Goal: Task Accomplishment & Management: Use online tool/utility

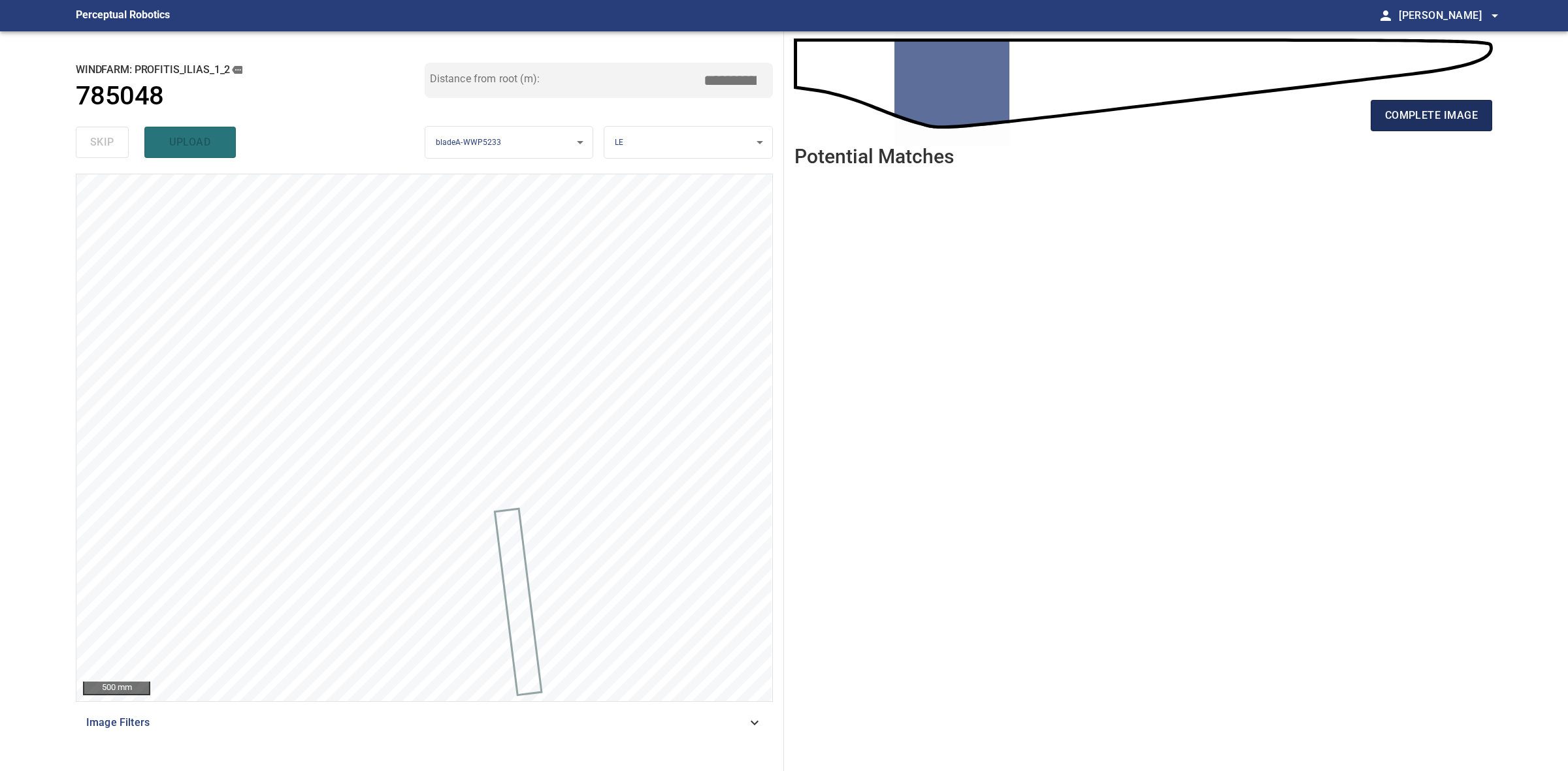
click at [1423, 120] on span "complete image" at bounding box center [1431, 116] width 93 height 19
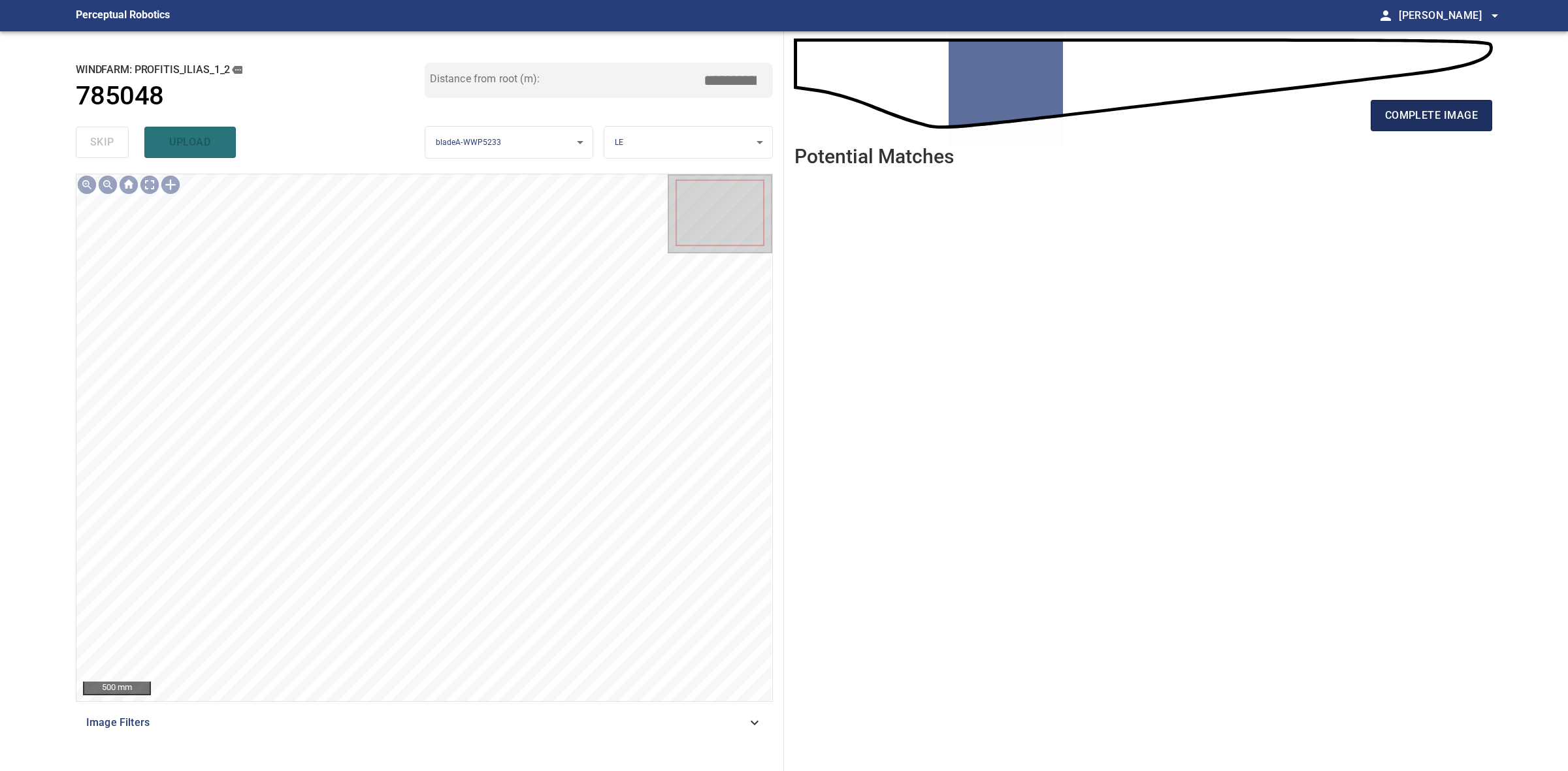
click at [1427, 115] on span "complete image" at bounding box center [1431, 116] width 93 height 19
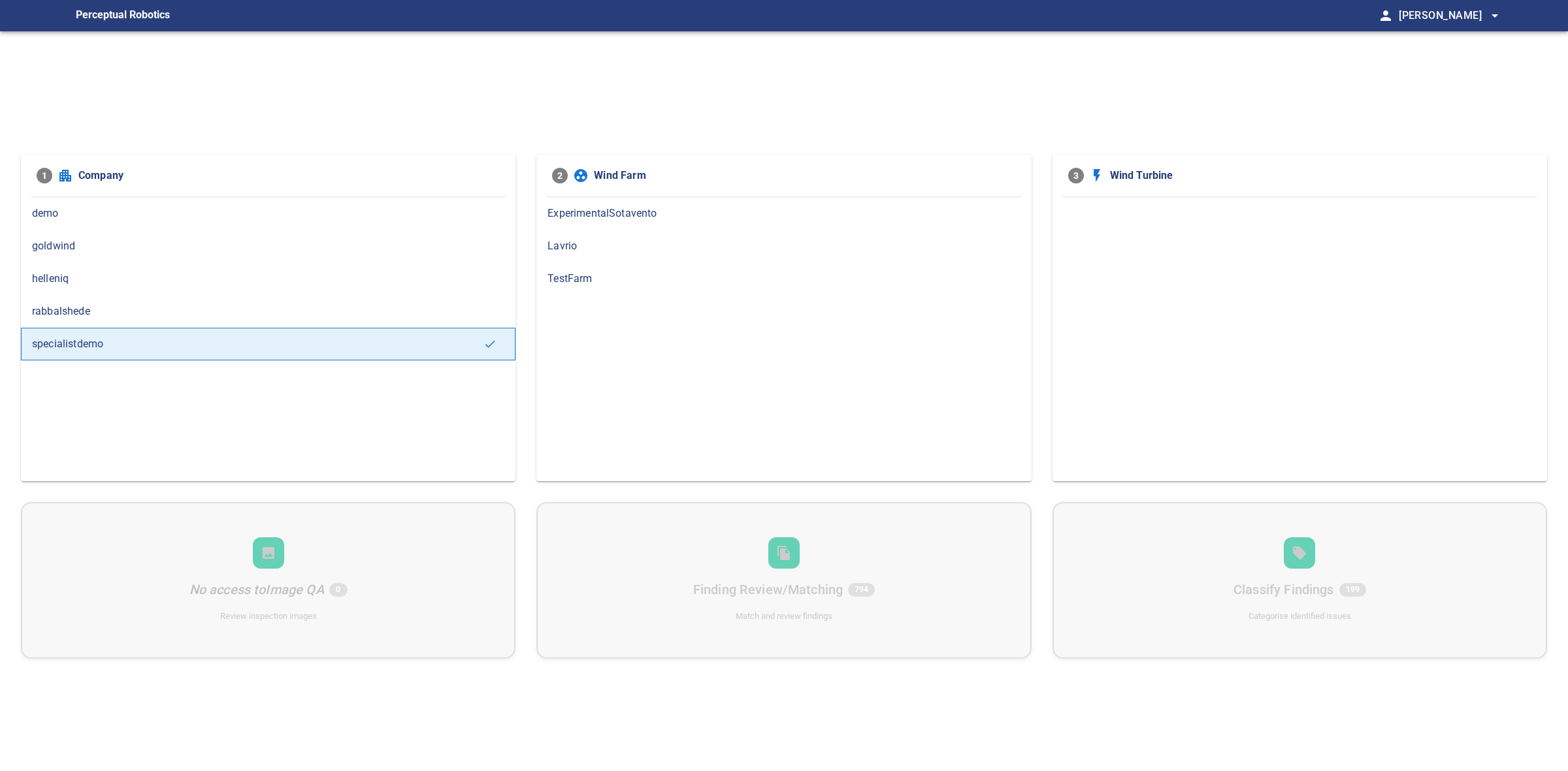
click at [140, 291] on div "helleniq" at bounding box center [268, 279] width 495 height 33
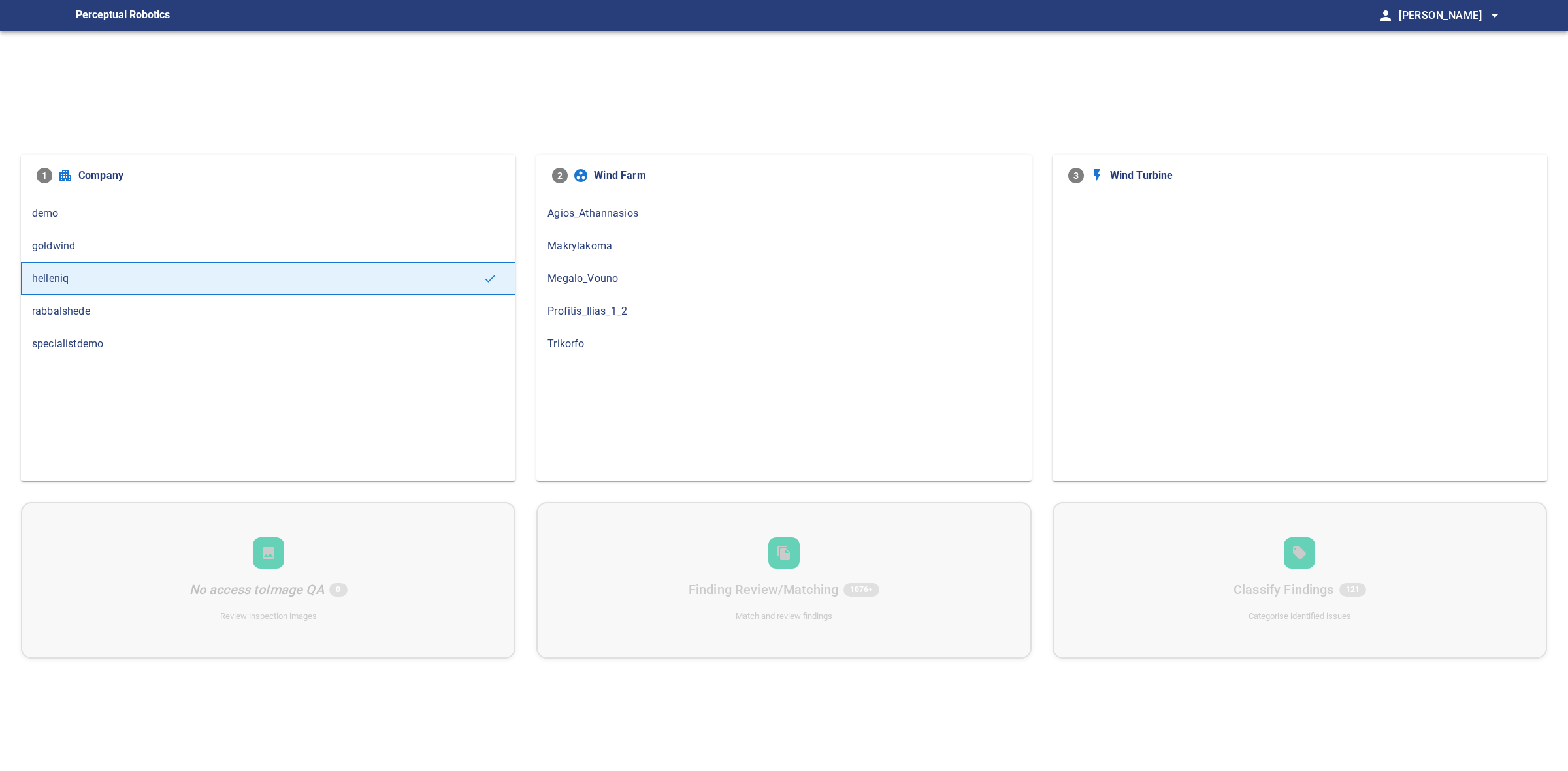
click at [645, 316] on span "Profitis_Ilias_1_2" at bounding box center [784, 311] width 473 height 16
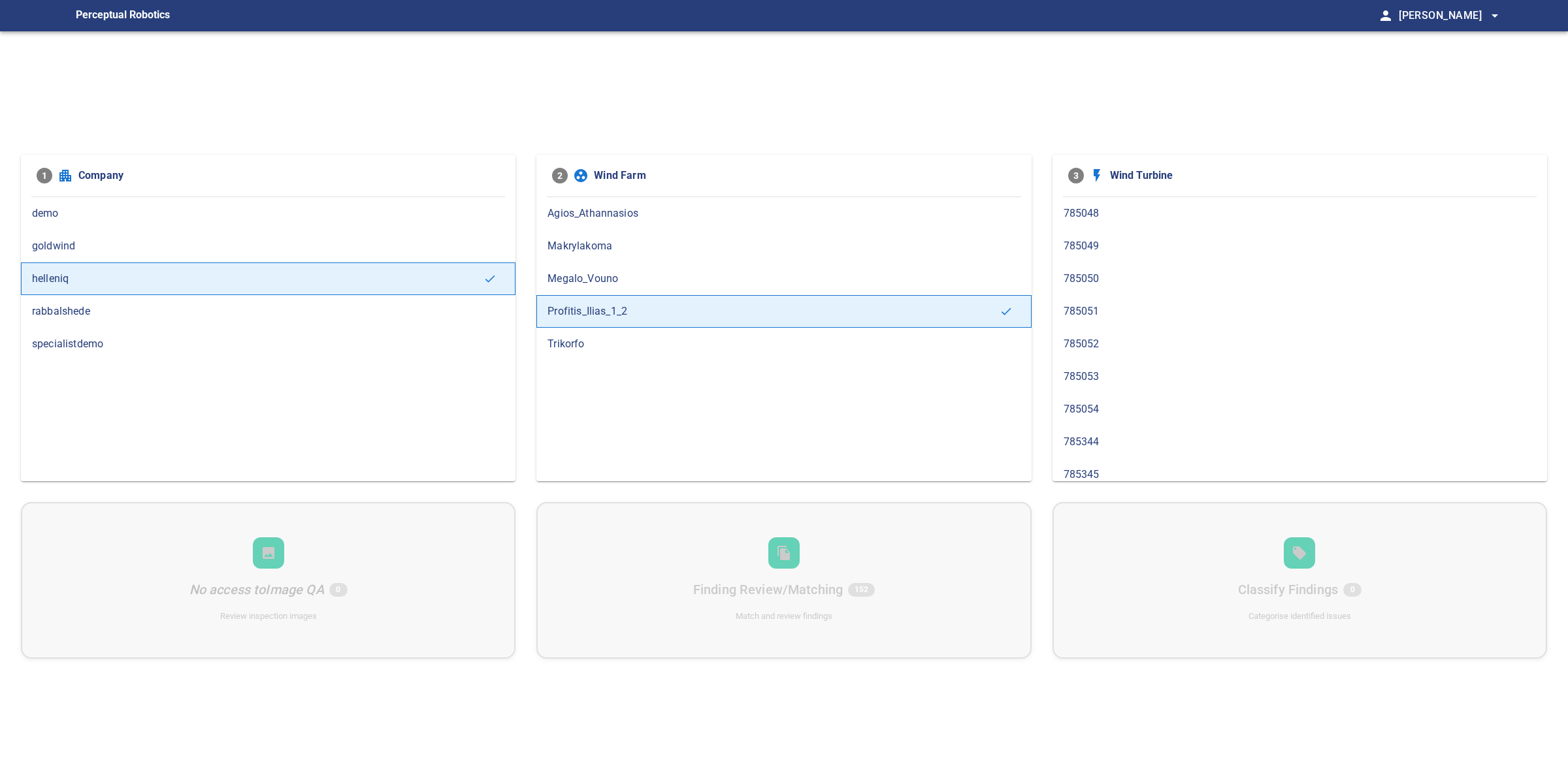
click at [1117, 215] on span "785048" at bounding box center [1300, 213] width 473 height 16
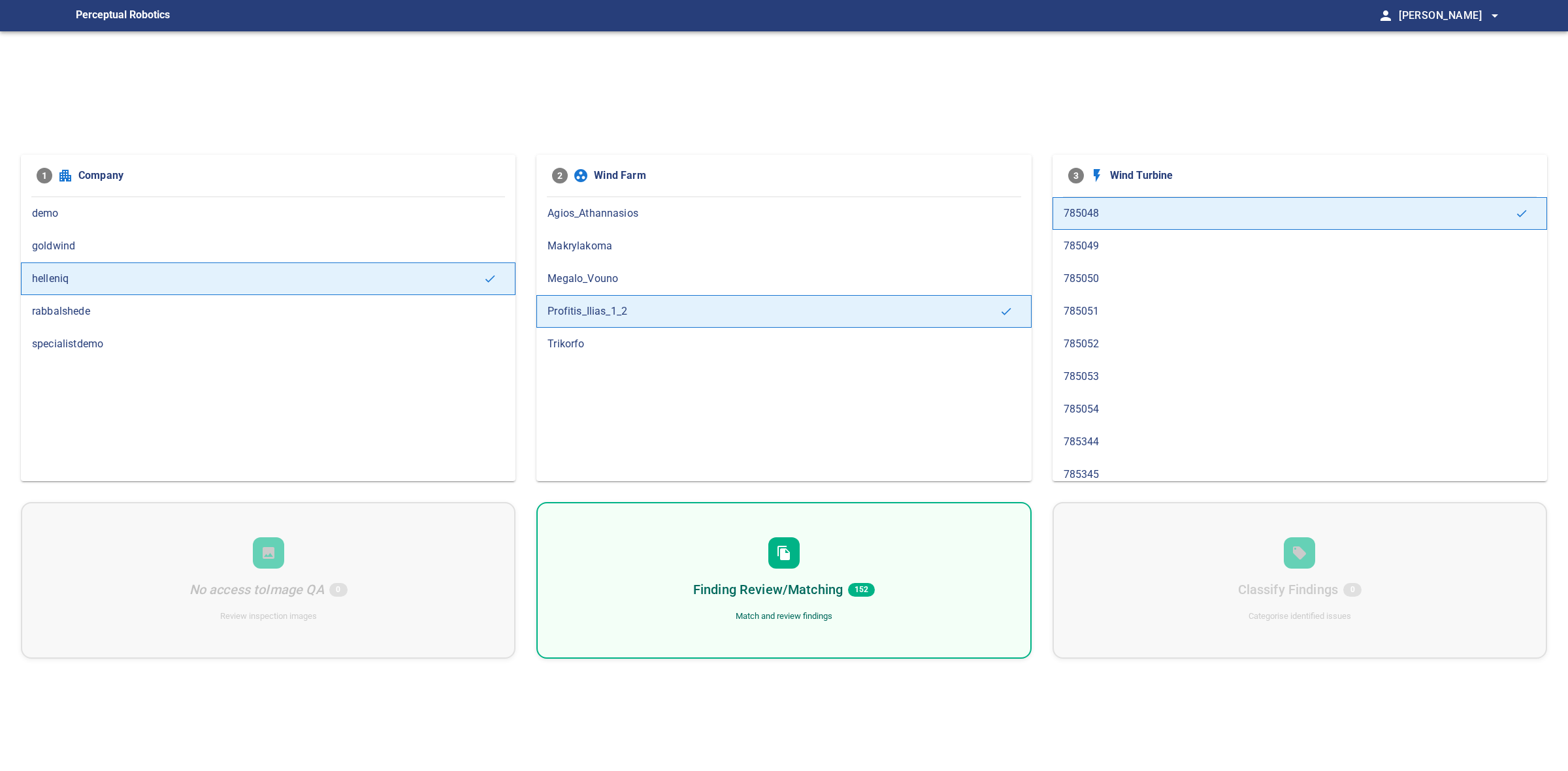
click at [883, 569] on div "Finding Review/Matching 152 Match and review findings" at bounding box center [783, 581] width 495 height 157
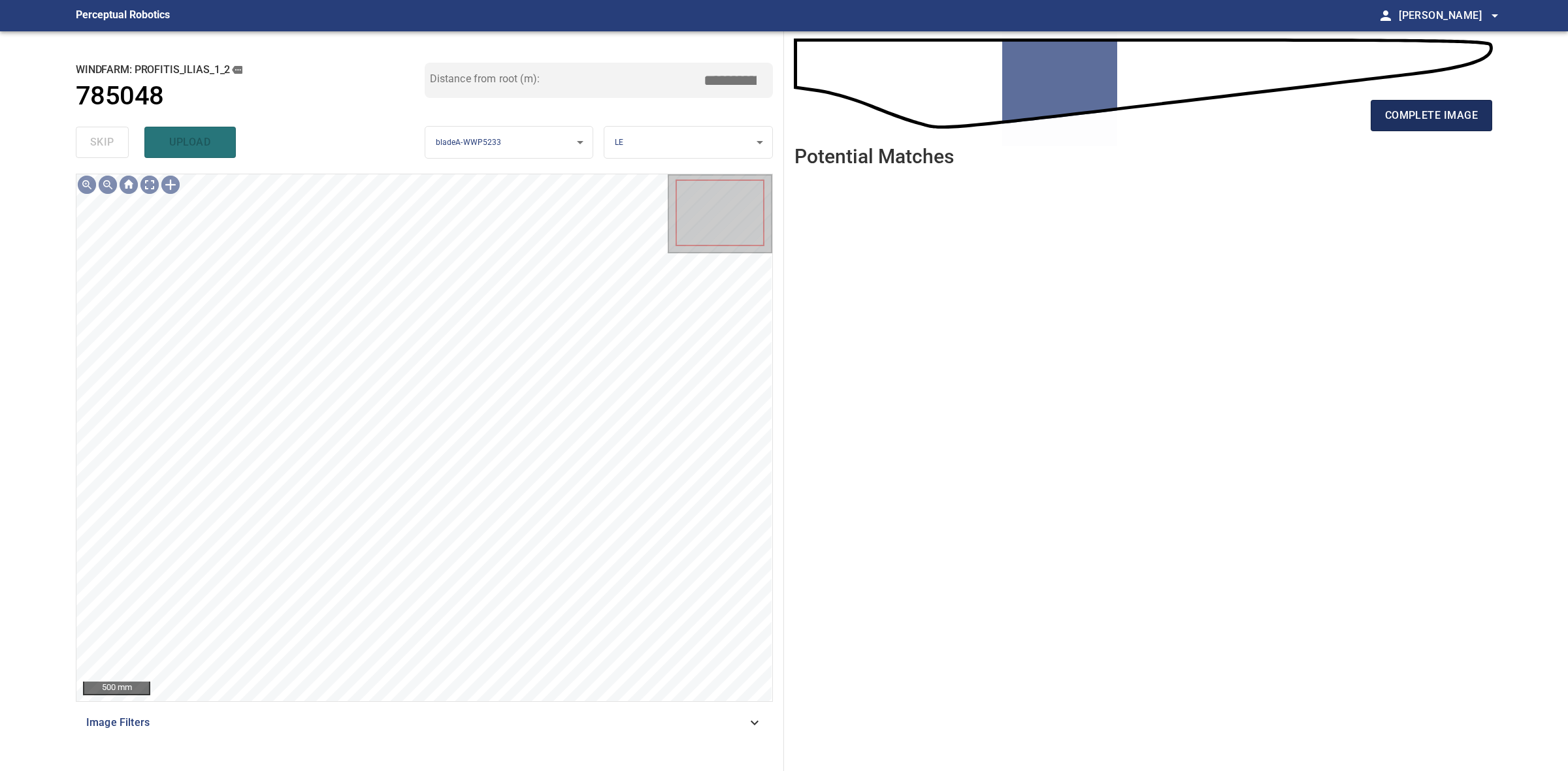
click at [1456, 115] on span "complete image" at bounding box center [1431, 116] width 93 height 19
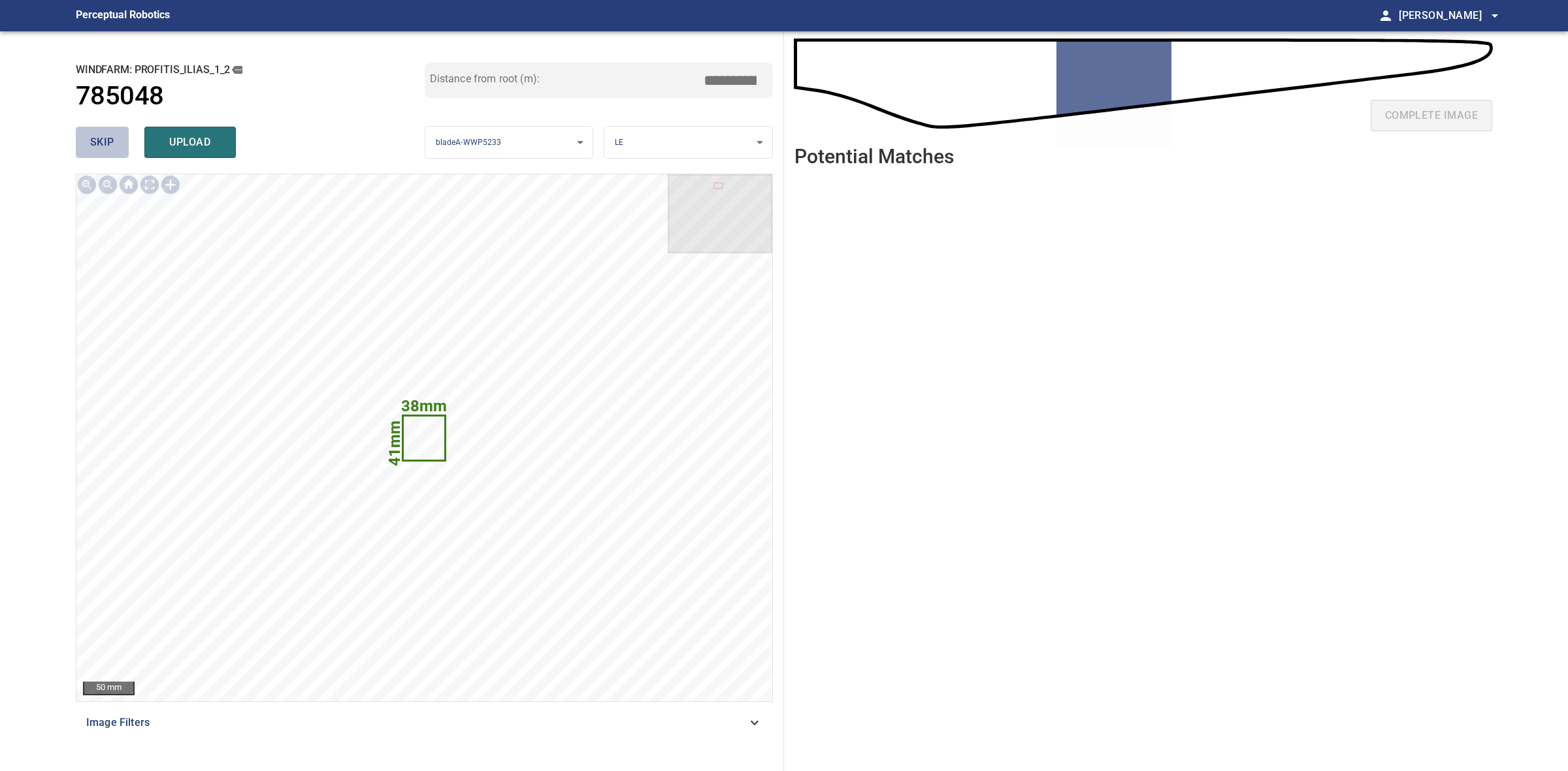
click at [113, 142] on span "skip" at bounding box center [102, 142] width 24 height 19
click at [113, 142] on div "skip upload" at bounding box center [250, 142] width 349 height 42
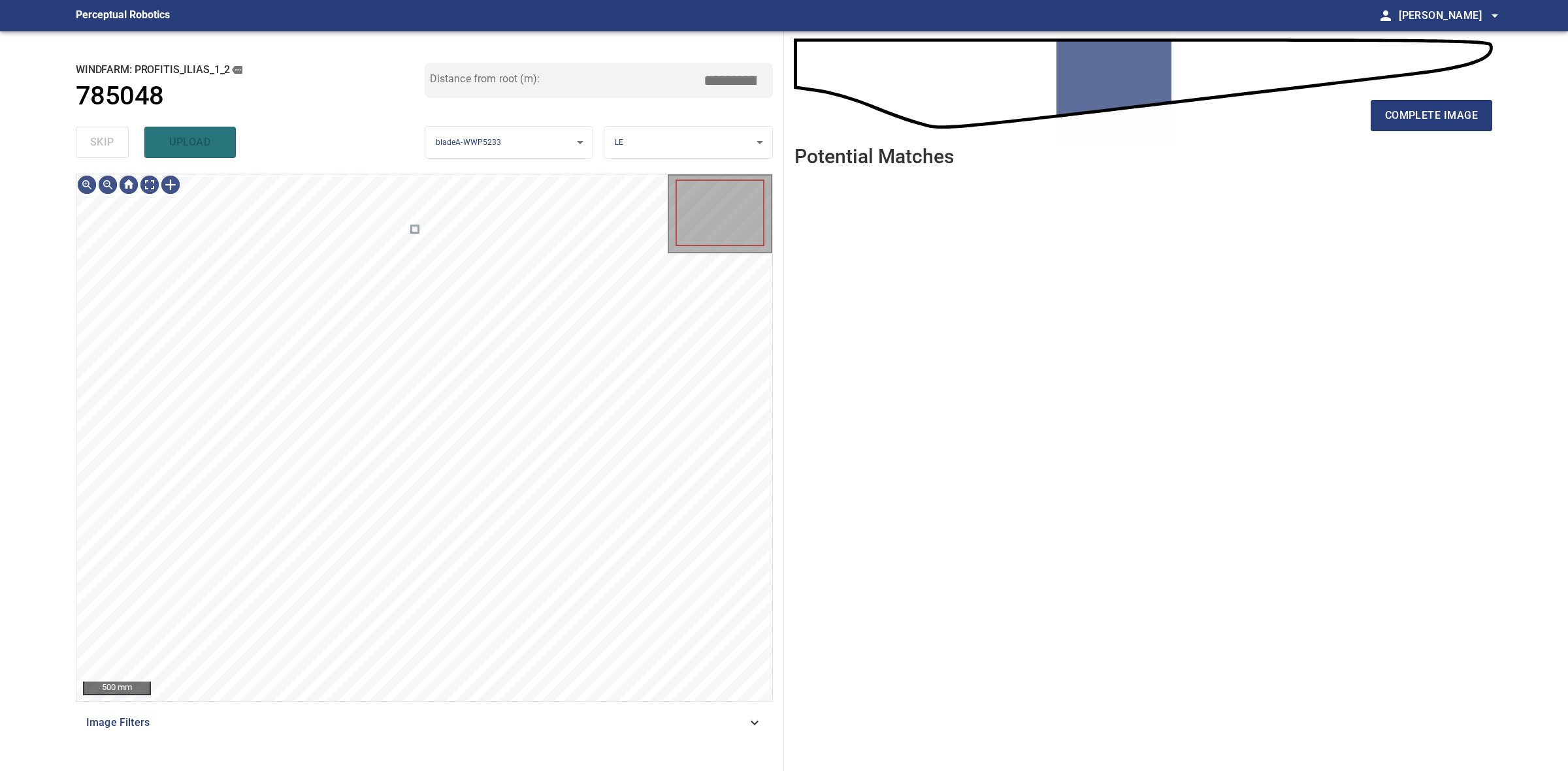
click at [113, 142] on div "skip upload" at bounding box center [250, 142] width 349 height 42
click at [1405, 128] on button "complete image" at bounding box center [1431, 116] width 122 height 31
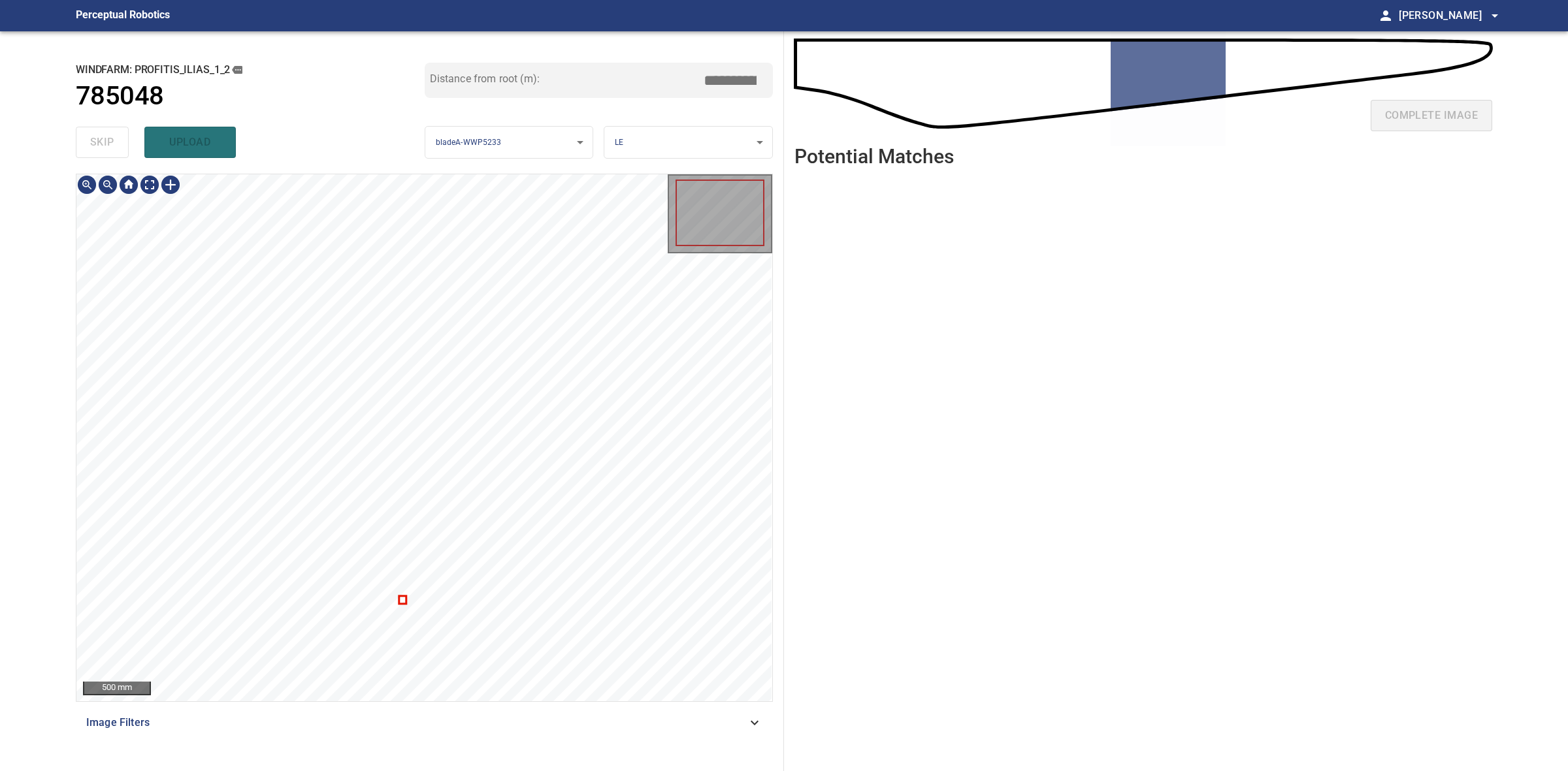
click at [400, 601] on div at bounding box center [425, 438] width 696 height 527
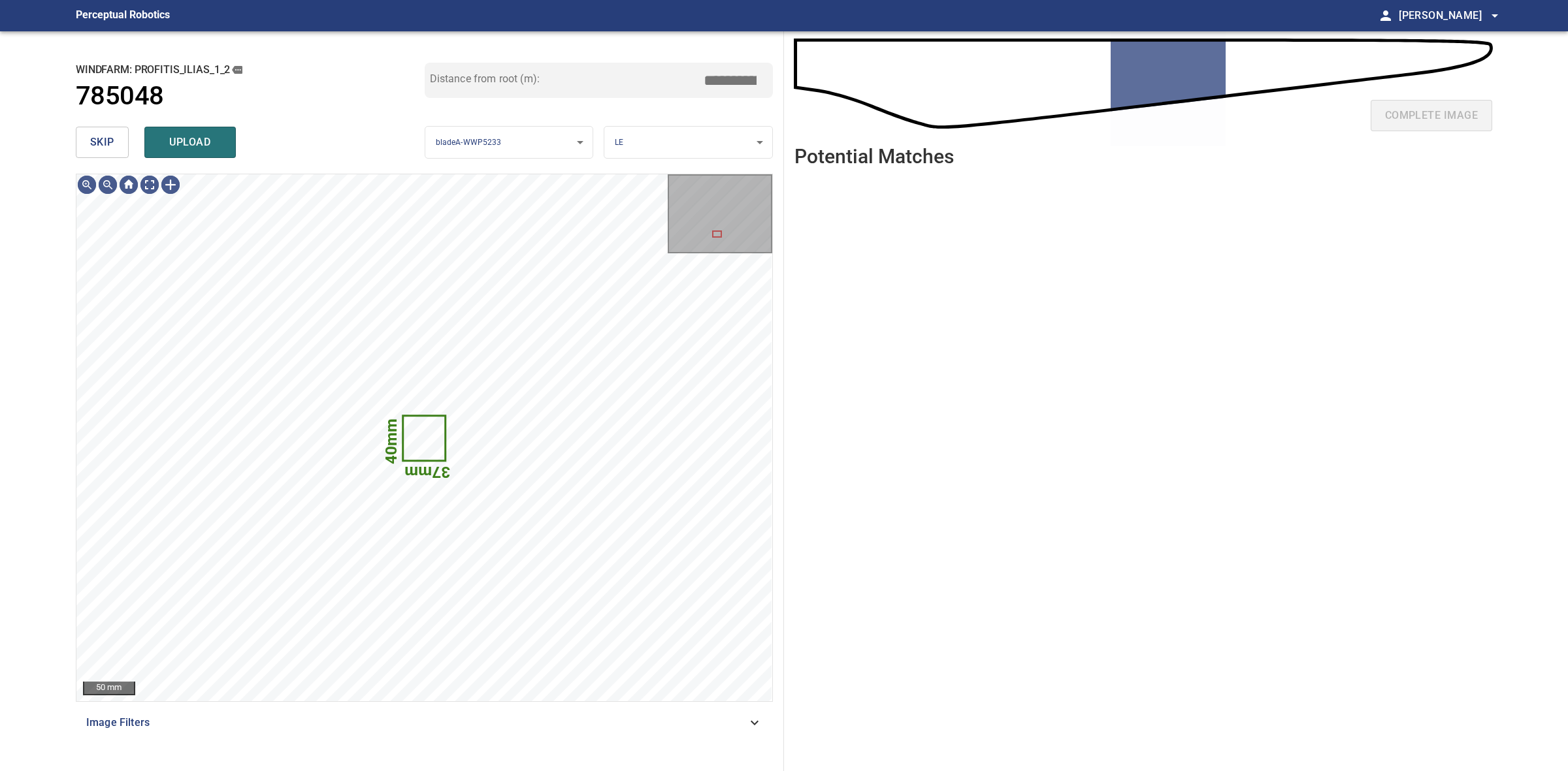
click at [115, 136] on button "skip" at bounding box center [102, 142] width 53 height 31
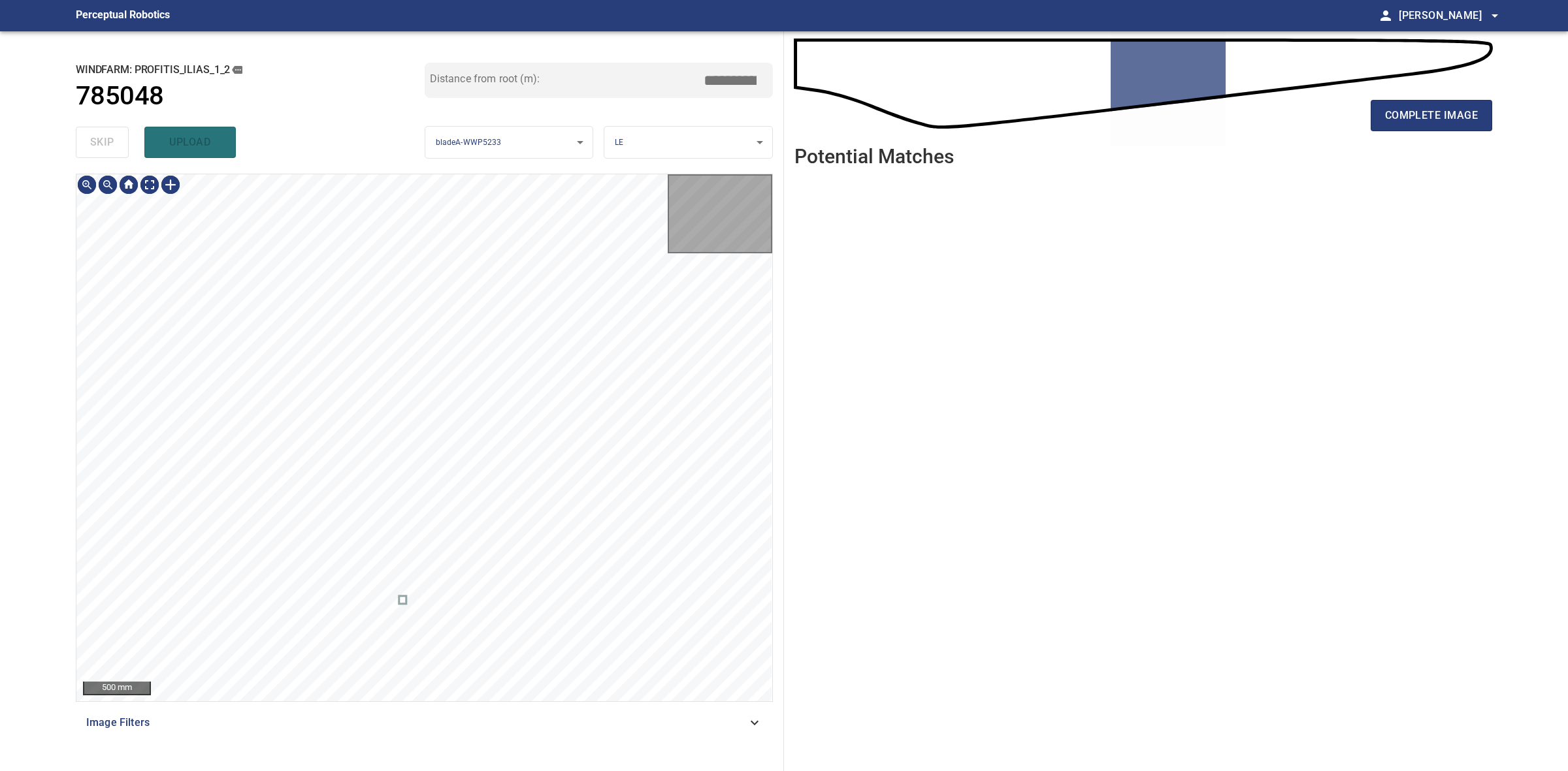
click at [115, 136] on div "skip upload" at bounding box center [250, 142] width 349 height 42
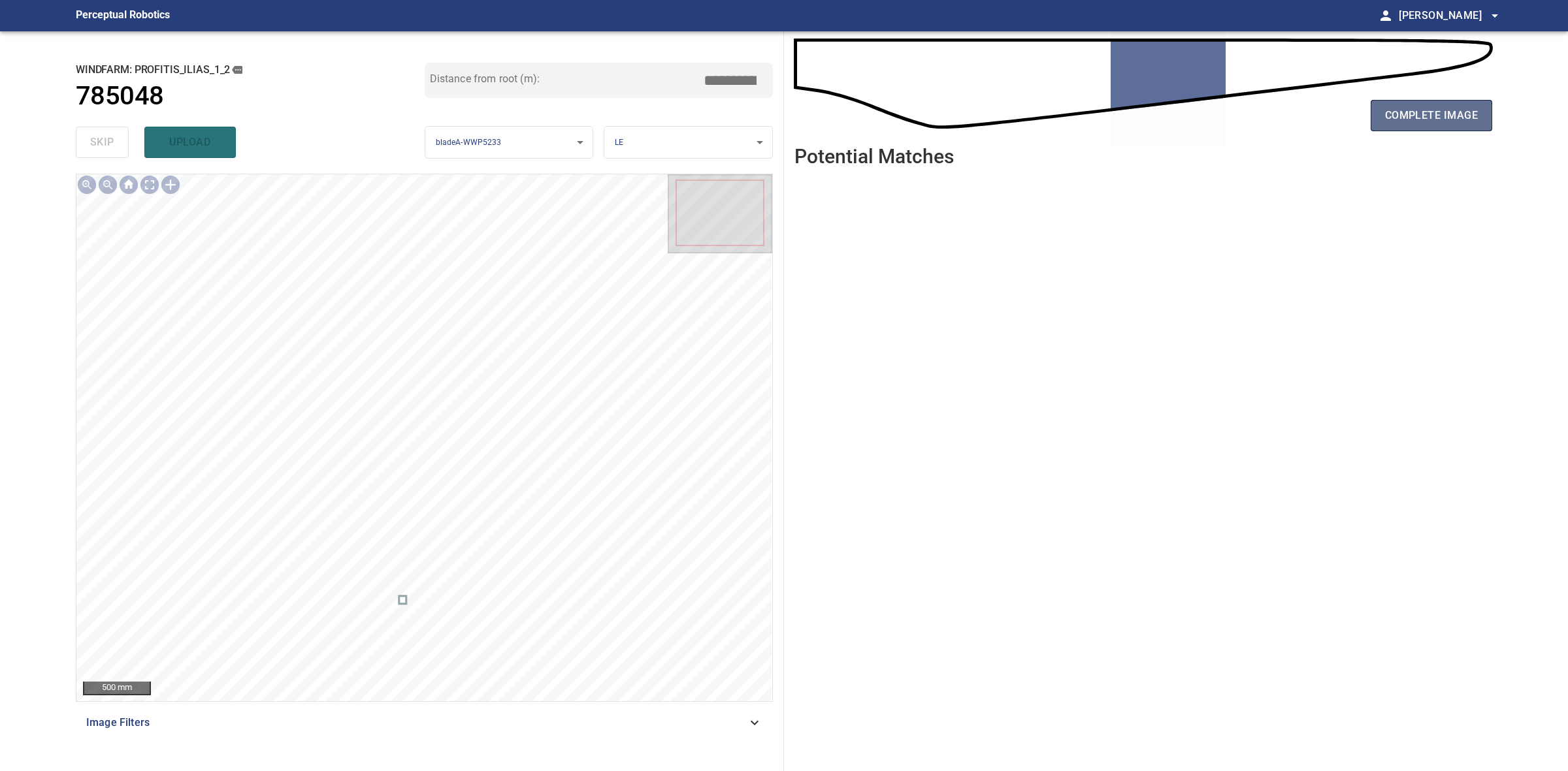
click at [1408, 124] on span "complete image" at bounding box center [1431, 116] width 93 height 19
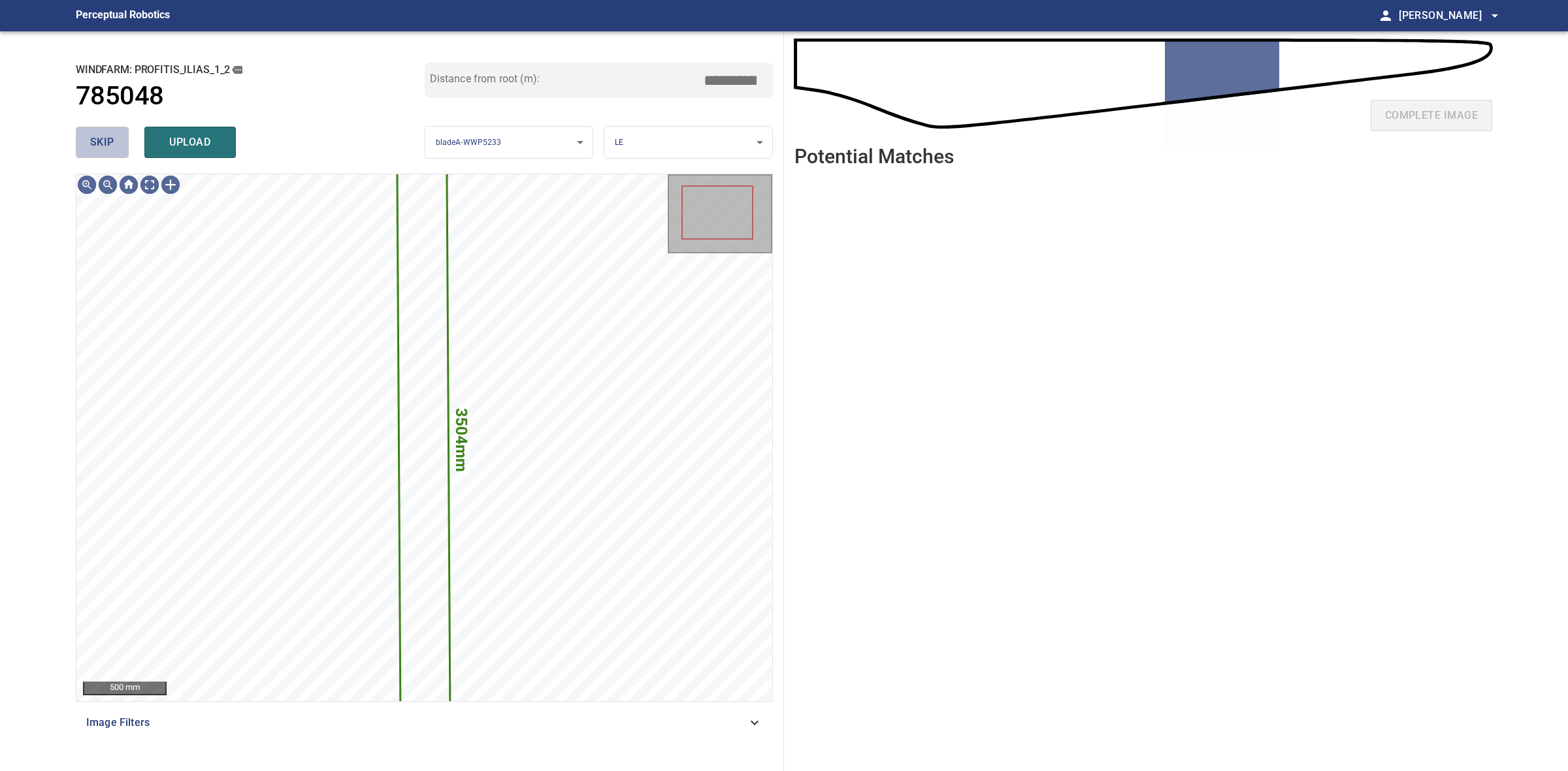
click at [90, 140] on span "skip" at bounding box center [102, 142] width 24 height 19
click at [90, 140] on div "skip upload" at bounding box center [250, 142] width 349 height 42
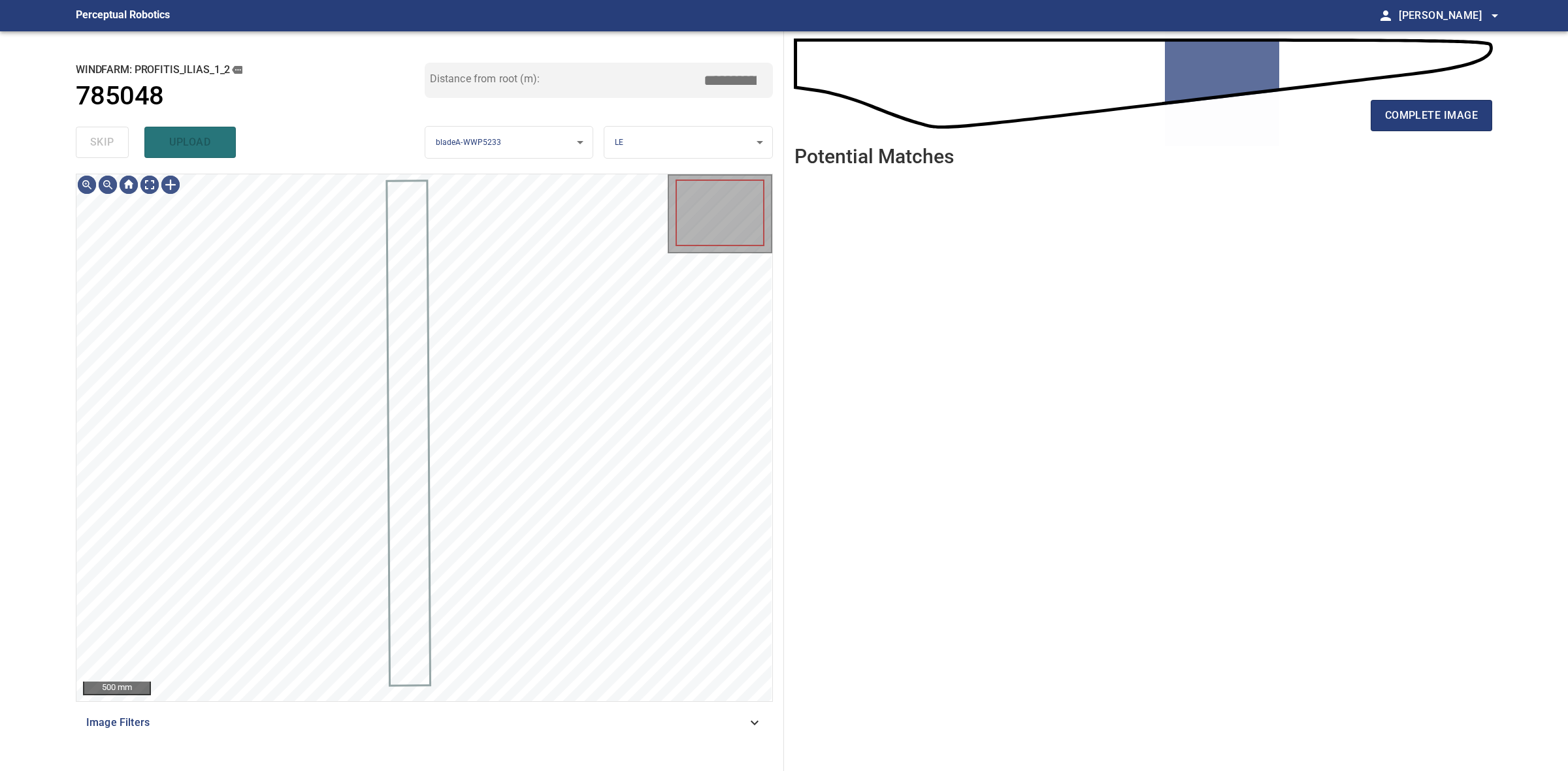
click at [90, 140] on div "skip upload" at bounding box center [250, 142] width 349 height 42
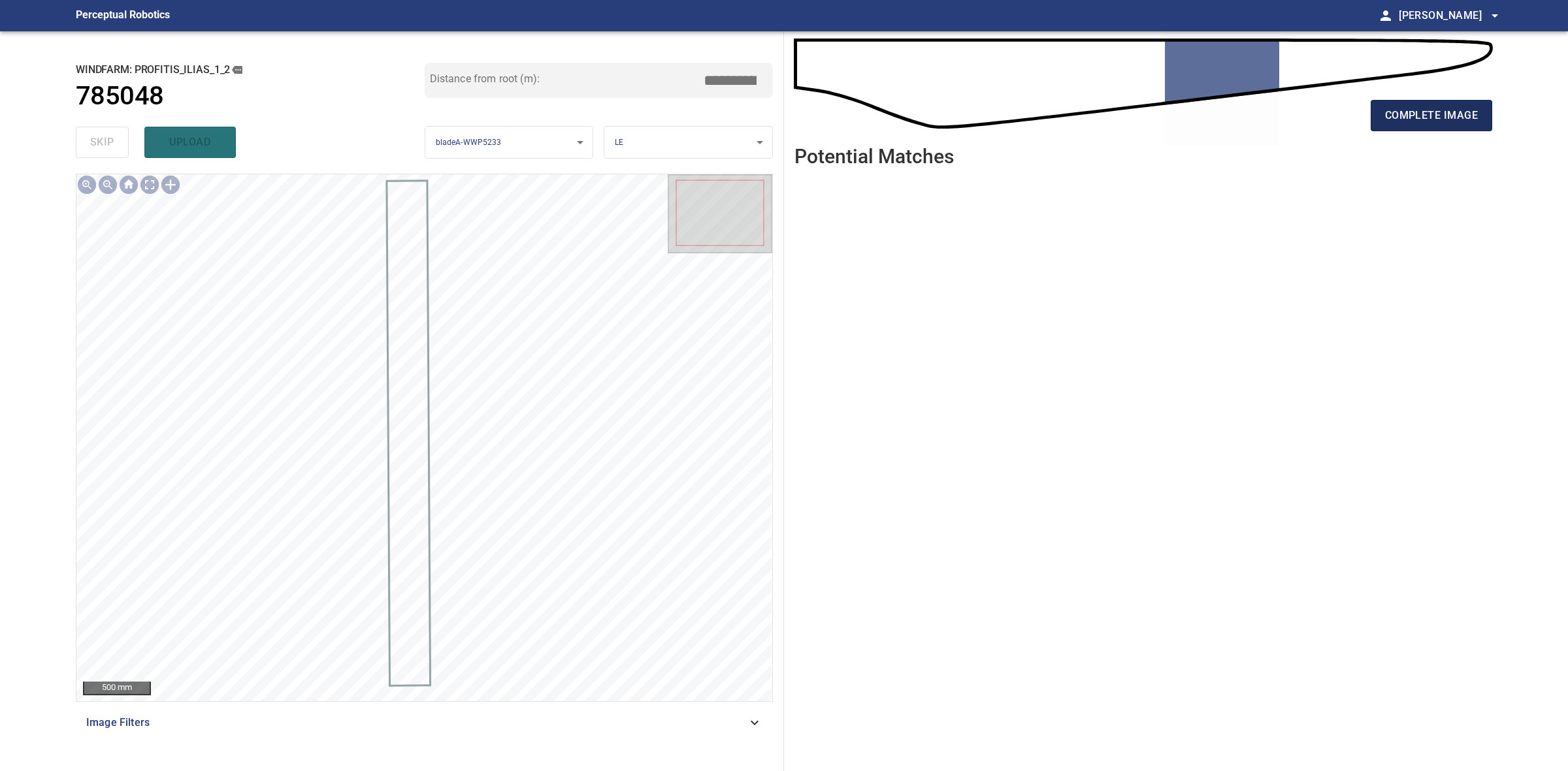
click at [1441, 120] on span "complete image" at bounding box center [1431, 116] width 93 height 19
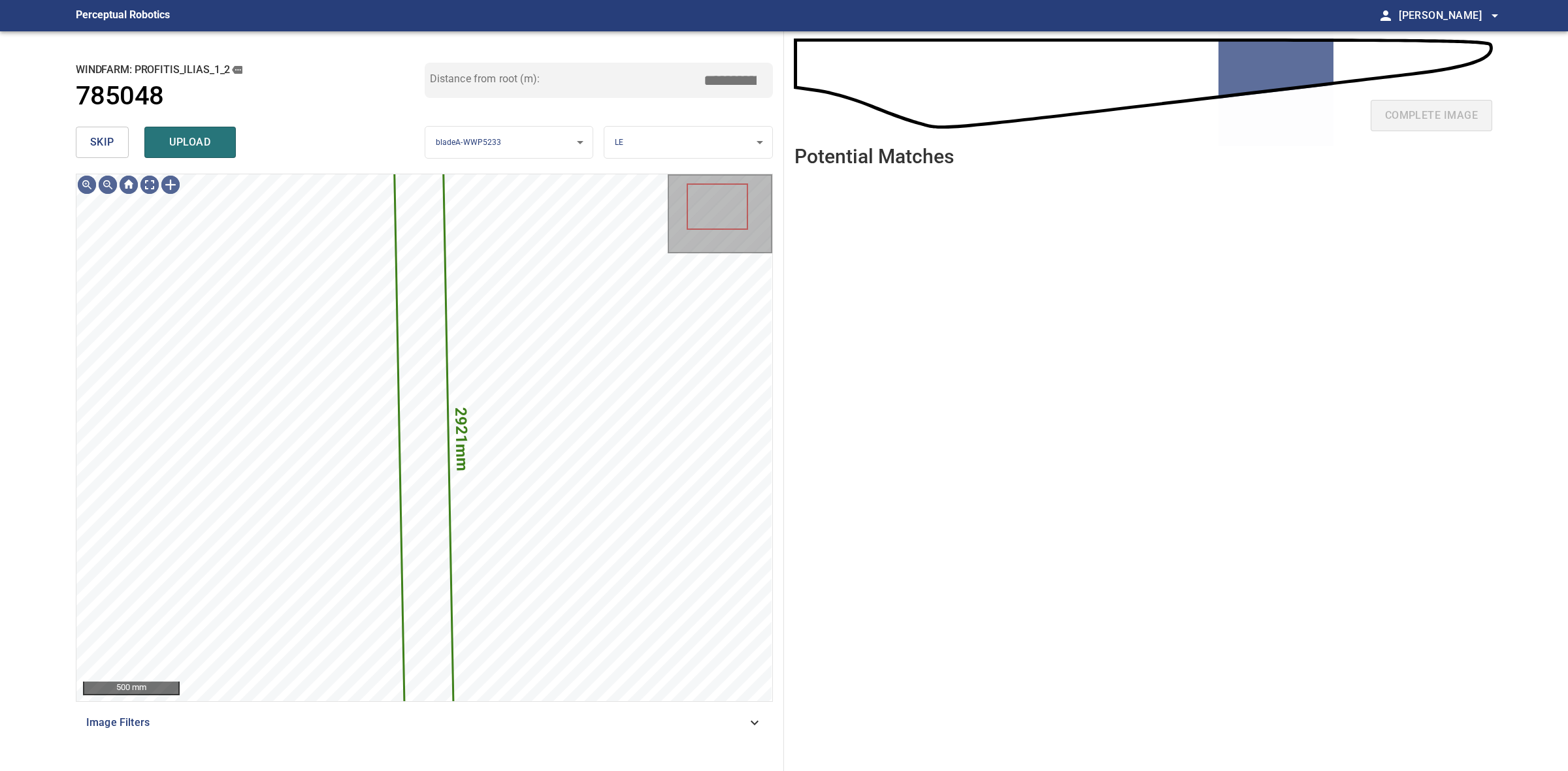
click at [115, 158] on div "skip upload" at bounding box center [250, 142] width 349 height 42
click at [115, 149] on button "skip" at bounding box center [102, 142] width 53 height 31
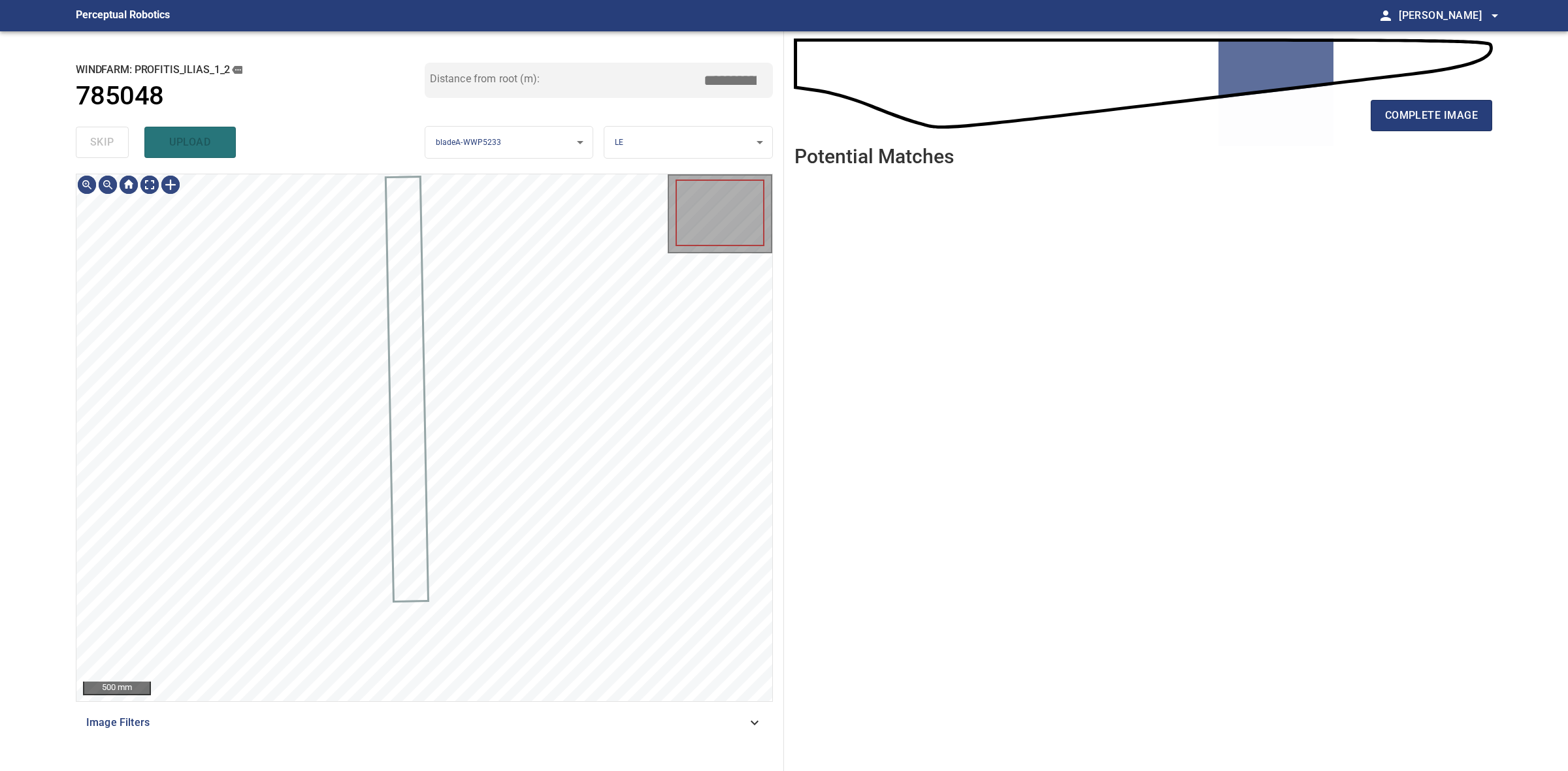
click at [115, 149] on div "skip upload" at bounding box center [250, 142] width 349 height 42
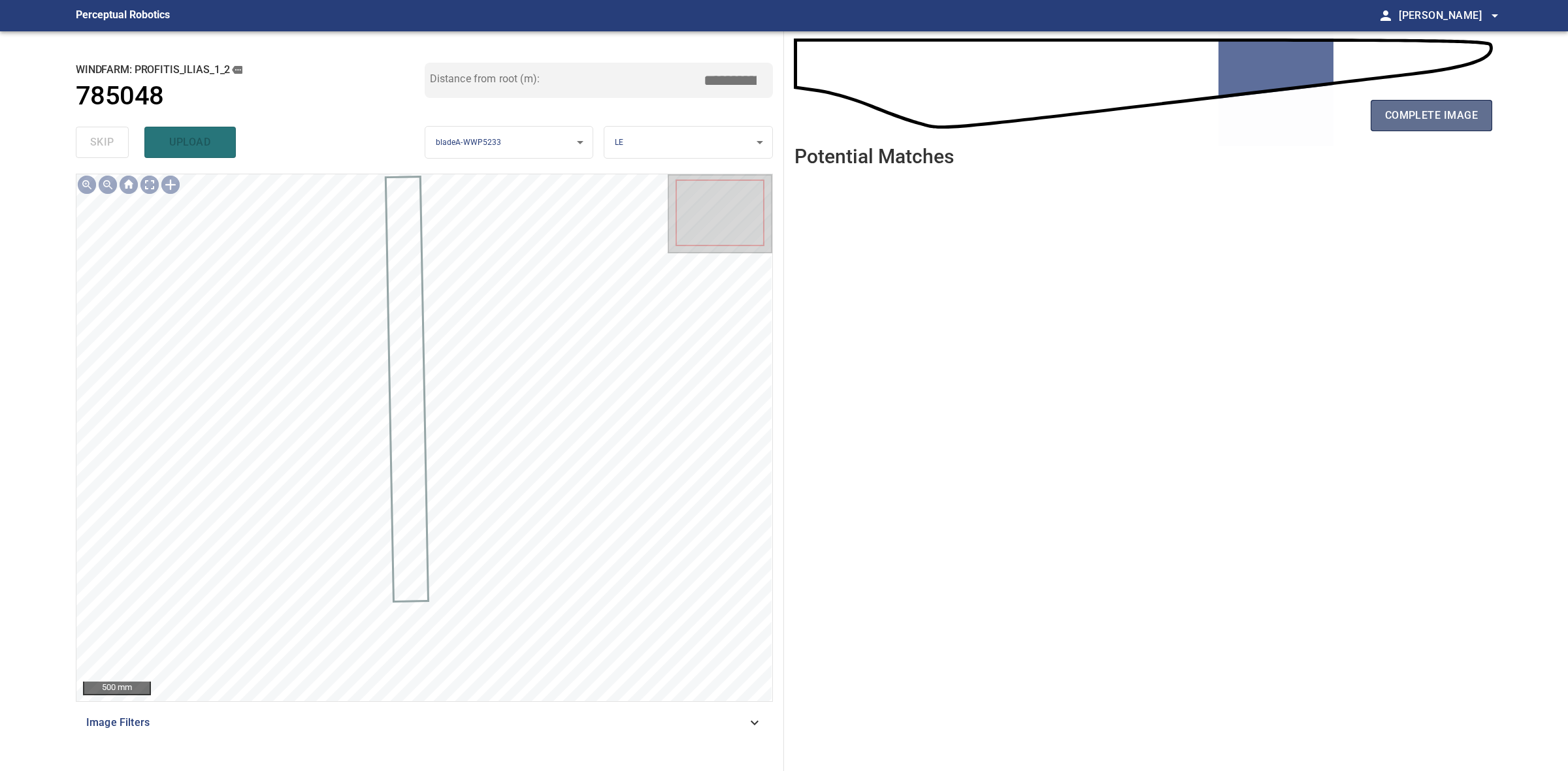
click at [1458, 108] on span "complete image" at bounding box center [1431, 116] width 93 height 19
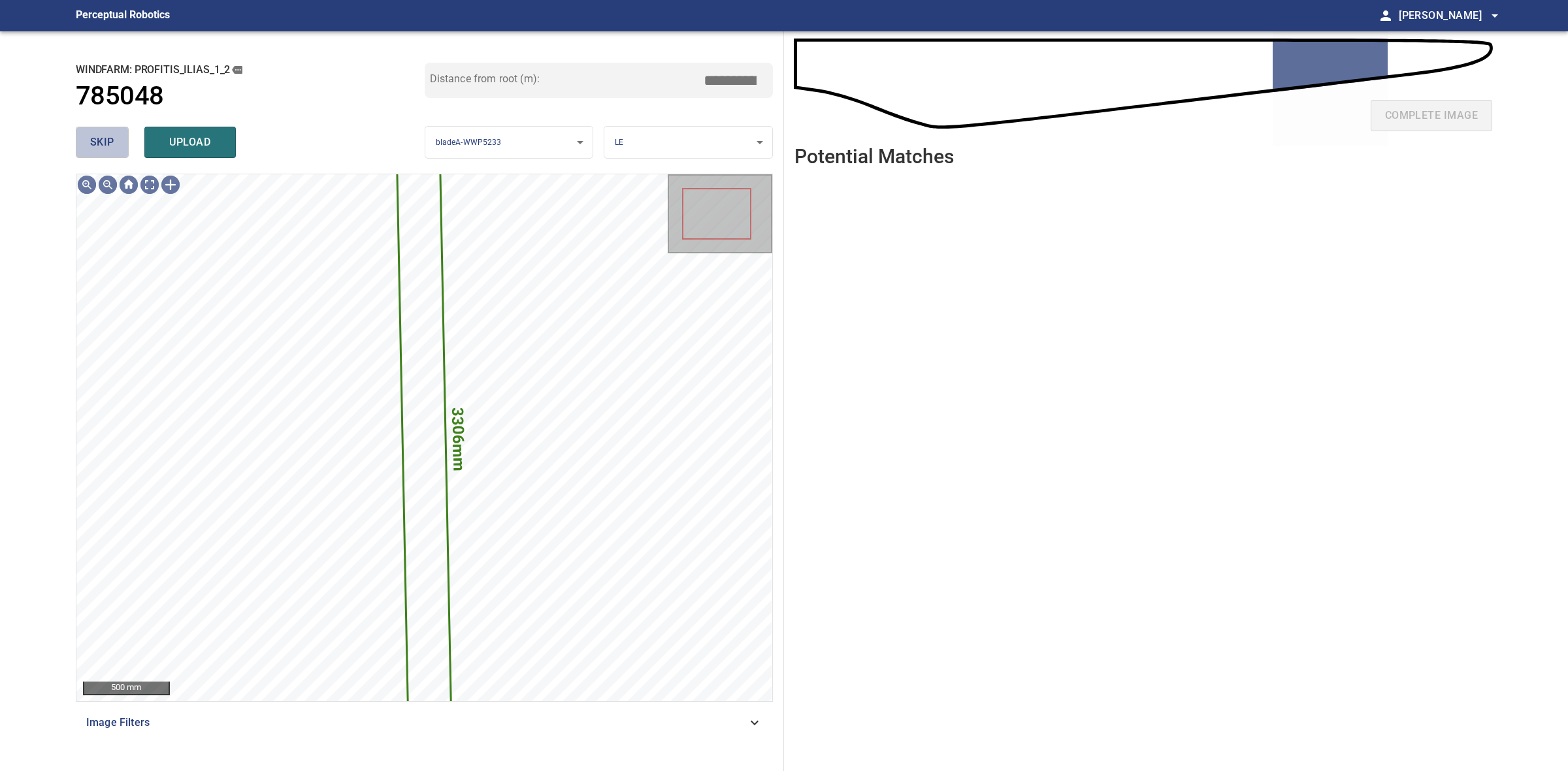
click at [90, 137] on span "skip" at bounding box center [102, 142] width 24 height 19
click at [89, 137] on div "skip upload" at bounding box center [250, 142] width 349 height 42
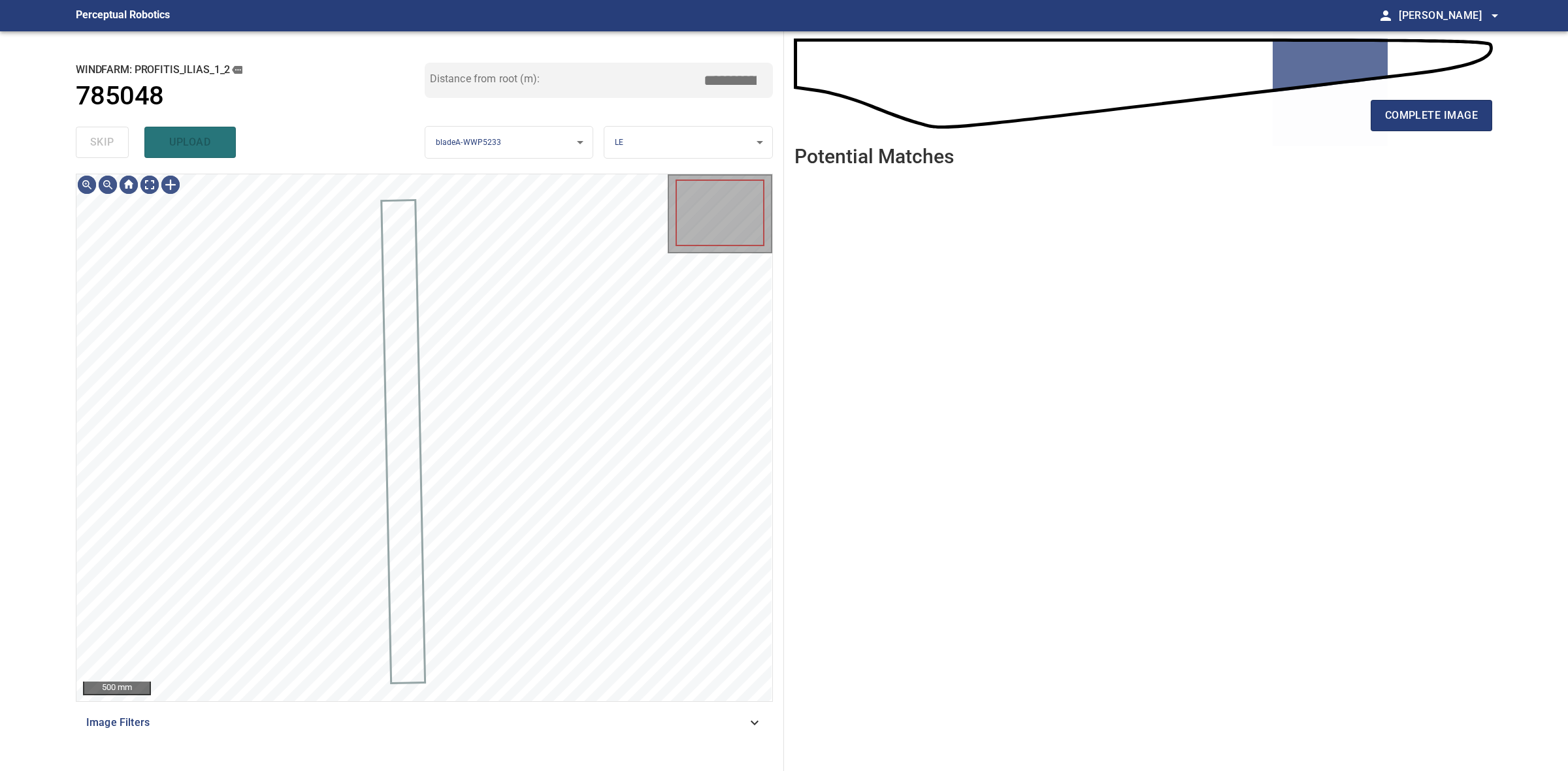
click at [89, 137] on div "skip upload" at bounding box center [250, 142] width 349 height 42
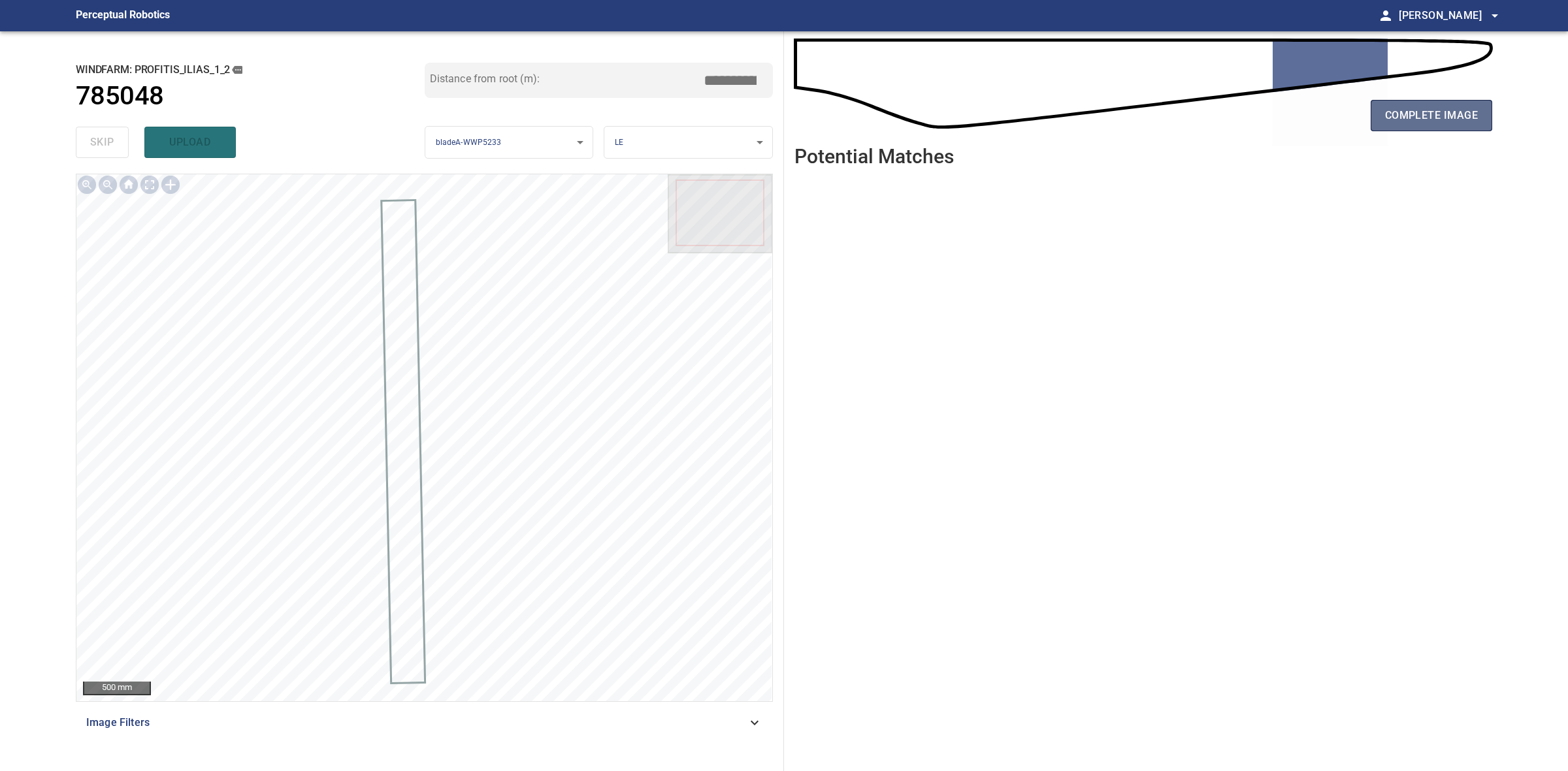
click at [1481, 122] on button "complete image" at bounding box center [1431, 116] width 122 height 31
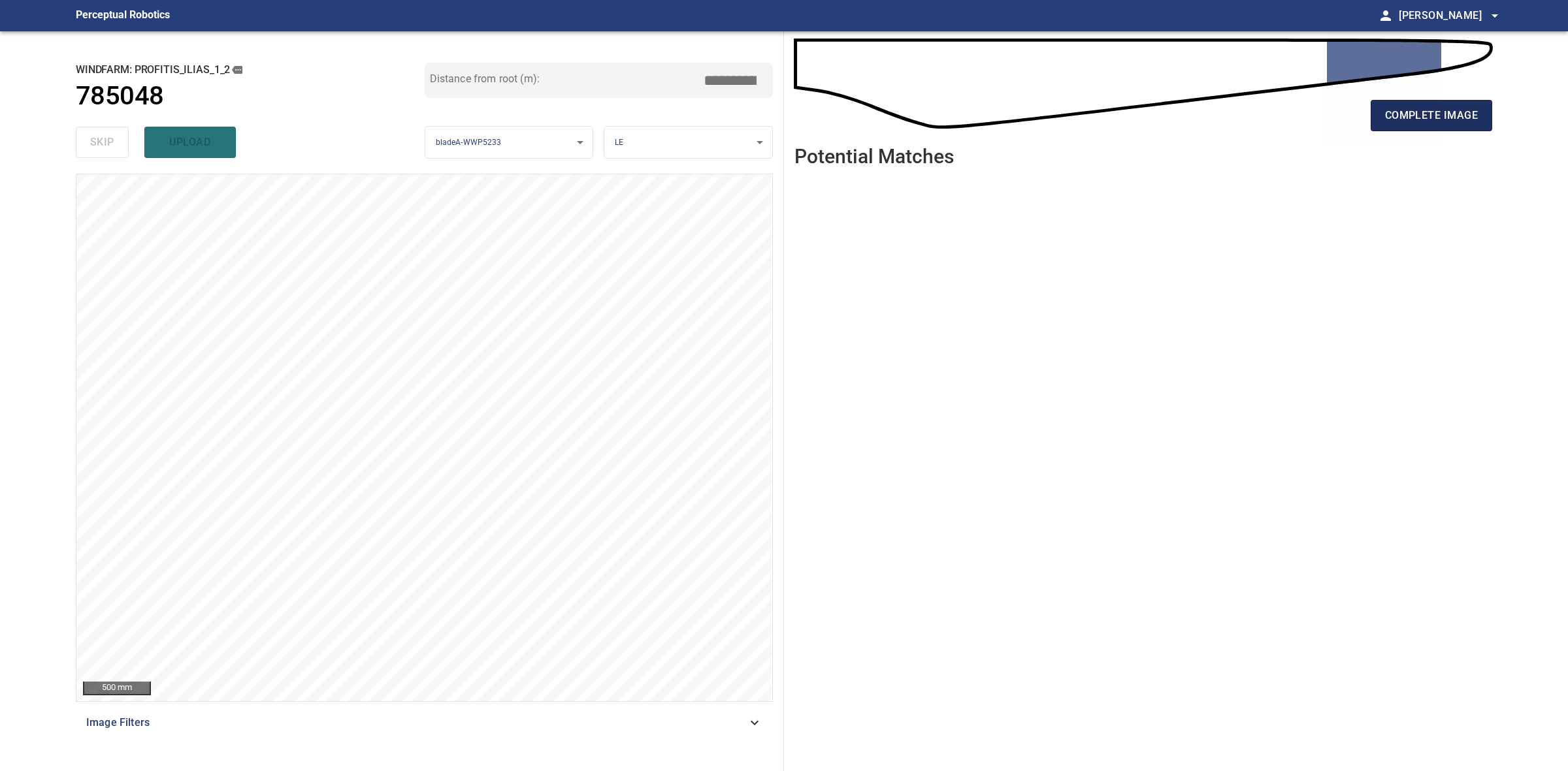
click at [1468, 115] on span "complete image" at bounding box center [1431, 116] width 93 height 19
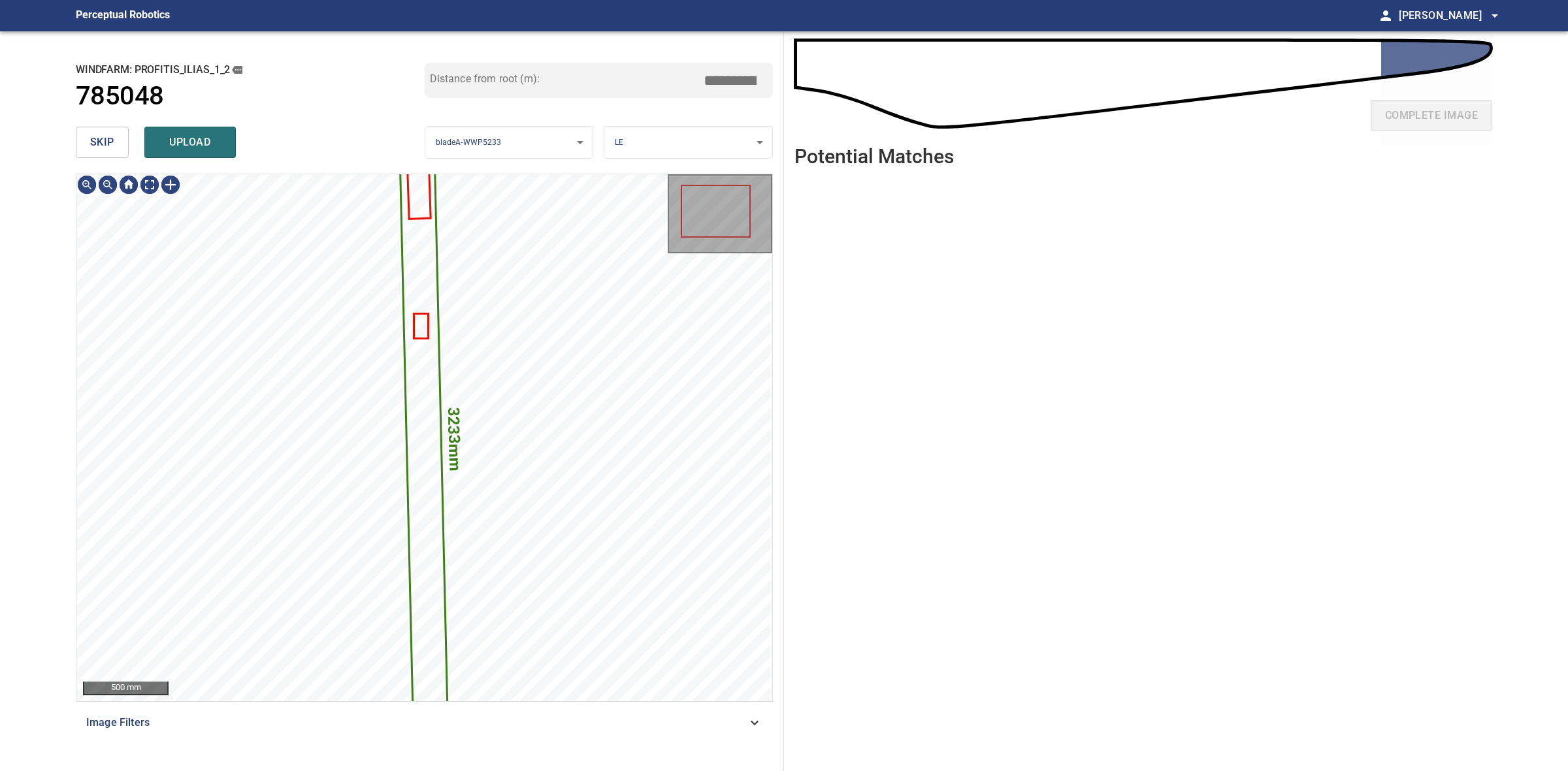
click at [84, 139] on button "skip" at bounding box center [102, 142] width 53 height 31
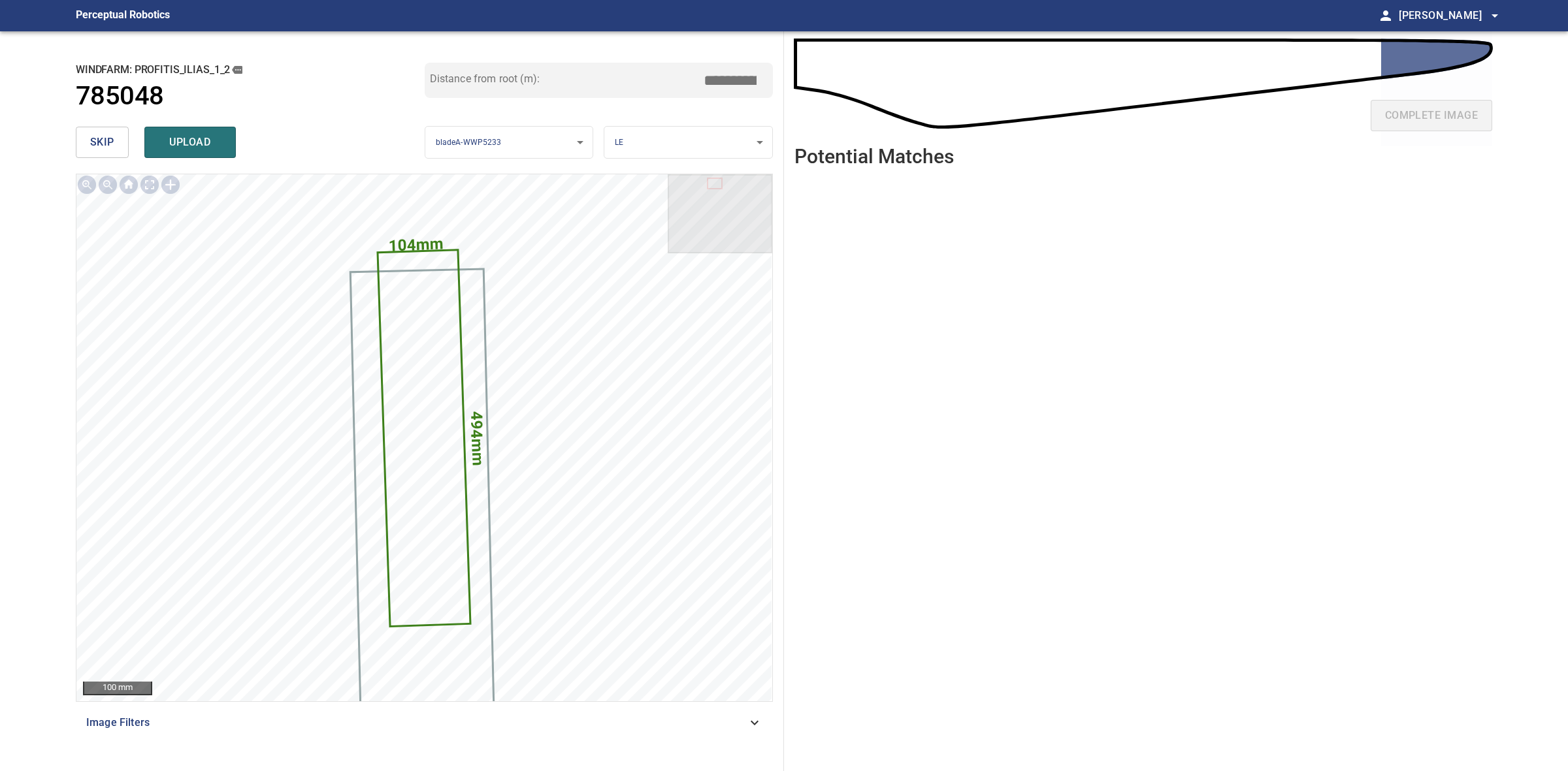
click at [84, 139] on button "skip" at bounding box center [102, 142] width 53 height 31
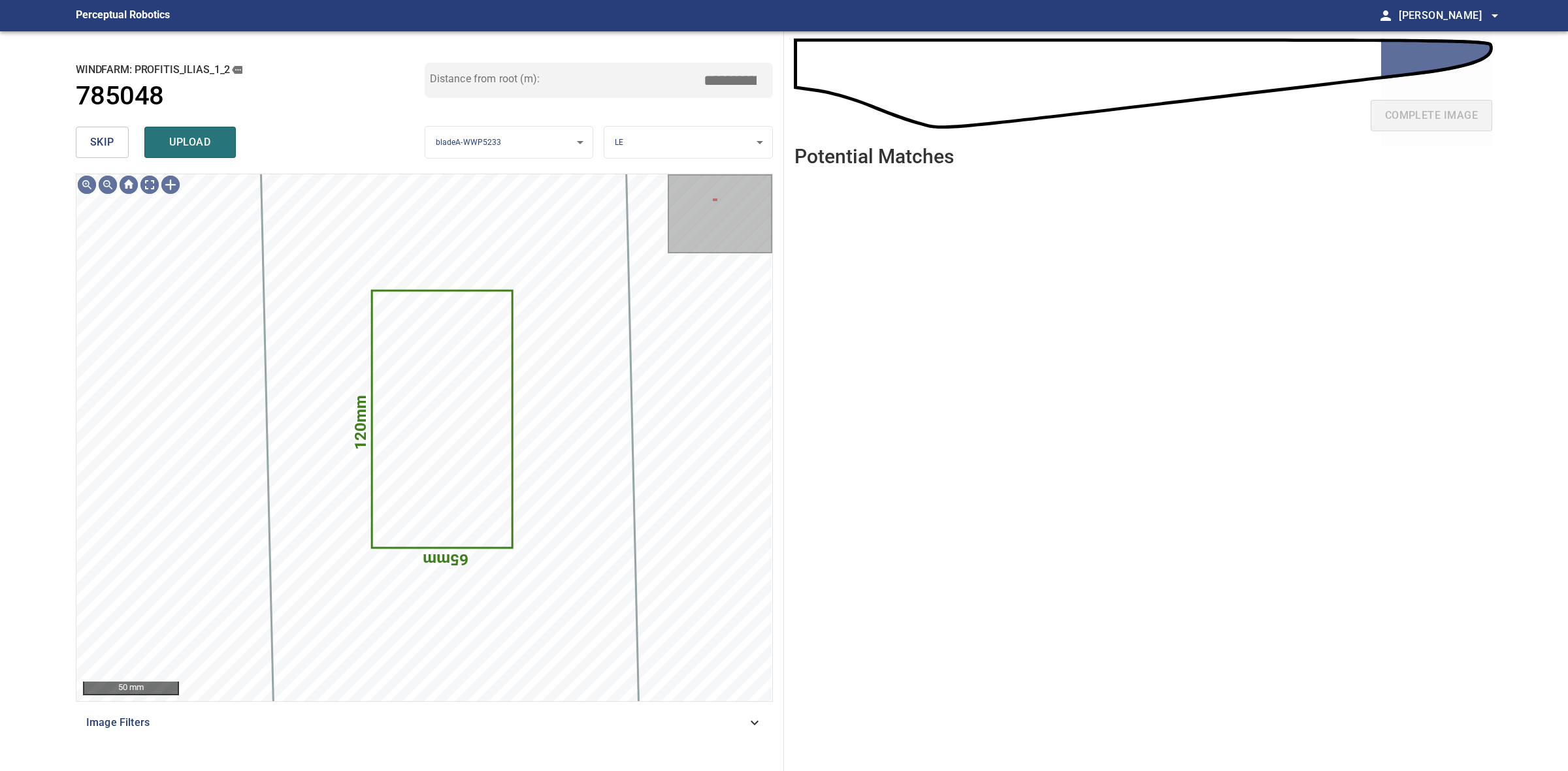
click at [97, 140] on span "skip" at bounding box center [102, 142] width 24 height 19
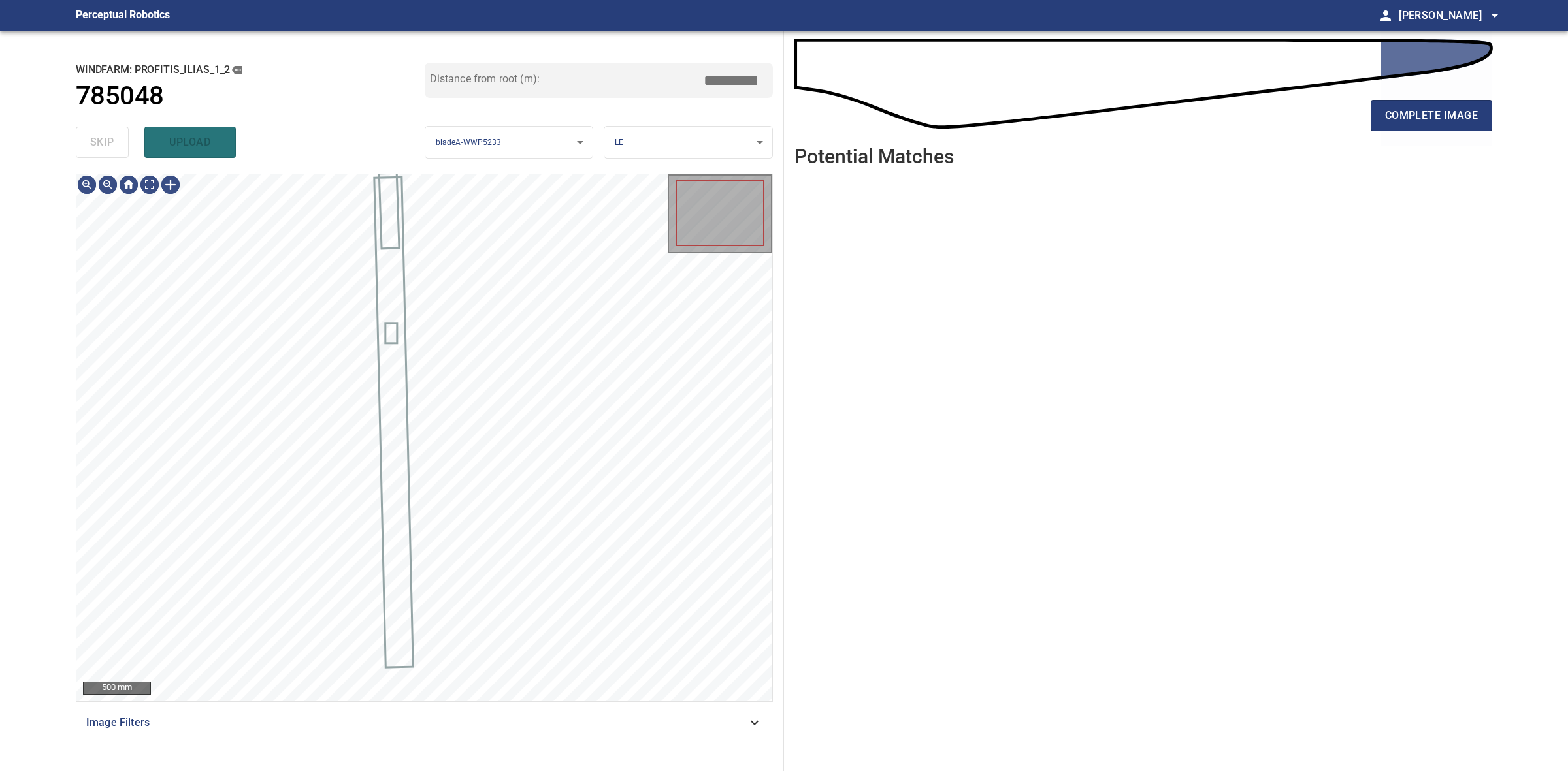
click at [97, 140] on div "skip upload" at bounding box center [250, 142] width 349 height 42
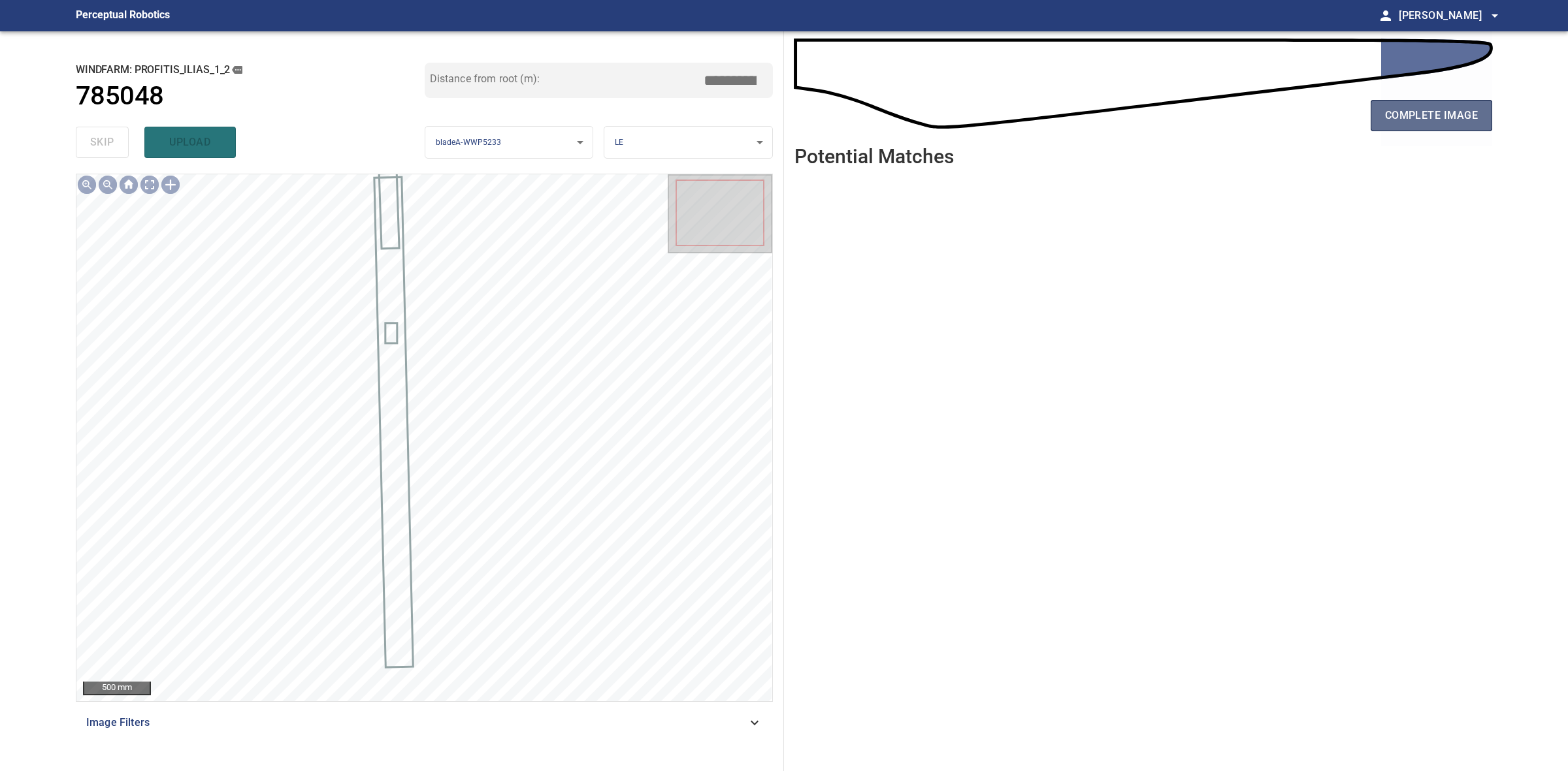
click at [1424, 116] on span "complete image" at bounding box center [1431, 116] width 93 height 19
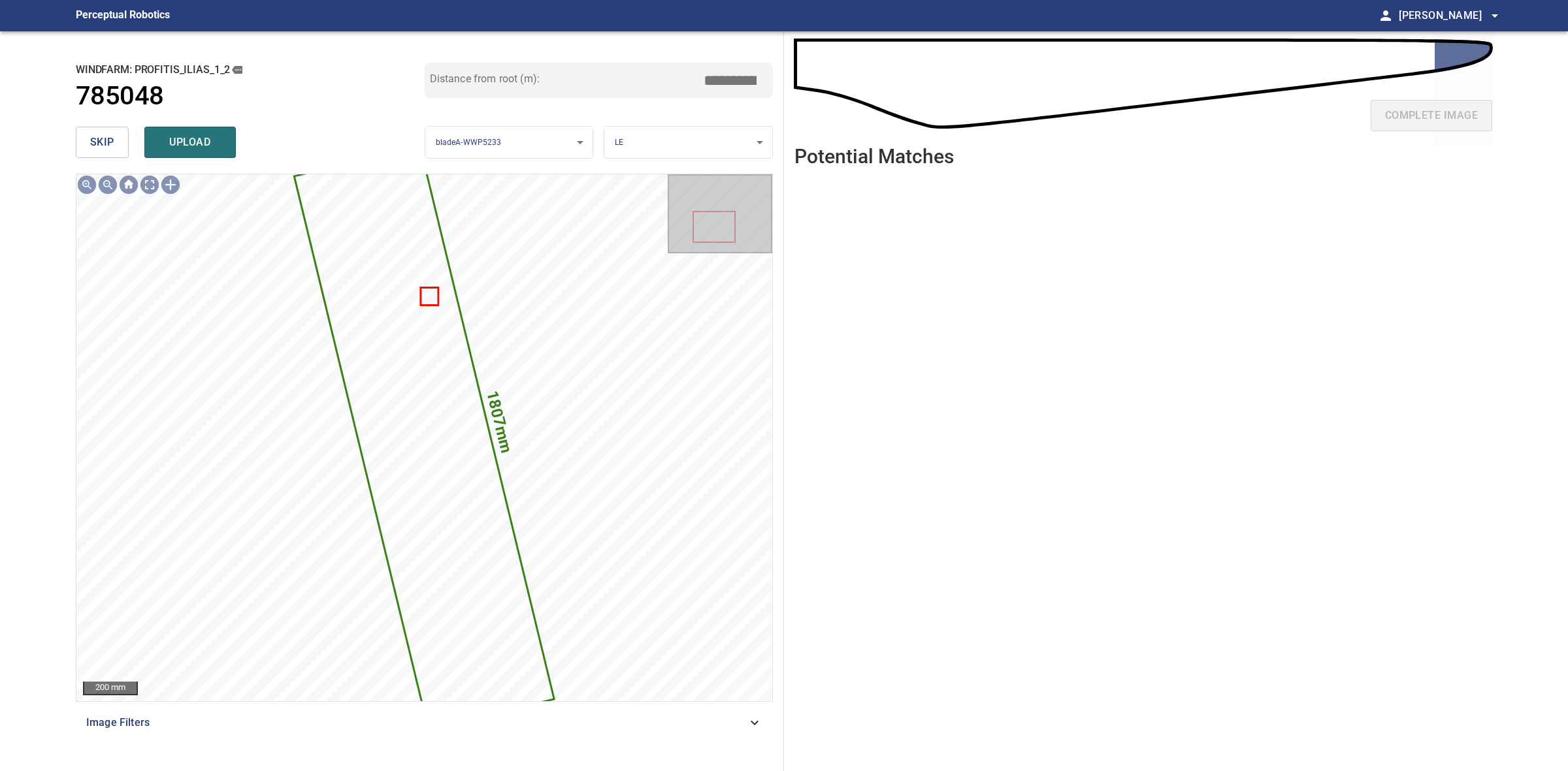
click at [113, 139] on span "skip" at bounding box center [102, 142] width 24 height 19
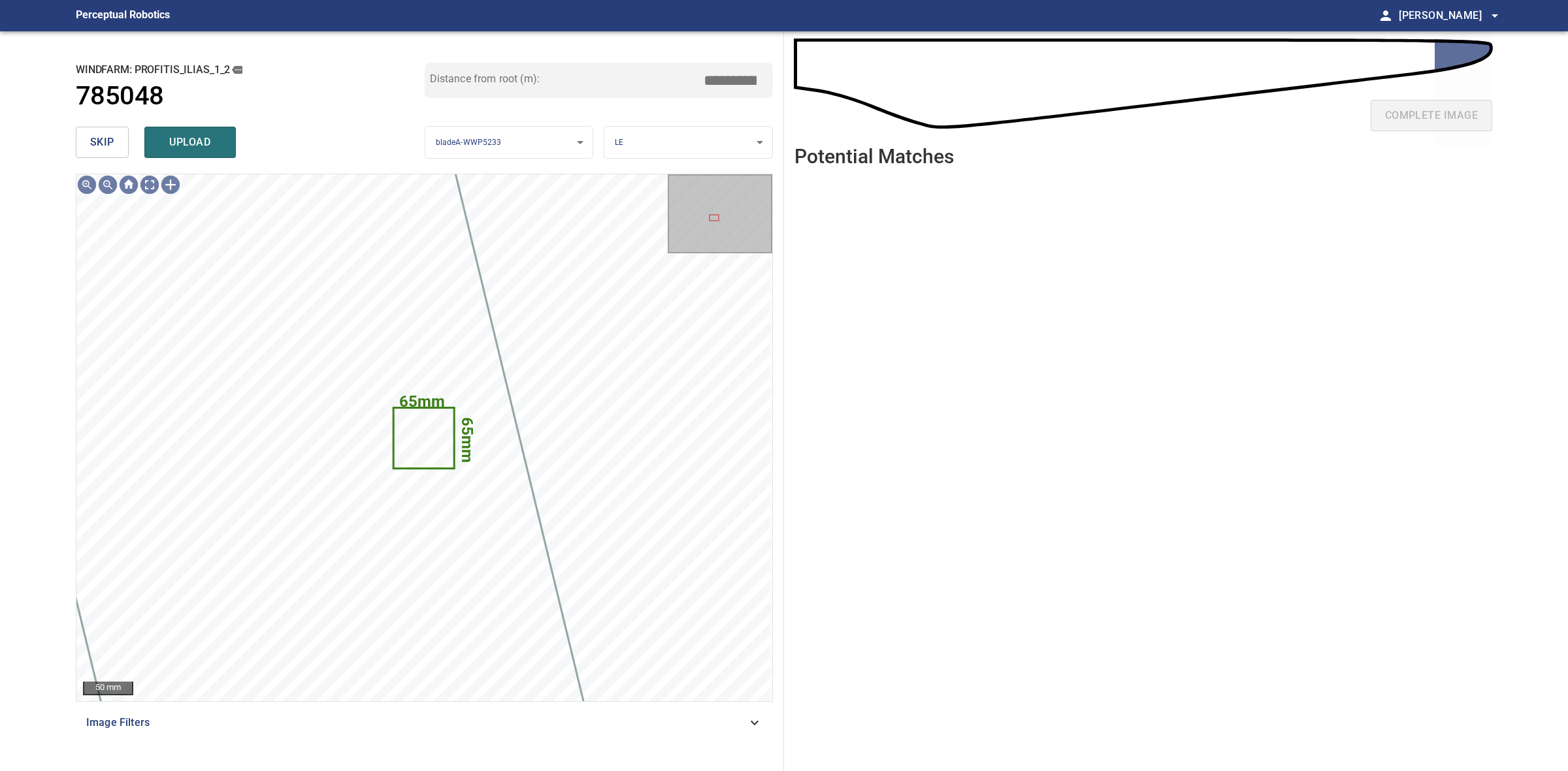
click at [113, 139] on span "skip" at bounding box center [102, 142] width 24 height 19
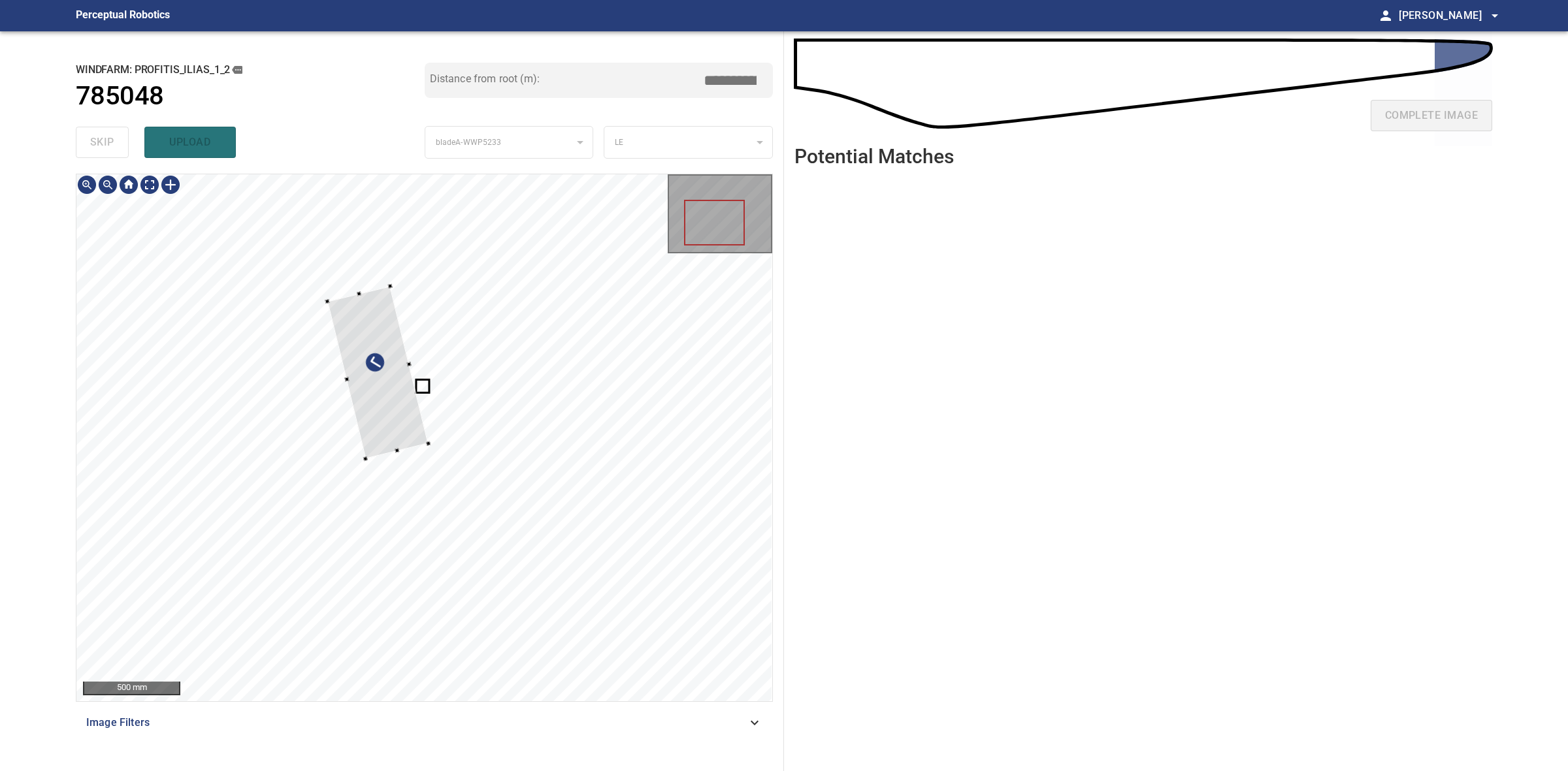
click at [415, 436] on div at bounding box center [377, 373] width 101 height 173
click at [402, 426] on div at bounding box center [382, 369] width 92 height 165
click at [458, 393] on div at bounding box center [392, 353] width 151 height 150
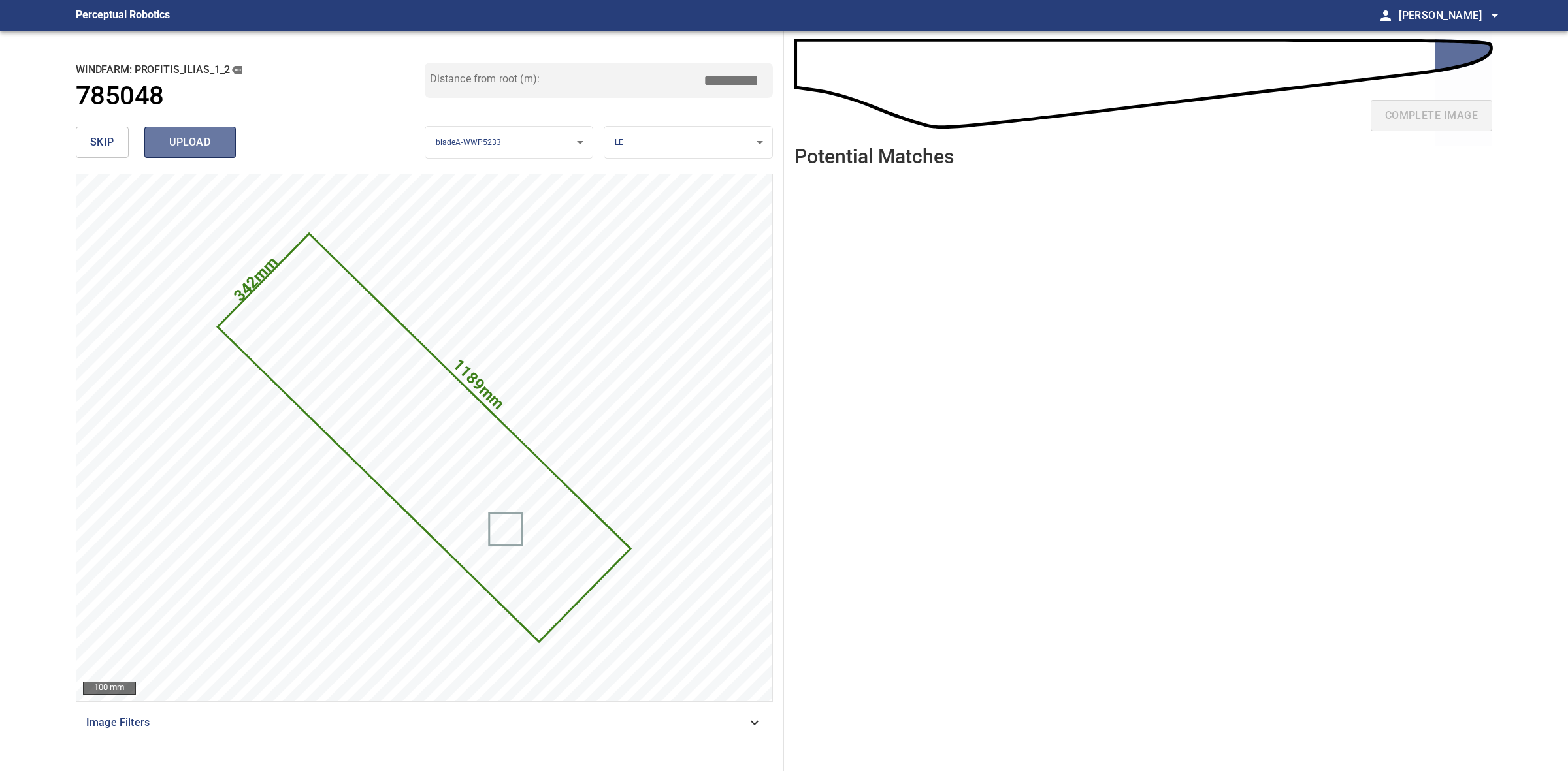
click at [205, 147] on span "upload" at bounding box center [190, 142] width 63 height 19
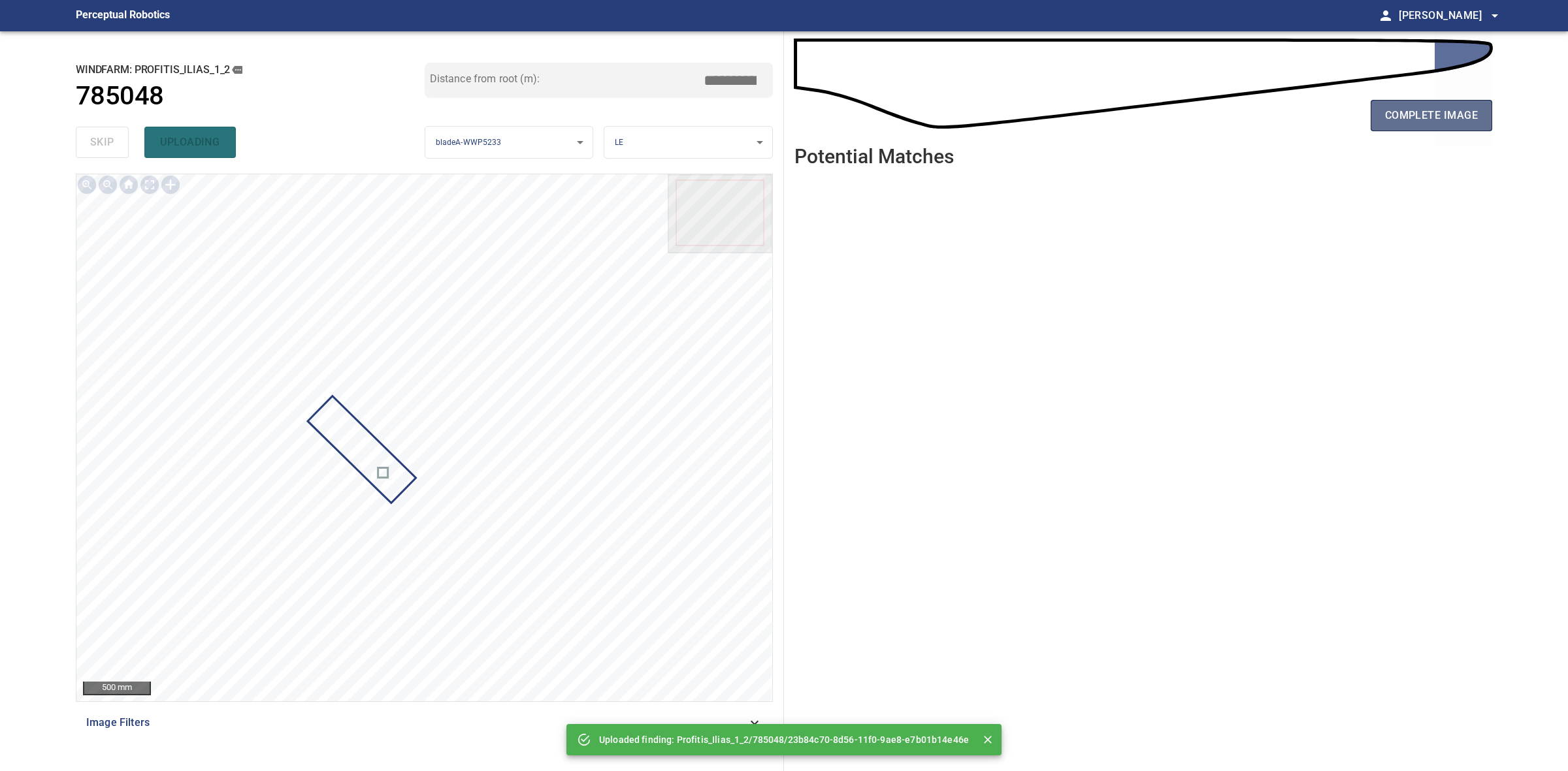
click at [1411, 119] on span "complete image" at bounding box center [1431, 116] width 93 height 19
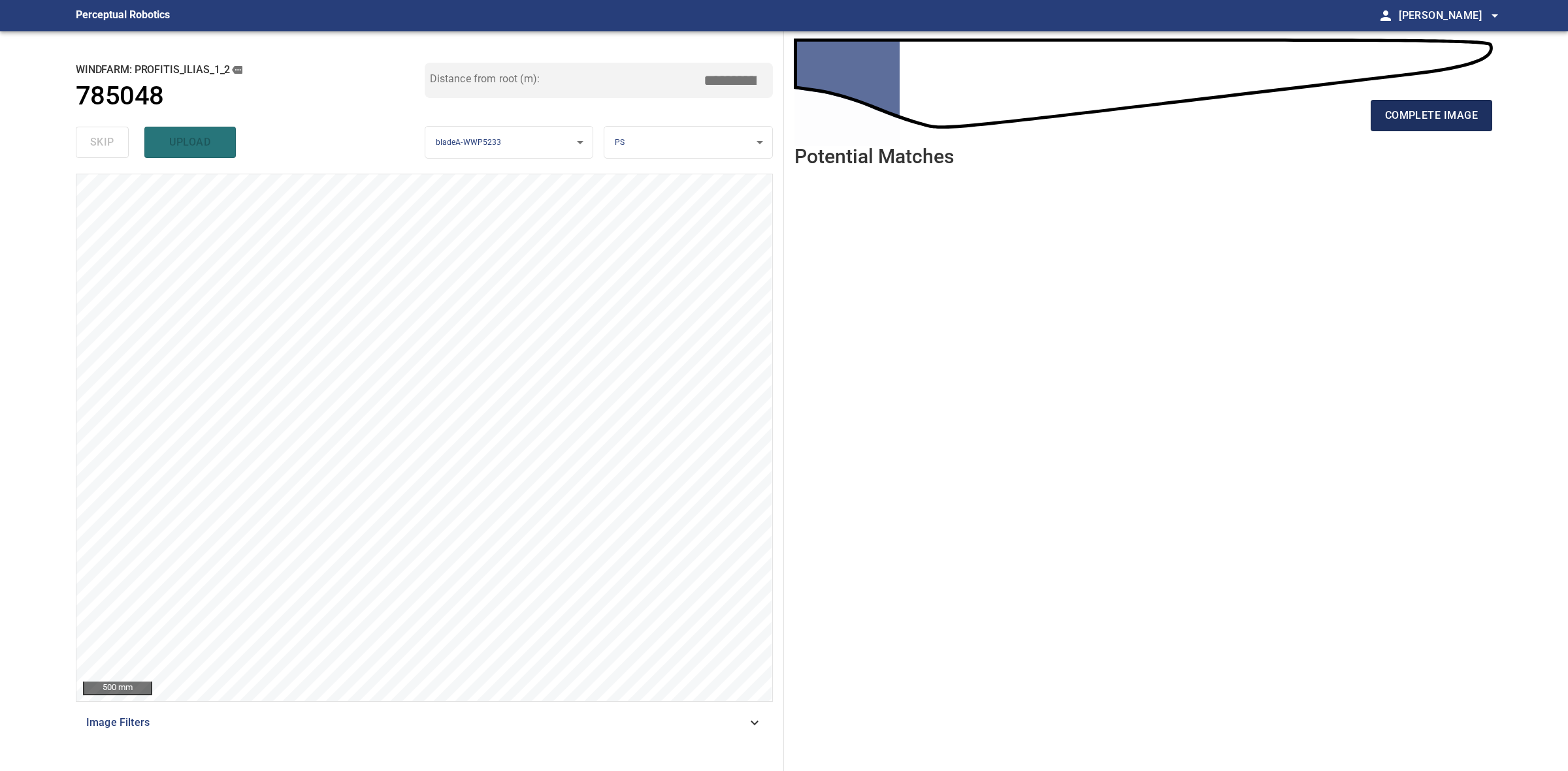
click at [1467, 110] on span "complete image" at bounding box center [1431, 116] width 93 height 19
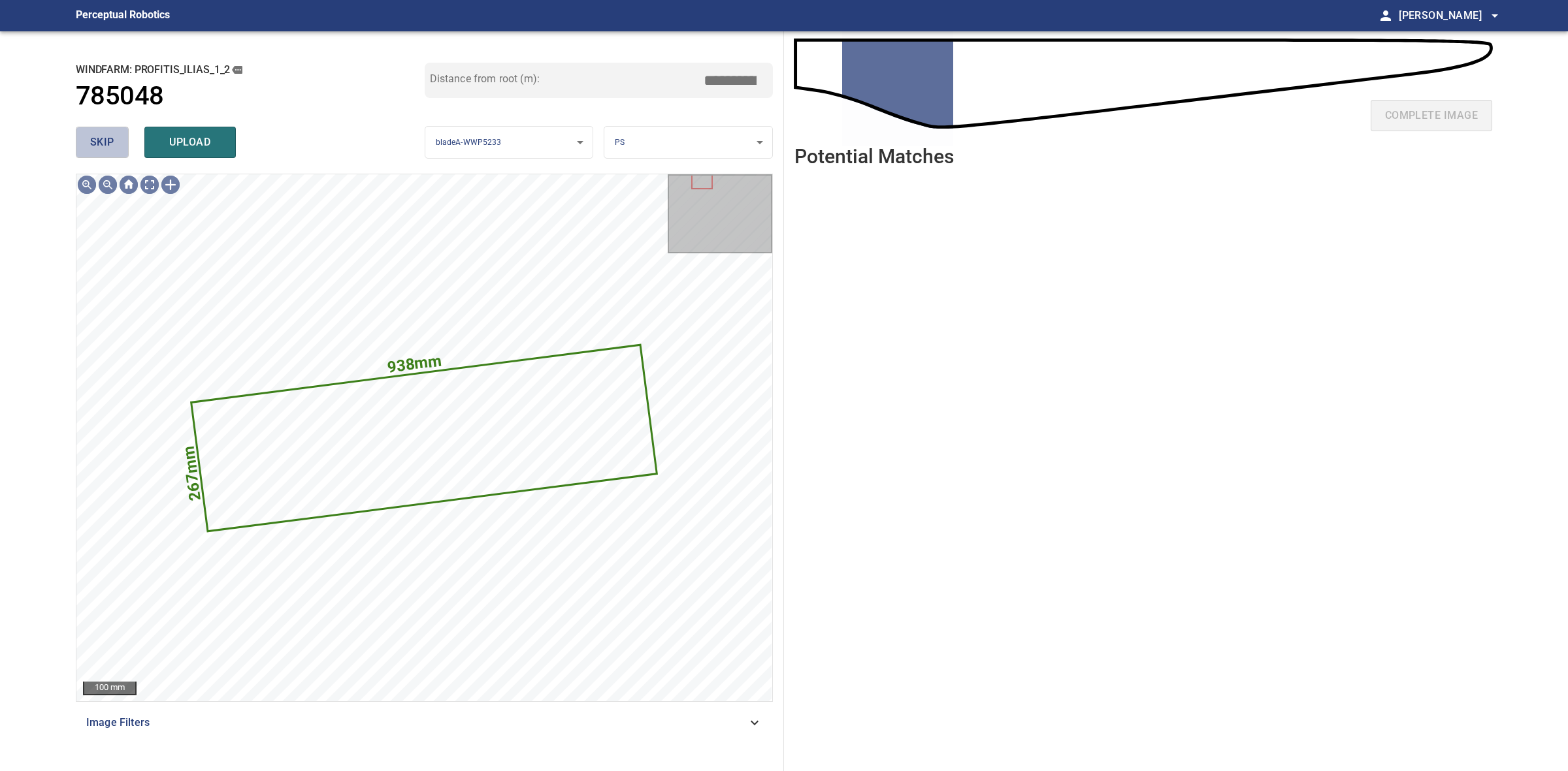
click at [115, 150] on button "skip" at bounding box center [102, 142] width 53 height 31
click at [115, 150] on div "skip upload" at bounding box center [250, 142] width 349 height 42
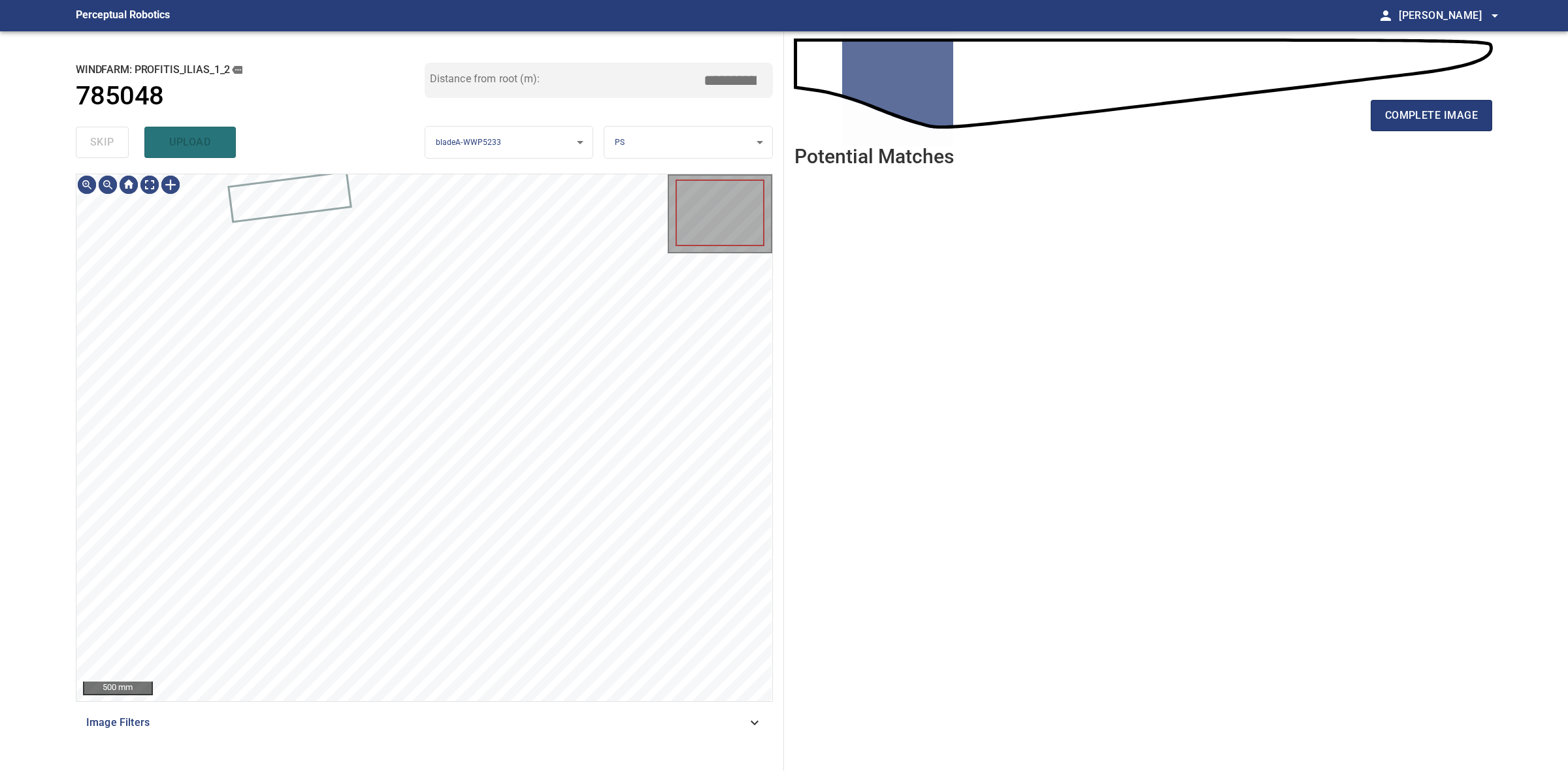
click at [115, 150] on div "skip upload" at bounding box center [250, 142] width 349 height 42
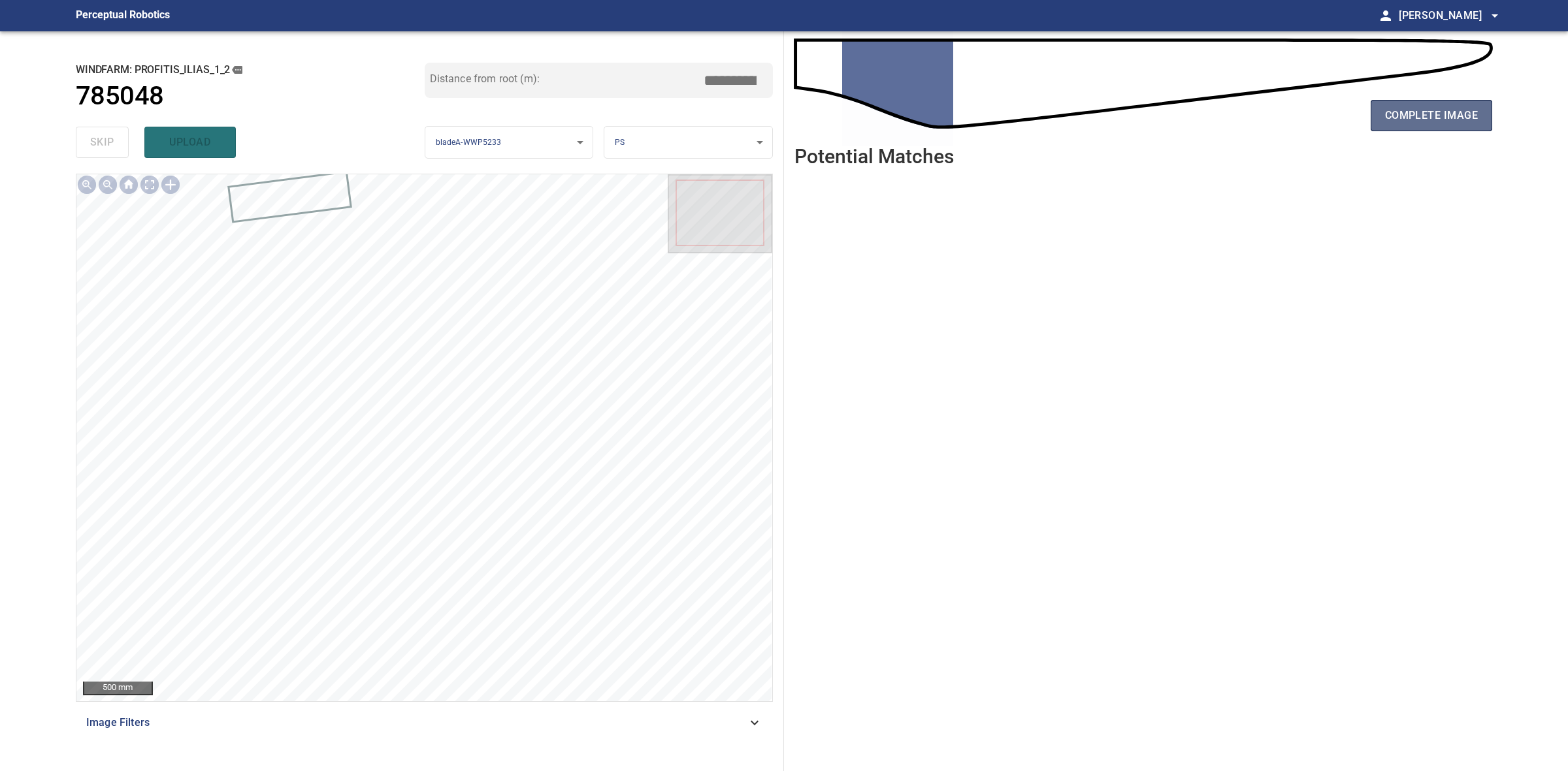
click at [1428, 107] on span "complete image" at bounding box center [1431, 116] width 93 height 19
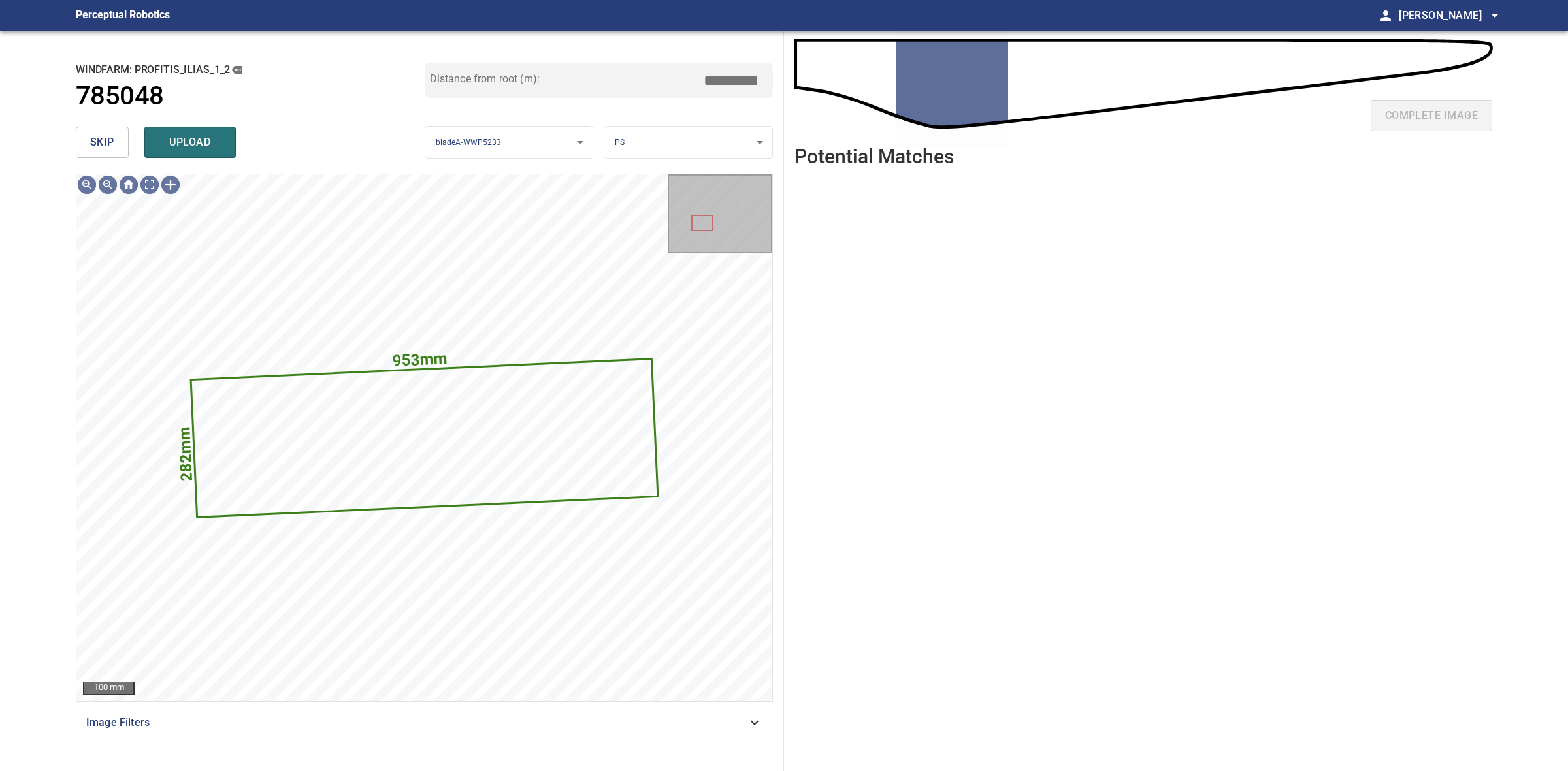
click at [74, 150] on div "**********" at bounding box center [425, 402] width 719 height 740
click at [78, 145] on button "skip" at bounding box center [102, 142] width 53 height 31
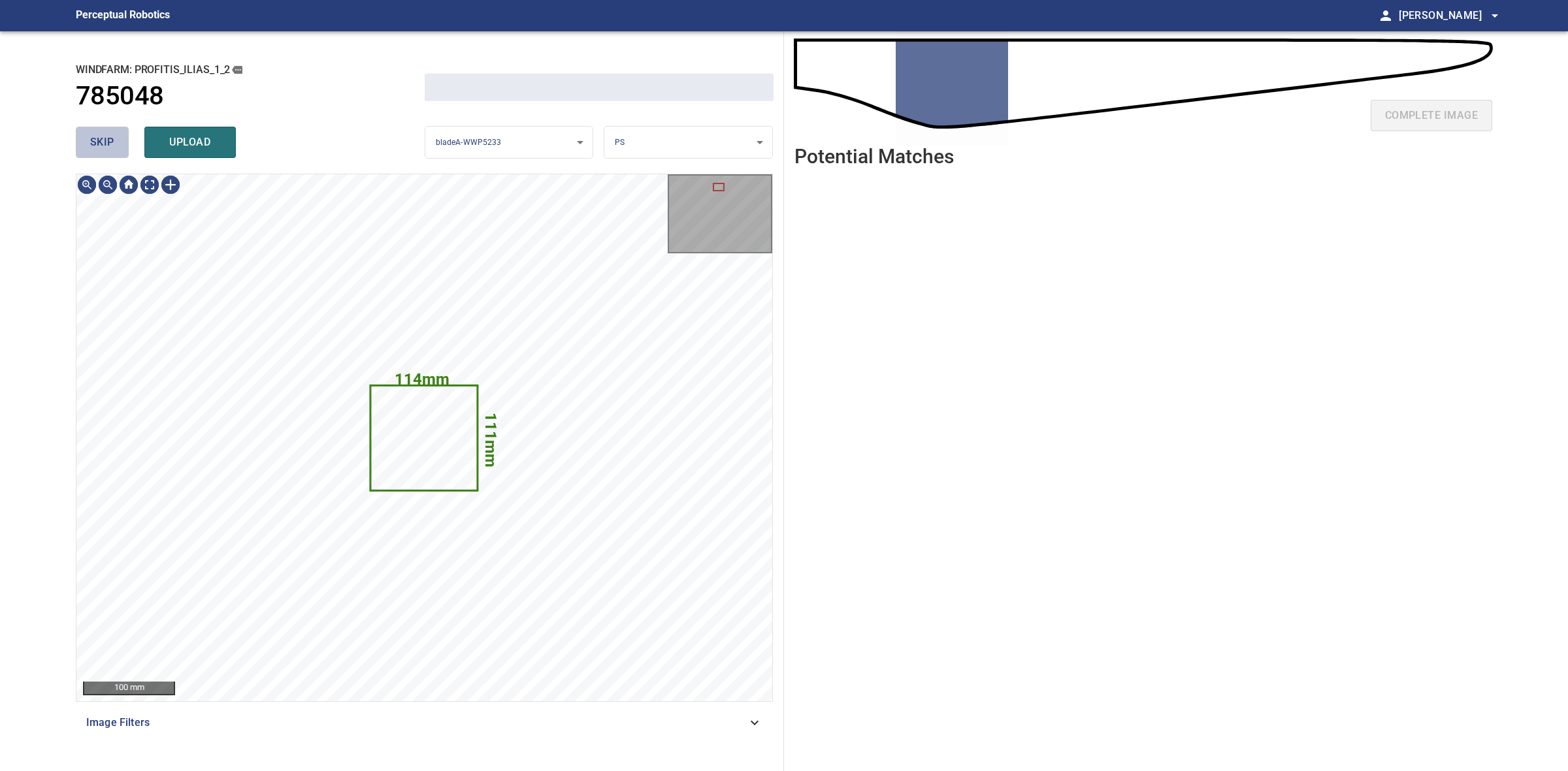
click at [78, 145] on button "skip" at bounding box center [102, 142] width 53 height 31
click at [78, 145] on div "skip upload" at bounding box center [250, 142] width 349 height 42
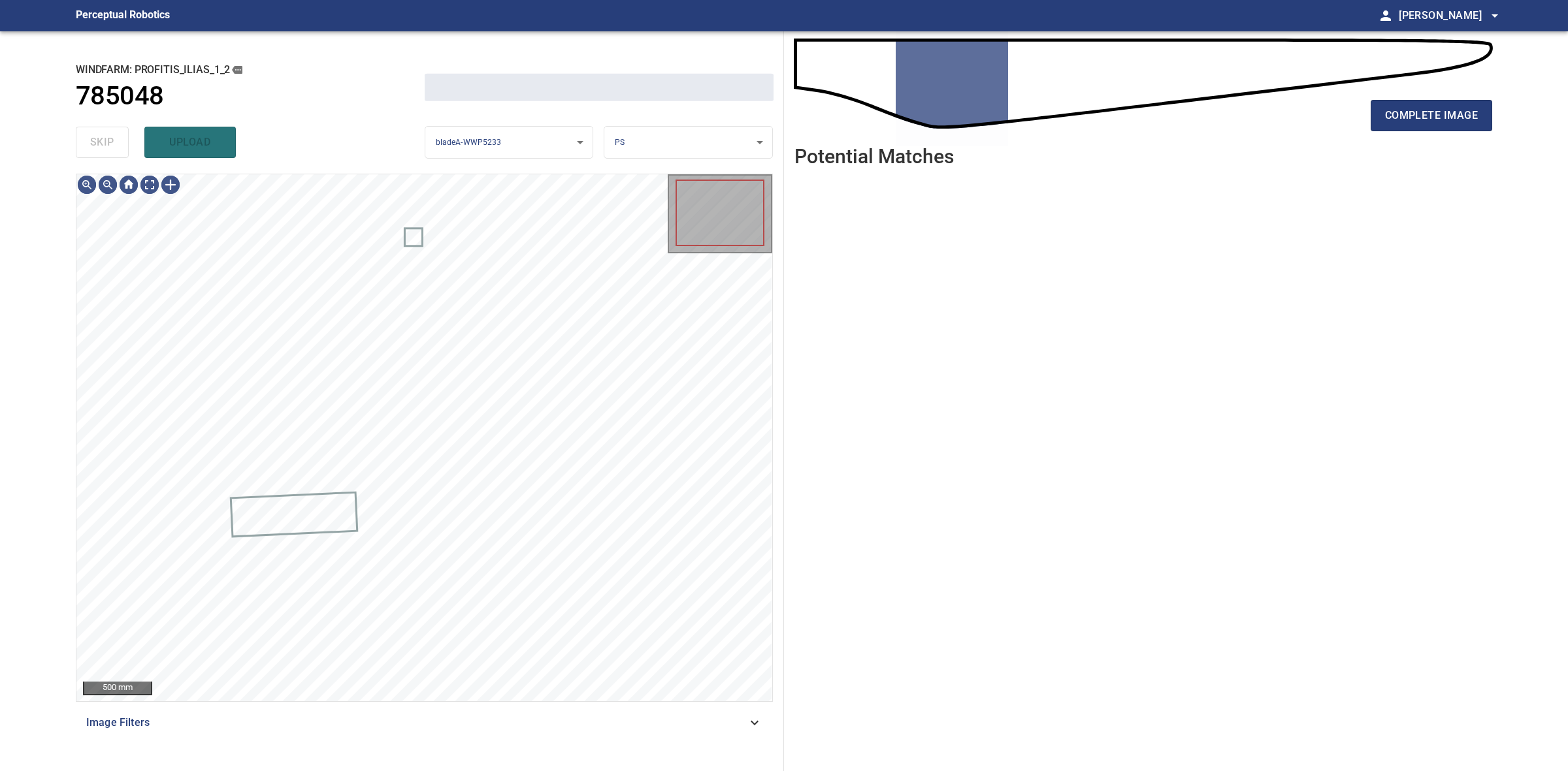
click at [78, 145] on div "skip upload" at bounding box center [250, 142] width 349 height 42
drag, startPoint x: 79, startPoint y: 142, endPoint x: 1153, endPoint y: 124, distance: 1074.2
click at [101, 142] on div "skip upload" at bounding box center [250, 142] width 349 height 42
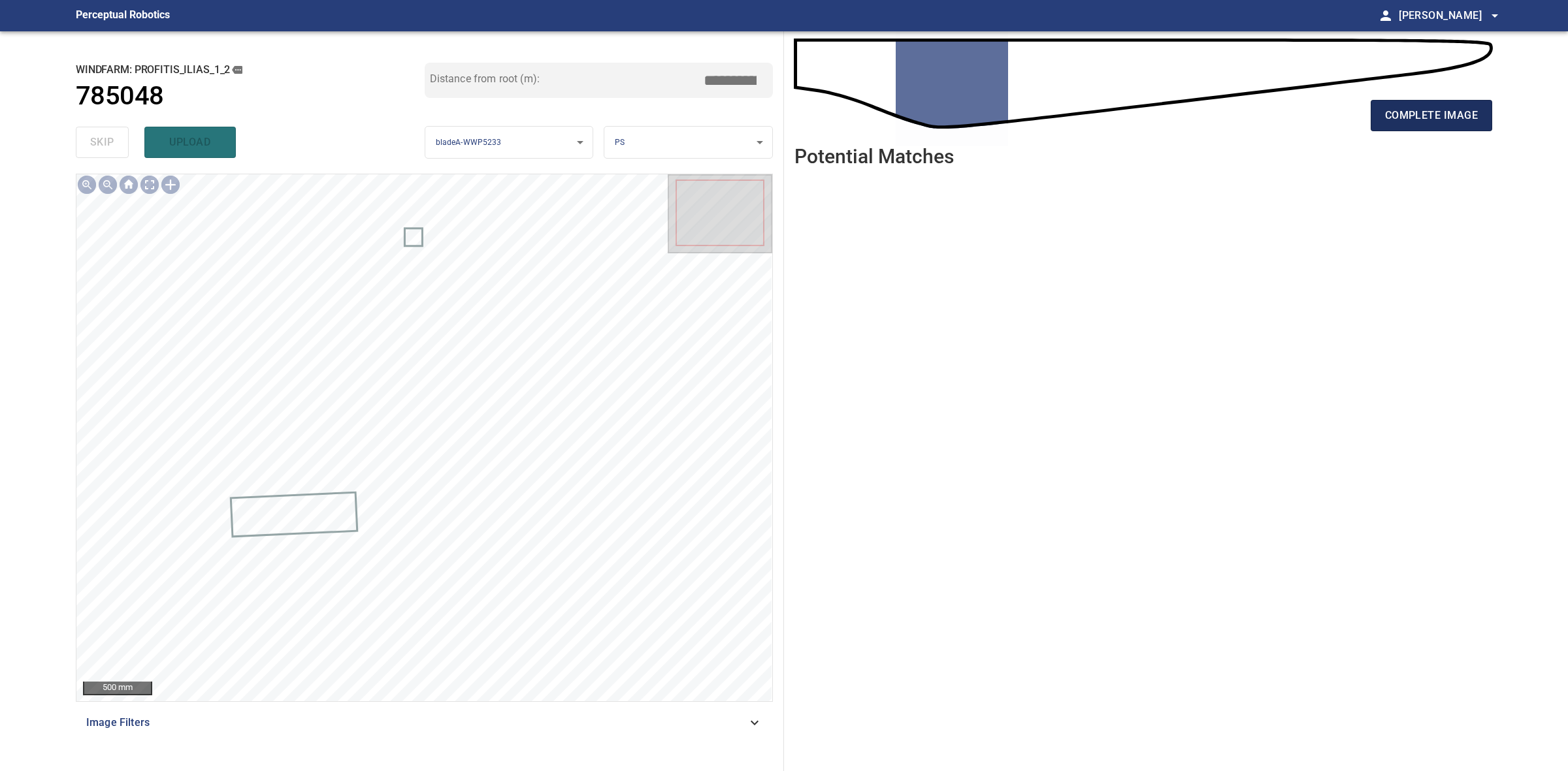
click at [1396, 116] on span "complete image" at bounding box center [1431, 116] width 93 height 19
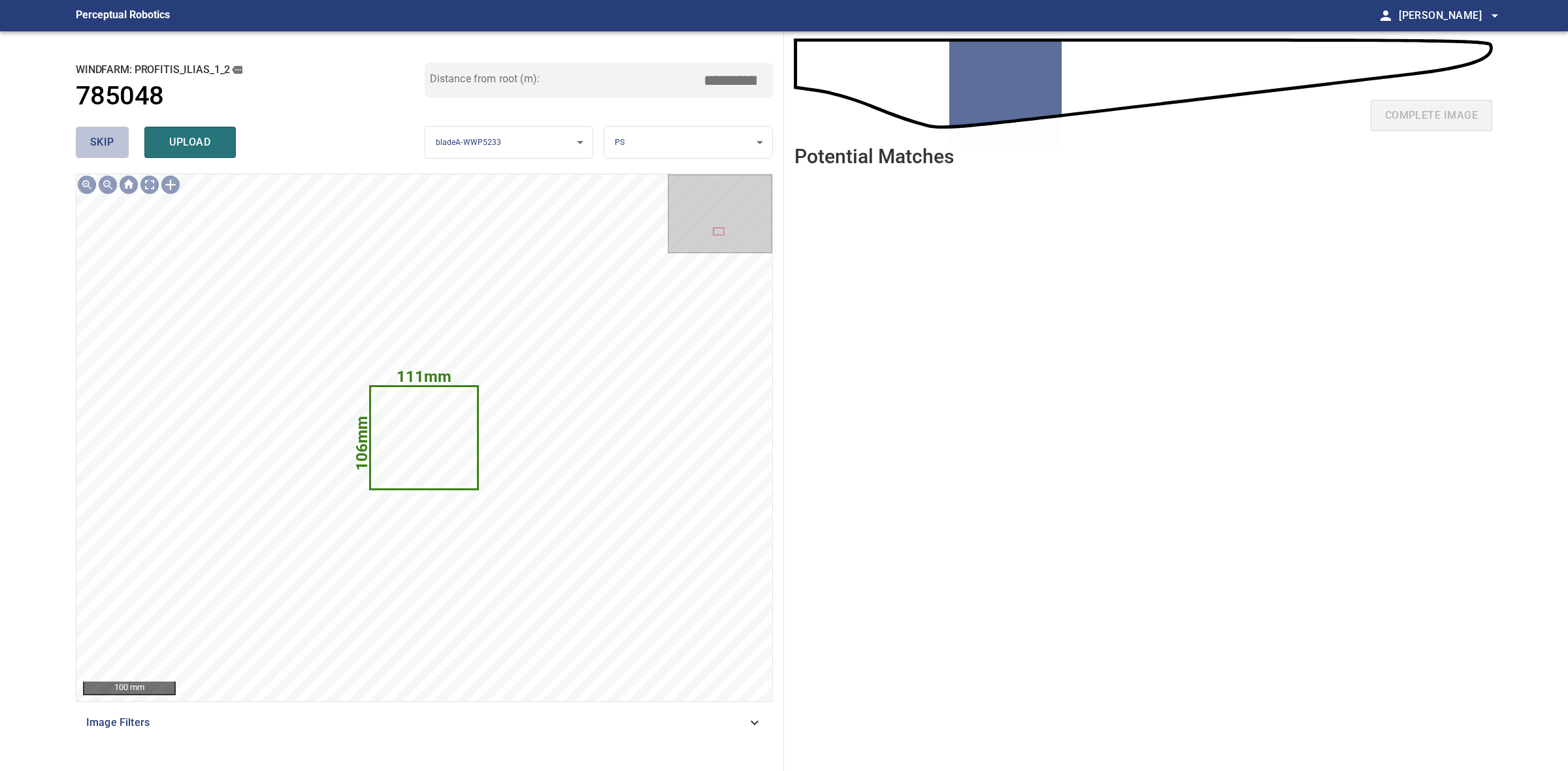
click at [93, 130] on button "skip" at bounding box center [102, 142] width 53 height 31
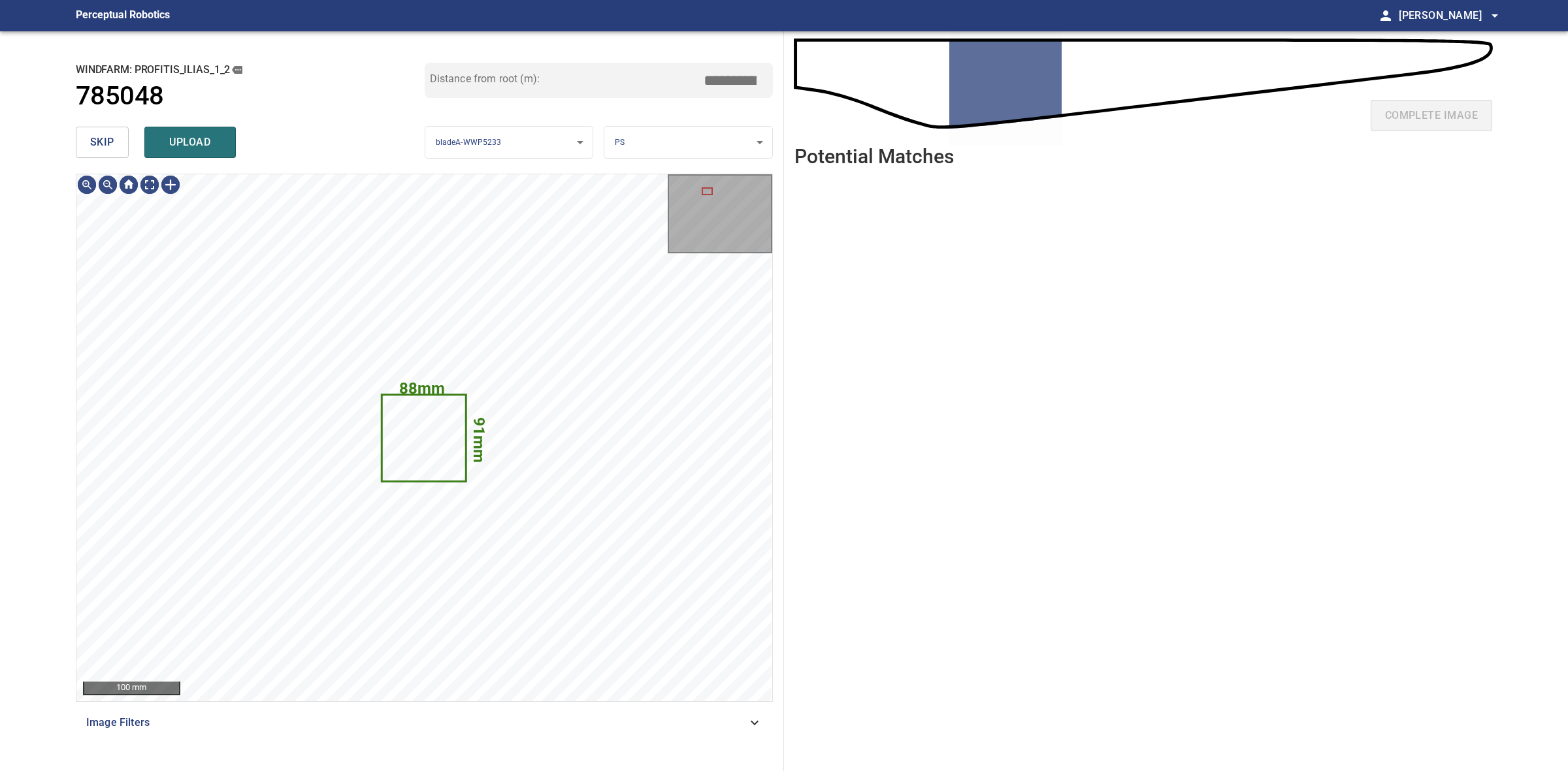
click at [93, 130] on button "skip" at bounding box center [102, 142] width 53 height 31
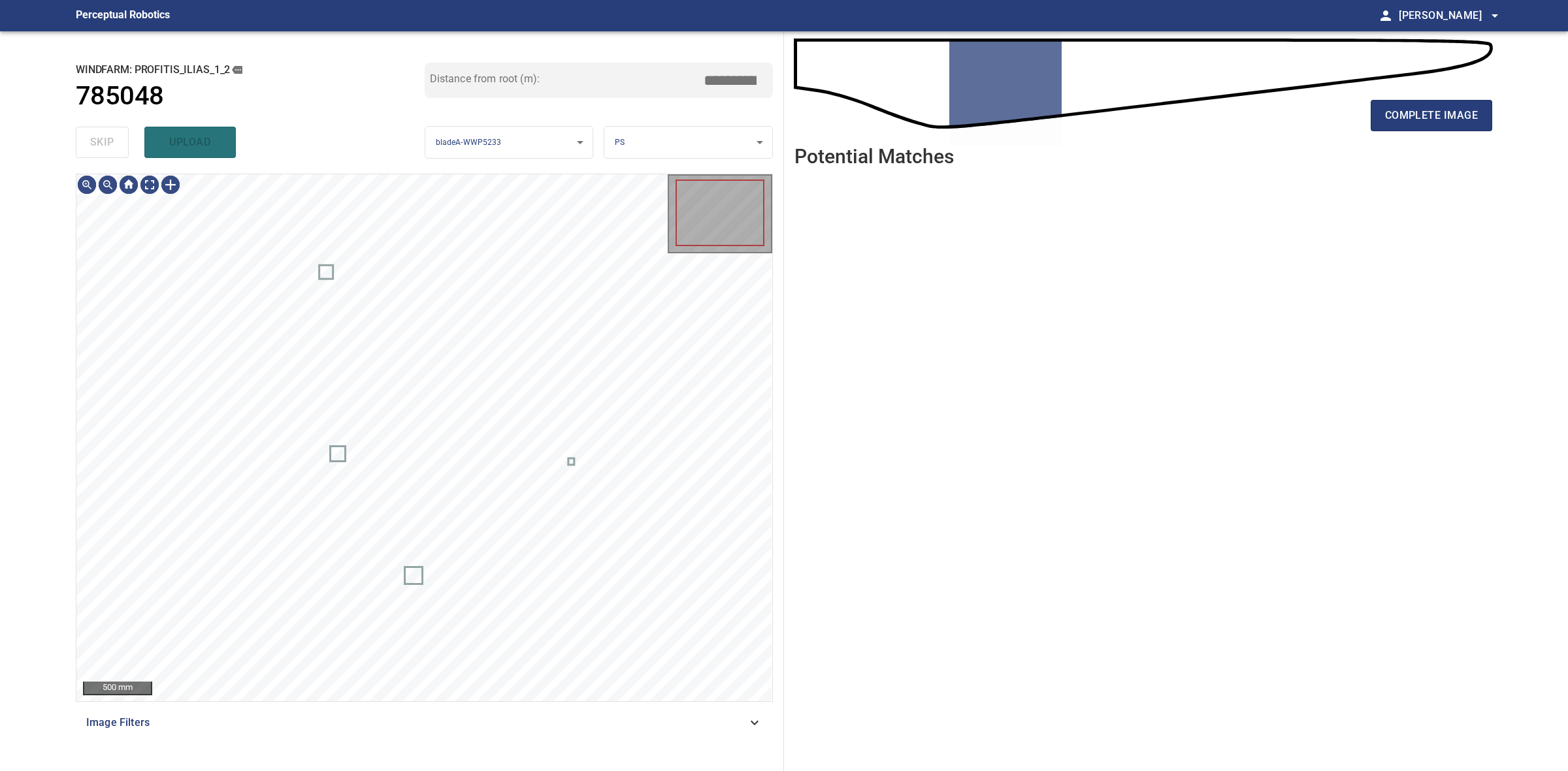
click at [93, 130] on div "skip upload" at bounding box center [250, 142] width 349 height 42
type input "*****"
click at [93, 130] on div "skip upload" at bounding box center [250, 142] width 349 height 42
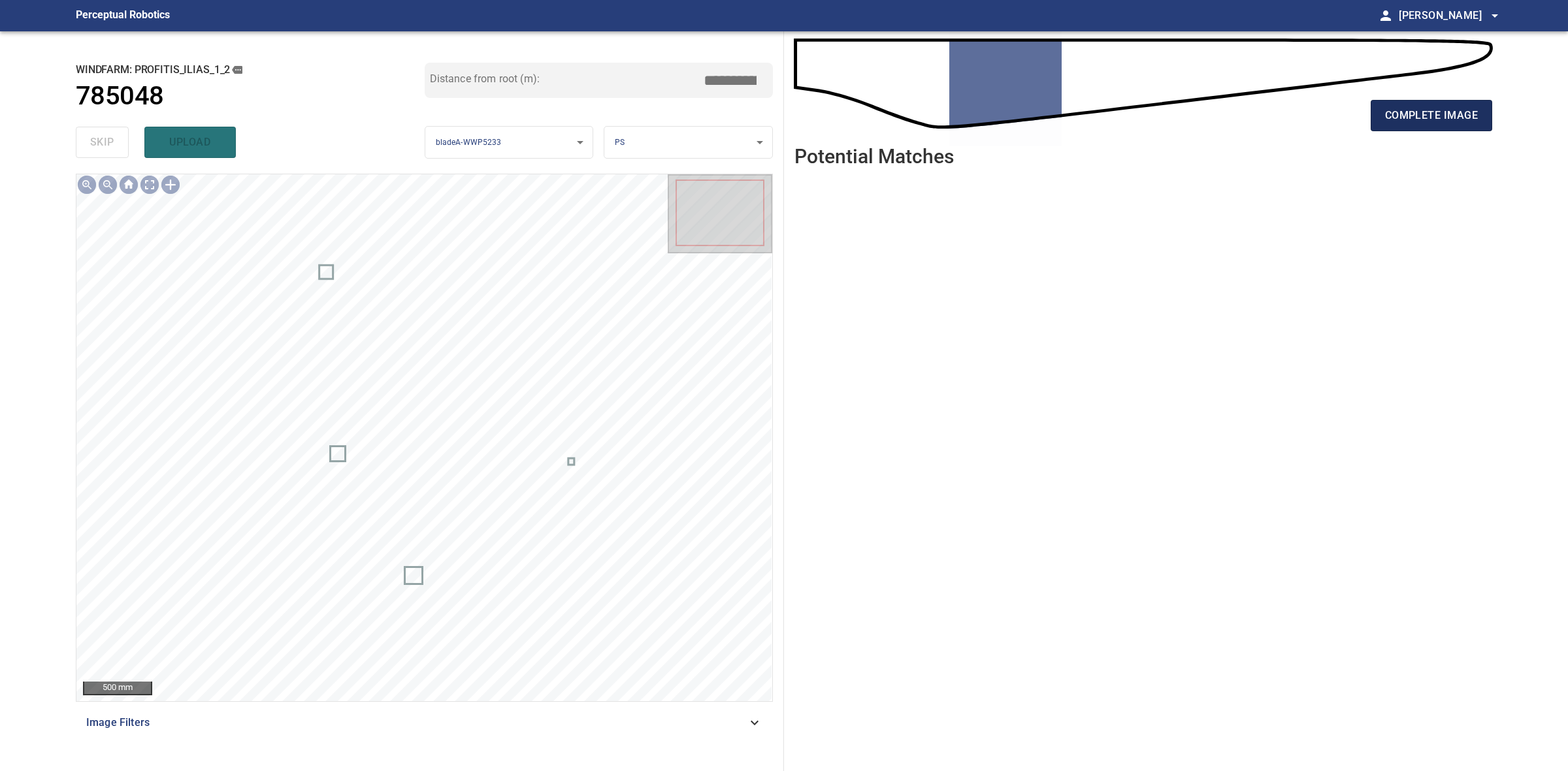
click at [1389, 103] on button "complete image" at bounding box center [1431, 116] width 122 height 31
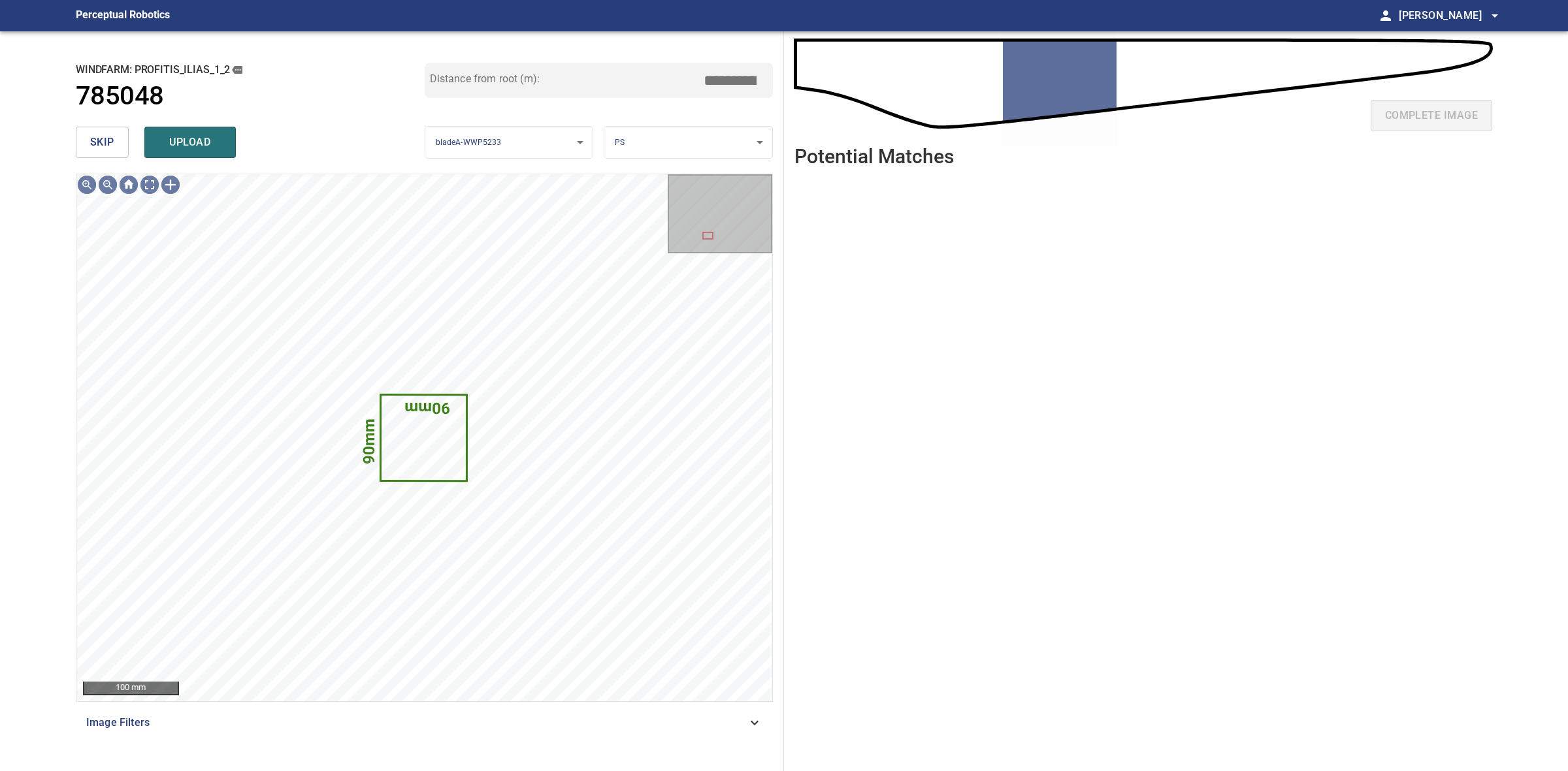
click at [111, 140] on span "skip" at bounding box center [102, 142] width 24 height 19
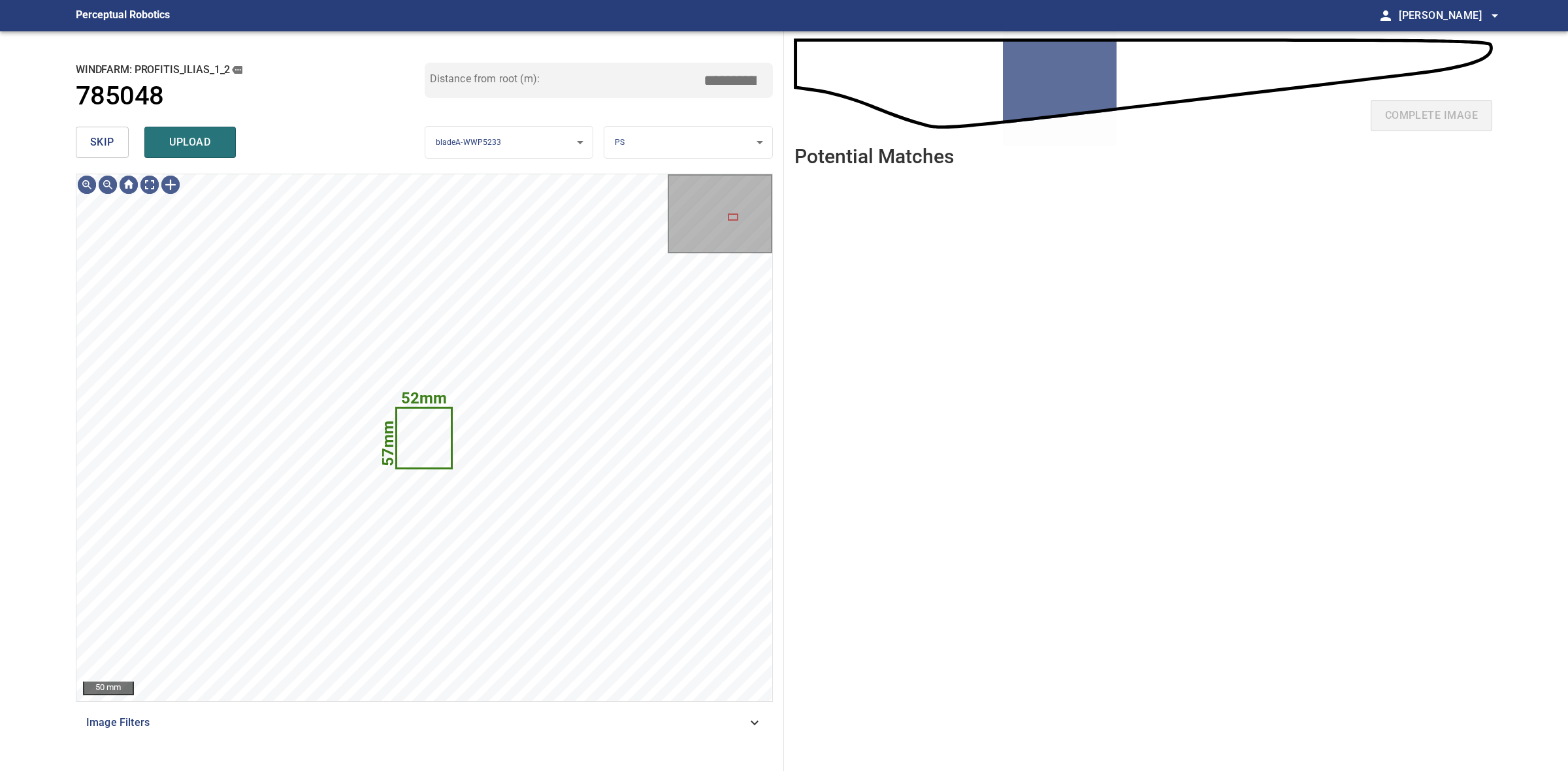
click at [111, 140] on span "skip" at bounding box center [102, 142] width 24 height 19
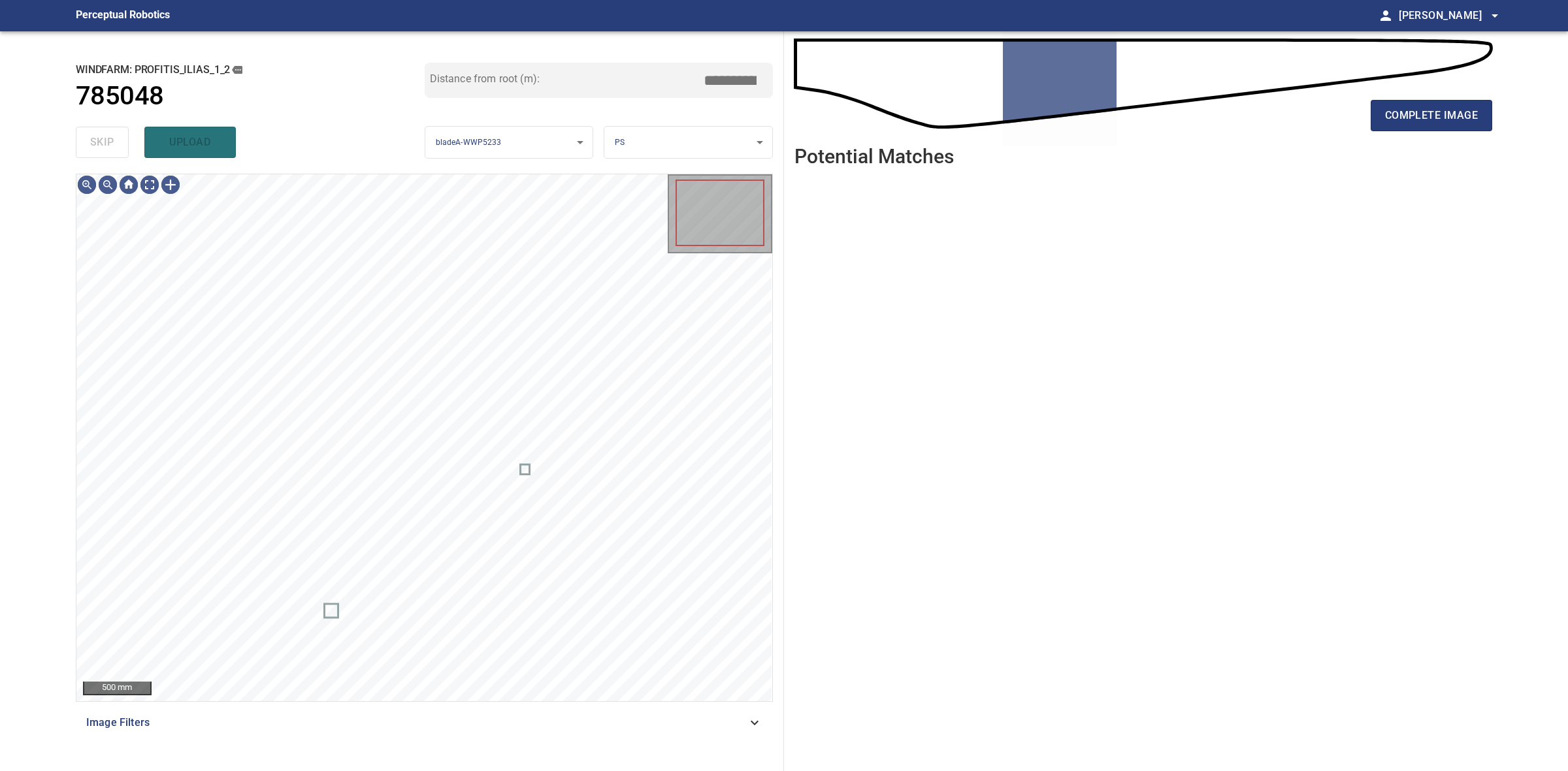
click at [111, 140] on div "skip upload" at bounding box center [250, 142] width 349 height 42
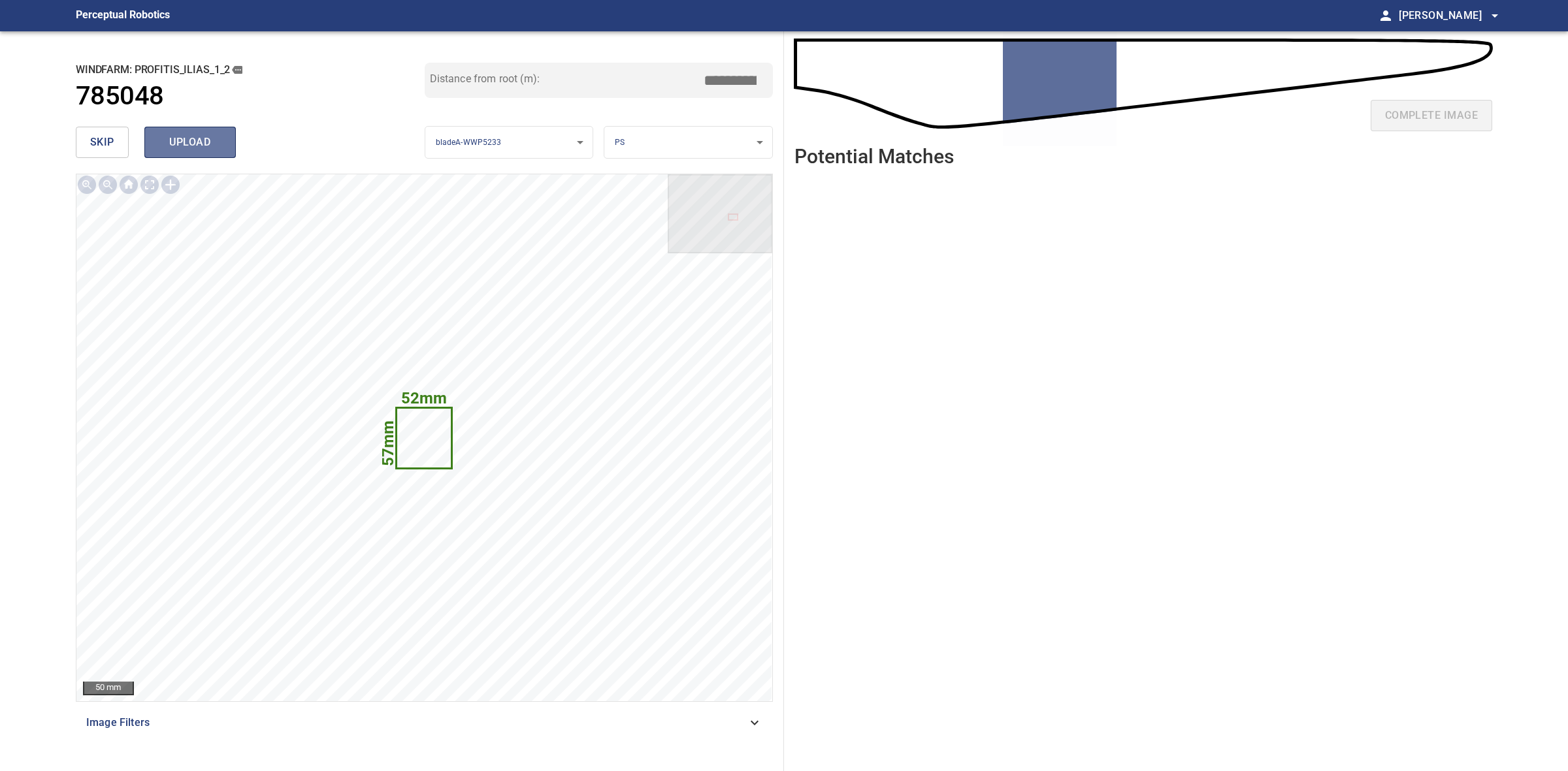
click at [173, 141] on span "upload" at bounding box center [190, 142] width 63 height 19
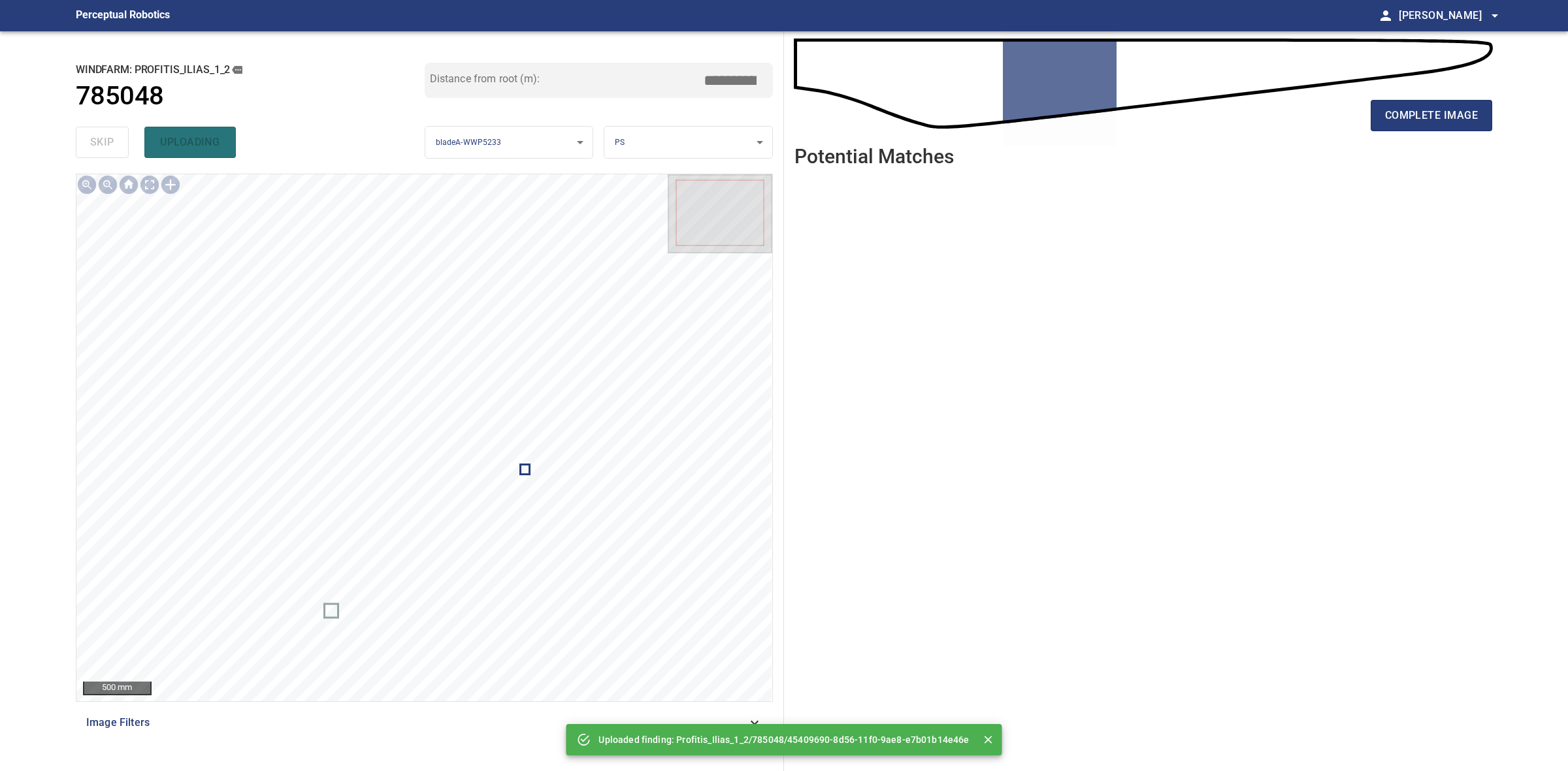
click at [1446, 132] on div "complete image" at bounding box center [1143, 120] width 697 height 52
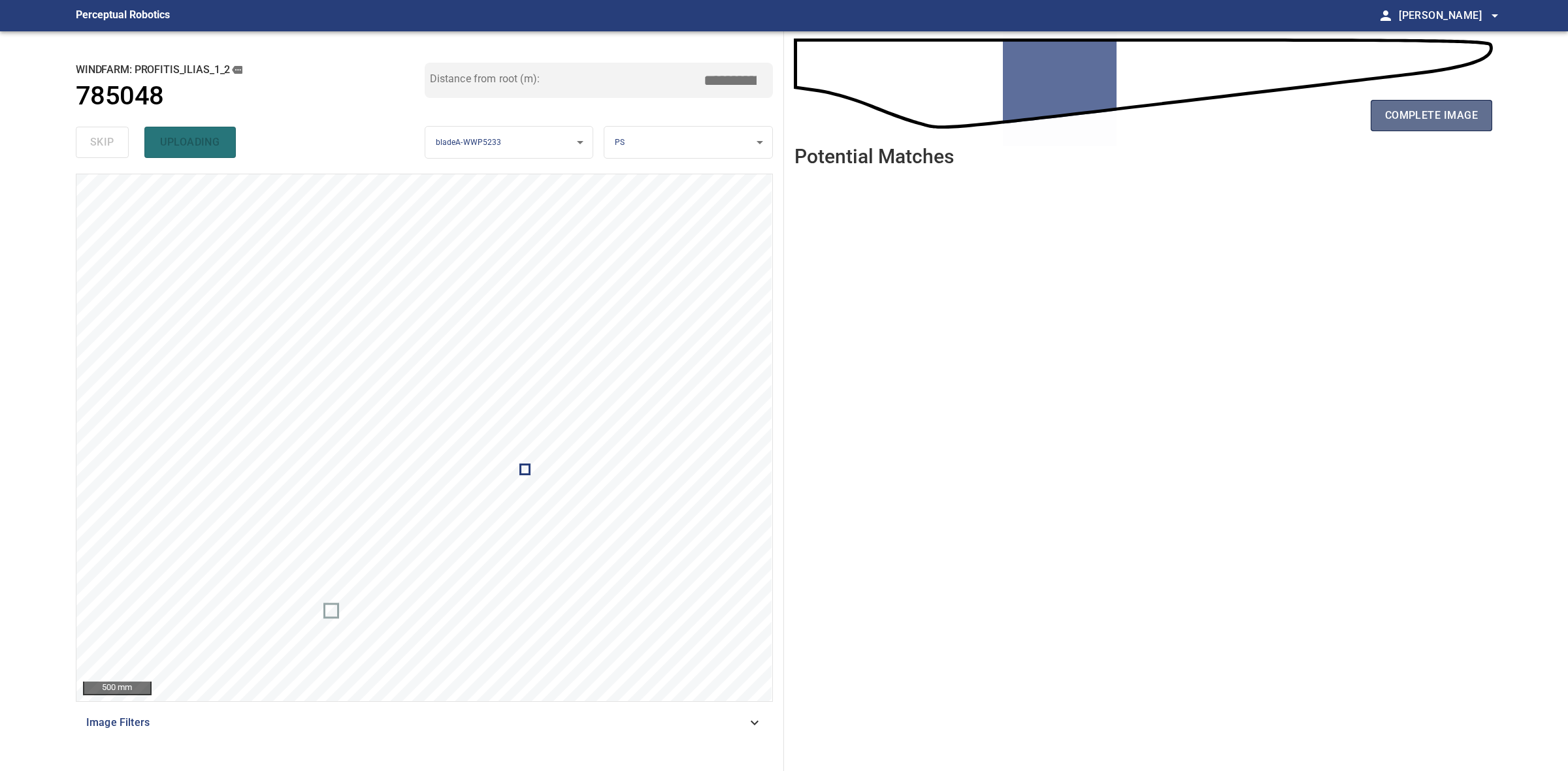
click at [1441, 126] on button "complete image" at bounding box center [1431, 116] width 122 height 31
click at [1473, 124] on span "complete image" at bounding box center [1431, 116] width 93 height 19
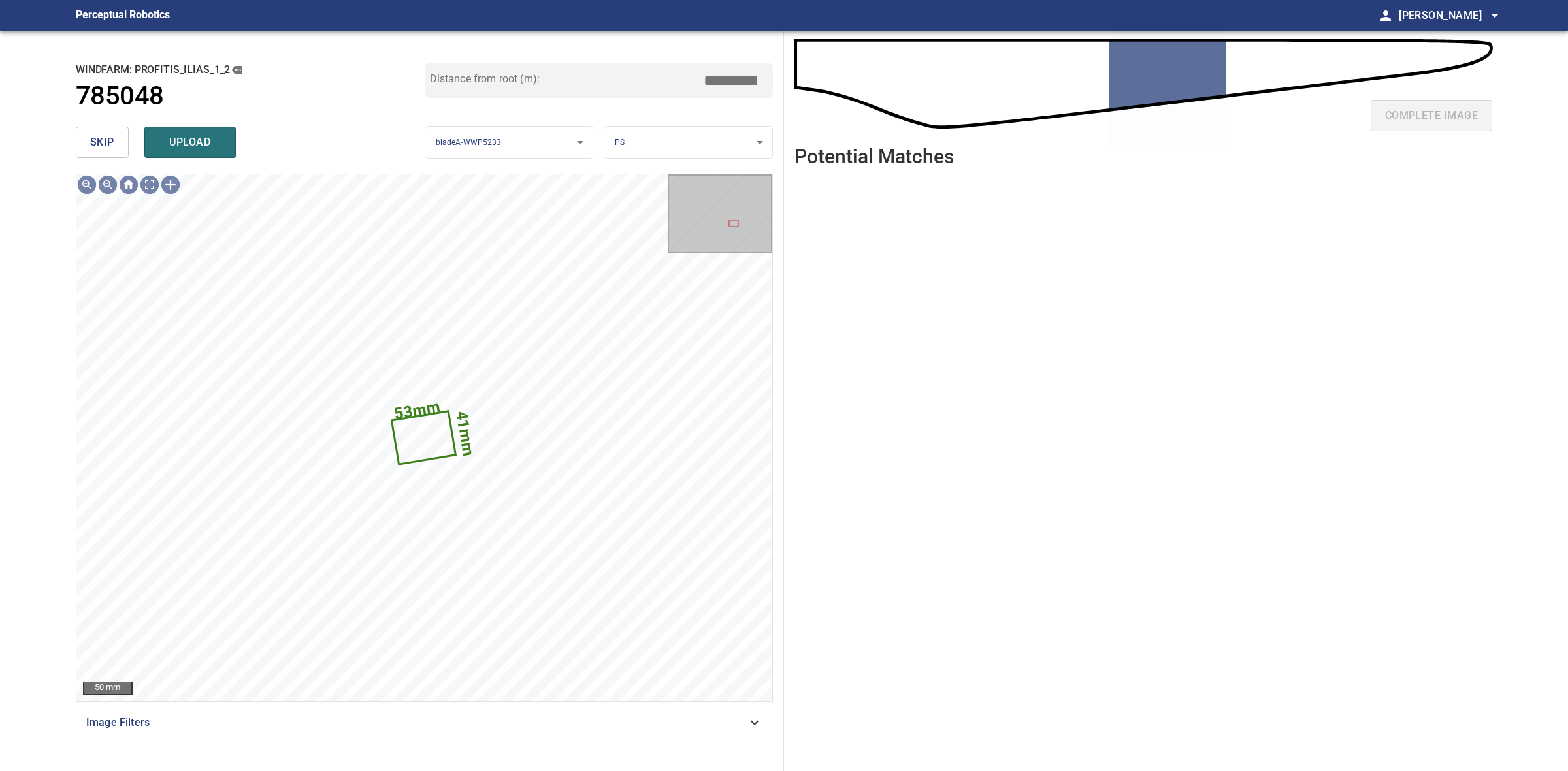
click at [113, 137] on span "skip" at bounding box center [102, 142] width 24 height 19
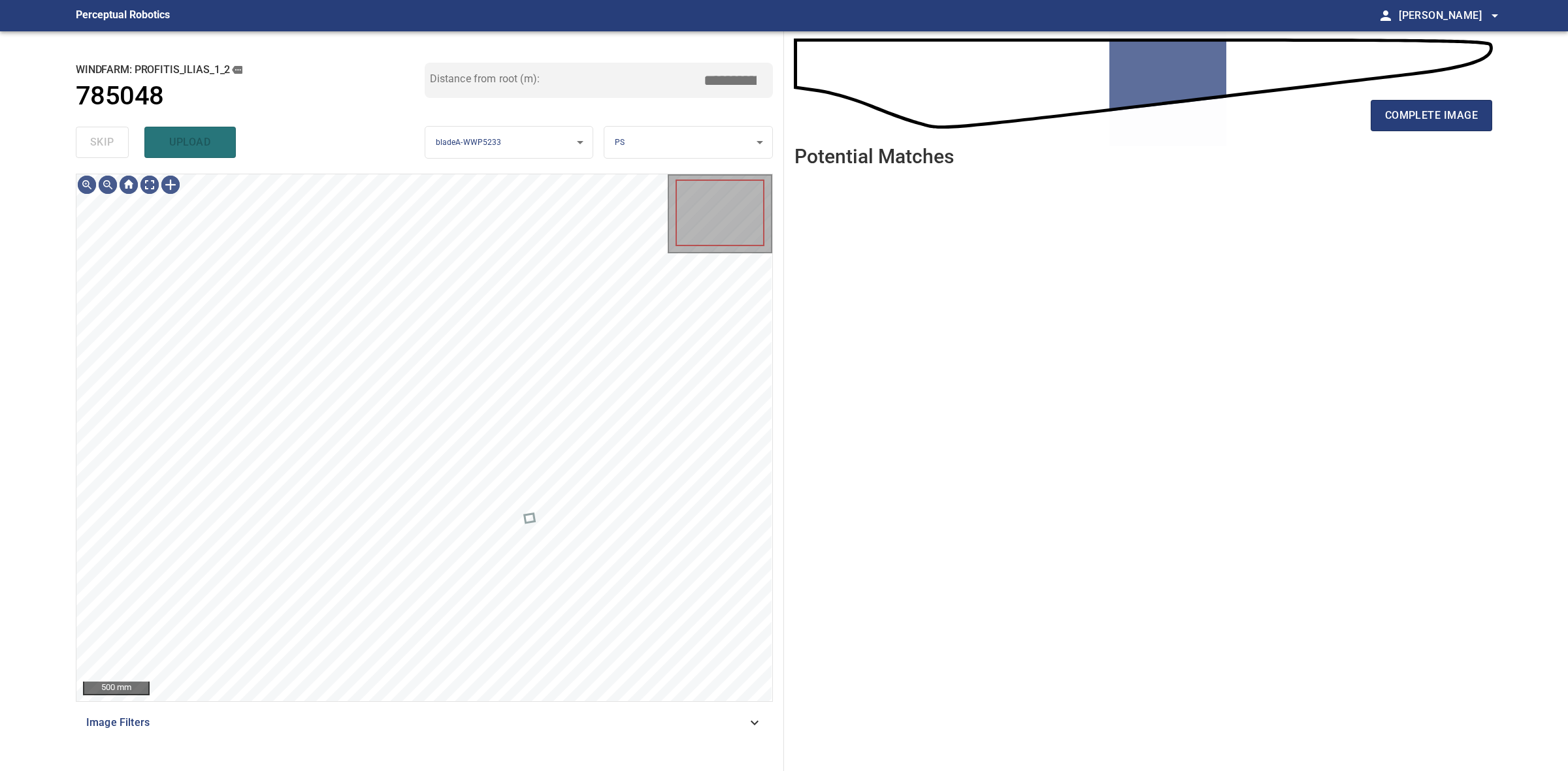
click at [113, 137] on div "skip upload" at bounding box center [250, 142] width 349 height 42
click at [1458, 115] on span "complete image" at bounding box center [1431, 116] width 93 height 19
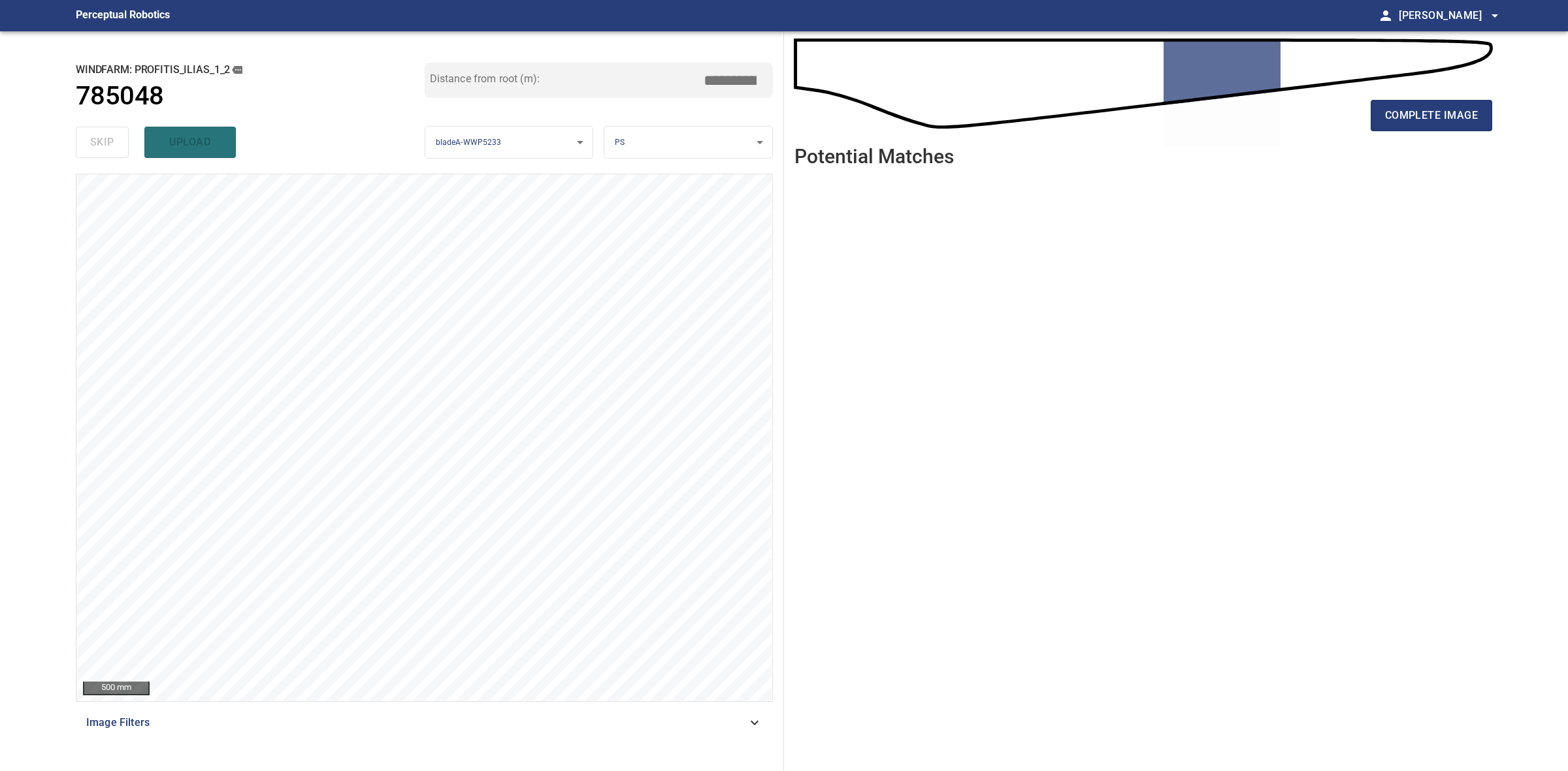
click at [1462, 113] on span "complete image" at bounding box center [1431, 116] width 93 height 19
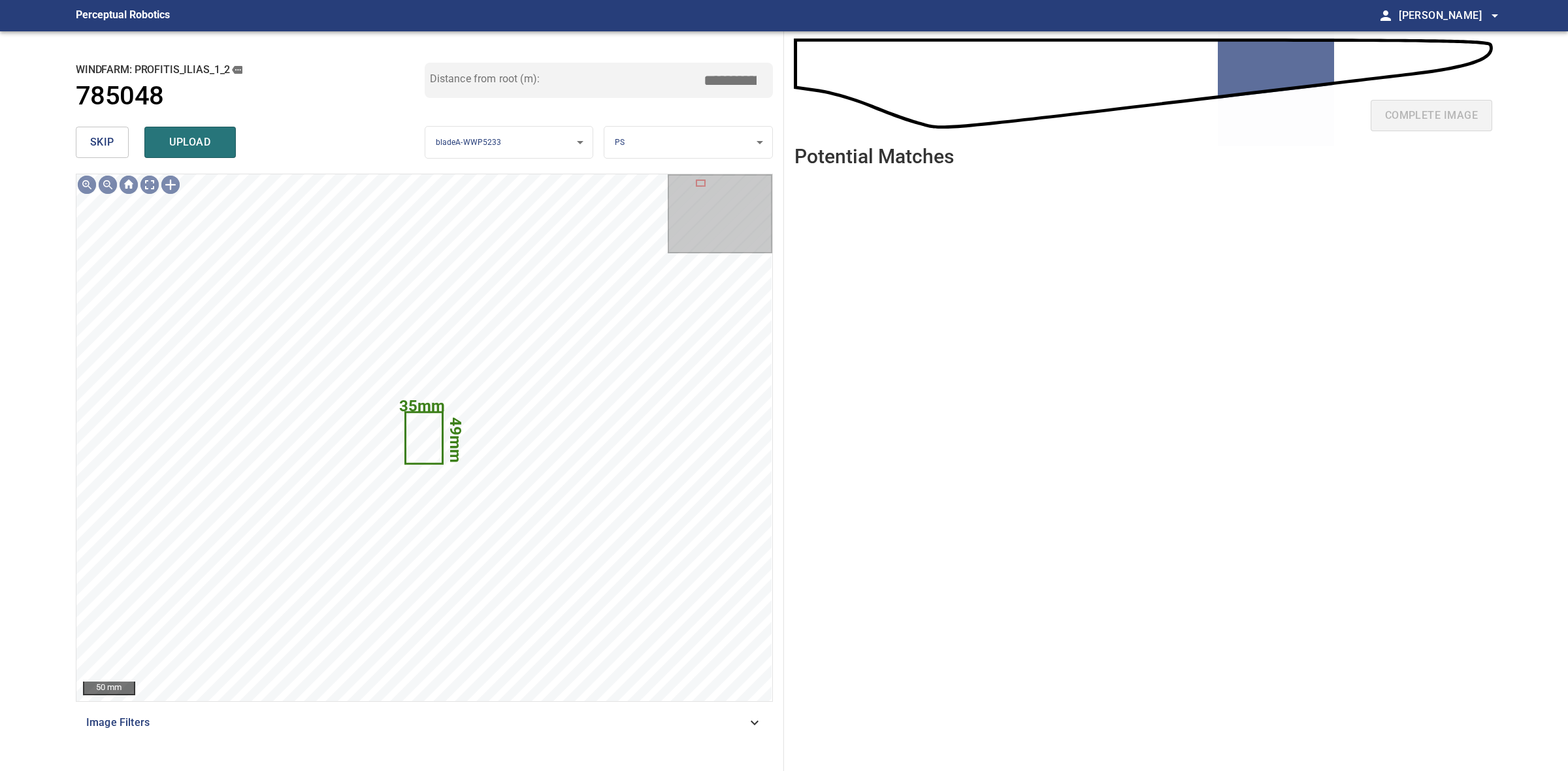
click at [113, 144] on span "skip" at bounding box center [102, 142] width 24 height 19
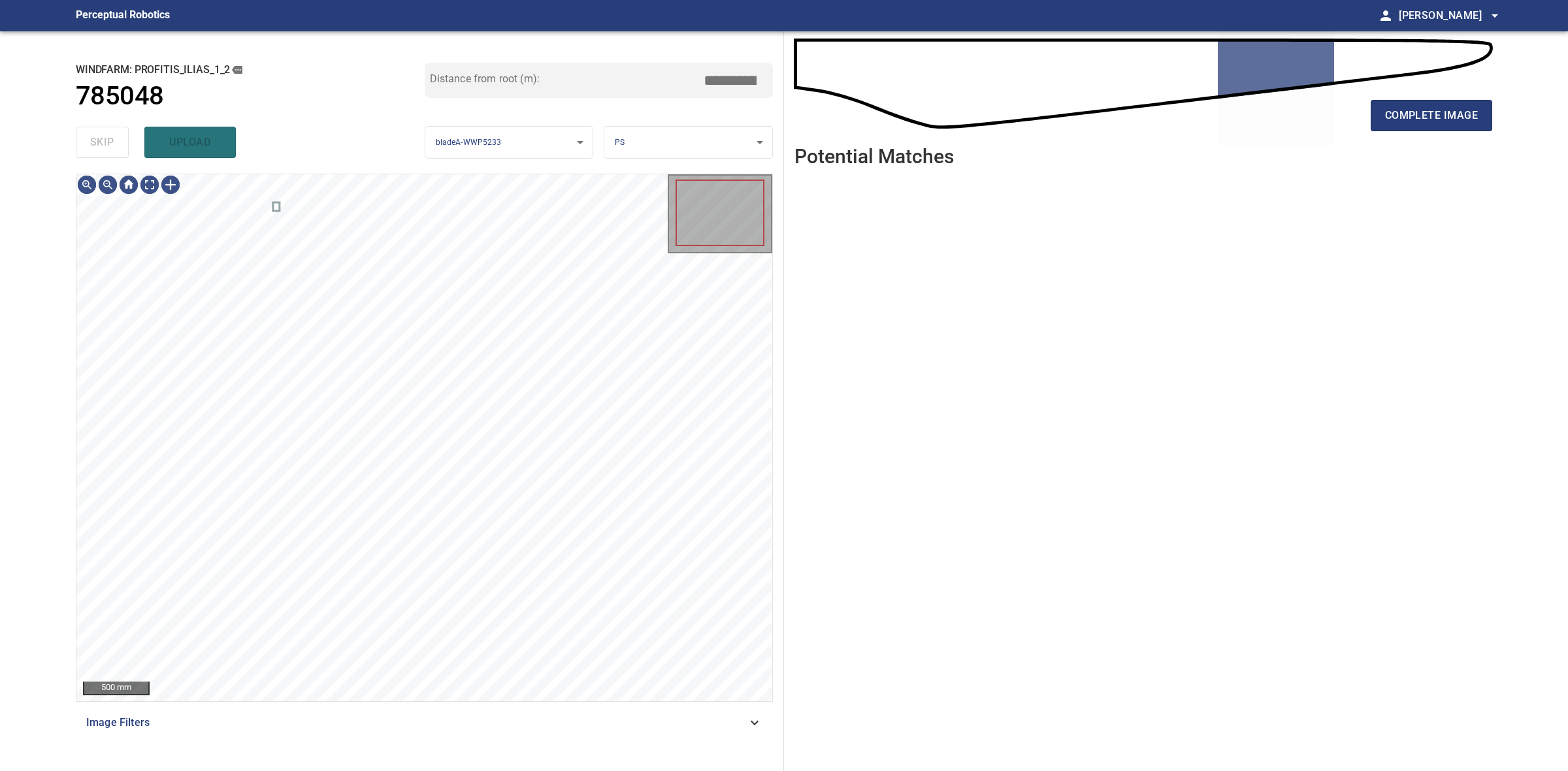
click at [113, 144] on div "skip upload" at bounding box center [250, 142] width 349 height 42
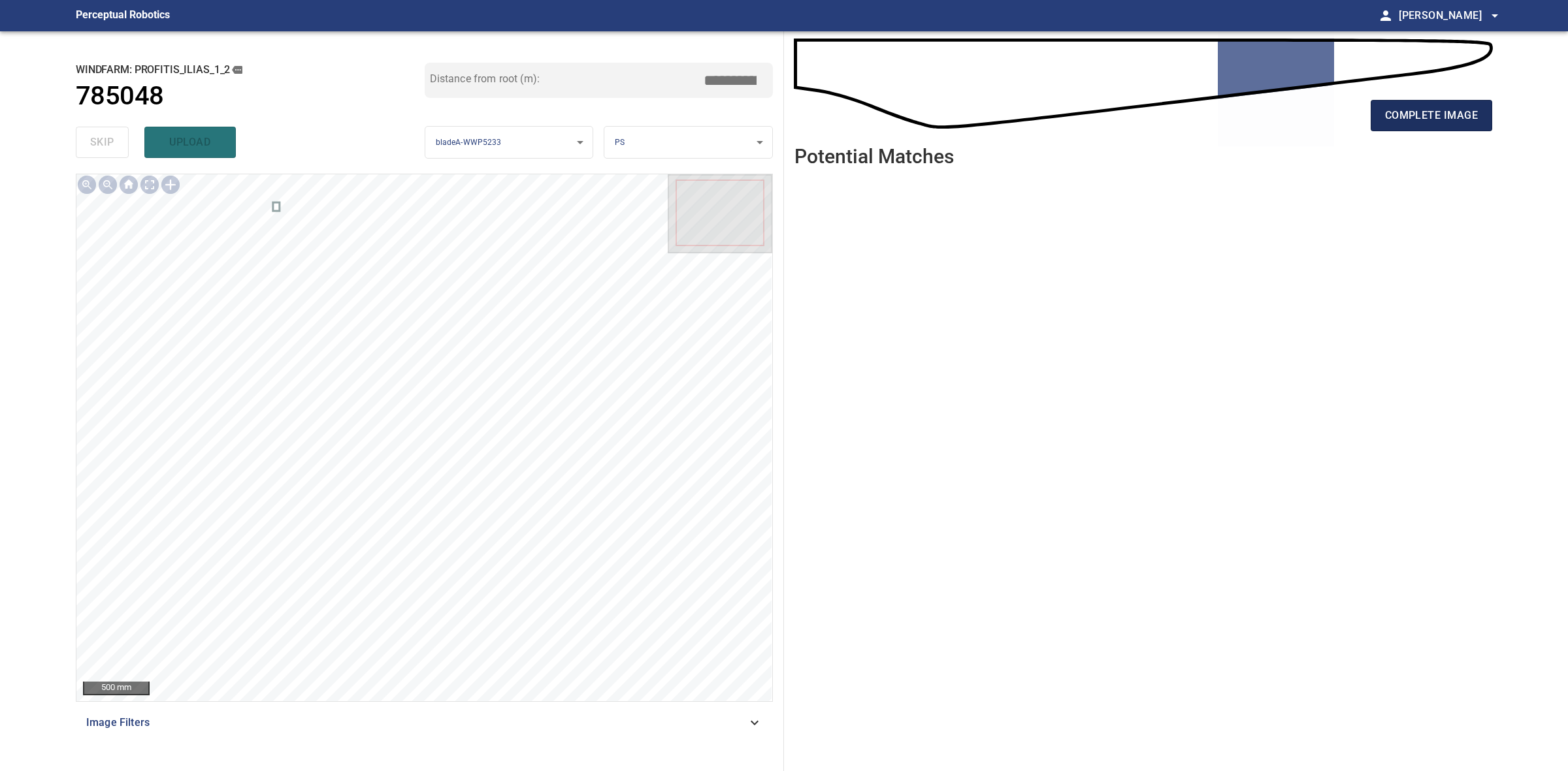
click at [1385, 119] on span "complete image" at bounding box center [1431, 116] width 93 height 19
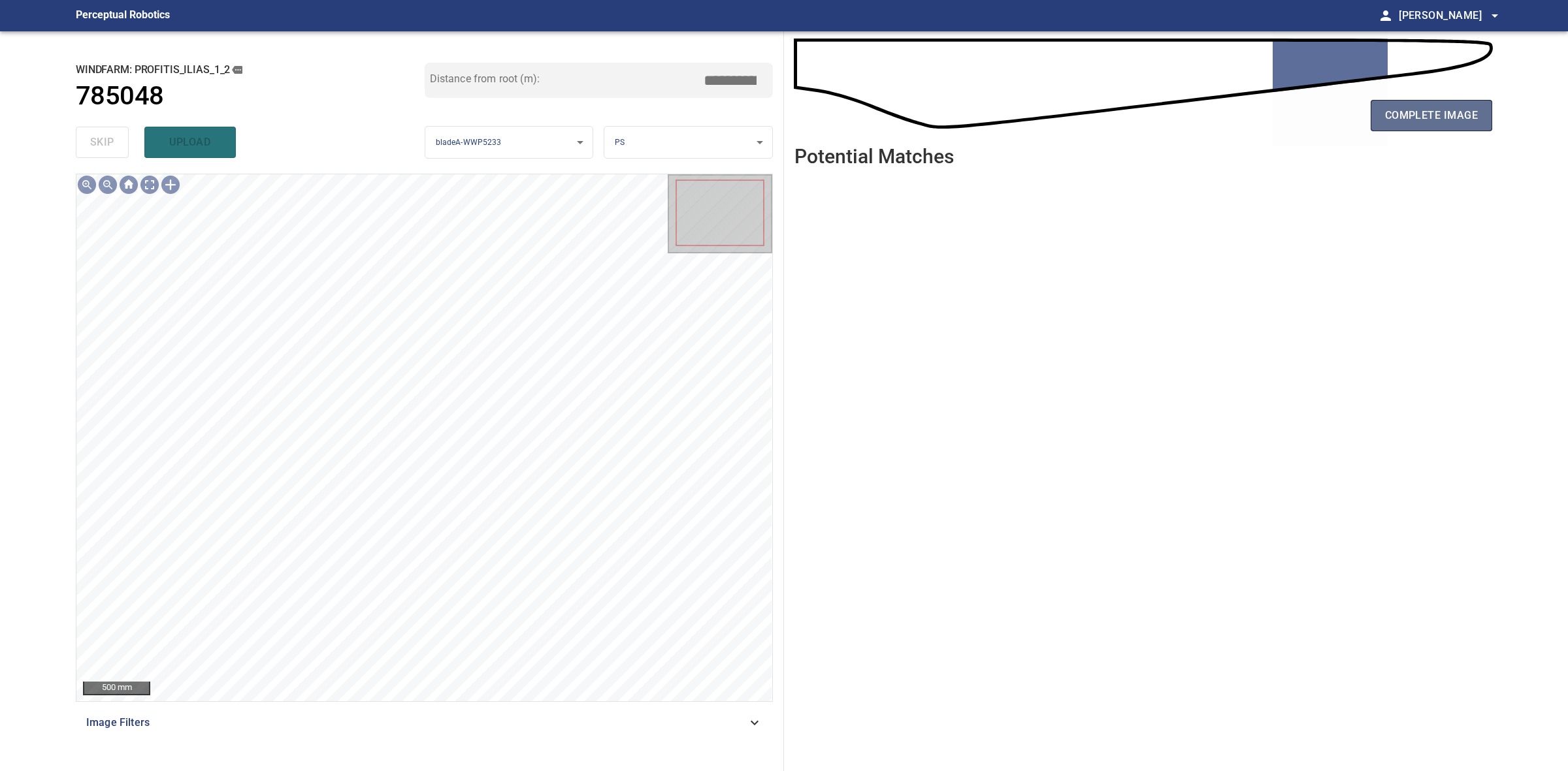
click at [1476, 117] on span "complete image" at bounding box center [1431, 116] width 93 height 19
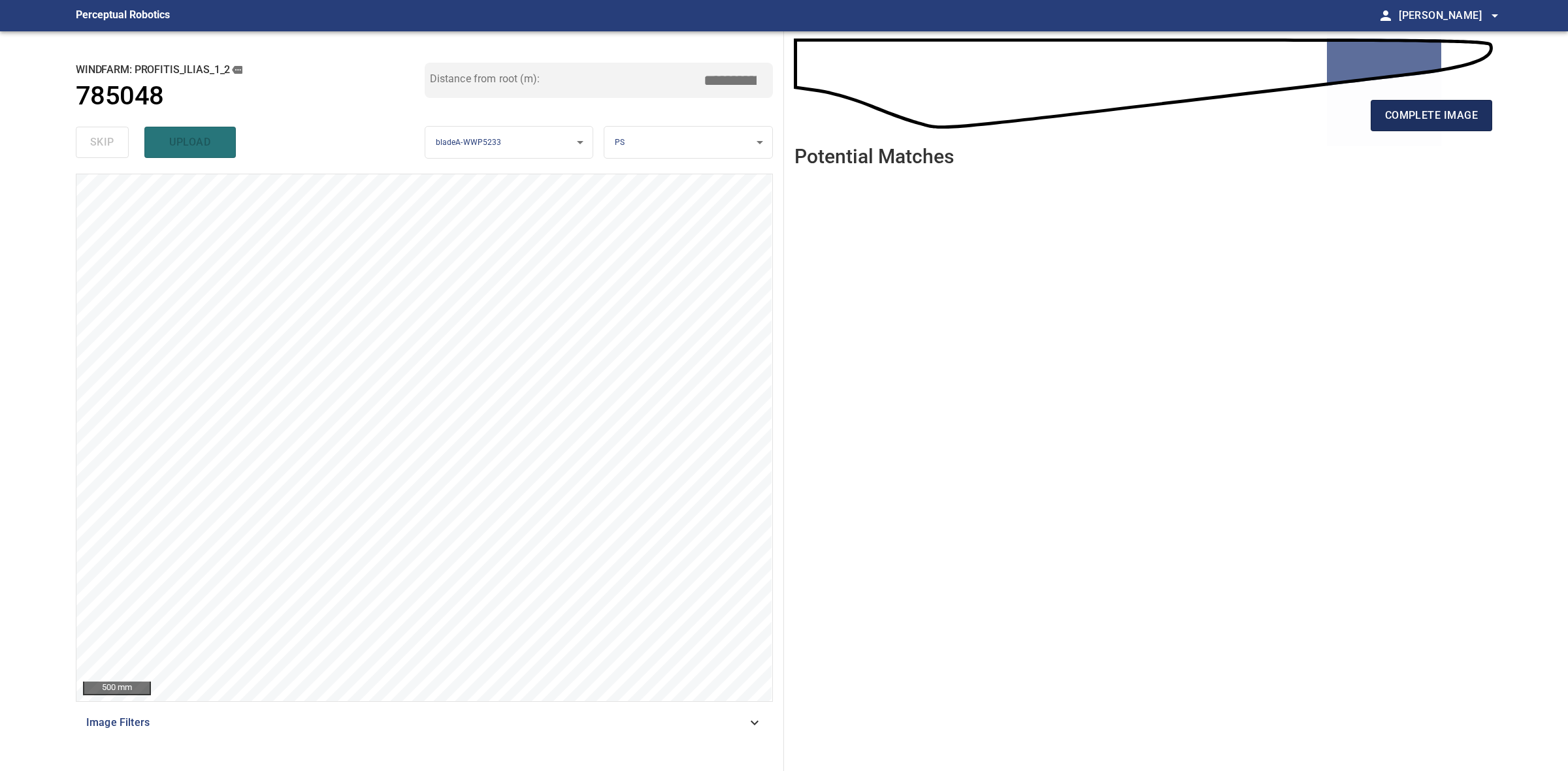
click at [1448, 115] on span "complete image" at bounding box center [1431, 116] width 93 height 19
click at [1392, 115] on span "complete image" at bounding box center [1431, 116] width 93 height 19
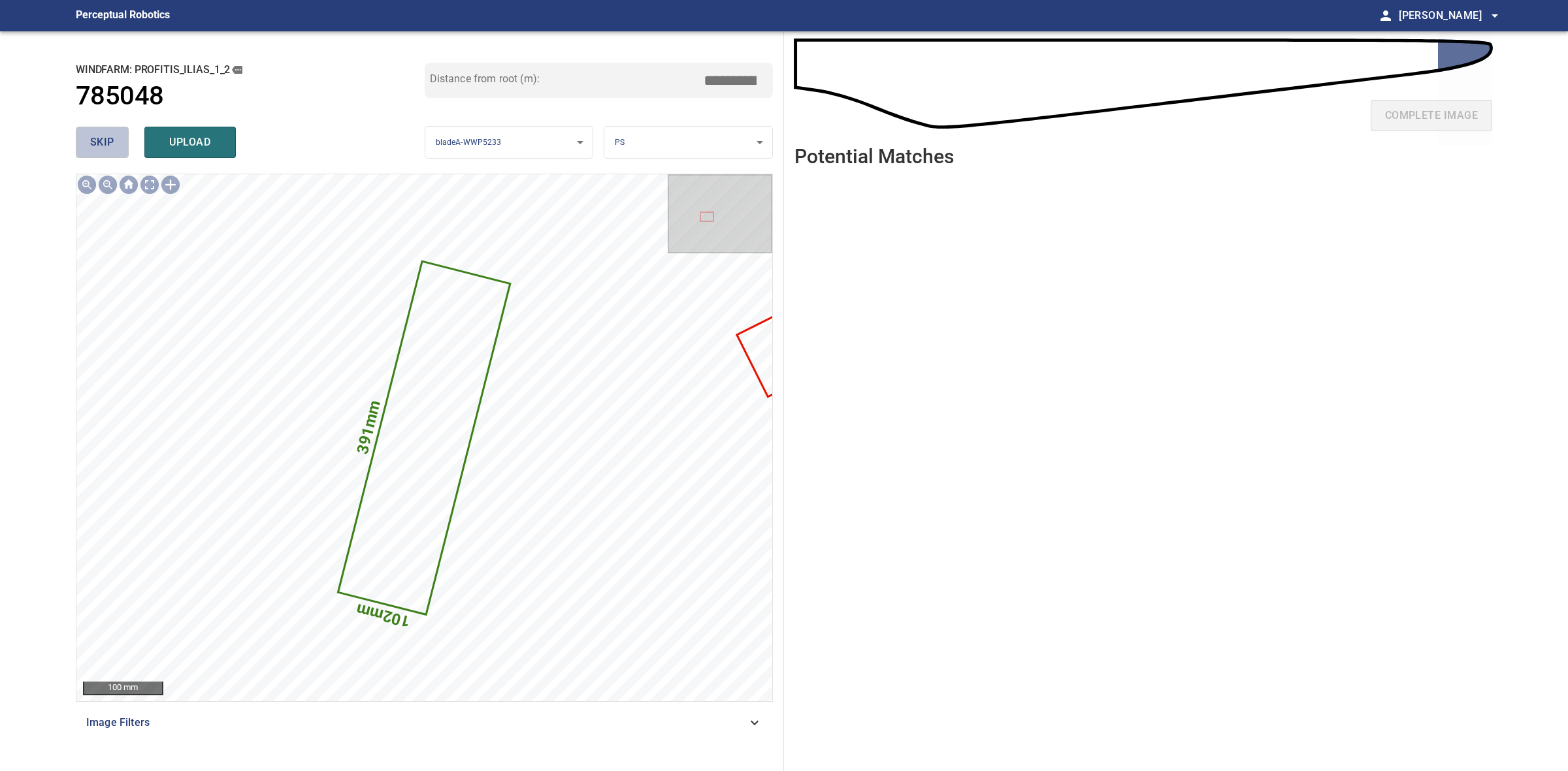
click at [102, 137] on span "skip" at bounding box center [102, 142] width 24 height 19
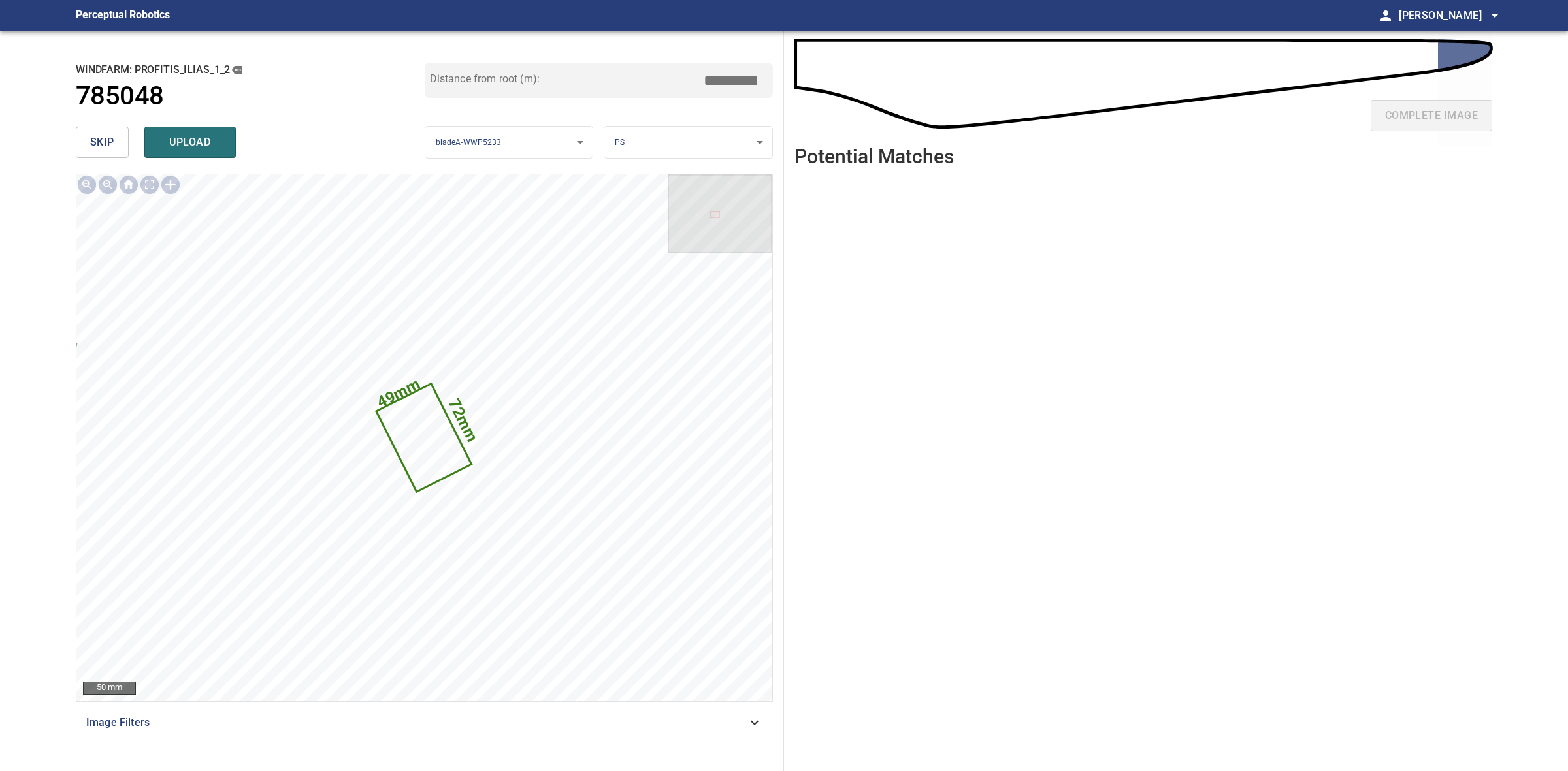
click at [676, 139] on body "**********" at bounding box center [784, 385] width 1568 height 771
click at [676, 139] on li "LE" at bounding box center [688, 142] width 168 height 21
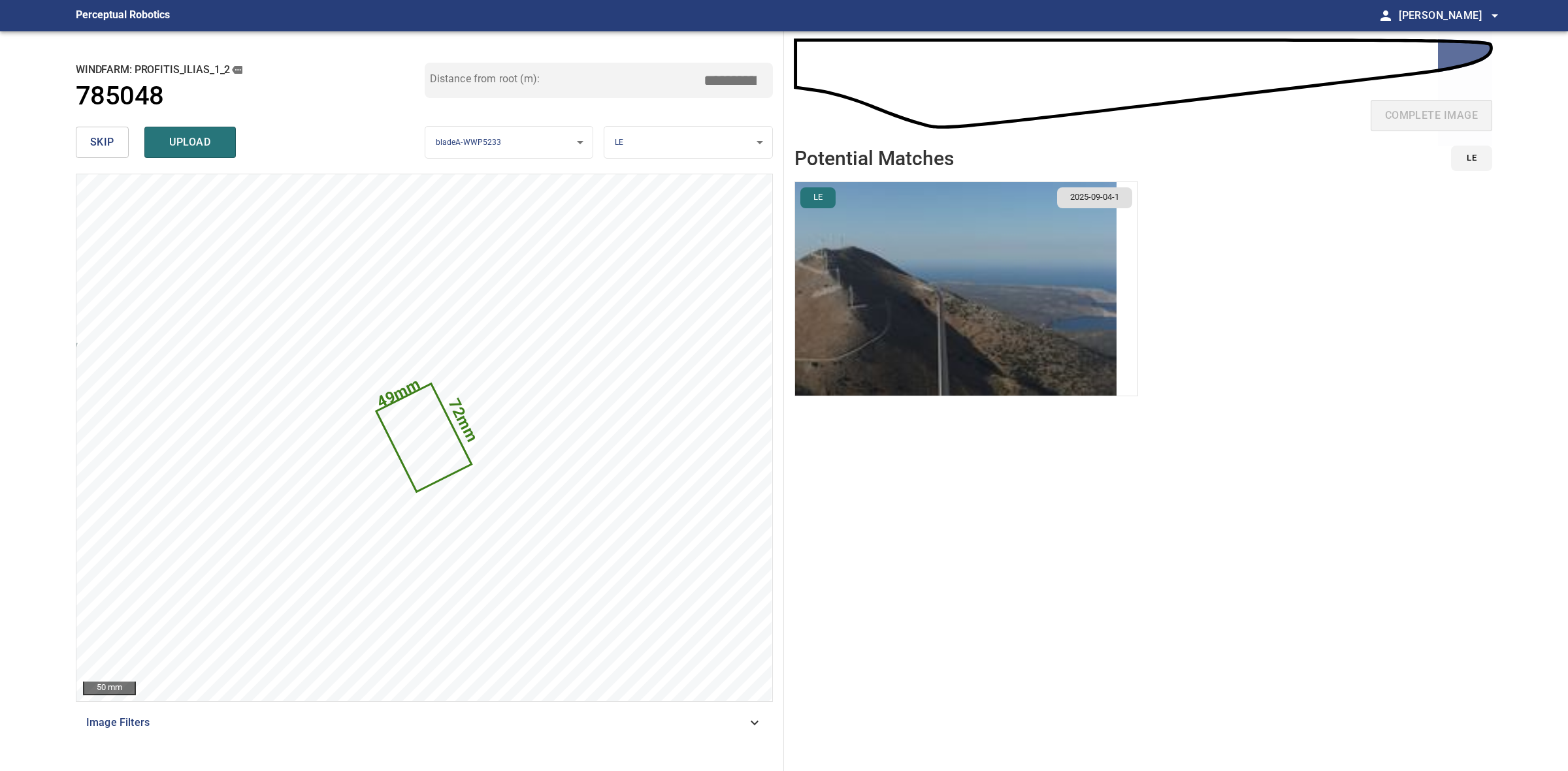
click at [996, 269] on img "button" at bounding box center [955, 289] width 321 height 213
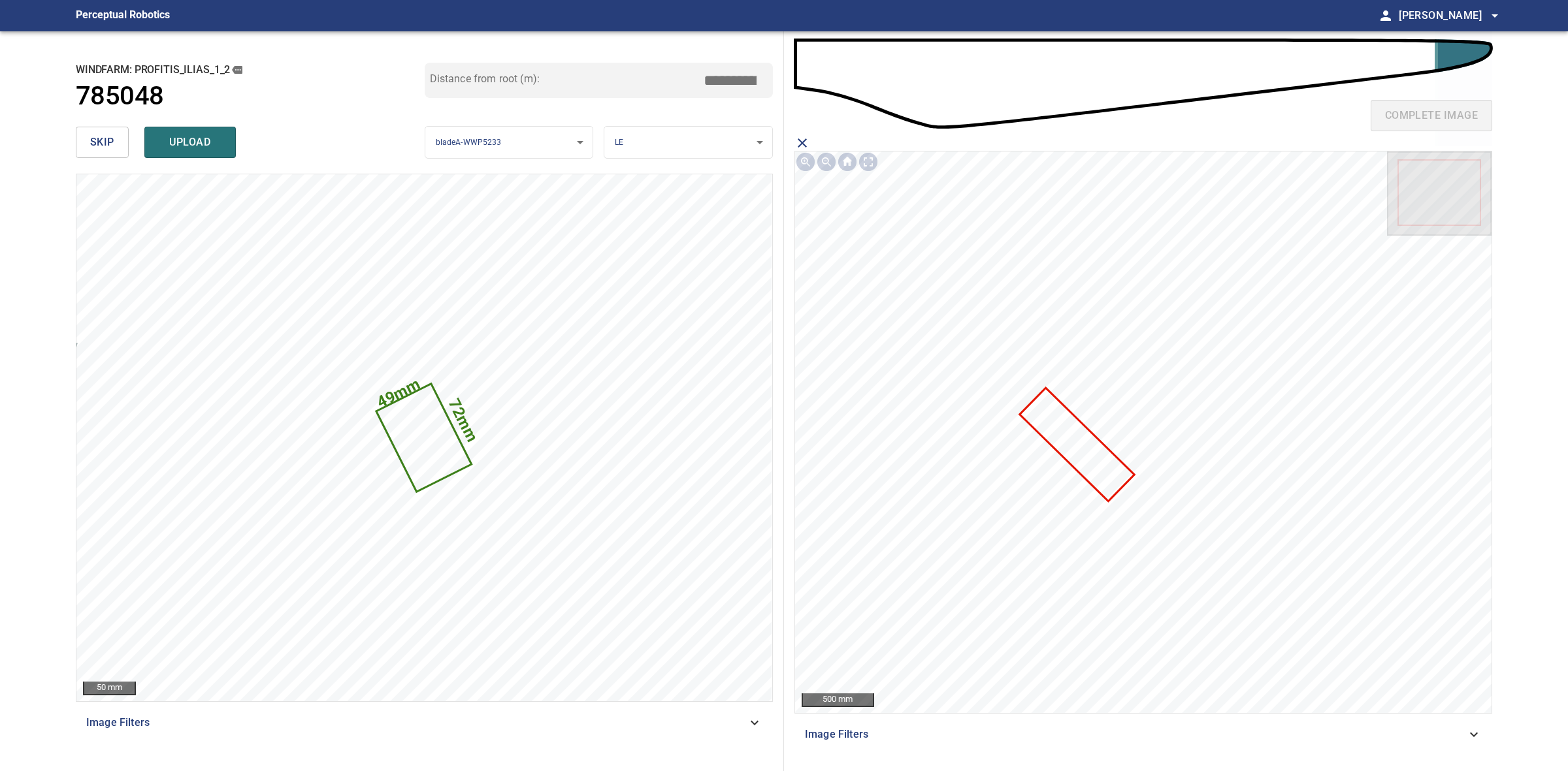
click at [1076, 435] on icon at bounding box center [1077, 445] width 112 height 111
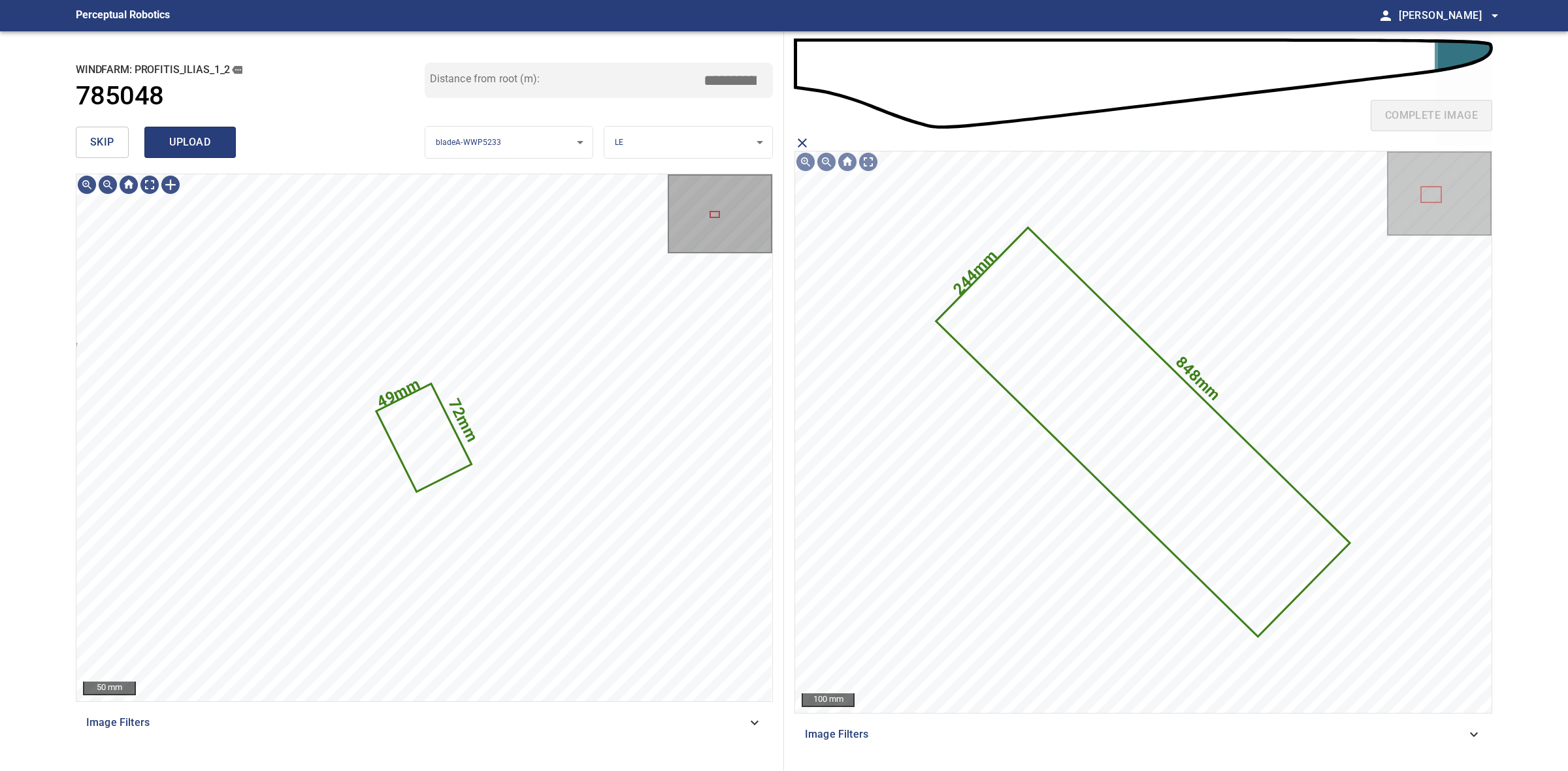
click at [214, 140] on span "upload" at bounding box center [190, 142] width 63 height 19
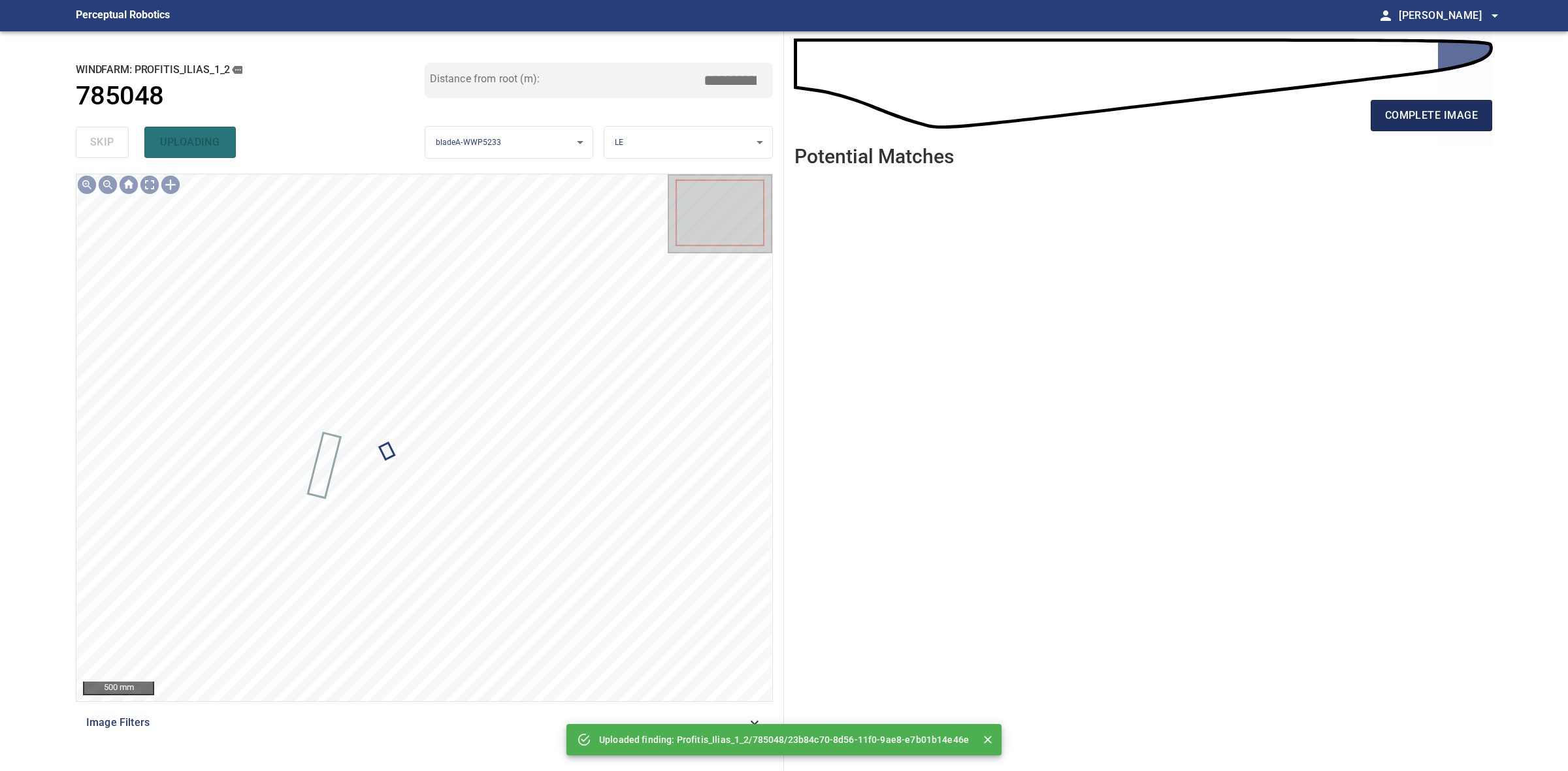
click at [1401, 122] on span "complete image" at bounding box center [1431, 116] width 93 height 19
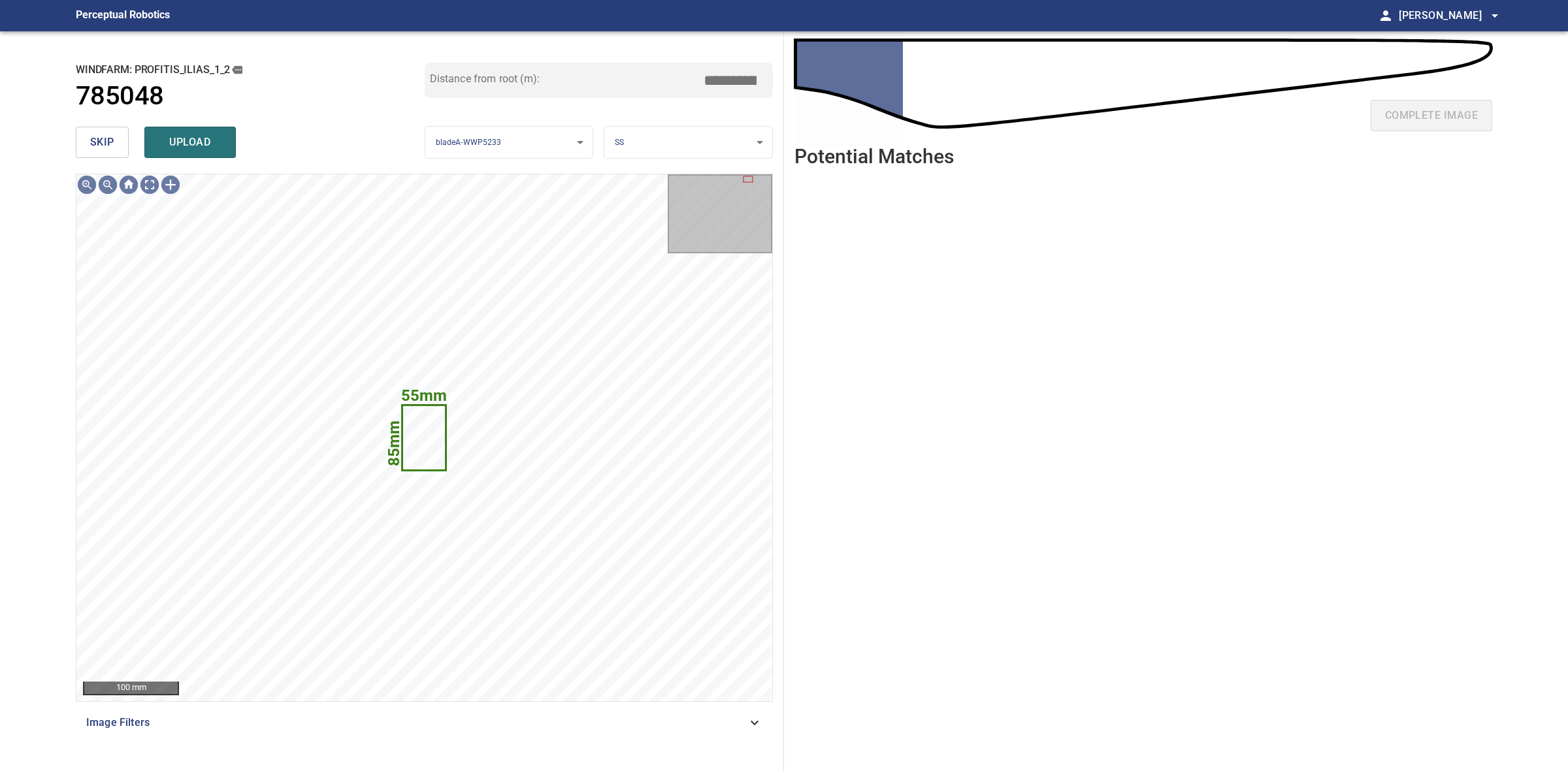
click at [124, 139] on button "skip" at bounding box center [102, 142] width 53 height 31
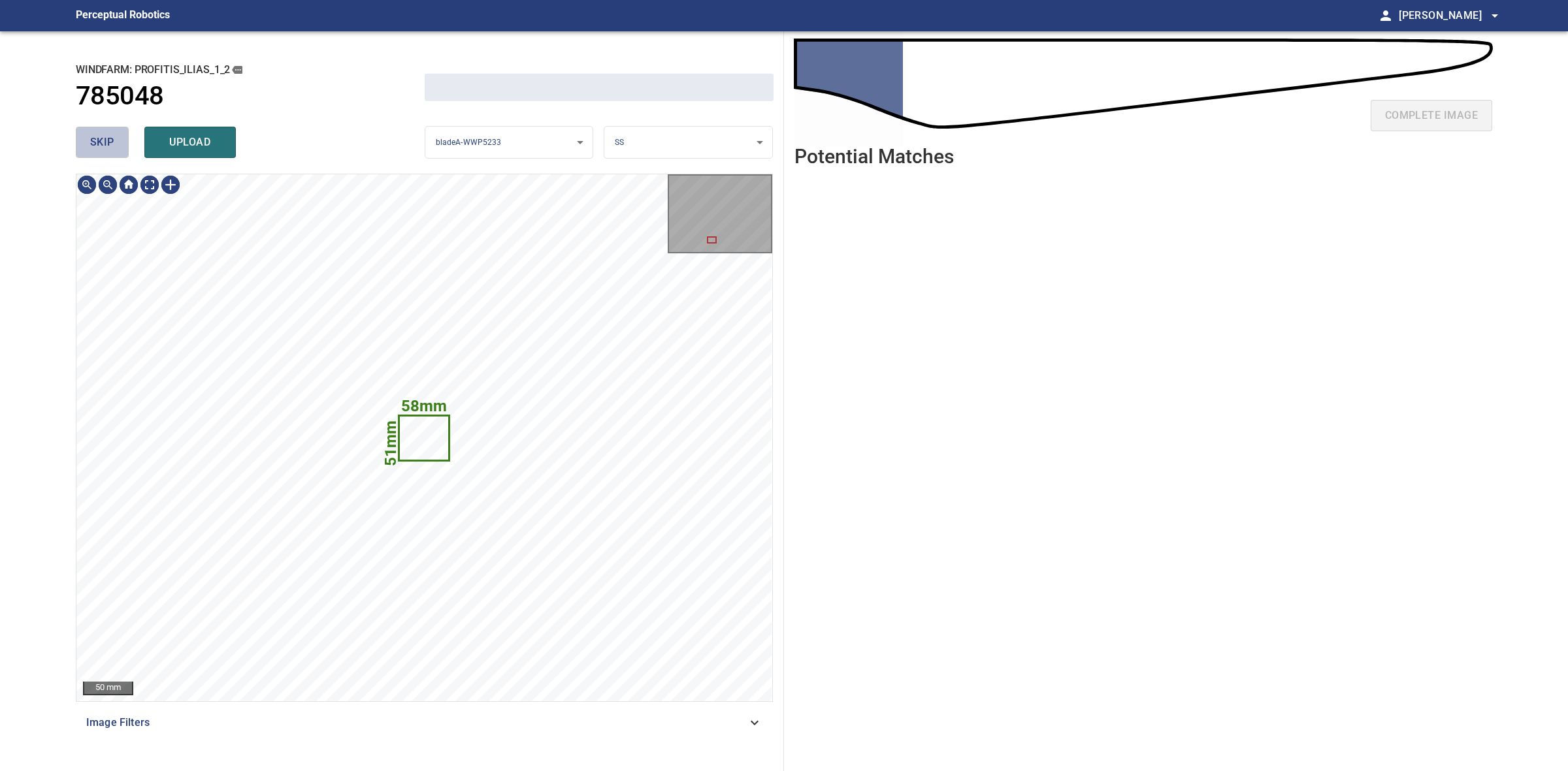
click at [124, 139] on button "skip" at bounding box center [102, 142] width 53 height 31
click at [124, 139] on div "skip upload" at bounding box center [250, 142] width 349 height 42
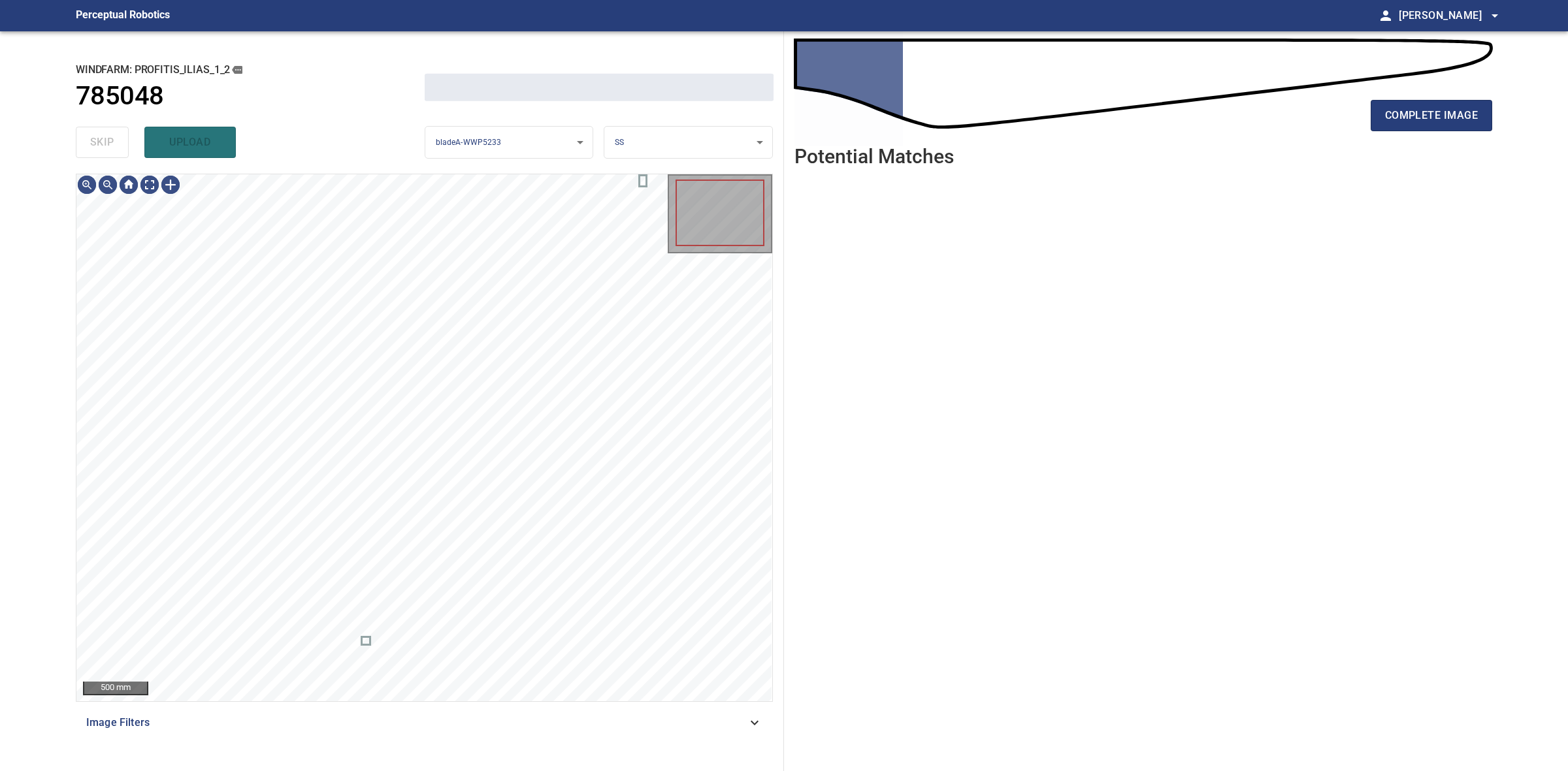
drag, startPoint x: 124, startPoint y: 139, endPoint x: 299, endPoint y: 137, distance: 175.0
click at [131, 139] on div "skip upload" at bounding box center [250, 142] width 349 height 42
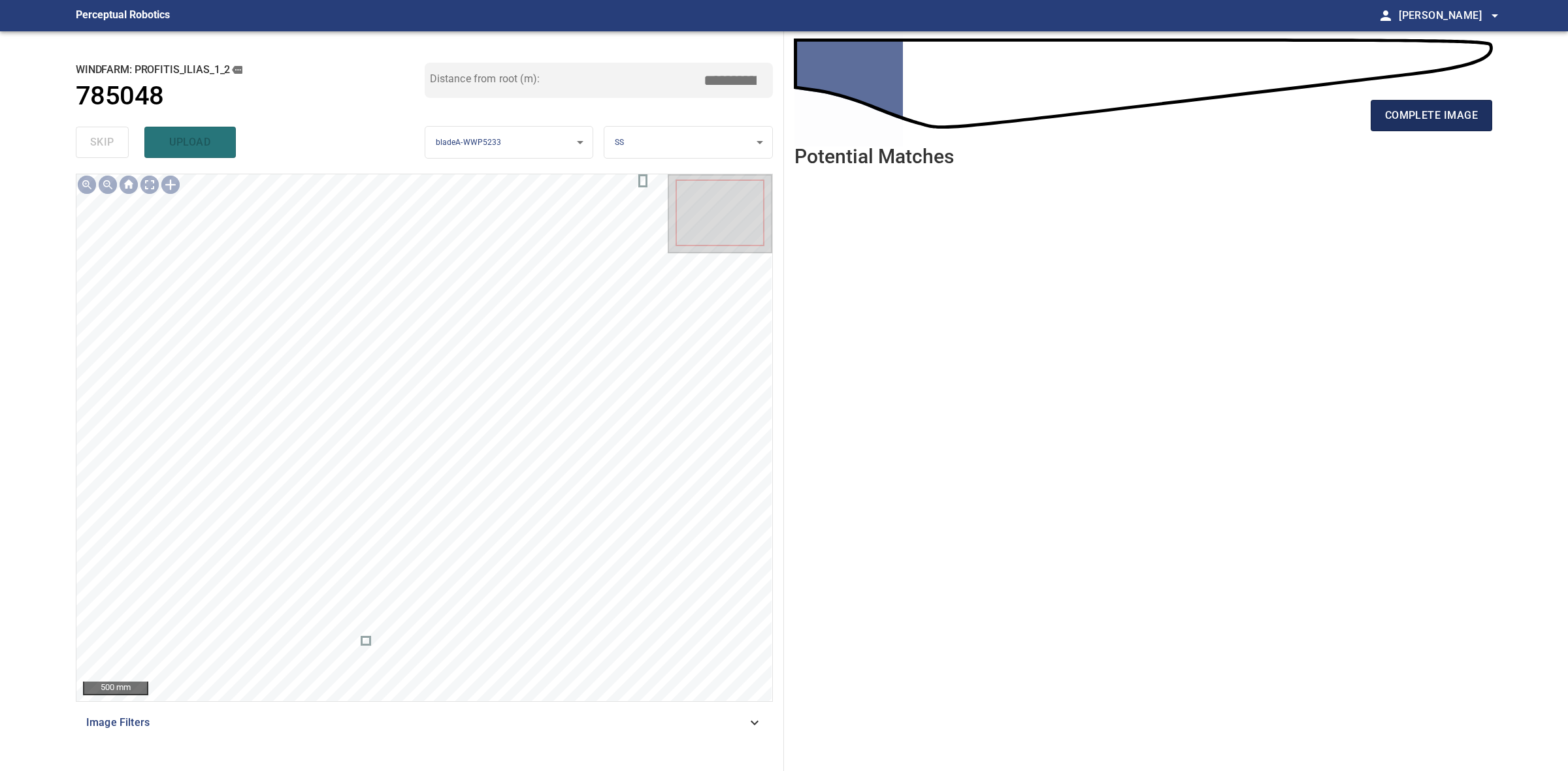
click at [1372, 127] on button "complete image" at bounding box center [1431, 116] width 122 height 31
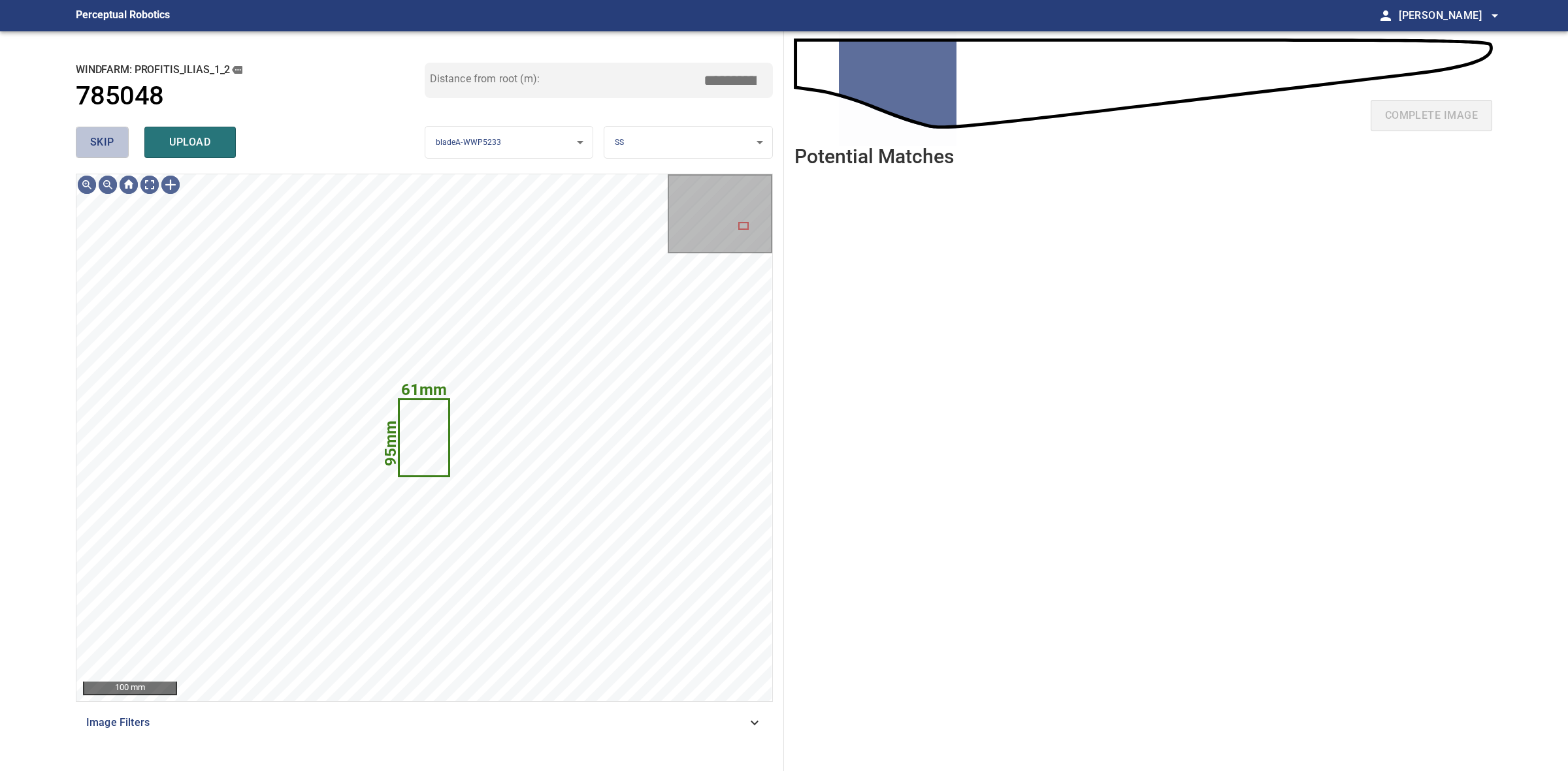
click at [86, 134] on button "skip" at bounding box center [102, 142] width 53 height 31
click at [86, 134] on div "skip upload" at bounding box center [250, 142] width 349 height 42
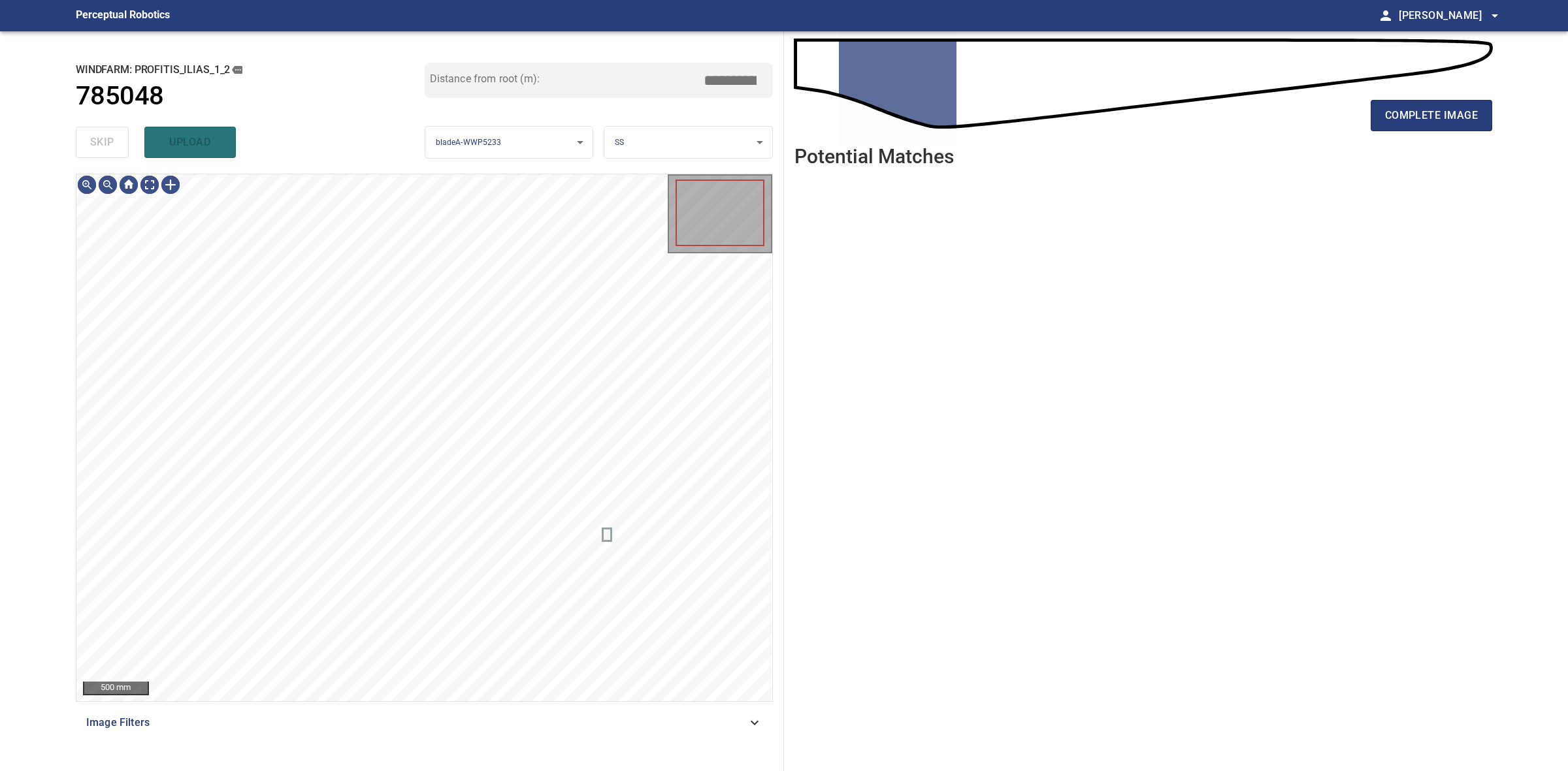
click at [86, 134] on div "skip upload" at bounding box center [250, 142] width 349 height 42
click at [1450, 115] on span "complete image" at bounding box center [1431, 116] width 93 height 19
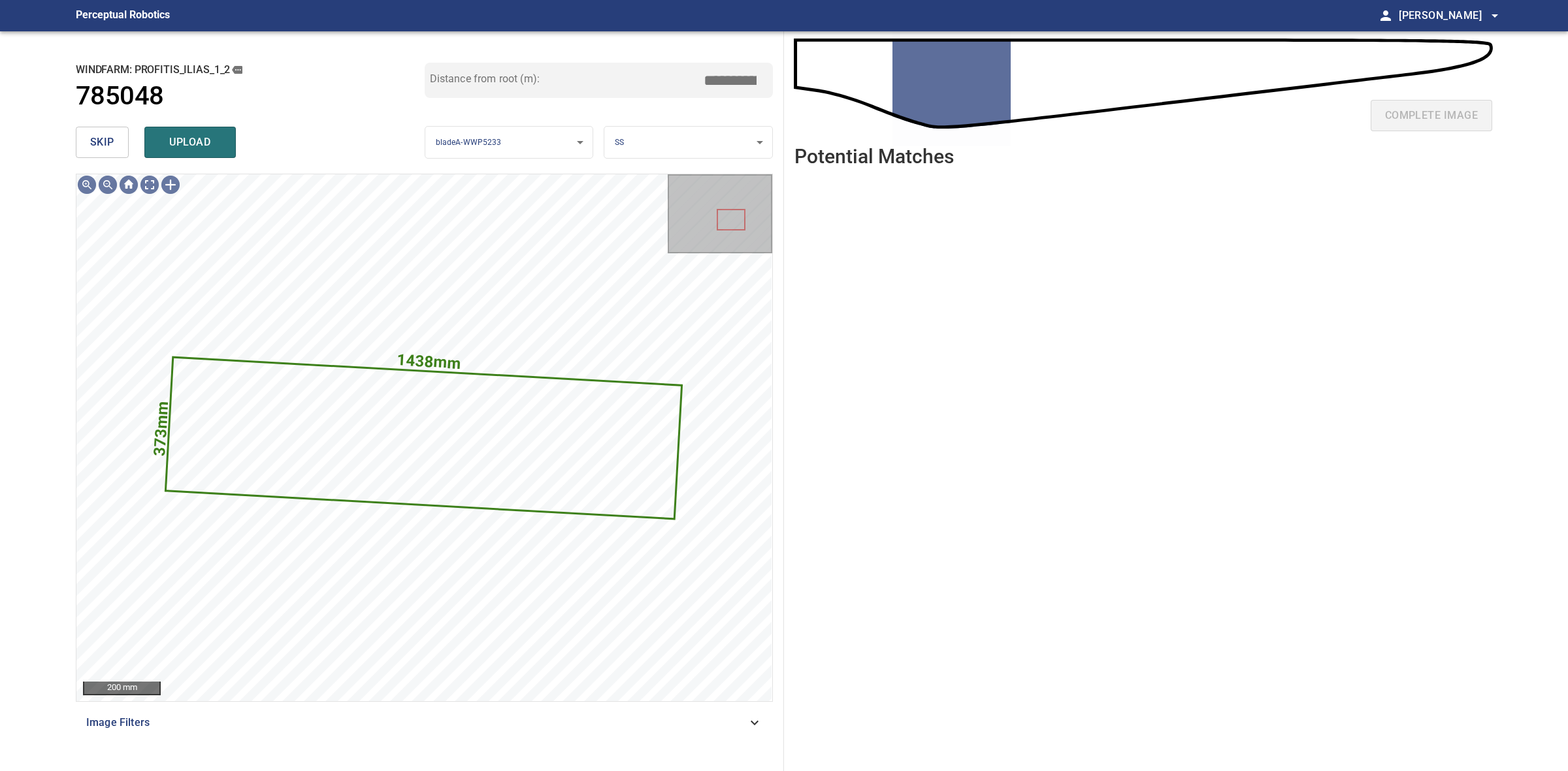
click at [102, 133] on span "skip" at bounding box center [102, 142] width 24 height 19
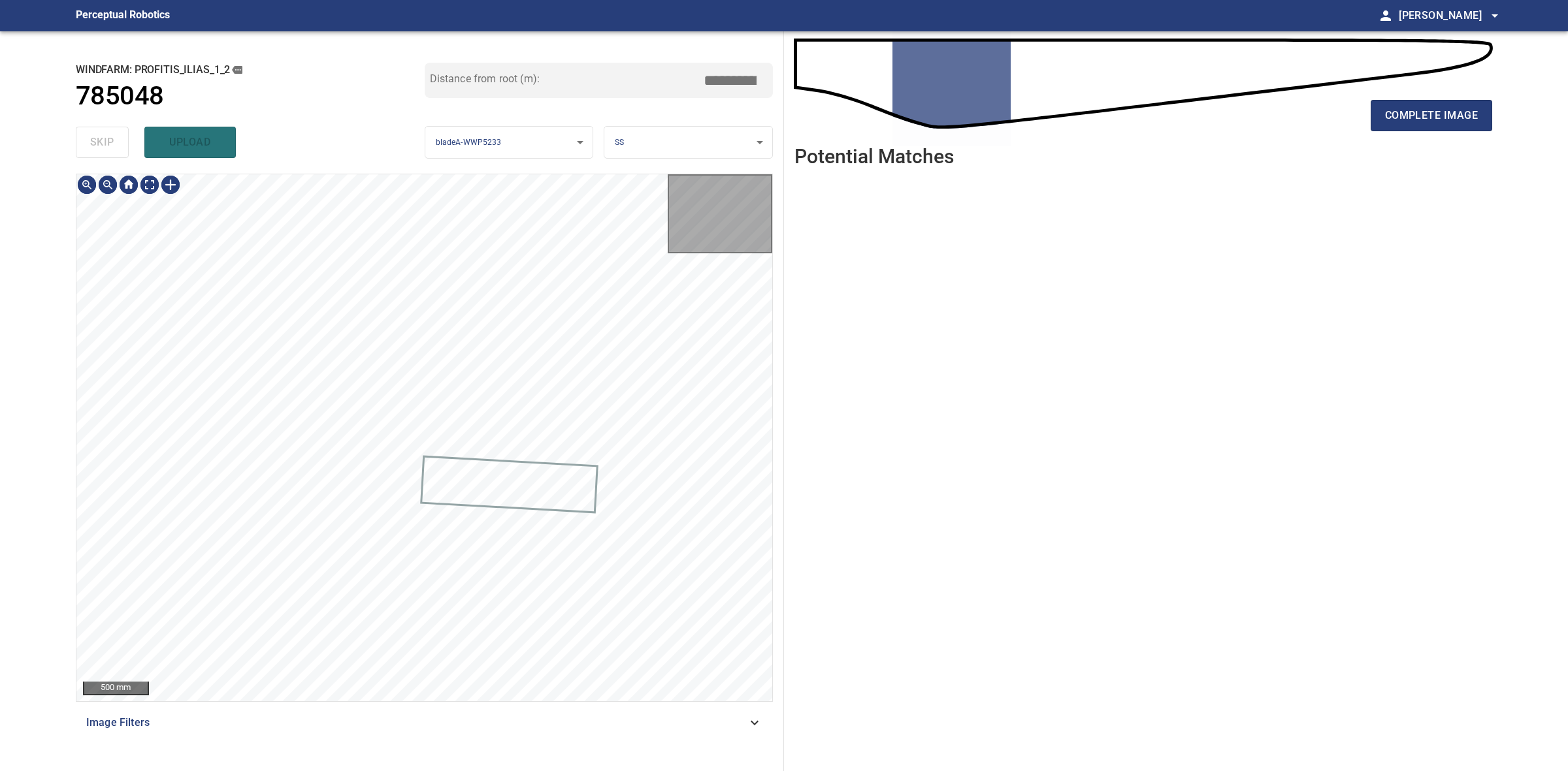
click at [102, 132] on div "skip upload" at bounding box center [250, 142] width 349 height 42
drag, startPoint x: 102, startPoint y: 132, endPoint x: 113, endPoint y: 132, distance: 11.0
click at [106, 132] on div "skip upload" at bounding box center [250, 142] width 349 height 42
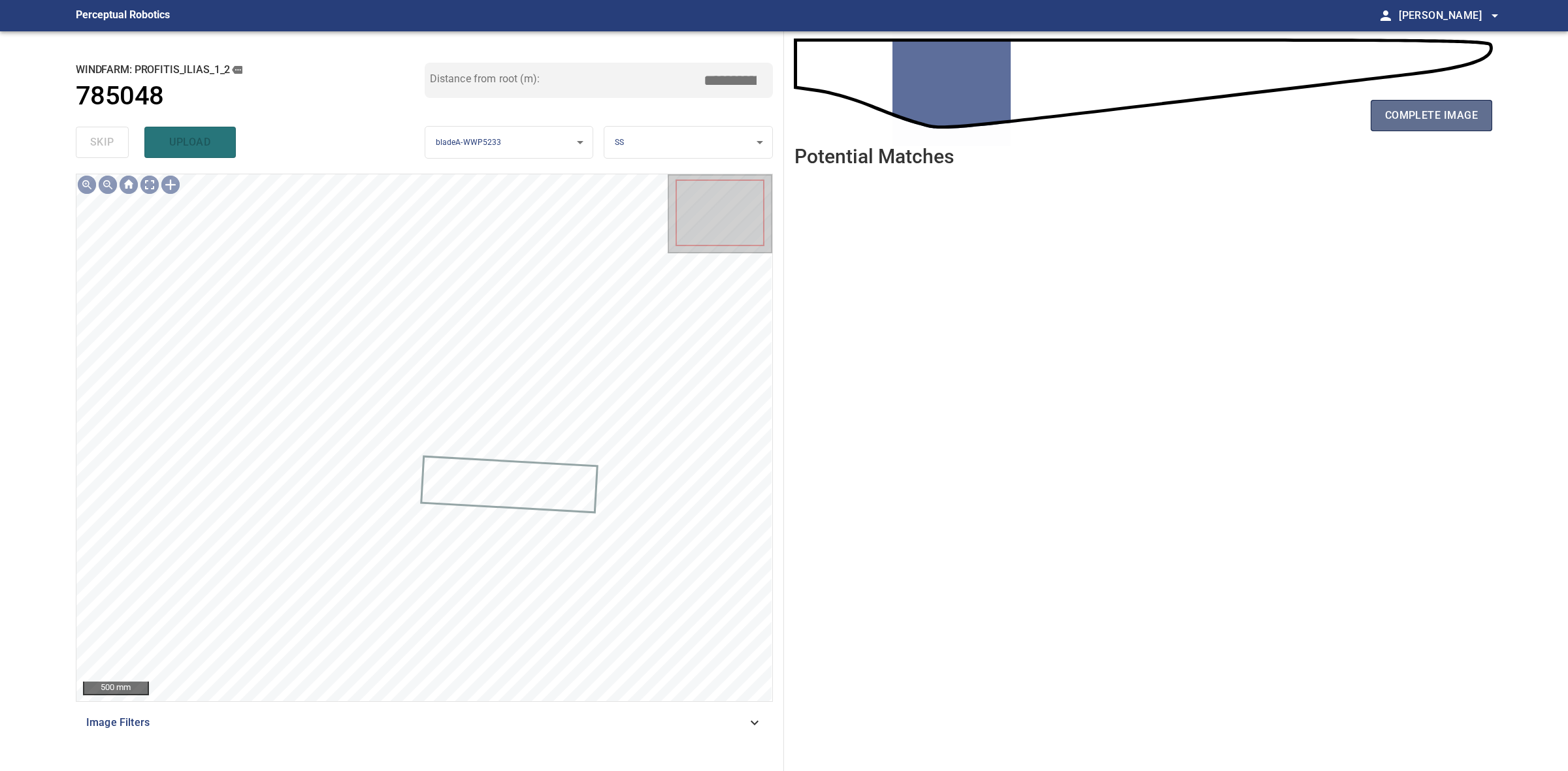
click at [1396, 116] on span "complete image" at bounding box center [1431, 116] width 93 height 19
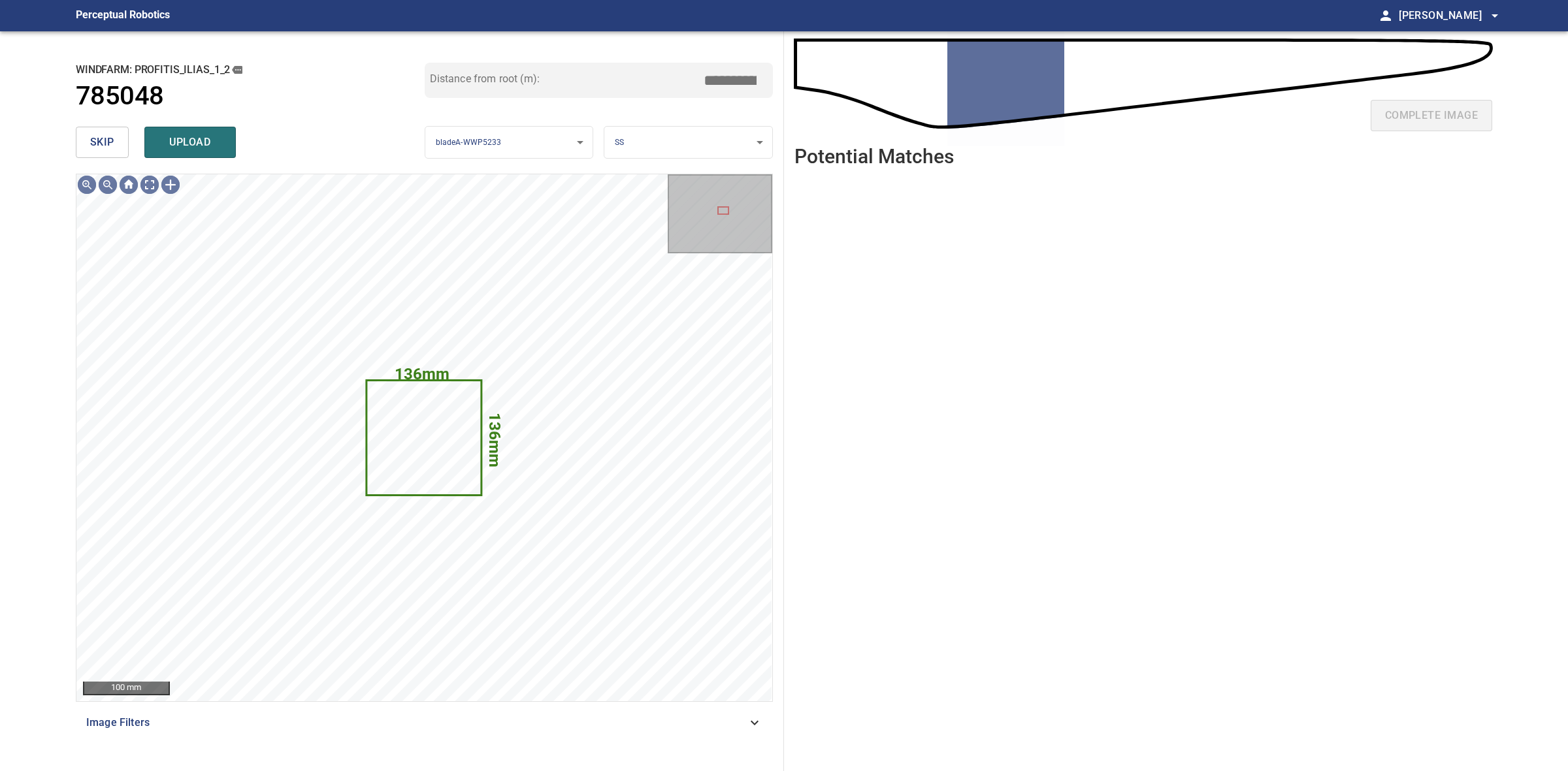
click at [111, 125] on div "skip upload" at bounding box center [250, 142] width 349 height 42
click at [108, 135] on span "skip" at bounding box center [102, 142] width 24 height 19
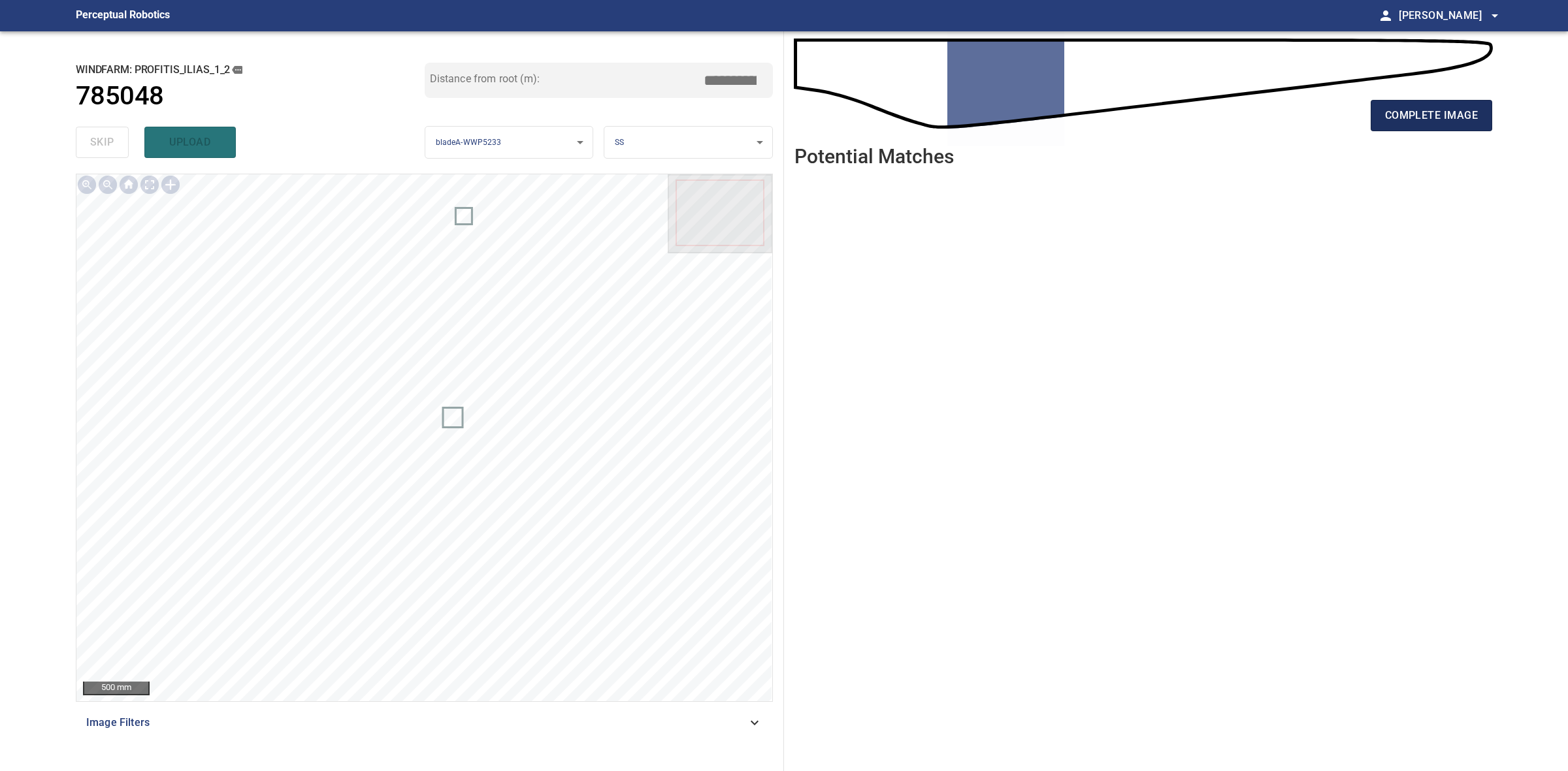
click at [1423, 120] on span "complete image" at bounding box center [1431, 116] width 93 height 19
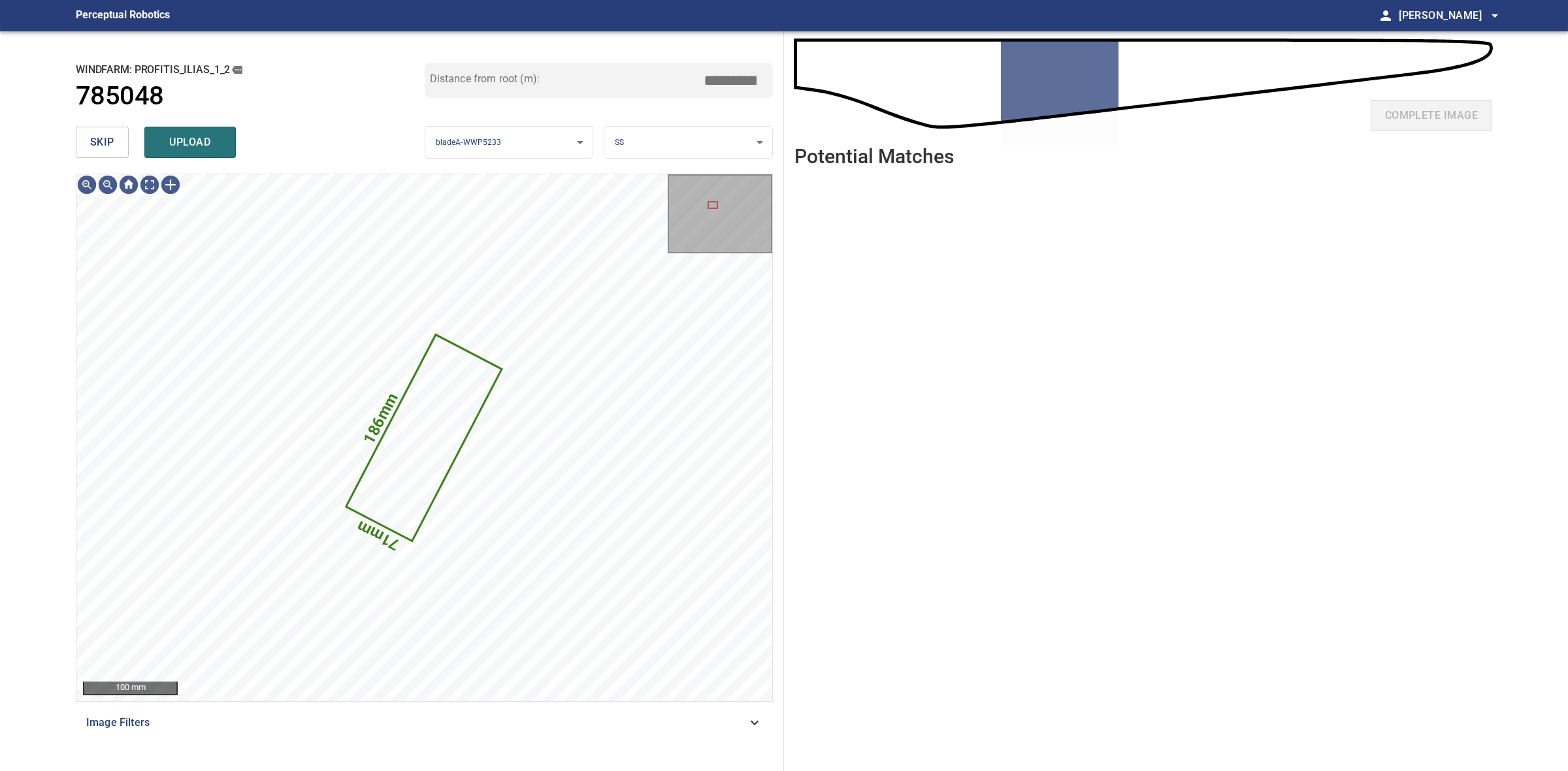
click at [101, 133] on span "skip" at bounding box center [102, 142] width 24 height 19
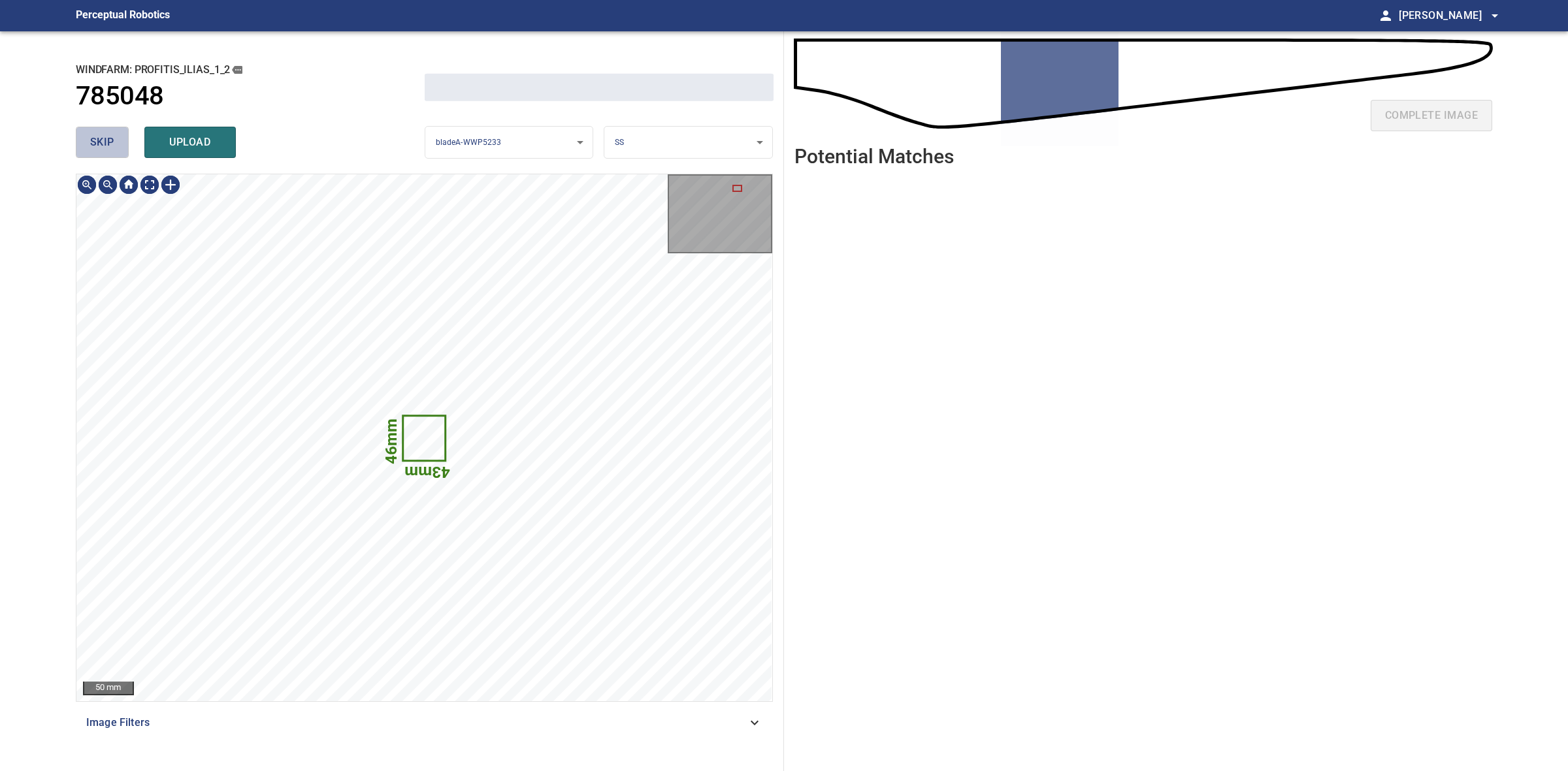
click at [101, 133] on span "skip" at bounding box center [102, 142] width 24 height 19
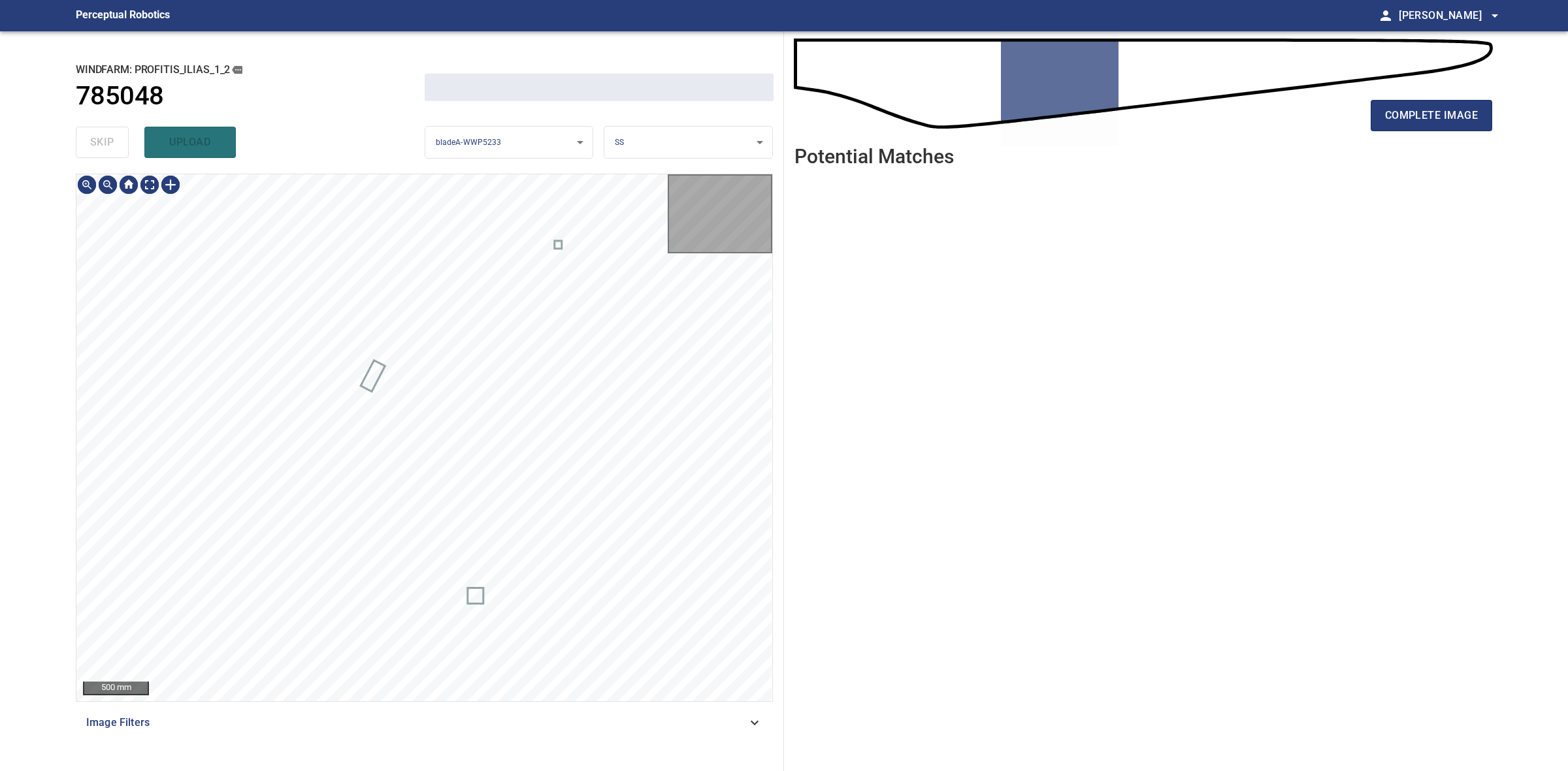
click at [101, 132] on div "skip upload" at bounding box center [250, 142] width 349 height 42
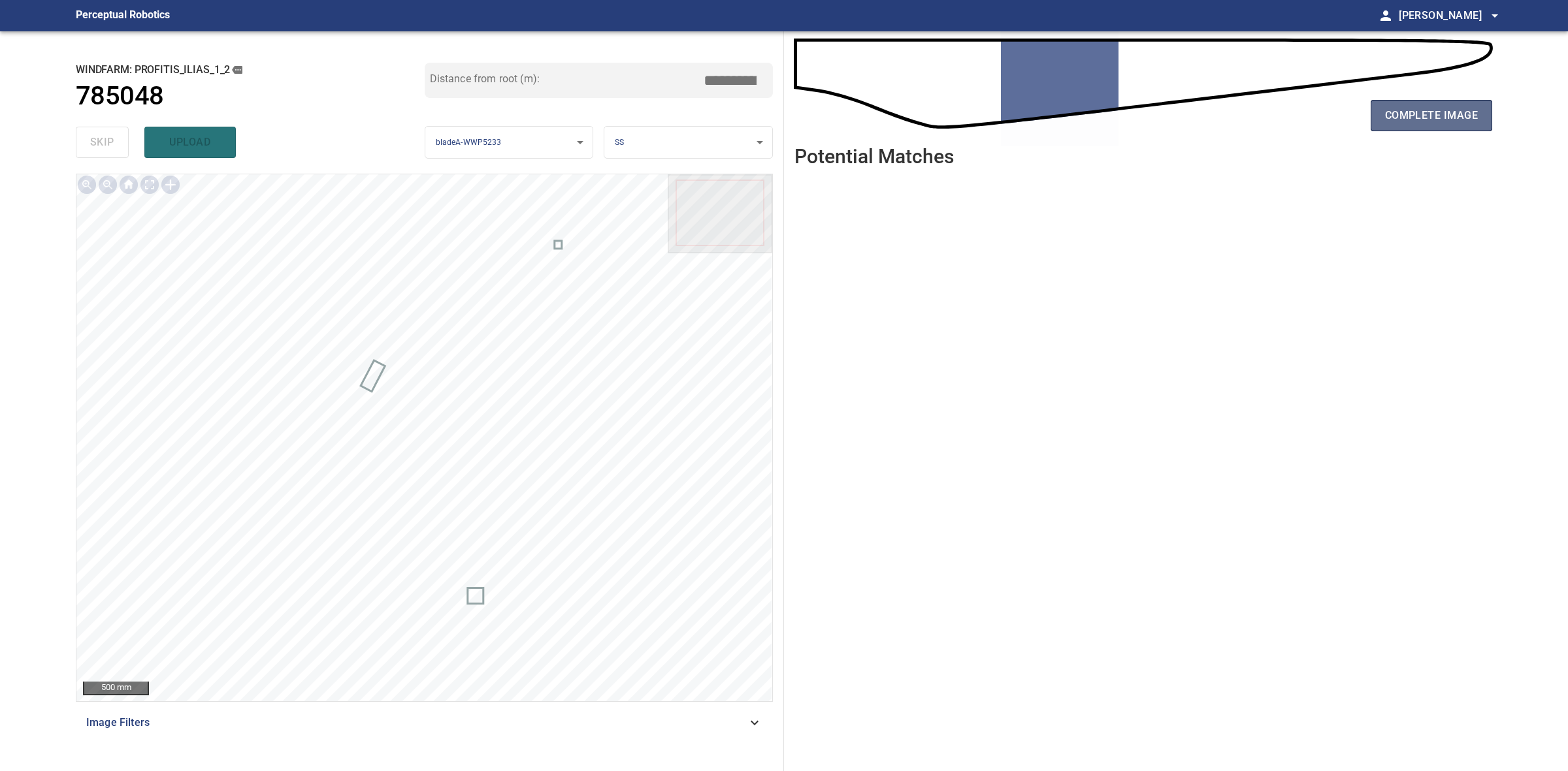
click at [1448, 127] on button "complete image" at bounding box center [1431, 116] width 122 height 31
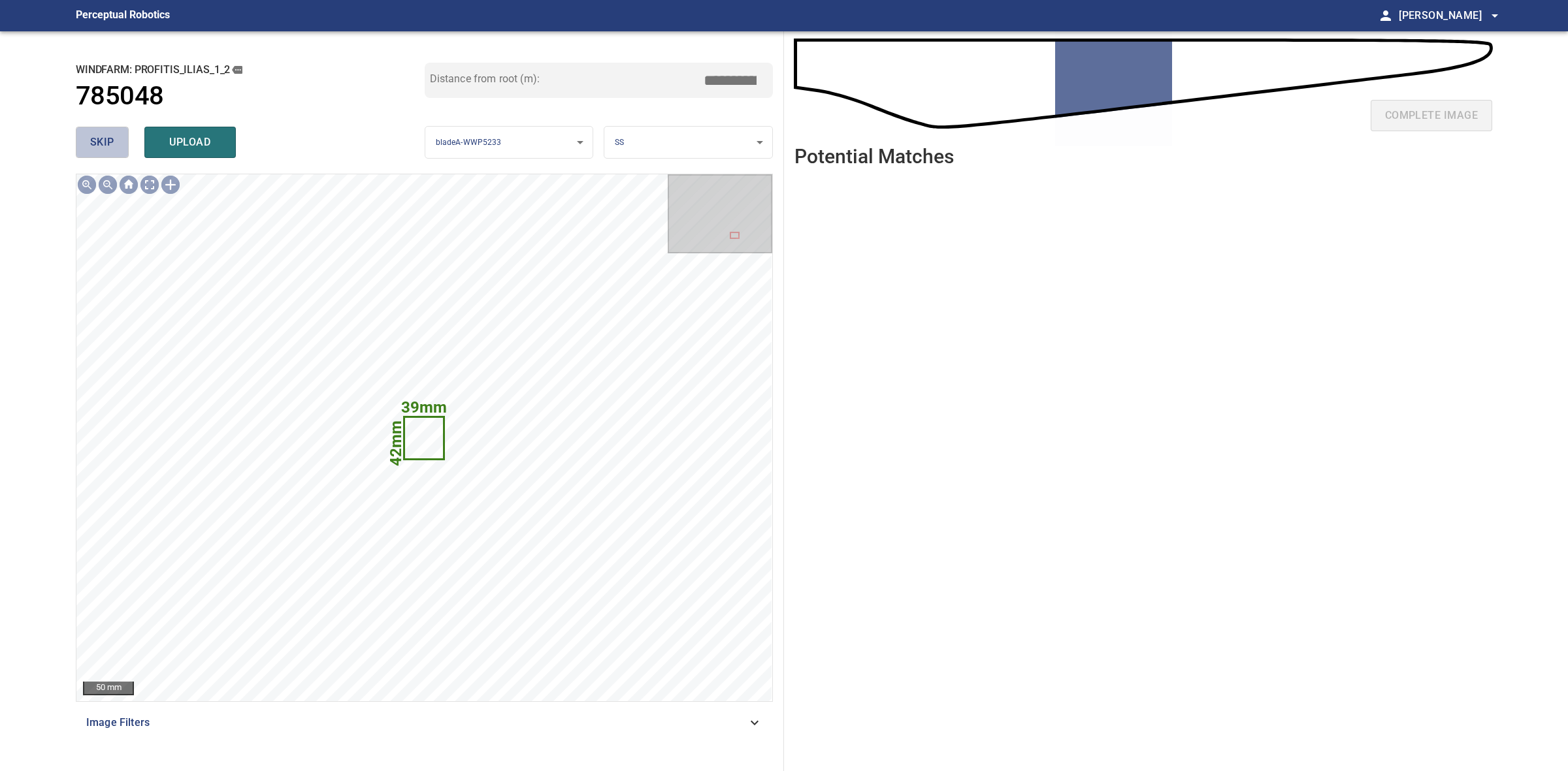
click at [90, 133] on span "skip" at bounding box center [102, 142] width 24 height 19
click at [89, 132] on div "skip upload" at bounding box center [250, 142] width 349 height 42
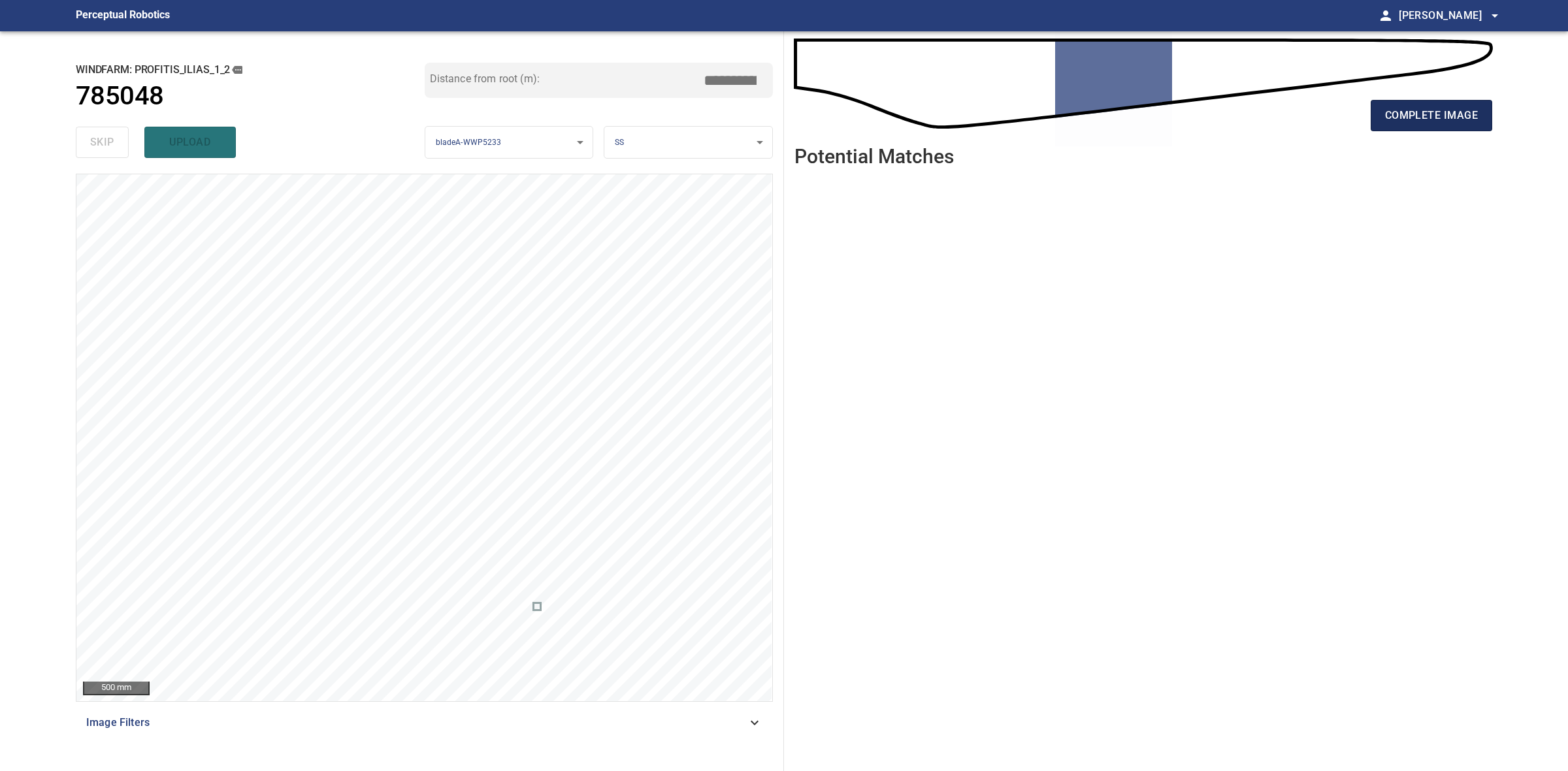
click at [1474, 116] on span "complete image" at bounding box center [1431, 116] width 93 height 19
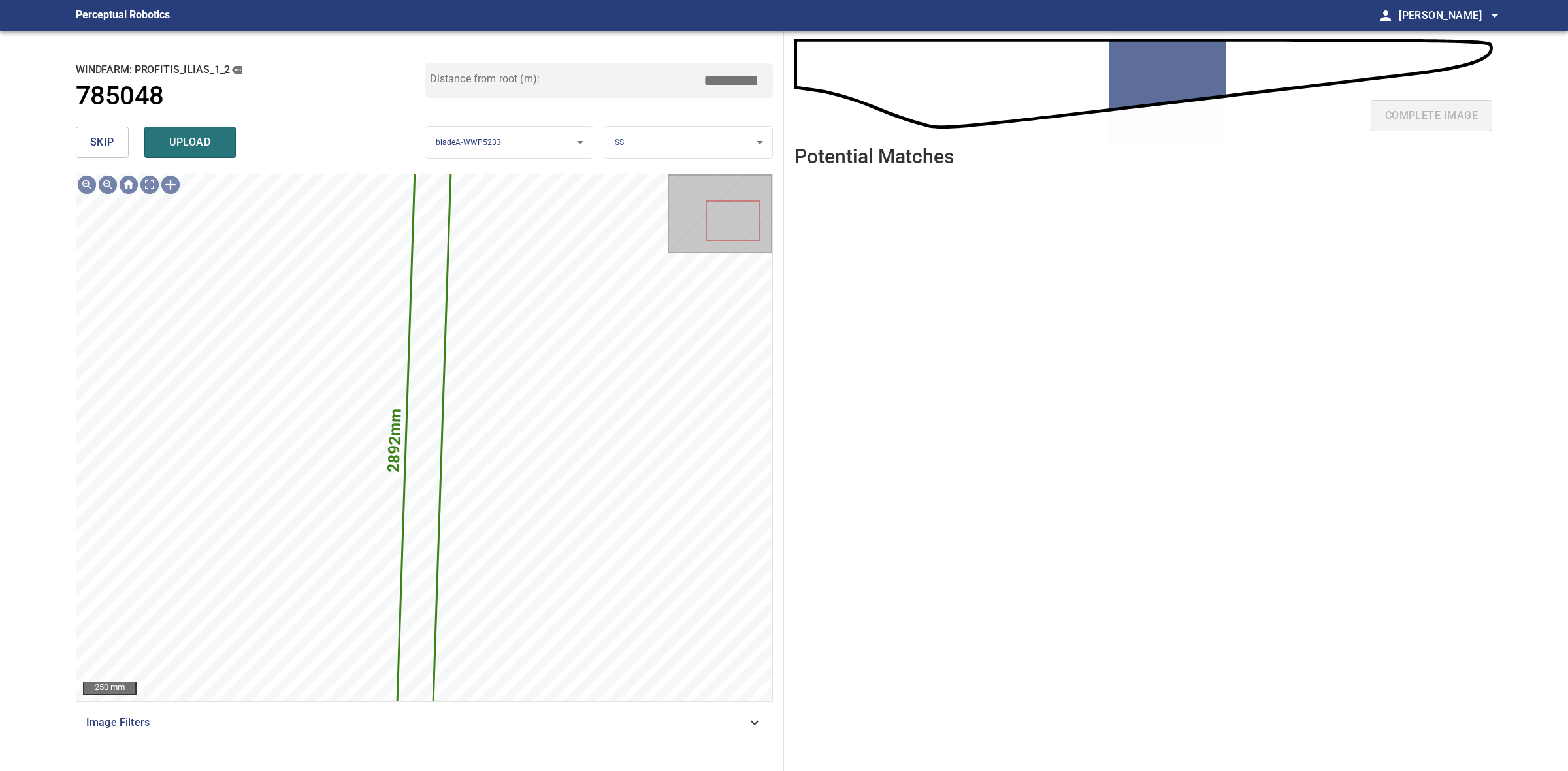
click at [100, 145] on span "skip" at bounding box center [102, 142] width 24 height 19
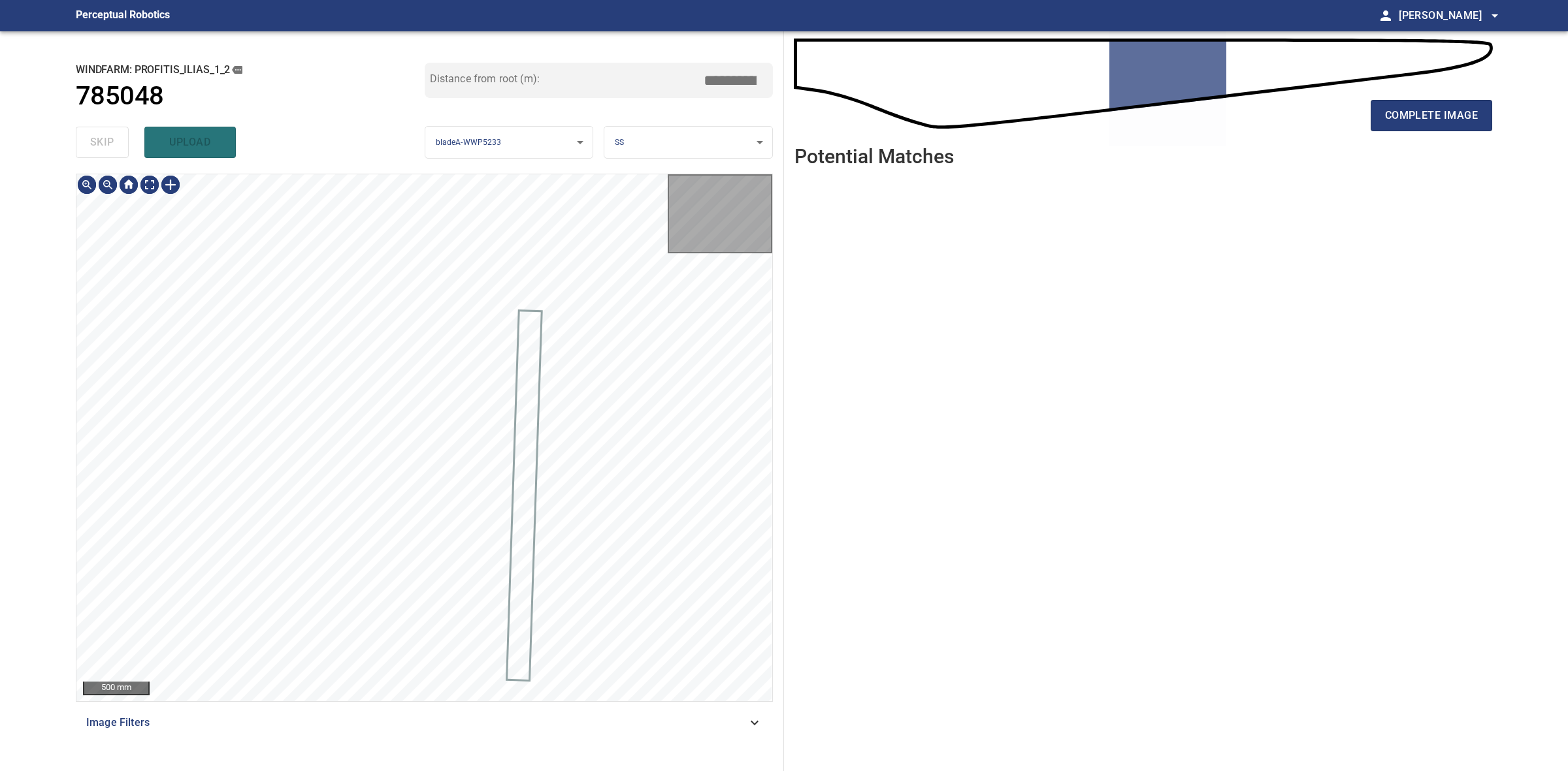
click at [100, 145] on div "skip upload" at bounding box center [250, 142] width 349 height 42
drag, startPoint x: 100, startPoint y: 145, endPoint x: 546, endPoint y: 161, distance: 446.3
click at [100, 145] on div "skip upload" at bounding box center [250, 142] width 349 height 42
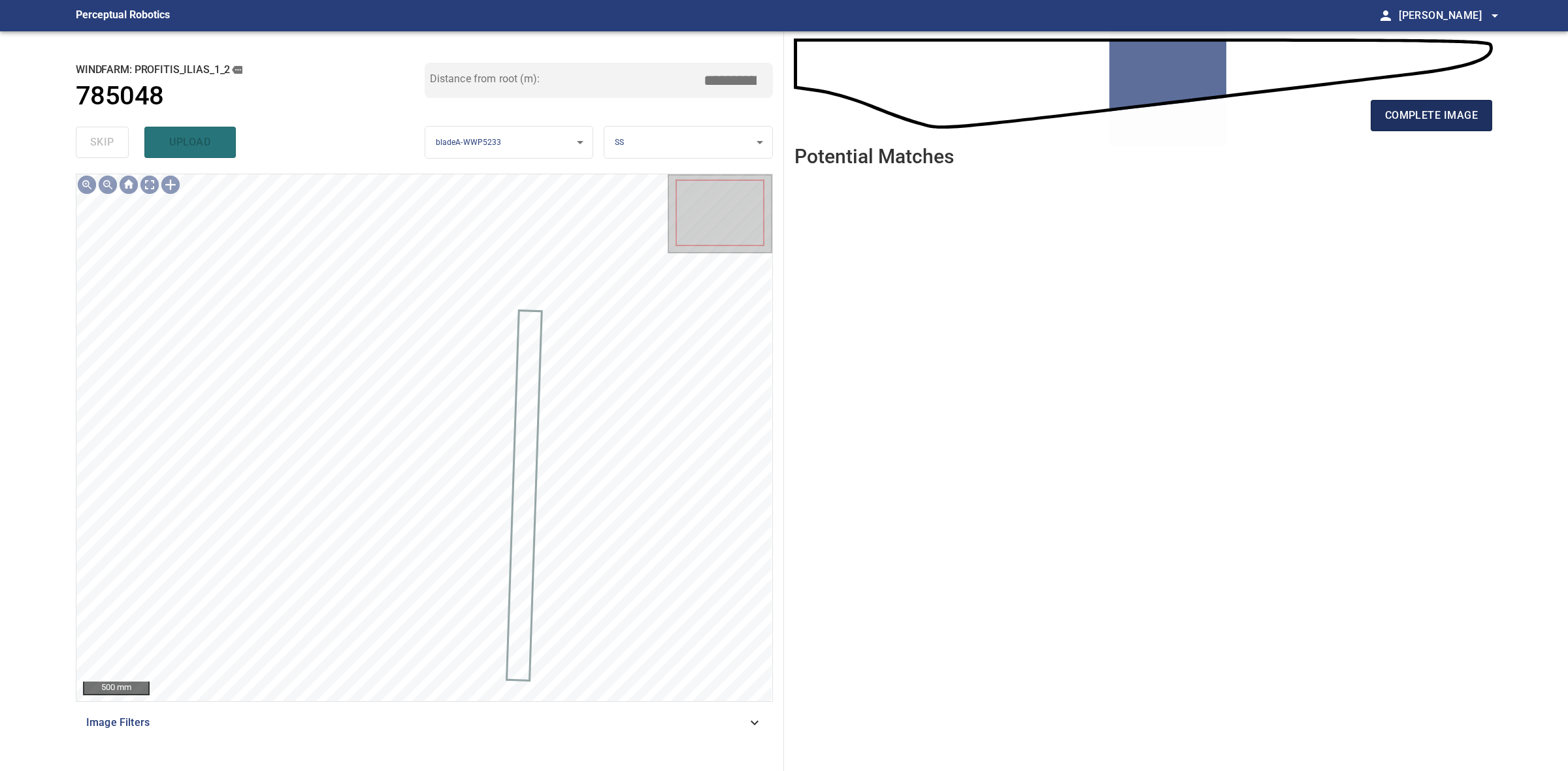
click at [1413, 113] on span "complete image" at bounding box center [1431, 116] width 93 height 19
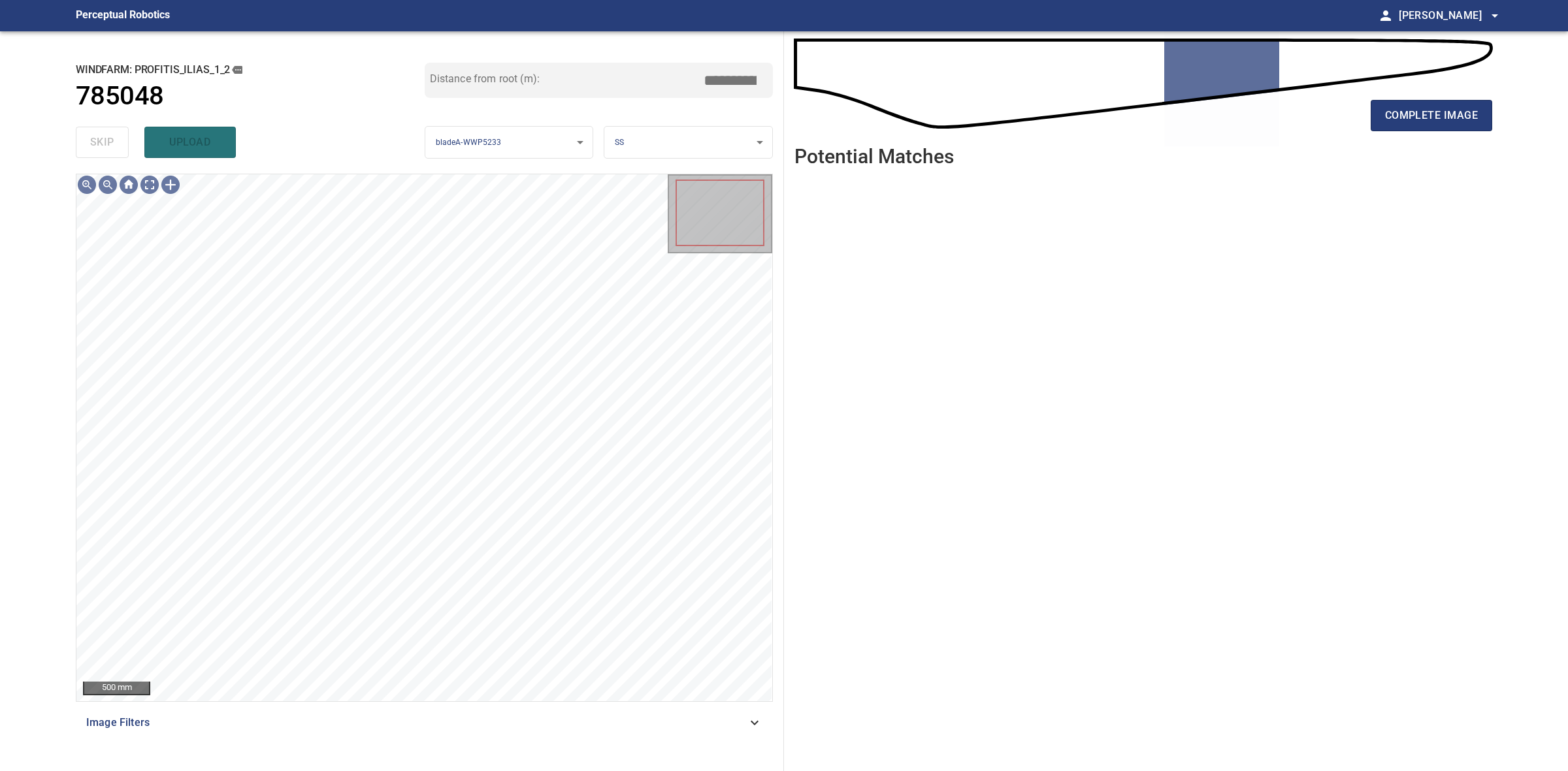
click at [1493, 108] on div "complete image Potential Matches" at bounding box center [1143, 402] width 719 height 740
click at [1471, 113] on span "complete image" at bounding box center [1431, 116] width 93 height 19
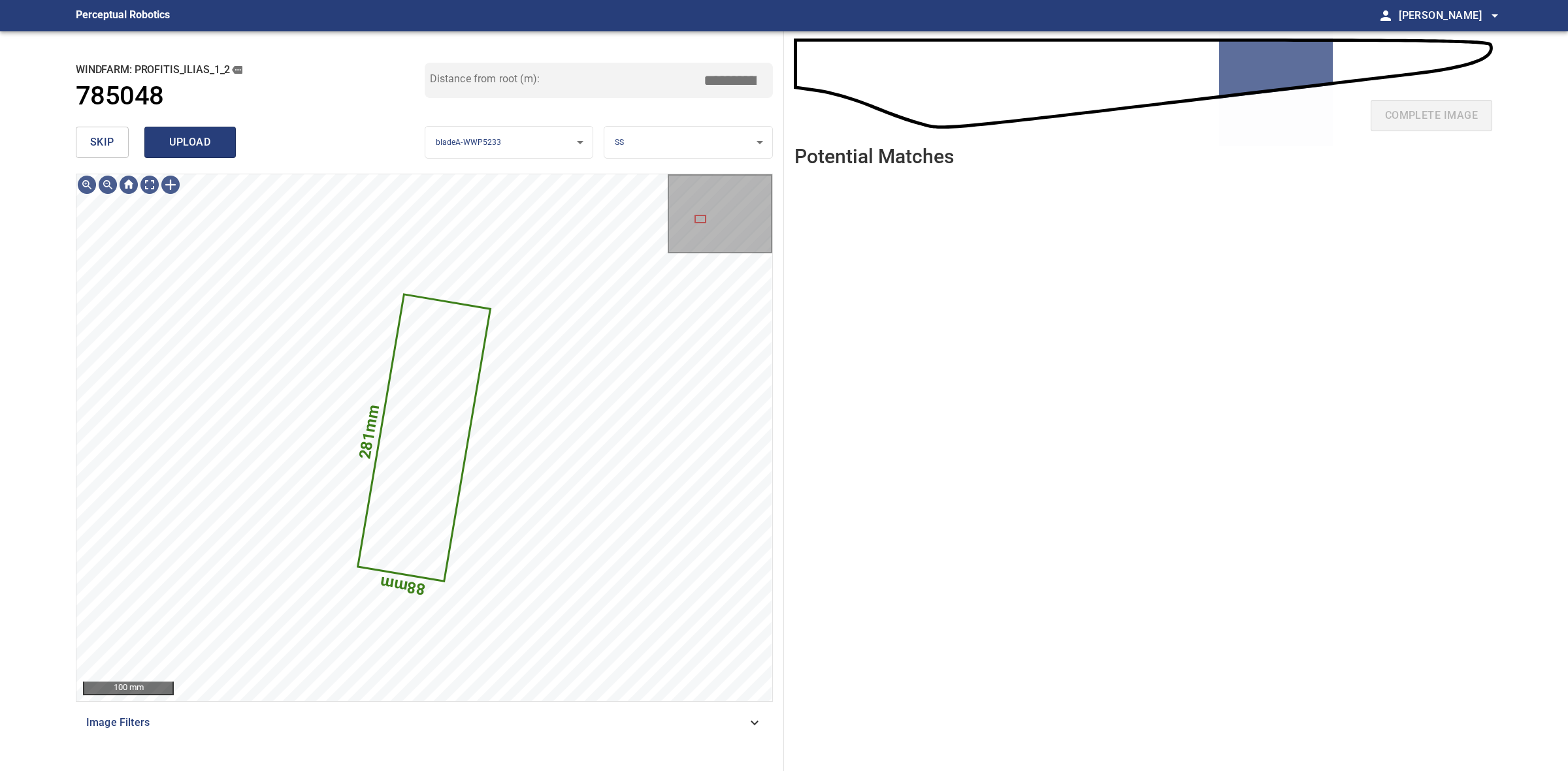
click at [183, 139] on span "upload" at bounding box center [190, 142] width 63 height 19
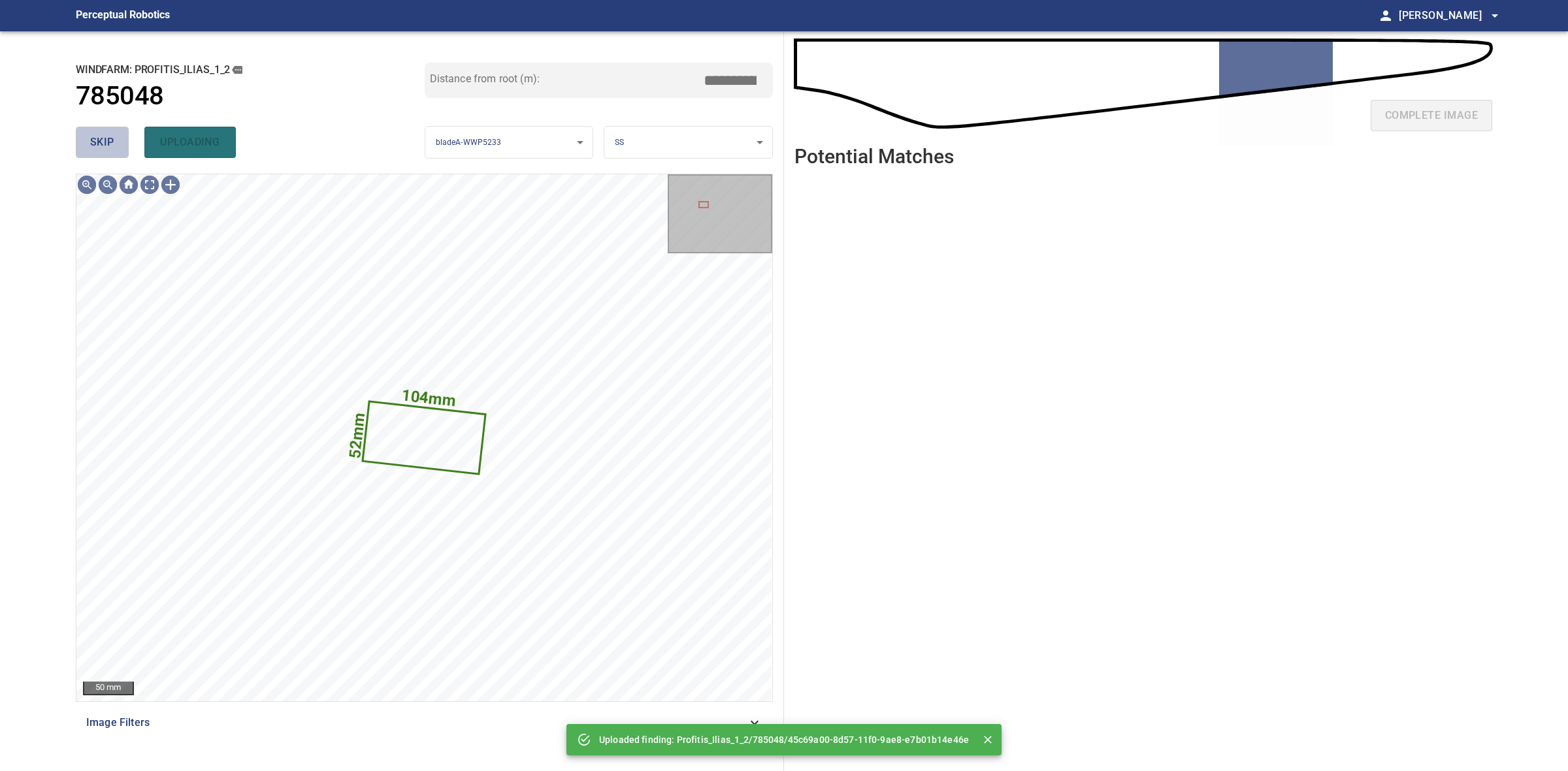
click at [110, 141] on span "skip" at bounding box center [102, 142] width 24 height 19
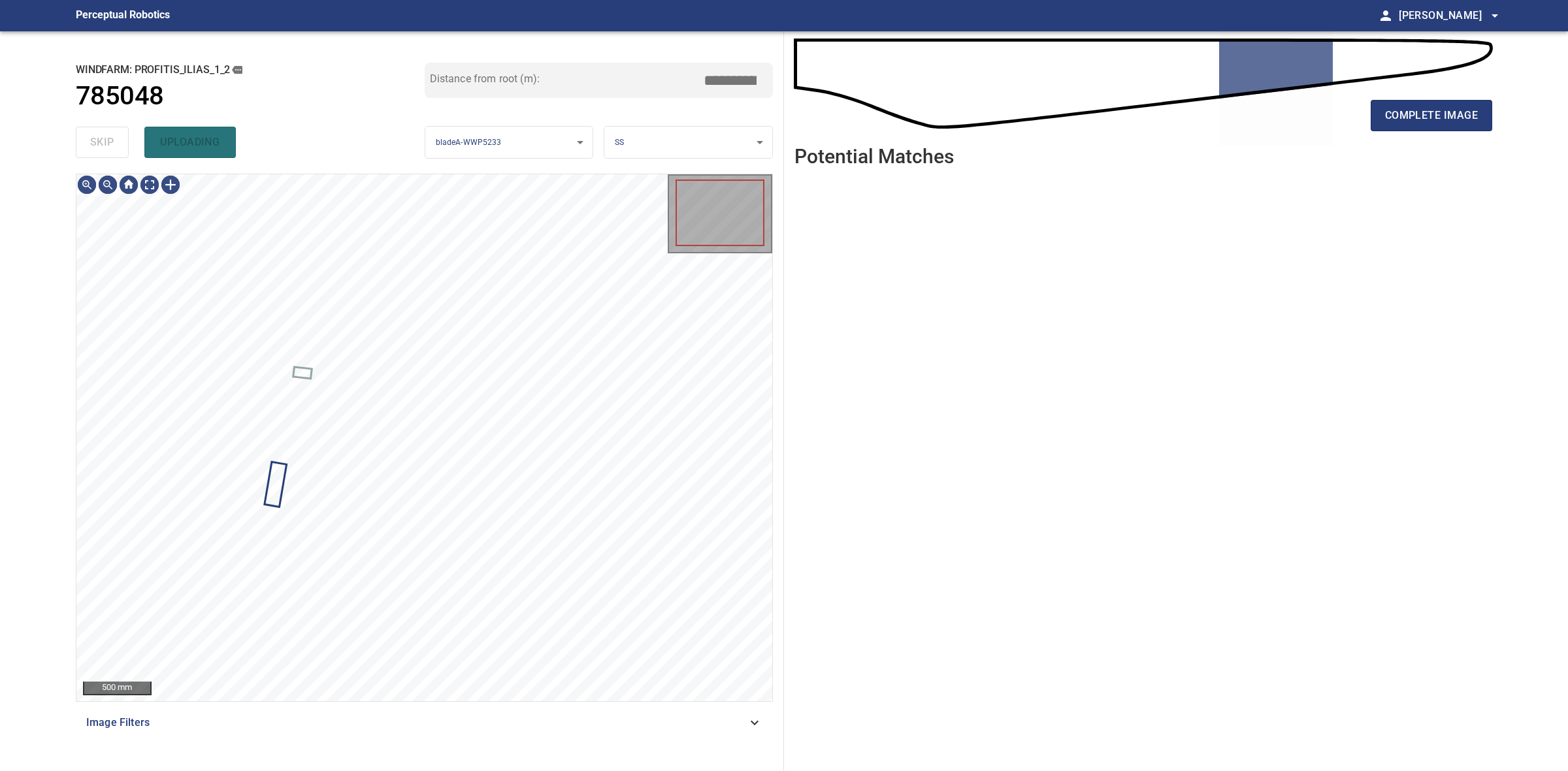
click at [110, 141] on div "skip uploading" at bounding box center [250, 142] width 349 height 42
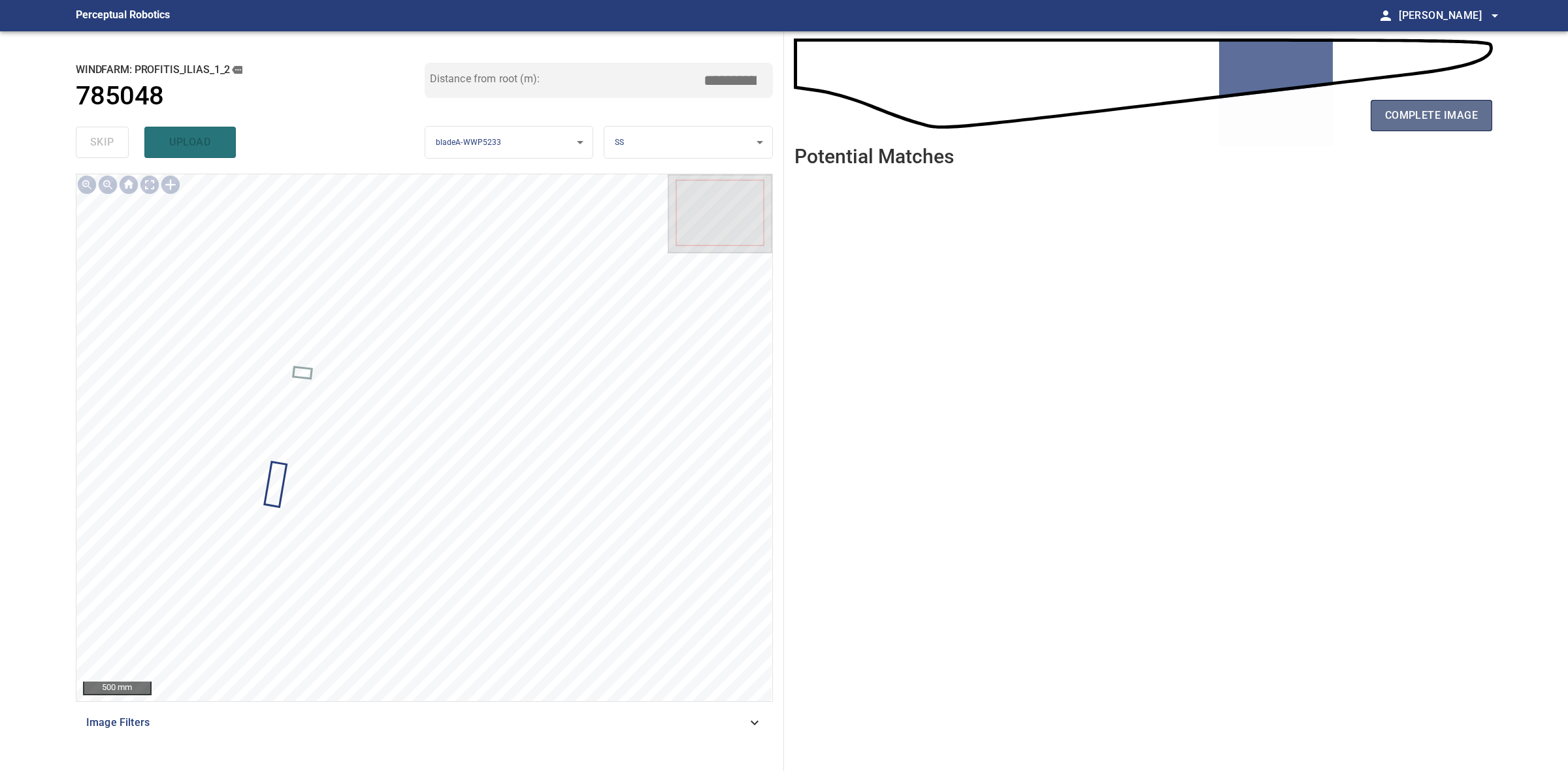
click at [1480, 113] on button "complete image" at bounding box center [1431, 116] width 122 height 31
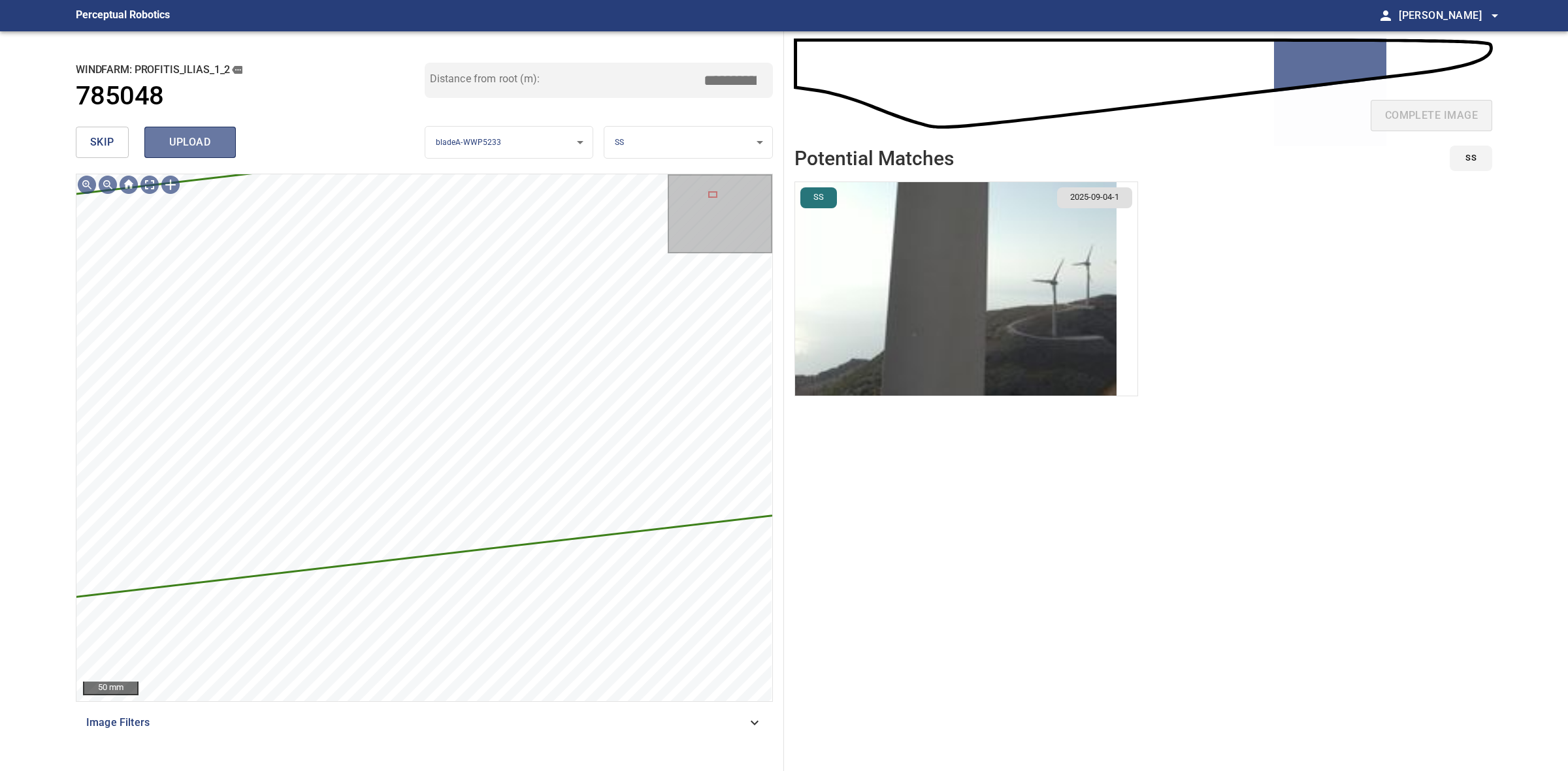
click at [195, 138] on span "upload" at bounding box center [190, 142] width 63 height 19
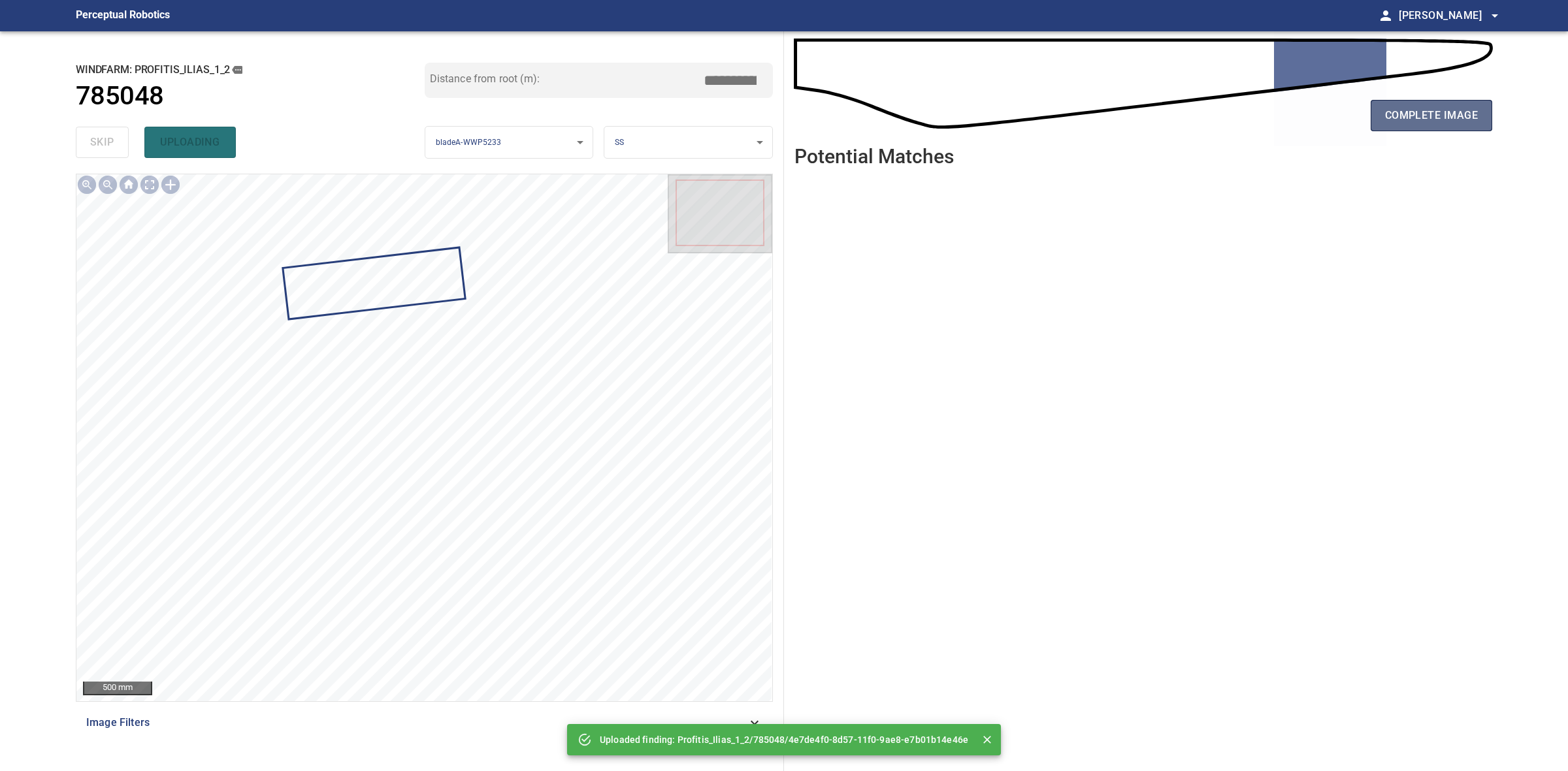
click at [1479, 125] on button "complete image" at bounding box center [1431, 116] width 122 height 31
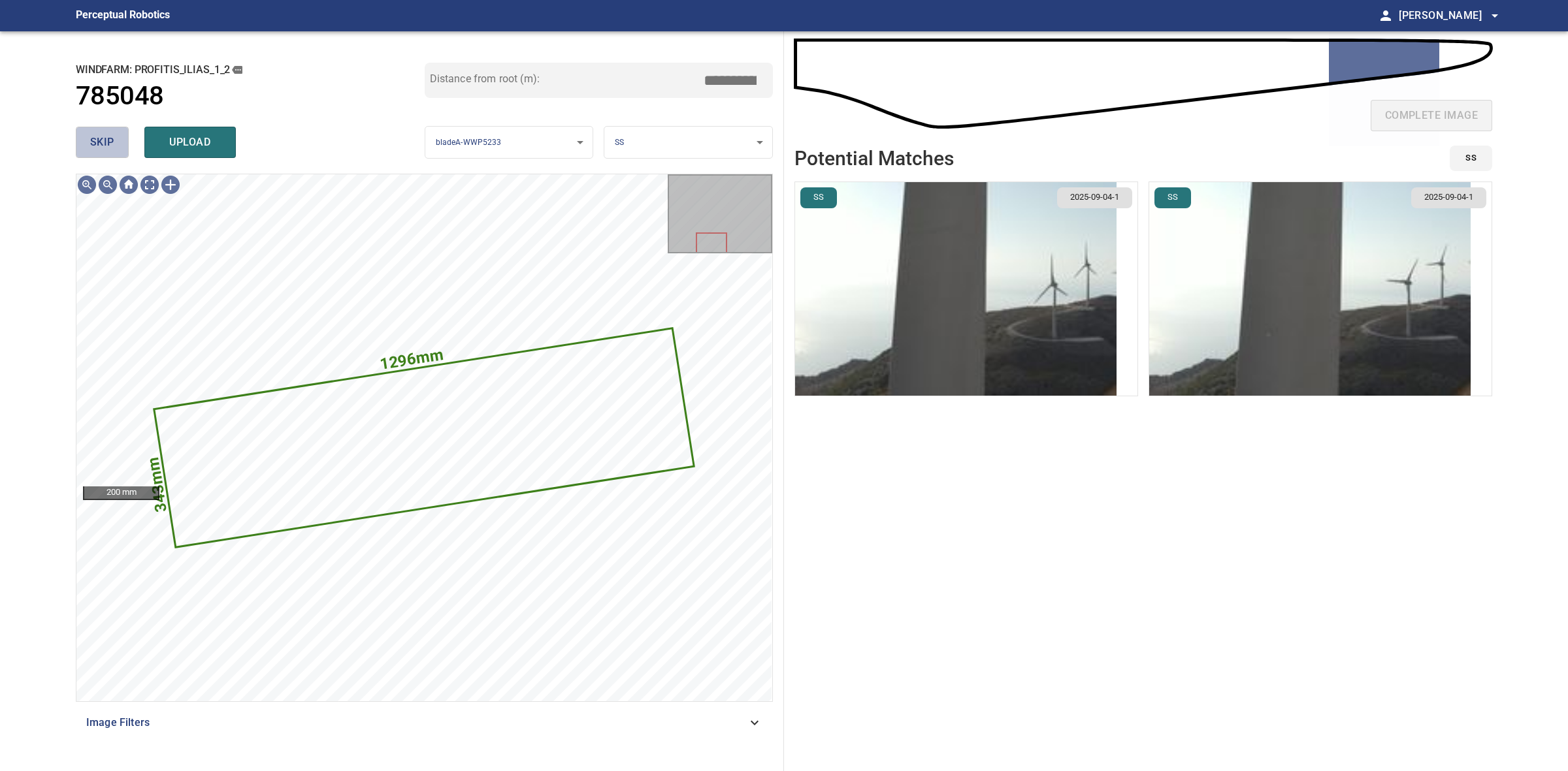
click at [96, 141] on span "skip" at bounding box center [102, 142] width 24 height 19
click at [96, 141] on div "skip upload" at bounding box center [250, 142] width 349 height 42
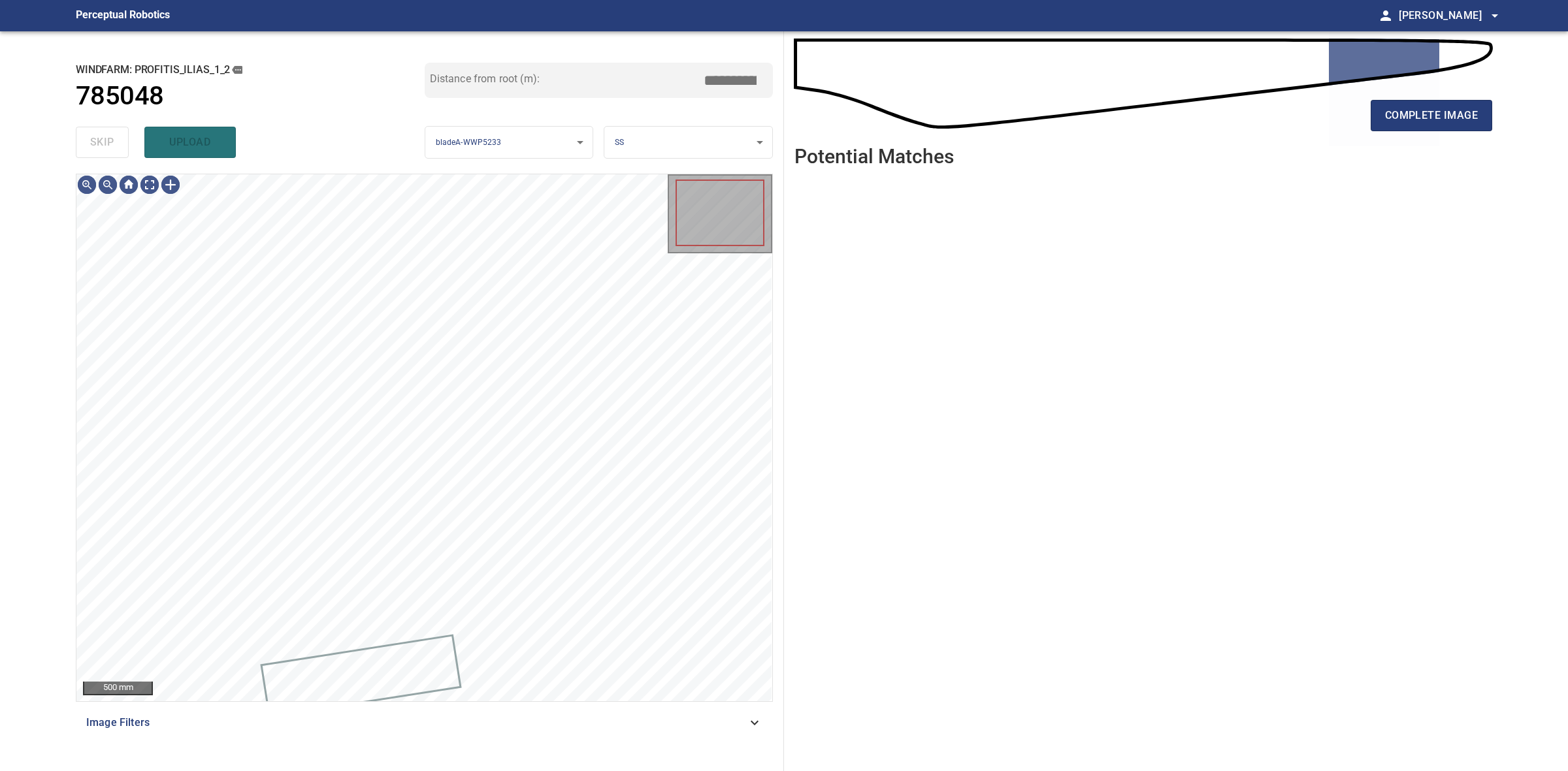
click at [96, 141] on div "skip upload" at bounding box center [250, 142] width 349 height 42
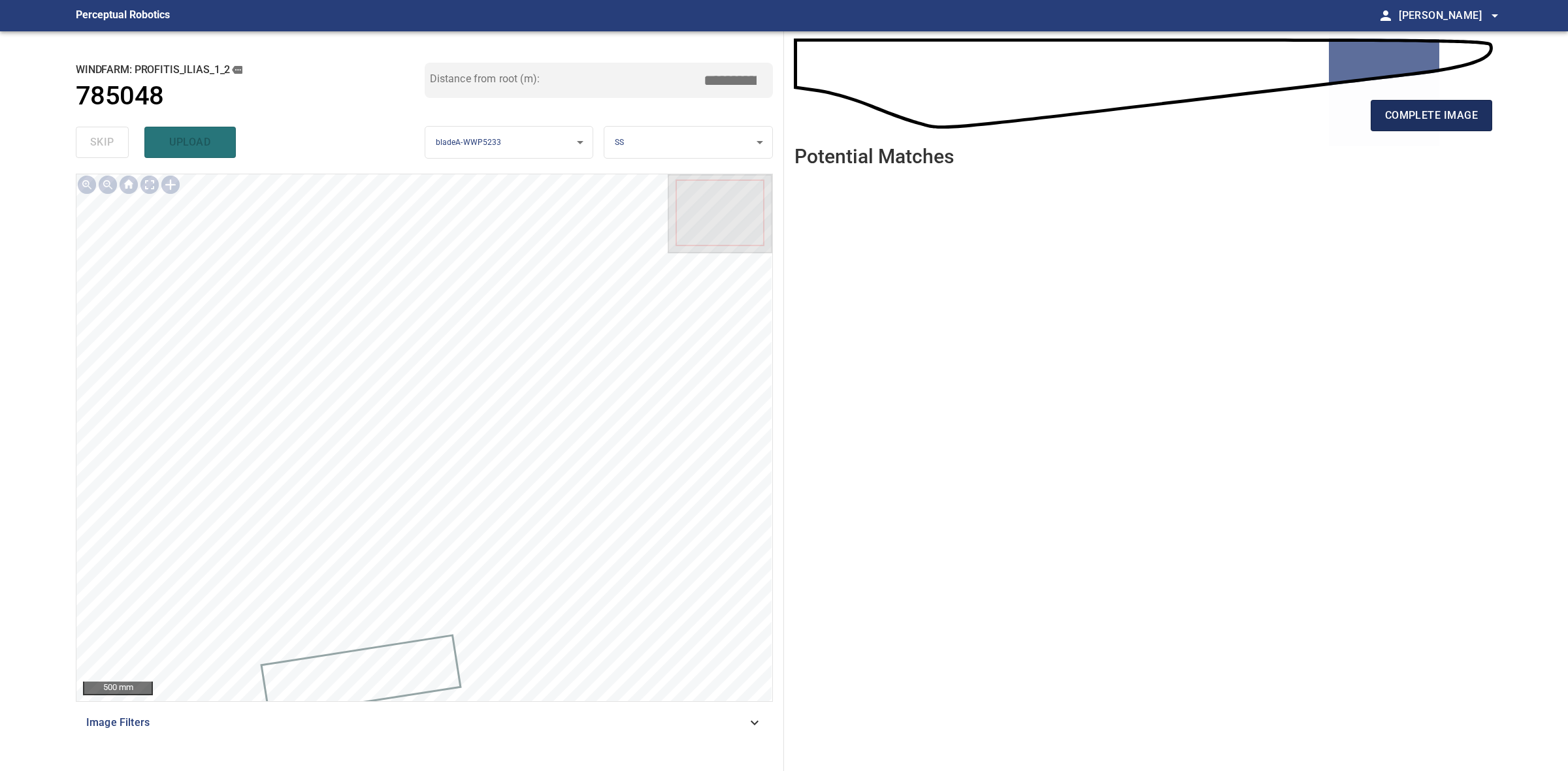
drag, startPoint x: 1363, startPoint y: 123, endPoint x: 1376, endPoint y: 119, distance: 13.6
click at [1370, 122] on div "complete image" at bounding box center [1143, 120] width 697 height 52
click at [1376, 119] on button "complete image" at bounding box center [1431, 116] width 122 height 31
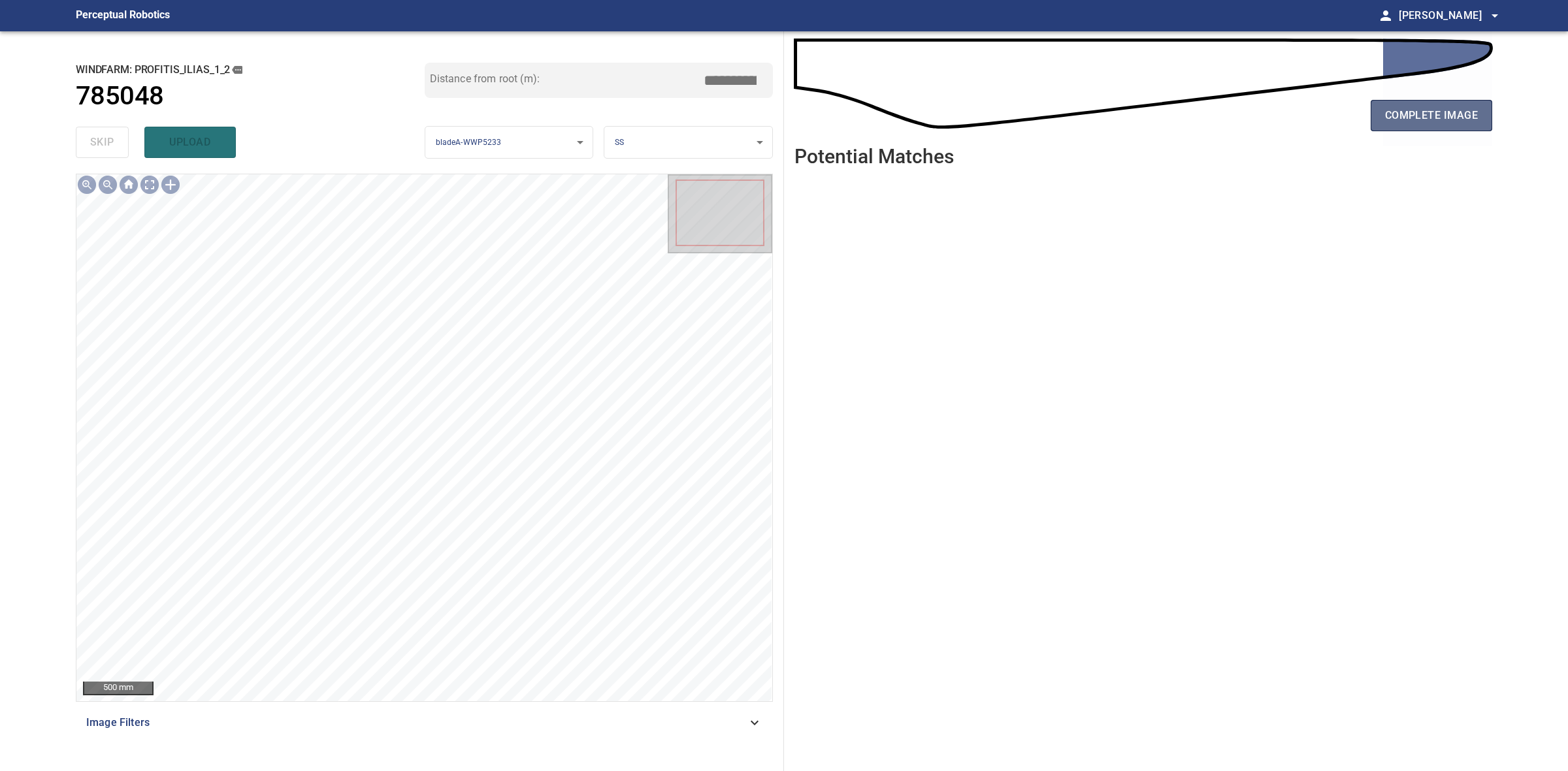
drag, startPoint x: 1470, startPoint y: 130, endPoint x: 1463, endPoint y: 120, distance: 12.2
click at [1468, 128] on button "complete image" at bounding box center [1431, 116] width 122 height 31
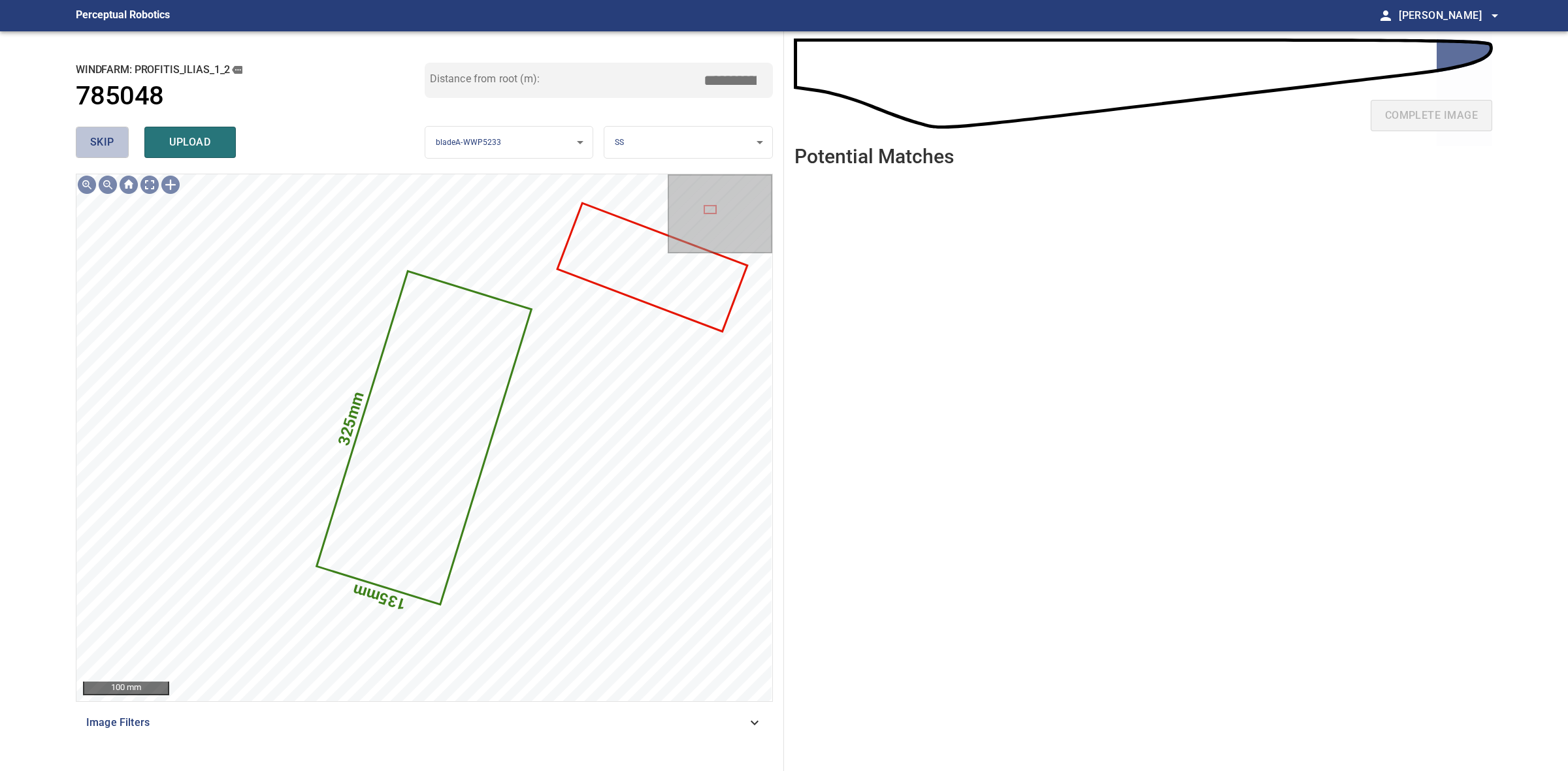
click at [111, 132] on button "skip" at bounding box center [102, 142] width 53 height 31
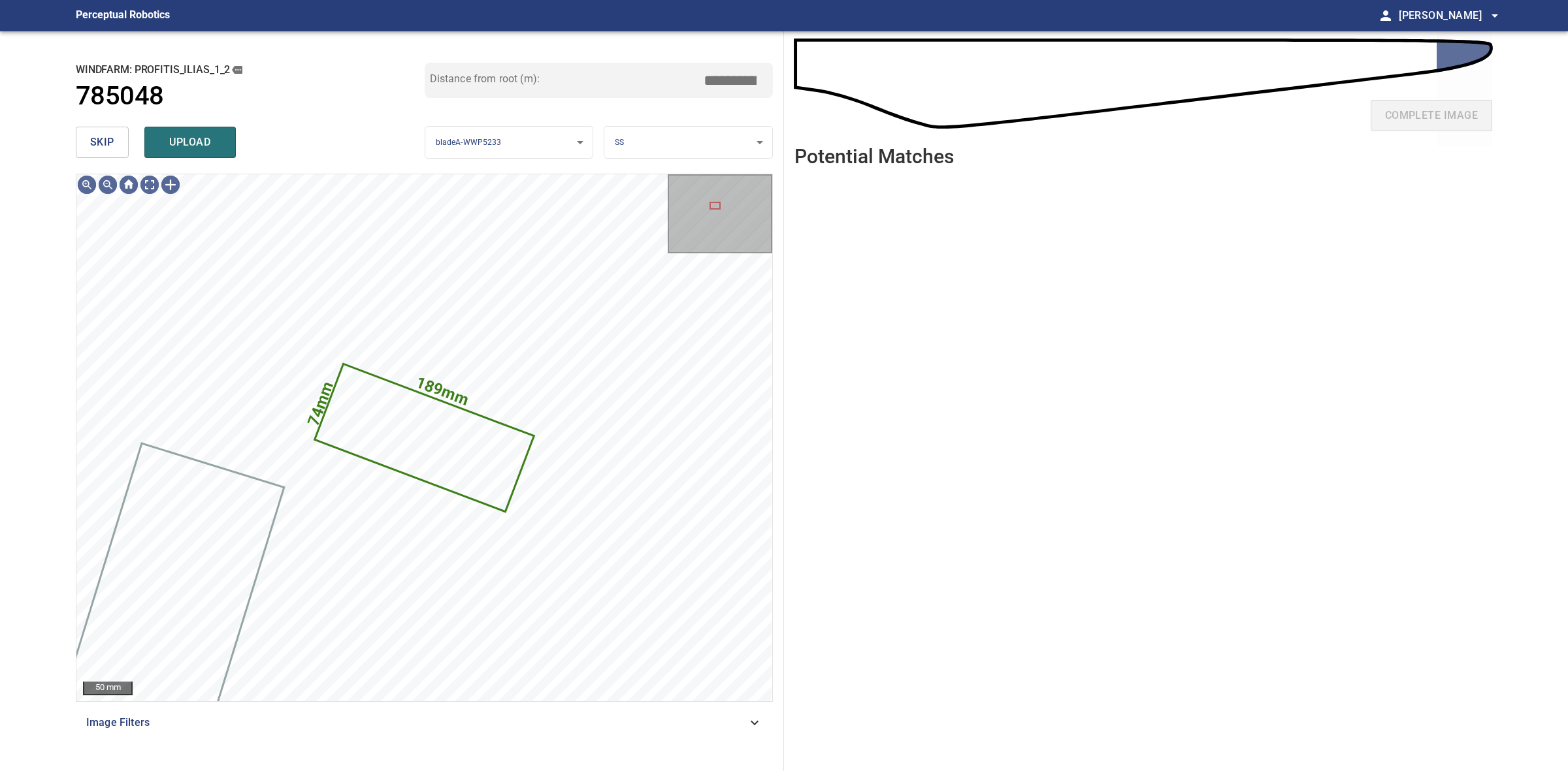
click at [100, 135] on span "skip" at bounding box center [102, 142] width 24 height 19
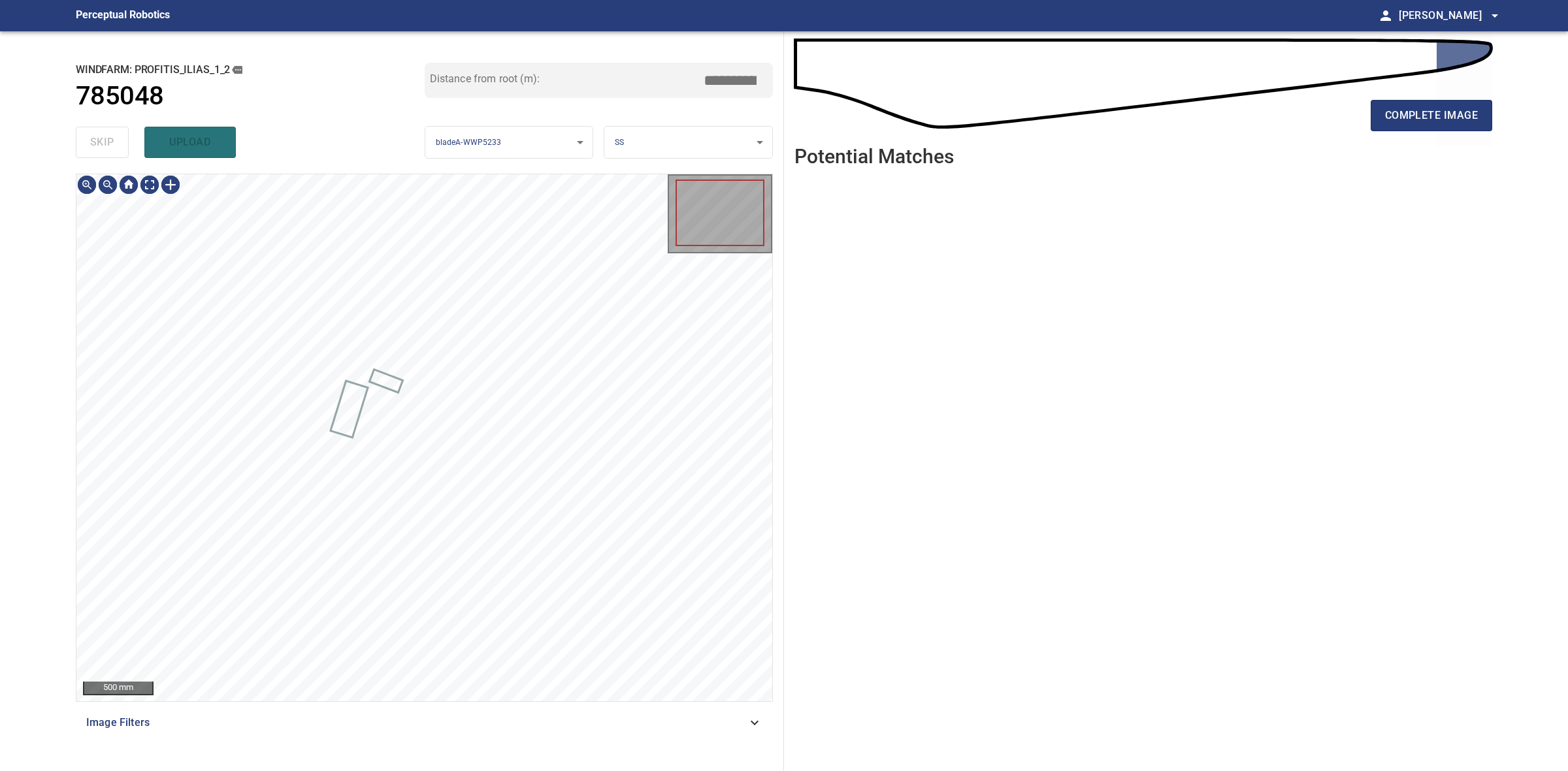
click at [100, 135] on div "skip upload" at bounding box center [250, 142] width 349 height 42
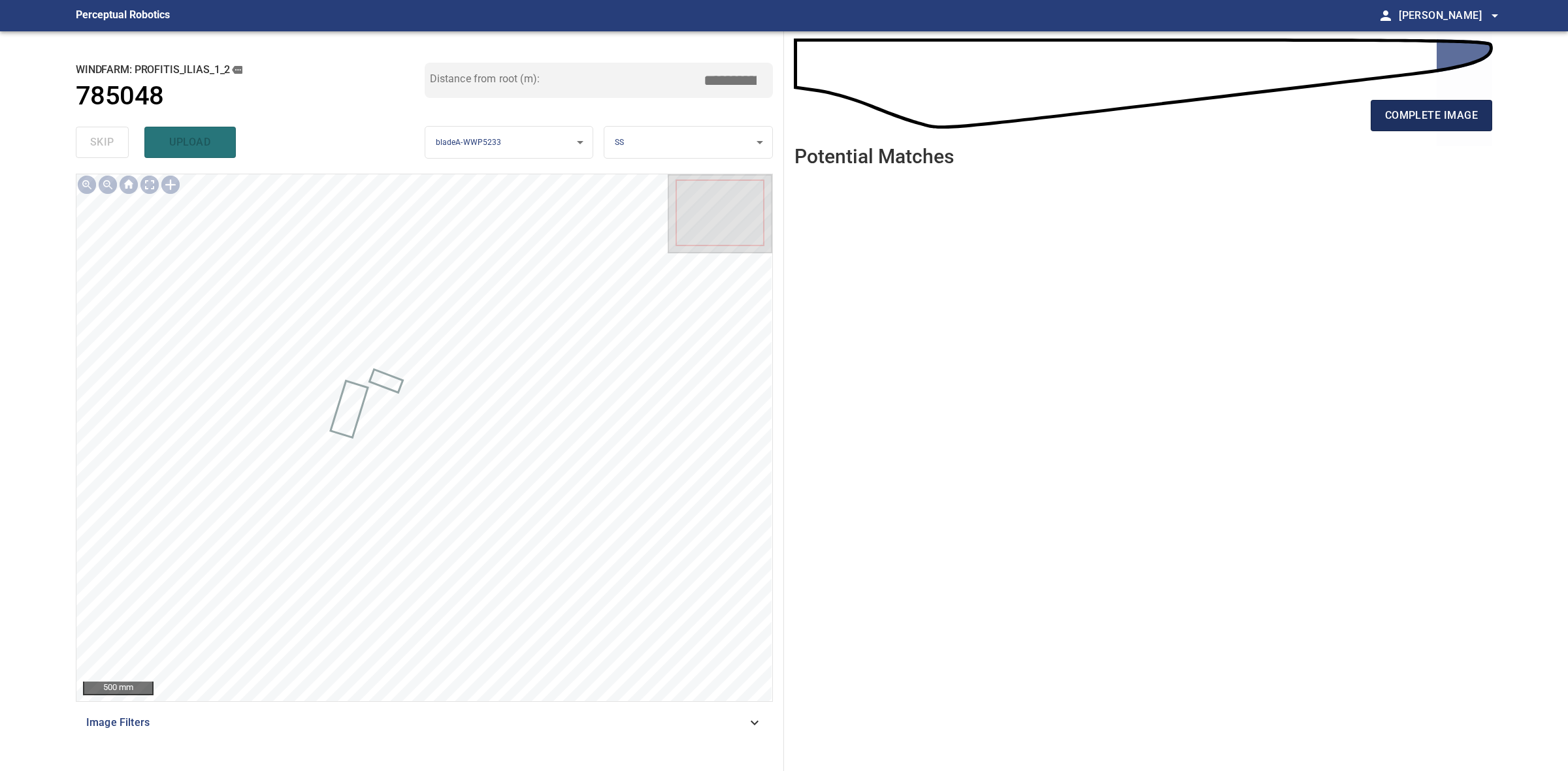
click at [1467, 108] on span "complete image" at bounding box center [1431, 116] width 93 height 19
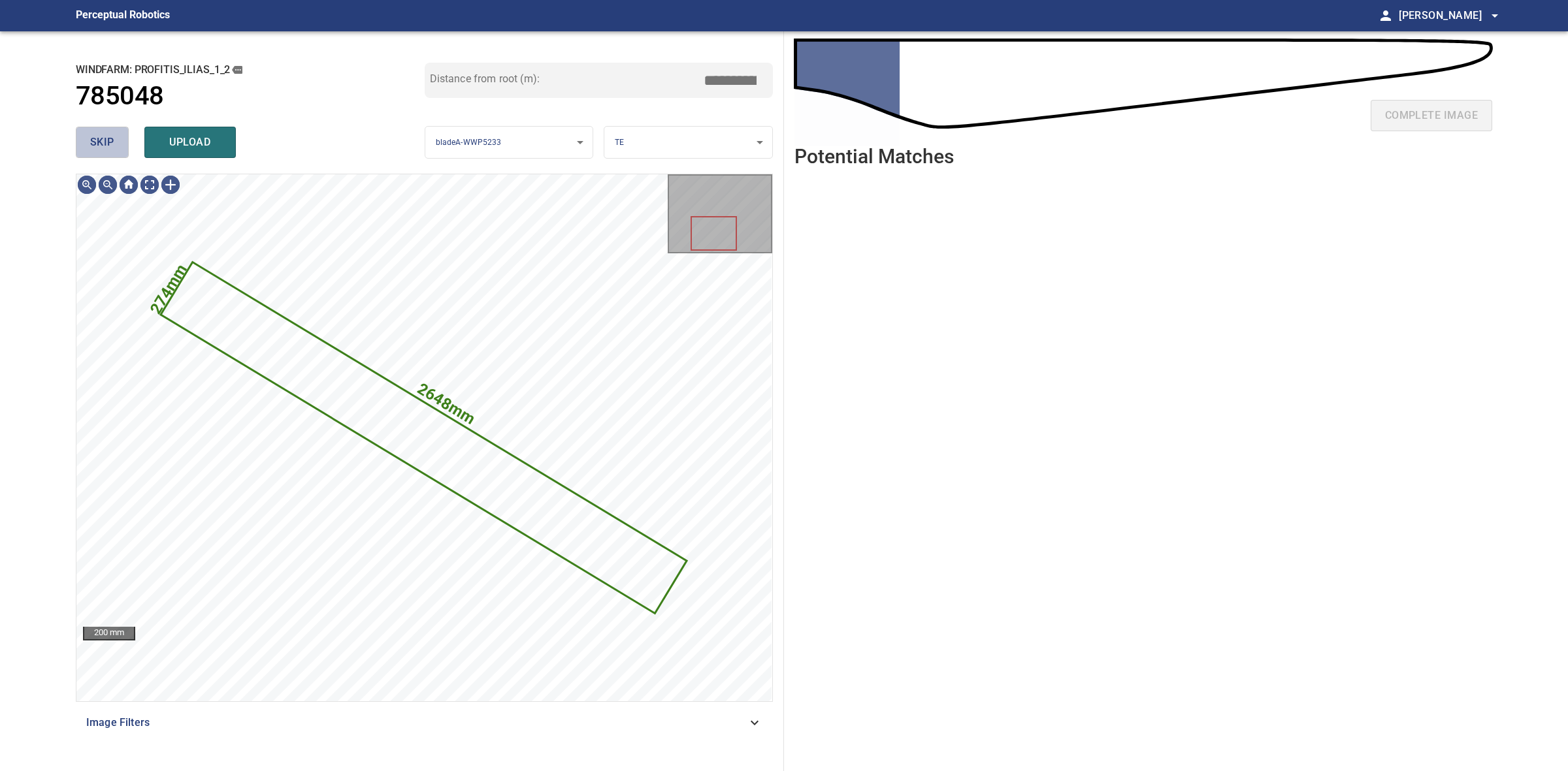
click at [108, 129] on button "skip" at bounding box center [102, 142] width 53 height 31
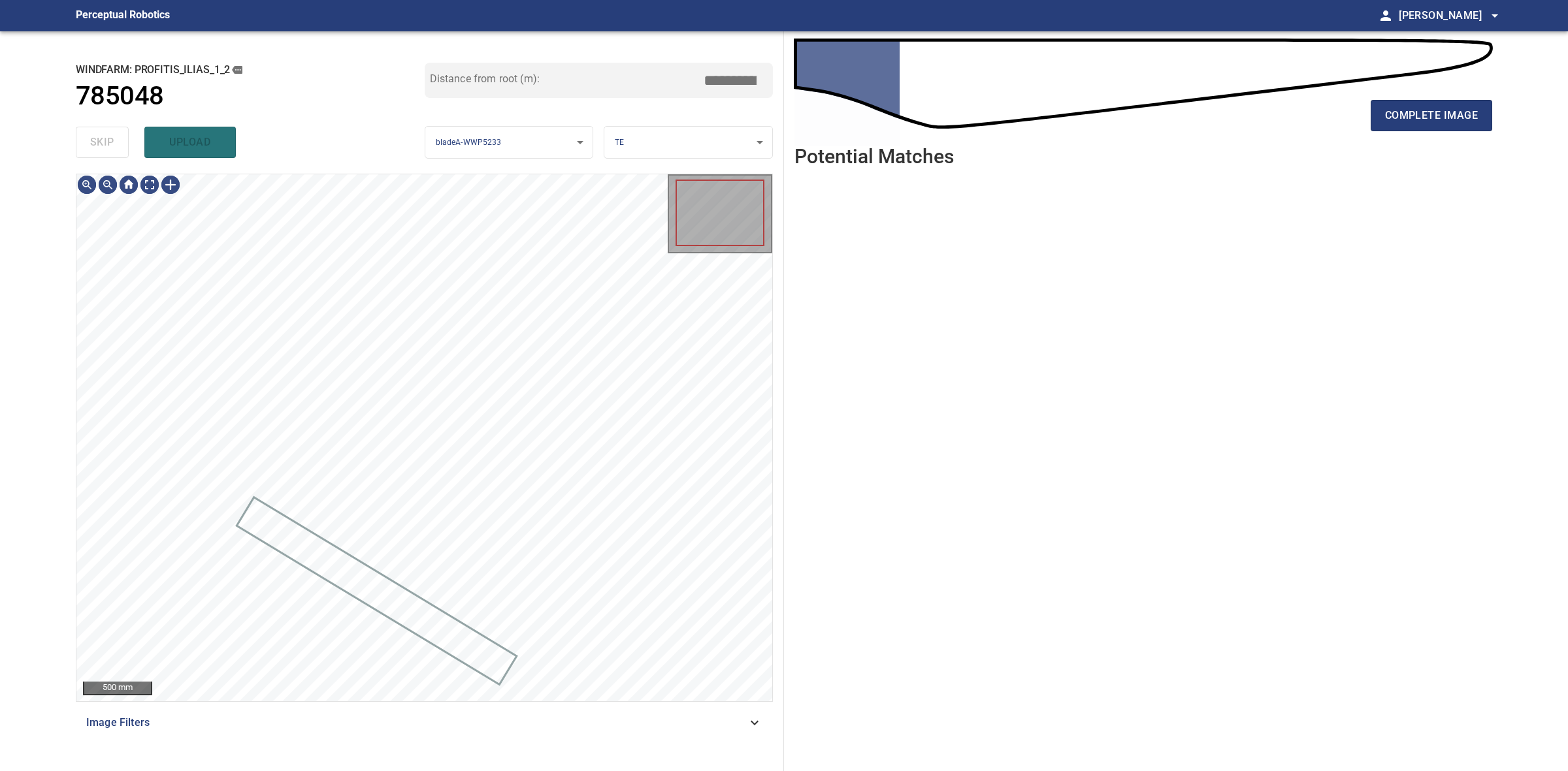
click at [108, 129] on div "skip upload" at bounding box center [250, 142] width 349 height 42
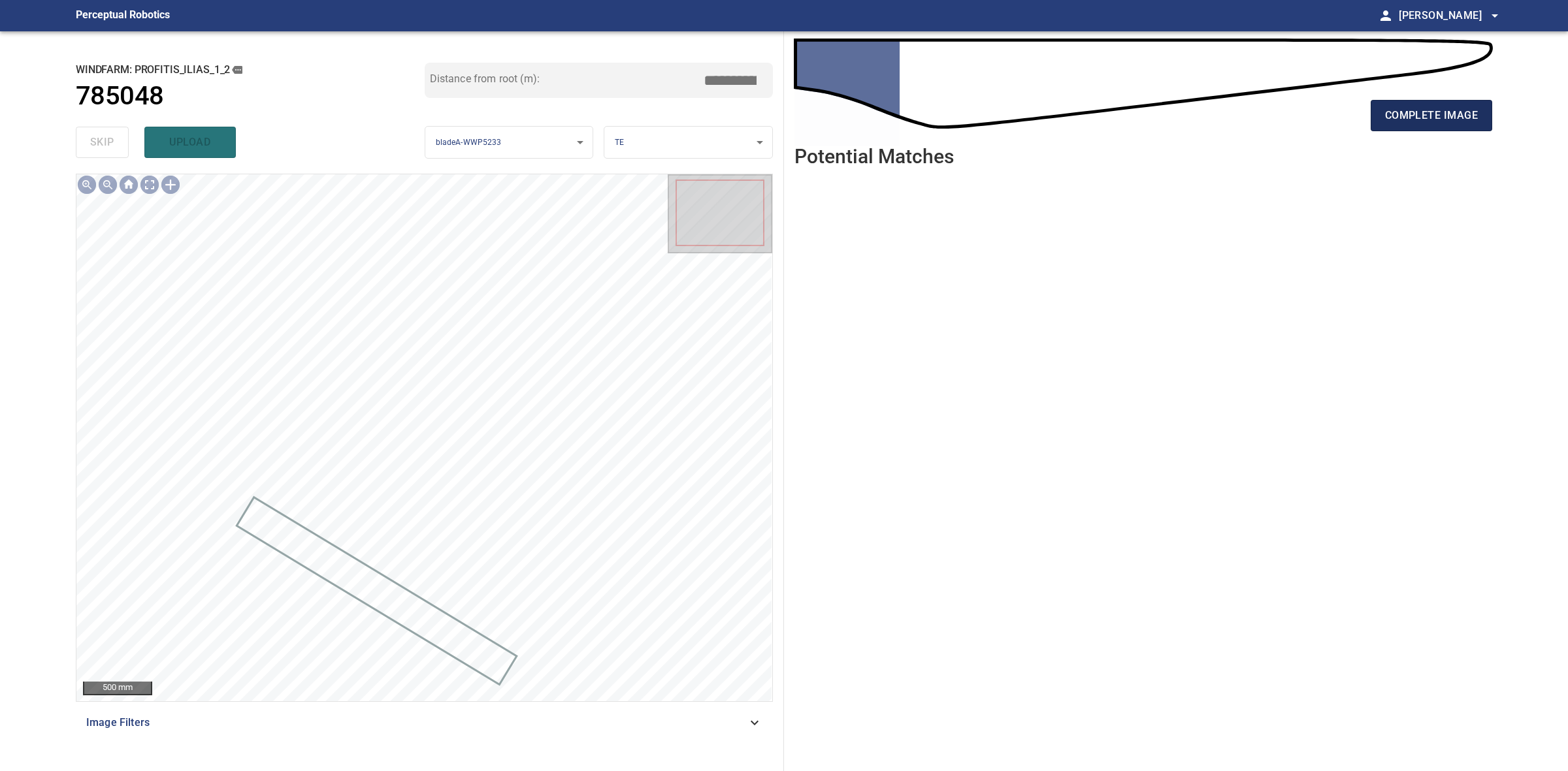
click at [1479, 128] on button "complete image" at bounding box center [1431, 116] width 122 height 31
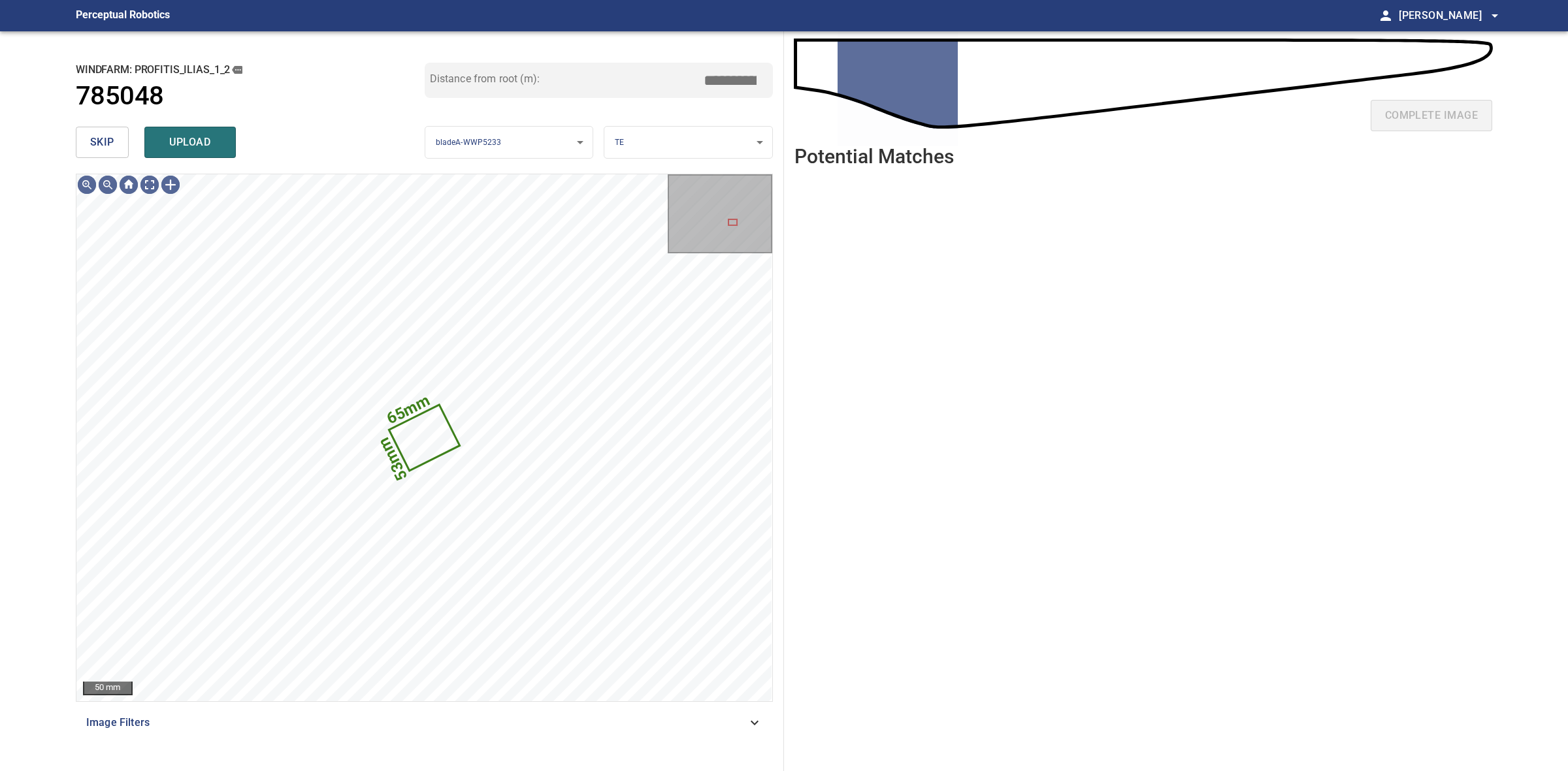
click at [102, 140] on span "skip" at bounding box center [102, 142] width 24 height 19
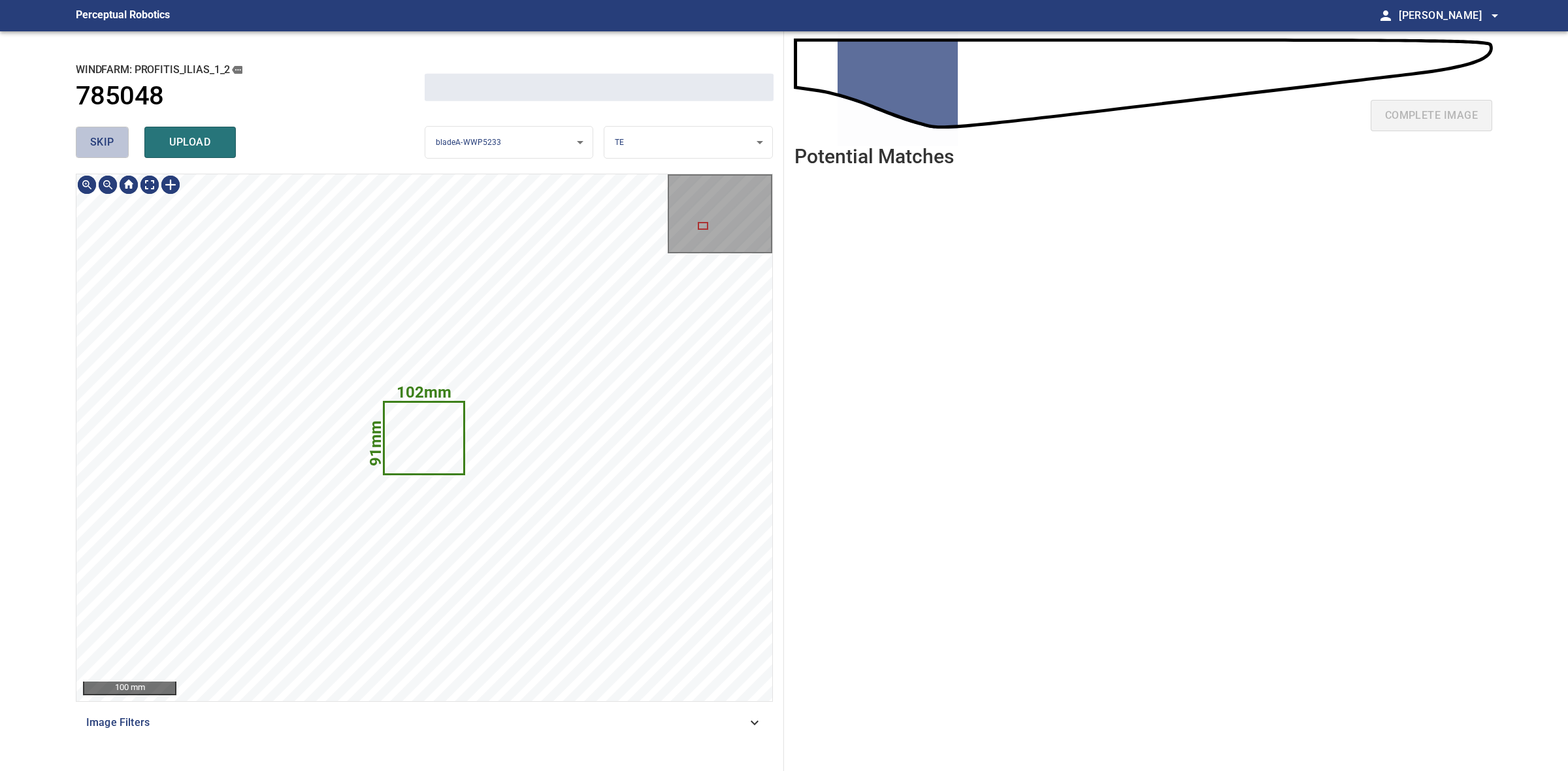
click at [102, 140] on span "skip" at bounding box center [102, 142] width 24 height 19
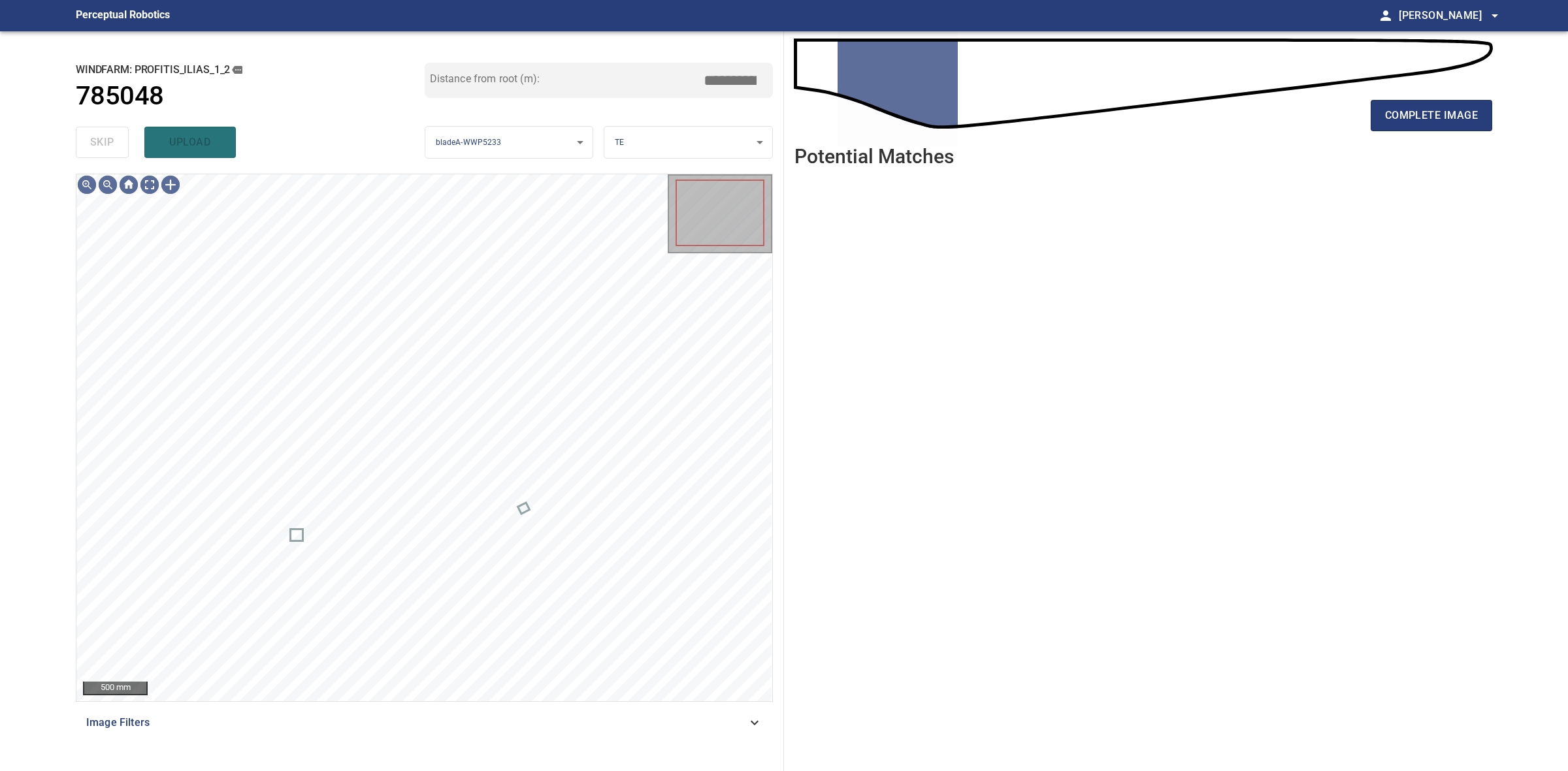
click at [102, 140] on div "skip upload" at bounding box center [250, 142] width 349 height 42
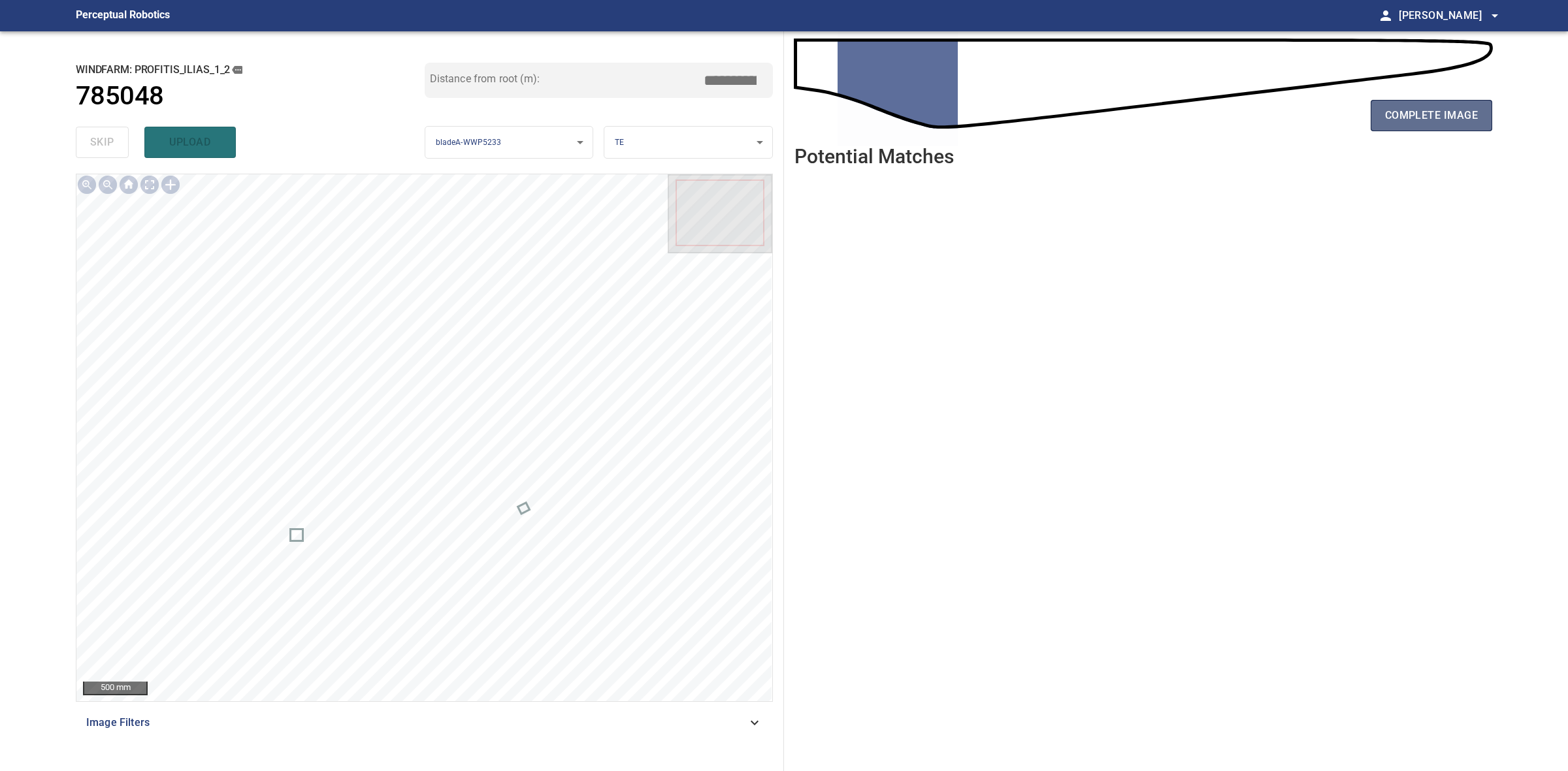
click at [1401, 129] on button "complete image" at bounding box center [1431, 116] width 122 height 31
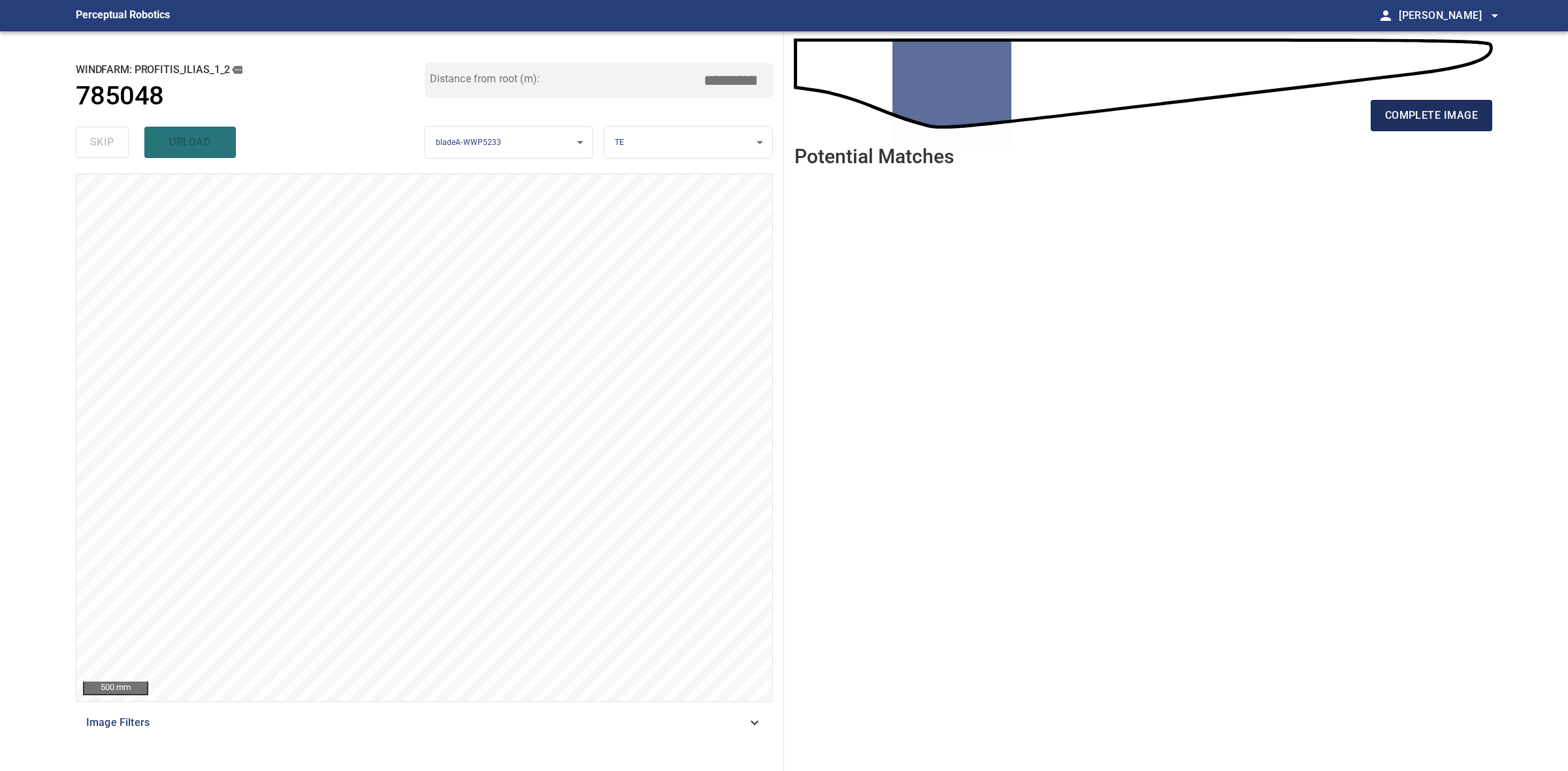
click at [1453, 113] on span "complete image" at bounding box center [1431, 116] width 93 height 19
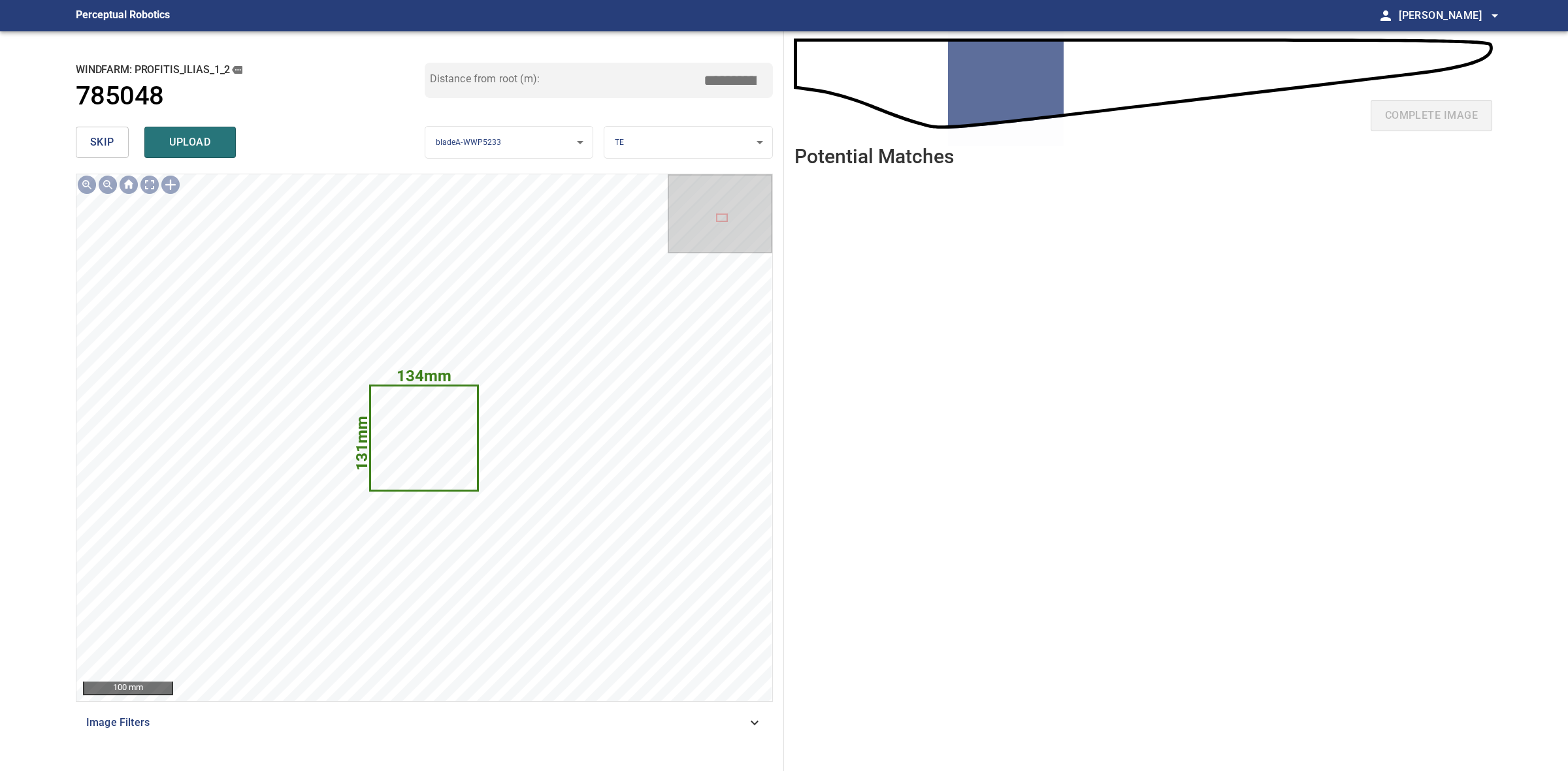
click at [105, 141] on span "skip" at bounding box center [102, 142] width 24 height 19
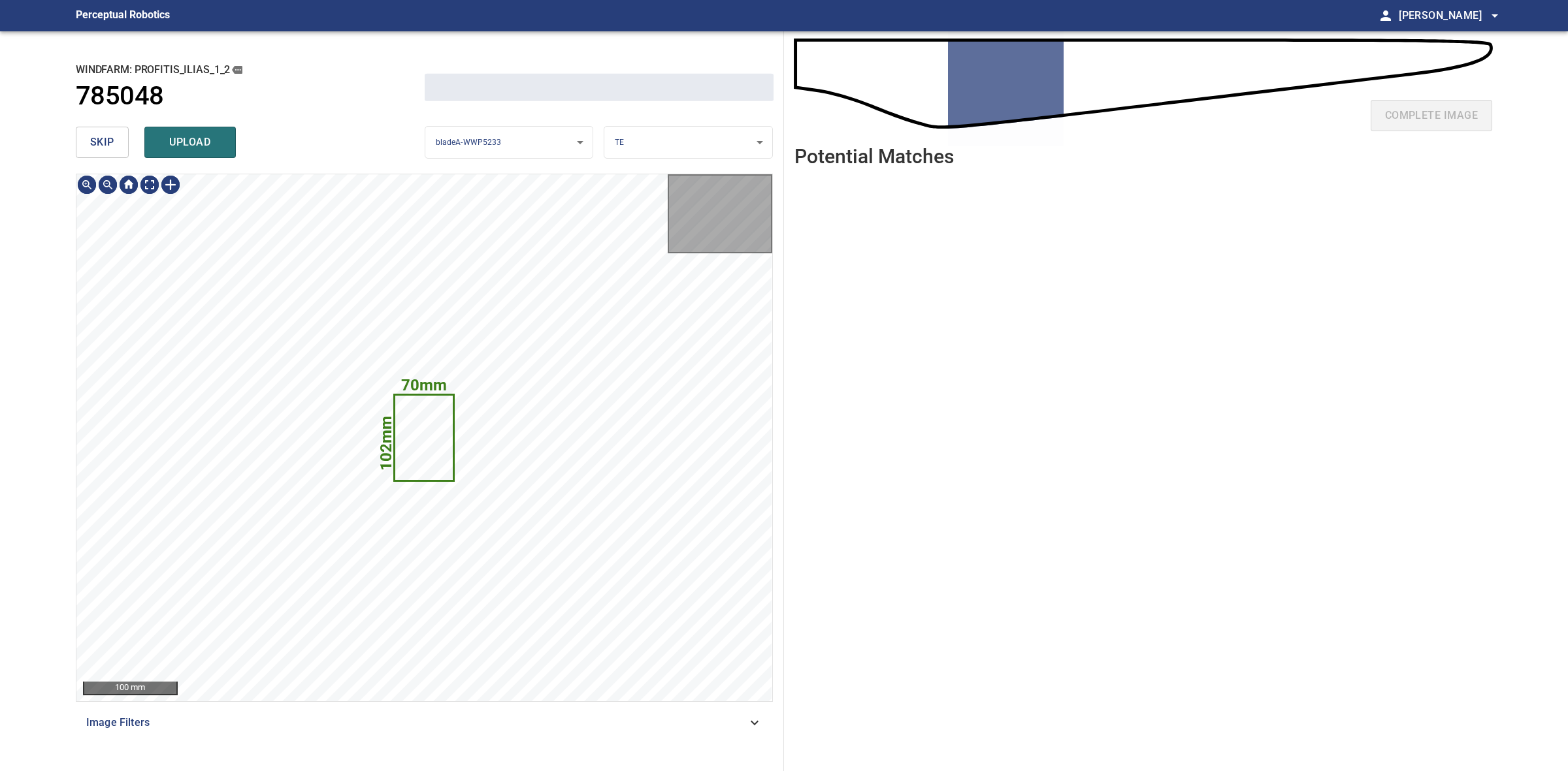
click at [105, 141] on span "skip" at bounding box center [102, 142] width 24 height 19
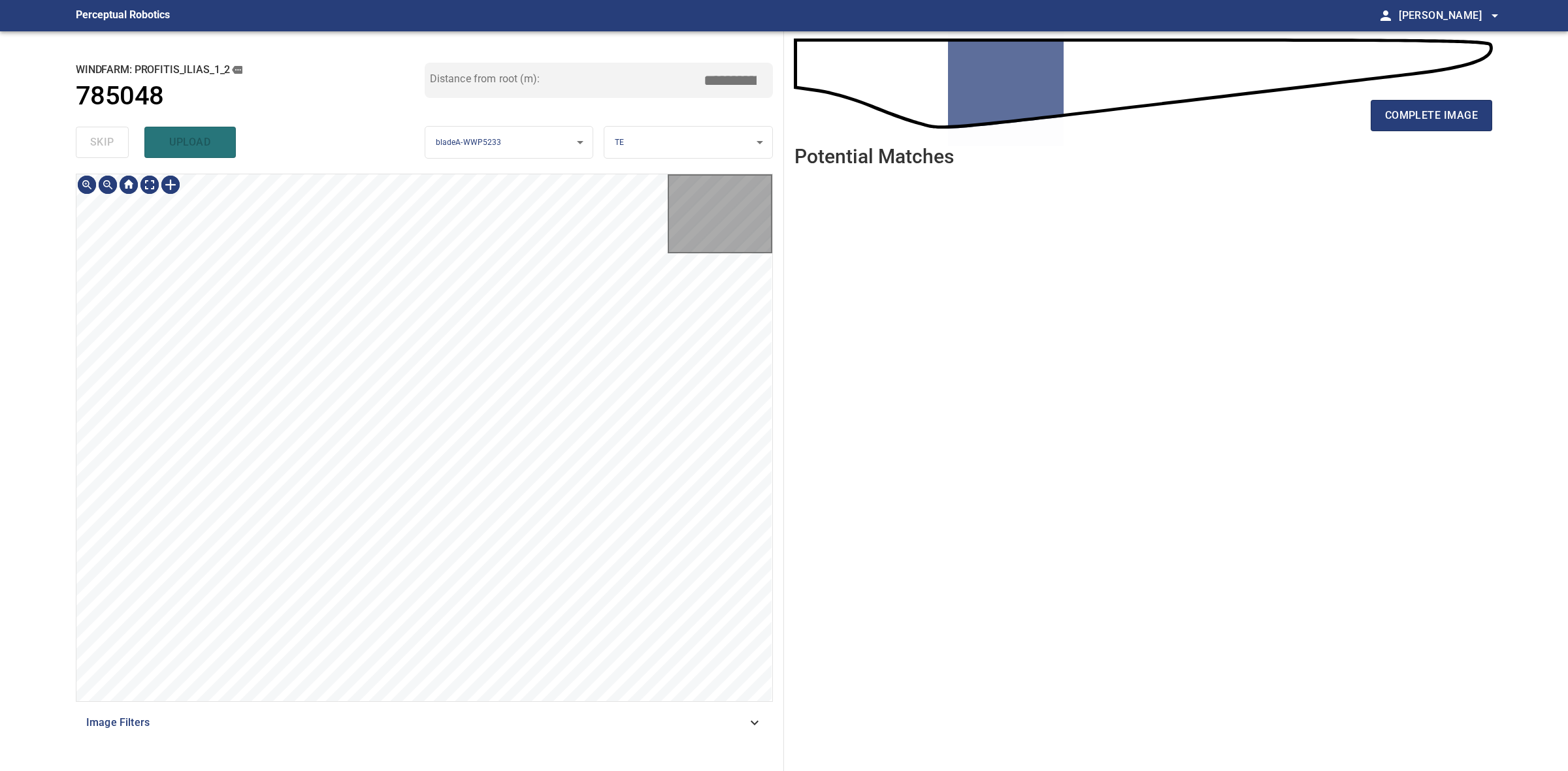
click at [105, 141] on div "skip upload" at bounding box center [250, 142] width 349 height 42
type input "*****"
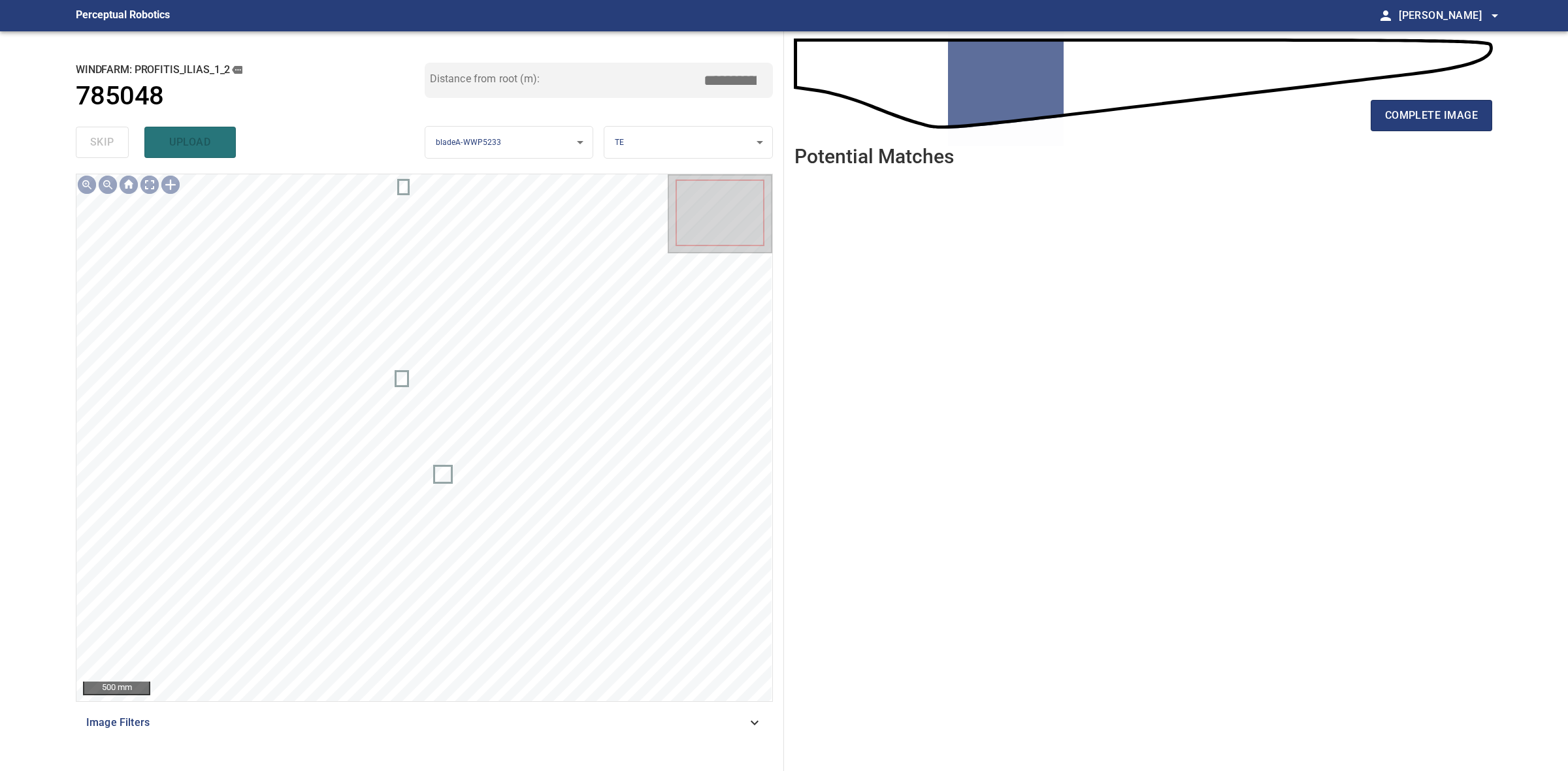
click at [1358, 110] on div "complete image" at bounding box center [1143, 120] width 697 height 52
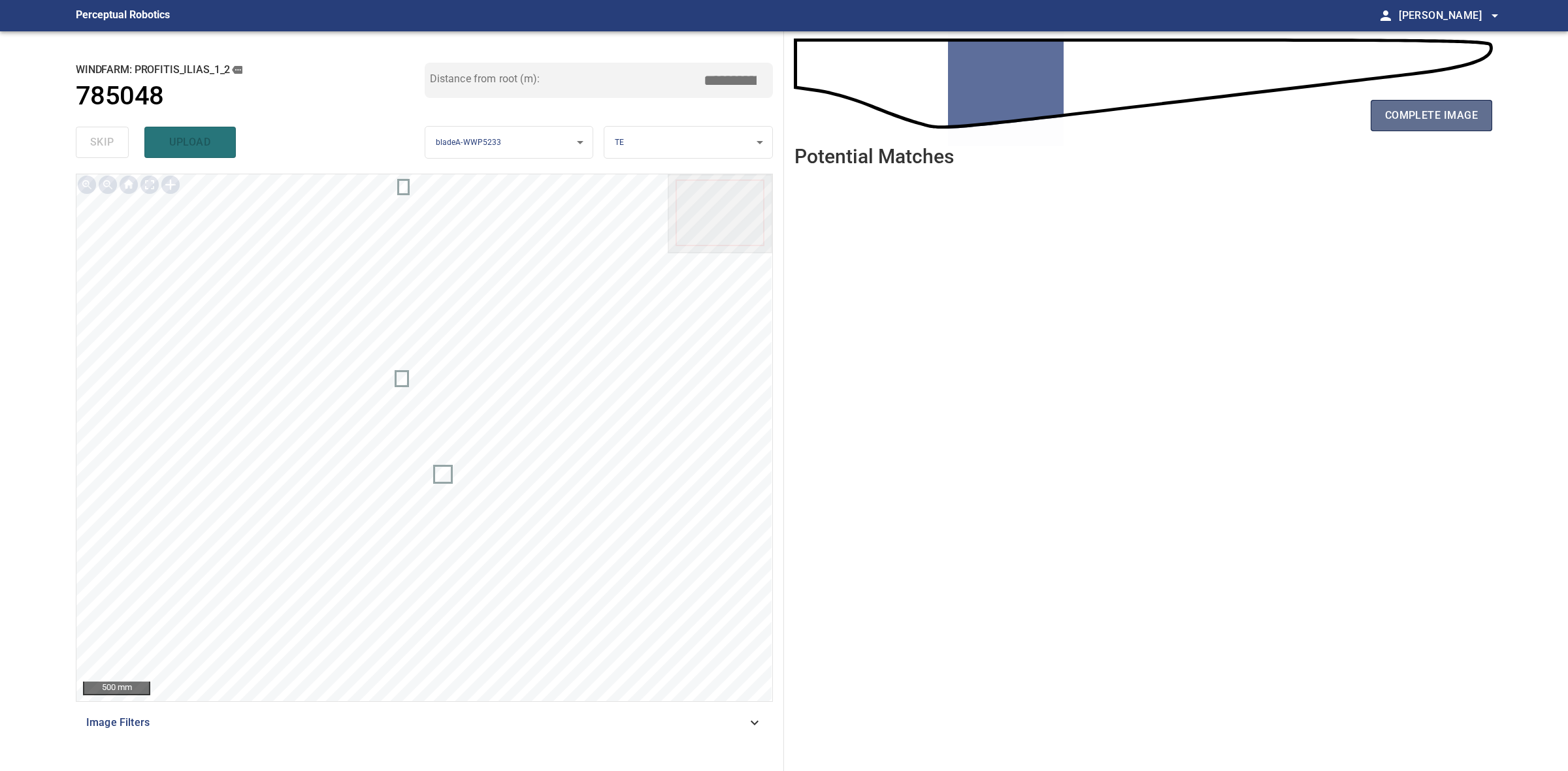
click at [1375, 110] on button "complete image" at bounding box center [1431, 116] width 122 height 31
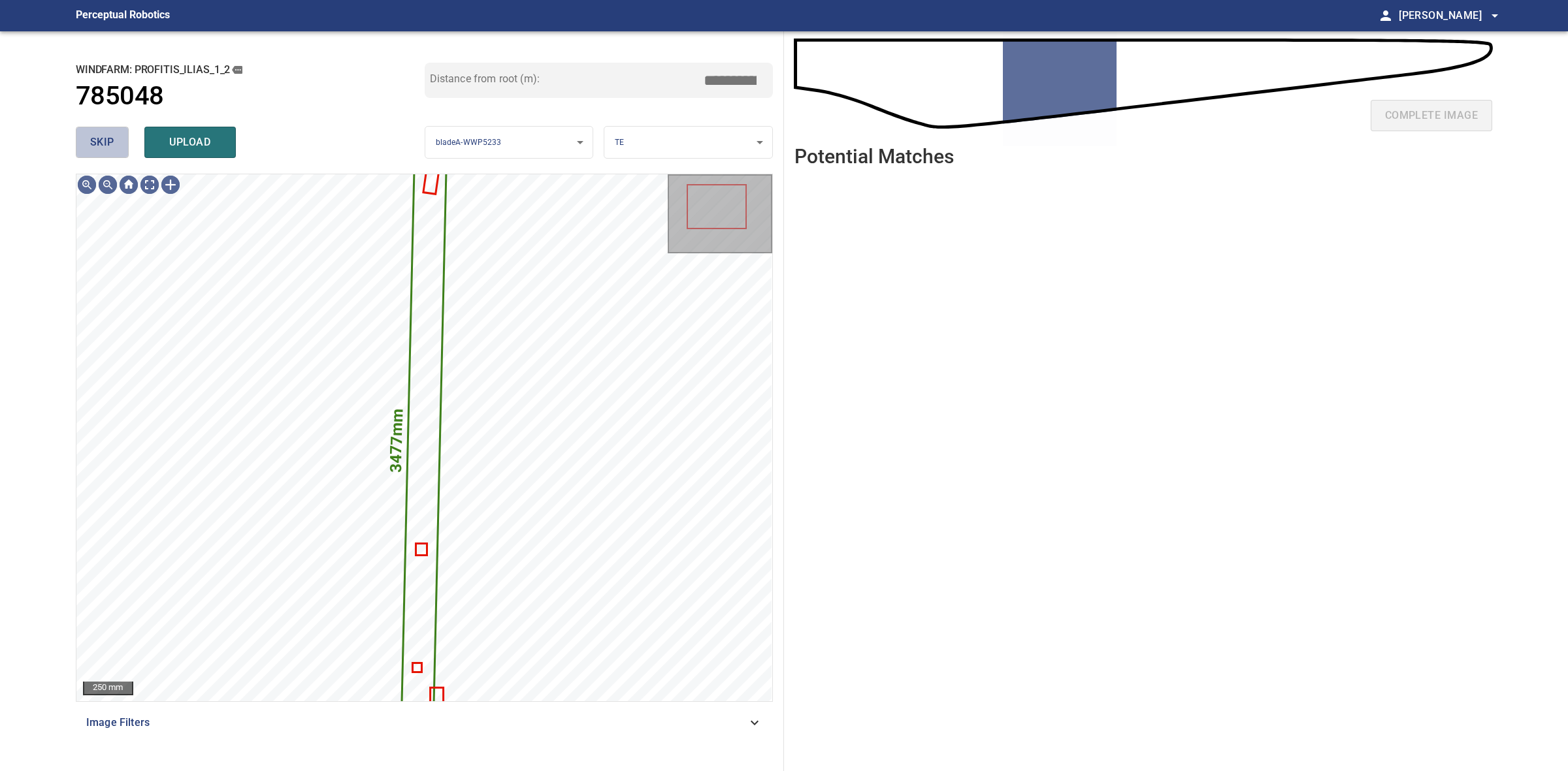
click at [79, 139] on button "skip" at bounding box center [102, 142] width 53 height 31
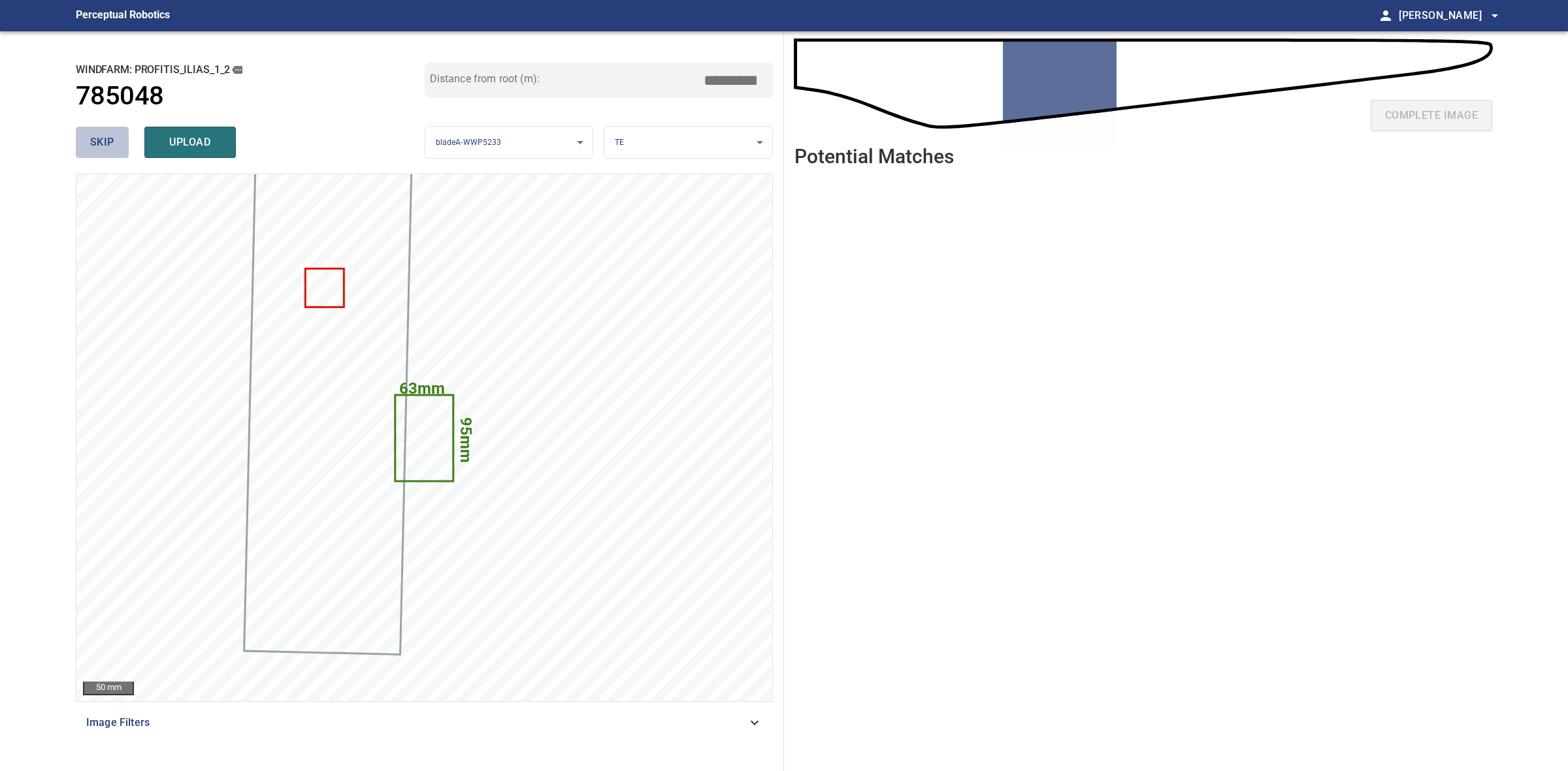
click at [87, 140] on button "skip" at bounding box center [102, 142] width 53 height 31
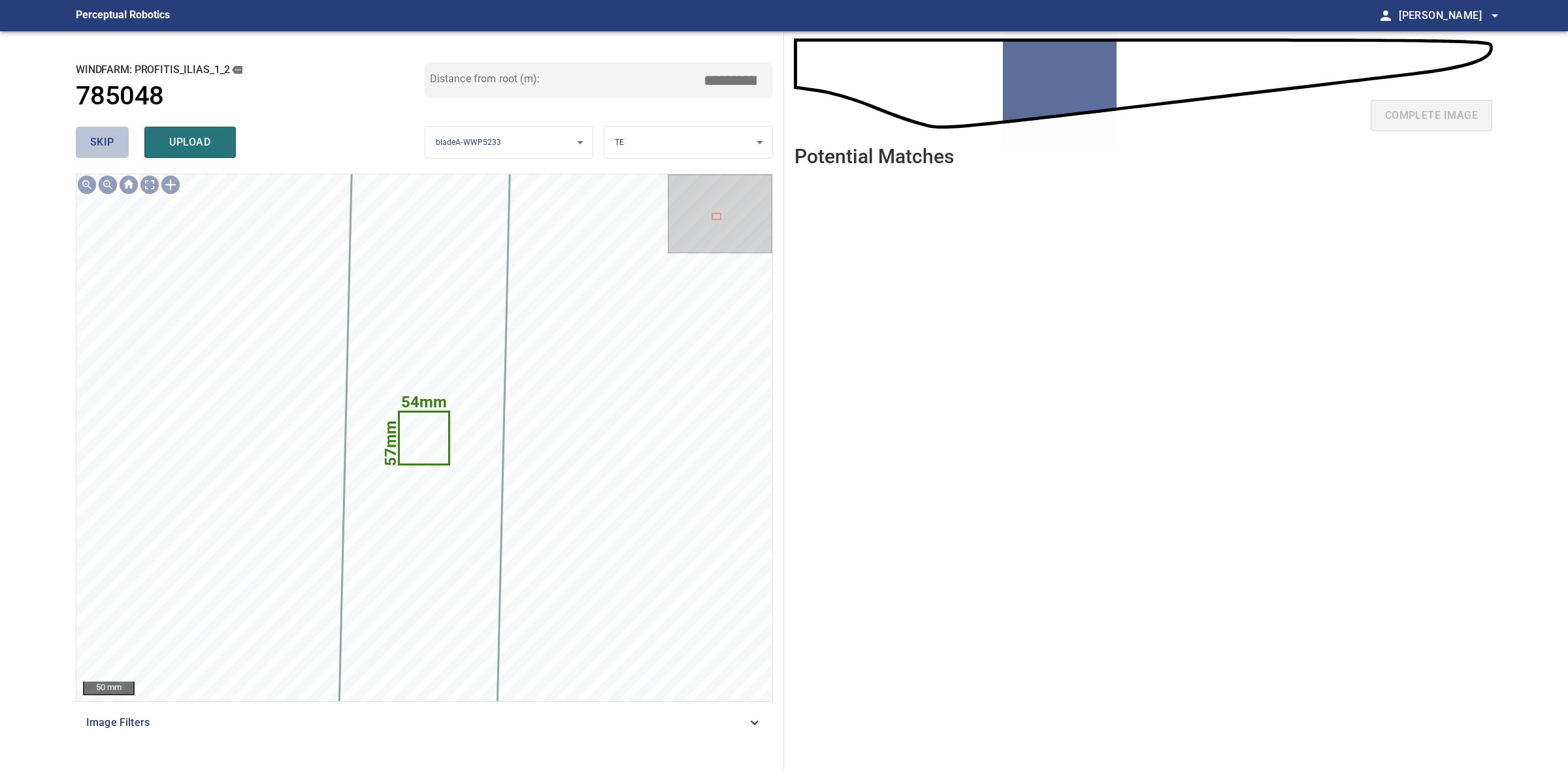
click at [87, 140] on button "skip" at bounding box center [102, 142] width 53 height 31
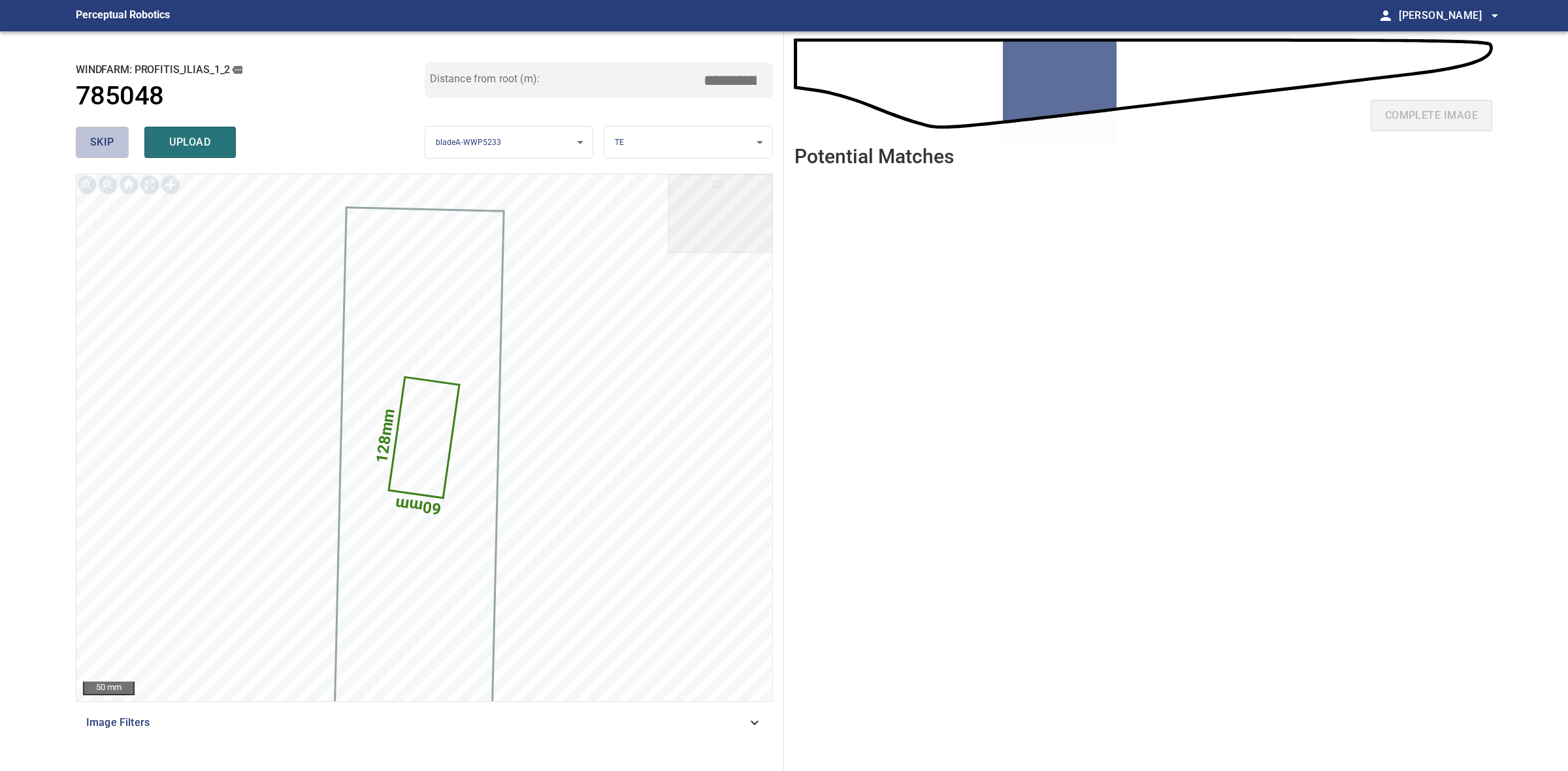
click at [87, 140] on button "skip" at bounding box center [102, 142] width 53 height 31
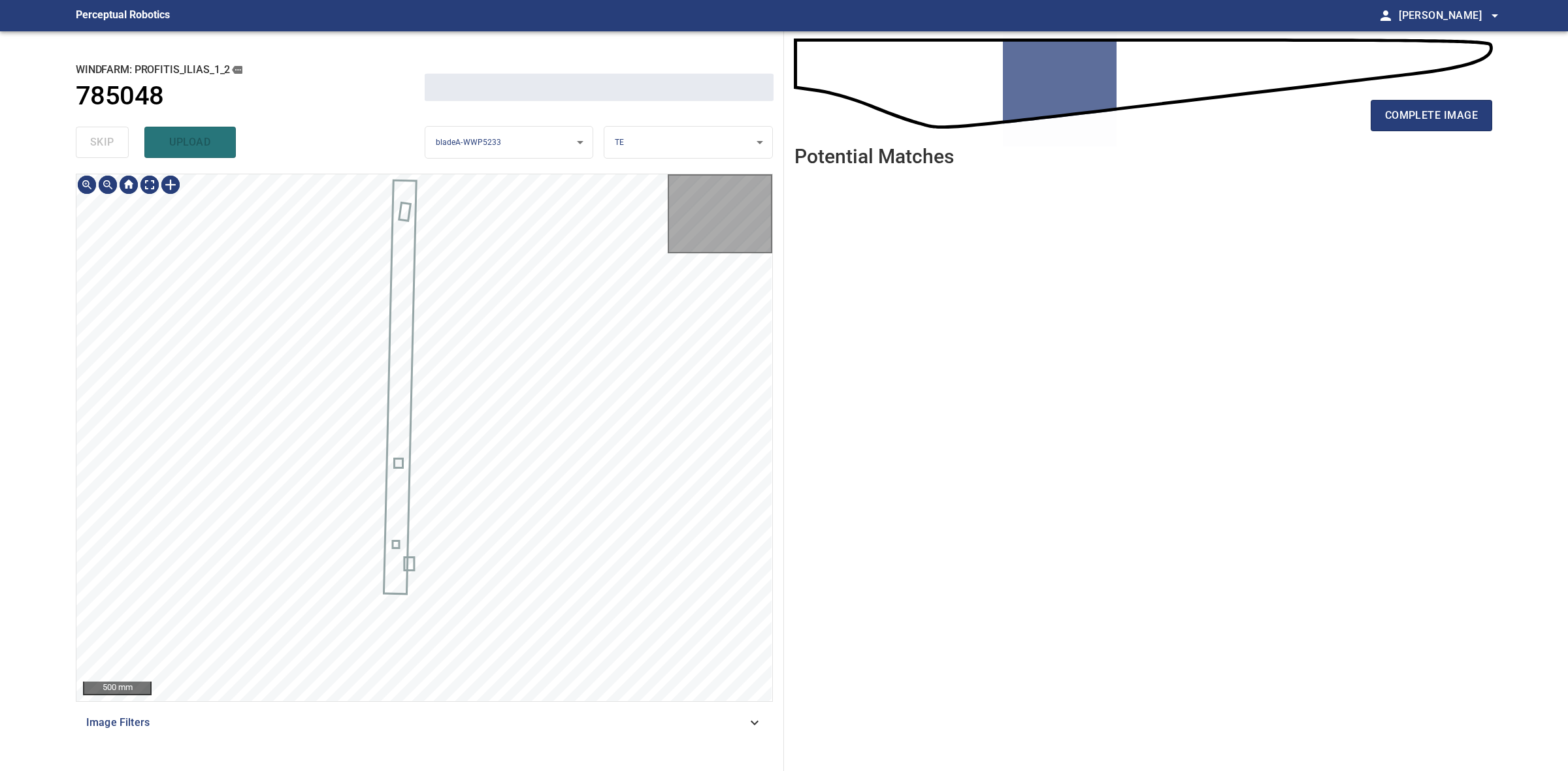
click at [87, 140] on div "skip upload" at bounding box center [250, 142] width 349 height 42
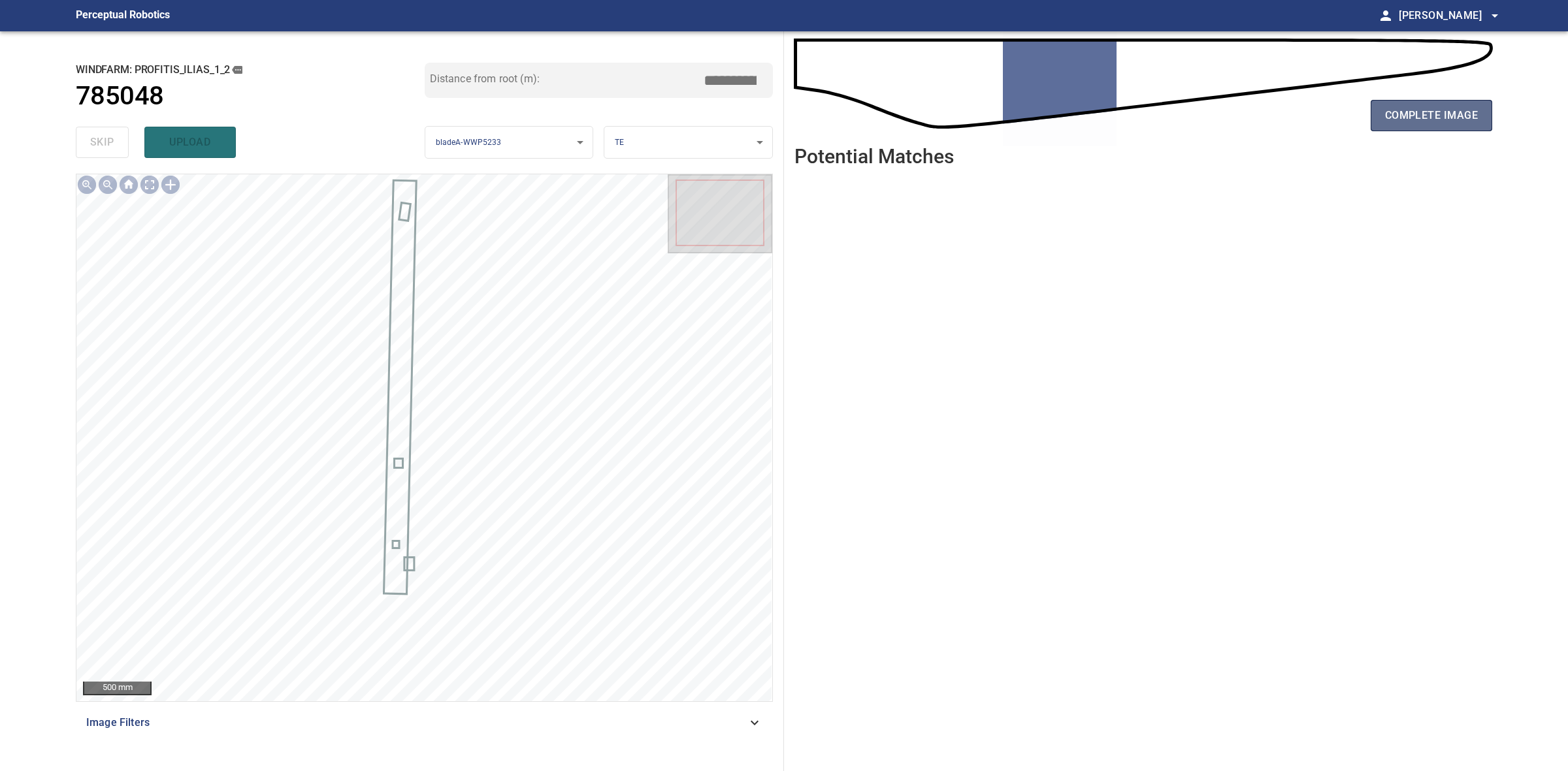
click at [1478, 118] on button "complete image" at bounding box center [1431, 116] width 122 height 31
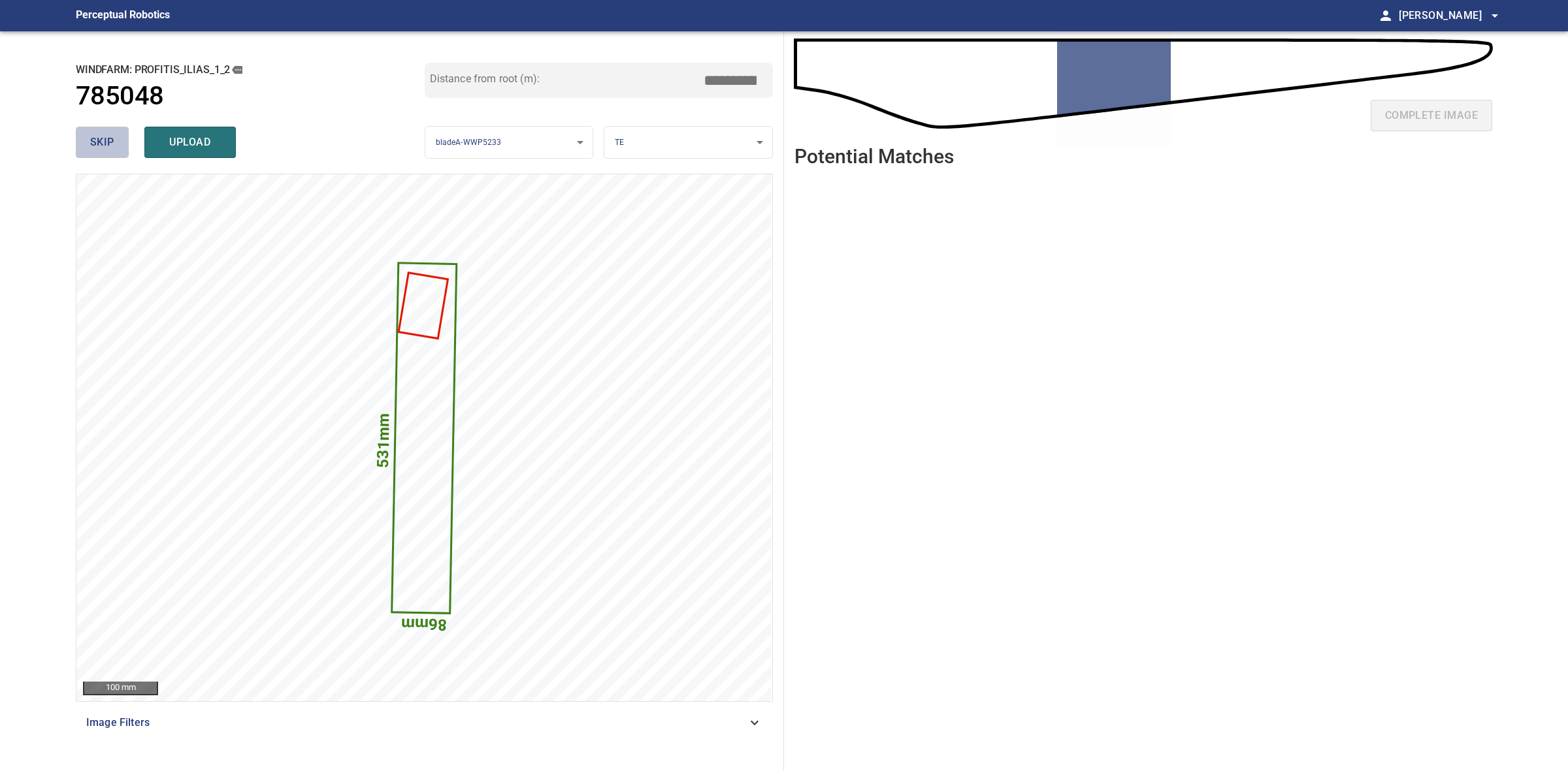
click at [109, 137] on span "skip" at bounding box center [102, 142] width 24 height 19
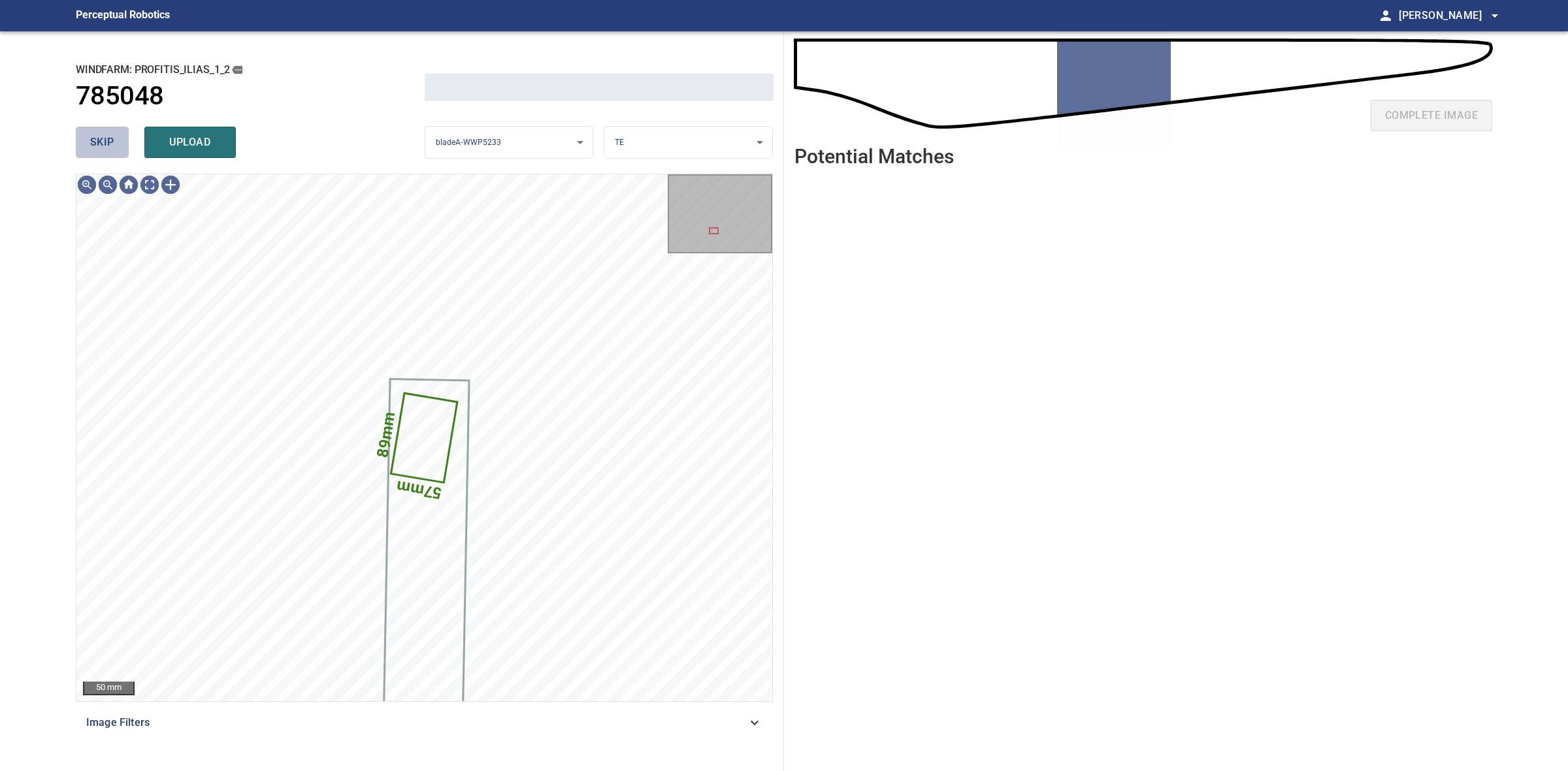
click at [108, 137] on span "skip" at bounding box center [102, 142] width 24 height 19
click at [108, 137] on div "skip upload" at bounding box center [250, 142] width 349 height 42
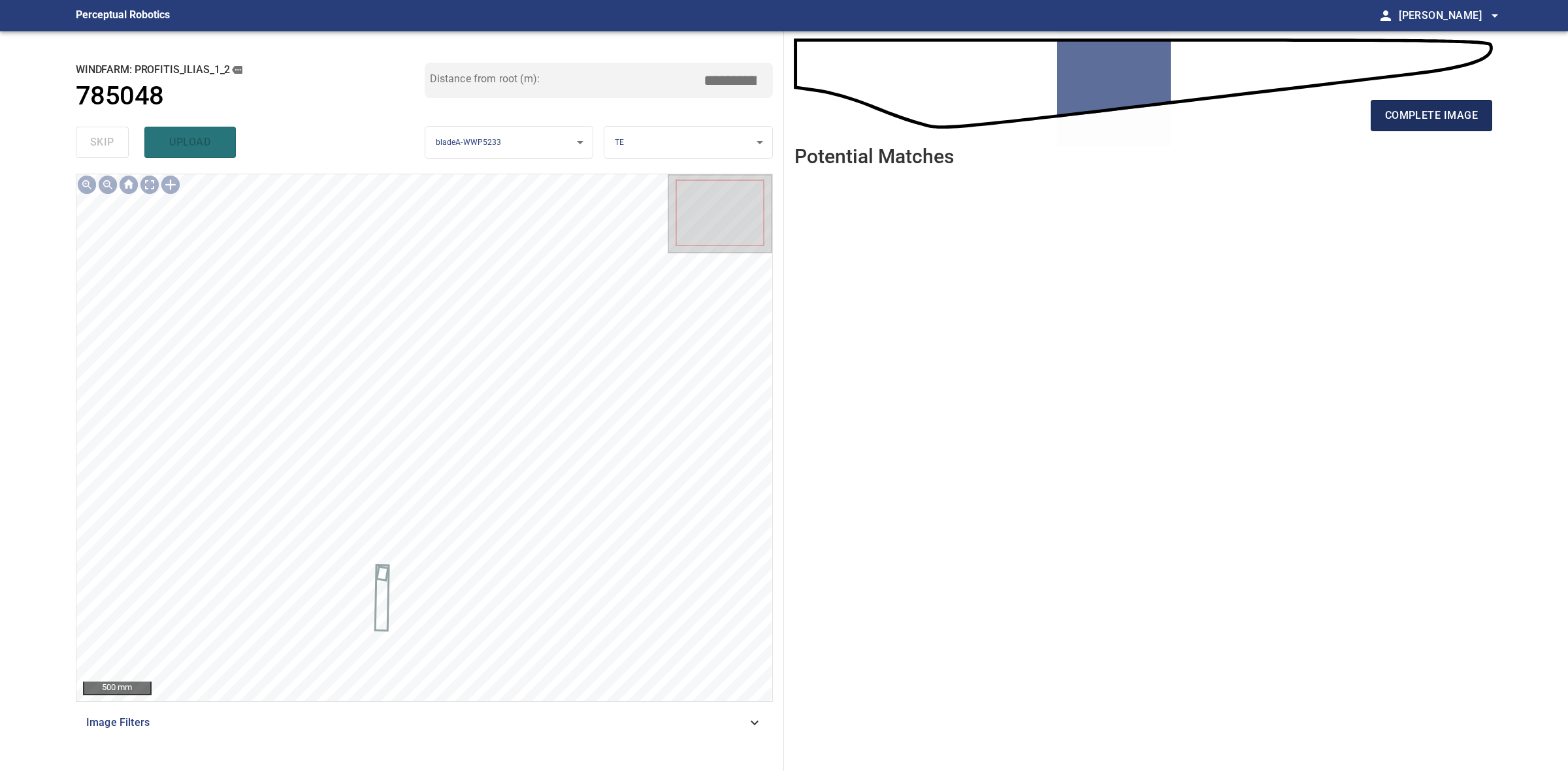
click at [1442, 112] on span "complete image" at bounding box center [1431, 116] width 93 height 19
click at [1470, 112] on span "complete image" at bounding box center [1431, 116] width 93 height 19
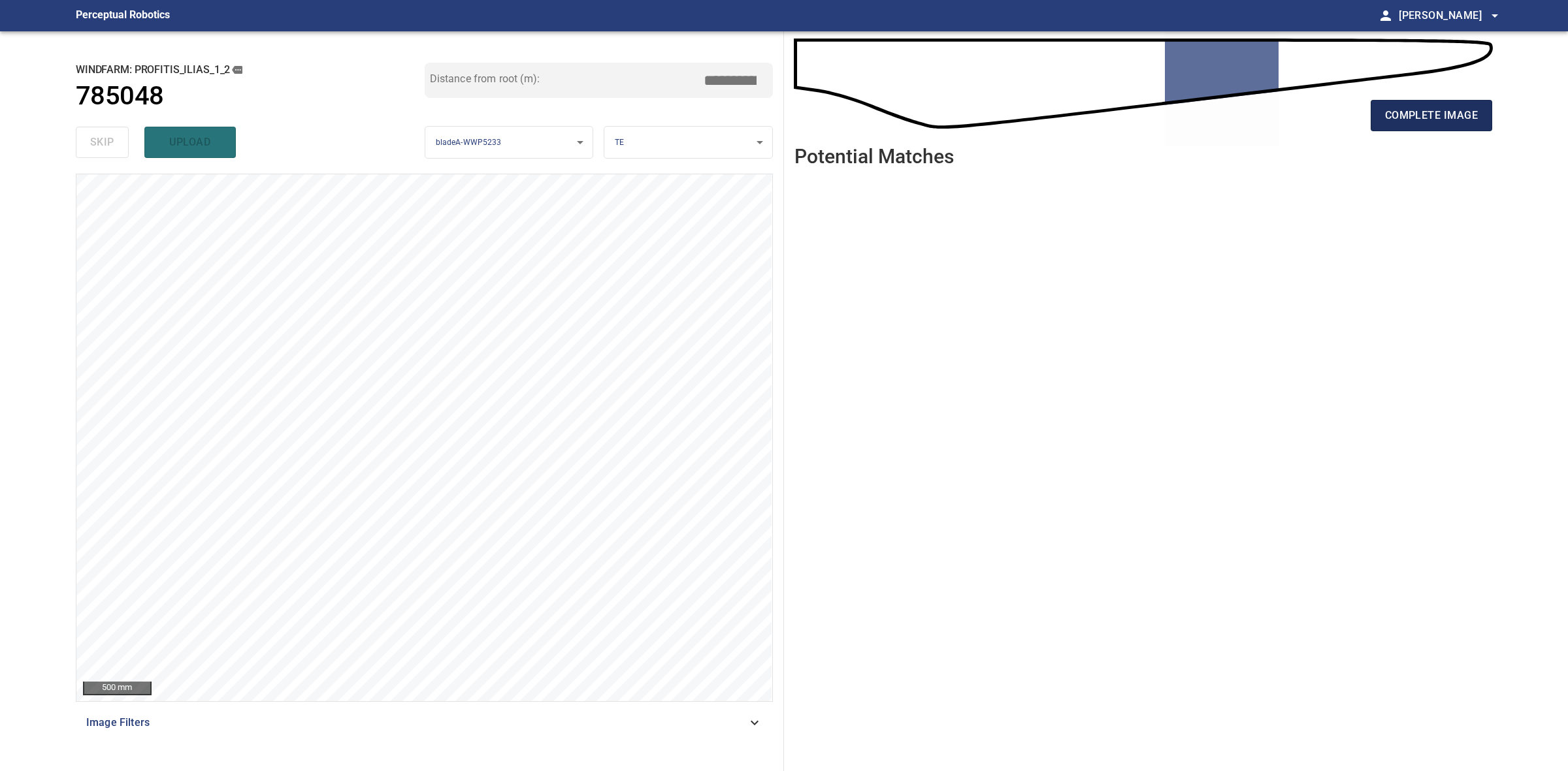
click at [1479, 112] on button "complete image" at bounding box center [1431, 116] width 122 height 31
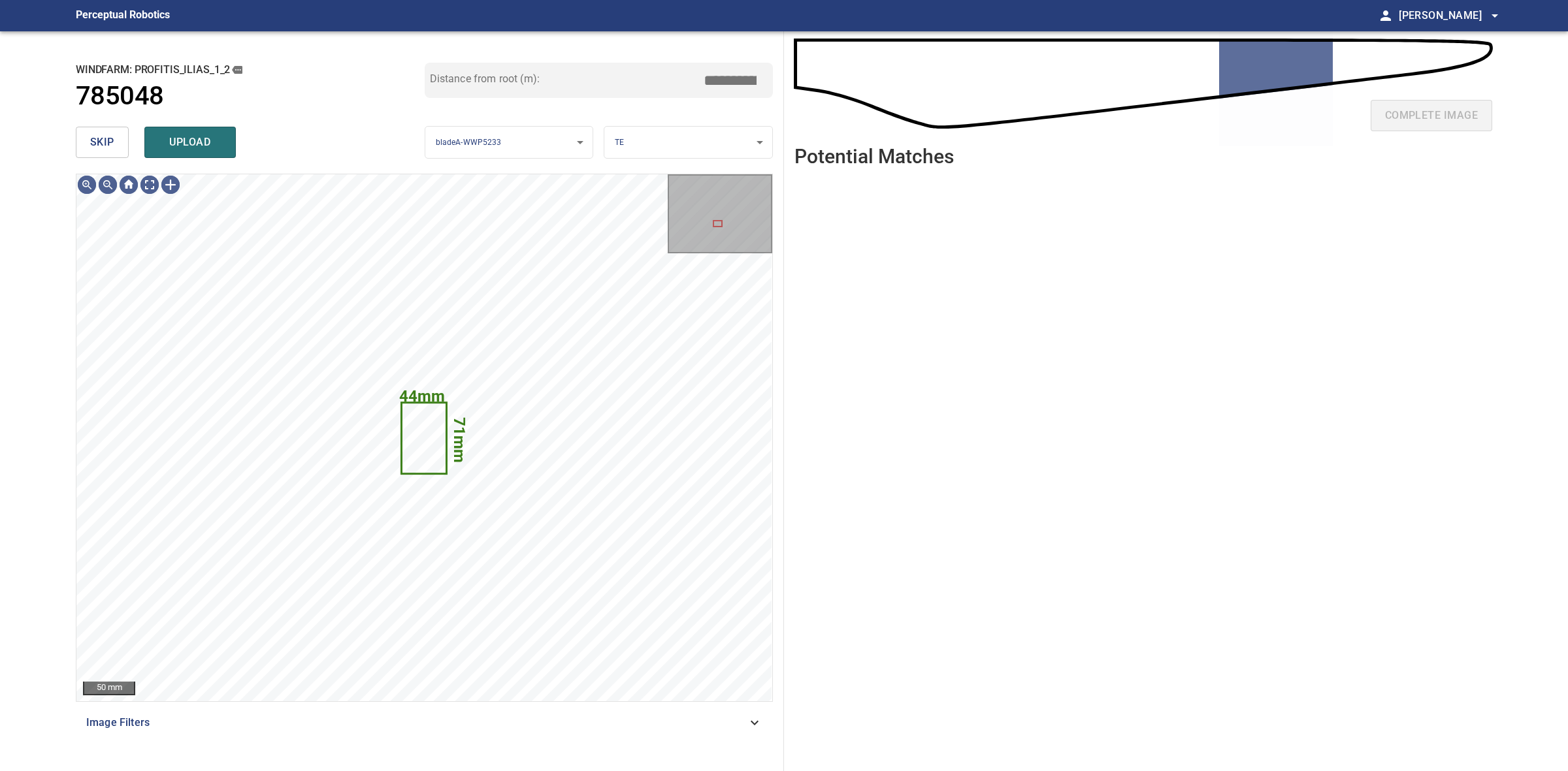
click at [110, 145] on span "skip" at bounding box center [102, 142] width 24 height 19
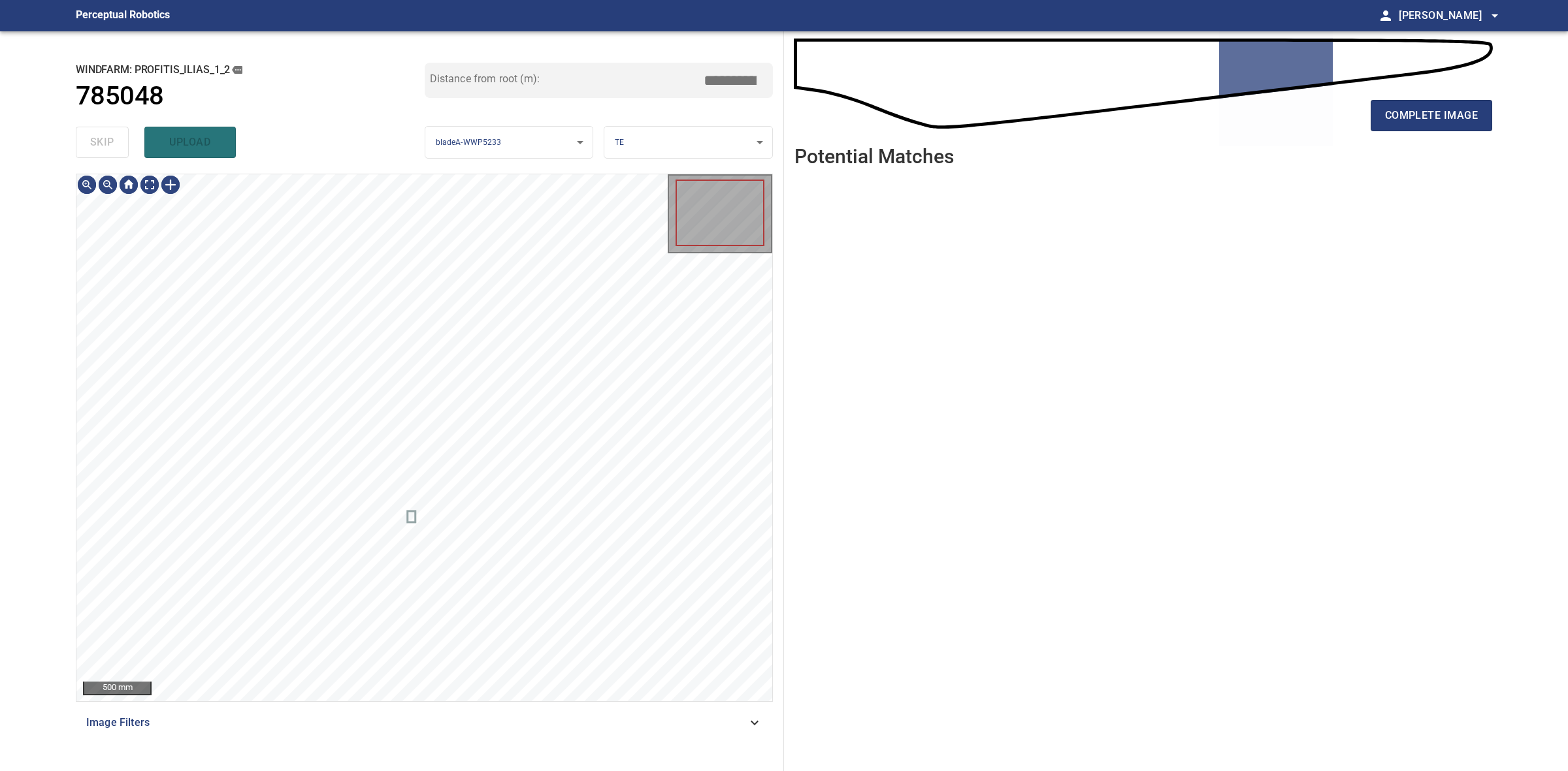
click at [110, 145] on div "skip upload" at bounding box center [250, 142] width 349 height 42
click at [1431, 127] on button "complete image" at bounding box center [1431, 116] width 122 height 31
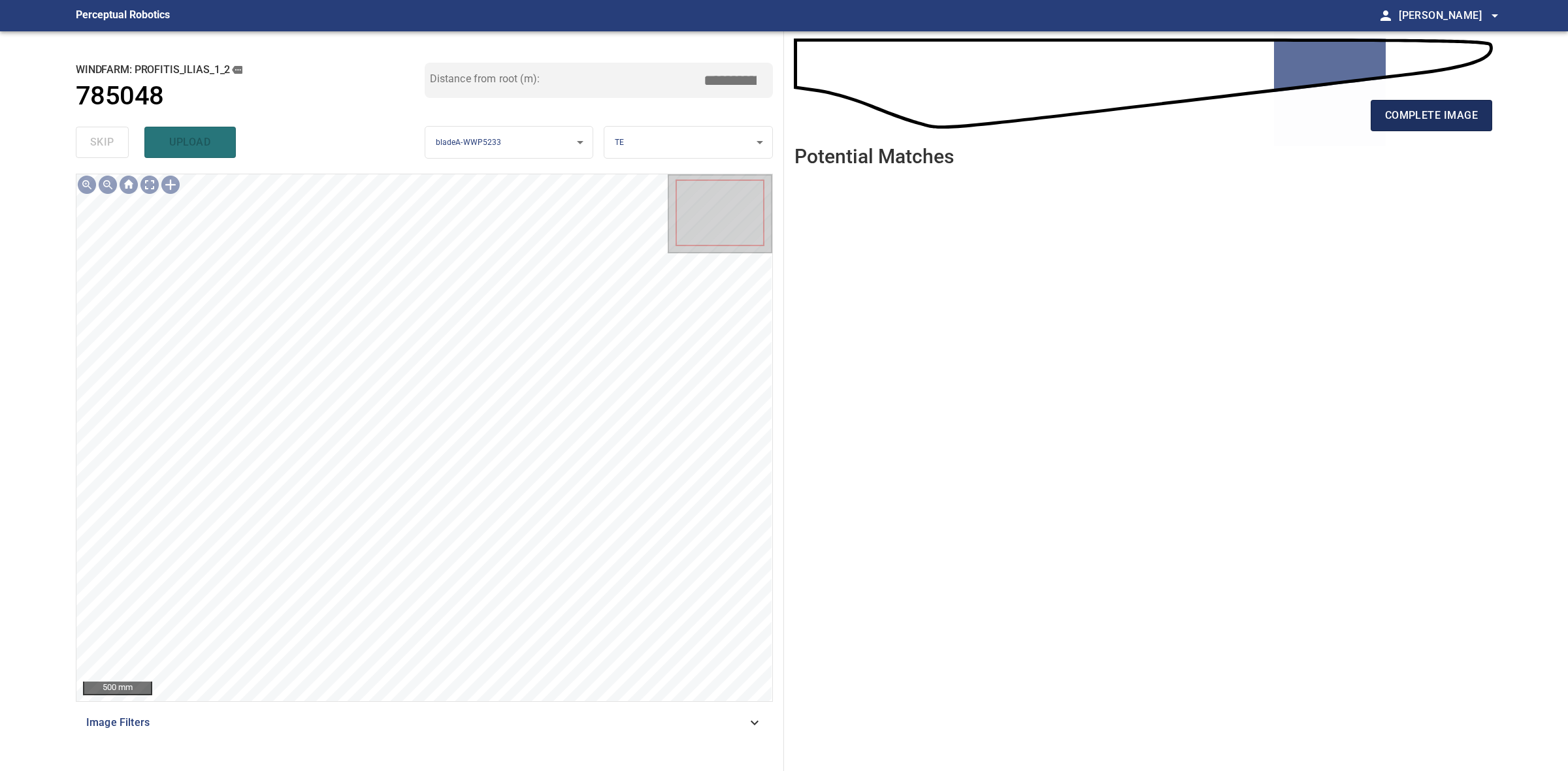
click at [1468, 112] on span "complete image" at bounding box center [1431, 116] width 93 height 19
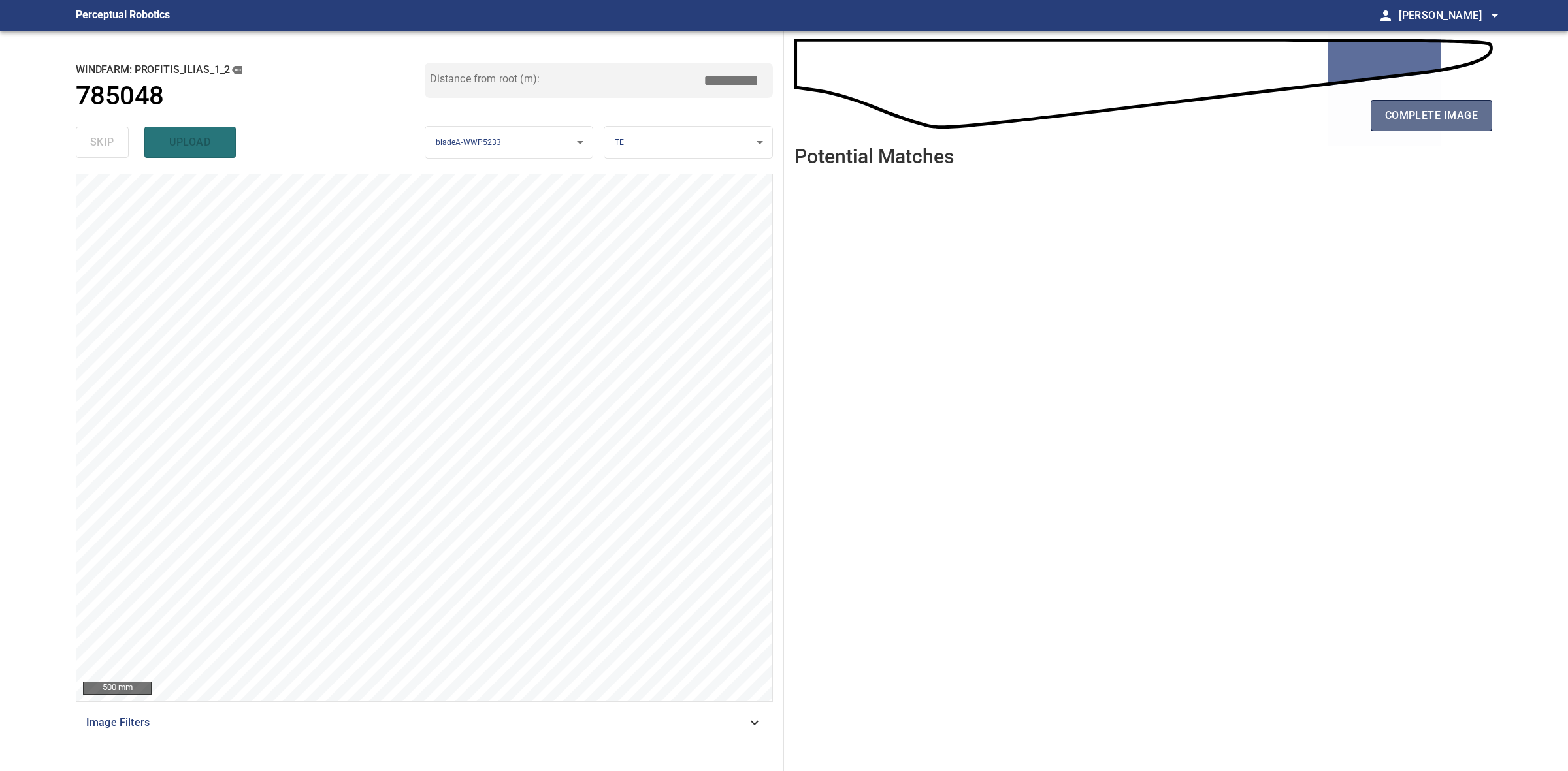
click at [1415, 116] on span "complete image" at bounding box center [1431, 116] width 93 height 19
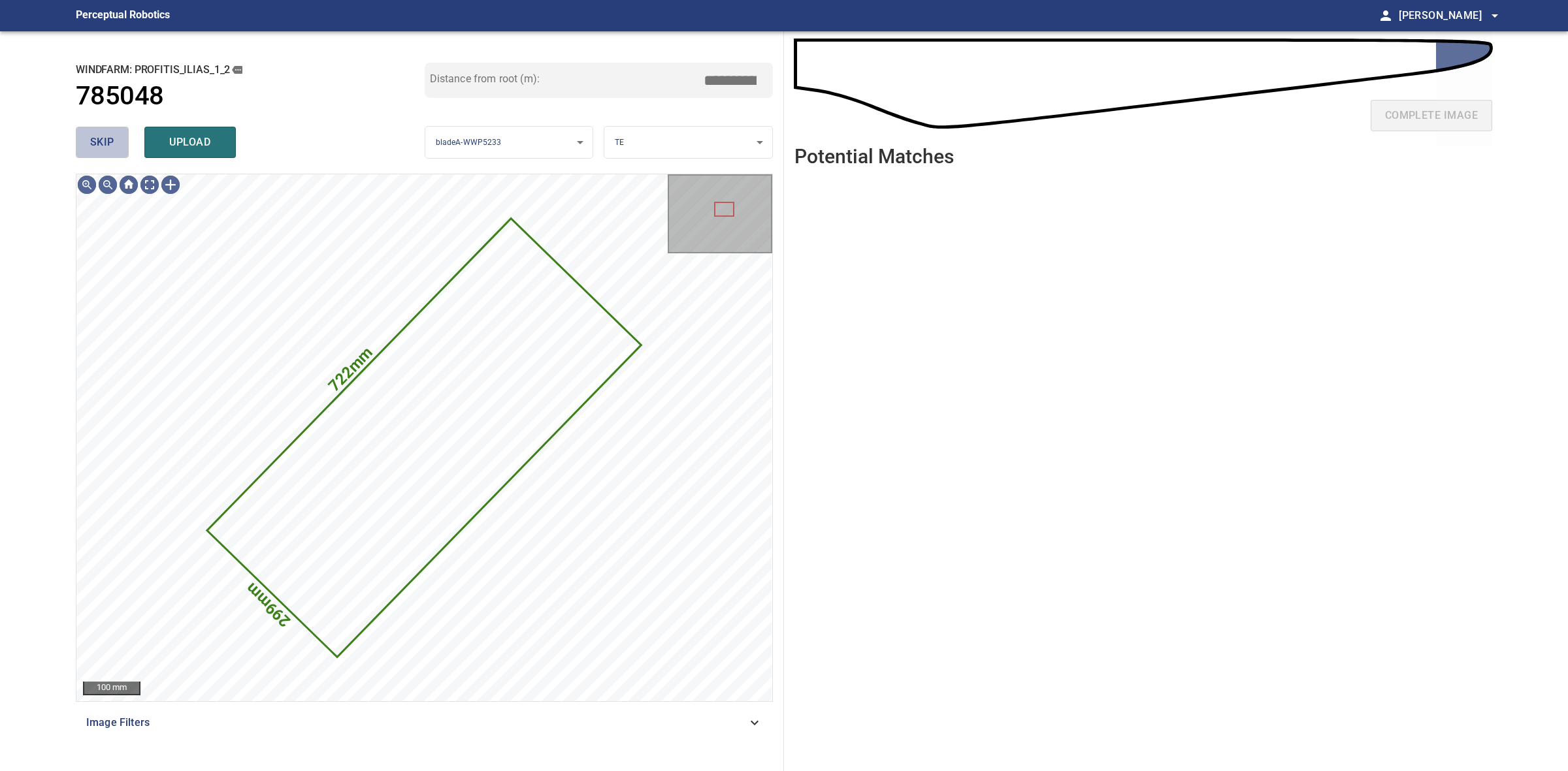
click at [100, 138] on span "skip" at bounding box center [102, 142] width 24 height 19
click at [100, 138] on div "skip upload" at bounding box center [250, 142] width 349 height 42
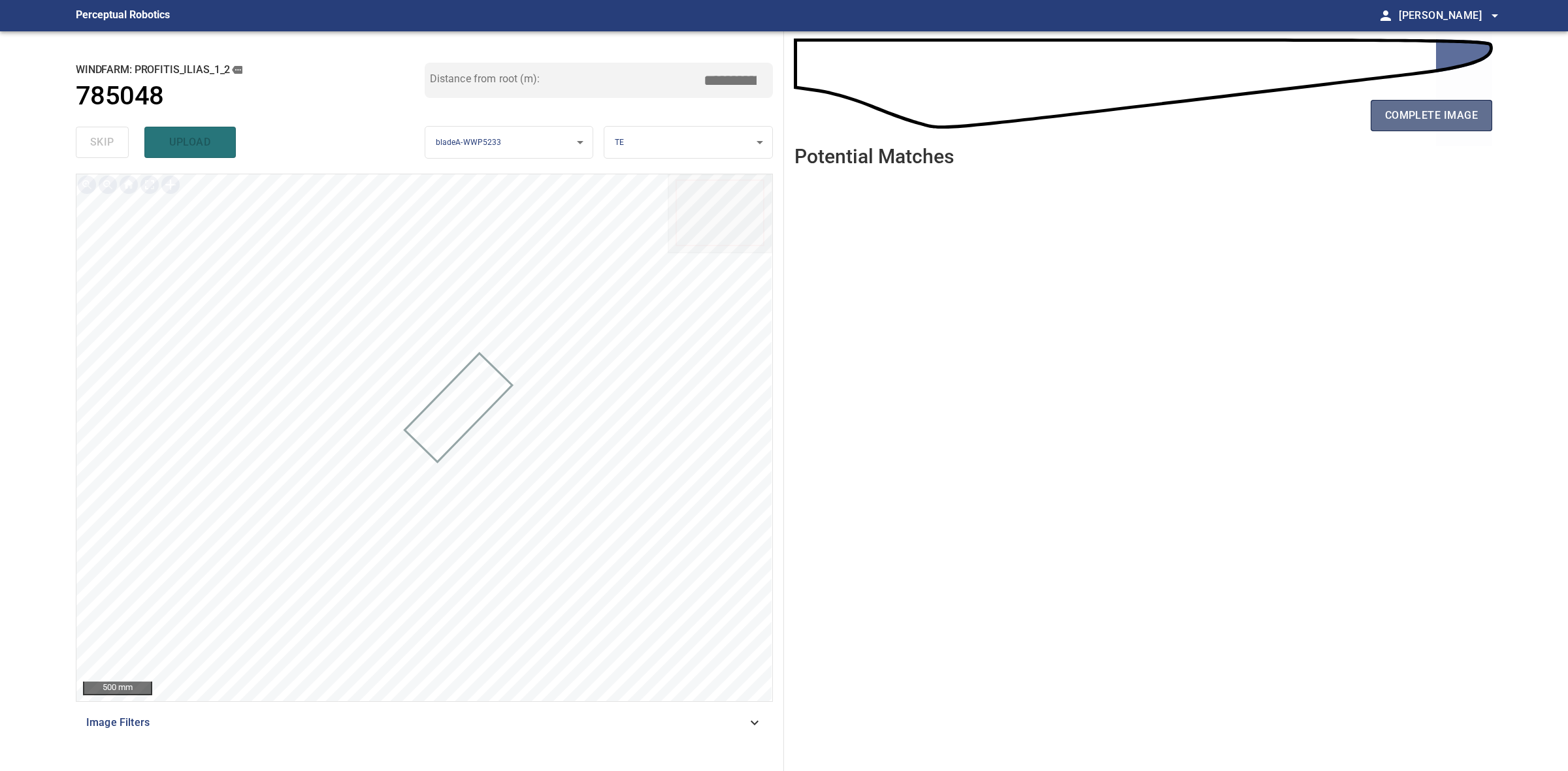
click at [1463, 123] on span "complete image" at bounding box center [1431, 116] width 93 height 19
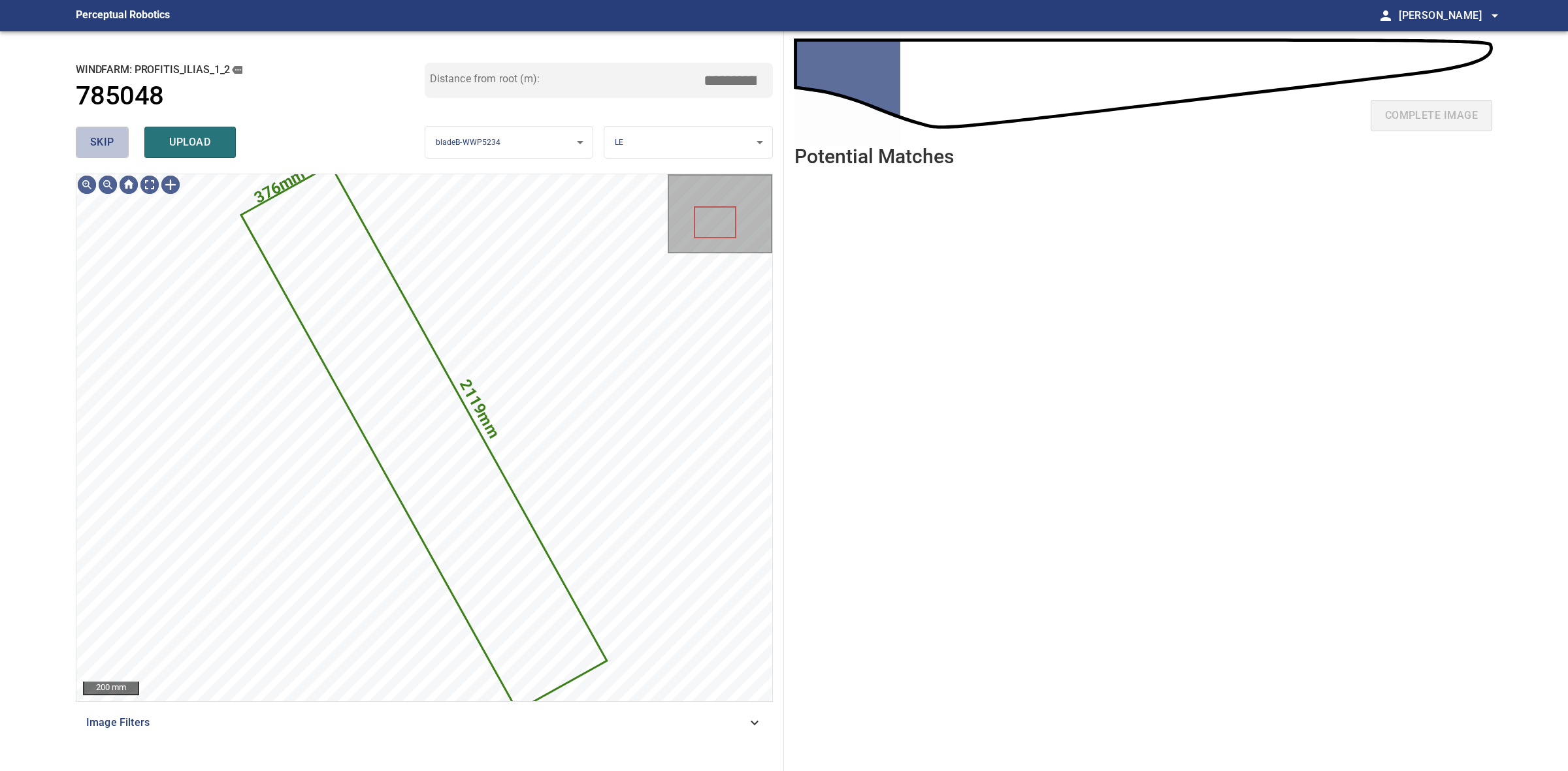
click at [106, 138] on span "skip" at bounding box center [102, 142] width 24 height 19
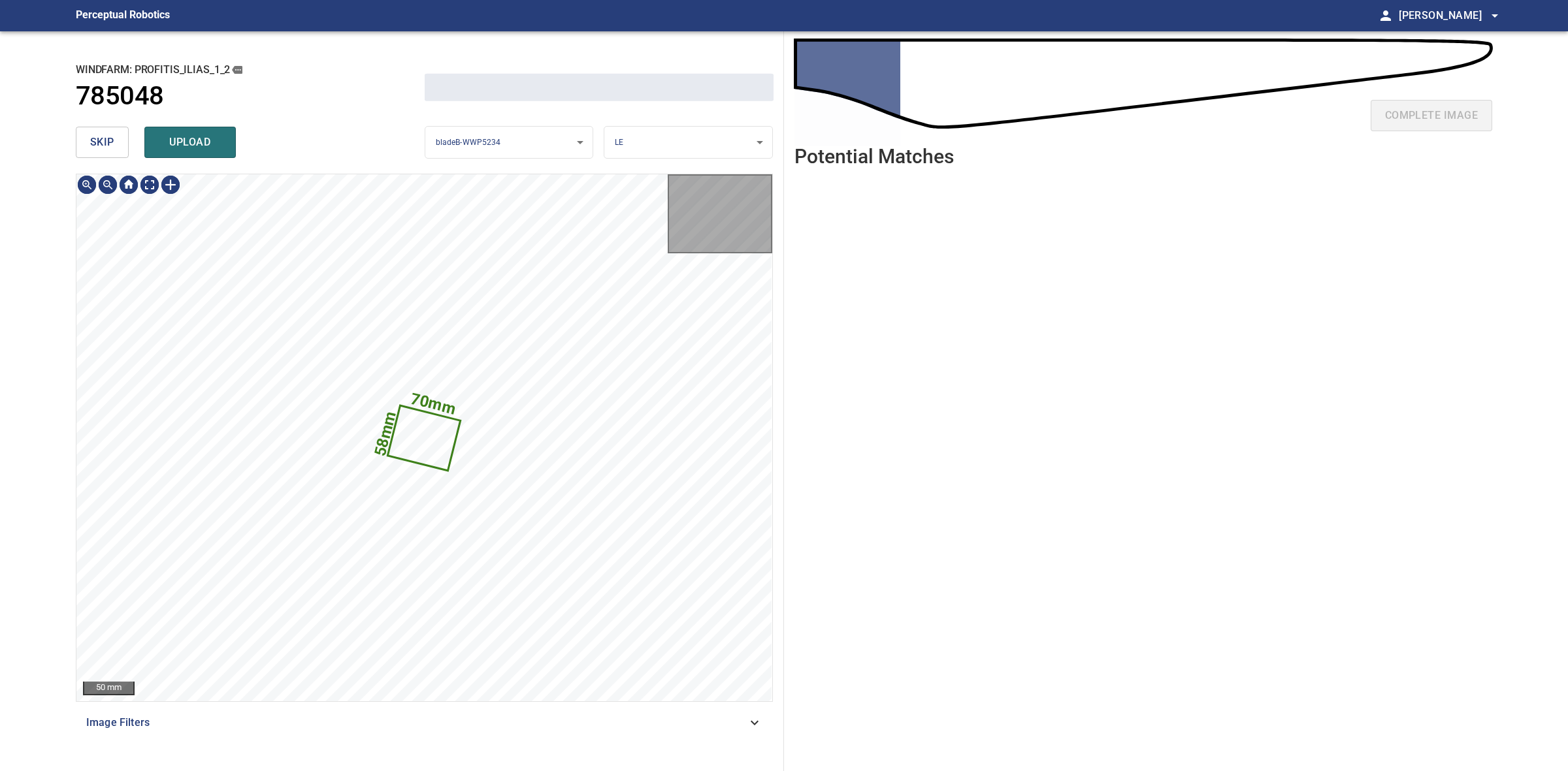
click at [106, 139] on span "skip" at bounding box center [102, 142] width 24 height 19
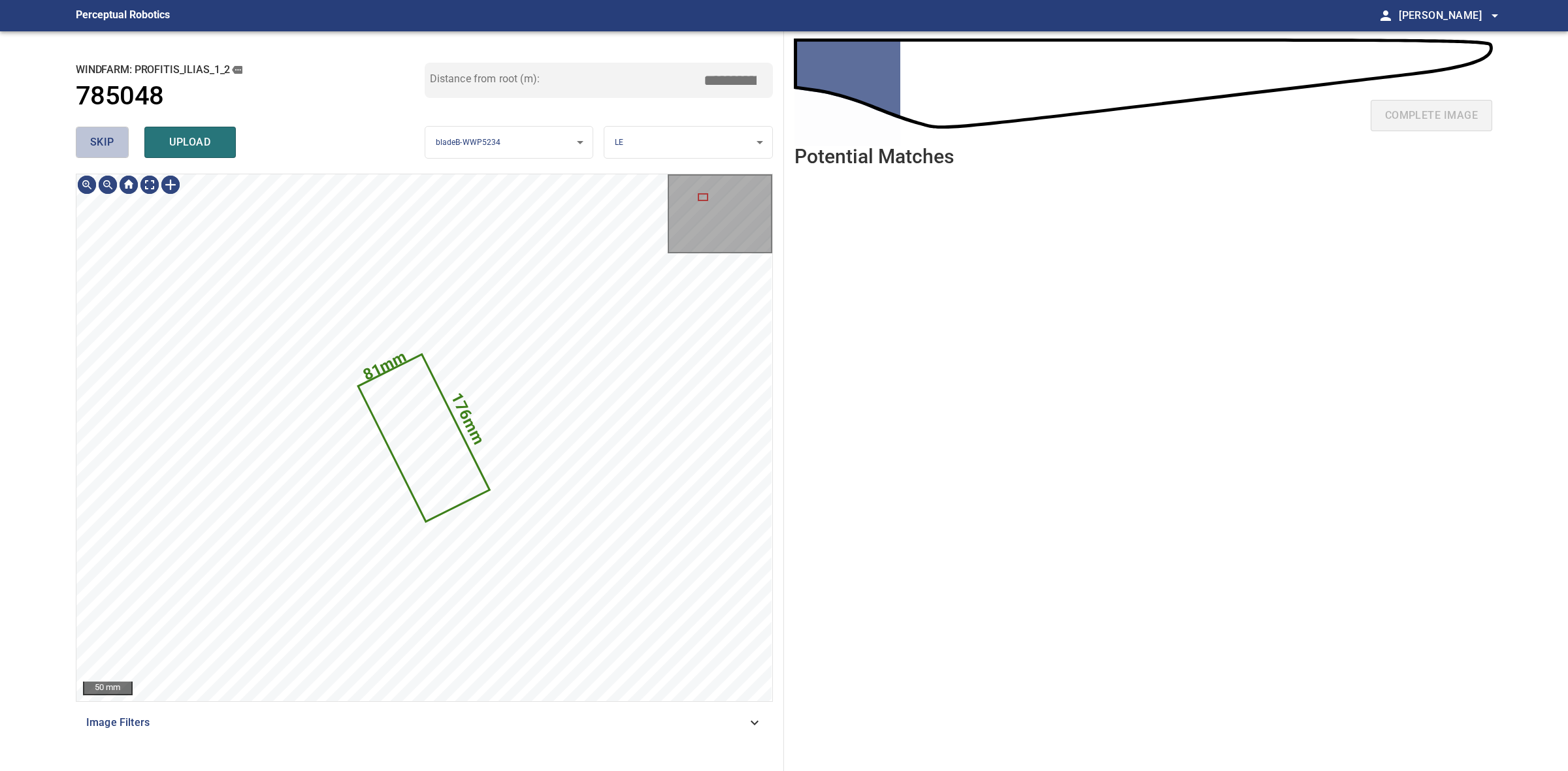
click at [106, 139] on span "skip" at bounding box center [102, 142] width 24 height 19
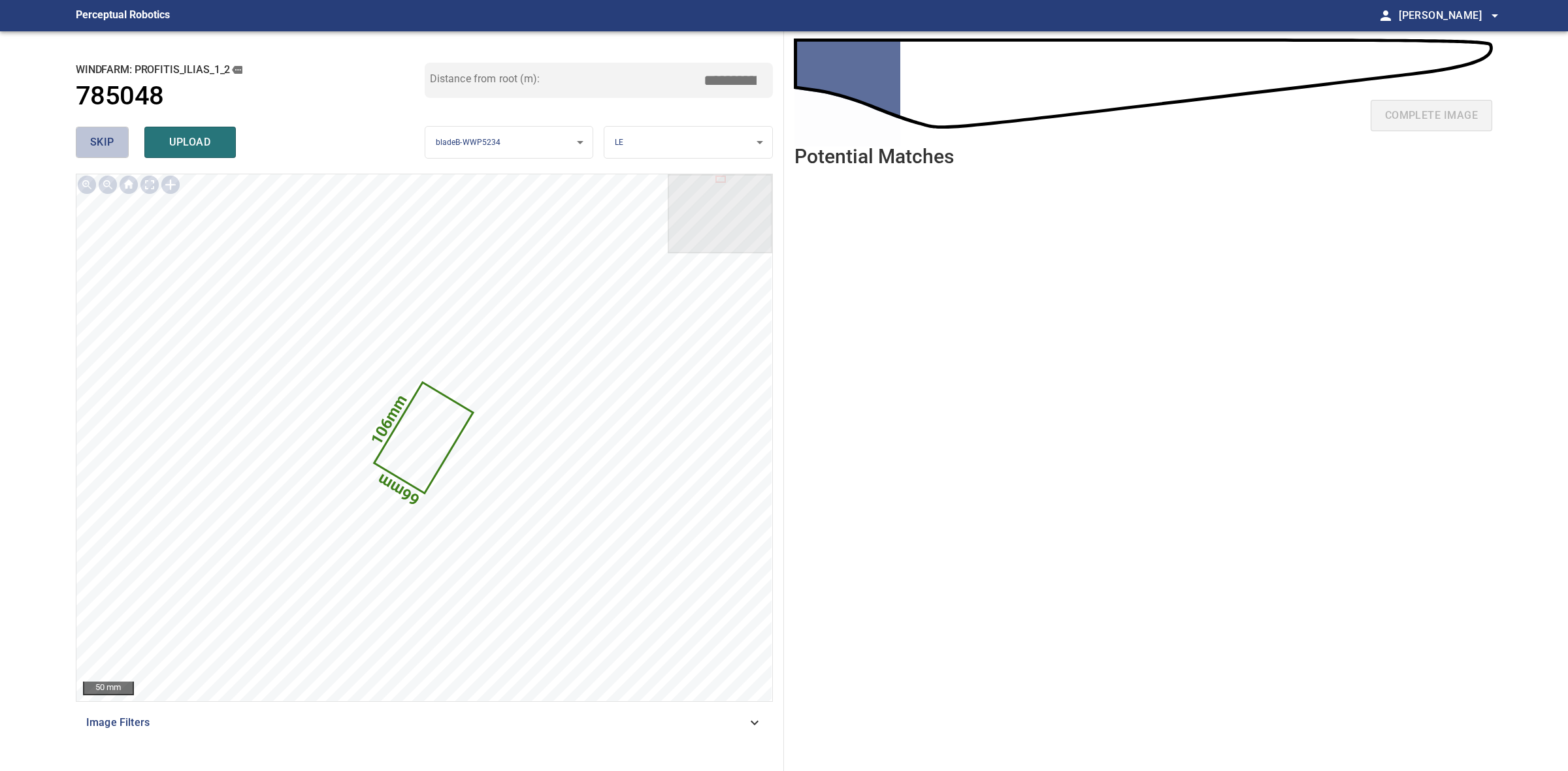
click at [96, 145] on span "skip" at bounding box center [102, 142] width 24 height 19
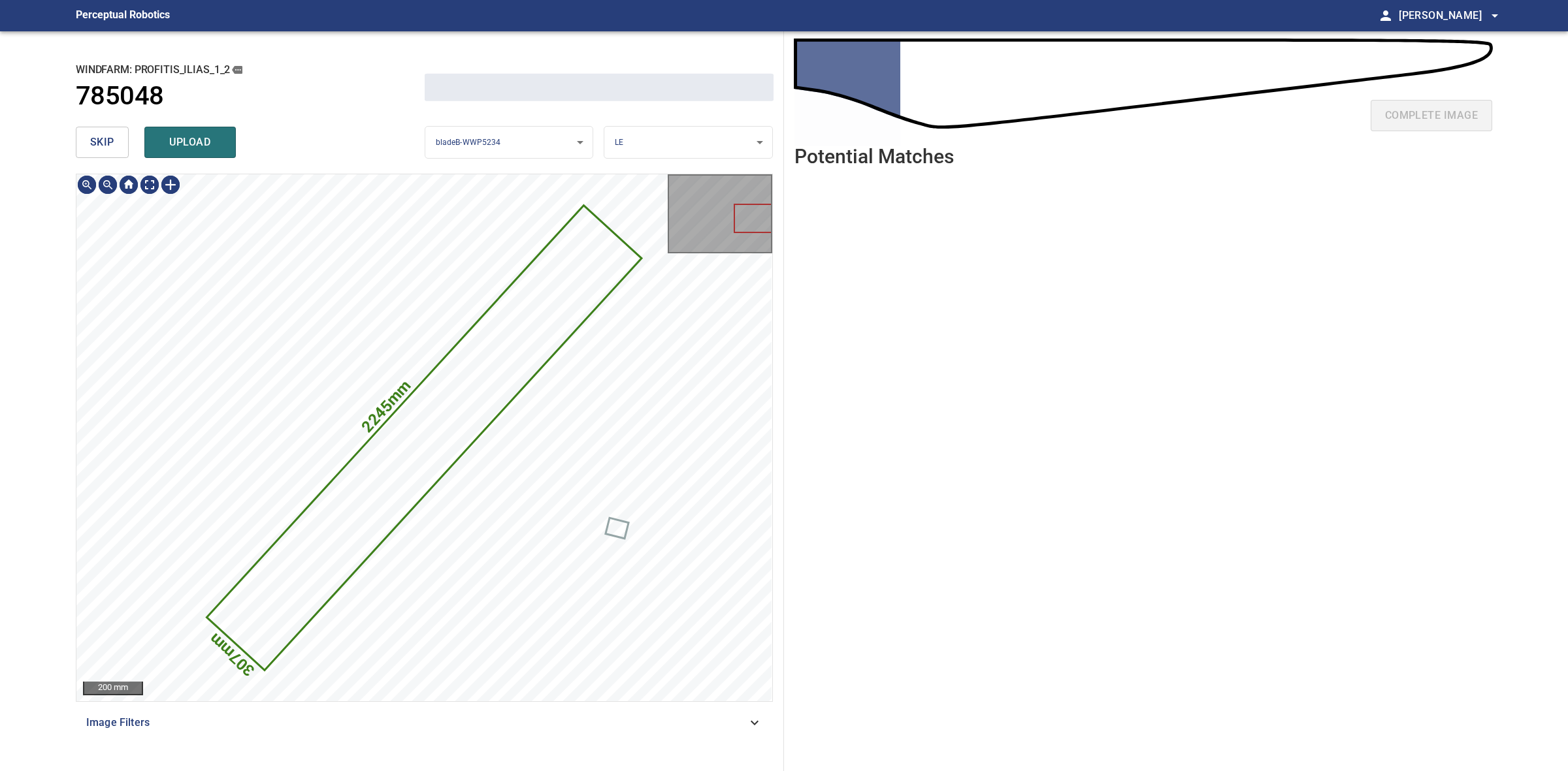
click at [96, 145] on span "skip" at bounding box center [102, 142] width 24 height 19
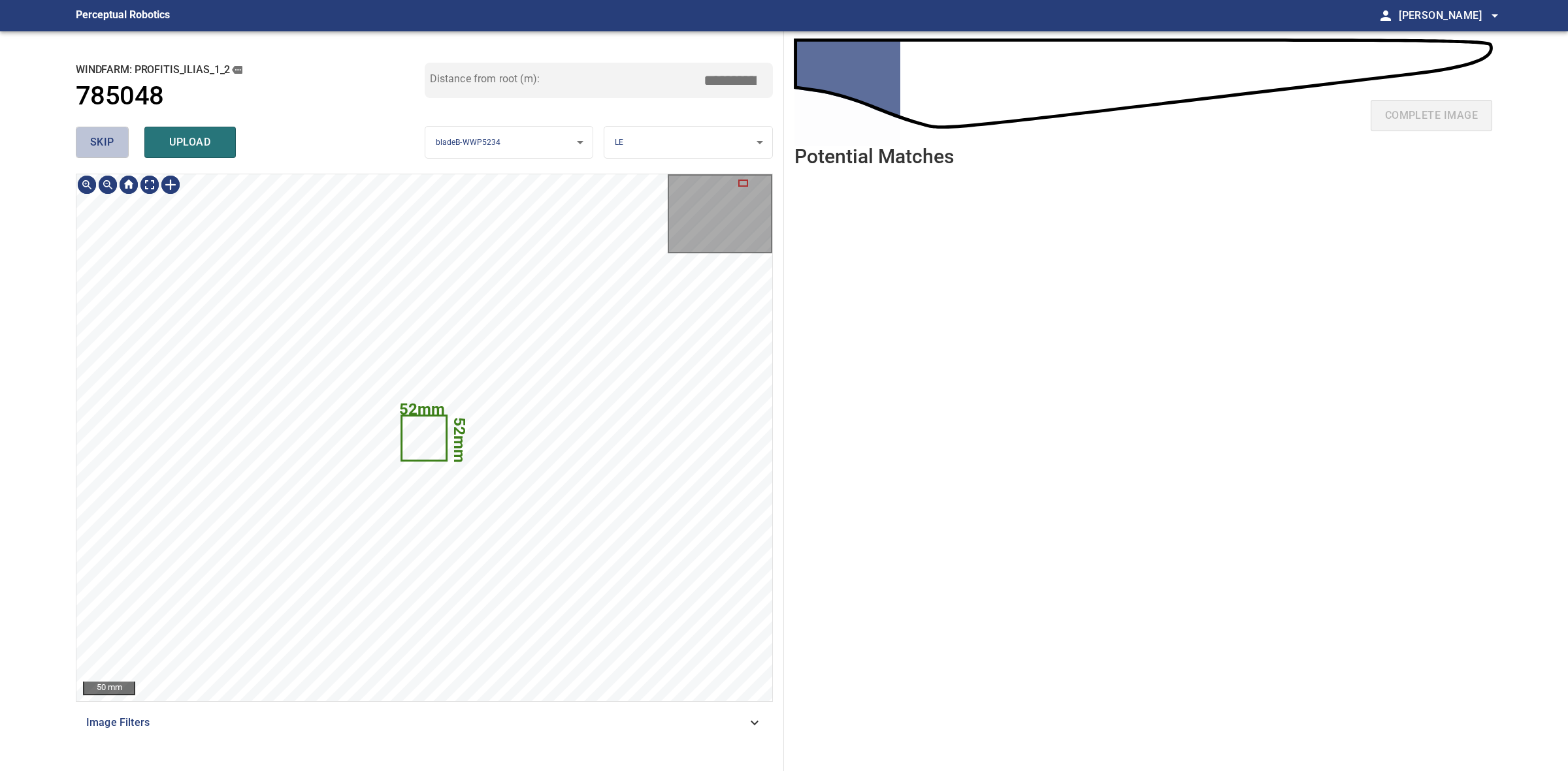
click at [96, 145] on span "skip" at bounding box center [102, 142] width 24 height 19
type input "****"
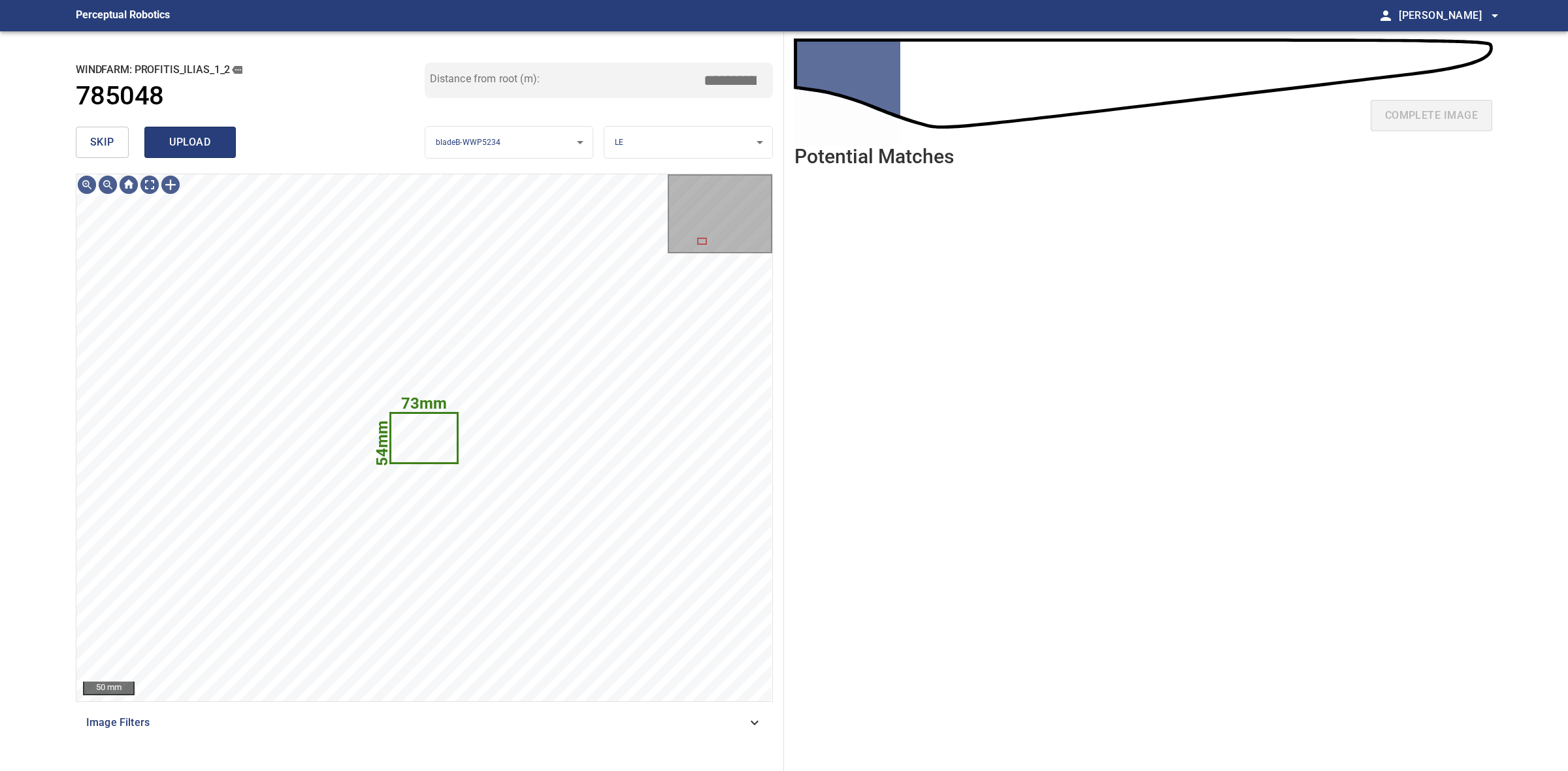
click at [209, 139] on span "upload" at bounding box center [190, 142] width 63 height 19
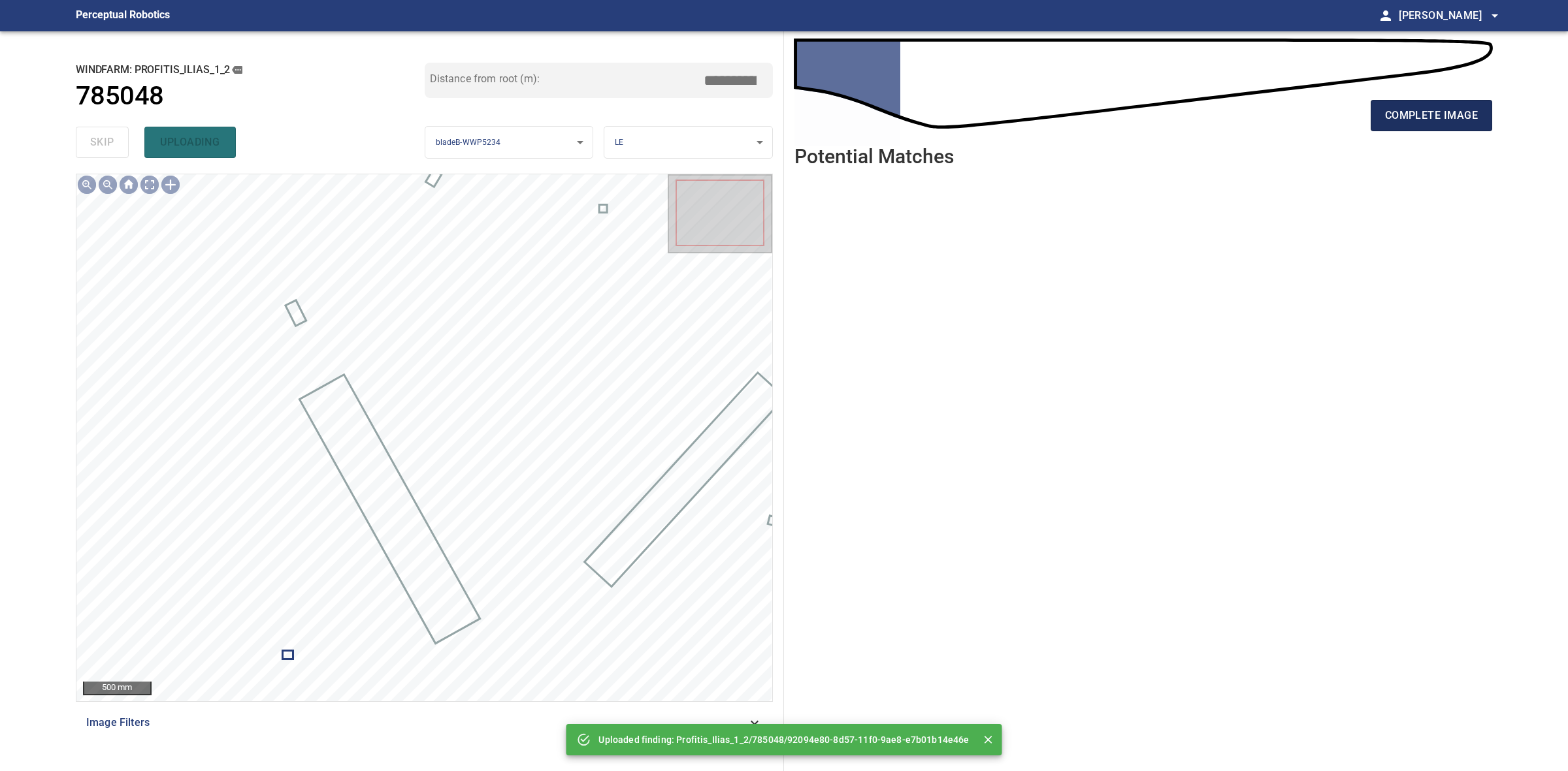
click at [1398, 116] on span "complete image" at bounding box center [1431, 116] width 93 height 19
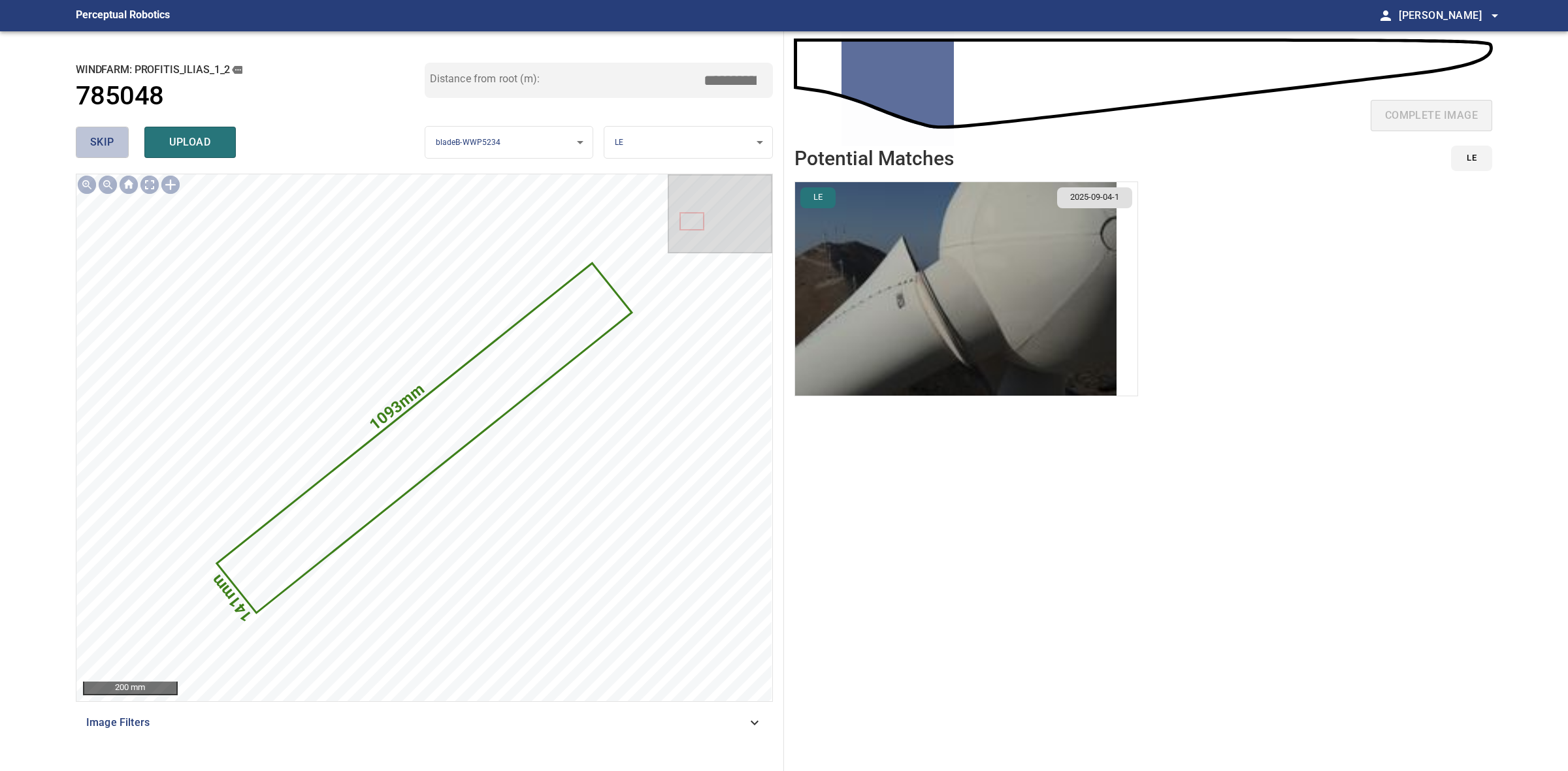
click at [96, 141] on span "skip" at bounding box center [102, 142] width 24 height 19
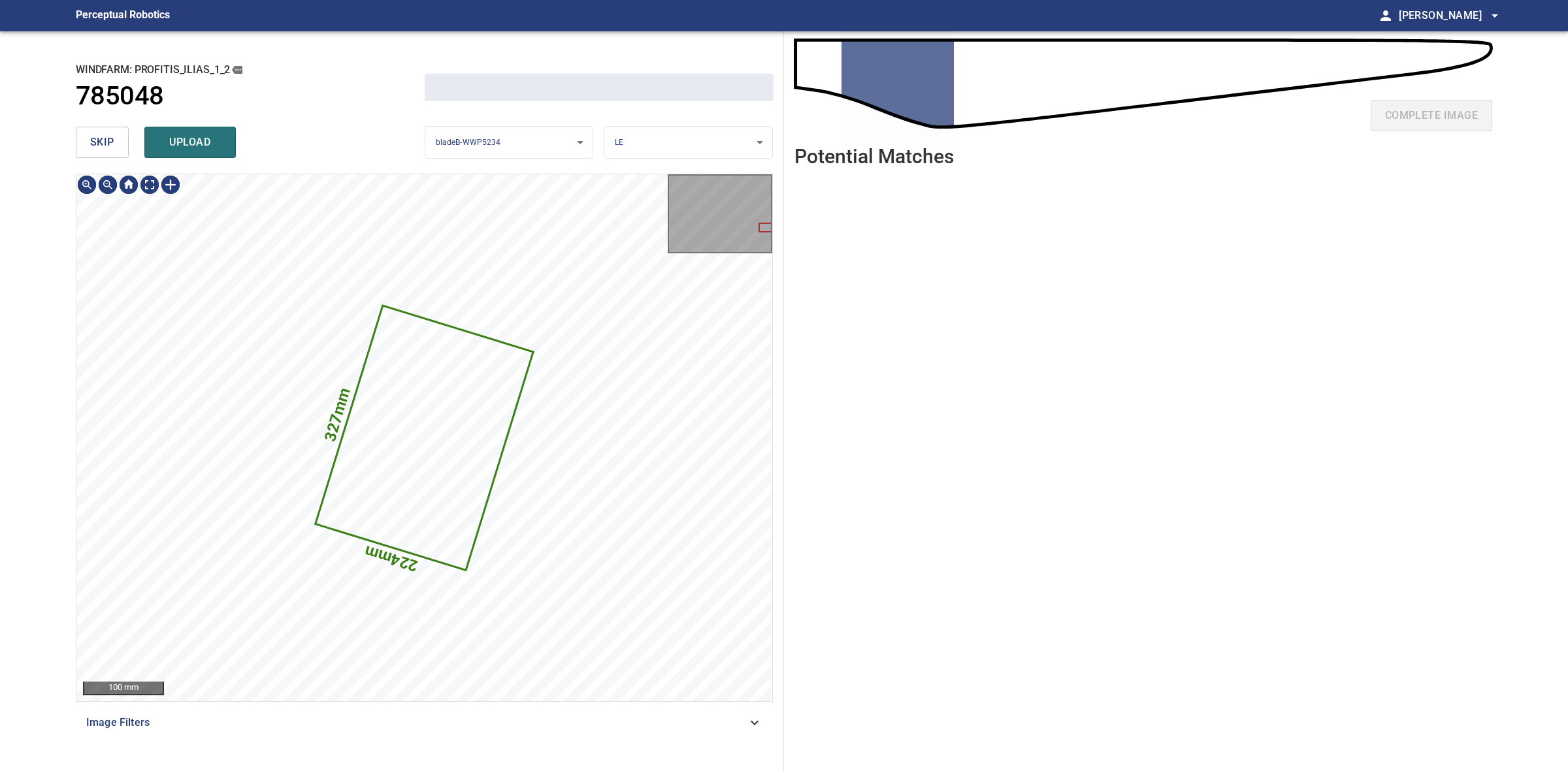
click at [96, 141] on span "skip" at bounding box center [102, 142] width 24 height 19
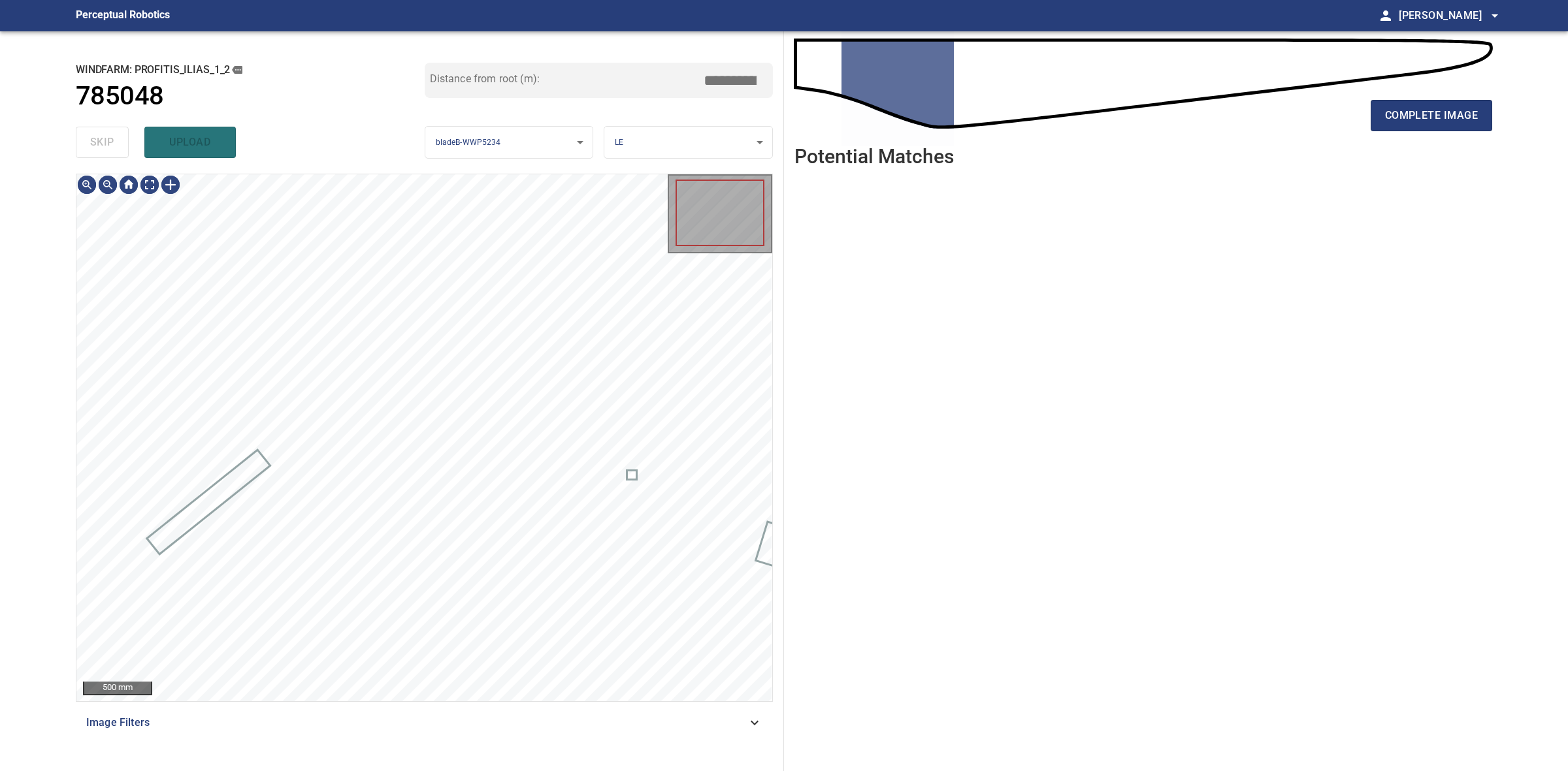
drag, startPoint x: 96, startPoint y: 141, endPoint x: 1042, endPoint y: 135, distance: 946.0
click at [110, 141] on div "skip upload" at bounding box center [250, 142] width 349 height 42
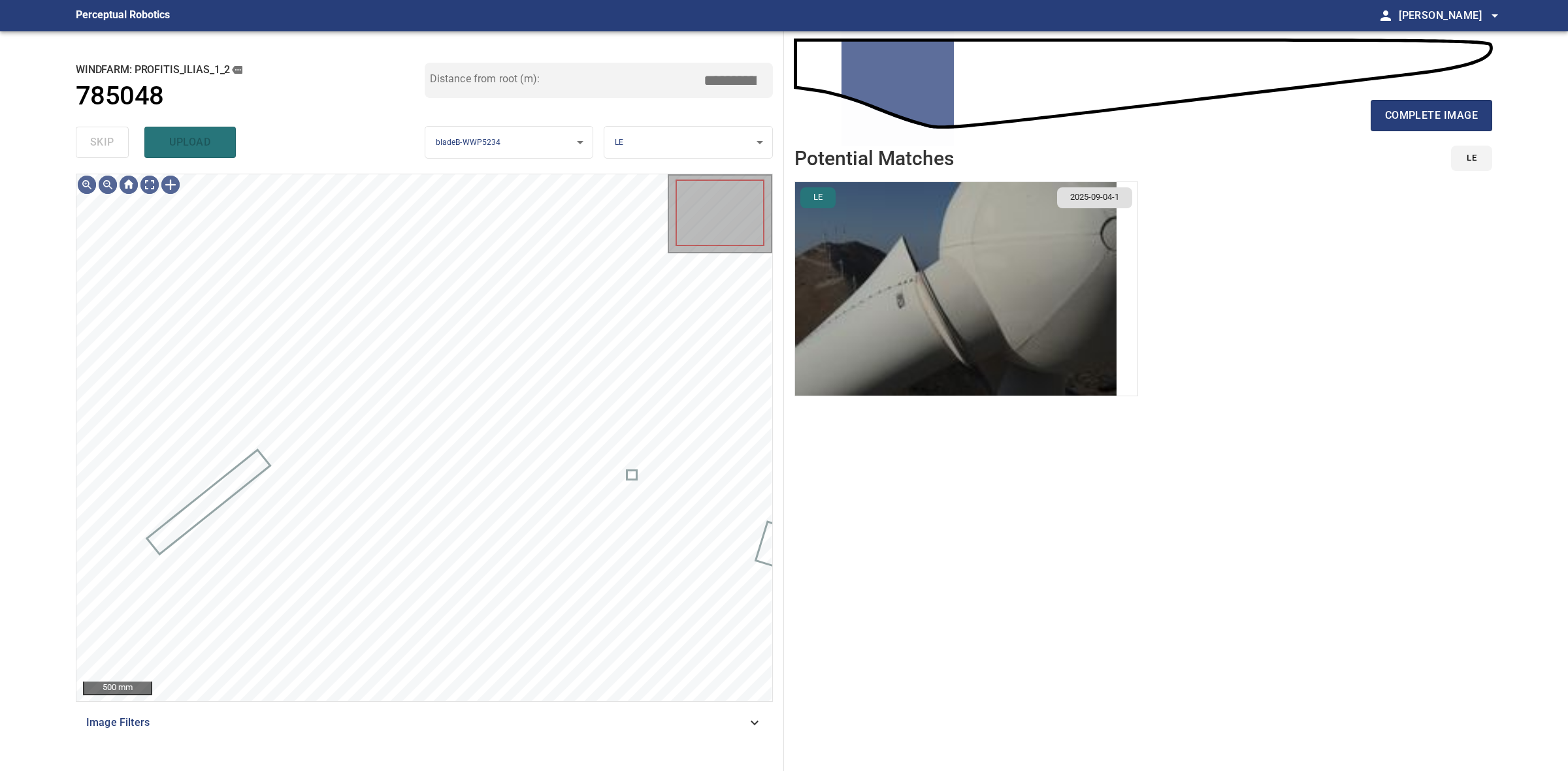
type input "****"
click at [1452, 115] on span "complete image" at bounding box center [1431, 116] width 93 height 19
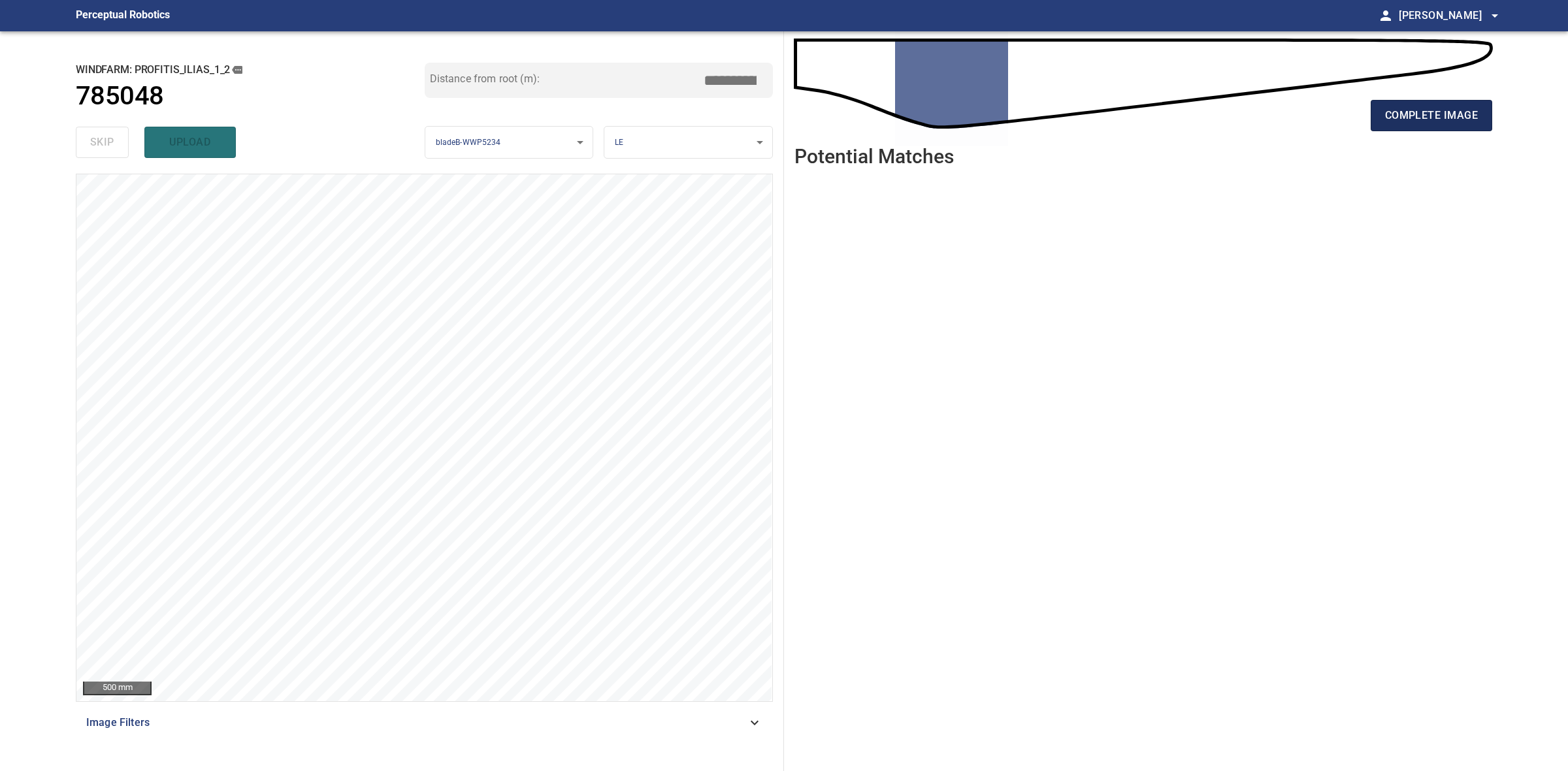
click at [1445, 123] on span "complete image" at bounding box center [1431, 116] width 93 height 19
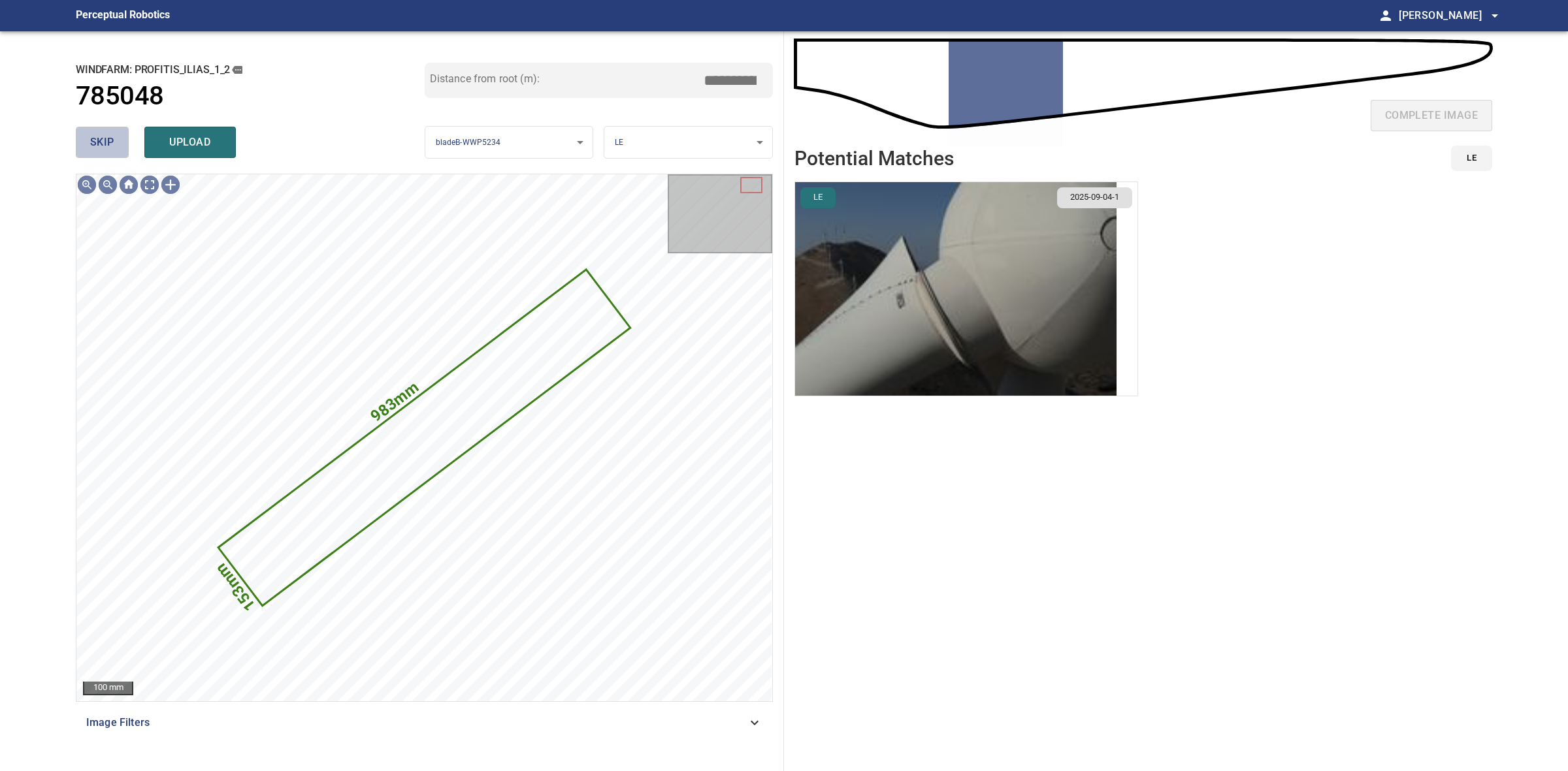
click at [101, 141] on span "skip" at bounding box center [102, 142] width 24 height 19
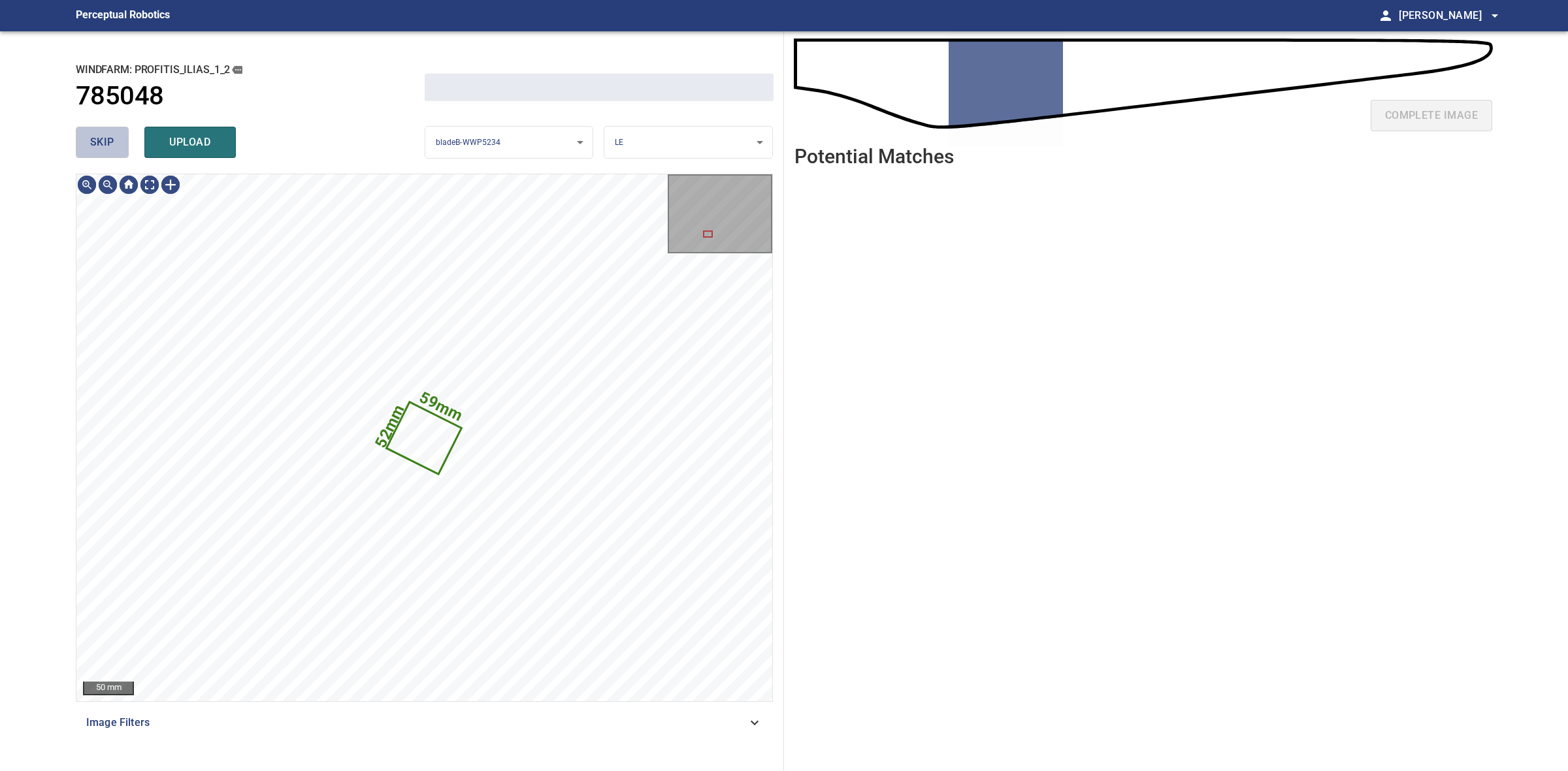
click at [101, 141] on span "skip" at bounding box center [102, 142] width 24 height 19
click at [101, 141] on div "skip upload" at bounding box center [250, 142] width 349 height 42
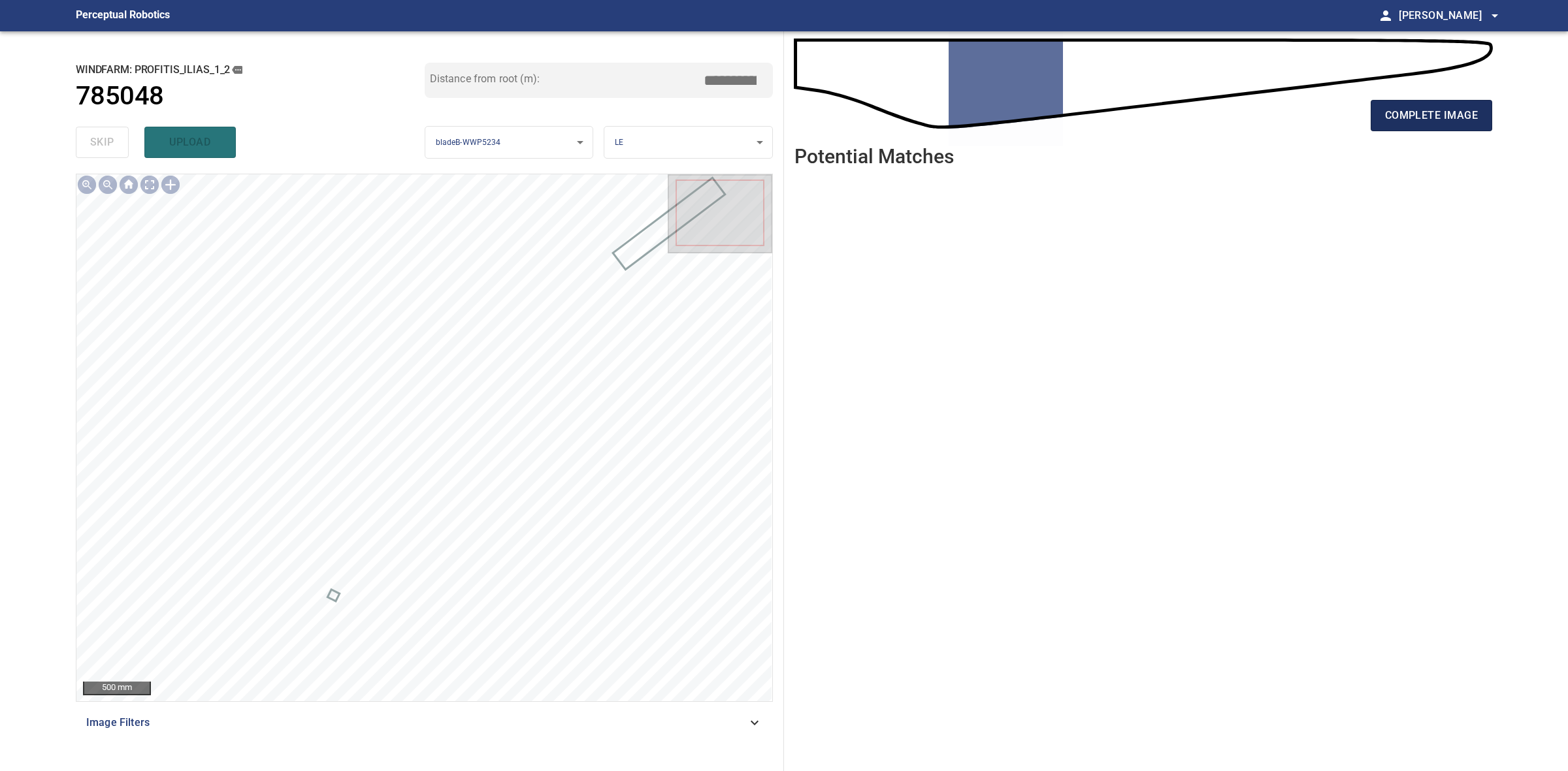
click at [1428, 116] on span "complete image" at bounding box center [1431, 116] width 93 height 19
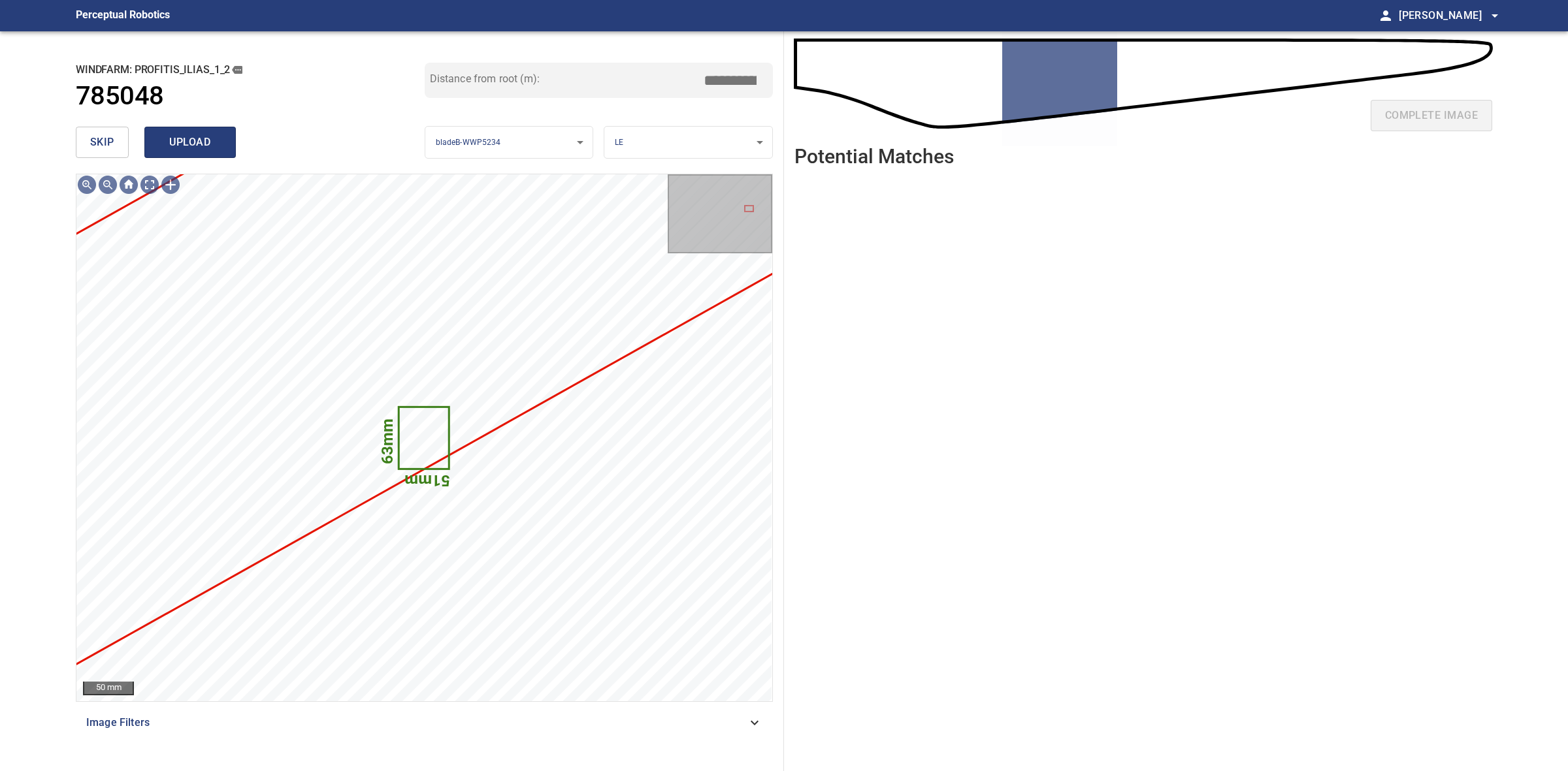
click at [197, 136] on span "upload" at bounding box center [190, 142] width 63 height 19
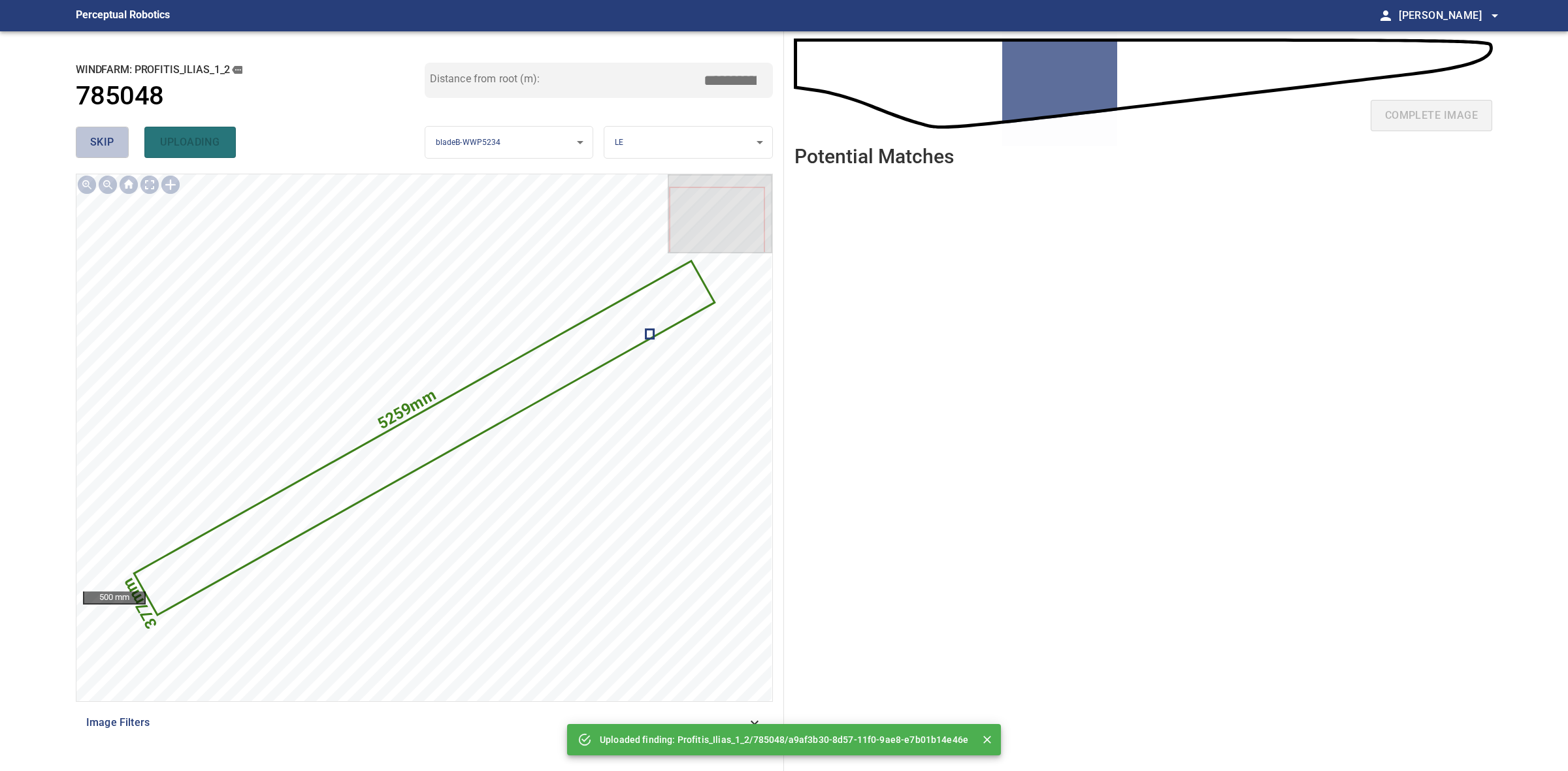
click at [107, 140] on span "skip" at bounding box center [102, 142] width 24 height 19
click at [107, 140] on div "skip uploading" at bounding box center [250, 142] width 349 height 42
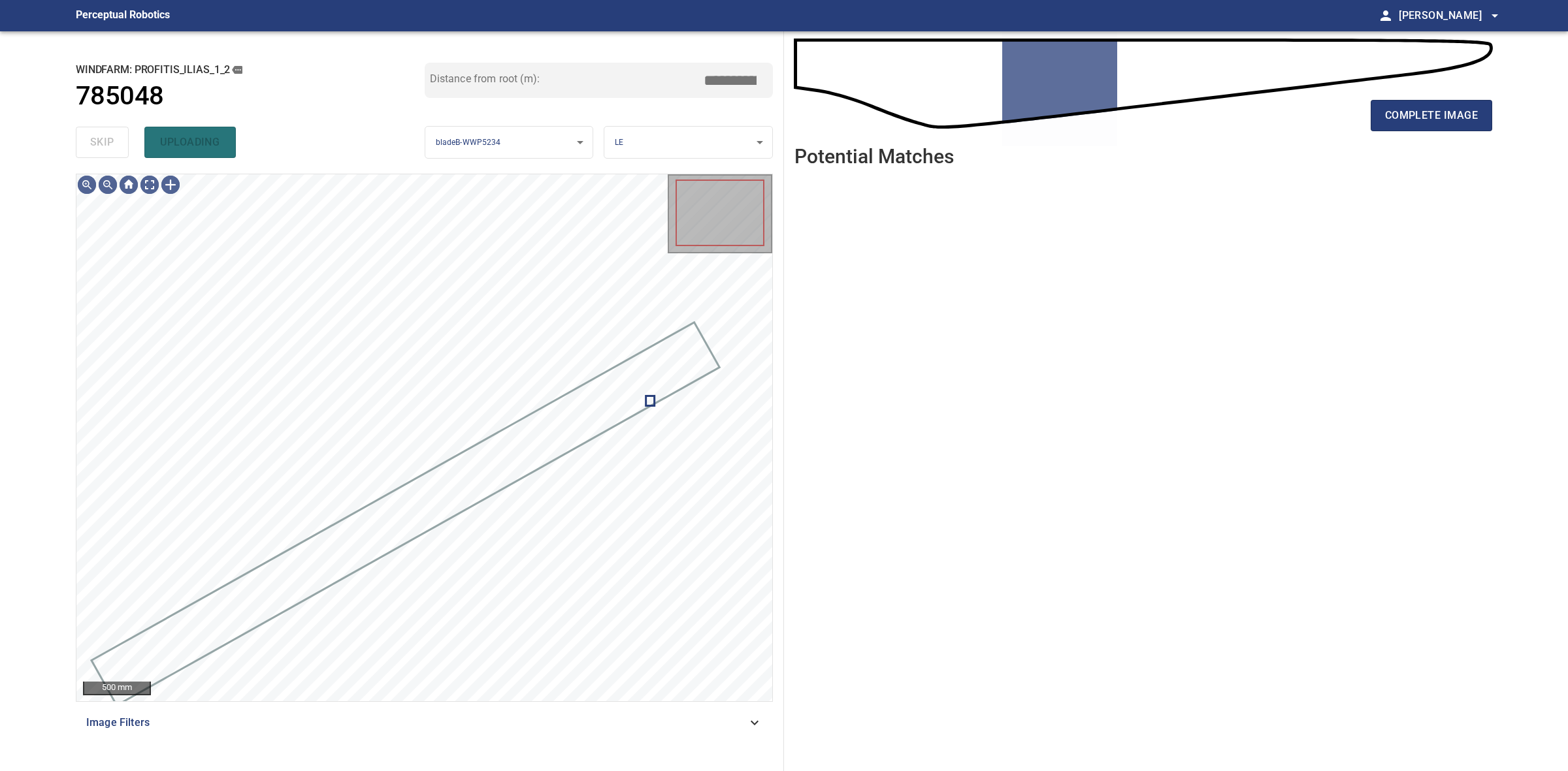
click at [107, 140] on div "skip uploading" at bounding box center [250, 142] width 349 height 42
click at [1470, 120] on span "complete image" at bounding box center [1431, 116] width 93 height 19
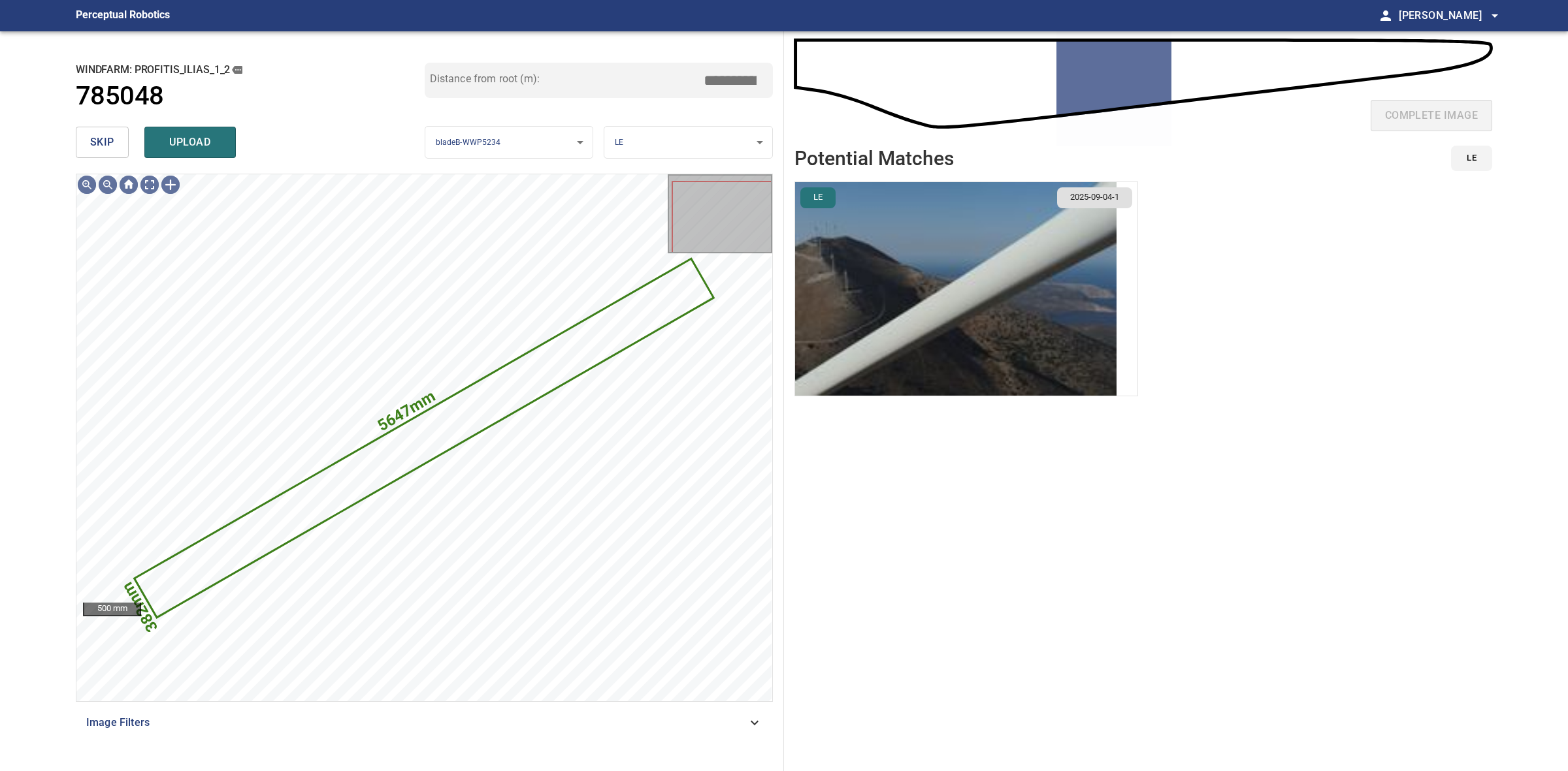
click at [111, 139] on span "skip" at bounding box center [102, 142] width 24 height 19
click at [111, 139] on div "skip upload" at bounding box center [250, 142] width 349 height 42
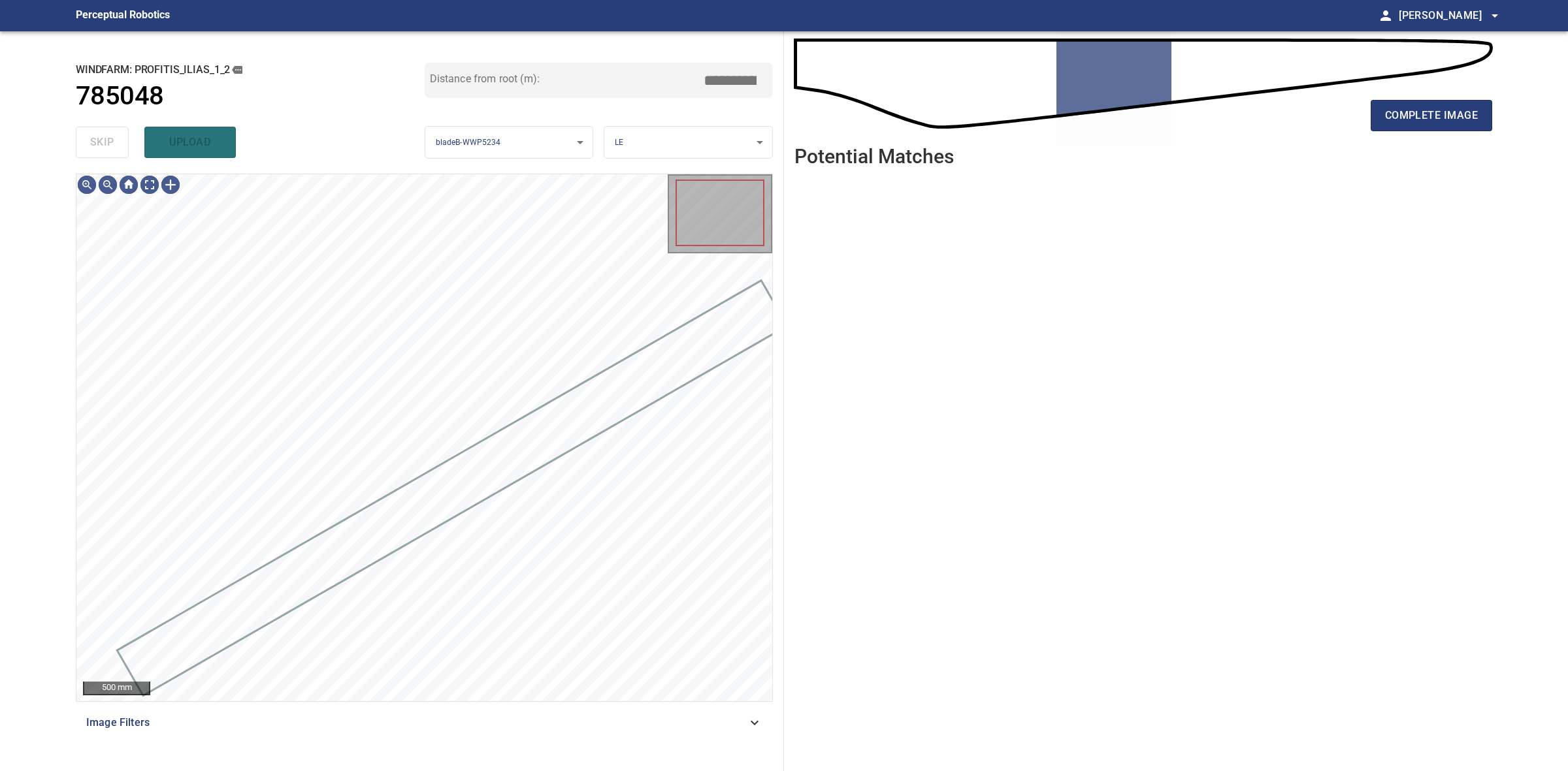
click at [111, 139] on div "skip upload" at bounding box center [250, 142] width 349 height 42
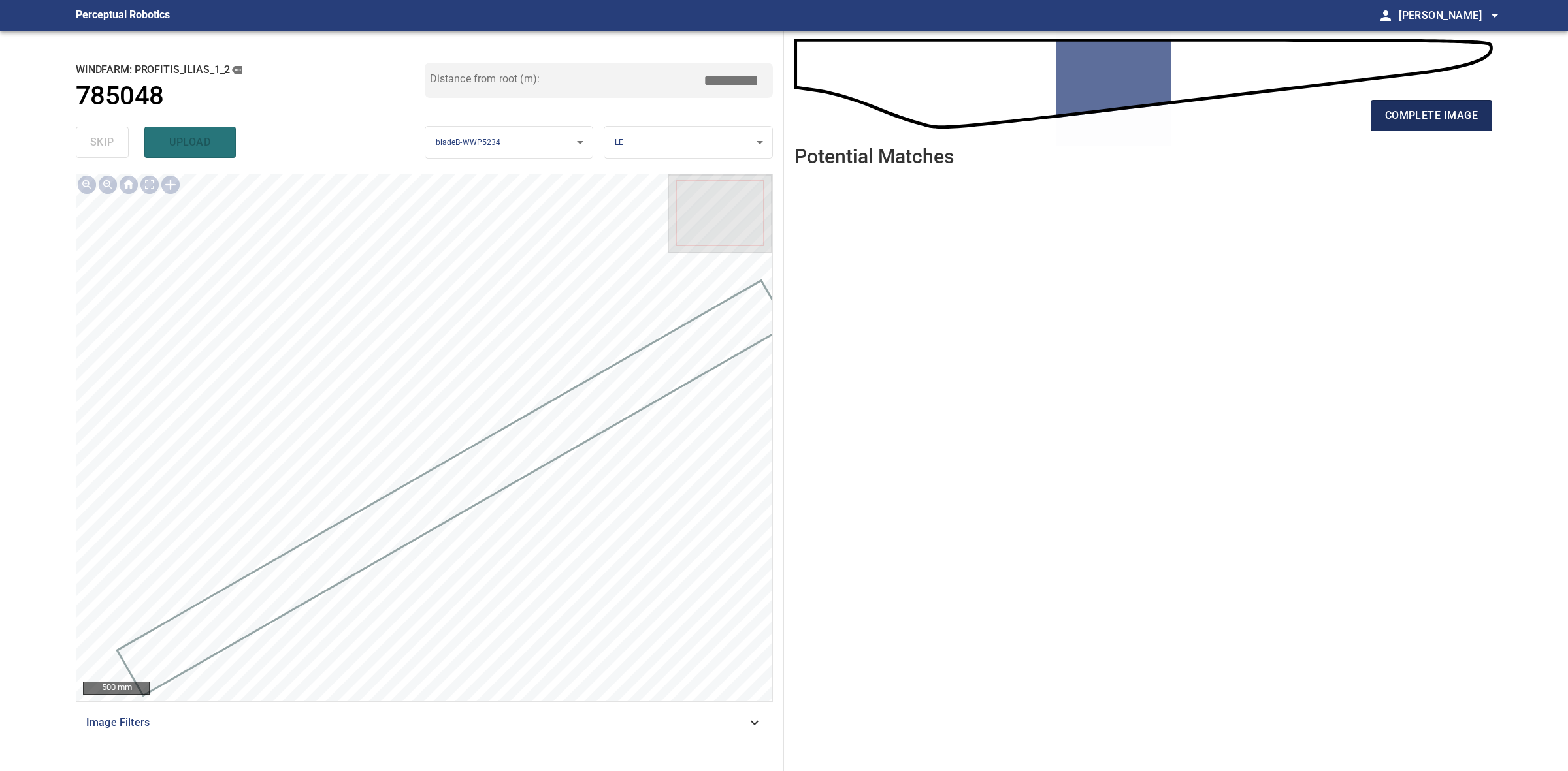
click at [1438, 105] on button "complete image" at bounding box center [1431, 116] width 122 height 31
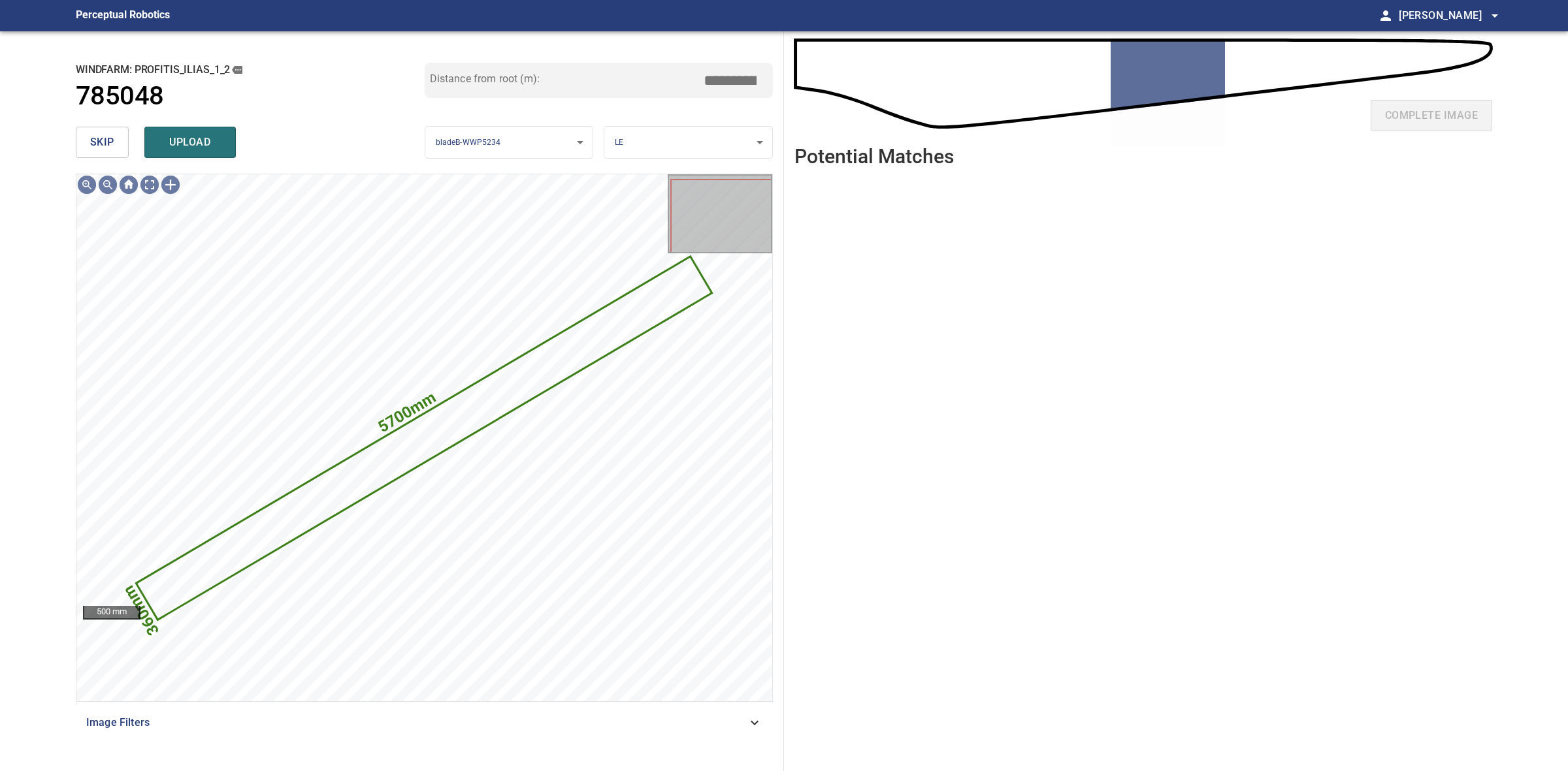
click at [118, 136] on button "skip" at bounding box center [102, 142] width 53 height 31
click at [118, 136] on div "skip upload" at bounding box center [250, 142] width 349 height 42
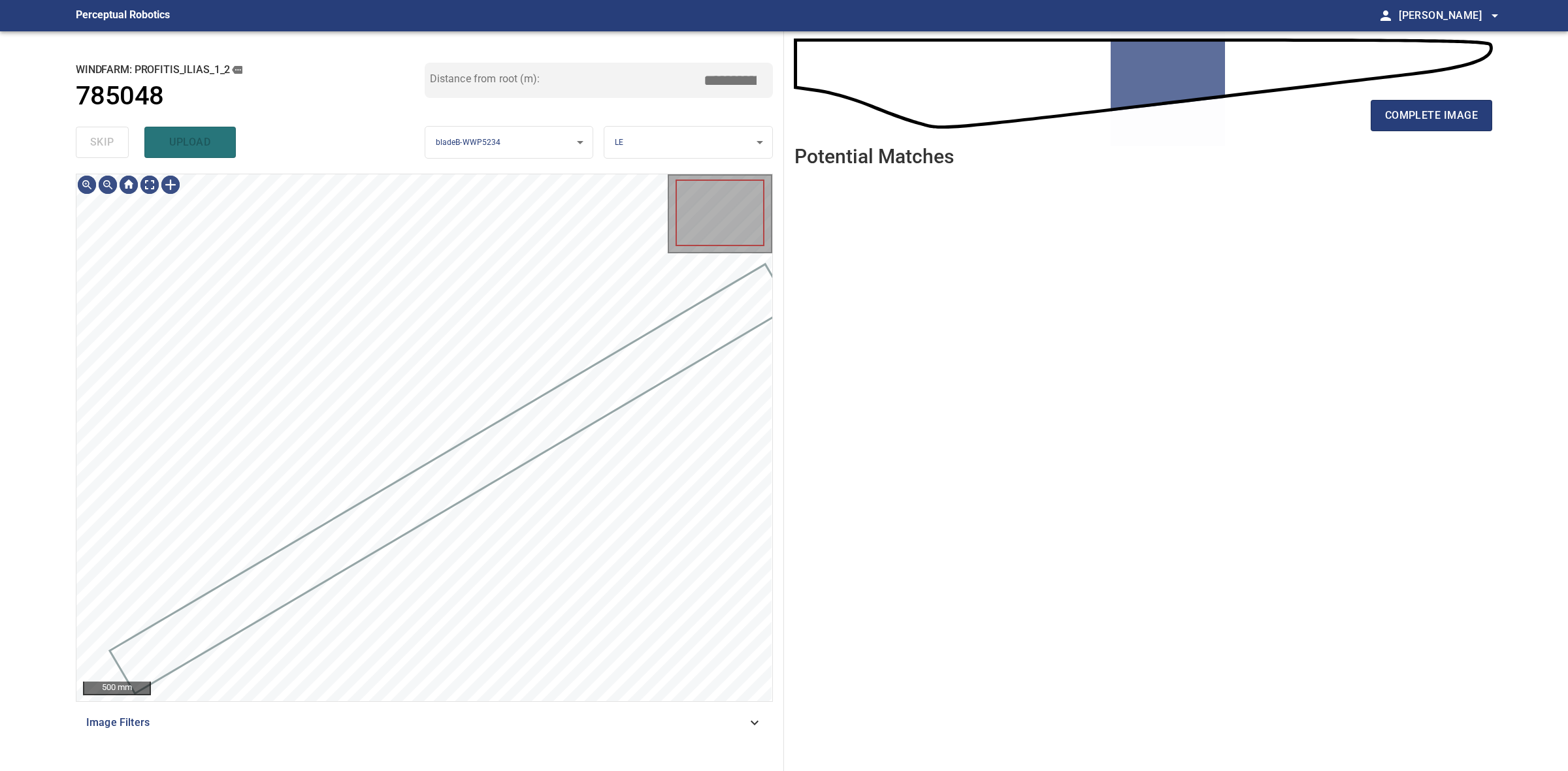
click at [118, 136] on div "skip upload" at bounding box center [250, 142] width 349 height 42
click at [1379, 127] on button "complete image" at bounding box center [1431, 116] width 122 height 31
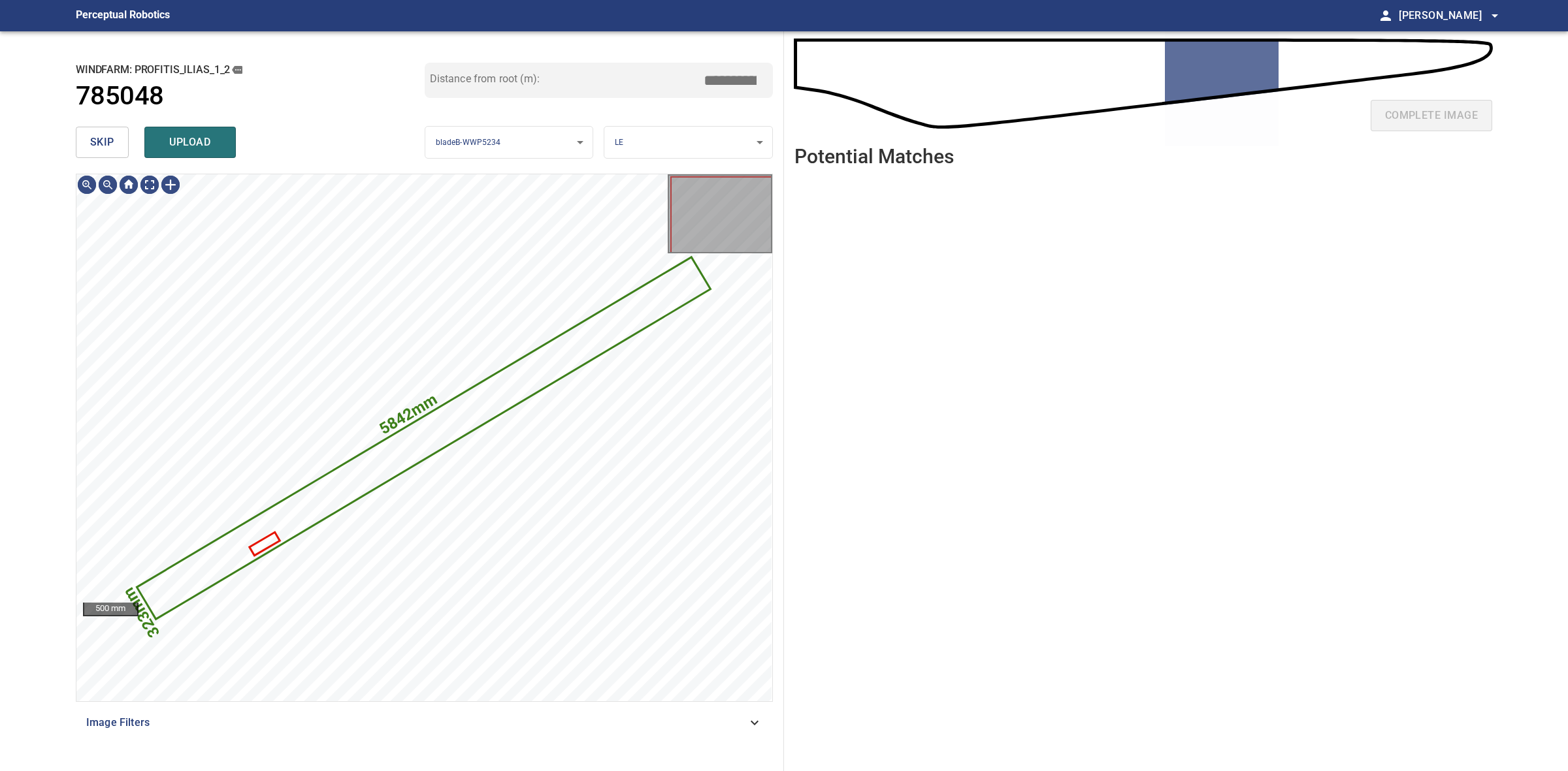
click at [112, 145] on span "skip" at bounding box center [102, 142] width 24 height 19
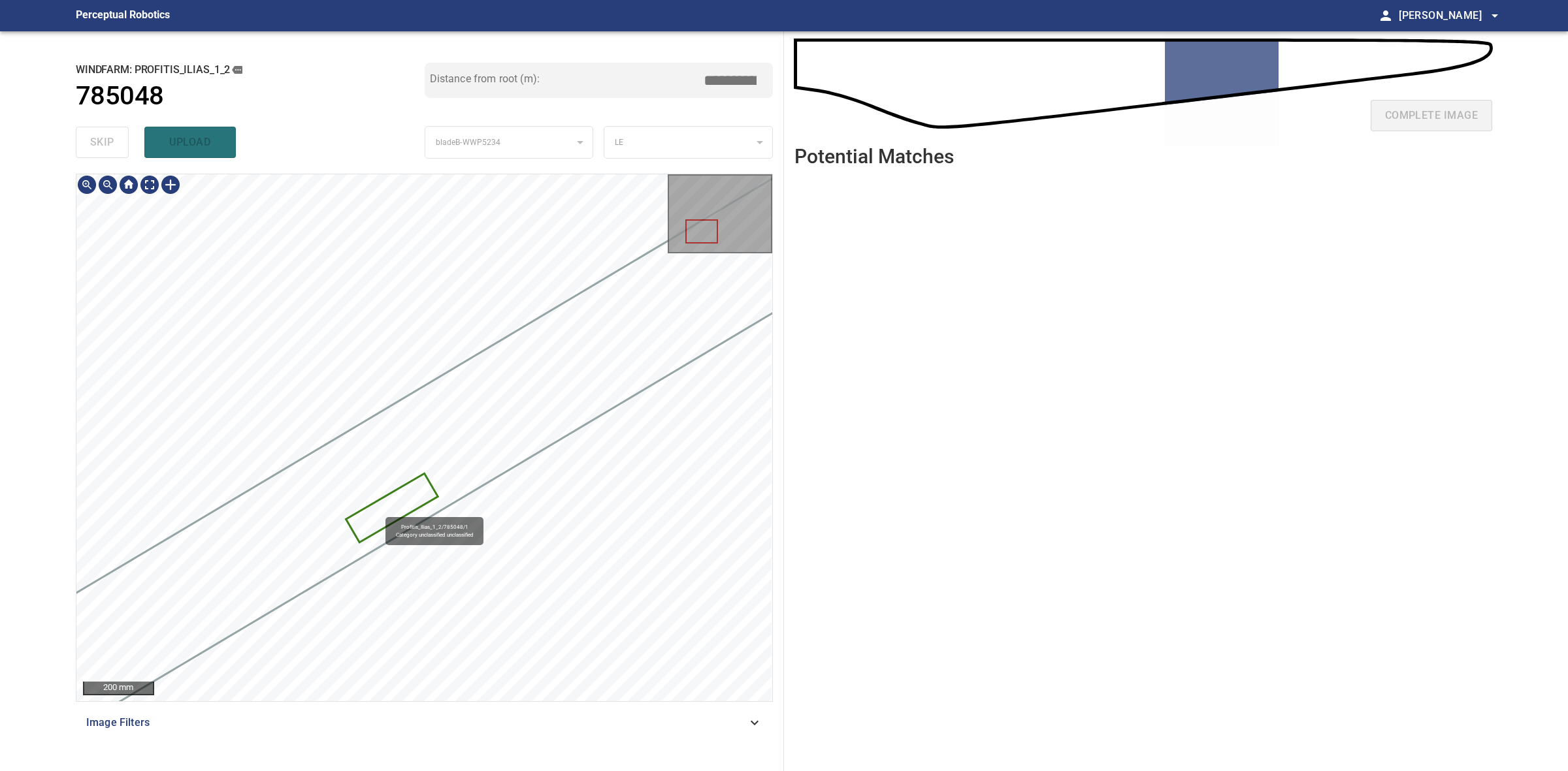
click at [379, 511] on icon at bounding box center [392, 508] width 89 height 67
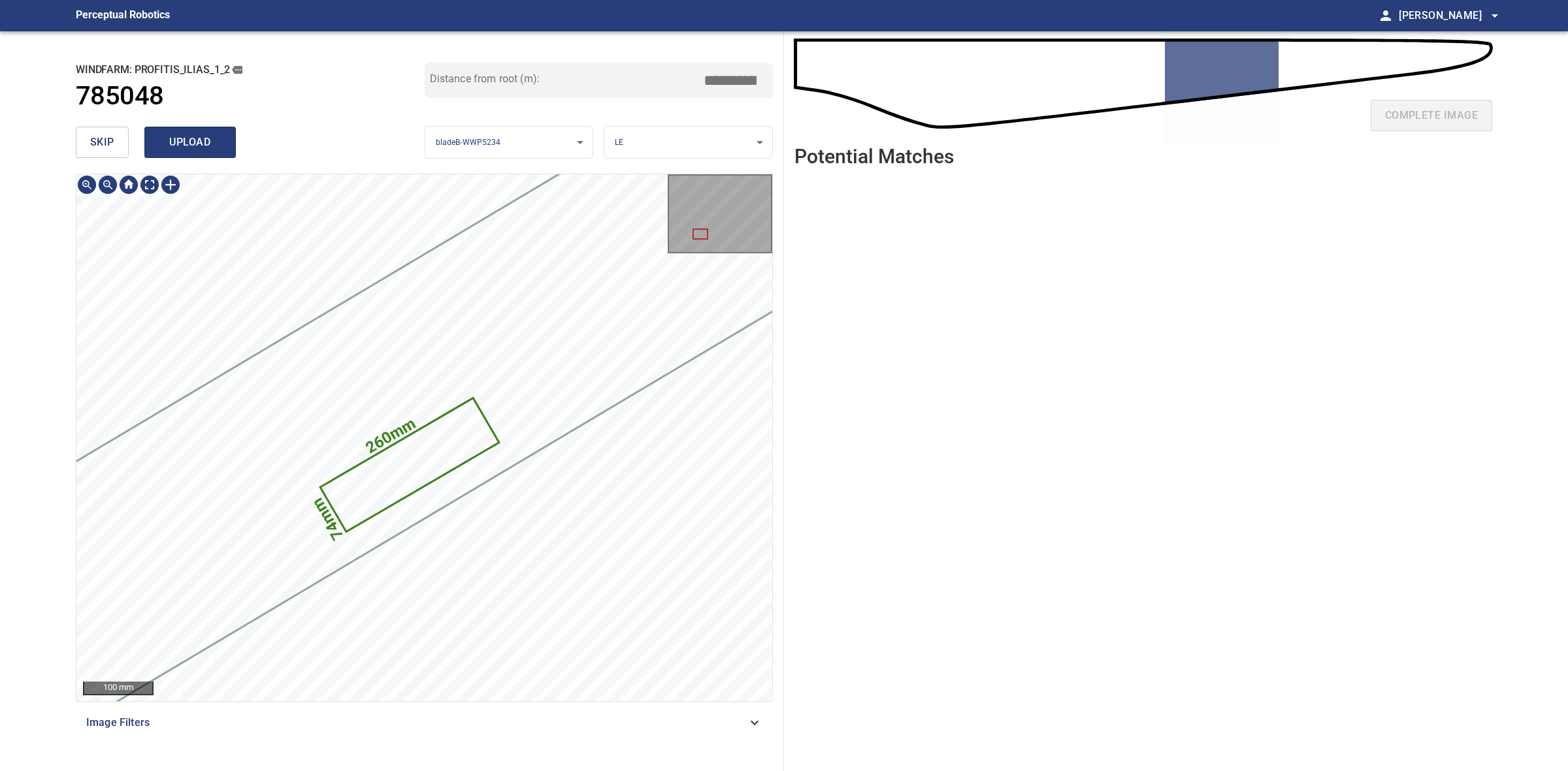
click at [230, 149] on button "upload" at bounding box center [190, 142] width 92 height 31
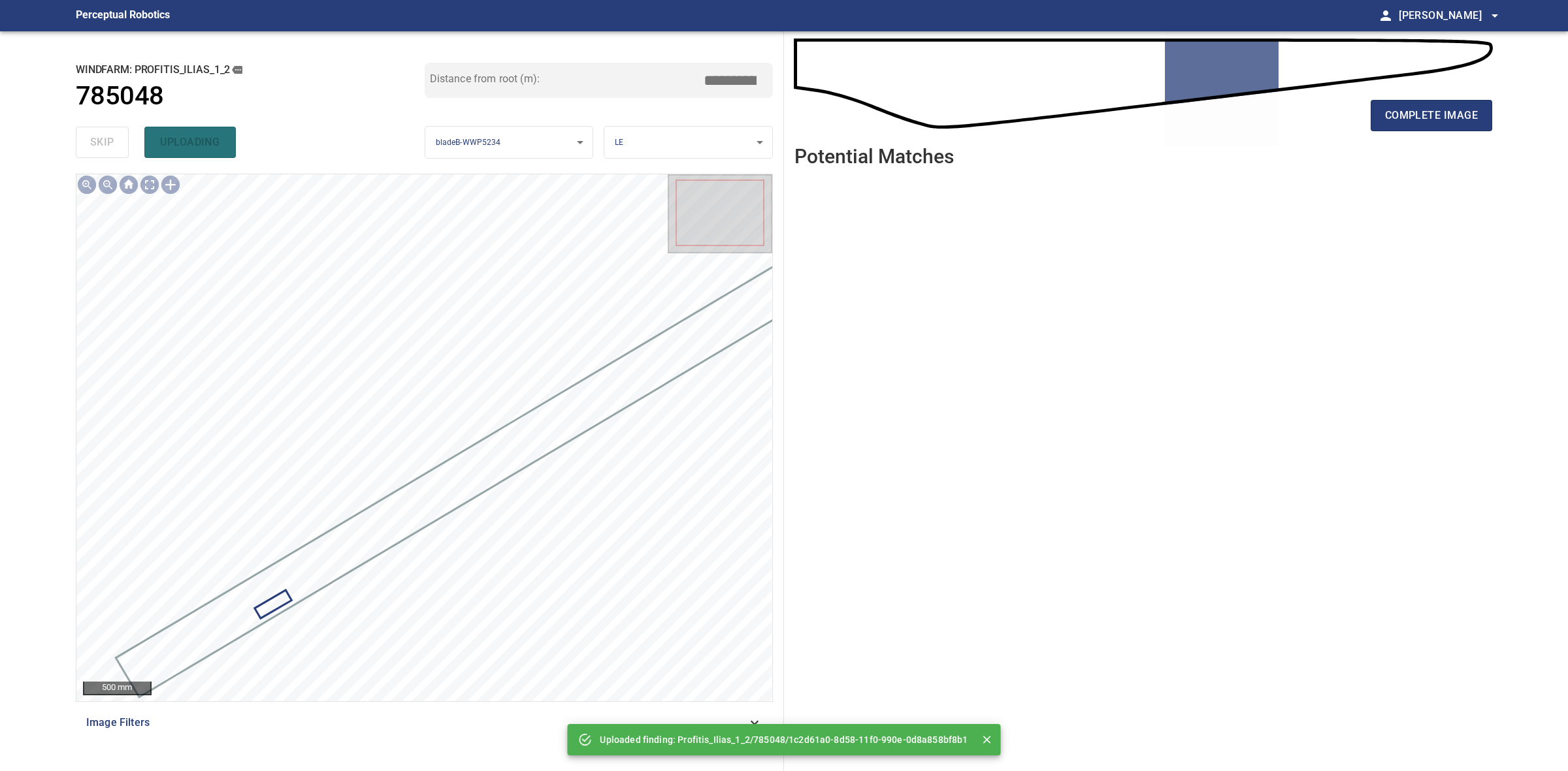
click at [1478, 92] on div "complete image" at bounding box center [1143, 88] width 697 height 93
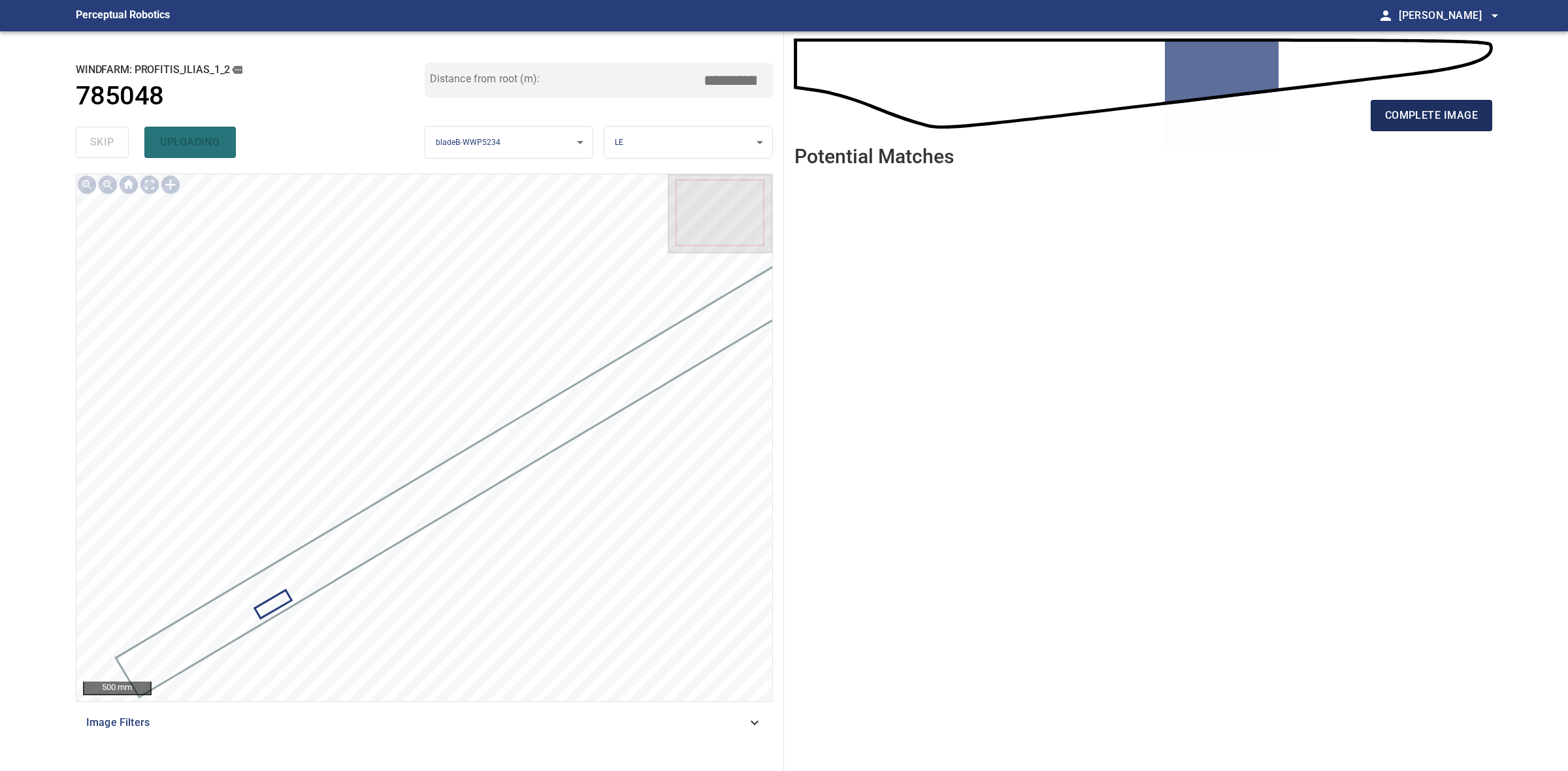
click at [1471, 103] on button "complete image" at bounding box center [1431, 116] width 122 height 31
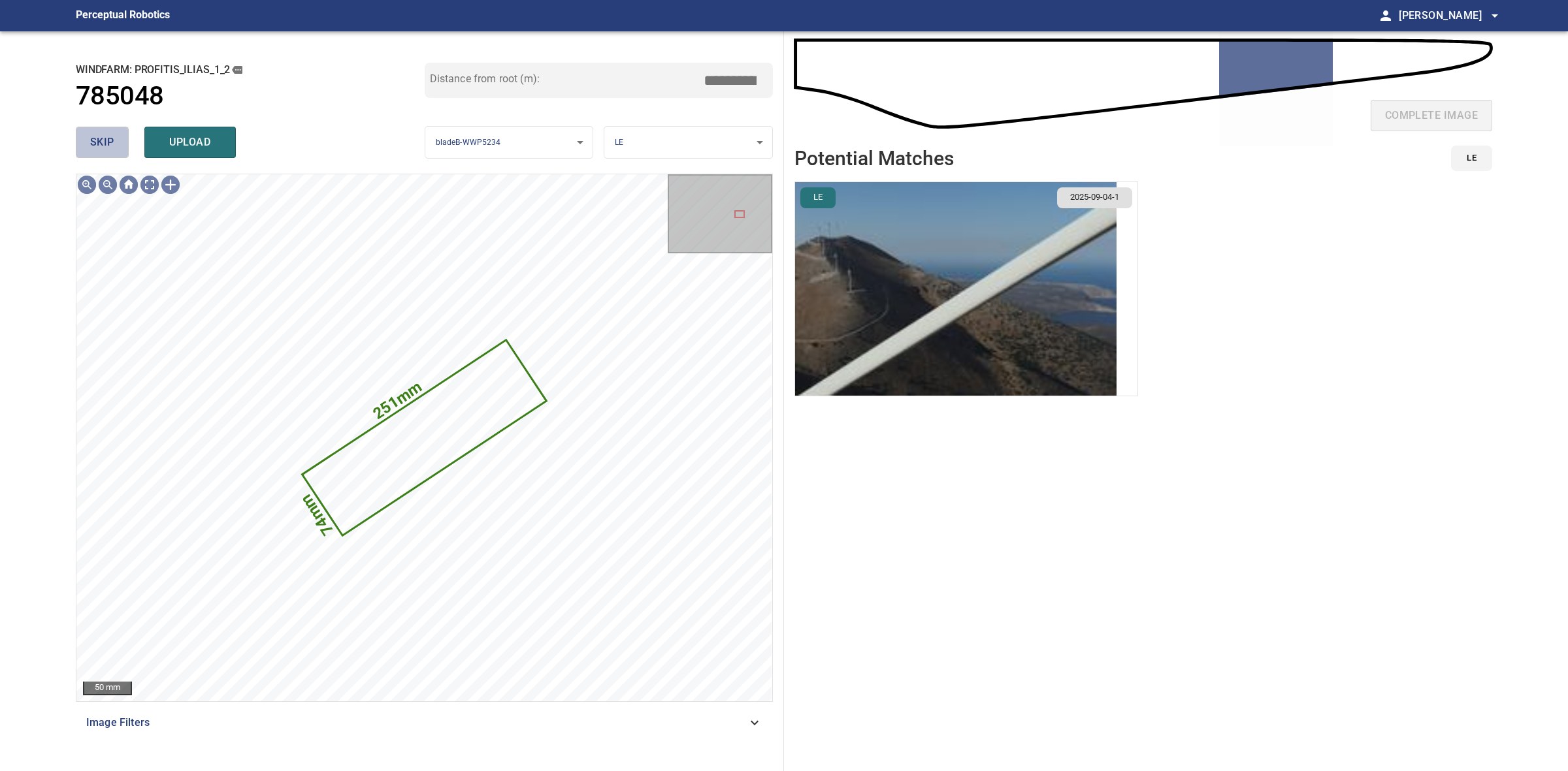
click at [98, 147] on span "skip" at bounding box center [102, 142] width 24 height 19
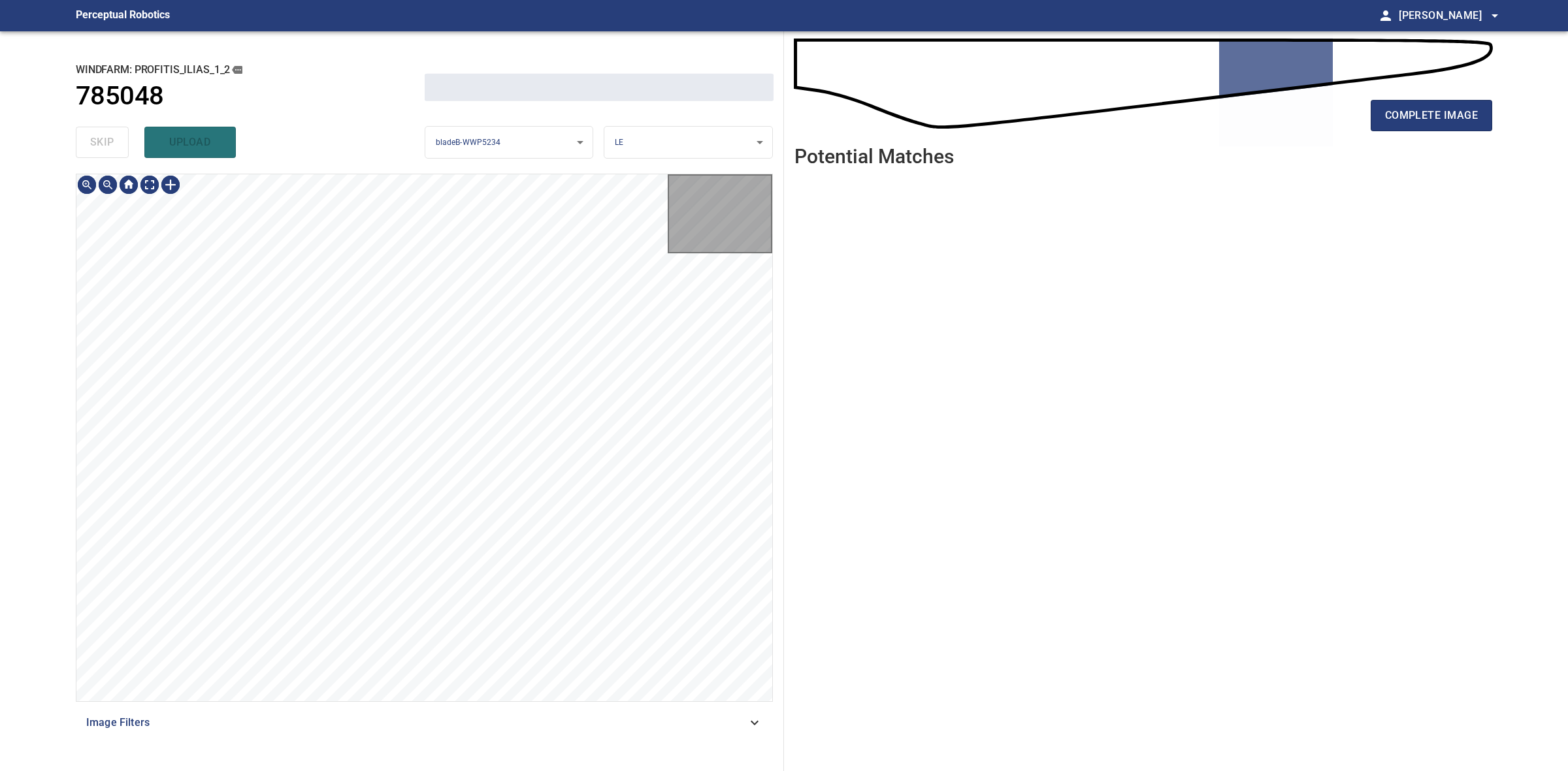
click at [97, 145] on div "skip upload" at bounding box center [250, 142] width 349 height 42
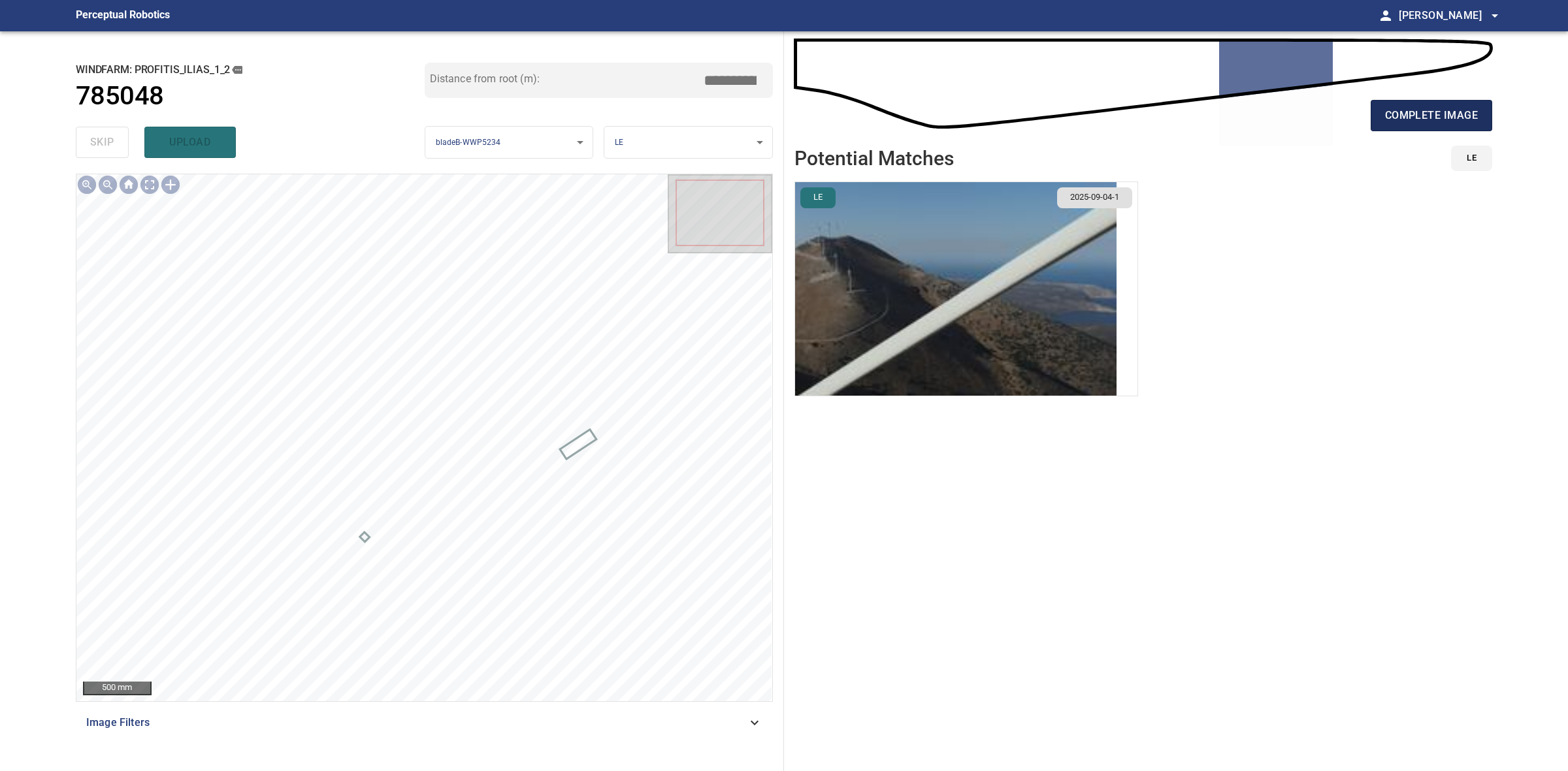
click at [1441, 126] on button "complete image" at bounding box center [1431, 116] width 122 height 31
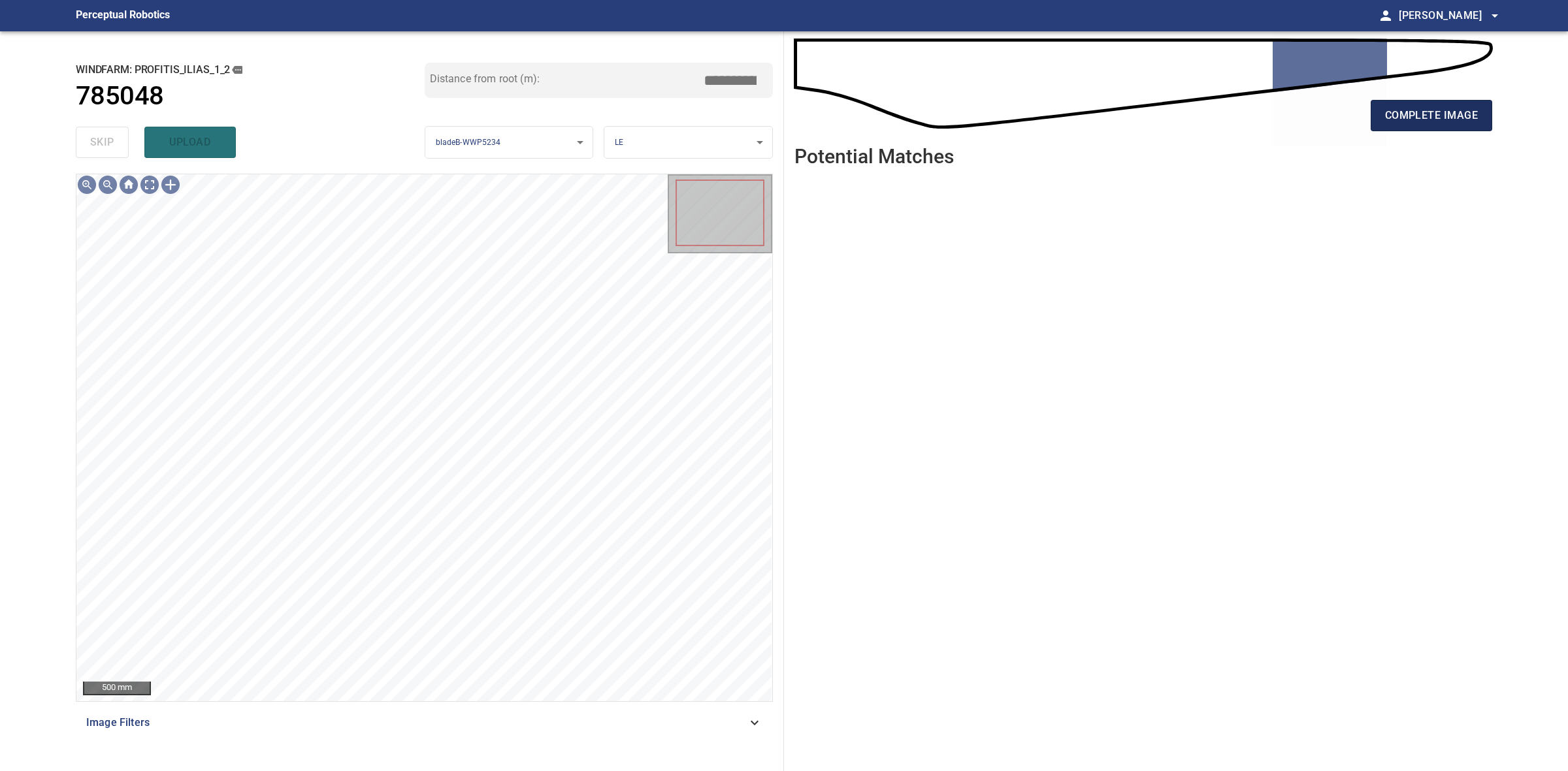
click at [1467, 117] on span "complete image" at bounding box center [1431, 116] width 93 height 19
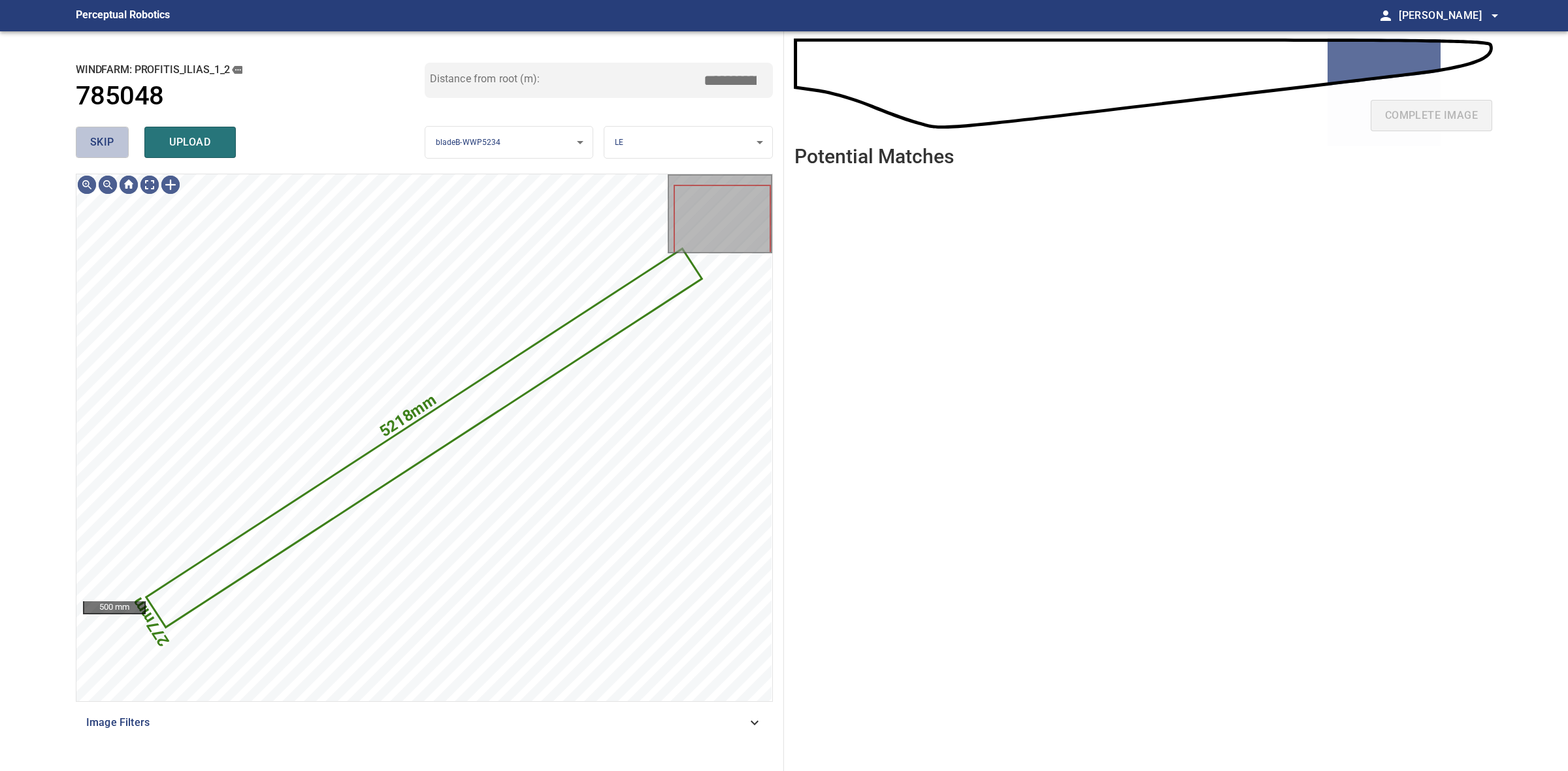
click at [93, 154] on button "skip" at bounding box center [102, 142] width 53 height 31
click at [93, 154] on div "skip upload" at bounding box center [250, 142] width 349 height 42
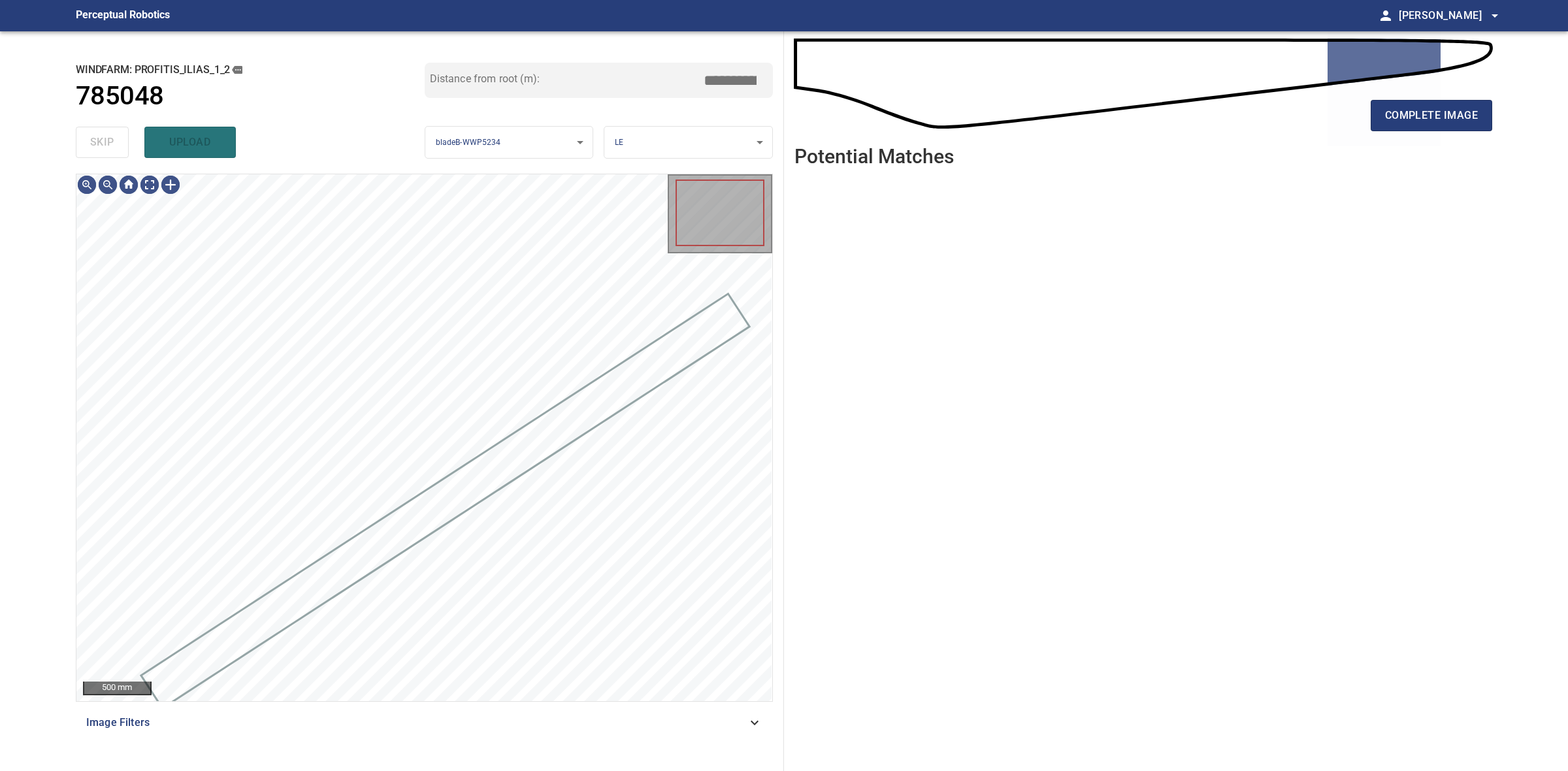
click at [93, 154] on div "skip upload" at bounding box center [250, 142] width 349 height 42
click at [1503, 128] on main "**********" at bounding box center [784, 385] width 1568 height 771
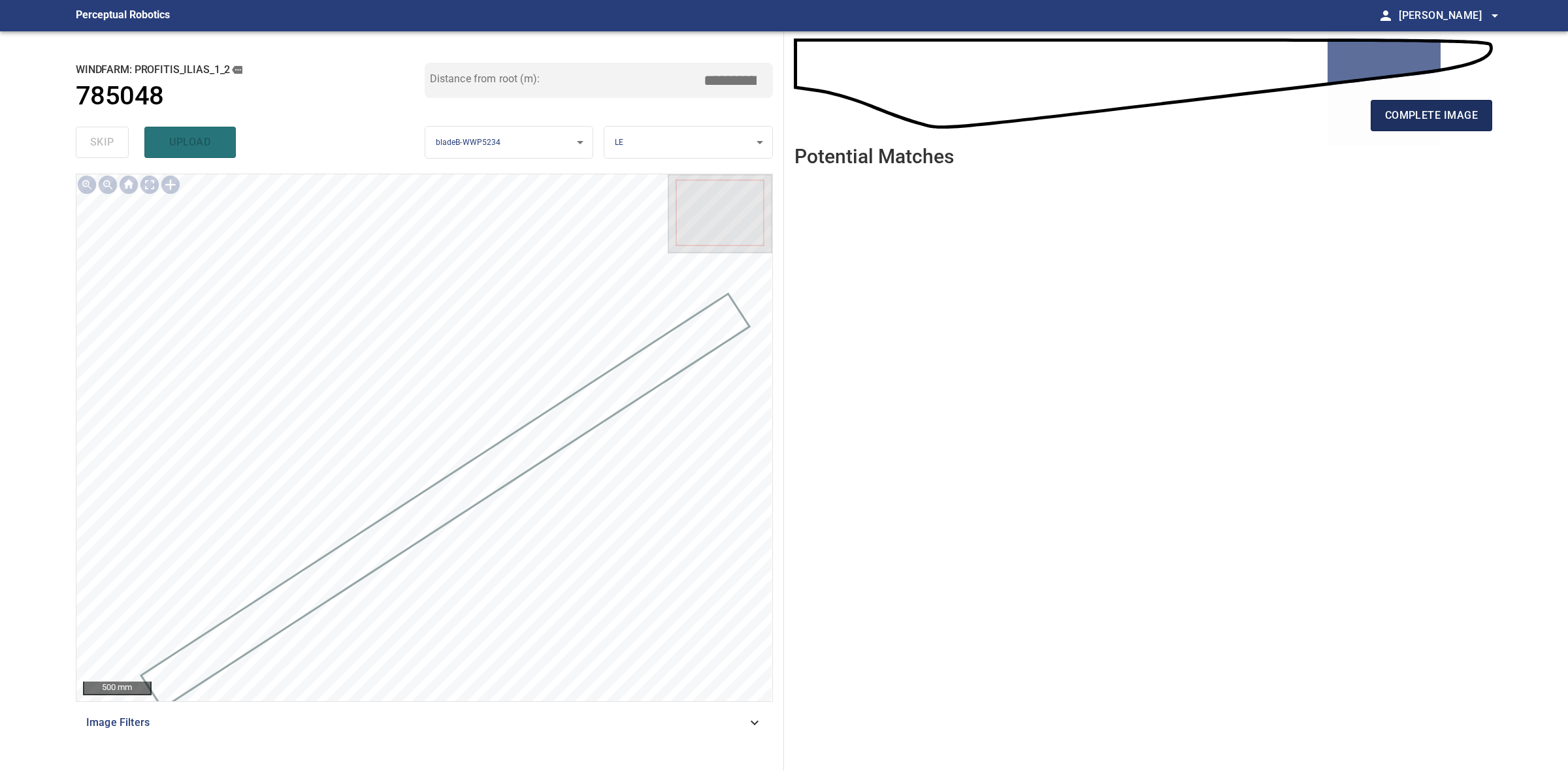
click at [1487, 116] on button "complete image" at bounding box center [1431, 116] width 122 height 31
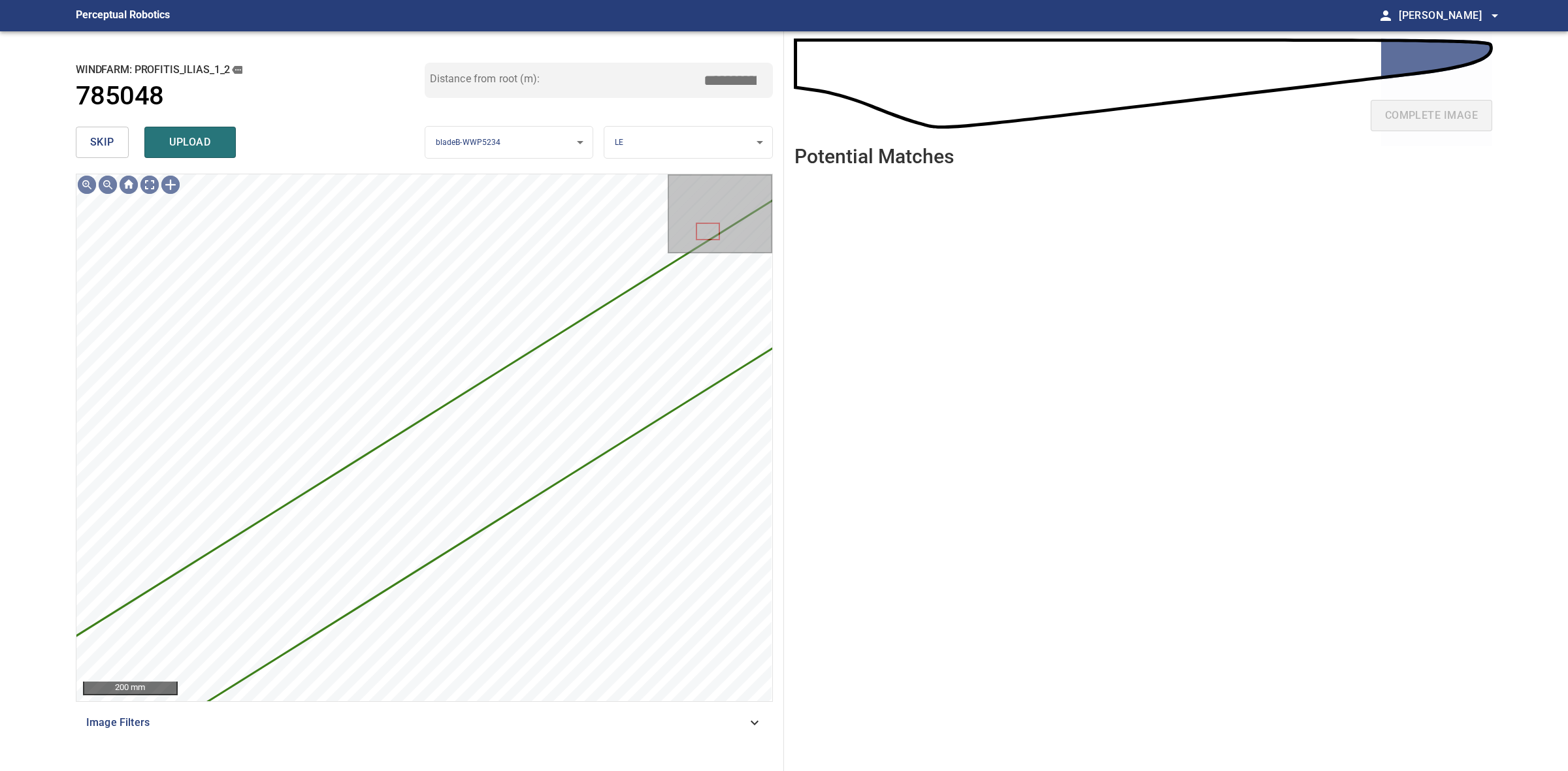
click at [115, 145] on button "skip" at bounding box center [102, 142] width 53 height 31
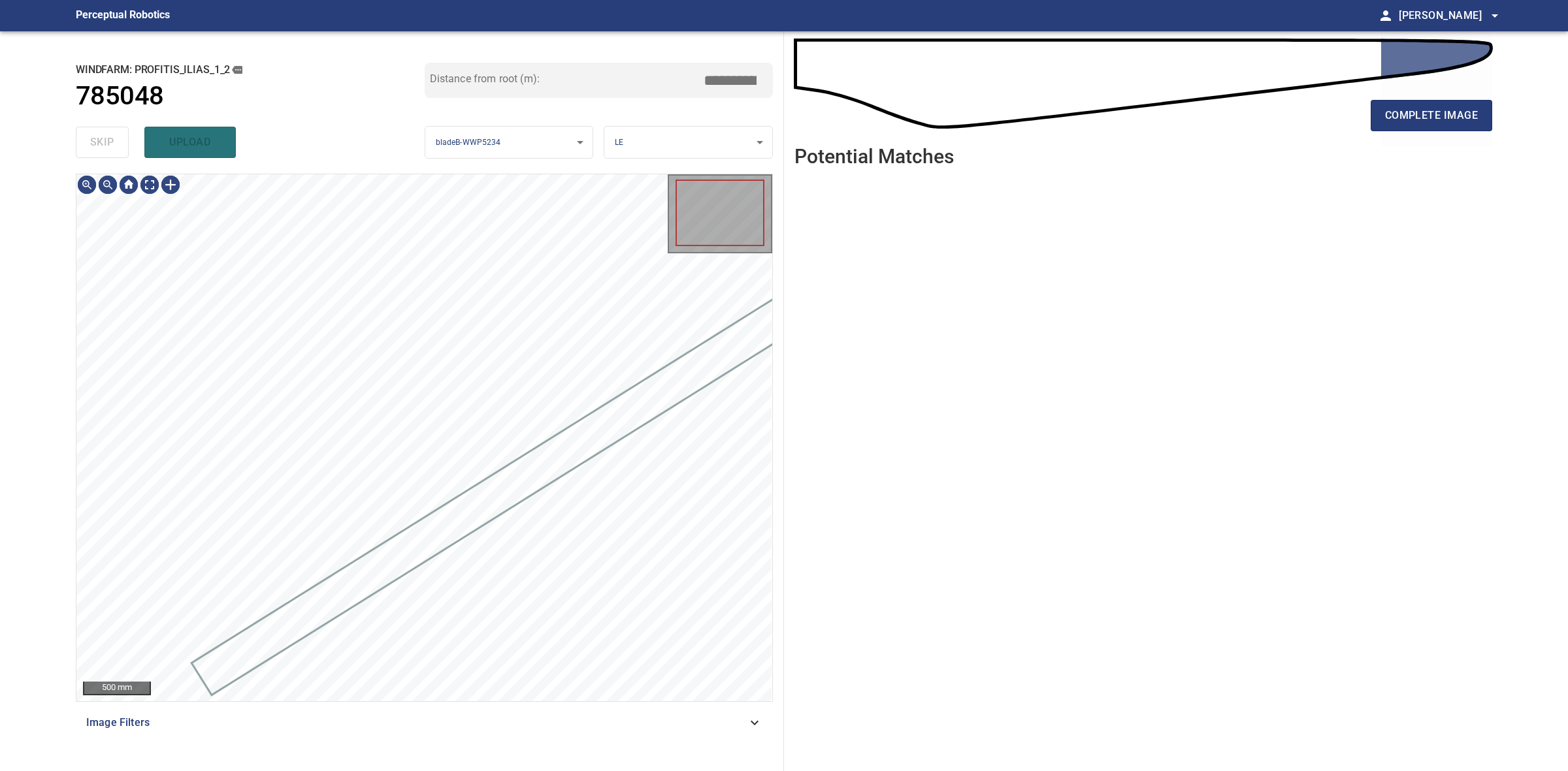
click at [115, 145] on div "skip upload" at bounding box center [250, 142] width 349 height 42
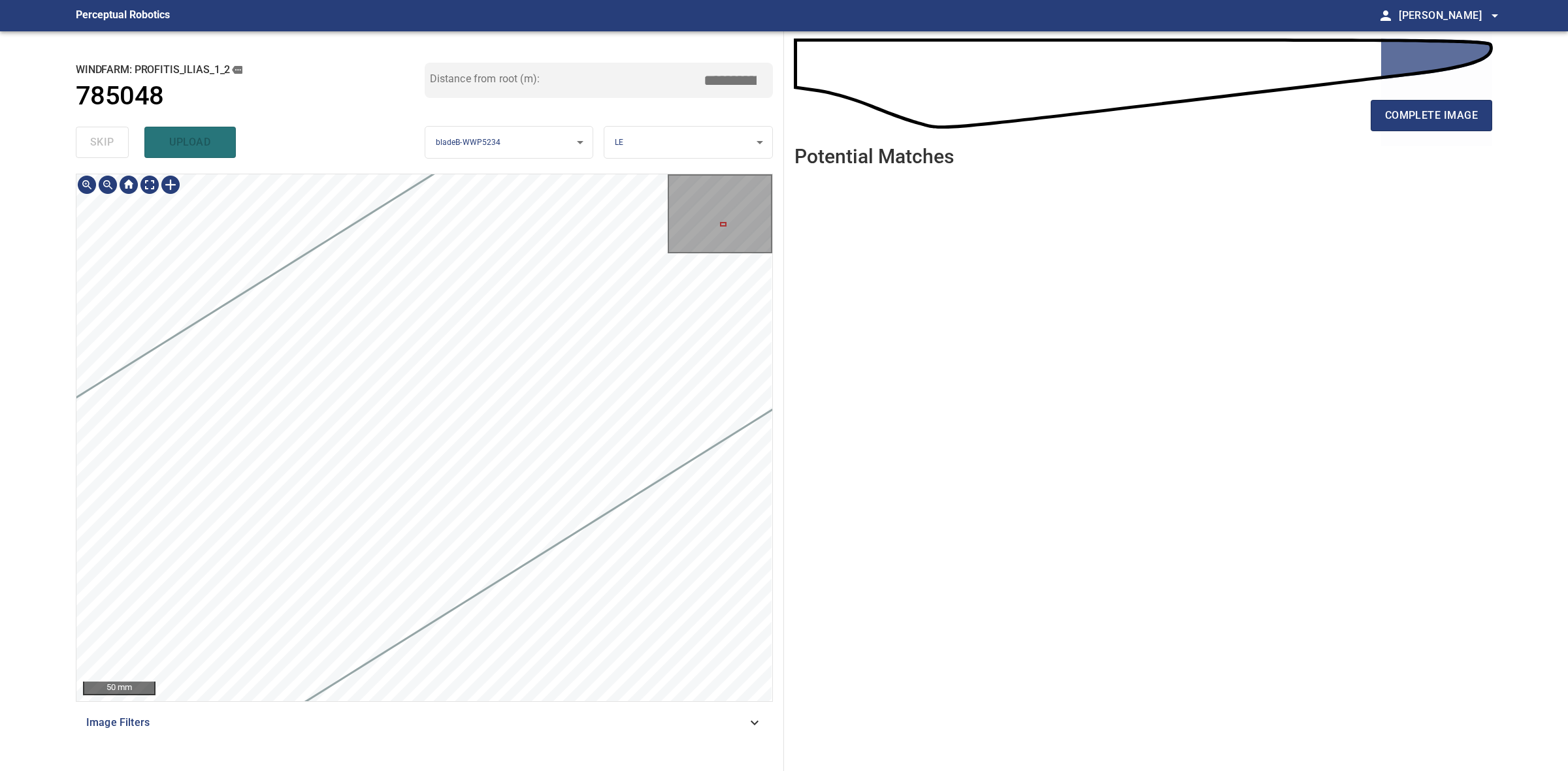
click at [1405, 132] on div "complete image" at bounding box center [1143, 120] width 697 height 52
click at [1414, 130] on button "complete image" at bounding box center [1431, 116] width 122 height 31
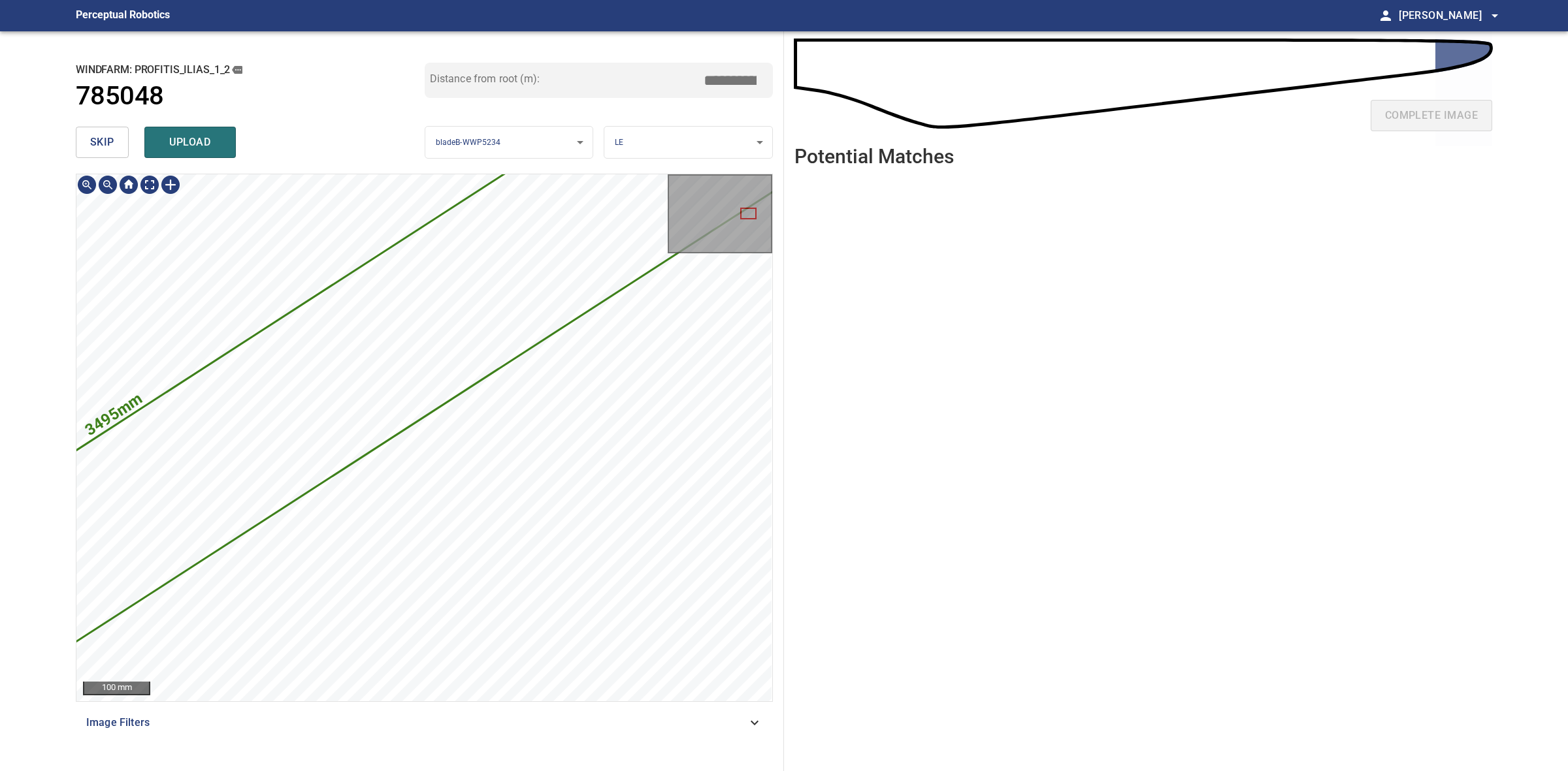
click at [781, 324] on div "**********" at bounding box center [425, 402] width 719 height 740
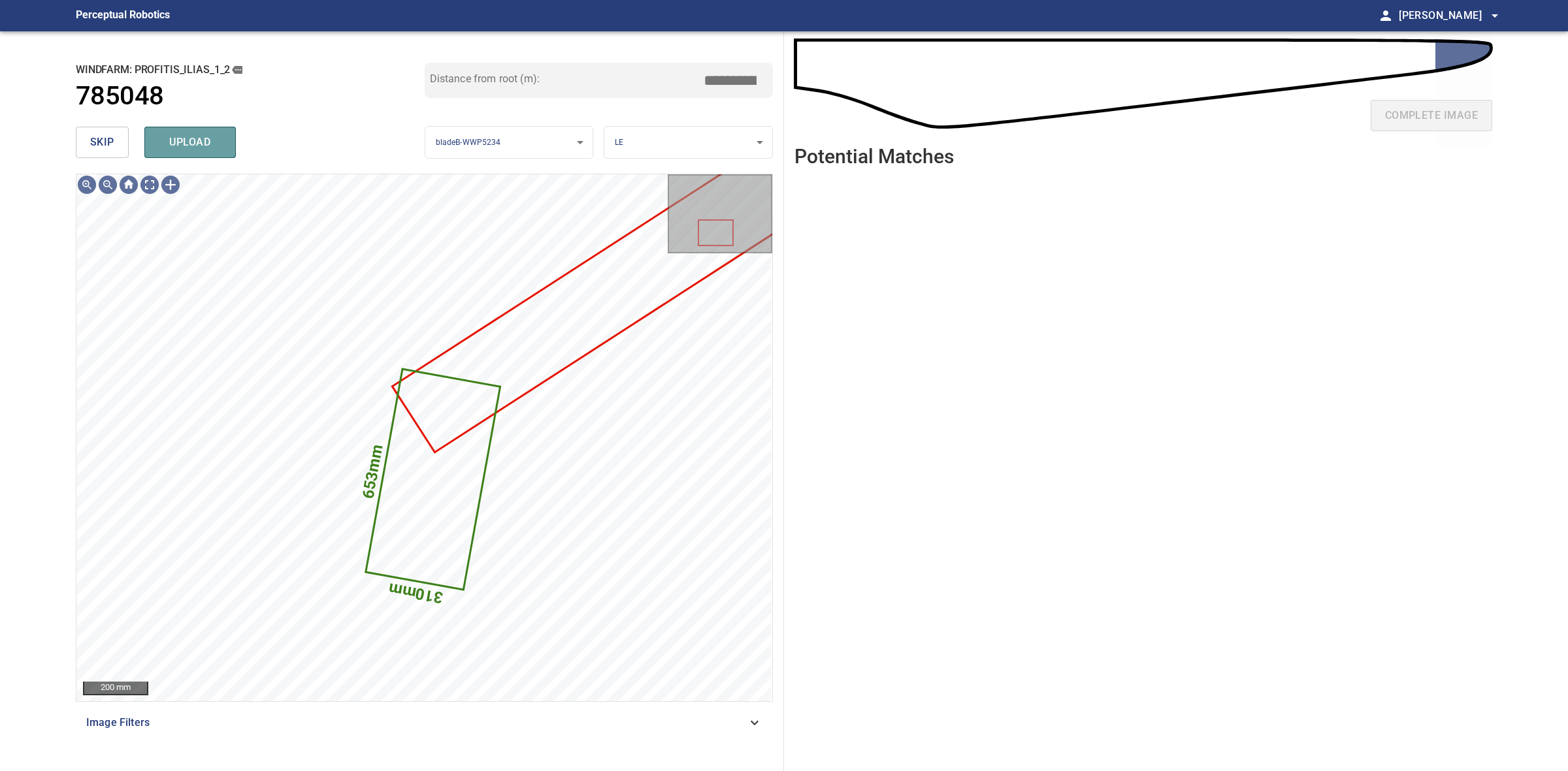
click at [210, 142] on span "upload" at bounding box center [190, 142] width 63 height 19
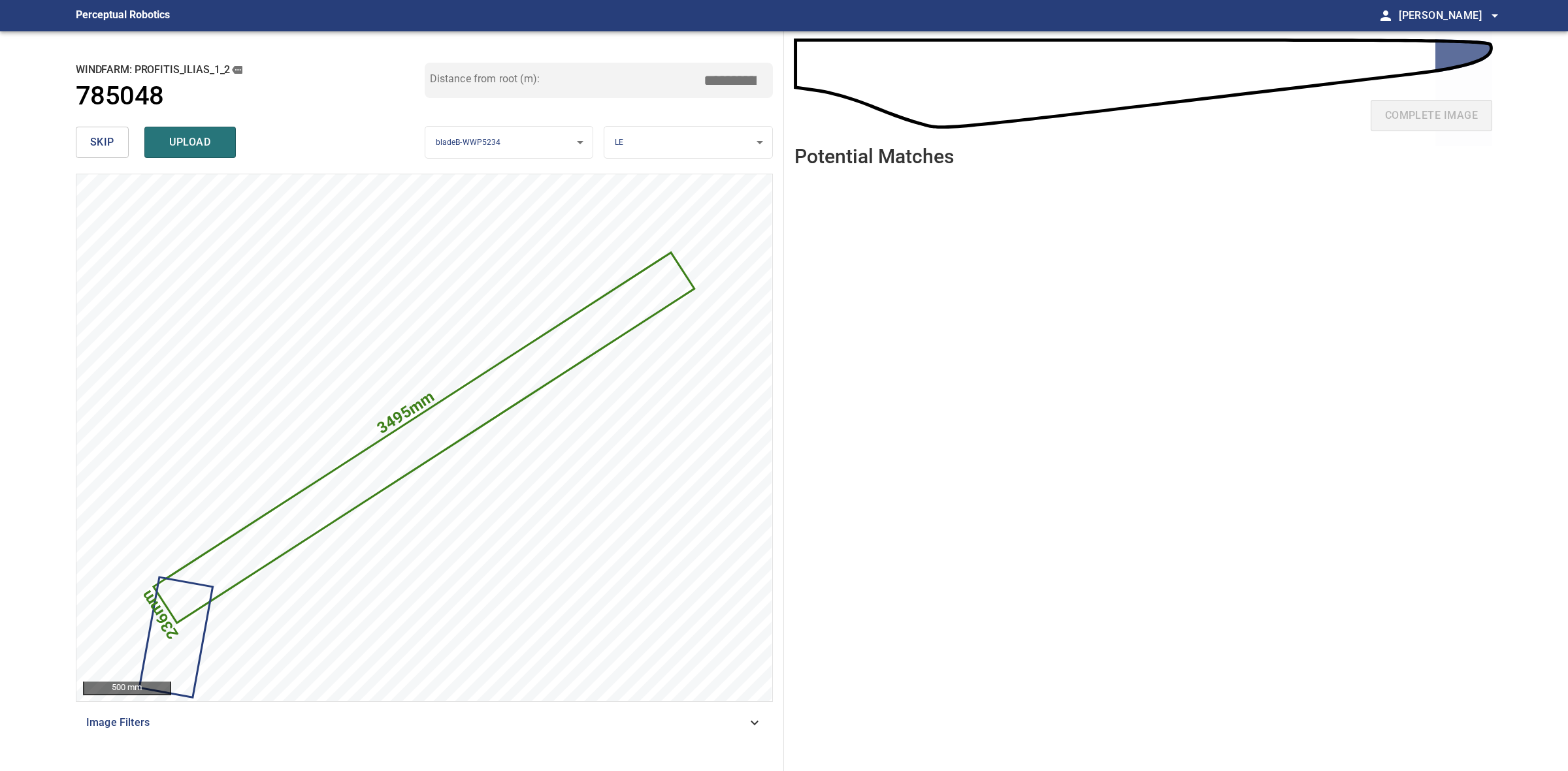
click at [84, 142] on button "skip" at bounding box center [102, 142] width 53 height 31
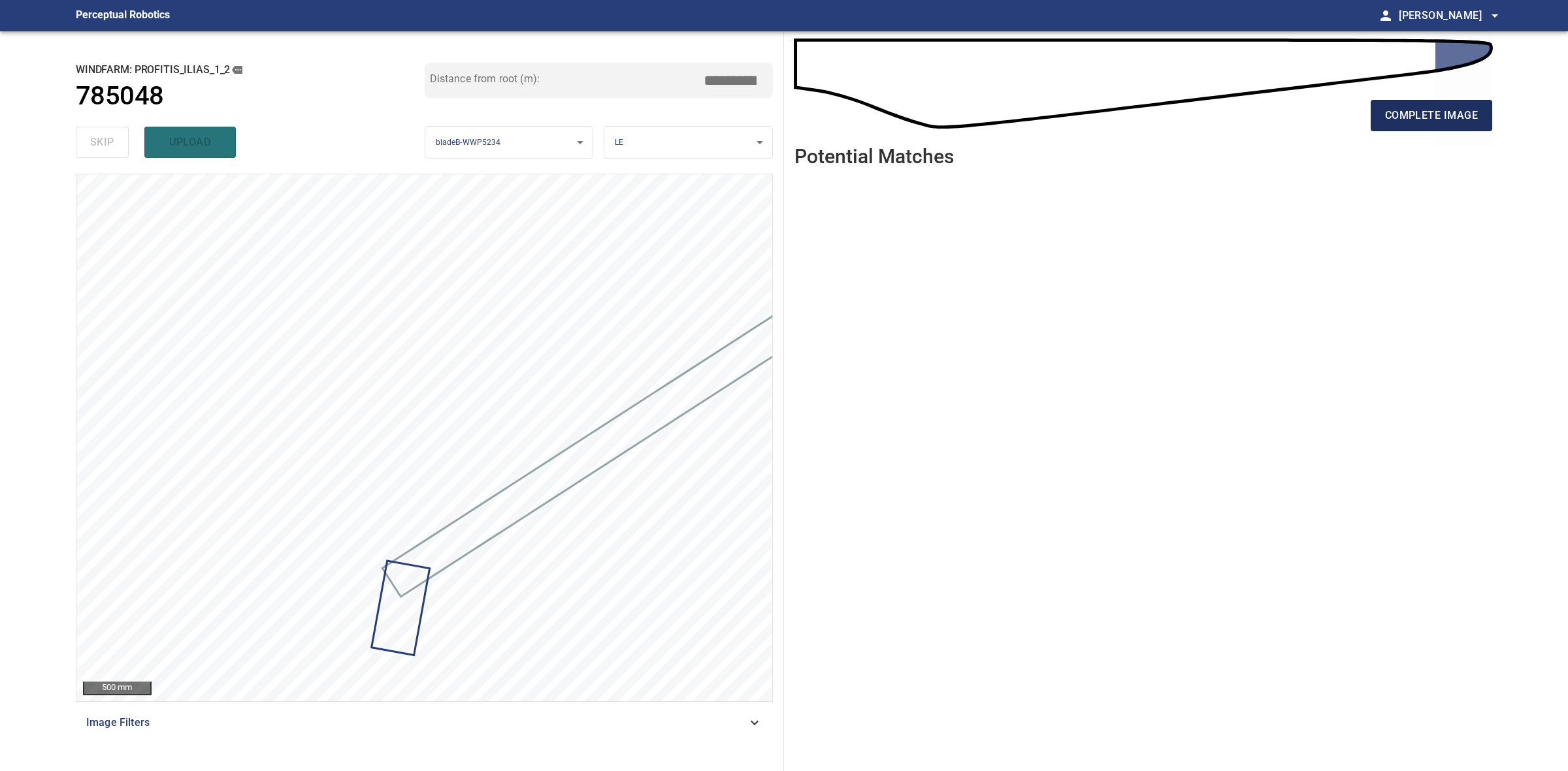
click at [1412, 117] on span "complete image" at bounding box center [1431, 116] width 93 height 19
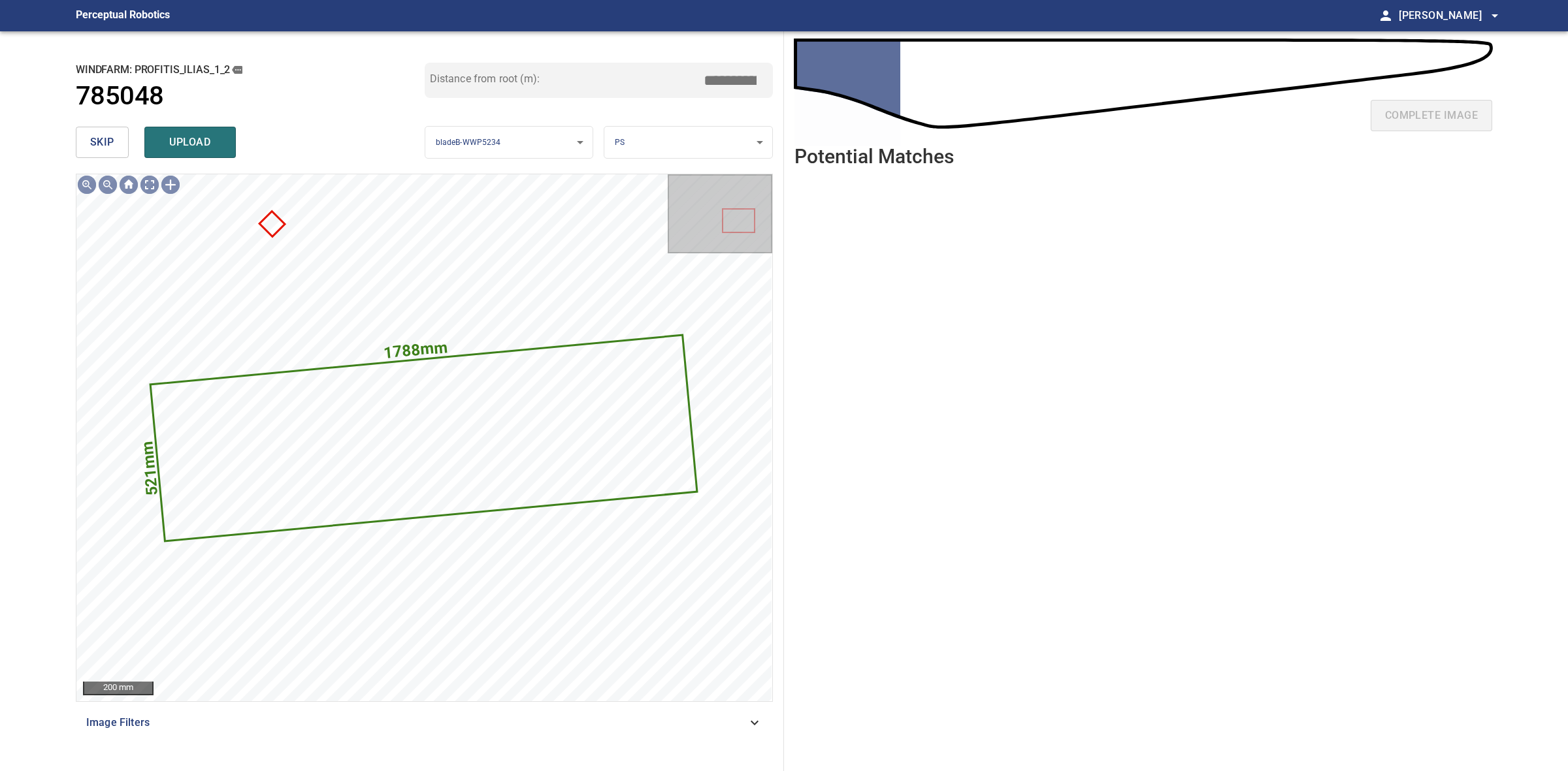
click at [102, 149] on span "skip" at bounding box center [102, 142] width 24 height 19
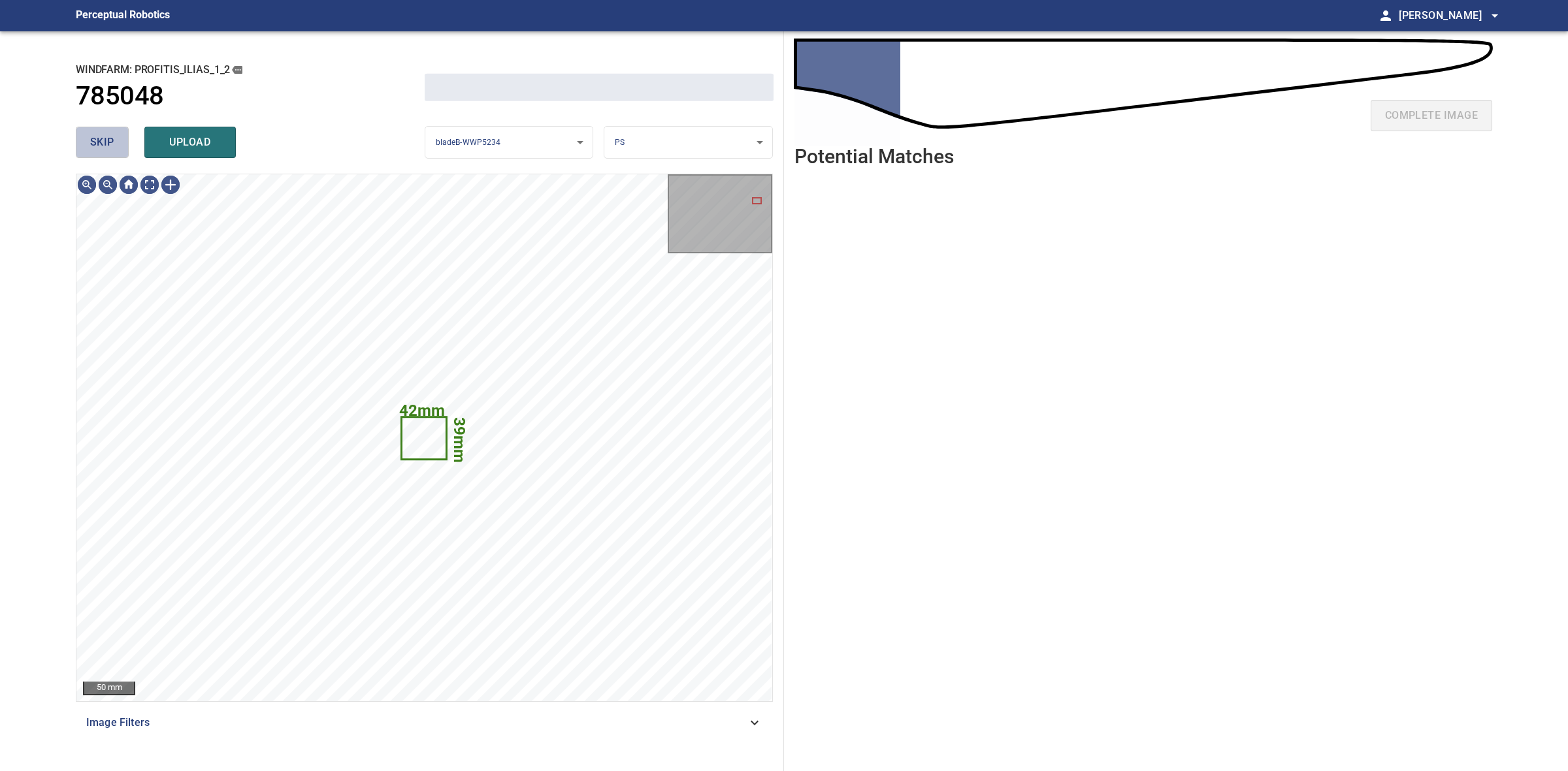
click at [102, 149] on span "skip" at bounding box center [102, 142] width 24 height 19
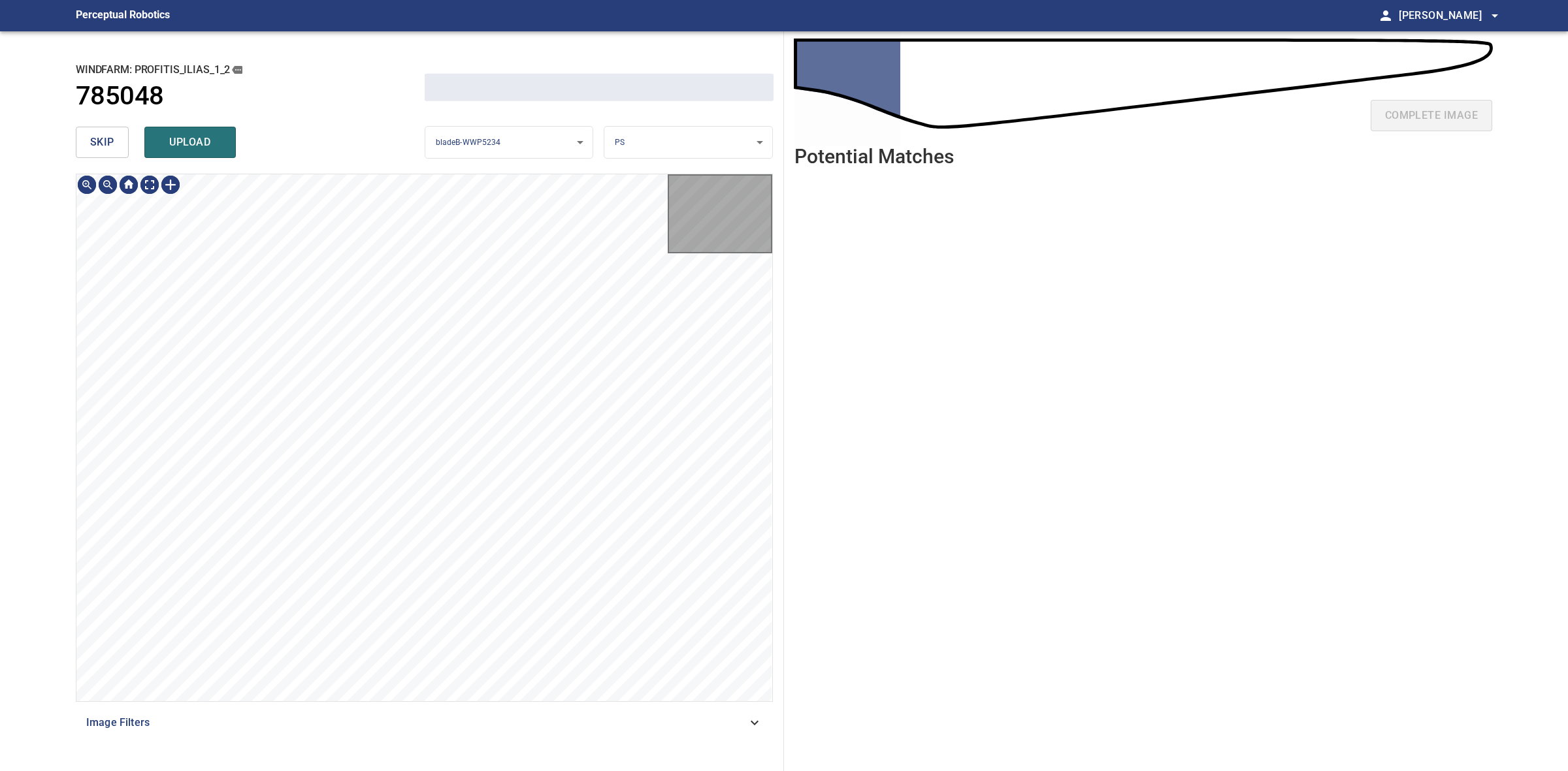
click at [102, 149] on span "skip" at bounding box center [102, 142] width 24 height 19
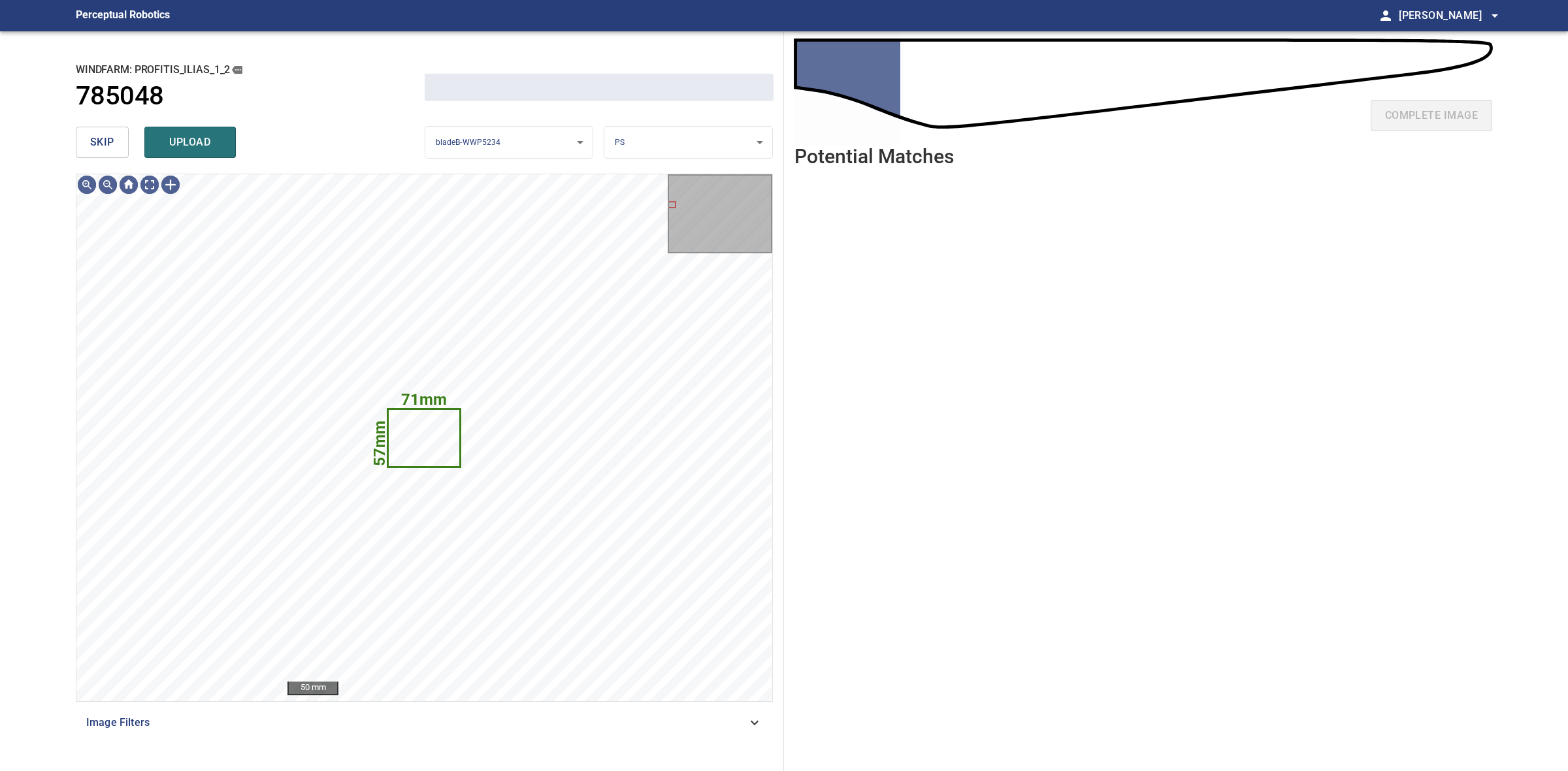
click at [109, 145] on span "skip" at bounding box center [102, 142] width 24 height 19
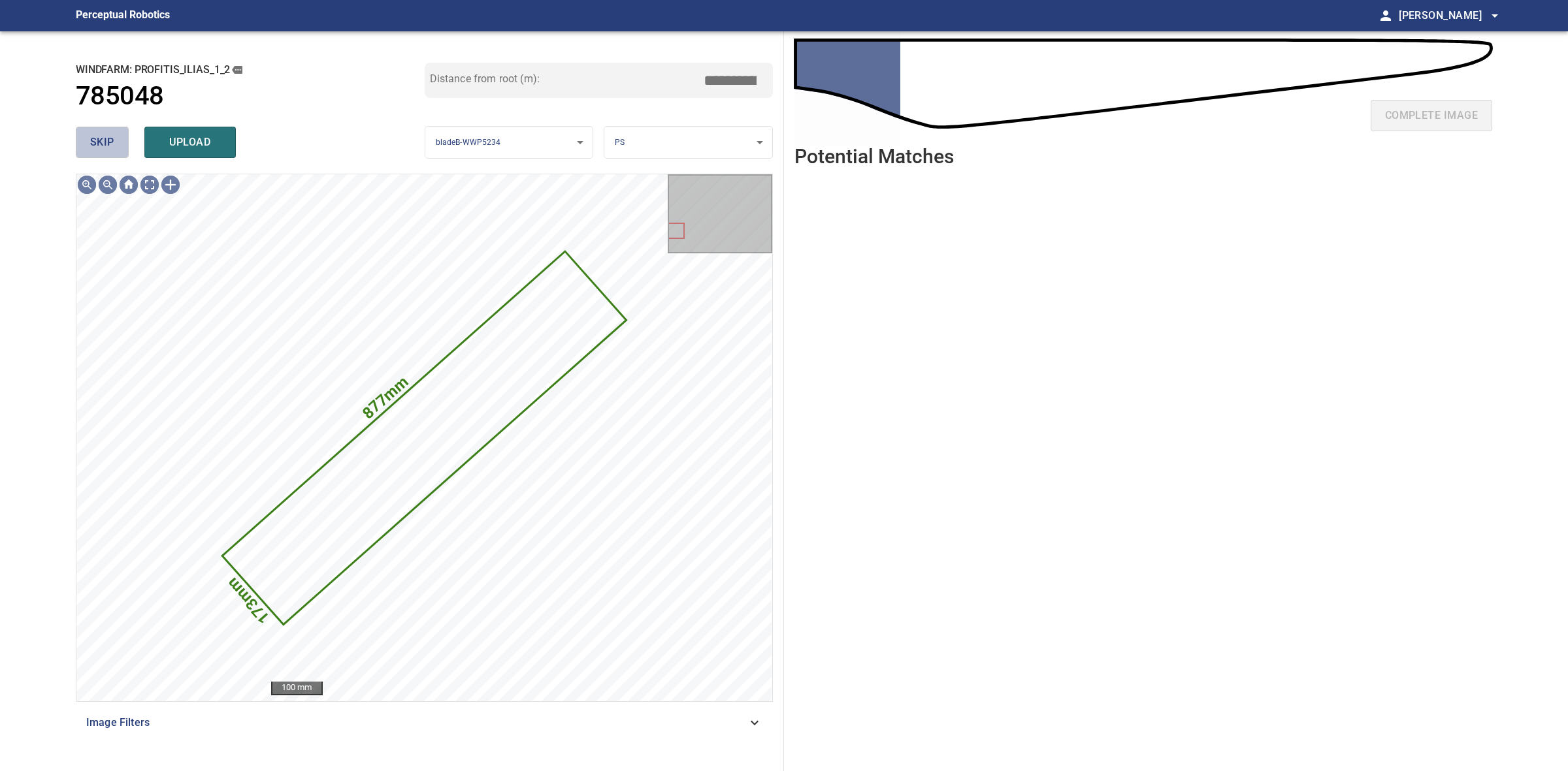
click at [109, 145] on span "skip" at bounding box center [102, 142] width 24 height 19
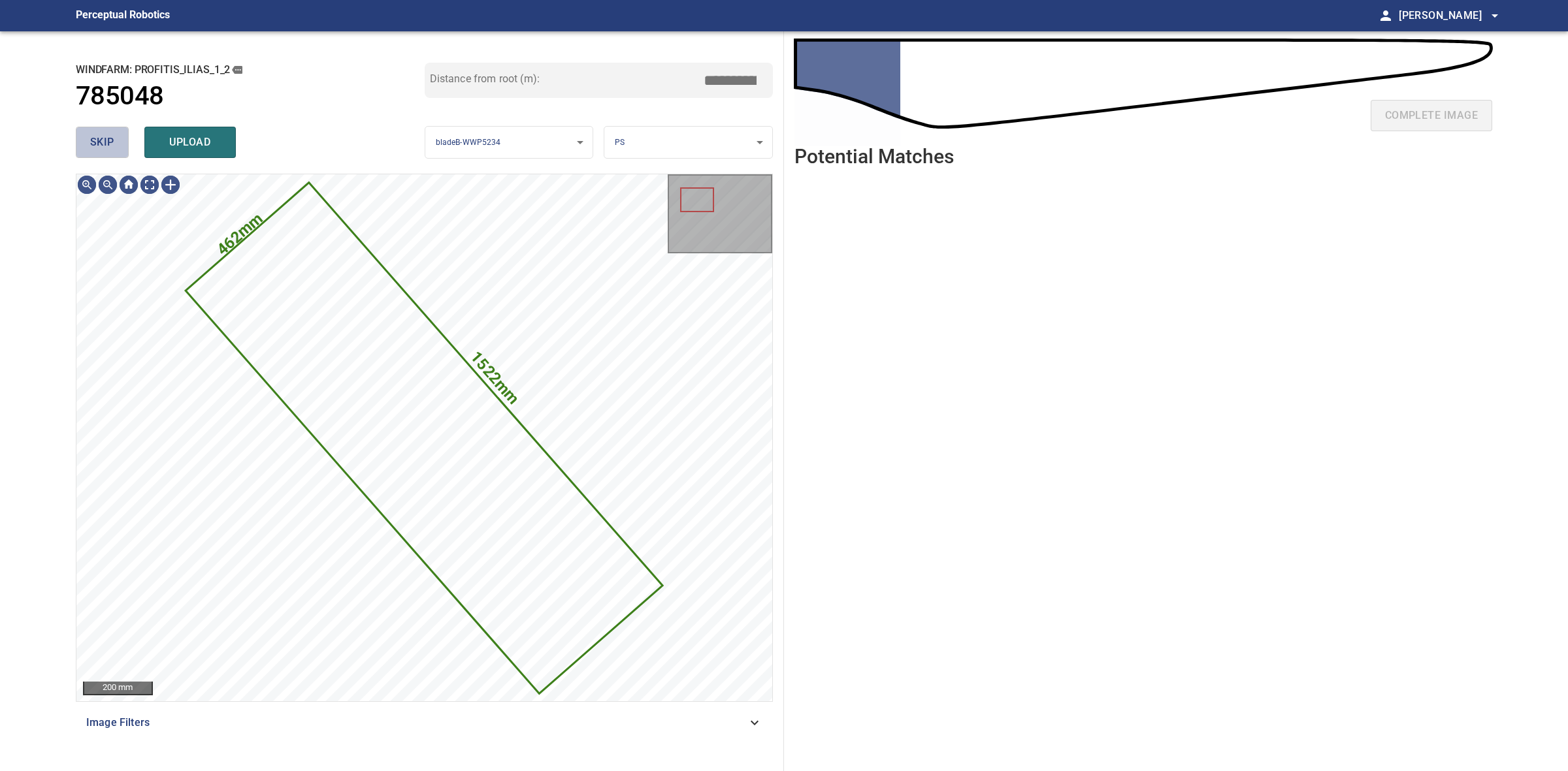
click at [109, 145] on span "skip" at bounding box center [102, 142] width 24 height 19
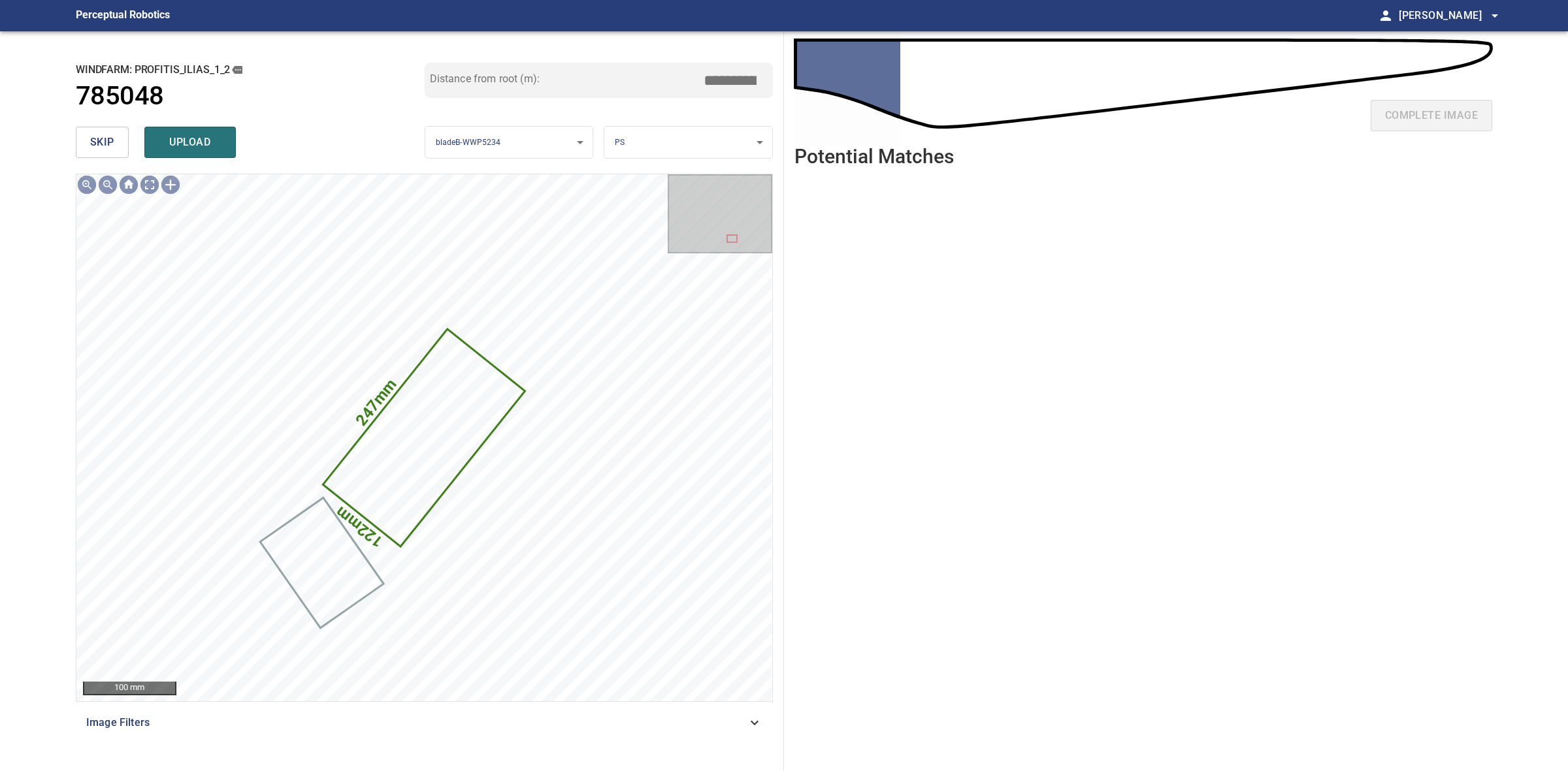
type input "****"
click at [109, 142] on span "skip" at bounding box center [102, 142] width 24 height 19
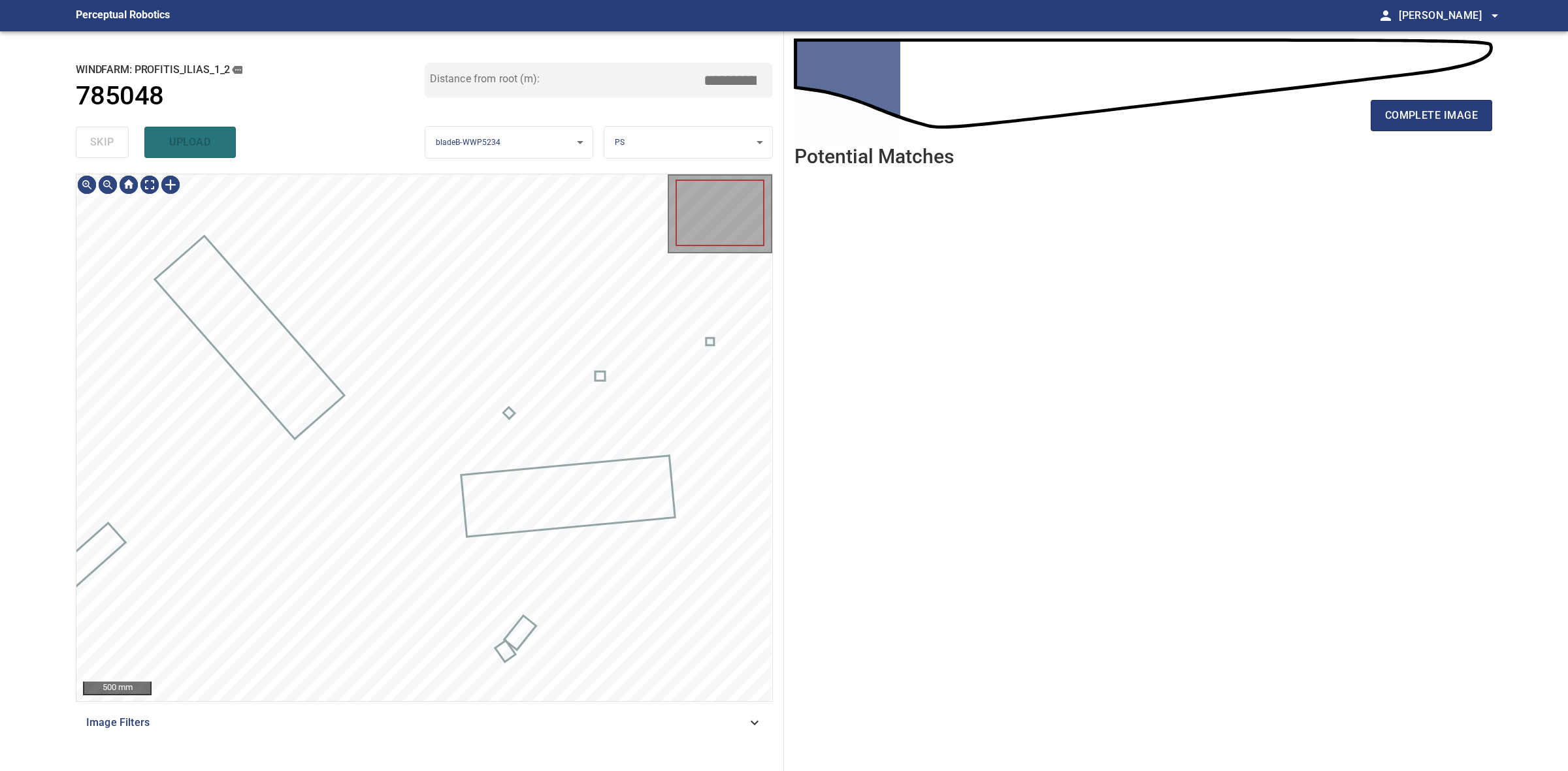
click at [109, 142] on div "skip upload" at bounding box center [250, 142] width 349 height 42
click at [1411, 131] on div "complete image" at bounding box center [1143, 120] width 697 height 52
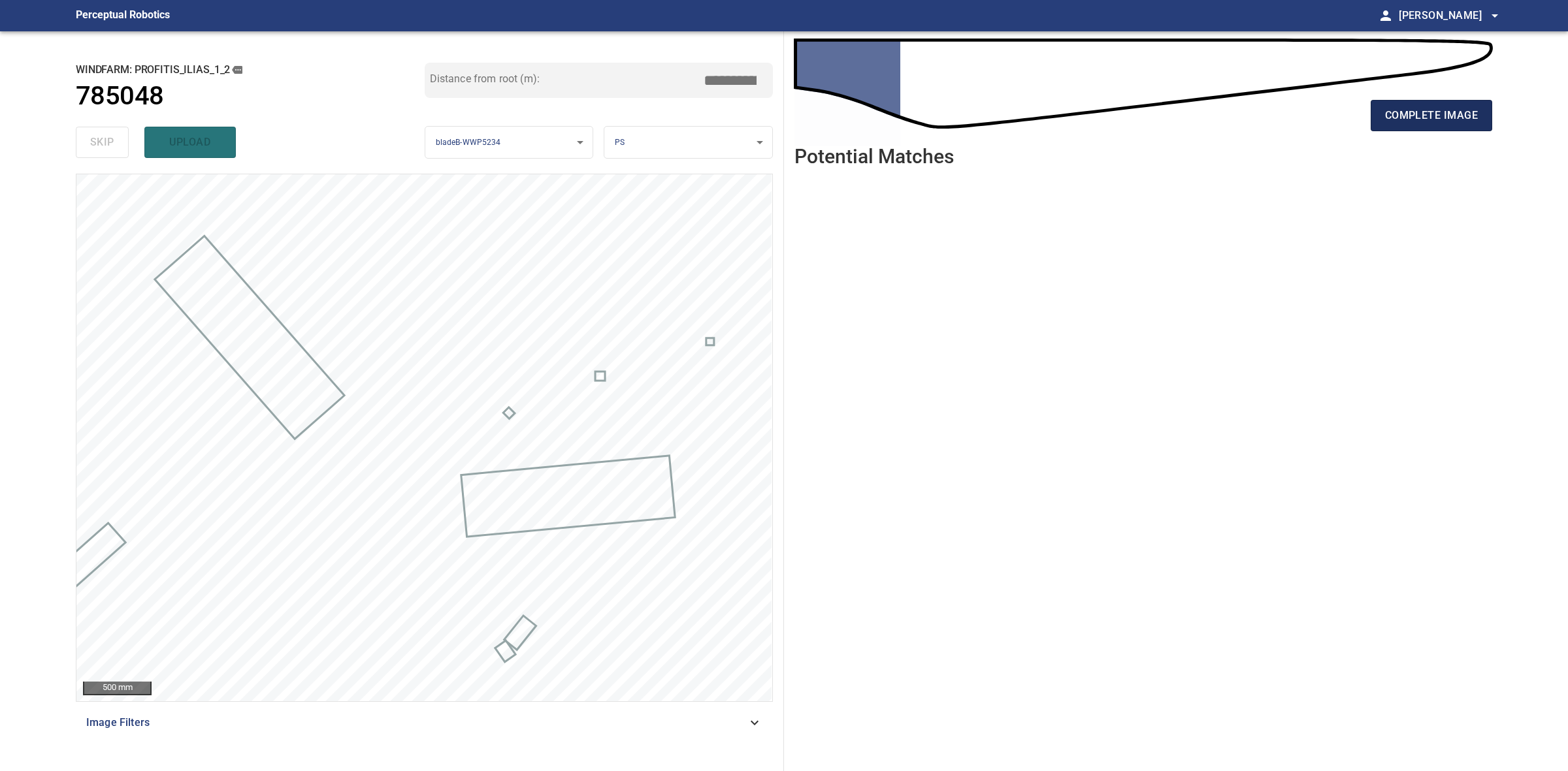
click at [1410, 126] on button "complete image" at bounding box center [1431, 116] width 122 height 31
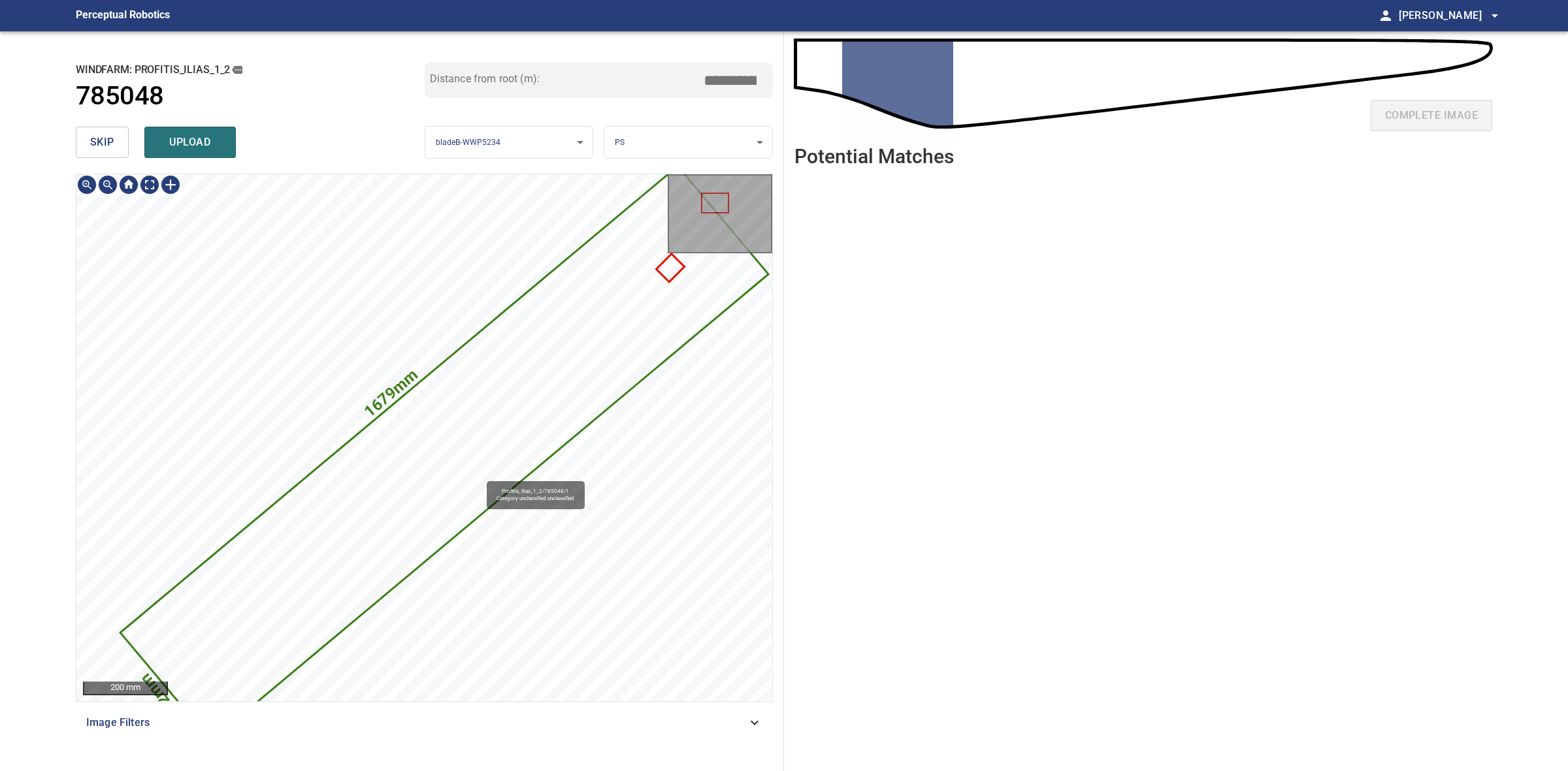
click at [475, 472] on icon at bounding box center [444, 453] width 645 height 572
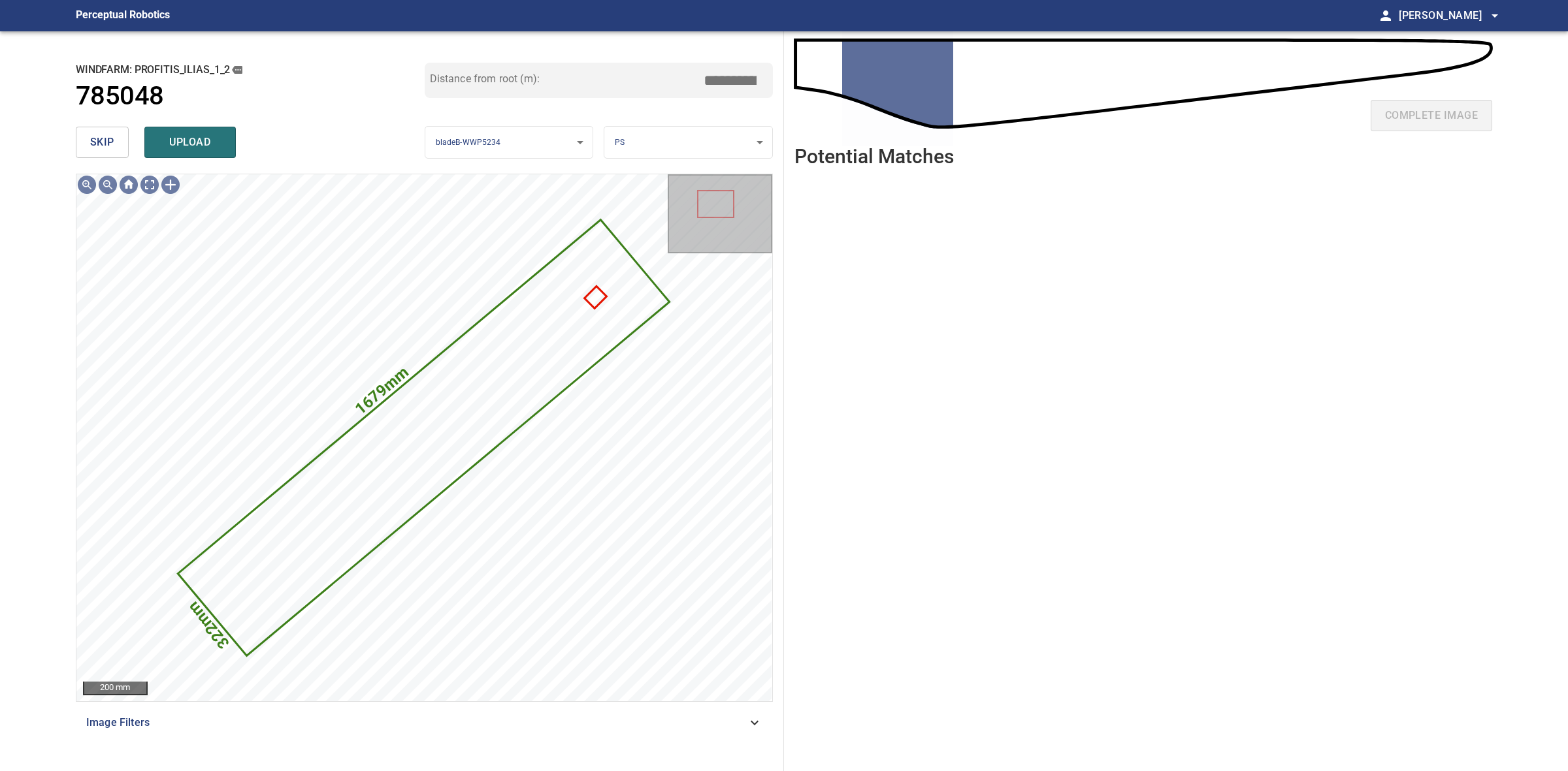
click at [113, 137] on span "skip" at bounding box center [102, 142] width 24 height 19
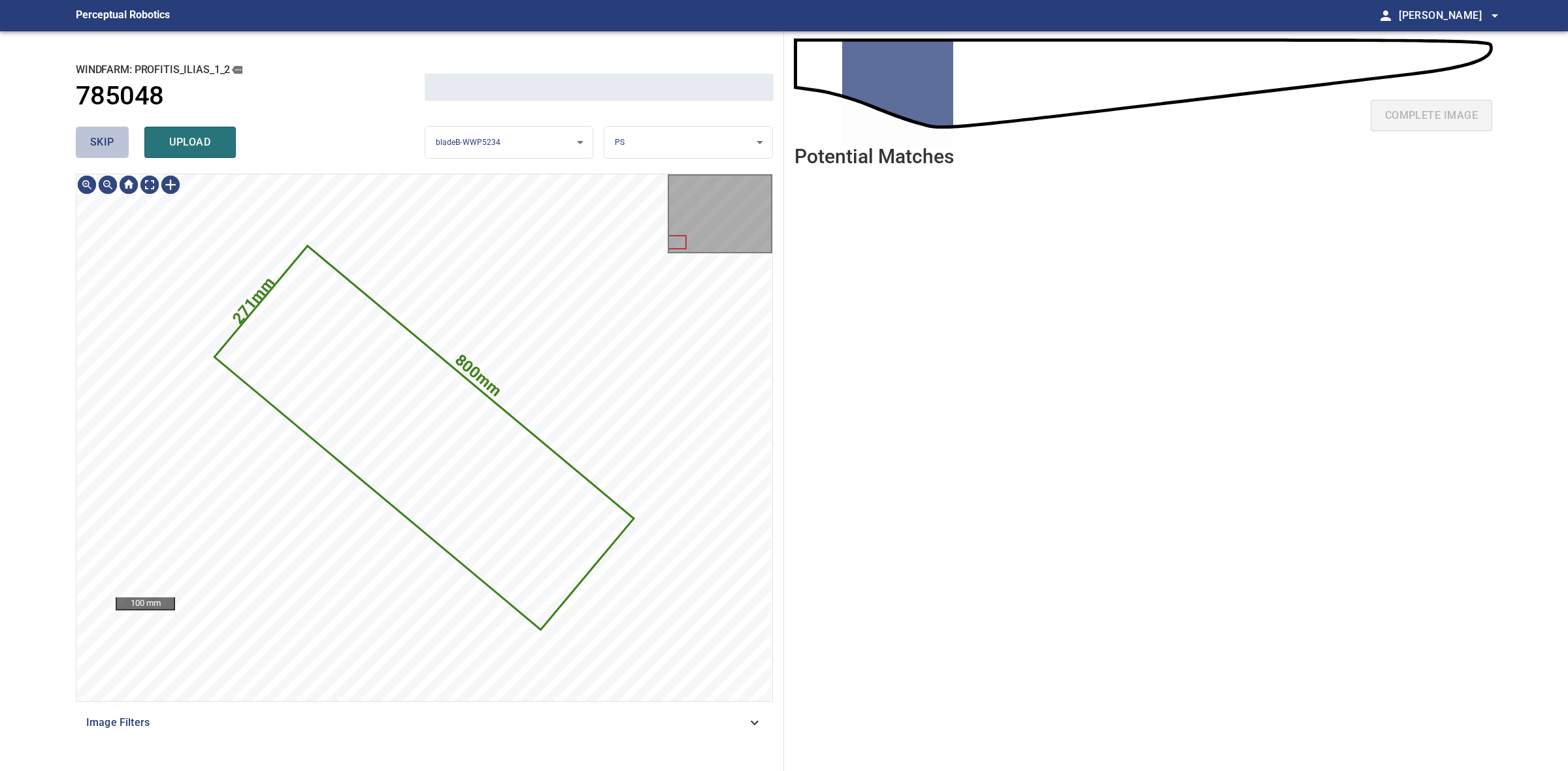
click at [113, 137] on span "skip" at bounding box center [102, 142] width 24 height 19
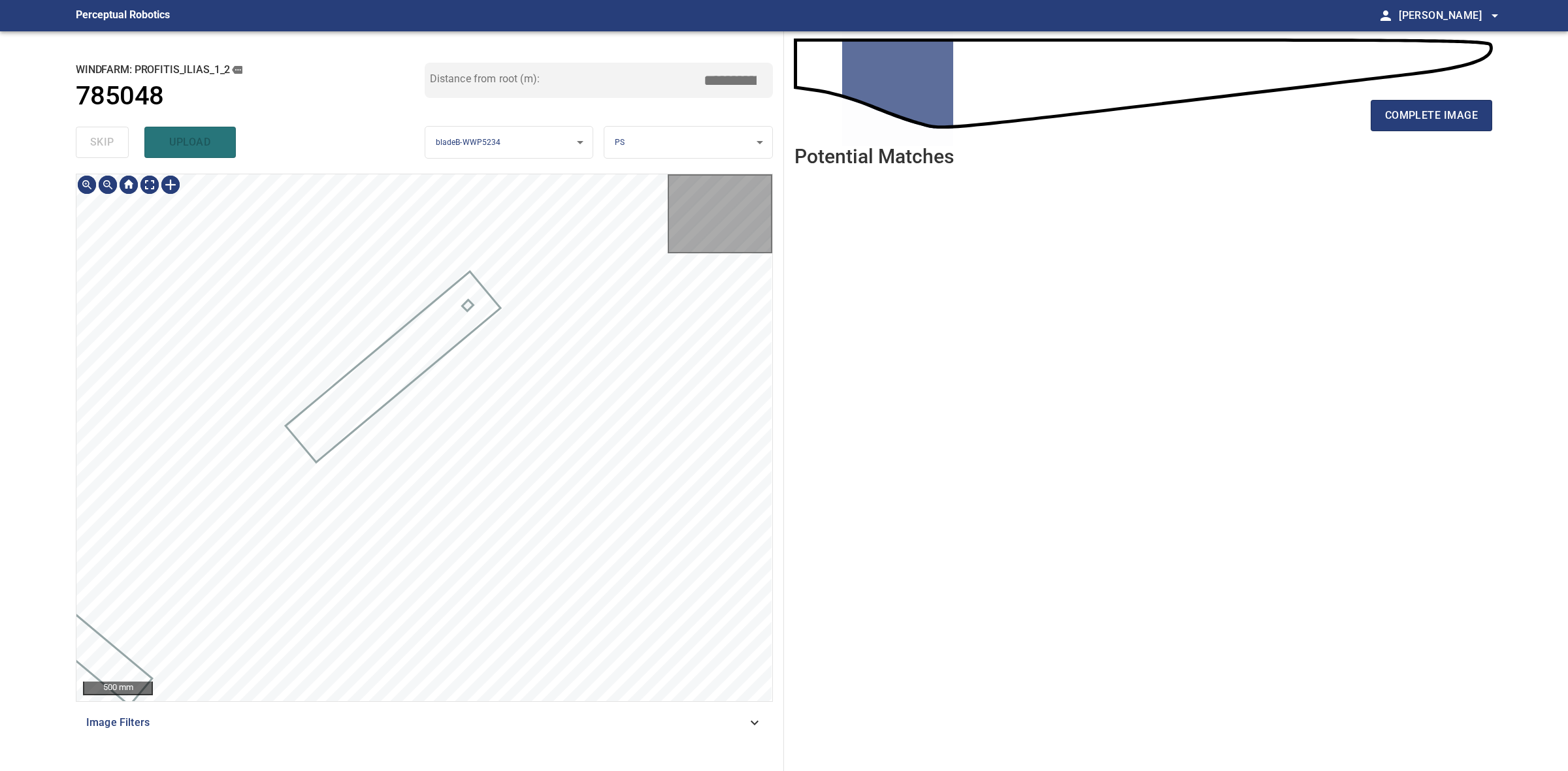
click at [113, 137] on div "skip upload" at bounding box center [250, 142] width 349 height 42
type input "****"
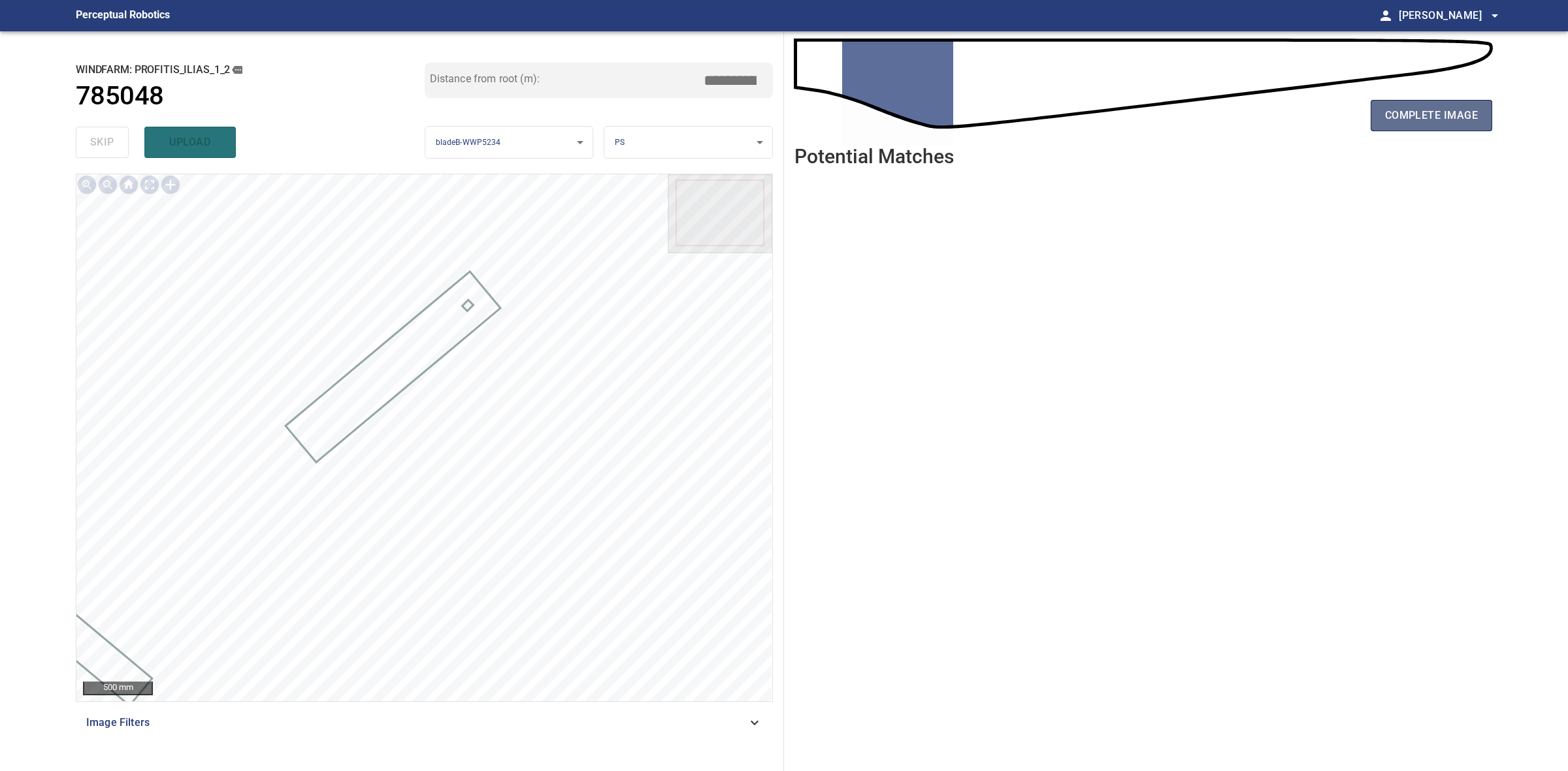
click at [1446, 107] on span "complete image" at bounding box center [1431, 116] width 93 height 19
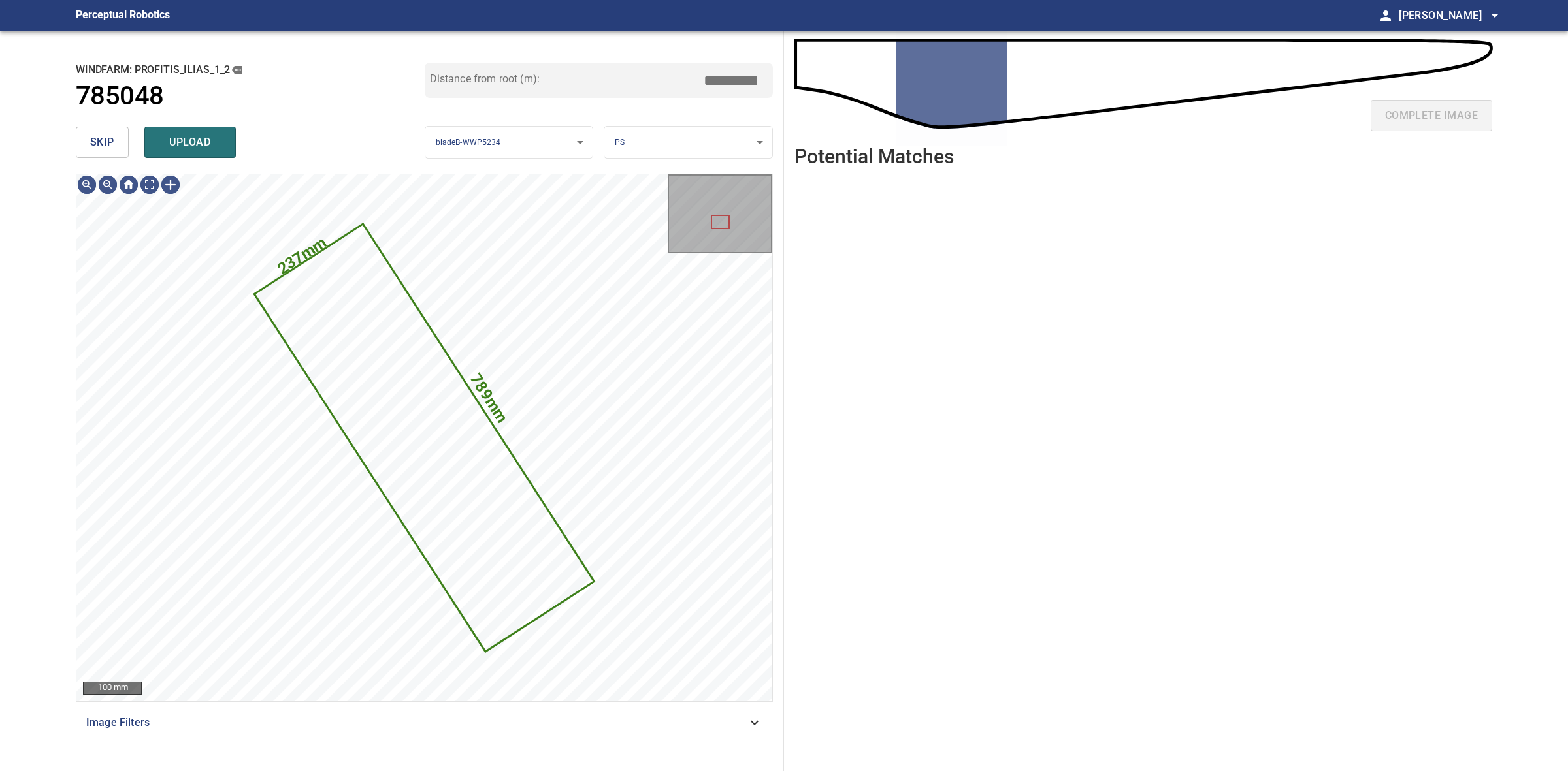
click at [115, 152] on button "skip" at bounding box center [102, 142] width 53 height 31
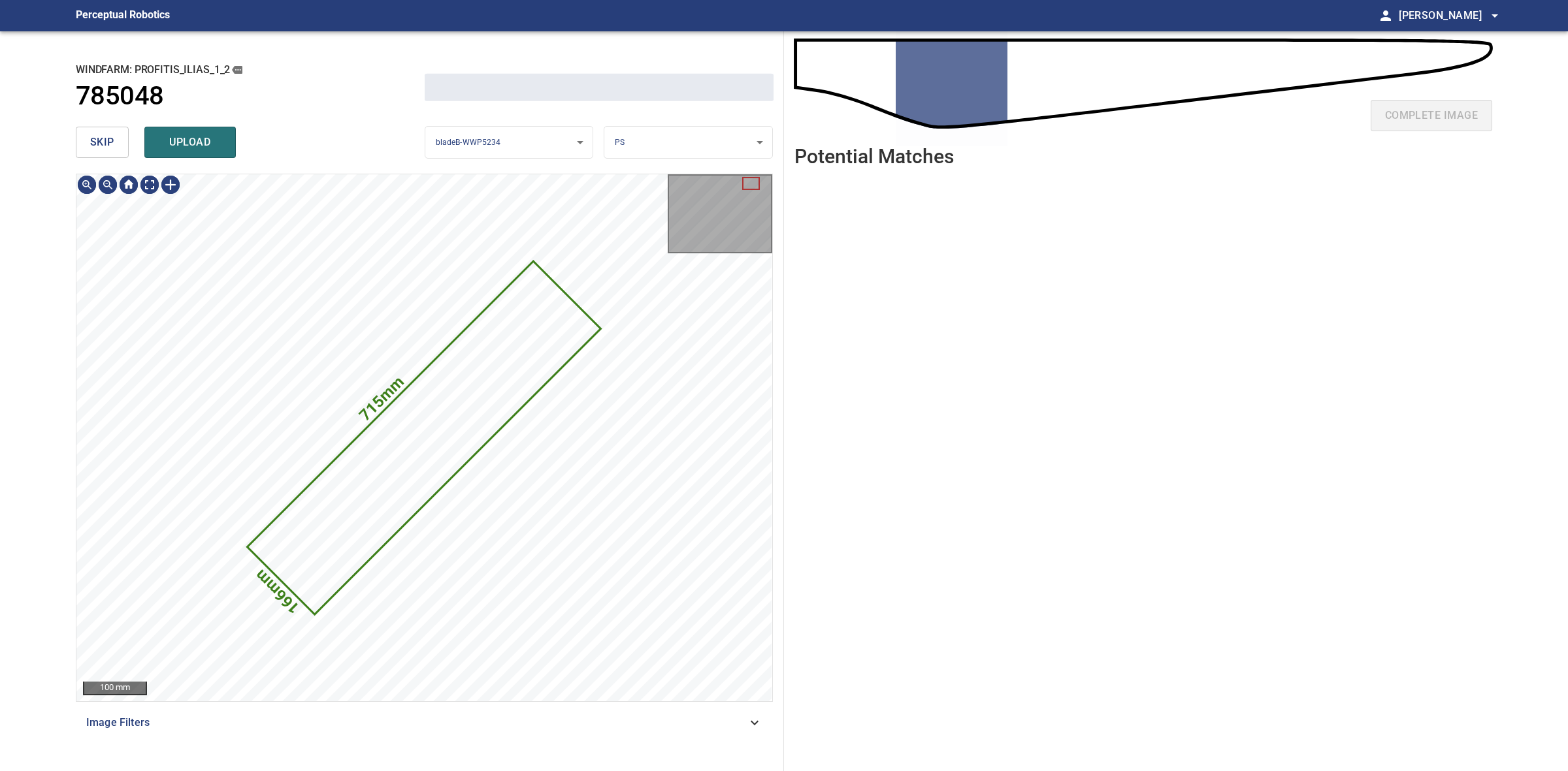
click at [115, 152] on button "skip" at bounding box center [102, 142] width 53 height 31
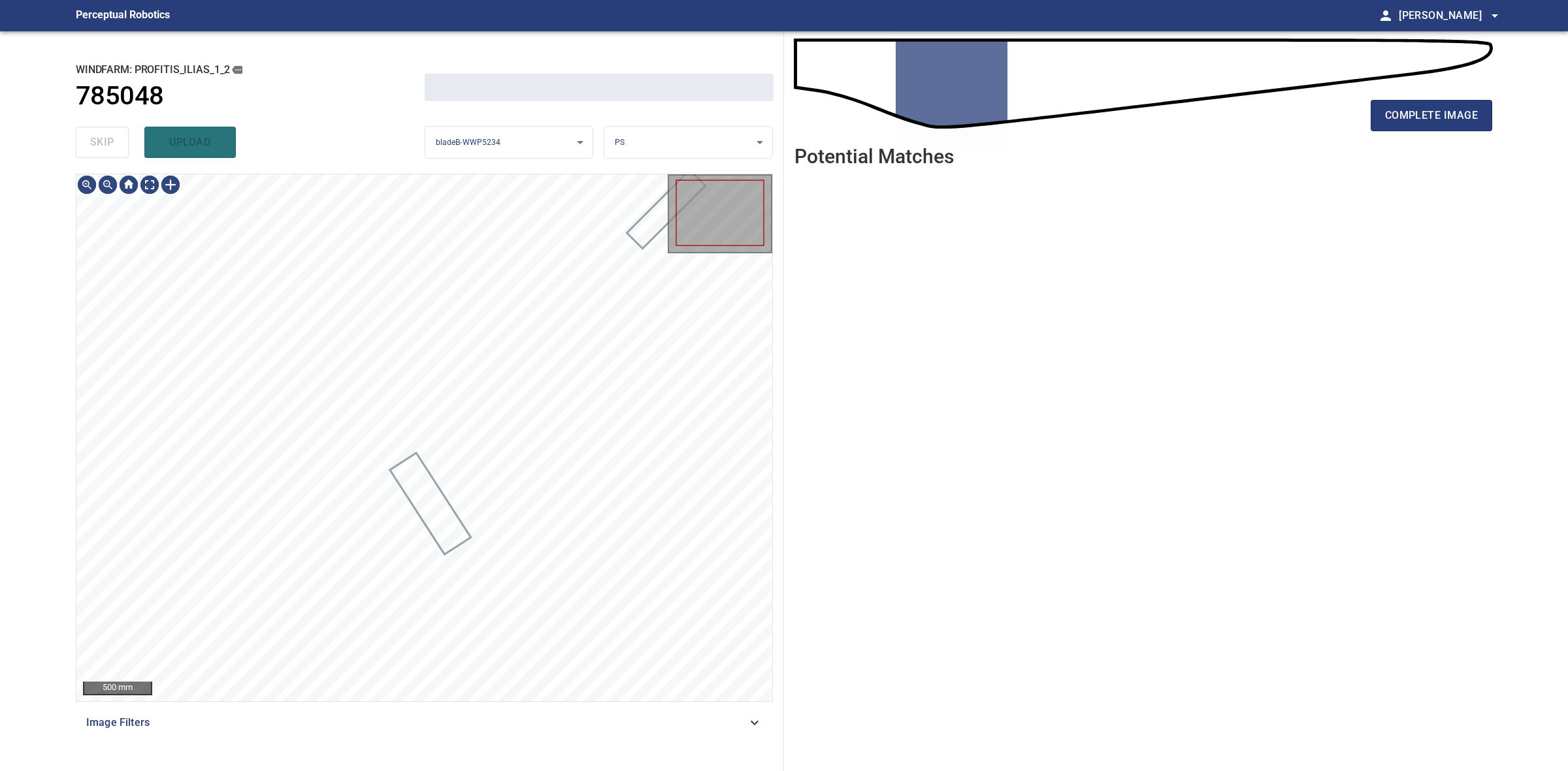
click at [115, 152] on div "skip upload" at bounding box center [250, 142] width 349 height 42
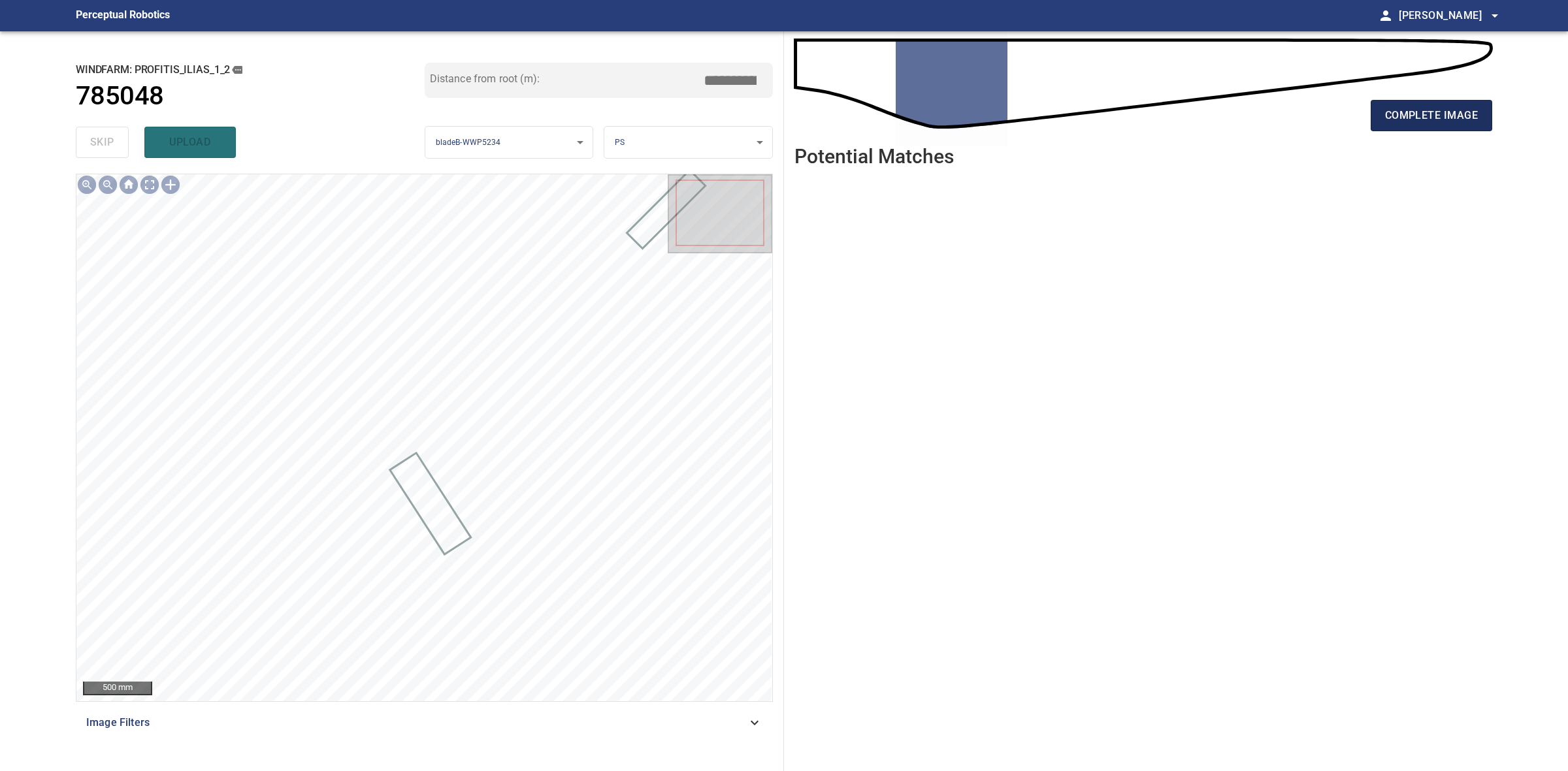
click at [1454, 105] on button "complete image" at bounding box center [1431, 116] width 122 height 31
drag, startPoint x: 1499, startPoint y: 123, endPoint x: 1476, endPoint y: 115, distance: 24.4
click at [1498, 122] on div "complete image Potential Matches" at bounding box center [1143, 402] width 719 height 740
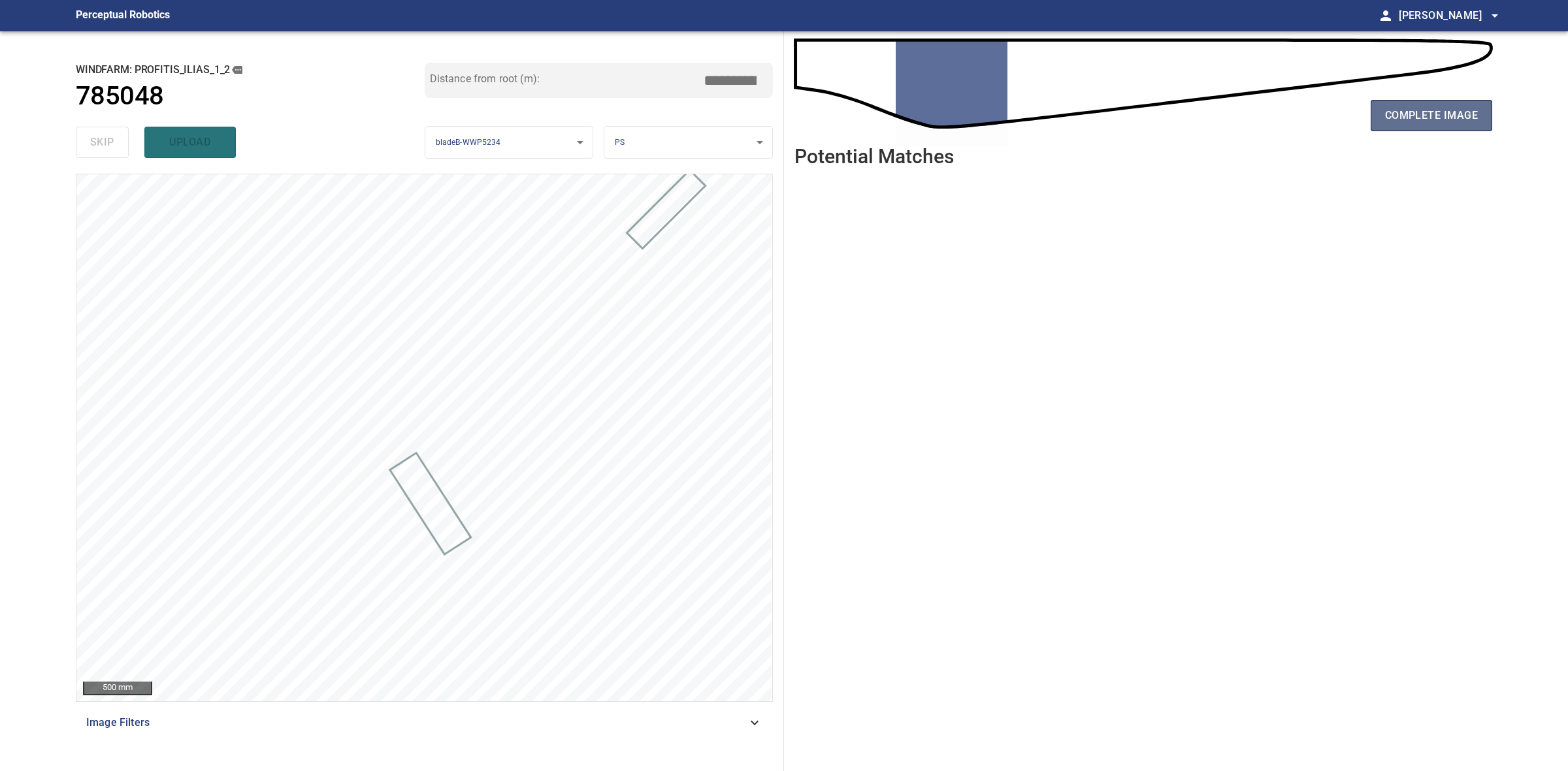
click at [1476, 115] on span "complete image" at bounding box center [1431, 116] width 93 height 19
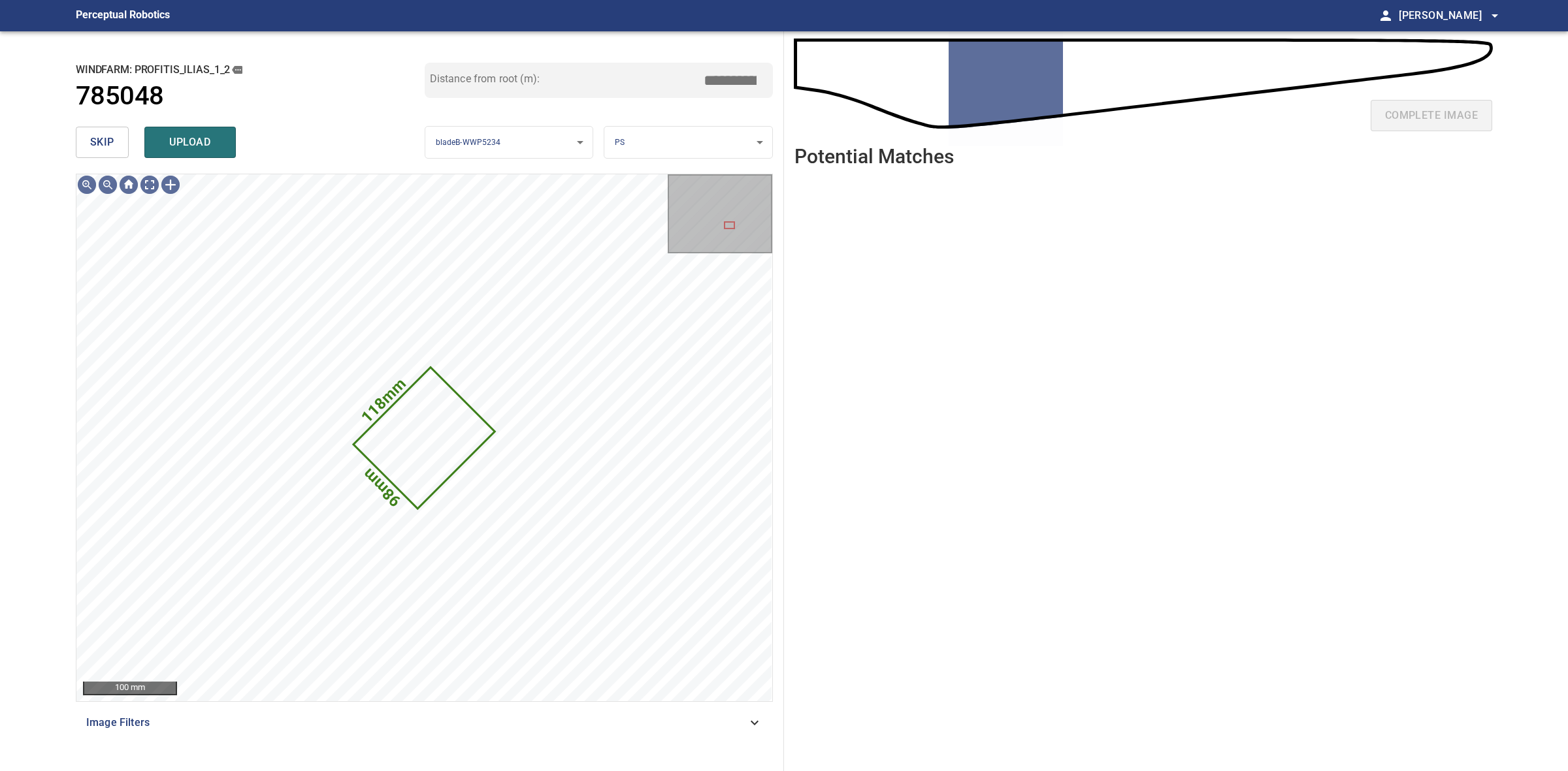
click at [103, 148] on span "skip" at bounding box center [102, 142] width 24 height 19
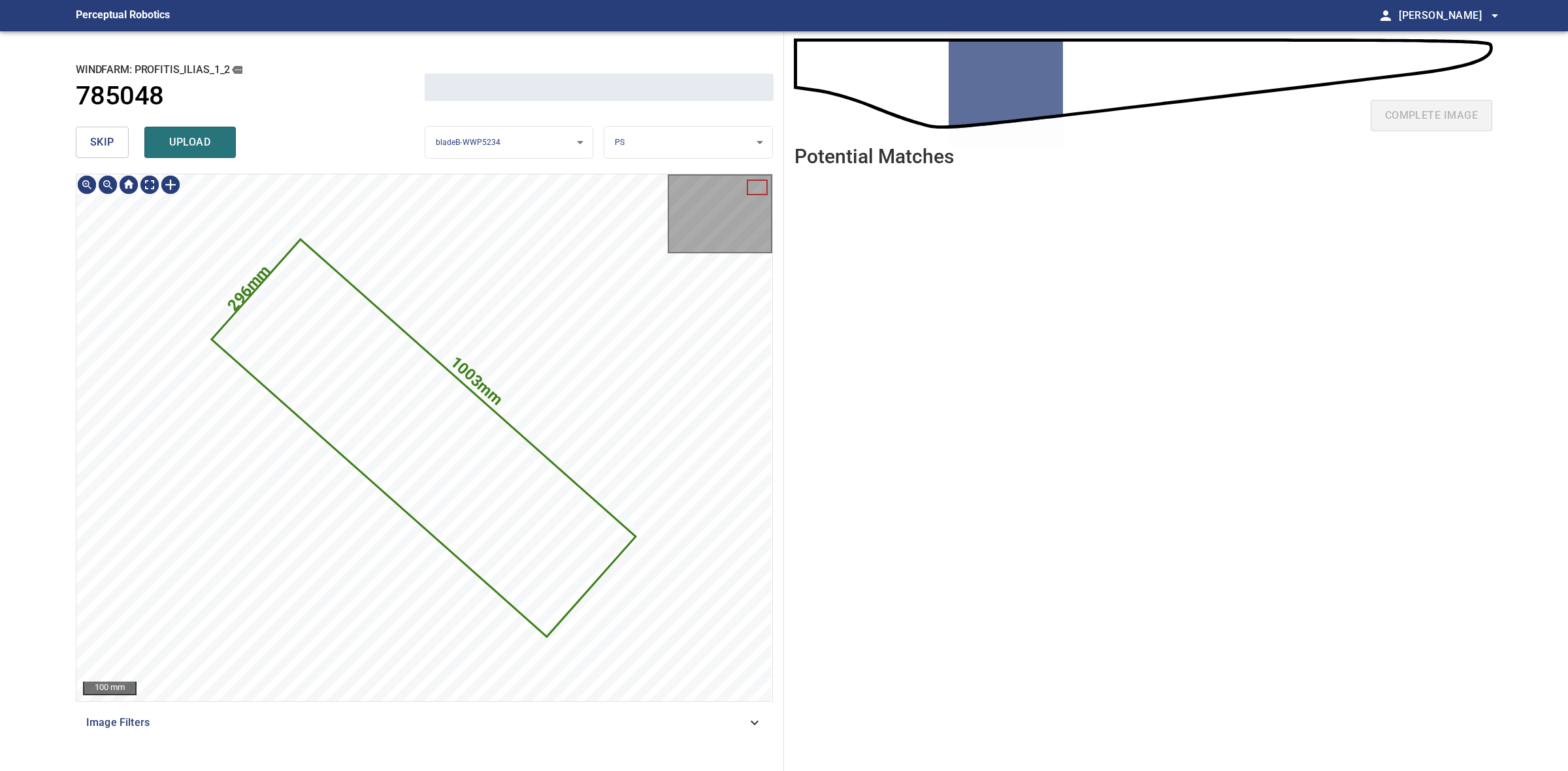
click at [103, 148] on span "skip" at bounding box center [102, 142] width 24 height 19
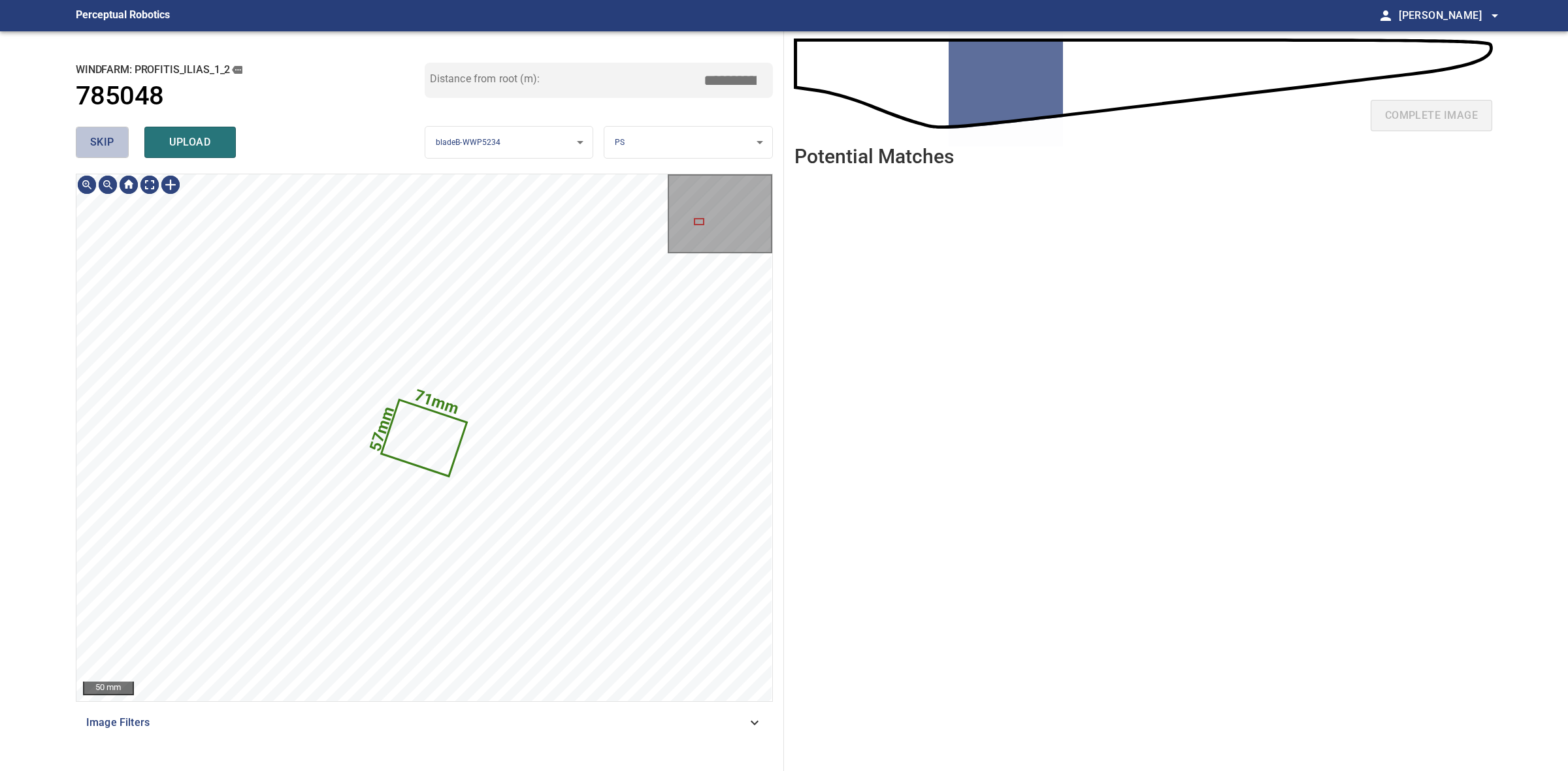
click at [103, 148] on span "skip" at bounding box center [102, 142] width 24 height 19
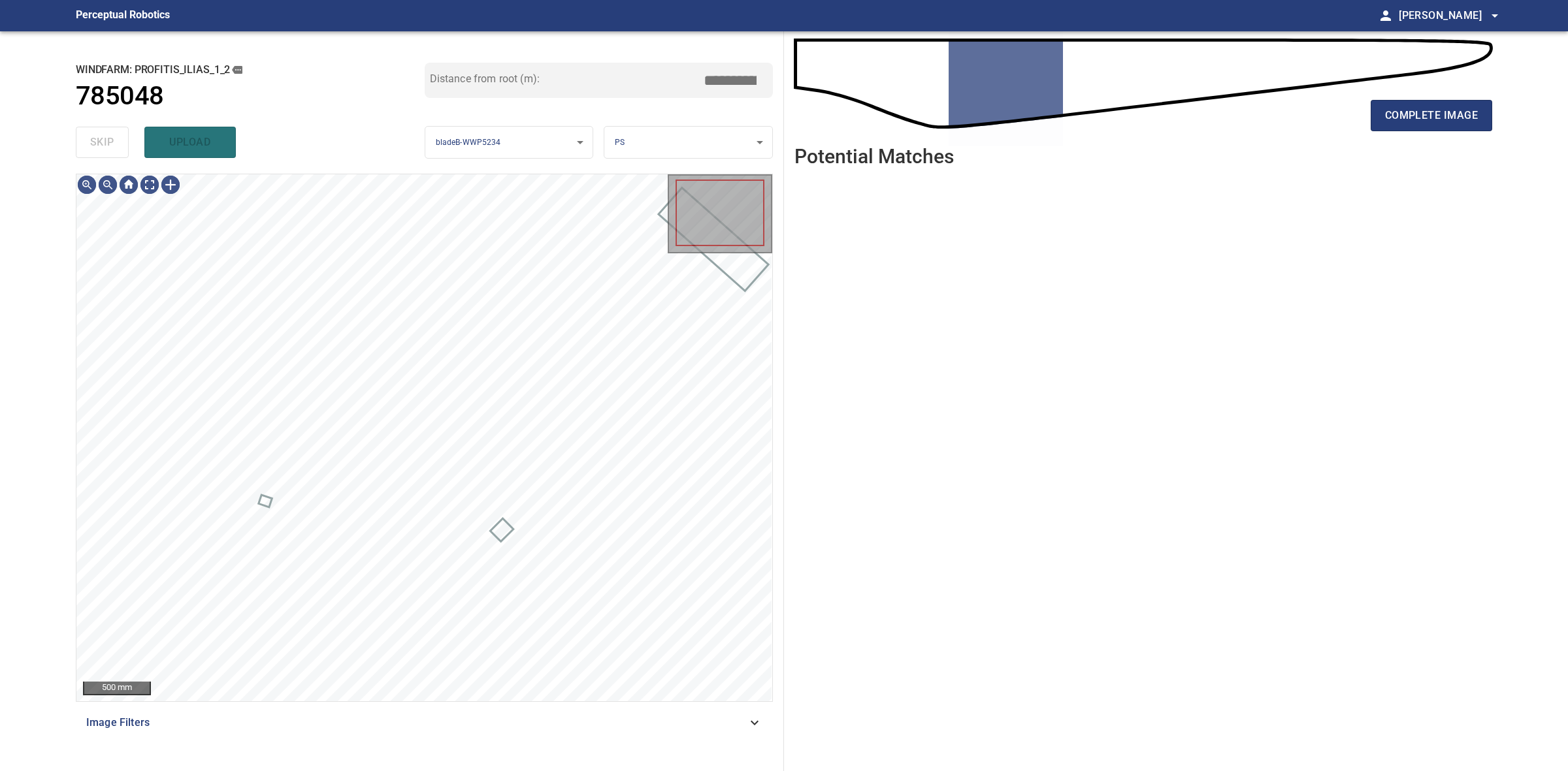
click at [103, 148] on div "skip upload" at bounding box center [250, 142] width 349 height 42
type input "*****"
click at [103, 148] on div "skip upload" at bounding box center [250, 142] width 349 height 42
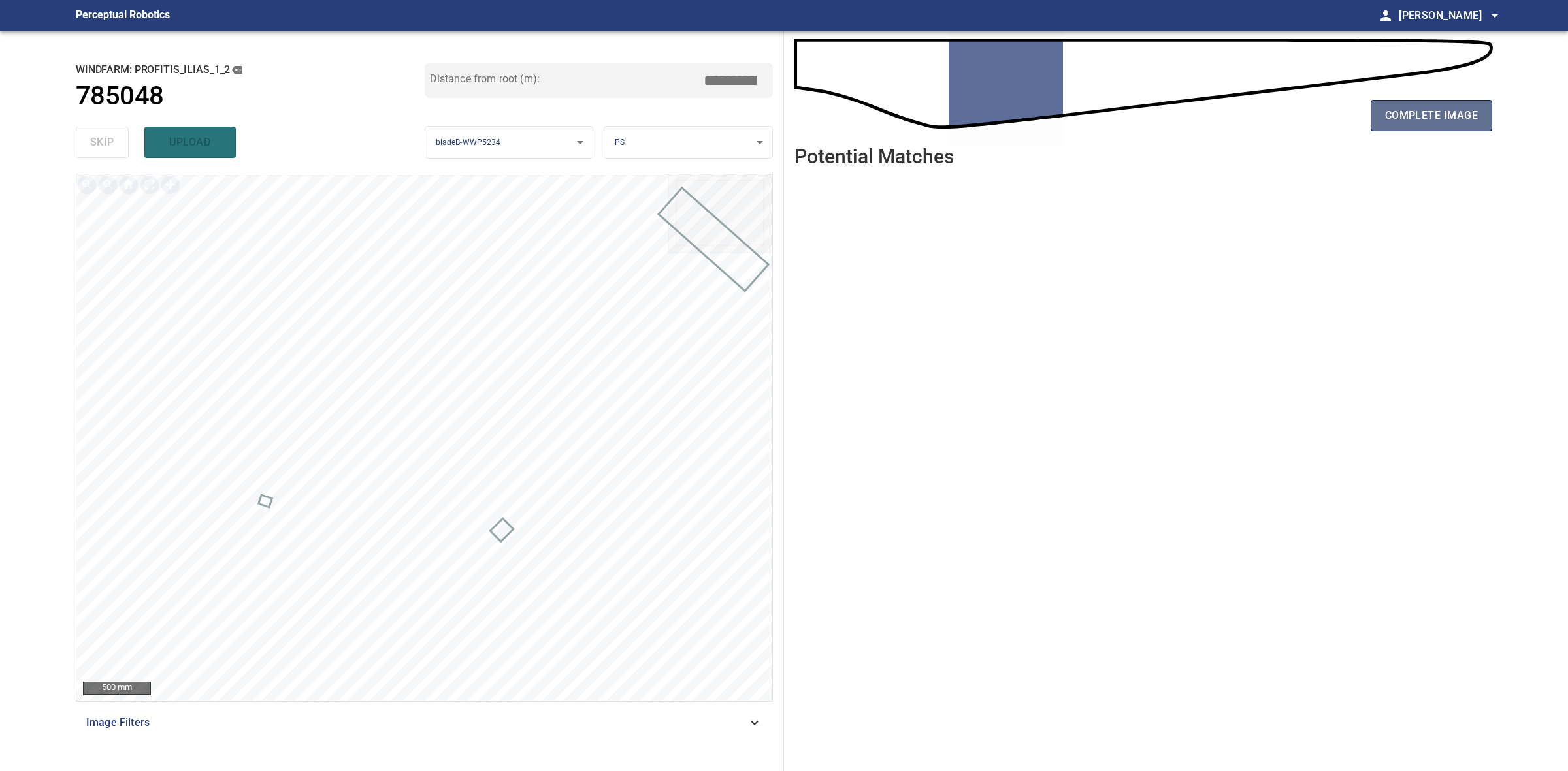
click at [1453, 115] on span "complete image" at bounding box center [1431, 116] width 93 height 19
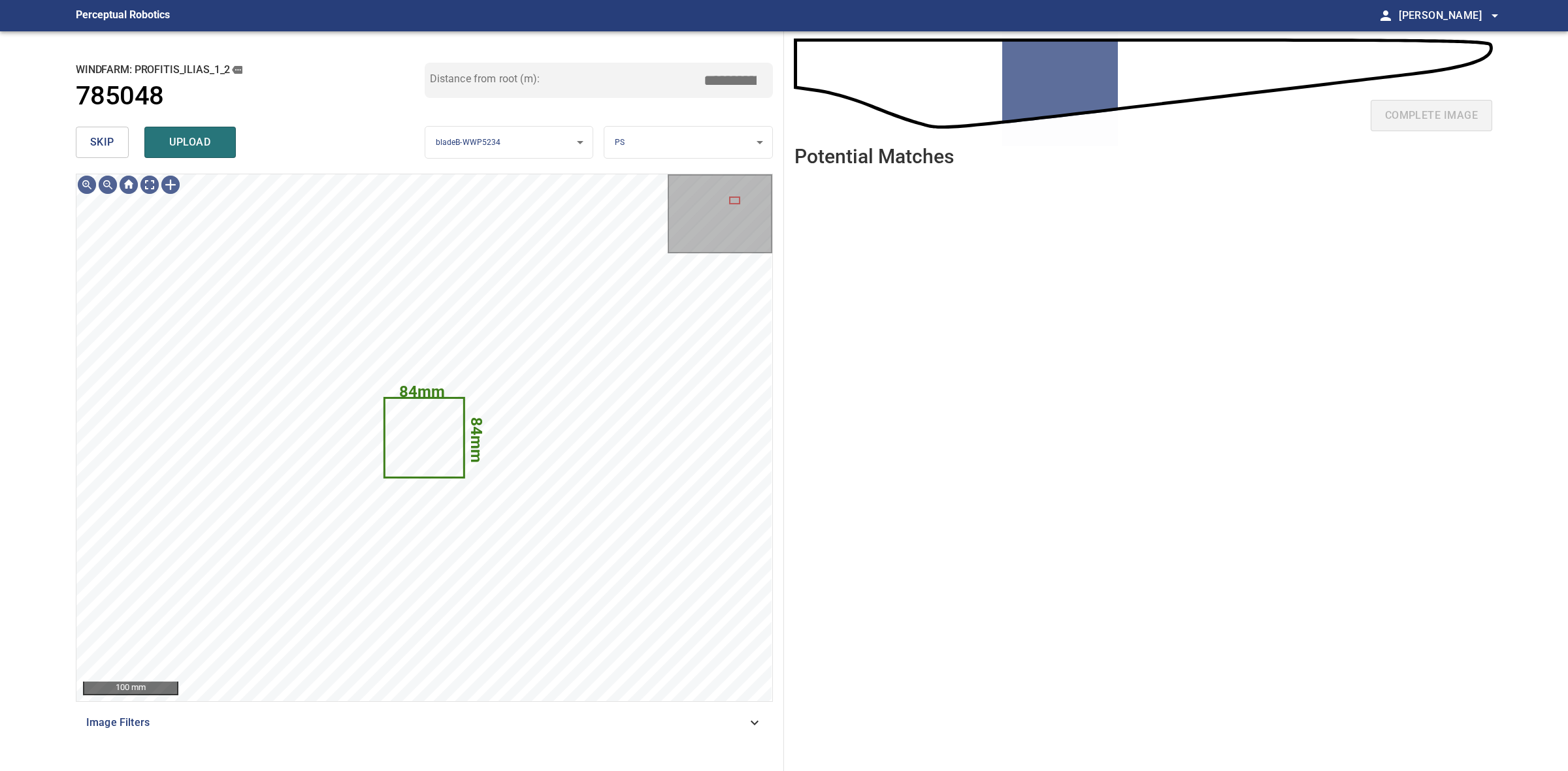
click at [125, 145] on button "skip" at bounding box center [102, 142] width 53 height 31
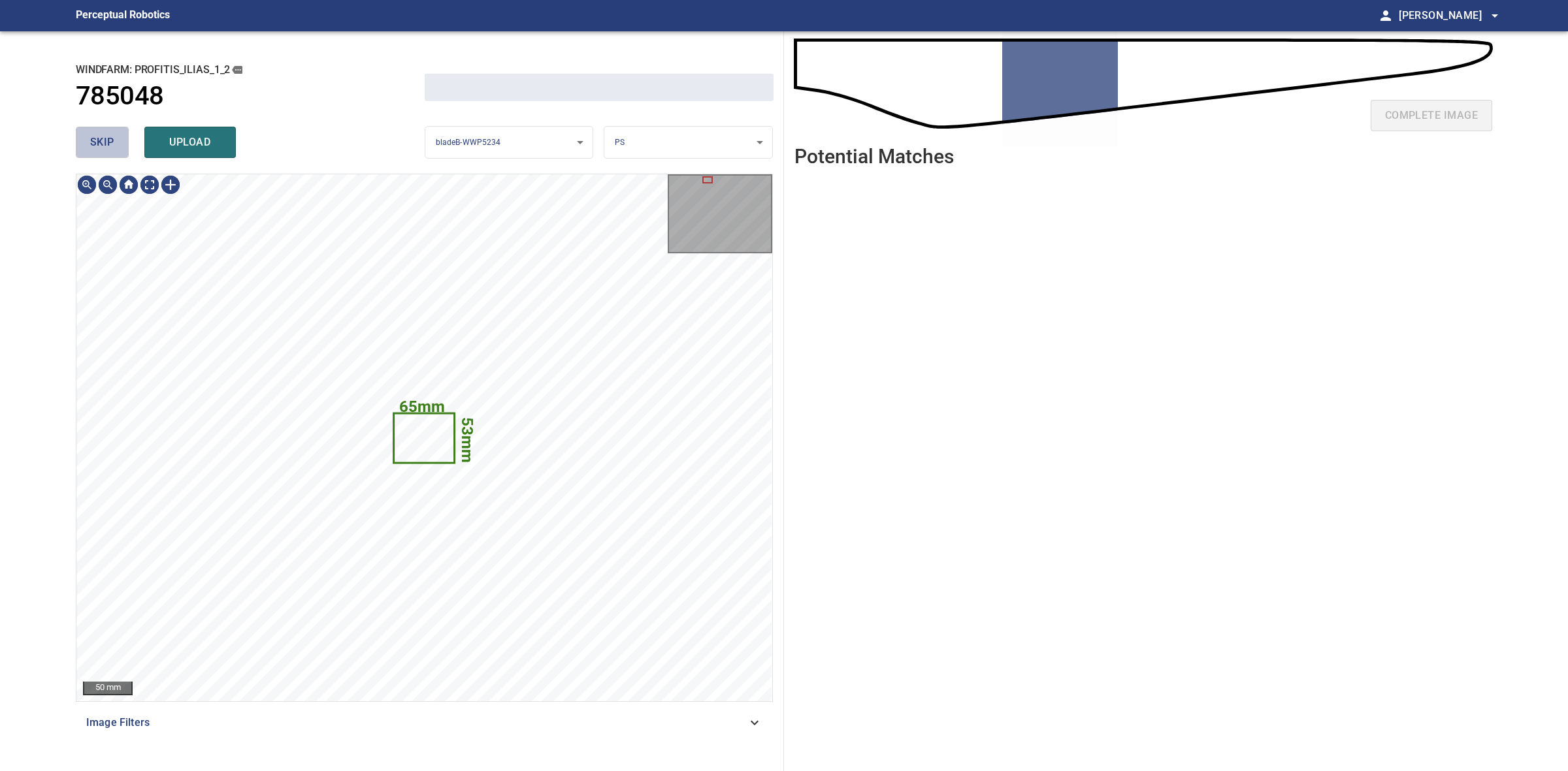
click at [125, 145] on button "skip" at bounding box center [102, 142] width 53 height 31
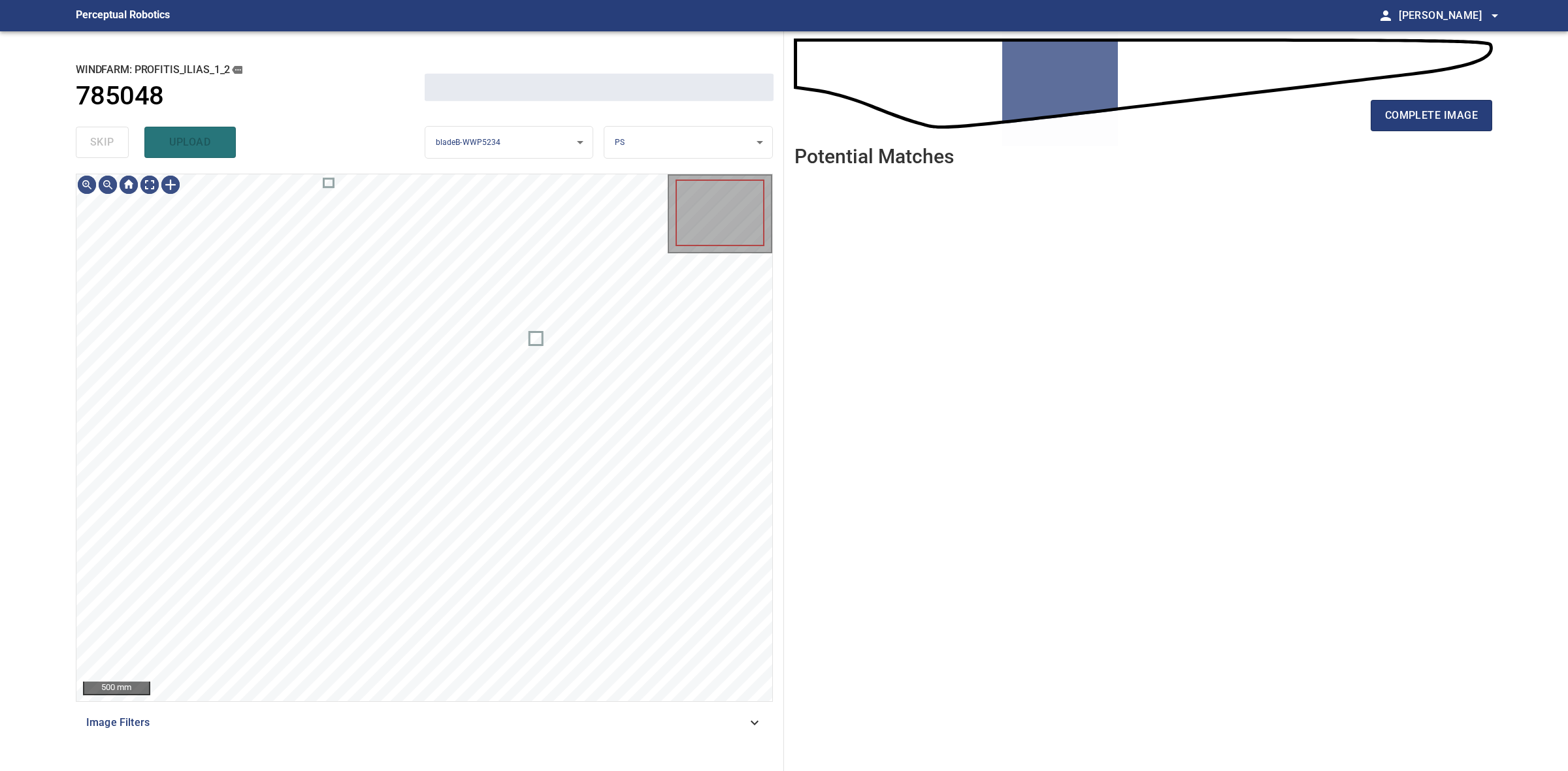
click at [125, 145] on div "skip upload" at bounding box center [250, 142] width 349 height 42
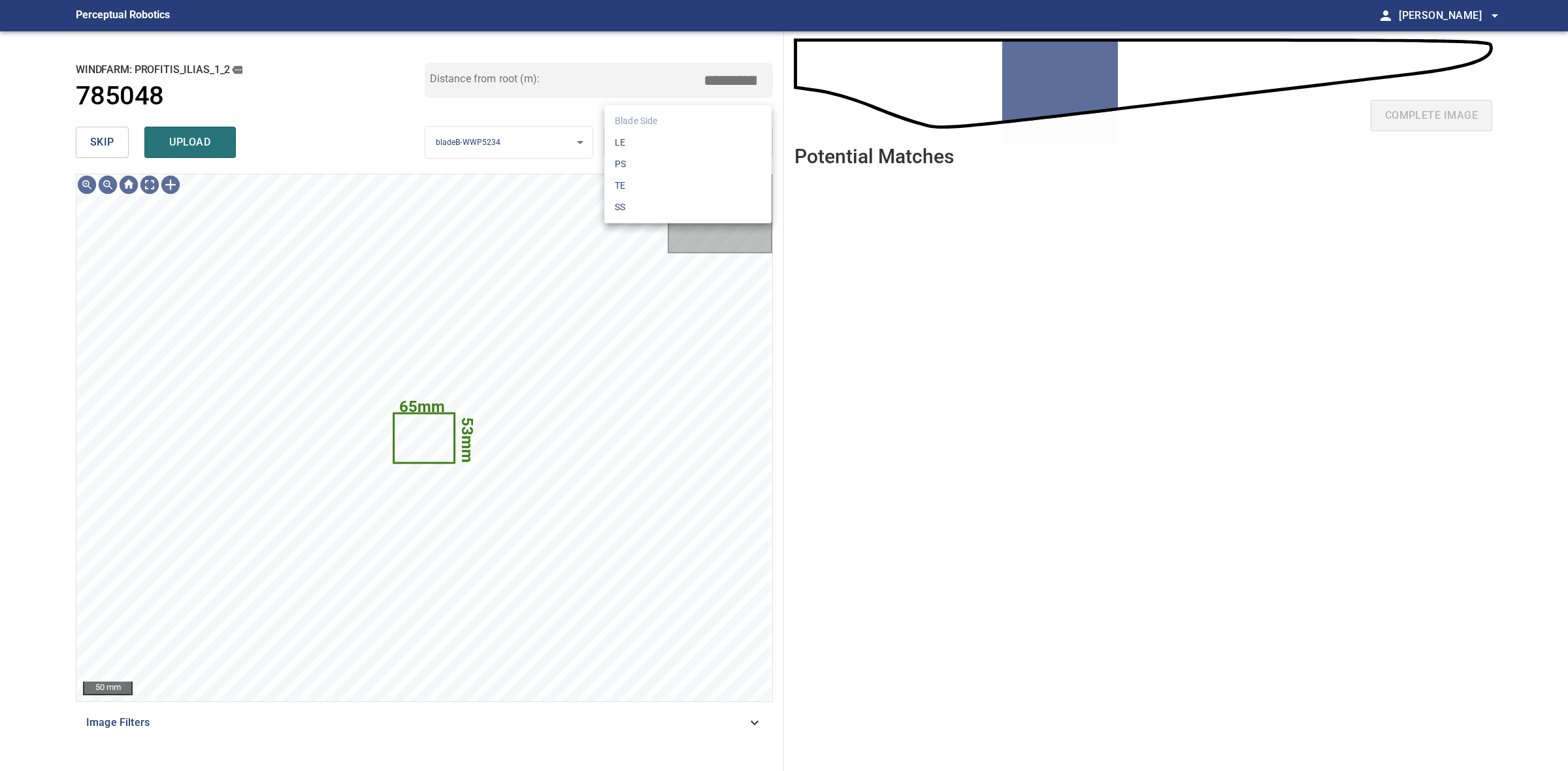
click at [712, 129] on body "**********" at bounding box center [784, 385] width 1568 height 771
click at [711, 132] on li "LE" at bounding box center [688, 142] width 168 height 21
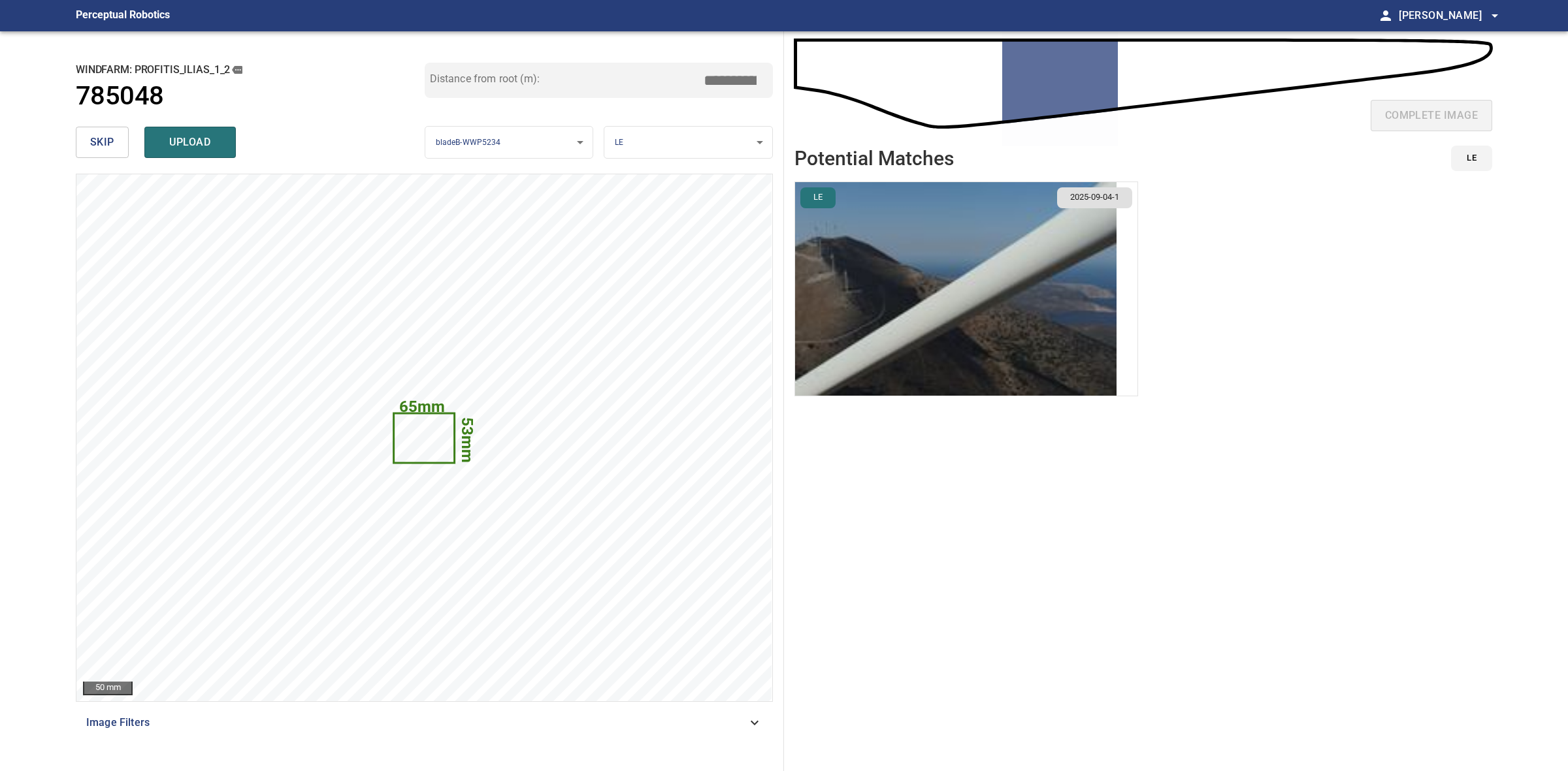
click at [1076, 341] on img "button" at bounding box center [955, 289] width 321 height 213
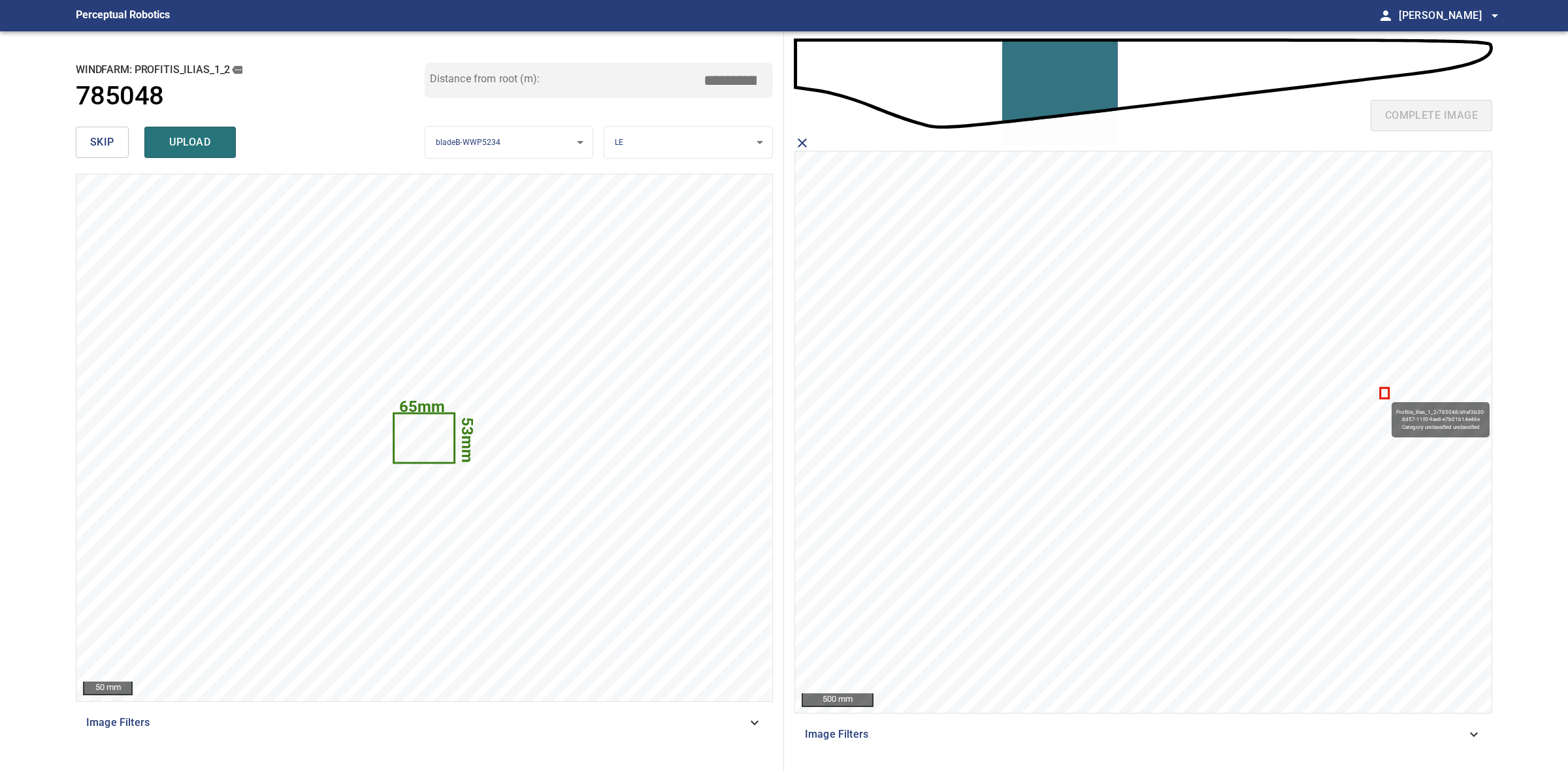
click at [1385, 397] on icon at bounding box center [1384, 393] width 6 height 9
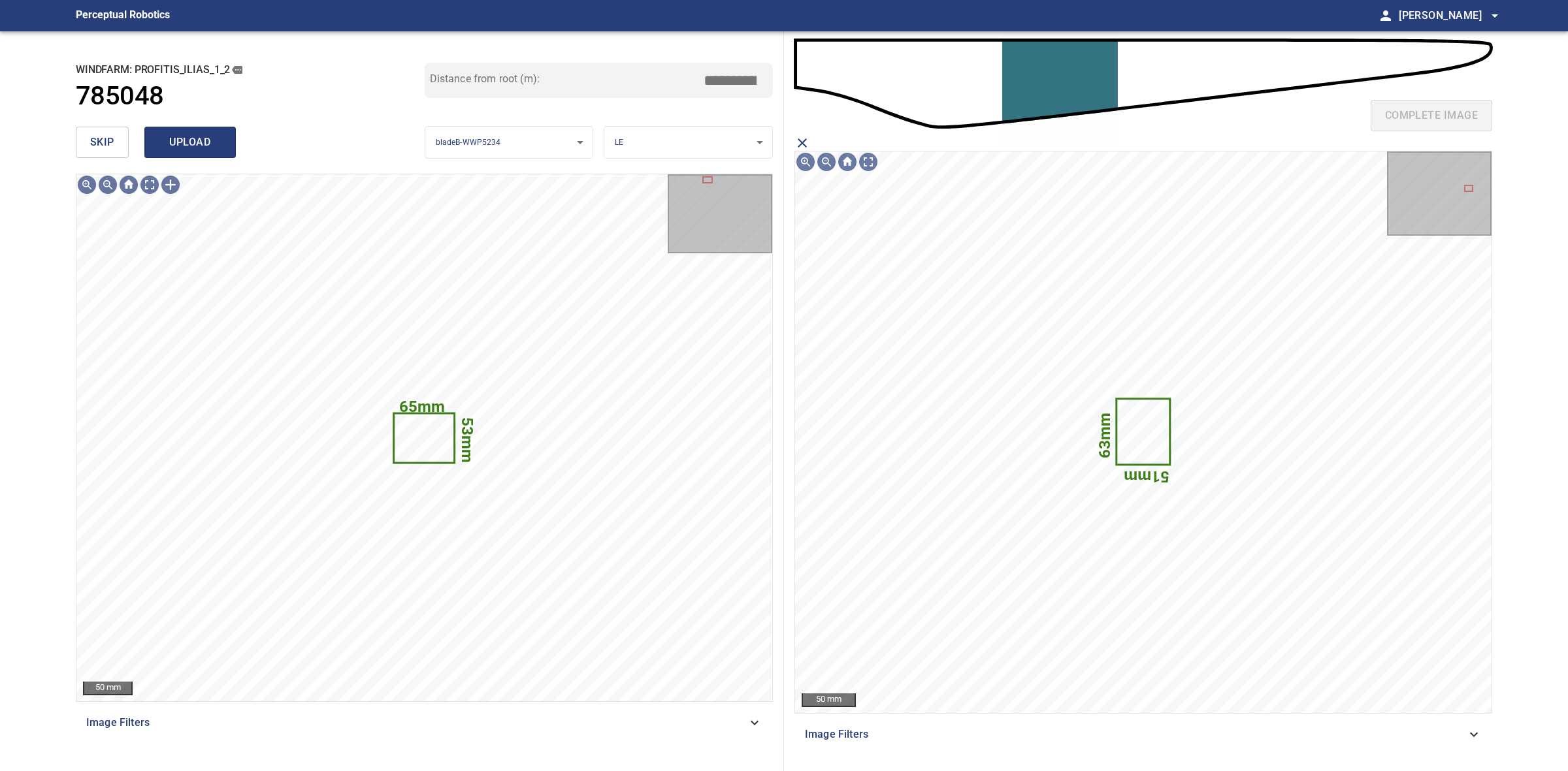
click at [184, 137] on span "upload" at bounding box center [190, 142] width 63 height 19
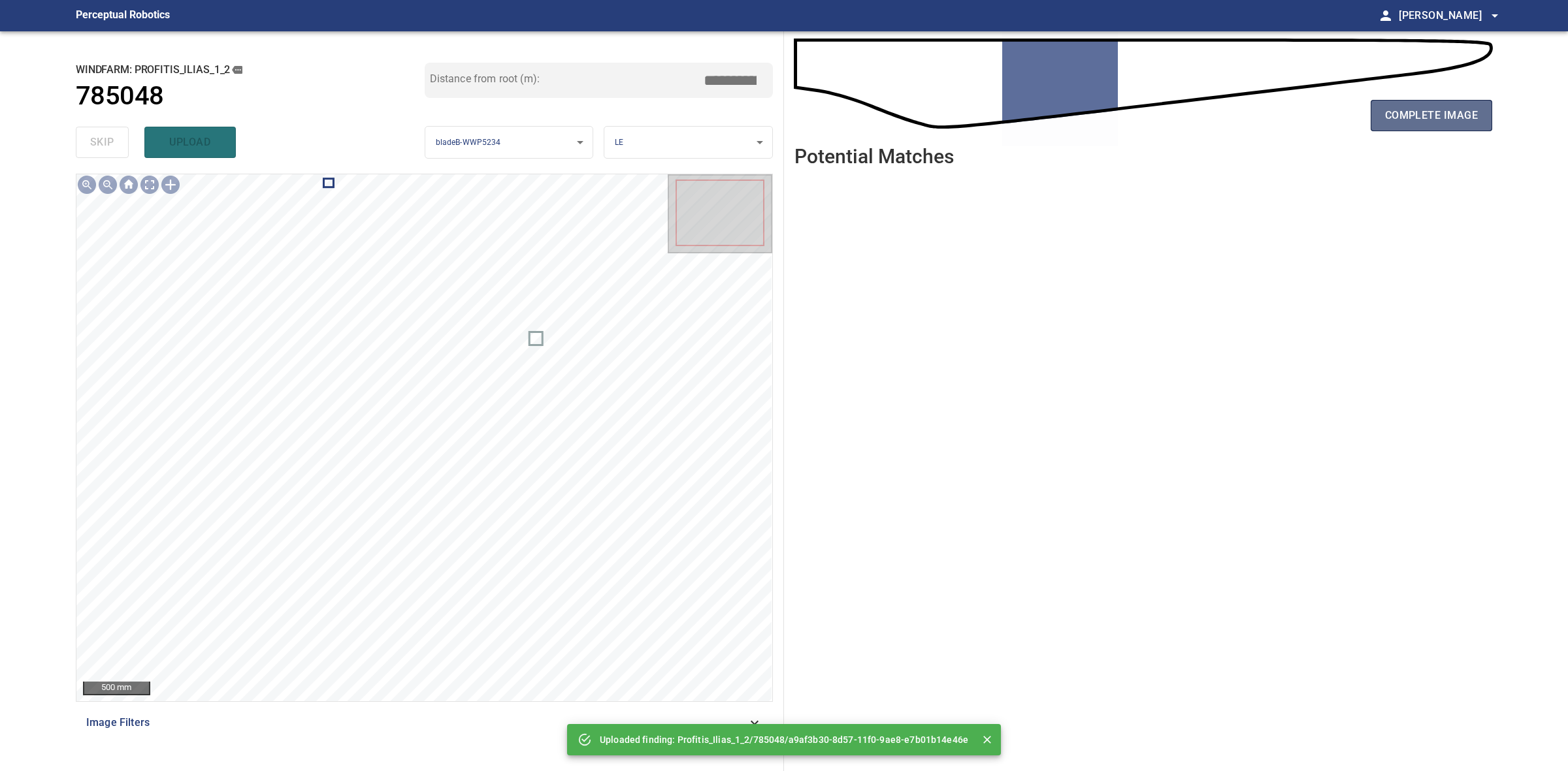
click at [1388, 115] on span "complete image" at bounding box center [1431, 116] width 93 height 19
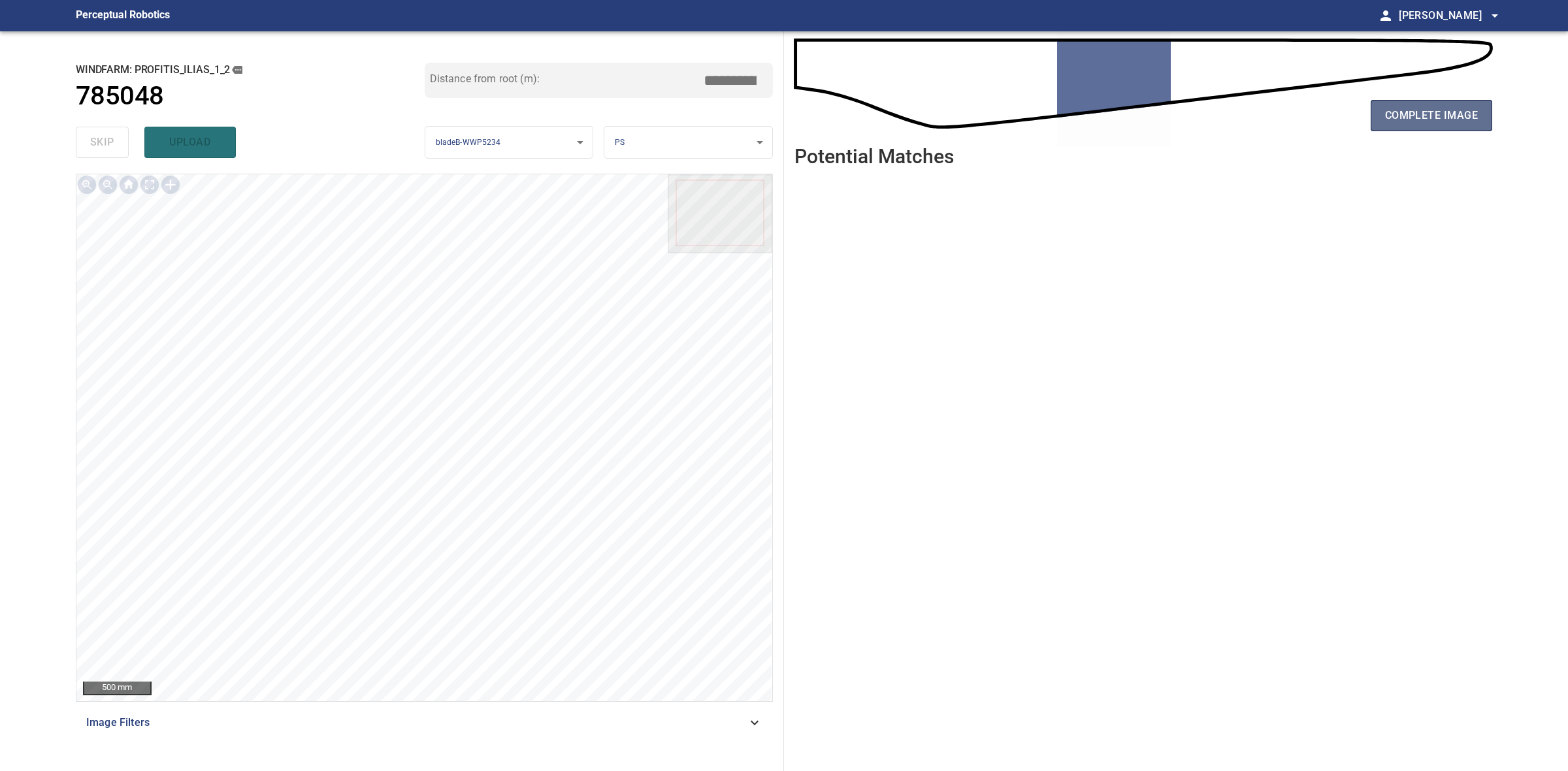
click at [1379, 119] on button "complete image" at bounding box center [1431, 116] width 122 height 31
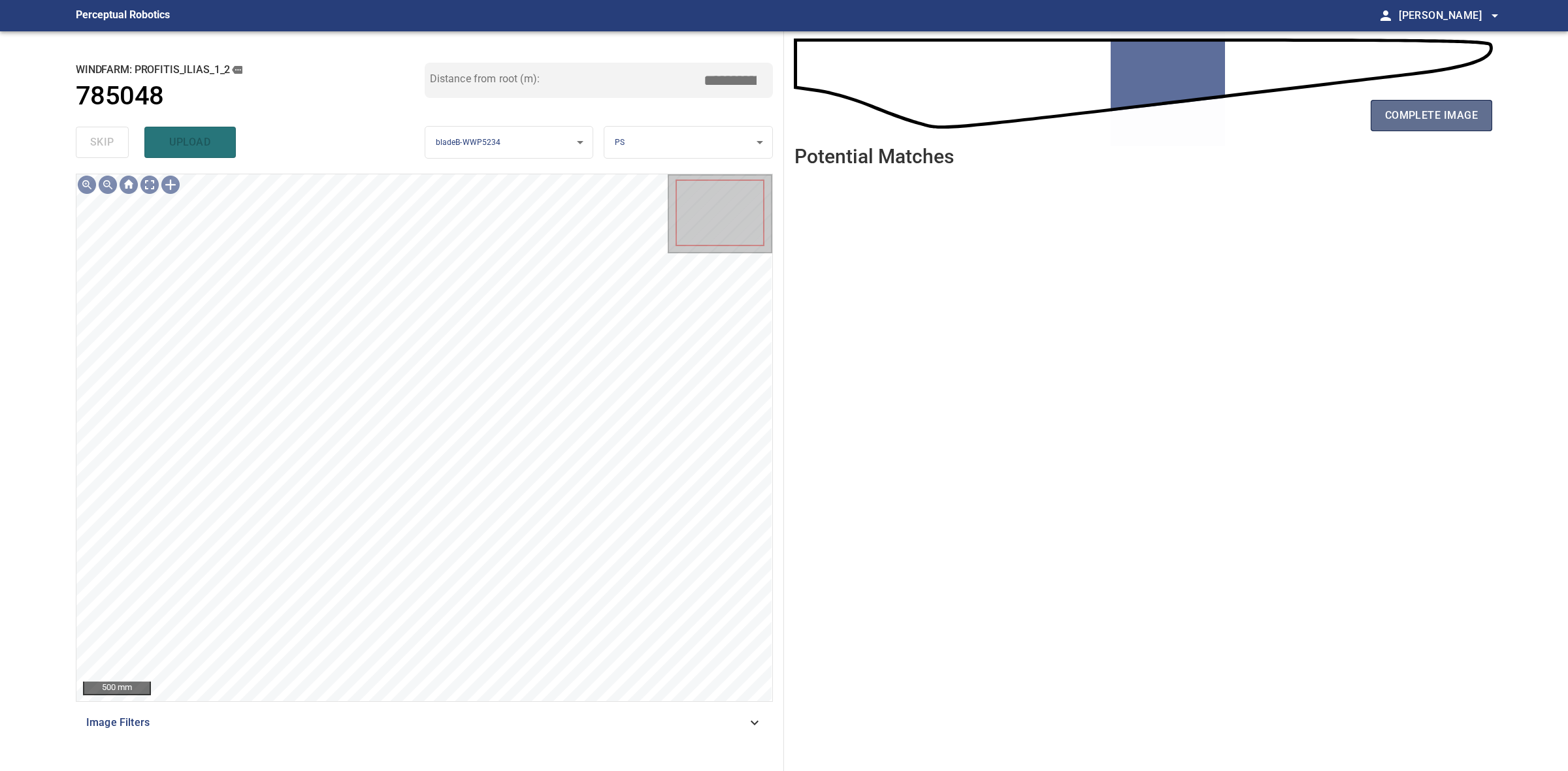
click at [1476, 112] on span "complete image" at bounding box center [1431, 116] width 93 height 19
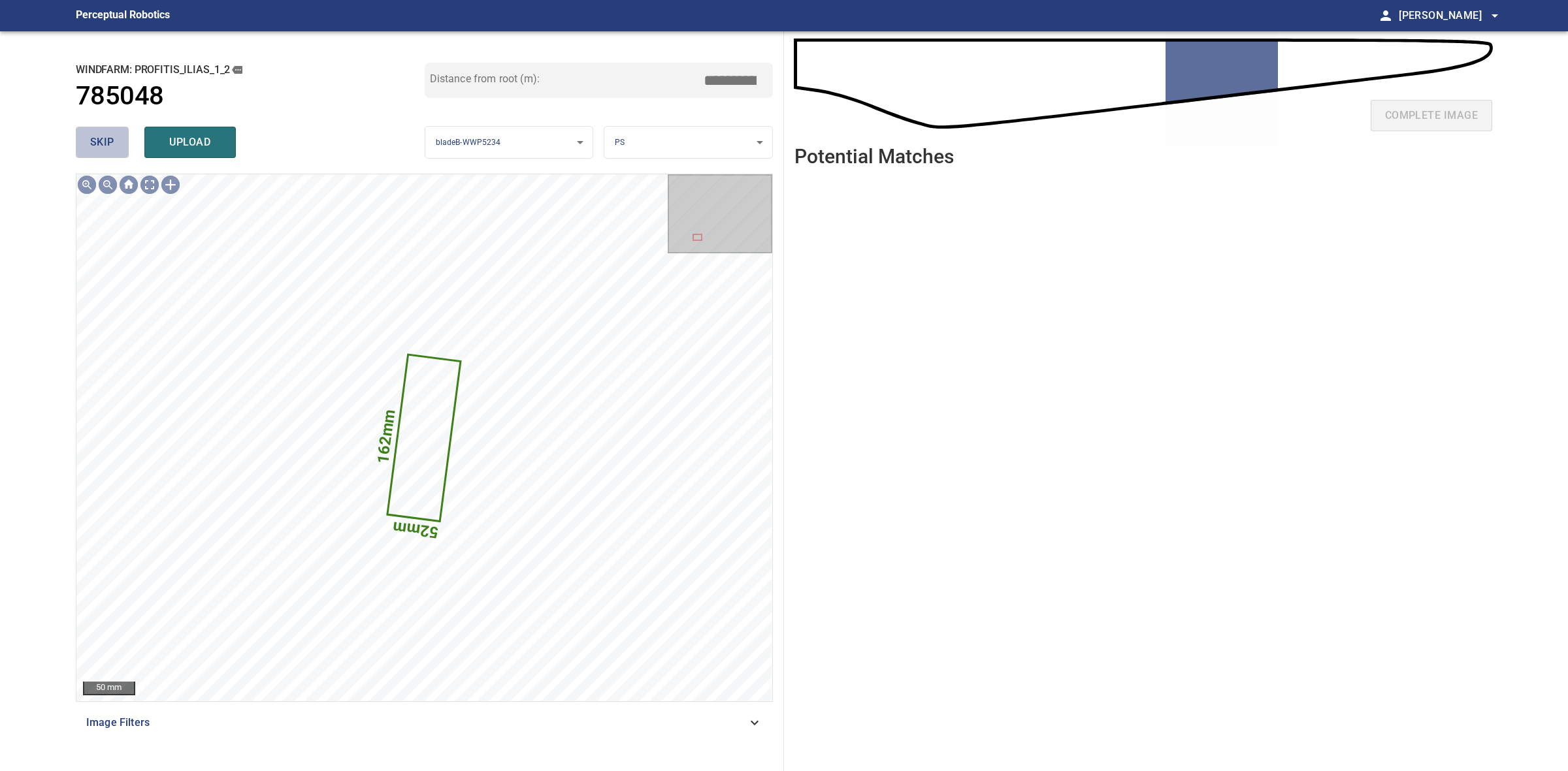
click at [83, 144] on button "skip" at bounding box center [102, 142] width 53 height 31
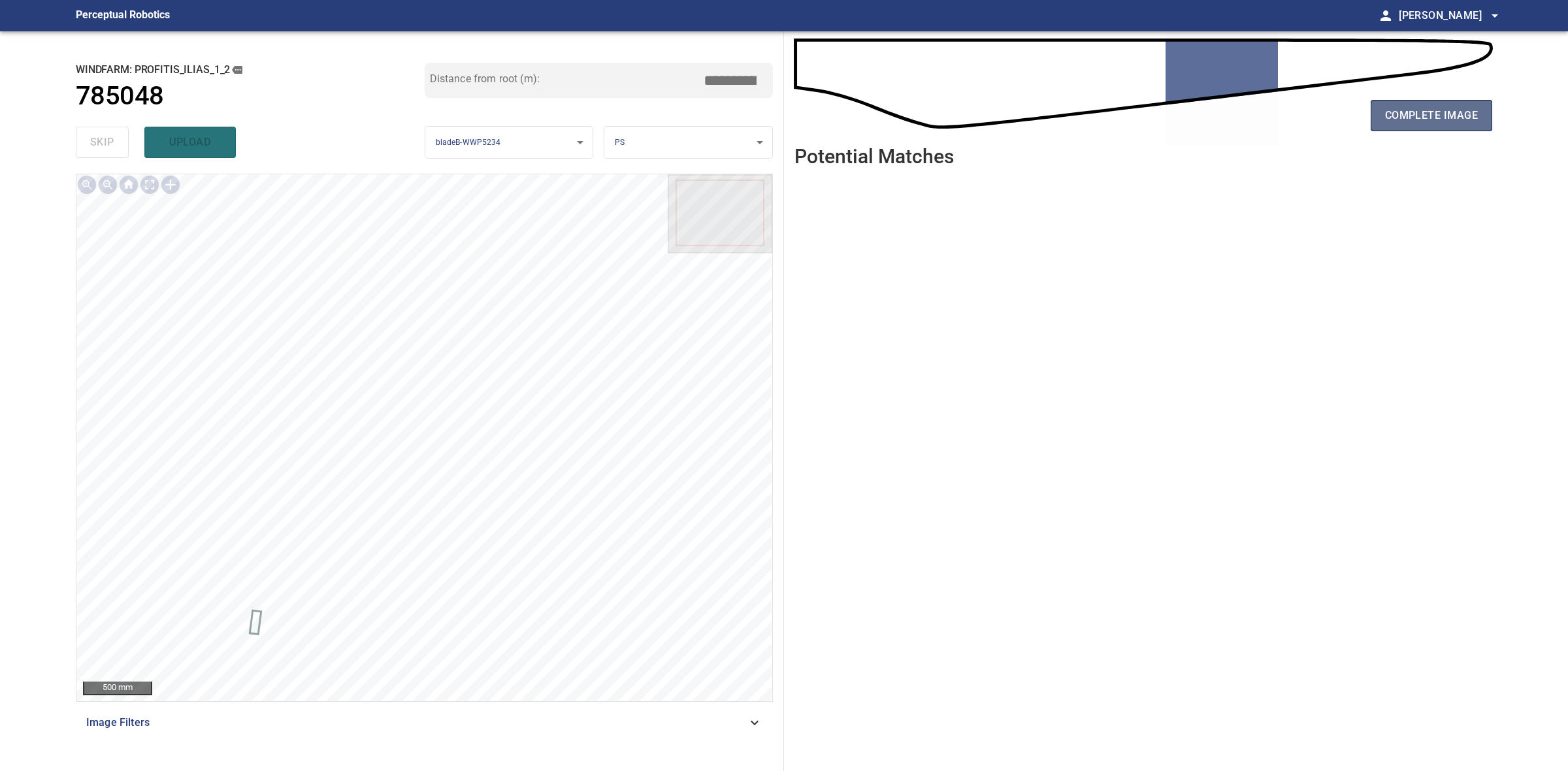
click at [1400, 130] on button "complete image" at bounding box center [1431, 116] width 122 height 31
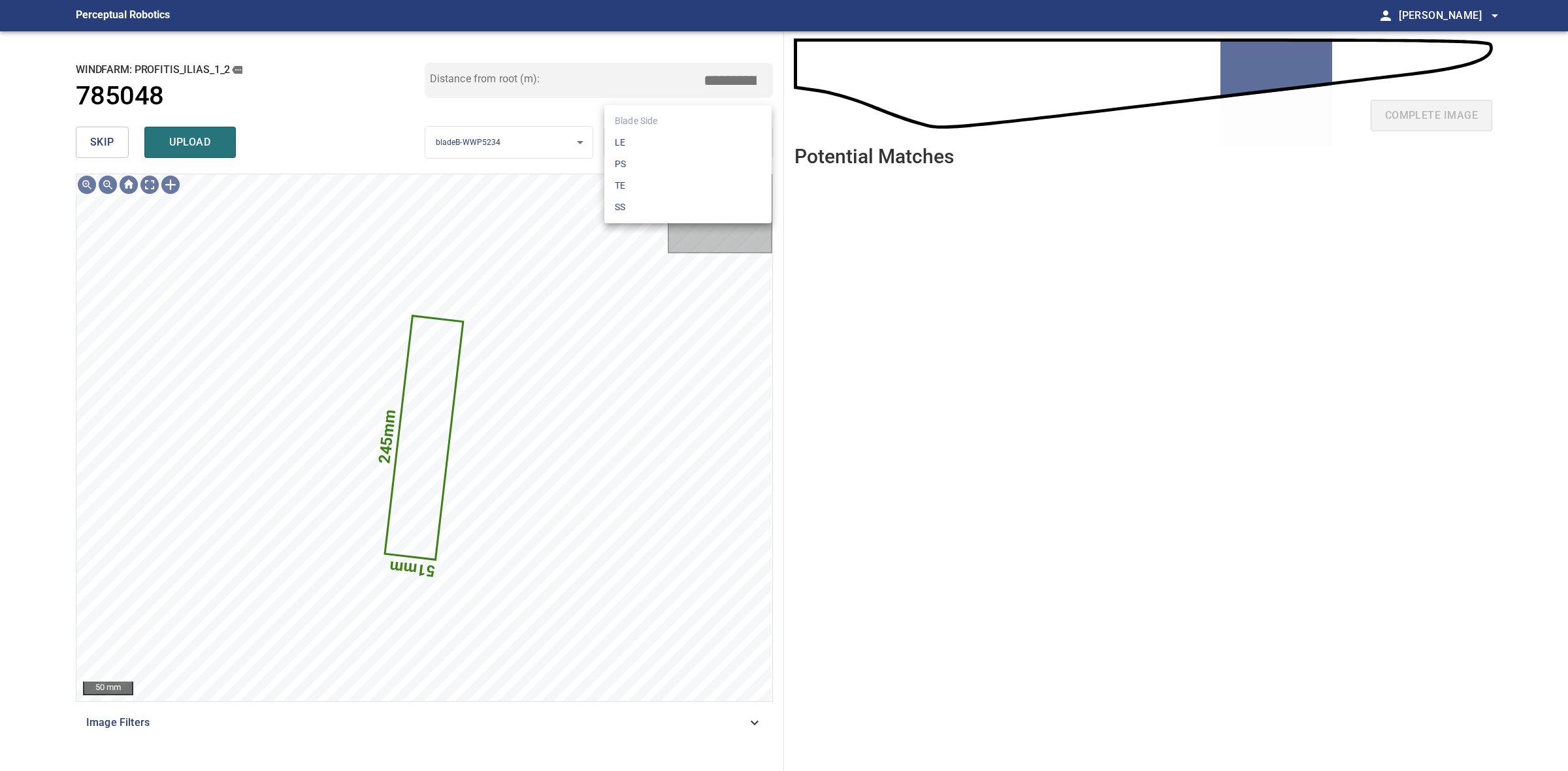
click at [738, 137] on body "**********" at bounding box center [784, 385] width 1568 height 771
click at [738, 137] on li "LE" at bounding box center [688, 142] width 168 height 21
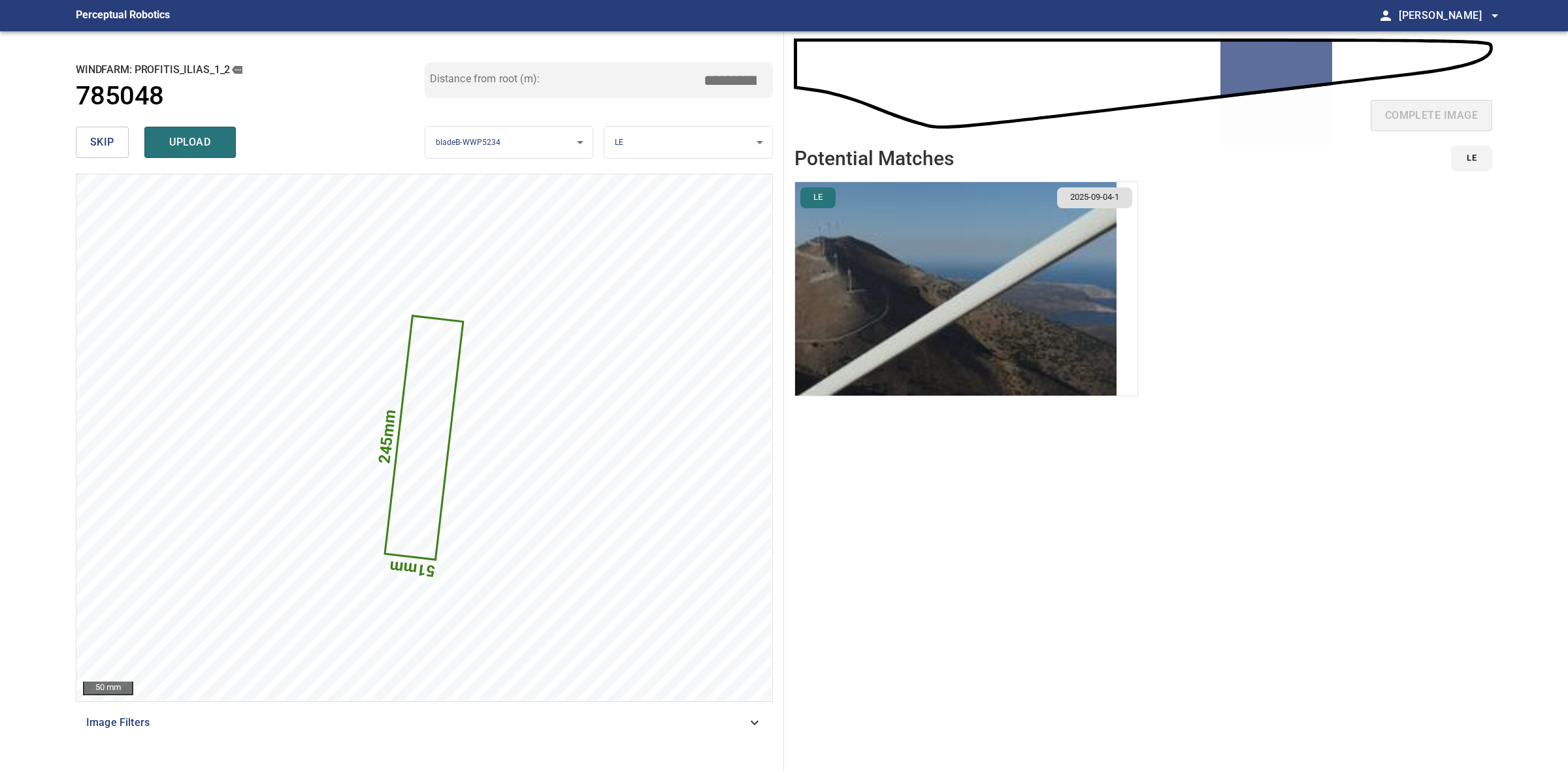
click at [1039, 319] on img "button" at bounding box center [955, 289] width 321 height 213
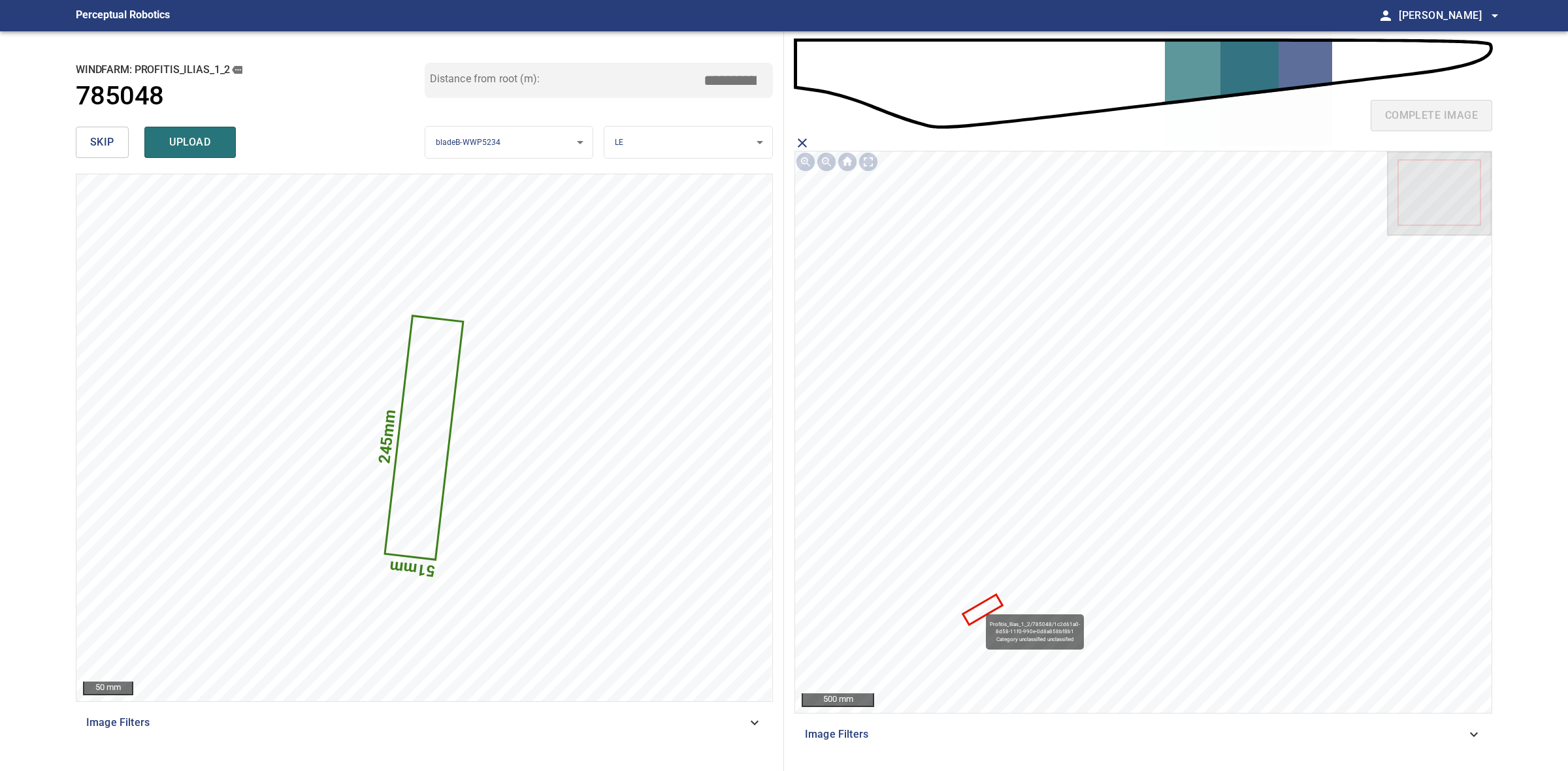
click at [979, 608] on icon at bounding box center [982, 610] width 37 height 27
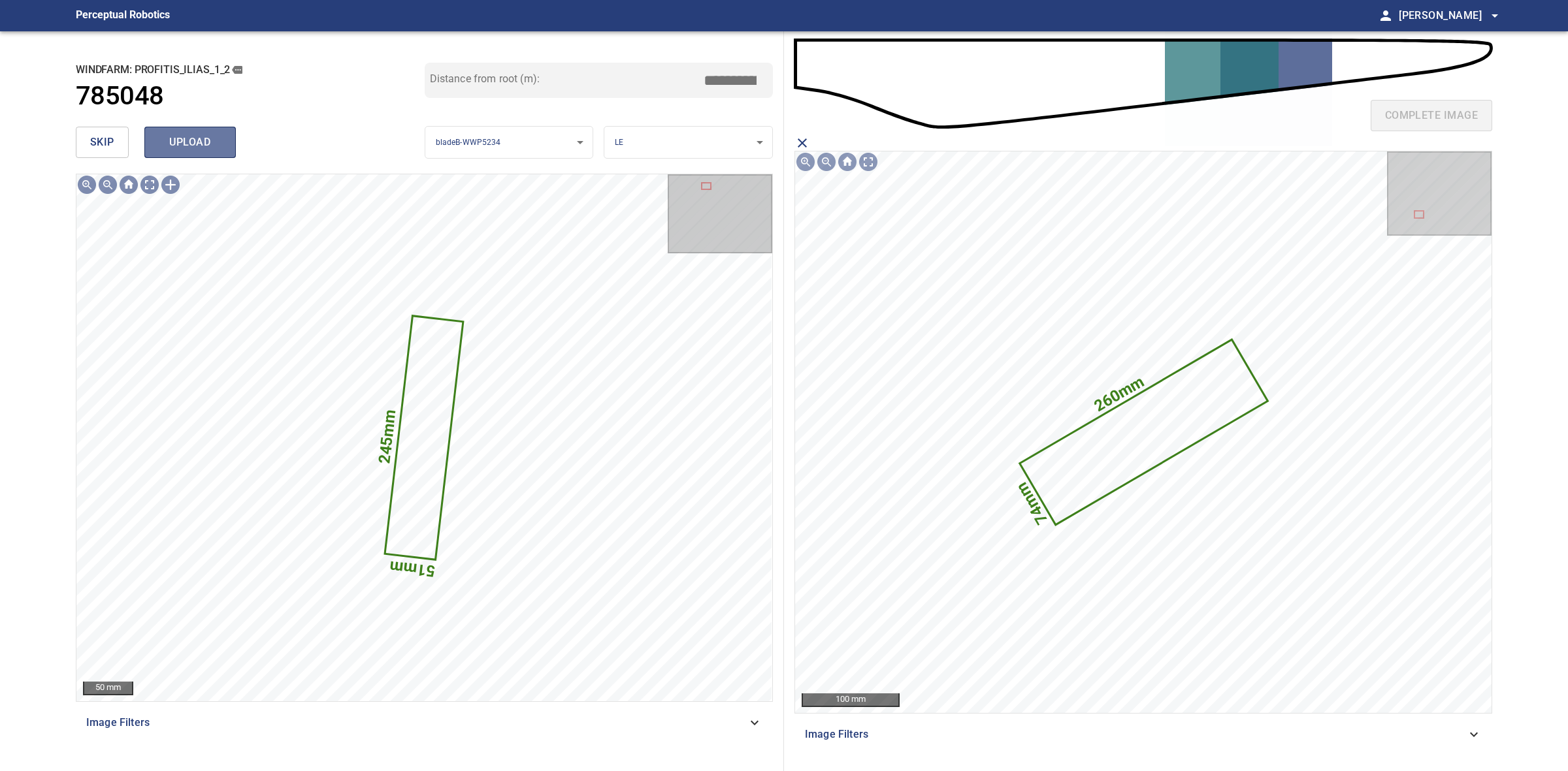
click at [210, 140] on span "upload" at bounding box center [190, 142] width 63 height 19
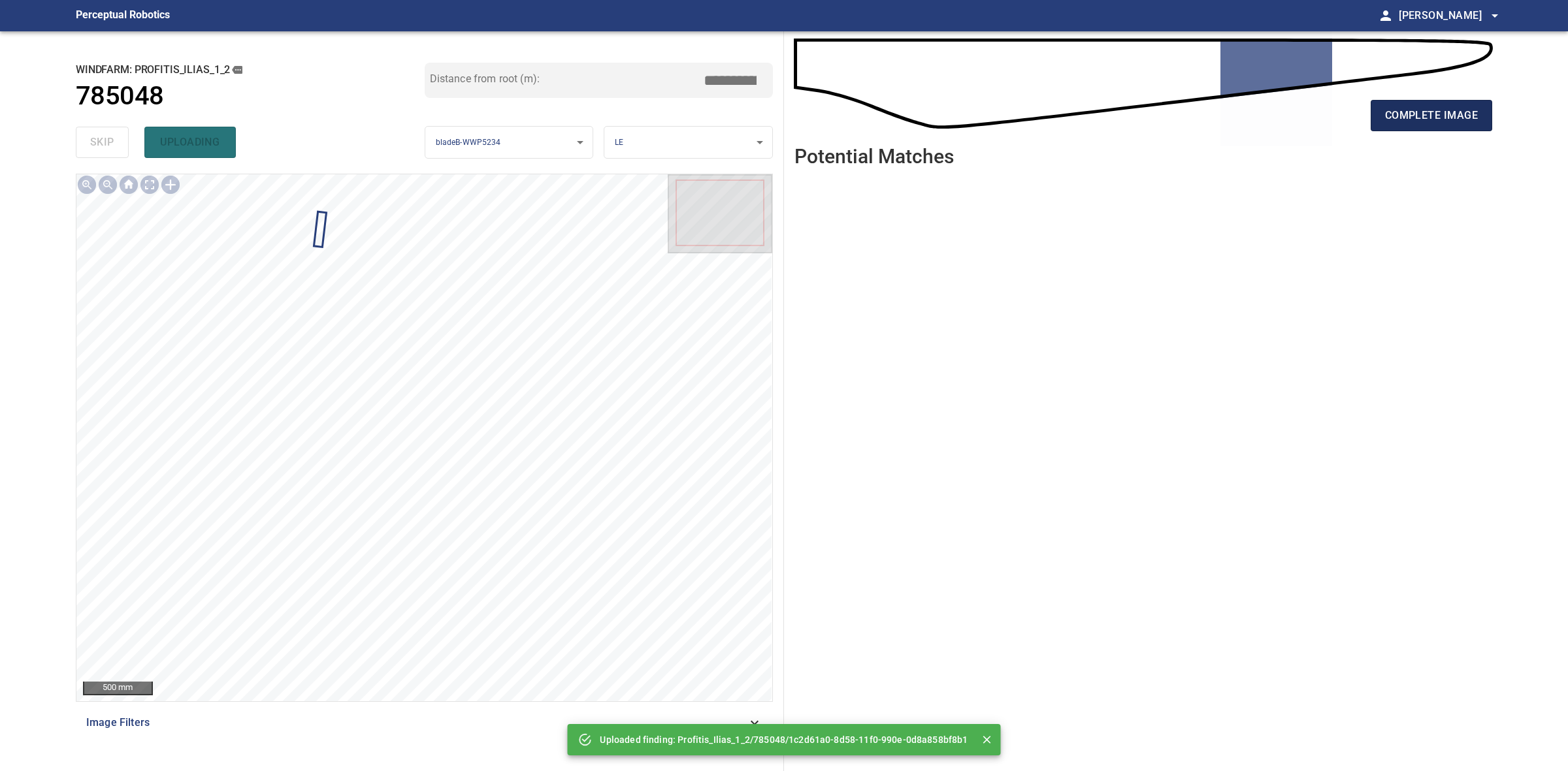
click at [1418, 130] on button "complete image" at bounding box center [1431, 116] width 122 height 31
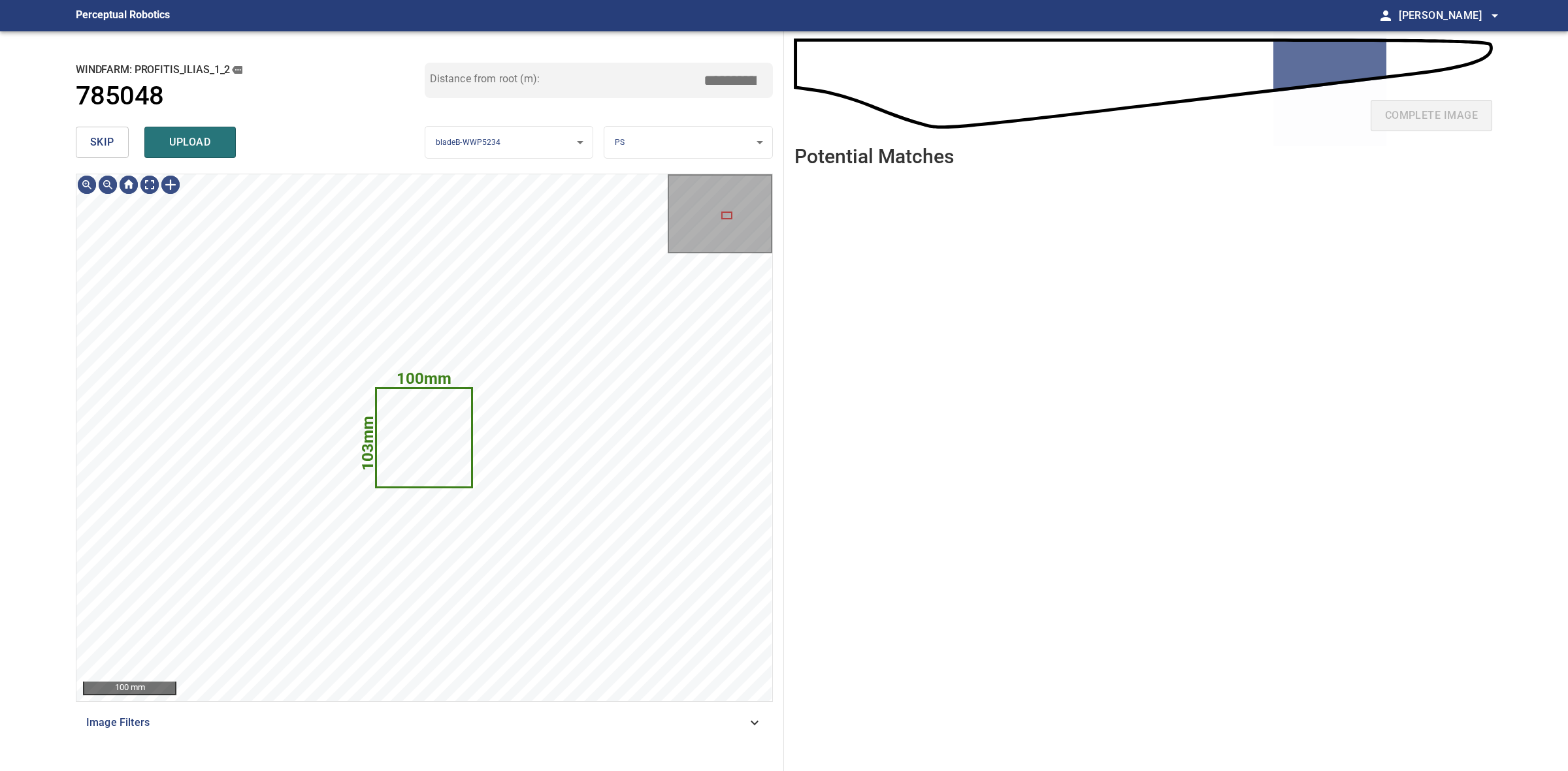
click at [107, 145] on span "skip" at bounding box center [102, 142] width 24 height 19
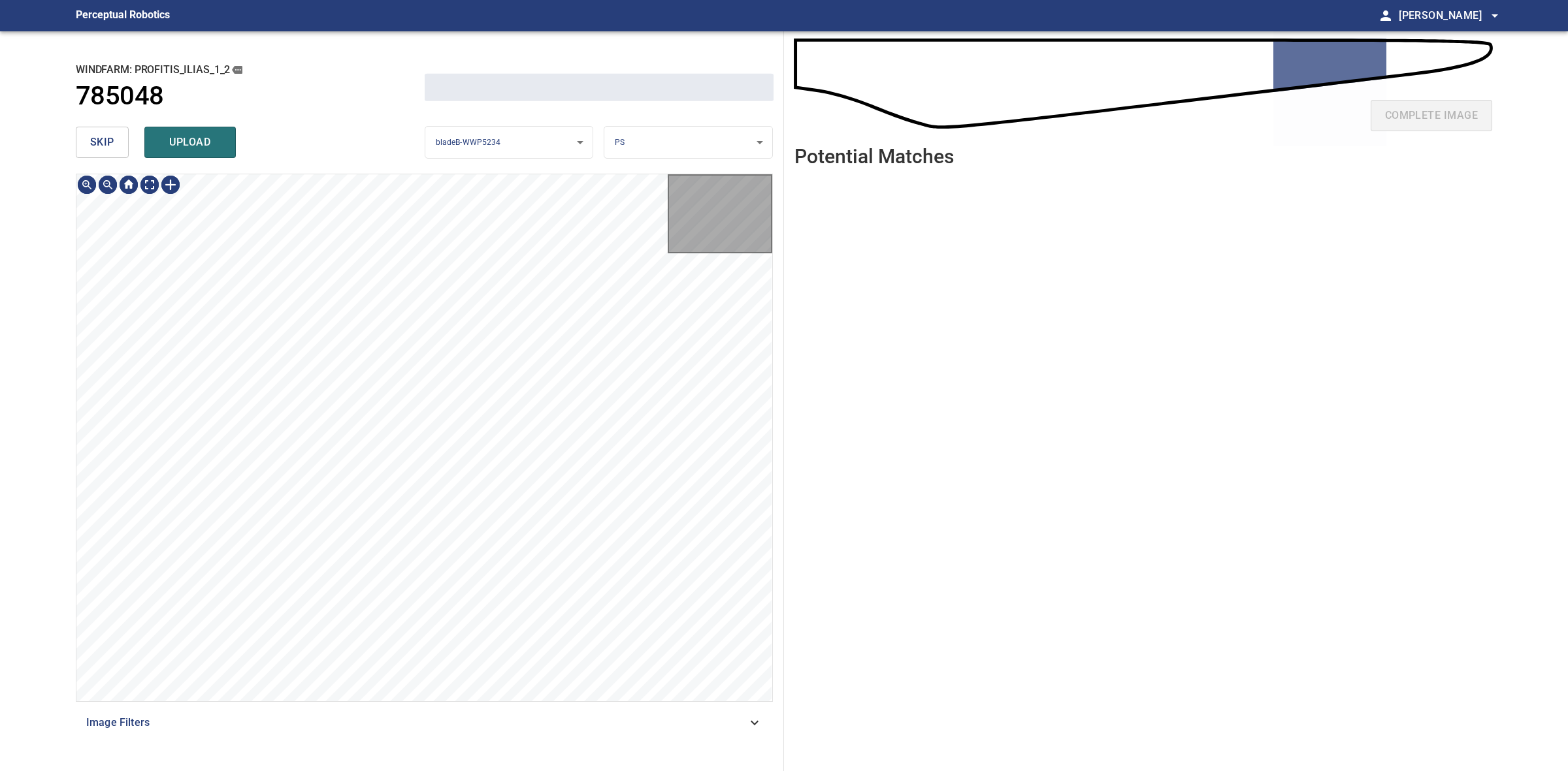
click at [107, 145] on span "skip" at bounding box center [102, 142] width 24 height 19
click at [107, 145] on div "skip upload" at bounding box center [250, 142] width 349 height 42
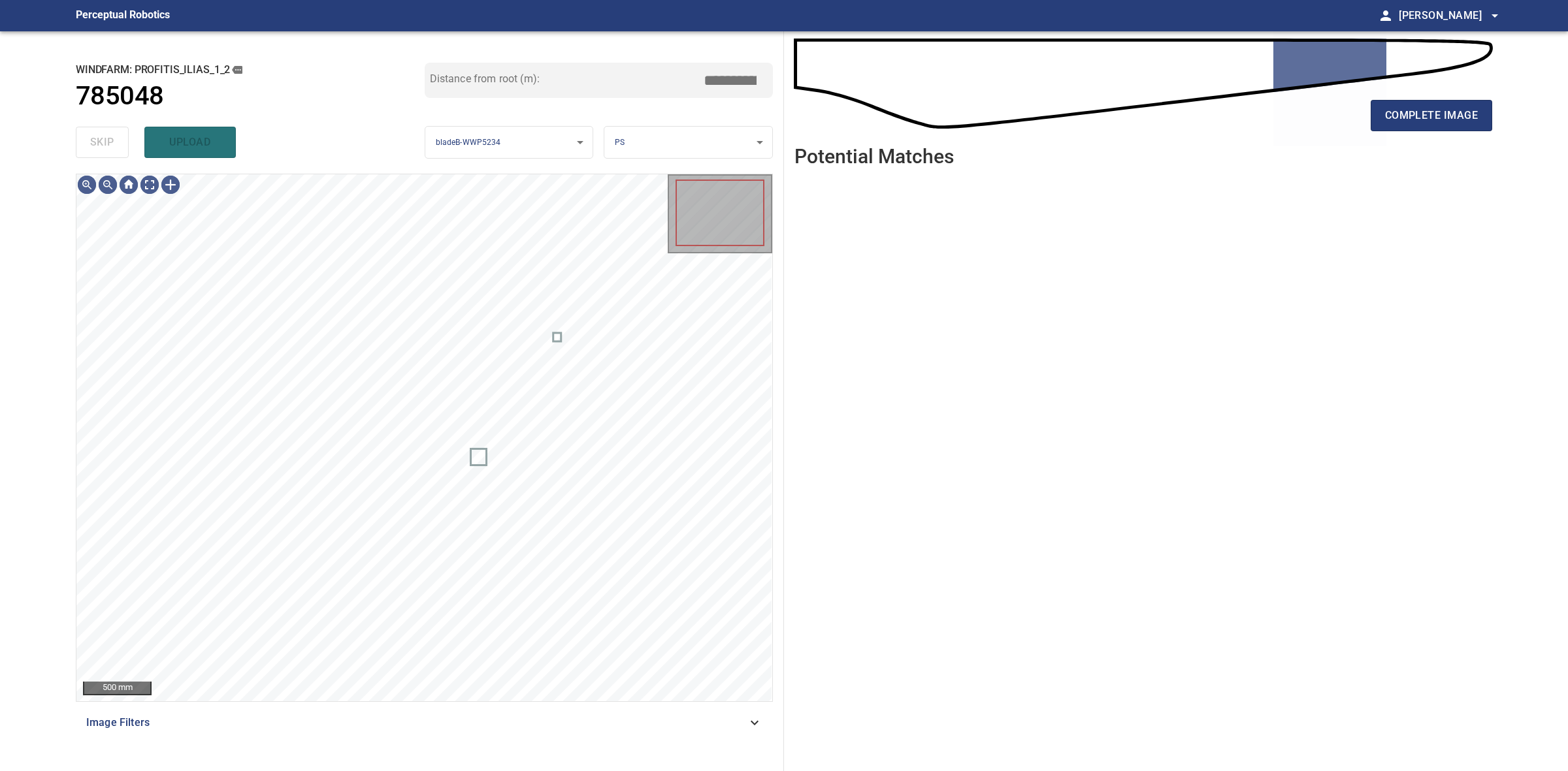
click at [107, 145] on div "skip upload" at bounding box center [250, 142] width 349 height 42
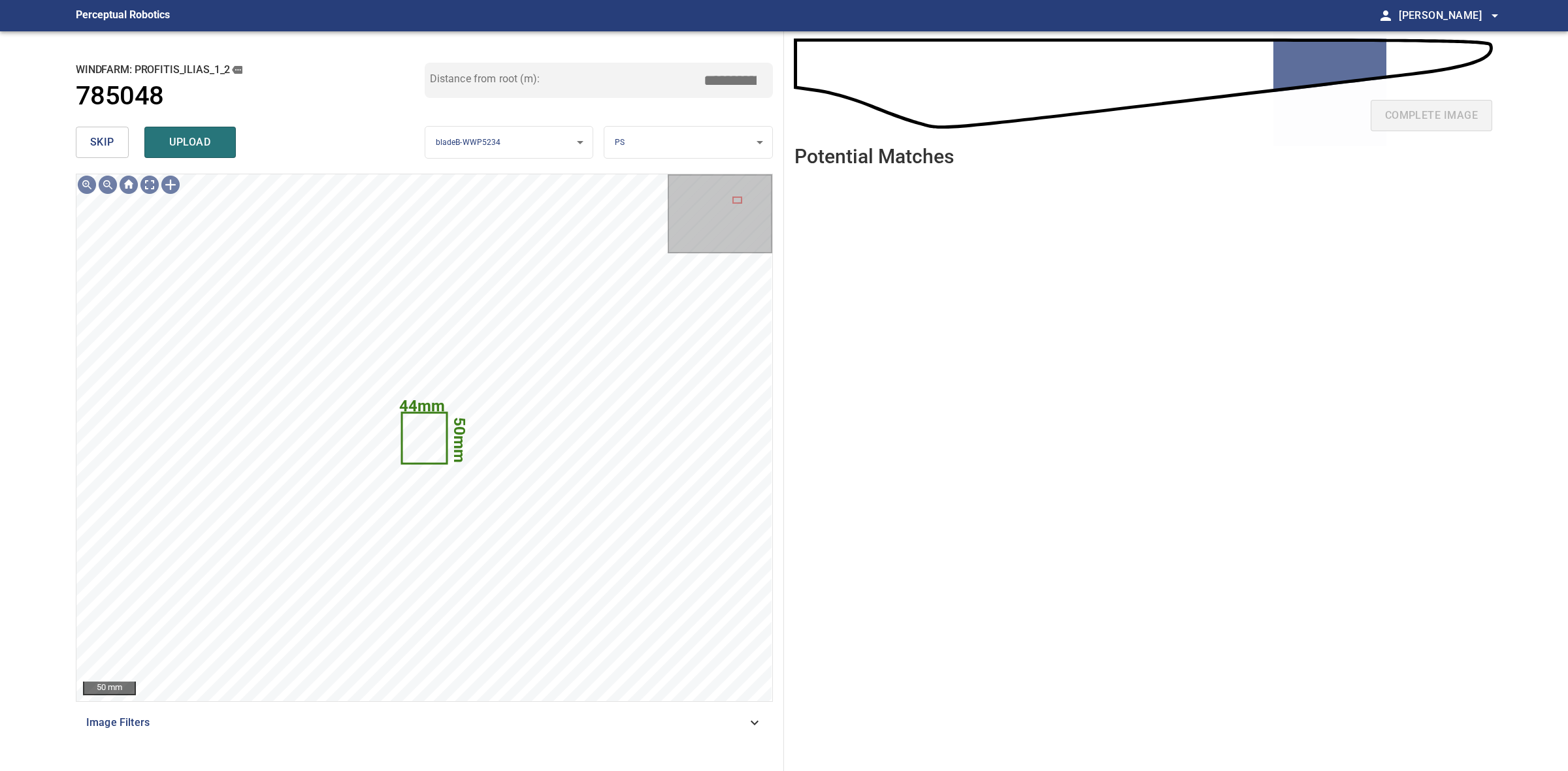
click at [87, 134] on button "skip" at bounding box center [102, 142] width 53 height 31
click at [87, 134] on div "skip upload" at bounding box center [250, 142] width 349 height 42
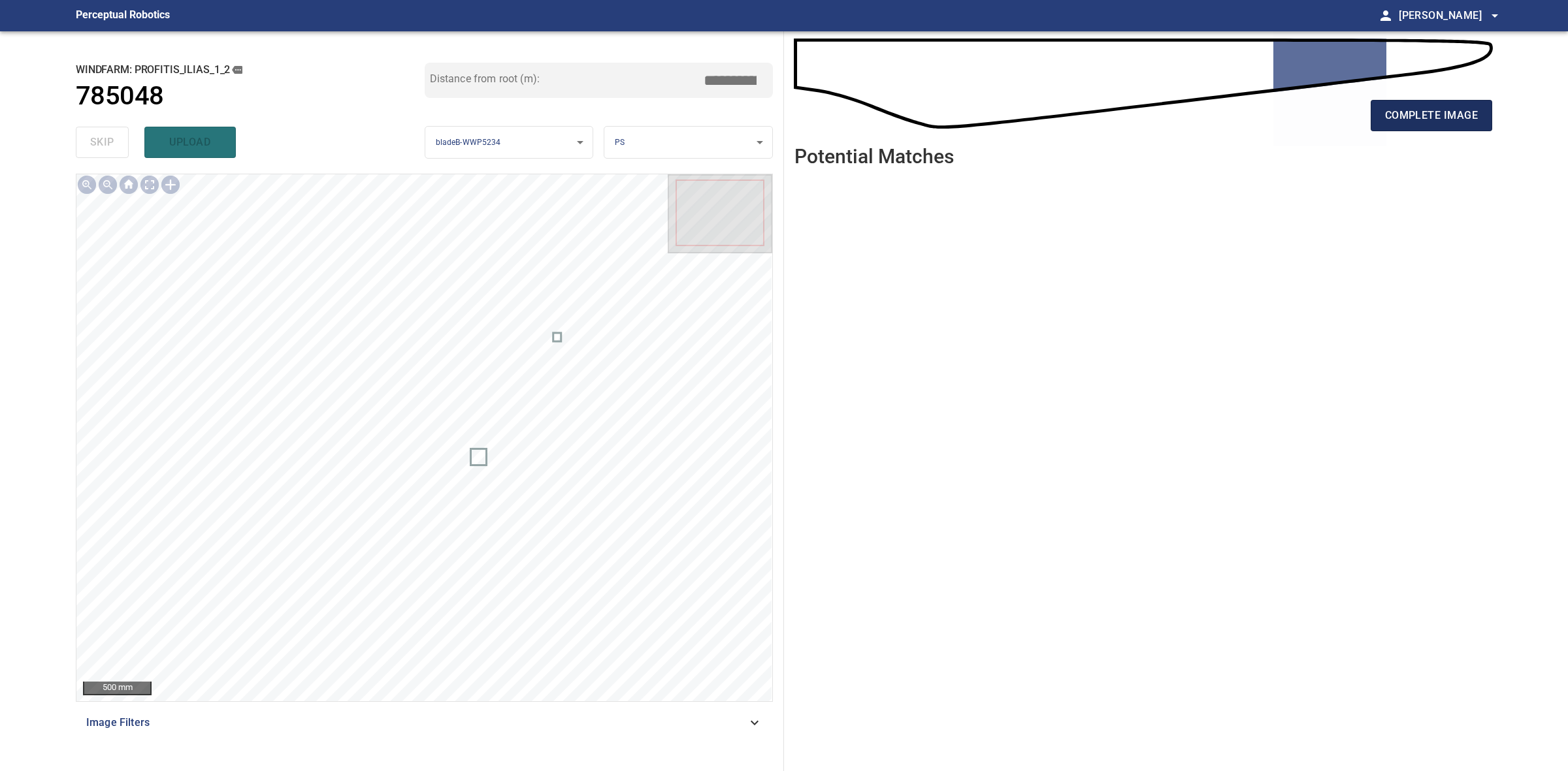
click at [1382, 122] on button "complete image" at bounding box center [1431, 116] width 122 height 31
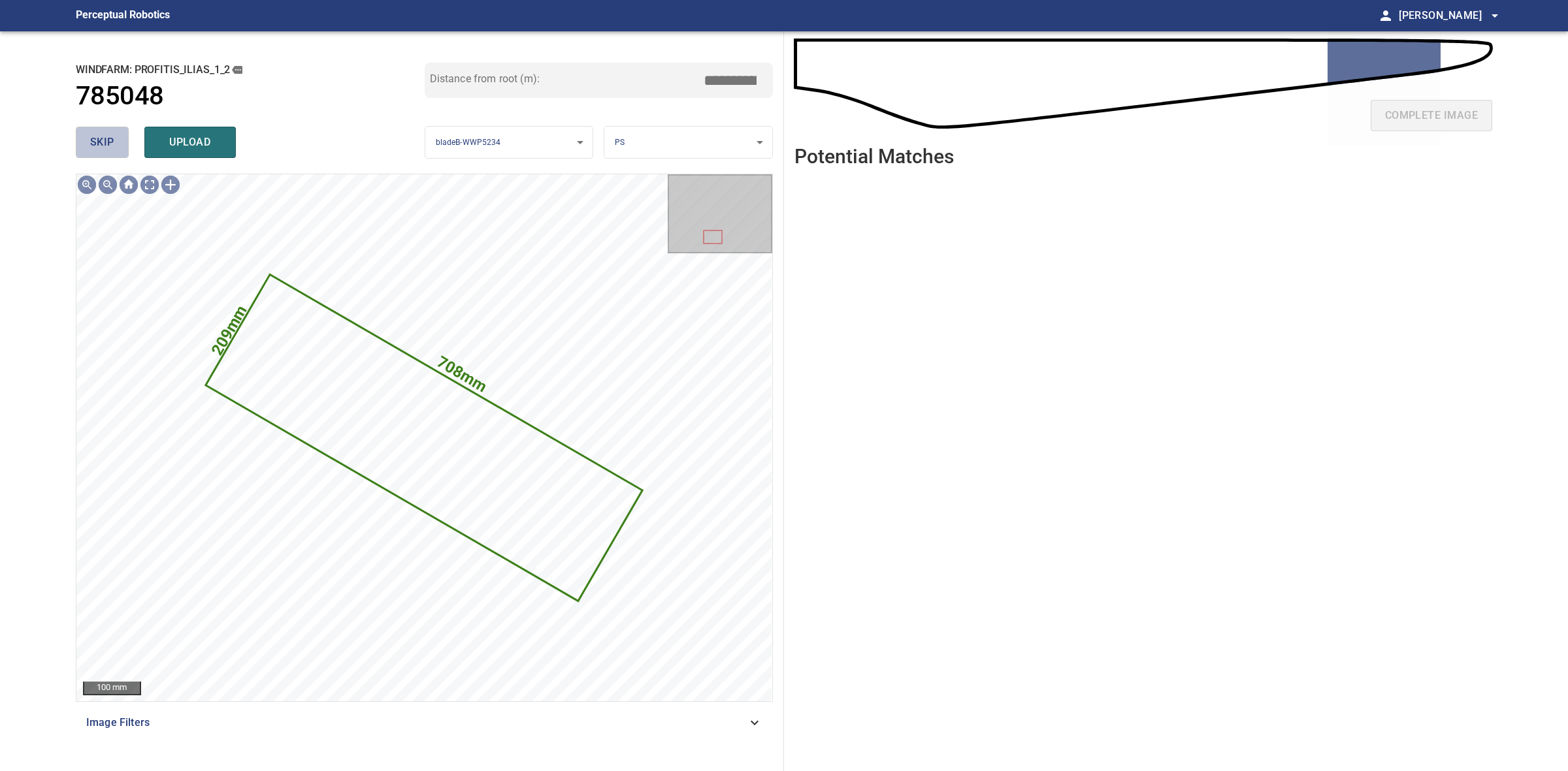
click at [103, 142] on span "skip" at bounding box center [102, 142] width 24 height 19
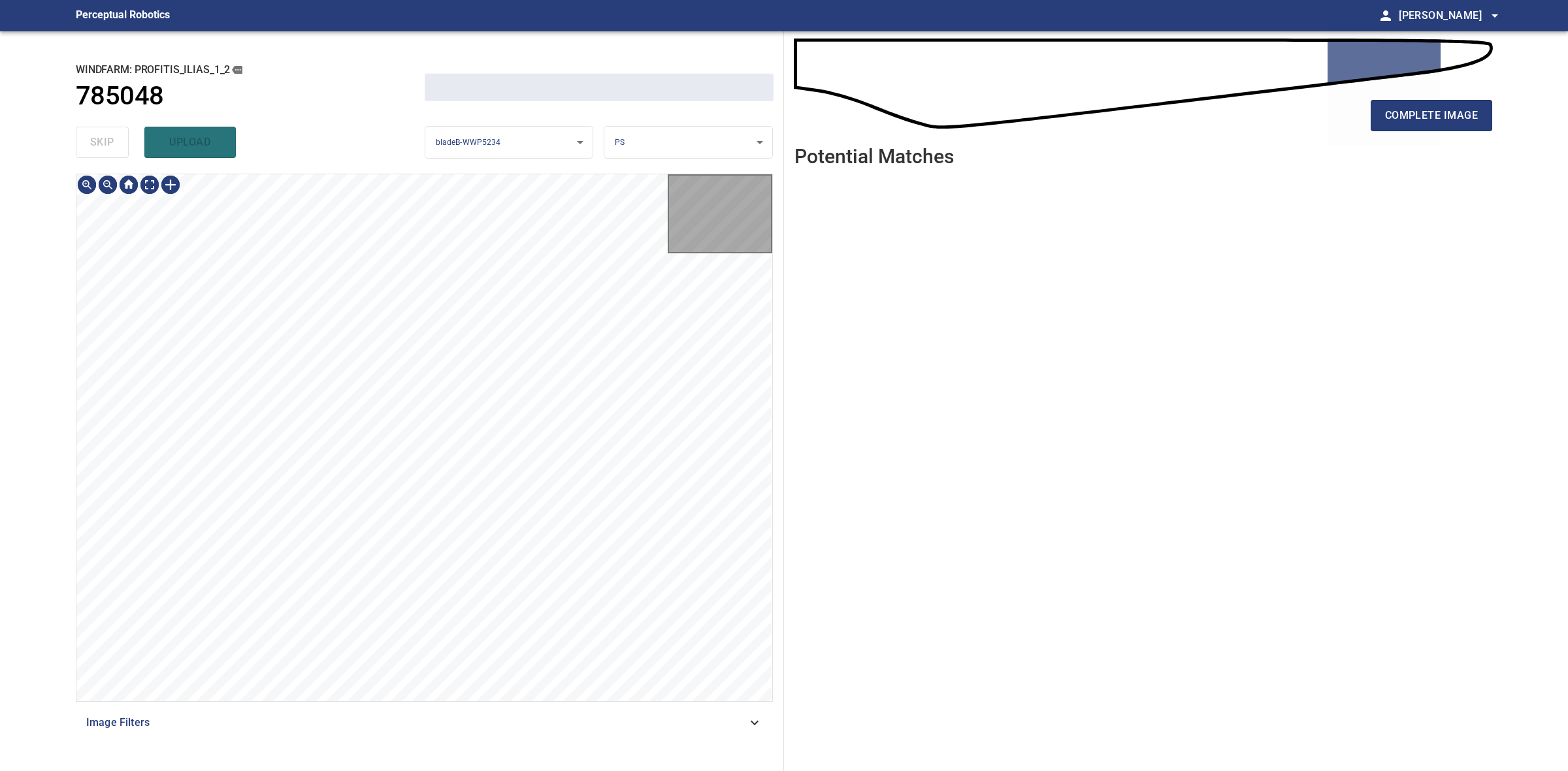
click at [103, 142] on div "skip upload" at bounding box center [250, 142] width 349 height 42
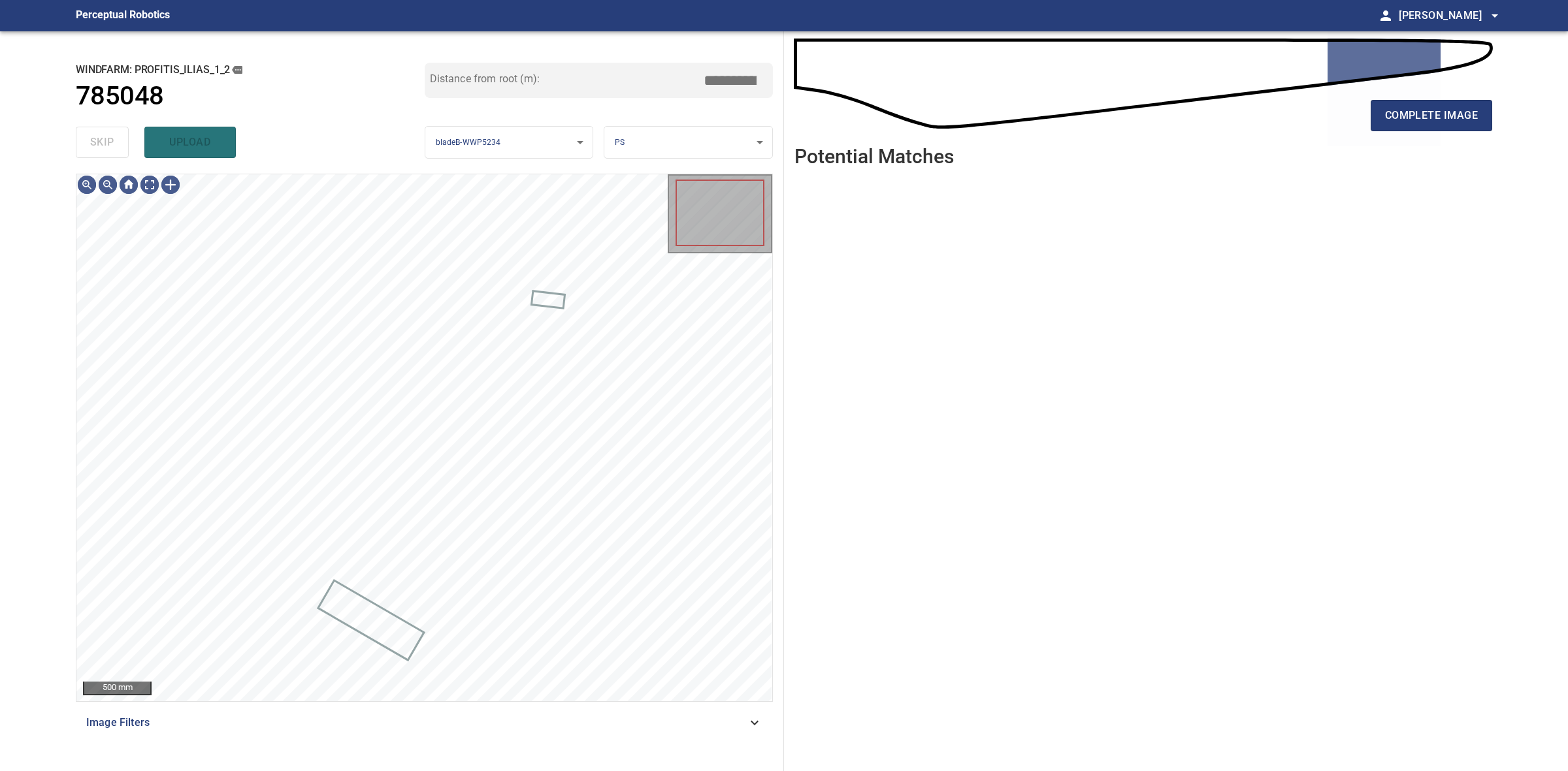
click at [103, 142] on div "skip upload" at bounding box center [250, 142] width 349 height 42
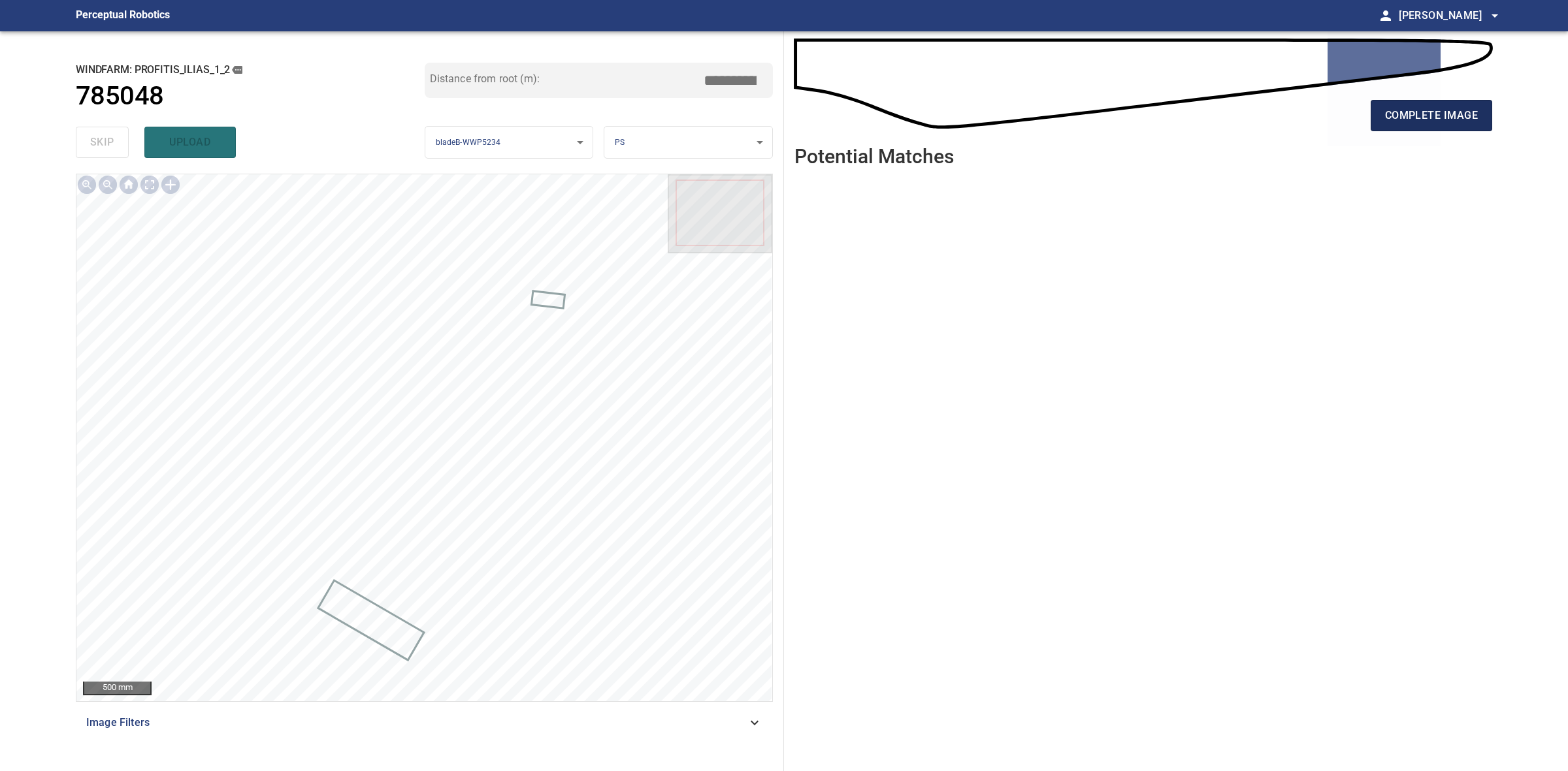
click at [1473, 121] on span "complete image" at bounding box center [1431, 116] width 93 height 19
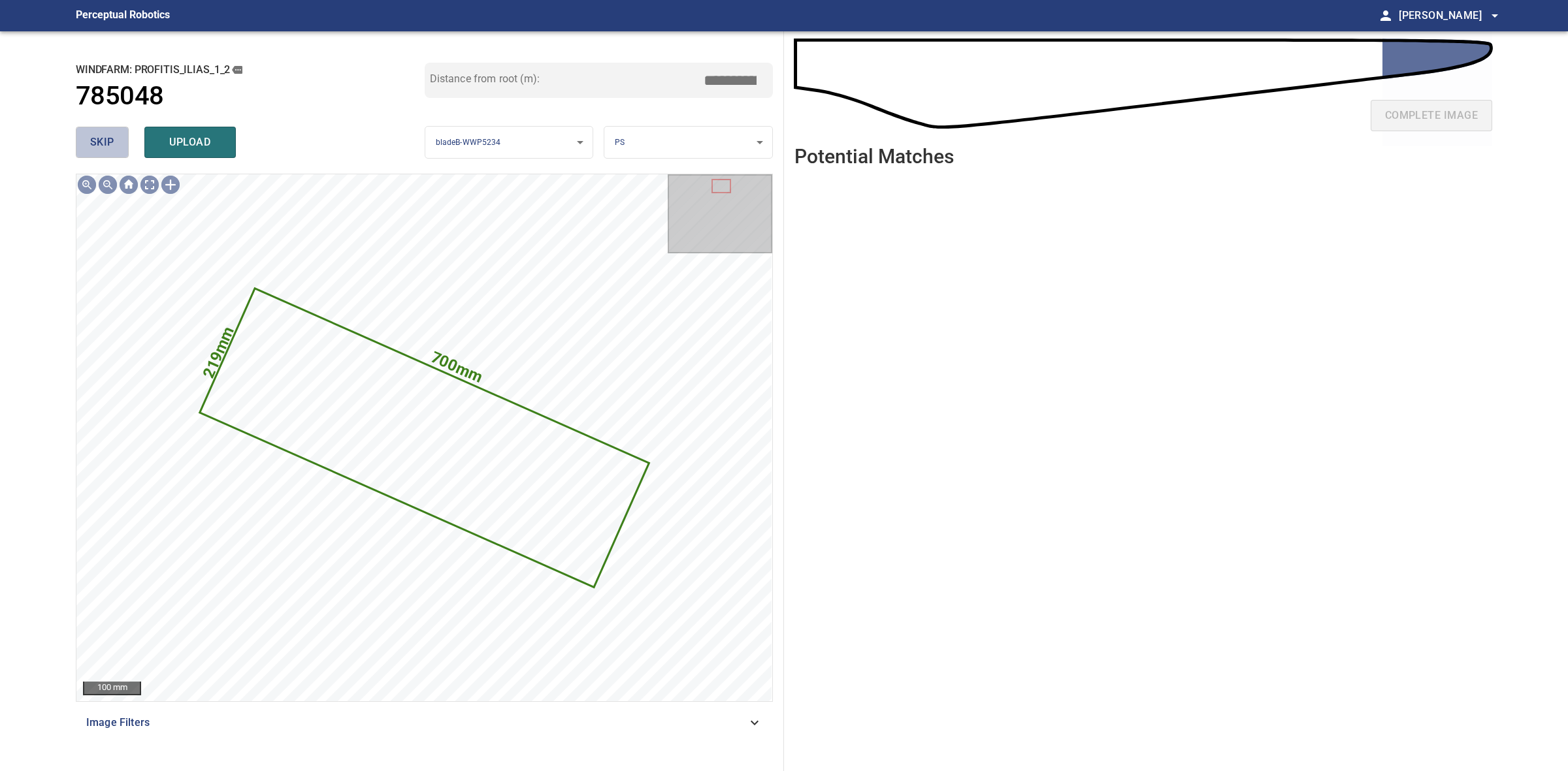
click at [110, 138] on span "skip" at bounding box center [102, 142] width 24 height 19
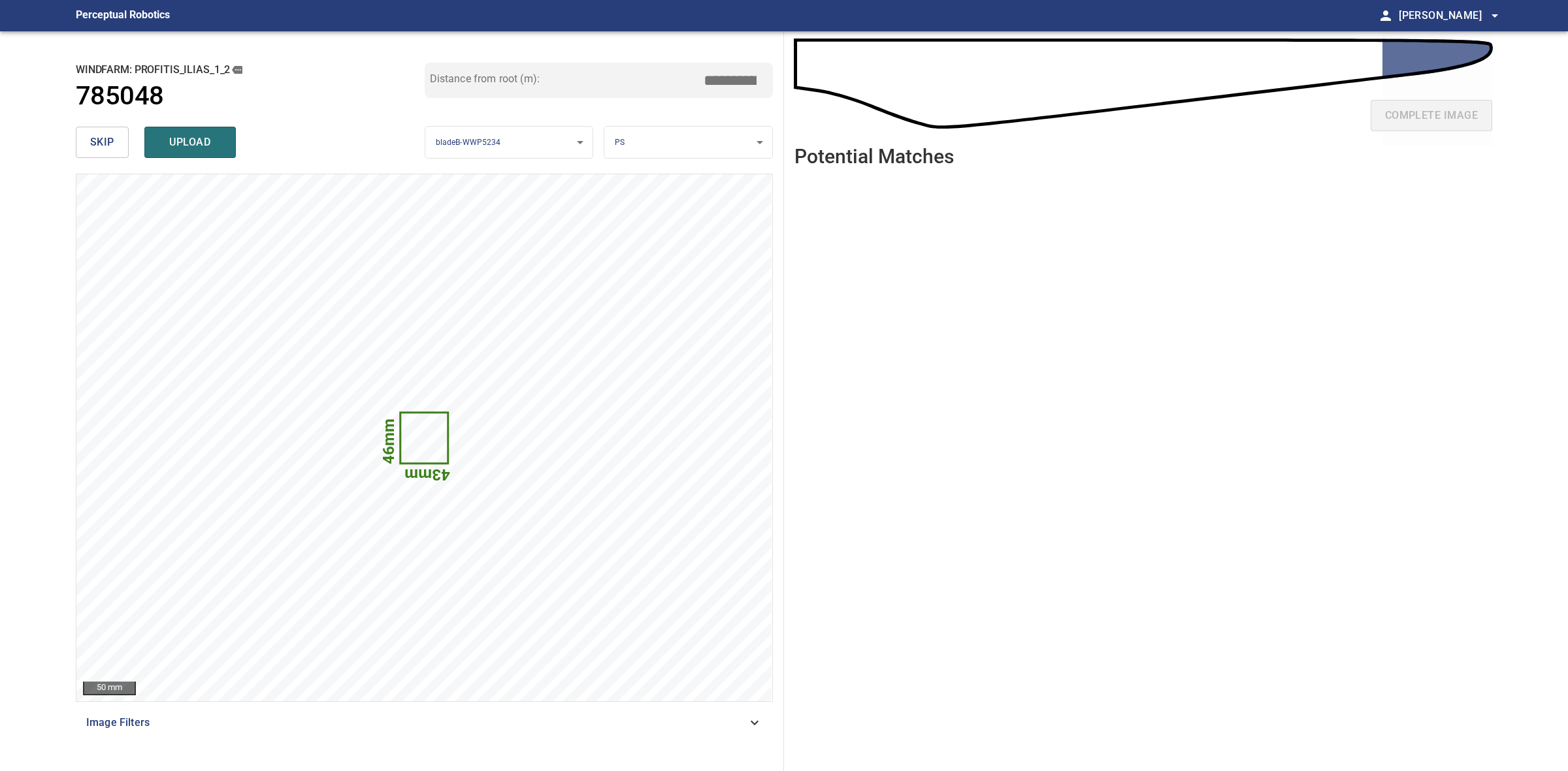
click at [115, 142] on button "skip" at bounding box center [102, 142] width 53 height 31
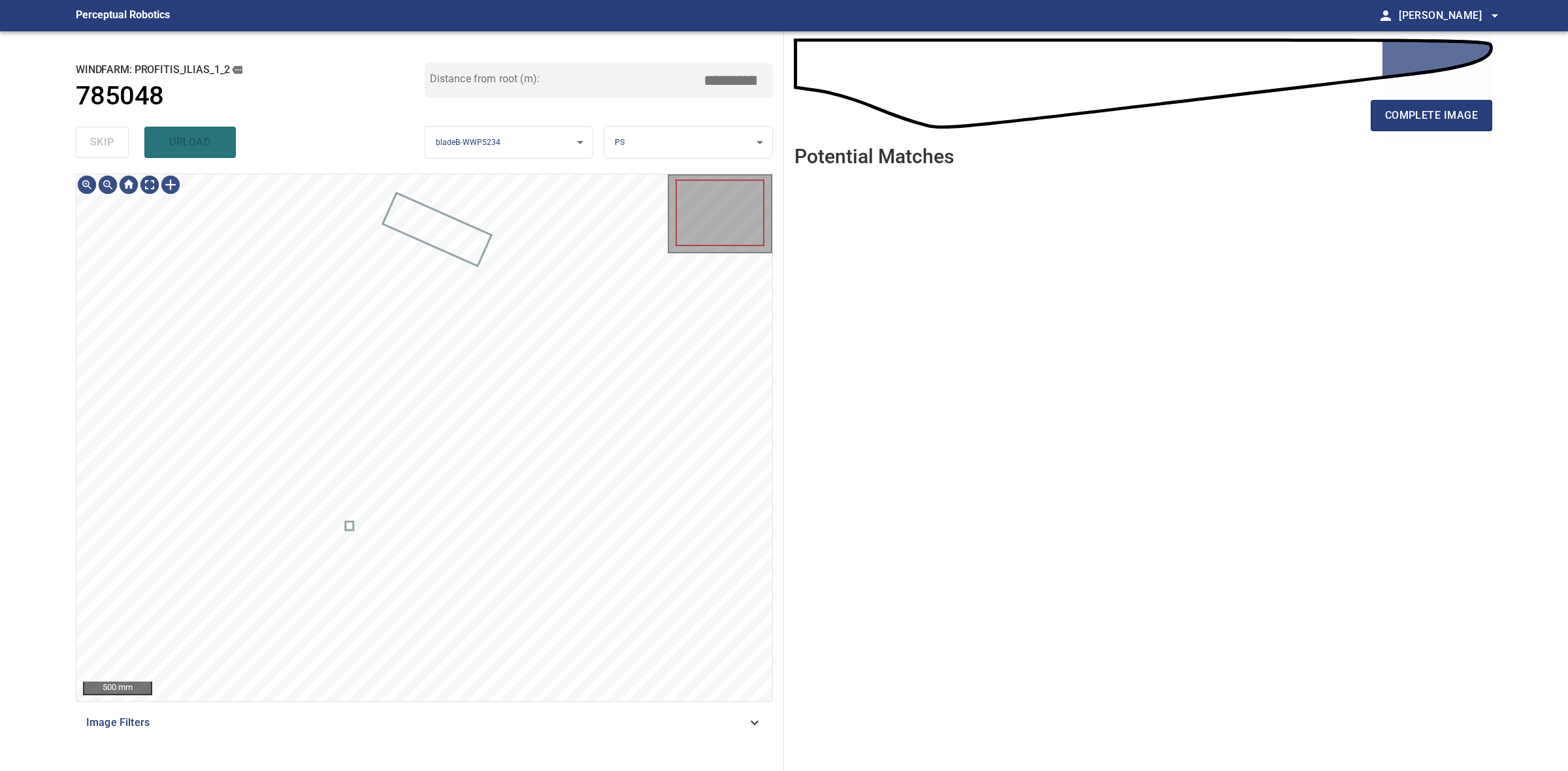
click at [115, 142] on div "skip upload" at bounding box center [250, 142] width 349 height 42
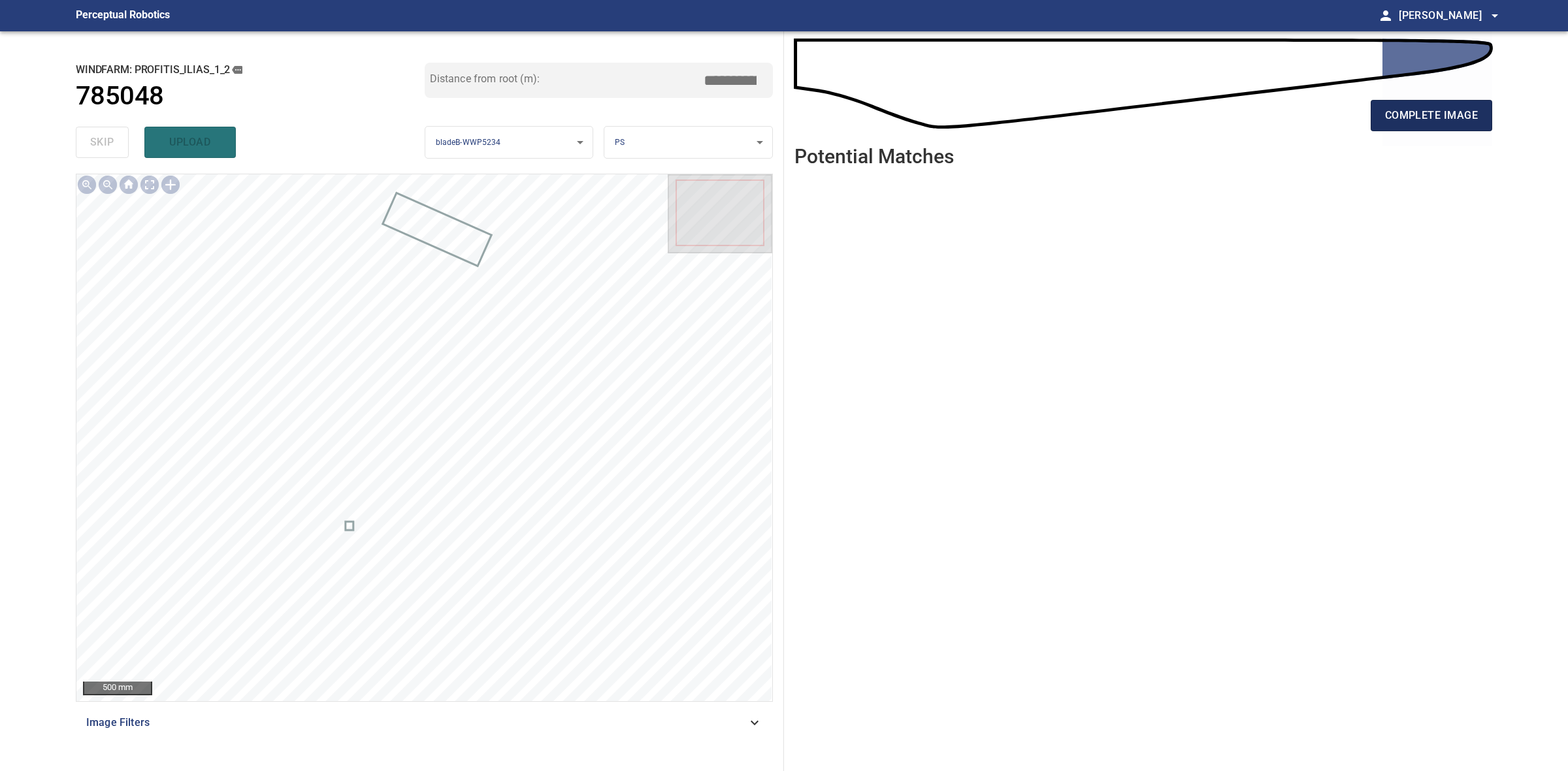
click at [1471, 107] on span "complete image" at bounding box center [1431, 116] width 93 height 19
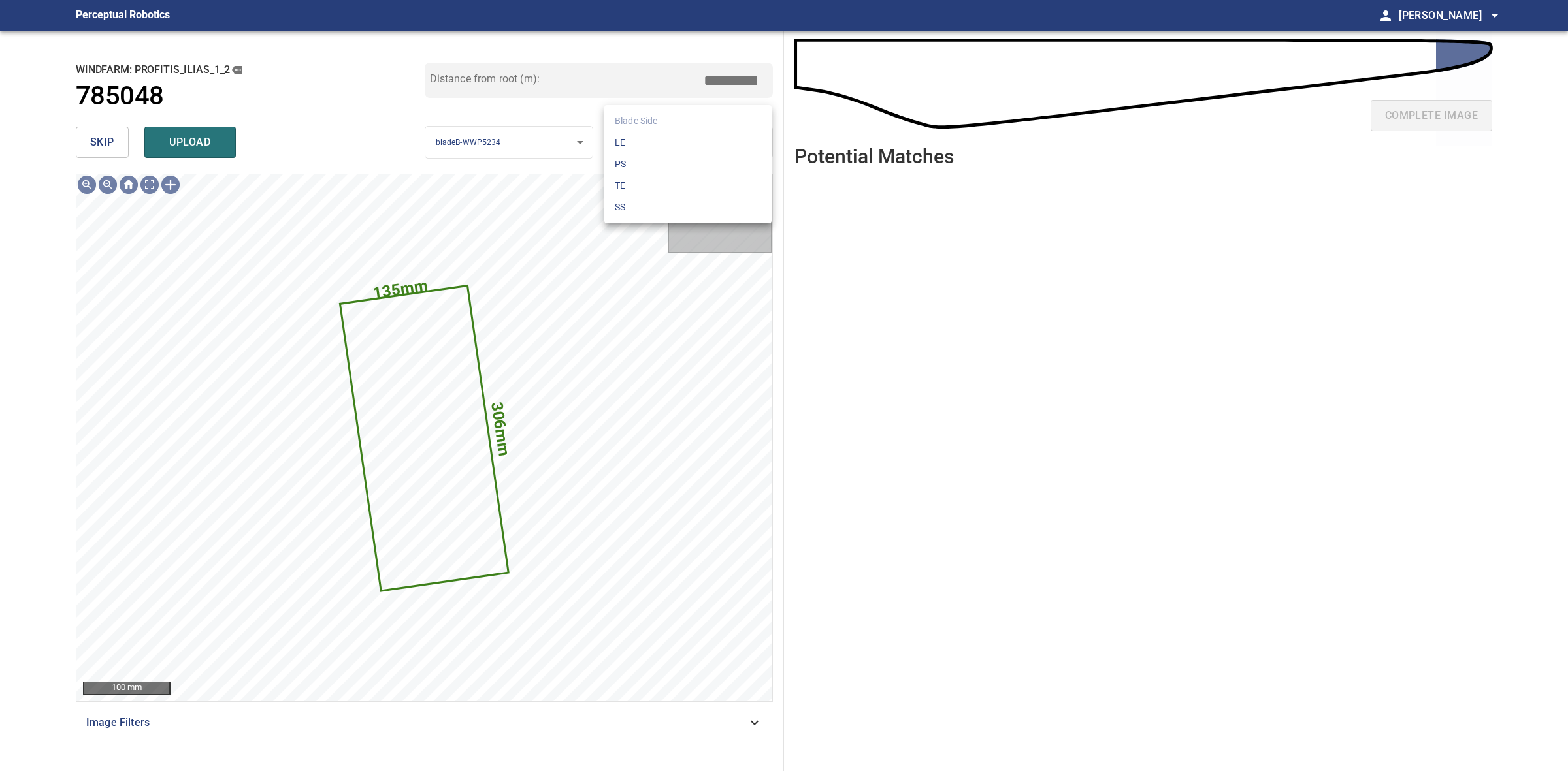
click at [689, 155] on body "**********" at bounding box center [784, 385] width 1568 height 771
click at [689, 149] on li "LE" at bounding box center [688, 142] width 168 height 21
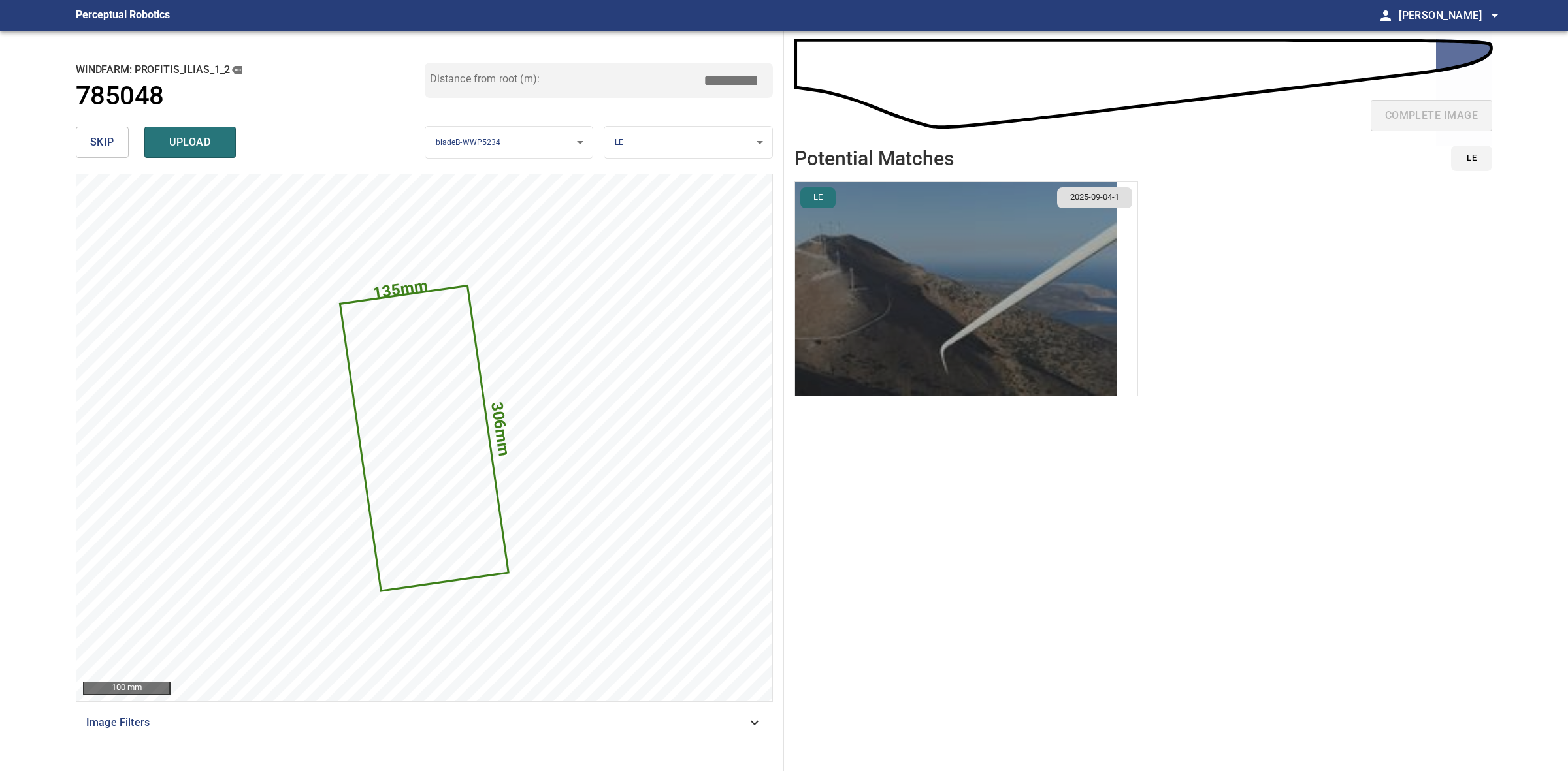
click at [1050, 311] on img "button" at bounding box center [955, 289] width 321 height 213
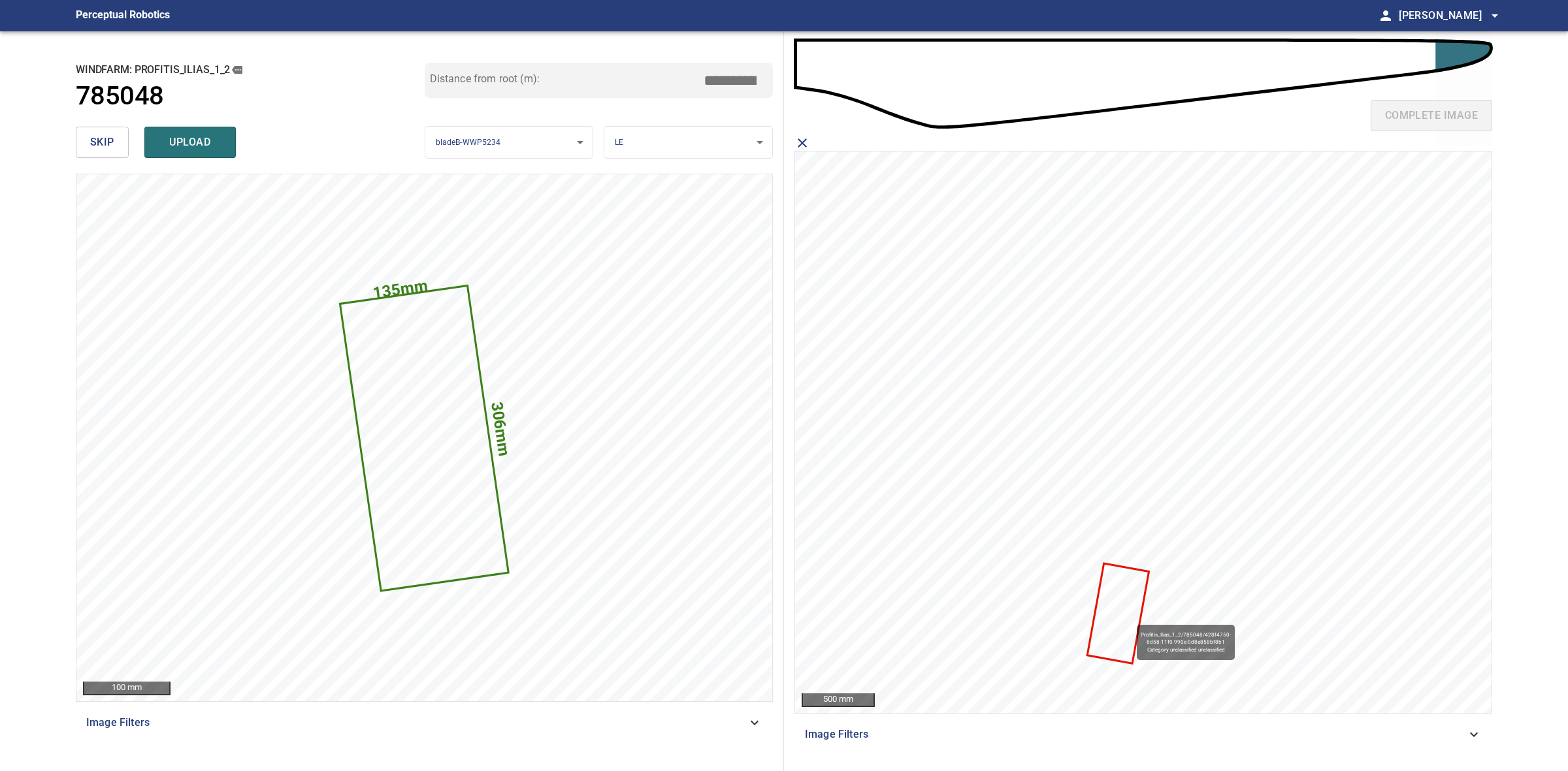
click at [1131, 619] on icon at bounding box center [1118, 614] width 59 height 98
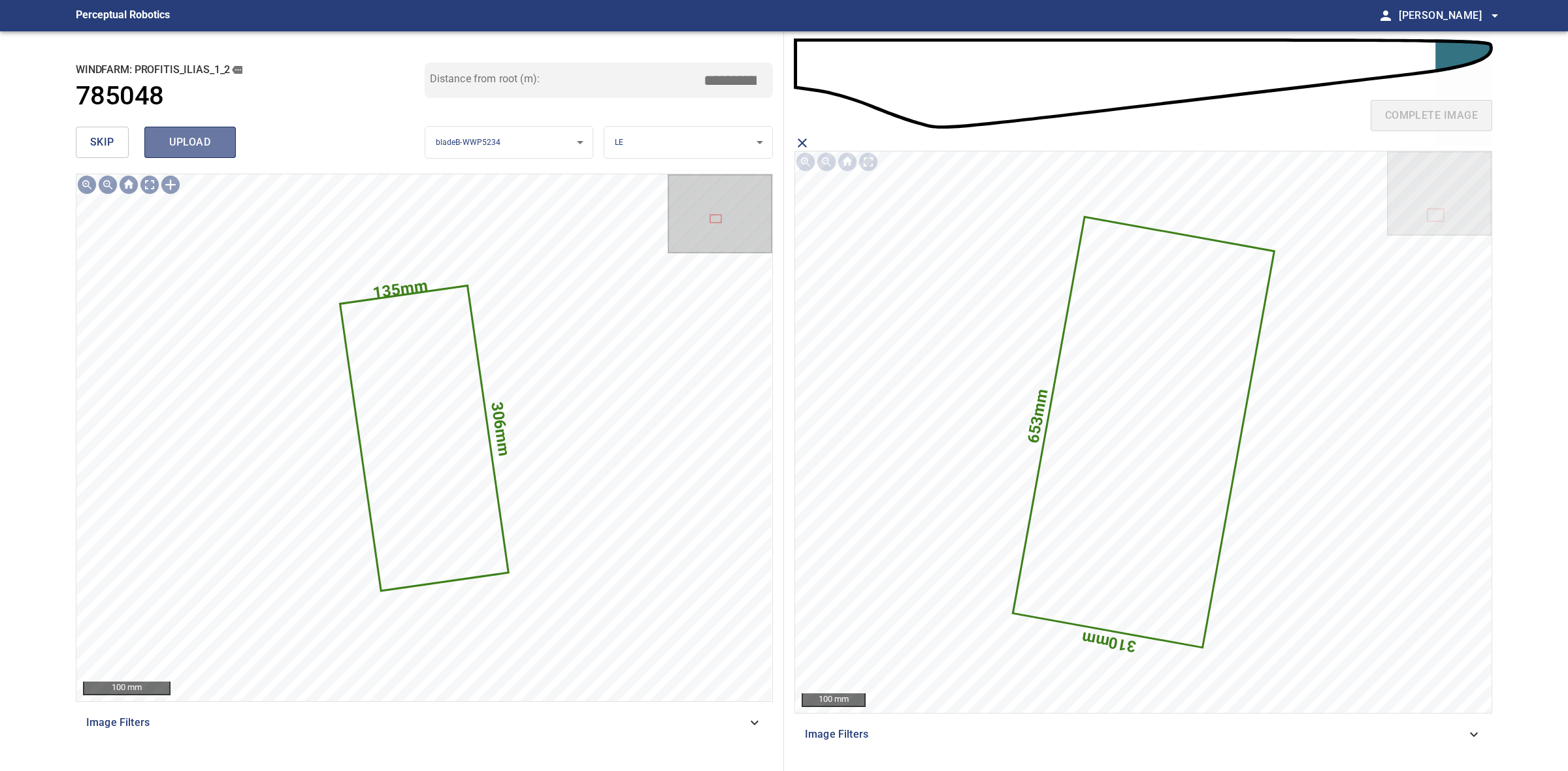
click at [191, 144] on span "upload" at bounding box center [190, 142] width 63 height 19
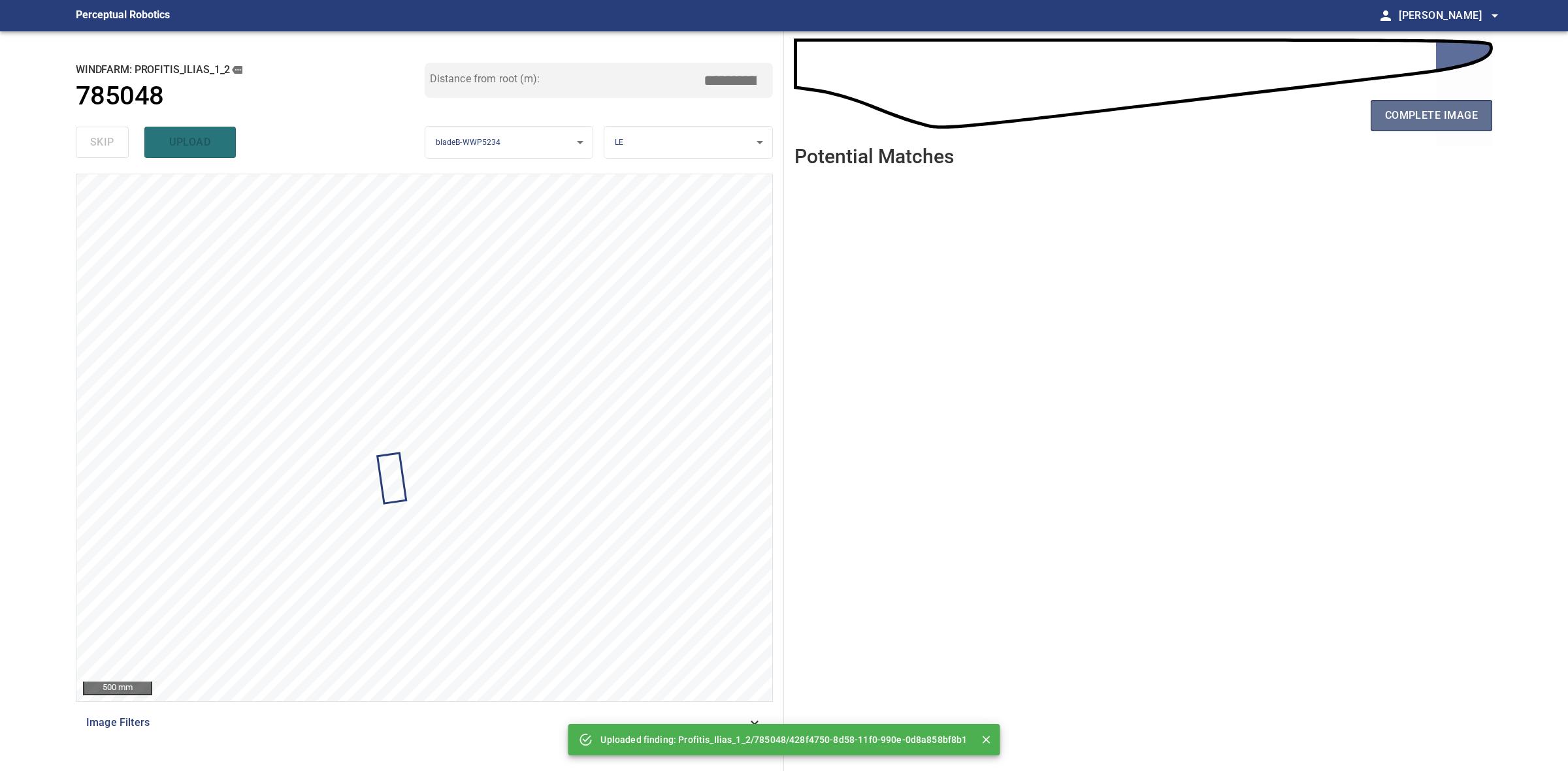
click at [1423, 127] on button "complete image" at bounding box center [1431, 116] width 122 height 31
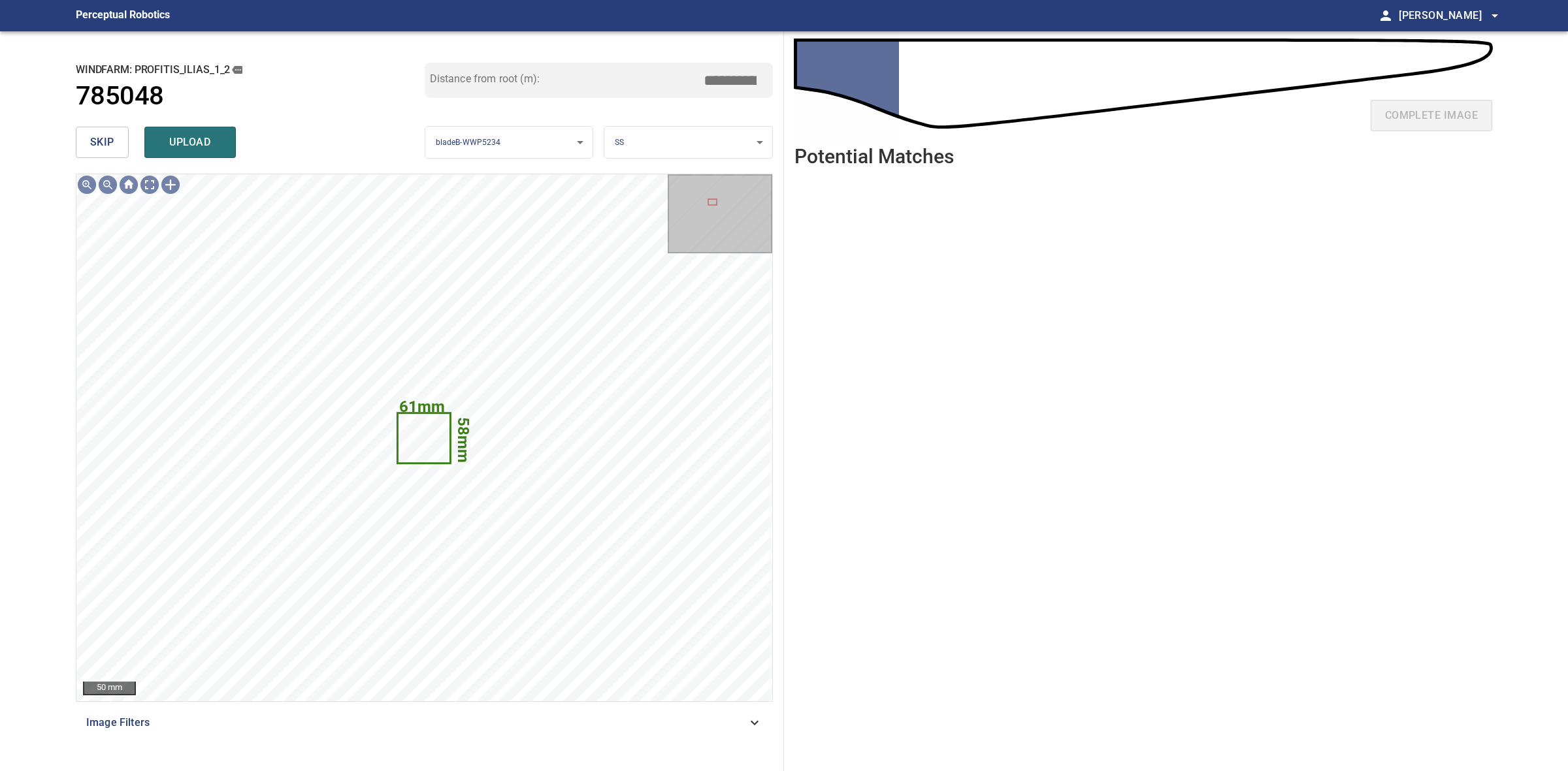
click at [88, 138] on button "skip" at bounding box center [102, 142] width 53 height 31
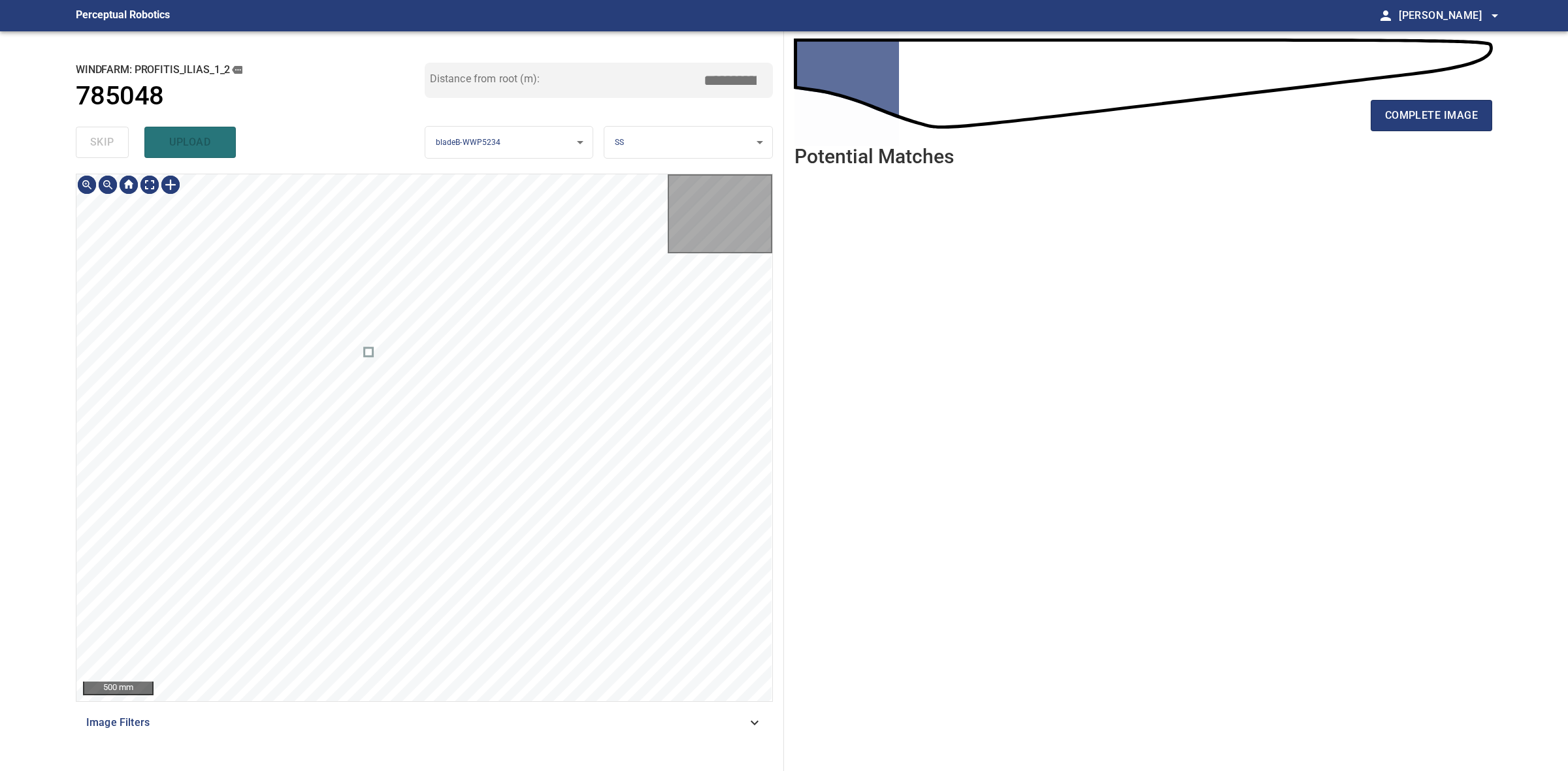
click at [88, 138] on div "skip upload" at bounding box center [250, 142] width 349 height 42
drag, startPoint x: 88, startPoint y: 138, endPoint x: 357, endPoint y: 145, distance: 269.1
click at [92, 141] on div "skip upload" at bounding box center [250, 142] width 349 height 42
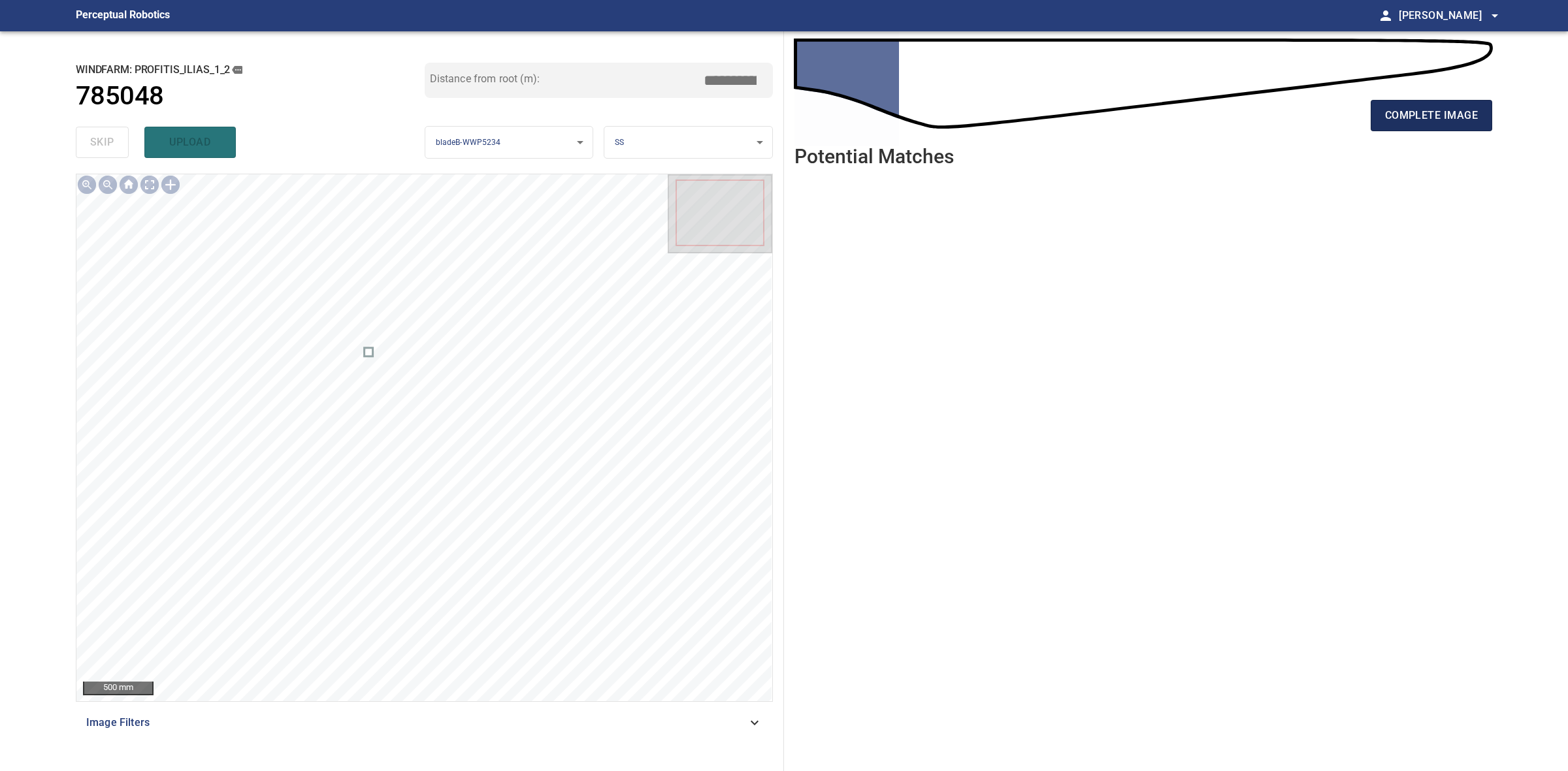
click at [1481, 119] on button "complete image" at bounding box center [1431, 116] width 122 height 31
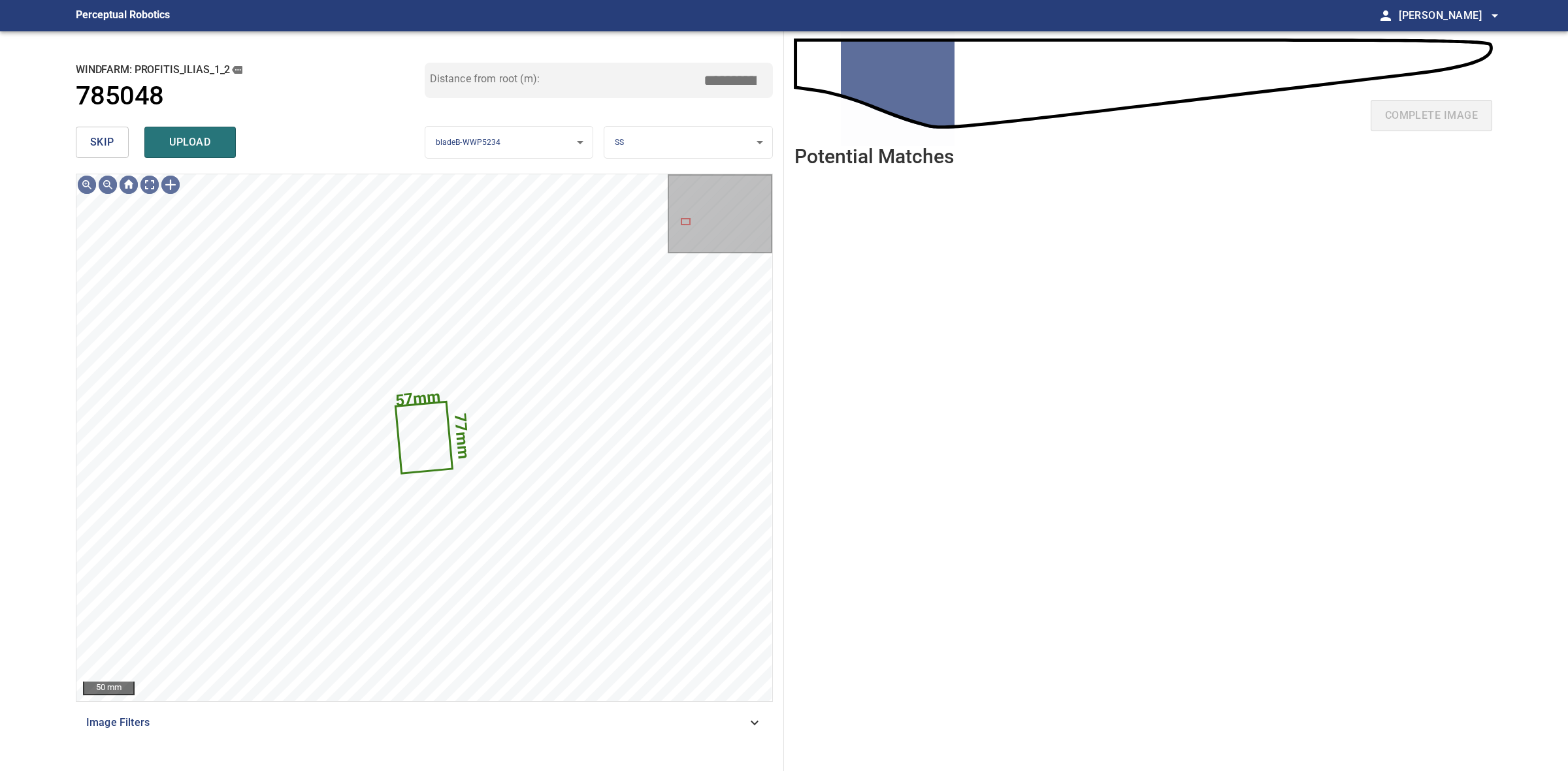
click at [100, 145] on span "skip" at bounding box center [102, 142] width 24 height 19
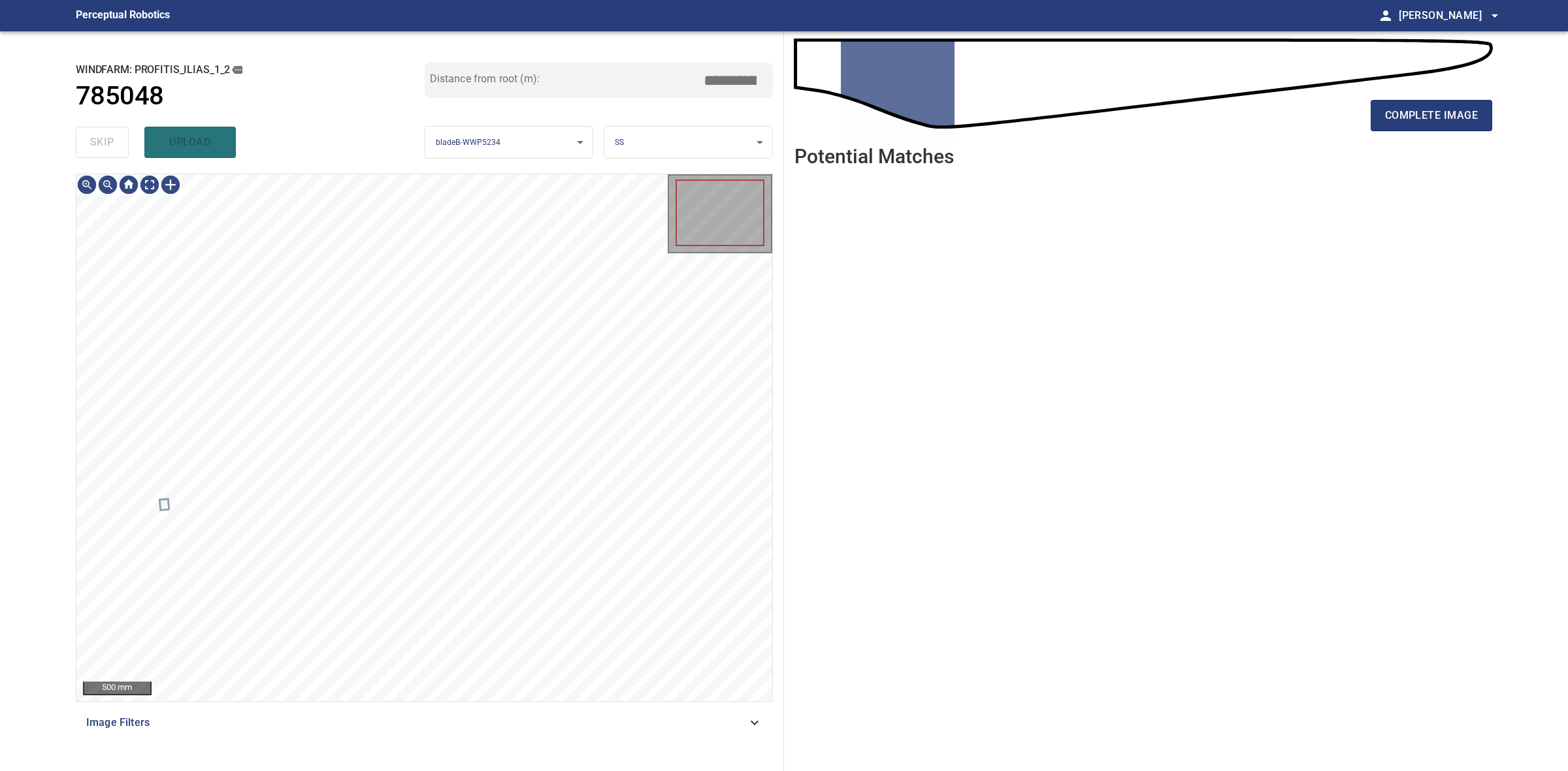
click at [100, 145] on div "skip upload" at bounding box center [250, 142] width 349 height 42
click at [100, 144] on div "skip upload" at bounding box center [250, 142] width 349 height 42
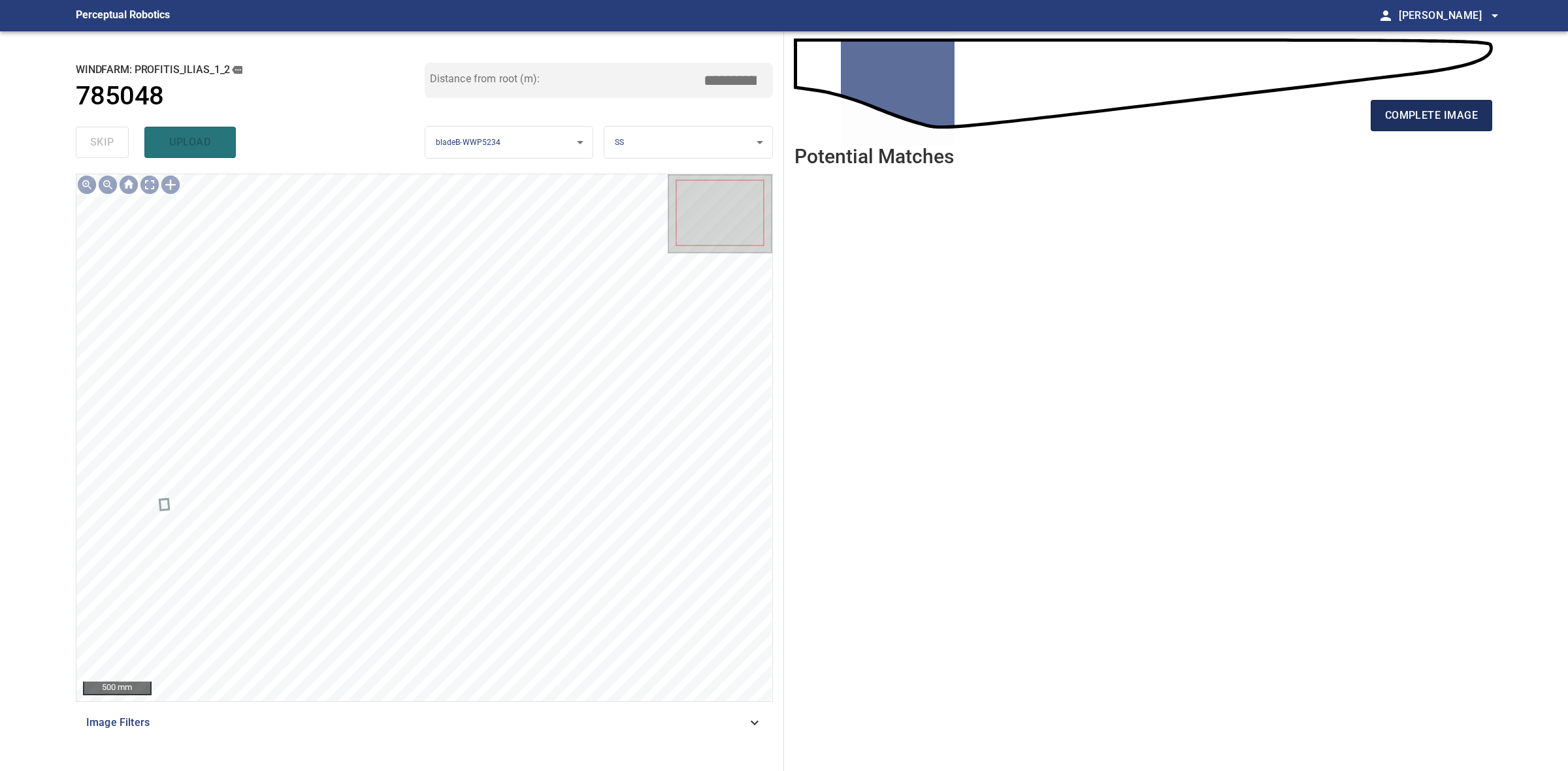
click at [1447, 102] on button "complete image" at bounding box center [1431, 116] width 122 height 31
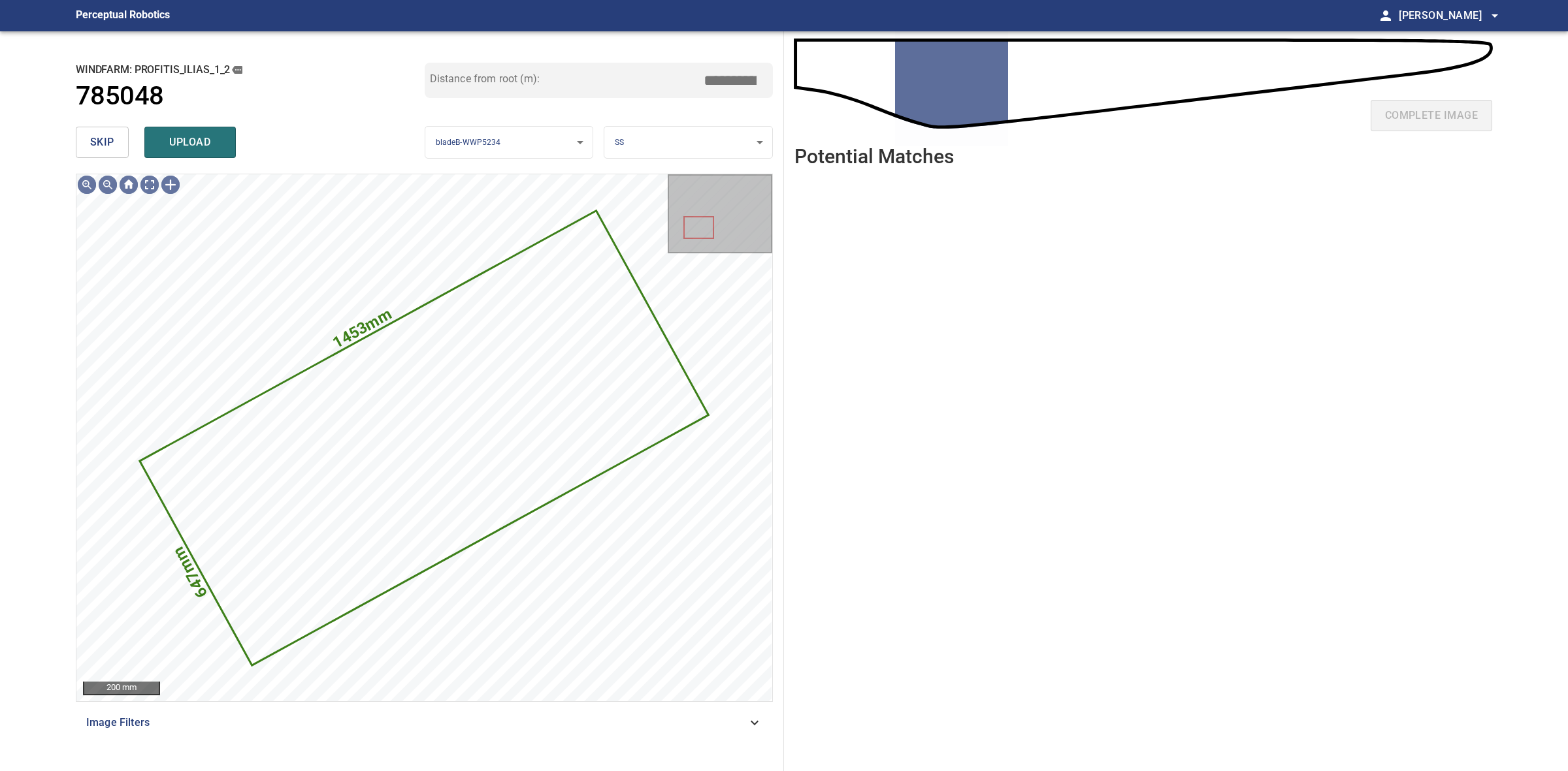
click at [95, 127] on button "skip" at bounding box center [102, 142] width 53 height 31
click at [95, 127] on div "skip upload" at bounding box center [250, 142] width 349 height 42
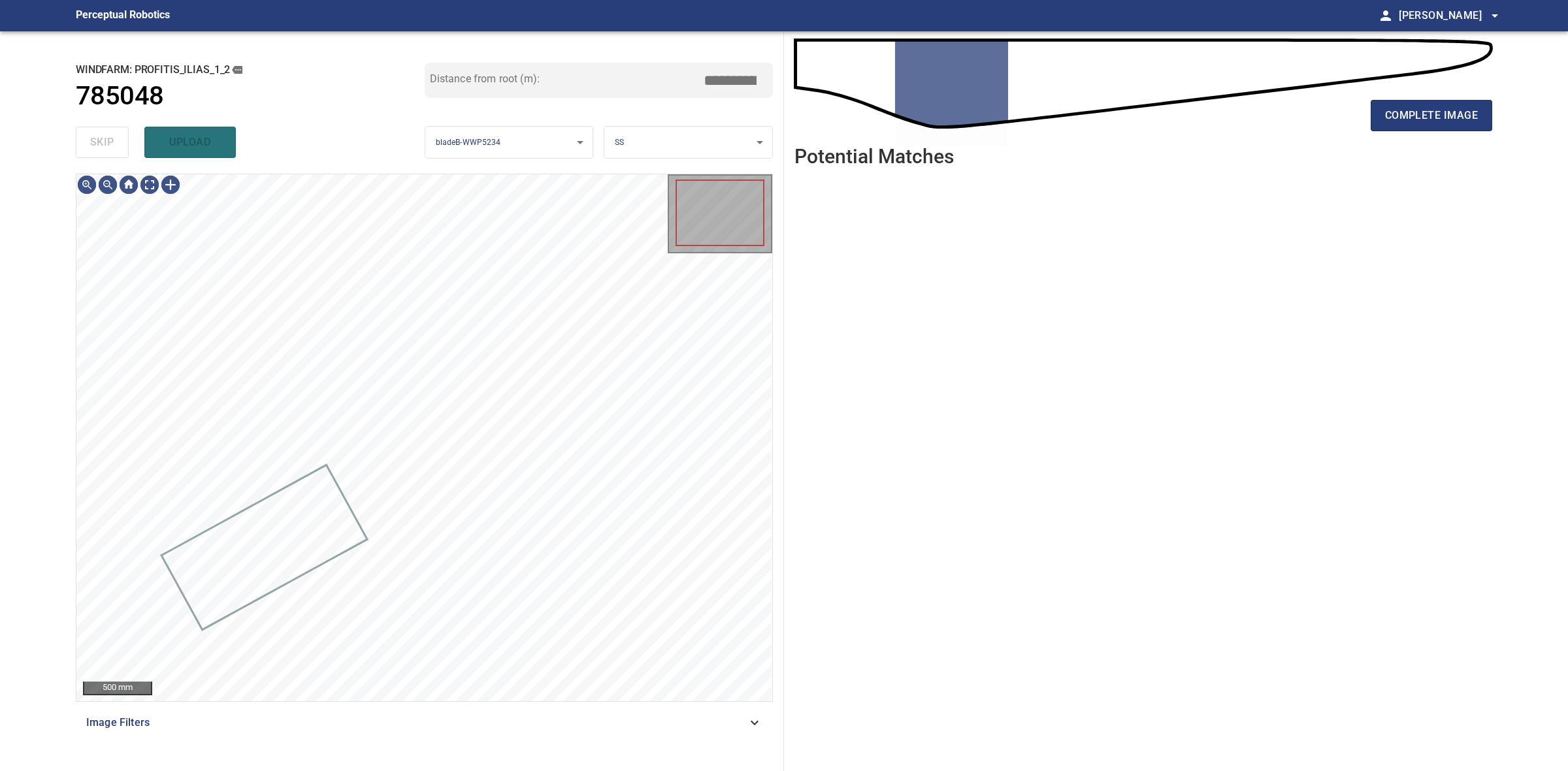
drag, startPoint x: 95, startPoint y: 127, endPoint x: 108, endPoint y: 128, distance: 13.0
click at [98, 128] on div "skip upload" at bounding box center [250, 142] width 349 height 42
click at [1443, 117] on span "complete image" at bounding box center [1431, 116] width 93 height 19
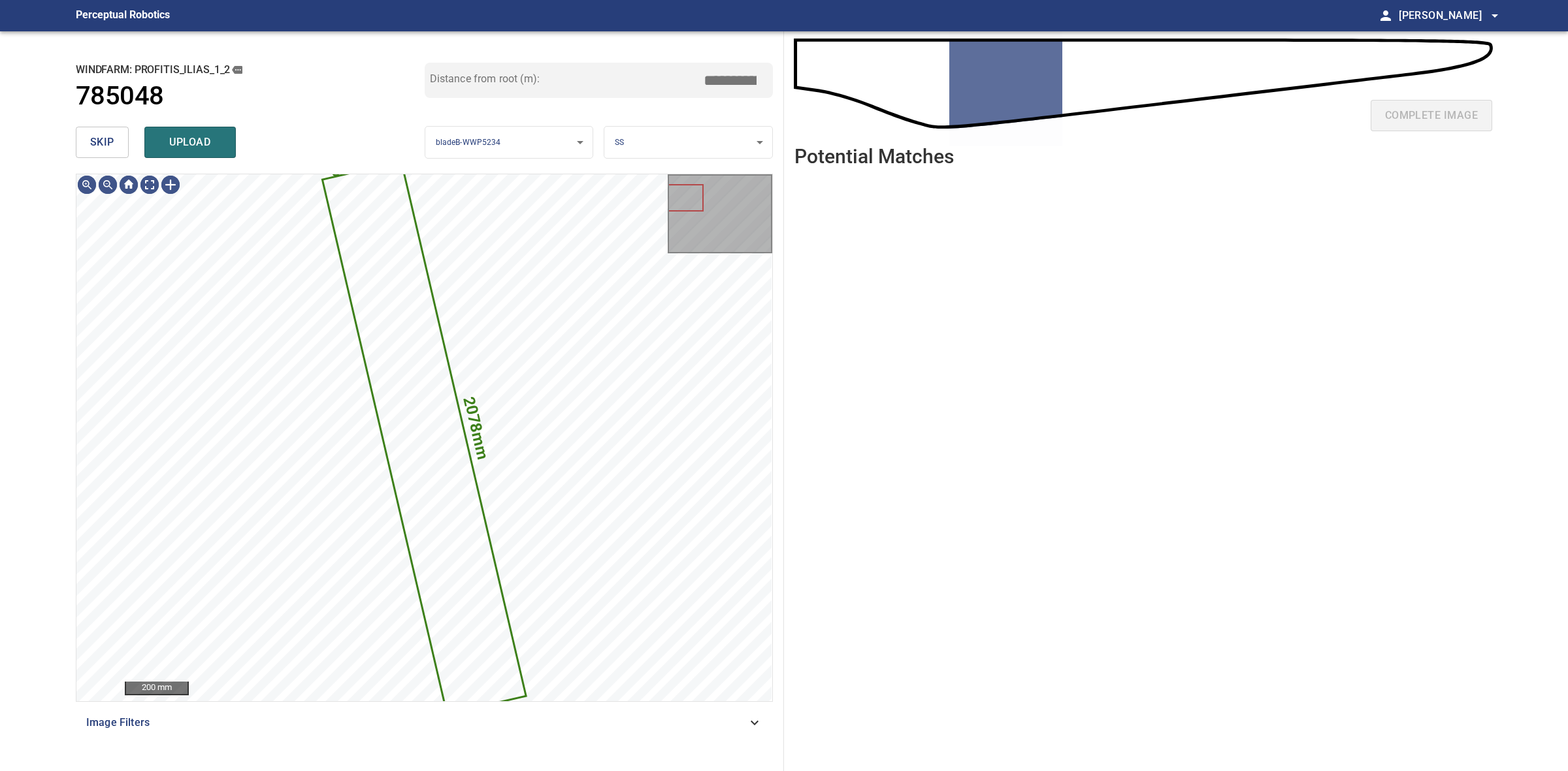
click at [108, 128] on button "skip" at bounding box center [102, 142] width 53 height 31
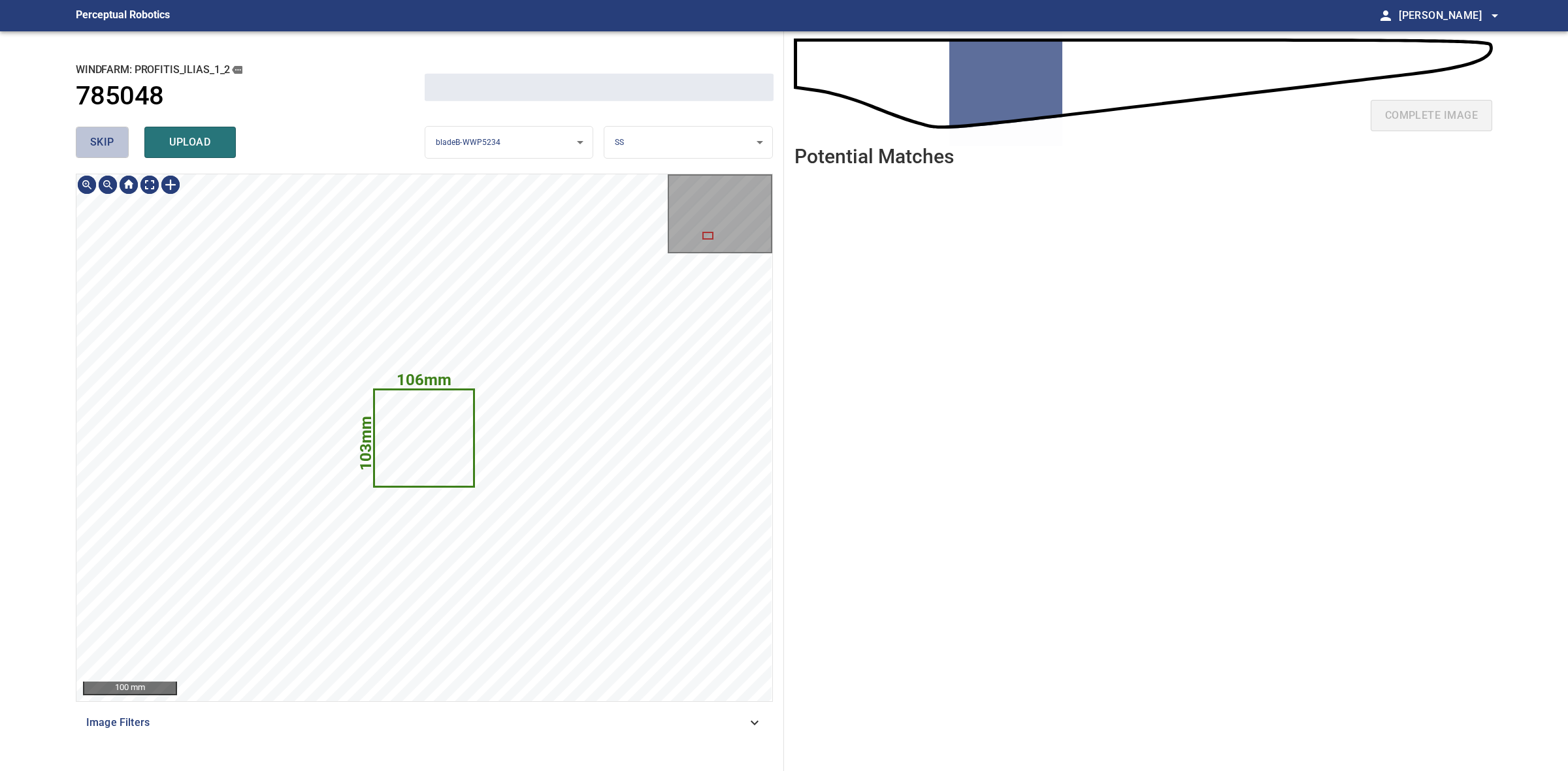
click at [108, 128] on button "skip" at bounding box center [102, 142] width 53 height 31
click at [108, 128] on div "skip upload" at bounding box center [250, 142] width 349 height 42
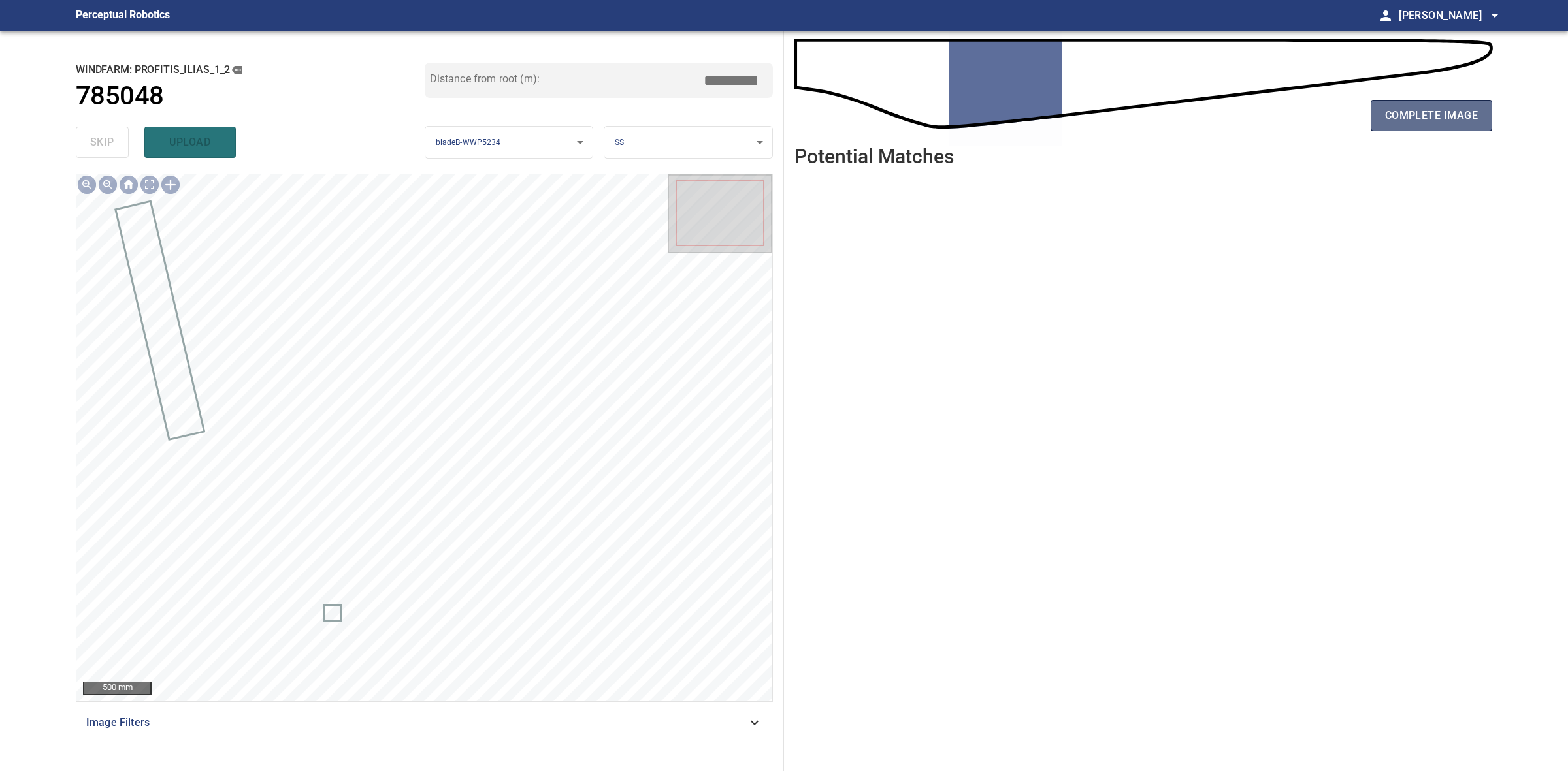
click at [1398, 121] on span "complete image" at bounding box center [1431, 116] width 93 height 19
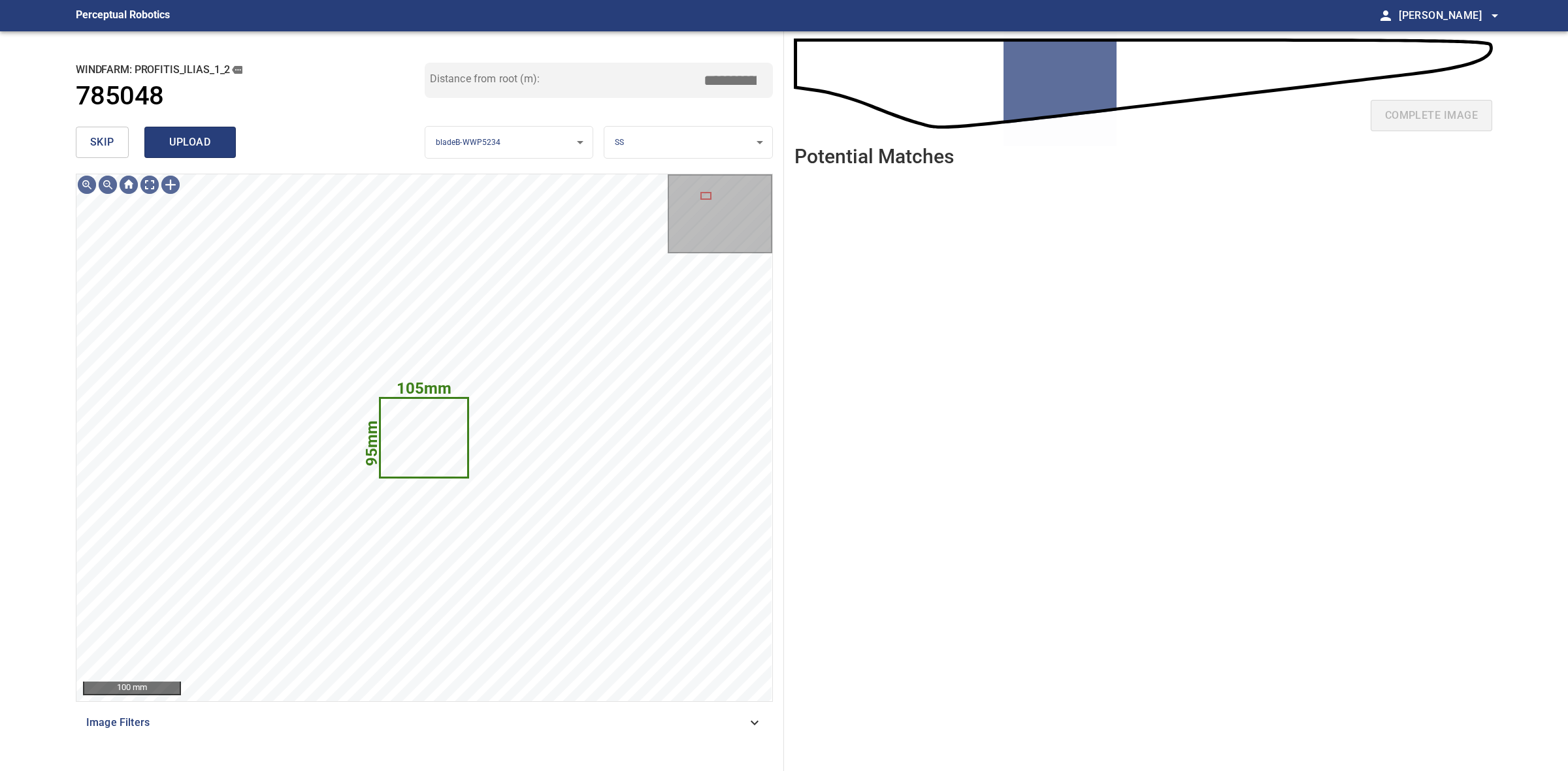
click at [223, 137] on button "upload" at bounding box center [190, 142] width 92 height 31
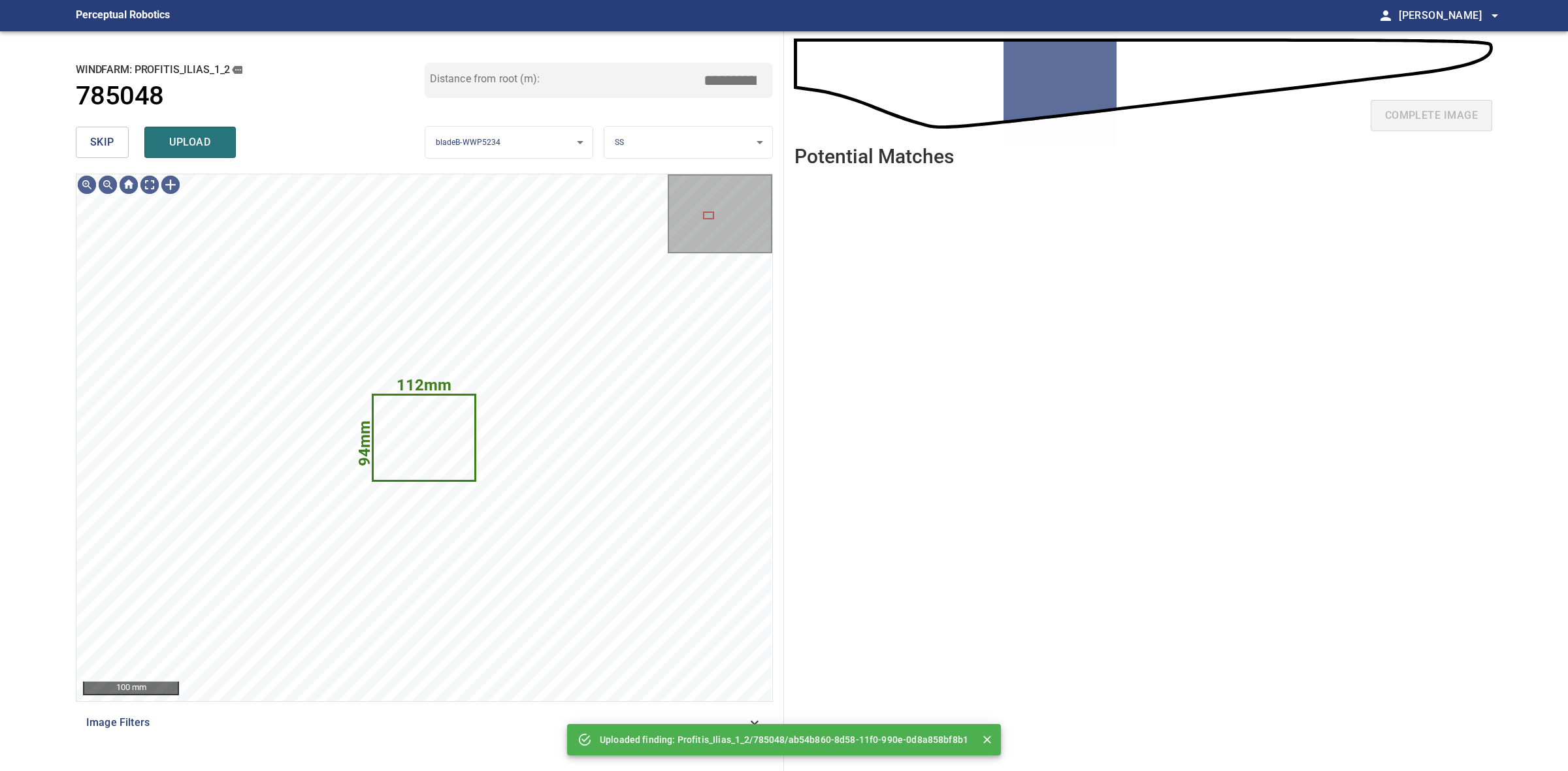
click at [178, 122] on div "skip upload" at bounding box center [250, 142] width 349 height 42
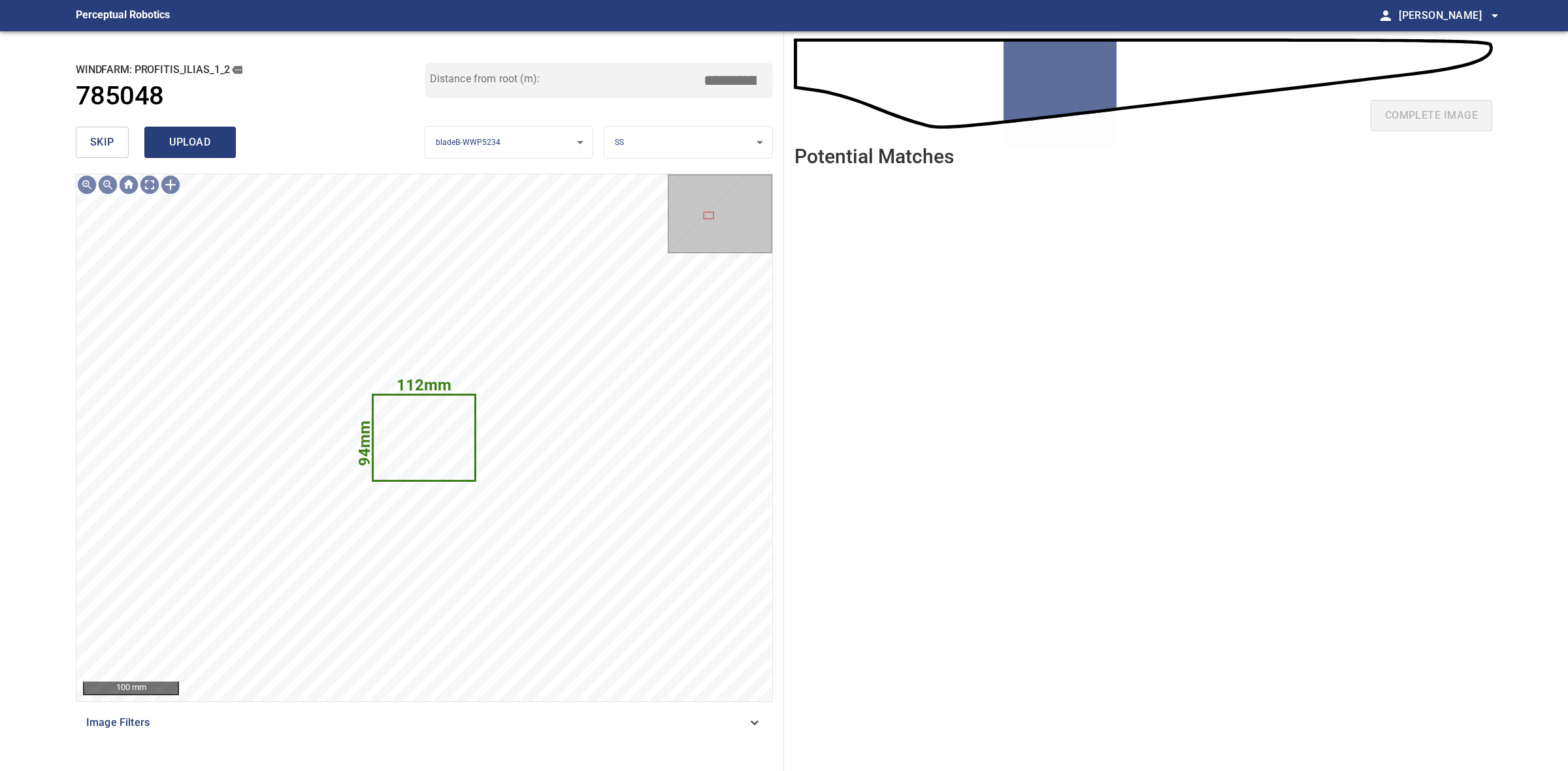
click at [188, 133] on span "upload" at bounding box center [190, 142] width 63 height 19
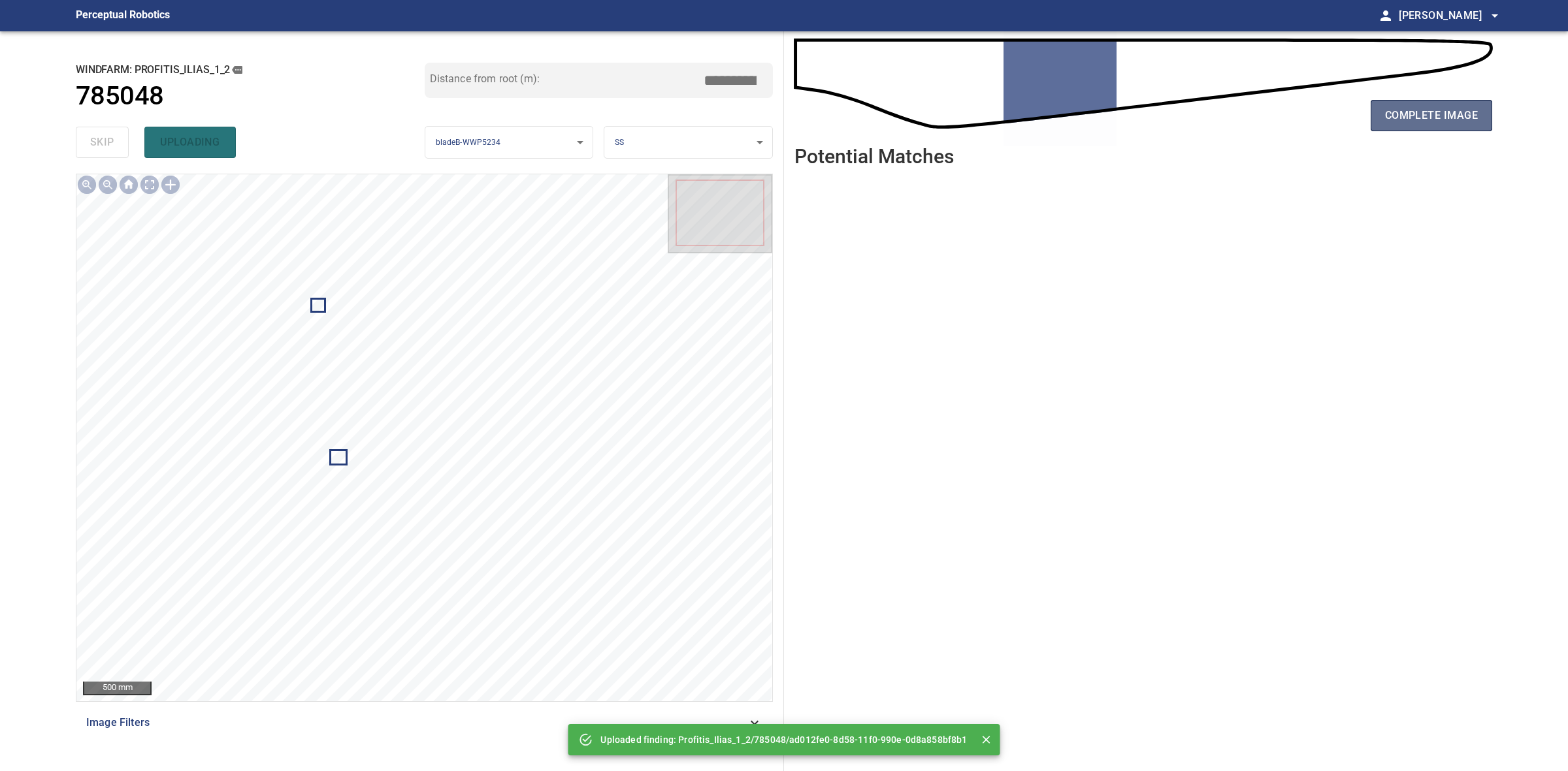
click at [1463, 127] on button "complete image" at bounding box center [1431, 116] width 122 height 31
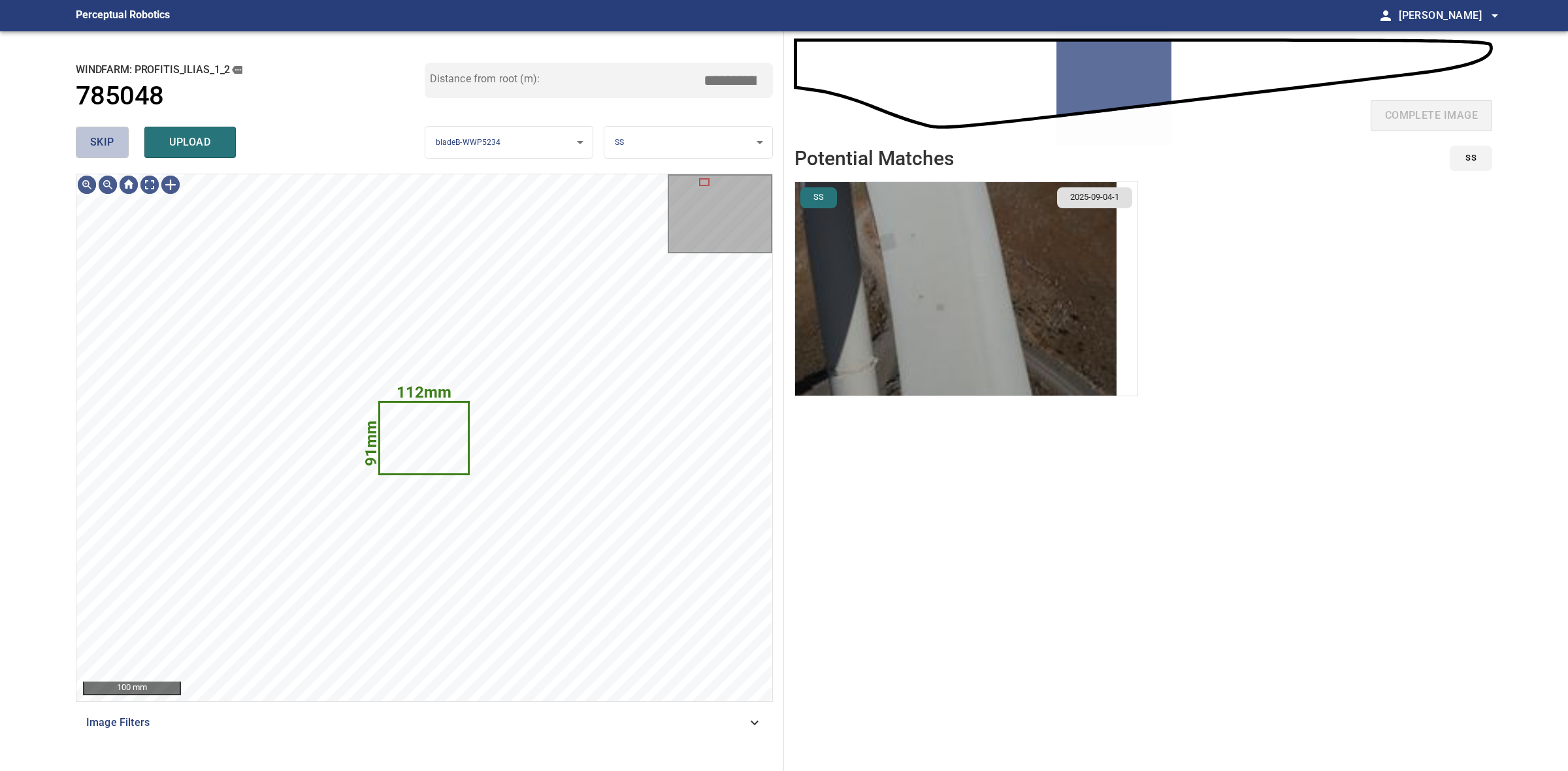
click at [115, 151] on button "skip" at bounding box center [102, 142] width 53 height 31
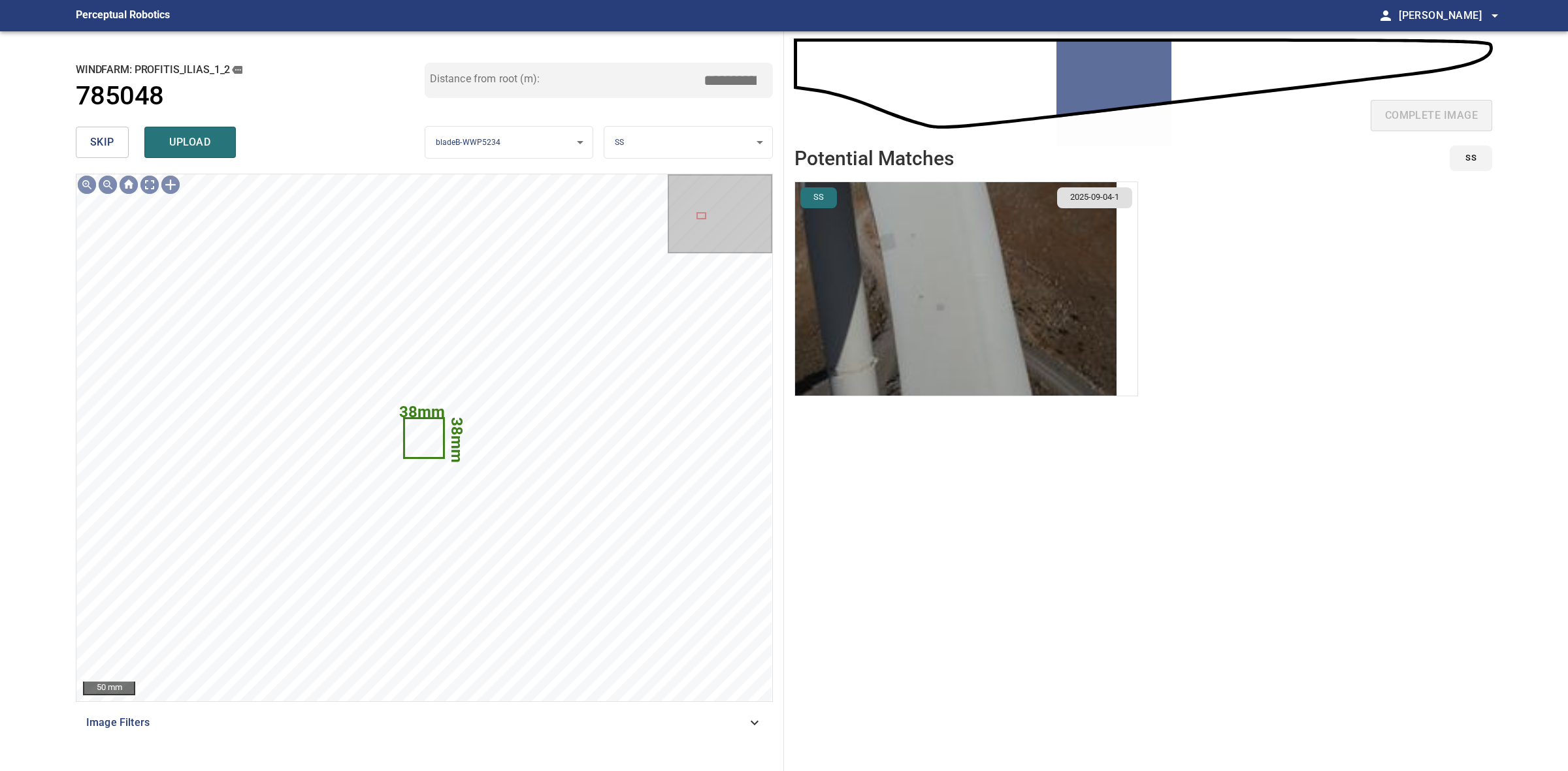
click at [107, 141] on span "skip" at bounding box center [102, 142] width 24 height 19
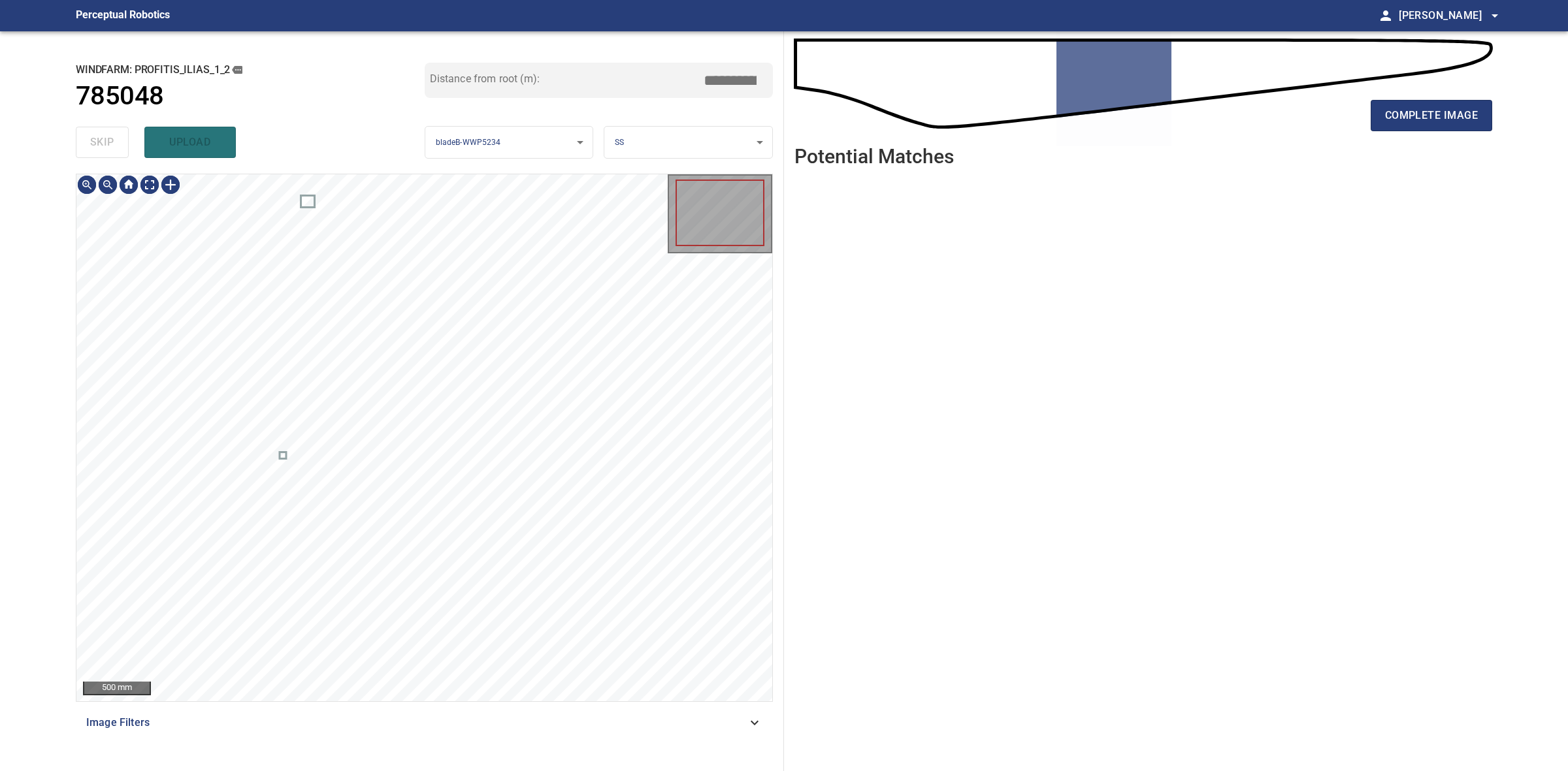
click at [107, 141] on div "skip upload" at bounding box center [250, 142] width 349 height 42
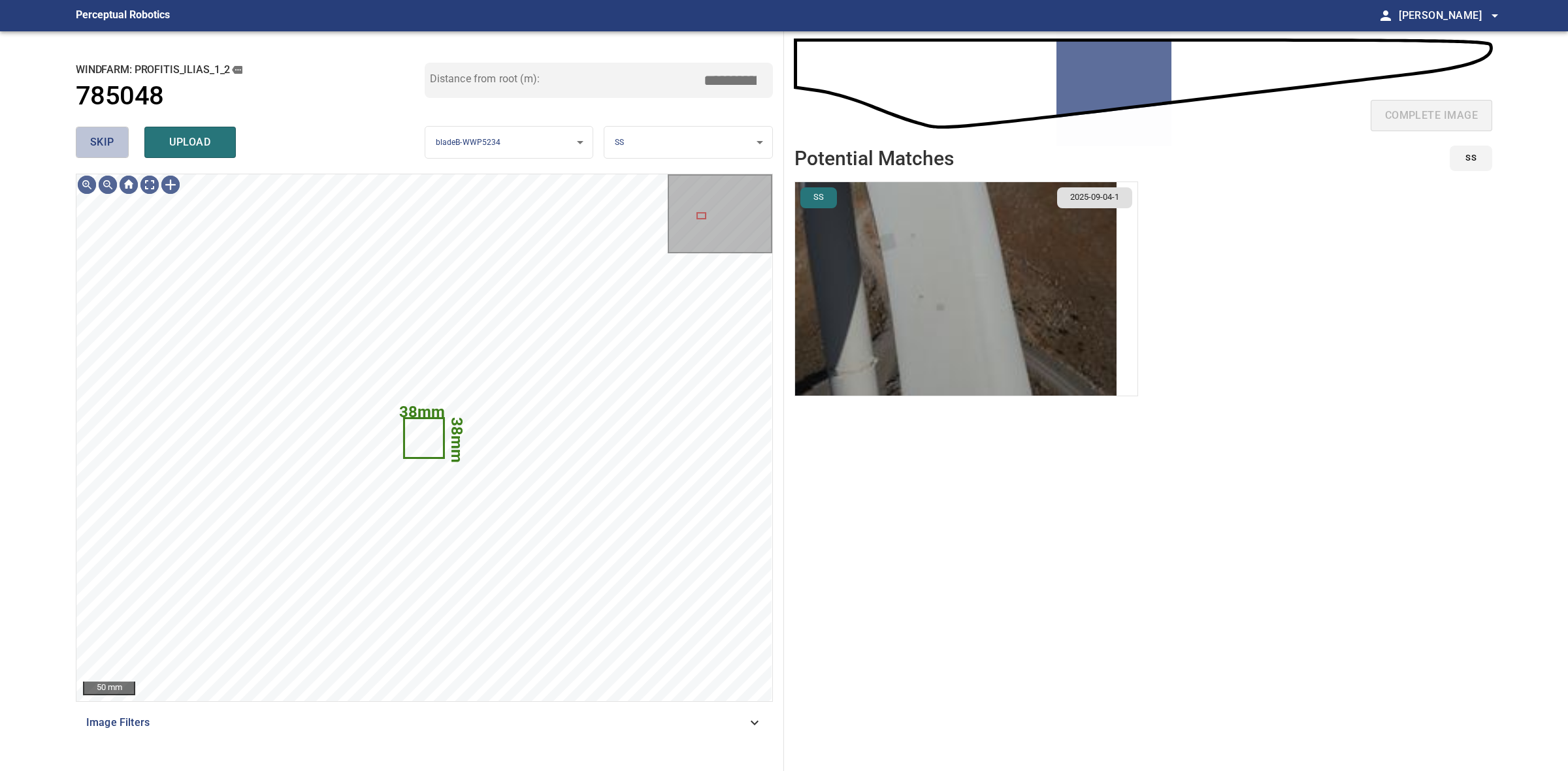
click at [122, 139] on button "skip" at bounding box center [102, 142] width 53 height 31
click at [117, 138] on div "skip upload" at bounding box center [250, 142] width 349 height 42
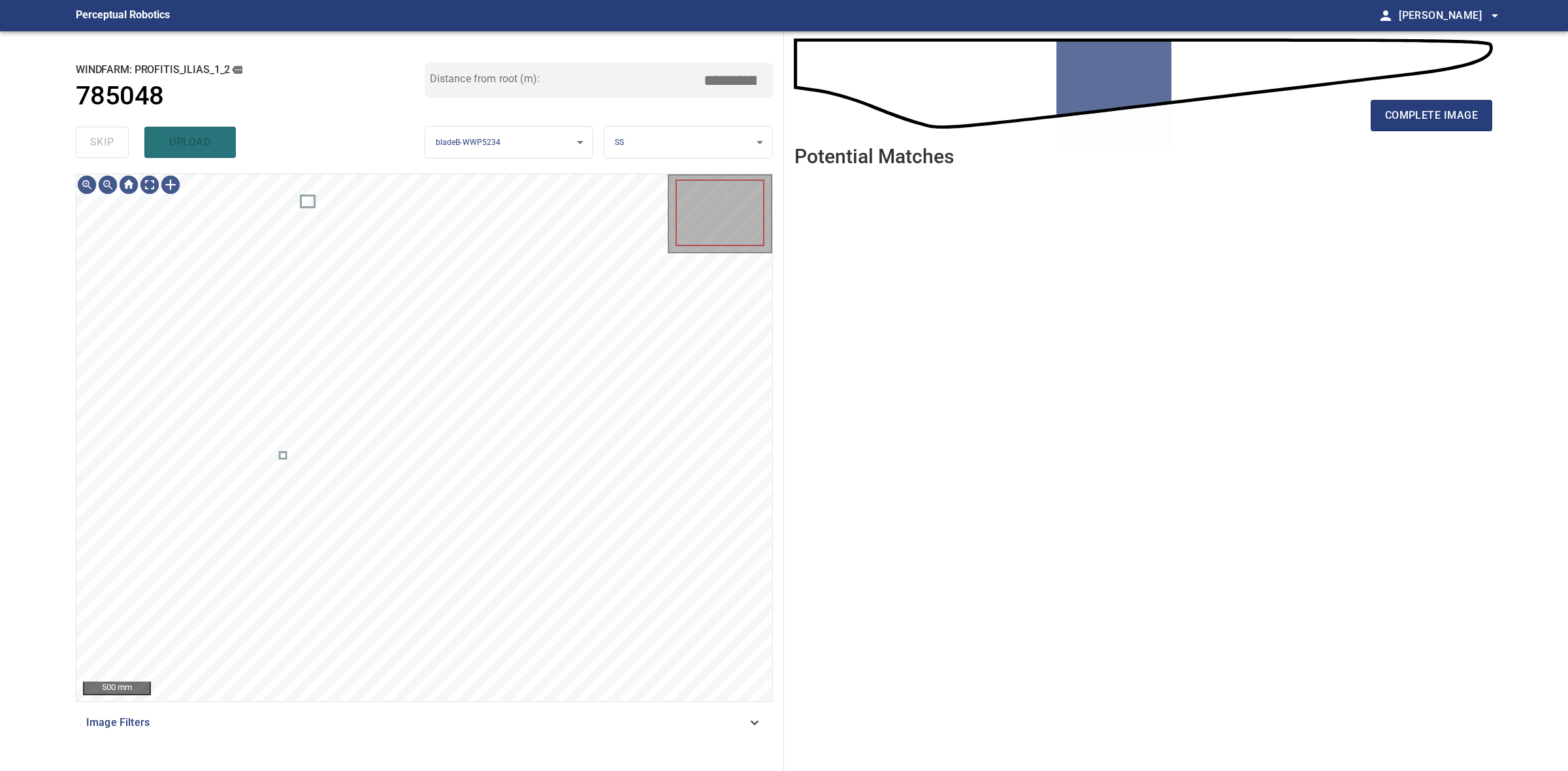
click at [117, 138] on div "skip upload" at bounding box center [250, 142] width 349 height 42
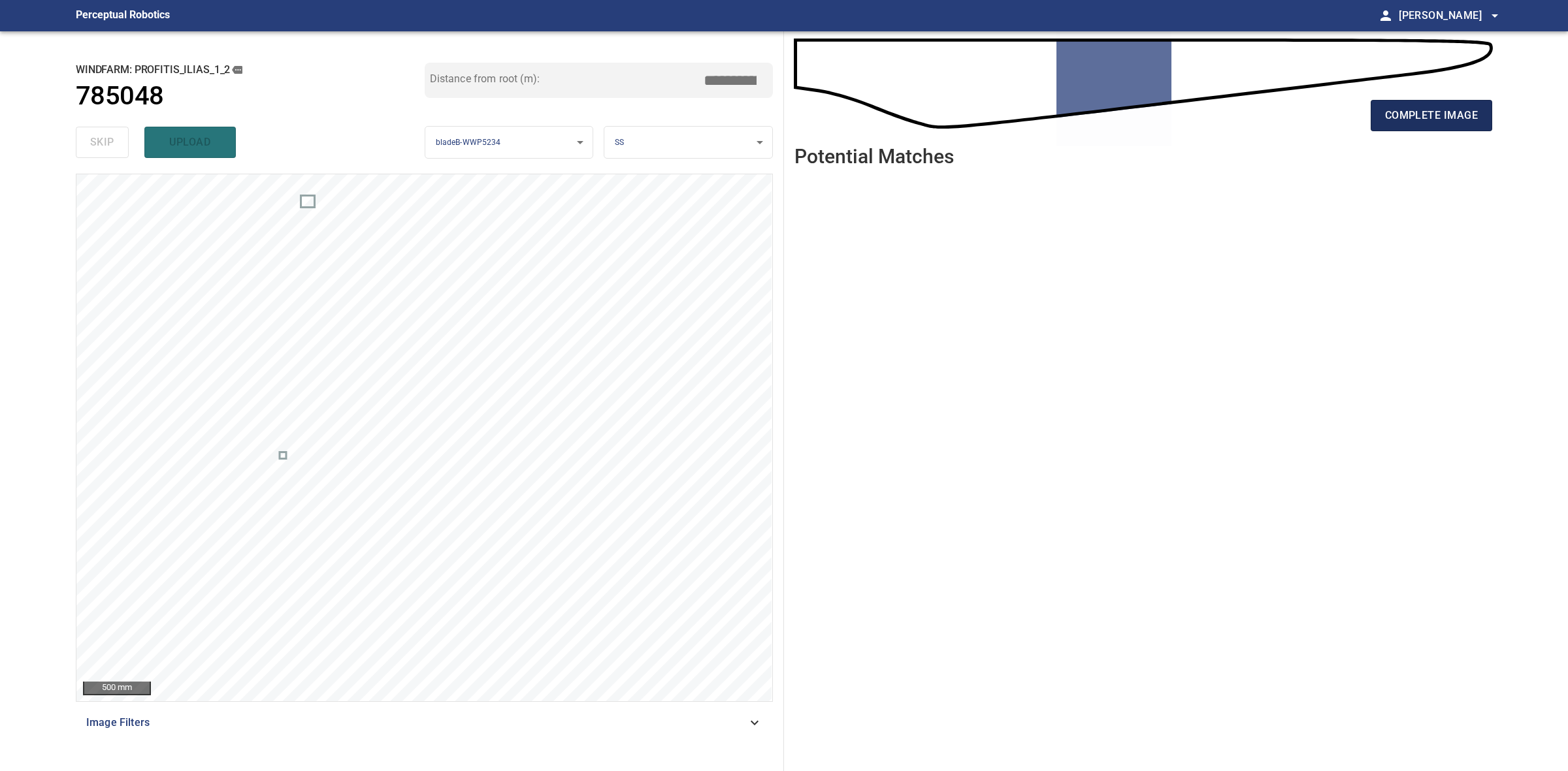
drag, startPoint x: 1491, startPoint y: 108, endPoint x: 1485, endPoint y: 110, distance: 6.3
click at [1490, 108] on button "complete image" at bounding box center [1431, 116] width 122 height 31
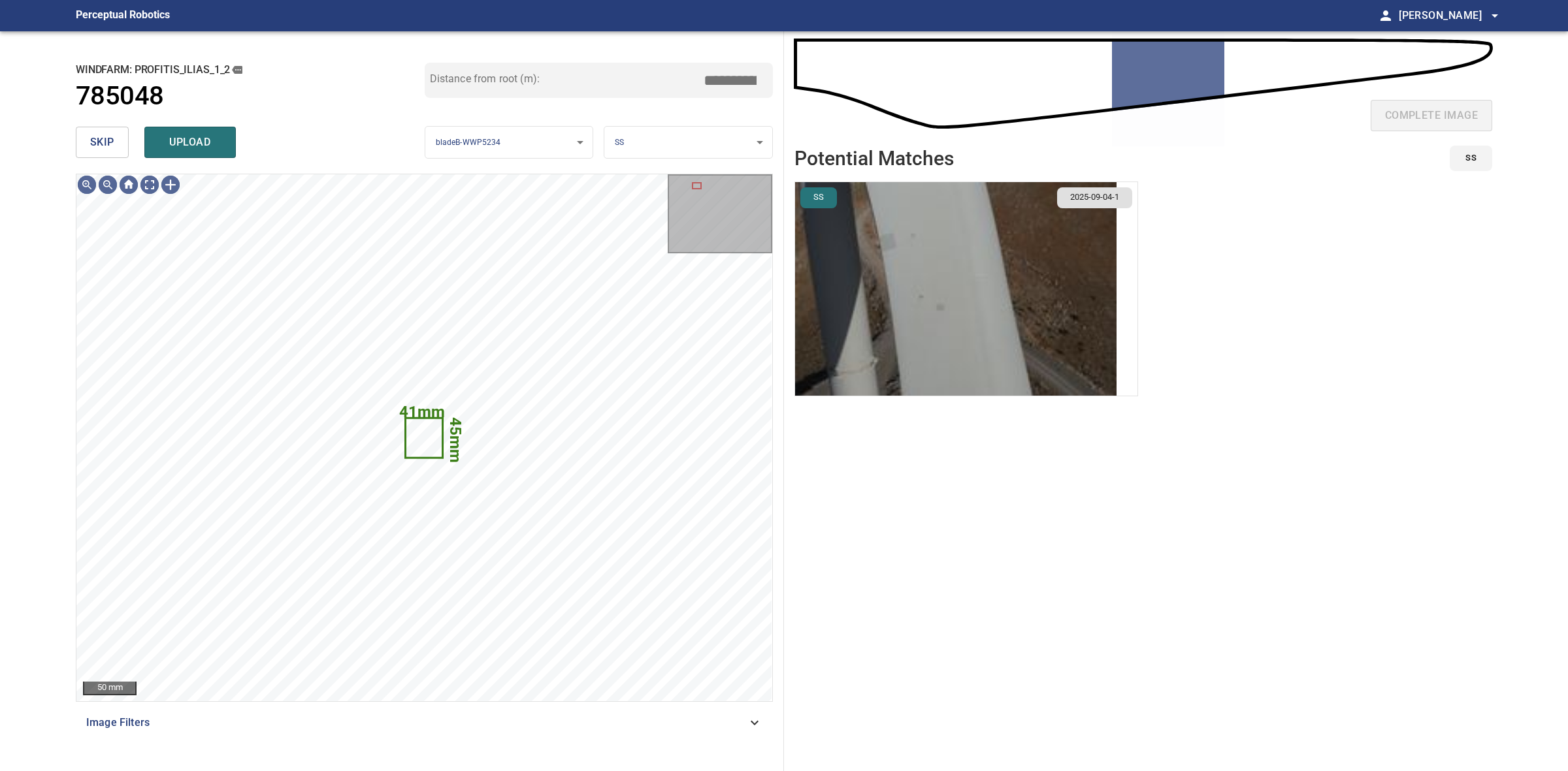
click at [70, 139] on div "**********" at bounding box center [425, 402] width 719 height 740
click at [86, 140] on button "skip" at bounding box center [102, 142] width 53 height 31
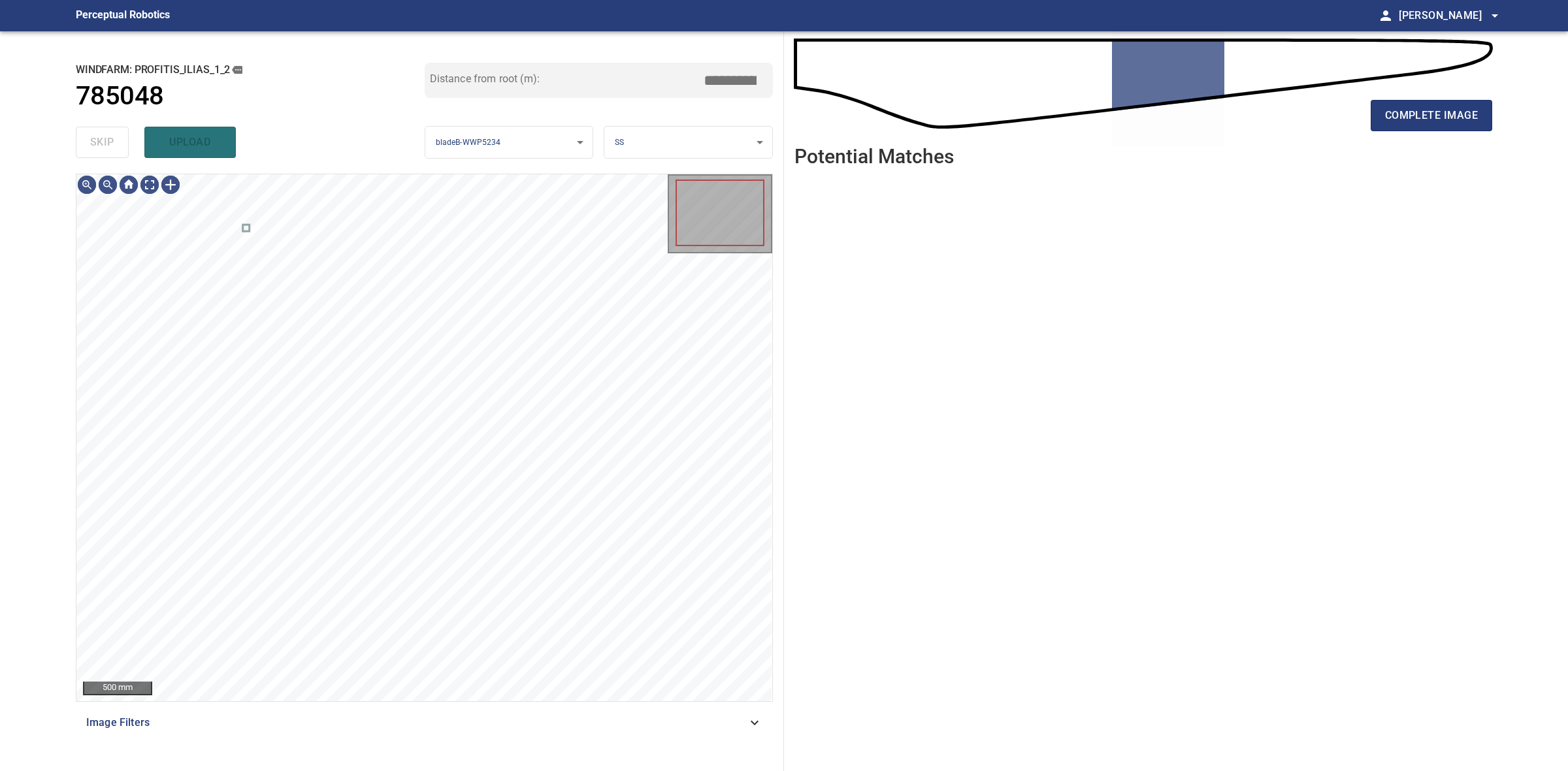
click at [88, 140] on div "skip upload" at bounding box center [250, 142] width 349 height 42
click at [1456, 122] on span "complete image" at bounding box center [1431, 116] width 93 height 19
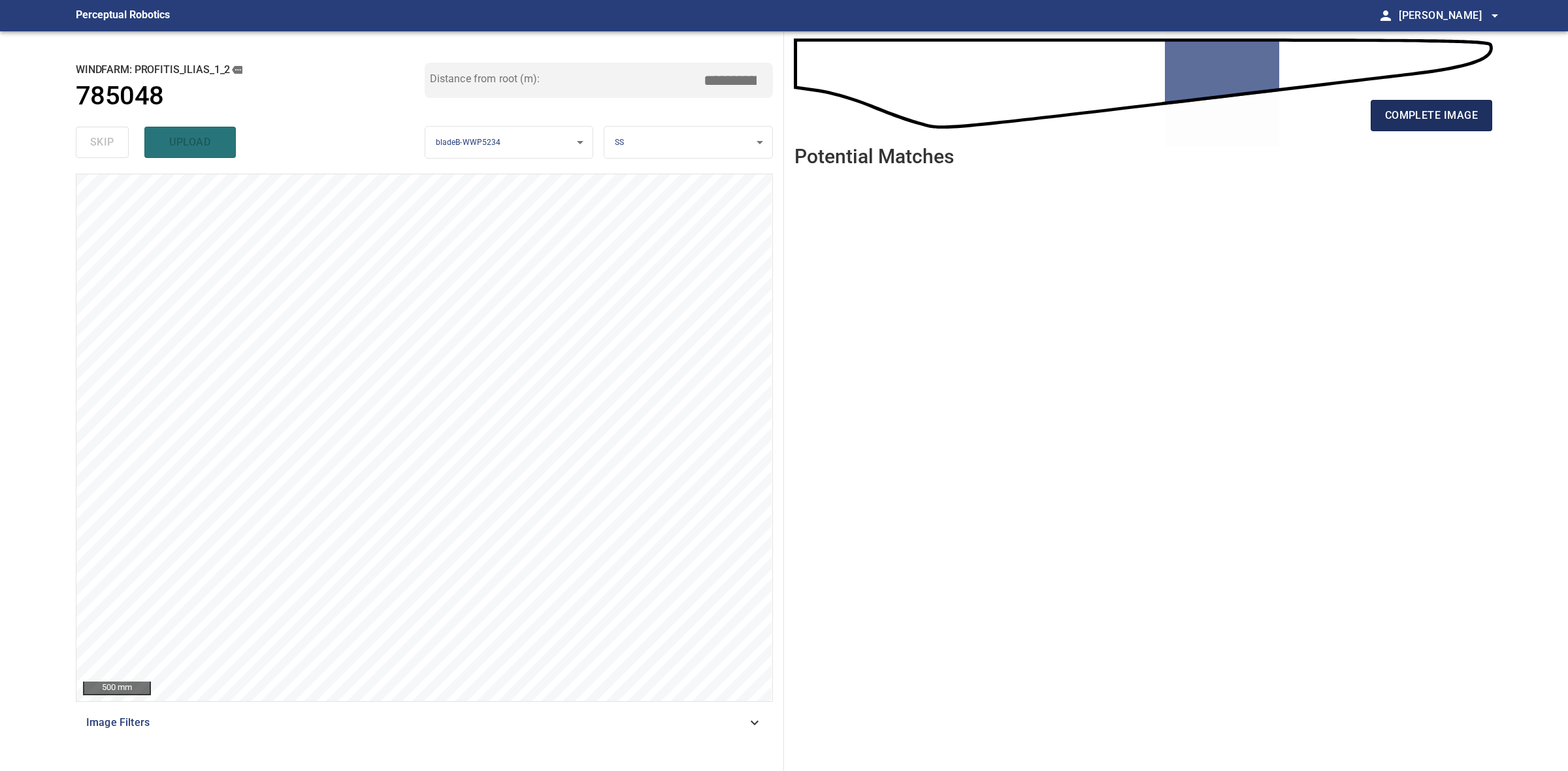
click at [1401, 112] on span "complete image" at bounding box center [1431, 116] width 93 height 19
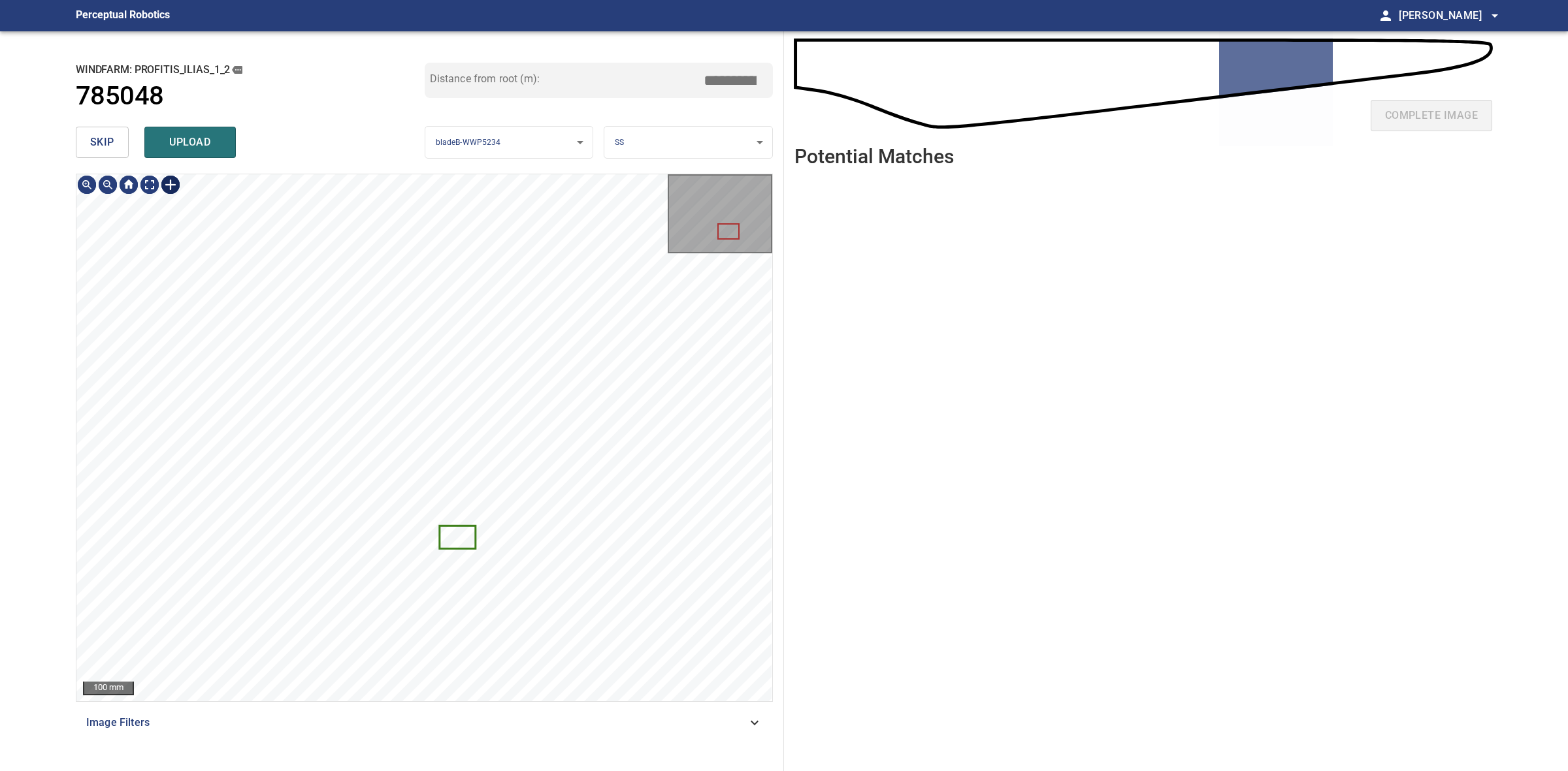
click at [174, 185] on div at bounding box center [170, 185] width 21 height 21
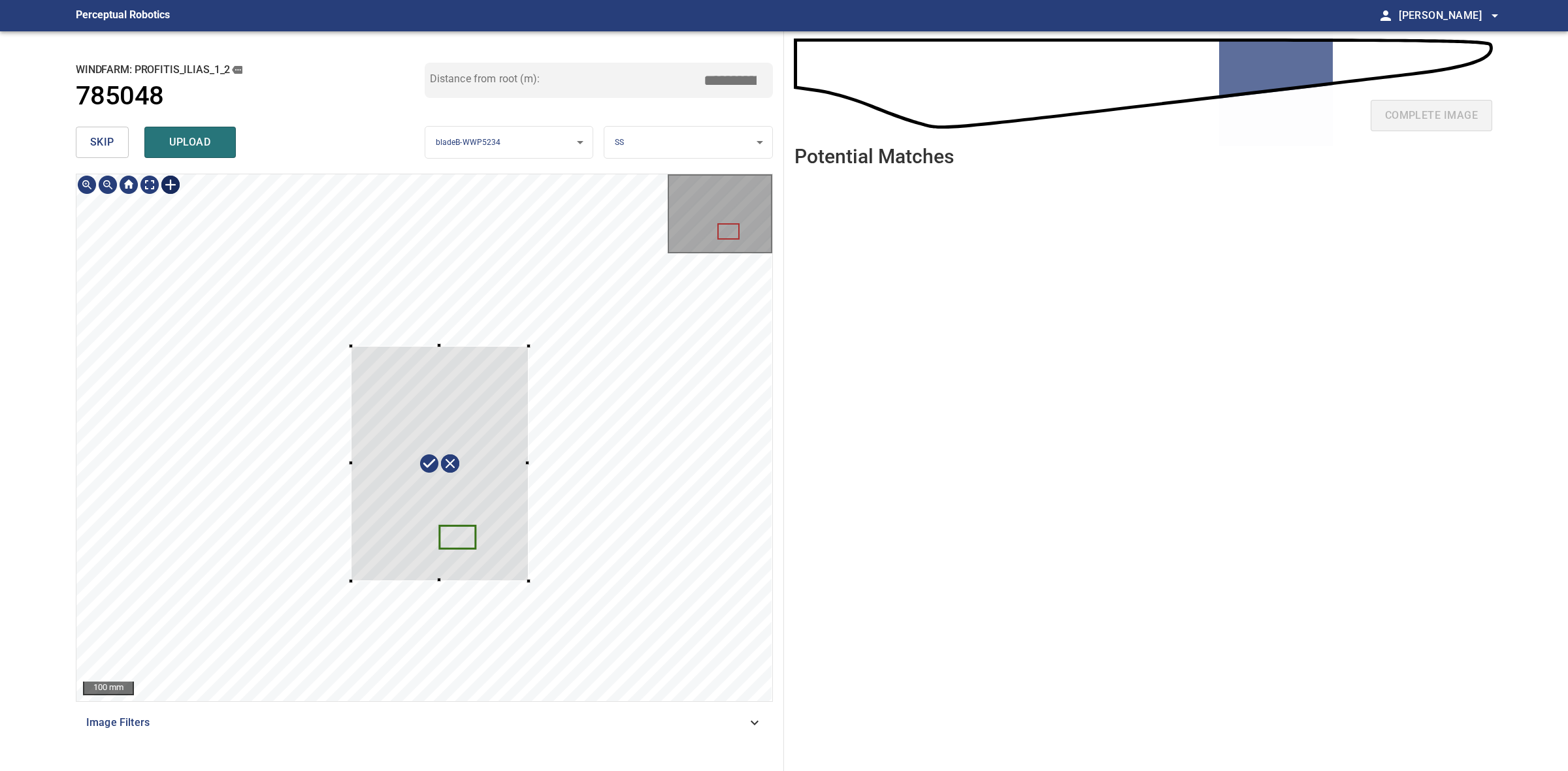
click at [529, 575] on div at bounding box center [425, 438] width 696 height 527
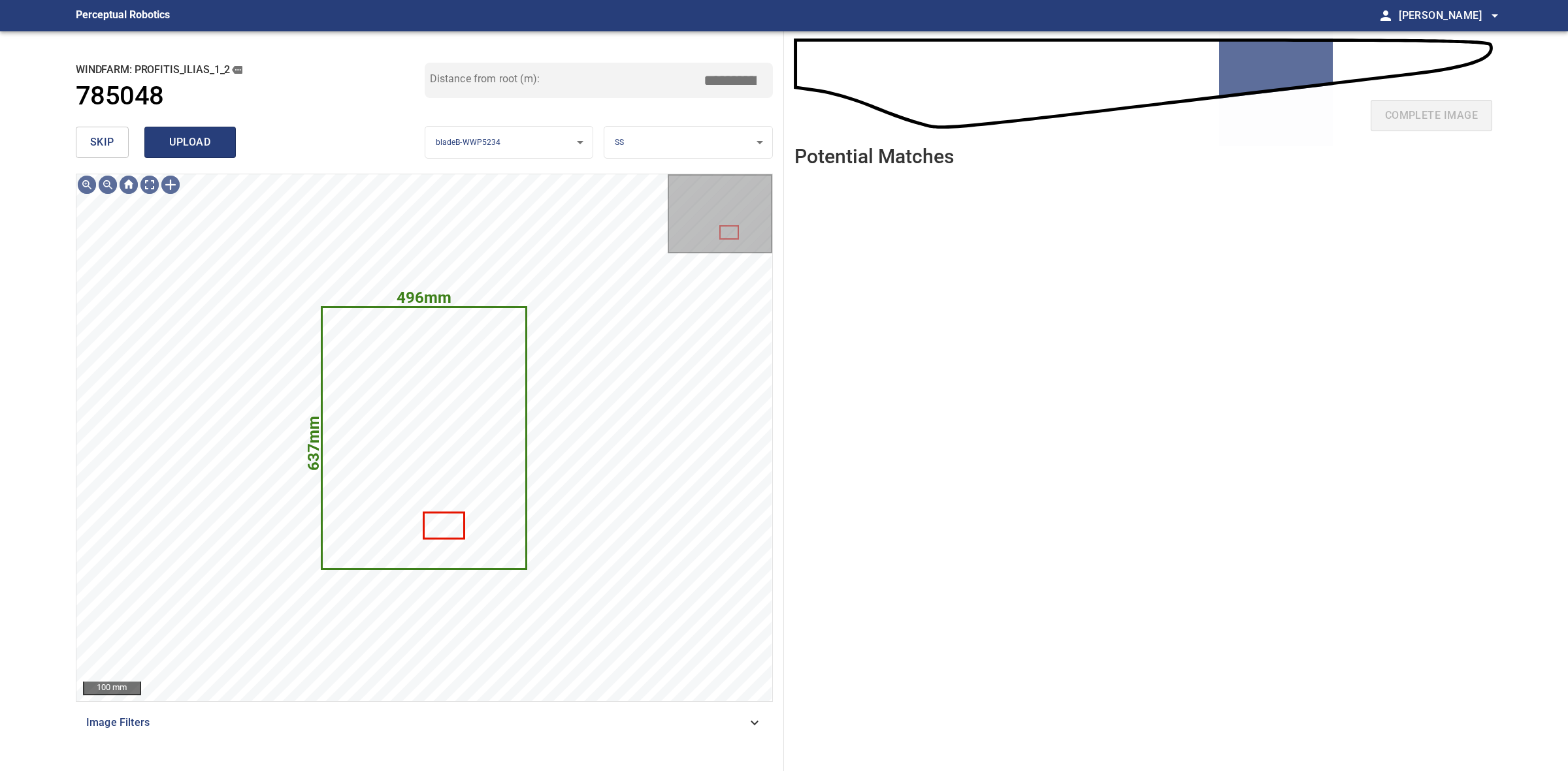
drag, startPoint x: 175, startPoint y: 115, endPoint x: 182, endPoint y: 137, distance: 23.1
click at [175, 122] on div "**********" at bounding box center [425, 402] width 719 height 740
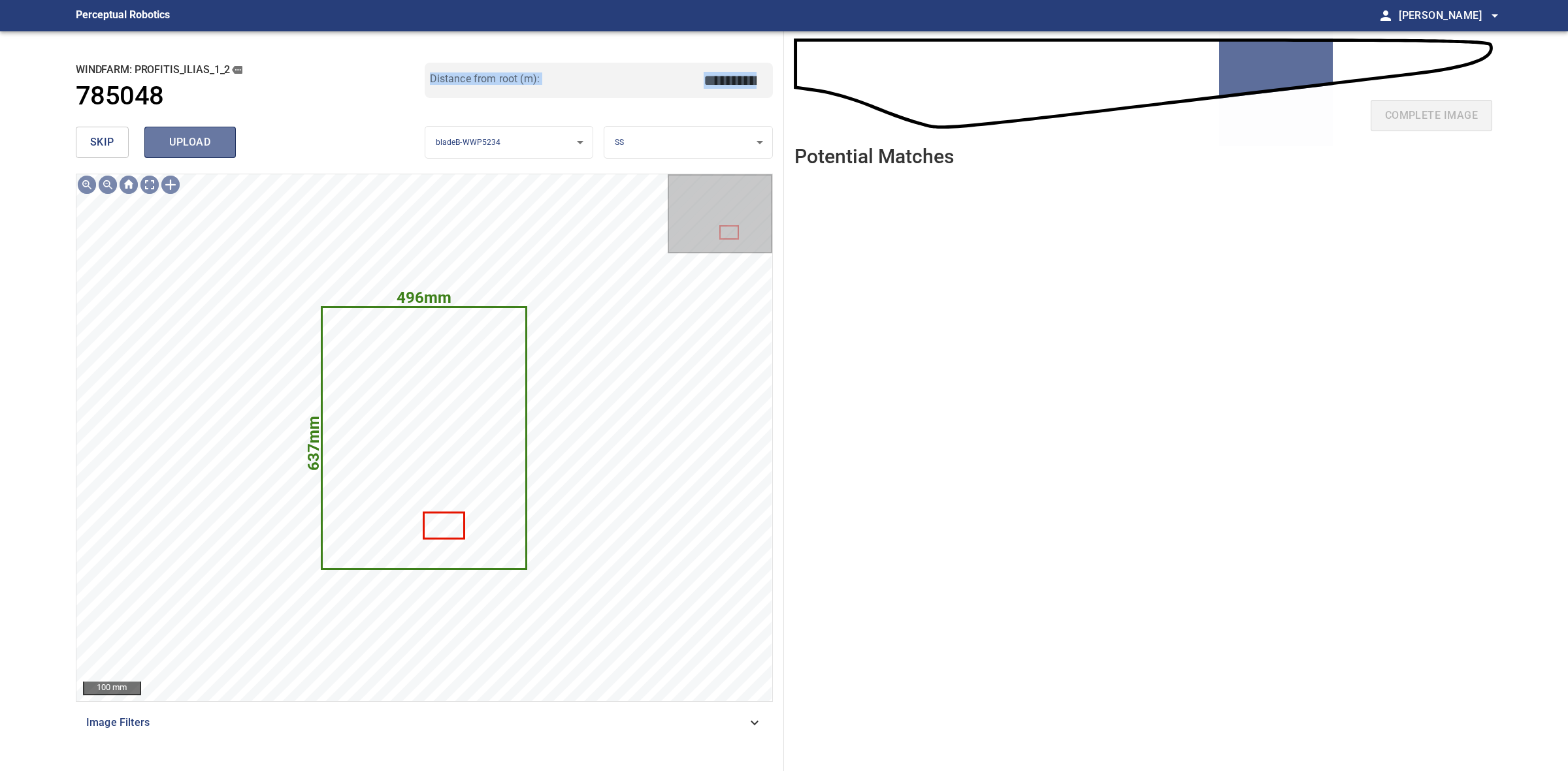
click at [183, 137] on span "upload" at bounding box center [190, 142] width 63 height 19
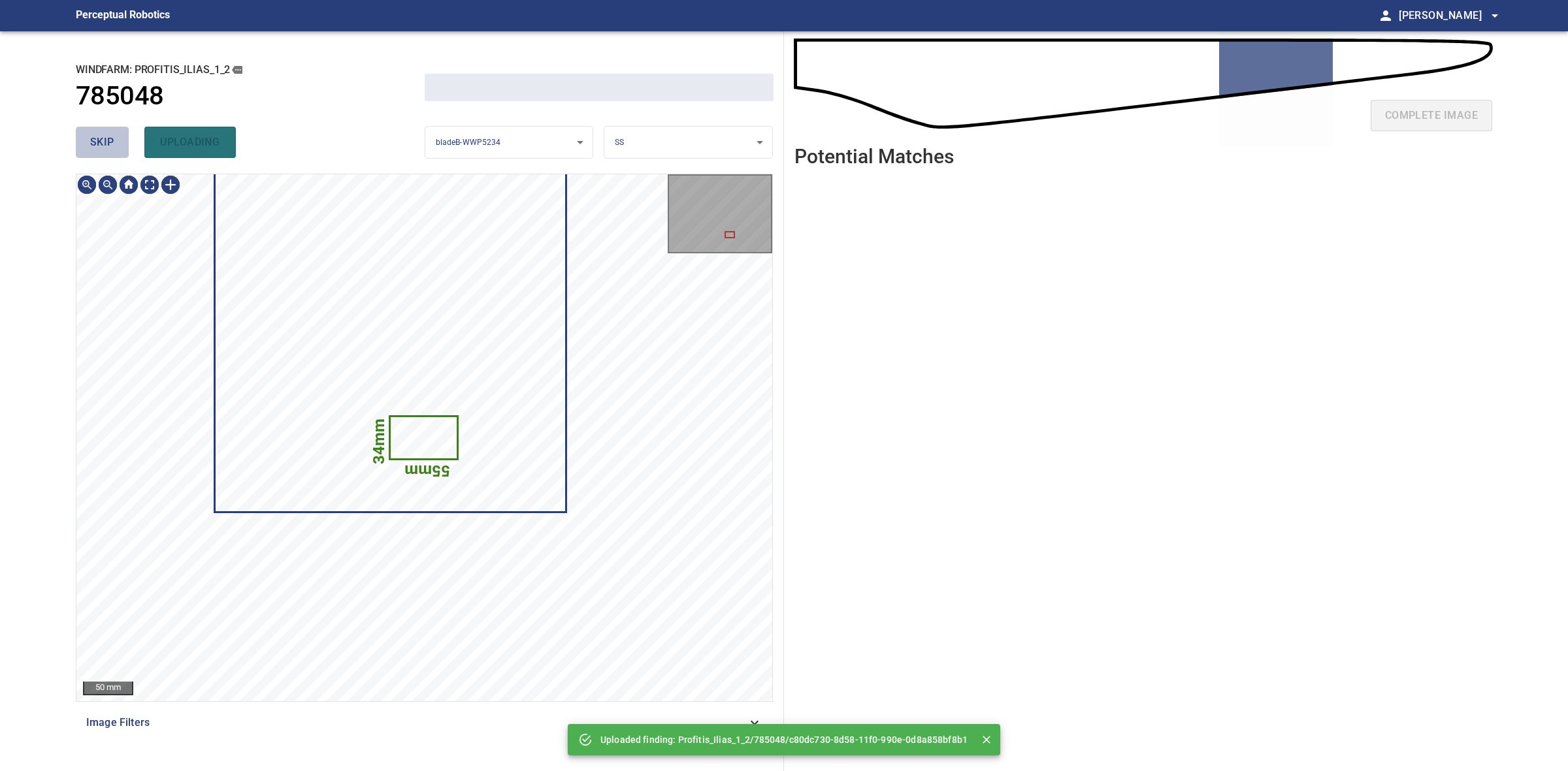
click at [112, 144] on span "skip" at bounding box center [102, 142] width 24 height 19
click at [112, 144] on div "skip uploading" at bounding box center [250, 142] width 349 height 42
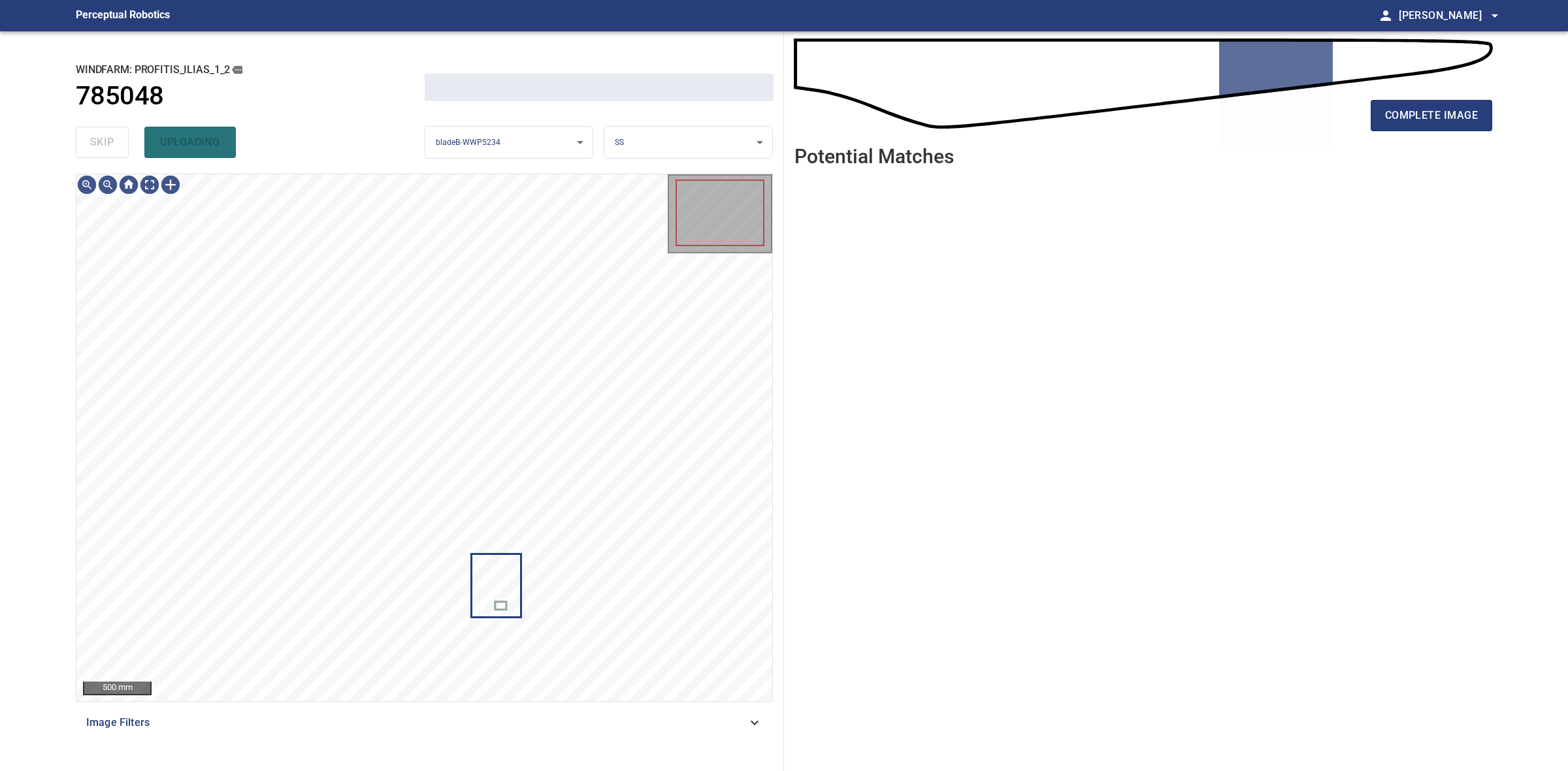
click at [112, 144] on div "skip uploading" at bounding box center [250, 142] width 349 height 42
drag, startPoint x: 112, startPoint y: 144, endPoint x: 622, endPoint y: 145, distance: 510.0
click at [115, 145] on div "skip uploading" at bounding box center [250, 142] width 349 height 42
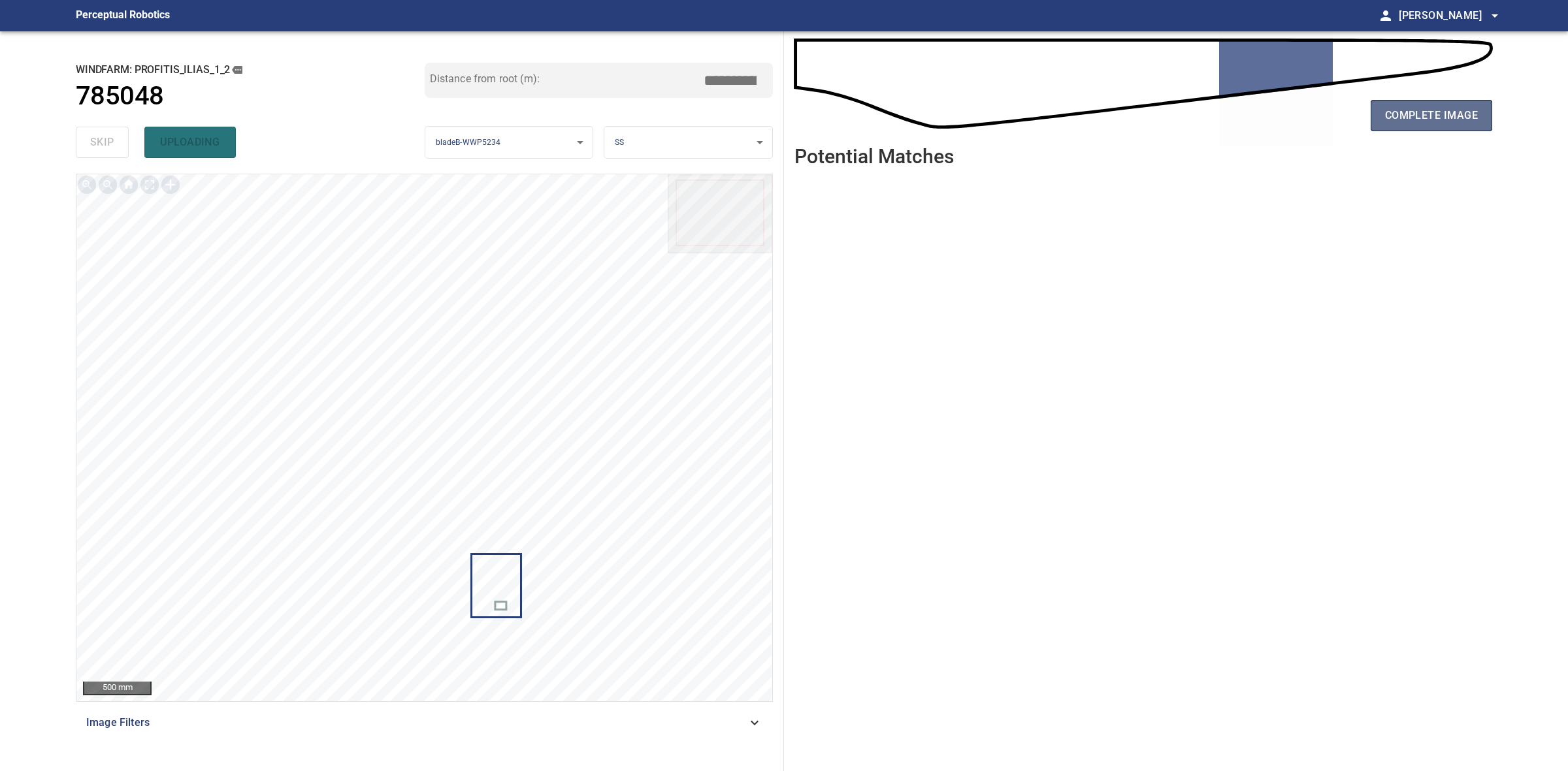
click at [1467, 121] on span "complete image" at bounding box center [1431, 116] width 93 height 19
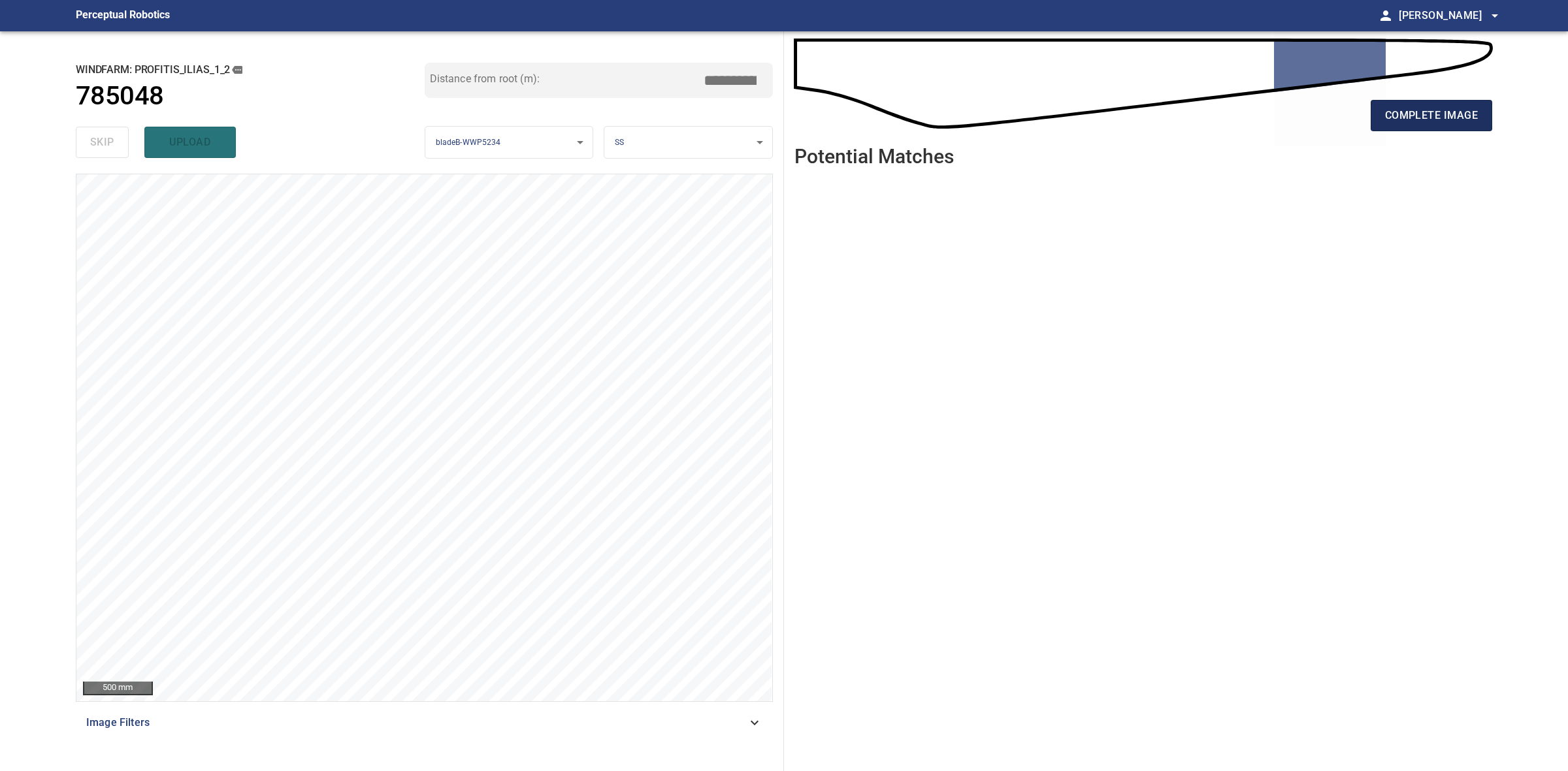
click at [1405, 126] on button "complete image" at bounding box center [1431, 116] width 122 height 31
click at [1352, 148] on header "Potential Matches" at bounding box center [1143, 161] width 697 height 32
click at [1428, 101] on button "complete image" at bounding box center [1431, 116] width 122 height 31
click at [1418, 108] on span "complete image" at bounding box center [1431, 116] width 93 height 19
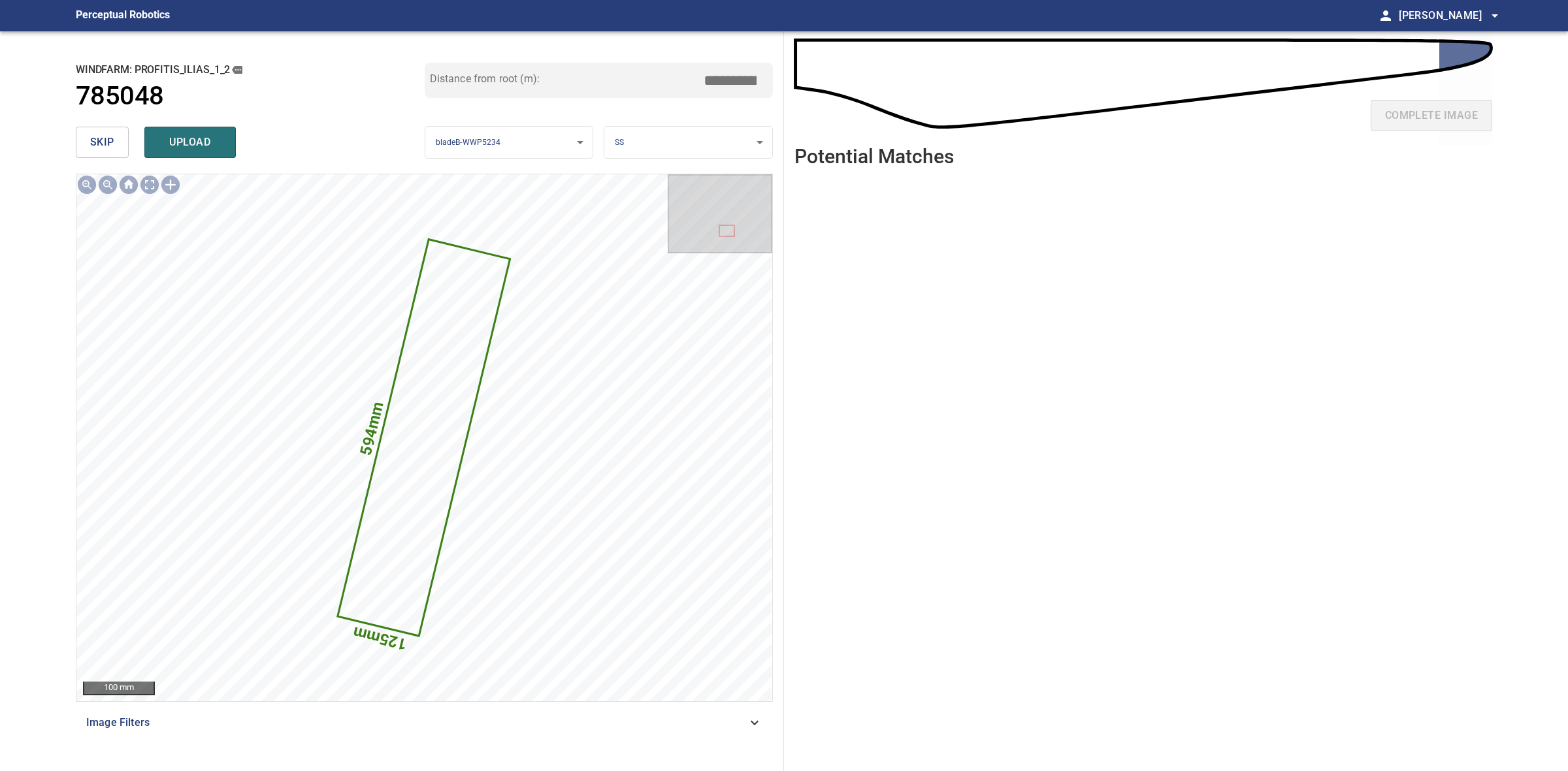
click at [674, 152] on body "**********" at bounding box center [784, 385] width 1568 height 771
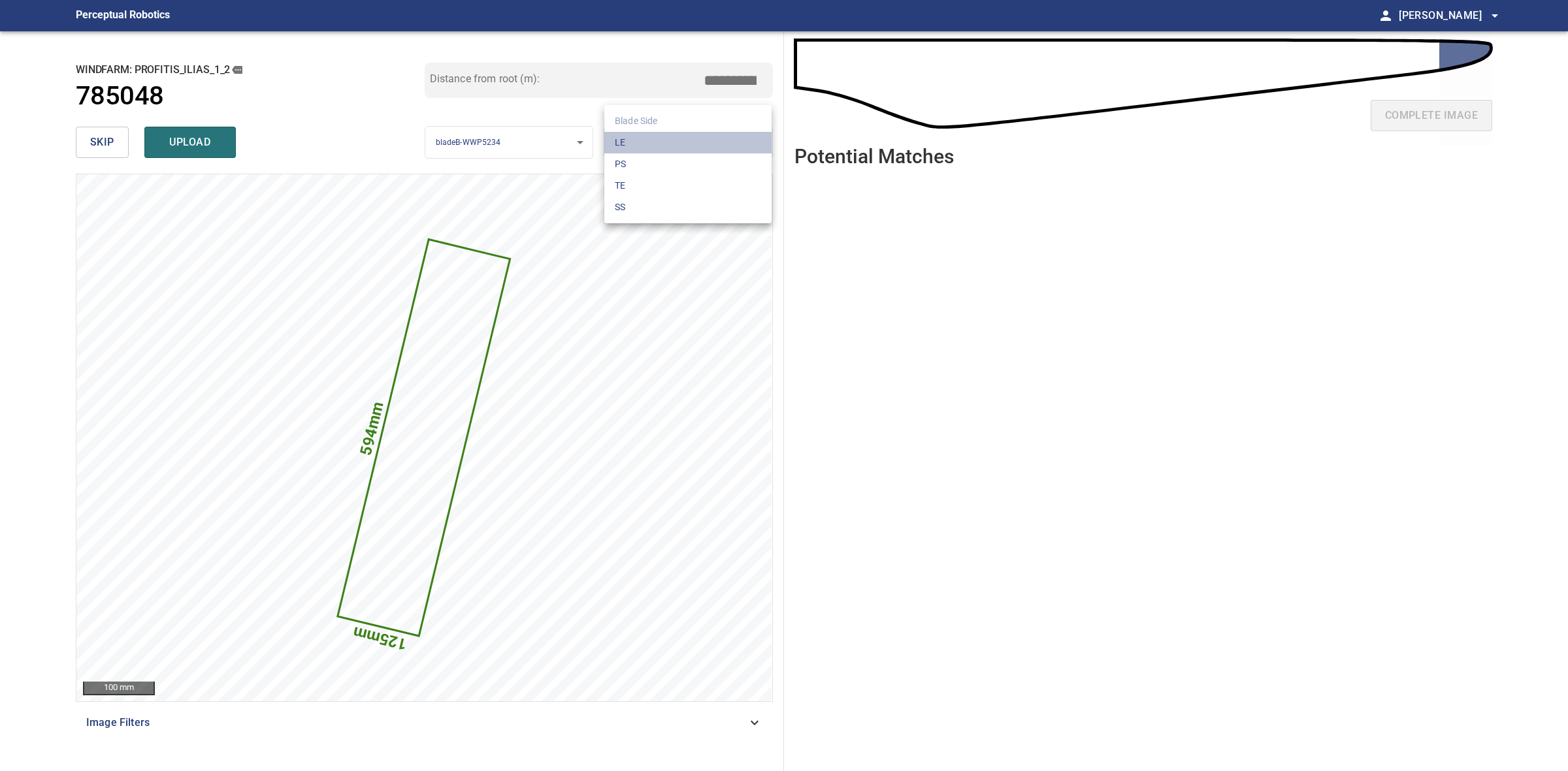
click at [671, 148] on li "LE" at bounding box center [688, 142] width 168 height 21
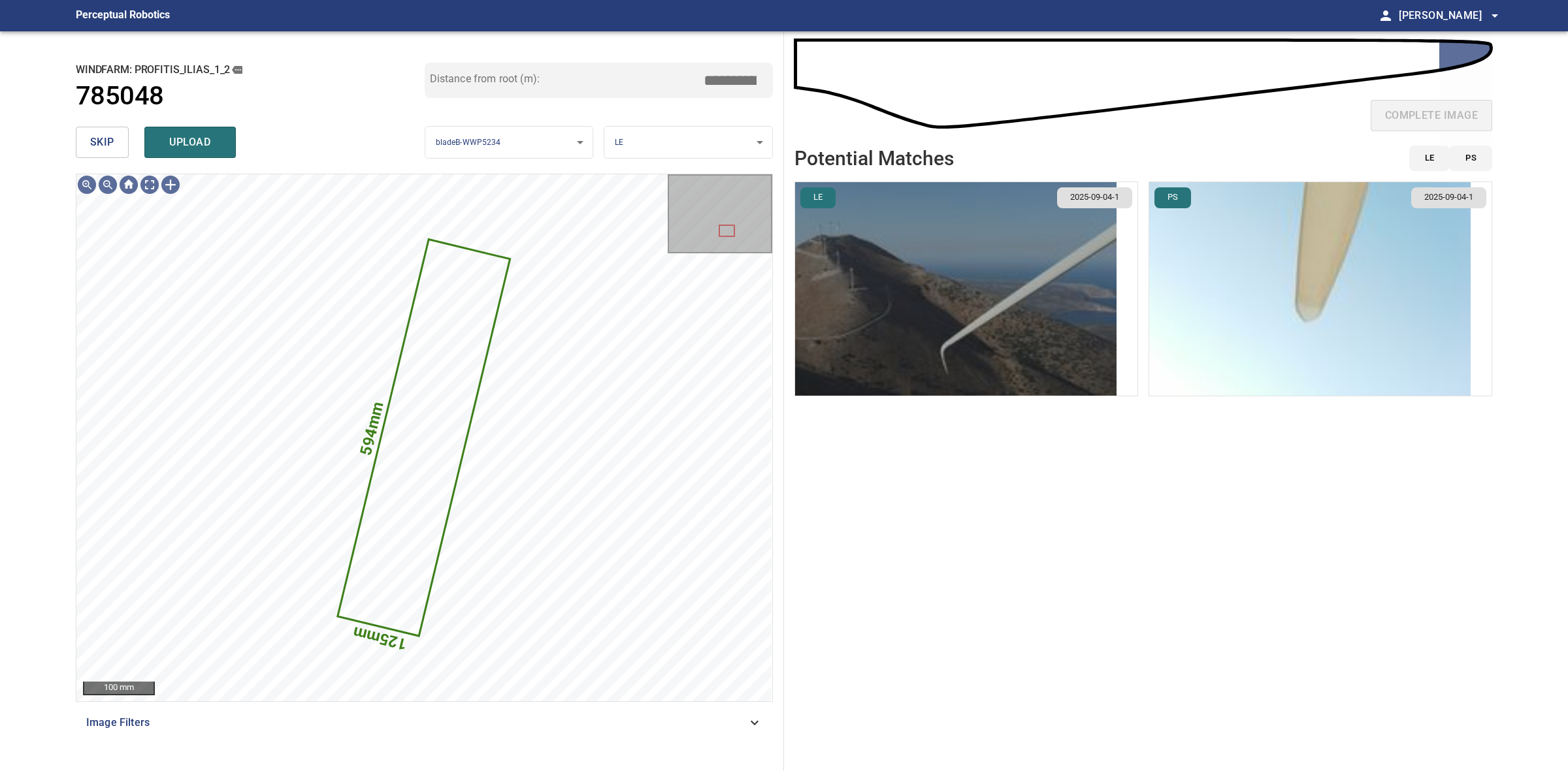
click at [970, 285] on img "button" at bounding box center [955, 289] width 321 height 213
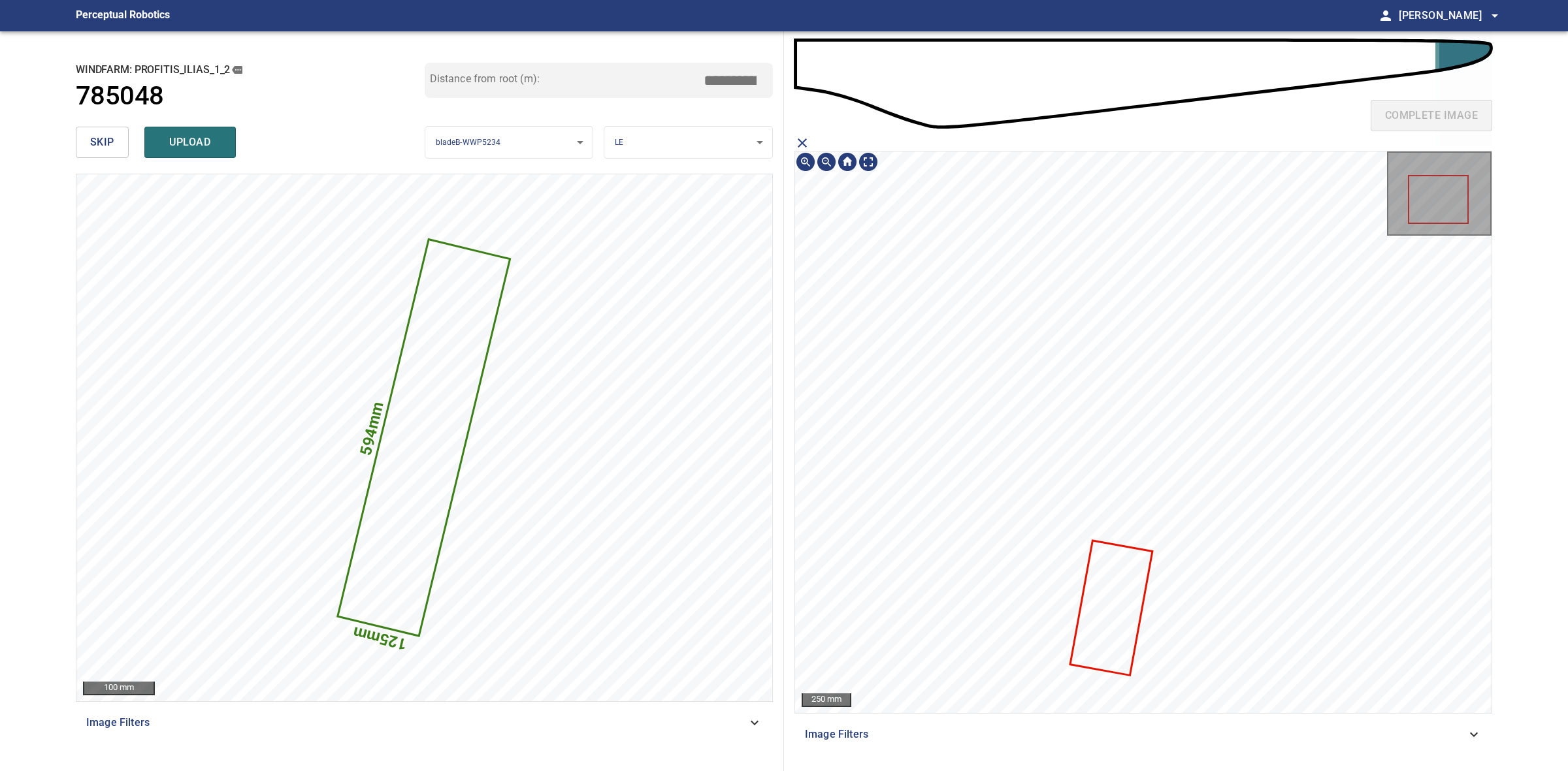
click at [1114, 624] on icon at bounding box center [1111, 607] width 80 height 132
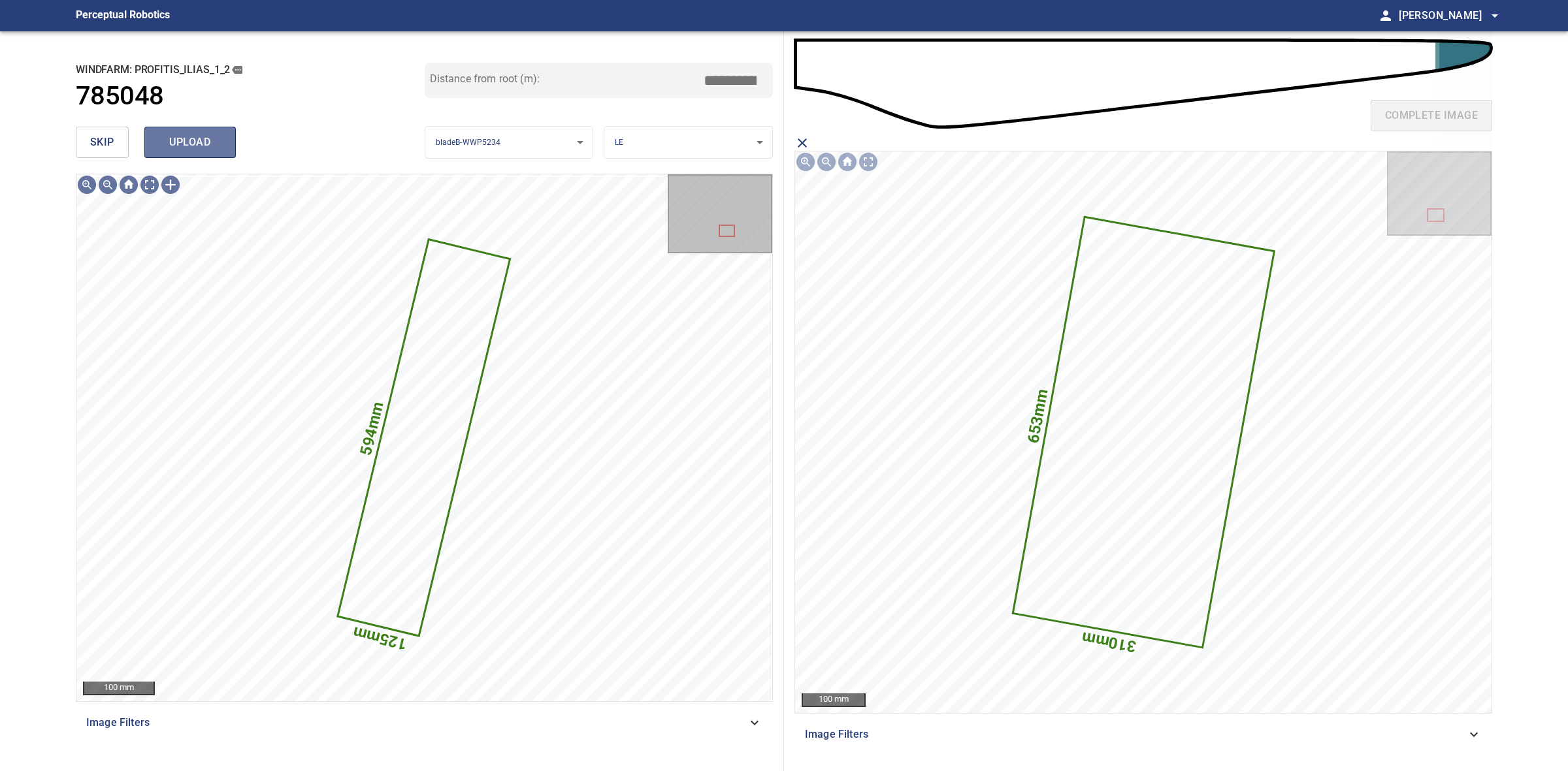
click at [178, 157] on button "upload" at bounding box center [190, 142] width 92 height 31
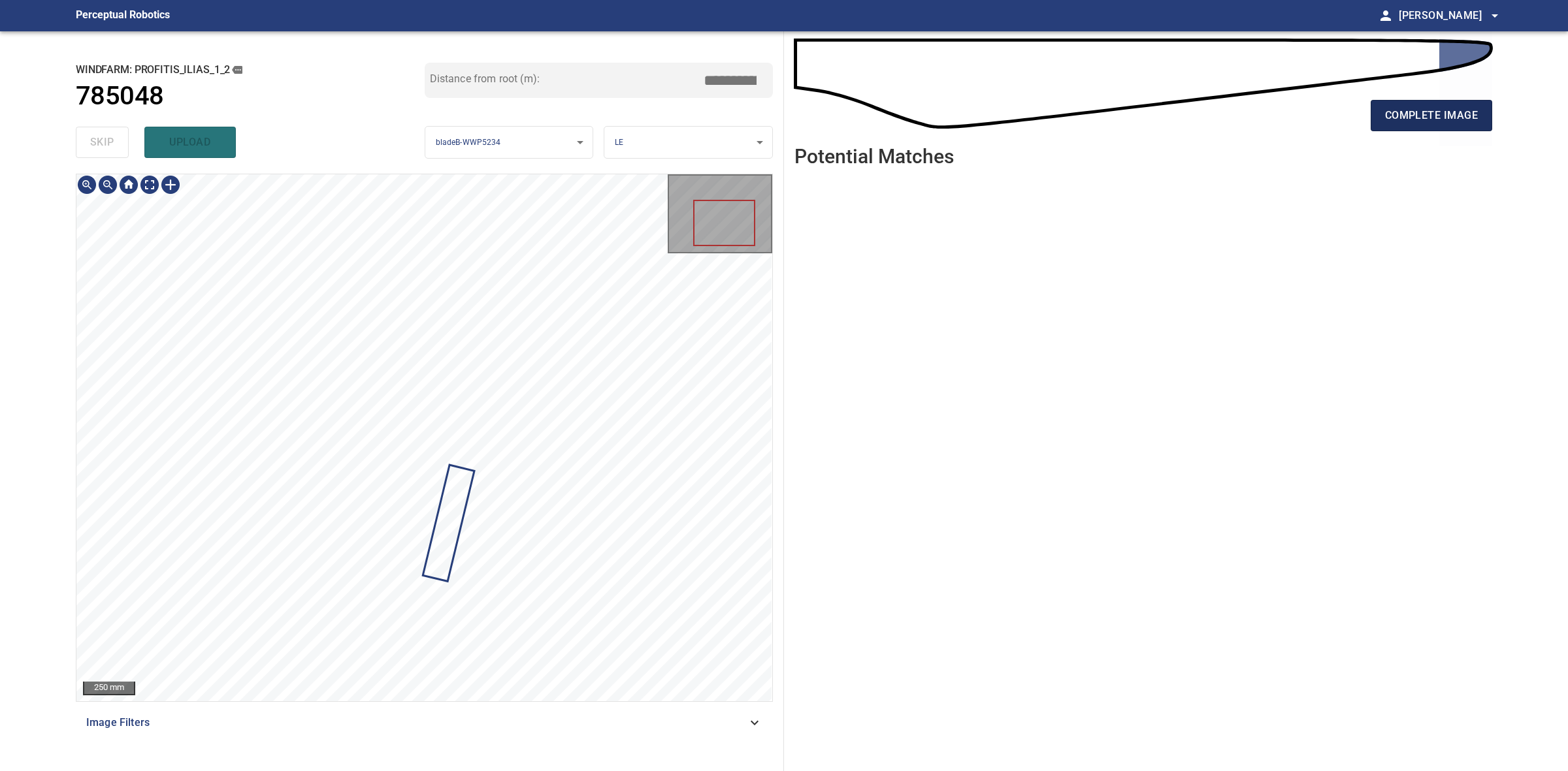
click at [1419, 103] on button "complete image" at bounding box center [1431, 116] width 122 height 31
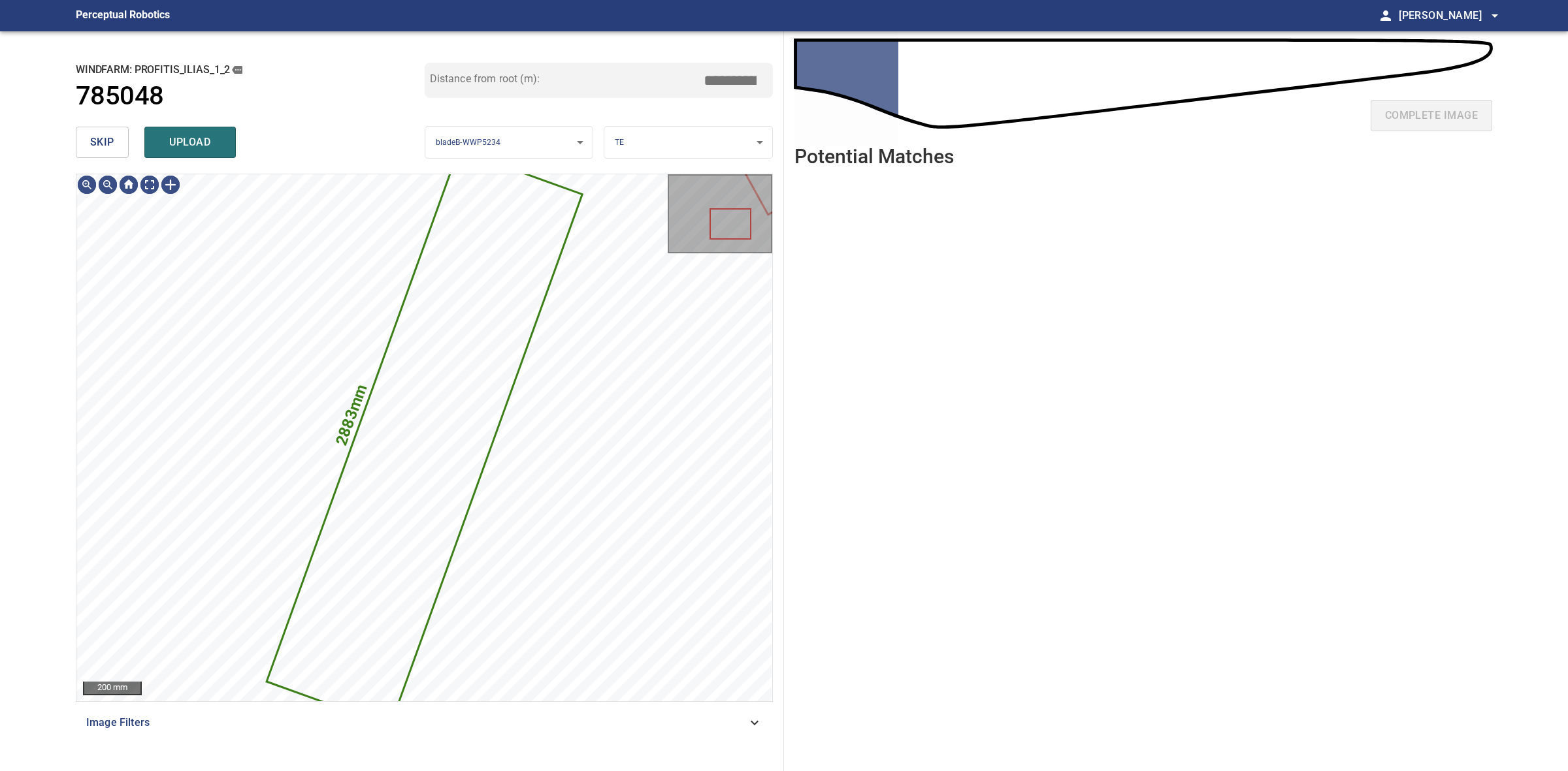
click at [111, 153] on button "skip" at bounding box center [102, 142] width 53 height 31
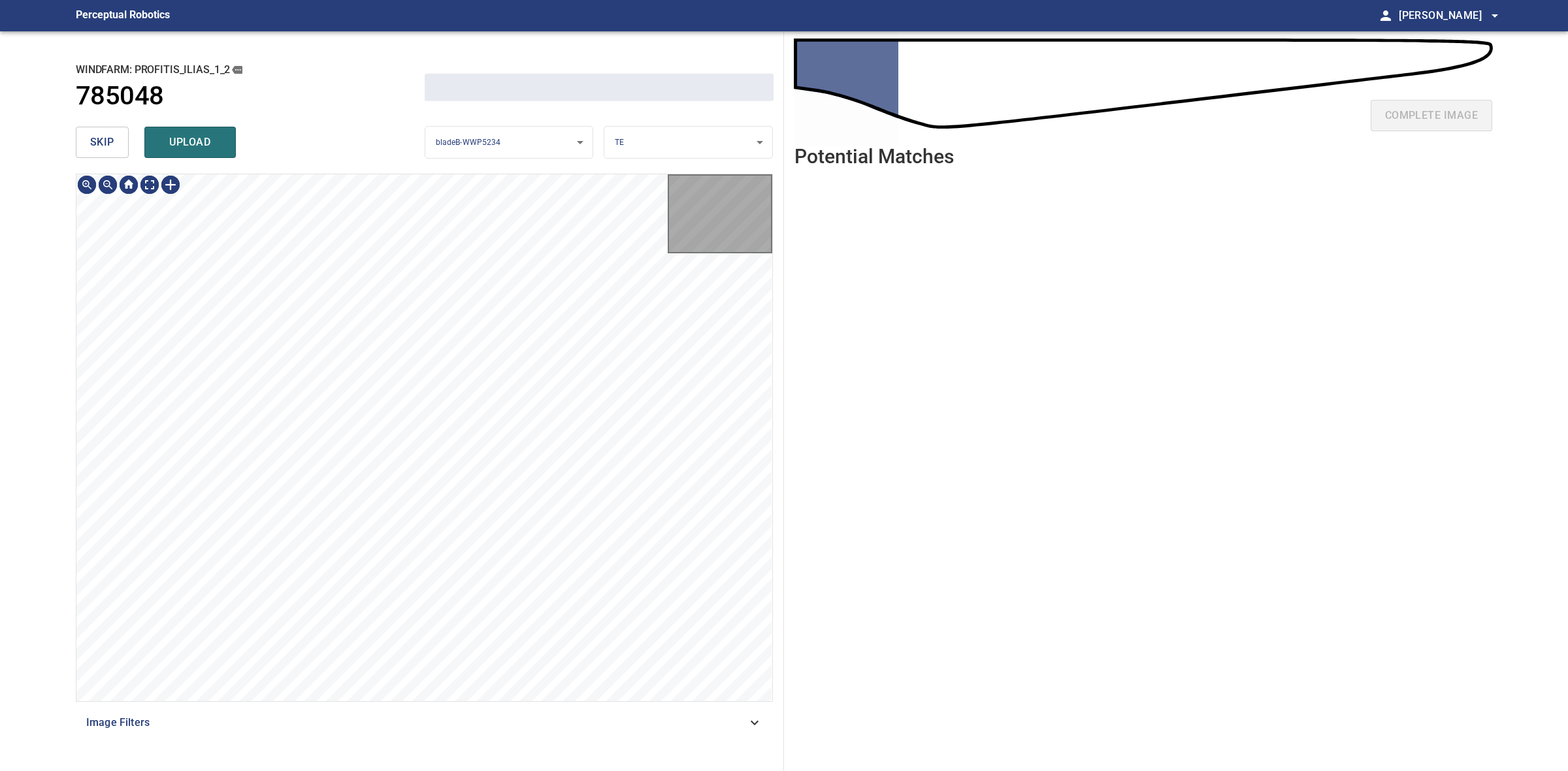
click at [111, 153] on button "skip" at bounding box center [102, 142] width 53 height 31
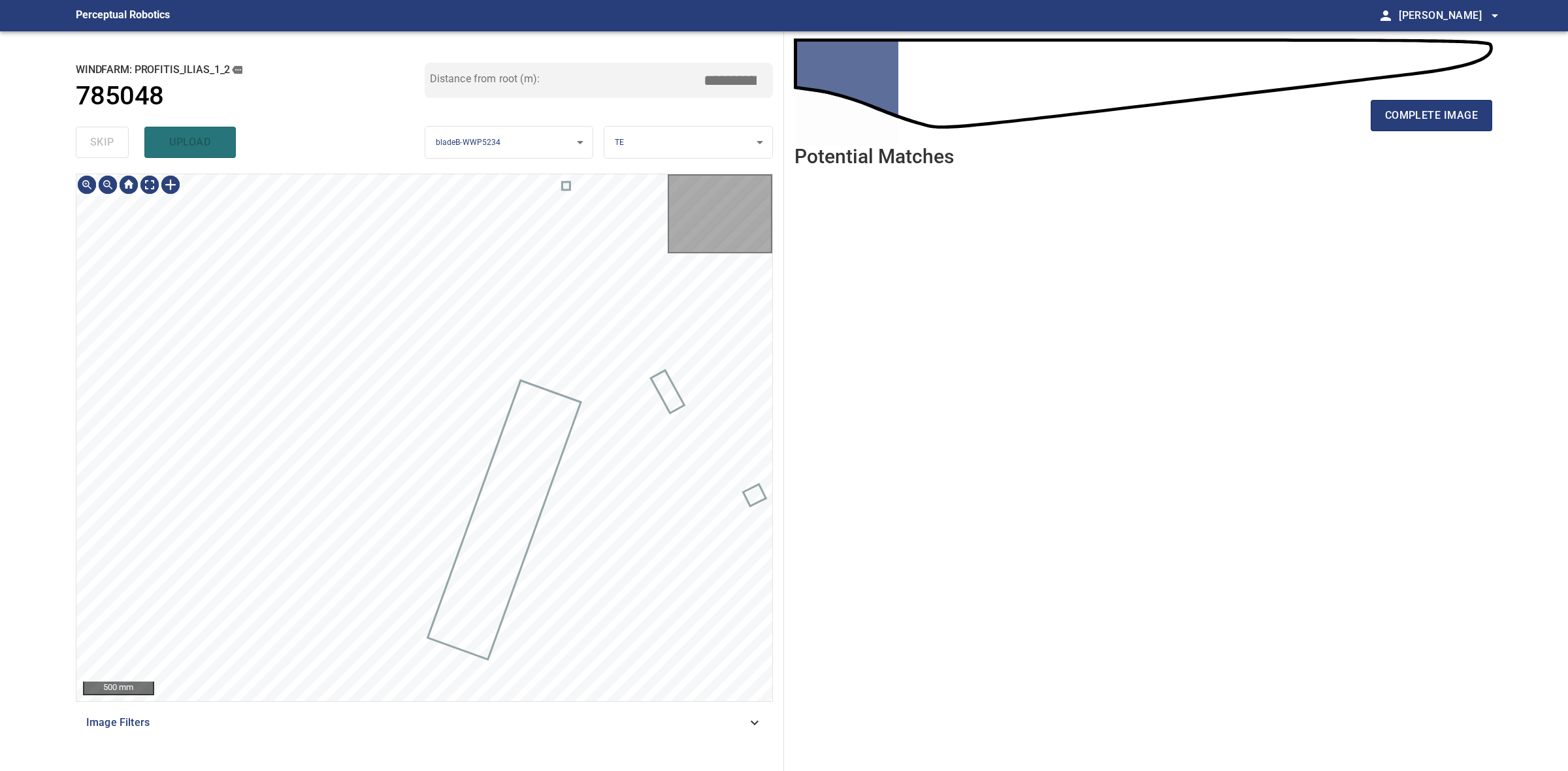
type input "****"
drag, startPoint x: 1461, startPoint y: 140, endPoint x: 1458, endPoint y: 125, distance: 15.3
click at [1460, 140] on div "complete image" at bounding box center [1143, 120] width 697 height 52
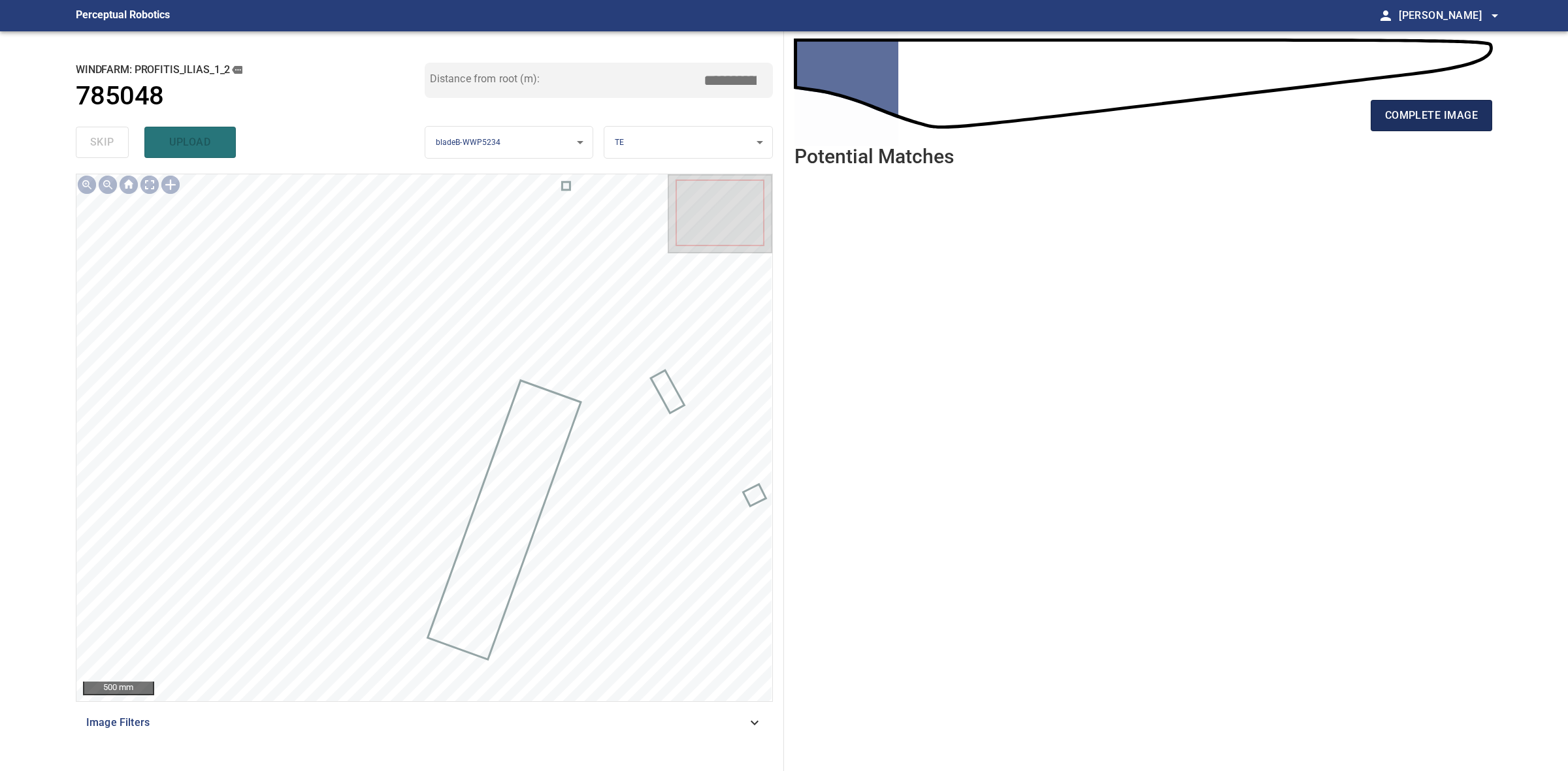
click at [1458, 123] on span "complete image" at bounding box center [1431, 116] width 93 height 19
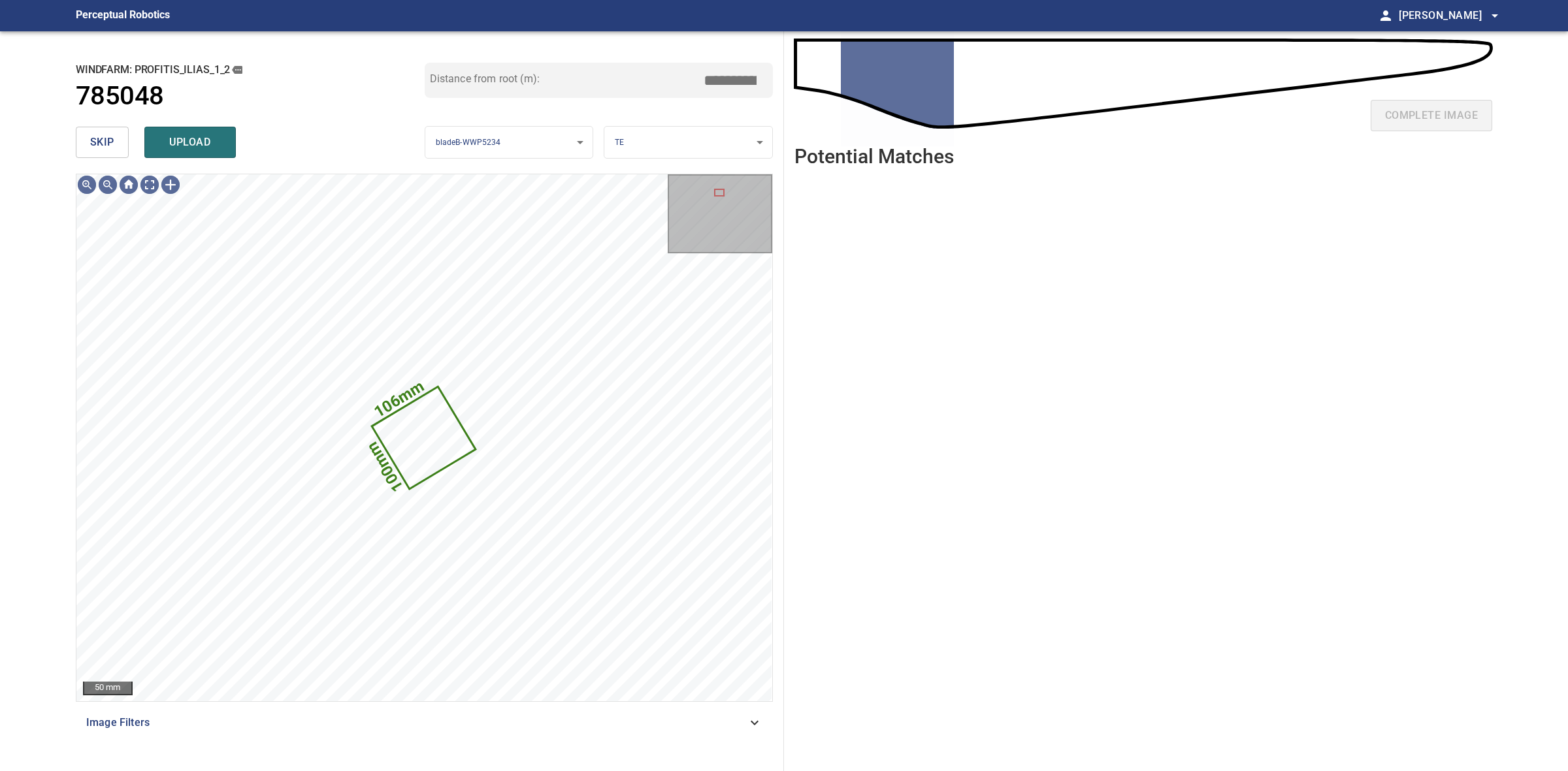
click at [102, 136] on span "skip" at bounding box center [102, 142] width 24 height 19
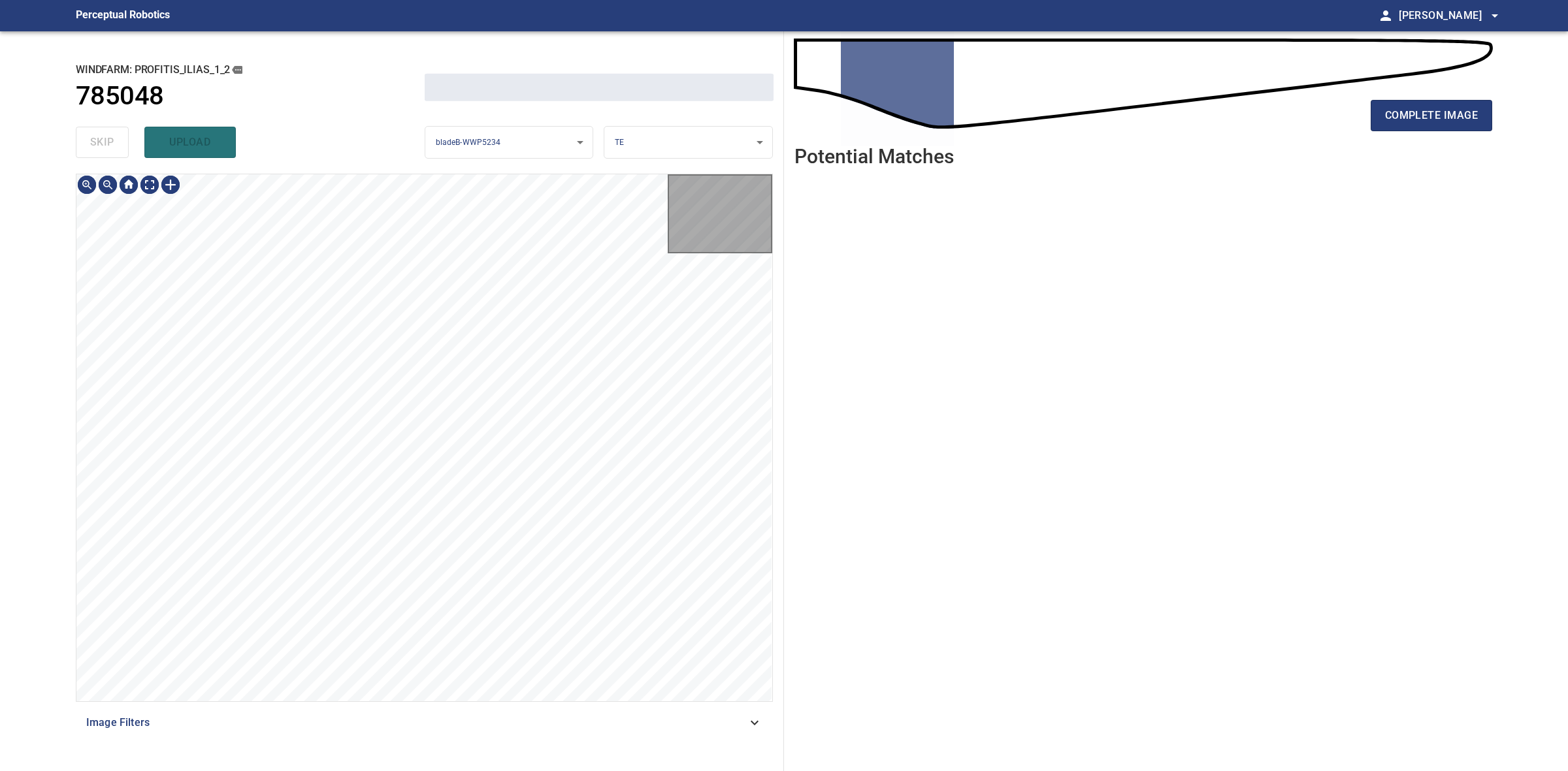
click at [102, 136] on div "skip upload" at bounding box center [250, 142] width 349 height 42
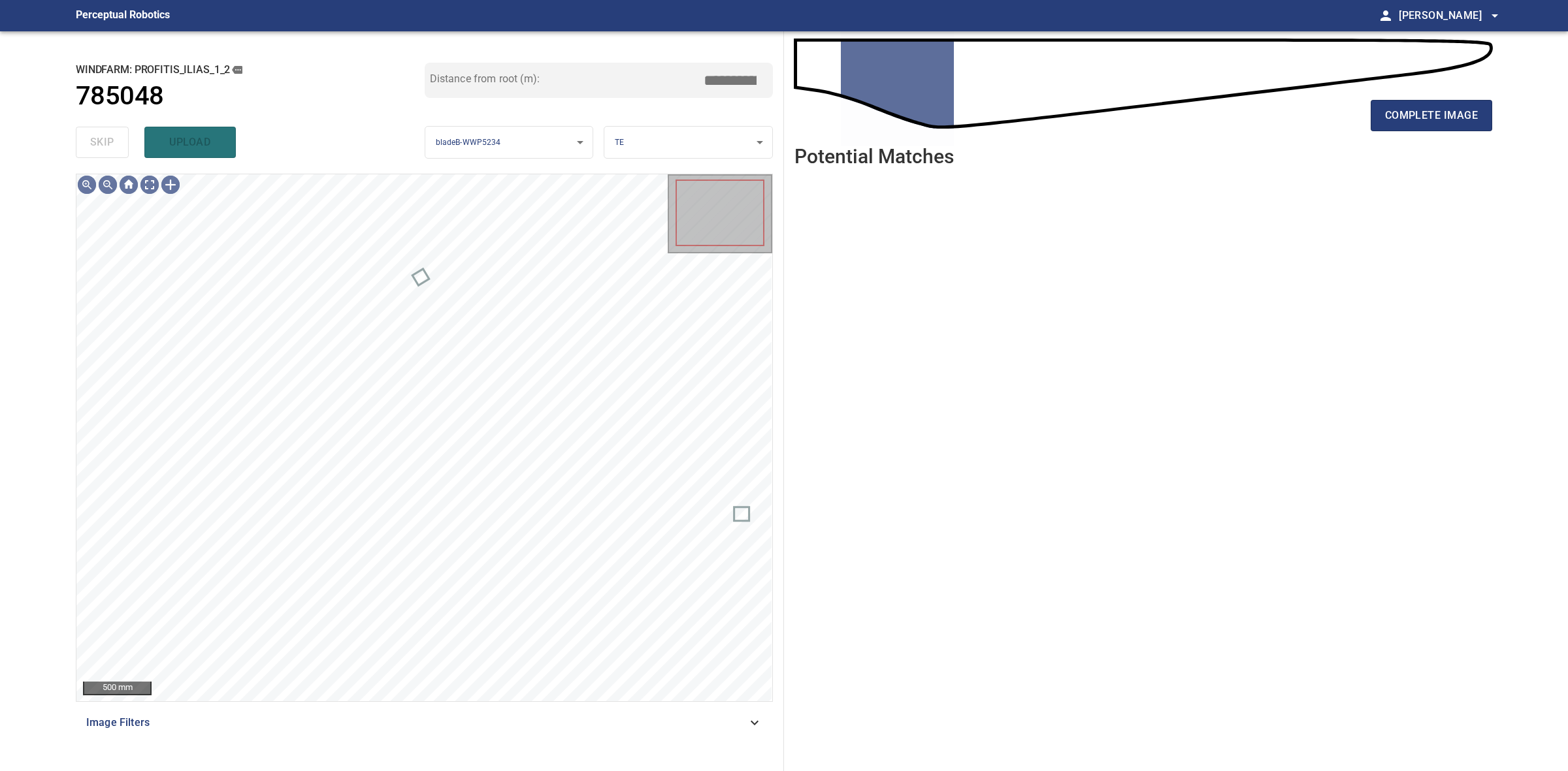
click at [102, 136] on div "skip upload" at bounding box center [250, 142] width 349 height 42
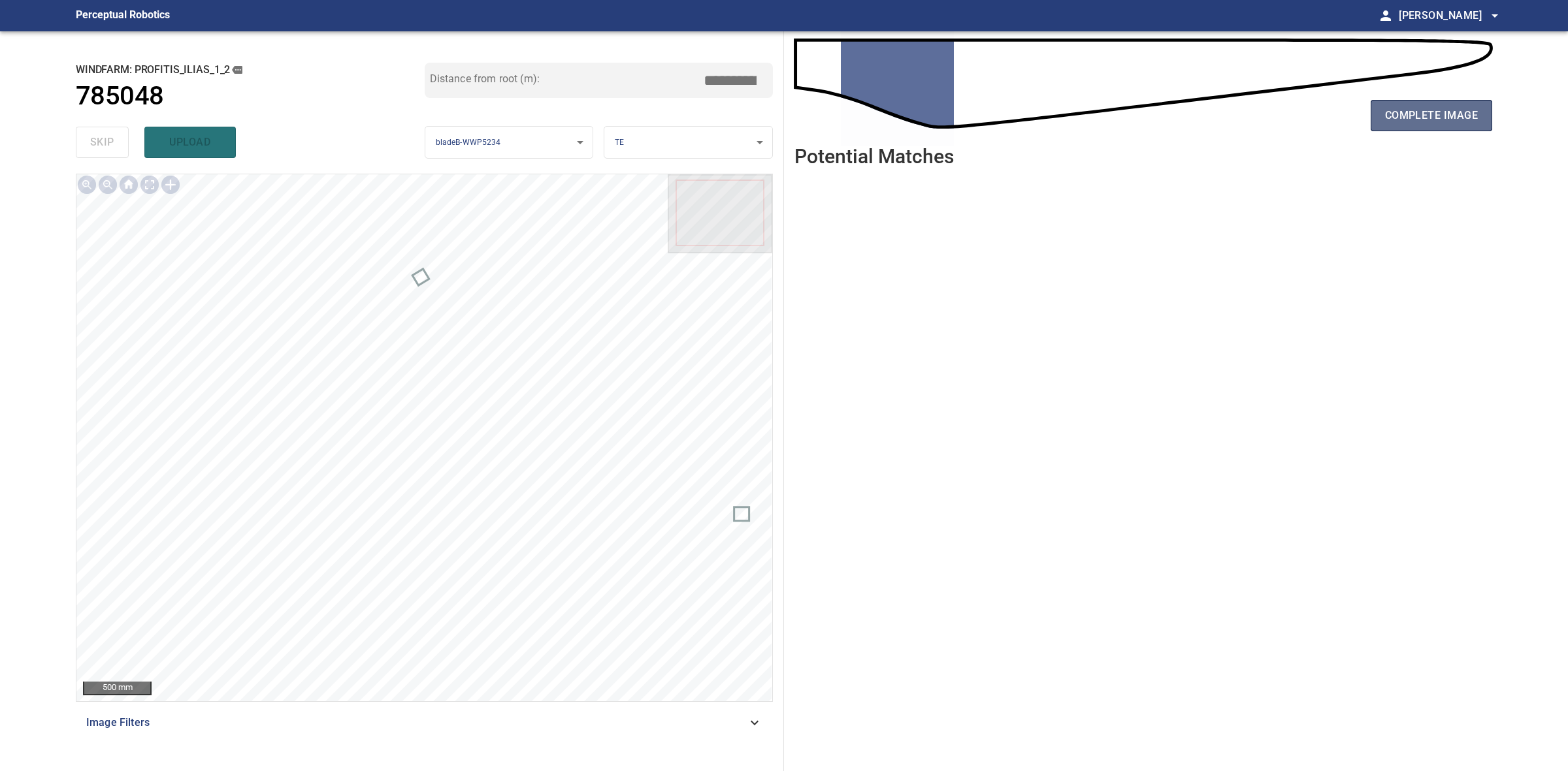
click at [1426, 105] on button "complete image" at bounding box center [1431, 116] width 122 height 31
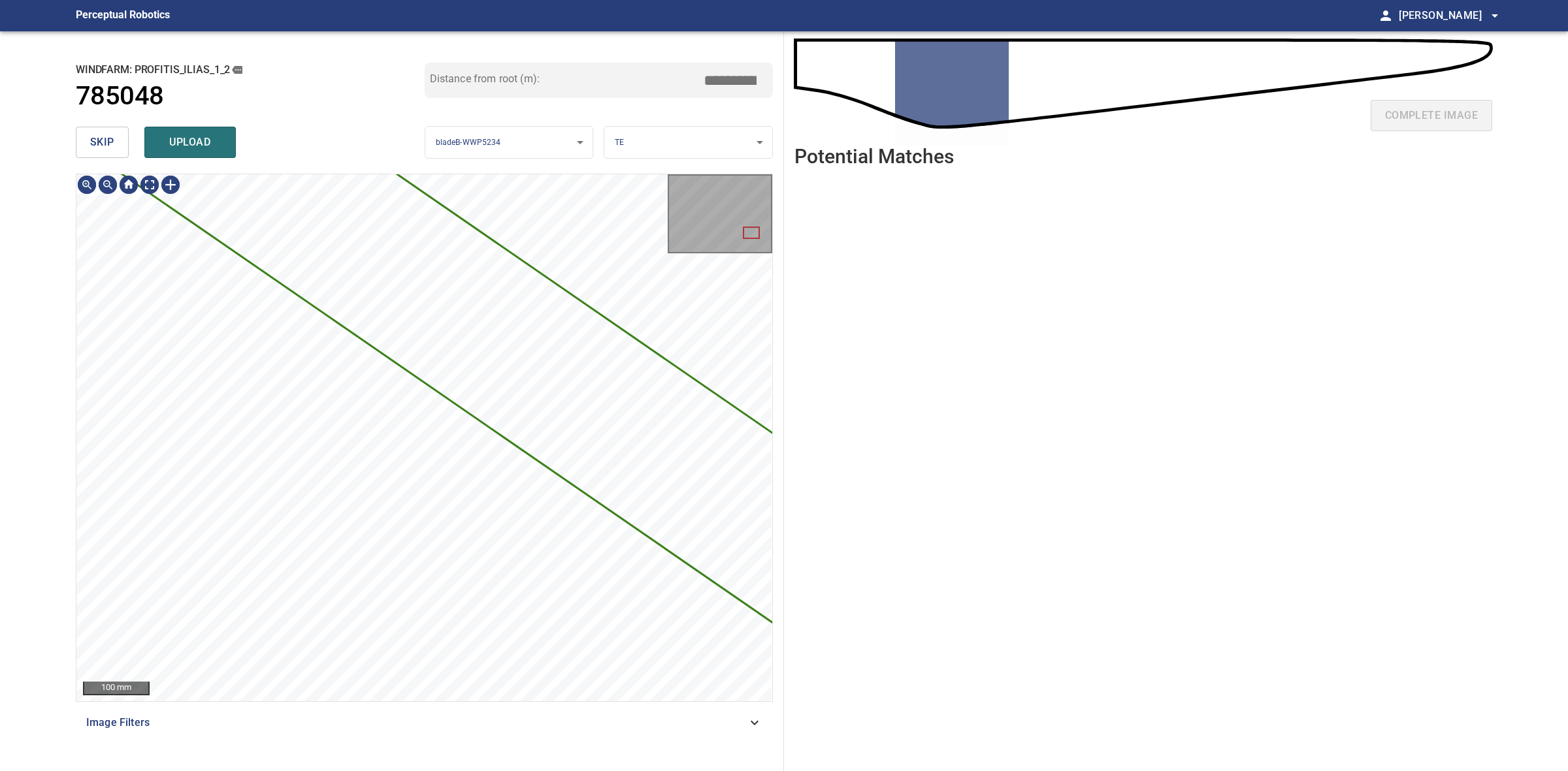
click at [107, 141] on span "skip" at bounding box center [102, 142] width 24 height 19
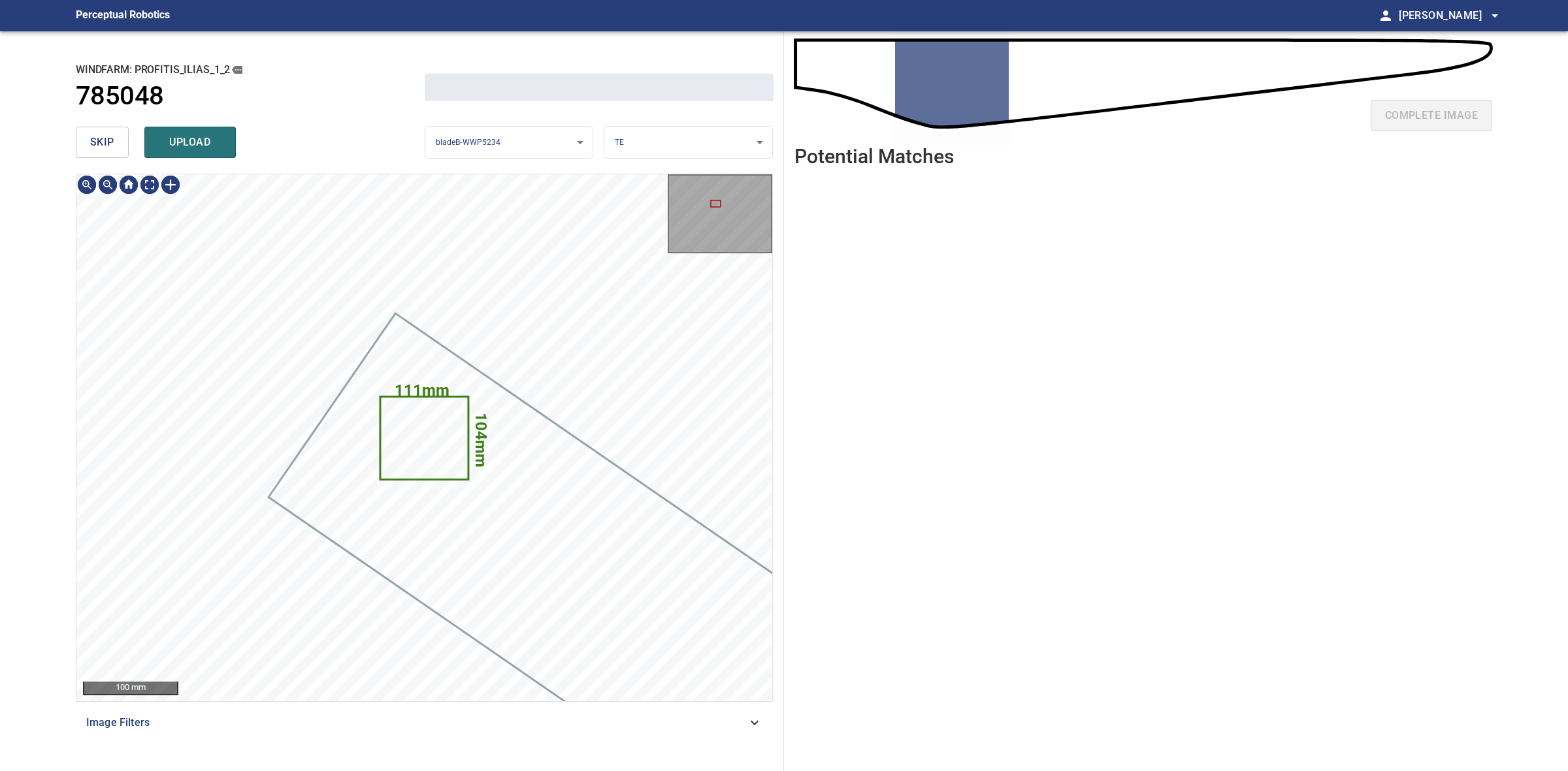
click at [107, 141] on span "skip" at bounding box center [102, 142] width 24 height 19
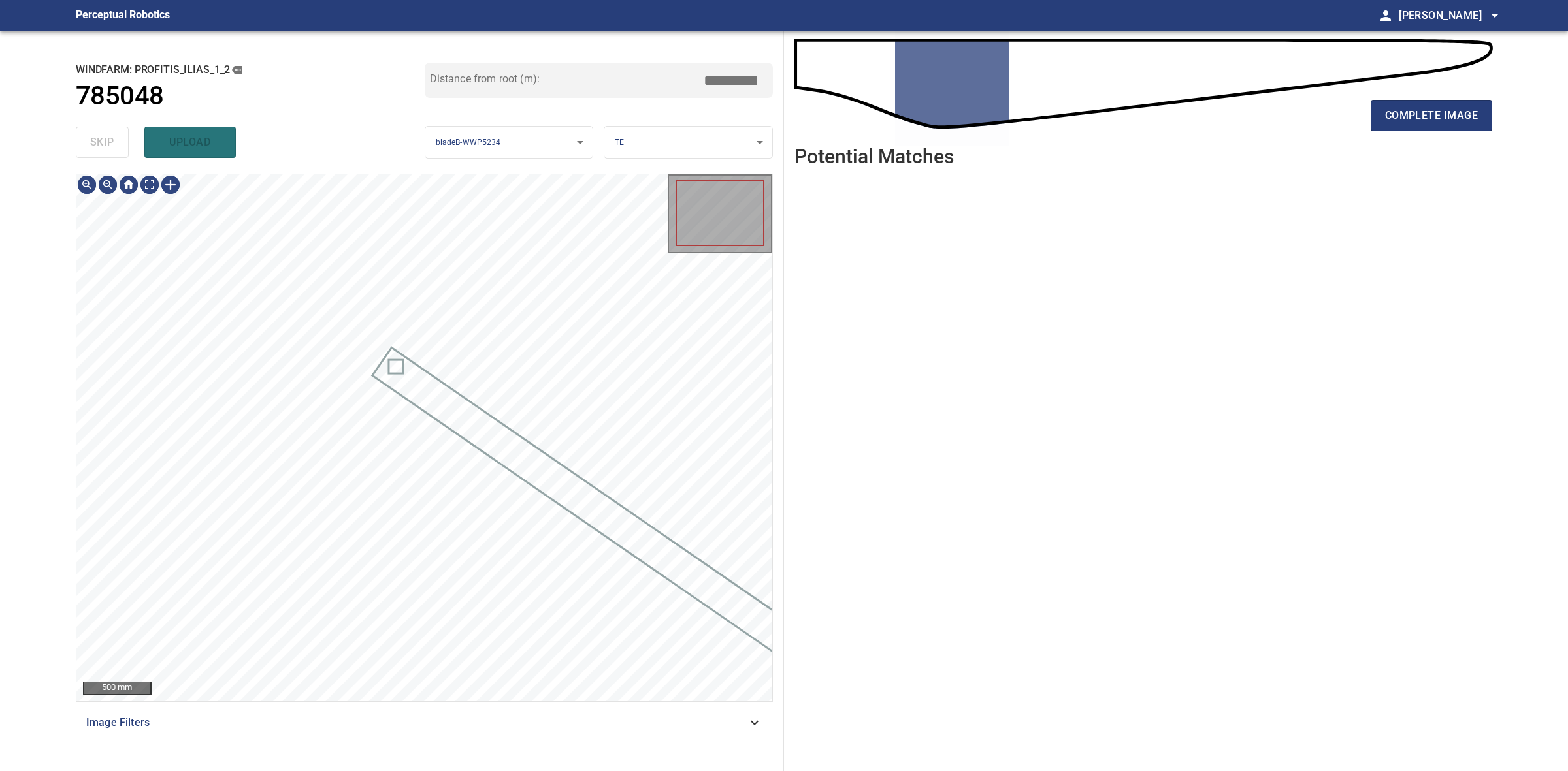
click at [107, 141] on div "skip upload" at bounding box center [250, 142] width 349 height 42
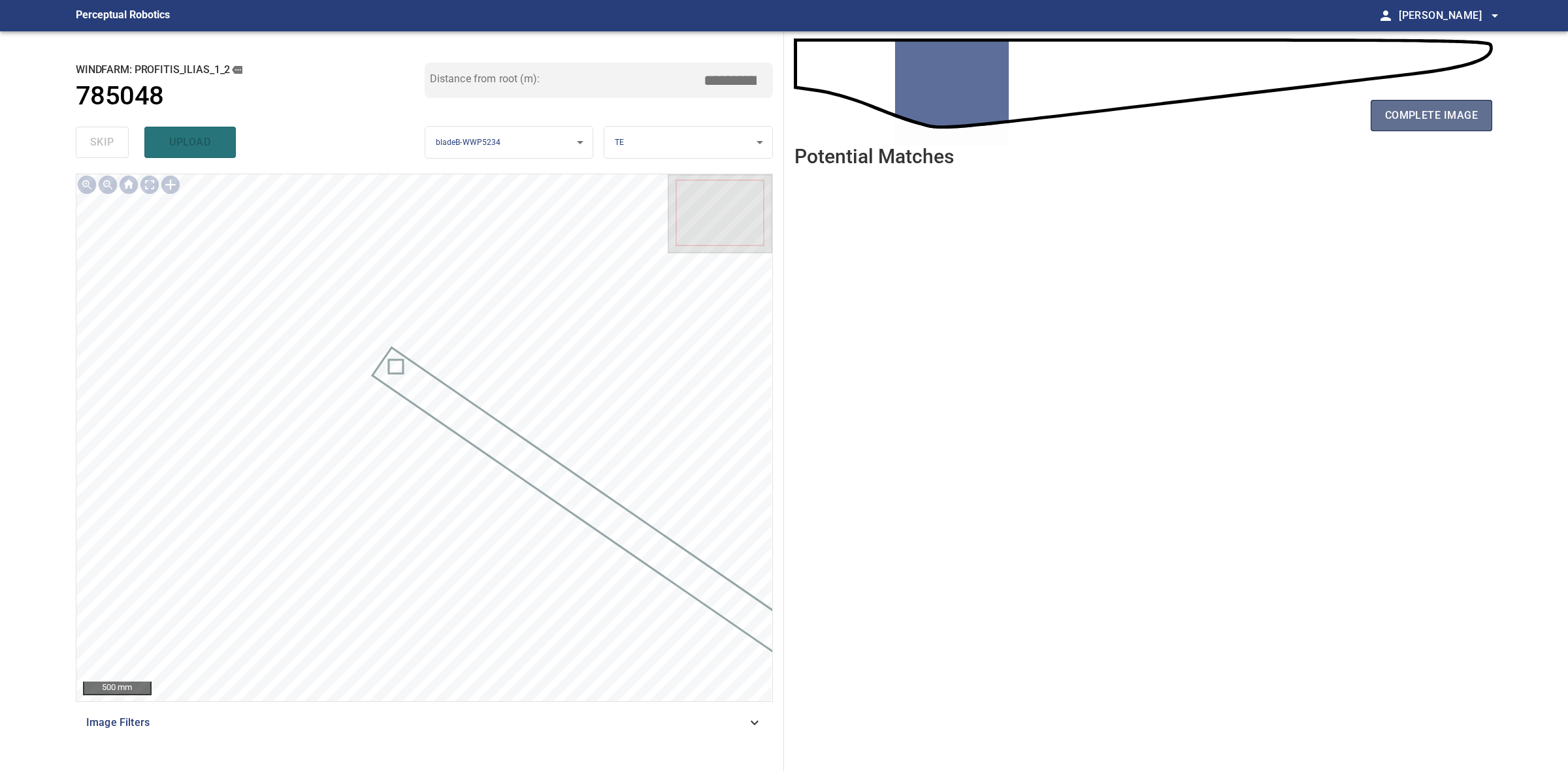
click at [1395, 107] on span "complete image" at bounding box center [1431, 116] width 93 height 19
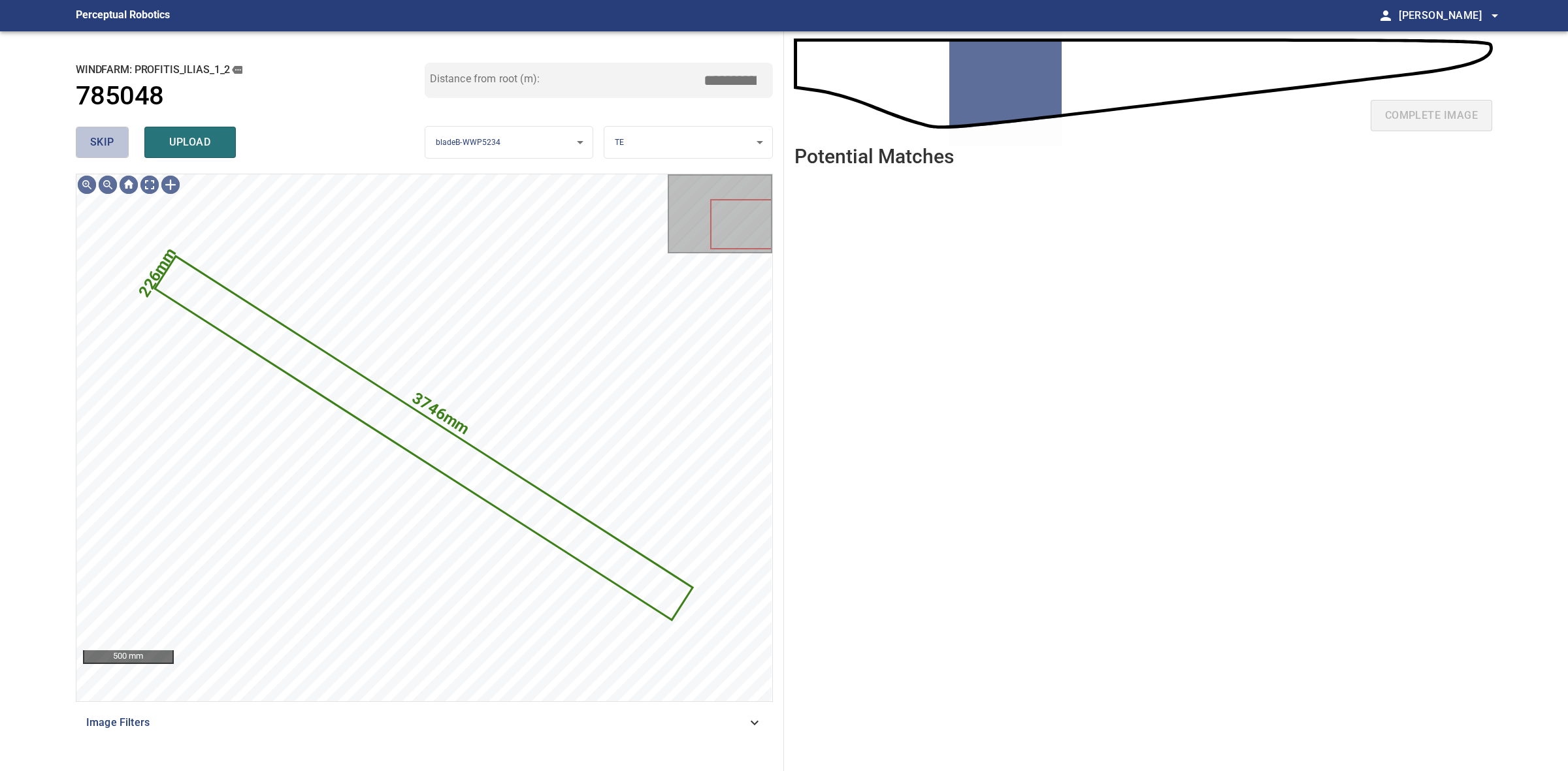
click at [107, 152] on button "skip" at bounding box center [102, 142] width 53 height 31
click at [107, 152] on div "skip upload" at bounding box center [250, 142] width 349 height 42
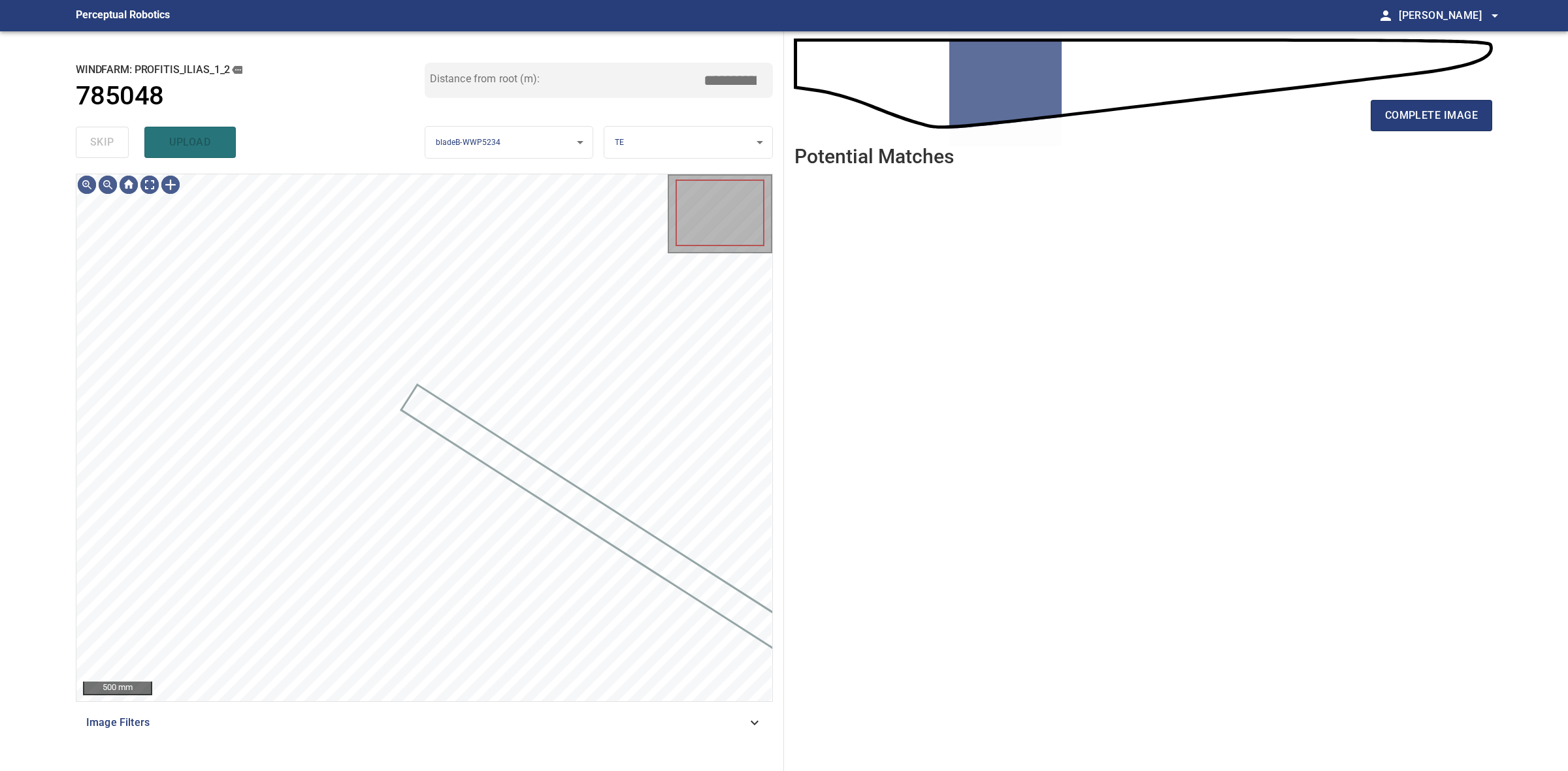
click at [107, 152] on div "skip upload" at bounding box center [250, 142] width 349 height 42
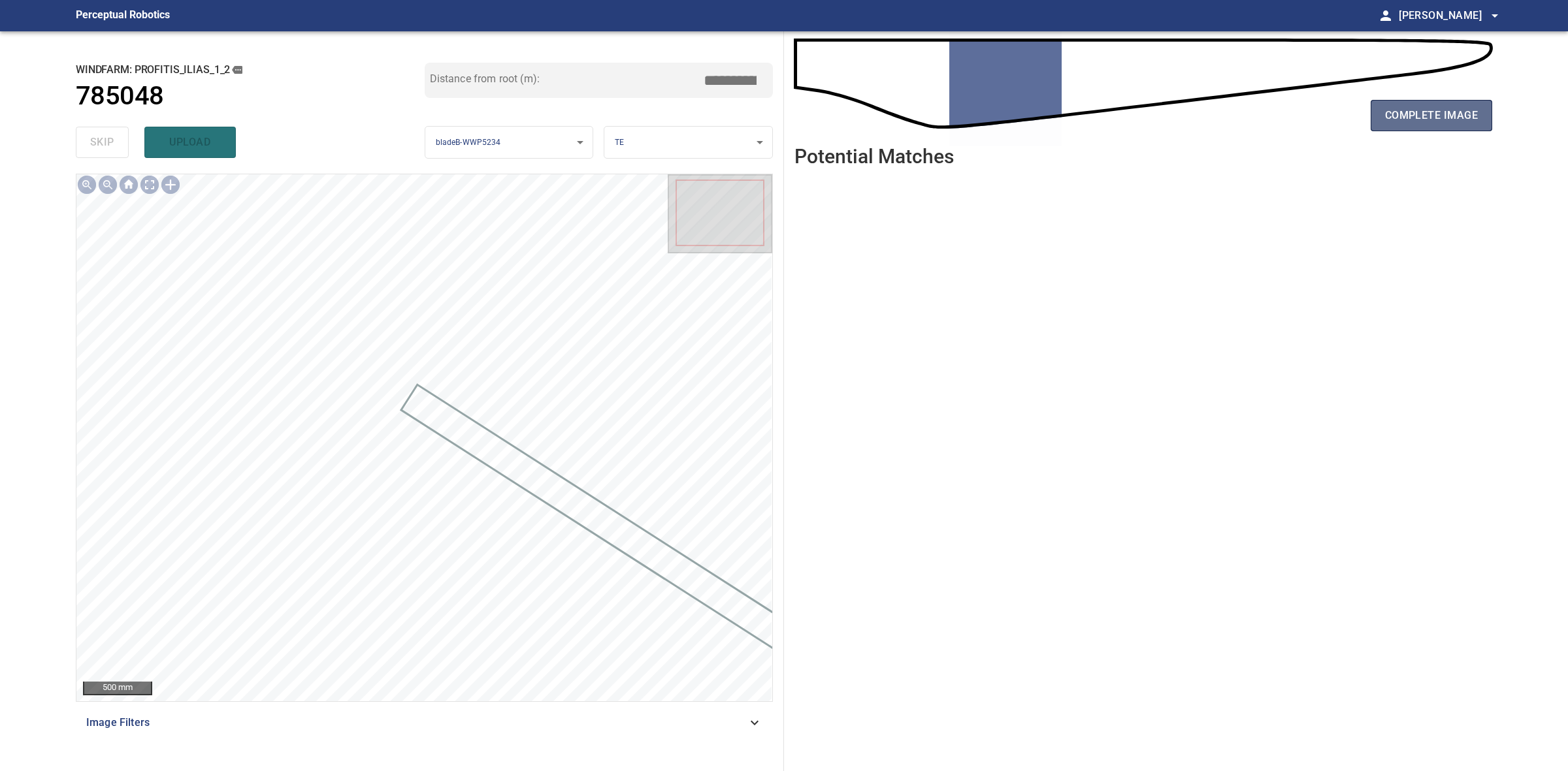
click at [1400, 122] on span "complete image" at bounding box center [1431, 116] width 93 height 19
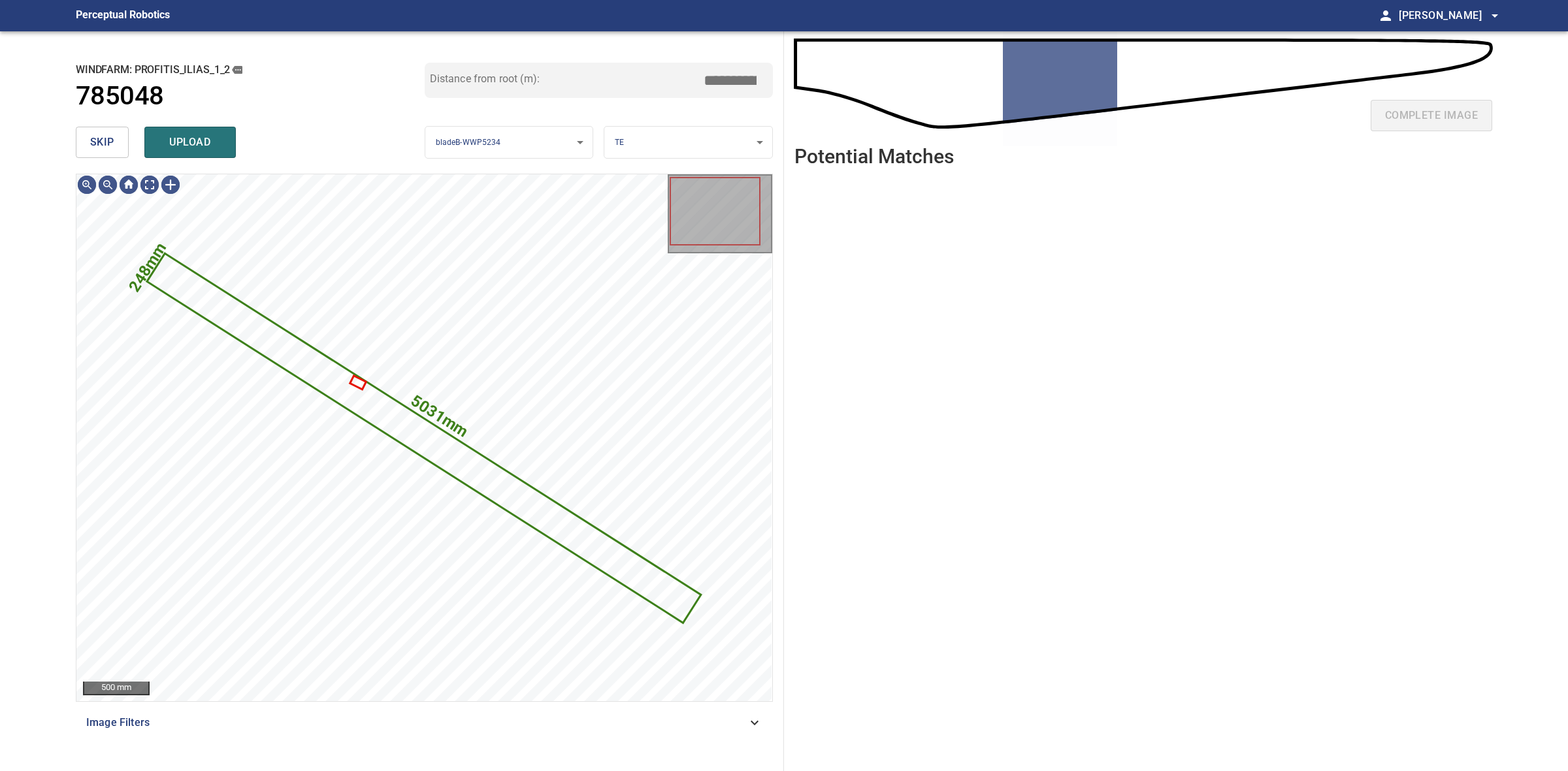
click at [98, 130] on button "skip" at bounding box center [102, 142] width 53 height 31
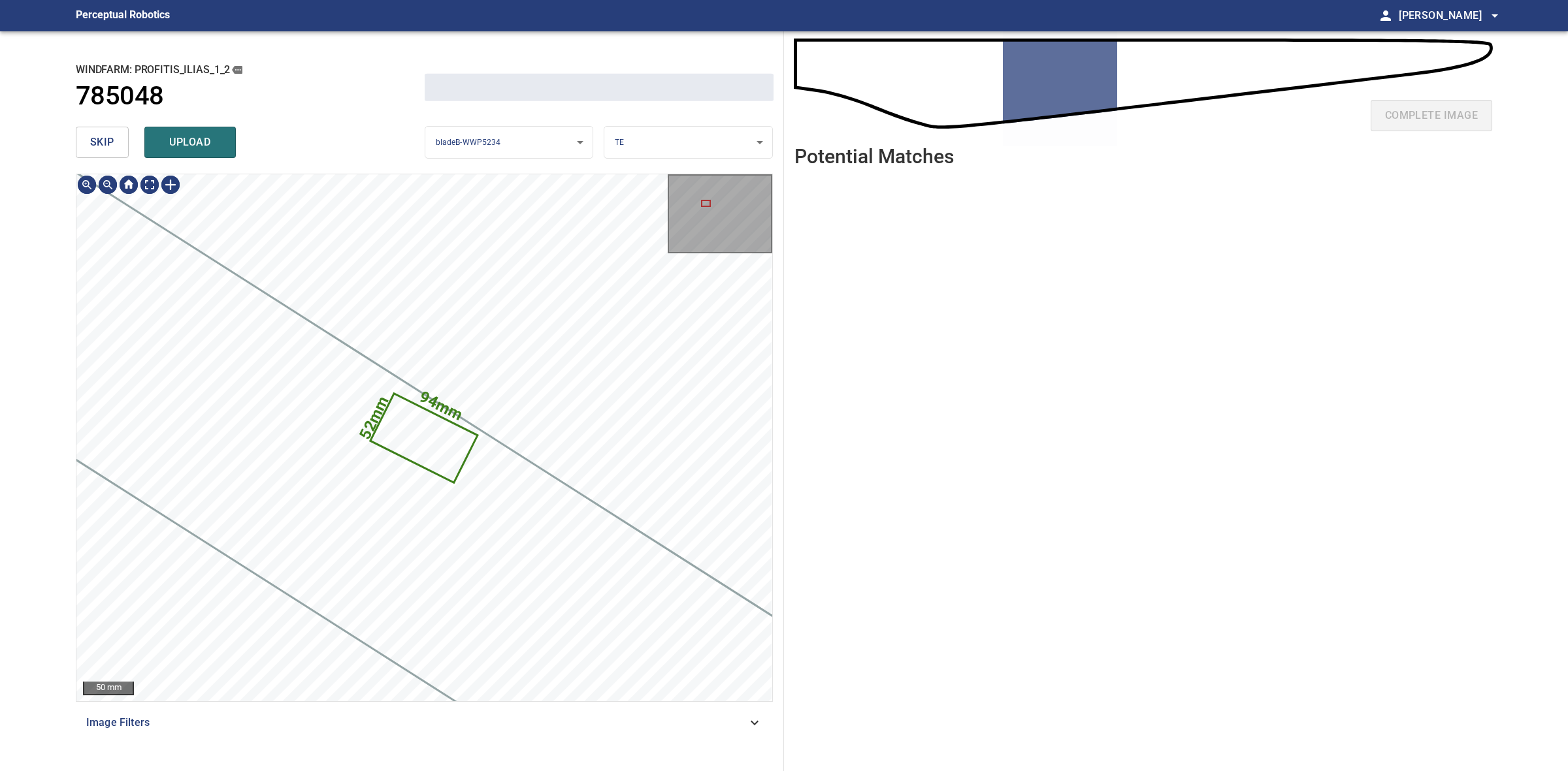
click at [98, 130] on button "skip" at bounding box center [102, 142] width 53 height 31
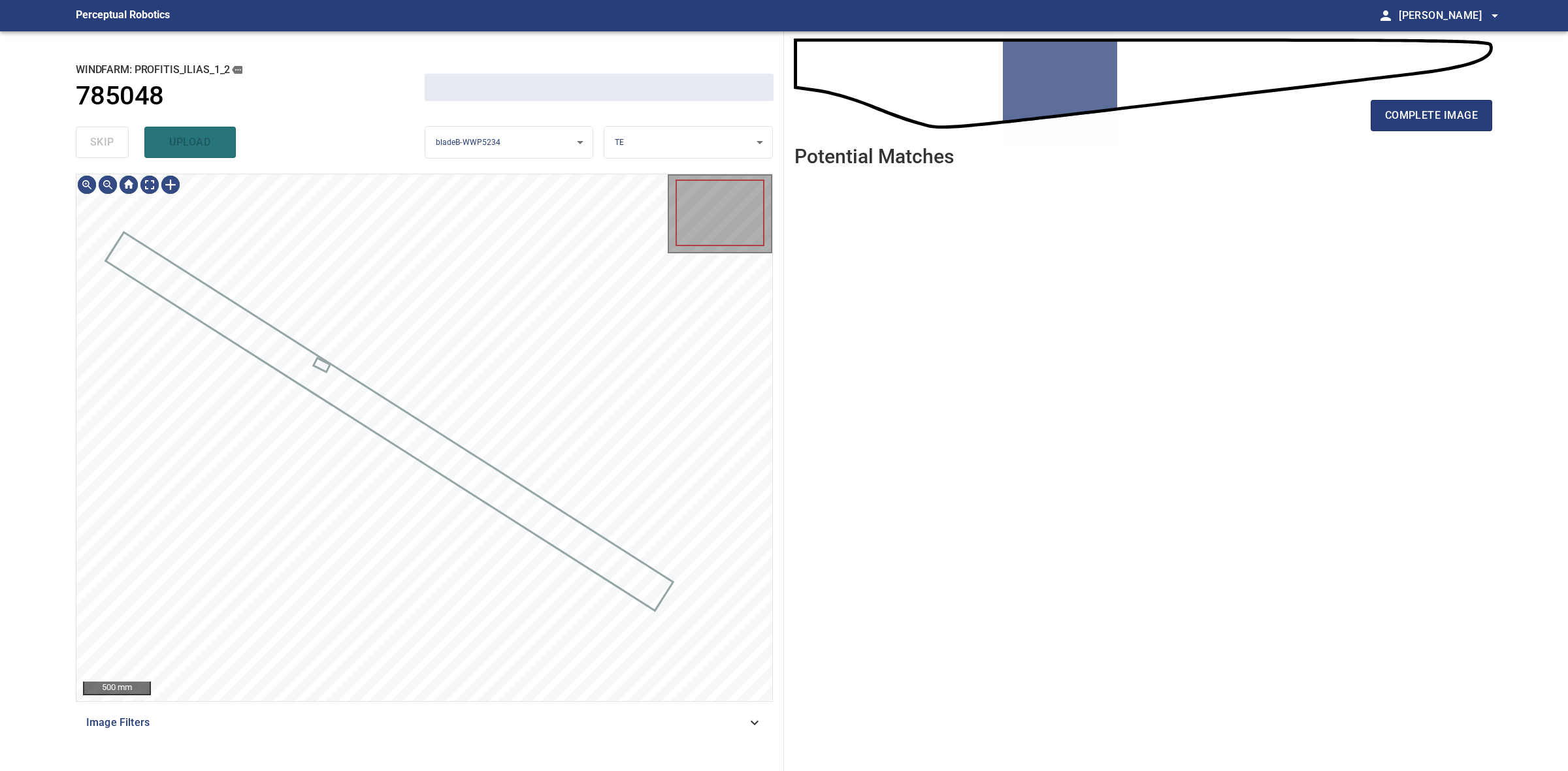
click at [97, 130] on div "skip upload" at bounding box center [250, 142] width 349 height 42
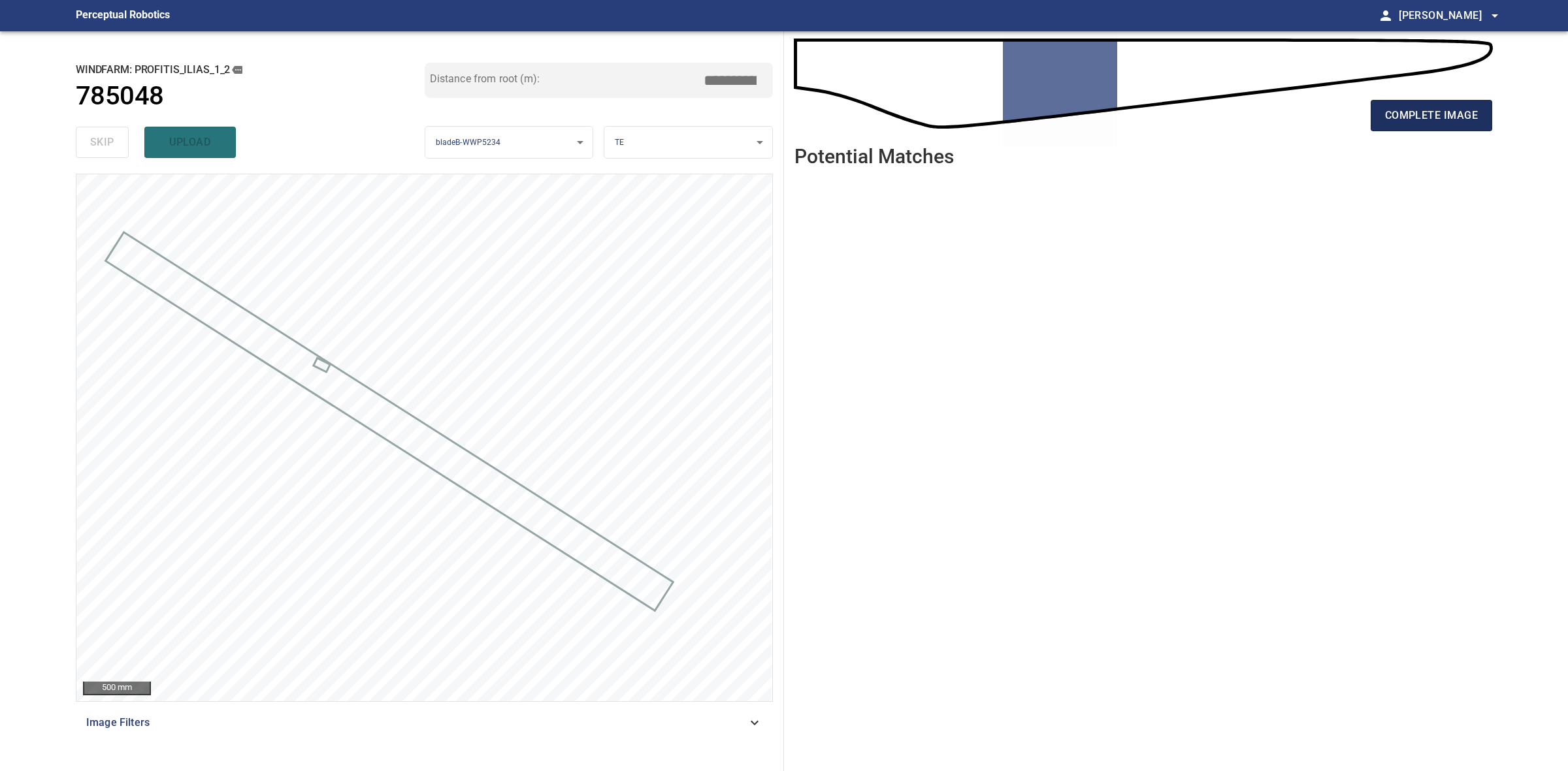
click at [1435, 103] on button "complete image" at bounding box center [1431, 116] width 122 height 31
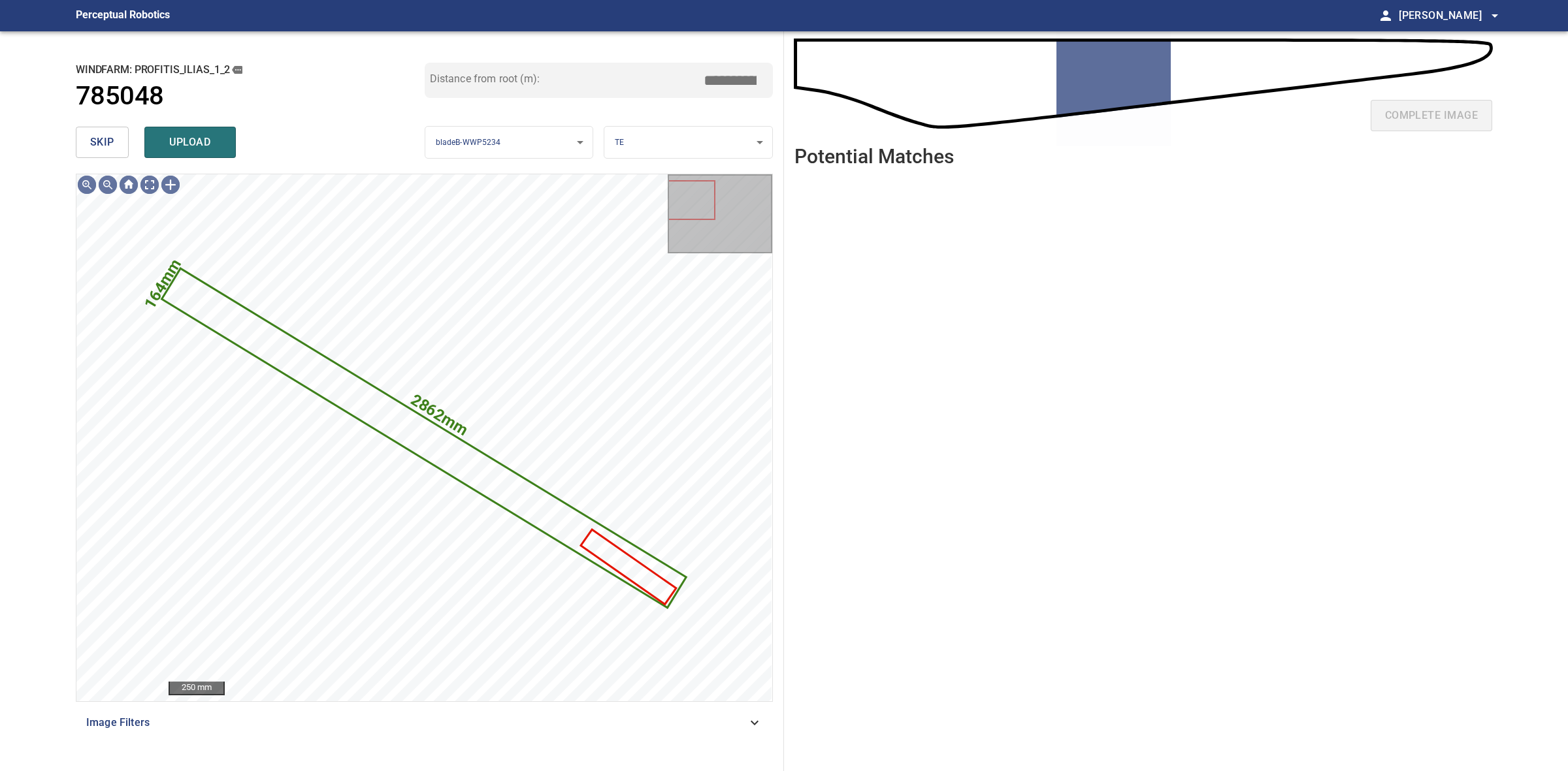
click at [92, 142] on span "skip" at bounding box center [102, 142] width 24 height 19
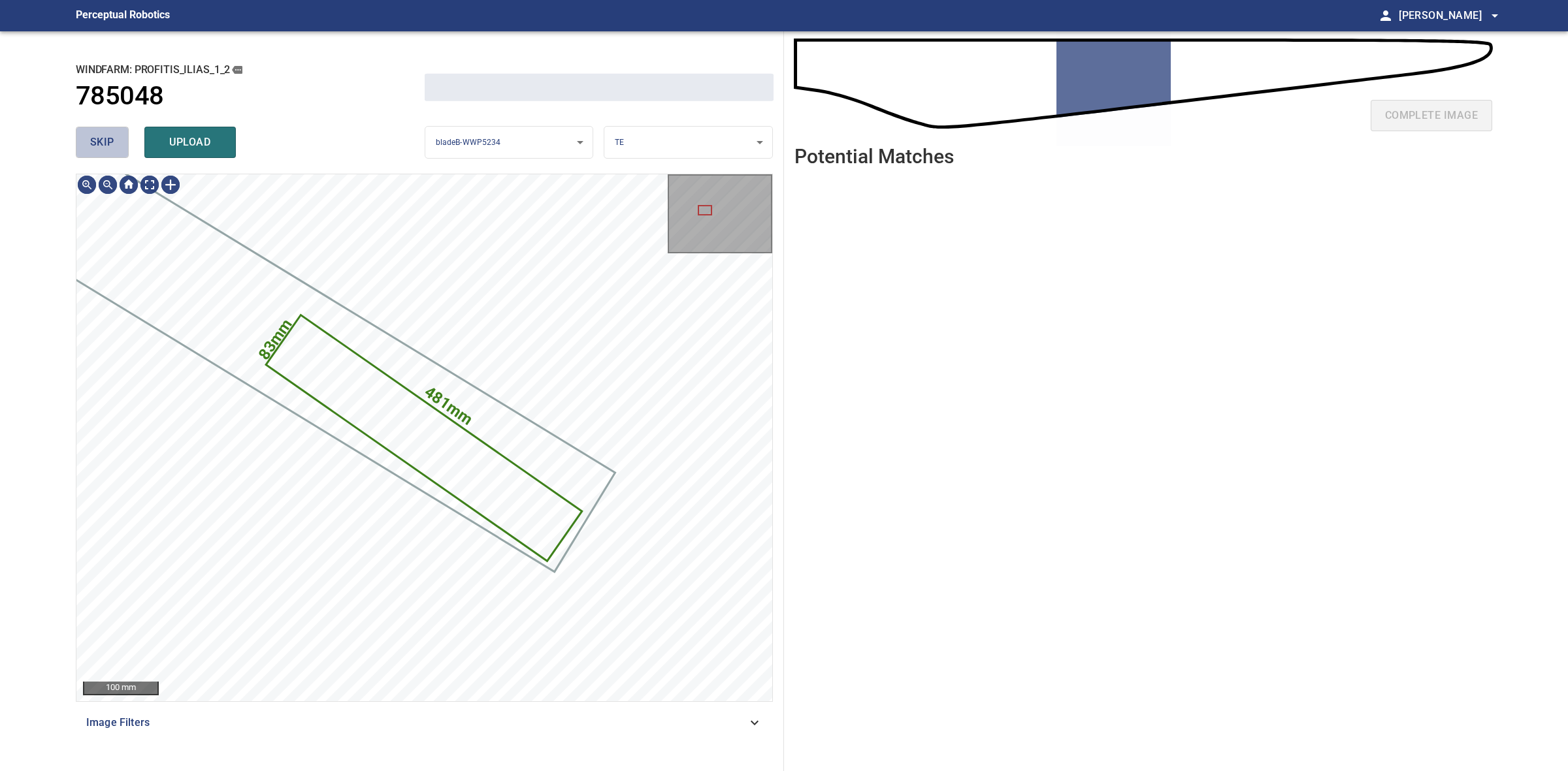
click at [92, 142] on span "skip" at bounding box center [102, 142] width 24 height 19
click at [92, 142] on div "skip upload" at bounding box center [250, 142] width 349 height 42
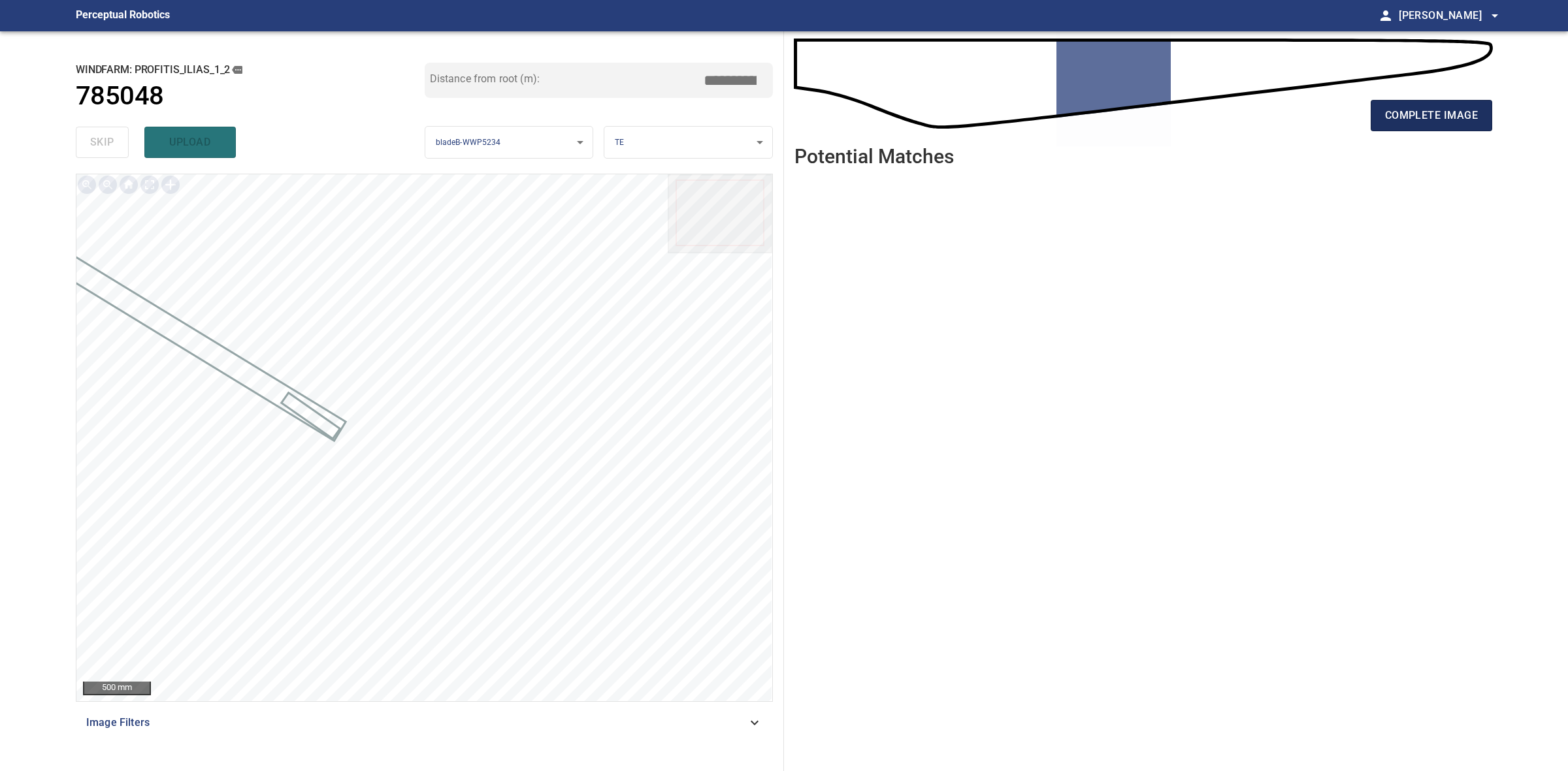
click at [1403, 118] on span "complete image" at bounding box center [1431, 116] width 93 height 19
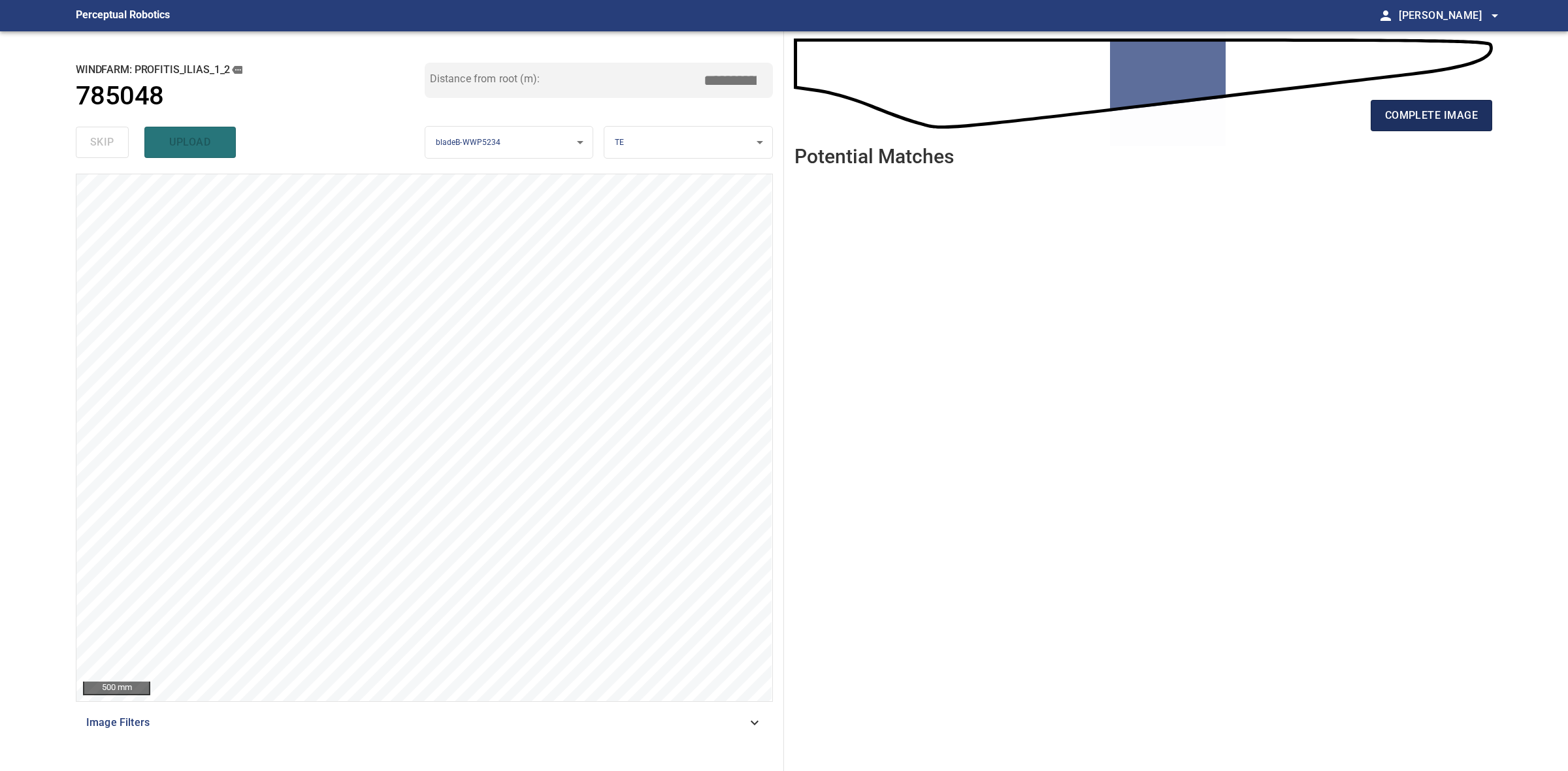
click at [1395, 111] on span "complete image" at bounding box center [1431, 116] width 93 height 19
click at [1388, 125] on button "complete image" at bounding box center [1431, 116] width 122 height 31
click at [1391, 112] on span "complete image" at bounding box center [1431, 116] width 93 height 19
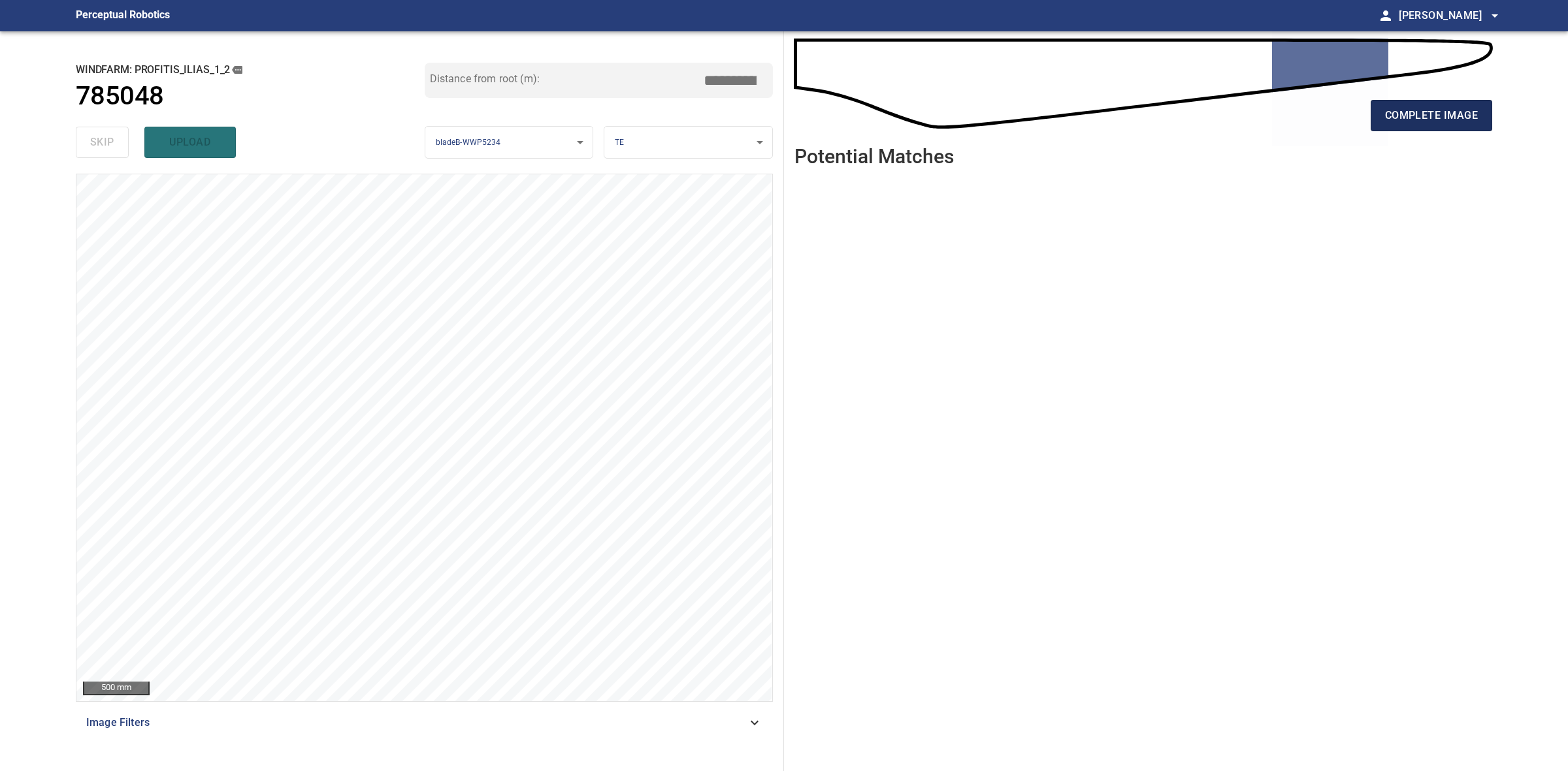
click at [1414, 103] on button "complete image" at bounding box center [1431, 116] width 122 height 31
click at [1425, 122] on span "complete image" at bounding box center [1431, 116] width 93 height 19
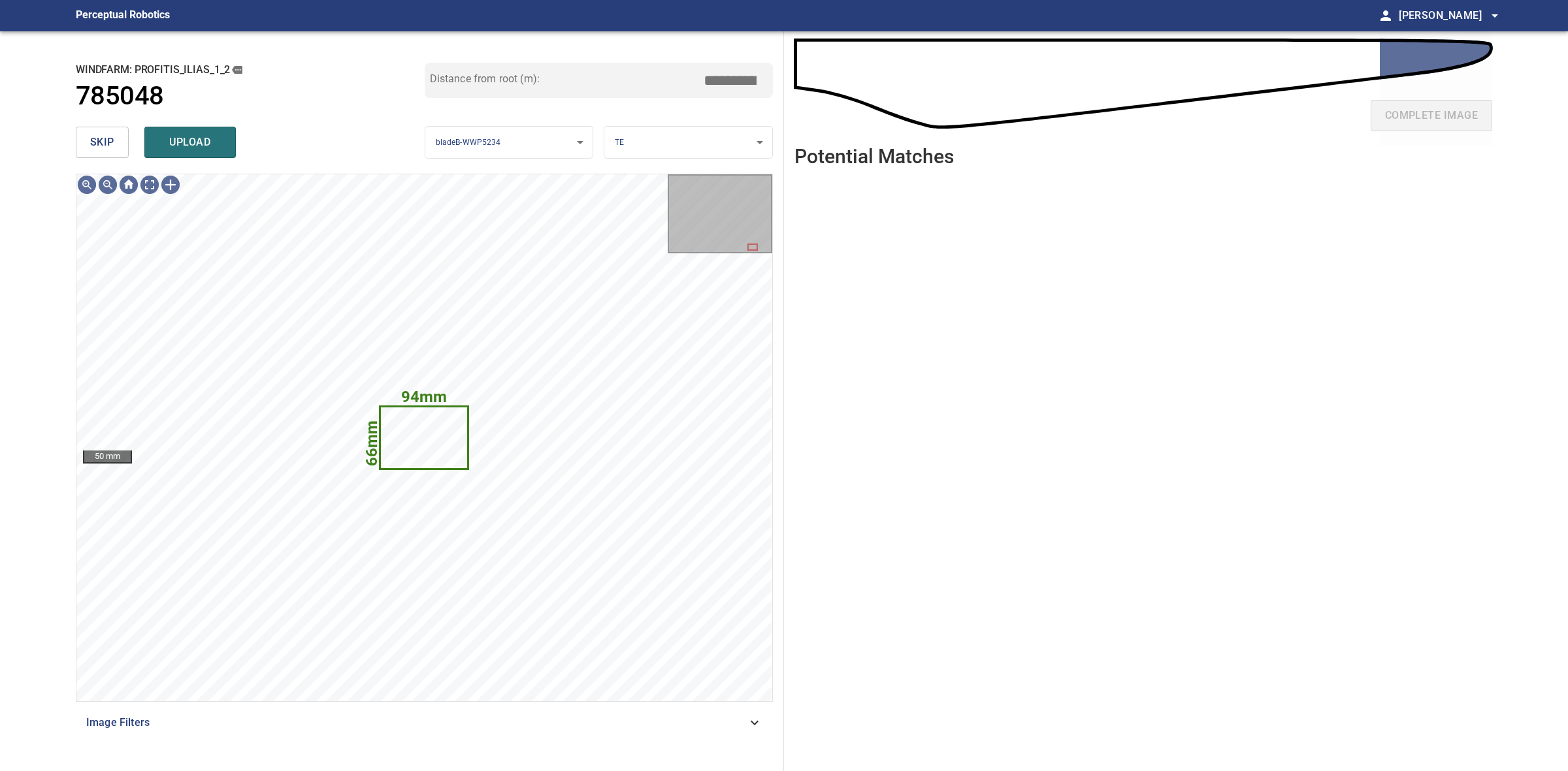
click at [112, 145] on span "skip" at bounding box center [102, 142] width 24 height 19
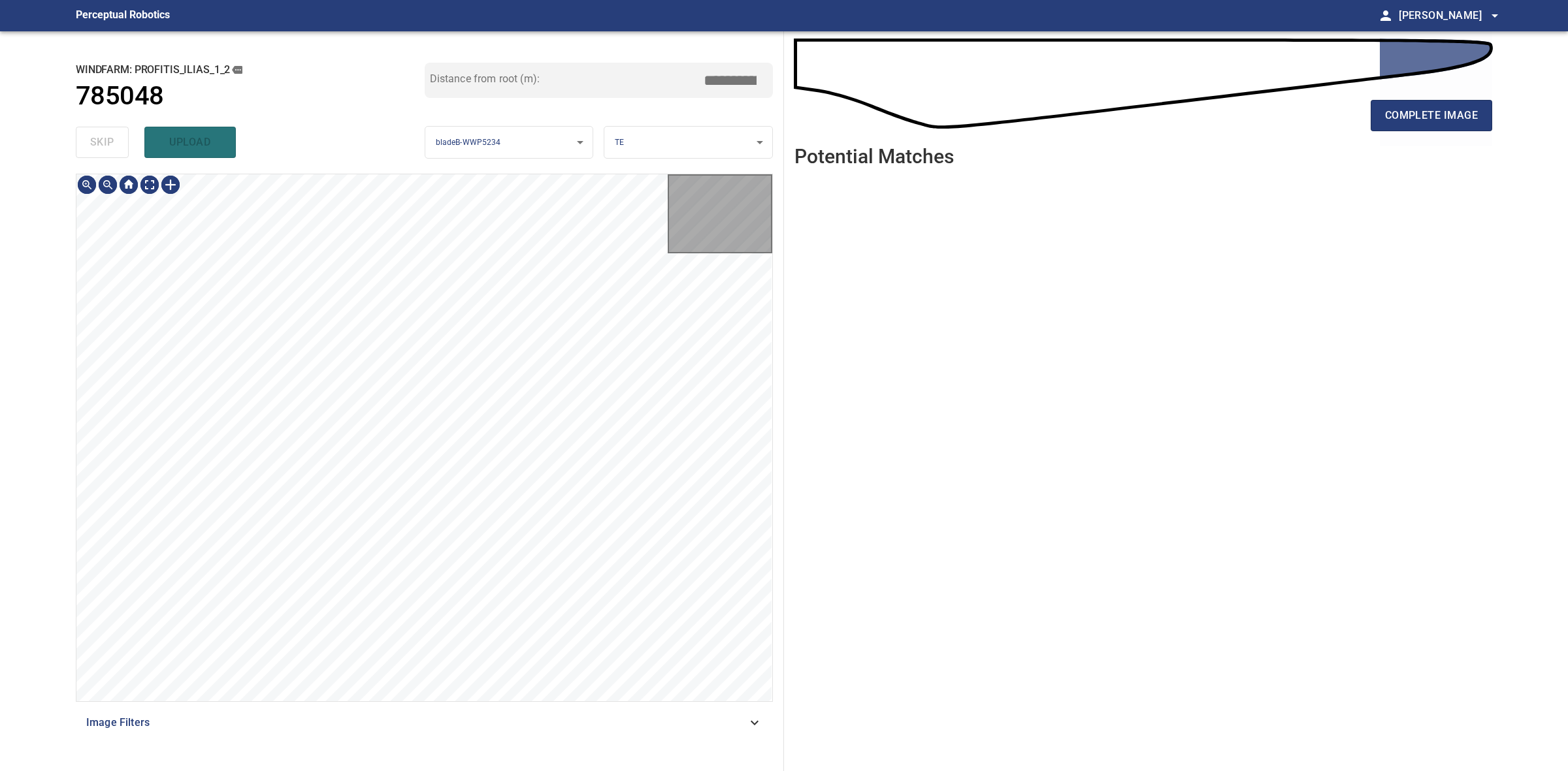
click at [112, 145] on div "skip upload" at bounding box center [250, 142] width 349 height 42
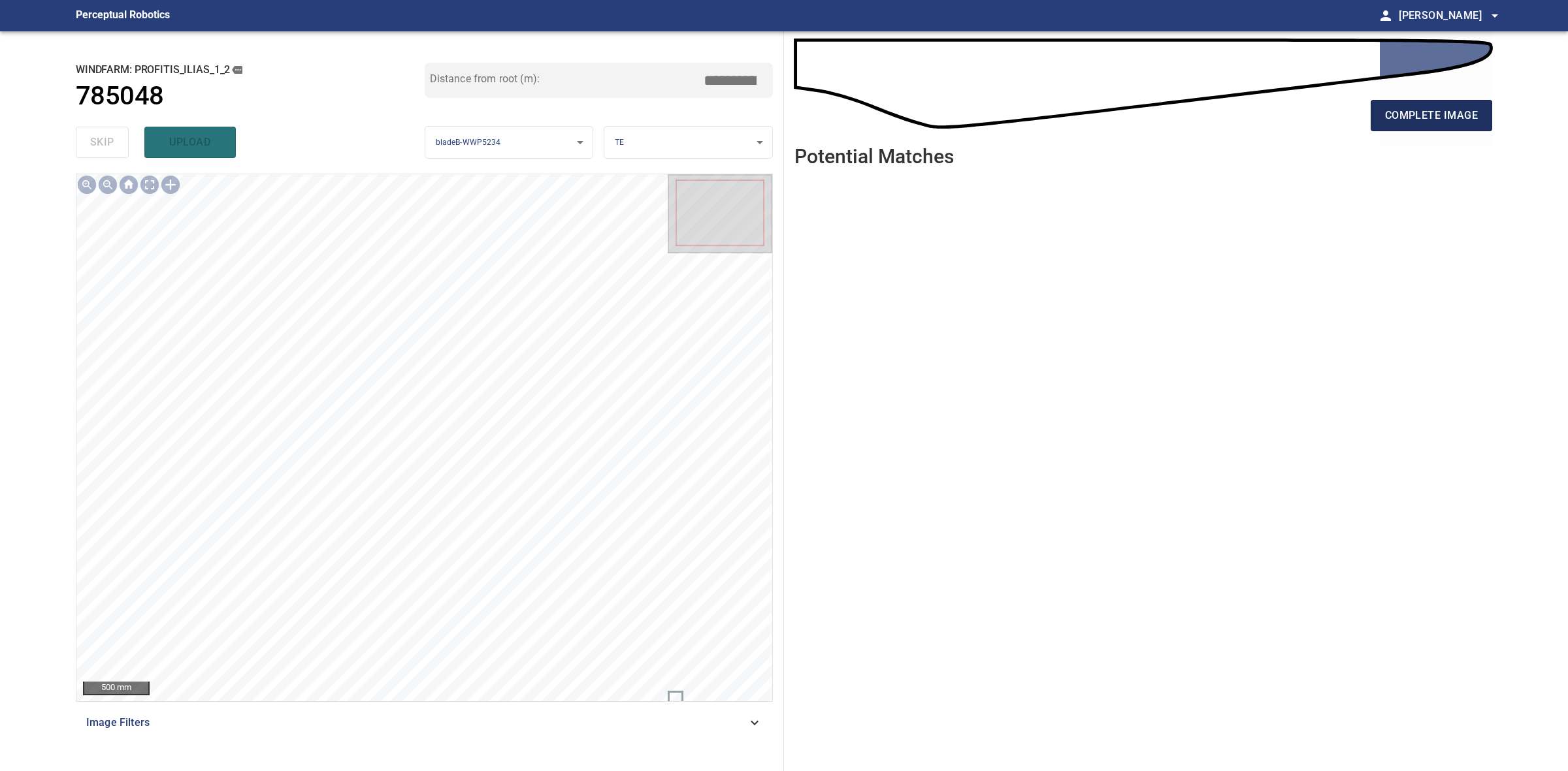
click at [1415, 126] on button "complete image" at bounding box center [1431, 116] width 122 height 31
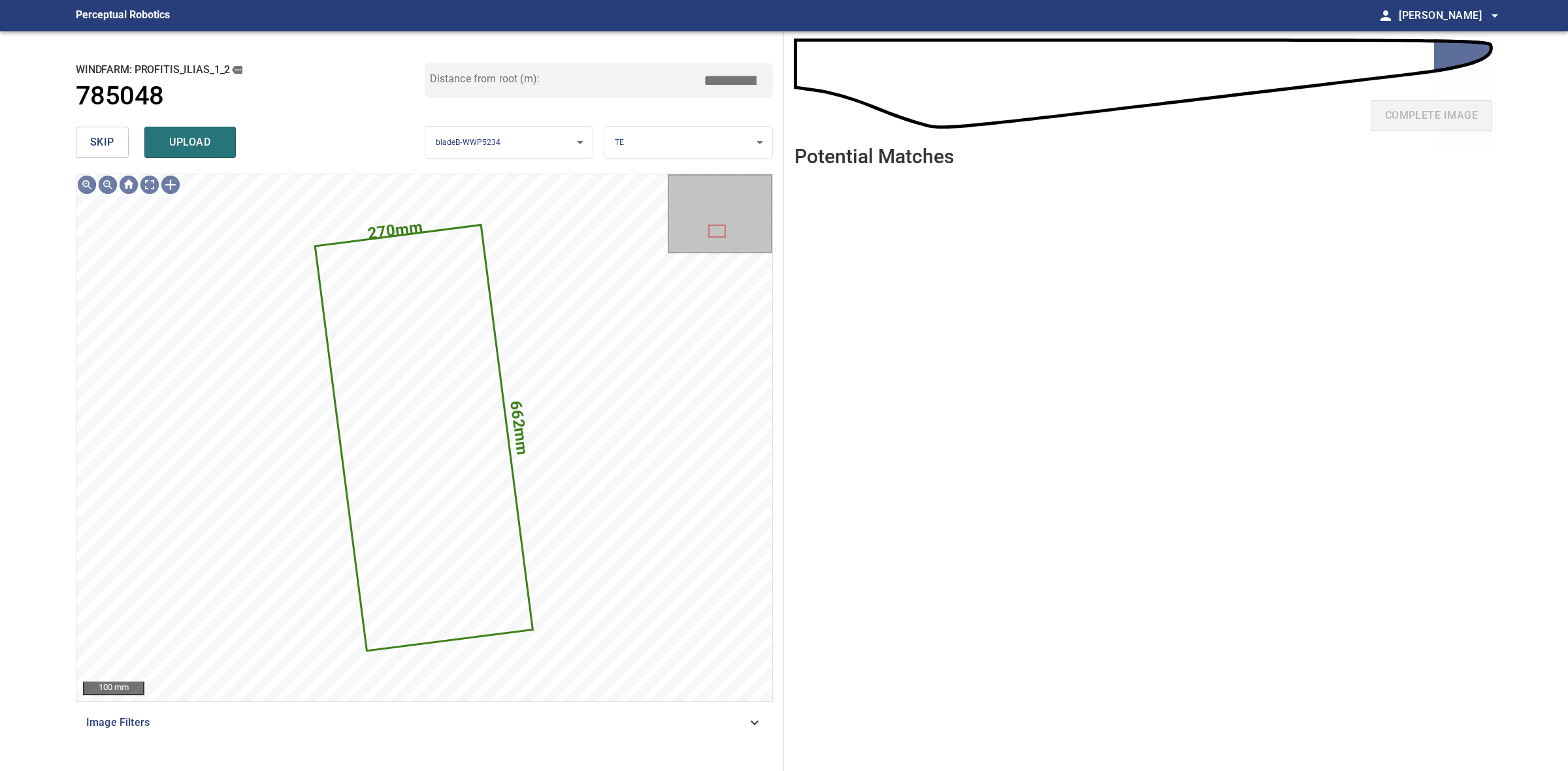
click at [85, 119] on div "windfarm: Profitis_Ilias_1_2 785048 Distance from root (m): *****" at bounding box center [424, 92] width 697 height 59
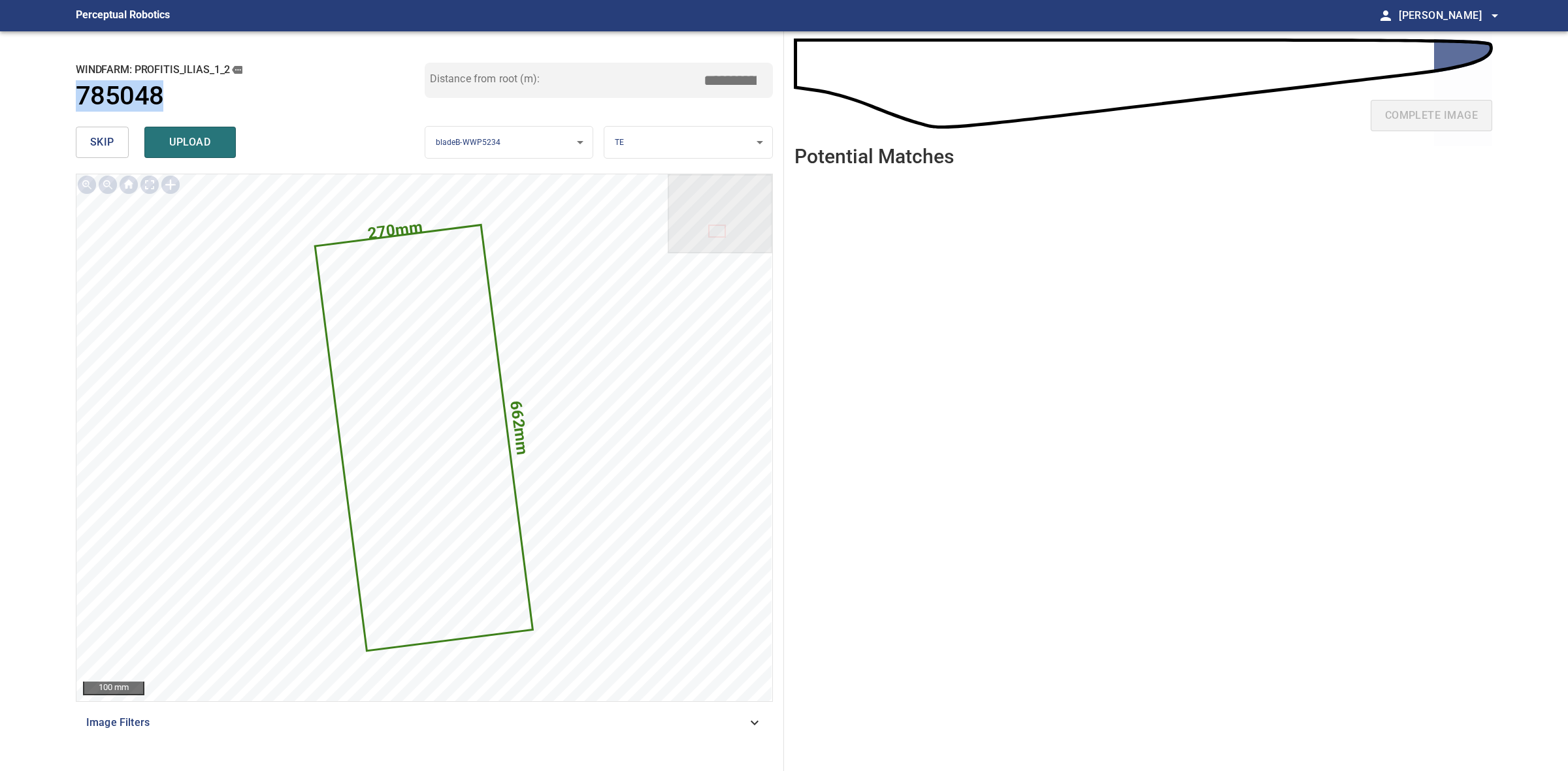
click at [89, 130] on button "skip" at bounding box center [102, 142] width 53 height 31
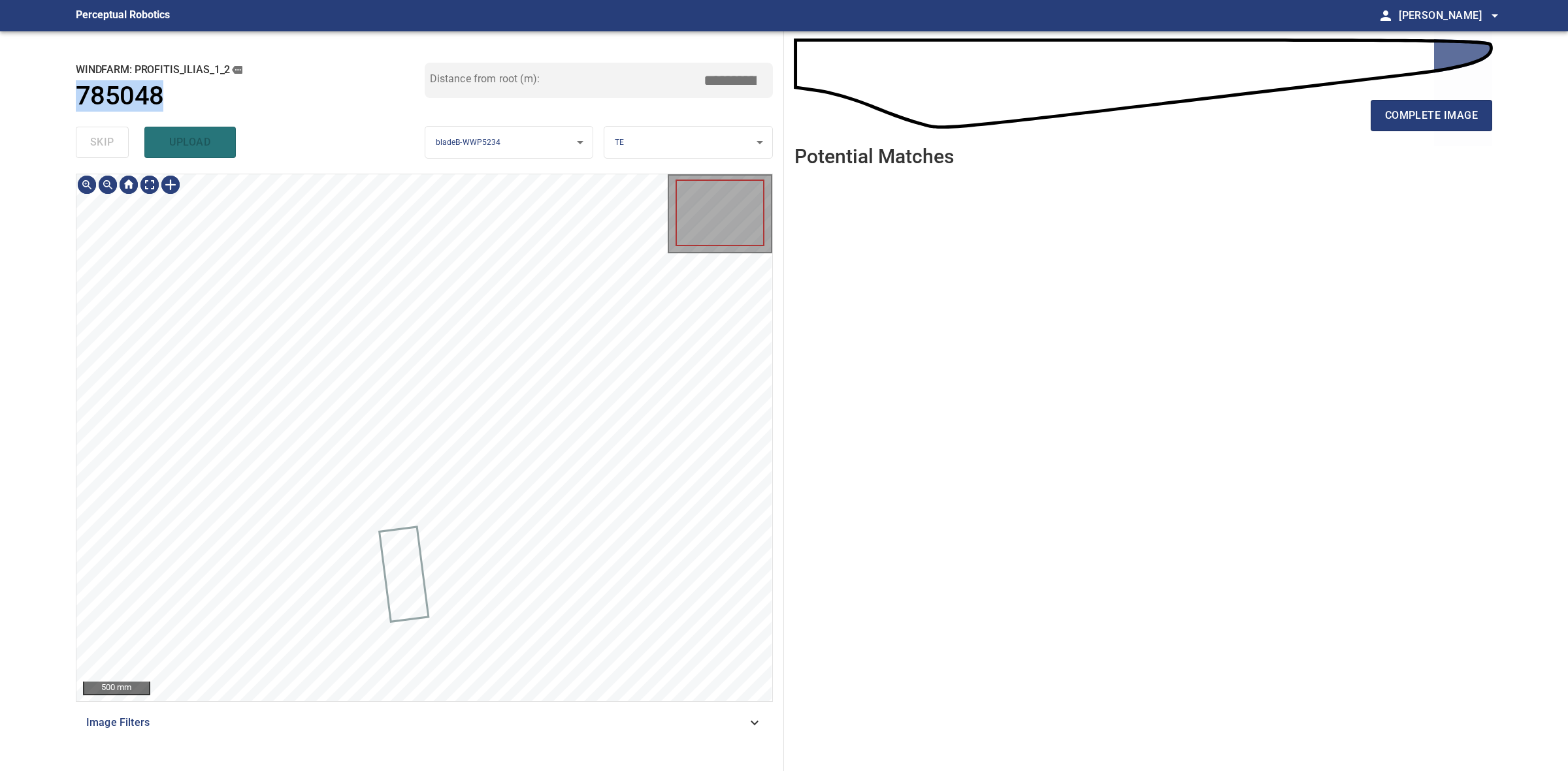
click at [89, 130] on div "skip upload" at bounding box center [250, 142] width 349 height 42
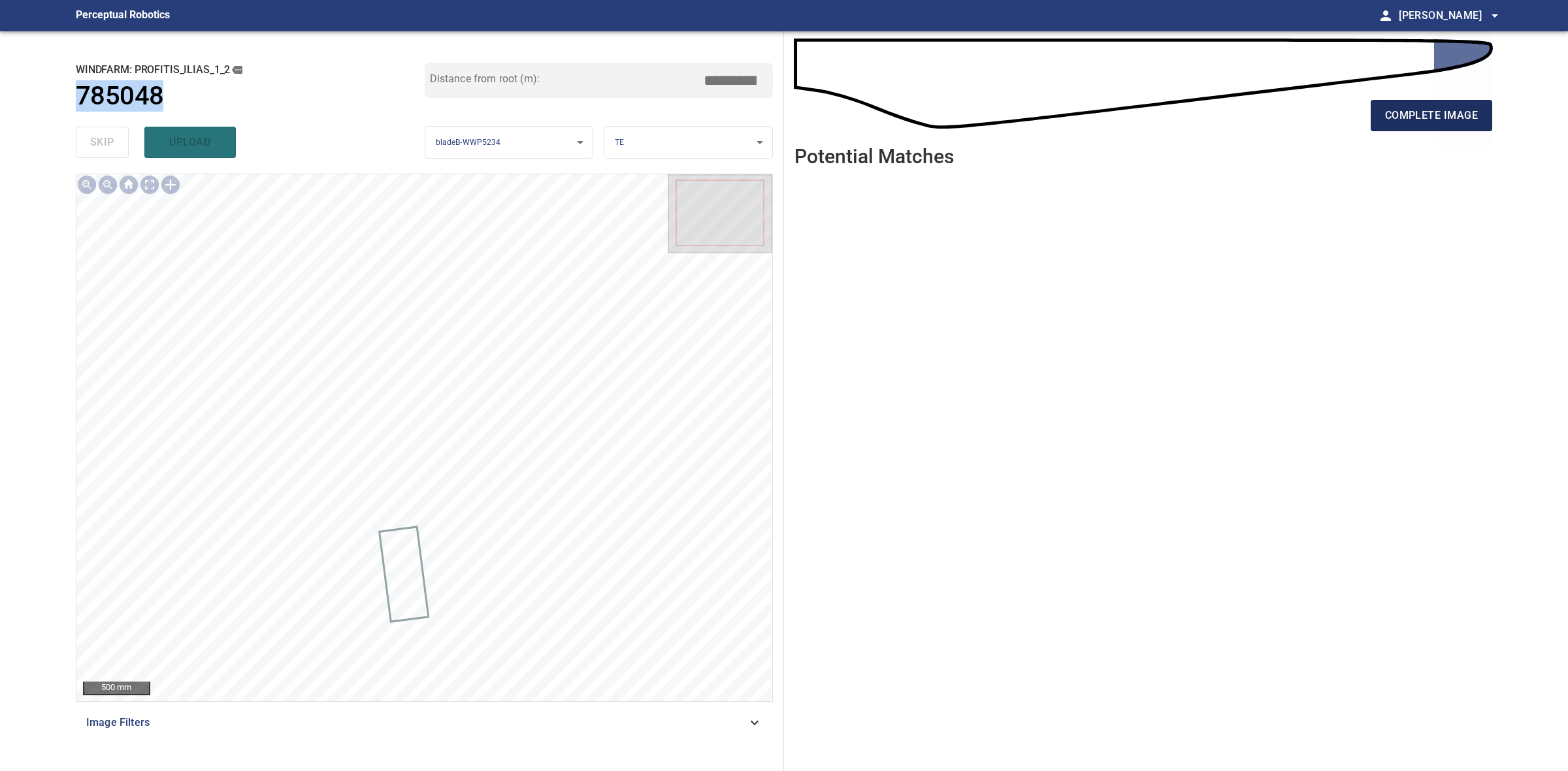
click at [1414, 108] on span "complete image" at bounding box center [1431, 116] width 93 height 19
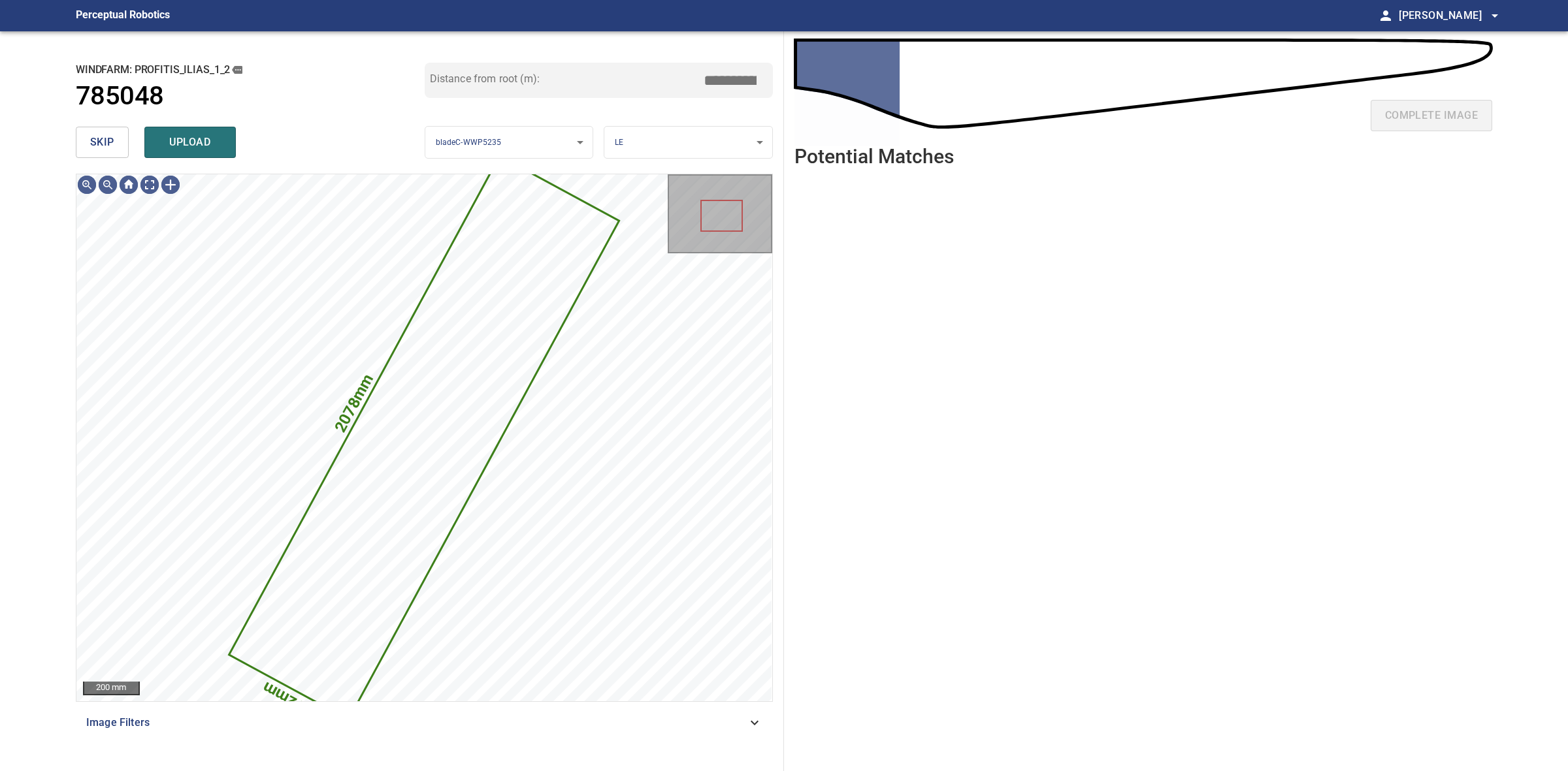
click at [99, 145] on span "skip" at bounding box center [102, 142] width 24 height 19
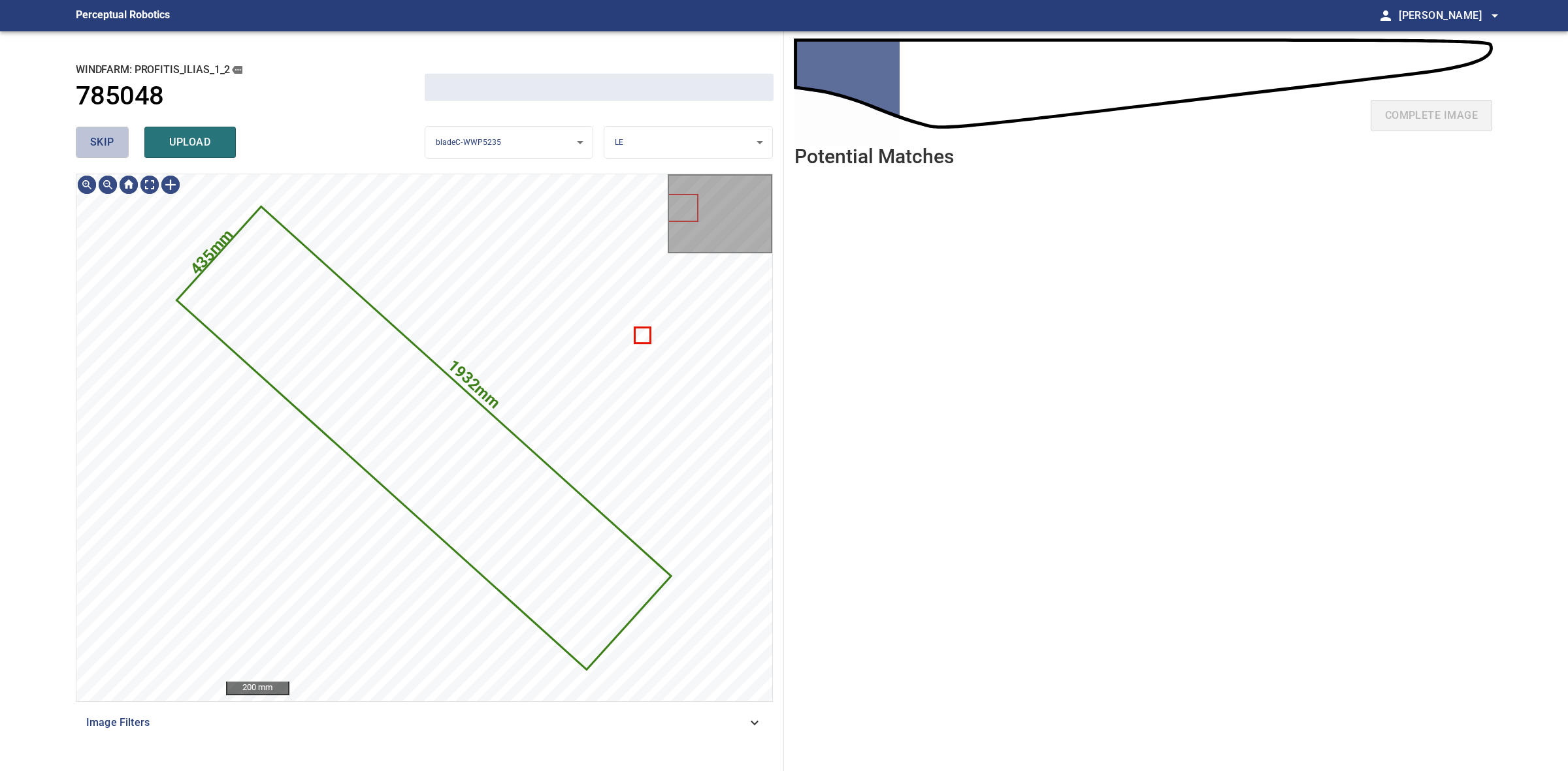
click at [99, 145] on span "skip" at bounding box center [102, 142] width 24 height 19
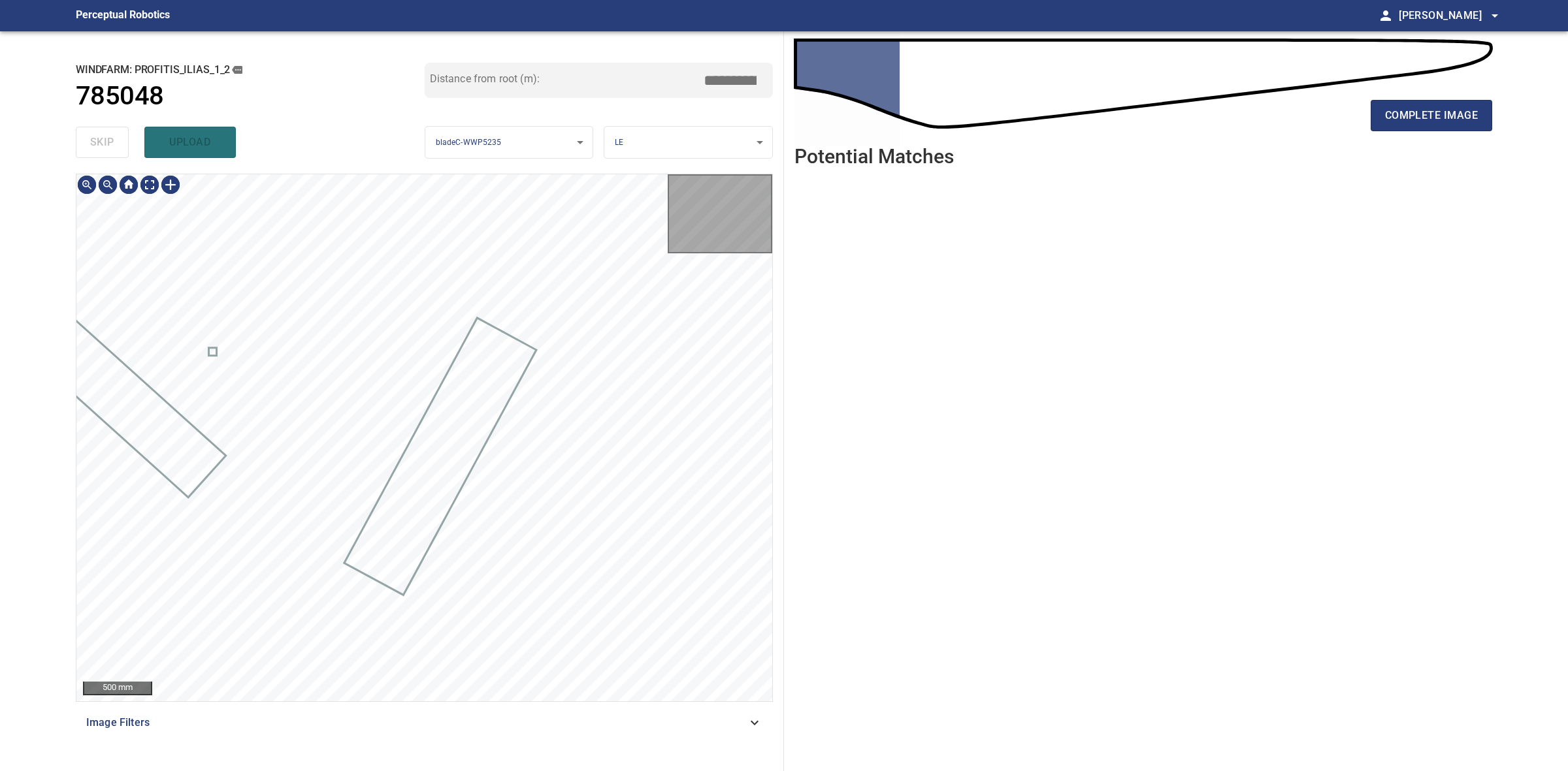
click at [99, 145] on div "skip upload" at bounding box center [250, 142] width 349 height 42
type input "****"
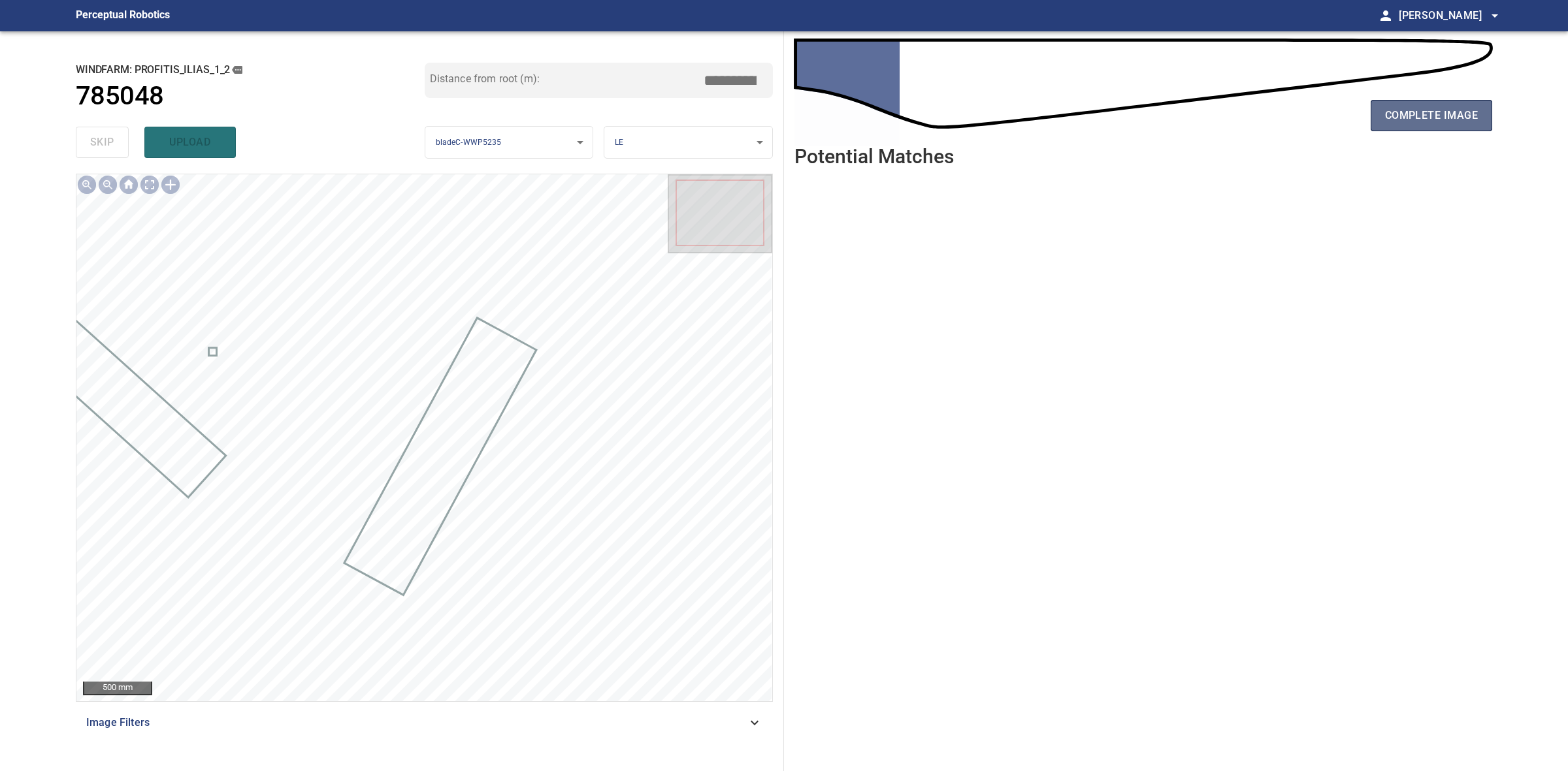
click at [1385, 108] on span "complete image" at bounding box center [1431, 116] width 93 height 19
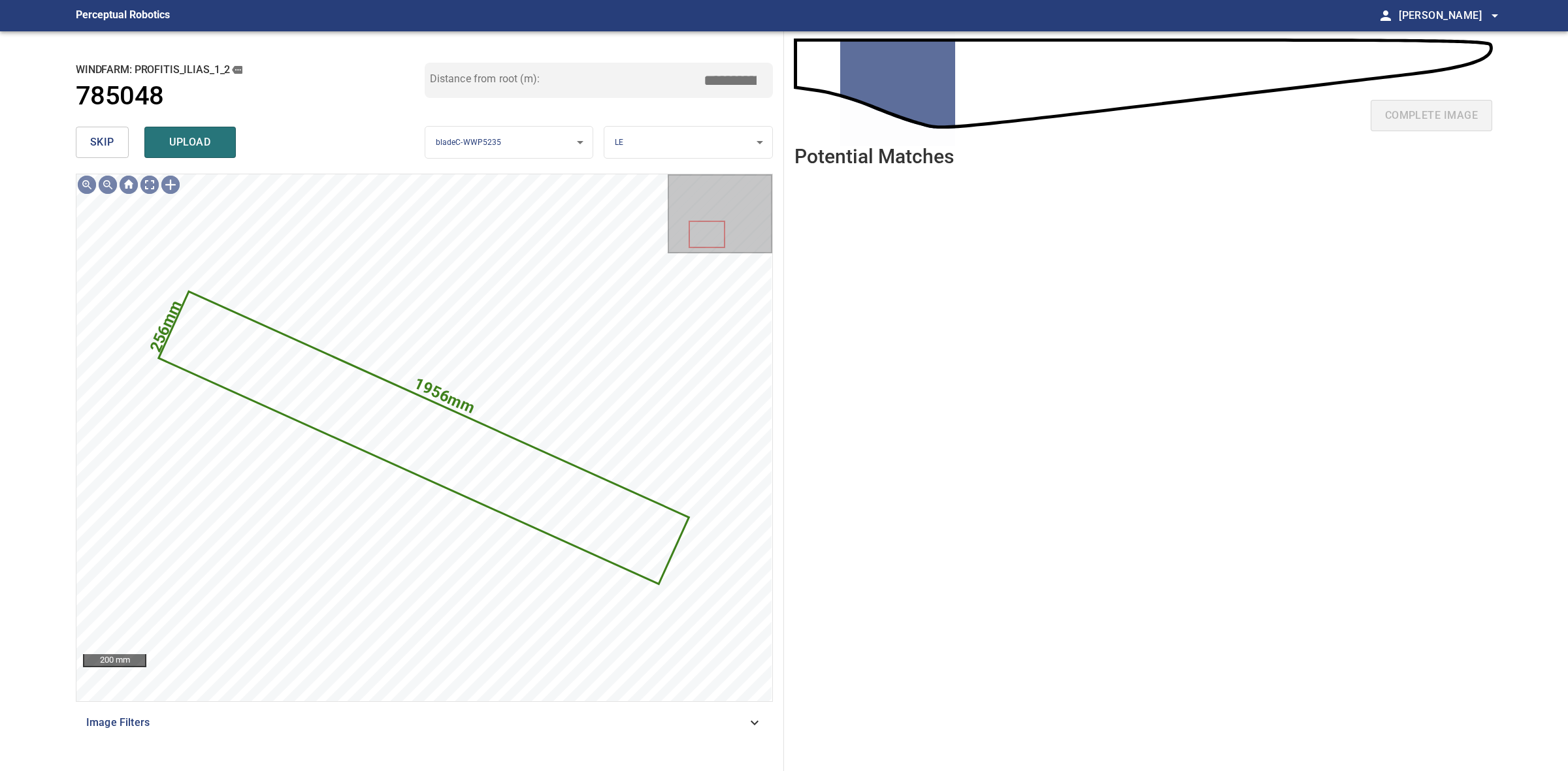
click at [129, 141] on div "skip upload" at bounding box center [250, 142] width 349 height 42
click at [112, 135] on span "skip" at bounding box center [102, 142] width 24 height 19
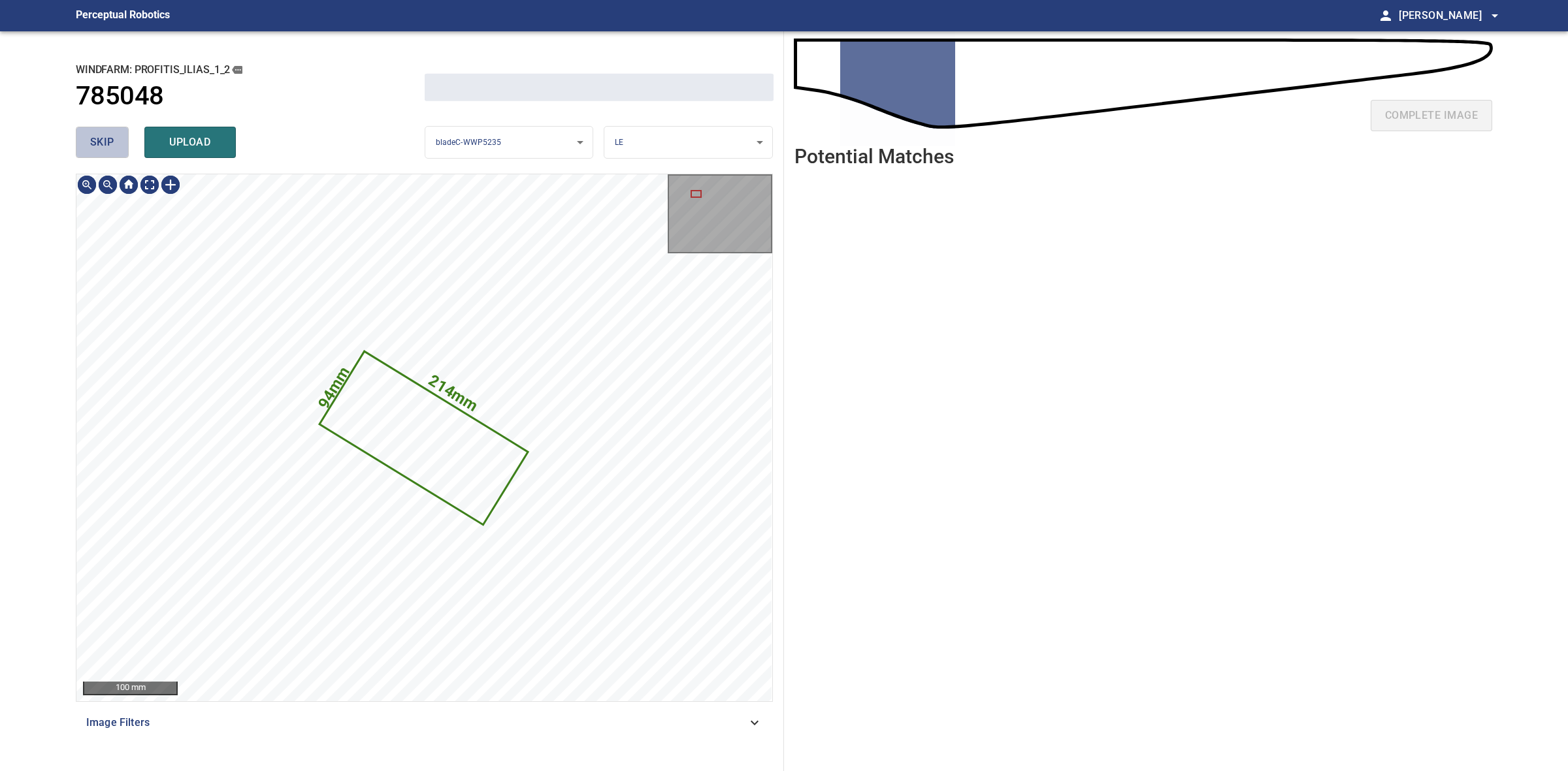
click at [112, 135] on span "skip" at bounding box center [102, 142] width 24 height 19
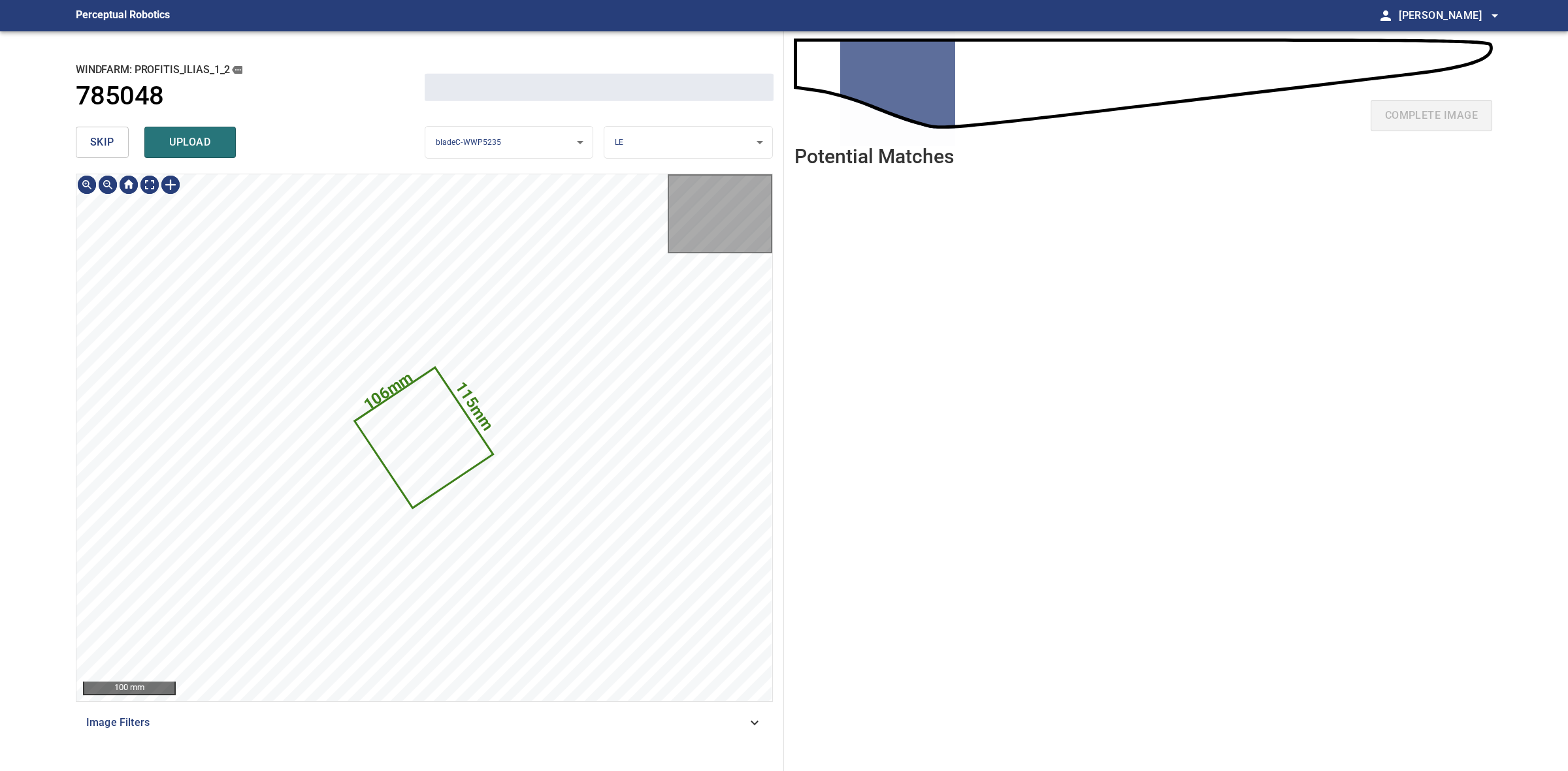
click at [112, 135] on span "skip" at bounding box center [102, 142] width 24 height 19
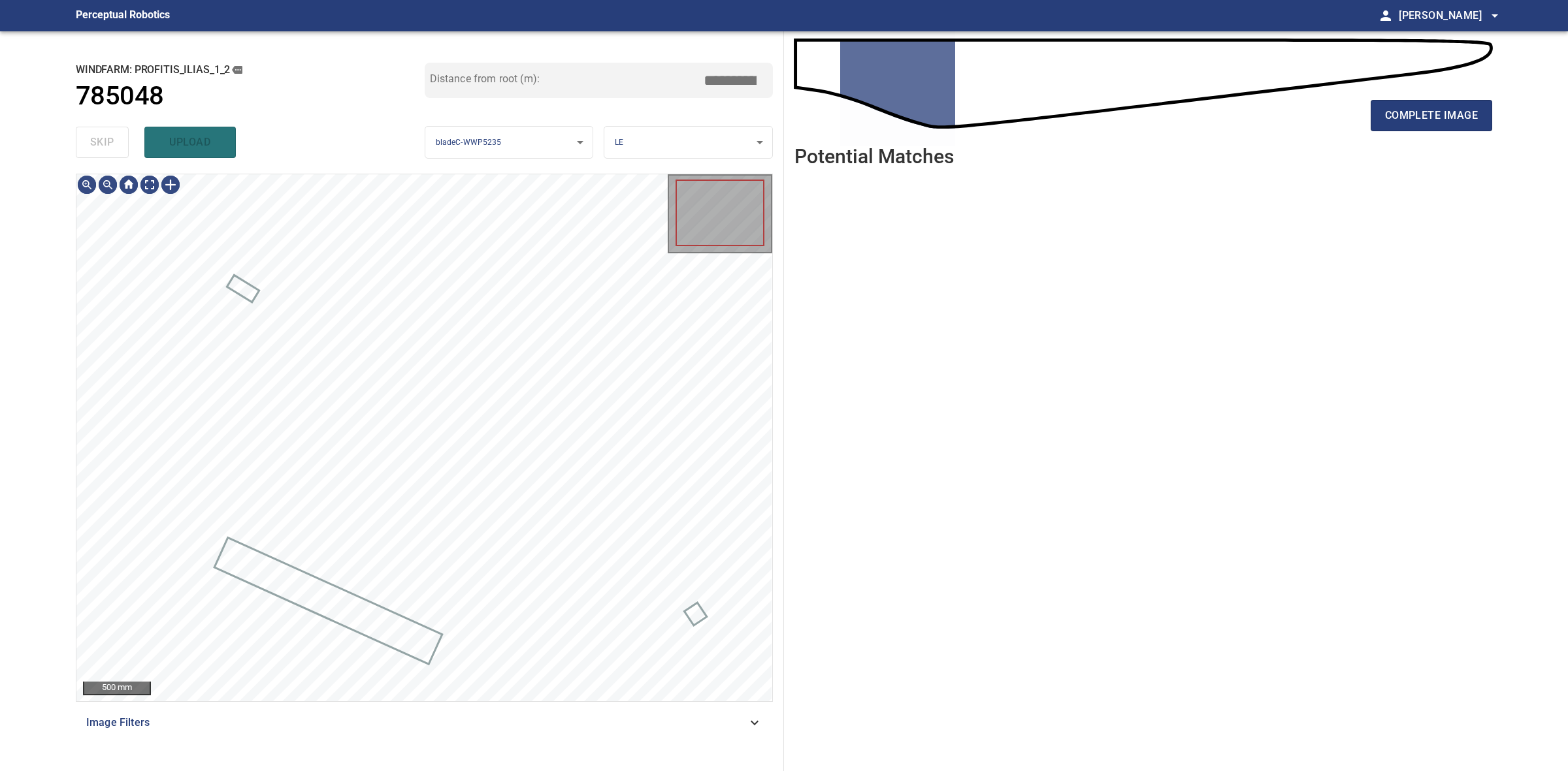
click at [111, 132] on div "skip upload" at bounding box center [250, 142] width 349 height 42
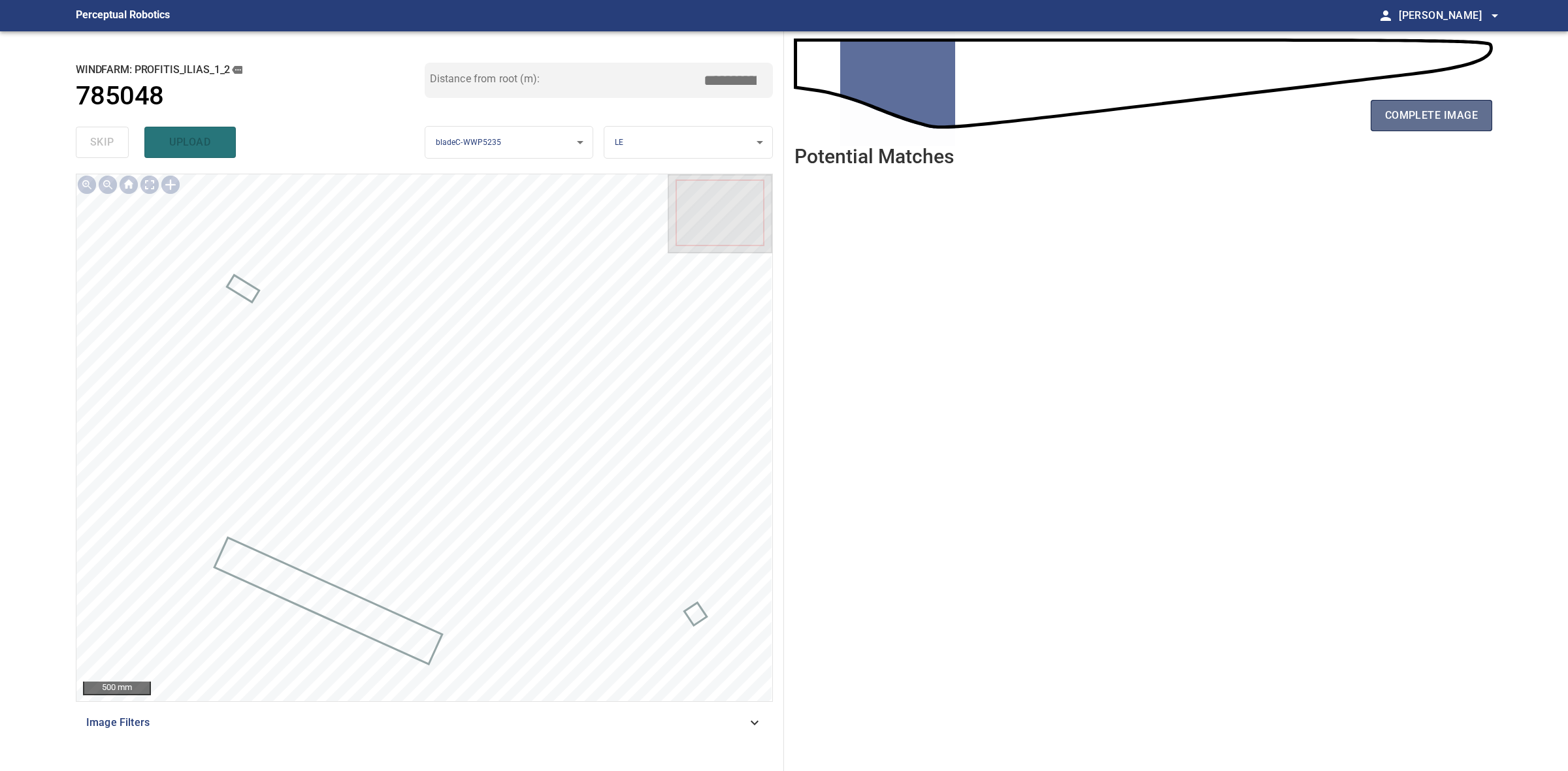
click at [1398, 115] on span "complete image" at bounding box center [1431, 116] width 93 height 19
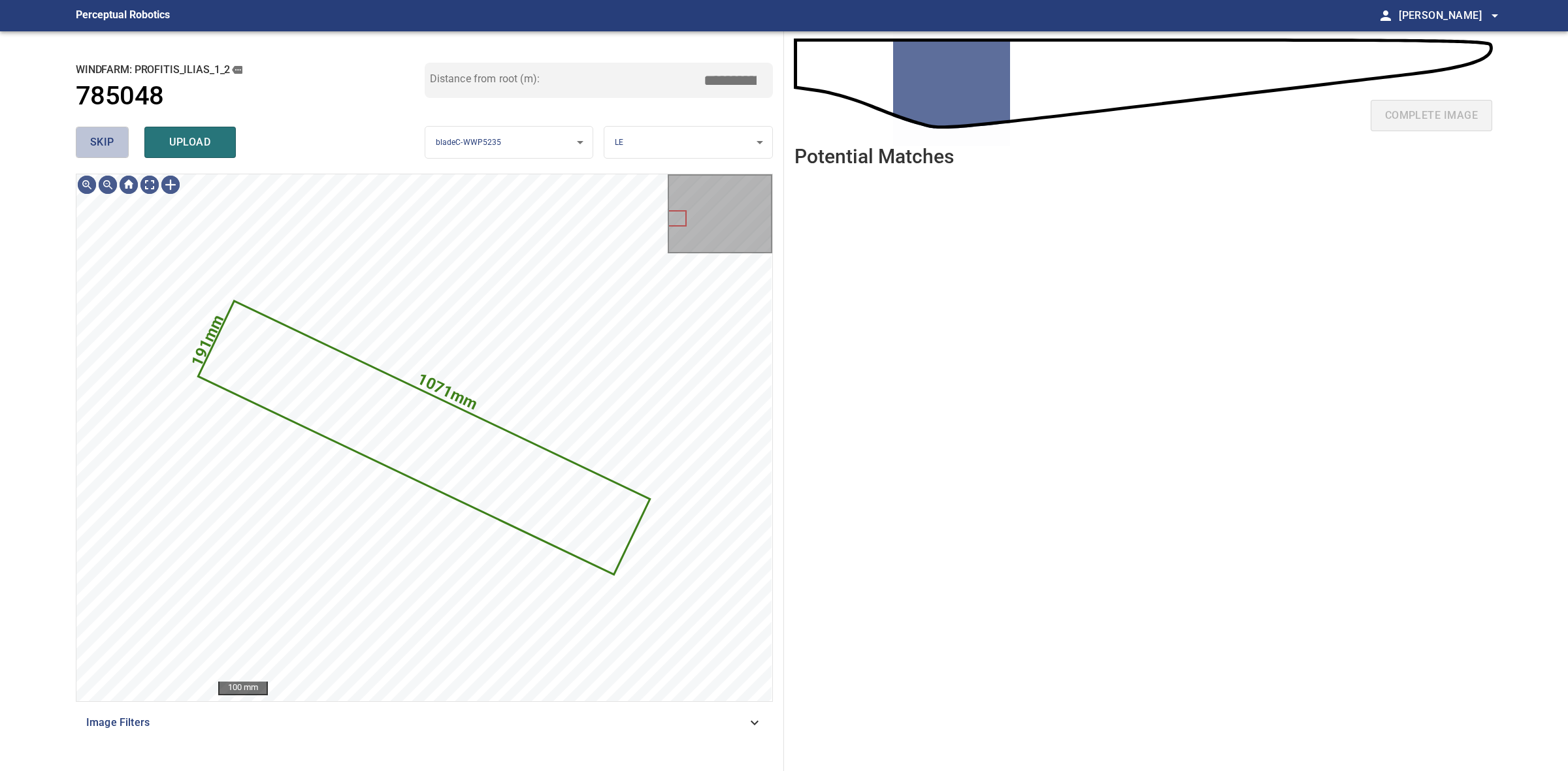
click at [90, 145] on span "skip" at bounding box center [102, 142] width 24 height 19
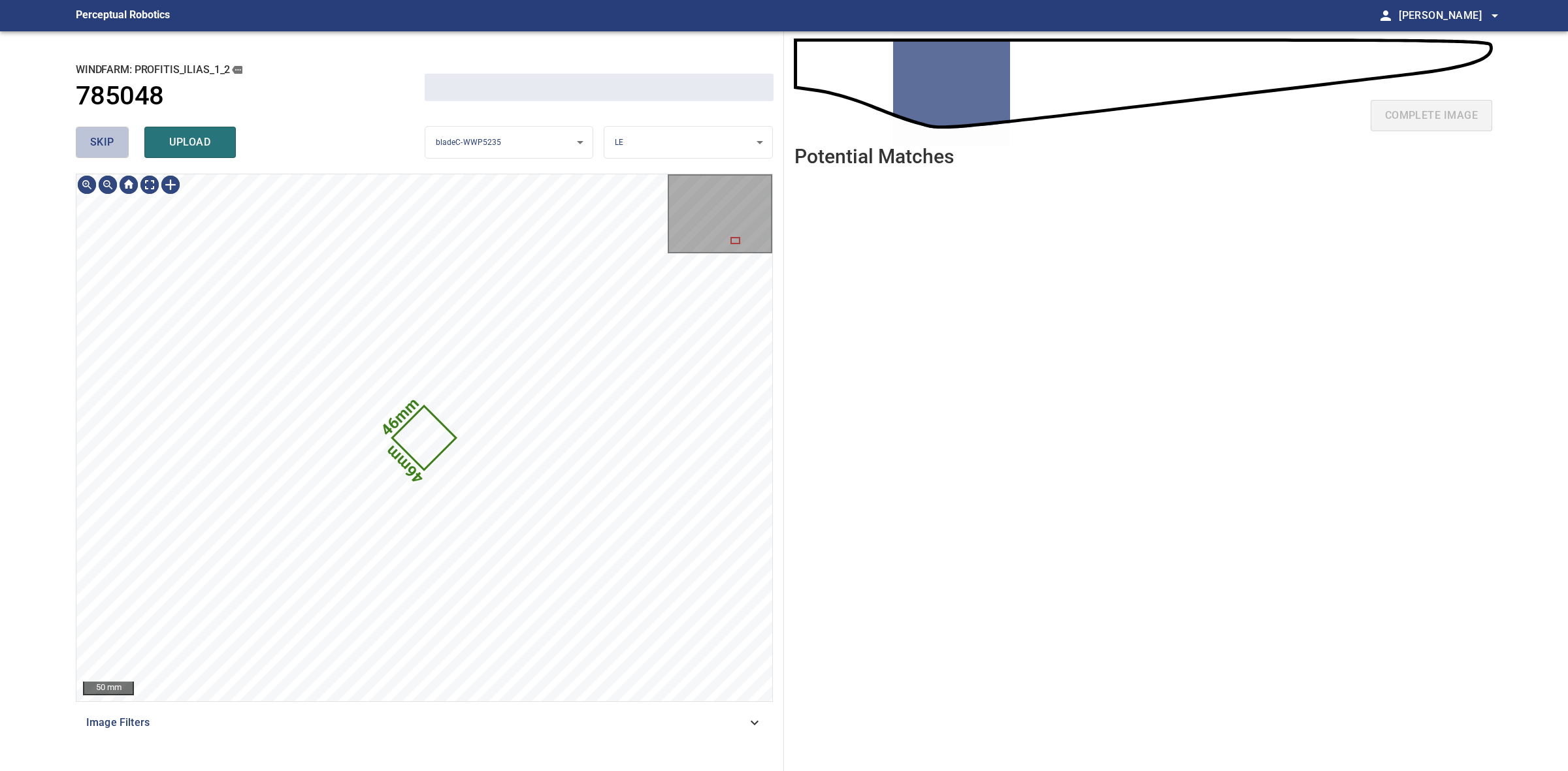
click at [90, 145] on span "skip" at bounding box center [102, 142] width 24 height 19
click at [89, 145] on div "skip upload" at bounding box center [250, 142] width 349 height 42
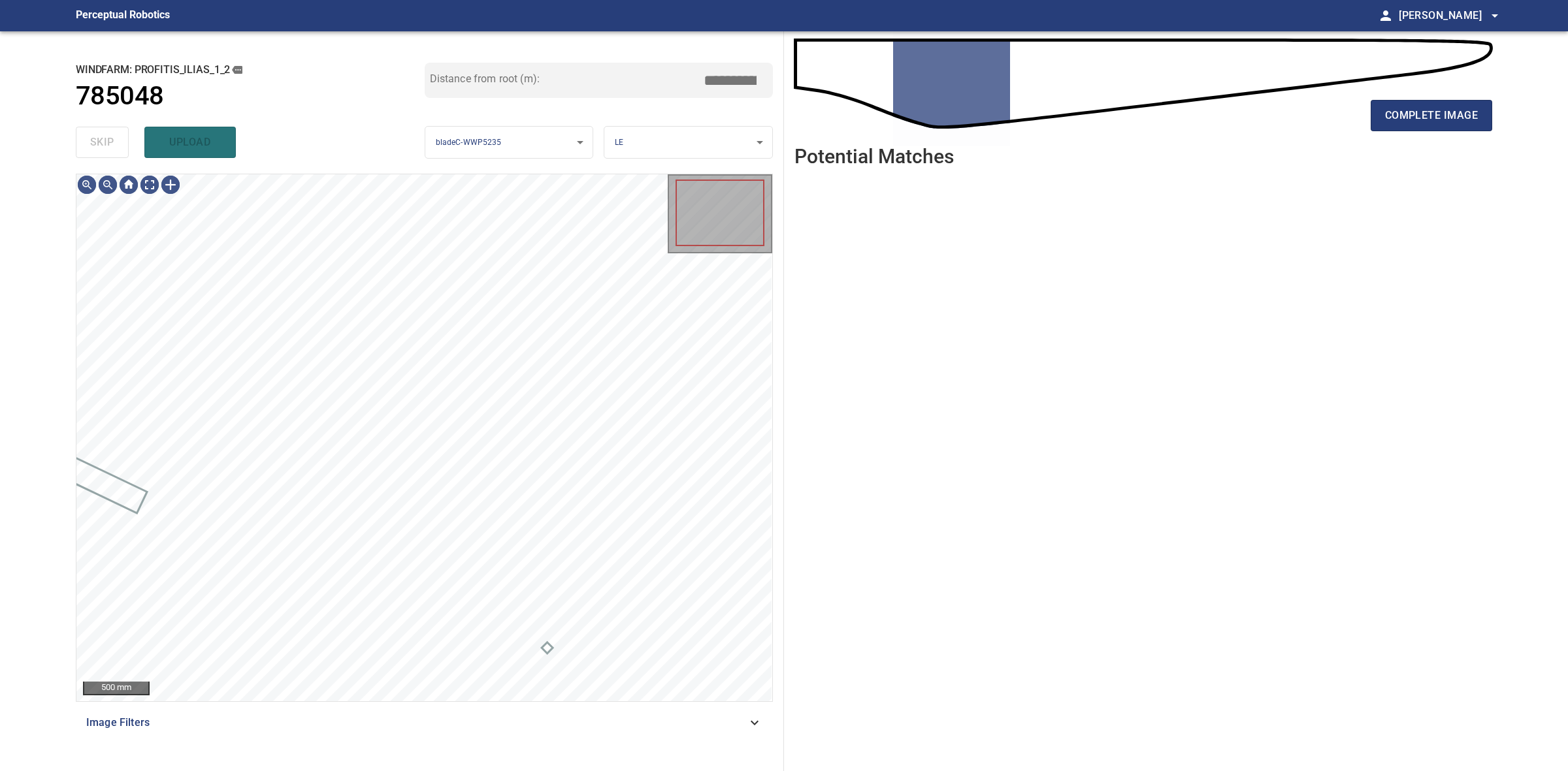
click at [89, 145] on div "skip upload" at bounding box center [250, 142] width 349 height 42
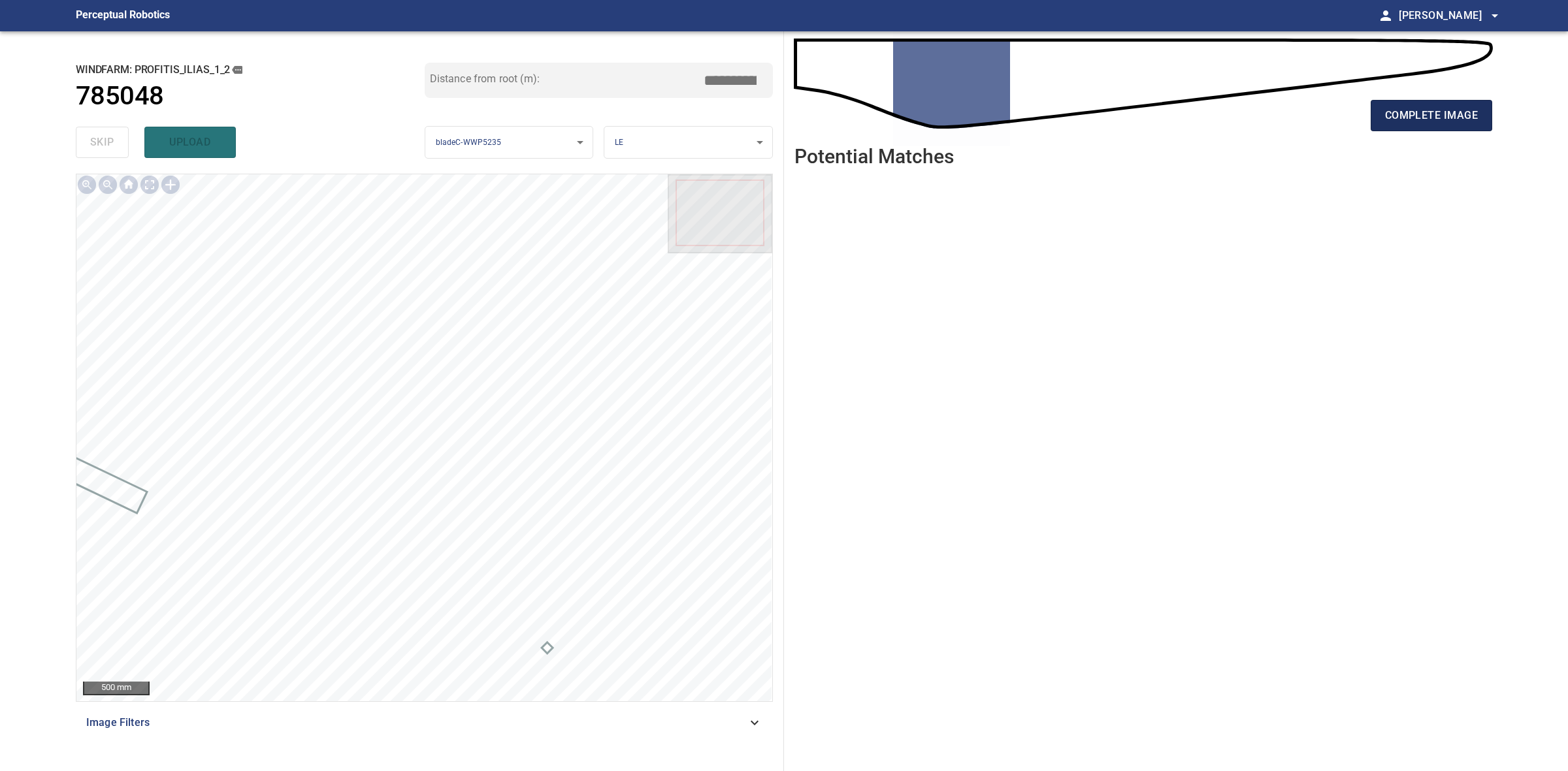
click at [1451, 107] on span "complete image" at bounding box center [1431, 116] width 93 height 19
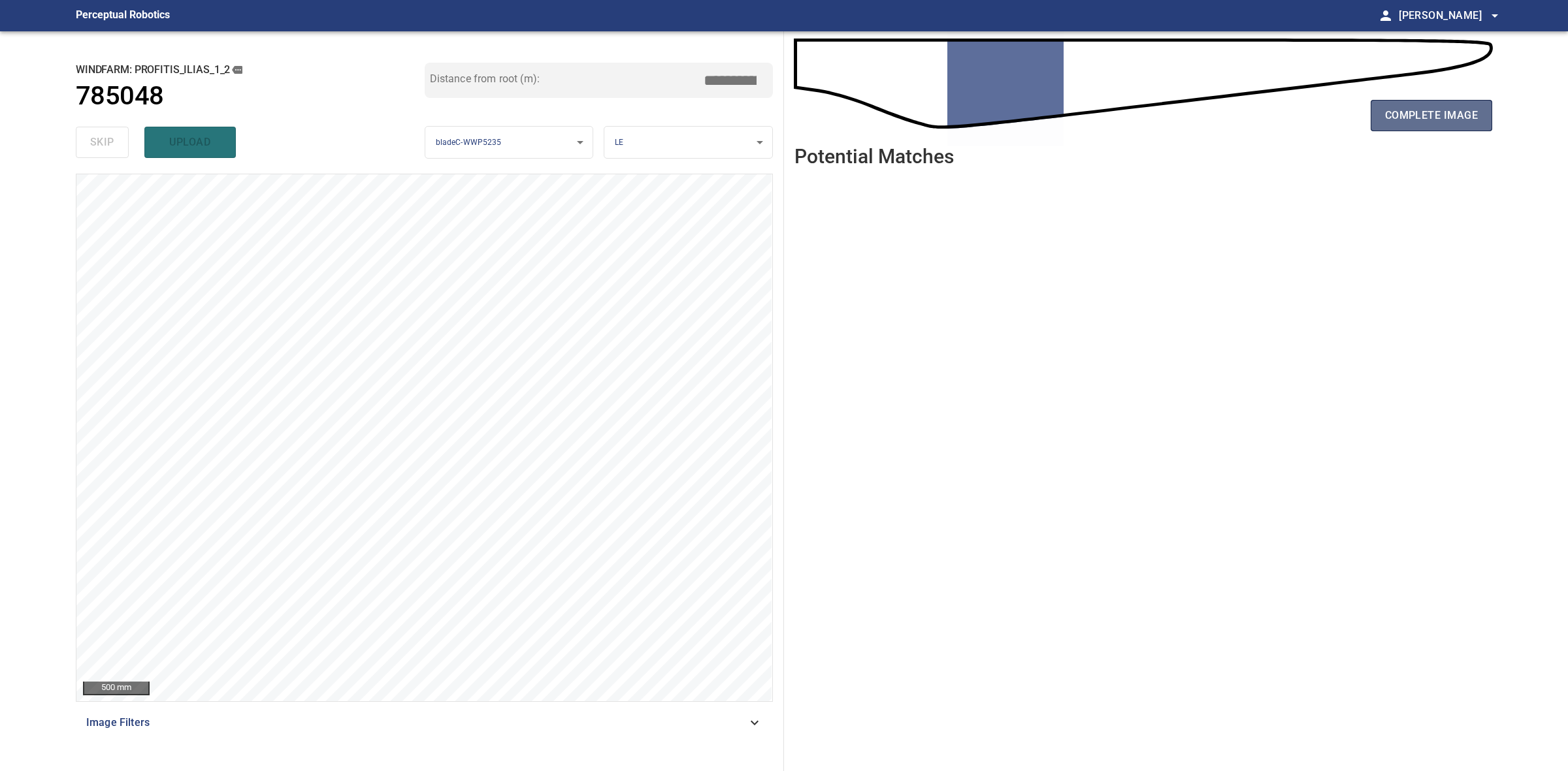
click at [1463, 120] on span "complete image" at bounding box center [1431, 116] width 93 height 19
click at [1451, 129] on button "complete image" at bounding box center [1431, 116] width 122 height 31
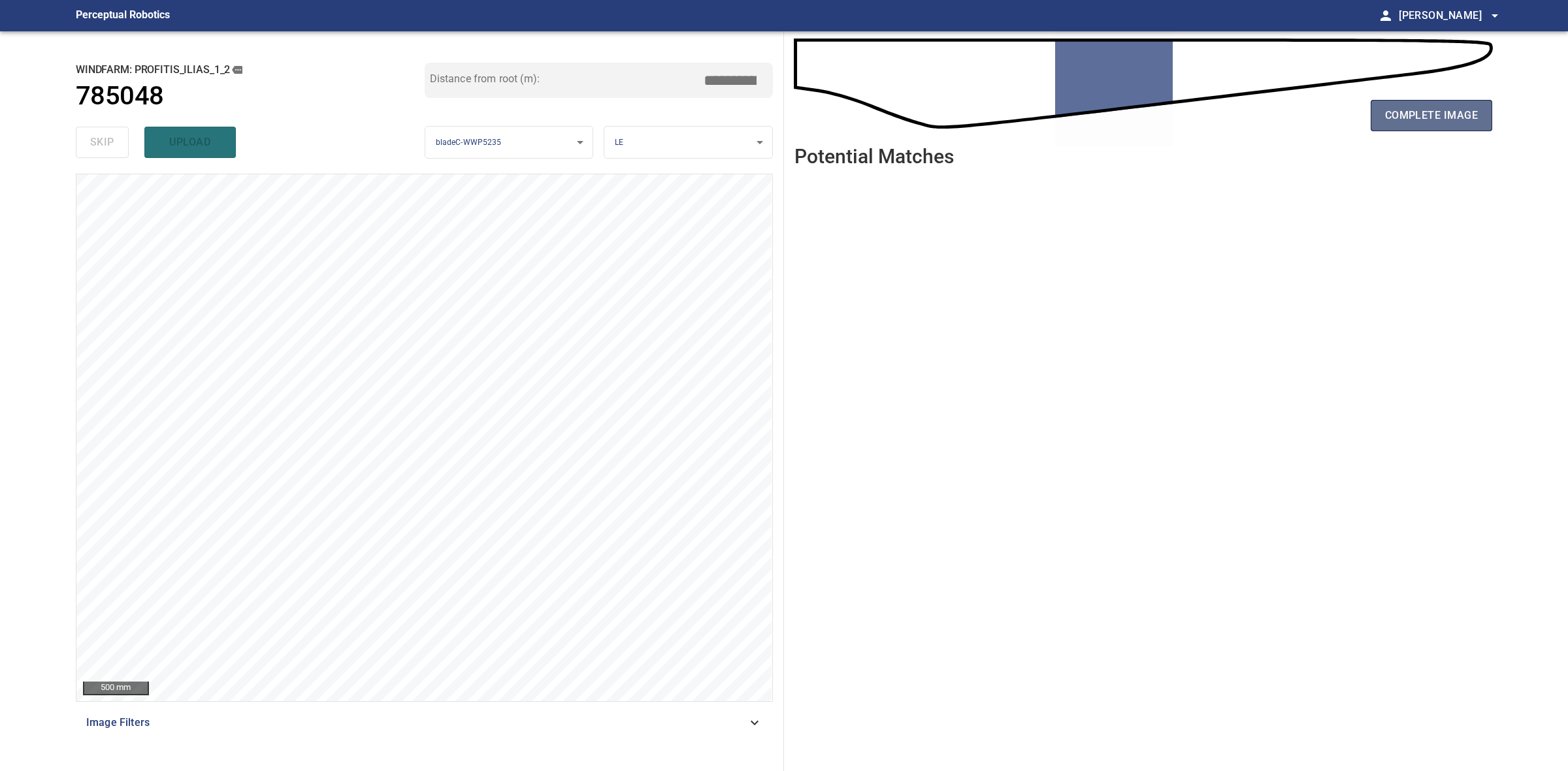
click at [1450, 129] on button "complete image" at bounding box center [1431, 116] width 122 height 31
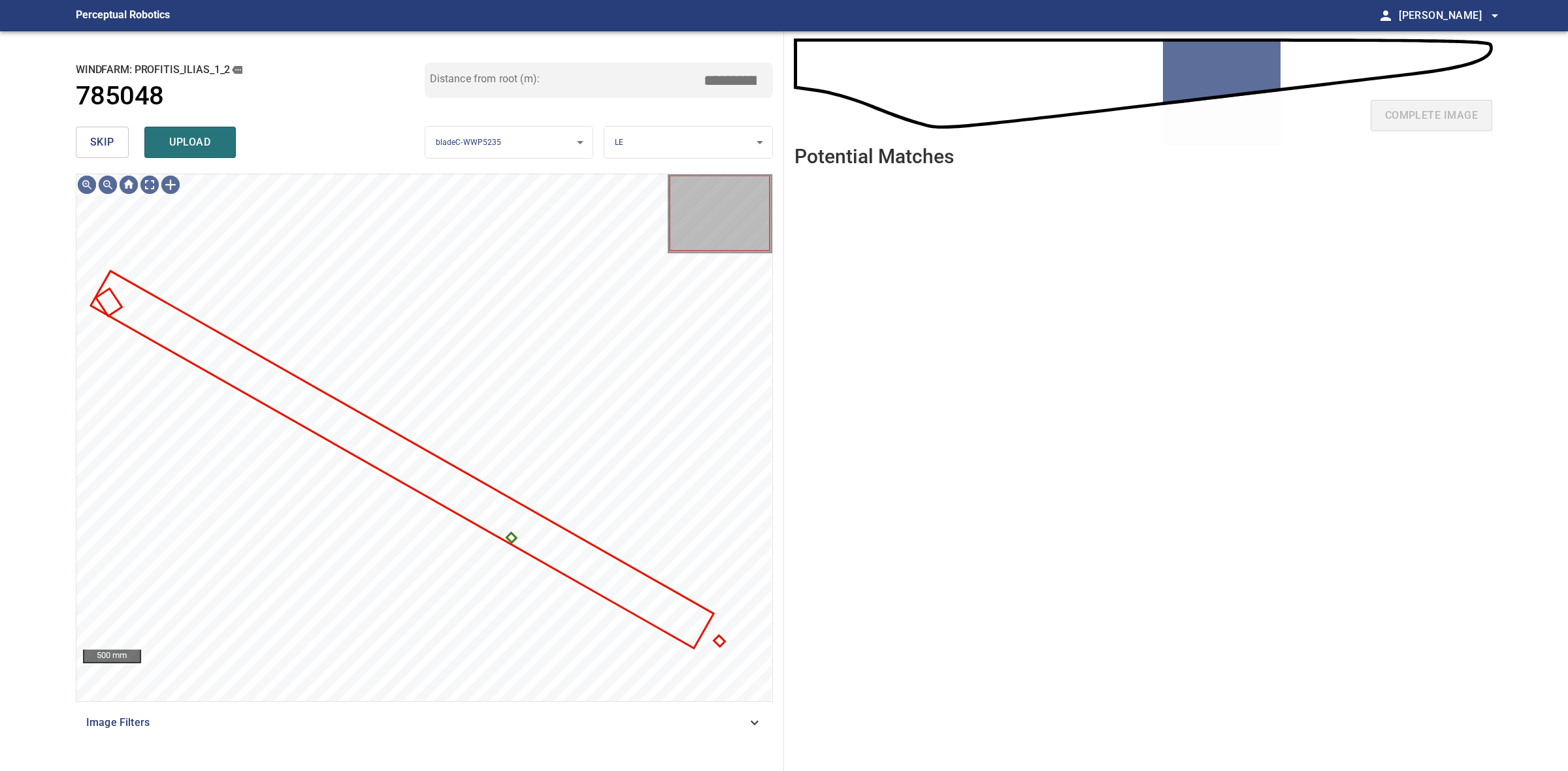
click at [190, 149] on span "upload" at bounding box center [190, 142] width 63 height 19
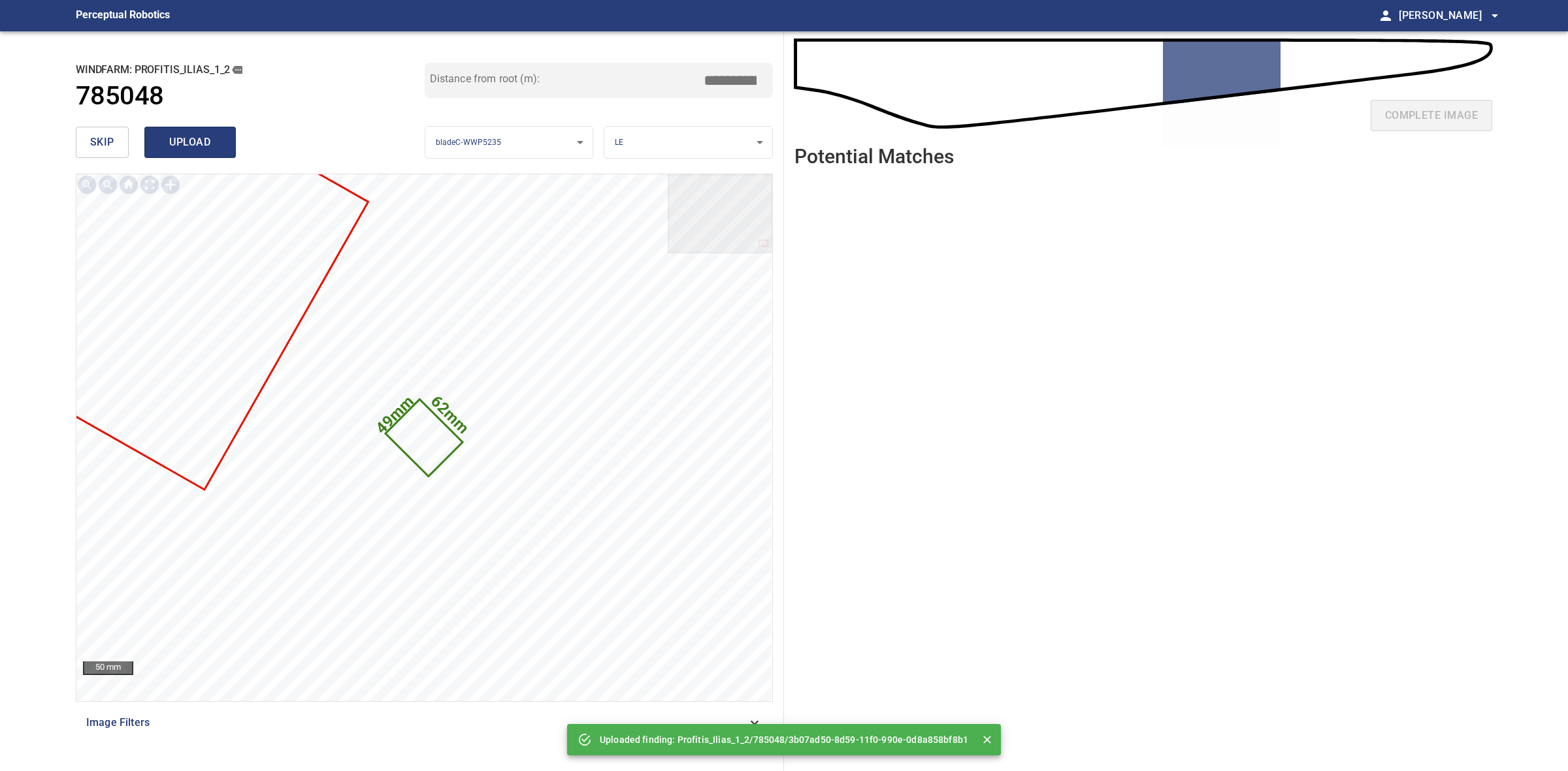
click at [197, 135] on span "upload" at bounding box center [190, 142] width 63 height 19
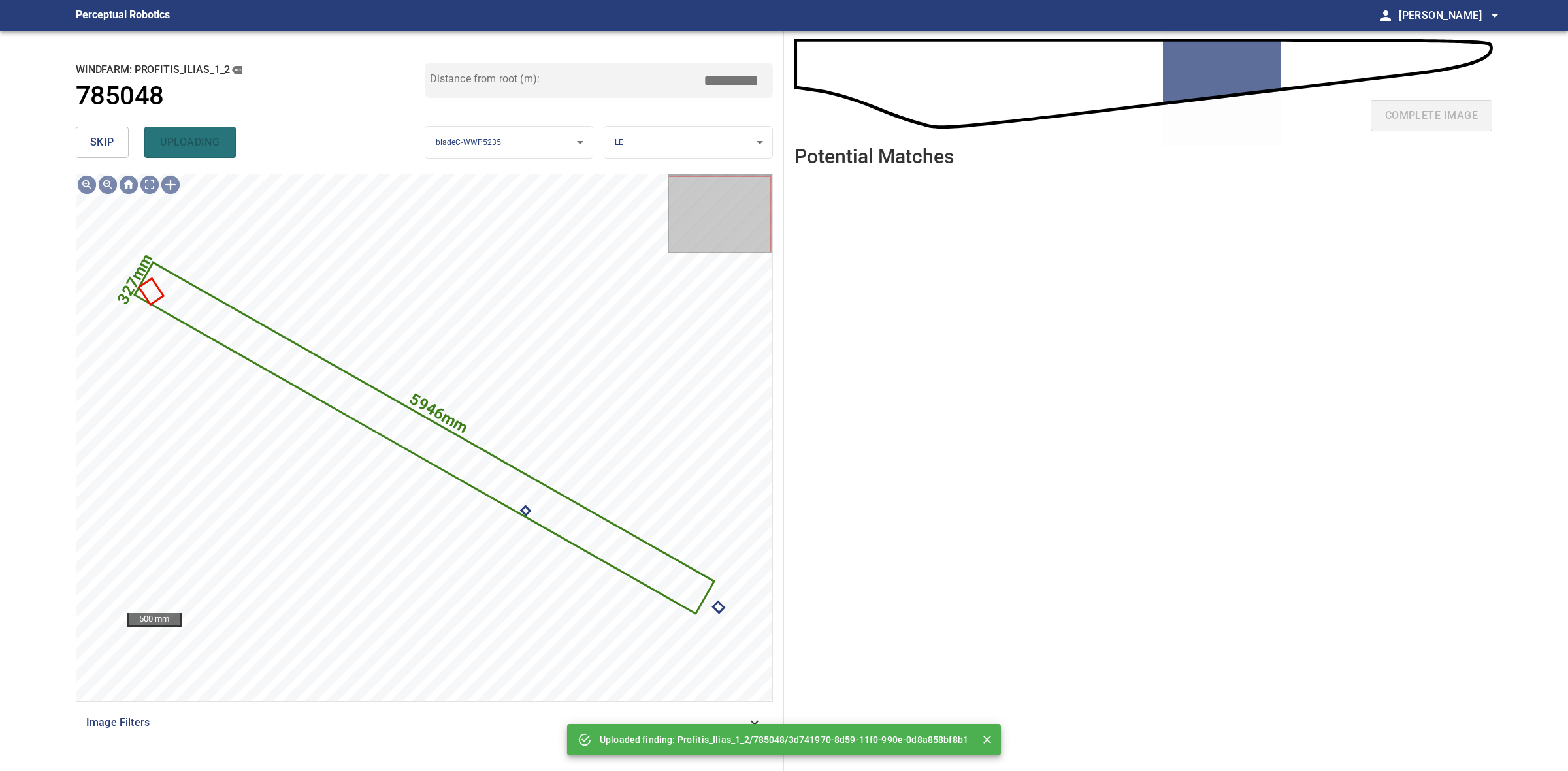
click at [93, 142] on span "skip" at bounding box center [102, 142] width 24 height 19
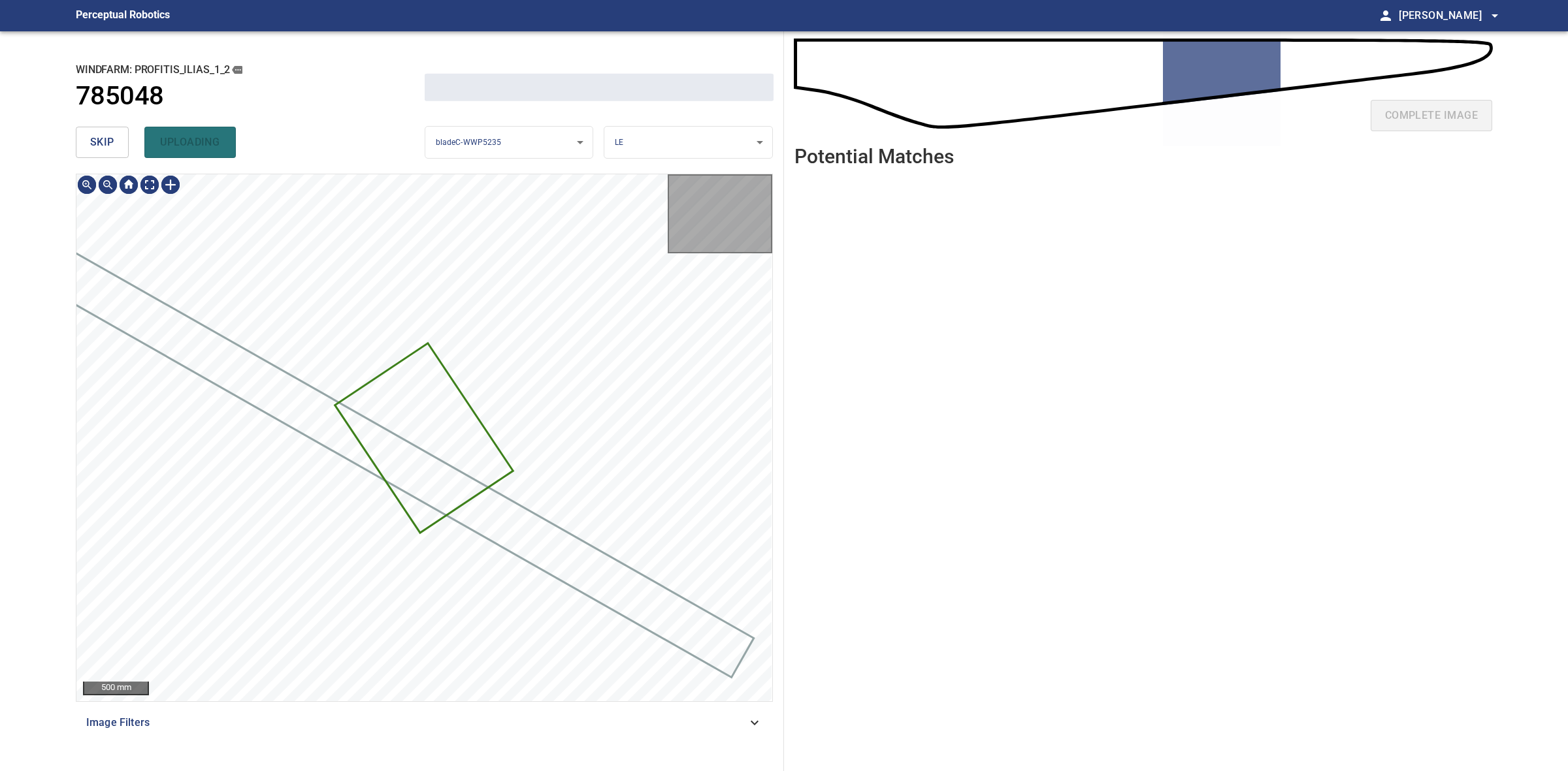
click at [93, 142] on span "skip" at bounding box center [102, 142] width 24 height 19
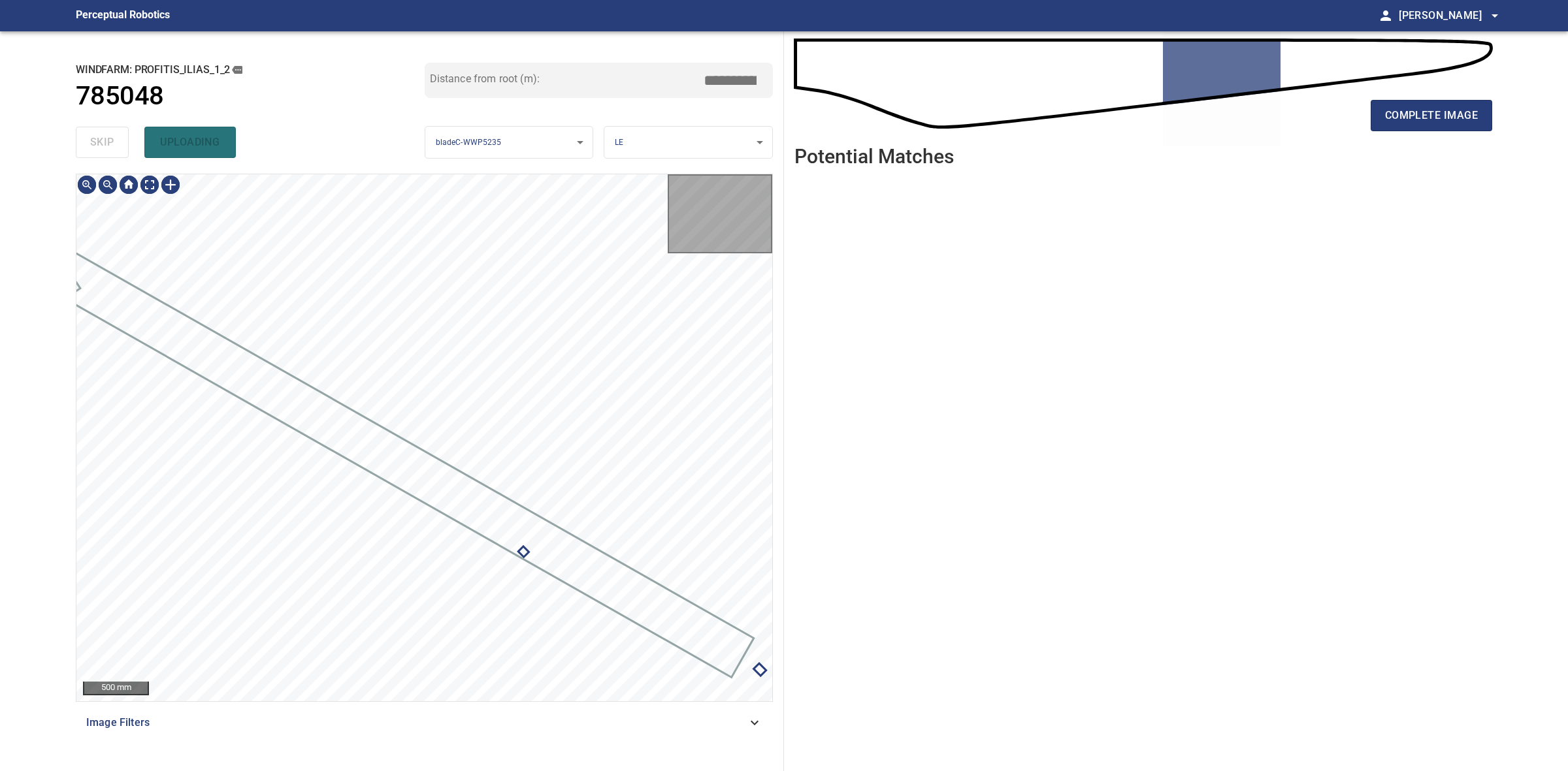
click at [93, 142] on div "skip uploading" at bounding box center [250, 142] width 349 height 42
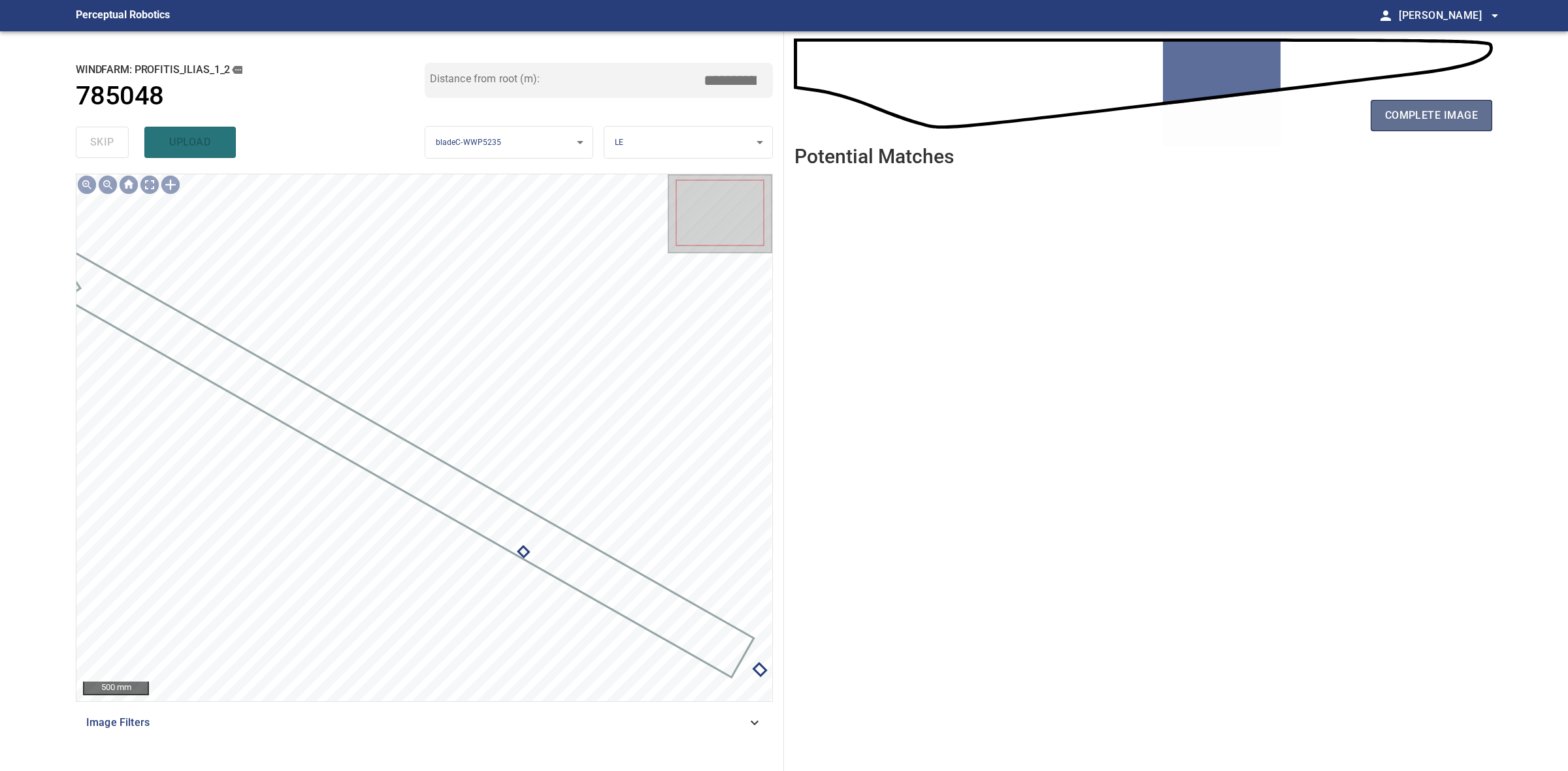
click at [1428, 100] on button "complete image" at bounding box center [1431, 116] width 122 height 31
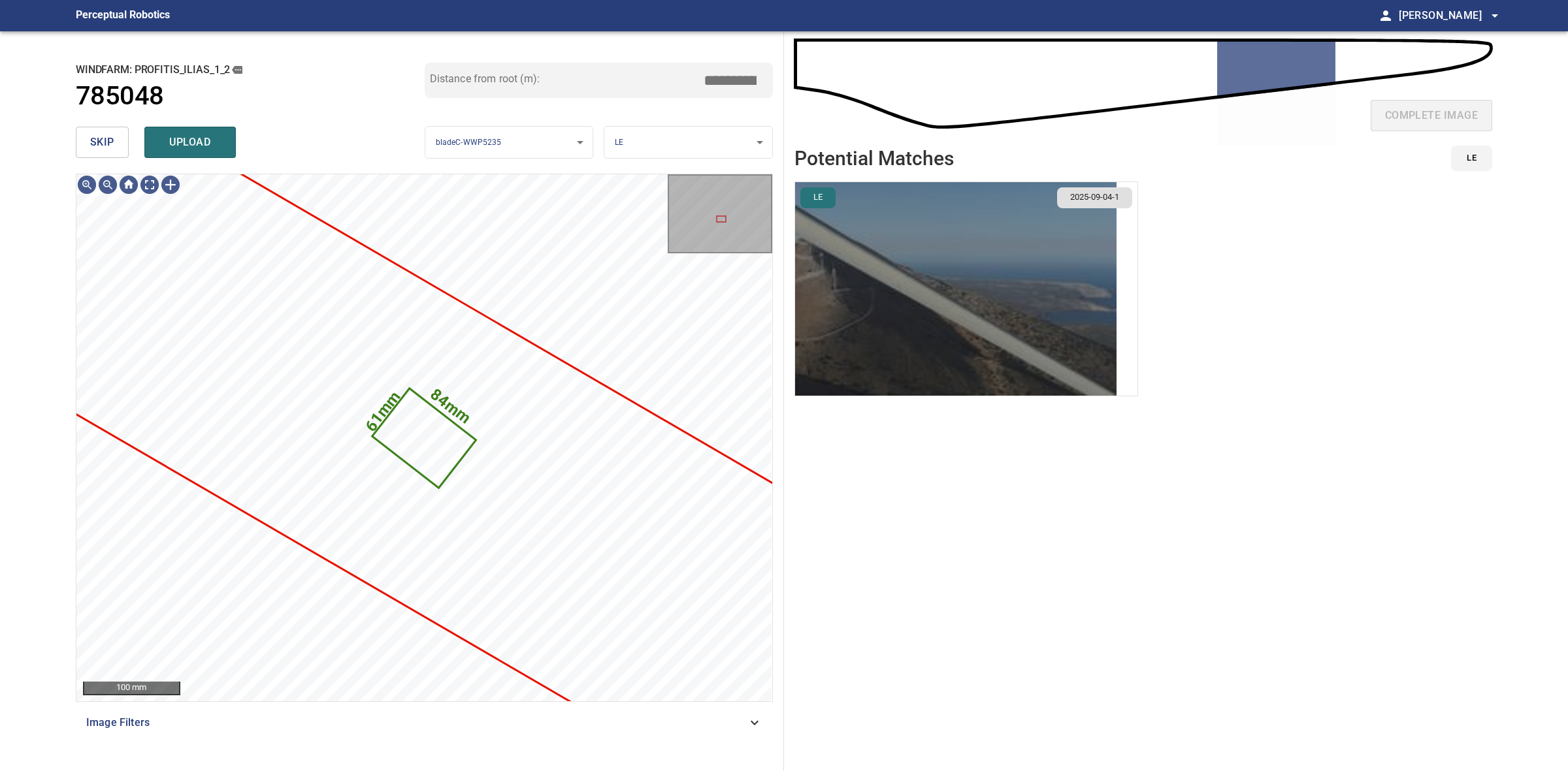
click at [1085, 263] on img "button" at bounding box center [955, 289] width 321 height 213
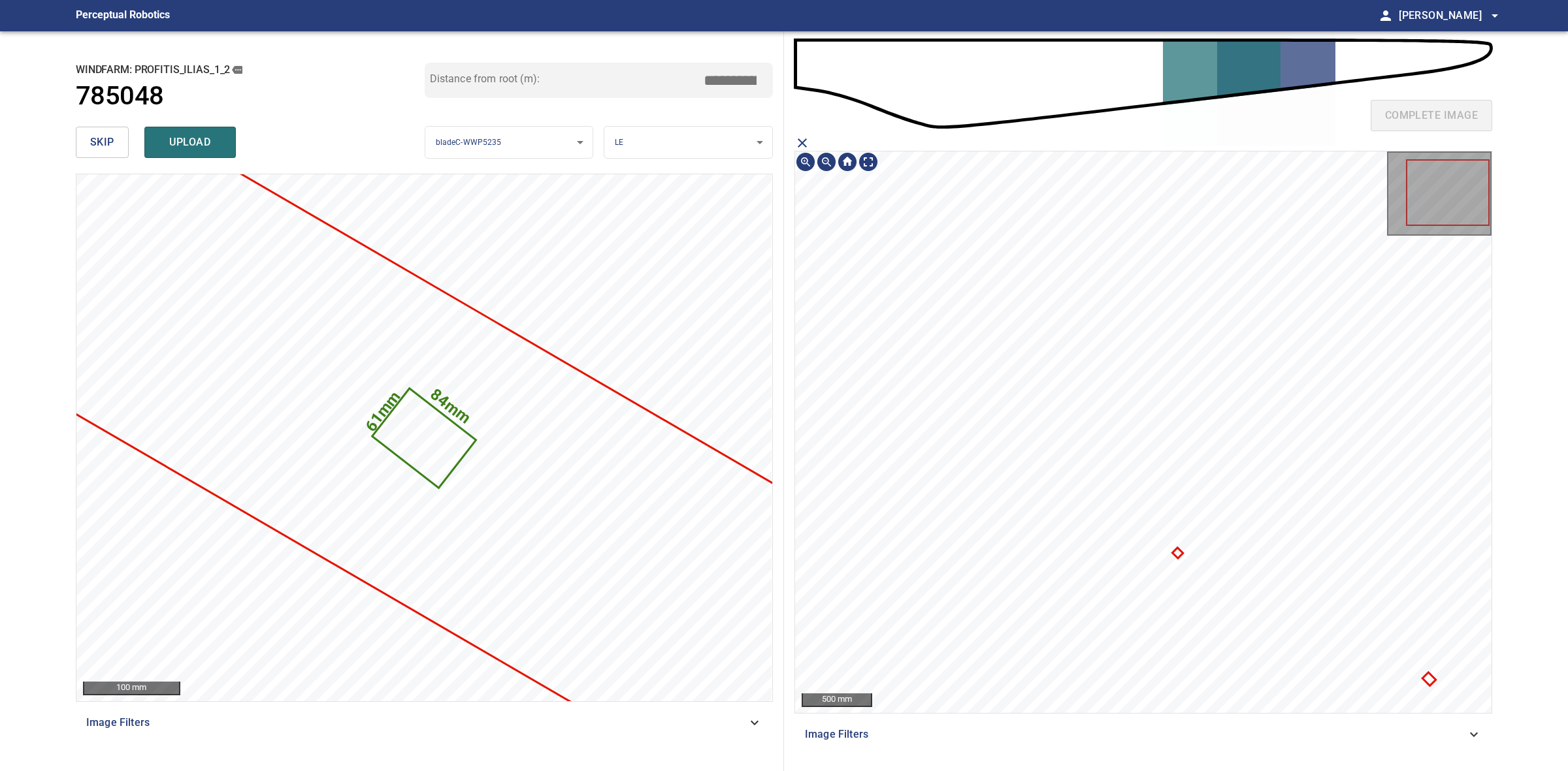
click at [1426, 681] on icon at bounding box center [1429, 679] width 11 height 11
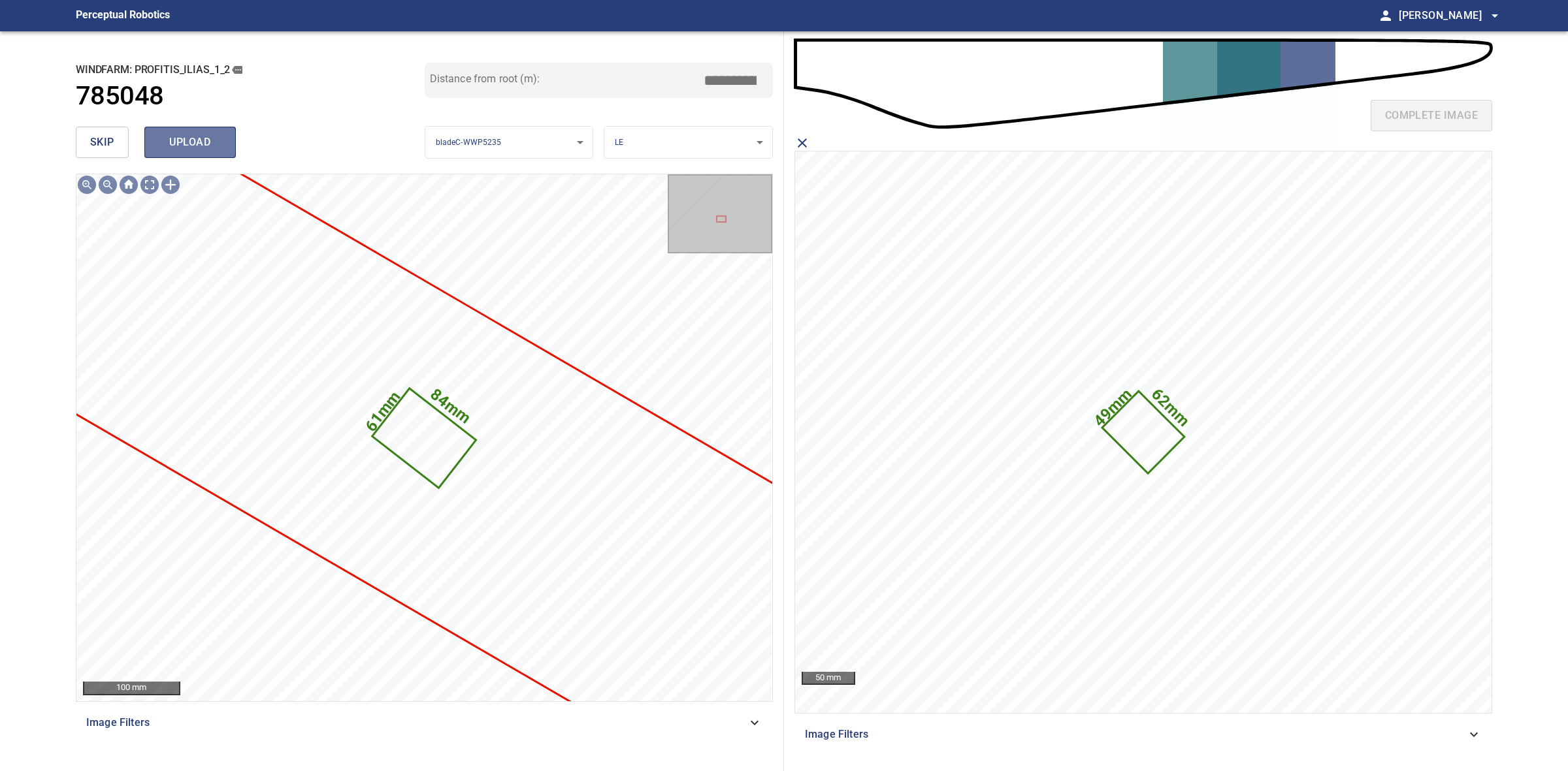
click at [213, 132] on button "upload" at bounding box center [190, 142] width 92 height 31
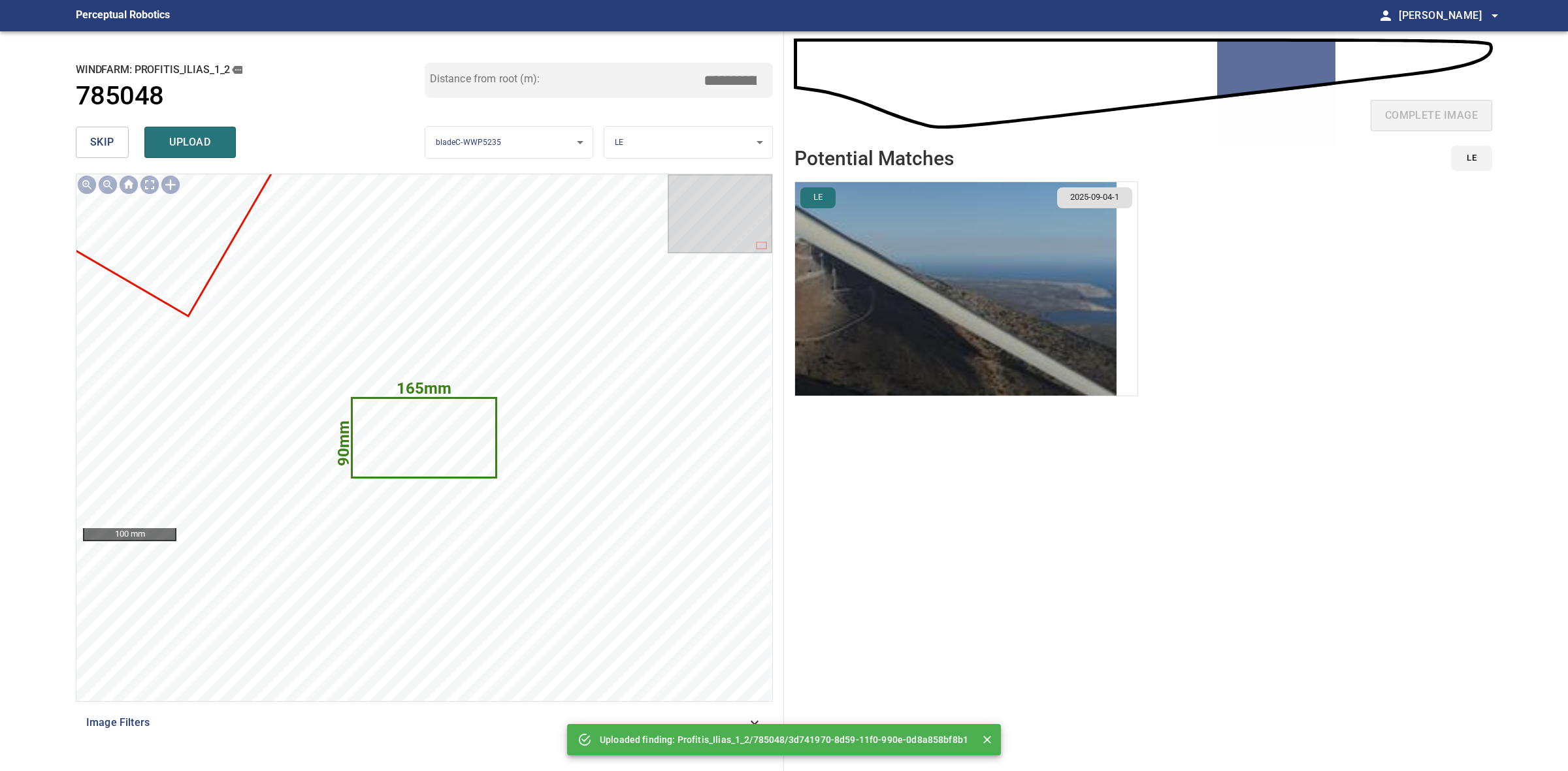
click at [112, 139] on span "skip" at bounding box center [102, 142] width 24 height 19
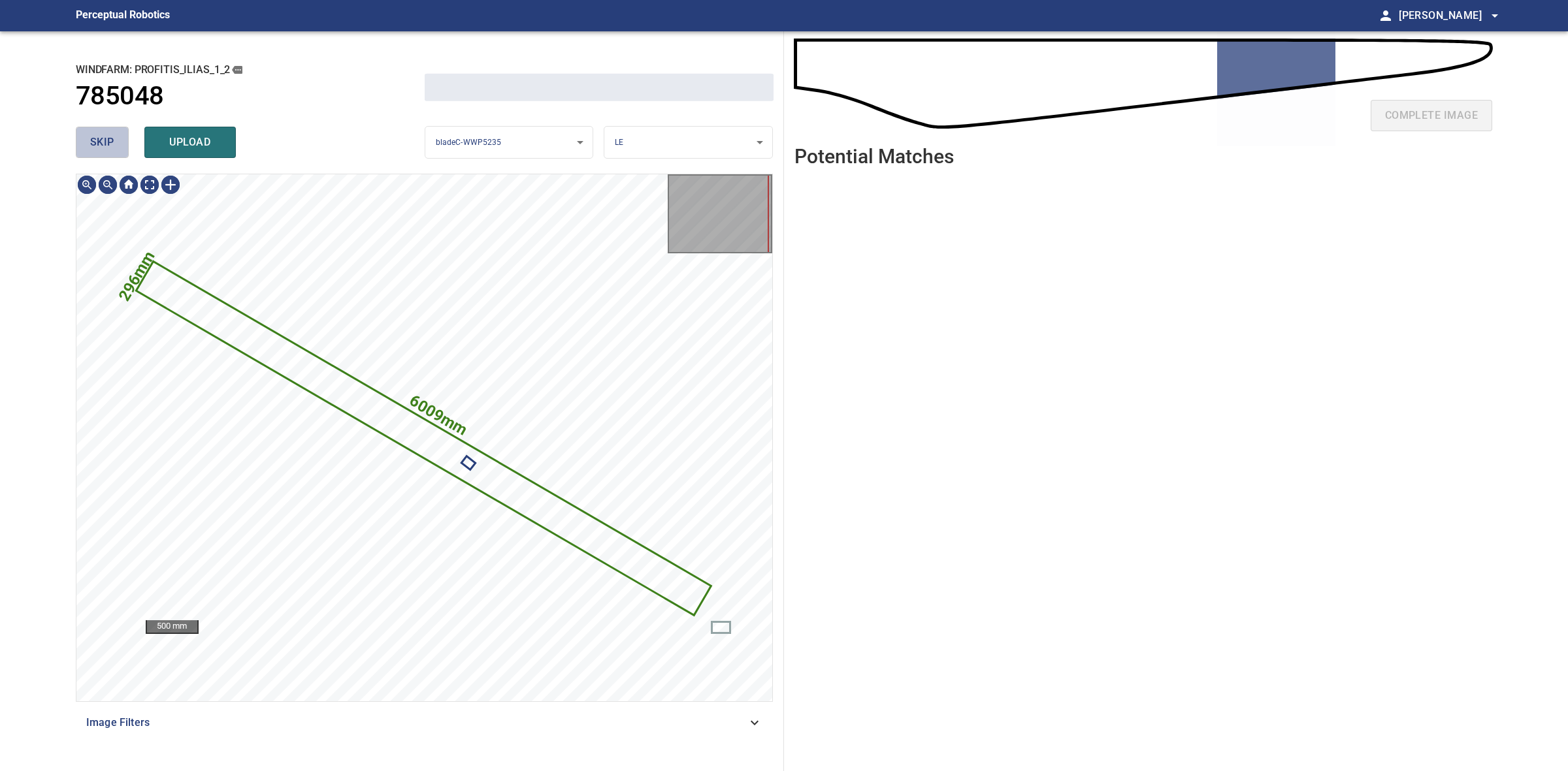
click at [112, 139] on span "skip" at bounding box center [102, 142] width 24 height 19
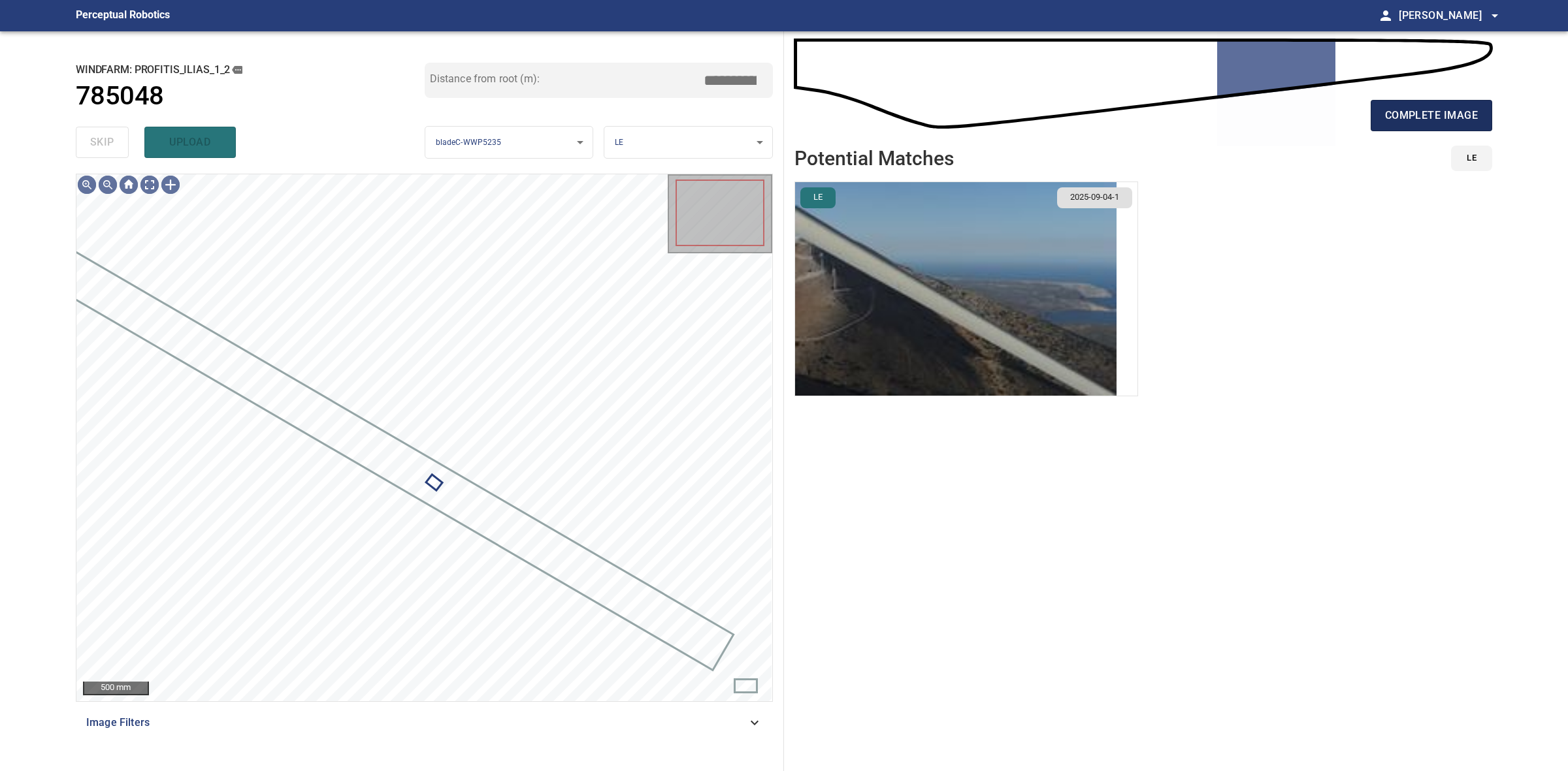
click at [1441, 115] on span "complete image" at bounding box center [1431, 116] width 93 height 19
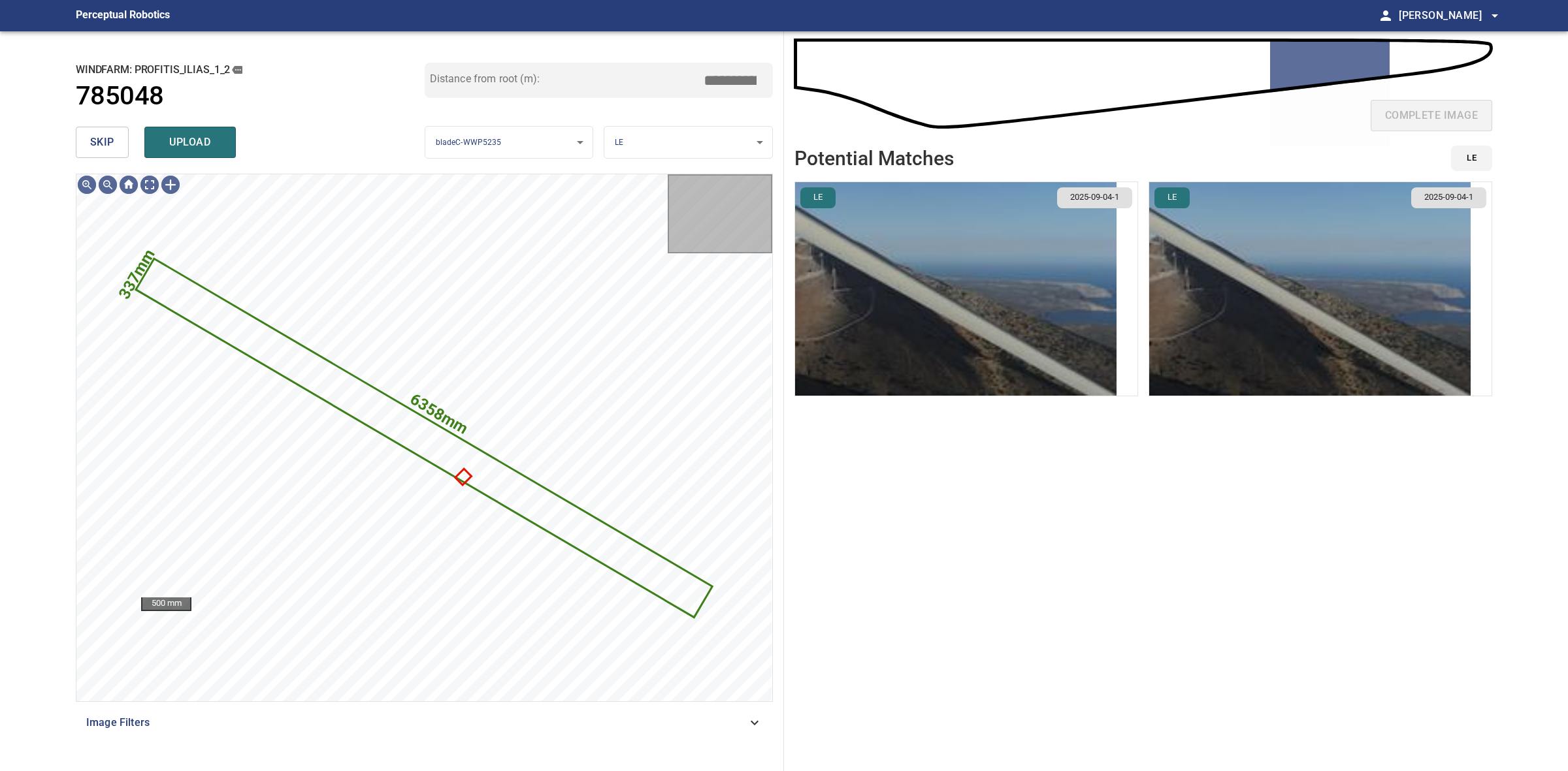
click at [120, 136] on button "skip" at bounding box center [102, 142] width 53 height 31
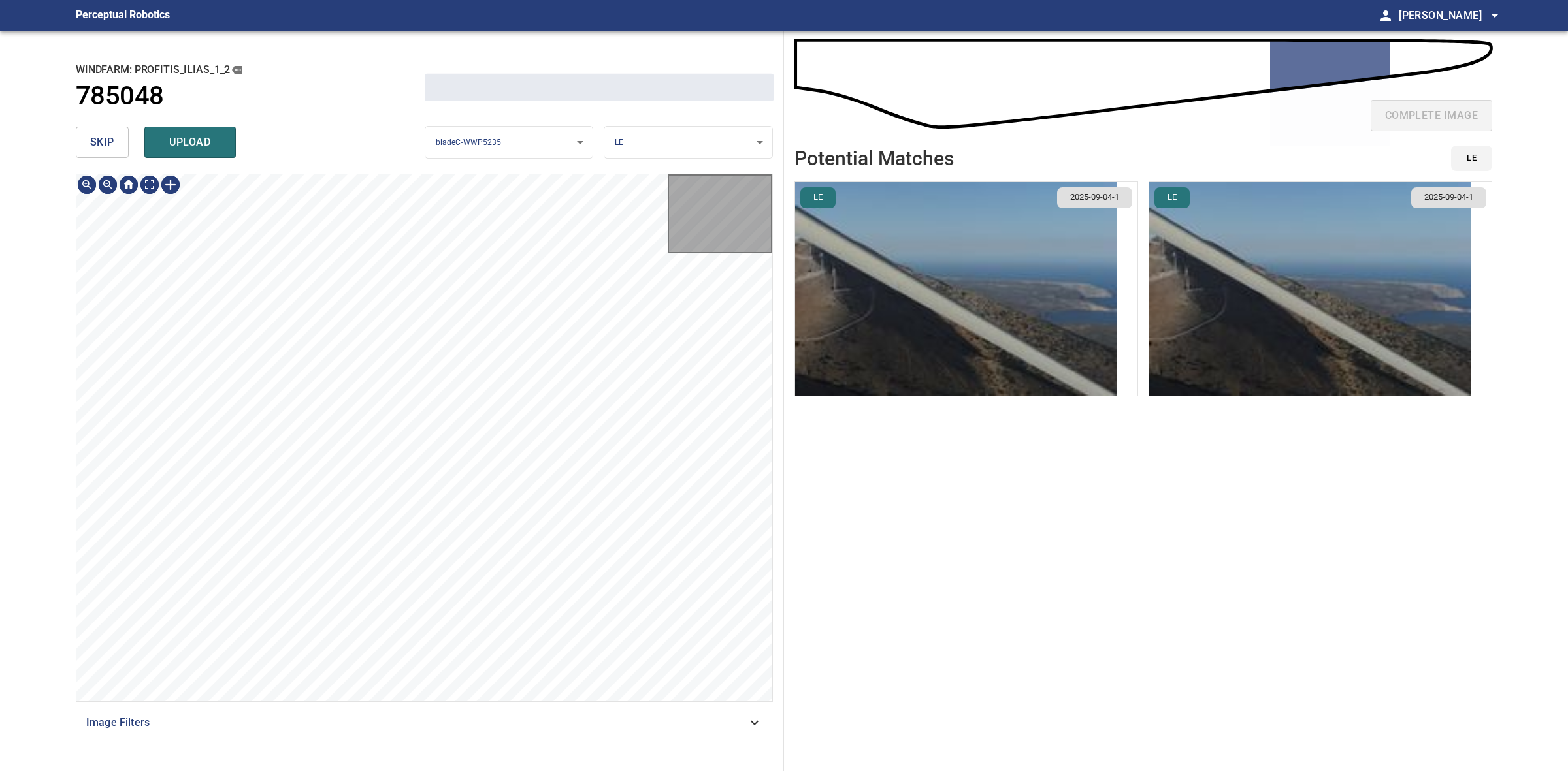
click at [120, 136] on button "skip" at bounding box center [102, 142] width 53 height 31
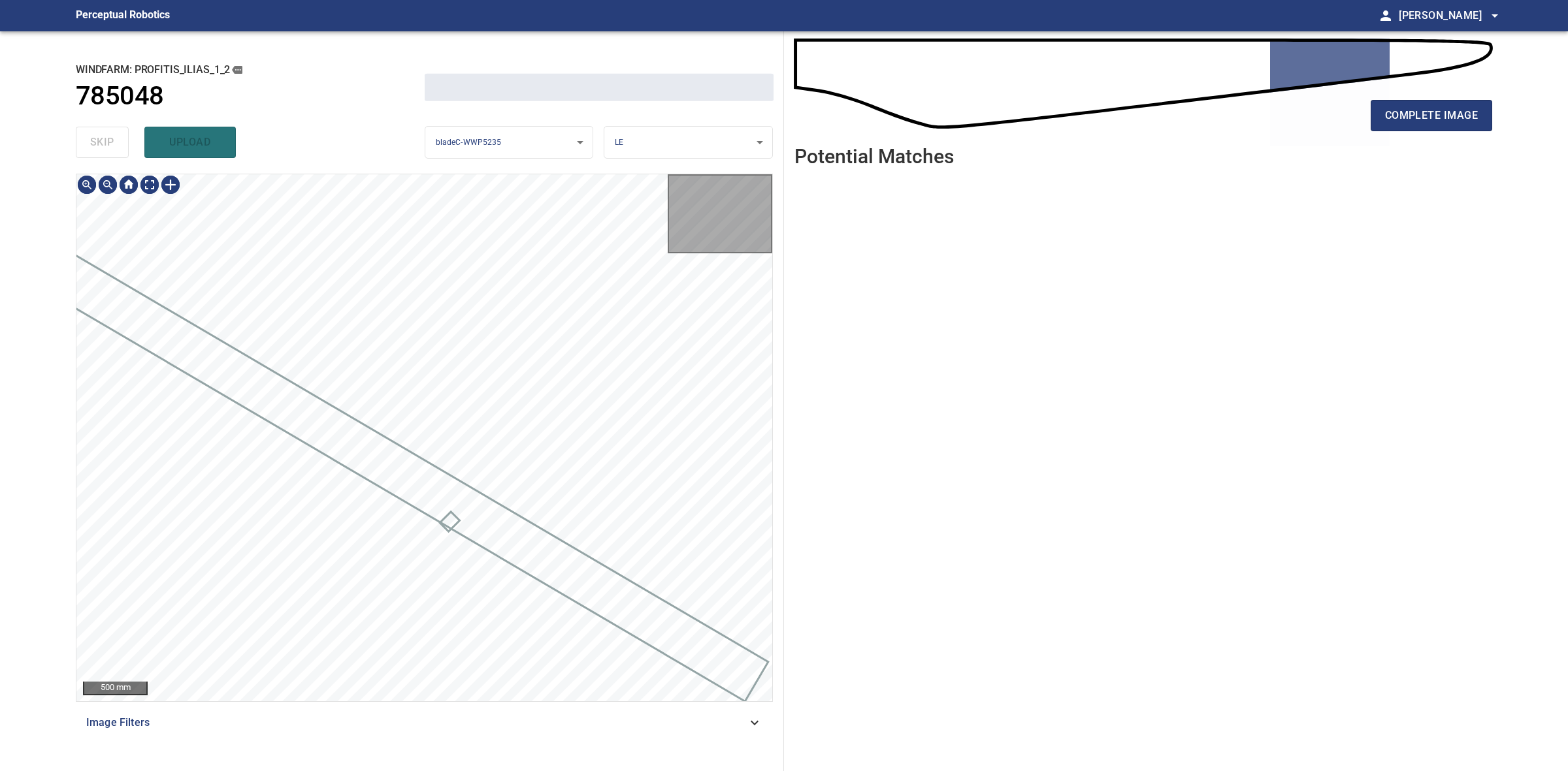
click at [120, 136] on div "skip upload" at bounding box center [250, 142] width 349 height 42
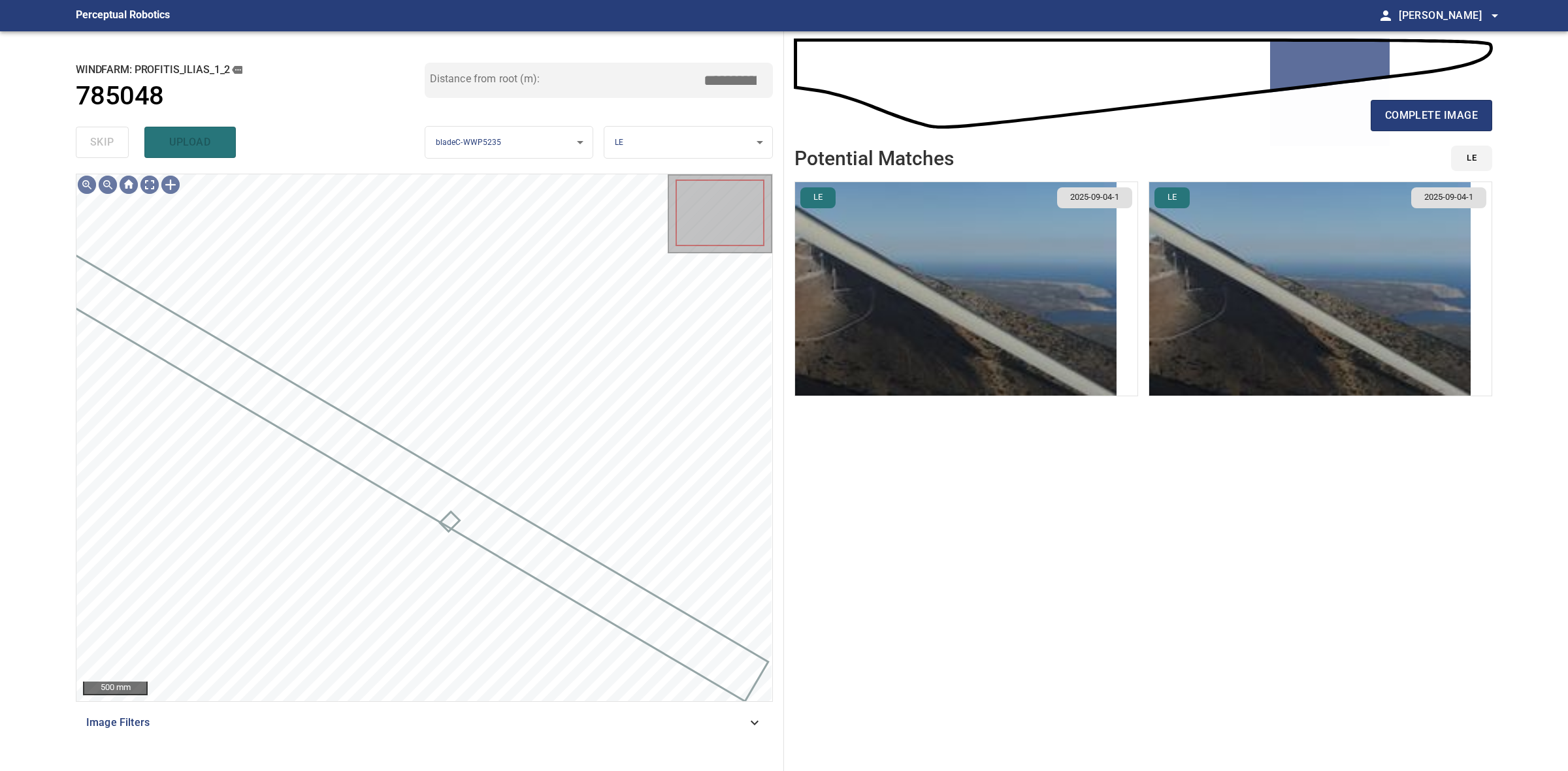
click at [1385, 132] on div "complete image" at bounding box center [1143, 120] width 697 height 52
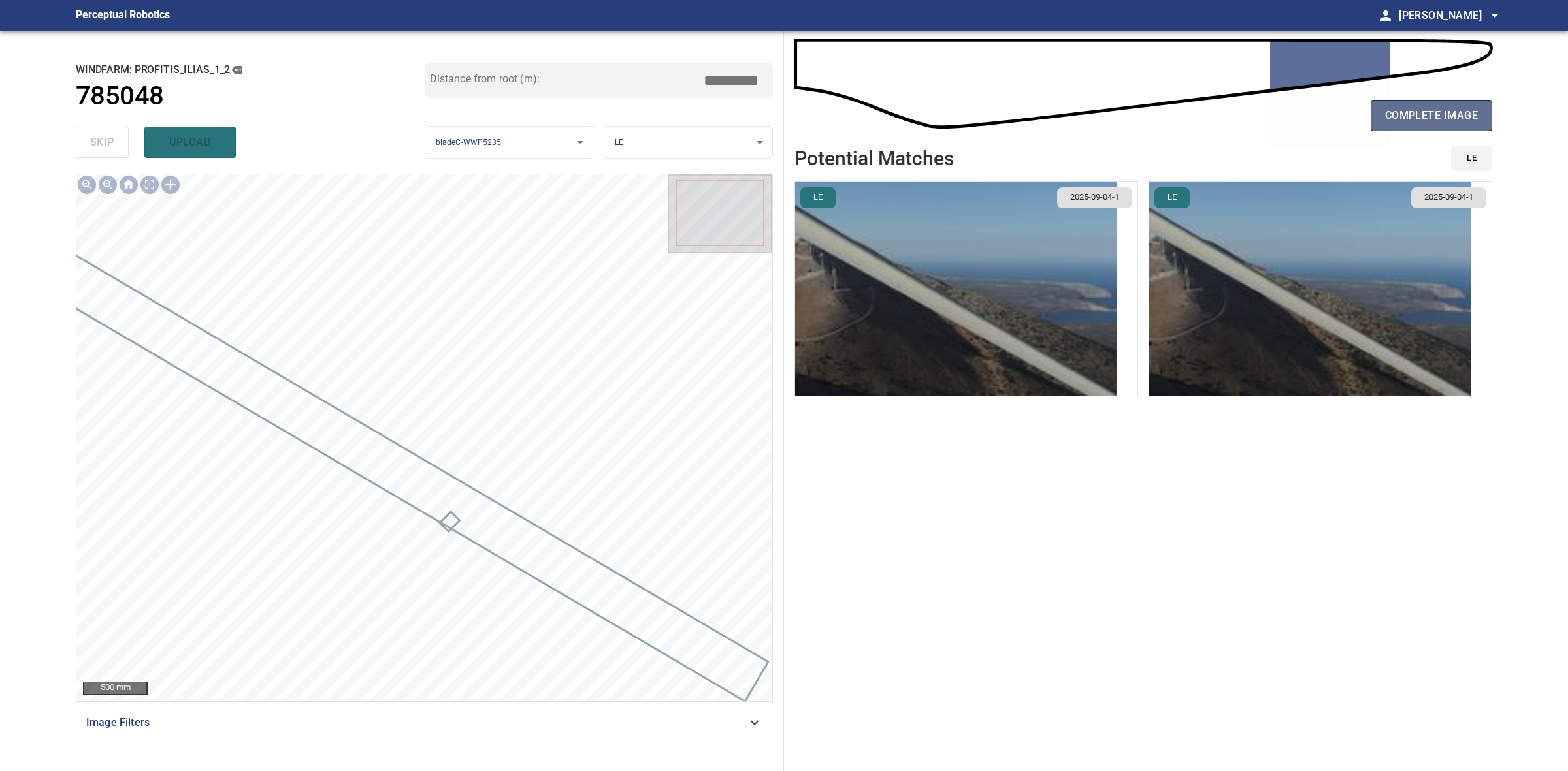
click at [1388, 122] on span "complete image" at bounding box center [1431, 116] width 93 height 19
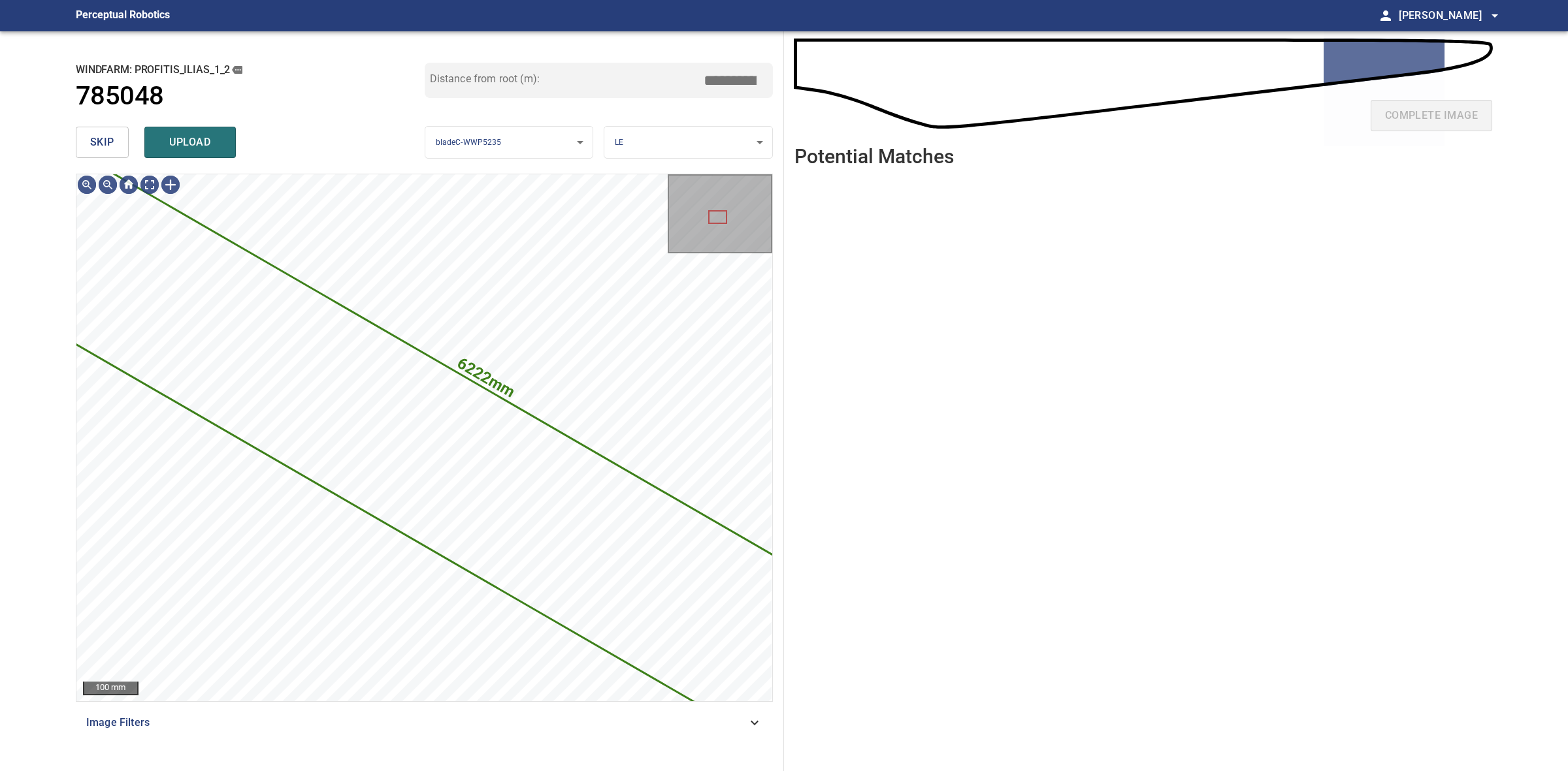
click at [117, 151] on button "skip" at bounding box center [102, 142] width 53 height 31
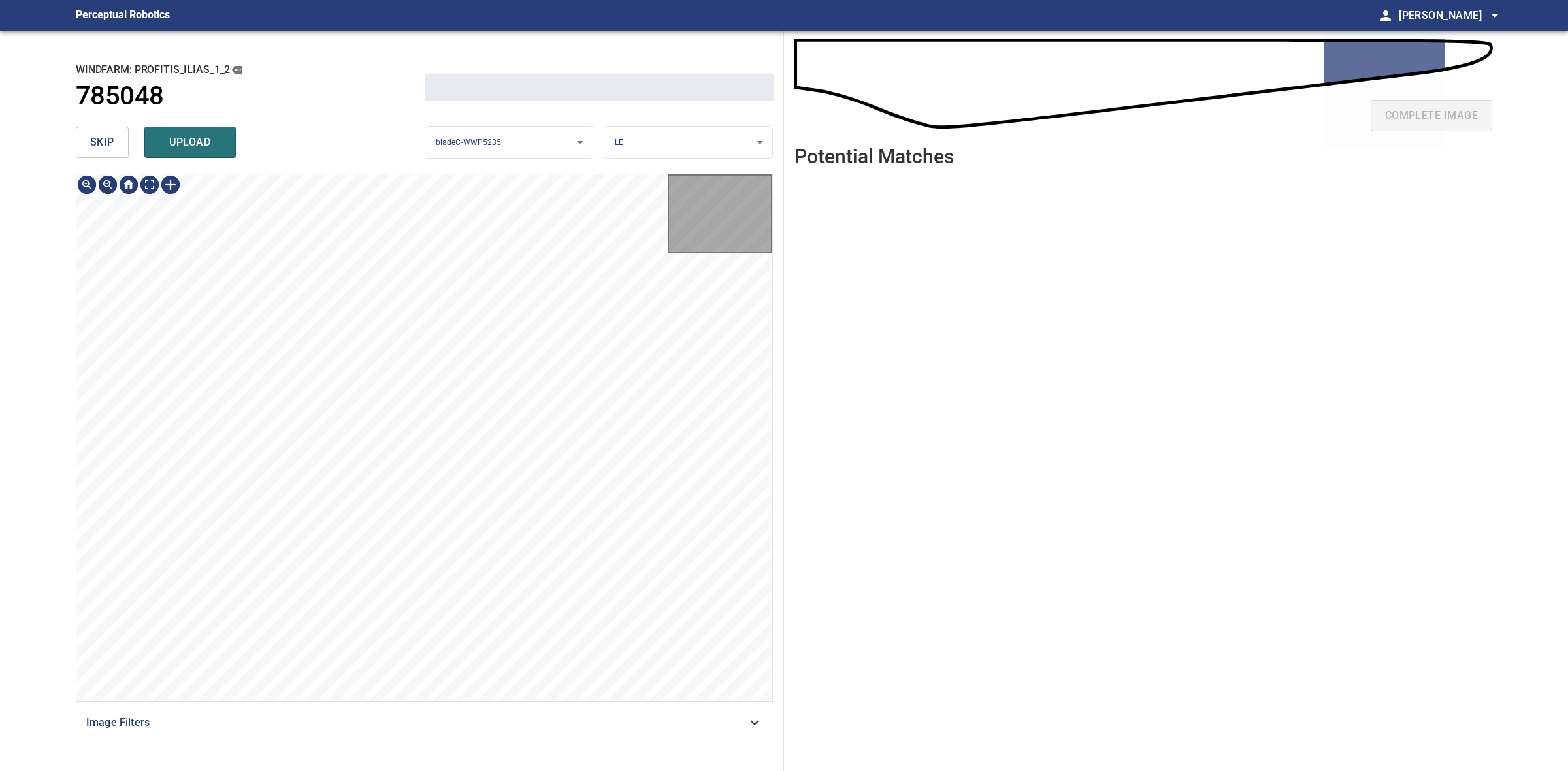
click at [117, 151] on button "skip" at bounding box center [102, 142] width 53 height 31
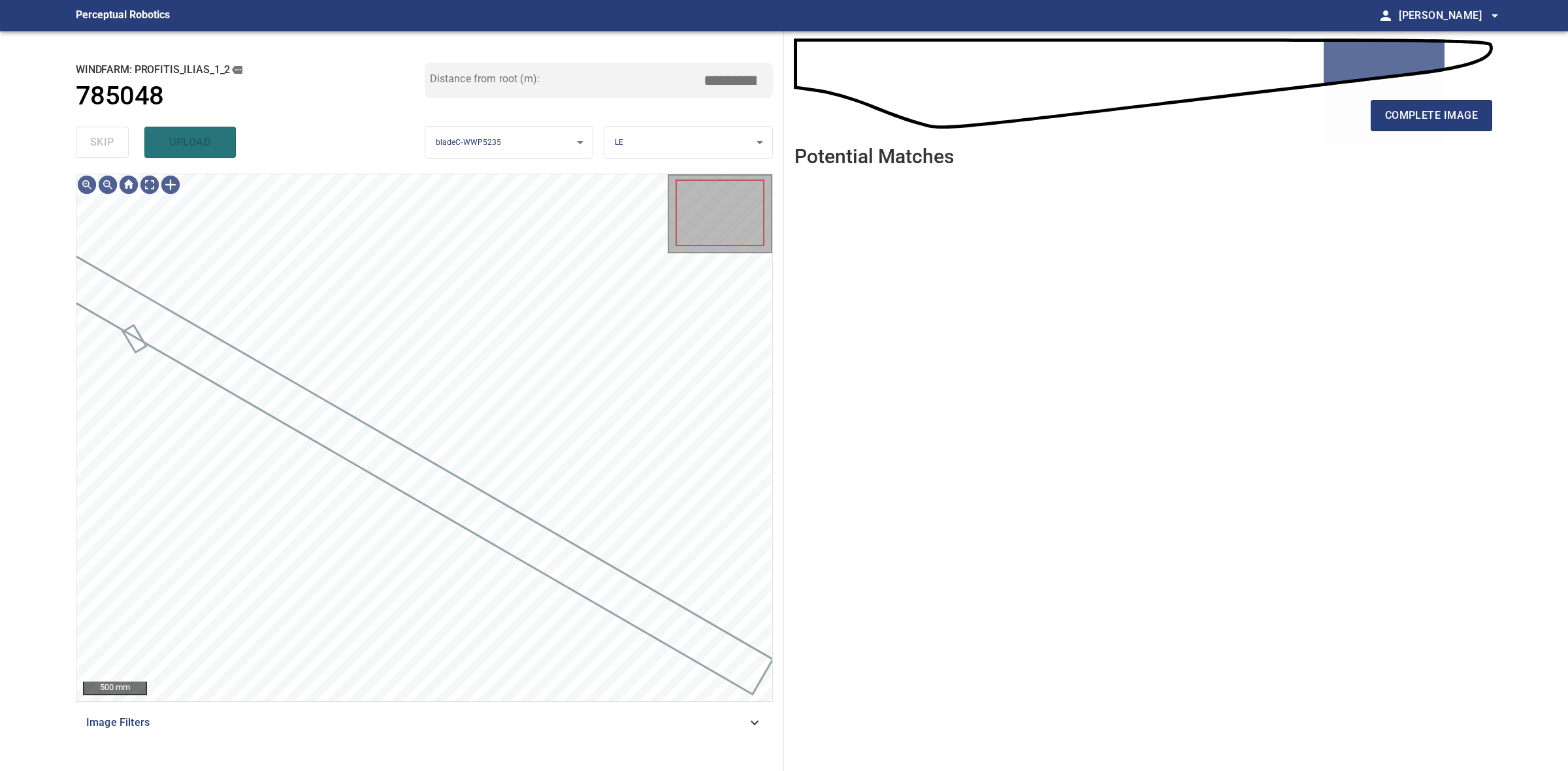
click at [117, 151] on div "skip upload" at bounding box center [250, 142] width 349 height 42
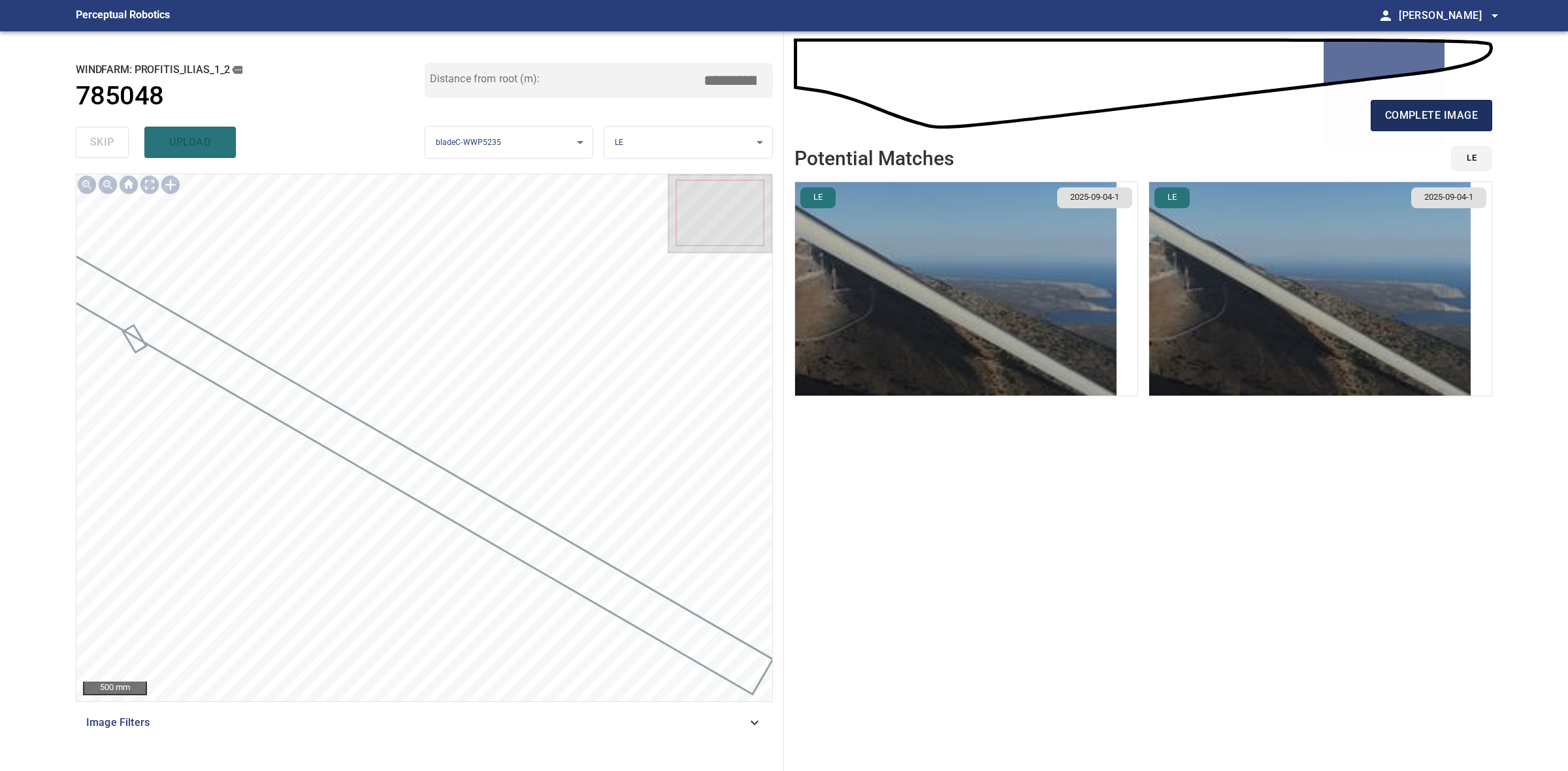
click at [1443, 103] on button "complete image" at bounding box center [1431, 116] width 122 height 31
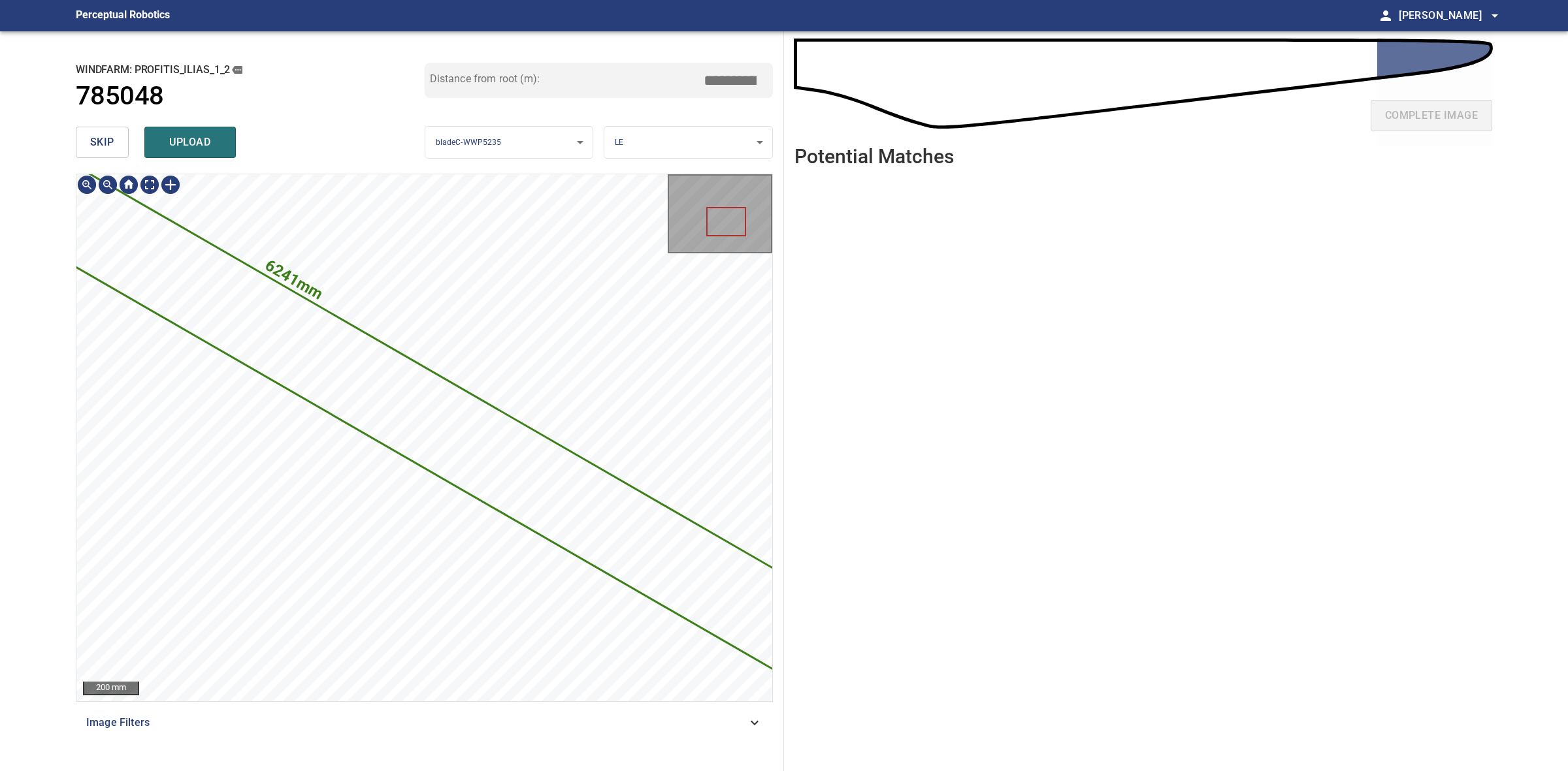
click at [129, 152] on div "skip upload" at bounding box center [250, 142] width 349 height 42
click at [124, 151] on button "skip" at bounding box center [102, 142] width 53 height 31
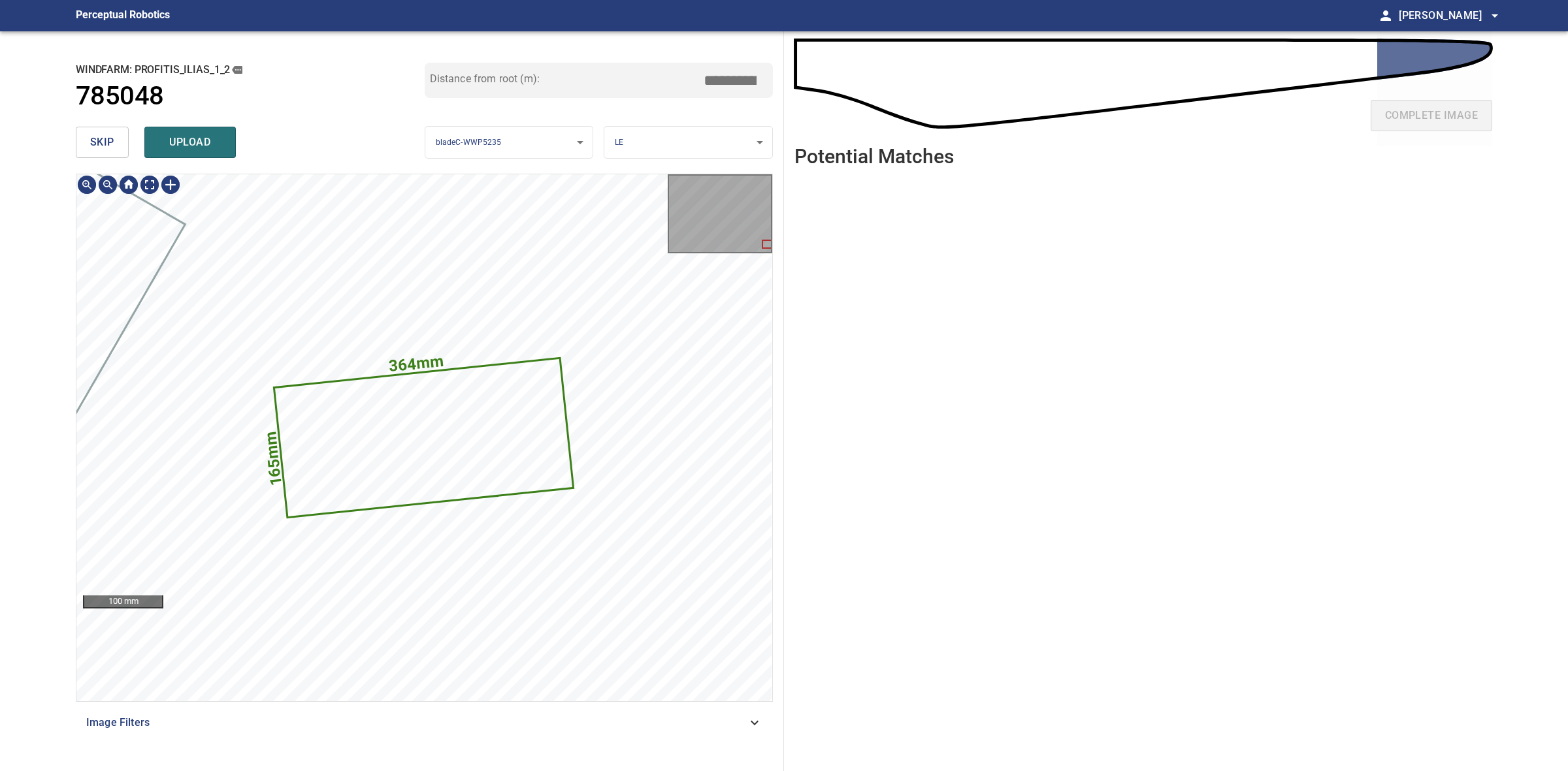
click at [415, 452] on icon at bounding box center [423, 438] width 297 height 157
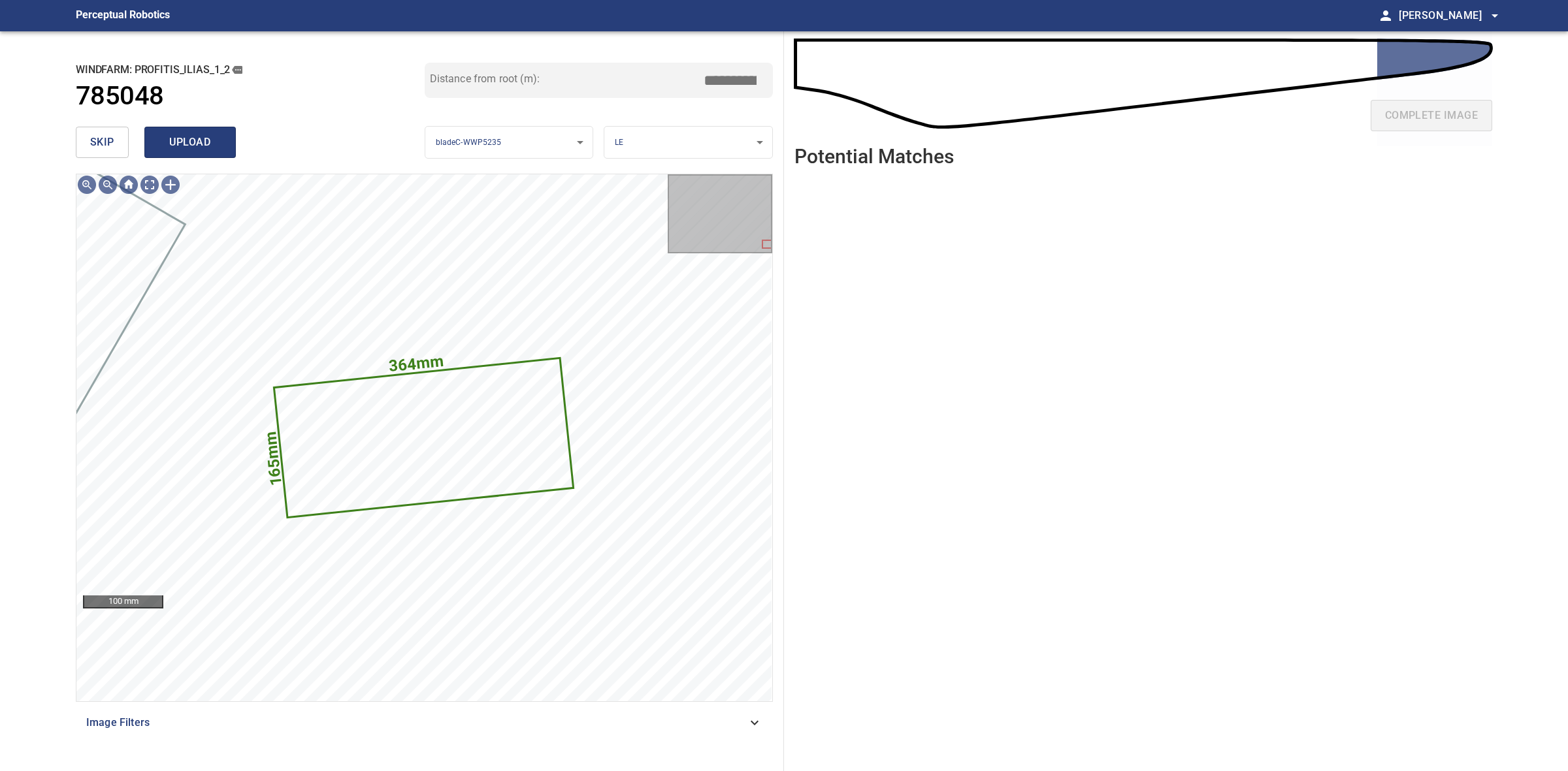
click at [191, 129] on button "upload" at bounding box center [190, 142] width 92 height 31
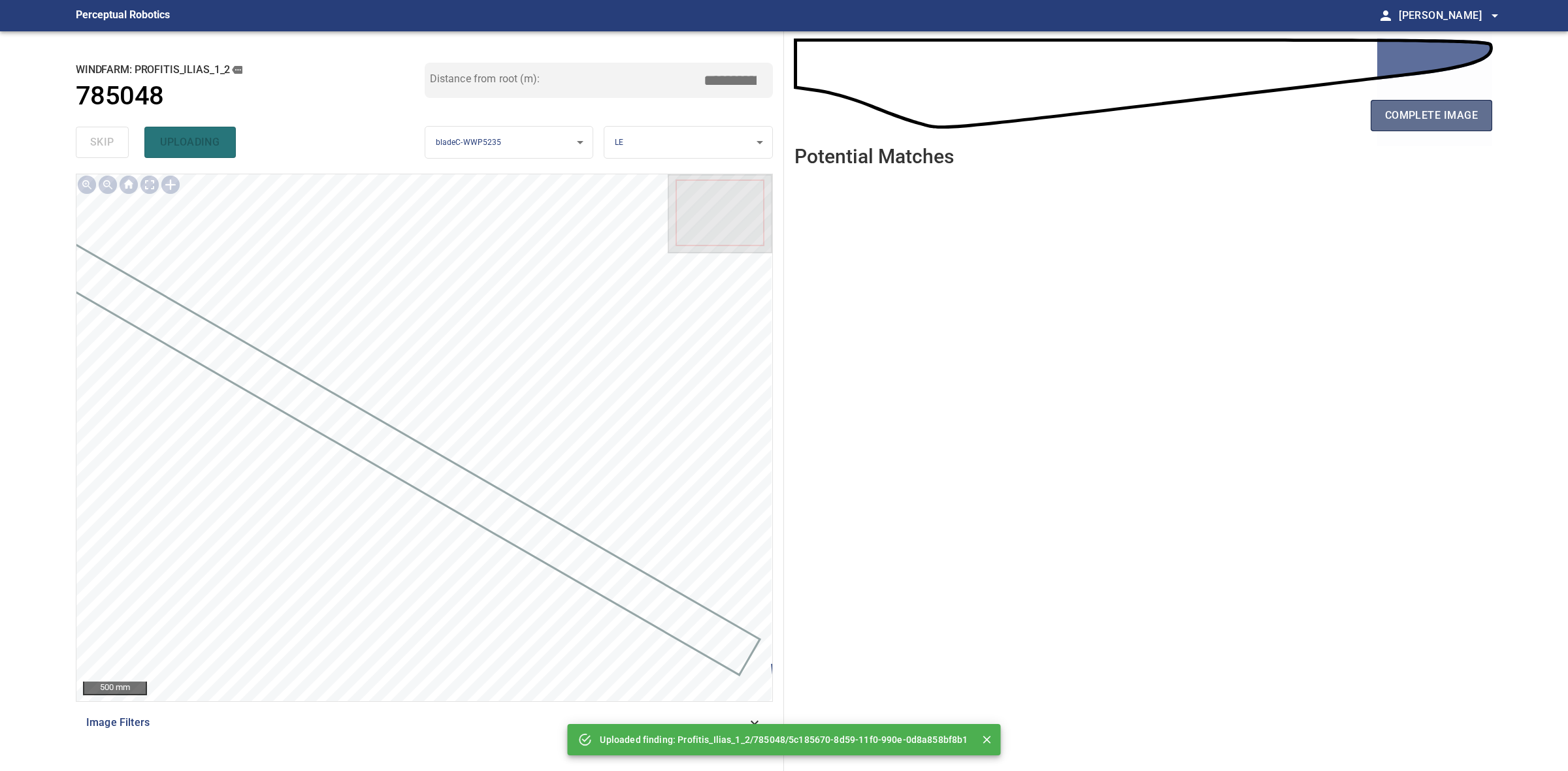
click at [1445, 100] on button "complete image" at bounding box center [1431, 116] width 122 height 31
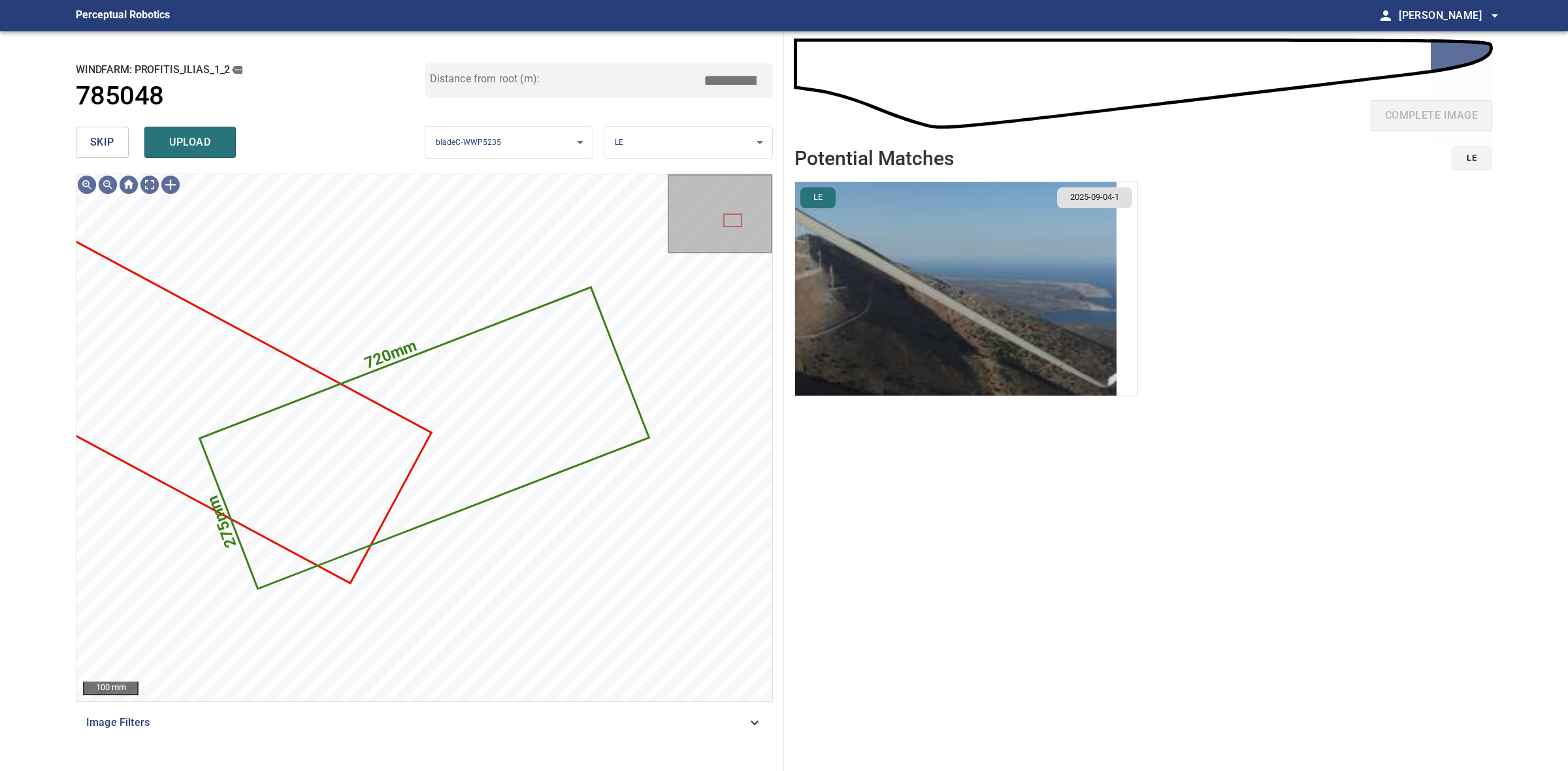
click at [1055, 281] on img "button" at bounding box center [955, 289] width 321 height 213
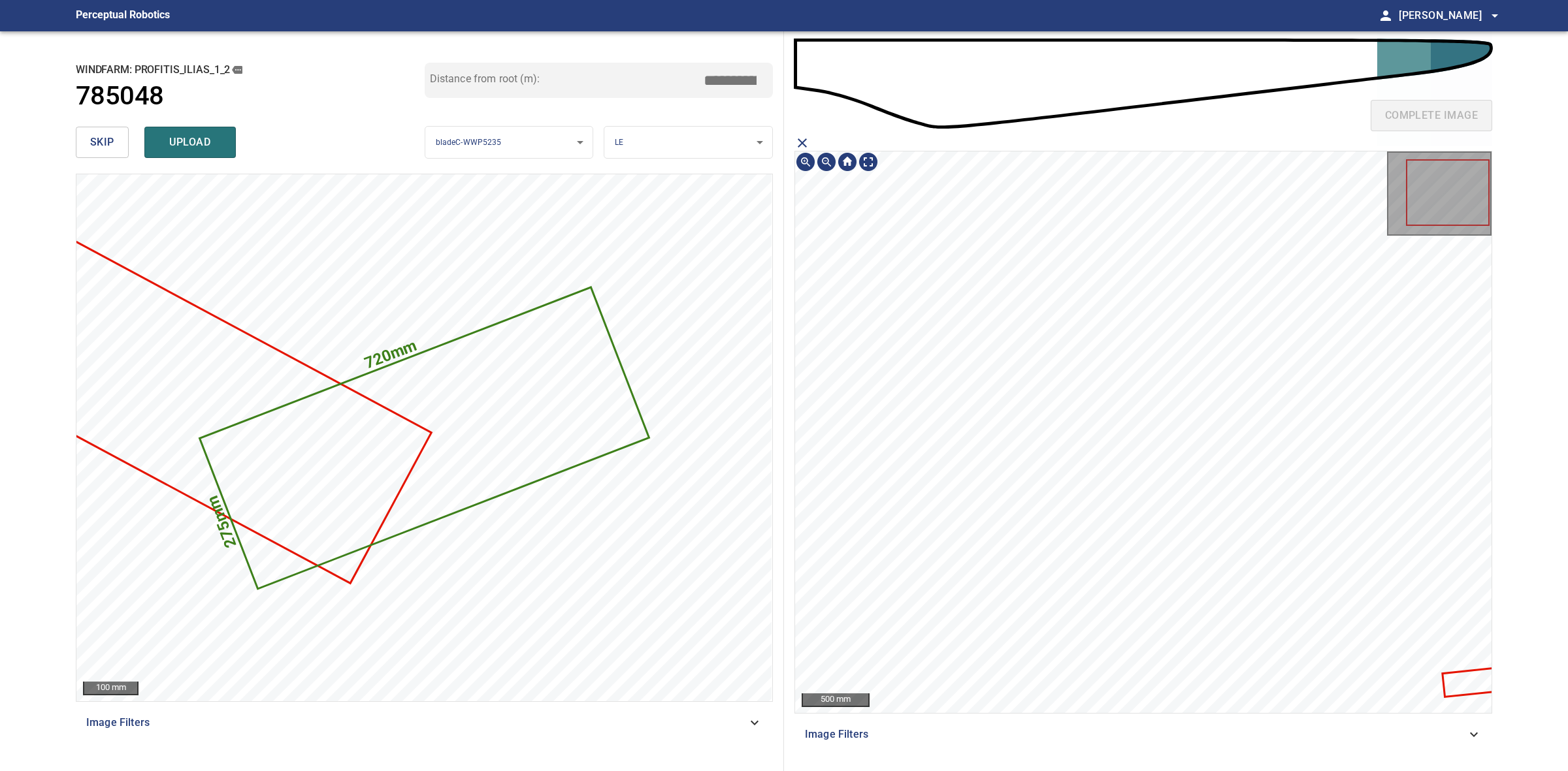
click at [1463, 679] on icon at bounding box center [1468, 683] width 50 height 26
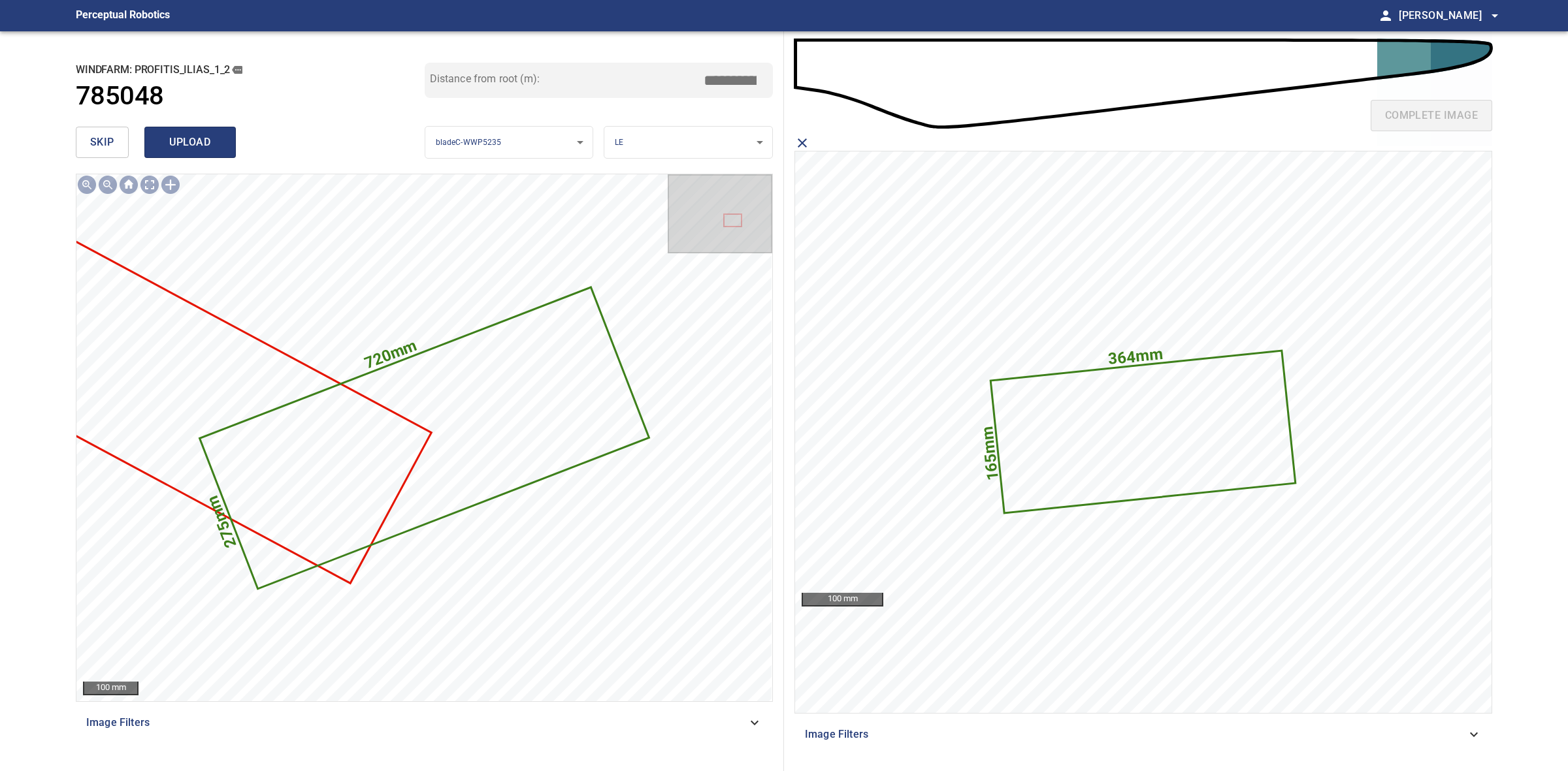
click at [182, 141] on span "upload" at bounding box center [190, 142] width 63 height 19
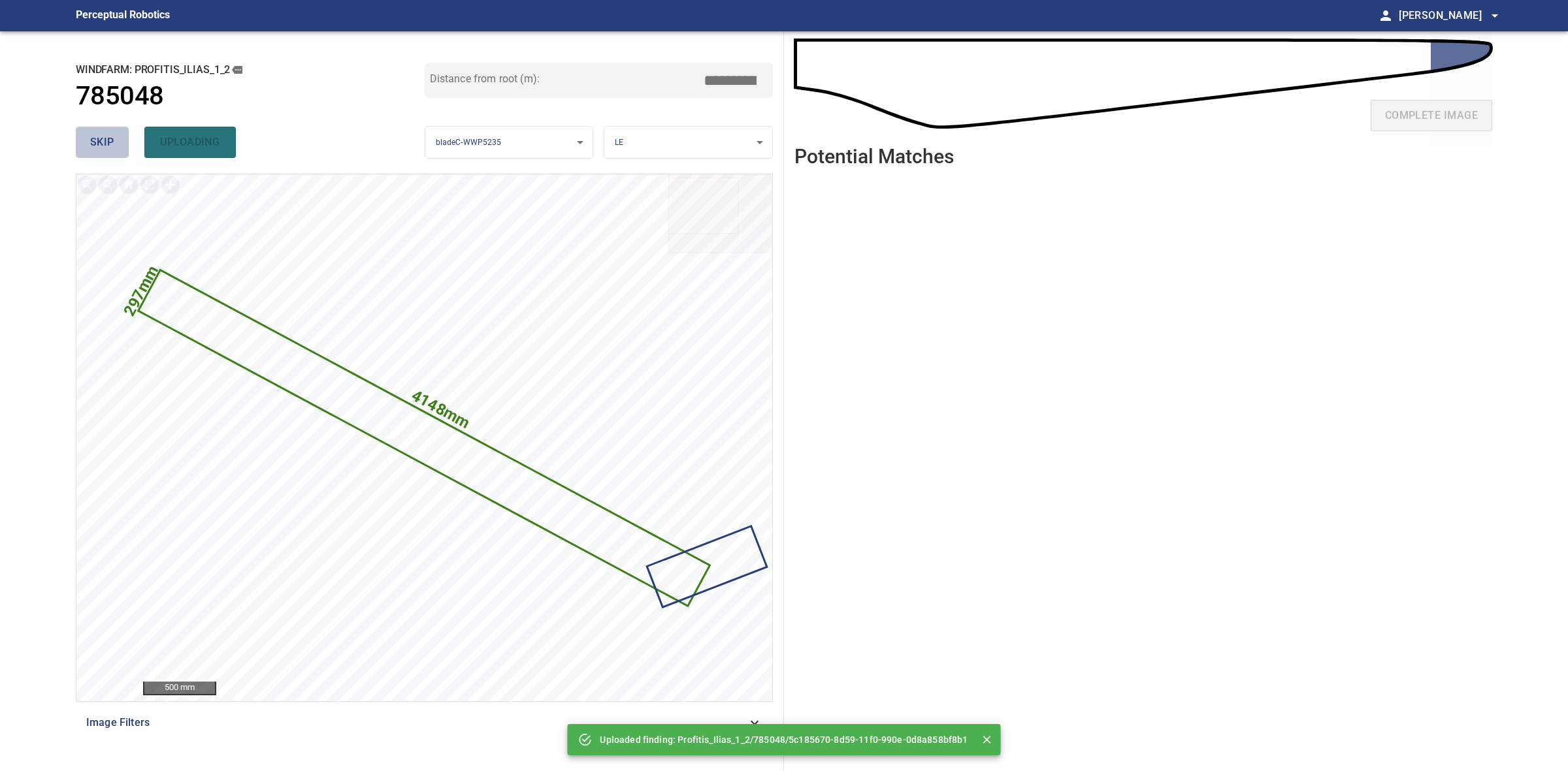
click at [109, 134] on span "skip" at bounding box center [102, 142] width 24 height 19
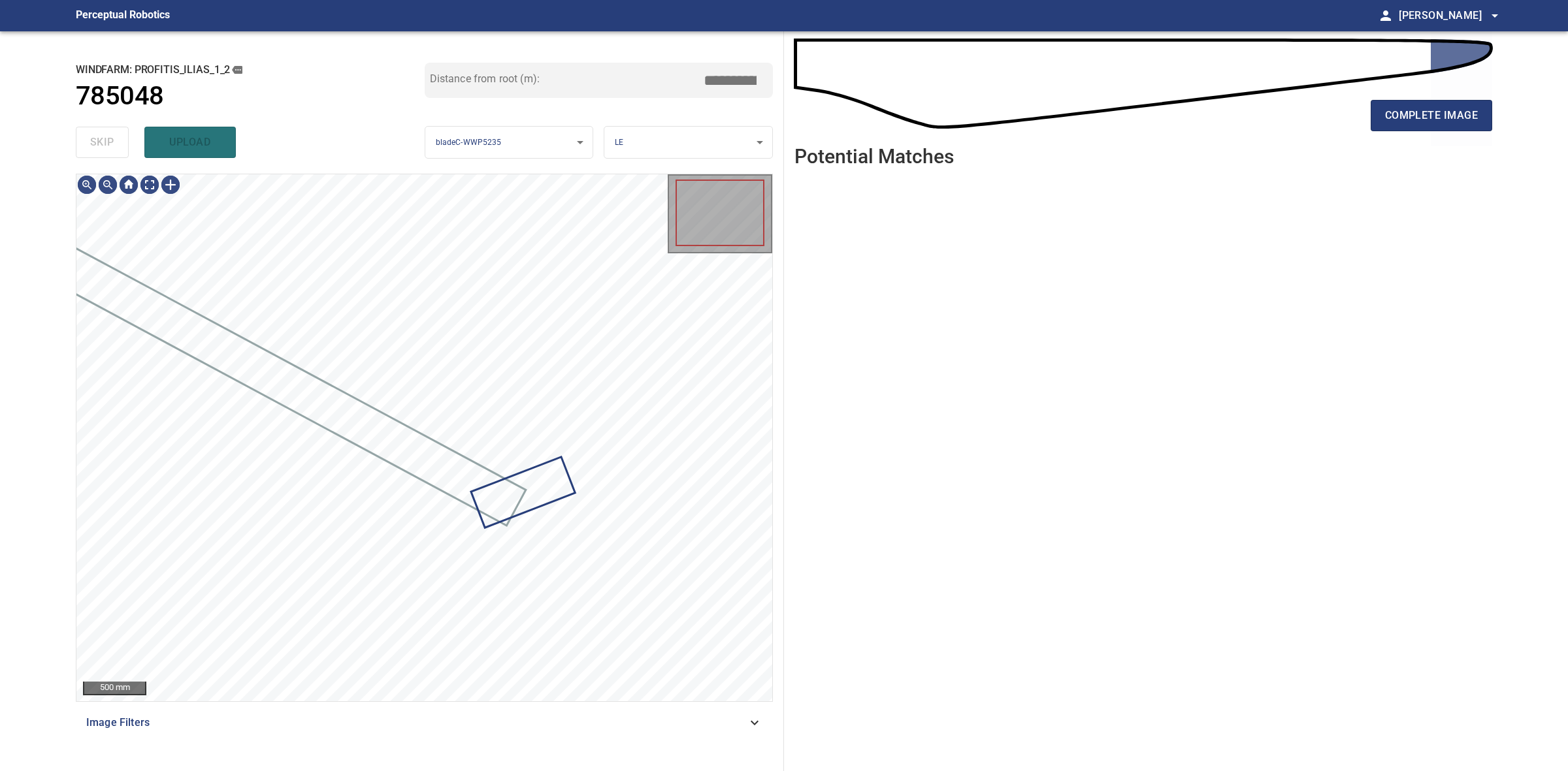
click at [109, 134] on div "skip upload" at bounding box center [250, 142] width 349 height 42
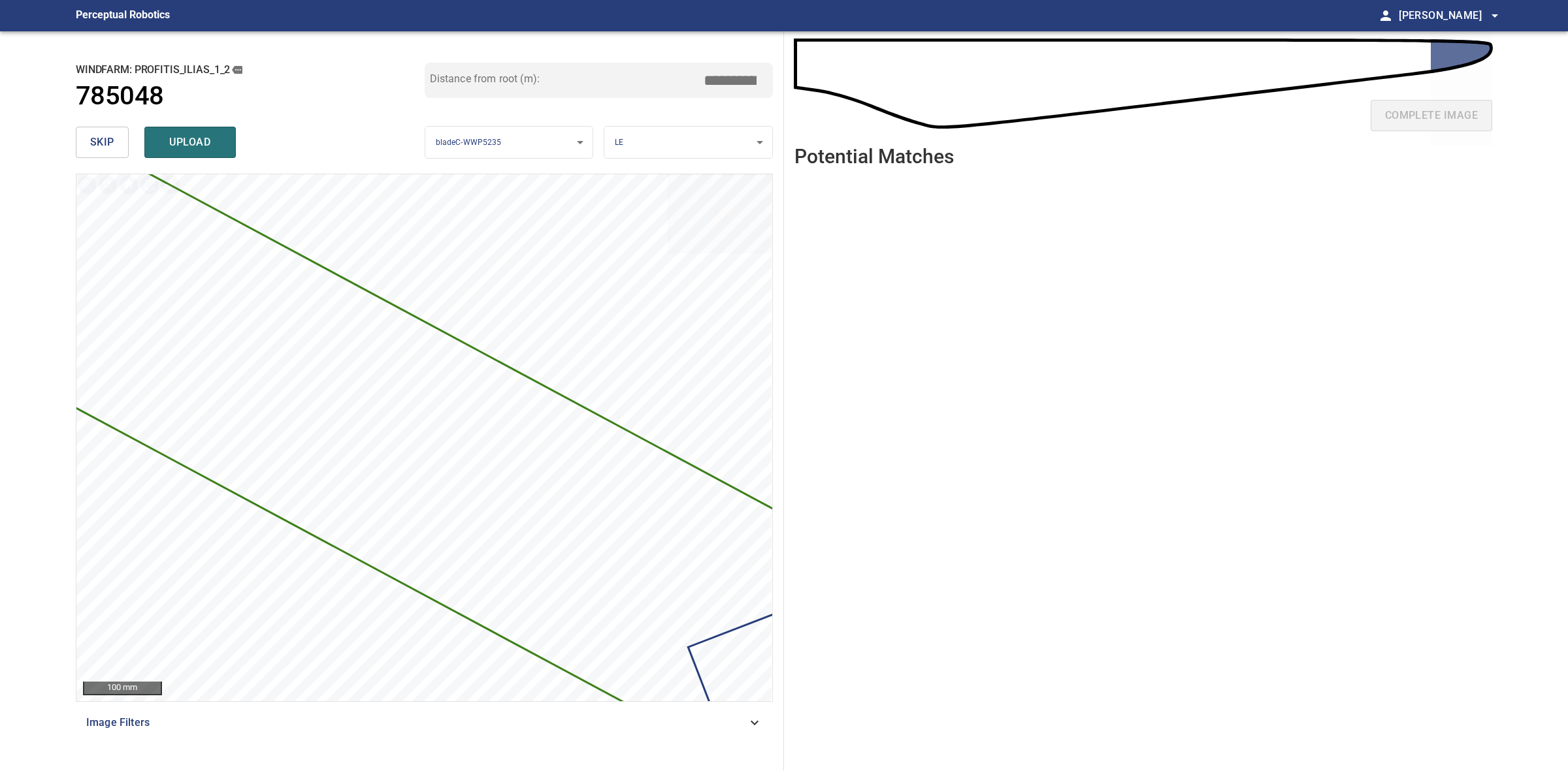
click at [115, 152] on button "skip" at bounding box center [102, 142] width 53 height 31
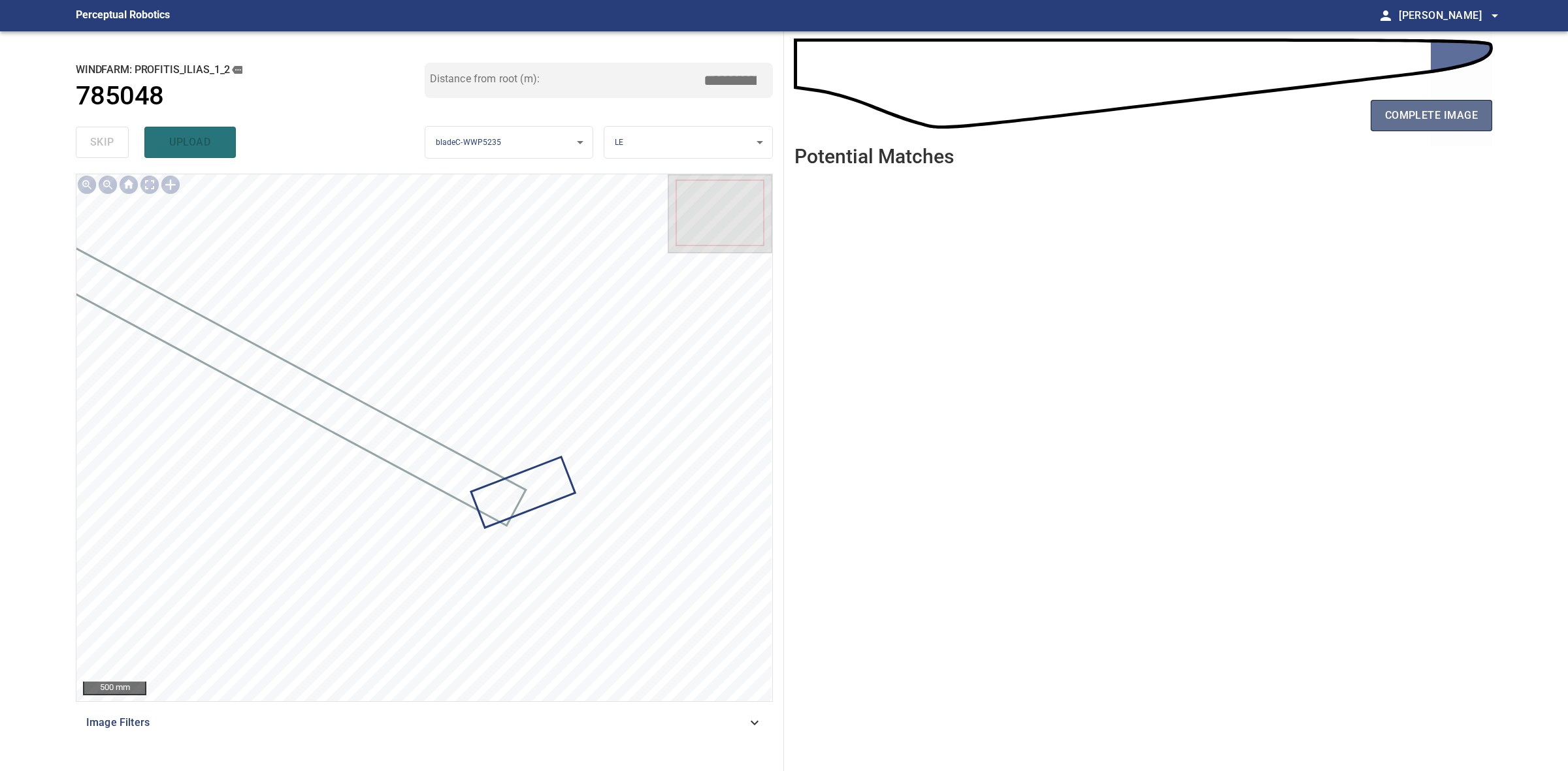
click at [1432, 112] on span "complete image" at bounding box center [1431, 116] width 93 height 19
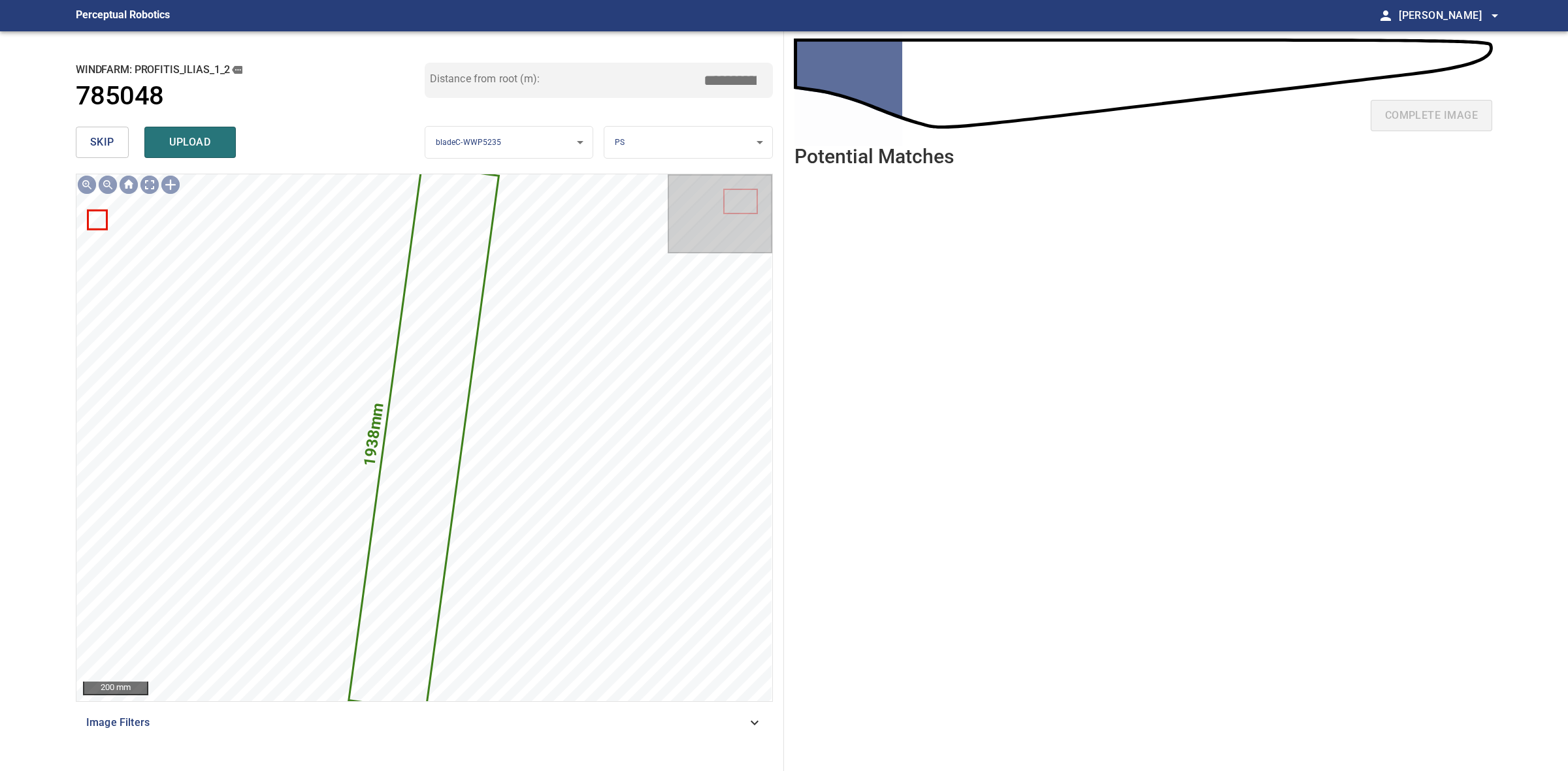
click at [110, 139] on span "skip" at bounding box center [102, 142] width 24 height 19
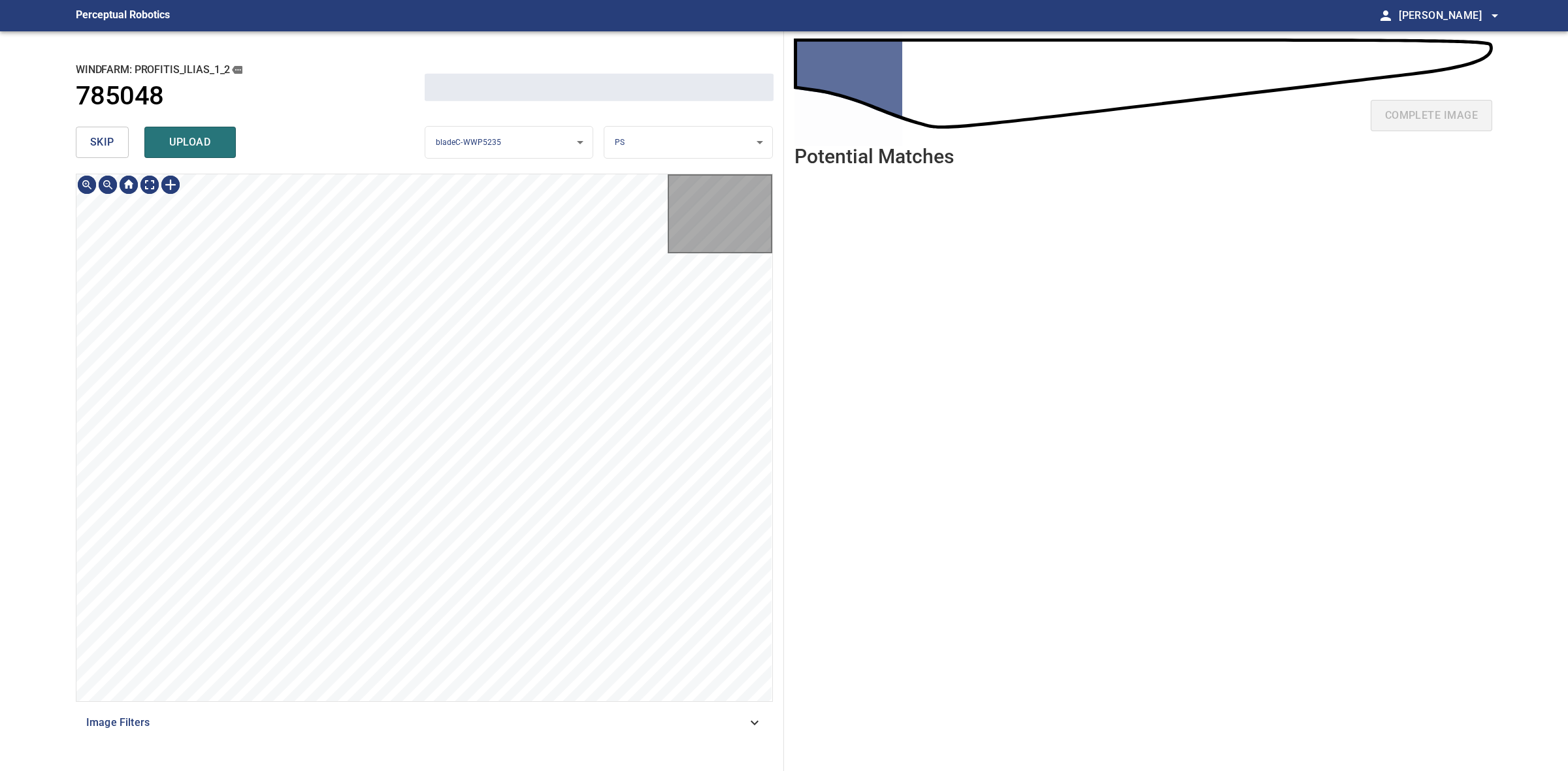
click at [110, 139] on span "skip" at bounding box center [102, 142] width 24 height 19
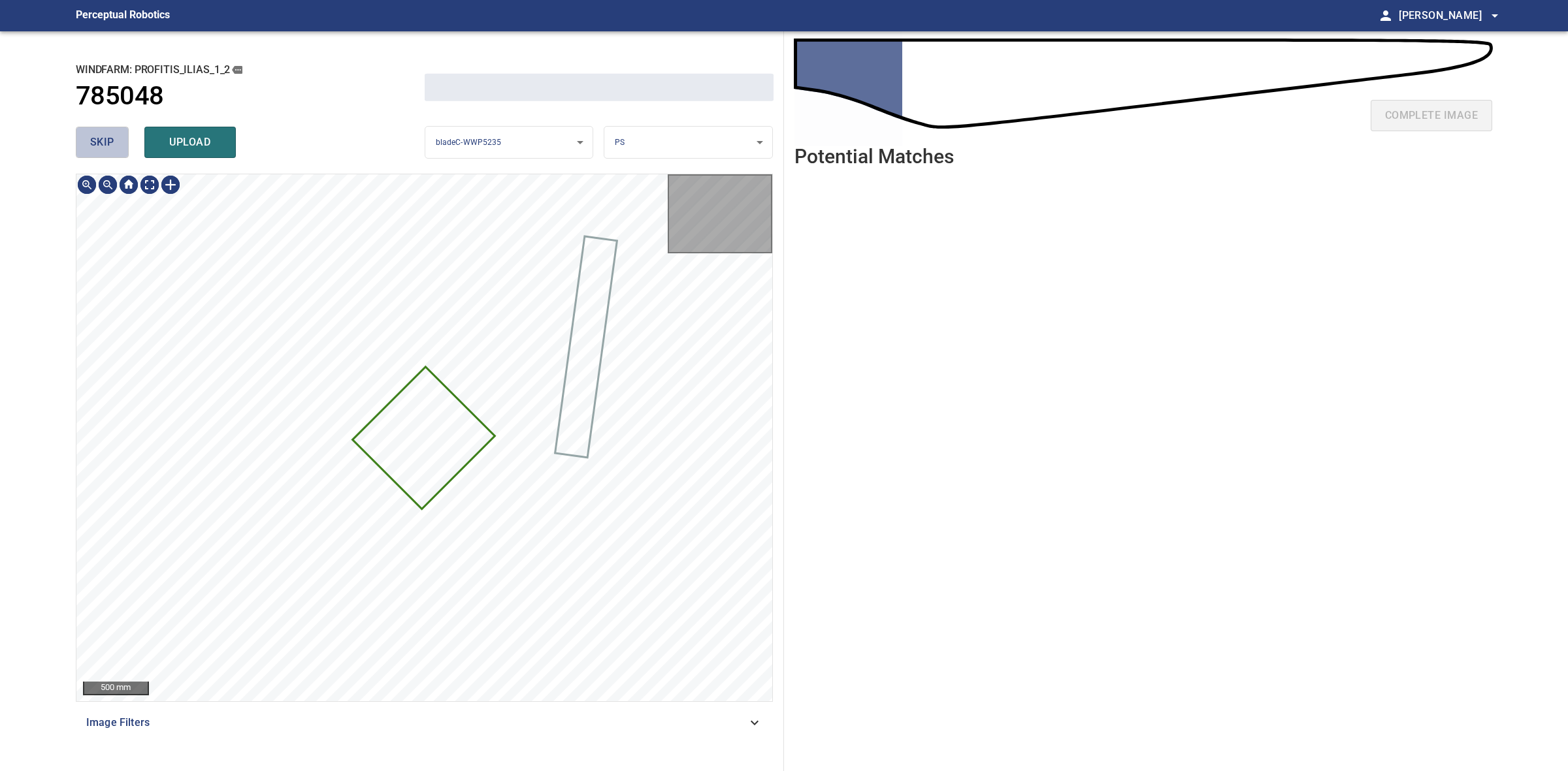
click at [109, 139] on span "skip" at bounding box center [102, 142] width 24 height 19
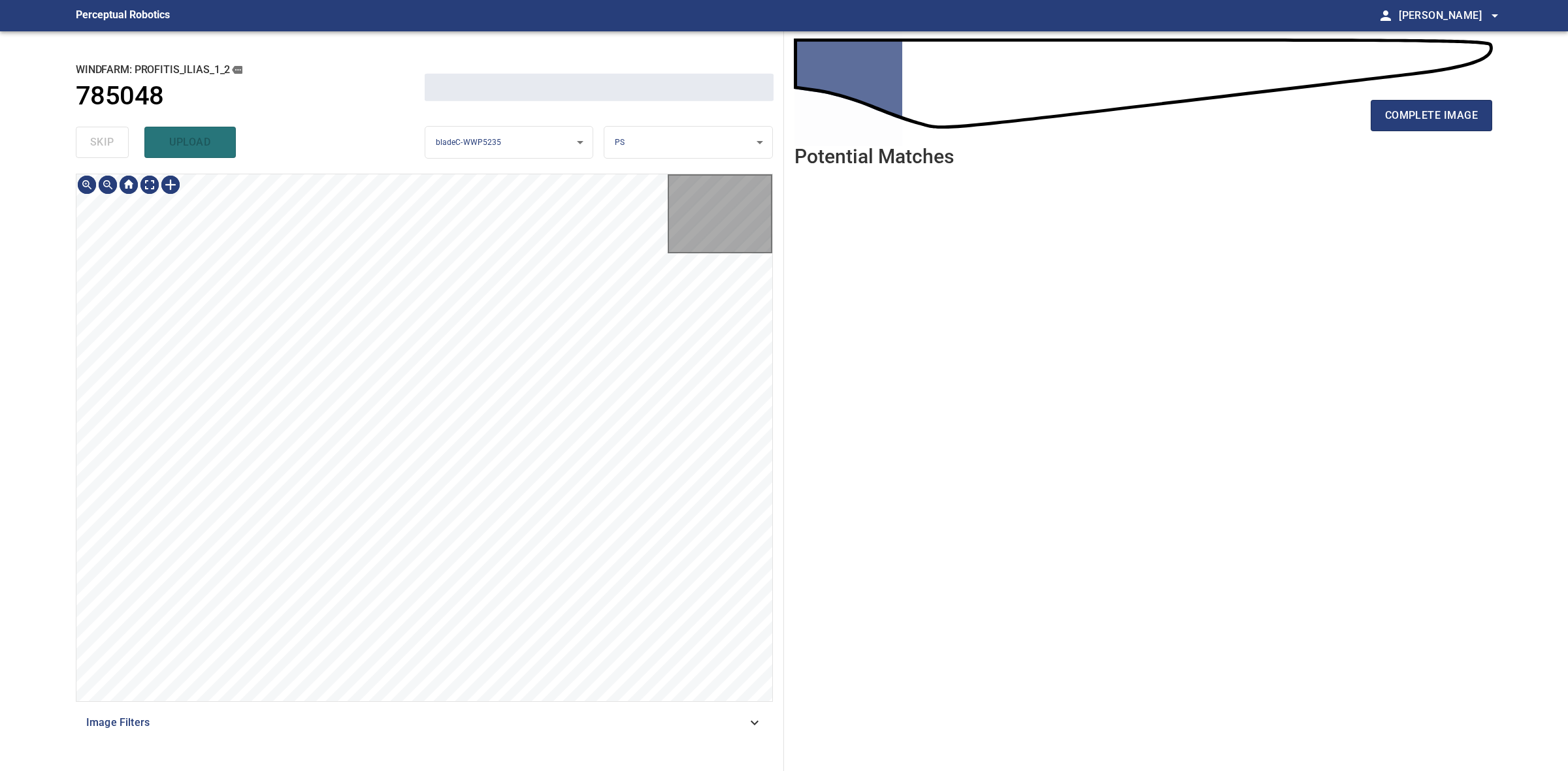
click at [109, 139] on div "skip upload" at bounding box center [250, 142] width 349 height 42
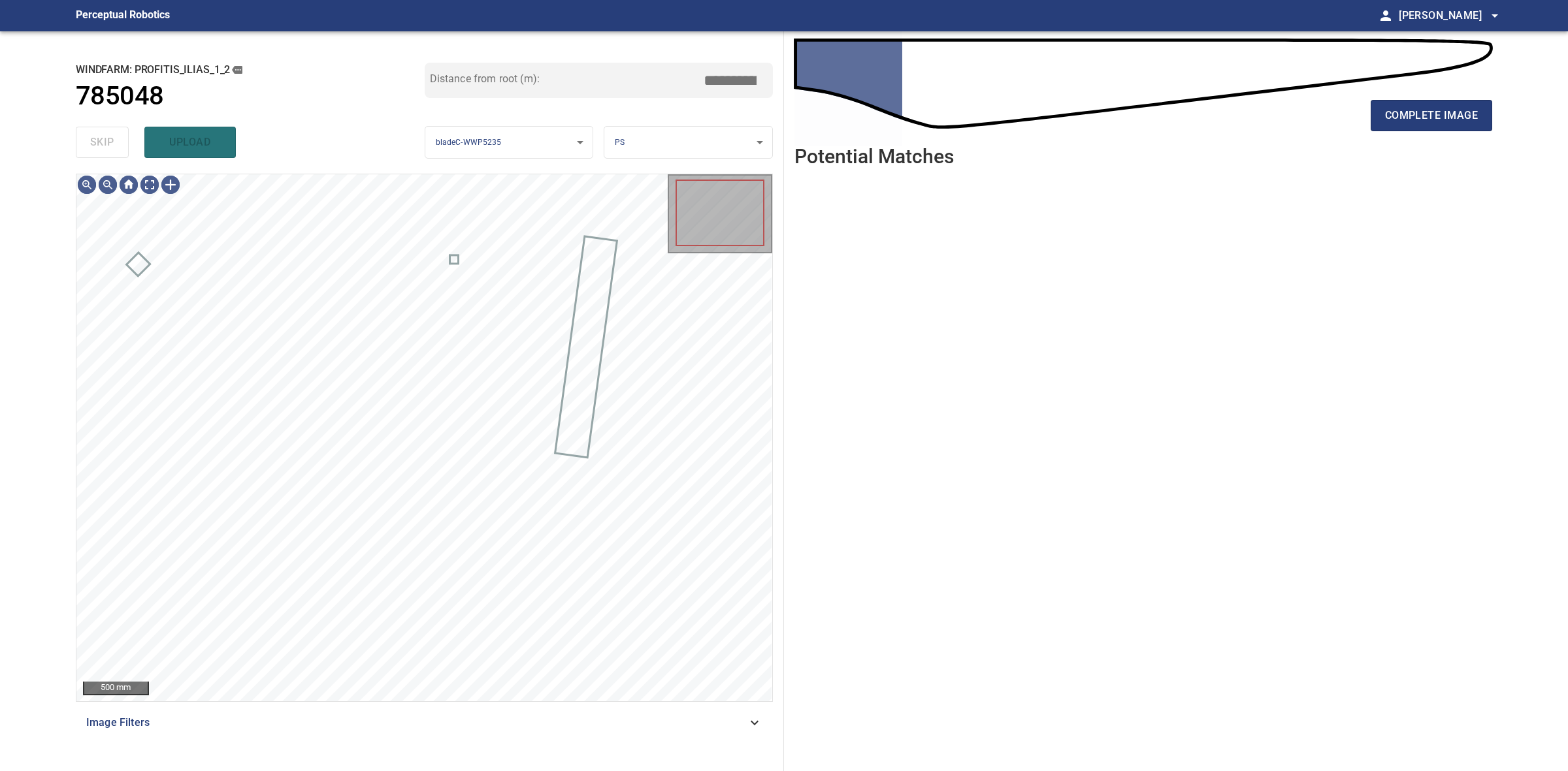
type input "****"
click at [1485, 115] on button "complete image" at bounding box center [1431, 116] width 122 height 31
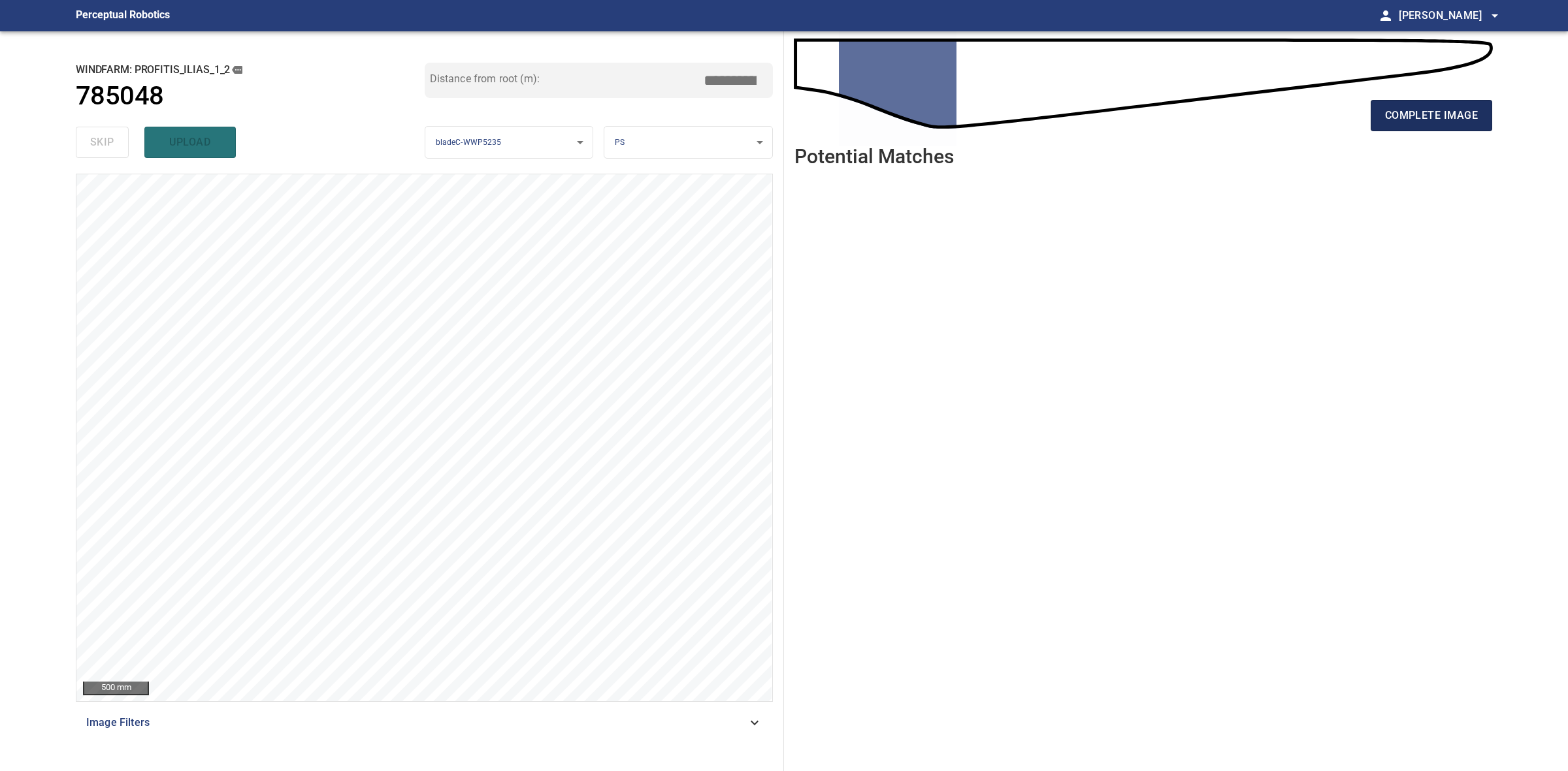
click at [1387, 122] on span "complete image" at bounding box center [1431, 116] width 93 height 19
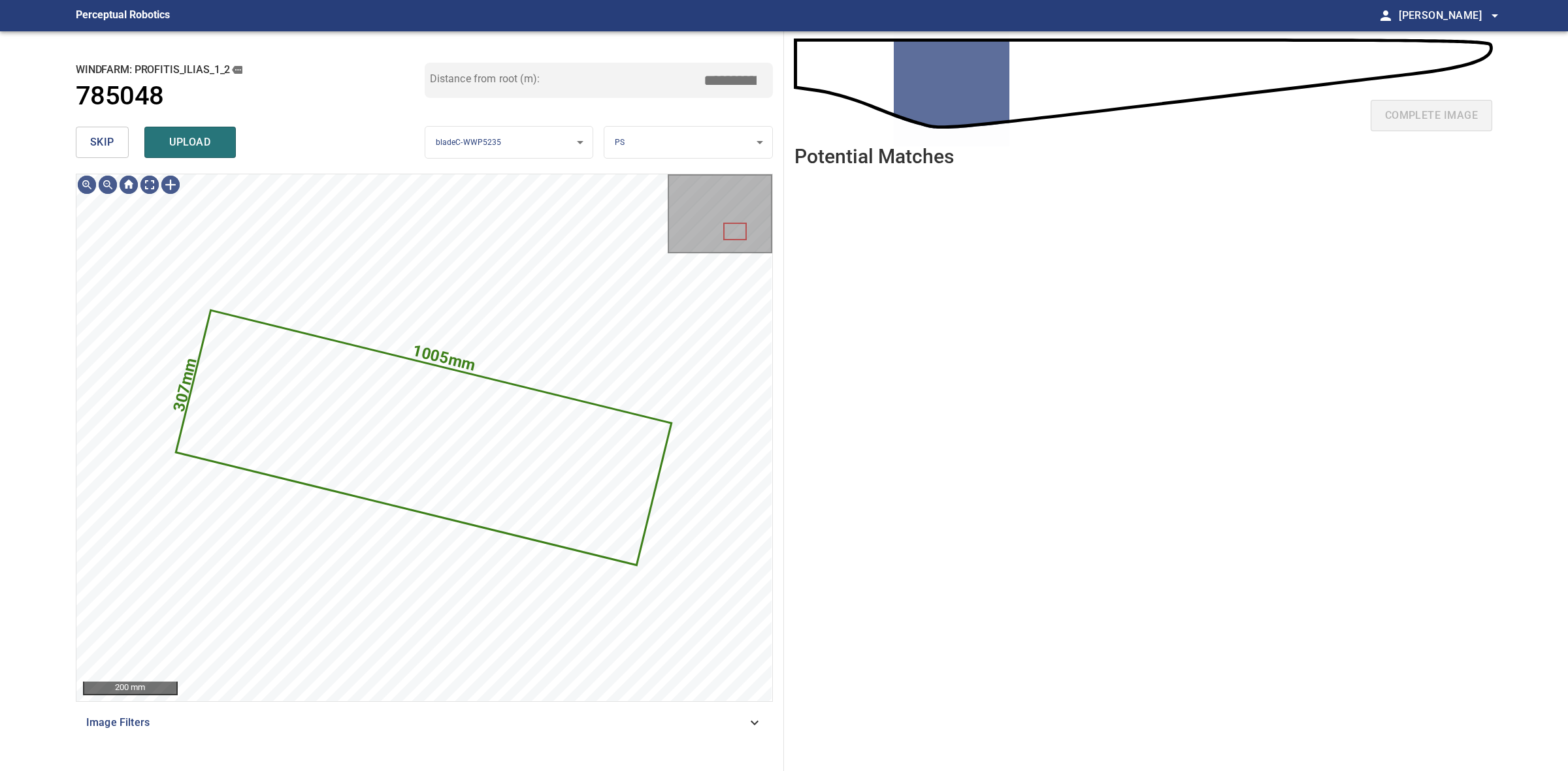
click at [122, 145] on button "skip" at bounding box center [102, 142] width 53 height 31
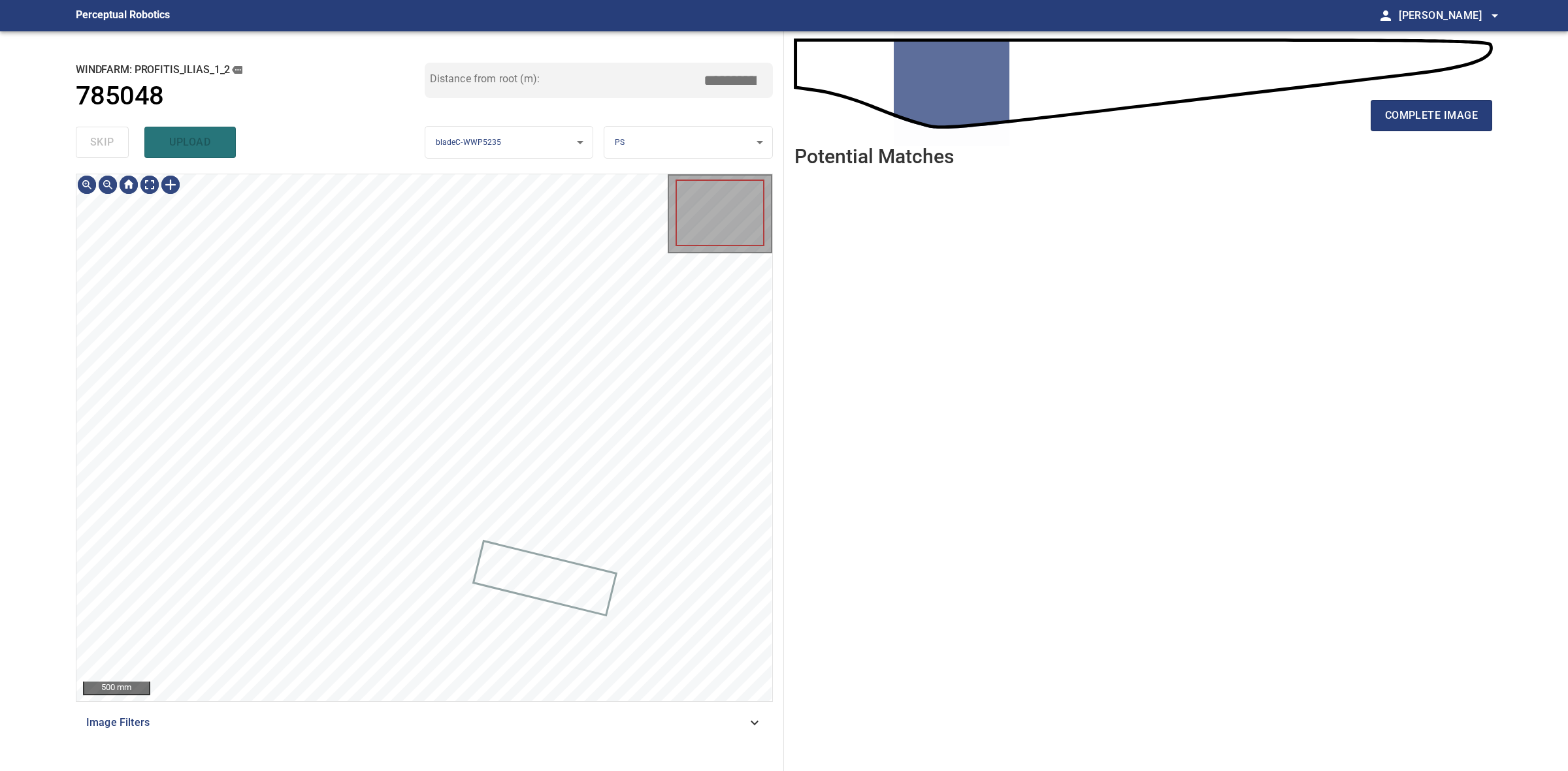
click at [122, 145] on div "skip upload" at bounding box center [250, 142] width 349 height 42
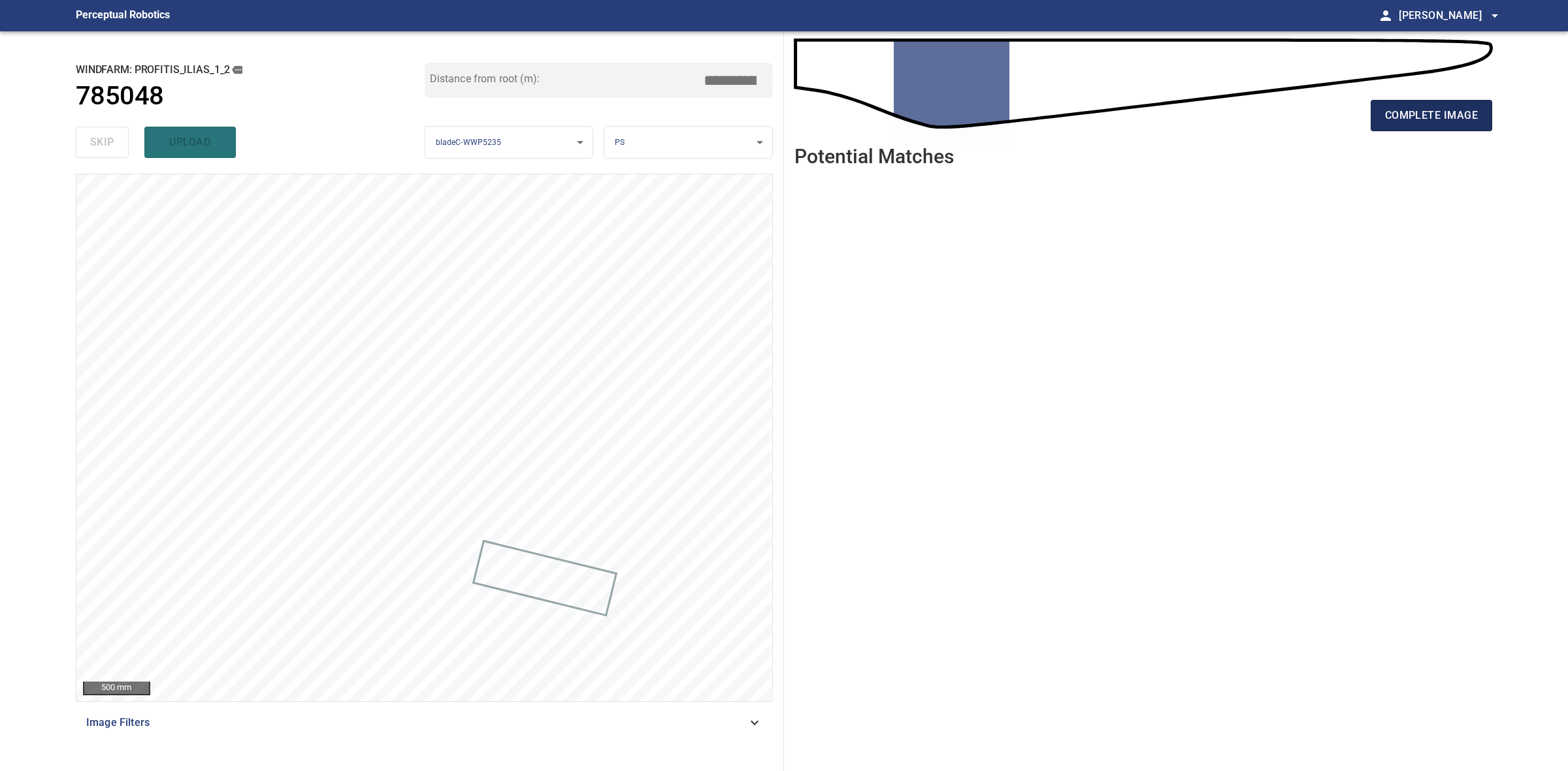
click at [1408, 115] on span "complete image" at bounding box center [1431, 116] width 93 height 19
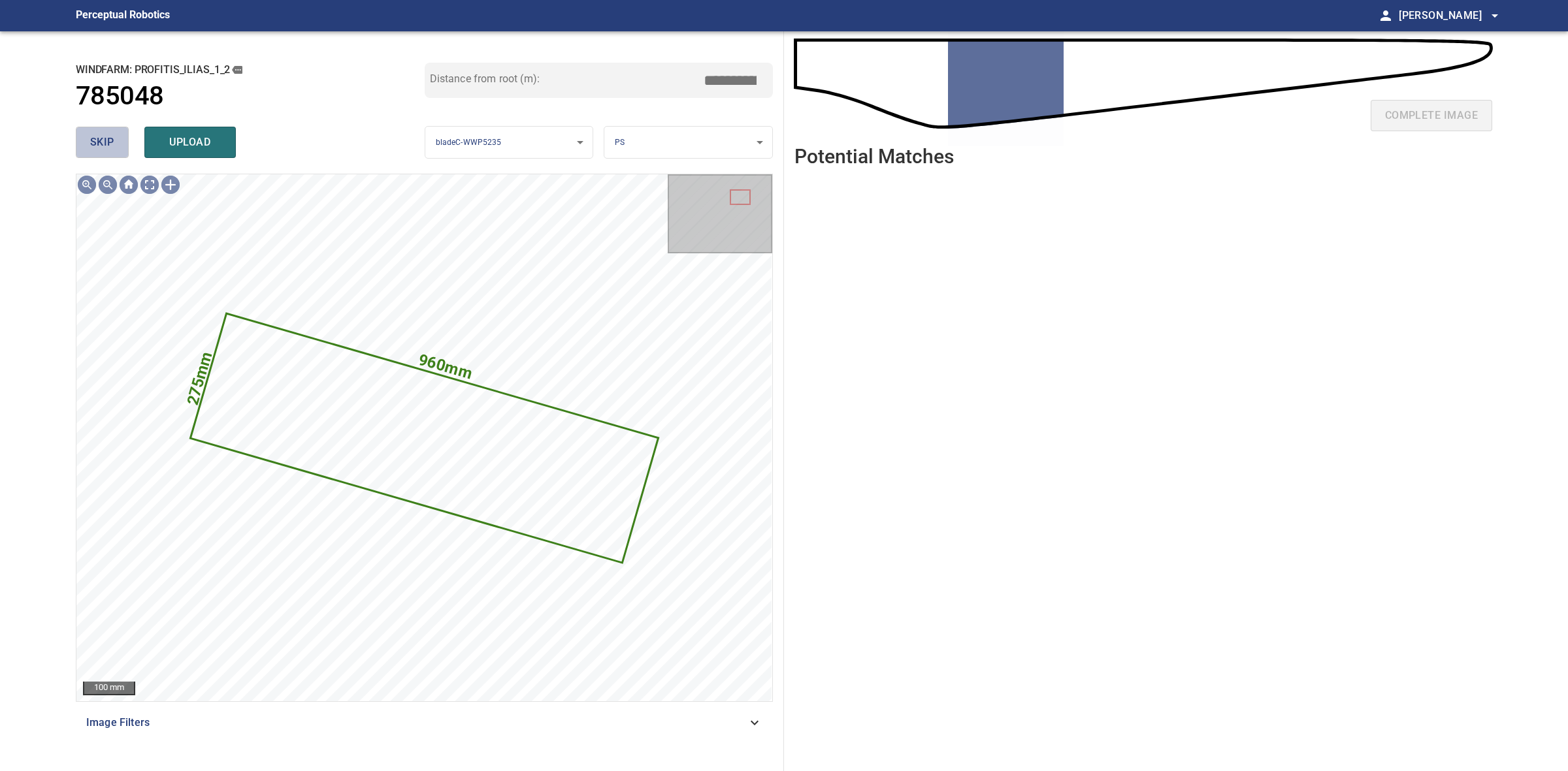
click at [105, 138] on span "skip" at bounding box center [102, 142] width 24 height 19
click at [107, 131] on button "skip" at bounding box center [102, 142] width 53 height 31
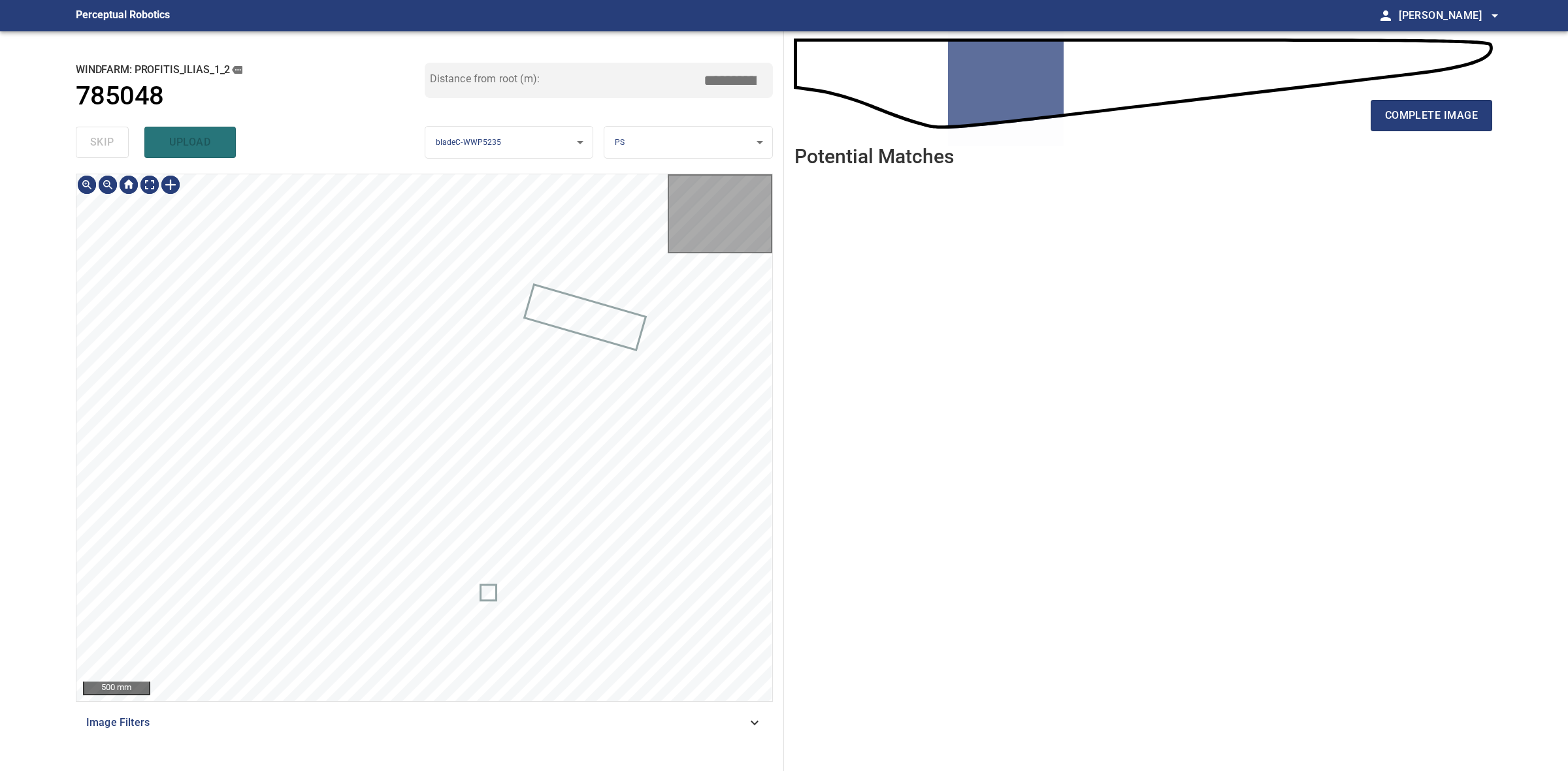
click at [107, 131] on div "skip upload" at bounding box center [250, 142] width 349 height 42
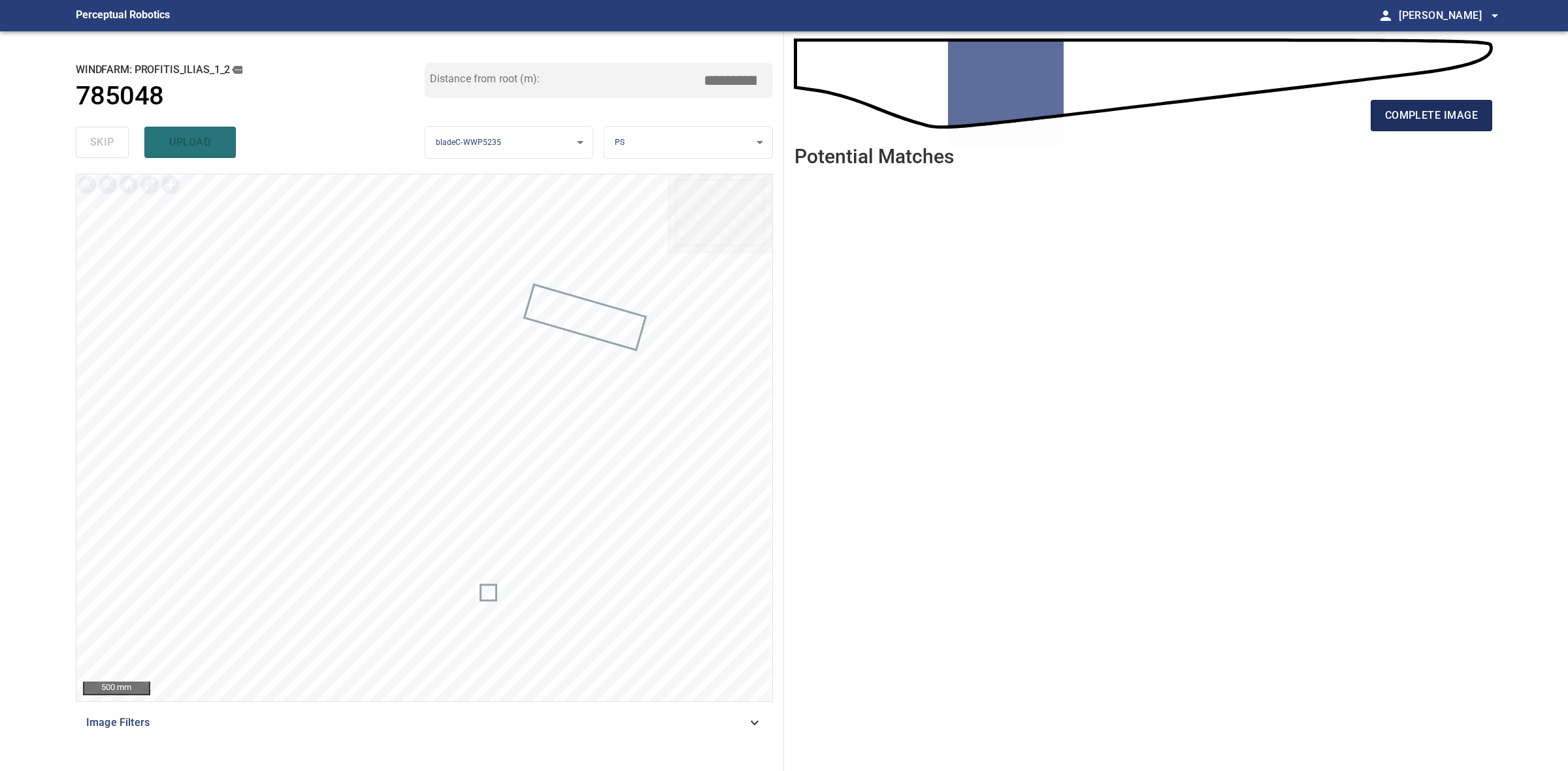
click at [1382, 115] on button "complete image" at bounding box center [1431, 116] width 122 height 31
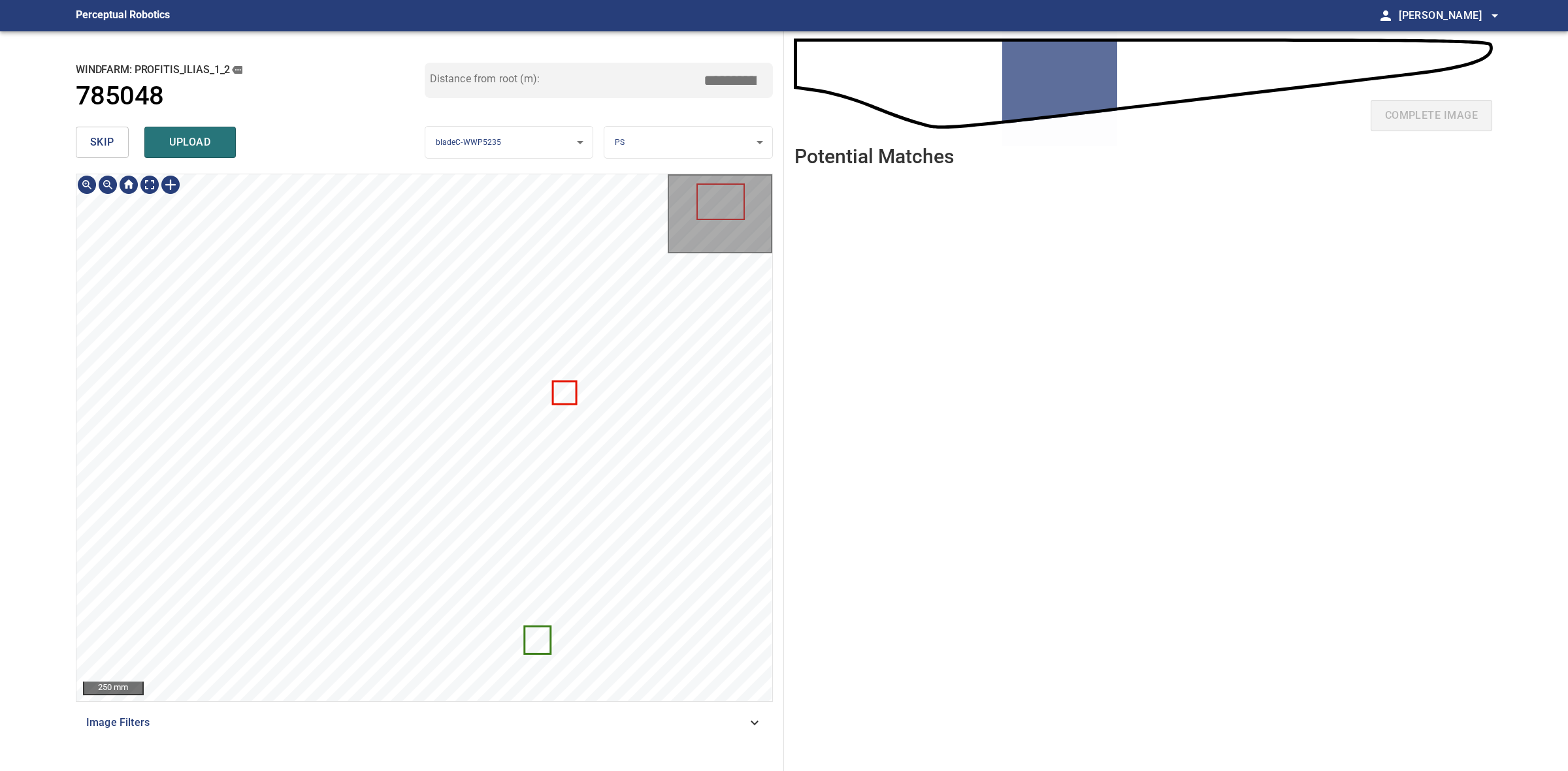
click at [106, 137] on span "skip" at bounding box center [102, 142] width 24 height 19
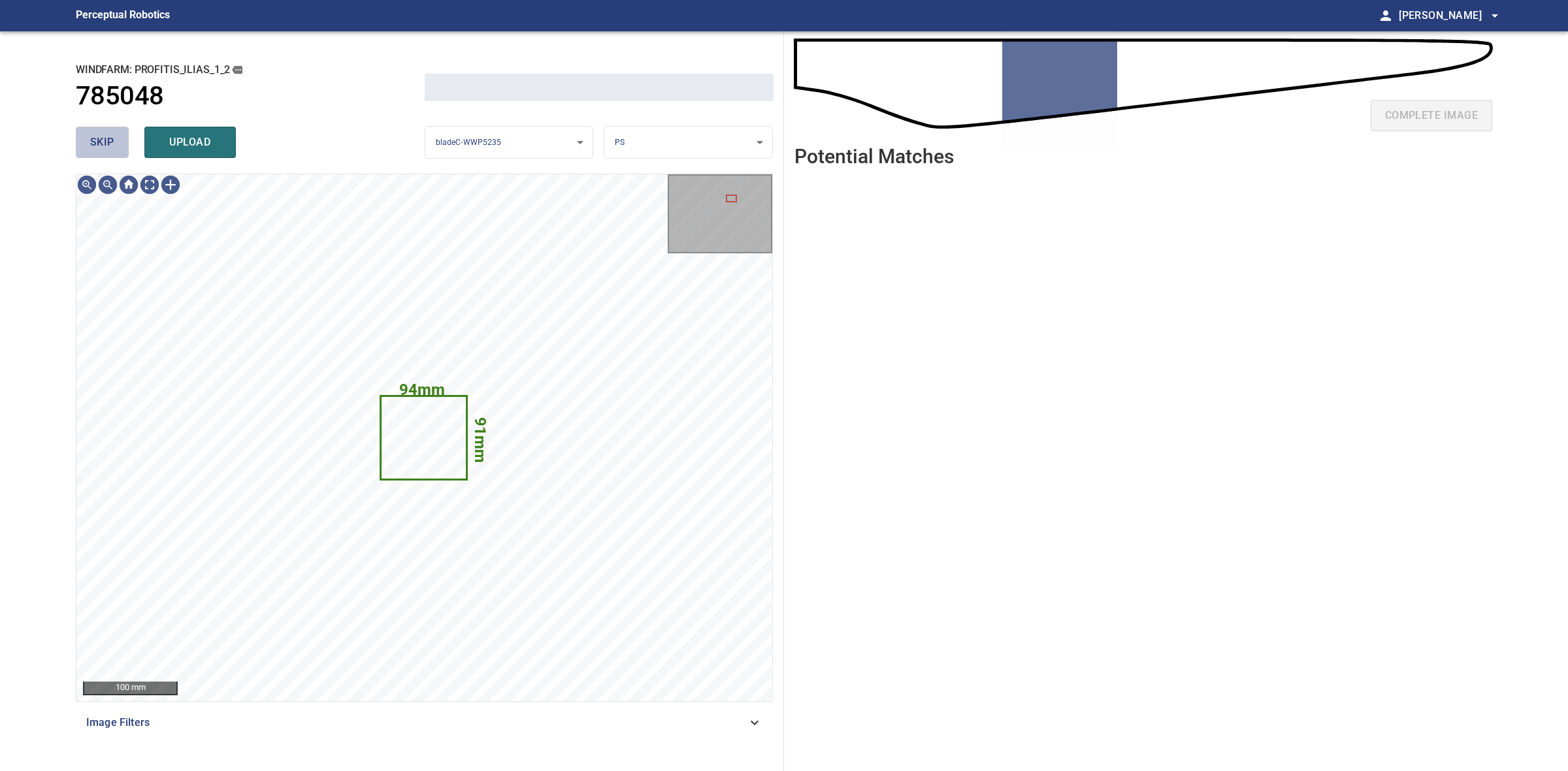
click at [106, 137] on span "skip" at bounding box center [102, 142] width 24 height 19
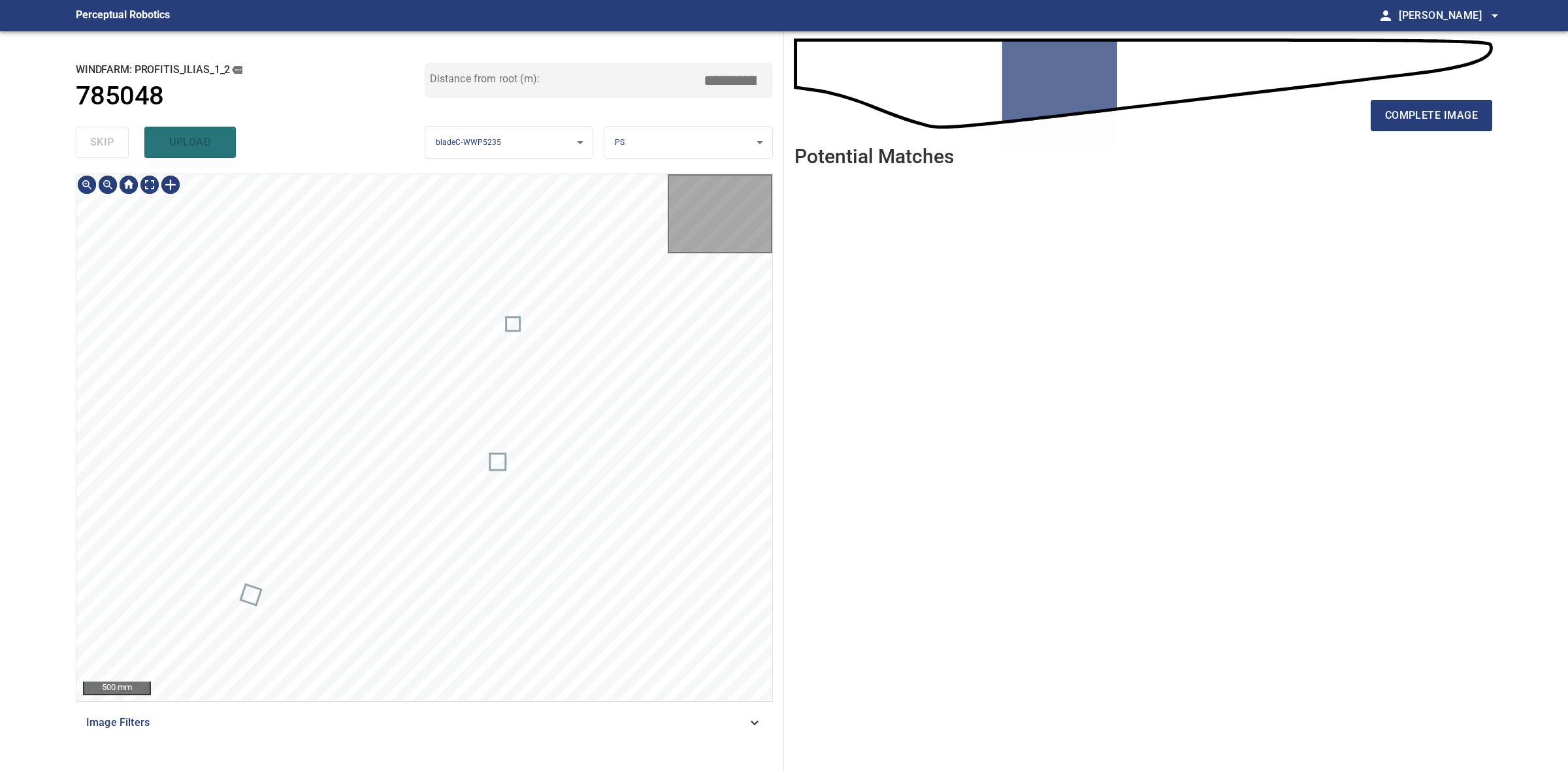
type input "*****"
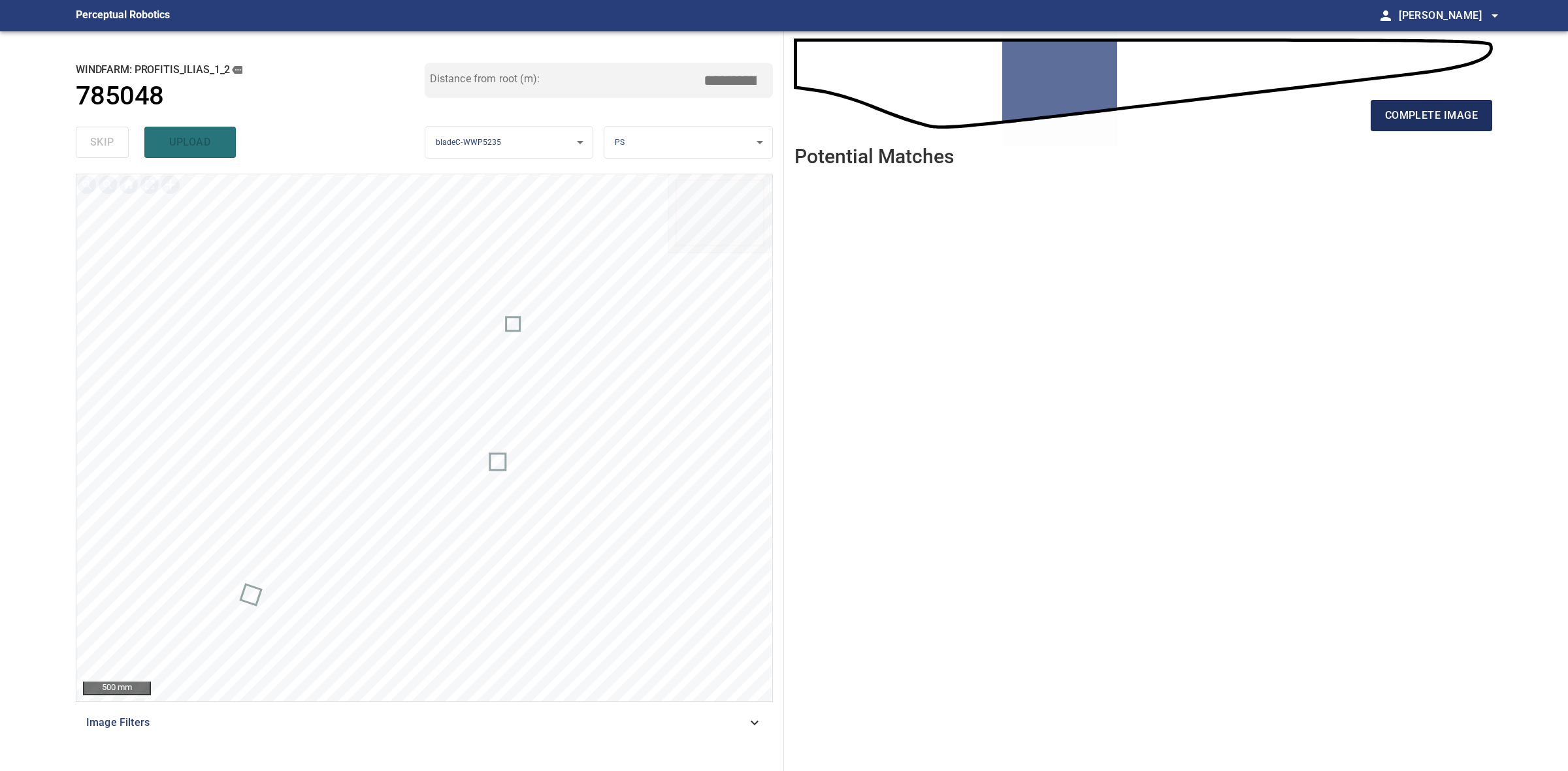
click at [1443, 113] on span "complete image" at bounding box center [1431, 116] width 93 height 19
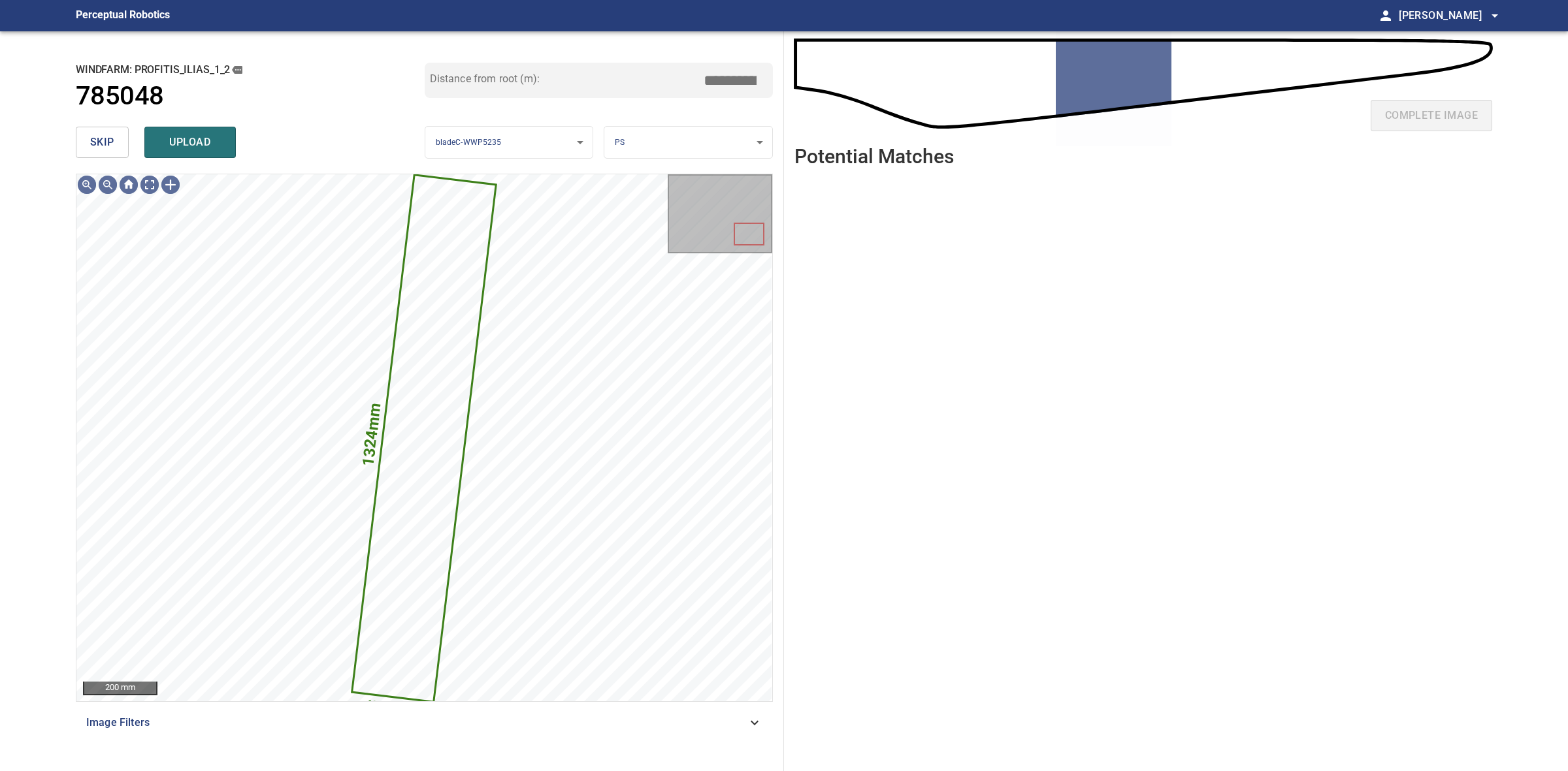
click at [90, 144] on span "skip" at bounding box center [102, 142] width 24 height 19
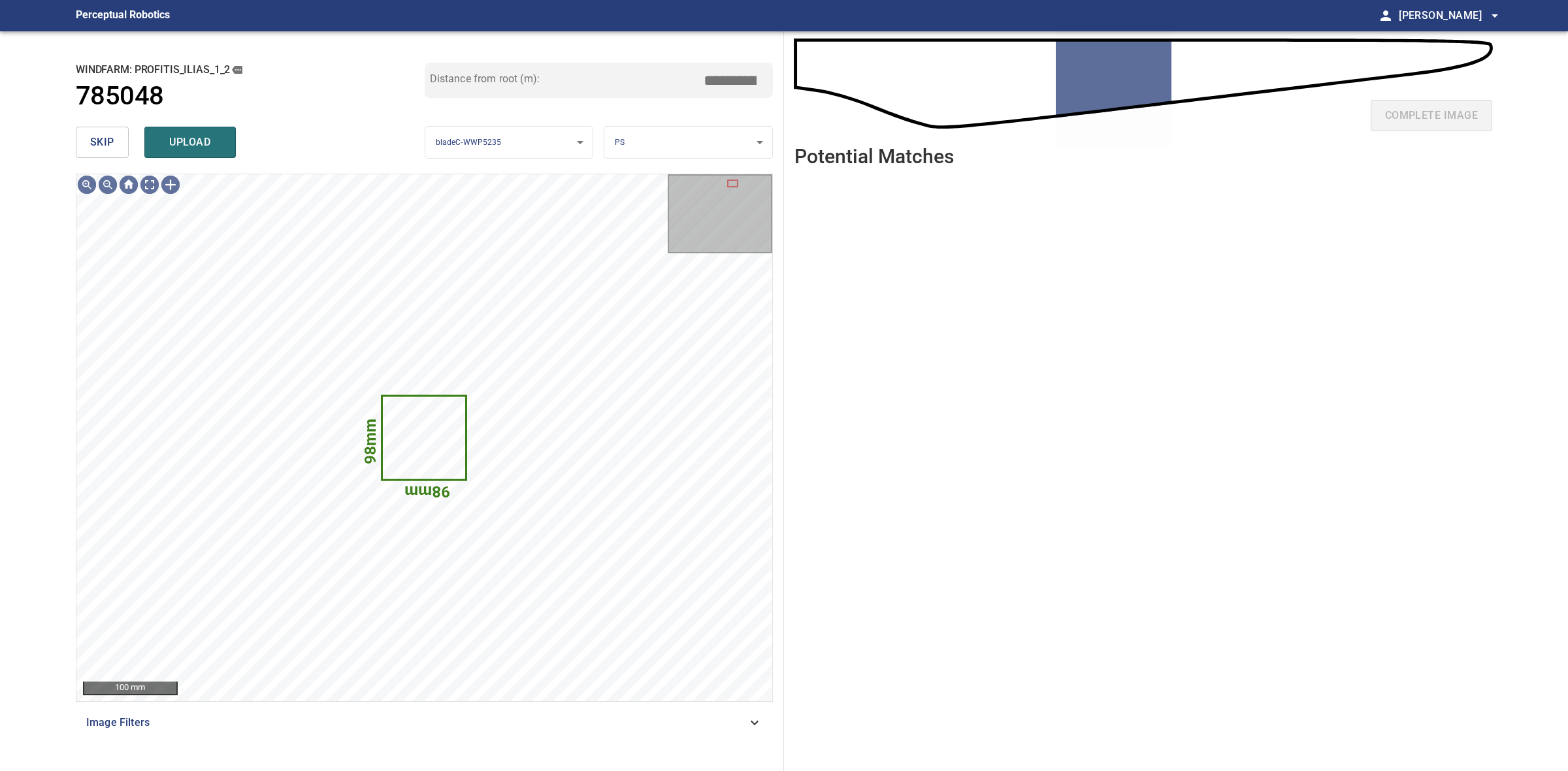
click at [90, 144] on span "skip" at bounding box center [102, 142] width 24 height 19
click at [89, 144] on div "skip upload" at bounding box center [250, 142] width 349 height 42
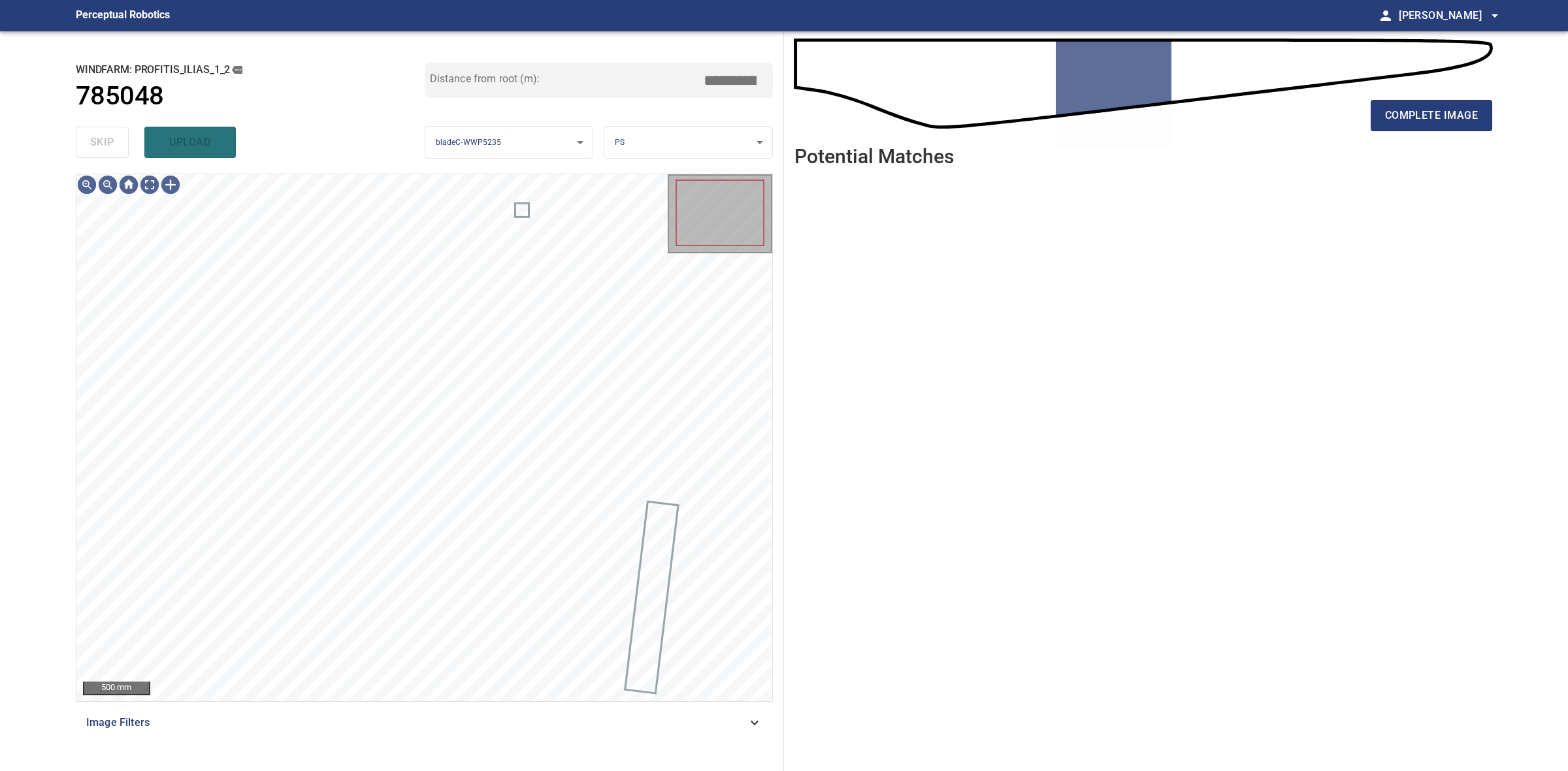
click at [89, 144] on div "skip upload" at bounding box center [250, 142] width 349 height 42
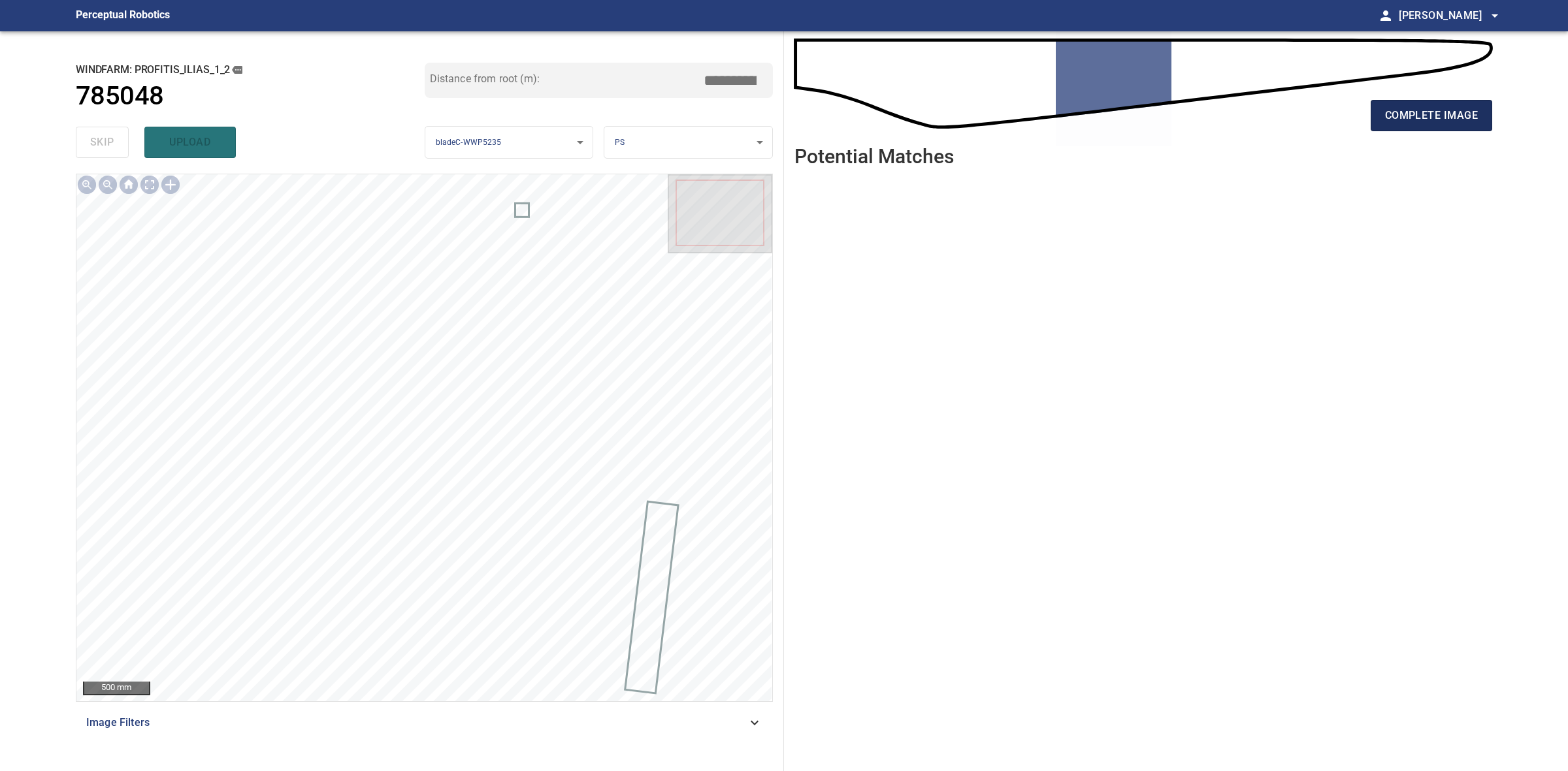
click at [1490, 120] on button "complete image" at bounding box center [1431, 116] width 122 height 31
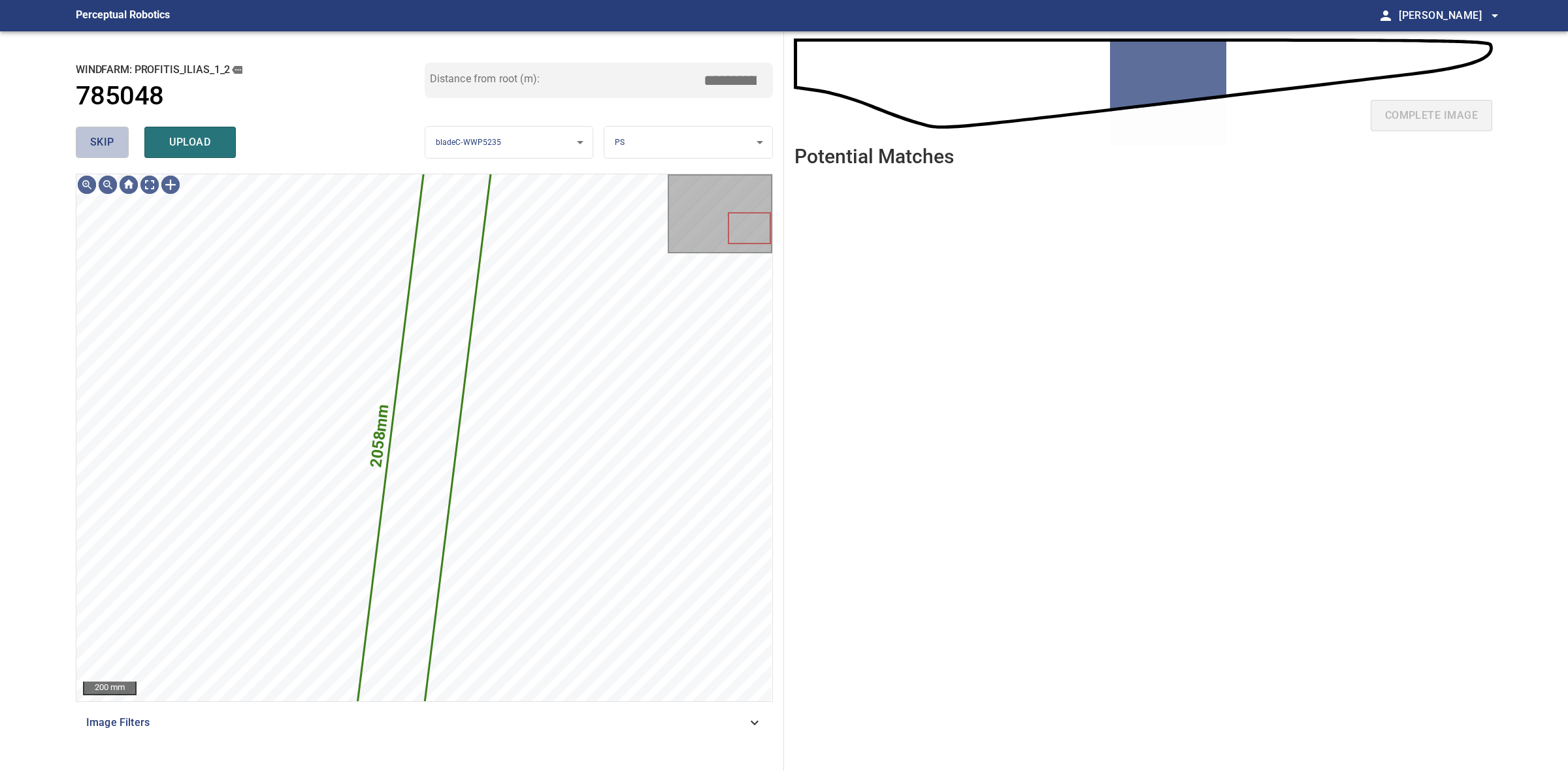
click at [92, 137] on span "skip" at bounding box center [102, 142] width 24 height 19
click at [92, 137] on div "skip upload" at bounding box center [250, 142] width 349 height 42
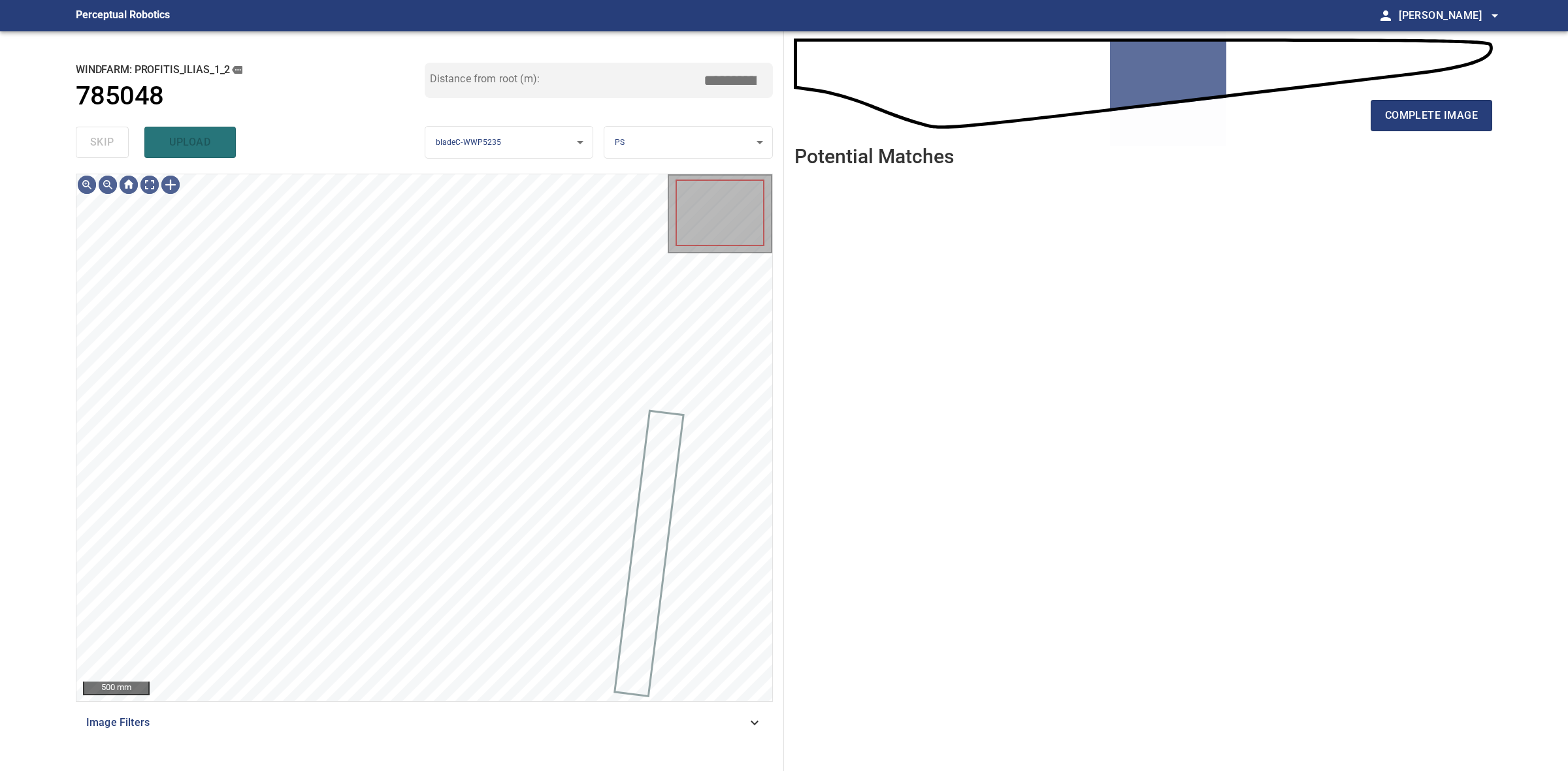
click at [92, 137] on div "skip upload" at bounding box center [250, 142] width 349 height 42
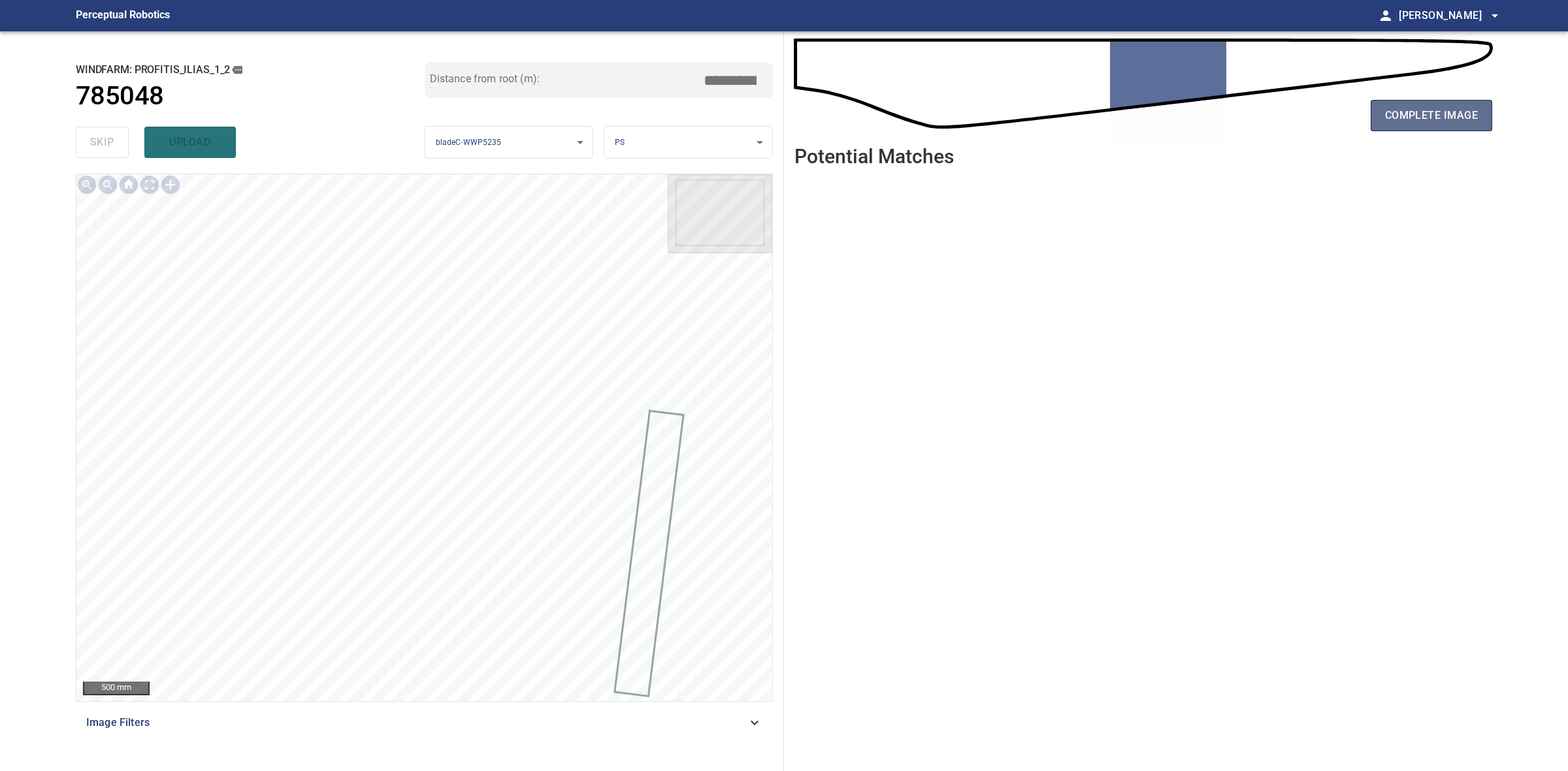
click at [1460, 115] on span "complete image" at bounding box center [1431, 116] width 93 height 19
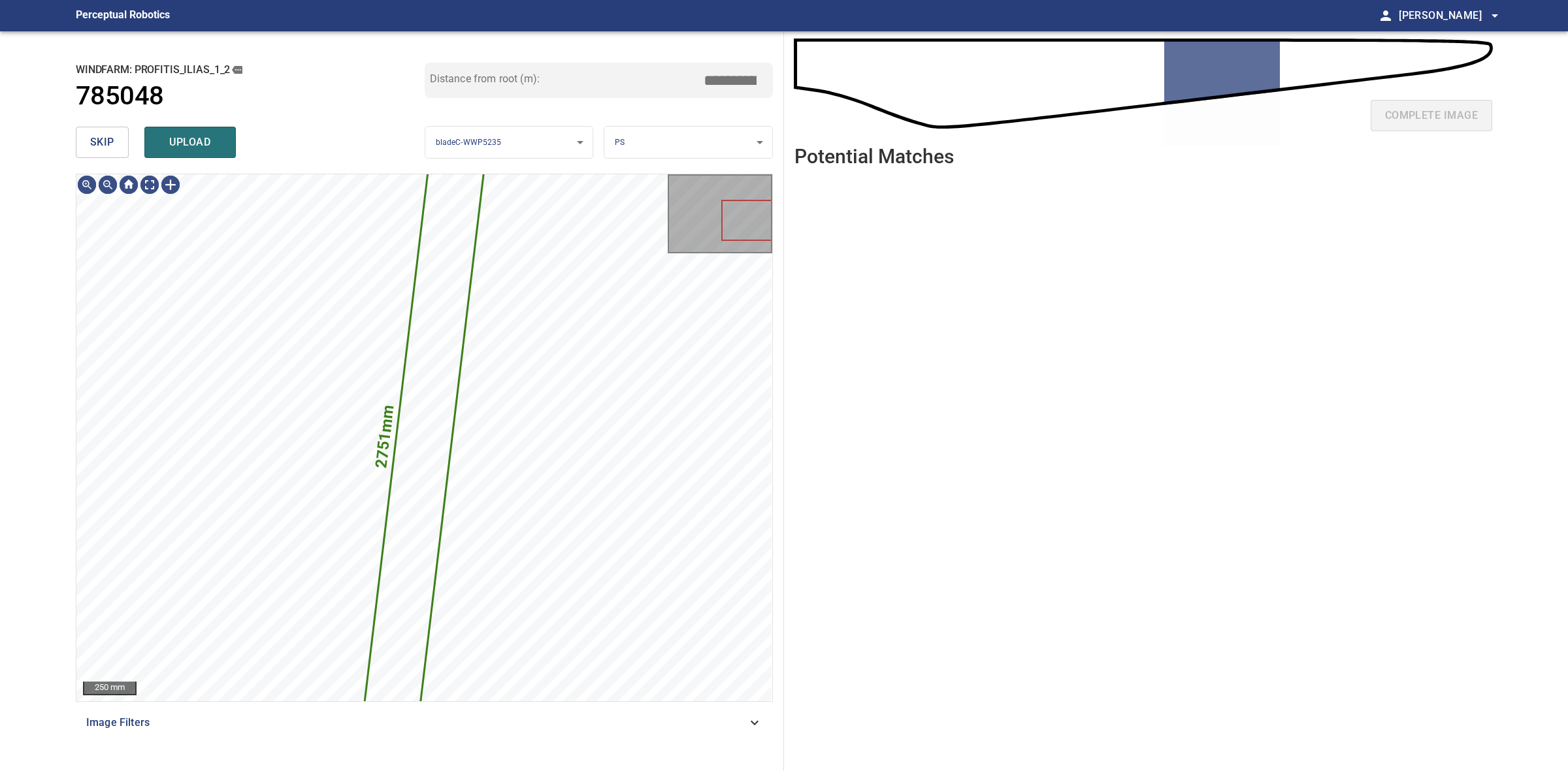
click at [84, 129] on button "skip" at bounding box center [102, 142] width 53 height 31
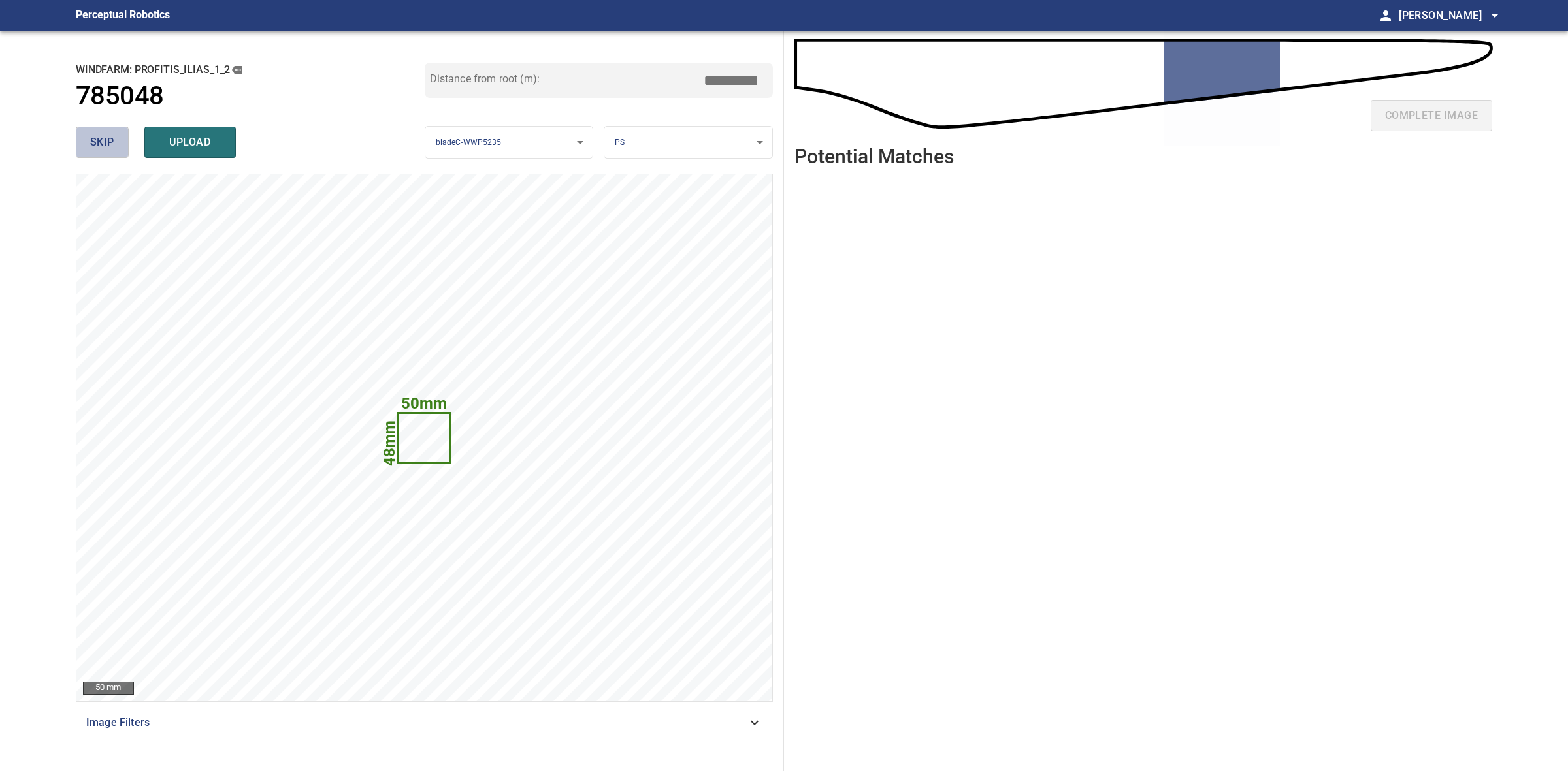
click at [84, 129] on button "skip" at bounding box center [102, 142] width 53 height 31
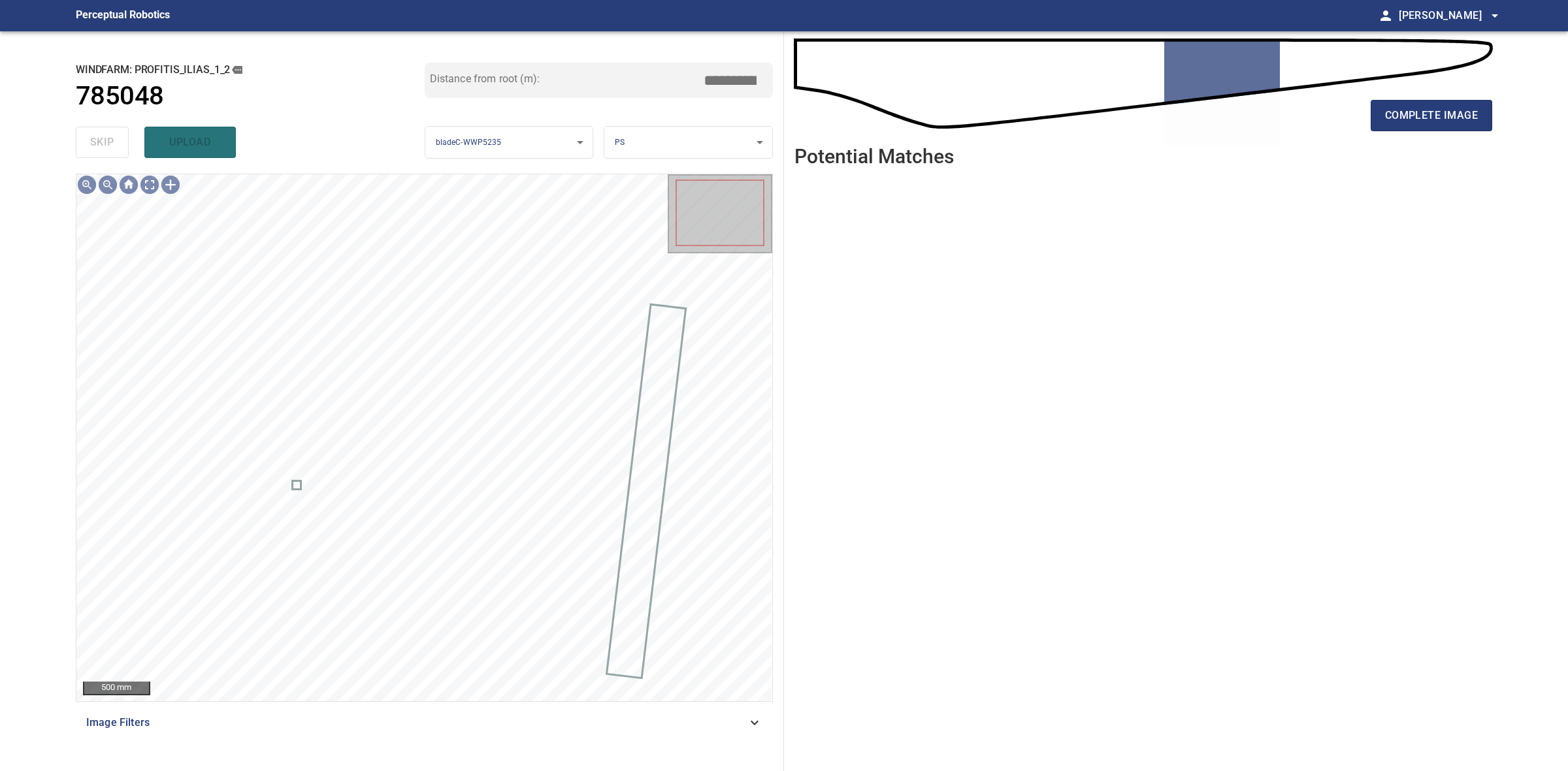
click at [1421, 132] on div "complete image" at bounding box center [1143, 120] width 697 height 52
click at [1423, 129] on button "complete image" at bounding box center [1431, 116] width 122 height 31
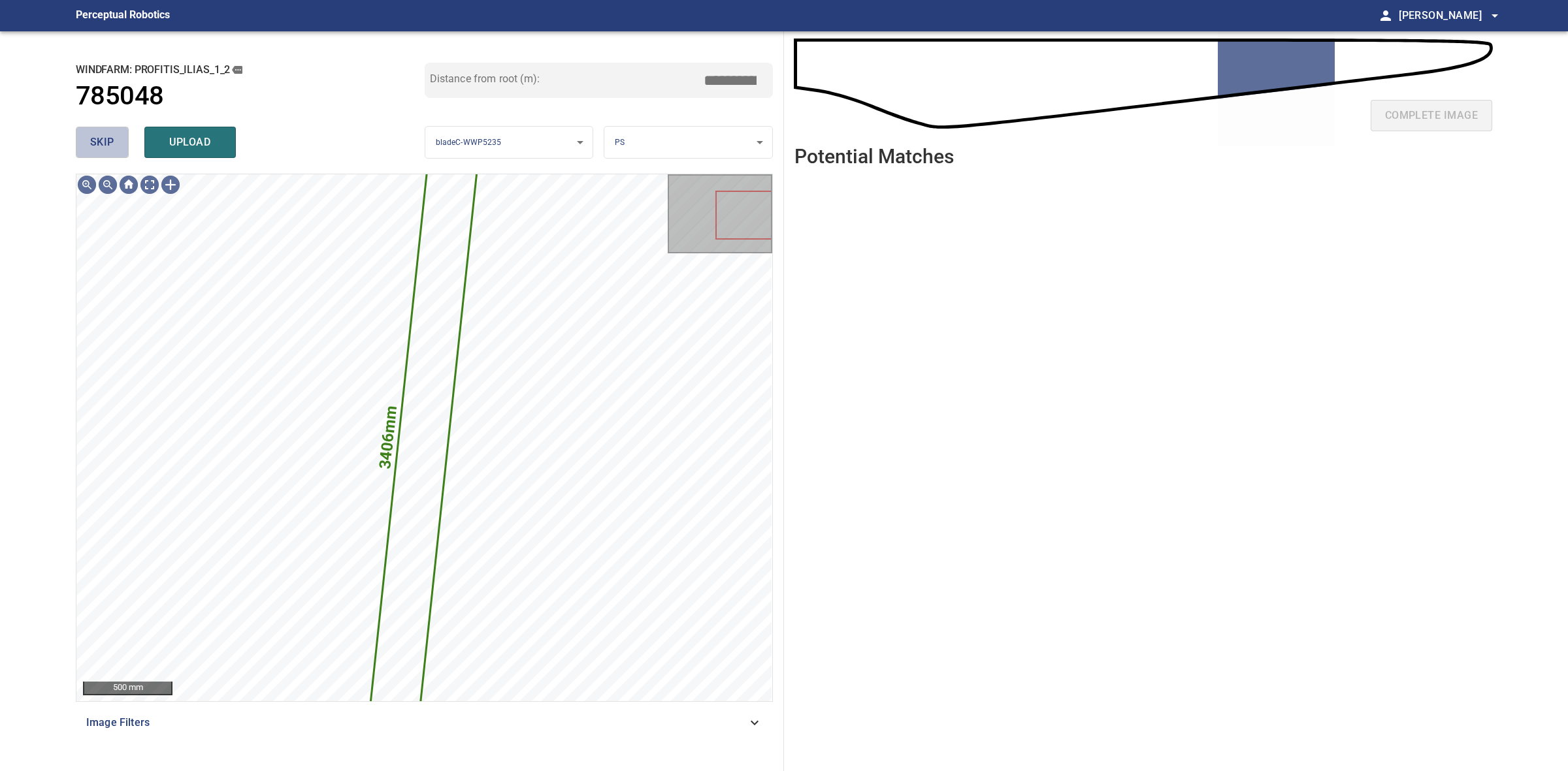
click at [105, 135] on span "skip" at bounding box center [102, 142] width 24 height 19
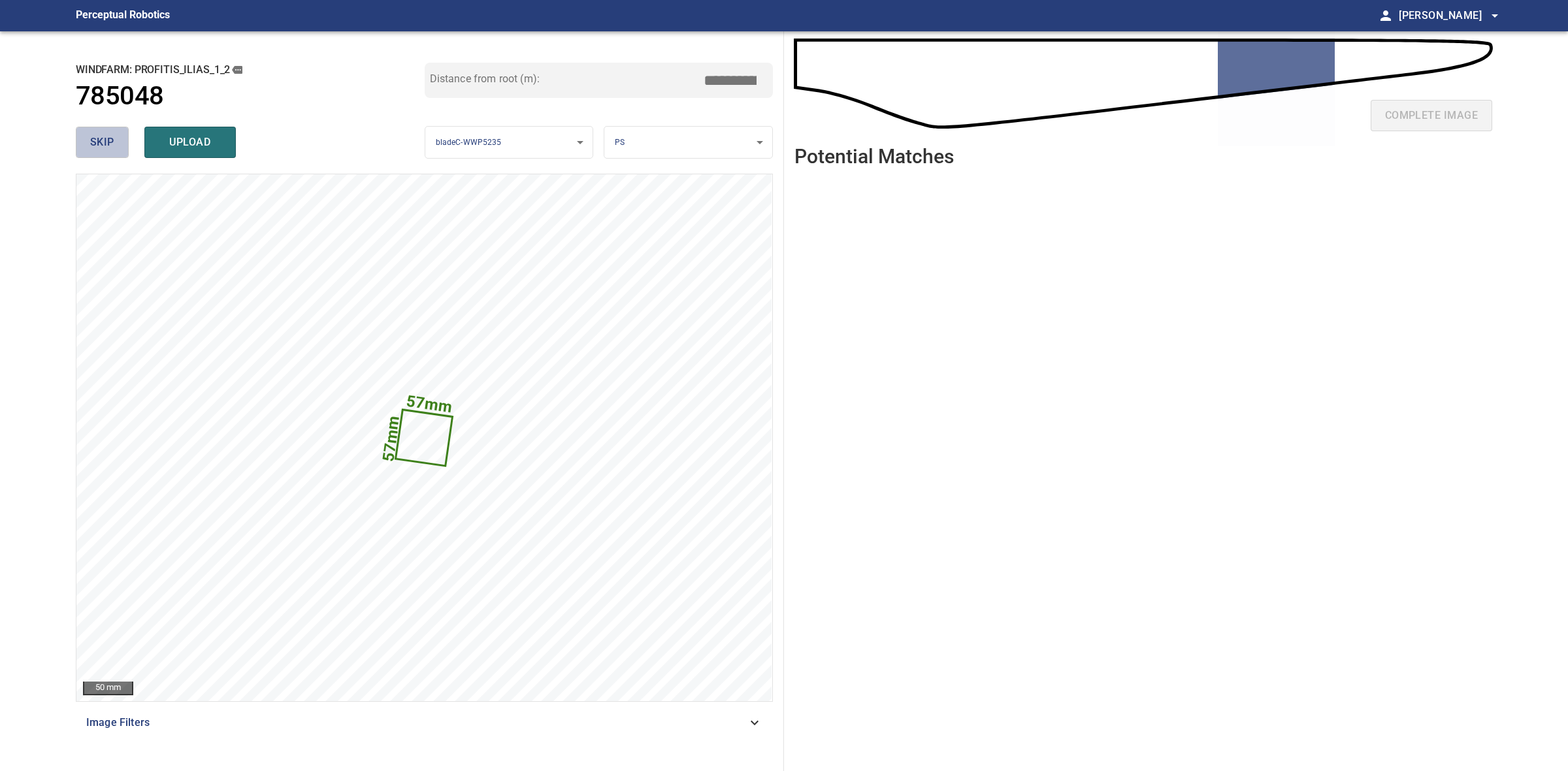
click at [106, 136] on span "skip" at bounding box center [102, 142] width 24 height 19
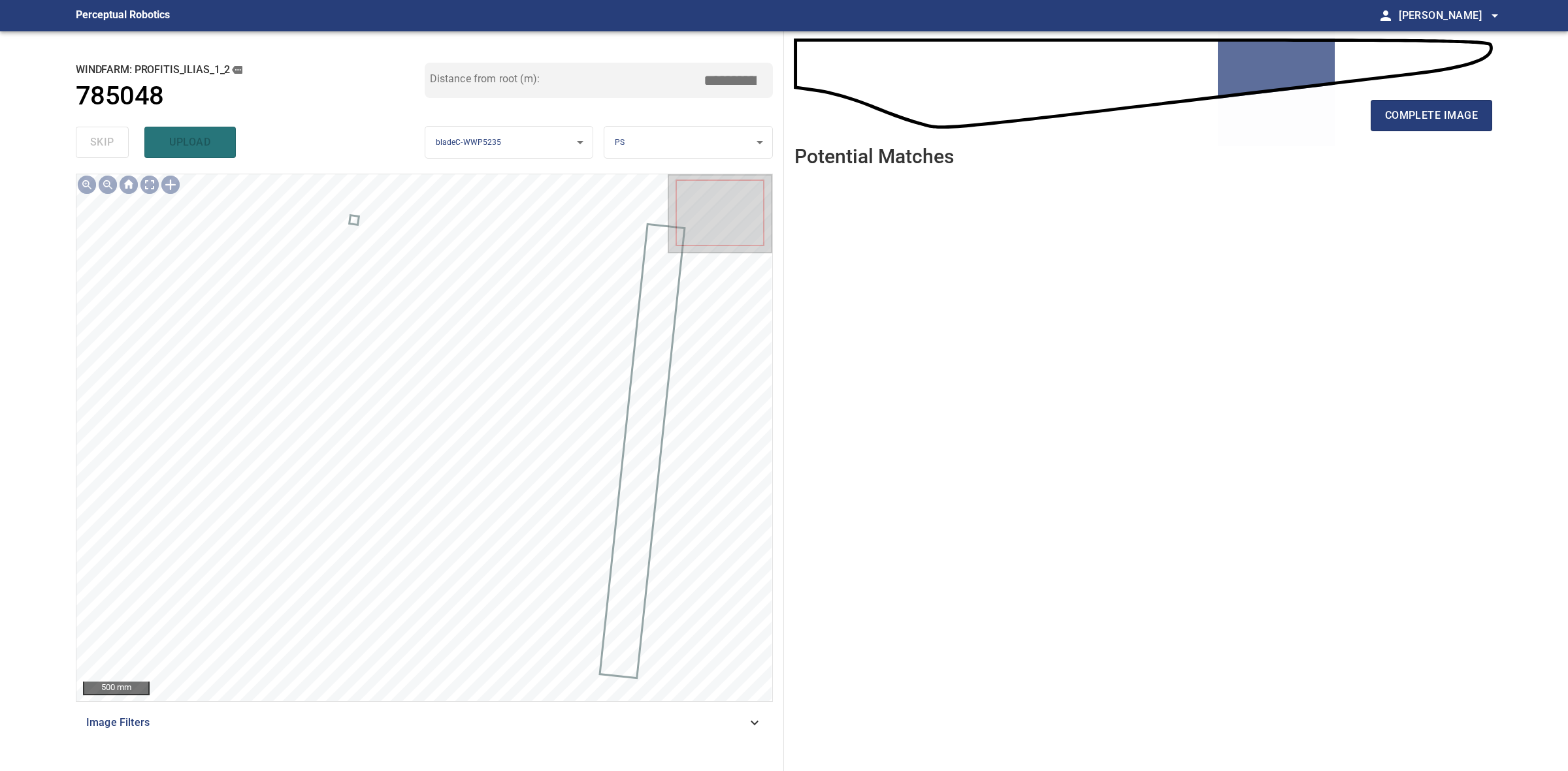
click at [1451, 132] on div "complete image" at bounding box center [1143, 120] width 697 height 52
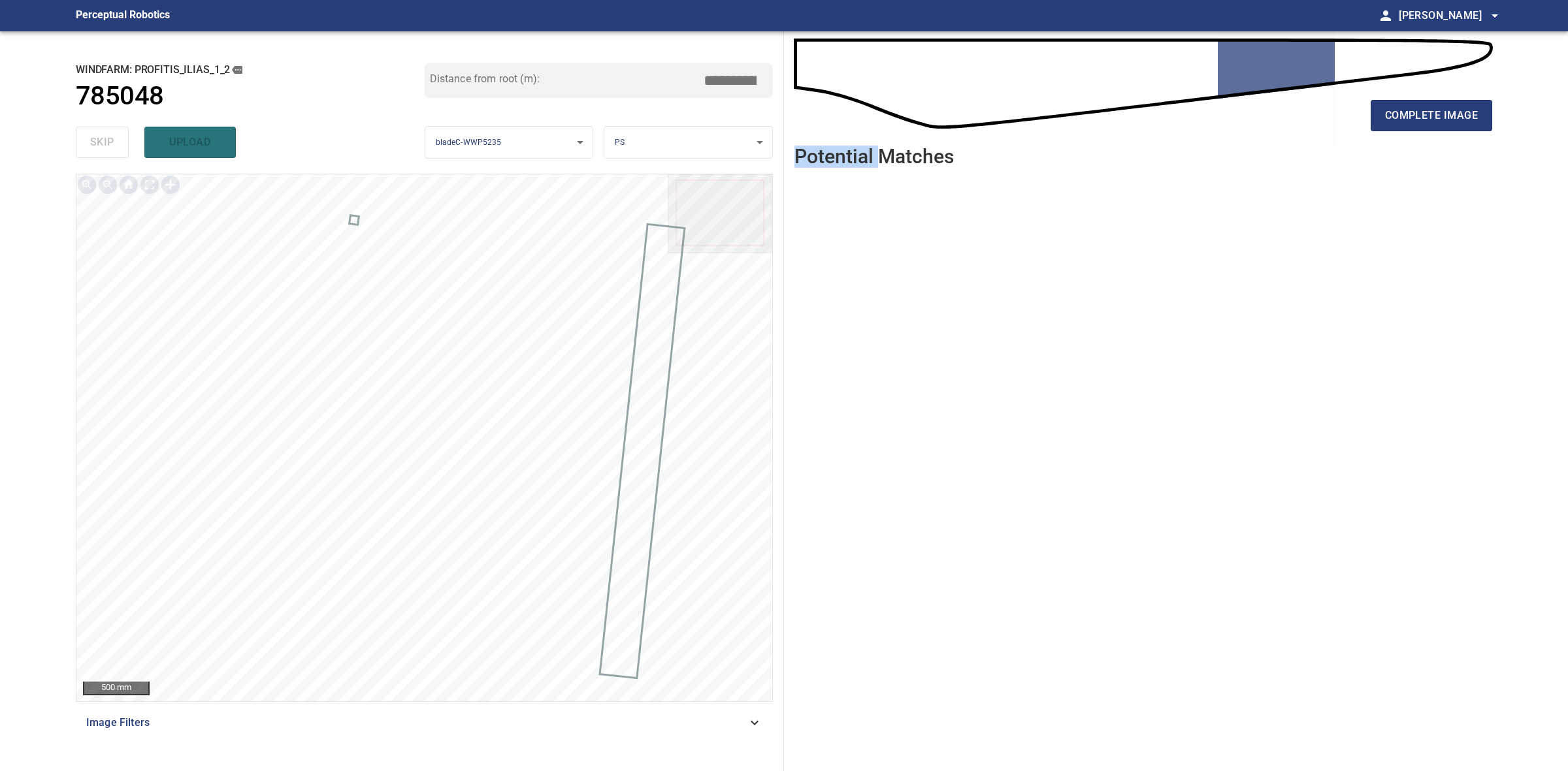
click at [1451, 131] on div "complete image" at bounding box center [1143, 120] width 697 height 52
click at [1451, 126] on button "complete image" at bounding box center [1431, 116] width 122 height 31
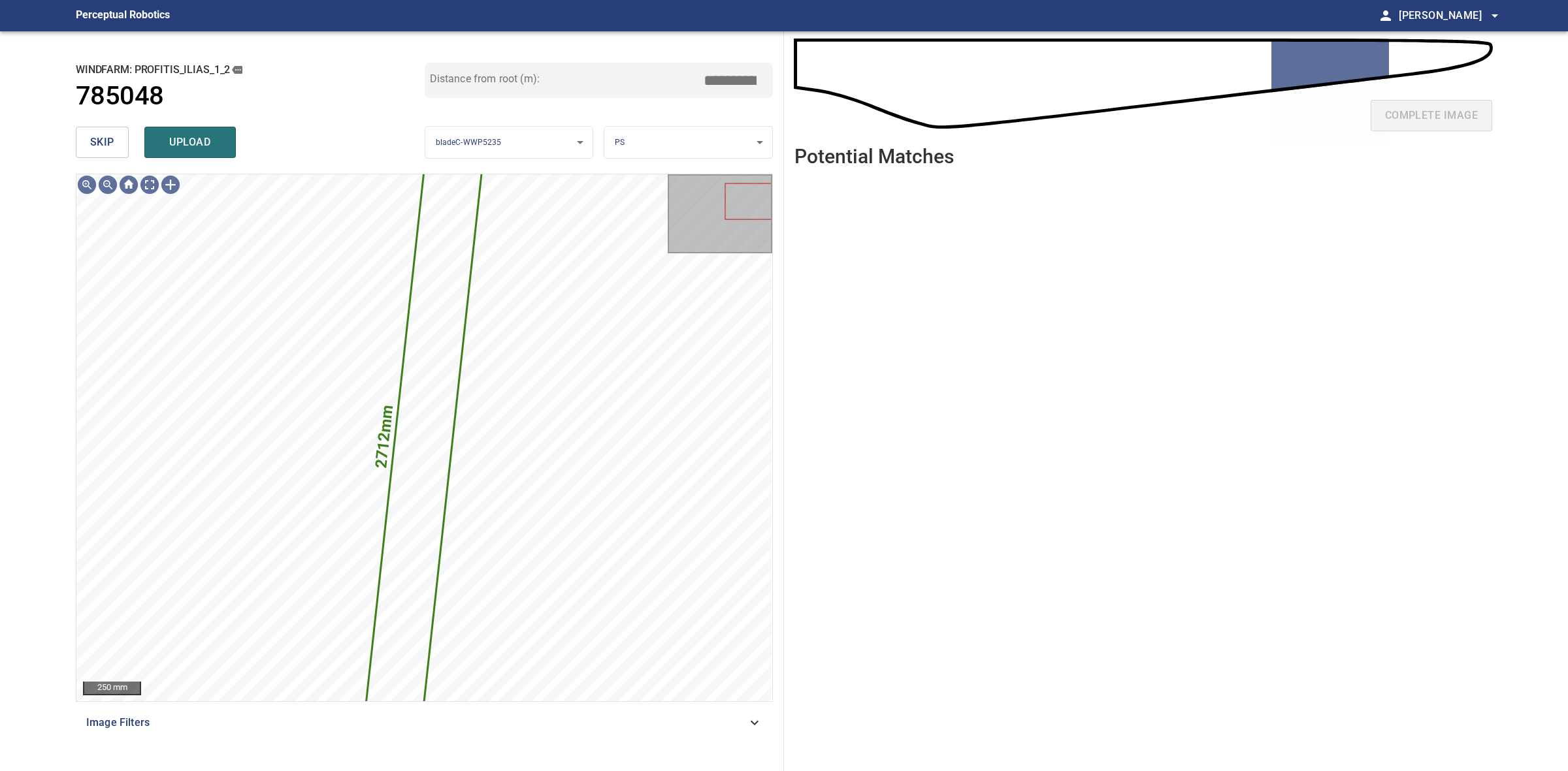
click at [105, 127] on button "skip" at bounding box center [102, 142] width 53 height 31
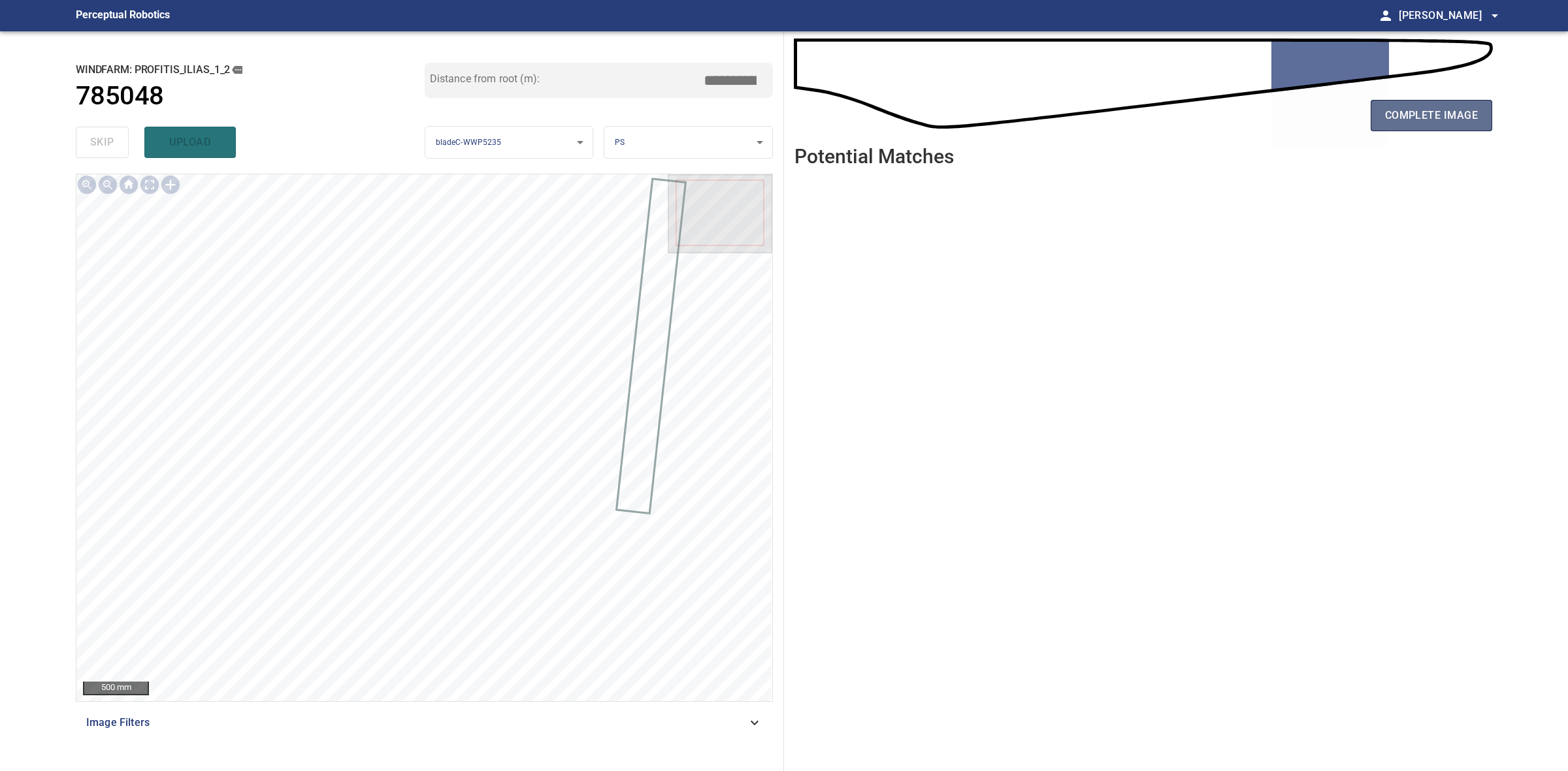
click at [1401, 119] on span "complete image" at bounding box center [1431, 116] width 93 height 19
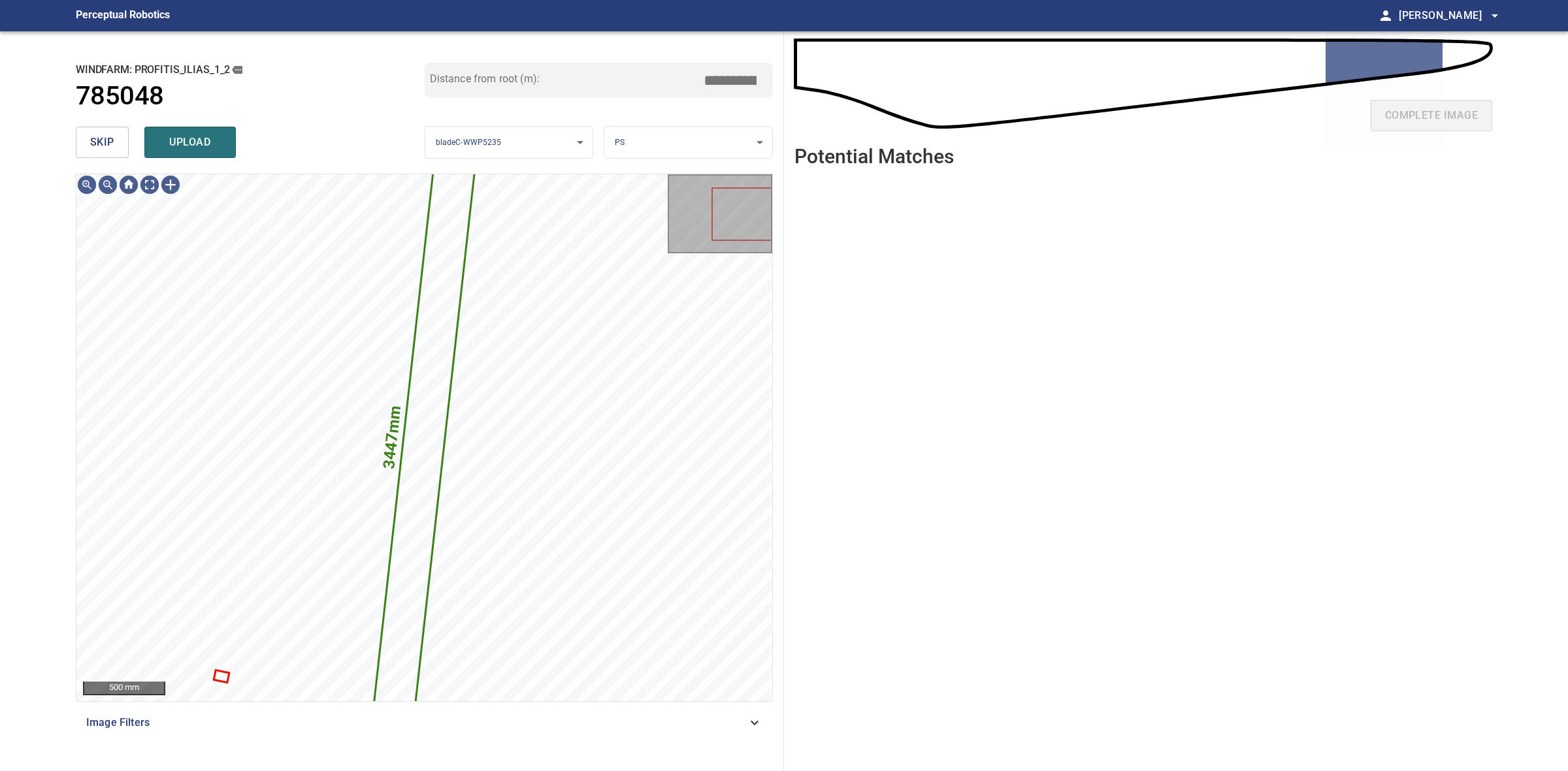
click at [97, 142] on span "skip" at bounding box center [102, 142] width 24 height 19
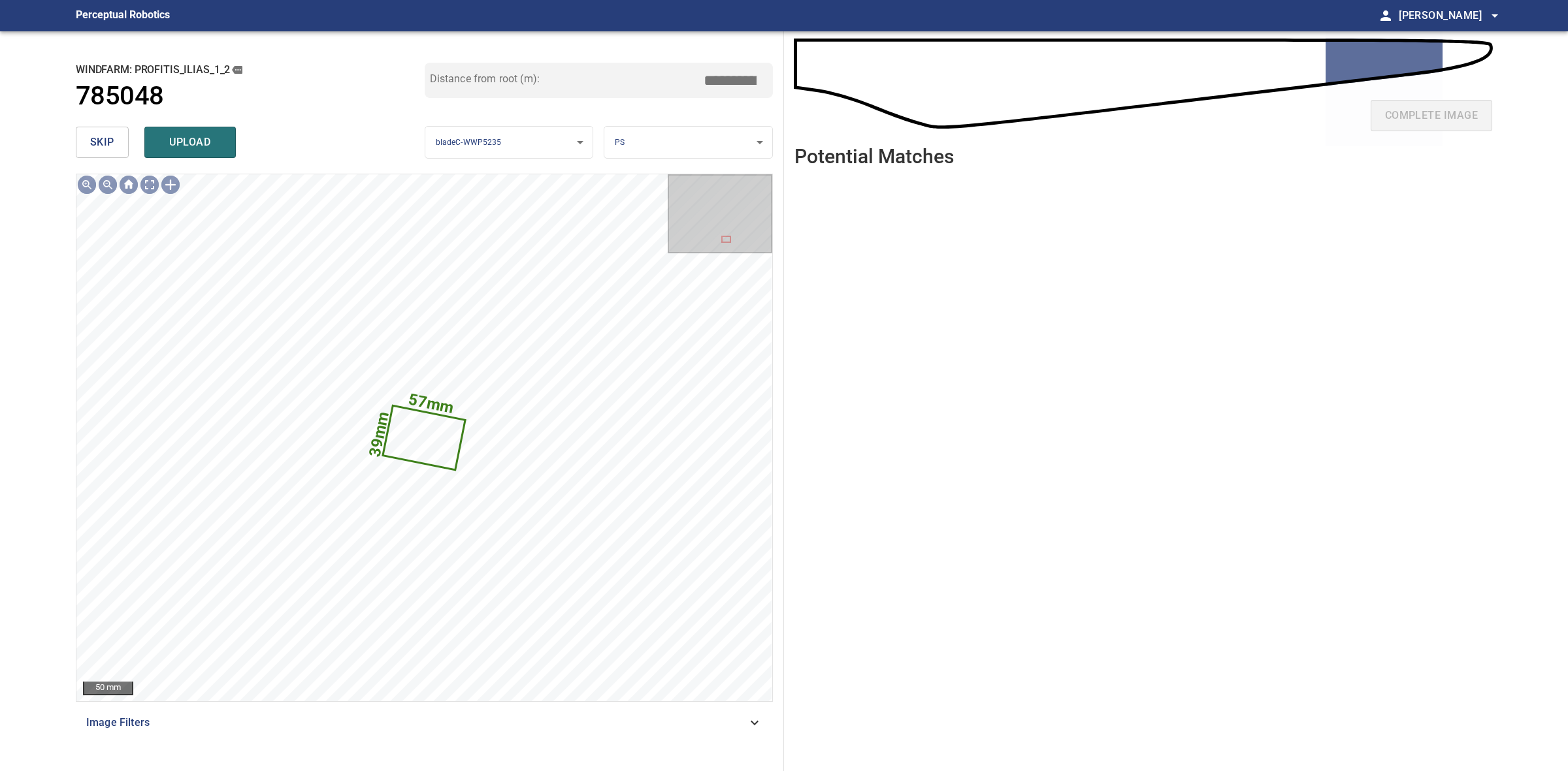
click at [97, 142] on span "skip" at bounding box center [102, 142] width 24 height 19
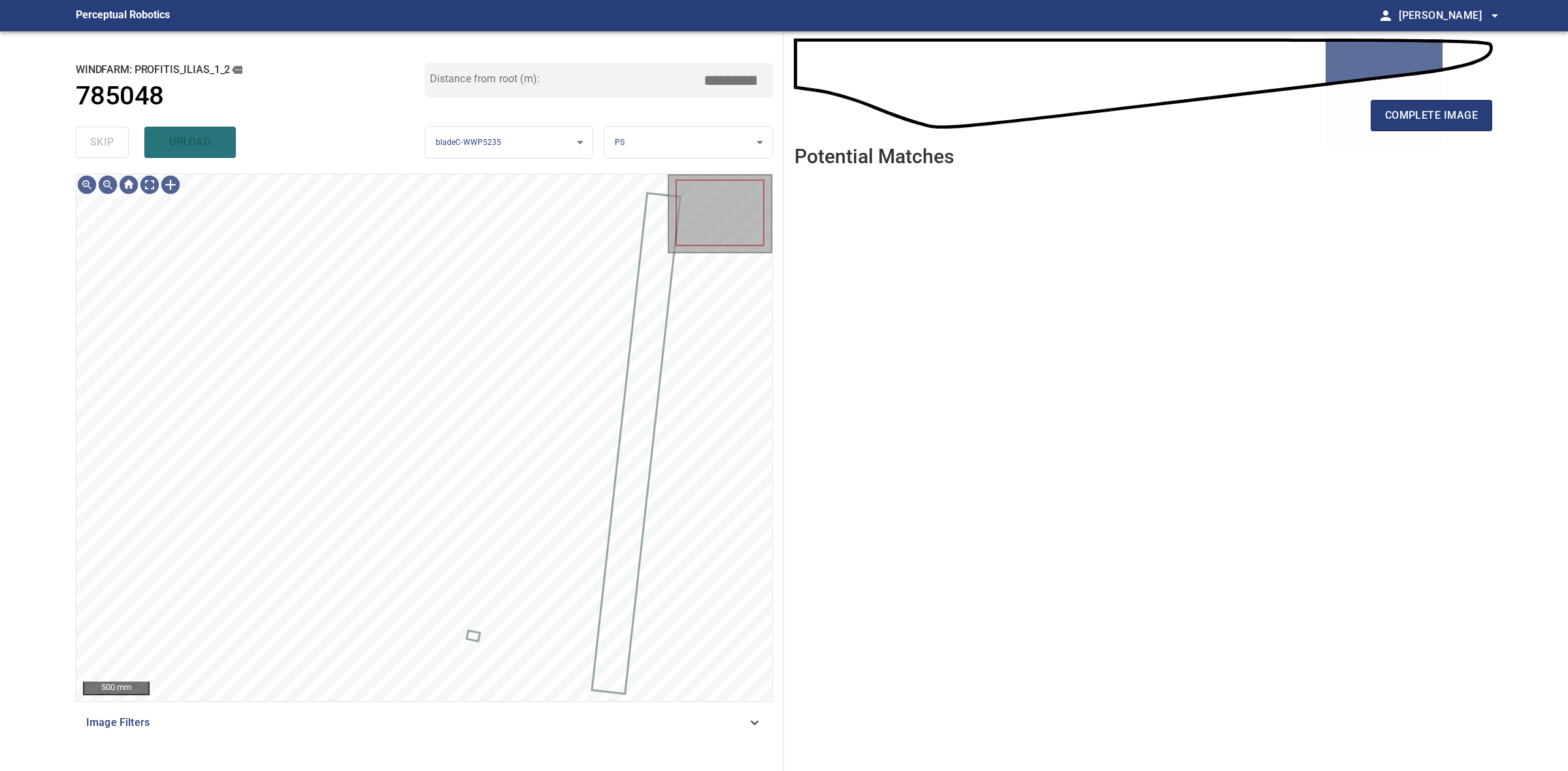
click at [97, 142] on div "skip upload" at bounding box center [250, 142] width 349 height 42
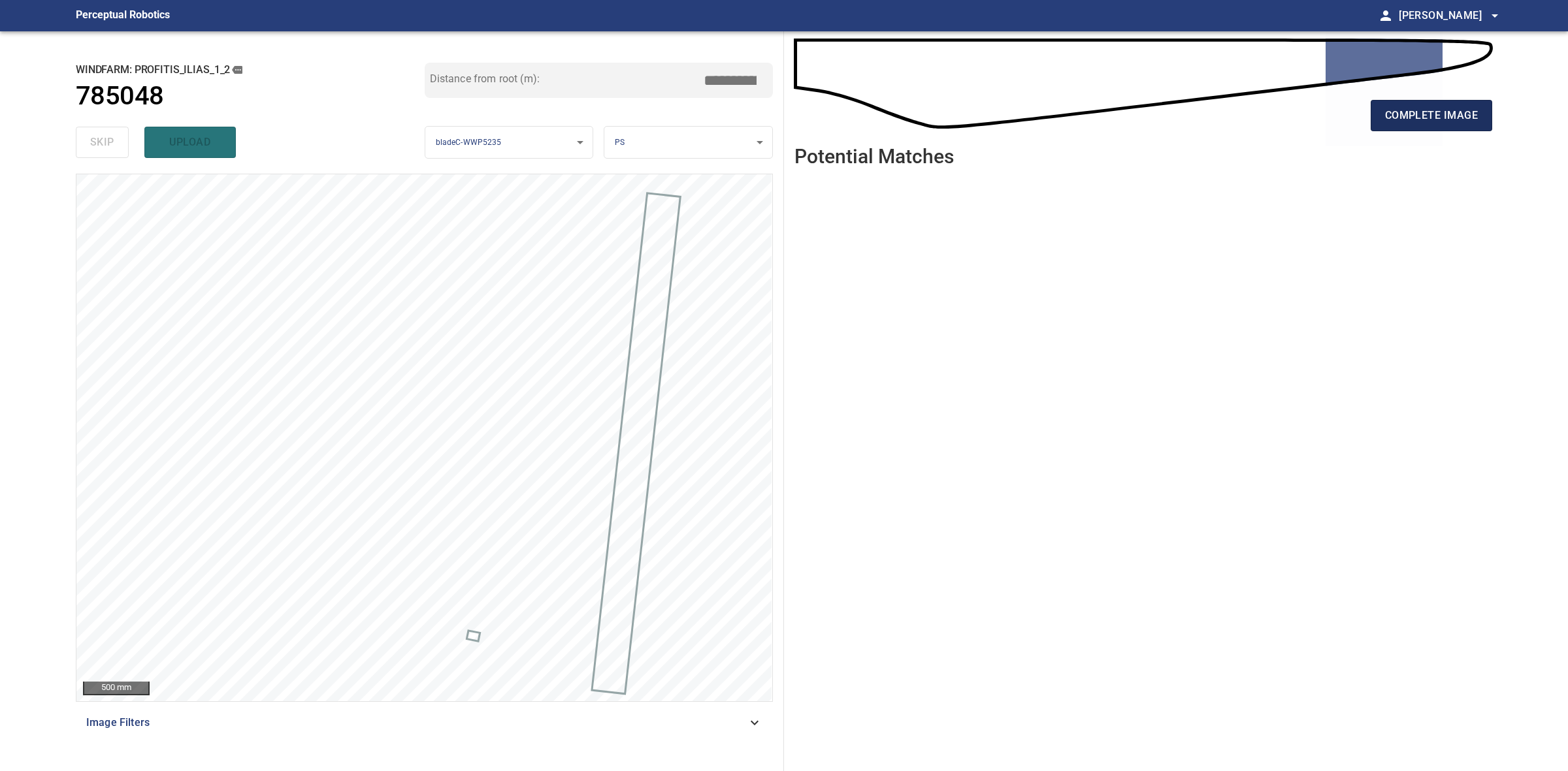
click at [1479, 108] on button "complete image" at bounding box center [1431, 116] width 122 height 31
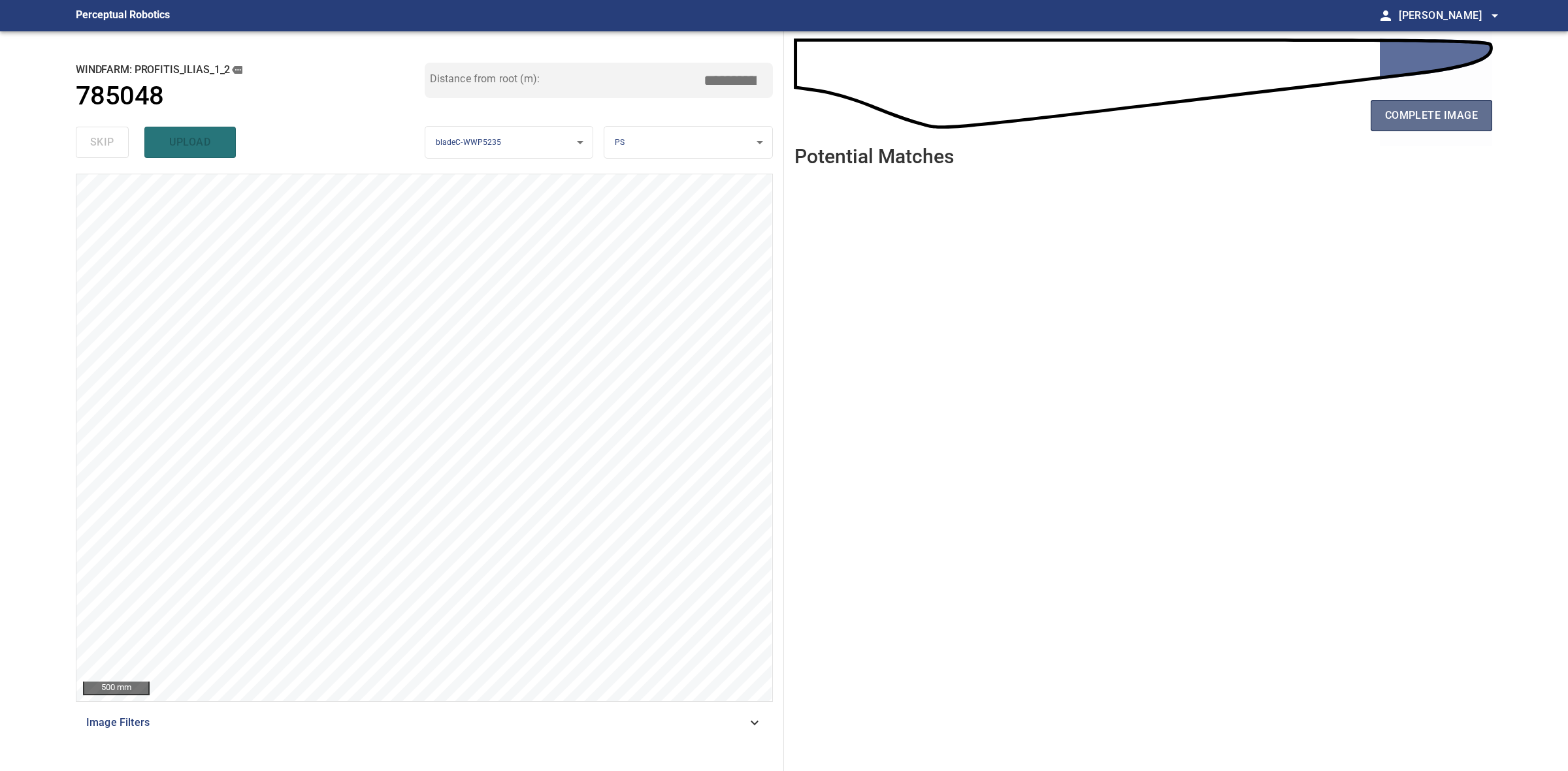
click at [1428, 124] on span "complete image" at bounding box center [1431, 116] width 93 height 19
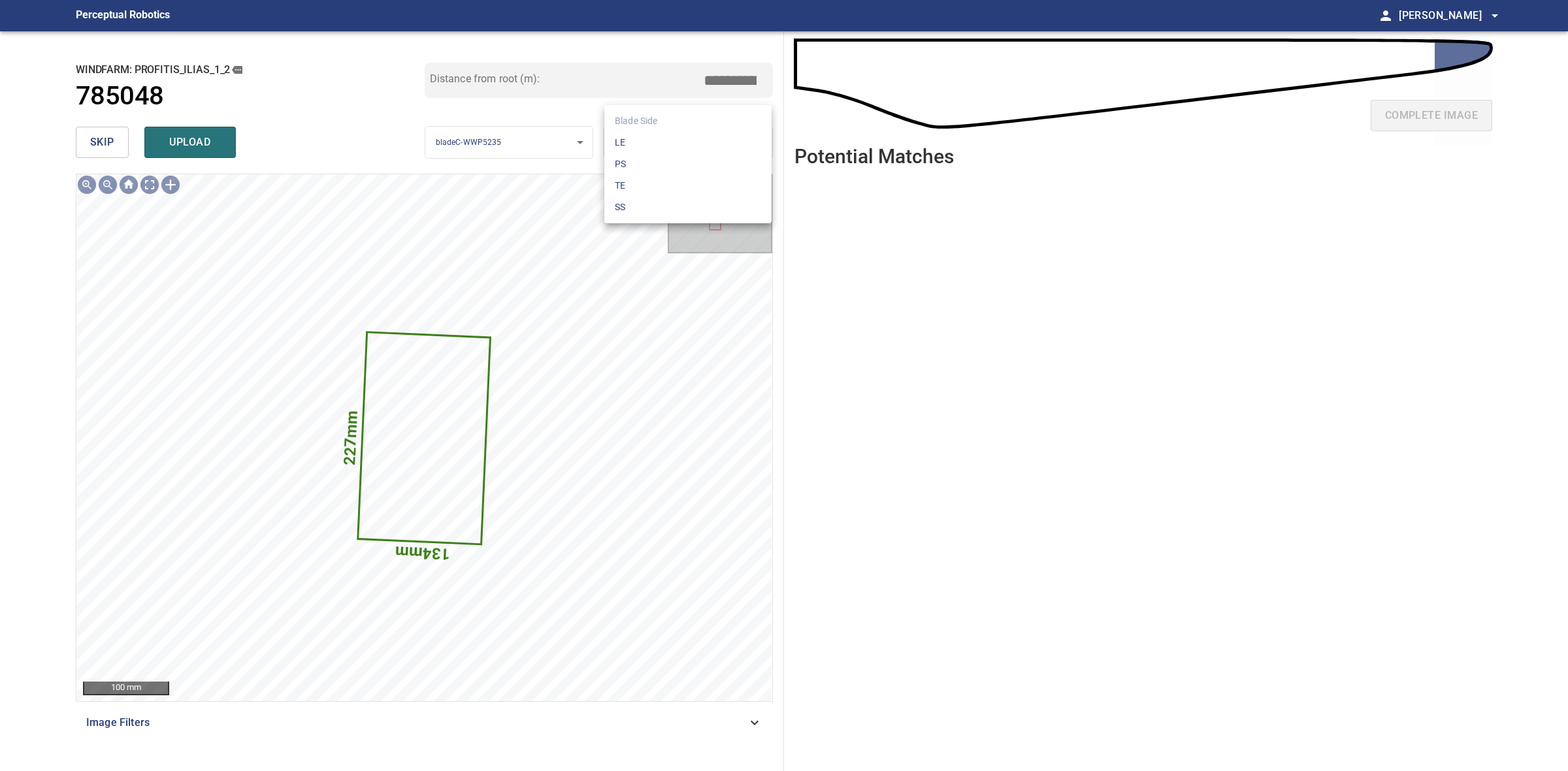
click at [630, 139] on body "**********" at bounding box center [784, 385] width 1568 height 771
click at [631, 137] on li "LE" at bounding box center [688, 142] width 168 height 21
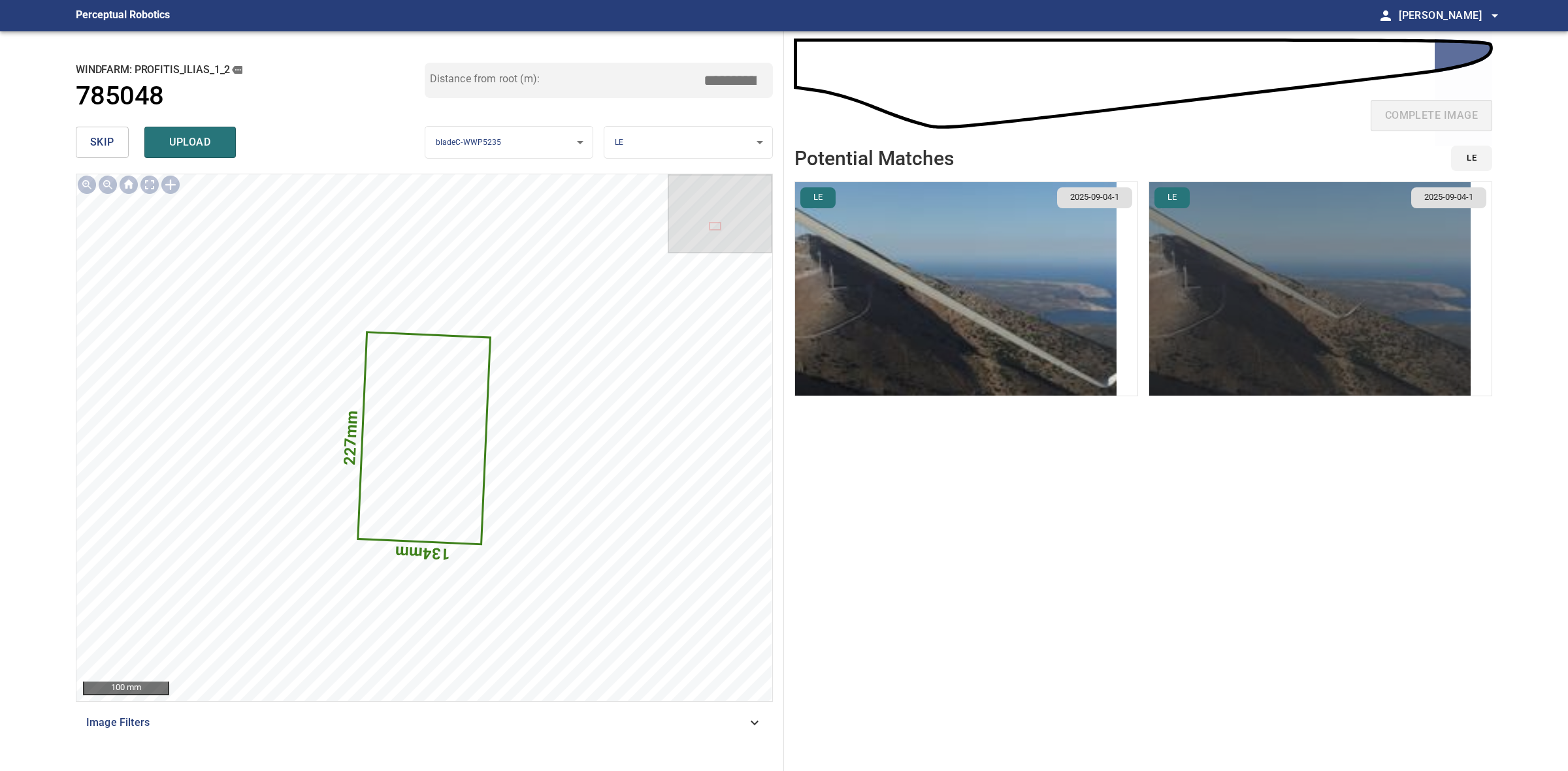
click at [1287, 292] on img "button" at bounding box center [1310, 289] width 321 height 213
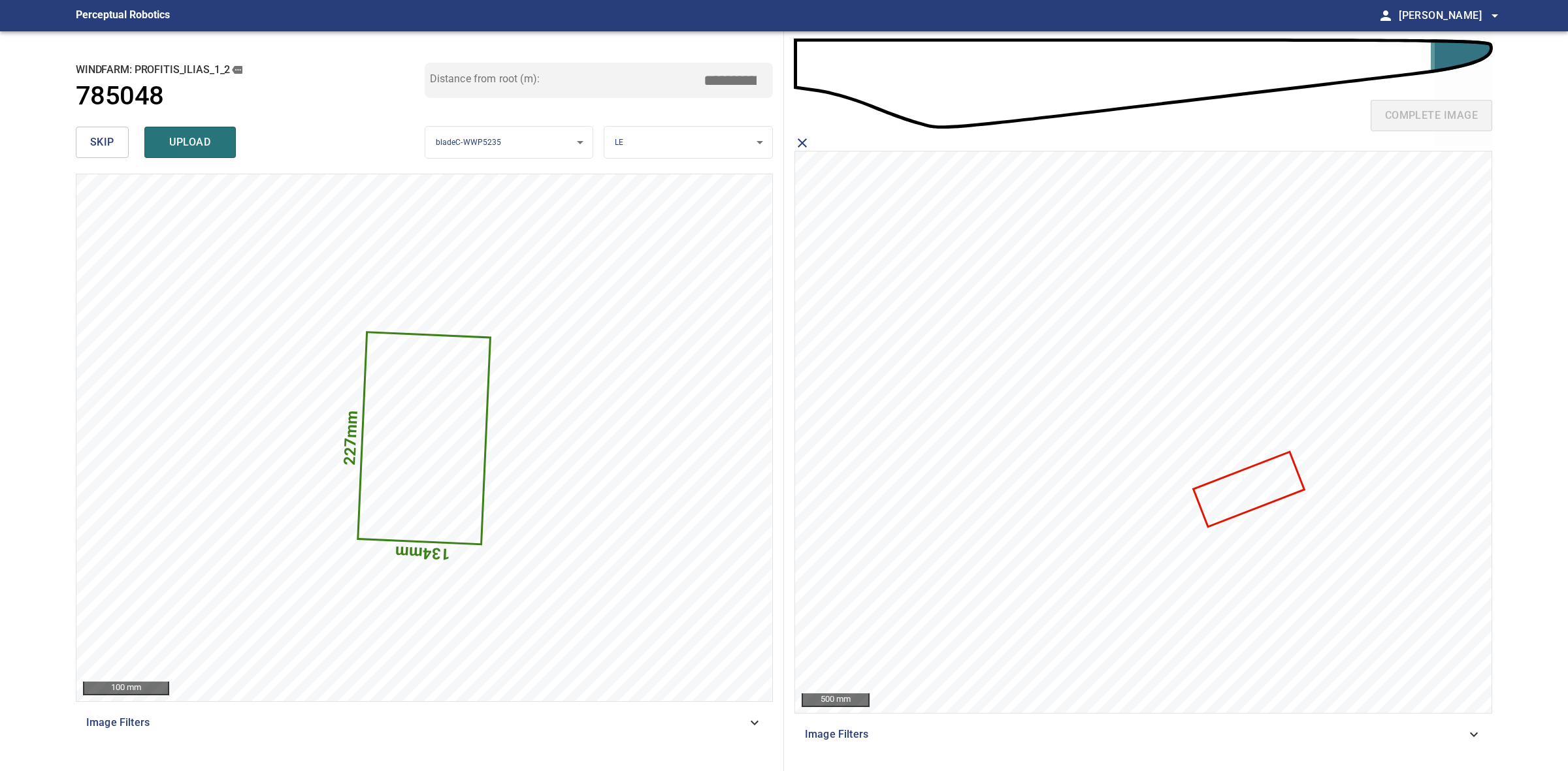
click at [1272, 483] on icon at bounding box center [1249, 489] width 108 height 72
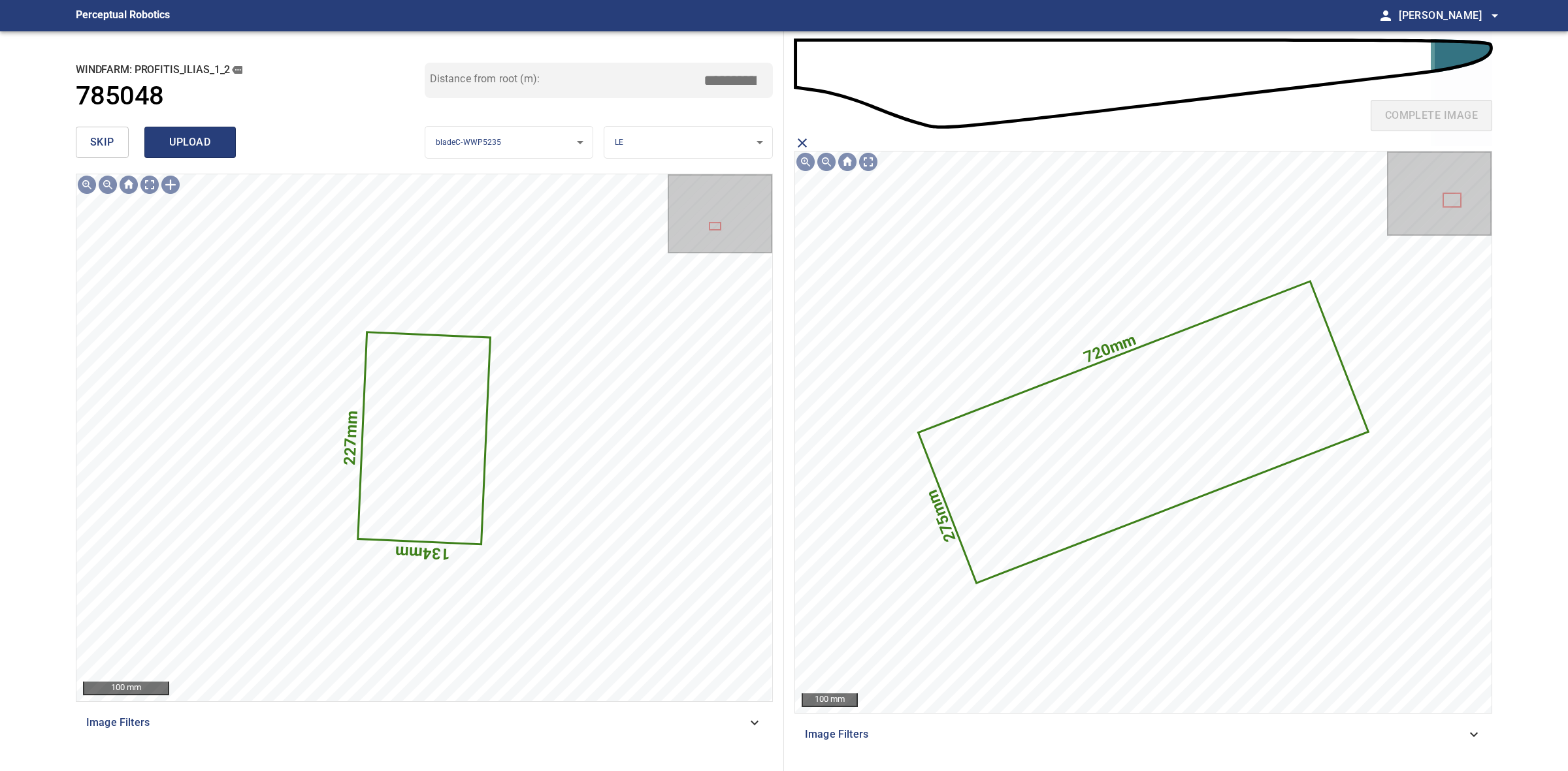
click at [163, 137] on span "upload" at bounding box center [190, 142] width 63 height 19
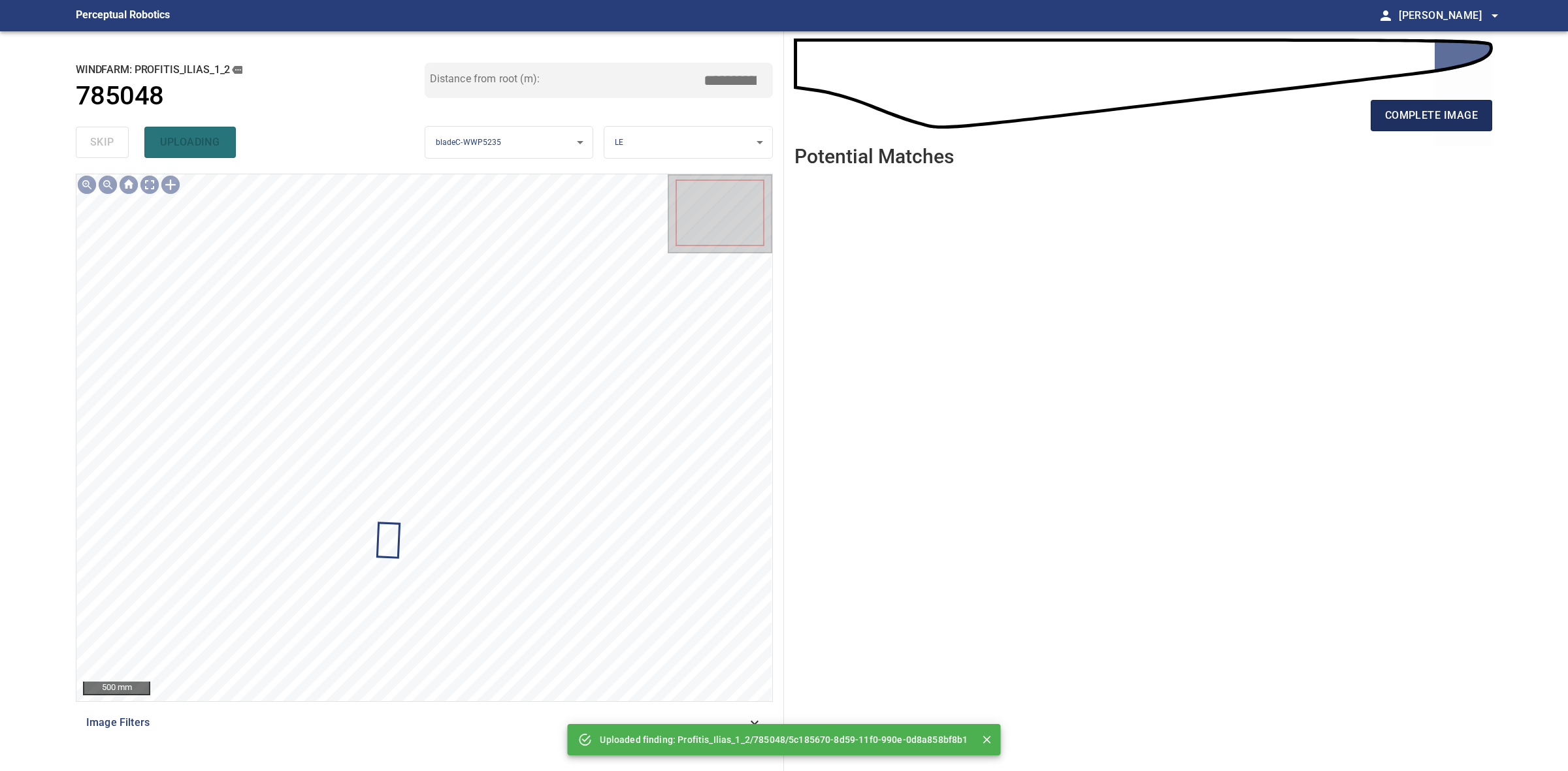
click at [1460, 107] on span "complete image" at bounding box center [1431, 116] width 93 height 19
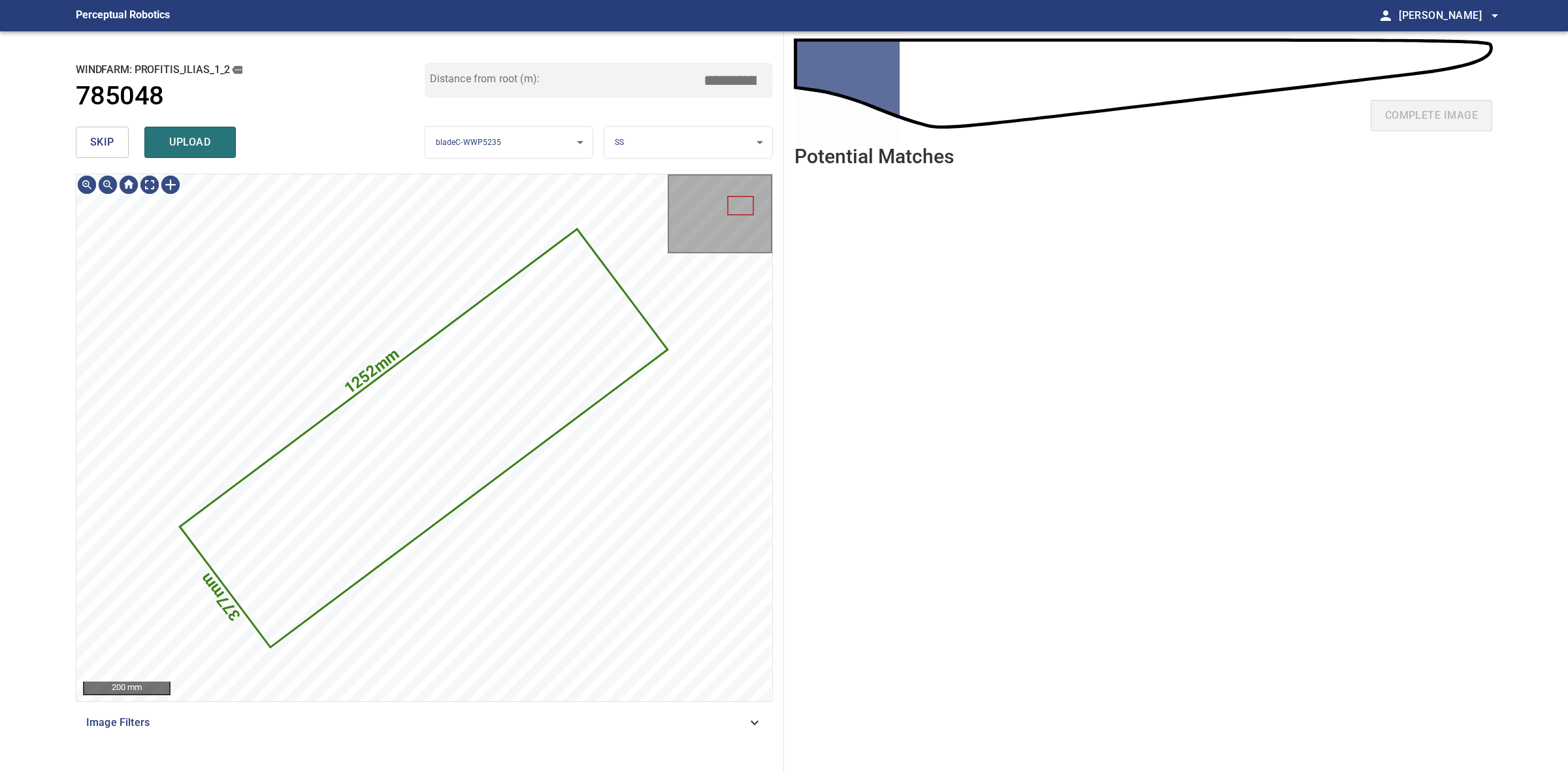
click at [120, 145] on button "skip" at bounding box center [102, 142] width 53 height 31
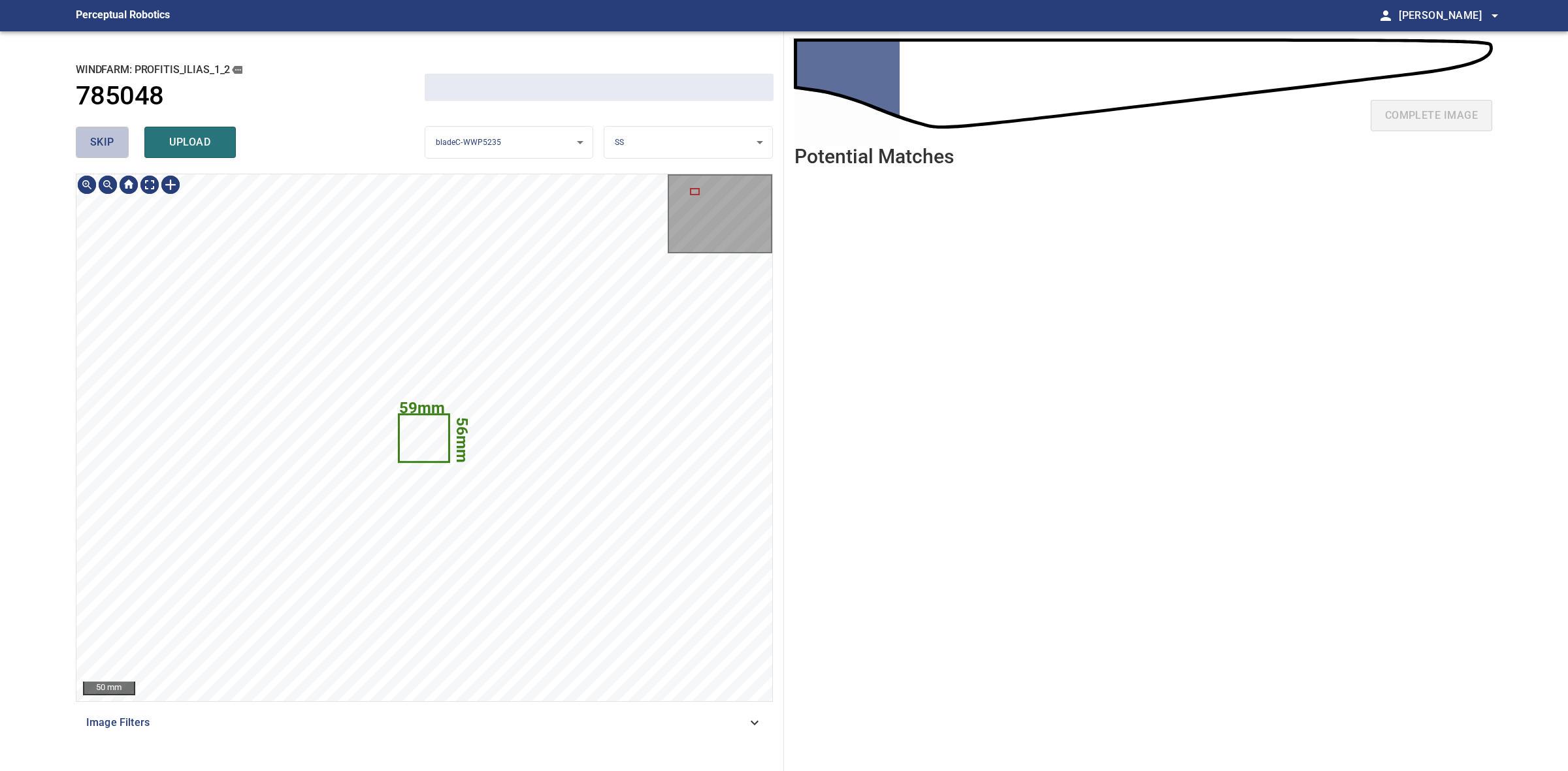
click at [120, 145] on button "skip" at bounding box center [102, 142] width 53 height 31
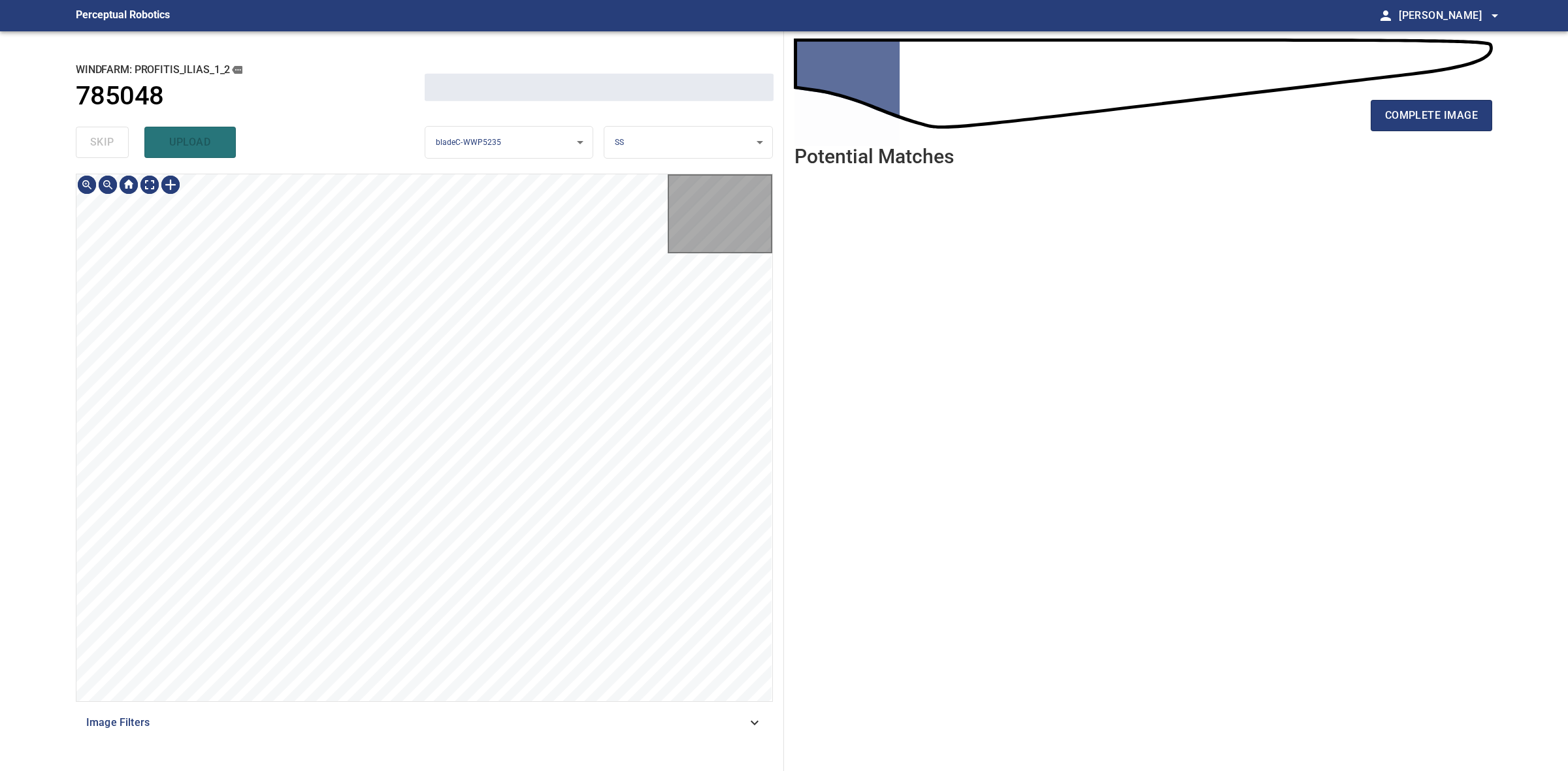
click at [120, 145] on div "skip upload" at bounding box center [250, 142] width 349 height 42
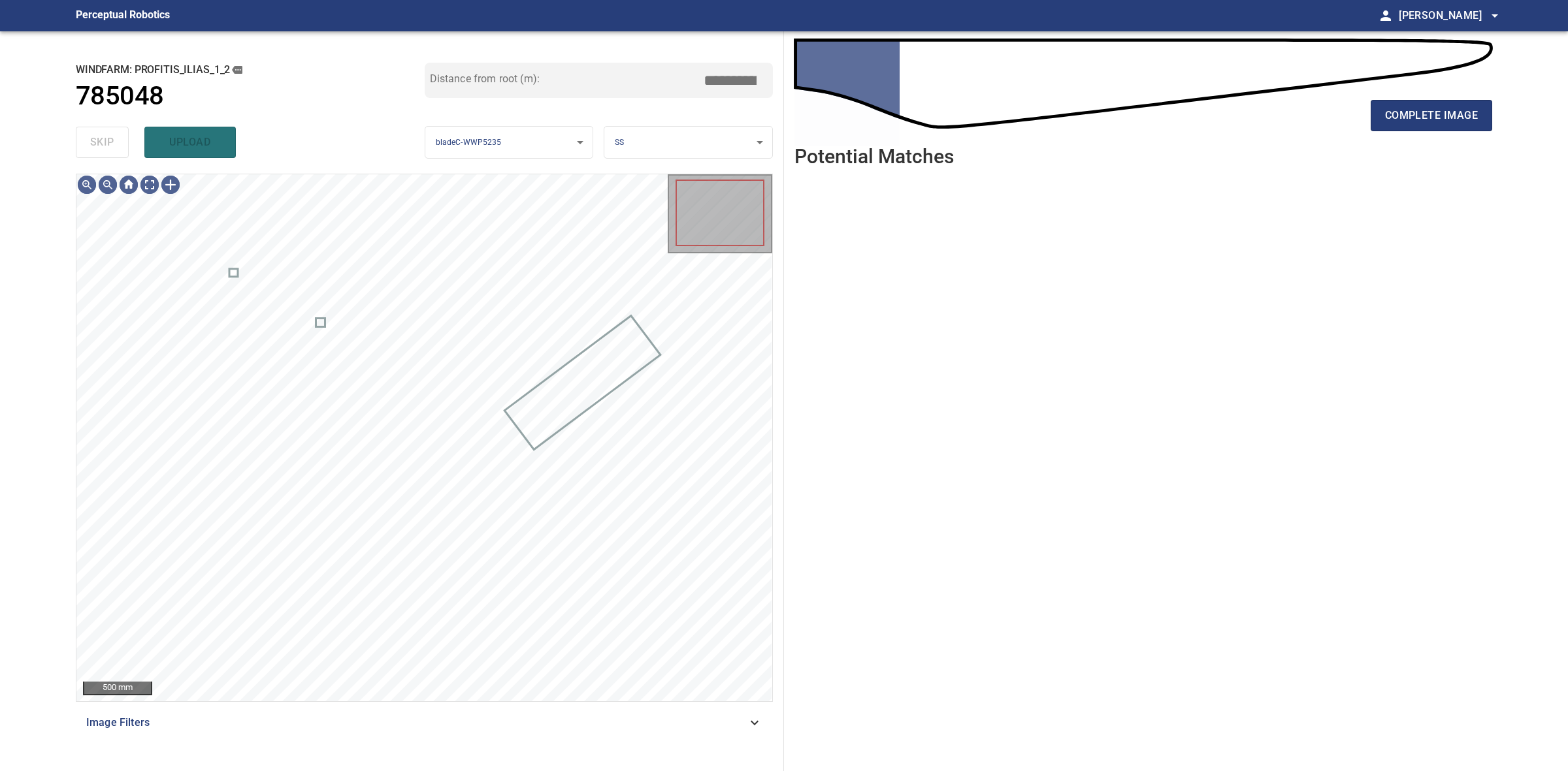
type input "****"
click at [1476, 132] on div "complete image" at bounding box center [1143, 120] width 697 height 52
click at [1475, 127] on button "complete image" at bounding box center [1431, 116] width 122 height 31
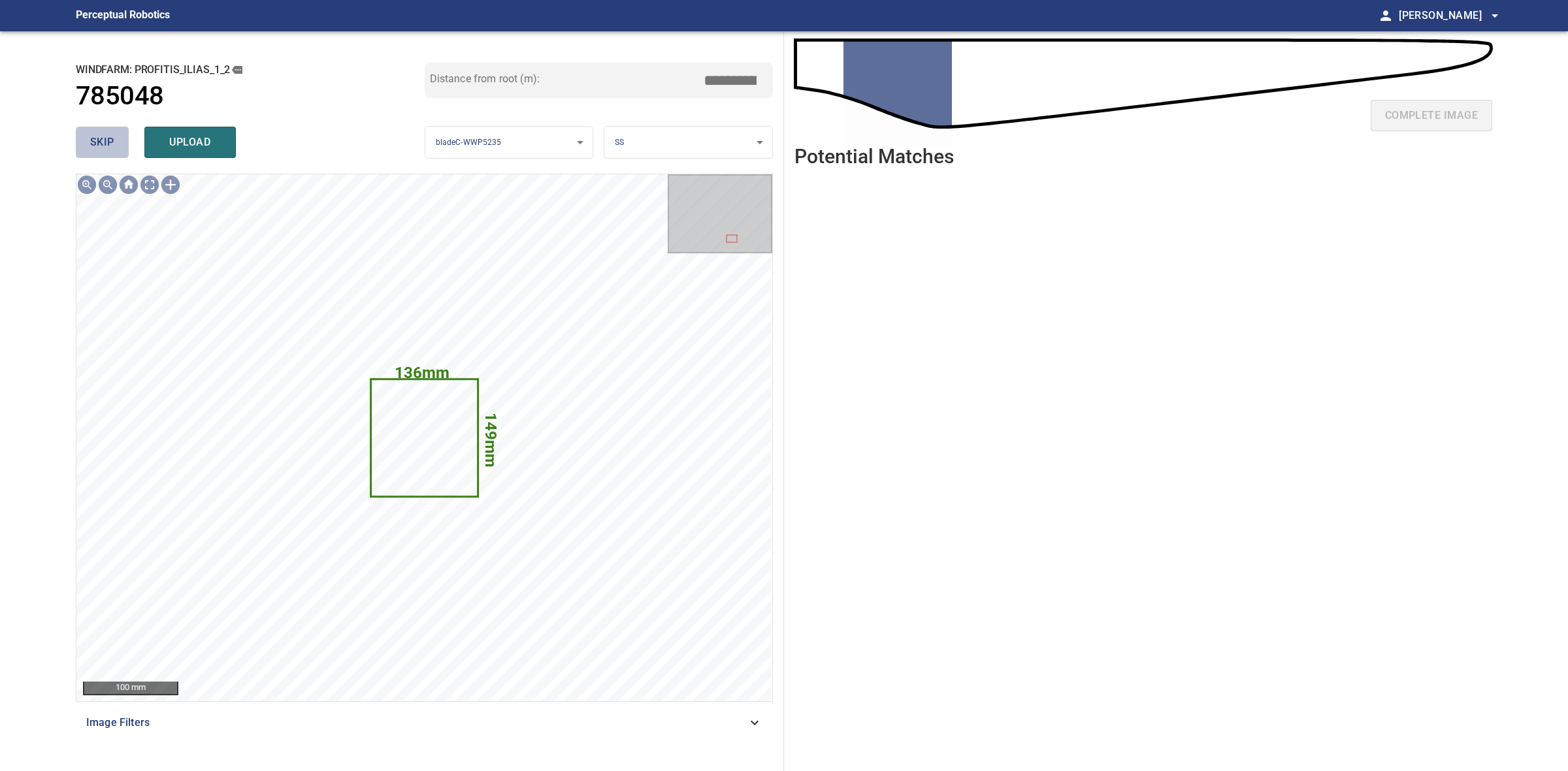
click at [95, 144] on span "skip" at bounding box center [102, 142] width 24 height 19
click at [95, 144] on div "skip upload" at bounding box center [250, 142] width 349 height 42
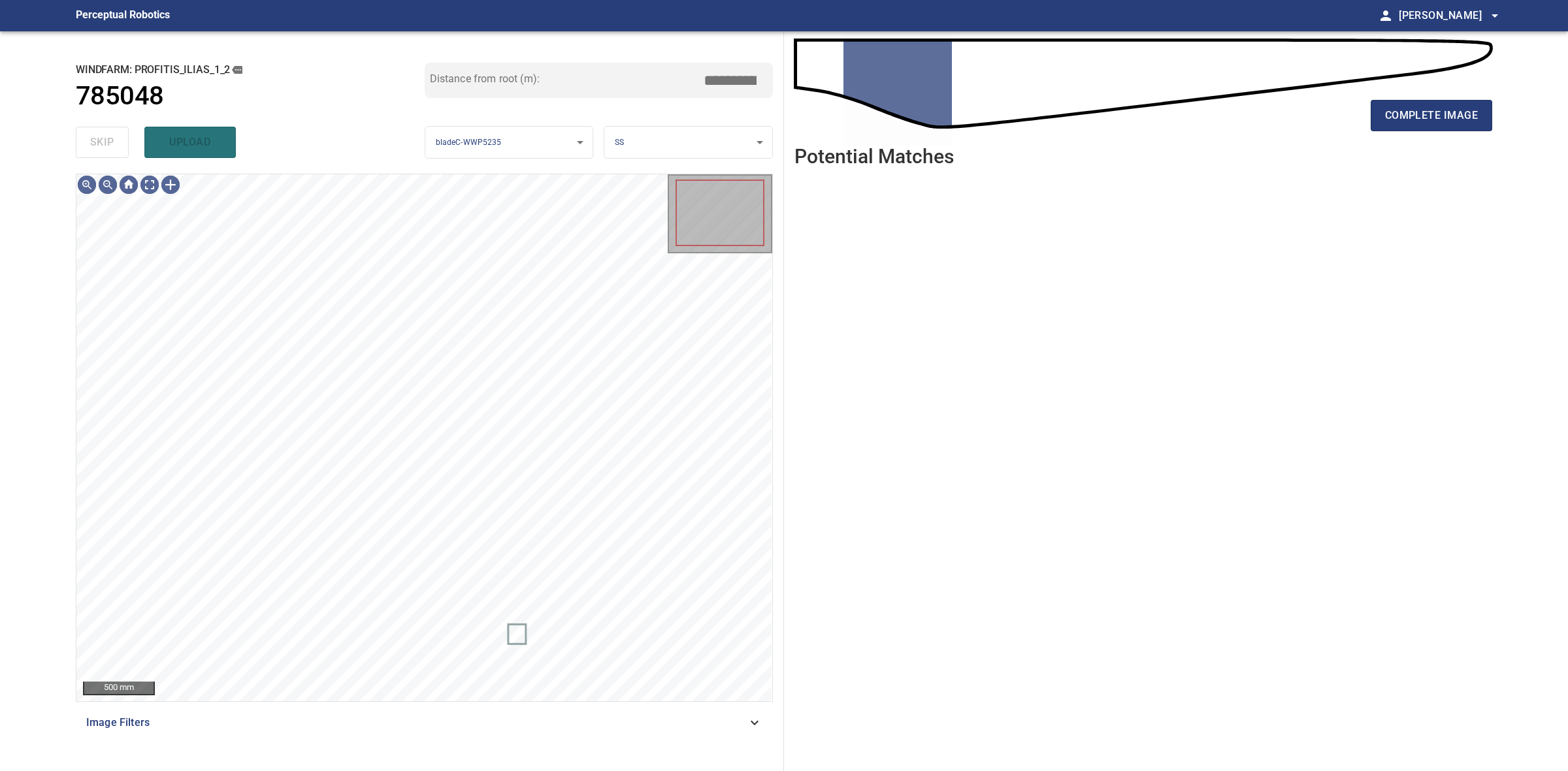
drag, startPoint x: 95, startPoint y: 144, endPoint x: 531, endPoint y: 144, distance: 436.0
click at [96, 144] on div "skip upload" at bounding box center [250, 142] width 349 height 42
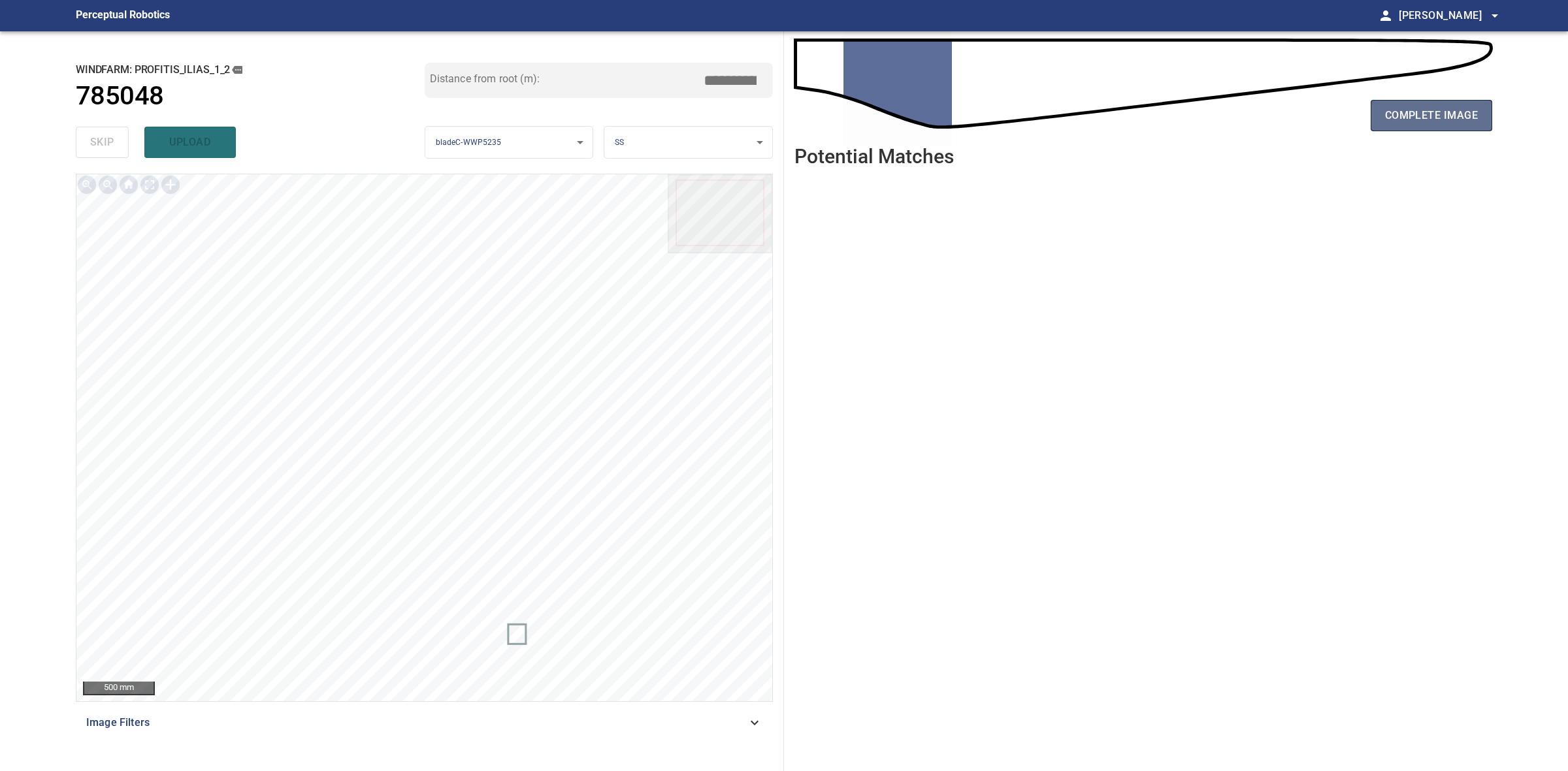
click at [1405, 109] on span "complete image" at bounding box center [1431, 116] width 93 height 19
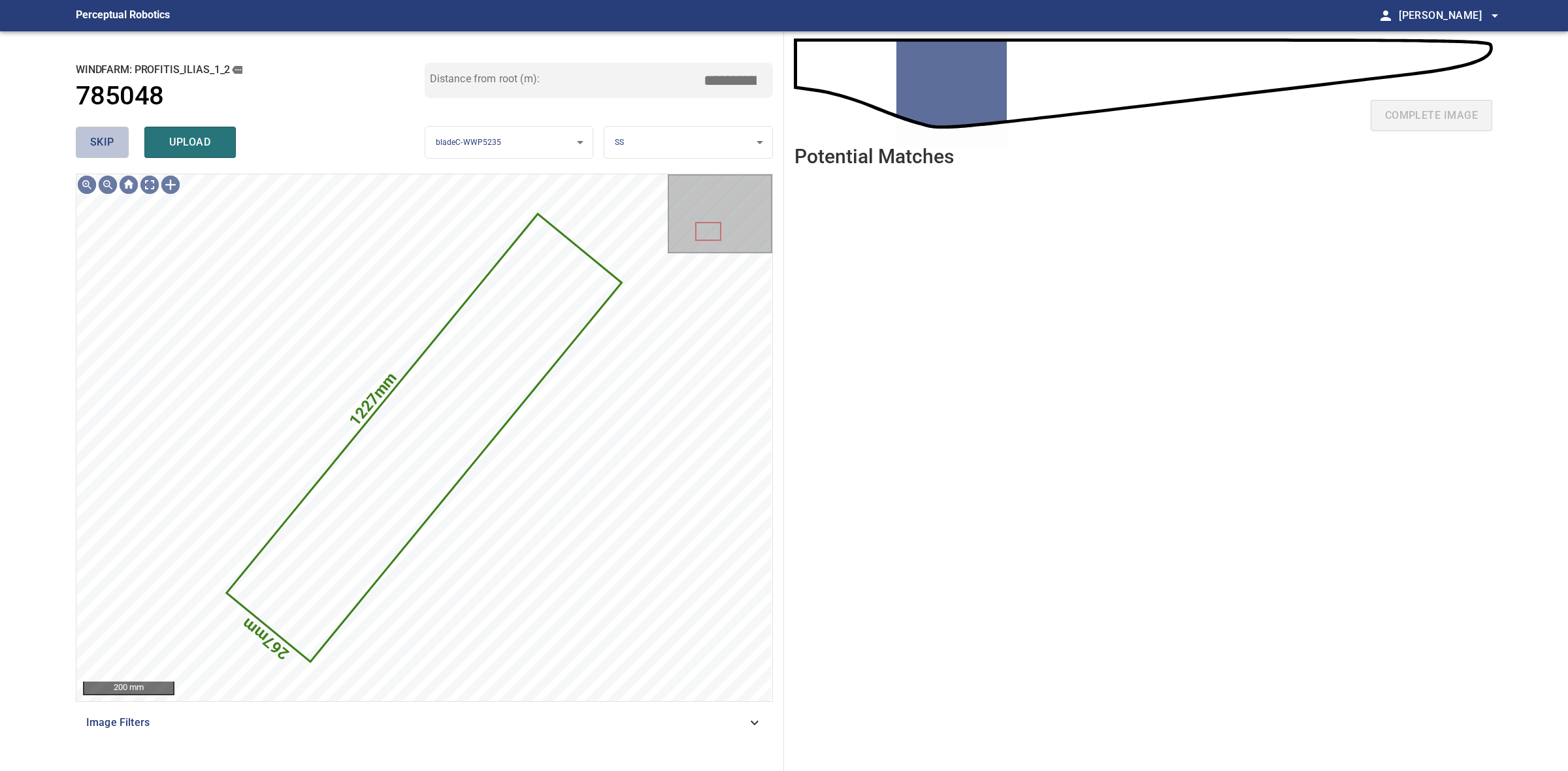
click at [86, 131] on button "skip" at bounding box center [102, 142] width 53 height 31
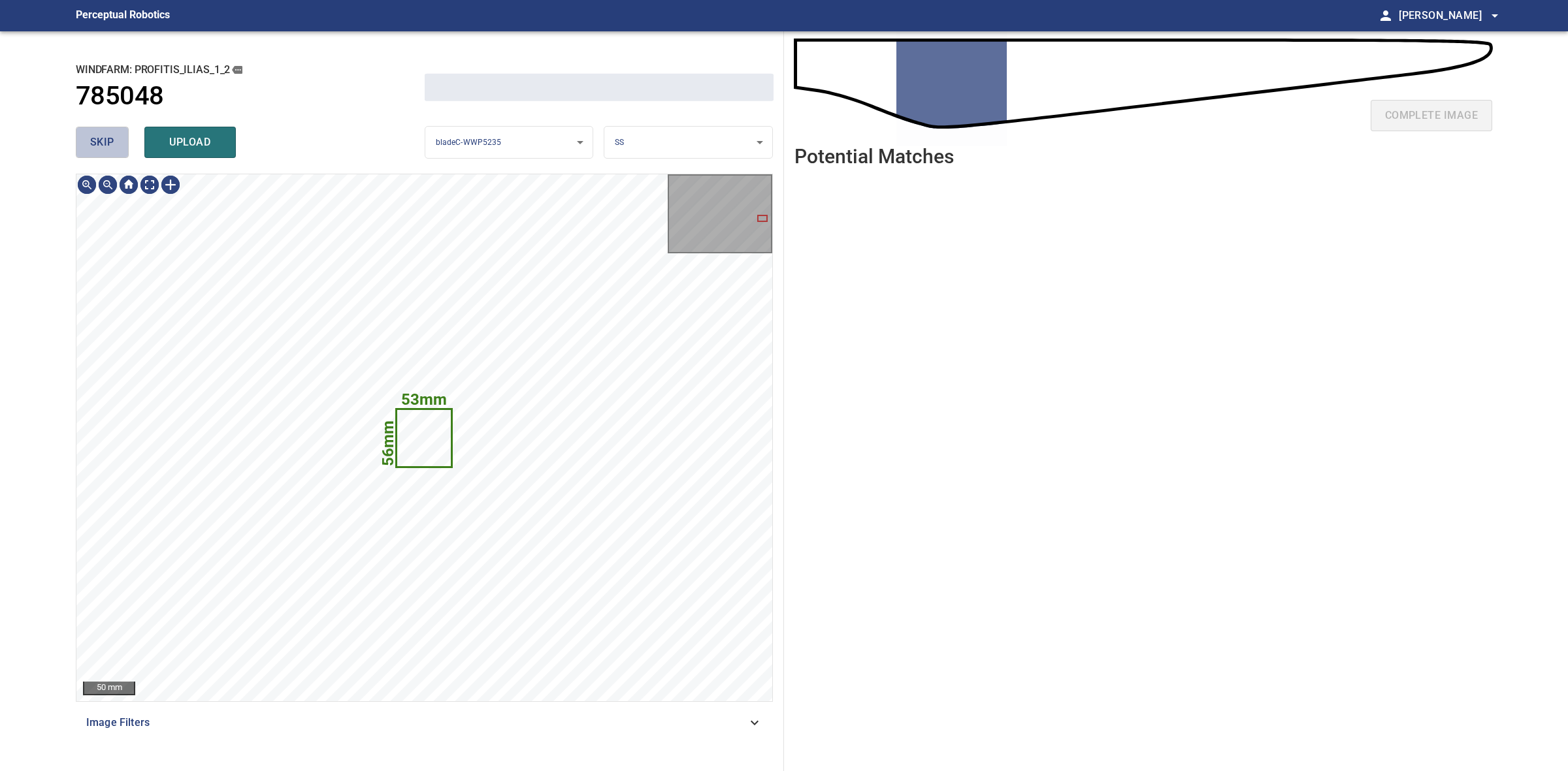
click at [86, 131] on button "skip" at bounding box center [102, 142] width 53 height 31
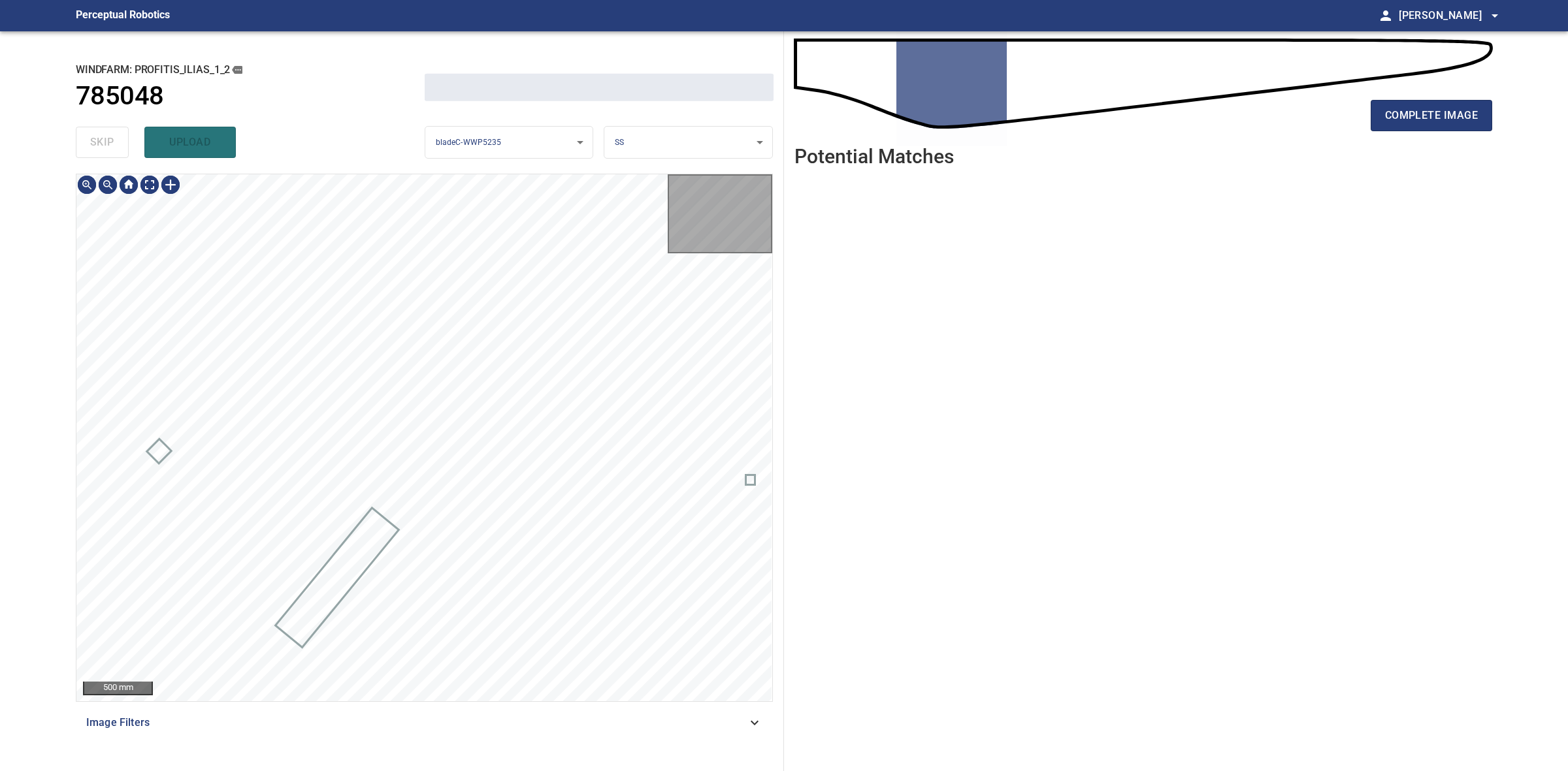
click at [86, 131] on div "skip upload" at bounding box center [250, 142] width 349 height 42
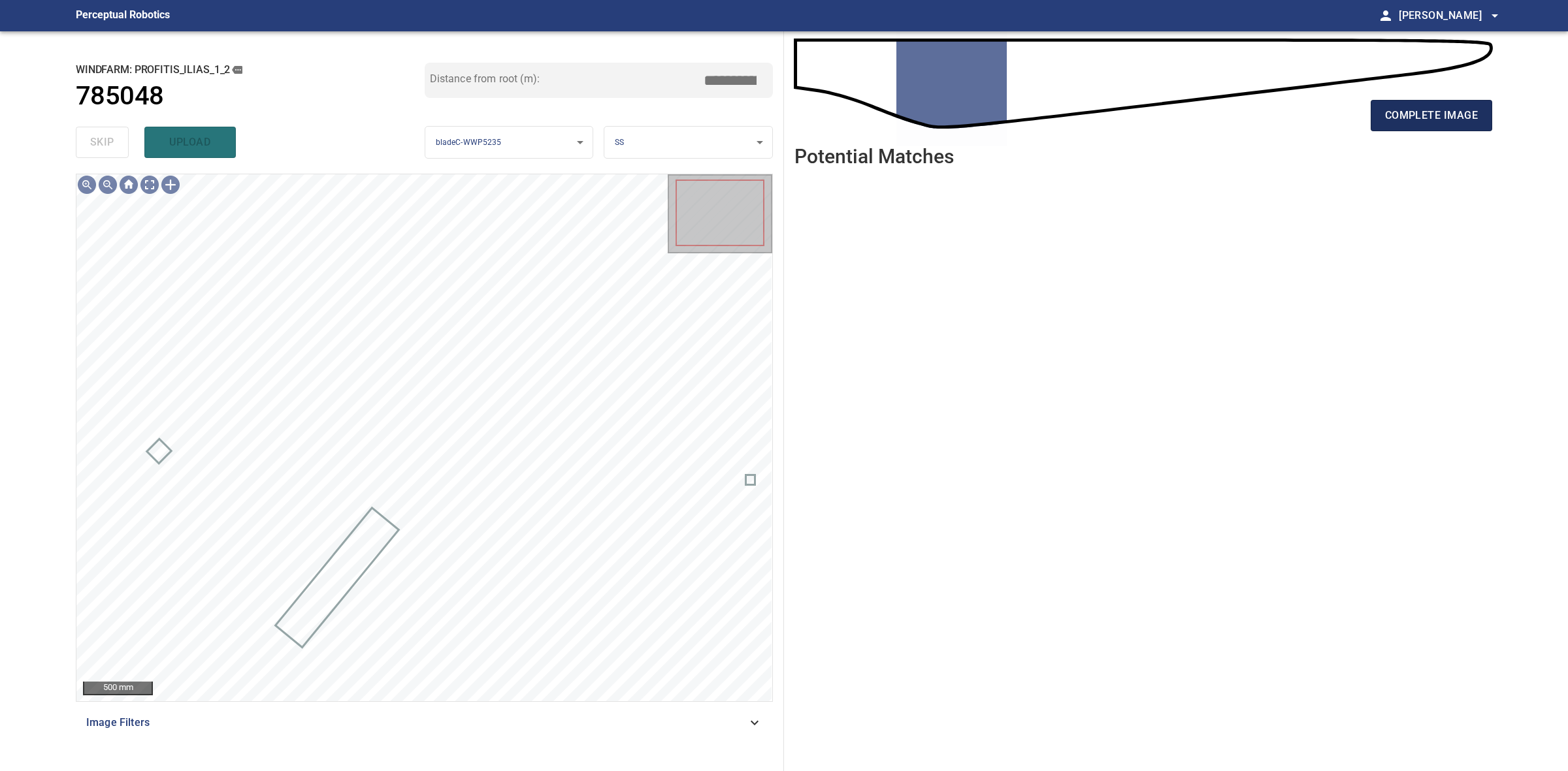
click at [1473, 116] on span "complete image" at bounding box center [1431, 116] width 93 height 19
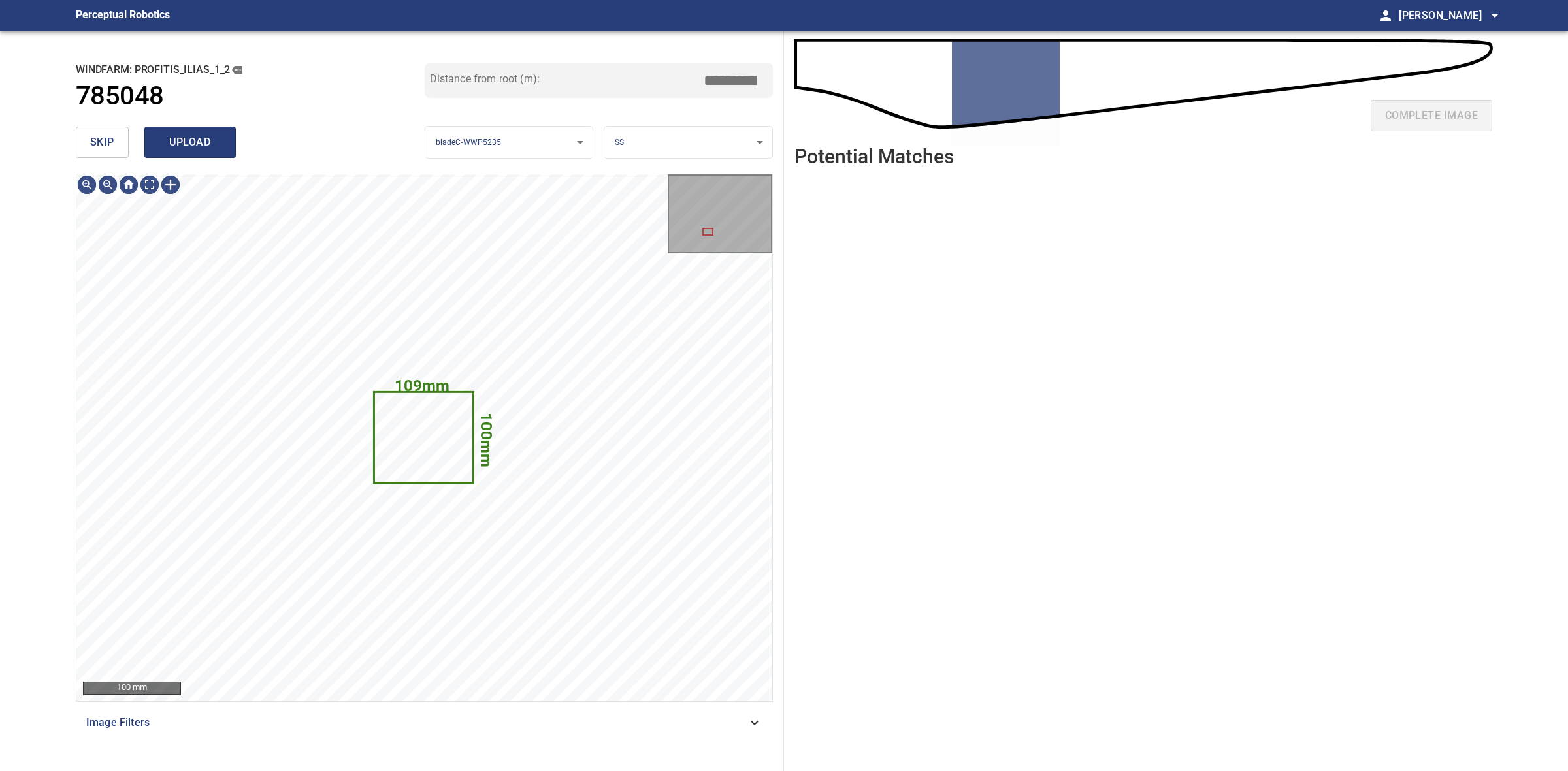
click at [182, 148] on span "upload" at bounding box center [190, 142] width 63 height 19
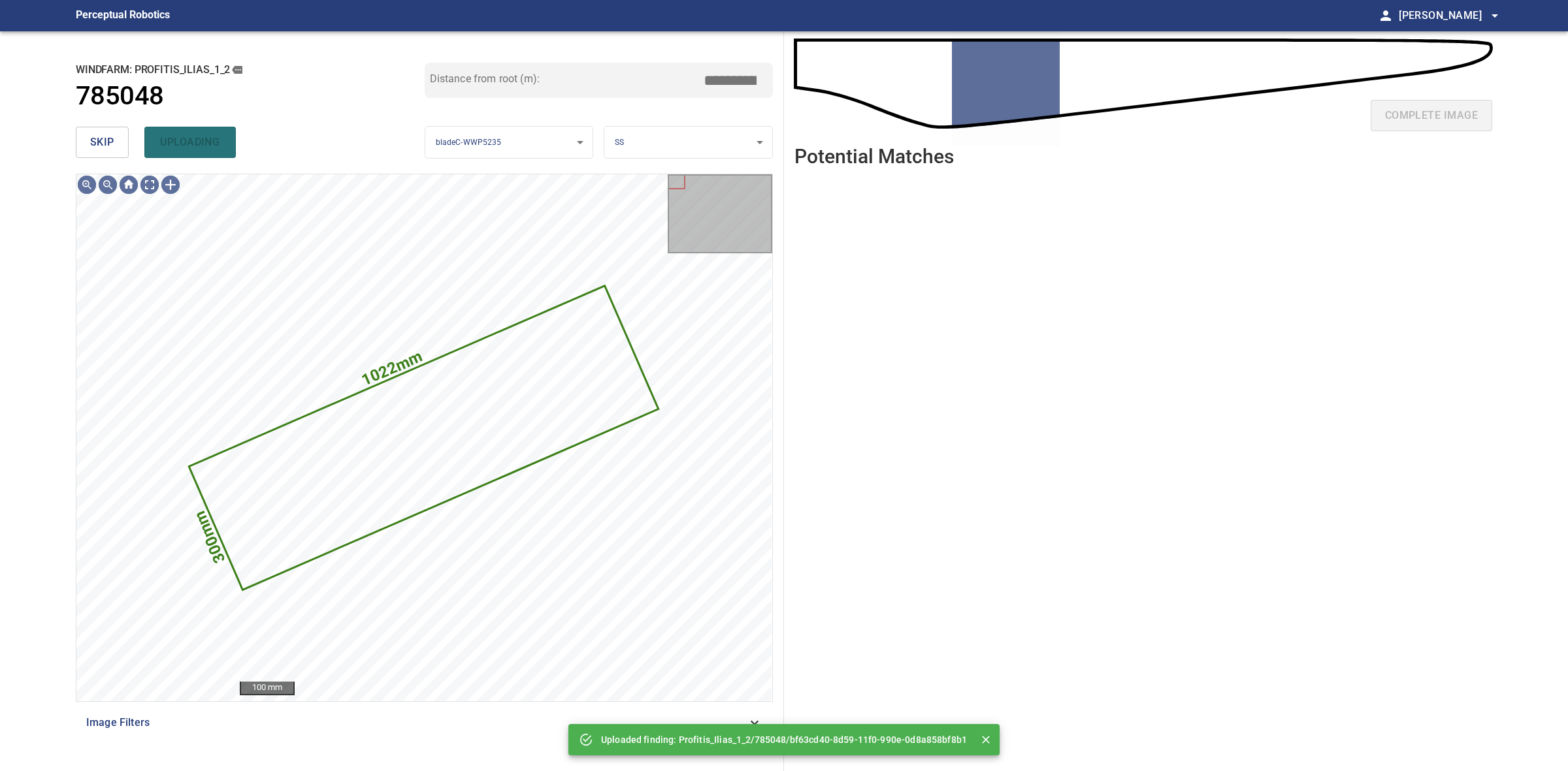
click at [96, 147] on span "skip" at bounding box center [102, 142] width 24 height 19
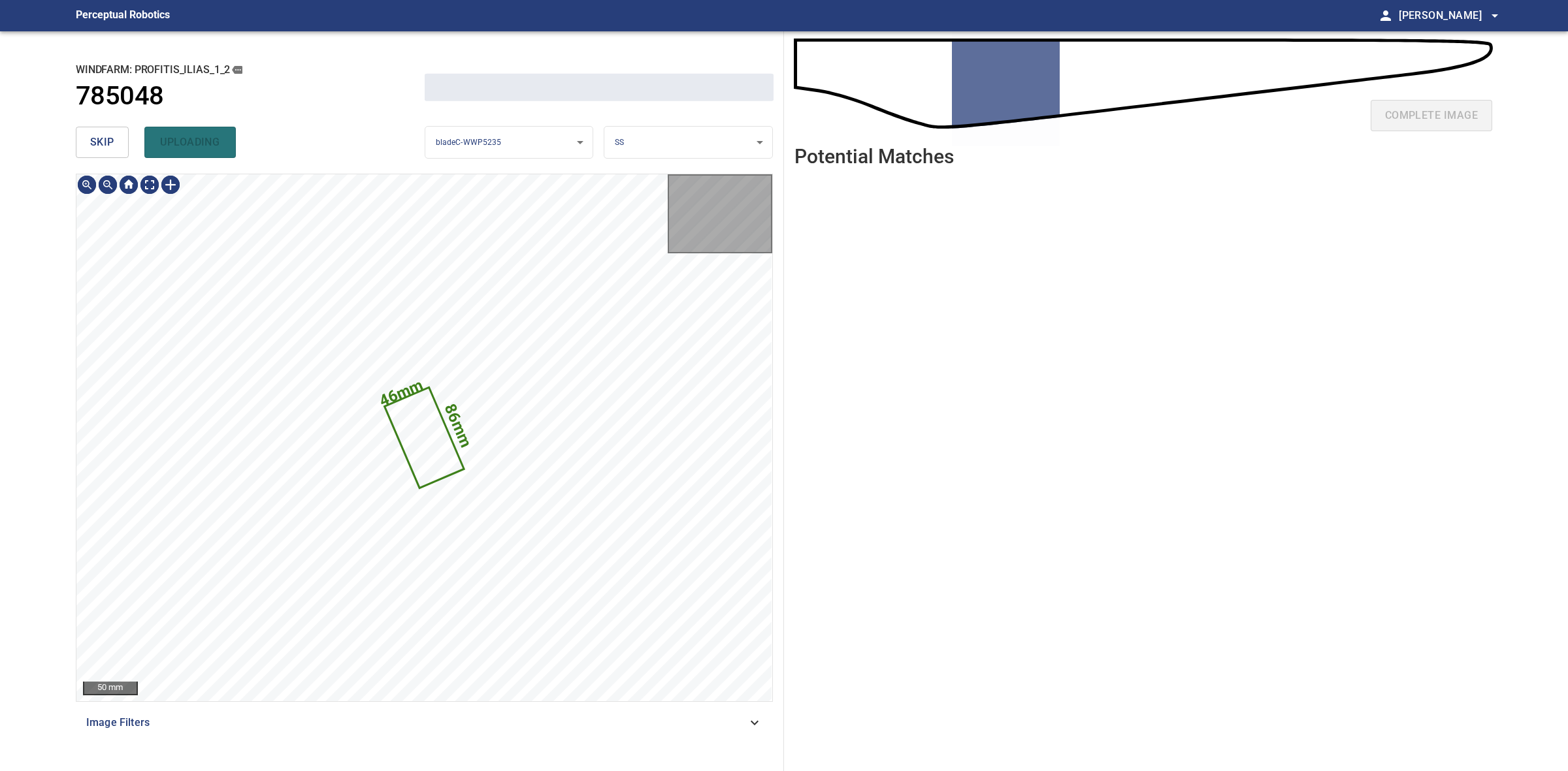
click at [96, 147] on span "skip" at bounding box center [102, 142] width 24 height 19
click at [96, 147] on div "skip uploading" at bounding box center [250, 142] width 349 height 42
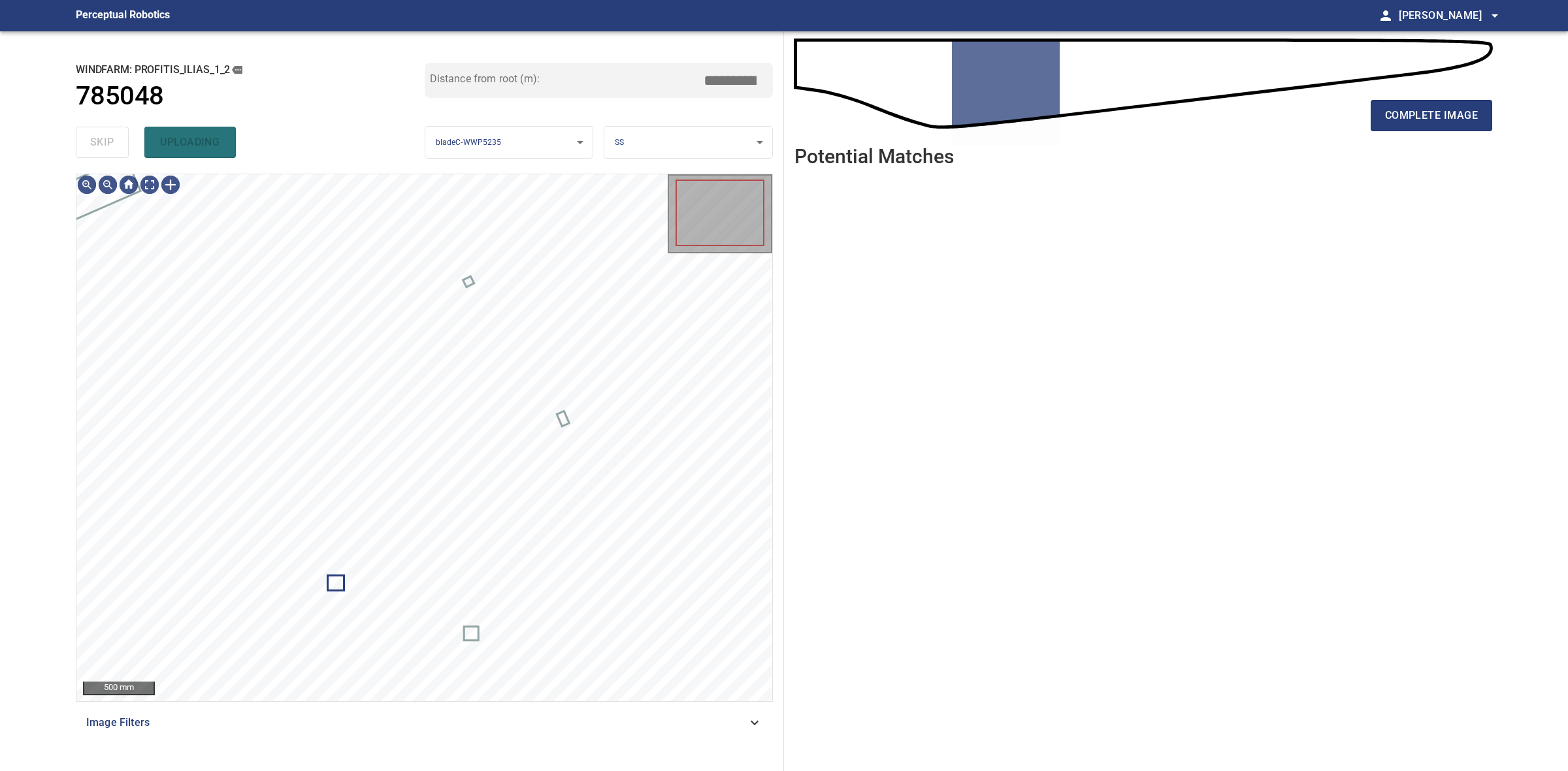
click at [96, 147] on div "skip uploading" at bounding box center [250, 142] width 349 height 42
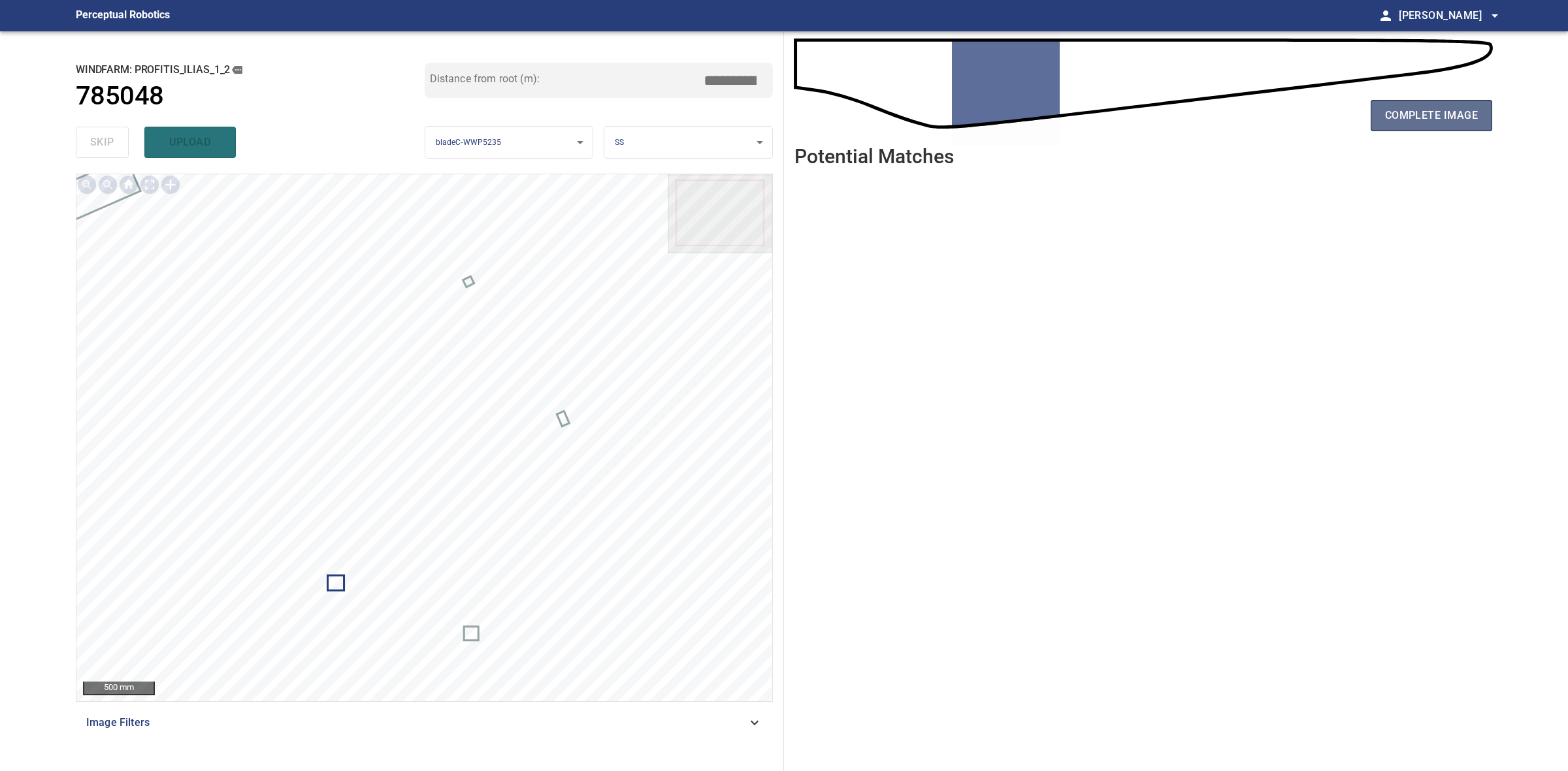
click at [1488, 122] on button "complete image" at bounding box center [1431, 116] width 122 height 31
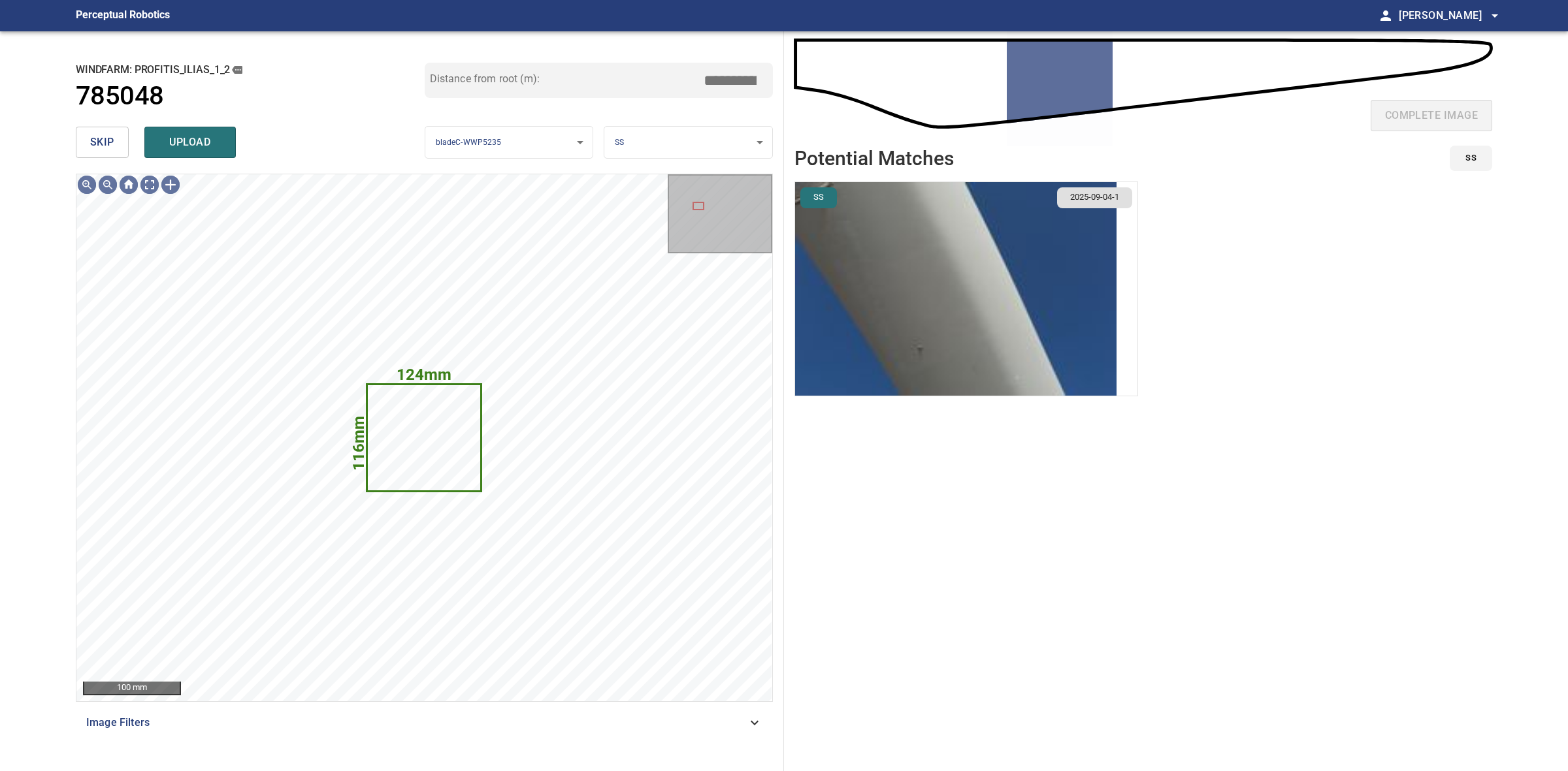
click at [120, 151] on button "skip" at bounding box center [102, 142] width 53 height 31
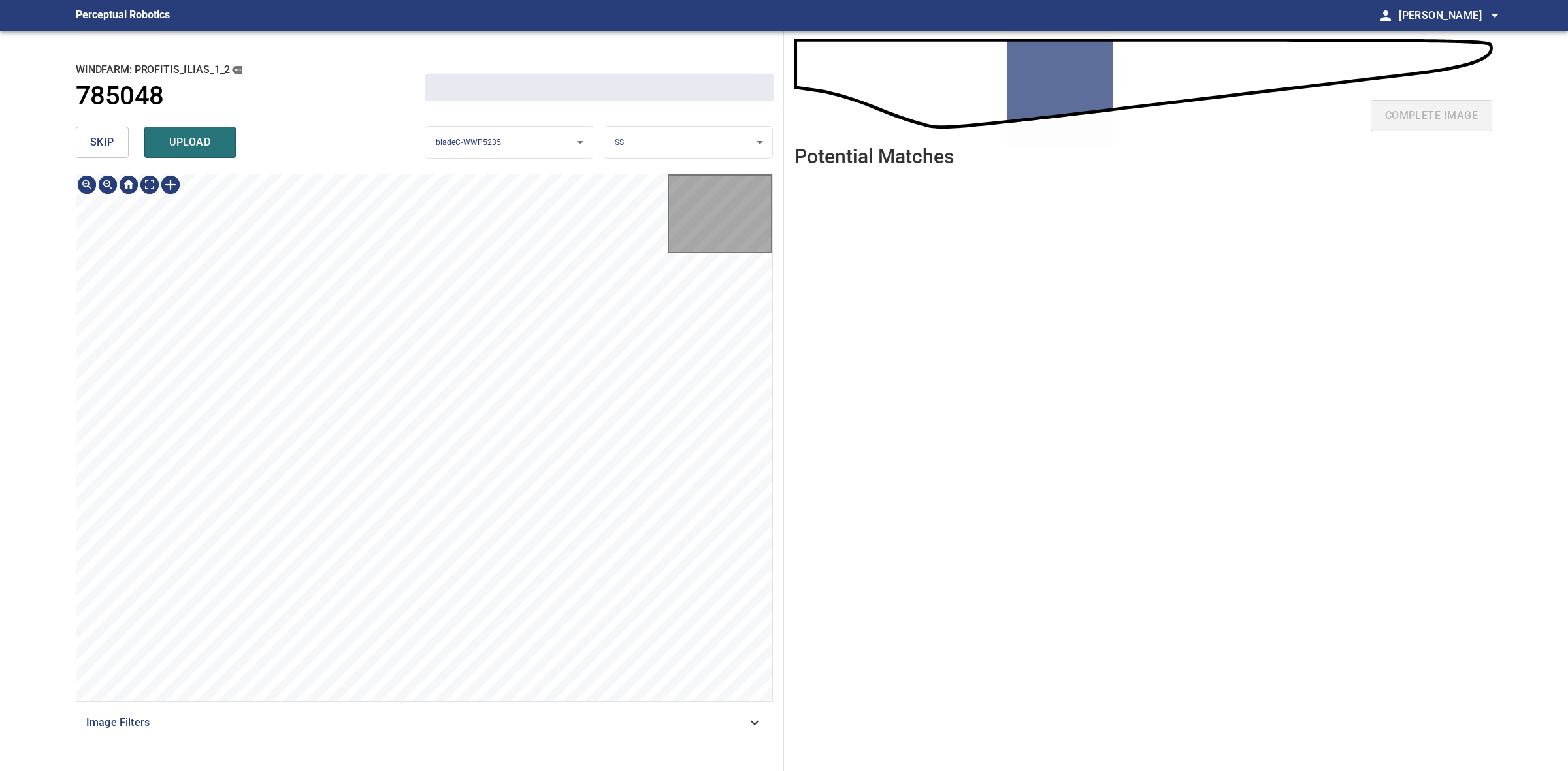
click at [120, 151] on button "skip" at bounding box center [102, 142] width 53 height 31
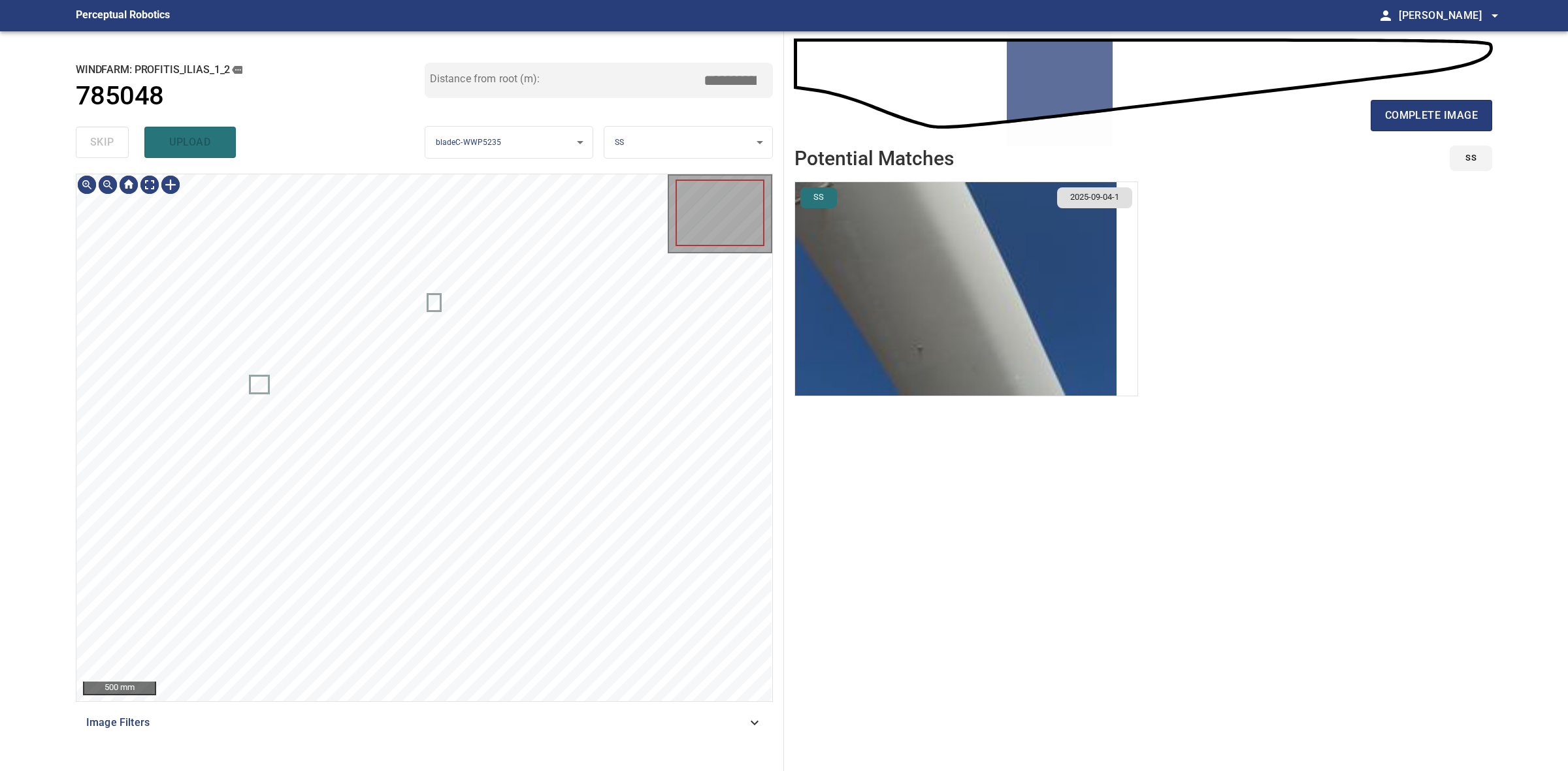
click at [120, 151] on div "skip upload" at bounding box center [250, 142] width 349 height 42
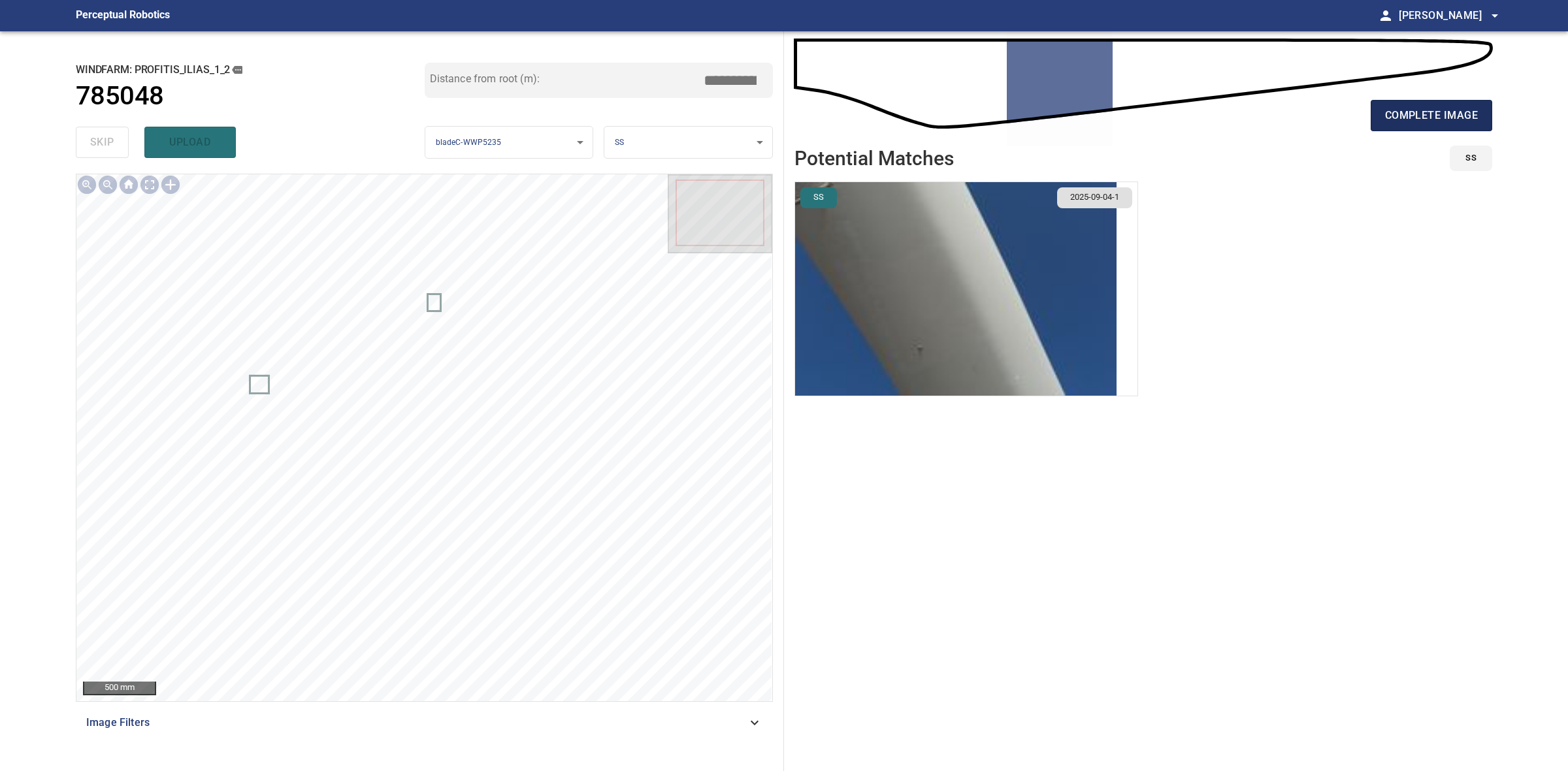
click at [1439, 125] on button "complete image" at bounding box center [1431, 116] width 122 height 31
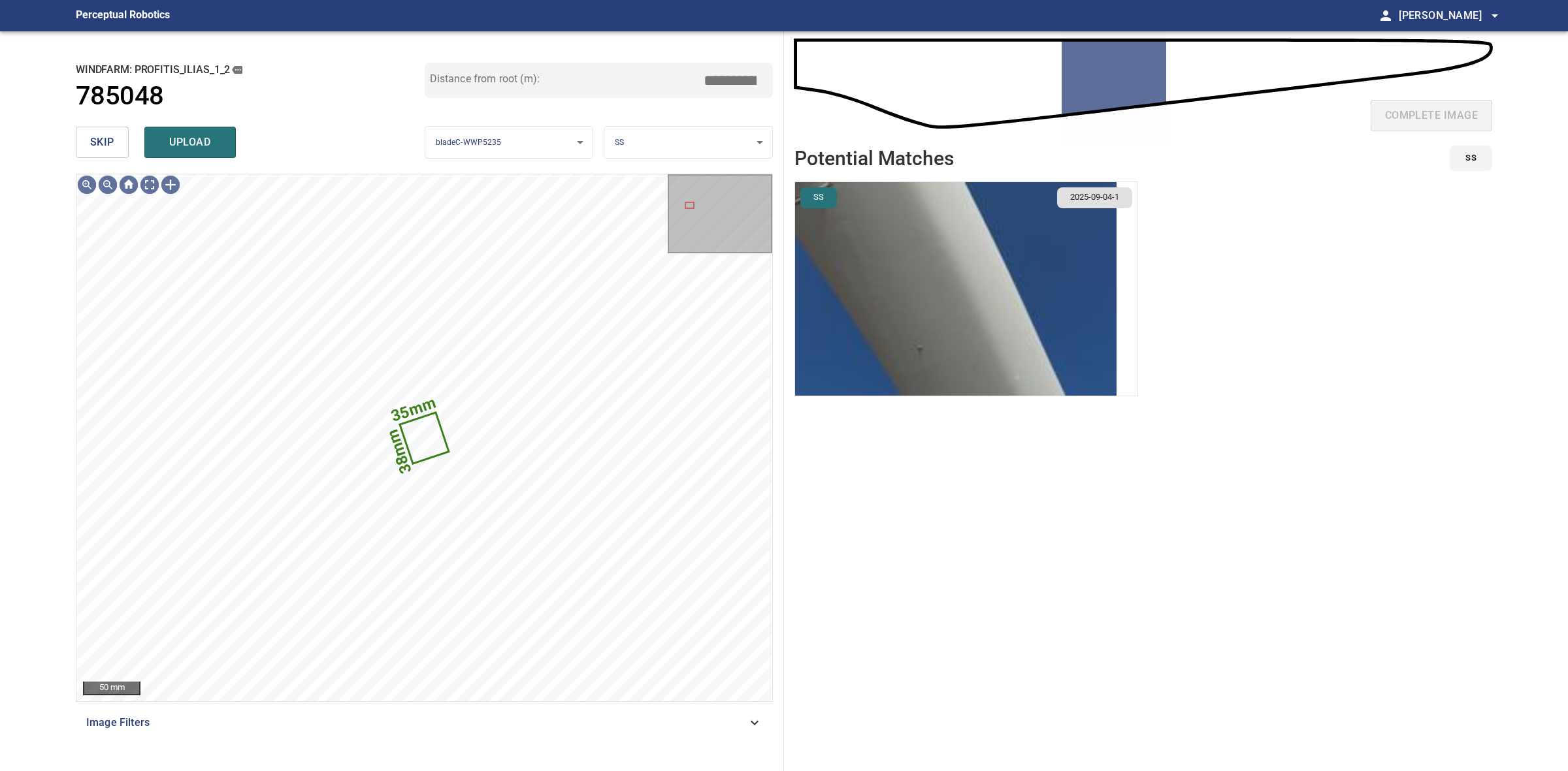
click at [98, 144] on span "skip" at bounding box center [102, 142] width 24 height 19
click at [98, 144] on div "skip upload" at bounding box center [250, 142] width 349 height 42
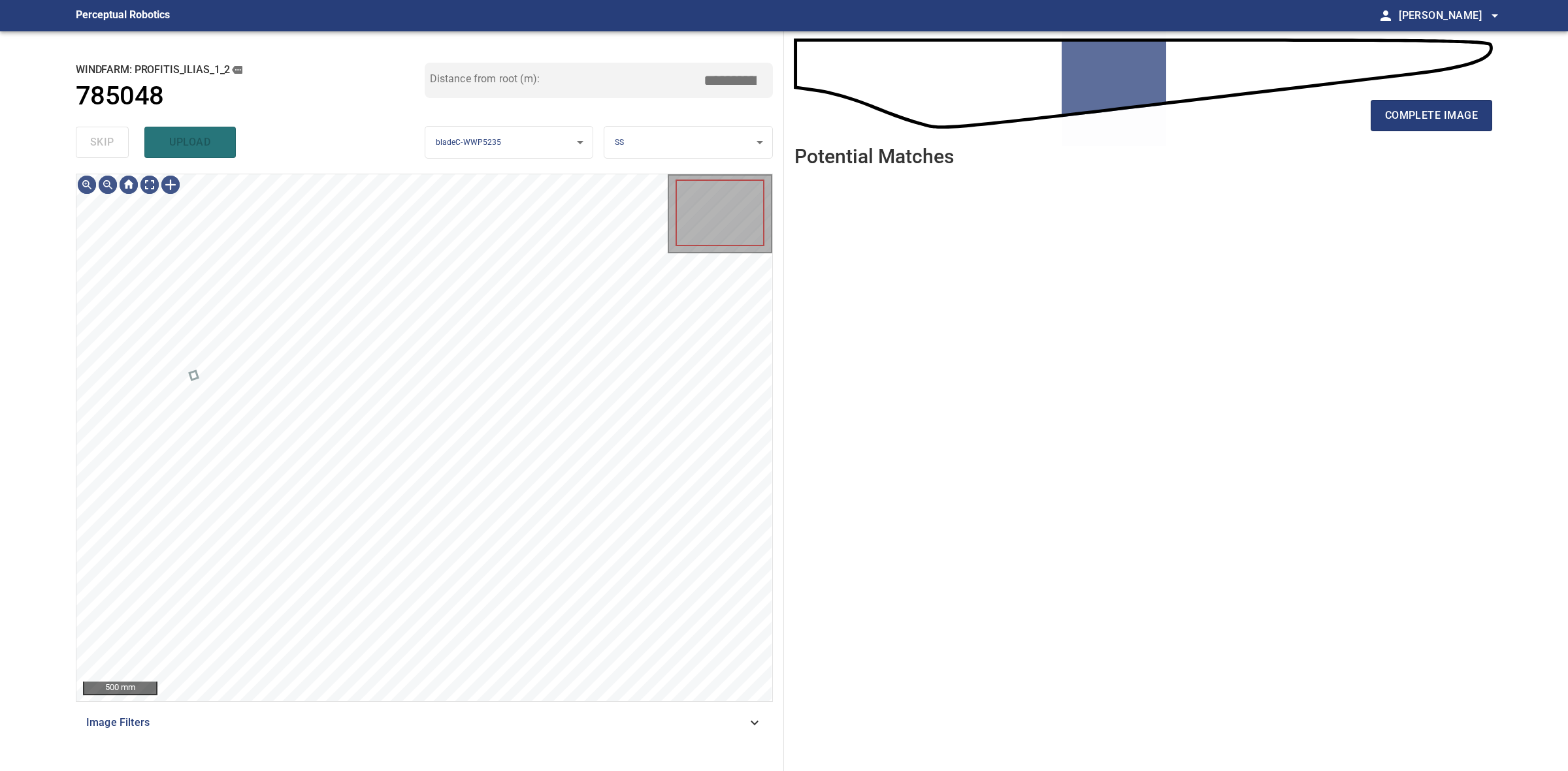
click at [98, 144] on div "skip upload" at bounding box center [250, 142] width 349 height 42
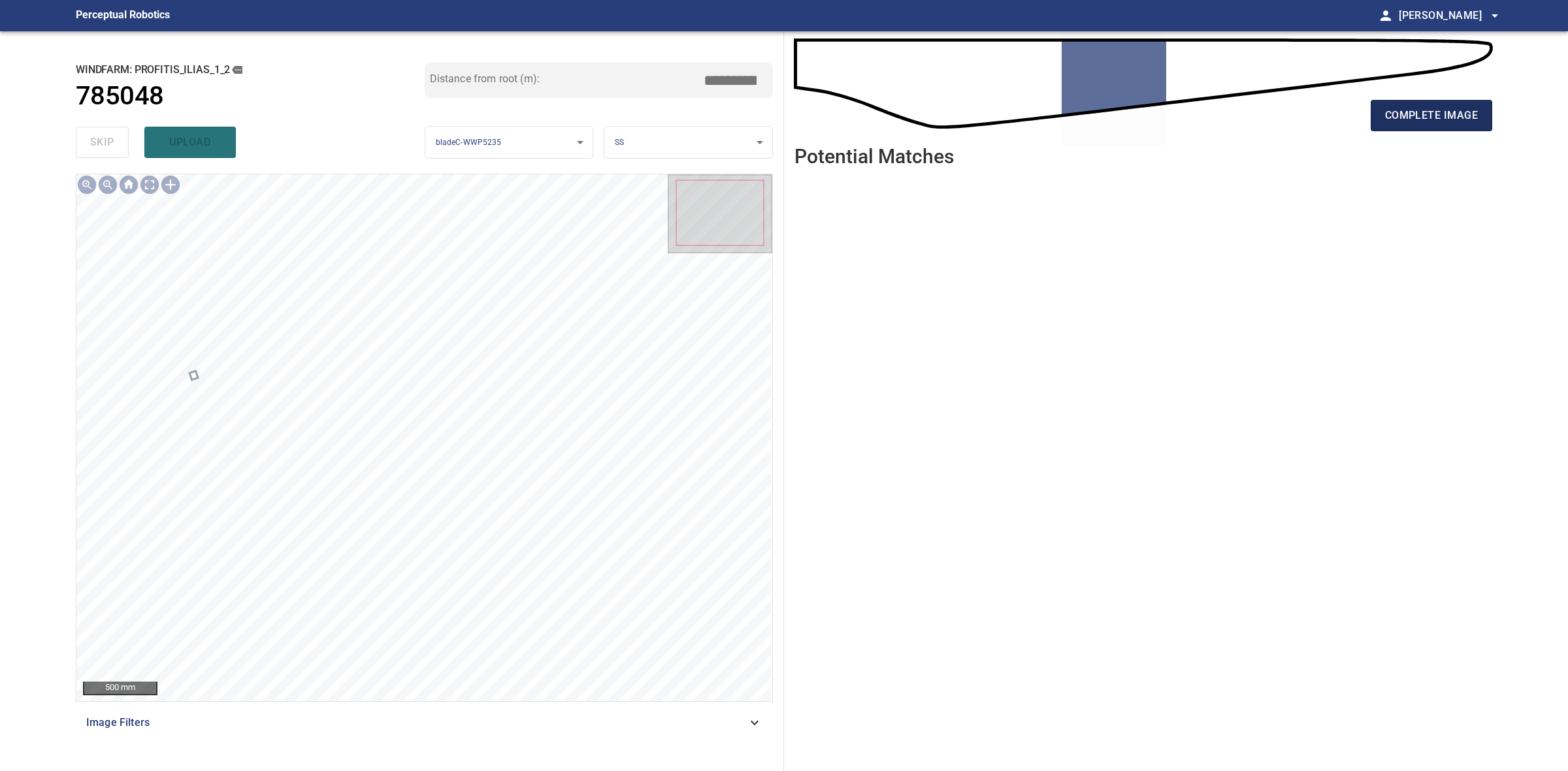
click at [1451, 111] on span "complete image" at bounding box center [1431, 116] width 93 height 19
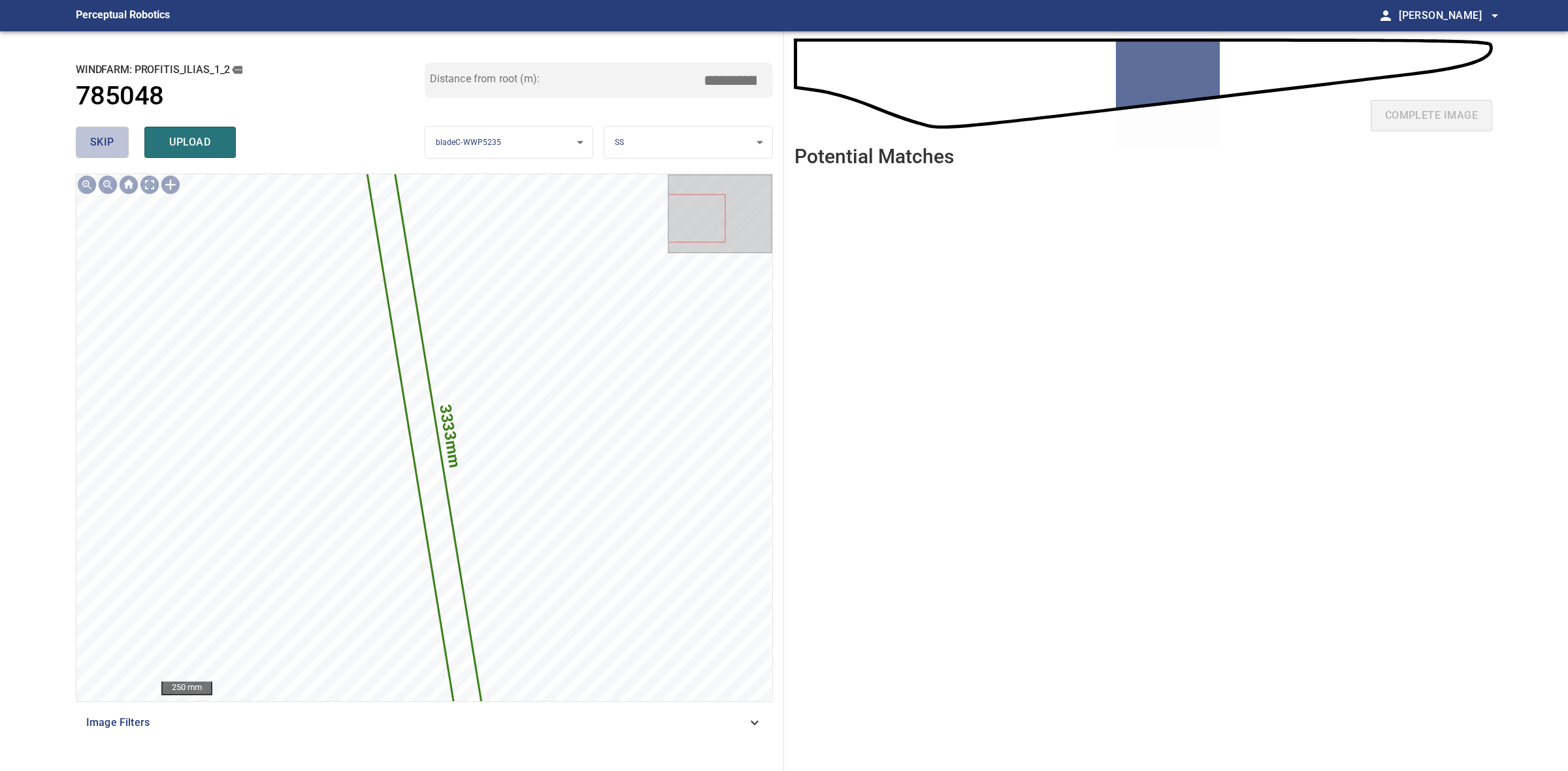
click at [86, 140] on button "skip" at bounding box center [102, 142] width 53 height 31
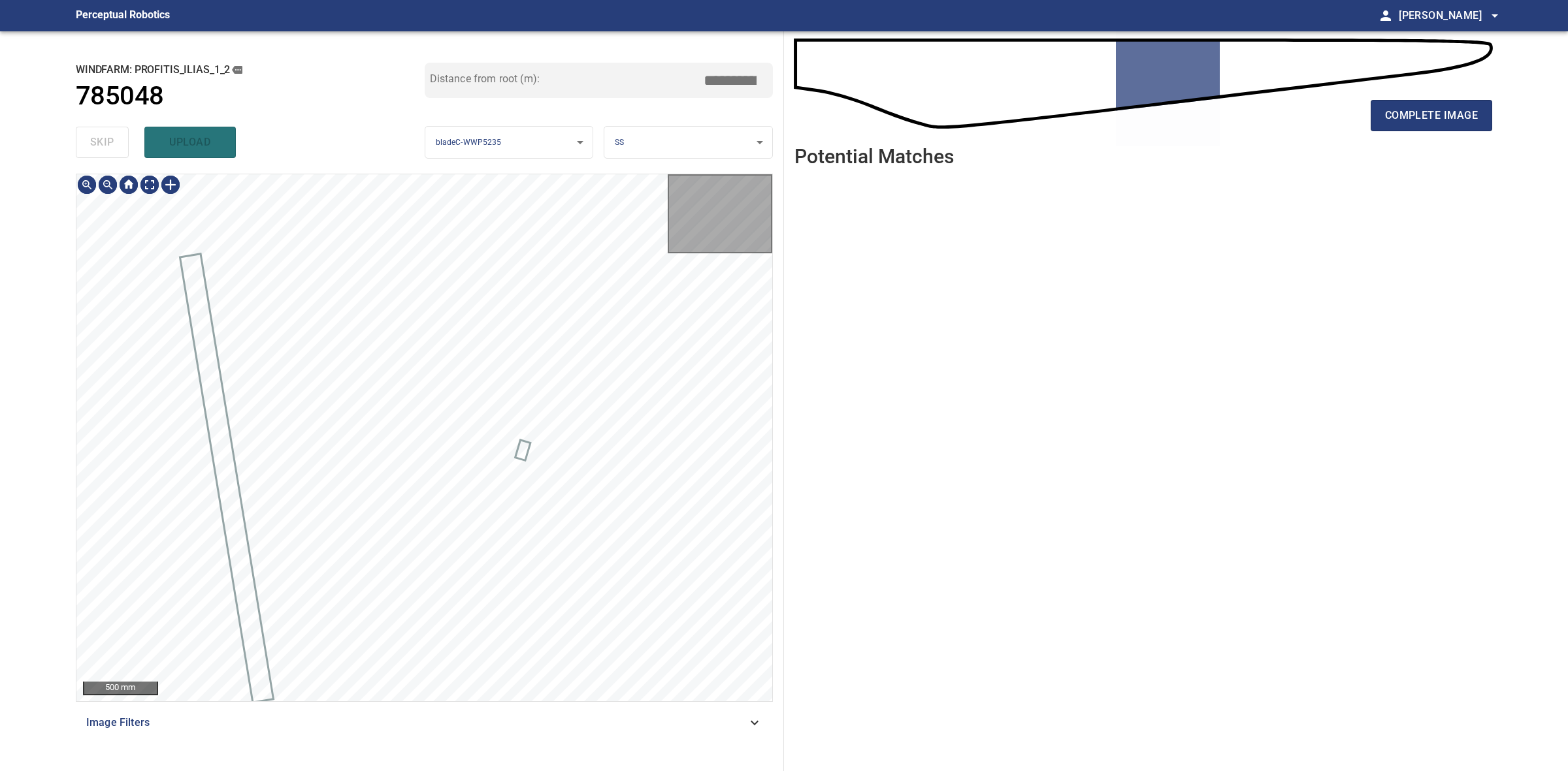
click at [86, 140] on div "skip upload" at bounding box center [250, 142] width 349 height 42
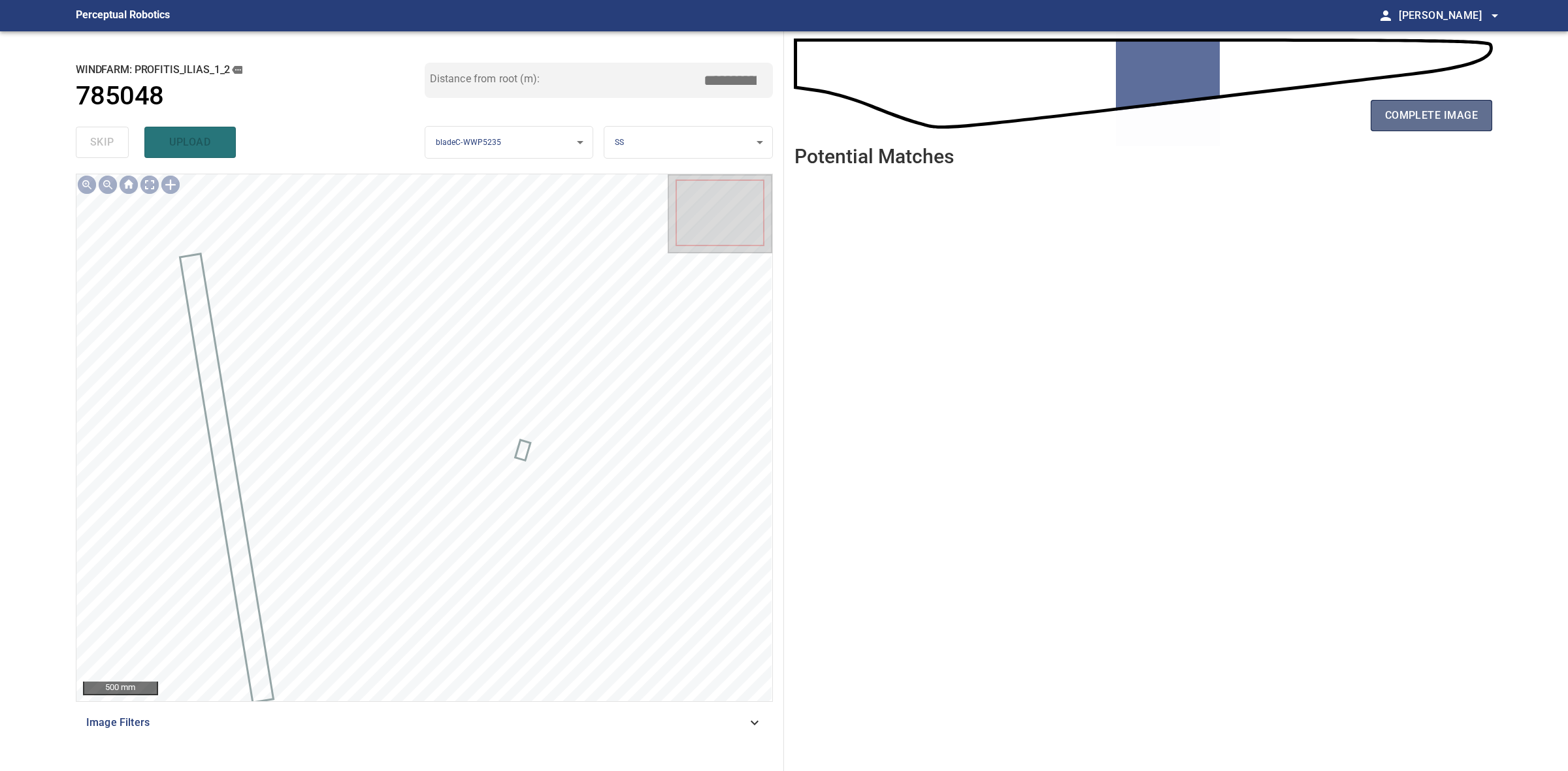
click at [1484, 102] on button "complete image" at bounding box center [1431, 116] width 122 height 31
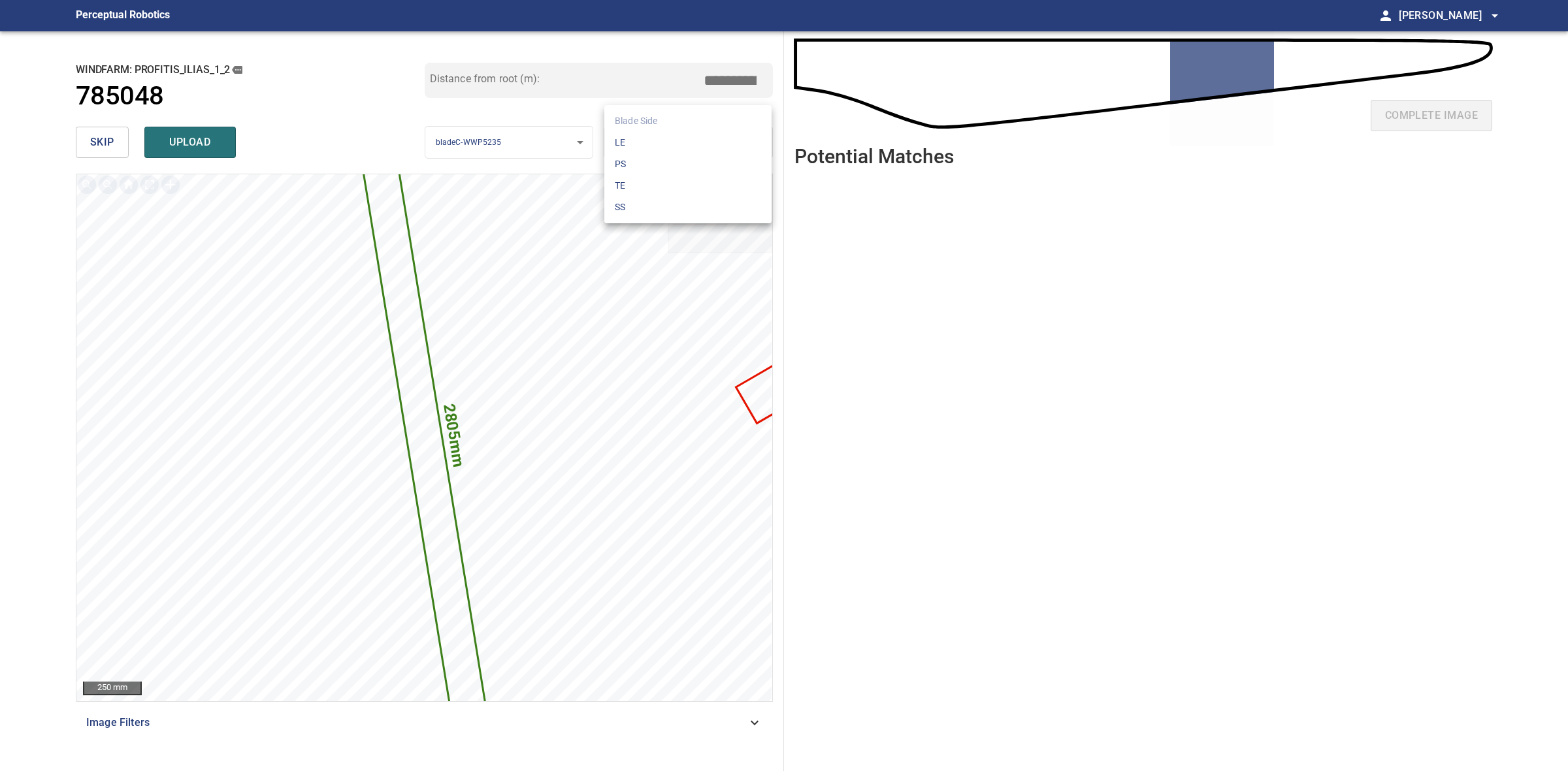
click at [642, 136] on body "**********" at bounding box center [784, 385] width 1568 height 771
click at [647, 181] on li "TE" at bounding box center [688, 185] width 168 height 21
click at [149, 140] on button "upload" at bounding box center [190, 142] width 92 height 31
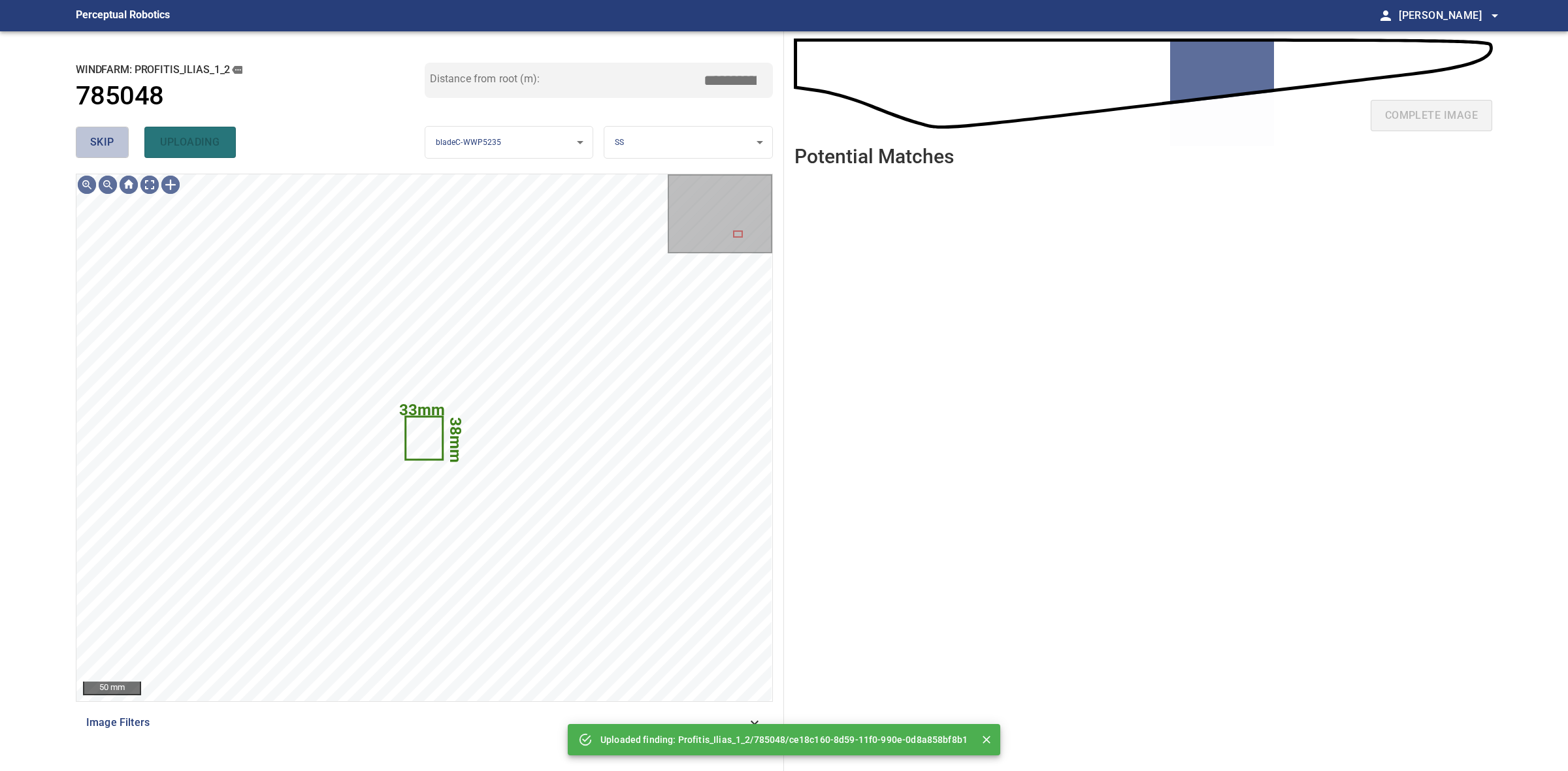
click at [95, 140] on span "skip" at bounding box center [102, 142] width 24 height 19
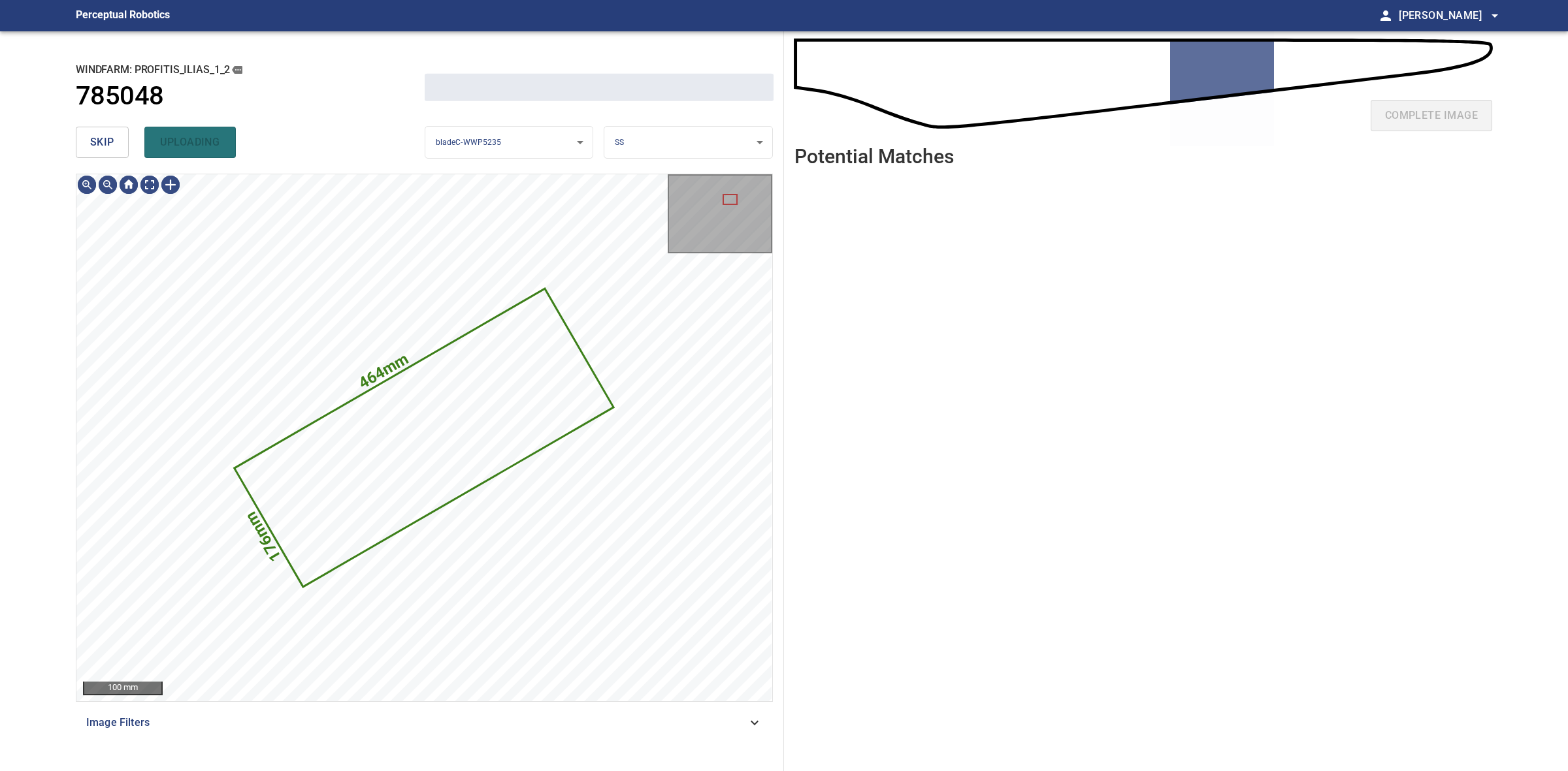
click at [95, 140] on span "skip" at bounding box center [102, 142] width 24 height 19
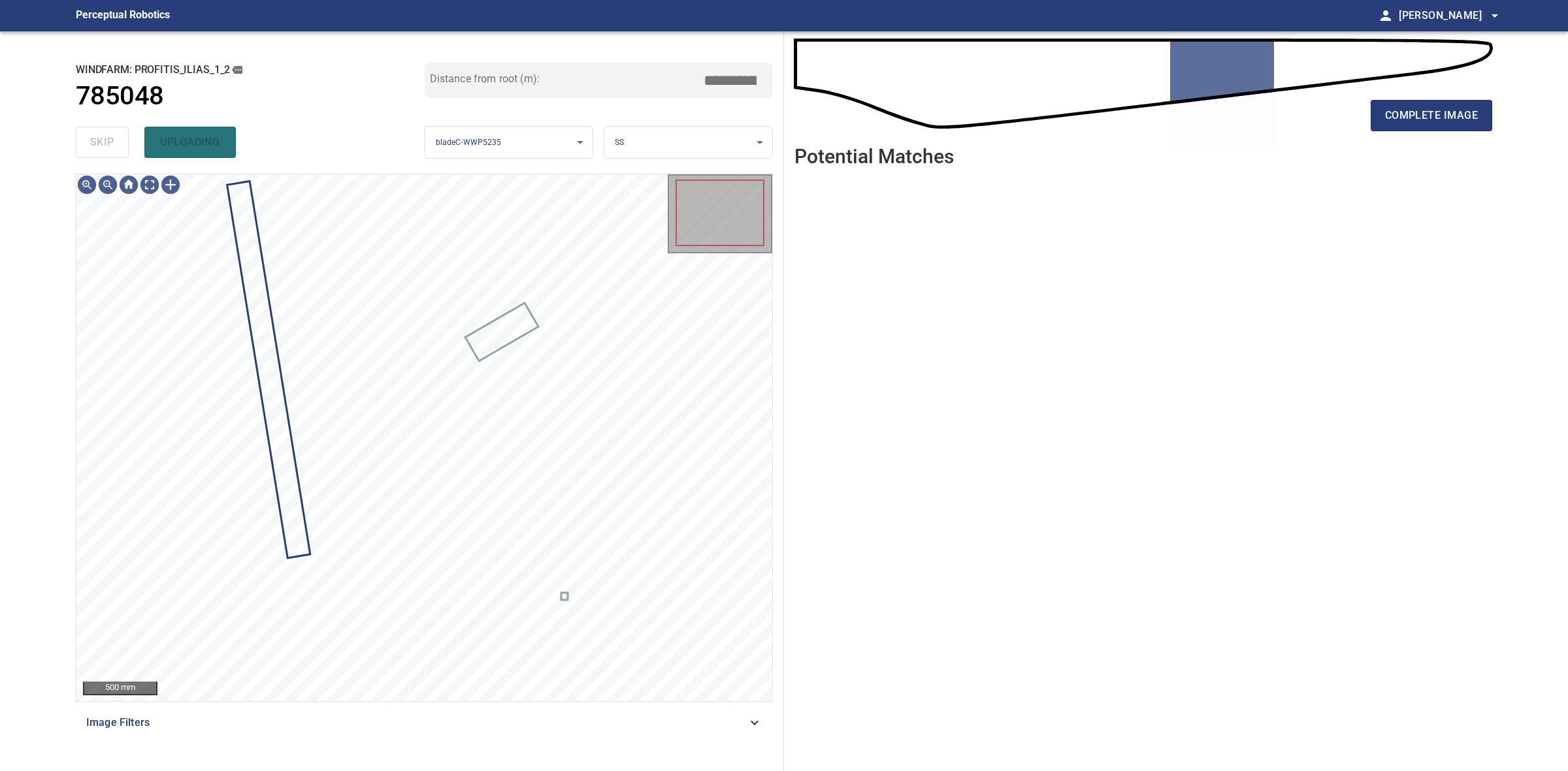
click at [95, 140] on div "skip uploading" at bounding box center [250, 142] width 349 height 42
drag, startPoint x: 1494, startPoint y: 115, endPoint x: 1485, endPoint y: 116, distance: 9.1
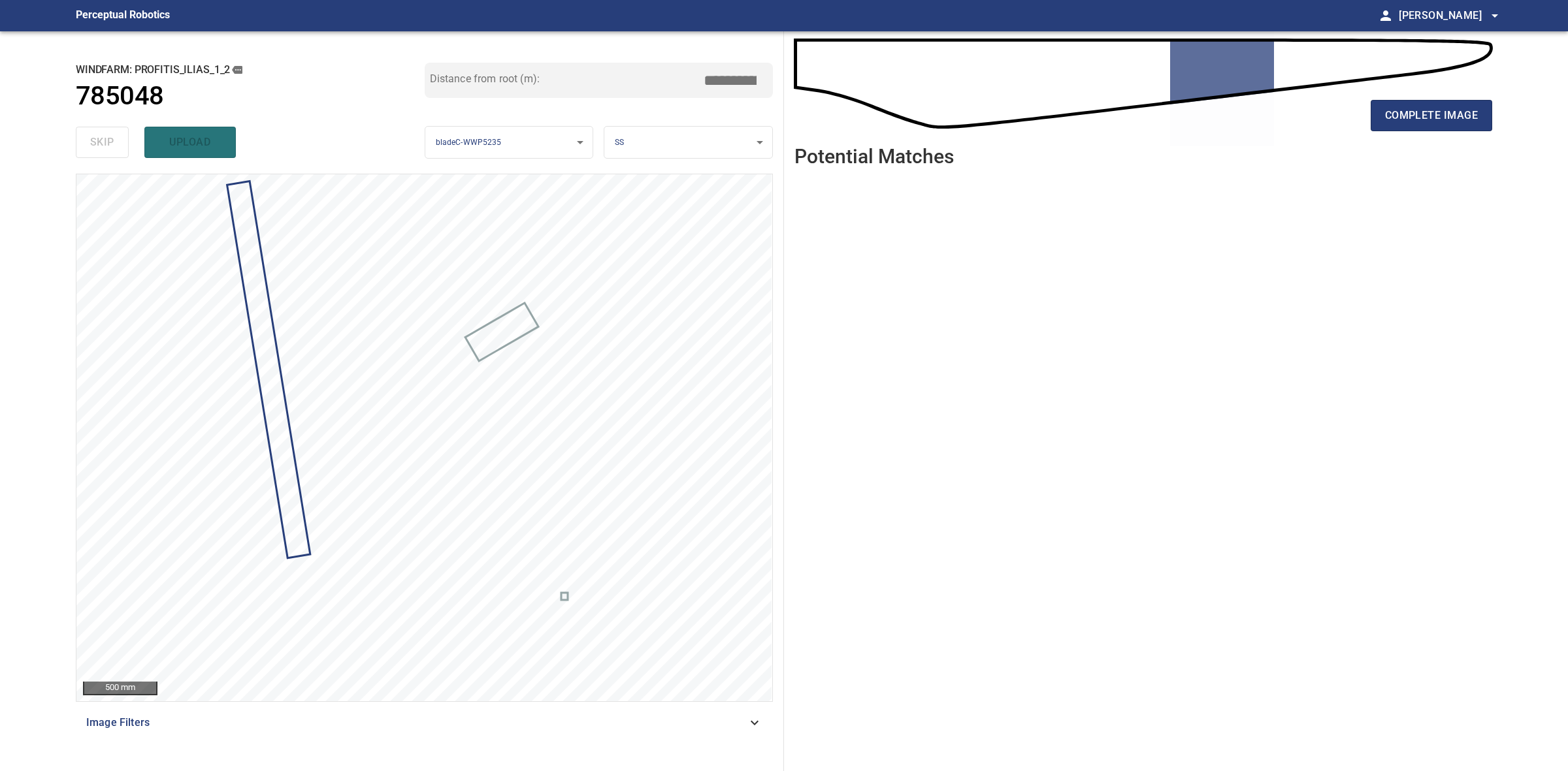
click at [1494, 115] on div "complete image Potential Matches" at bounding box center [1143, 402] width 719 height 740
click at [1473, 119] on span "complete image" at bounding box center [1431, 116] width 93 height 19
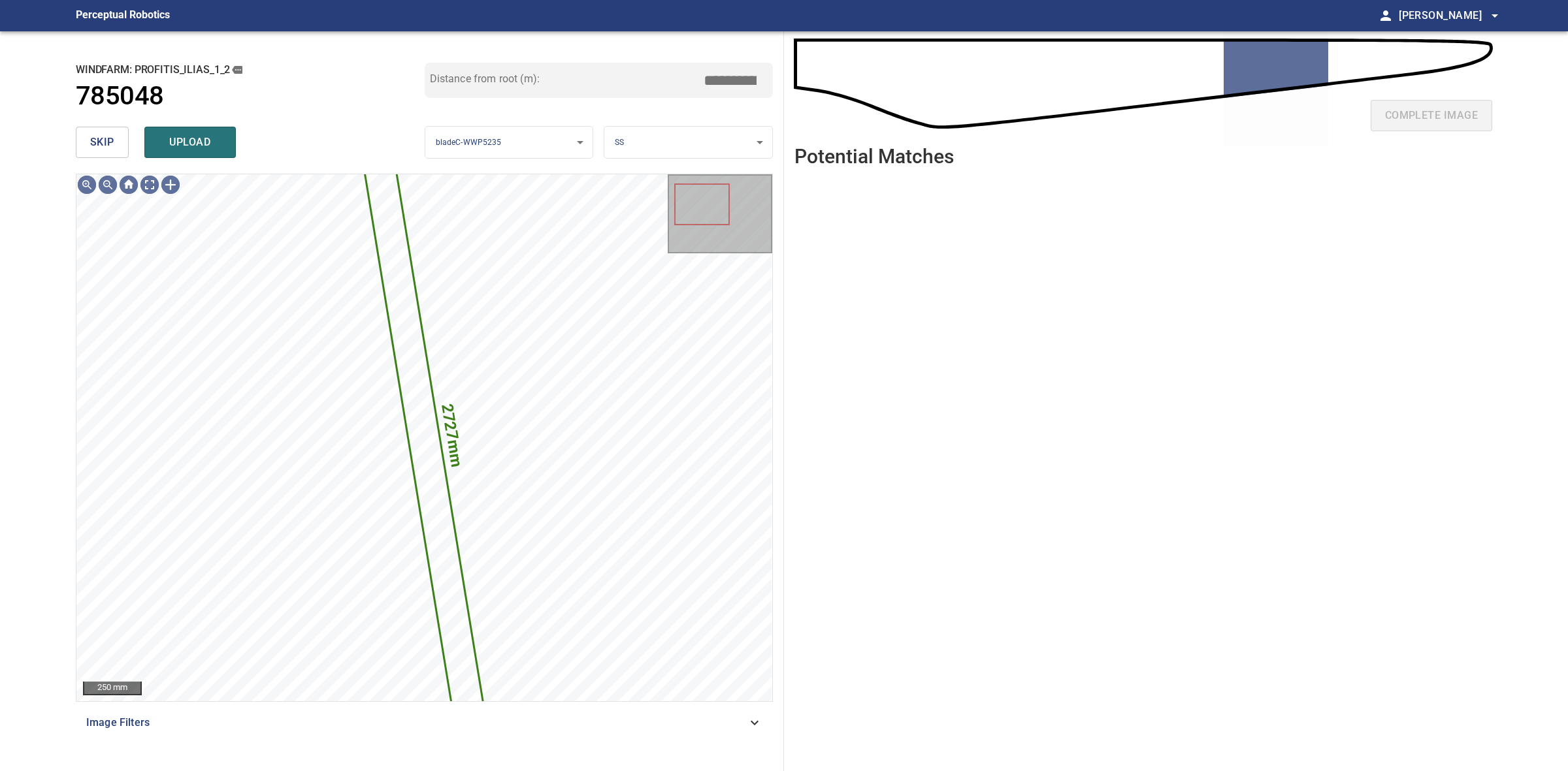
click at [74, 140] on div "**********" at bounding box center [425, 402] width 719 height 740
click at [75, 140] on div "**********" at bounding box center [425, 402] width 719 height 740
click at [79, 140] on button "skip" at bounding box center [102, 142] width 53 height 31
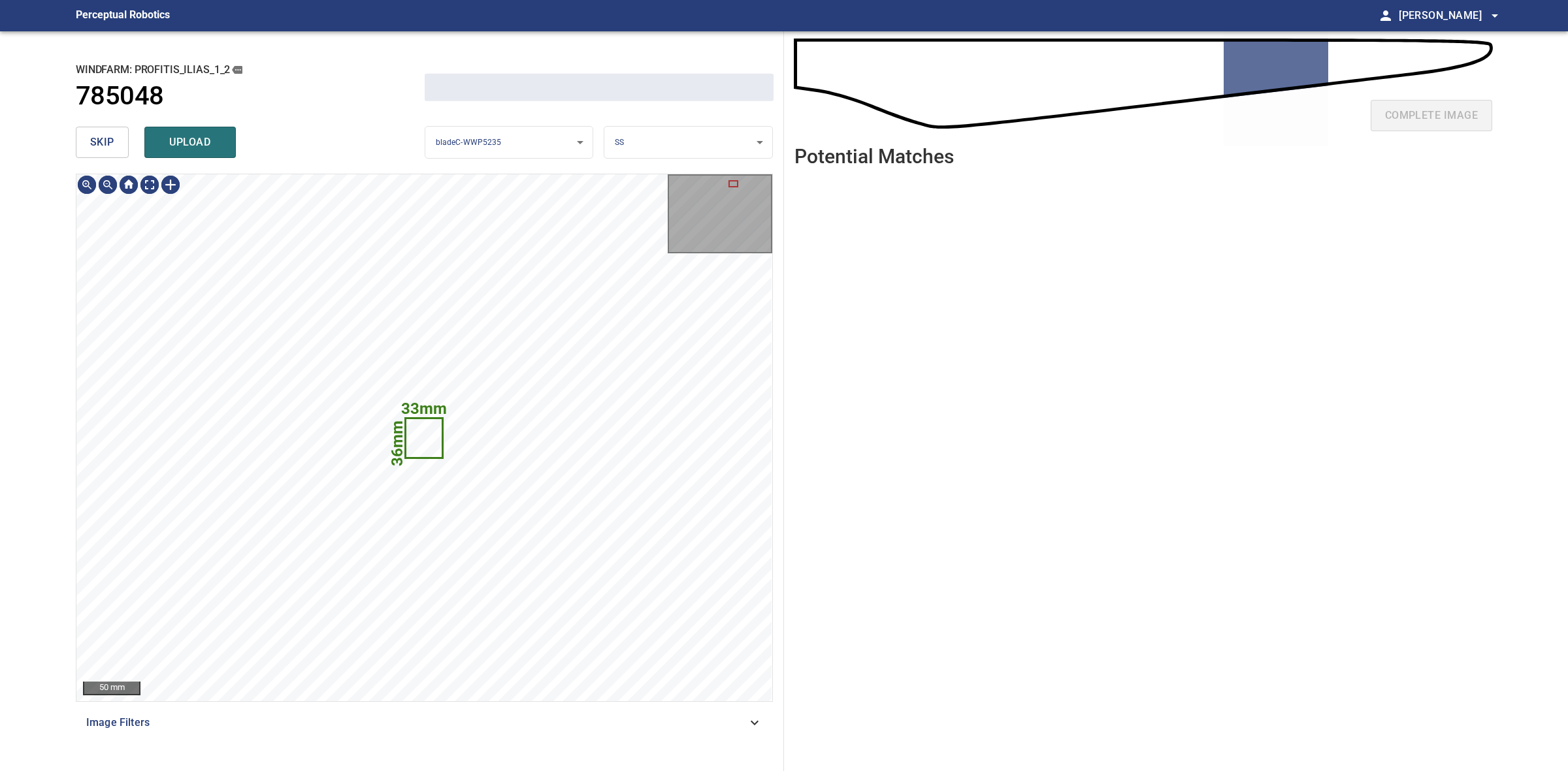
click at [82, 140] on button "skip" at bounding box center [102, 142] width 53 height 31
click at [82, 140] on div "skip upload" at bounding box center [250, 142] width 349 height 42
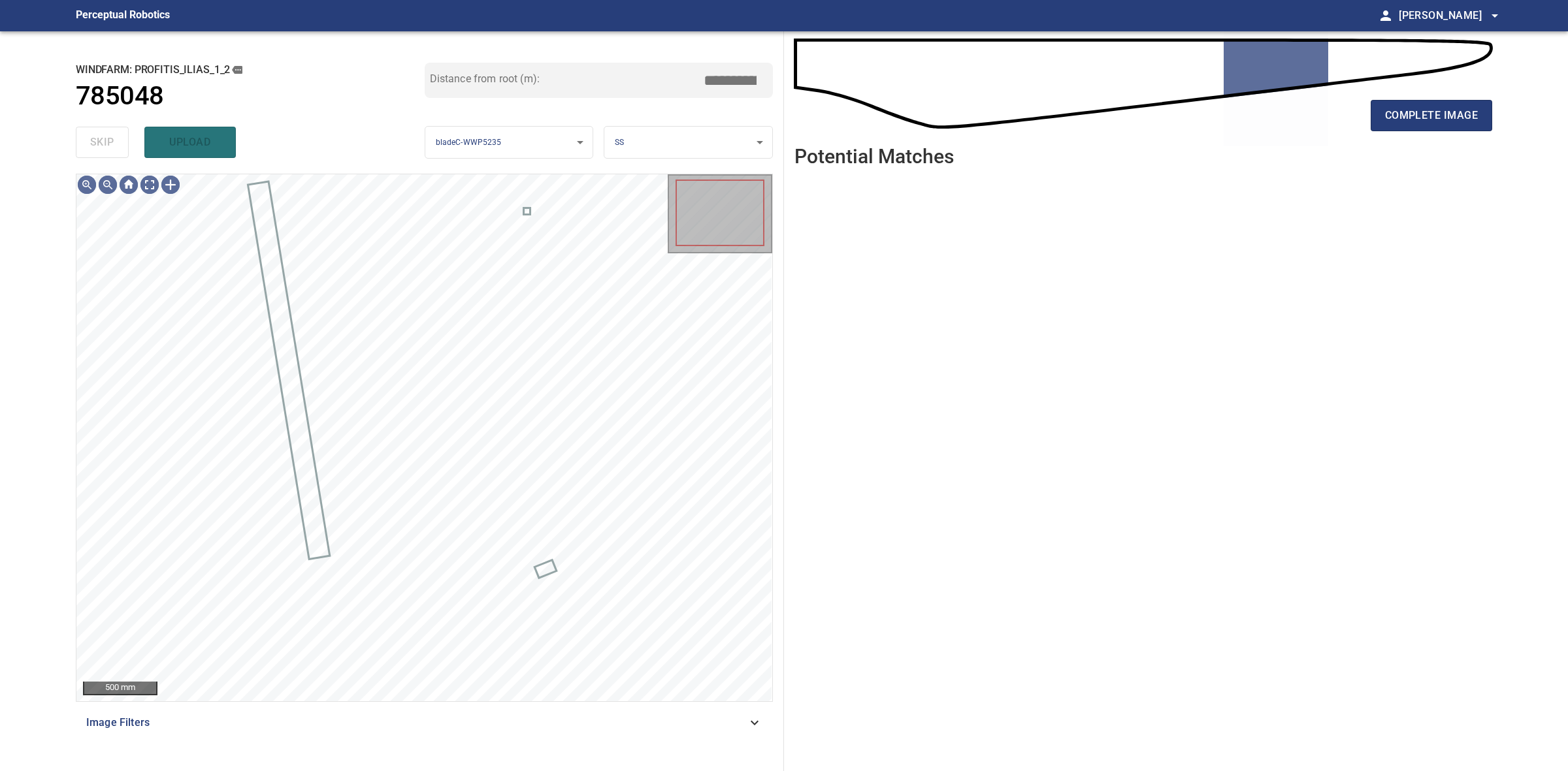
click at [82, 140] on div "skip upload" at bounding box center [250, 142] width 349 height 42
click at [89, 138] on div "skip upload" at bounding box center [250, 142] width 349 height 42
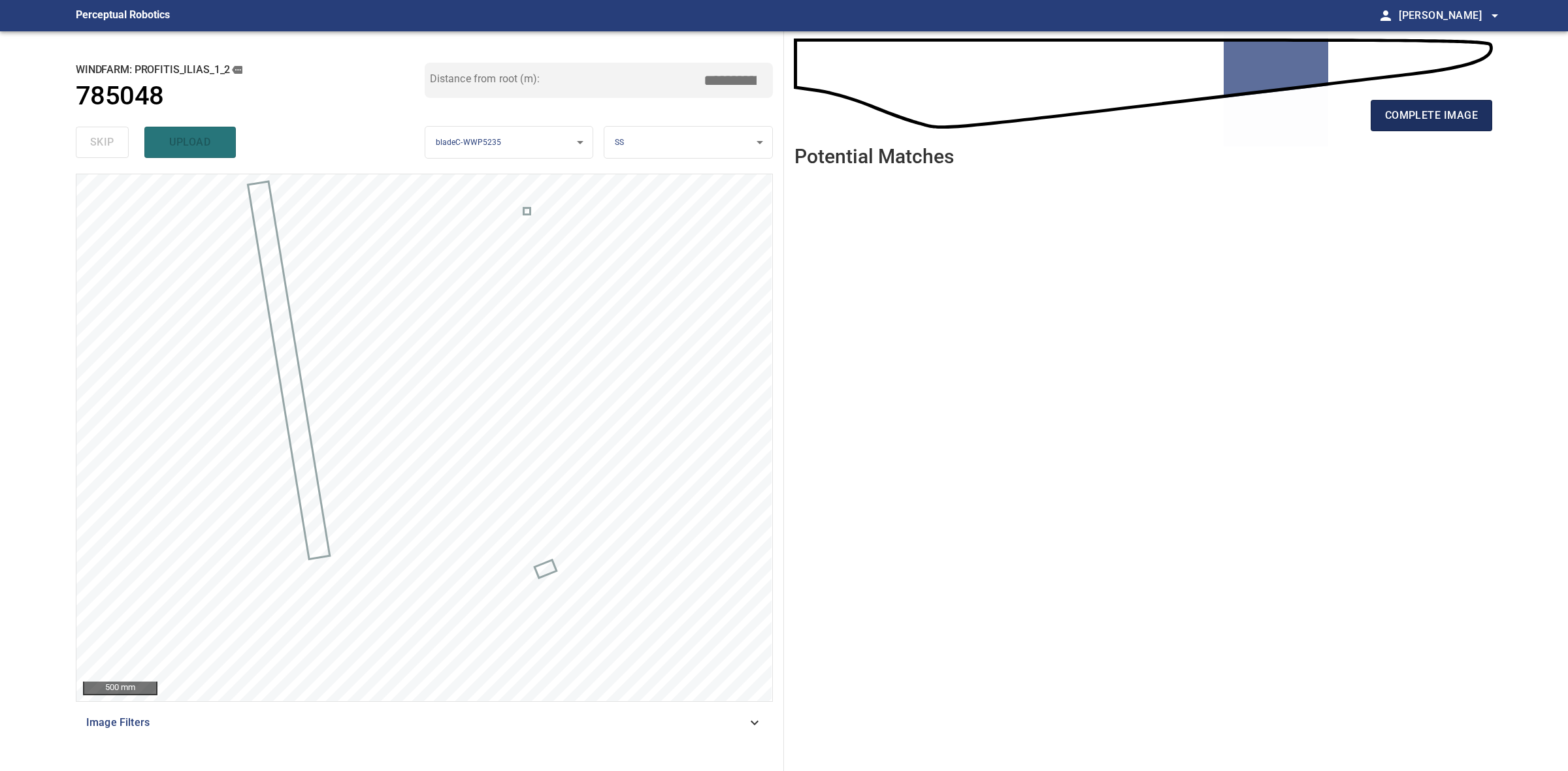
click at [1445, 125] on button "complete image" at bounding box center [1431, 116] width 122 height 31
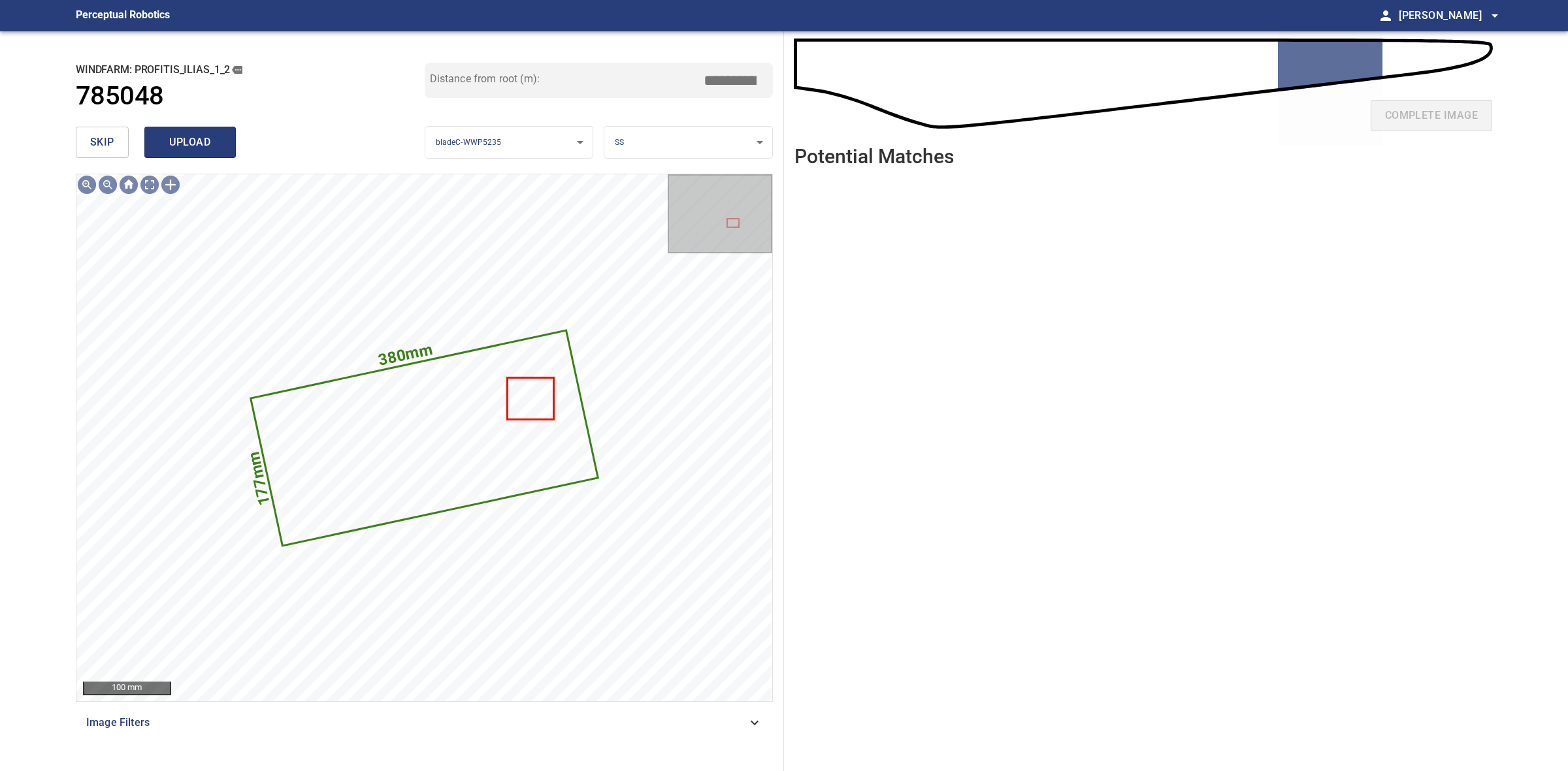
click at [183, 137] on span "upload" at bounding box center [190, 142] width 63 height 19
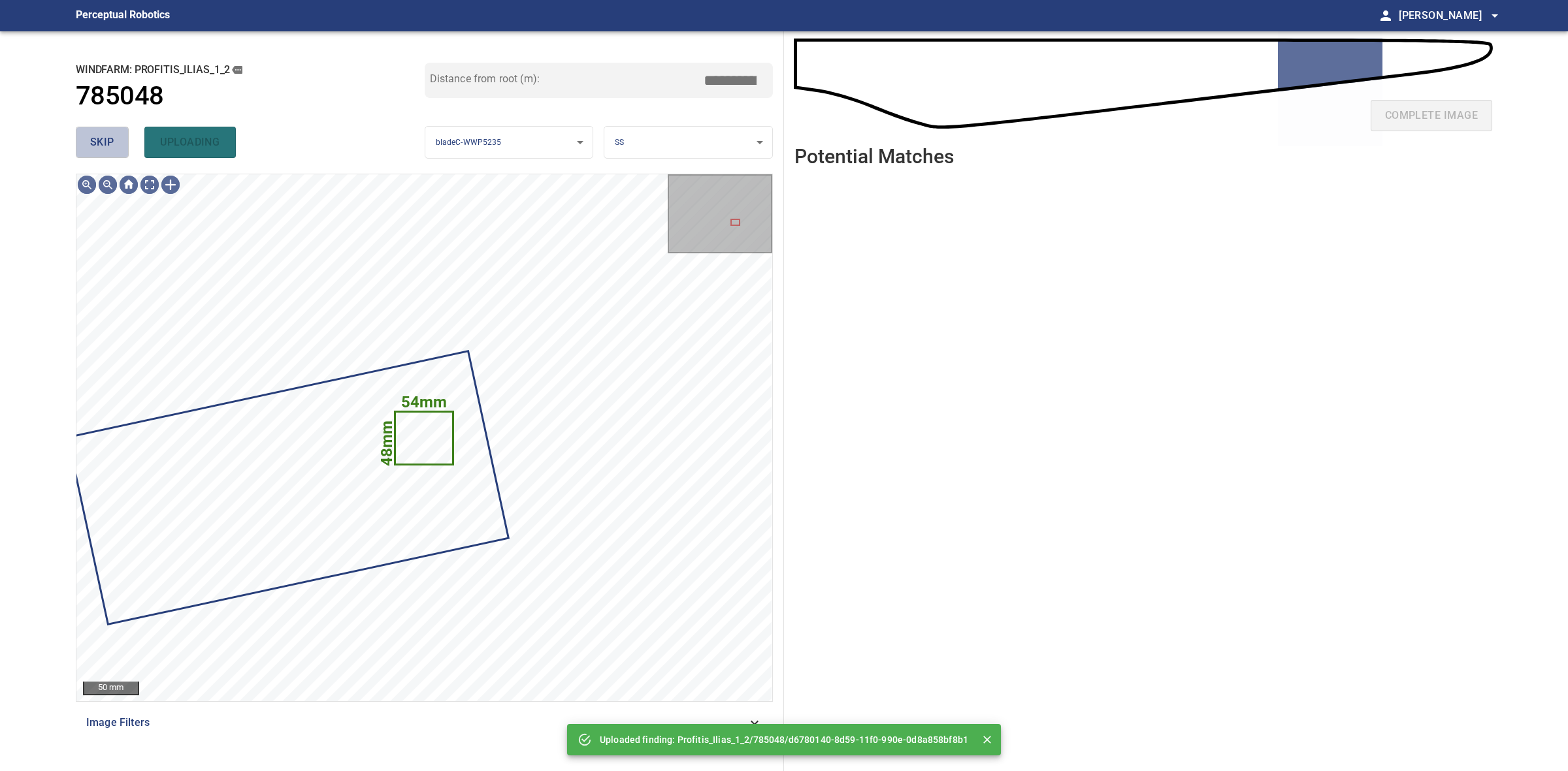
click at [96, 131] on button "skip" at bounding box center [102, 142] width 53 height 31
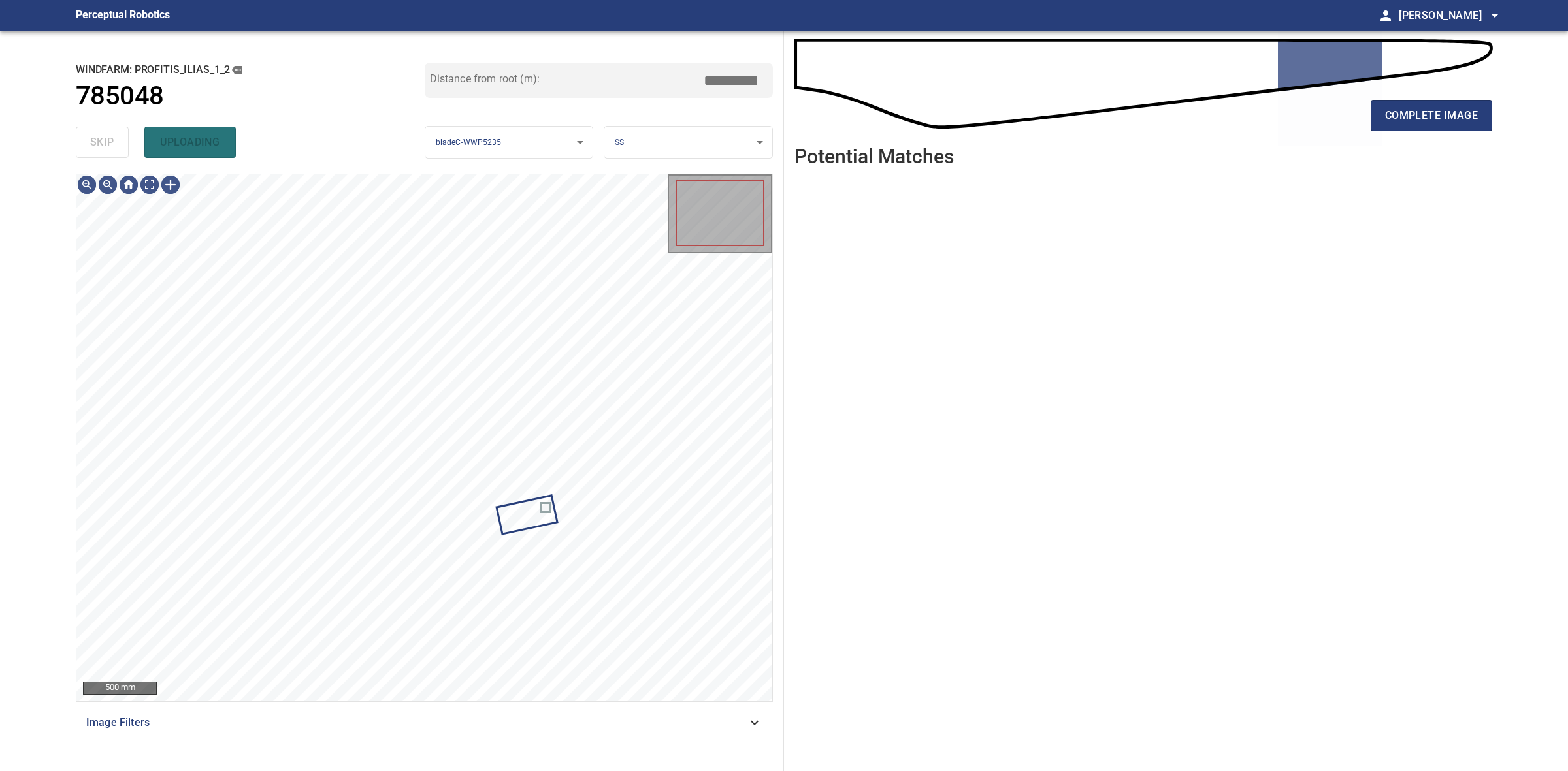
click at [96, 131] on div "skip uploading" at bounding box center [250, 142] width 349 height 42
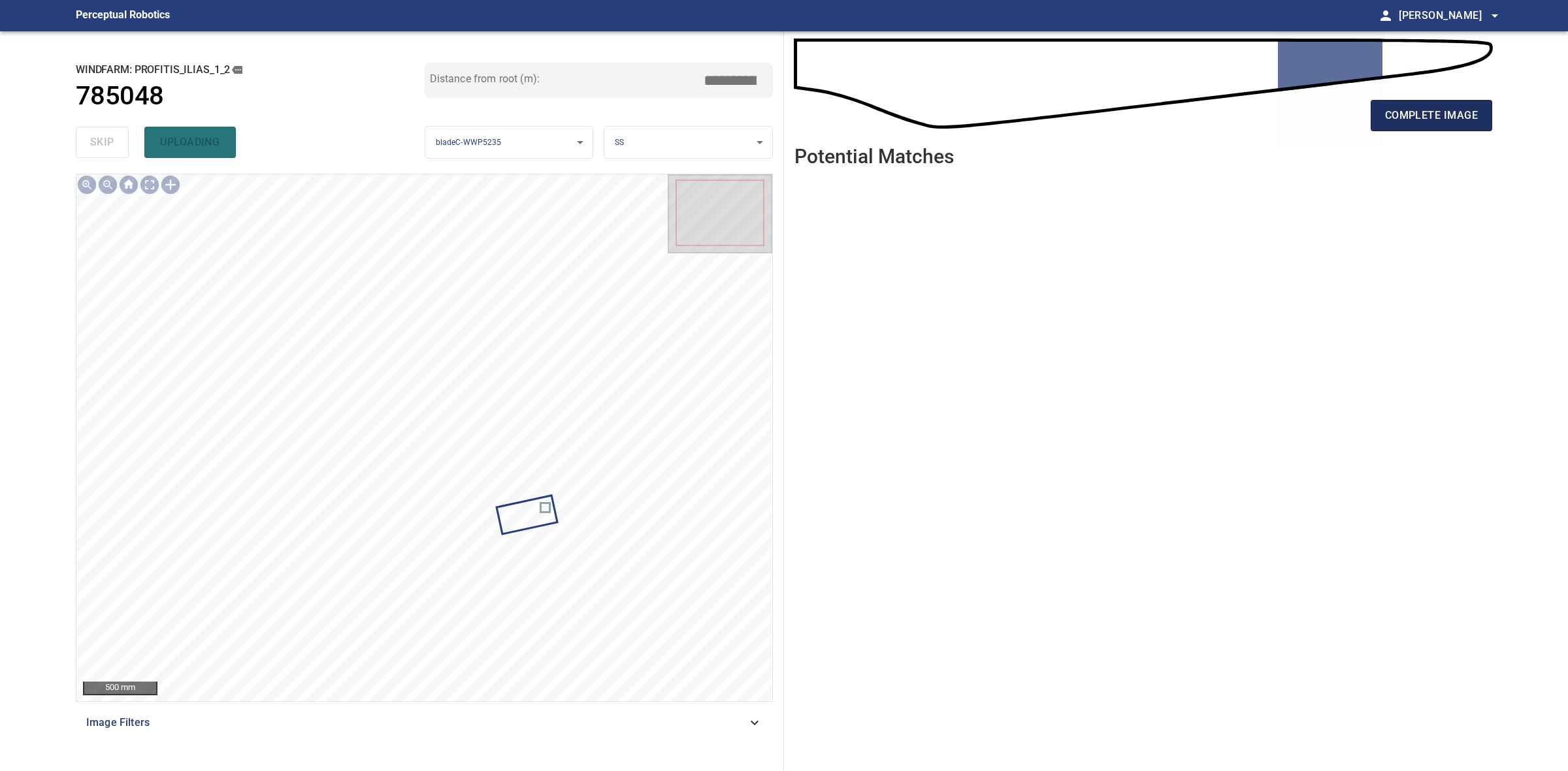
click at [1375, 122] on button "complete image" at bounding box center [1431, 116] width 122 height 31
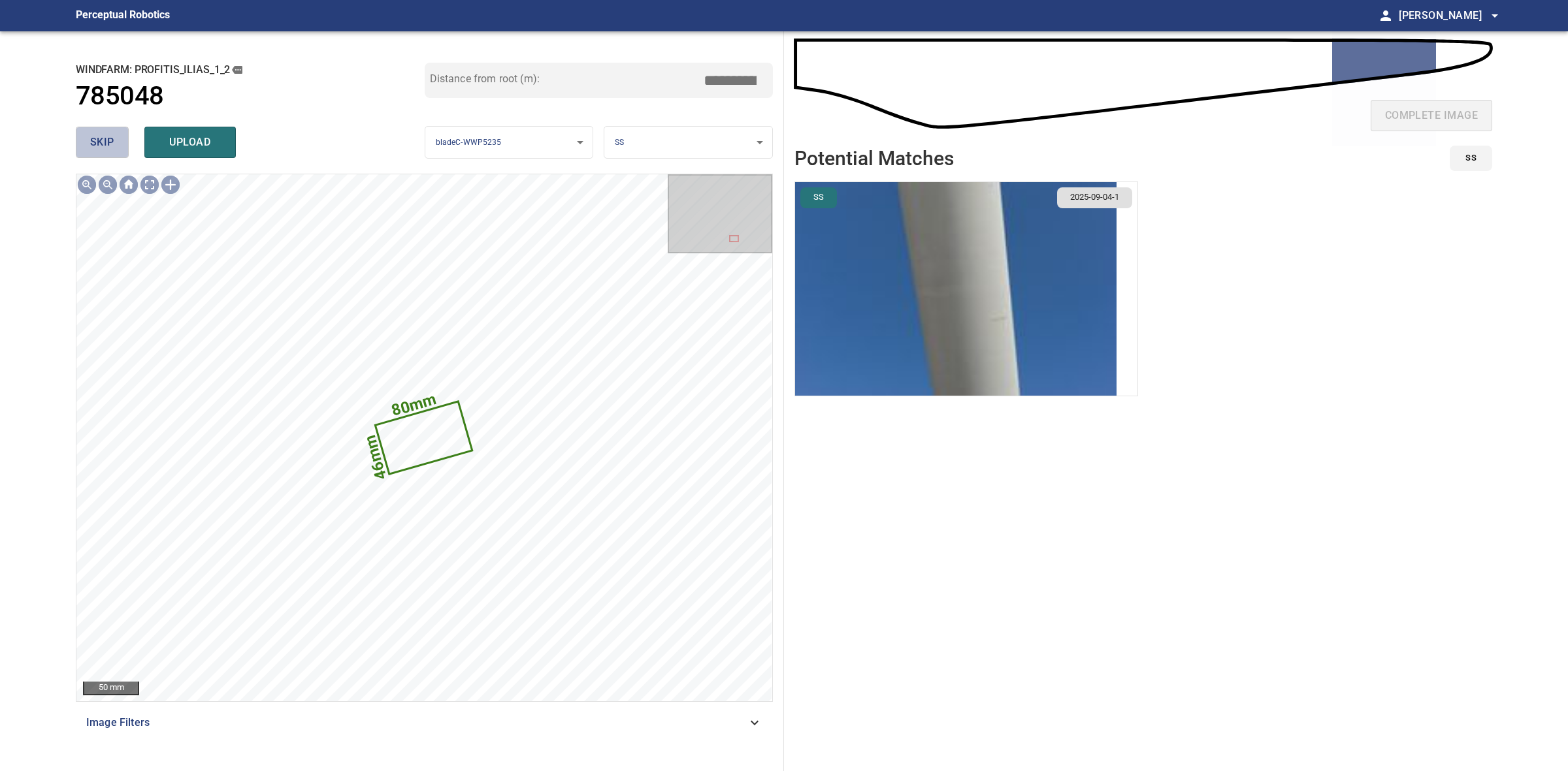
click at [86, 145] on button "skip" at bounding box center [102, 142] width 53 height 31
click at [86, 145] on div "skip upload" at bounding box center [250, 142] width 349 height 42
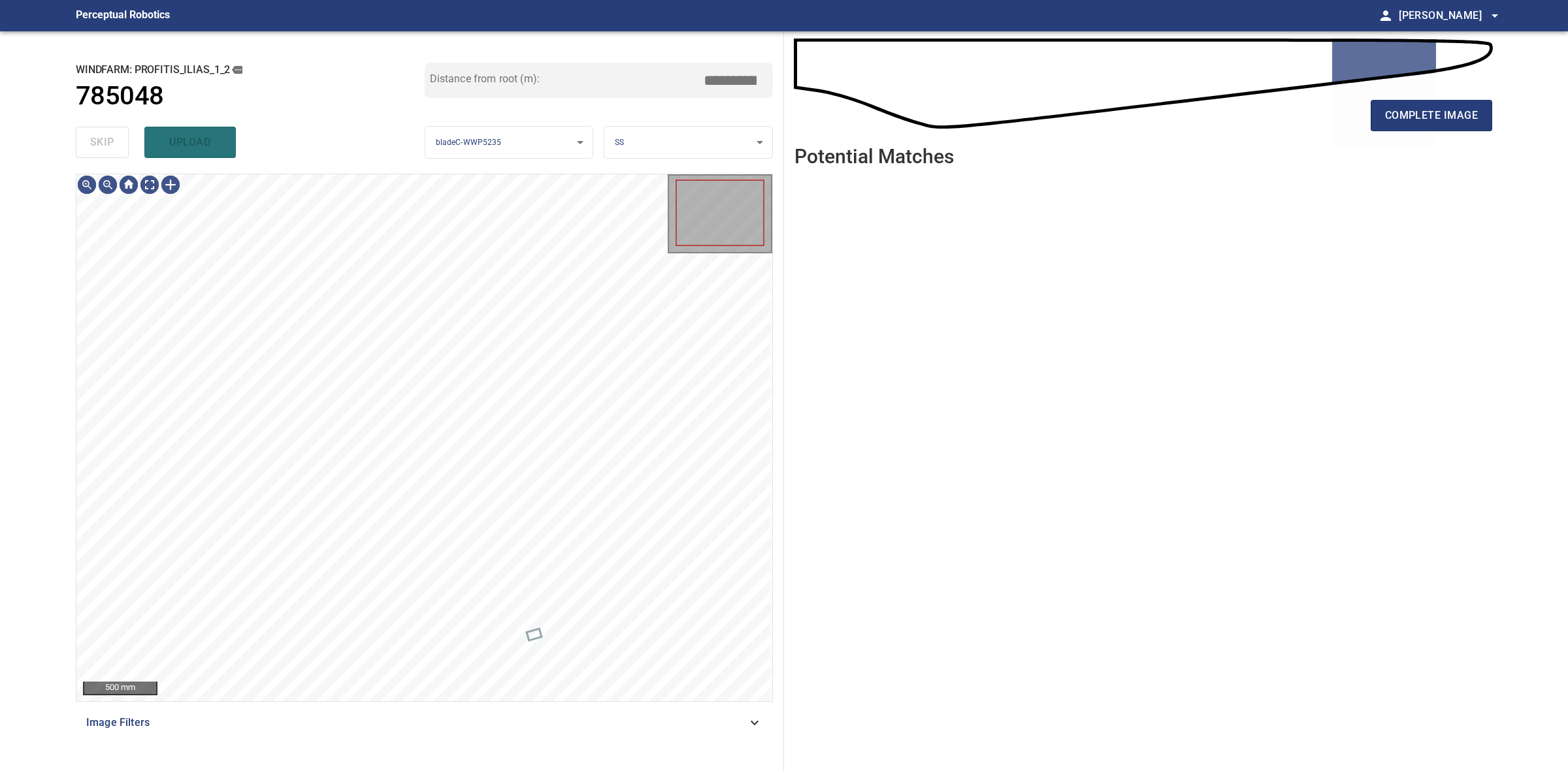
click at [86, 145] on div "skip upload" at bounding box center [250, 142] width 349 height 42
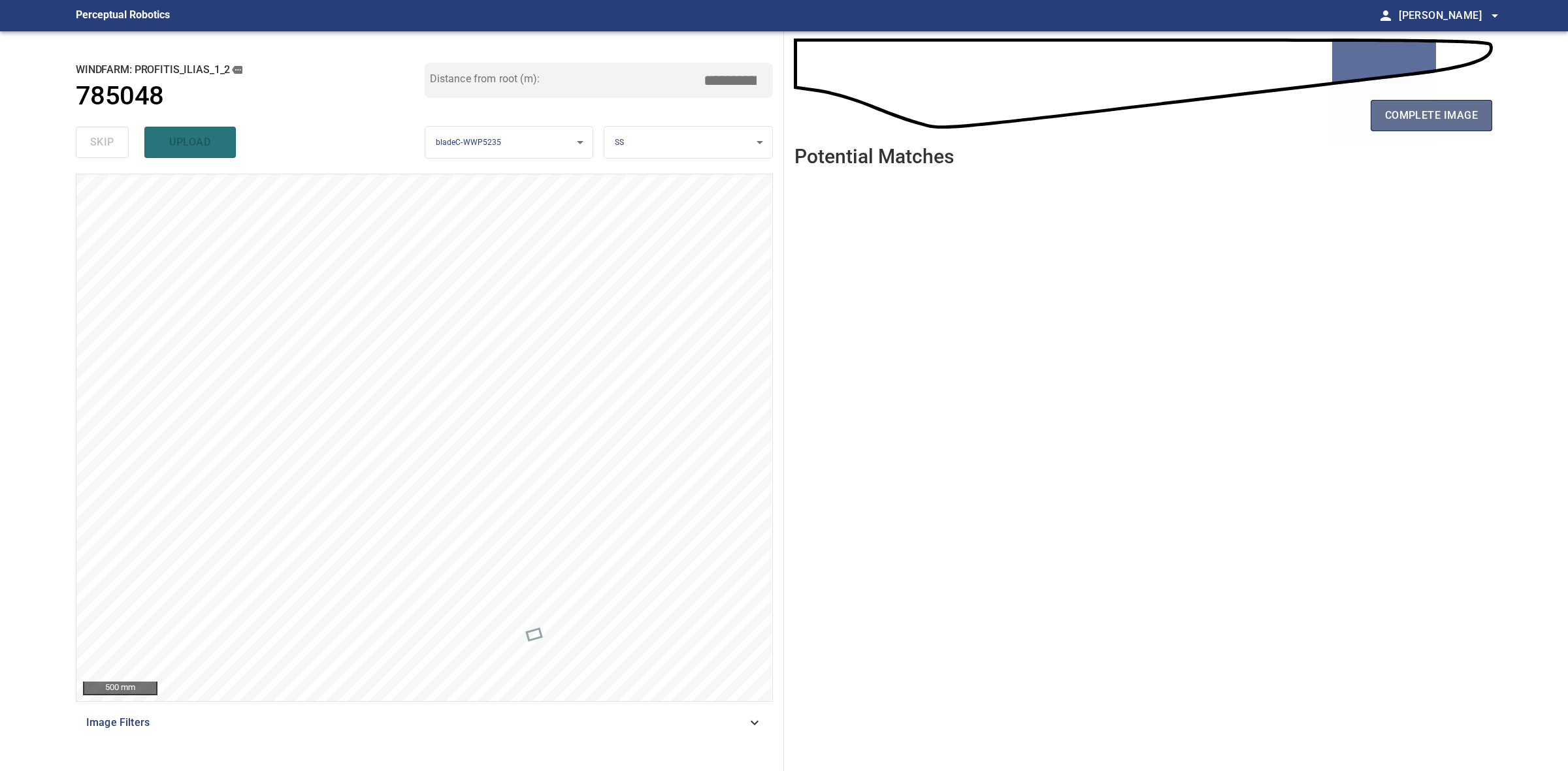
click at [1395, 105] on button "complete image" at bounding box center [1431, 116] width 122 height 31
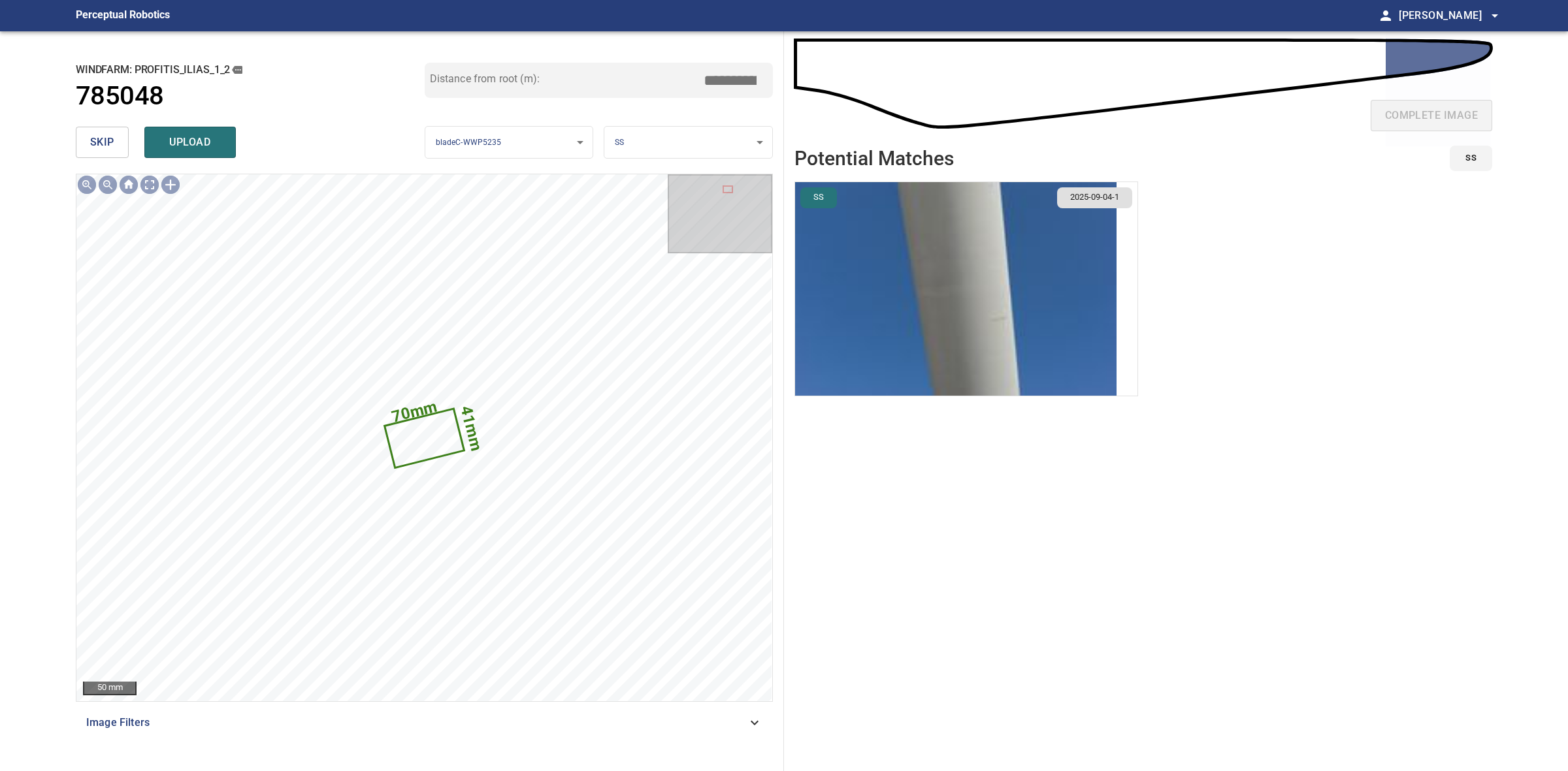
click at [105, 142] on span "skip" at bounding box center [102, 142] width 24 height 19
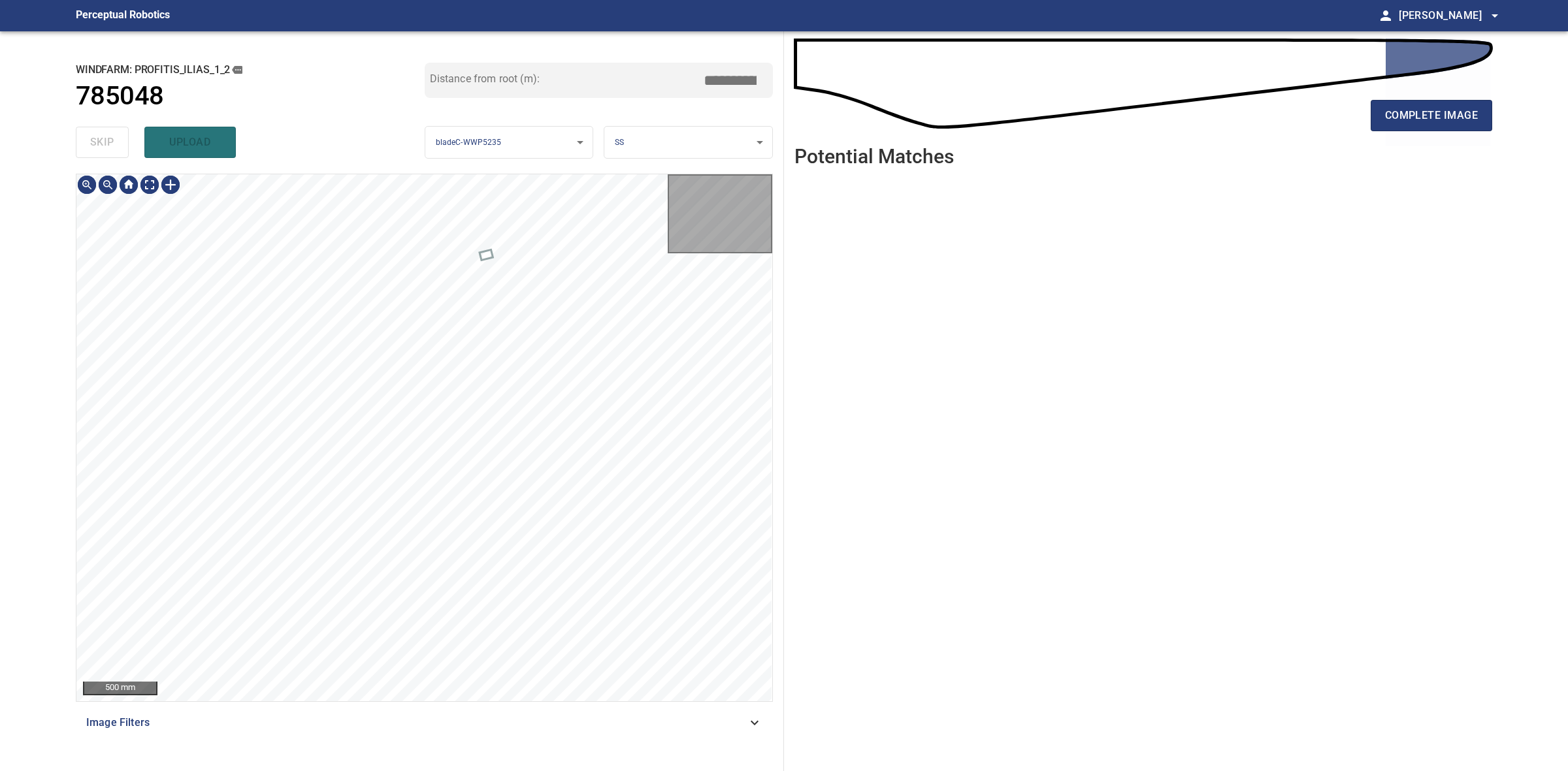
click at [105, 142] on div "skip upload" at bounding box center [250, 142] width 349 height 42
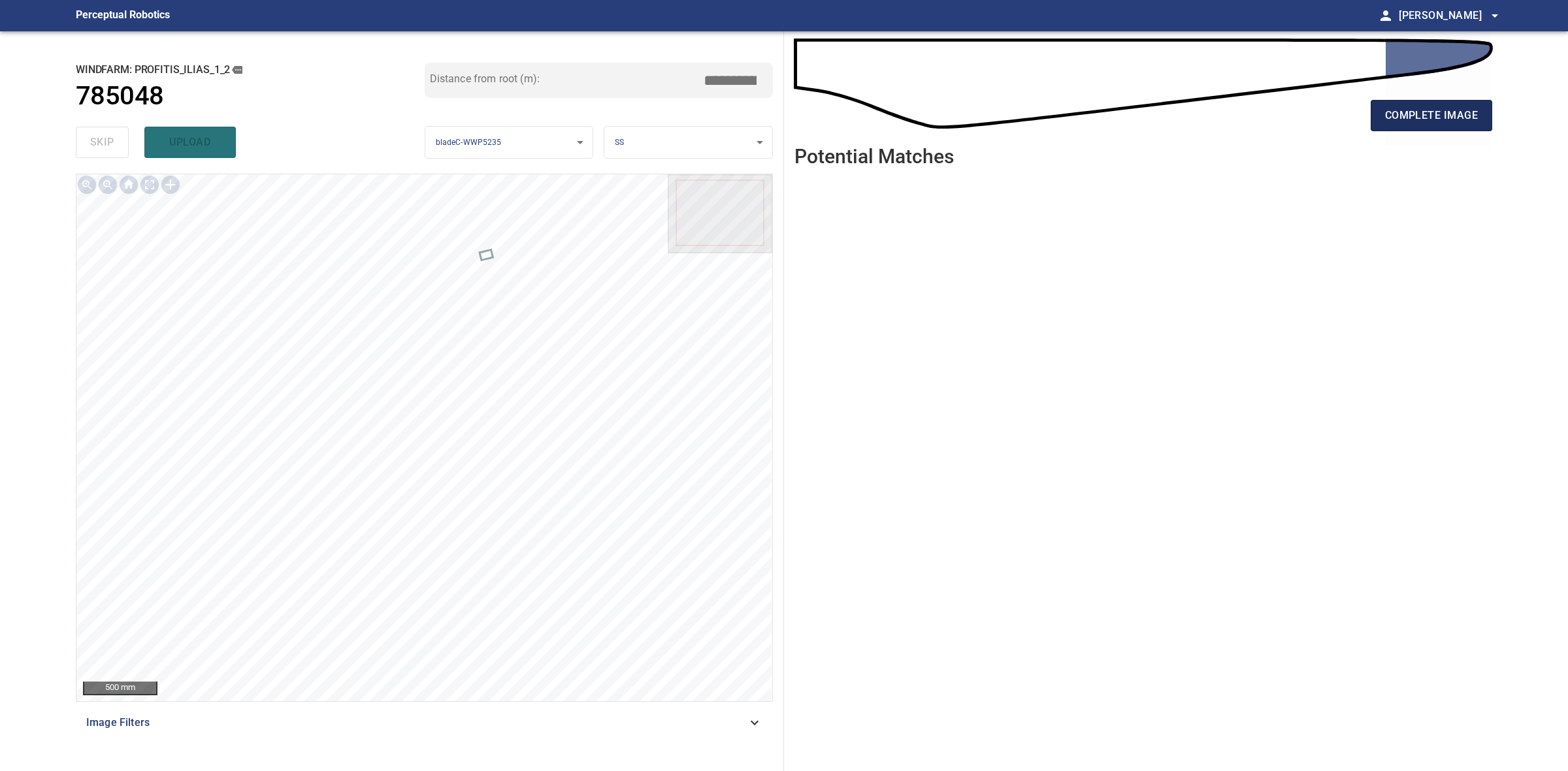
click at [1409, 122] on span "complete image" at bounding box center [1431, 116] width 93 height 19
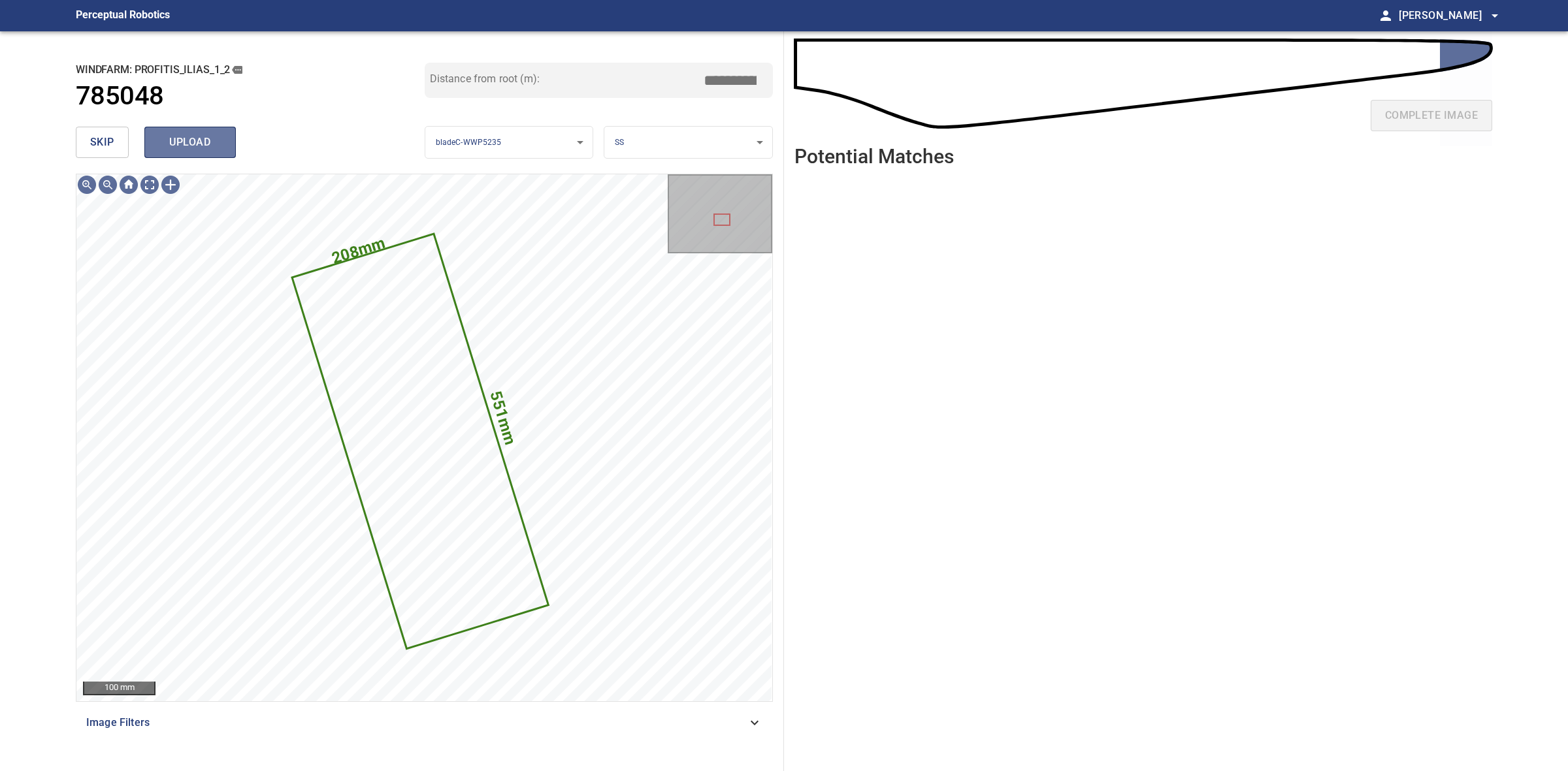
click at [197, 149] on span "upload" at bounding box center [190, 142] width 63 height 19
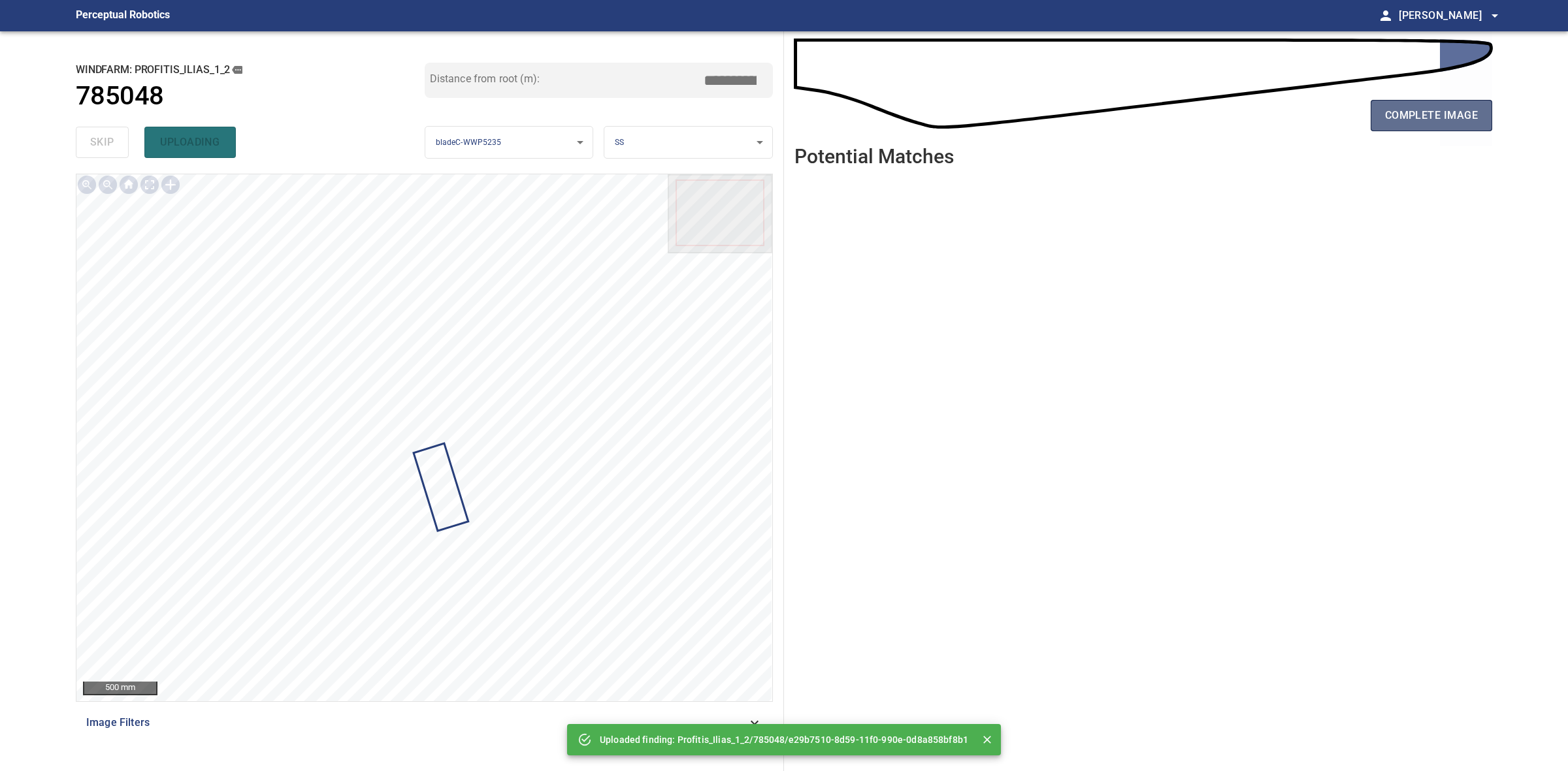
click at [1431, 115] on span "complete image" at bounding box center [1431, 116] width 93 height 19
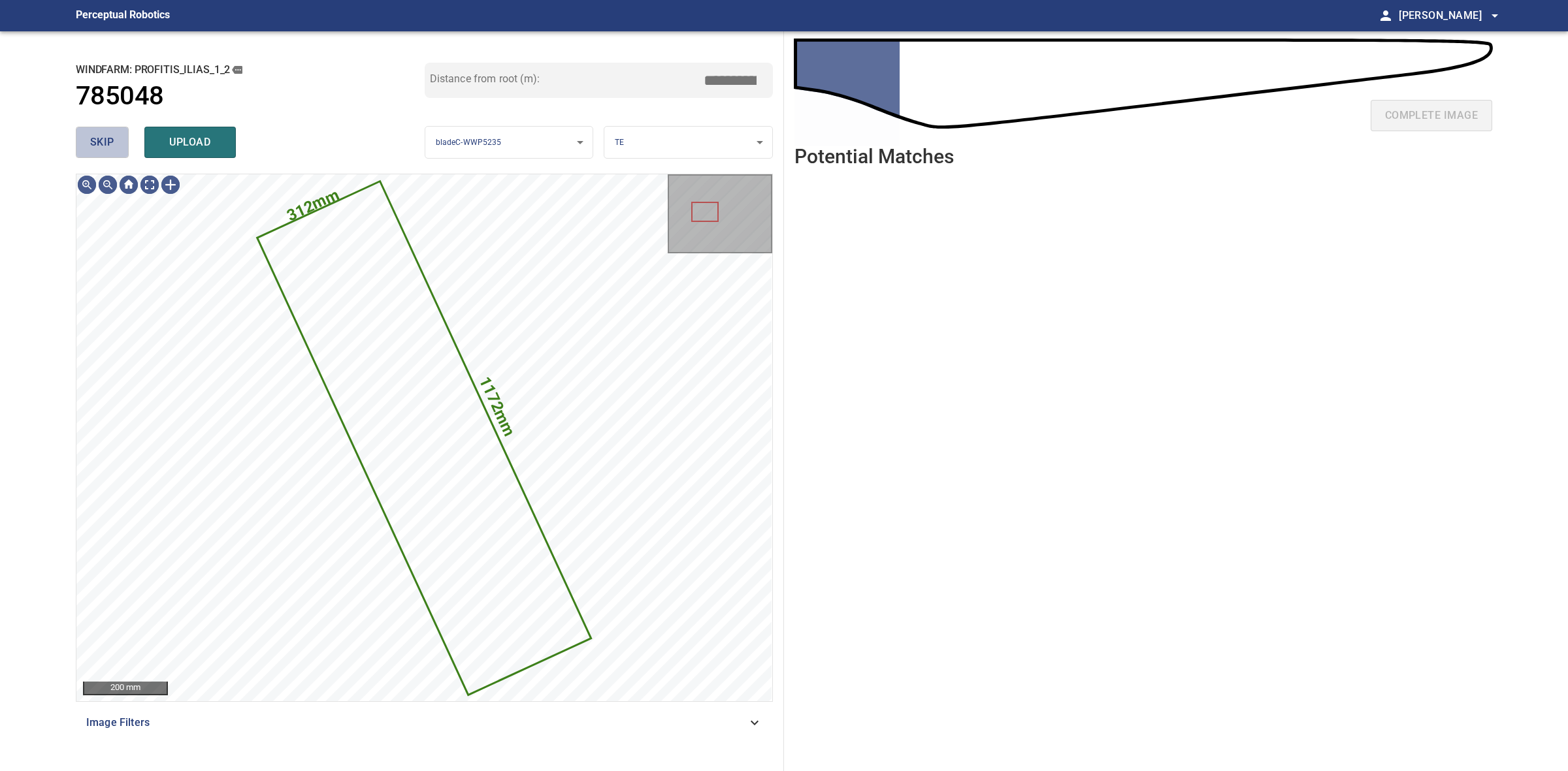
click at [100, 150] on span "skip" at bounding box center [102, 142] width 24 height 19
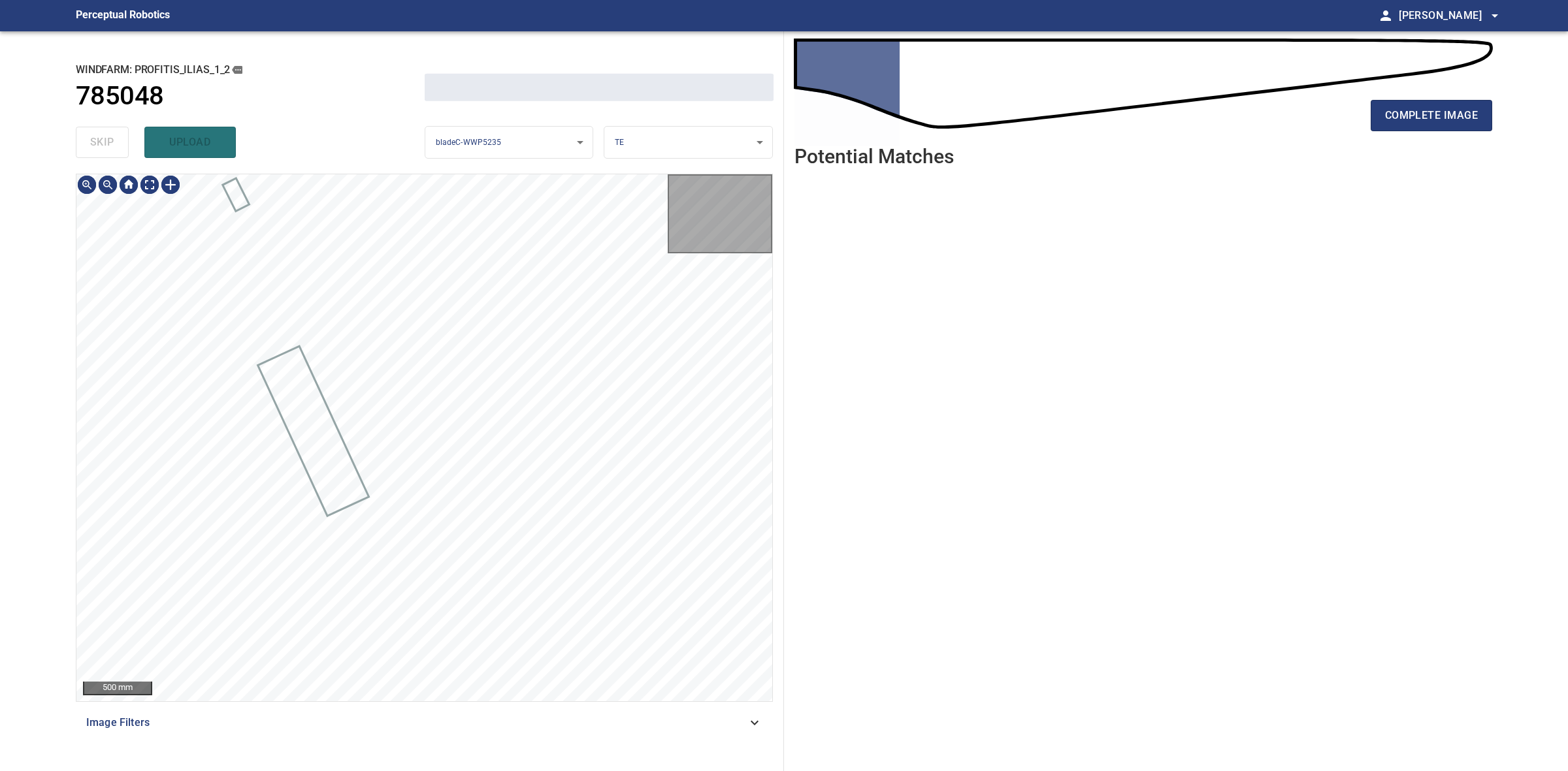
click at [100, 150] on div "skip upload" at bounding box center [250, 142] width 349 height 42
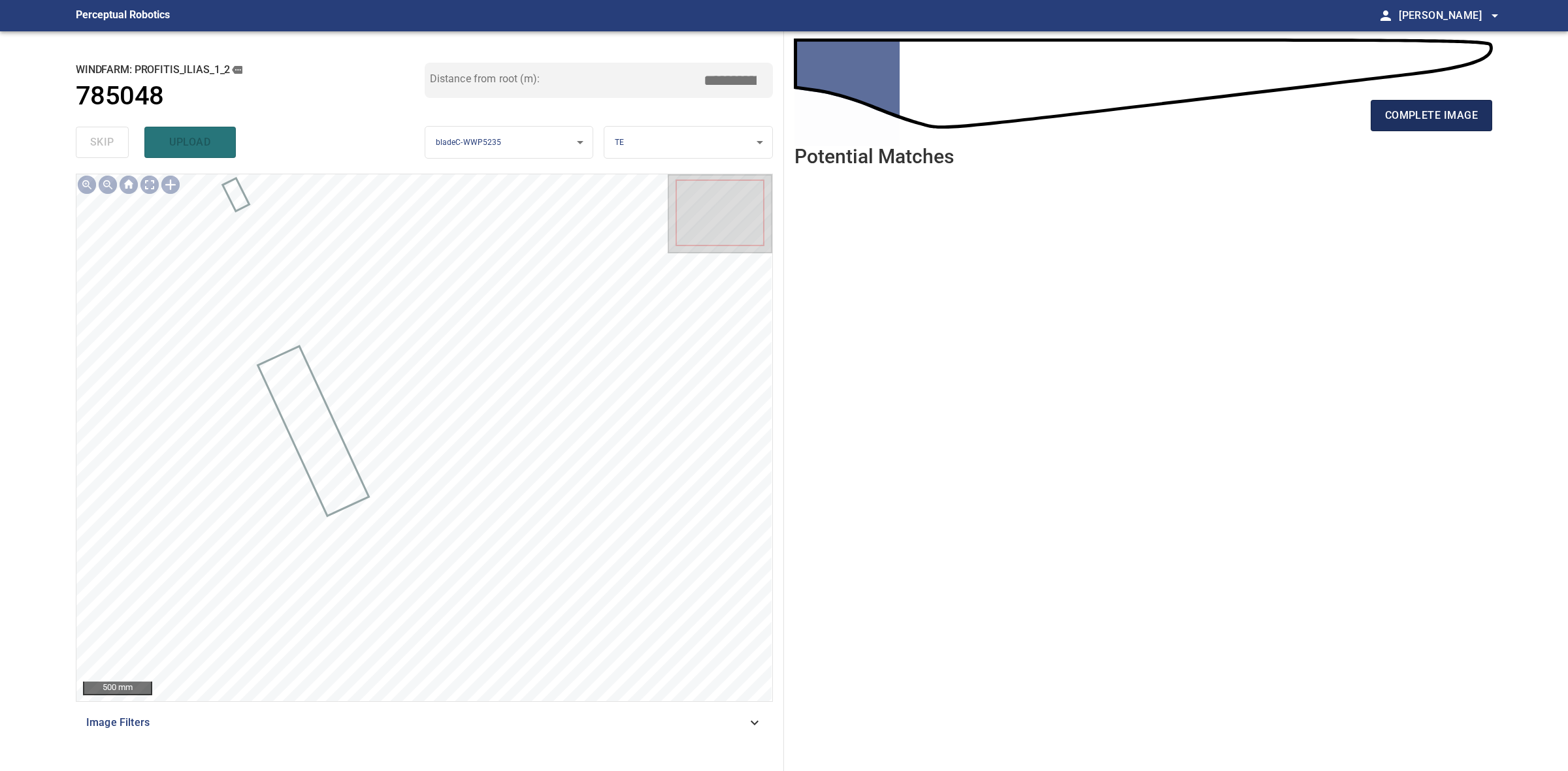
click at [1433, 112] on span "complete image" at bounding box center [1431, 116] width 93 height 19
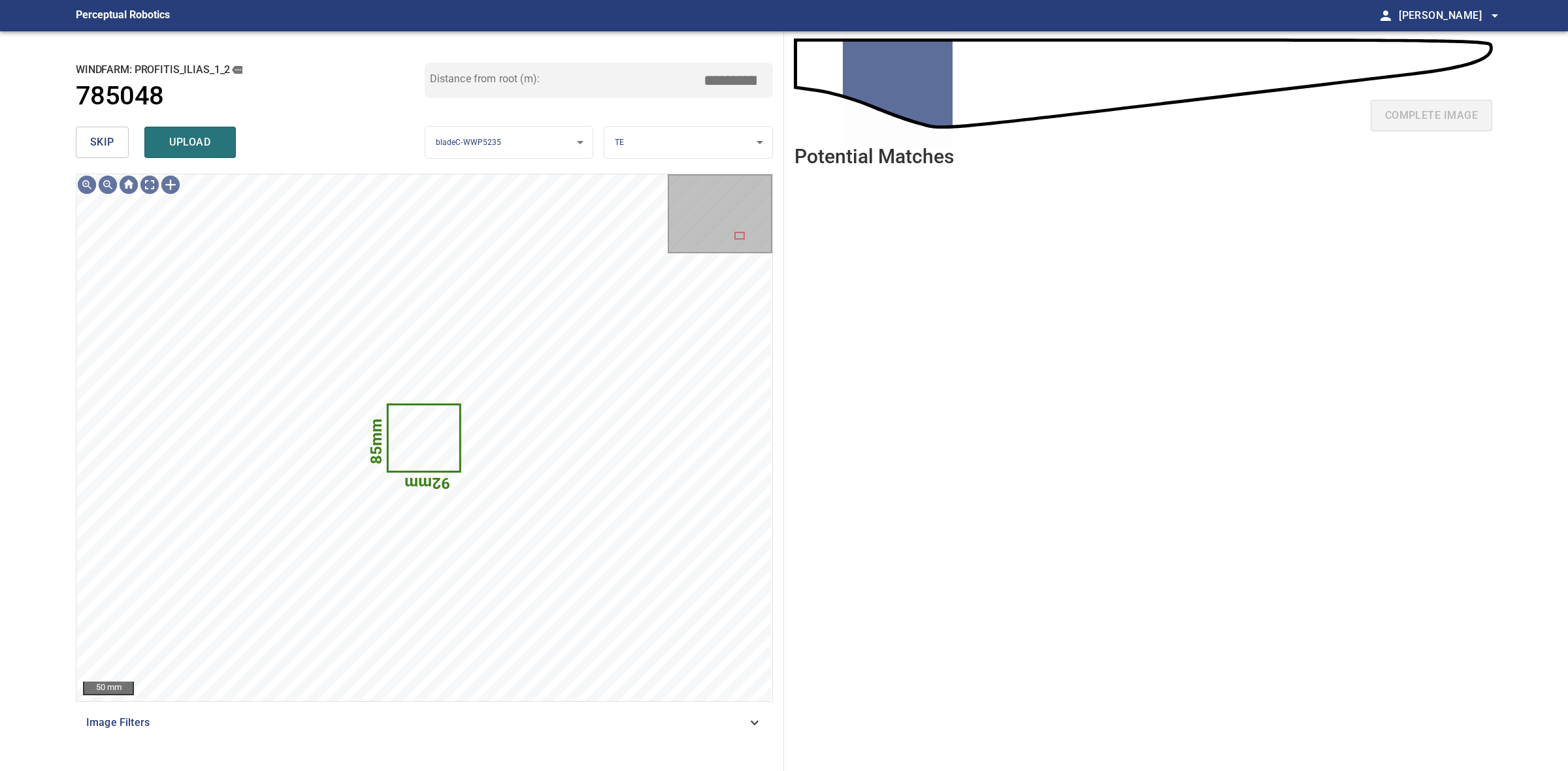
click at [102, 162] on div "skip upload" at bounding box center [250, 142] width 349 height 42
click at [102, 155] on button "skip" at bounding box center [102, 142] width 53 height 31
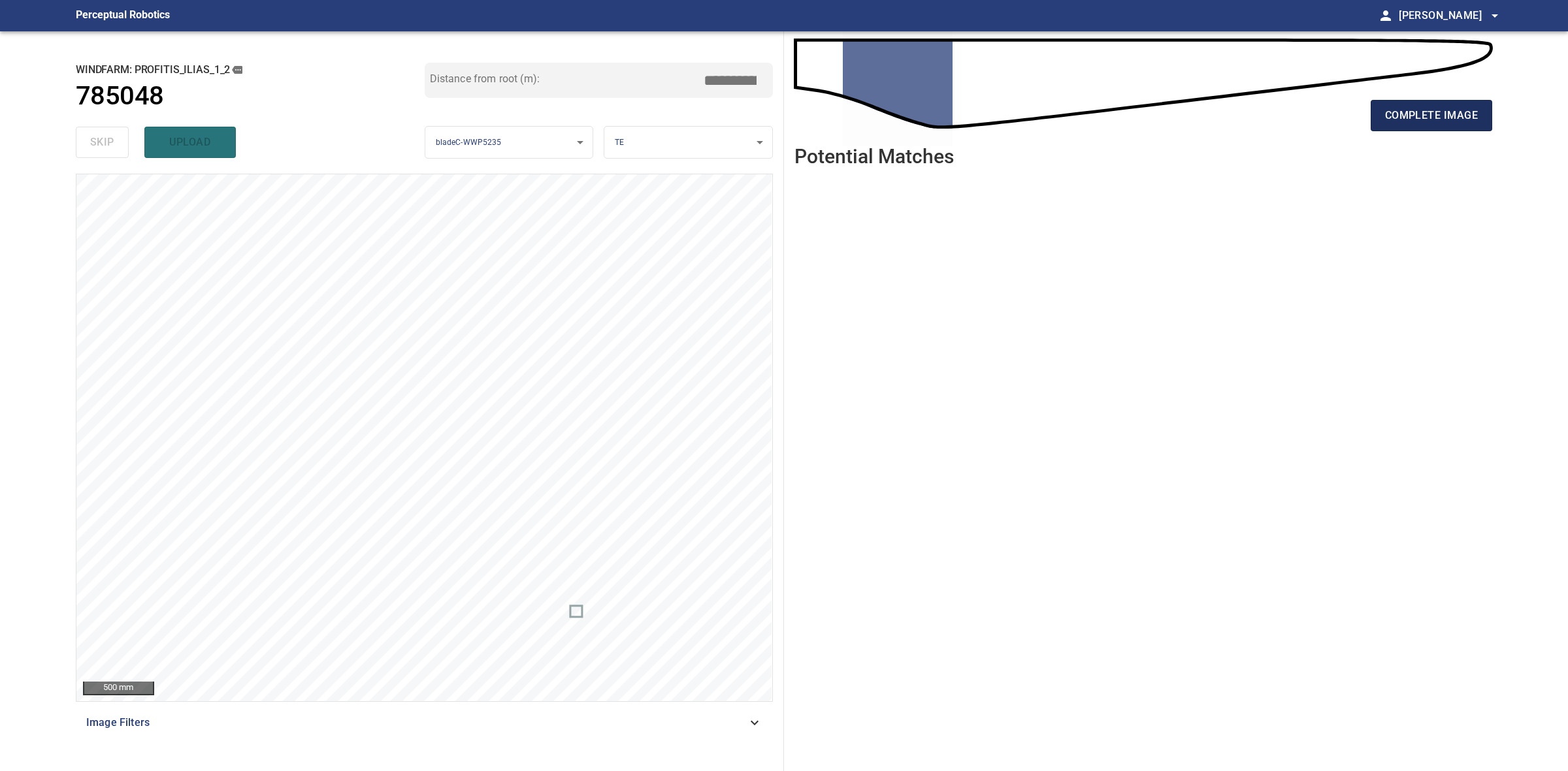
click at [1453, 117] on span "complete image" at bounding box center [1431, 116] width 93 height 19
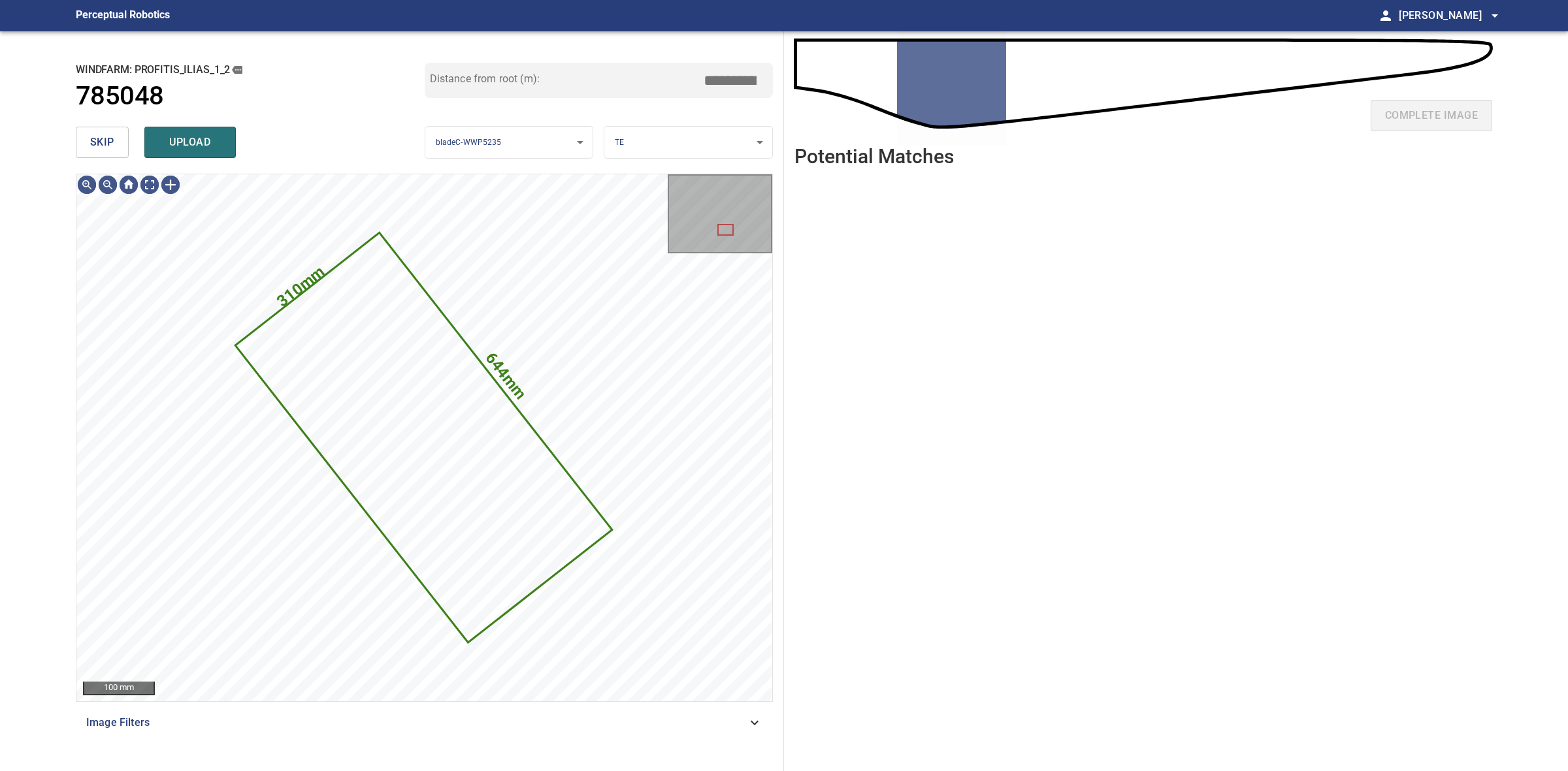
click at [115, 147] on button "skip" at bounding box center [102, 142] width 53 height 31
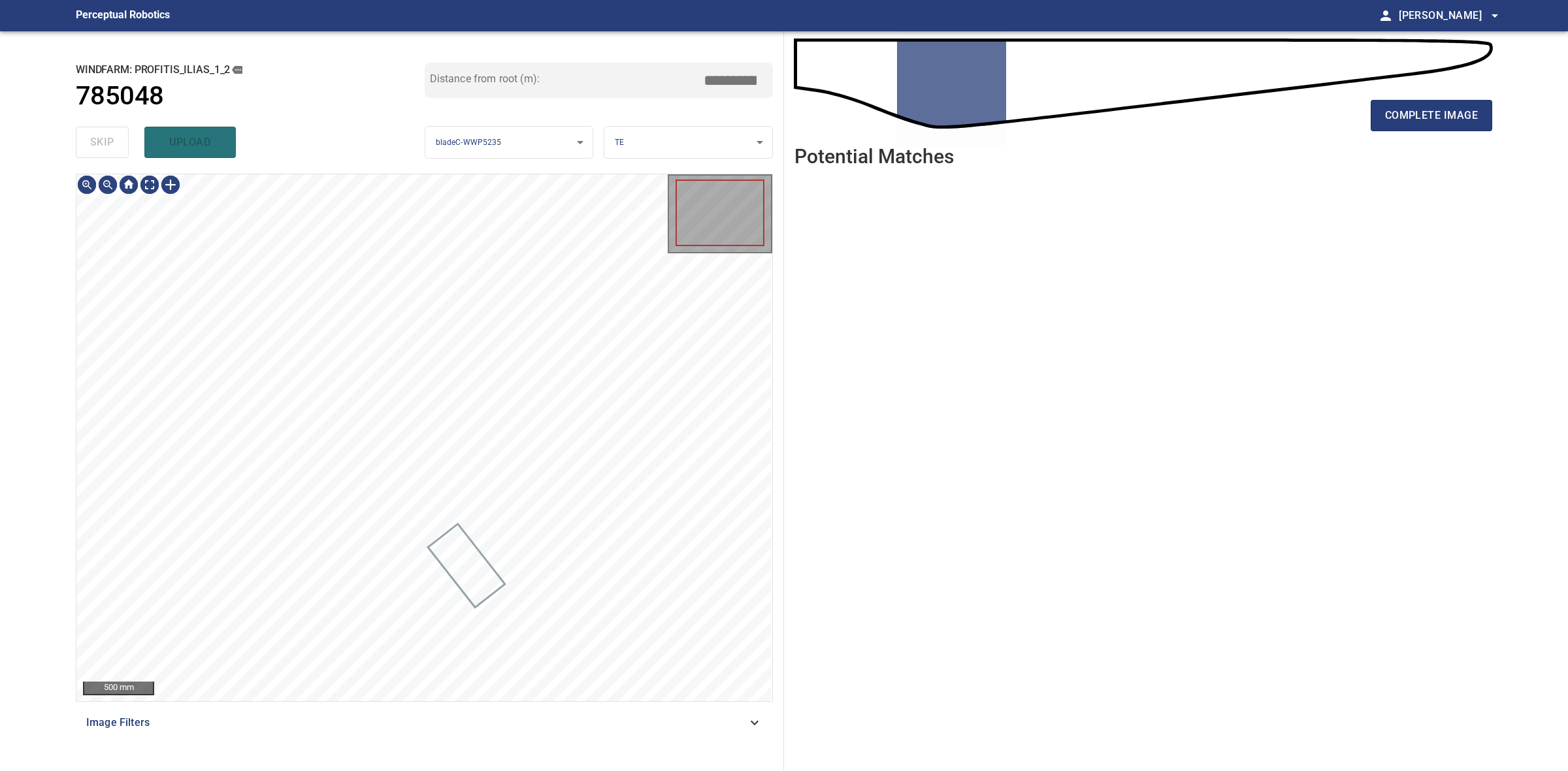
click at [115, 147] on div "skip upload" at bounding box center [250, 142] width 349 height 42
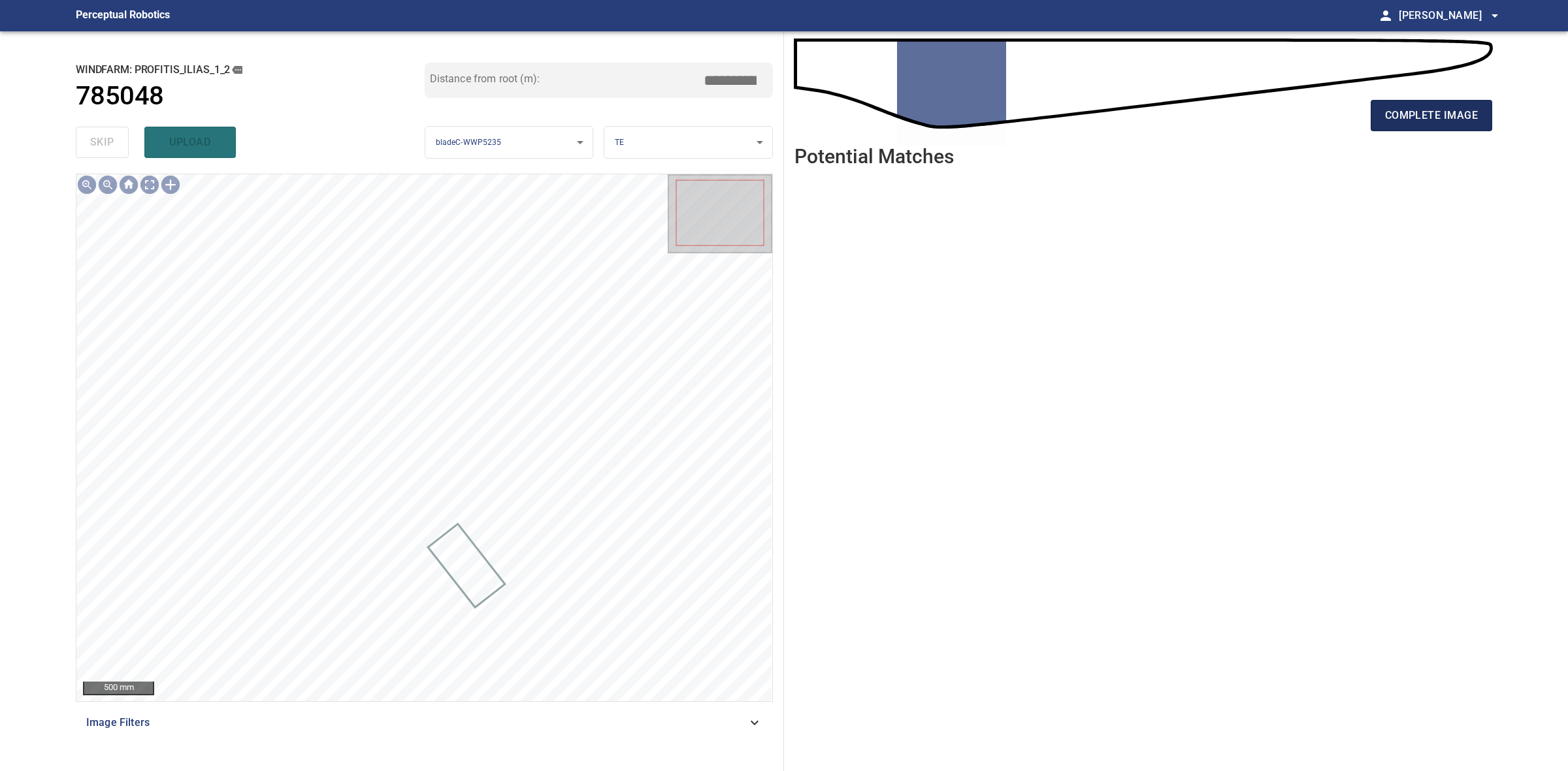
click at [1426, 123] on span "complete image" at bounding box center [1431, 116] width 93 height 19
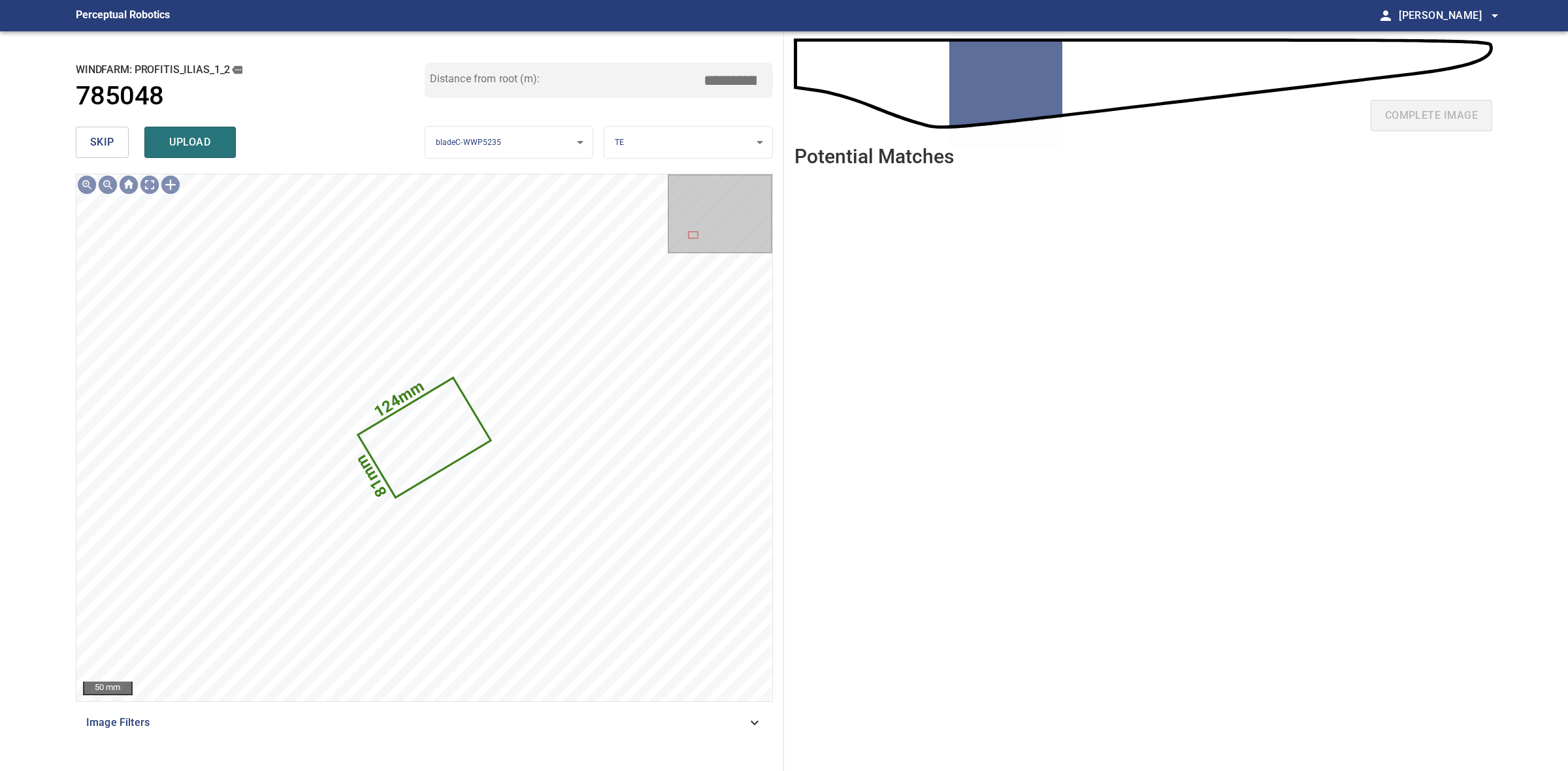
click at [101, 142] on span "skip" at bounding box center [102, 142] width 24 height 19
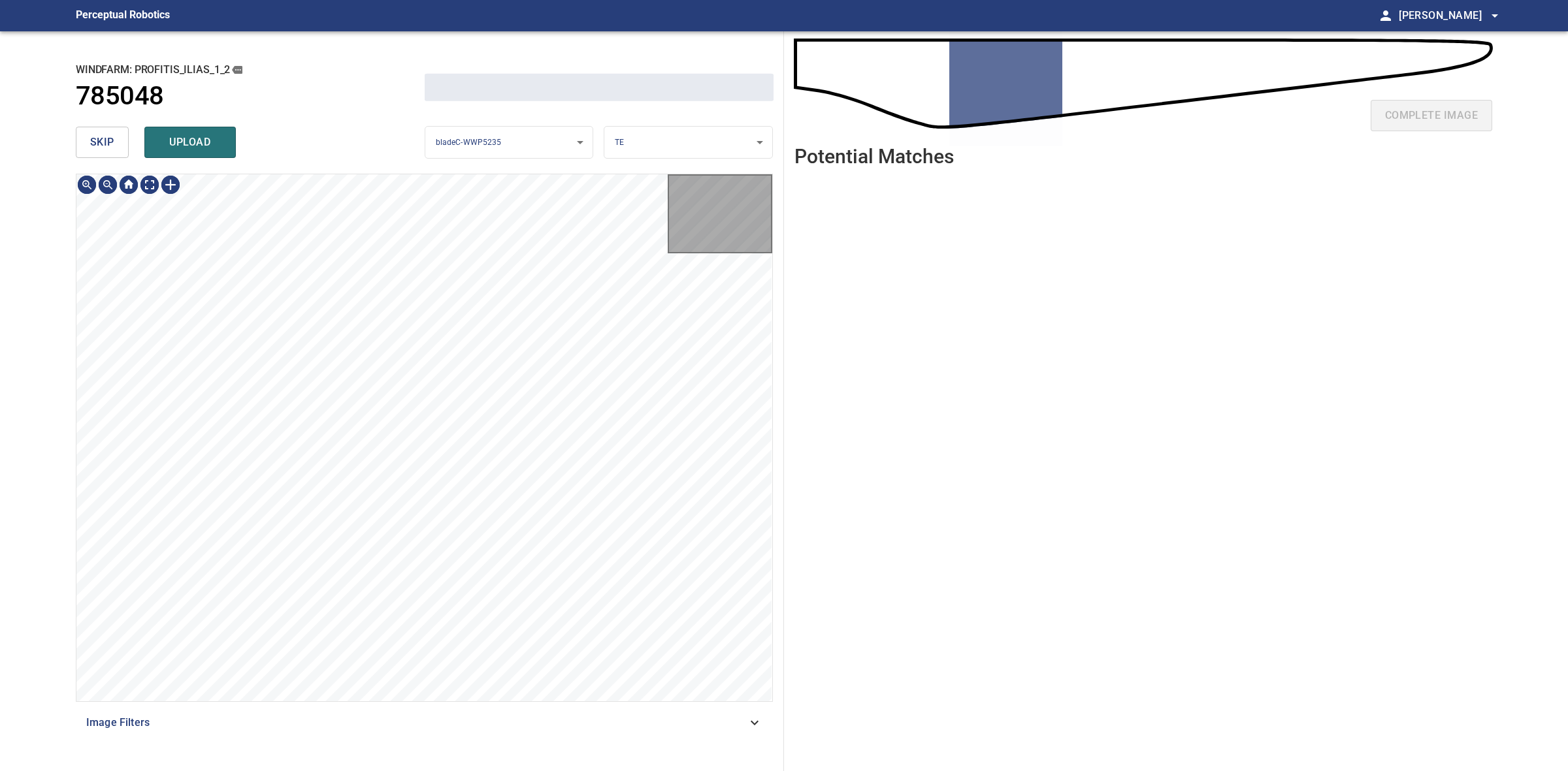
click at [101, 142] on span "skip" at bounding box center [102, 142] width 24 height 19
click at [101, 142] on div "skip upload" at bounding box center [250, 142] width 349 height 42
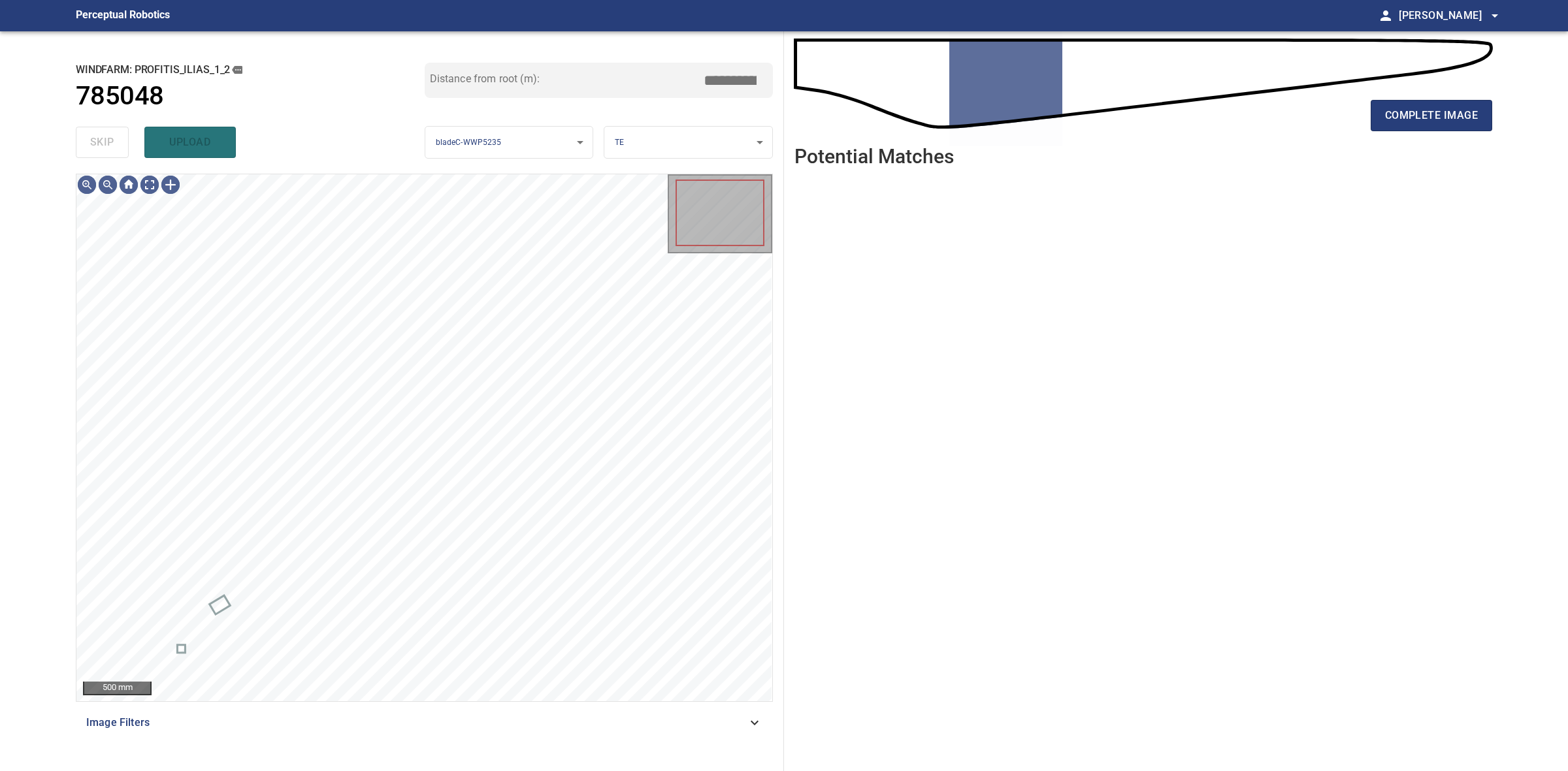
click at [101, 142] on div "skip upload" at bounding box center [250, 142] width 349 height 42
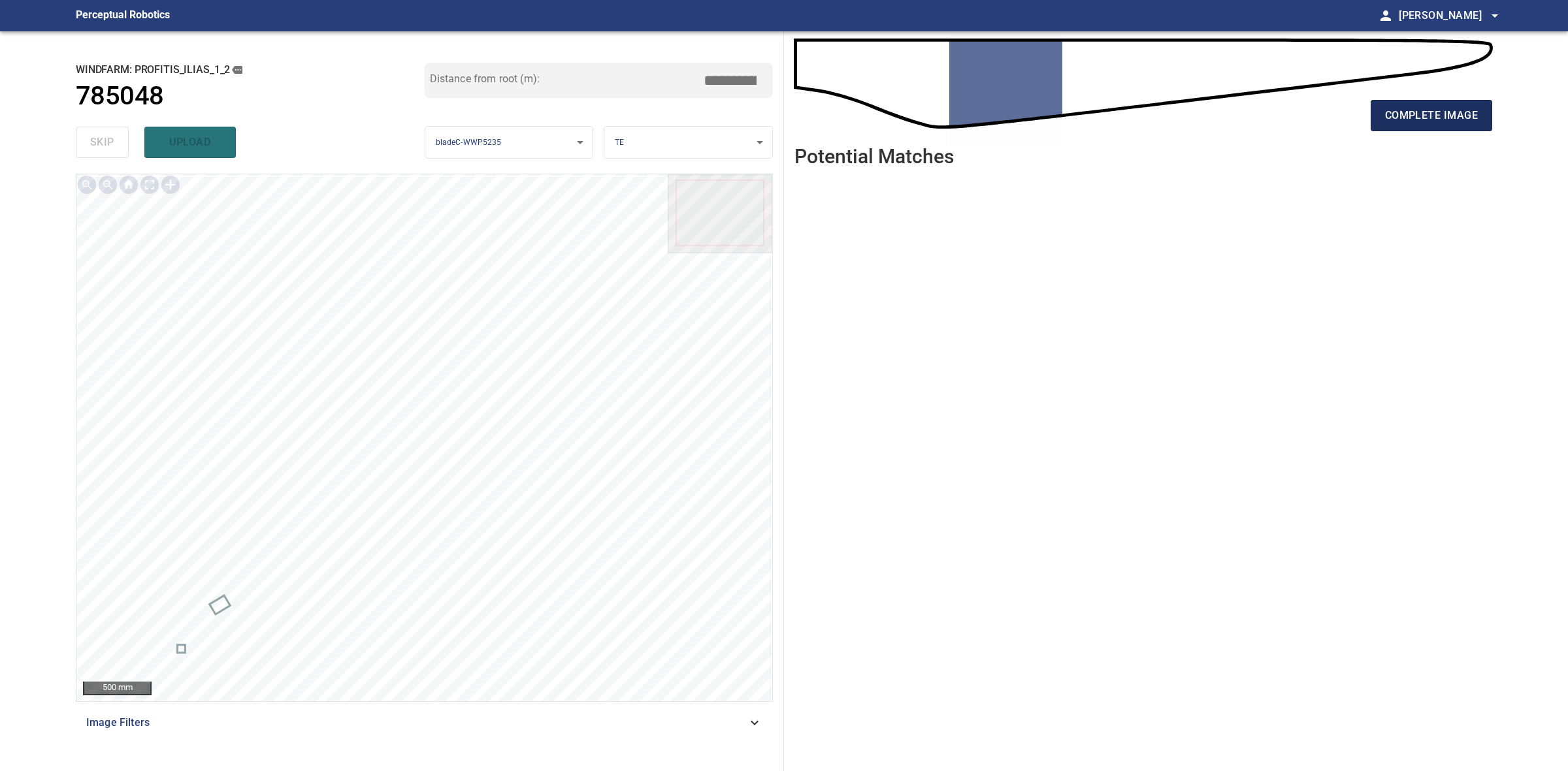
click at [1416, 110] on span "complete image" at bounding box center [1431, 116] width 93 height 19
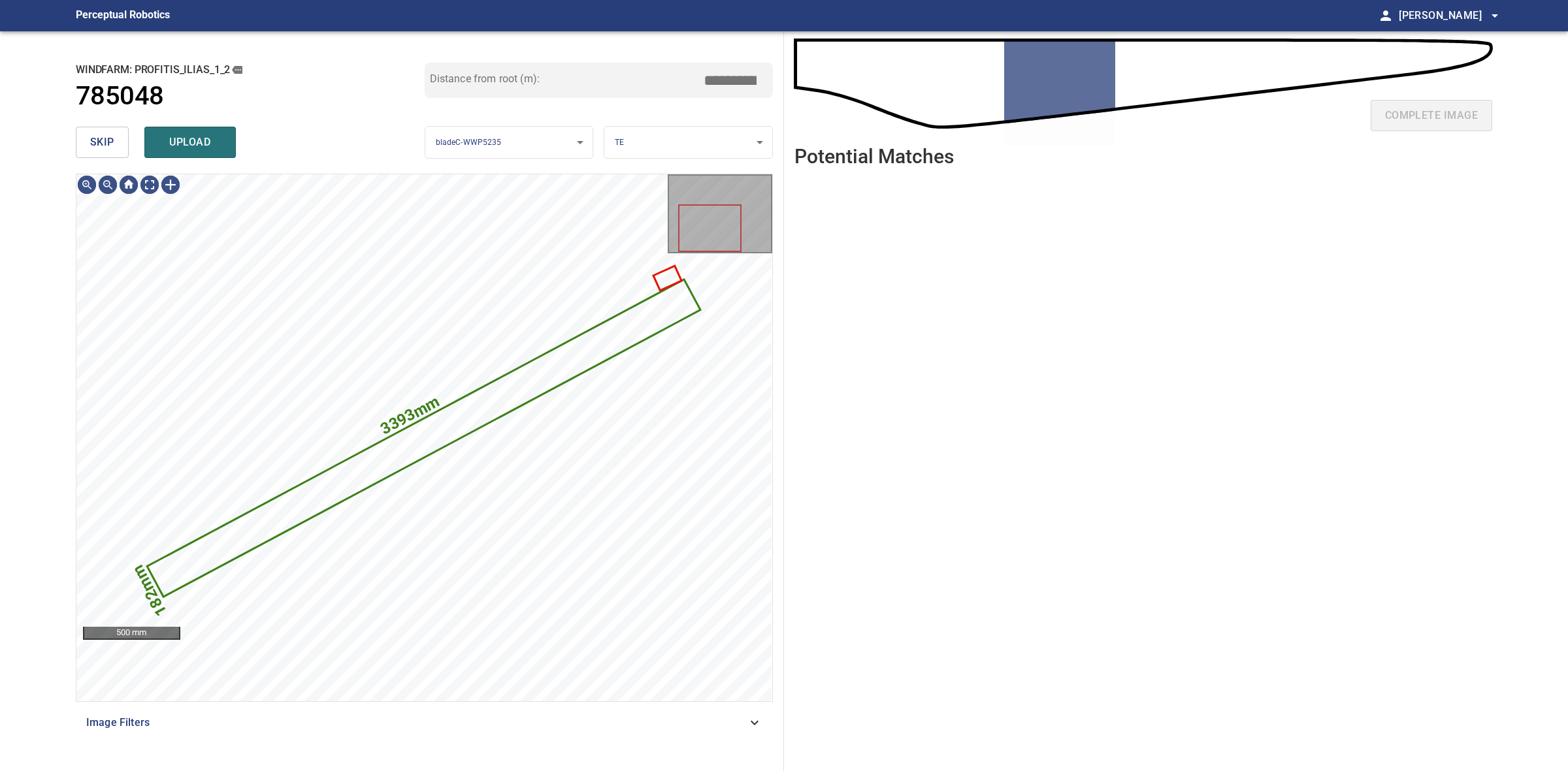
click at [95, 142] on span "skip" at bounding box center [102, 142] width 24 height 19
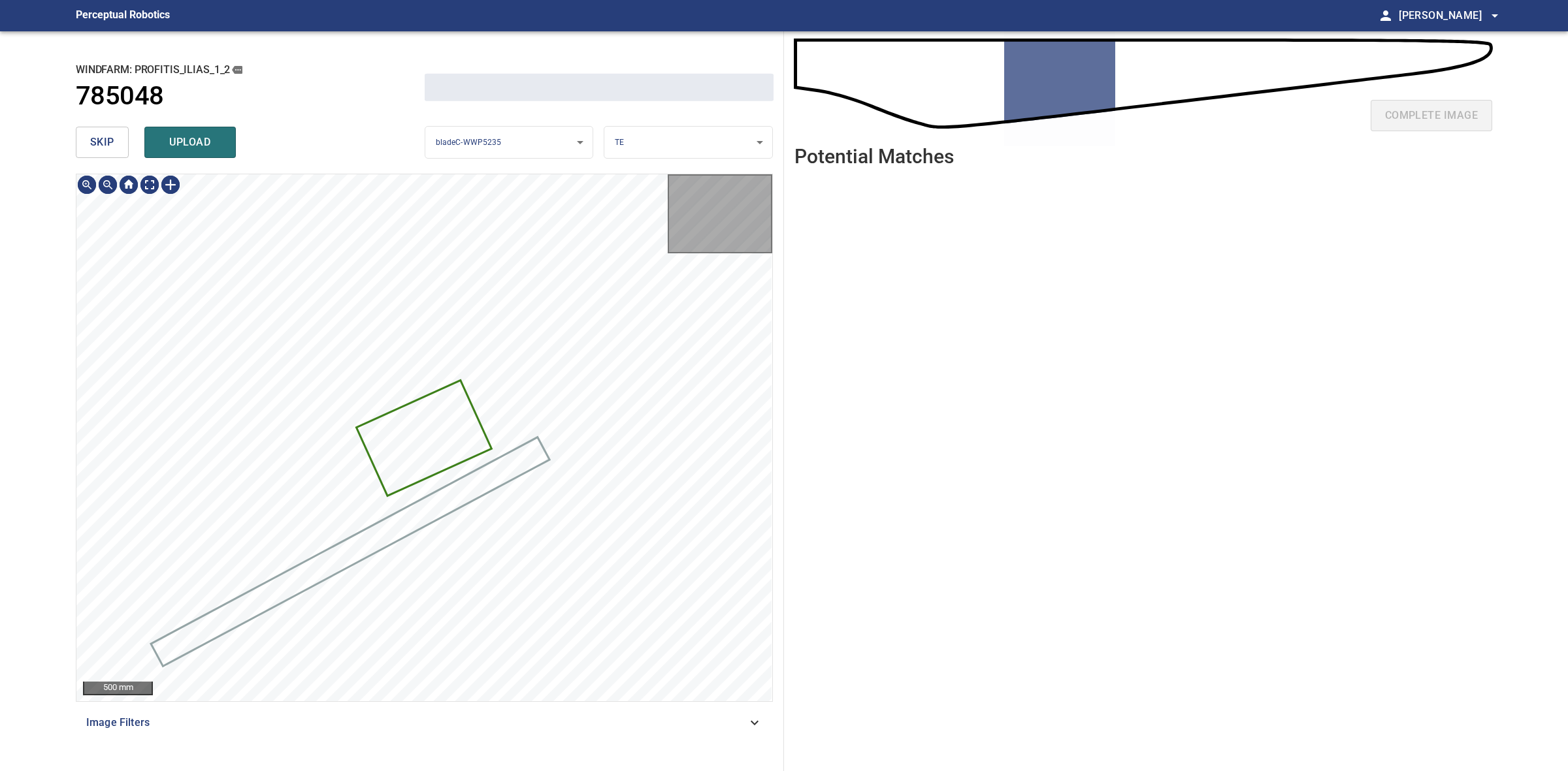
click at [95, 142] on span "skip" at bounding box center [102, 142] width 24 height 19
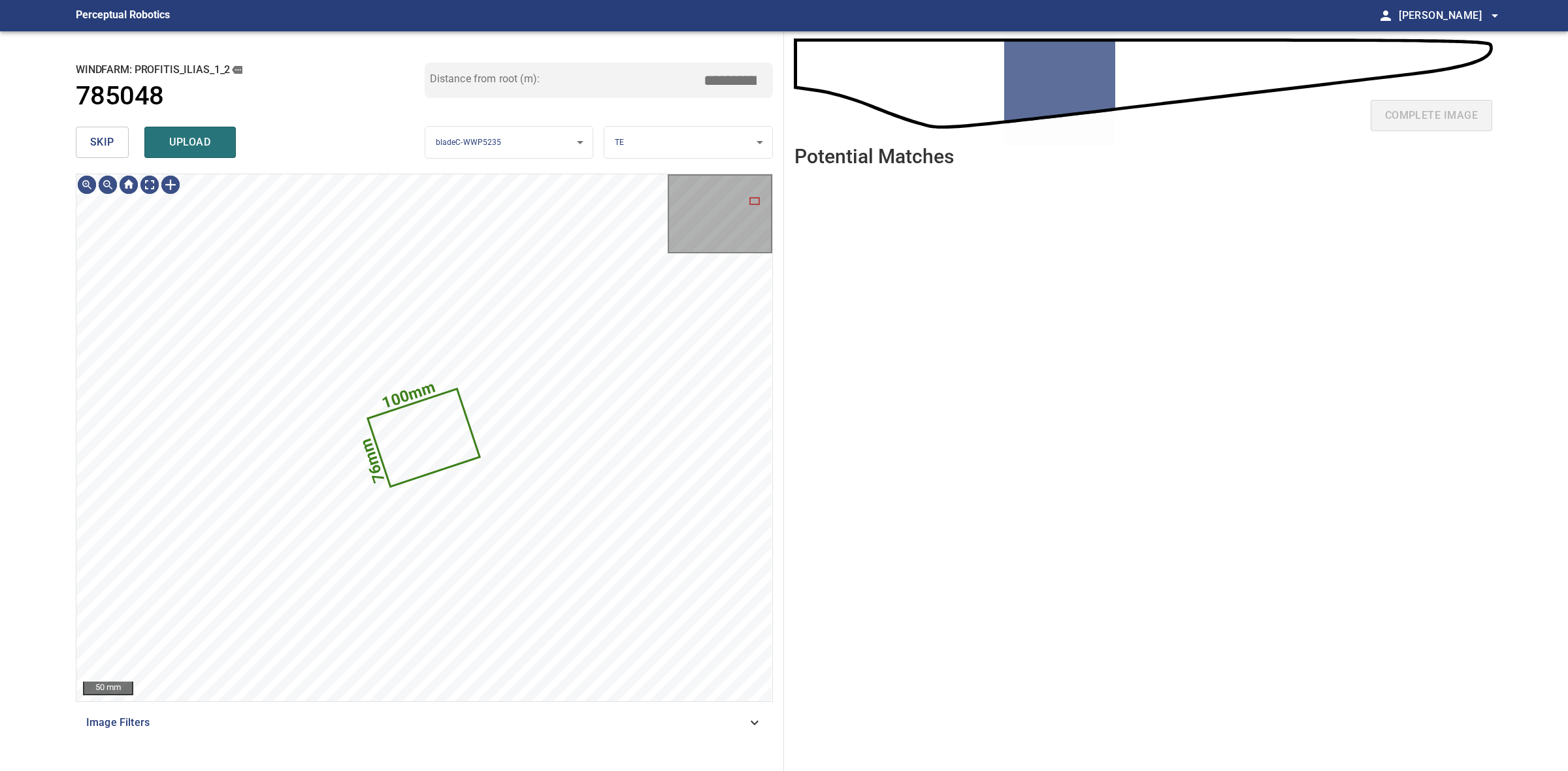
type input "*****"
click at [95, 142] on span "skip" at bounding box center [102, 142] width 24 height 19
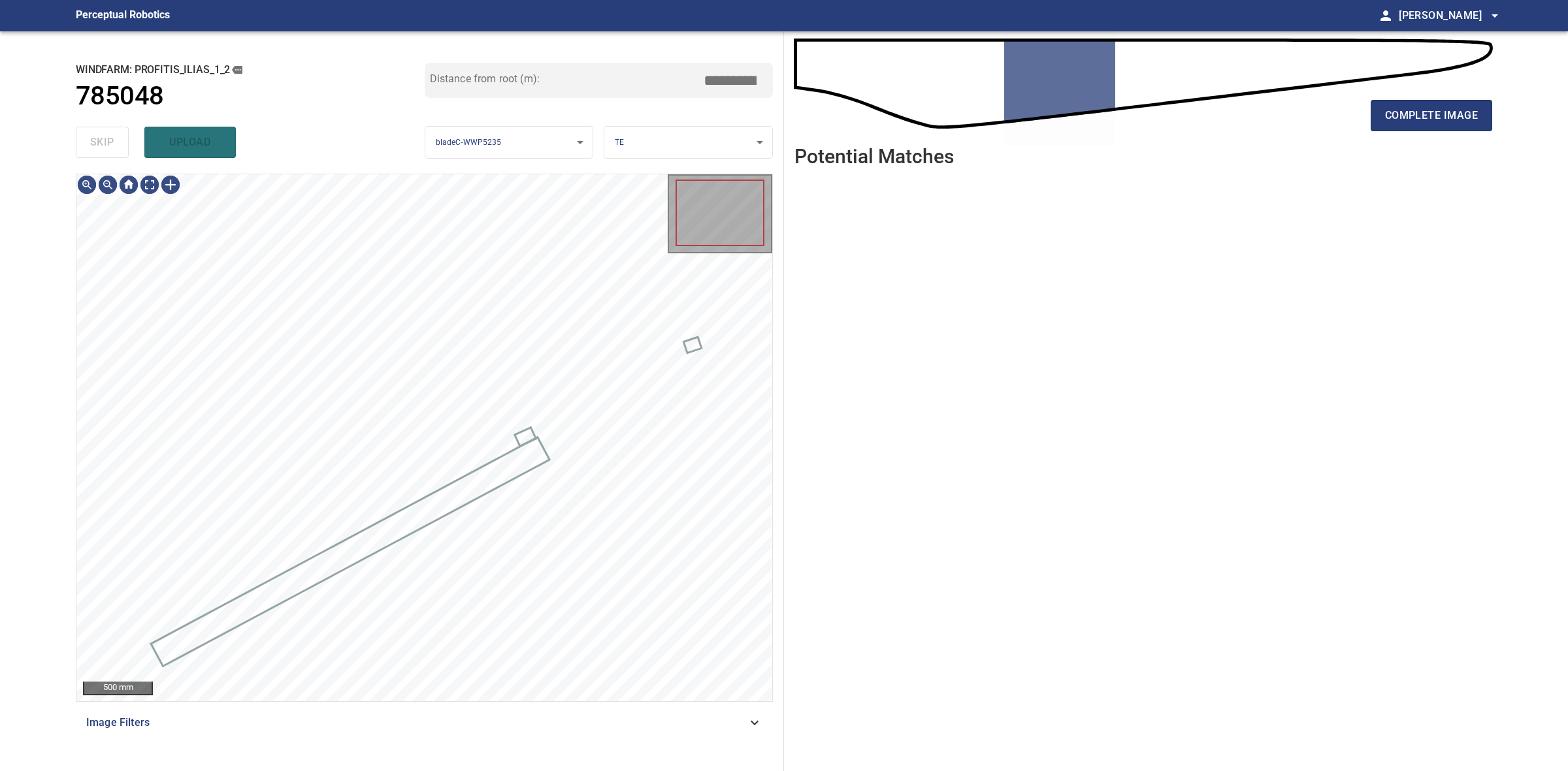
click at [95, 142] on div "skip upload" at bounding box center [250, 142] width 349 height 42
click at [1465, 101] on button "complete image" at bounding box center [1431, 116] width 122 height 31
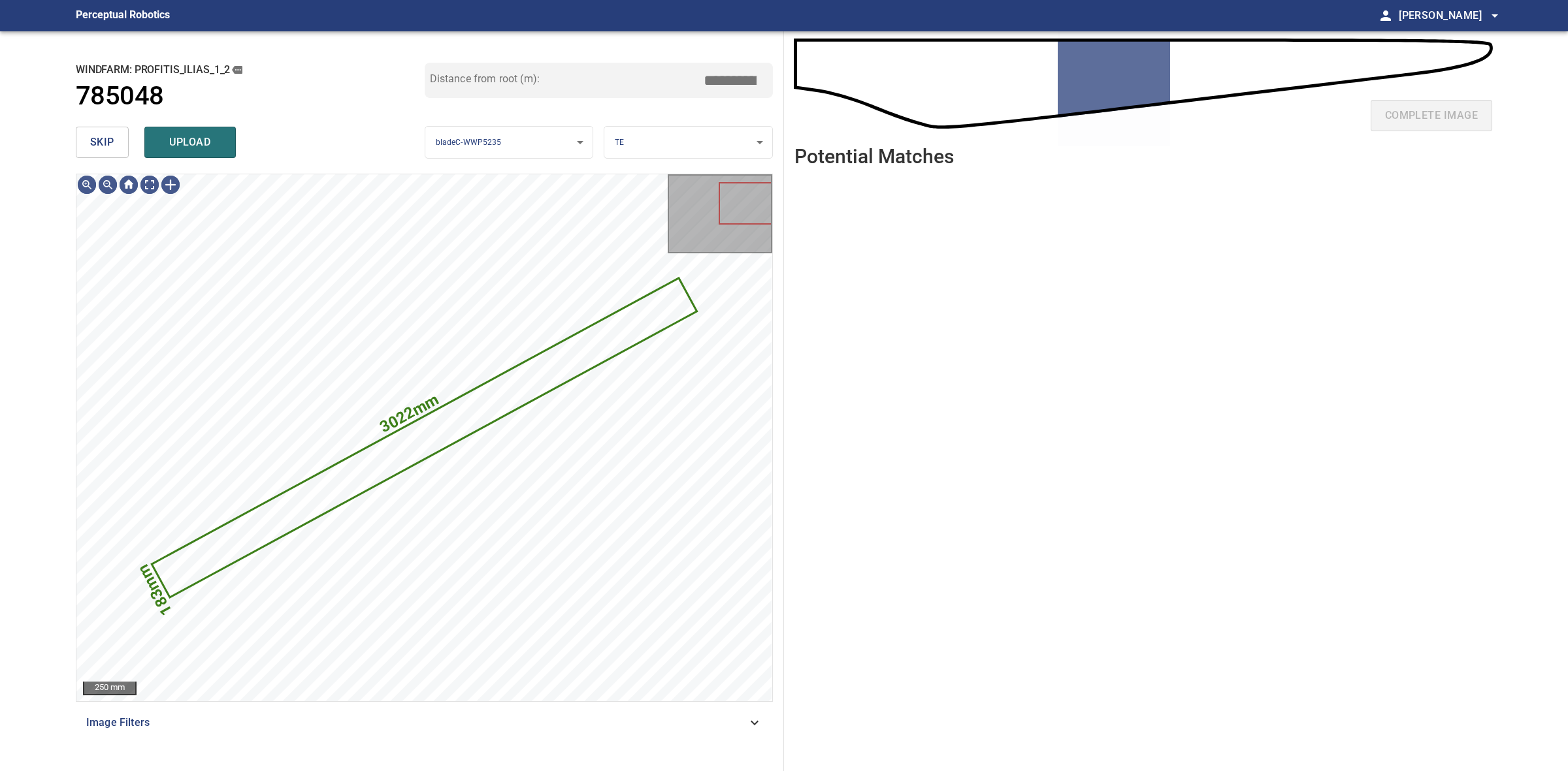
click at [116, 142] on button "skip" at bounding box center [102, 142] width 53 height 31
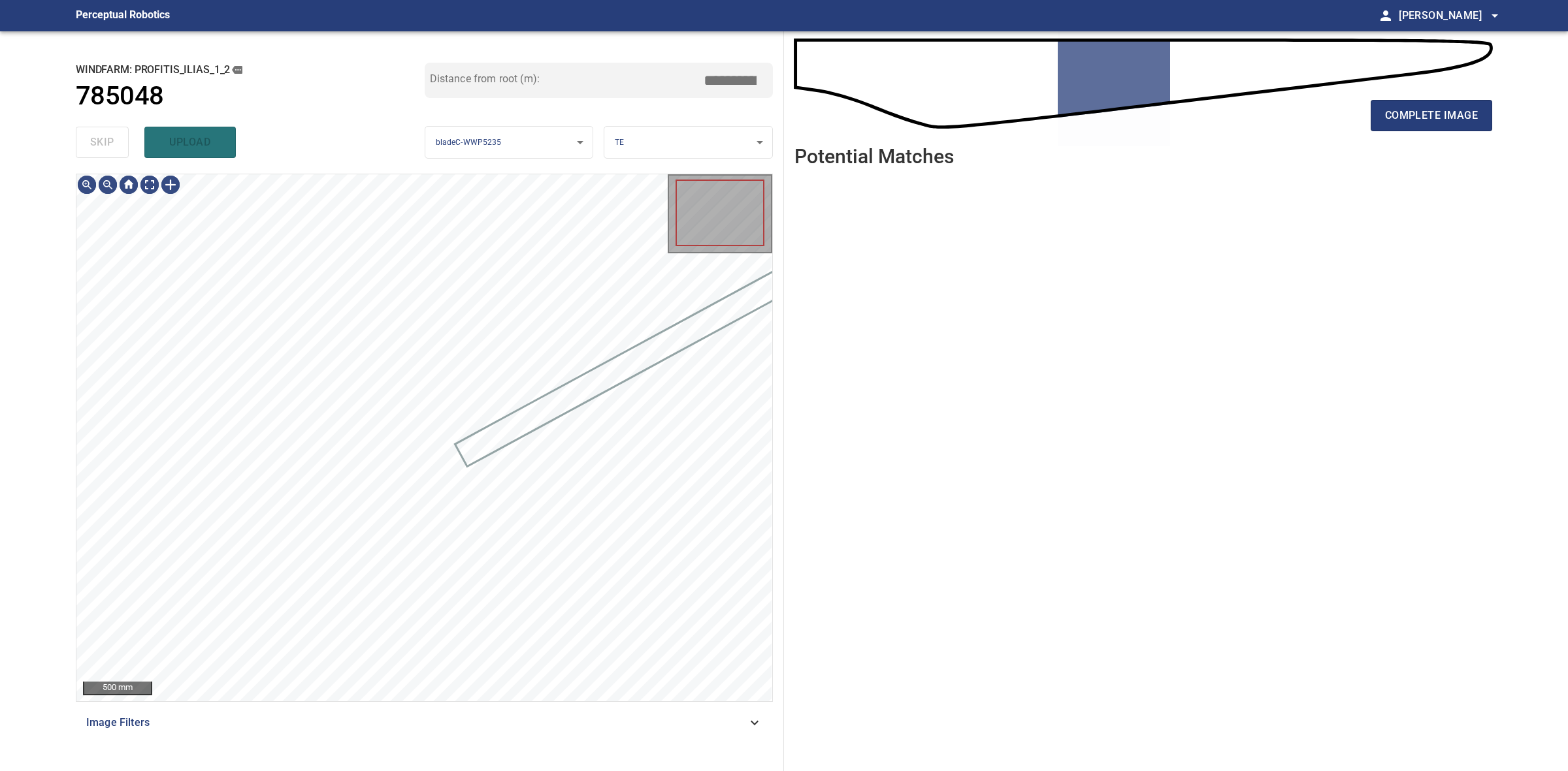
click at [116, 142] on div "skip upload" at bounding box center [250, 142] width 349 height 42
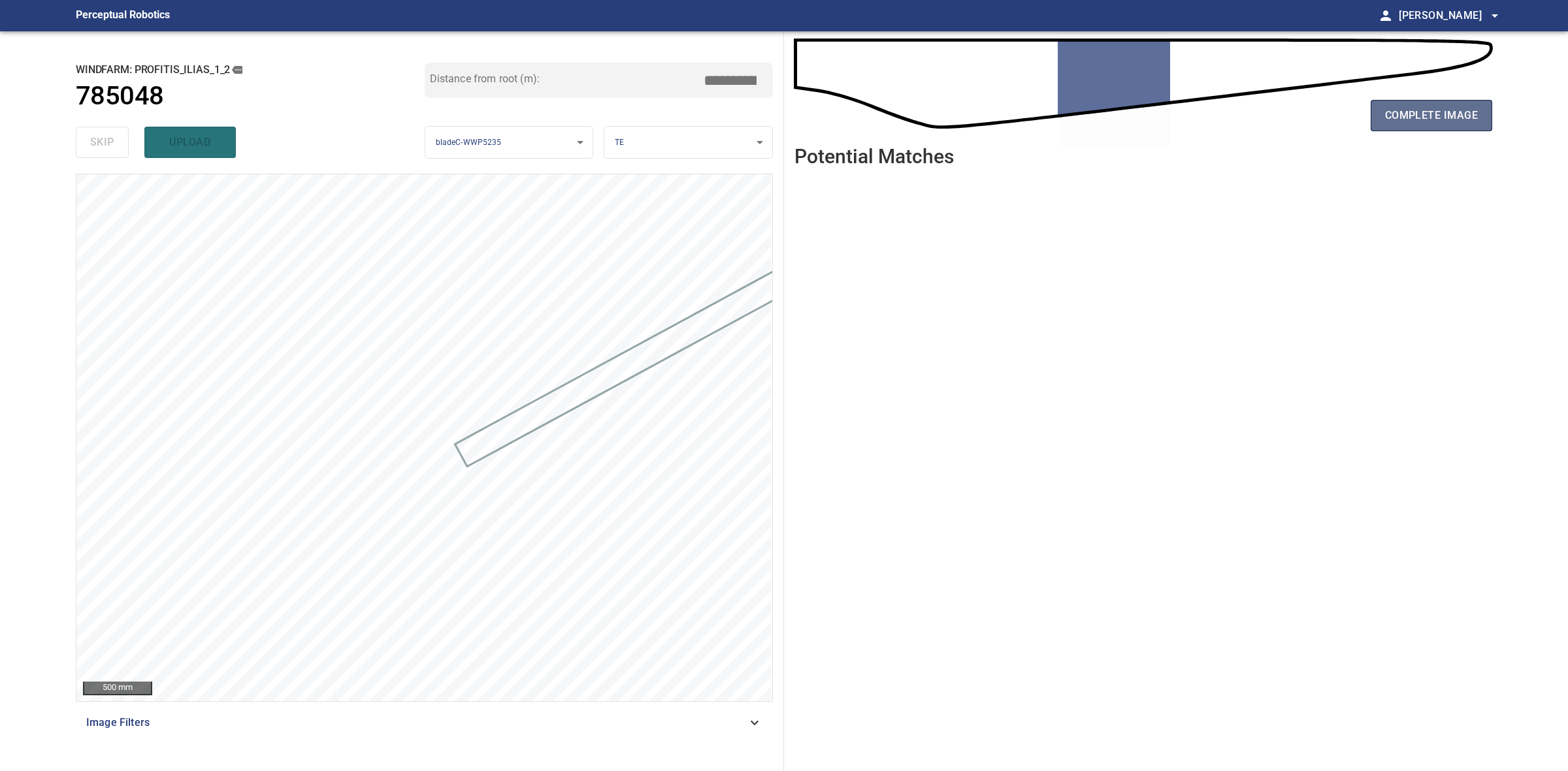
click at [1486, 121] on button "complete image" at bounding box center [1431, 116] width 122 height 31
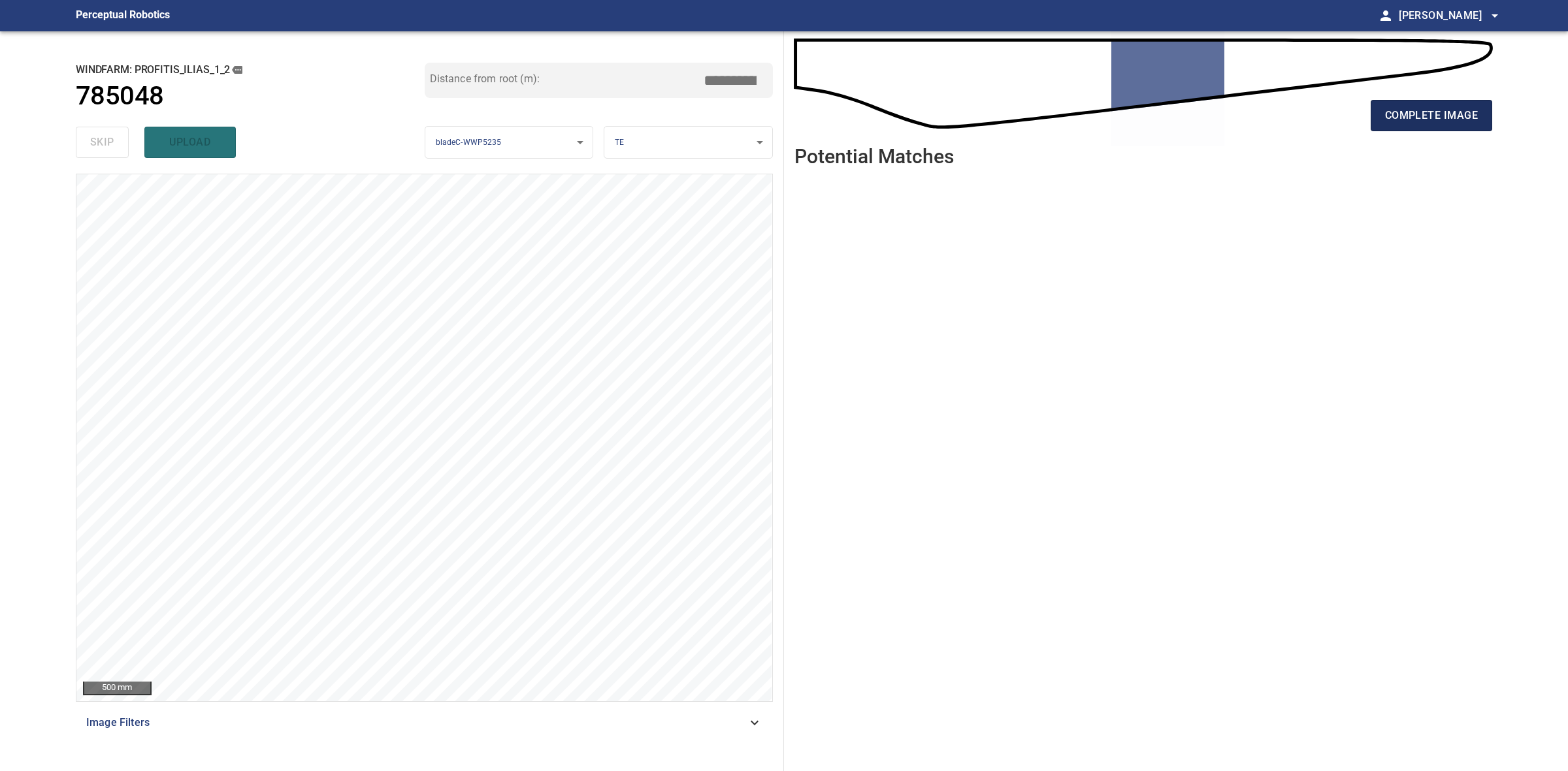
click at [1489, 112] on button "complete image" at bounding box center [1431, 116] width 122 height 31
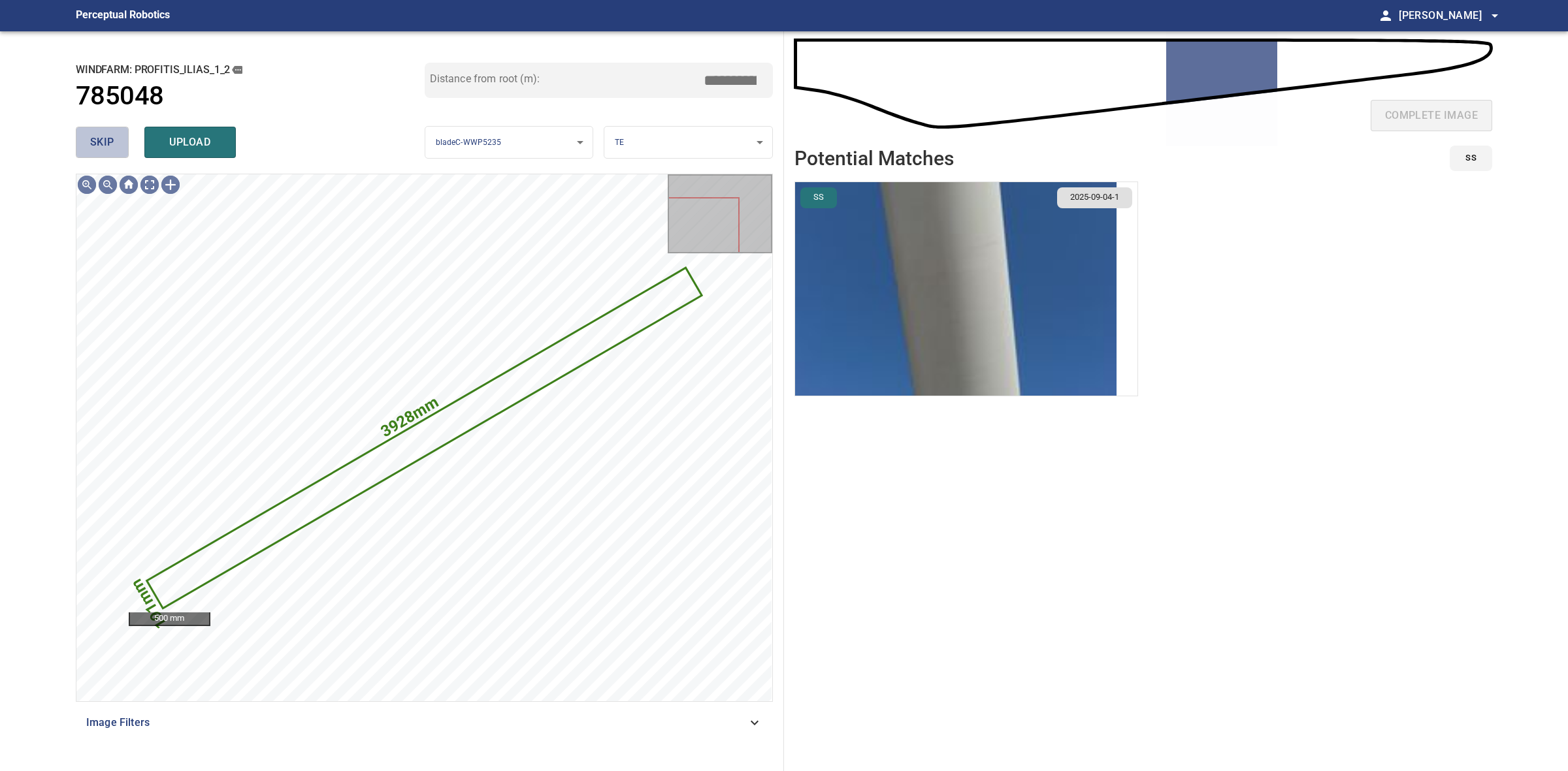
click at [109, 152] on button "skip" at bounding box center [102, 142] width 53 height 31
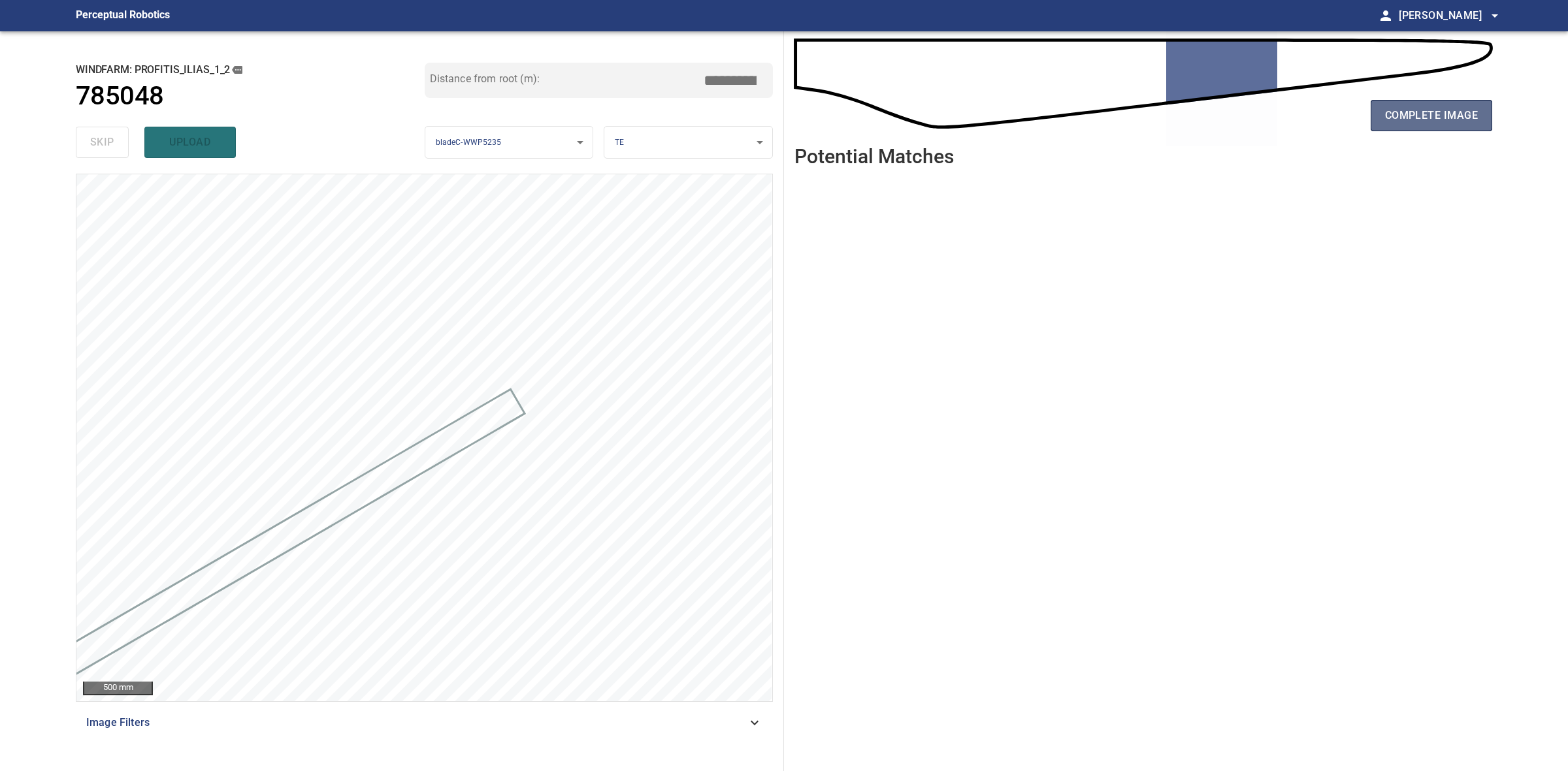
click at [1395, 121] on span "complete image" at bounding box center [1431, 116] width 93 height 19
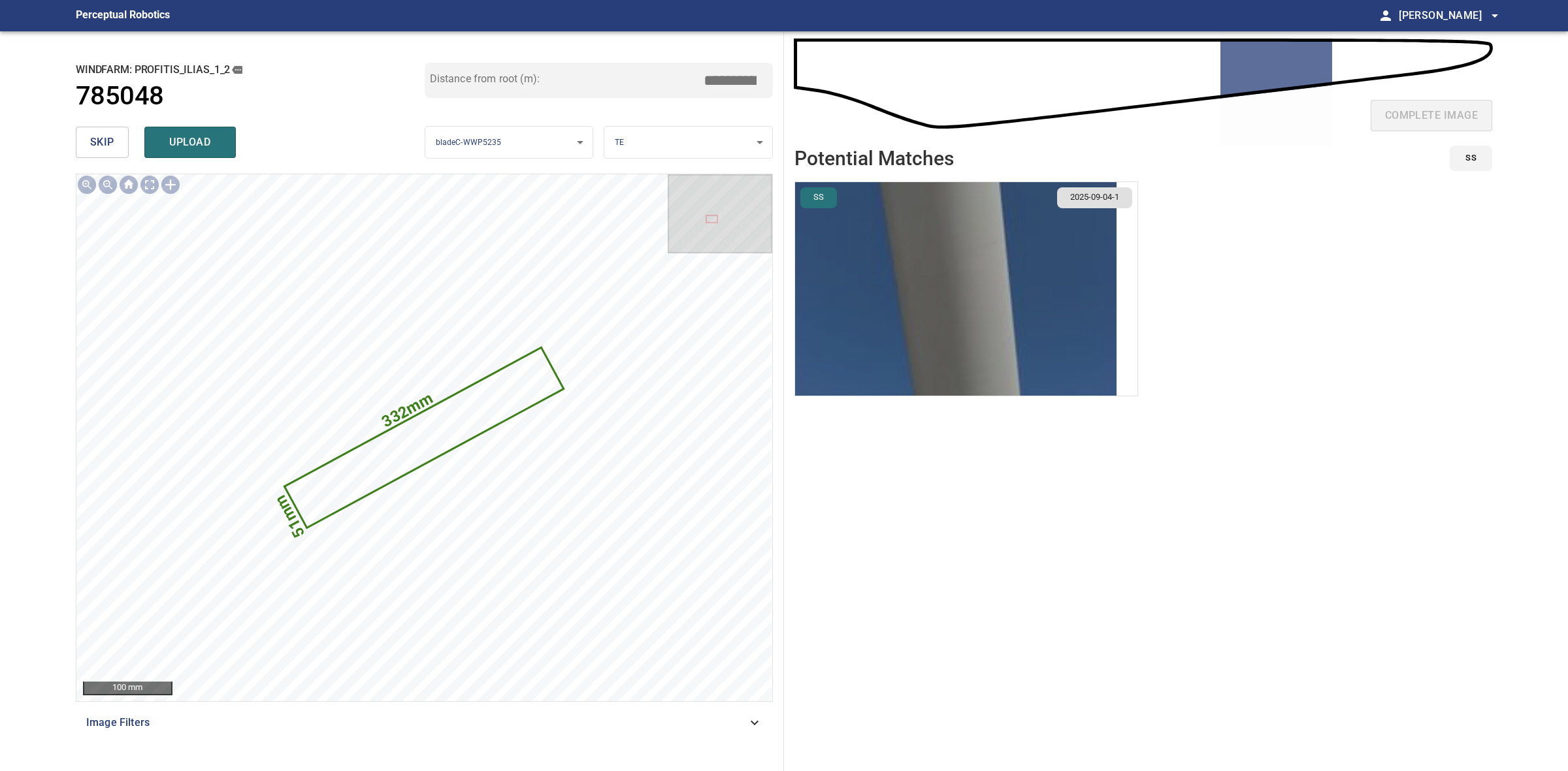
click at [921, 305] on img "button" at bounding box center [955, 289] width 321 height 213
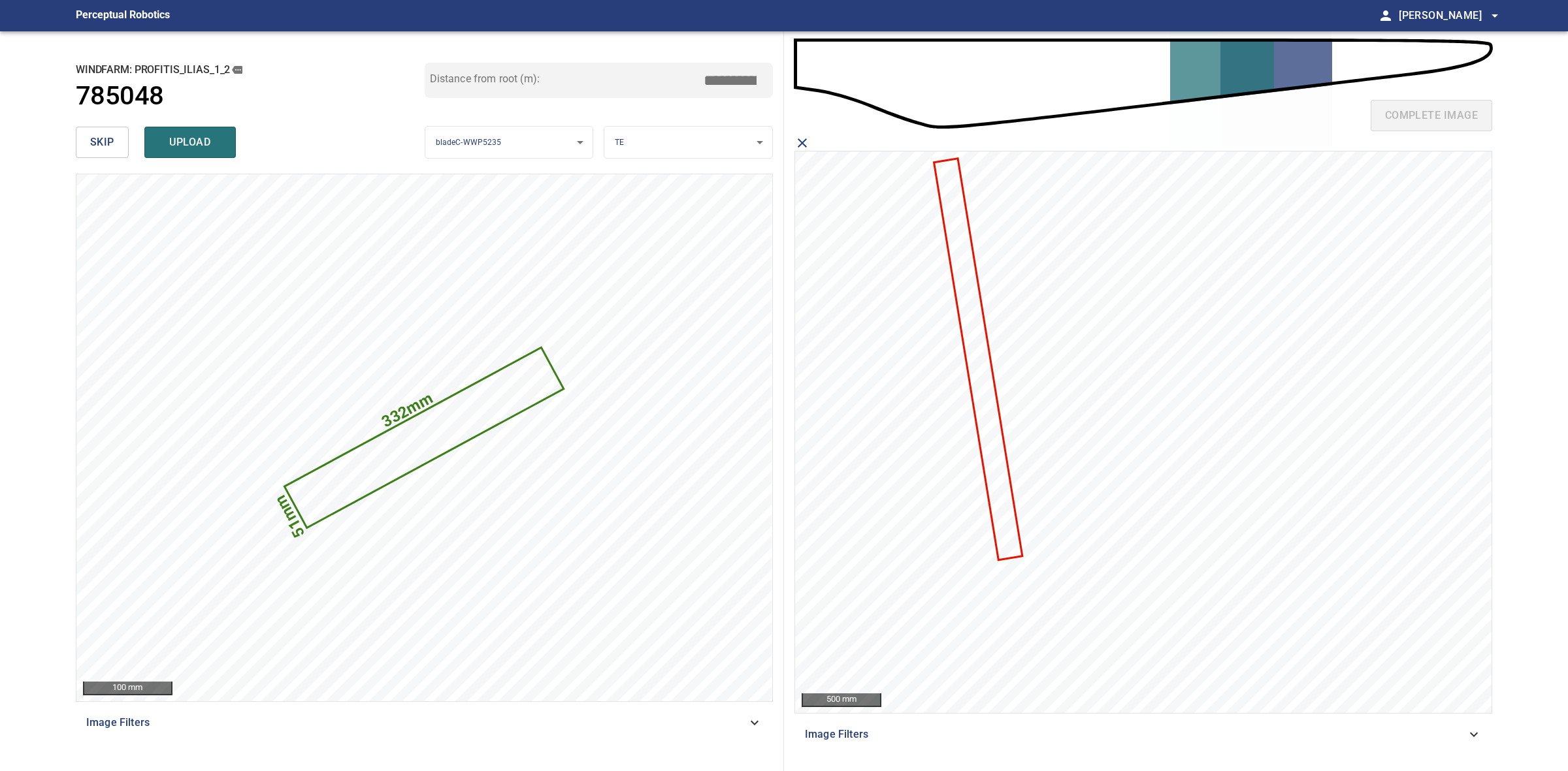
click at [977, 354] on icon at bounding box center [977, 359] width 86 height 399
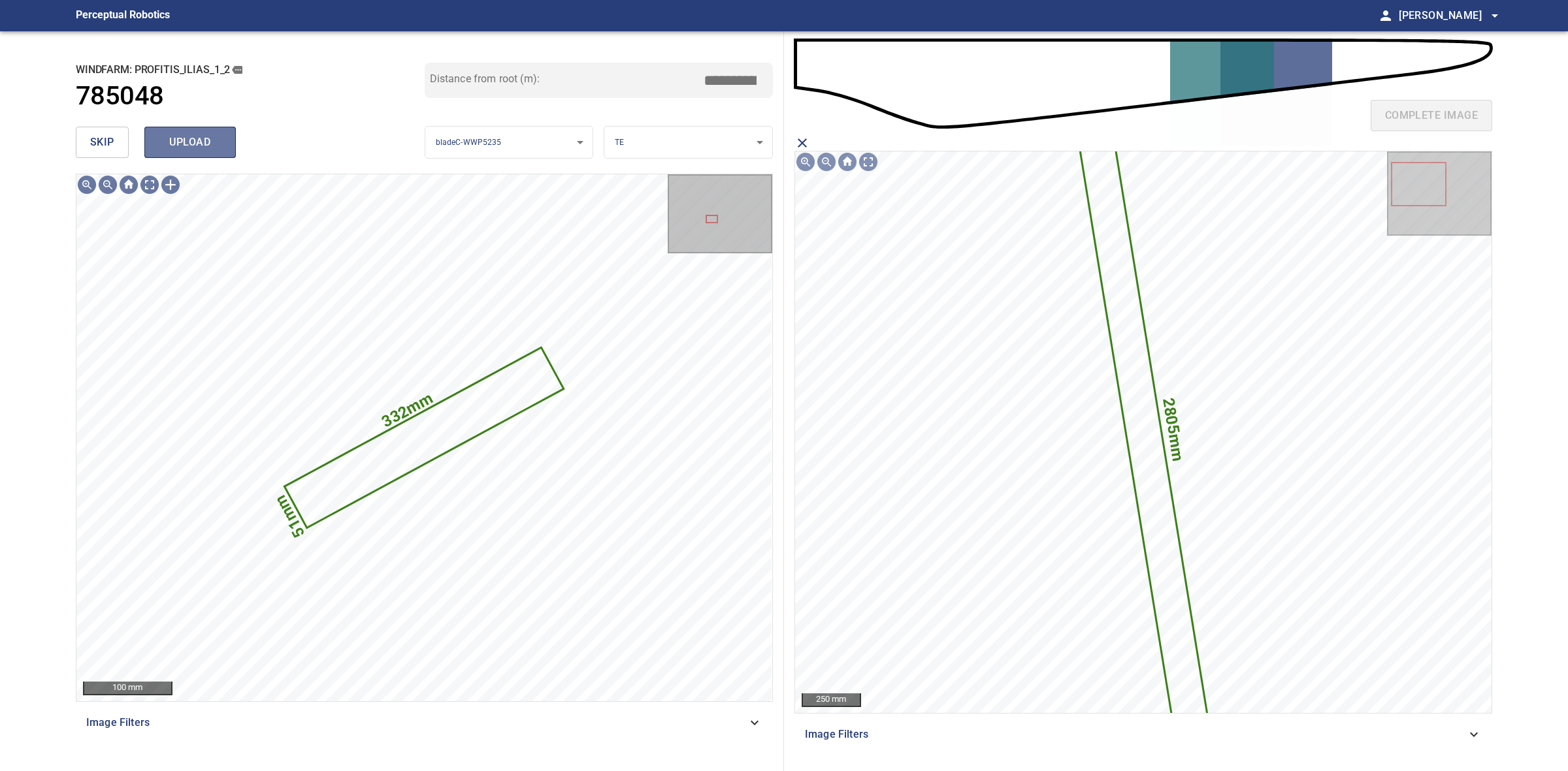
click at [210, 151] on span "upload" at bounding box center [190, 142] width 63 height 19
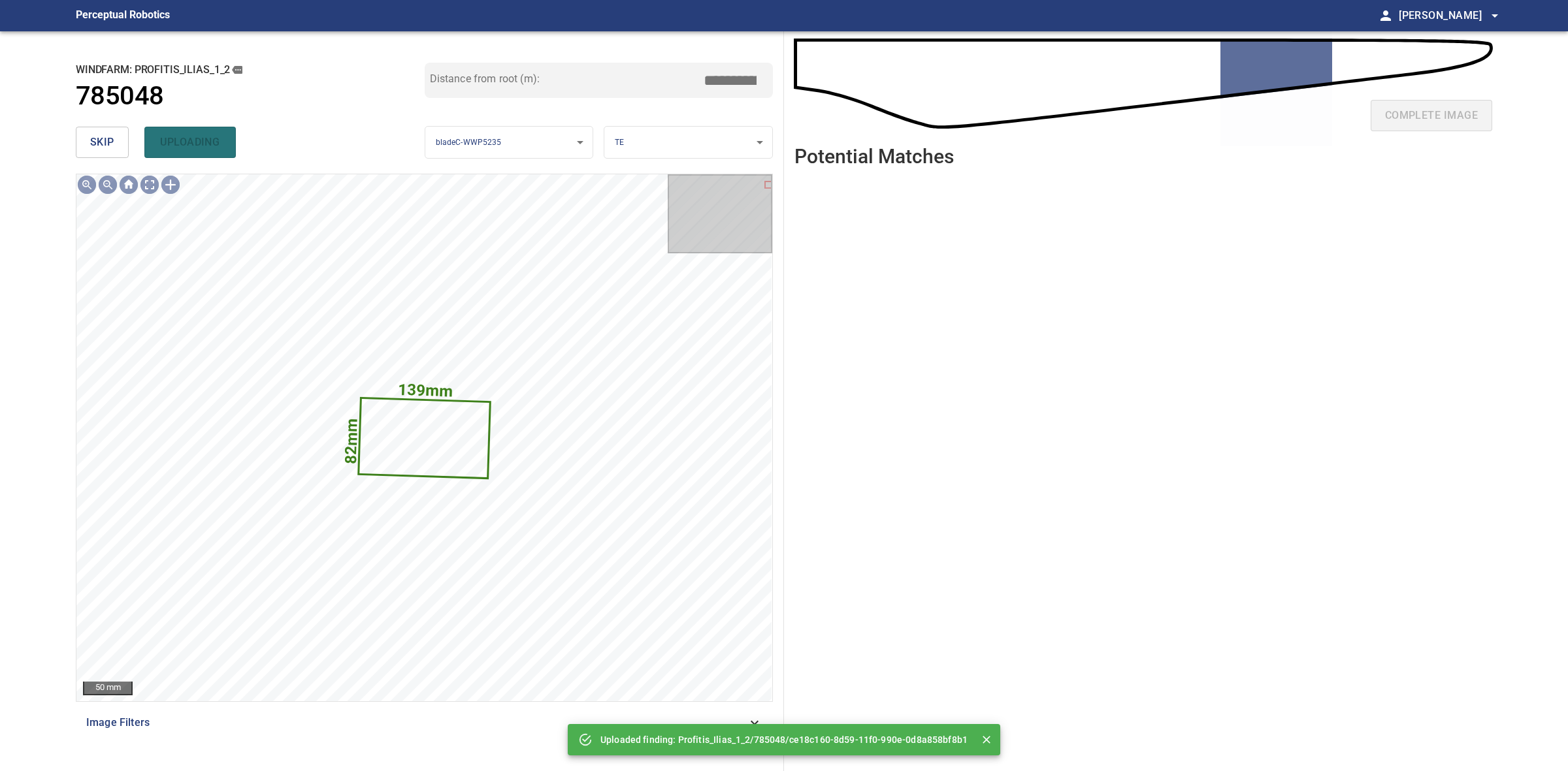
click at [108, 152] on button "skip" at bounding box center [102, 142] width 53 height 31
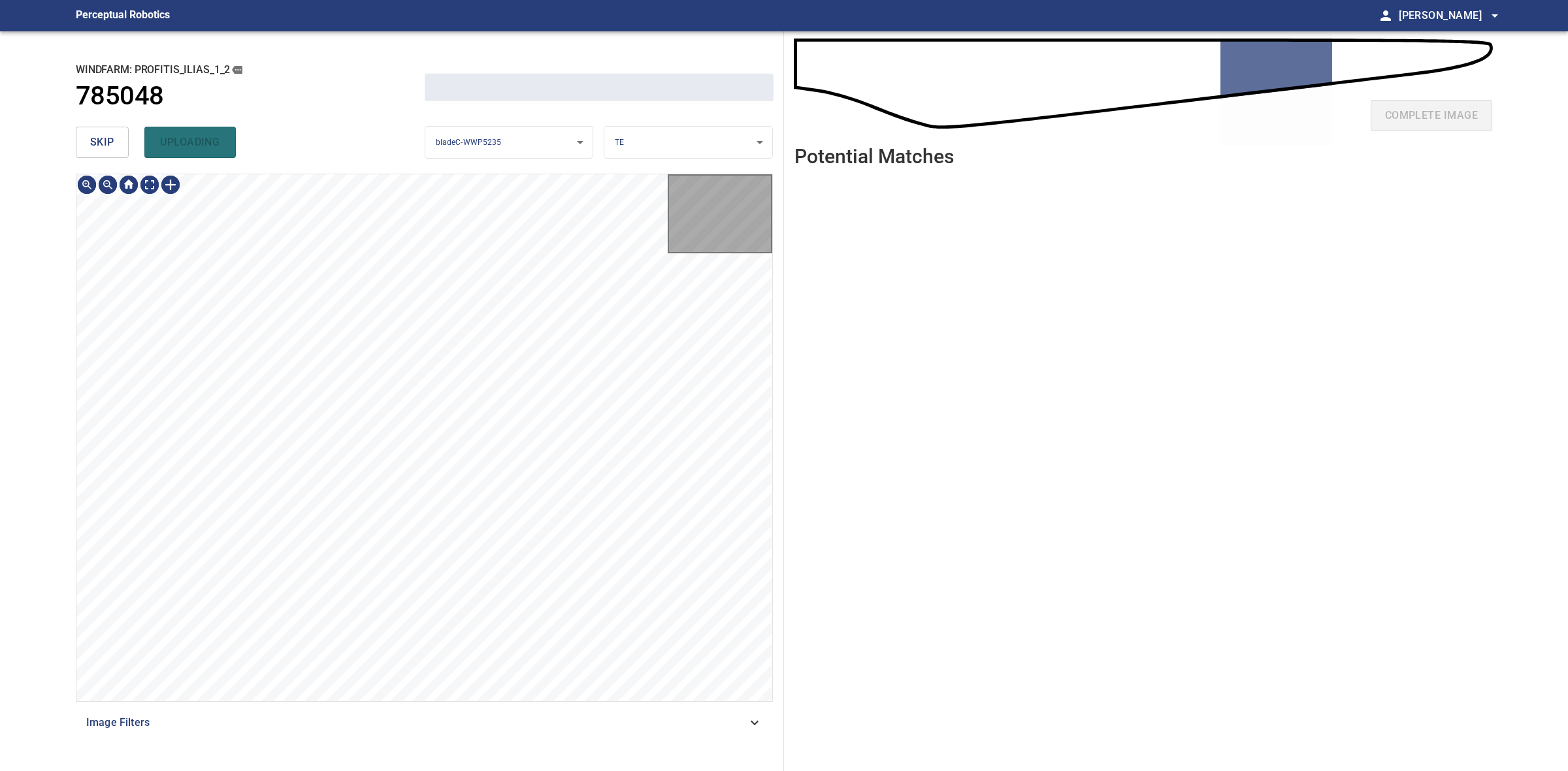
click at [108, 152] on button "skip" at bounding box center [102, 142] width 53 height 31
click at [108, 152] on div "skip uploading" at bounding box center [250, 142] width 349 height 42
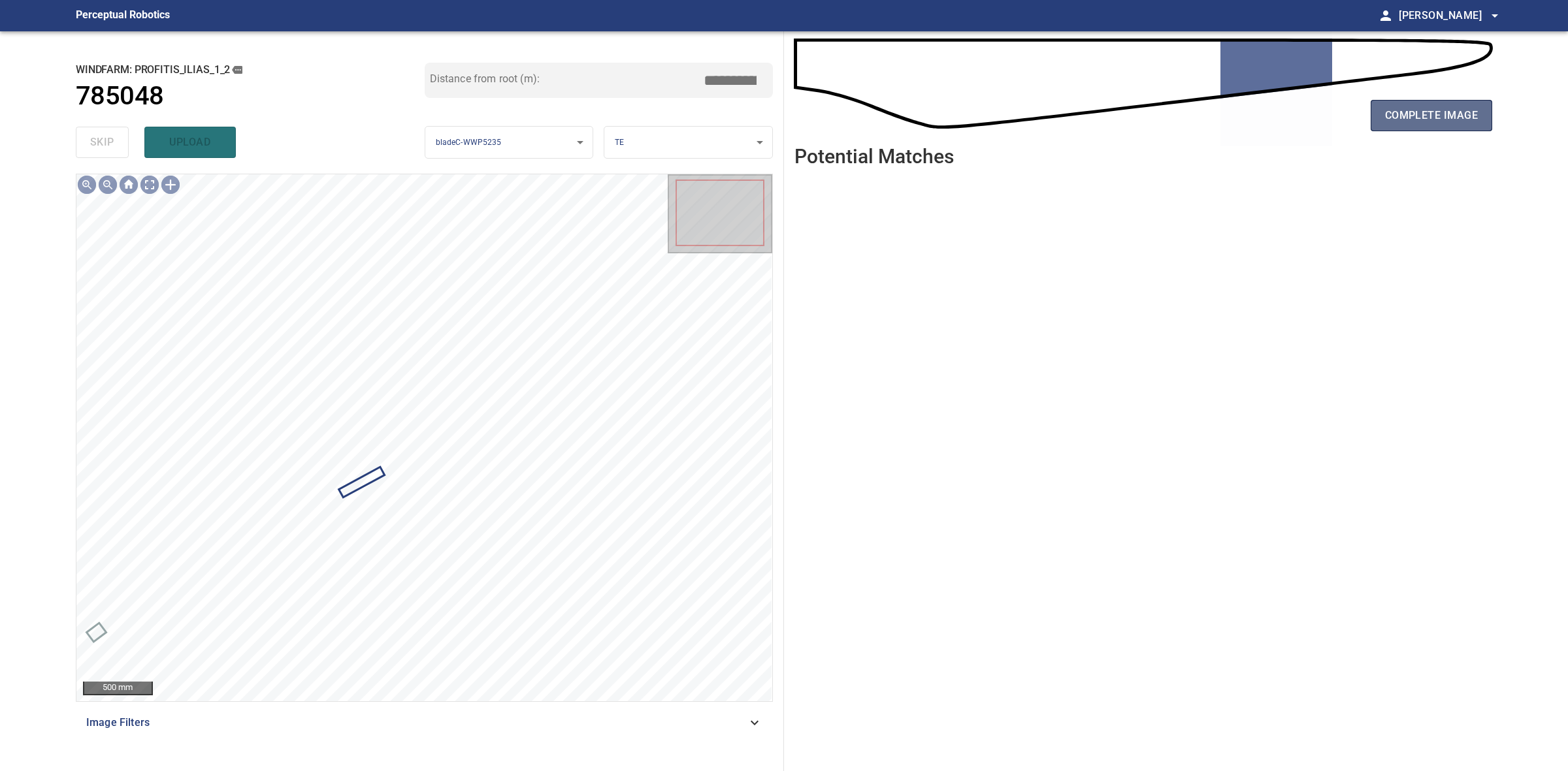
click at [1408, 118] on span "complete image" at bounding box center [1431, 116] width 93 height 19
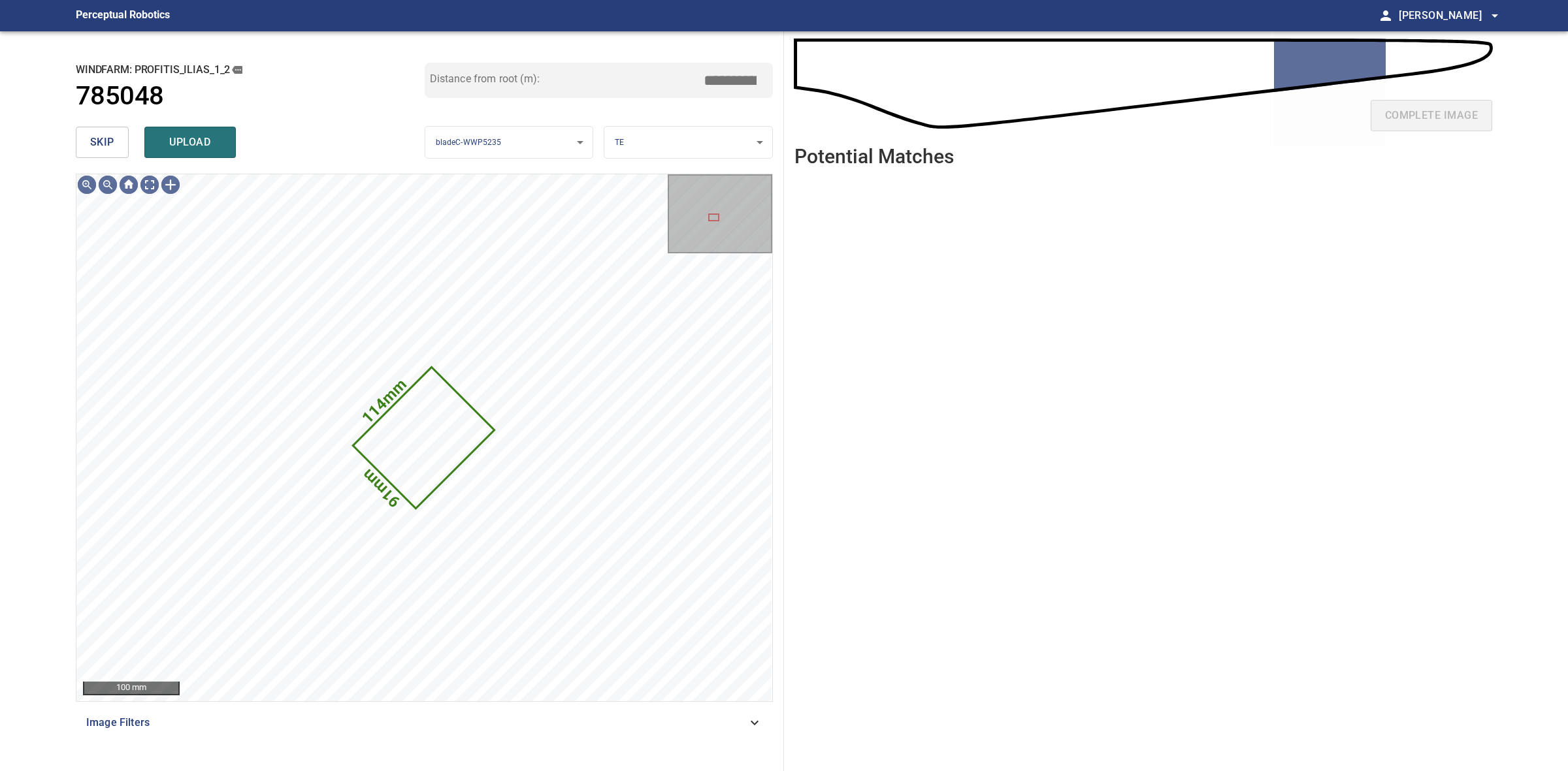
click at [97, 148] on span "skip" at bounding box center [102, 142] width 24 height 19
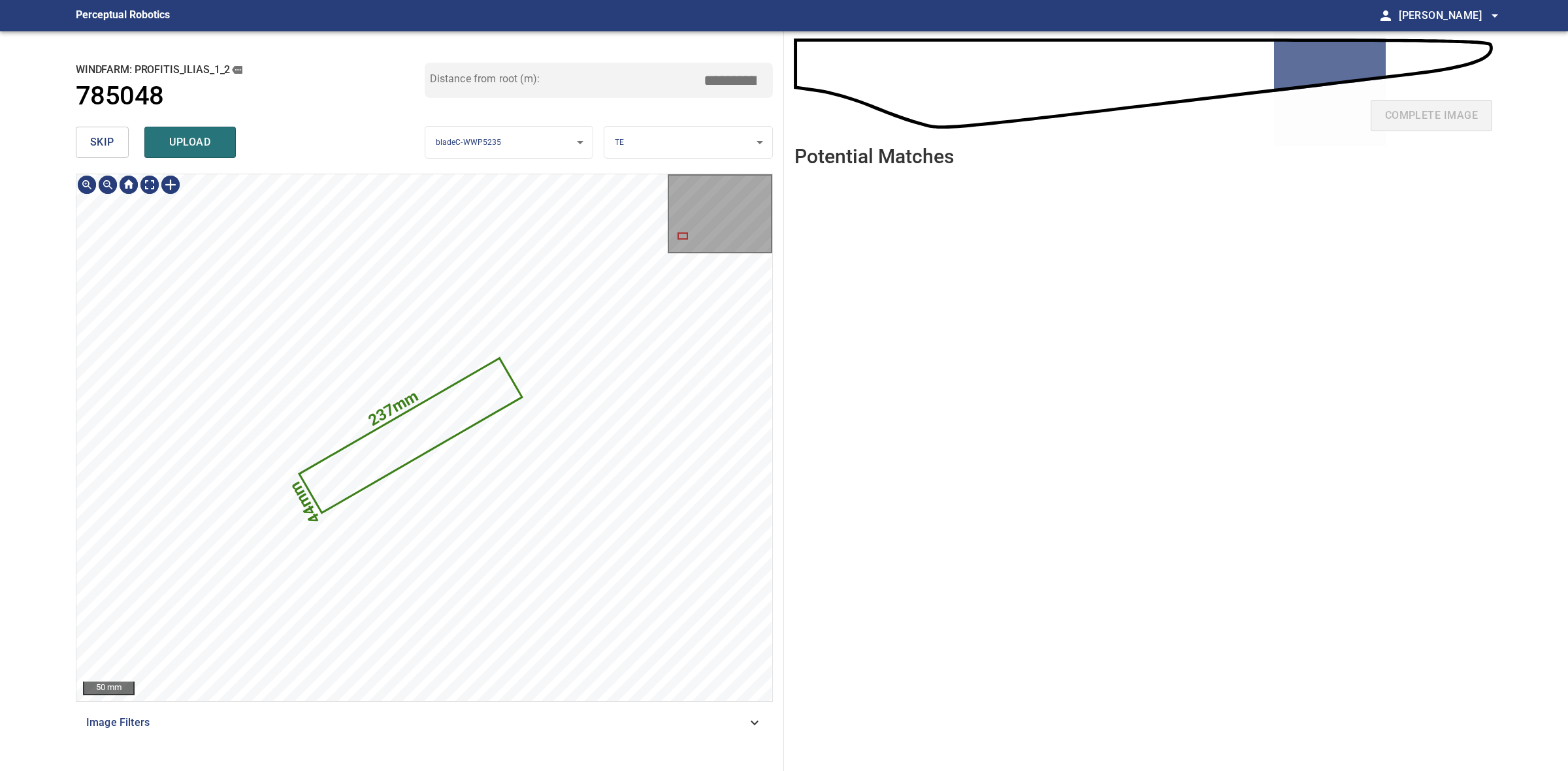
click at [76, 142] on button "skip" at bounding box center [102, 142] width 53 height 31
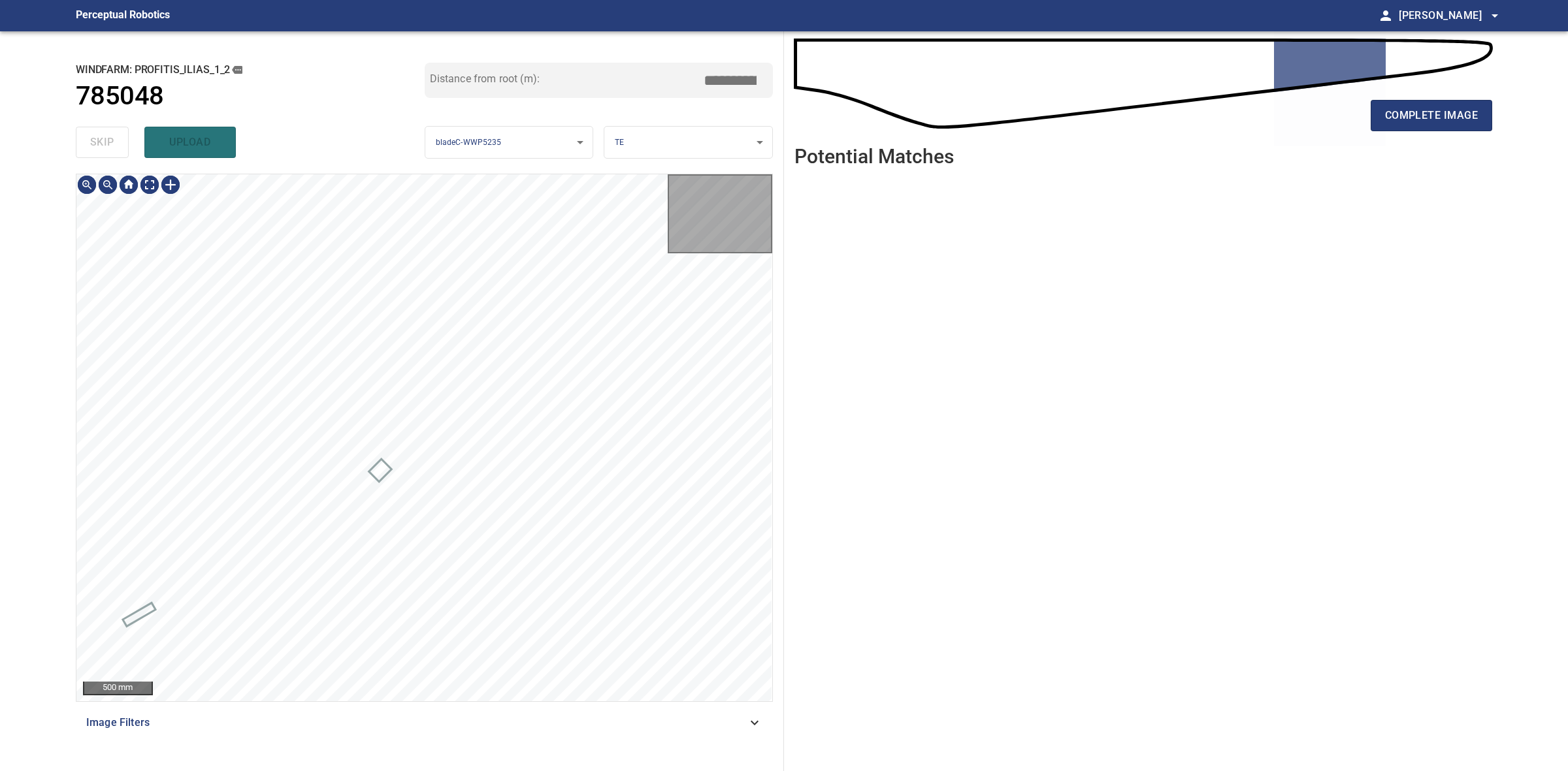
click at [76, 142] on div "skip upload" at bounding box center [250, 142] width 349 height 42
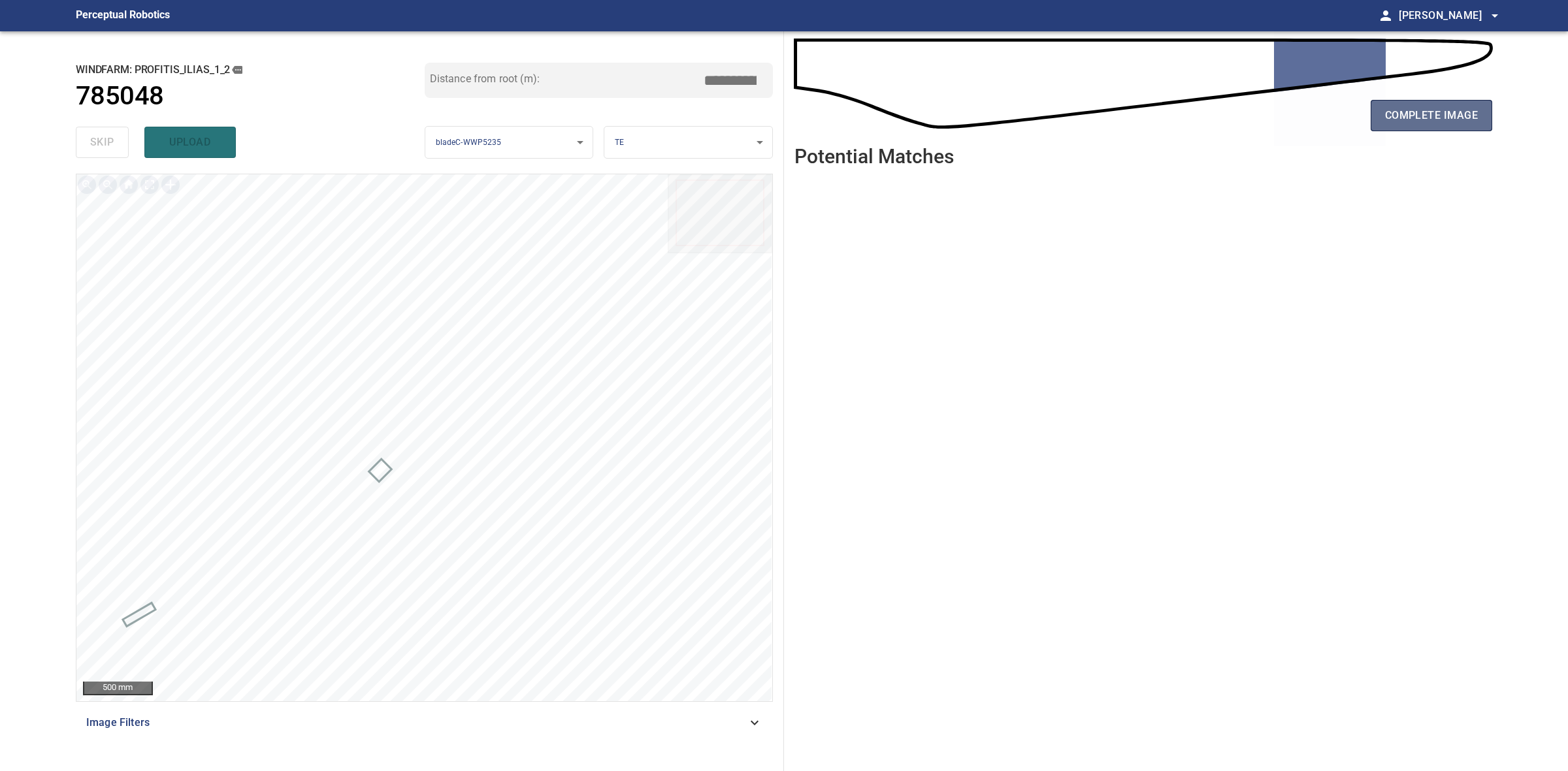
click at [1378, 109] on button "complete image" at bounding box center [1431, 116] width 122 height 31
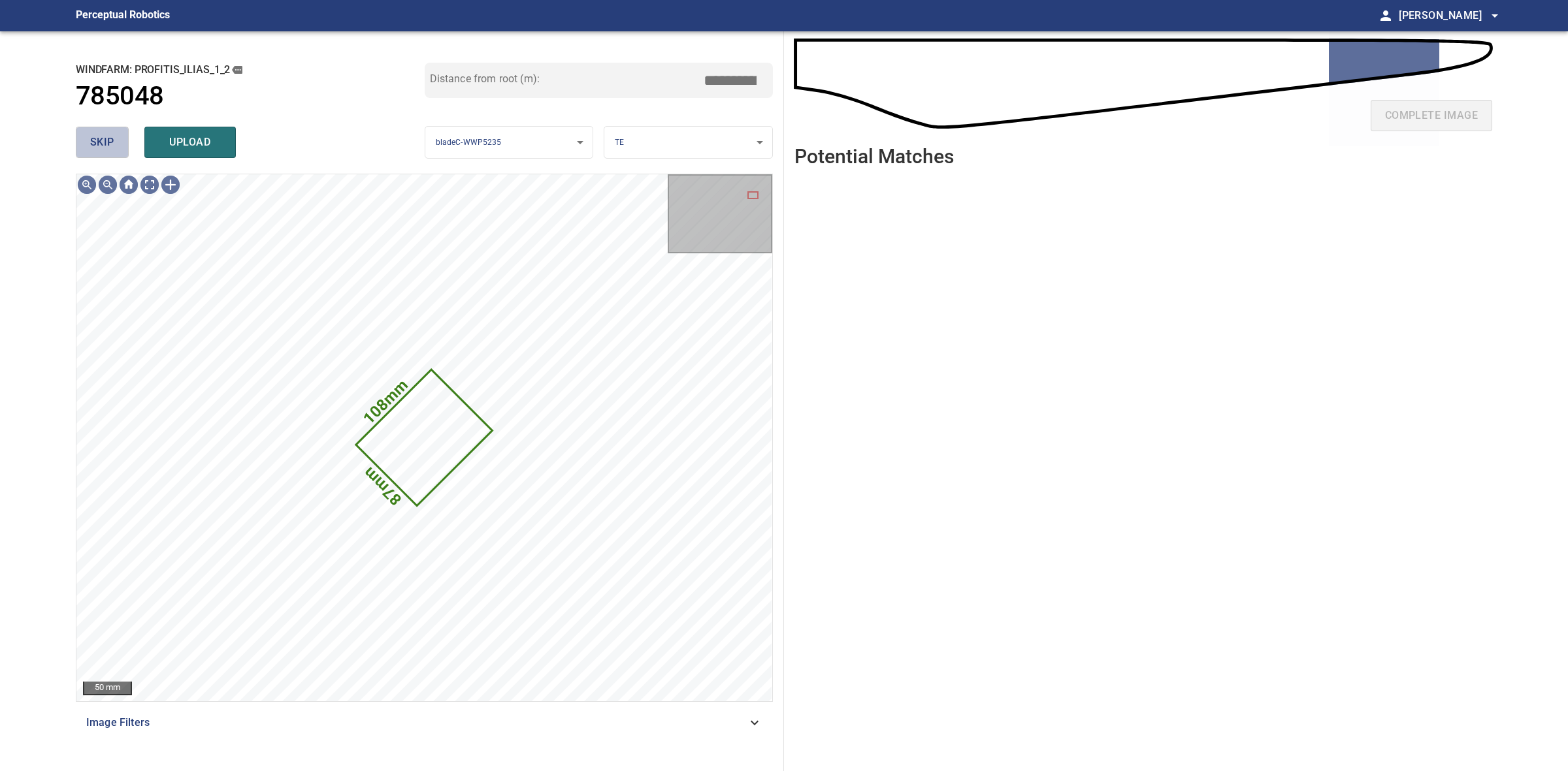
click at [110, 139] on span "skip" at bounding box center [102, 142] width 24 height 19
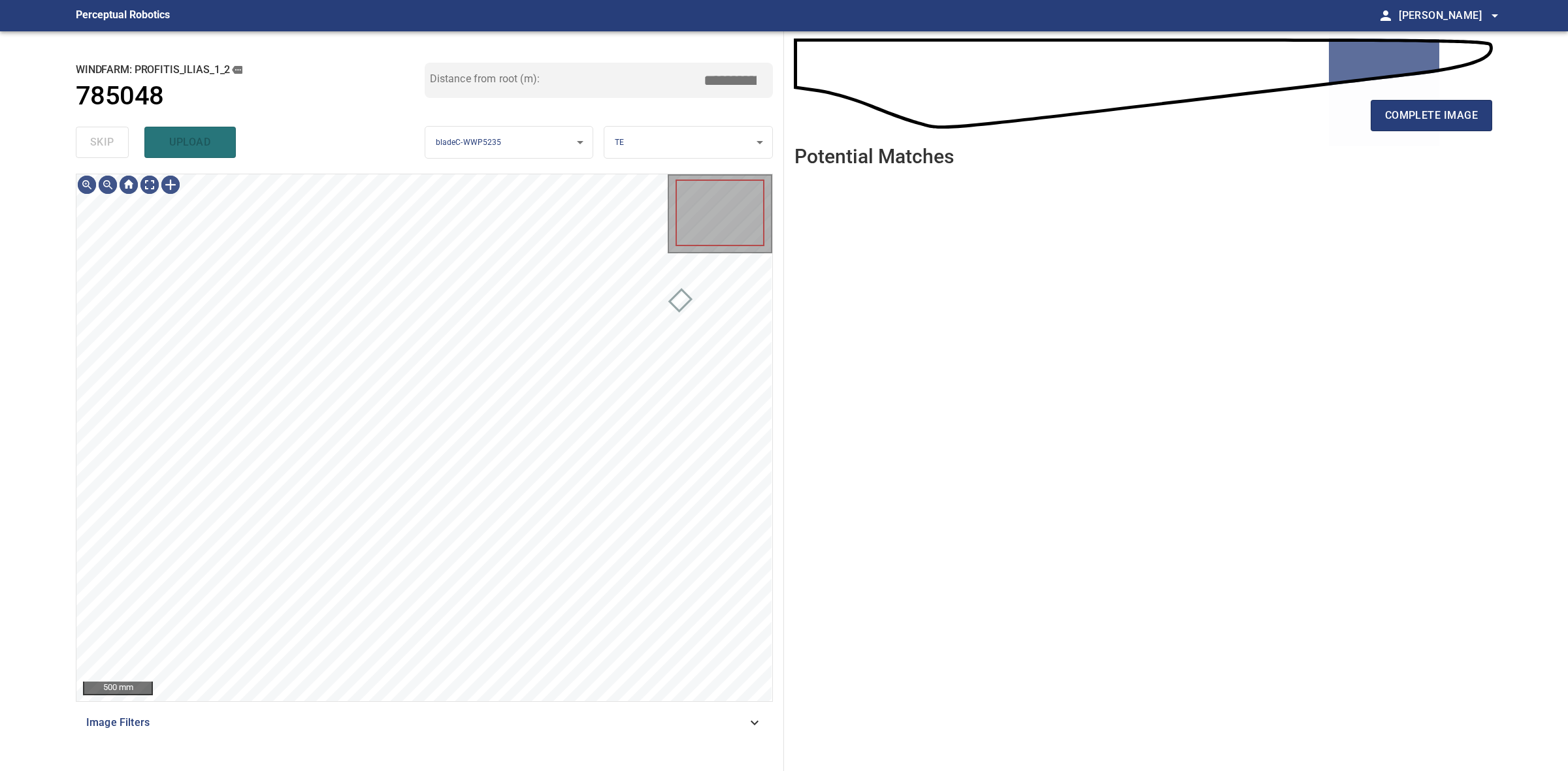
click at [110, 139] on div "skip upload" at bounding box center [250, 142] width 349 height 42
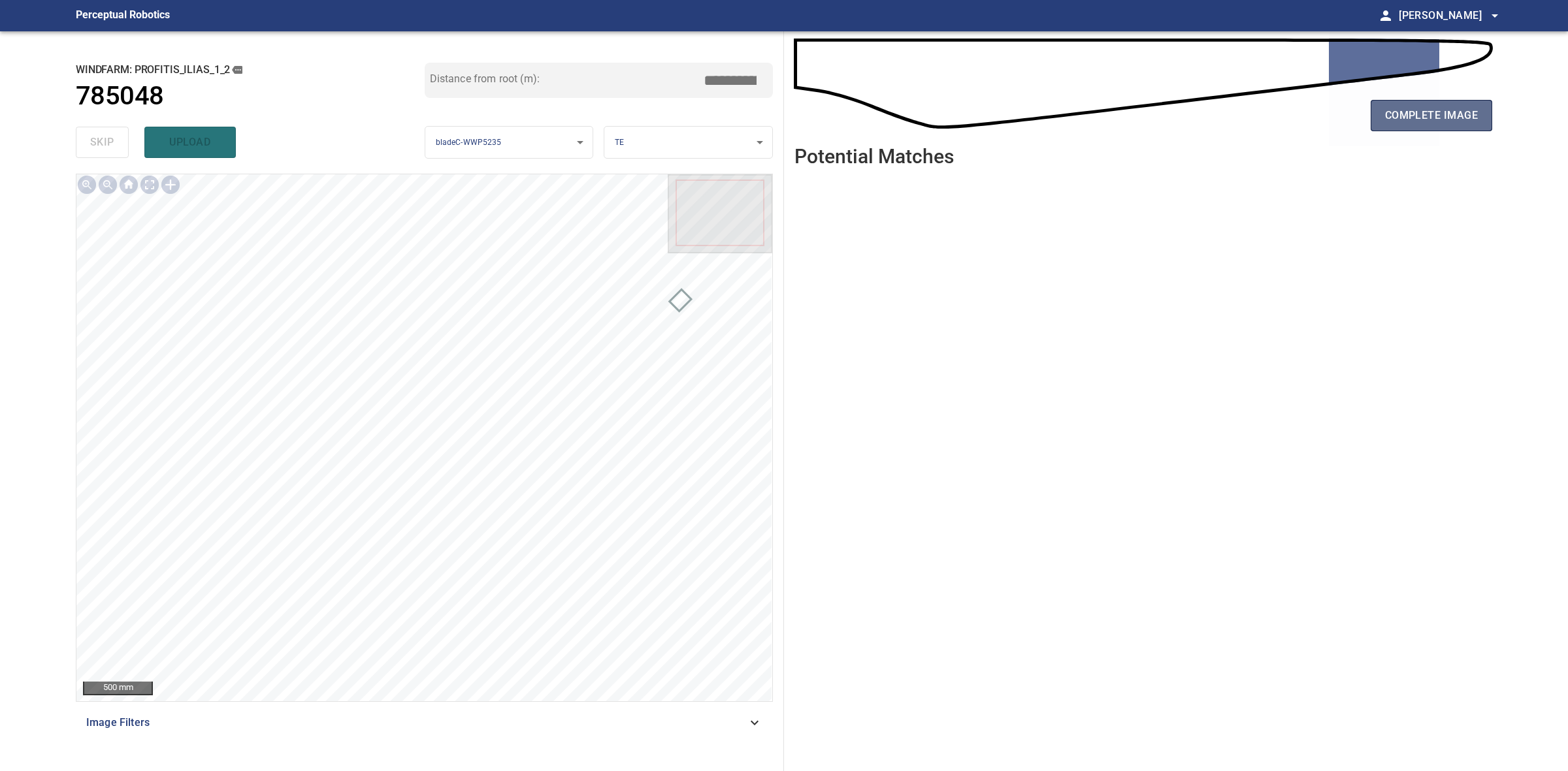
click at [1393, 122] on span "complete image" at bounding box center [1431, 116] width 93 height 19
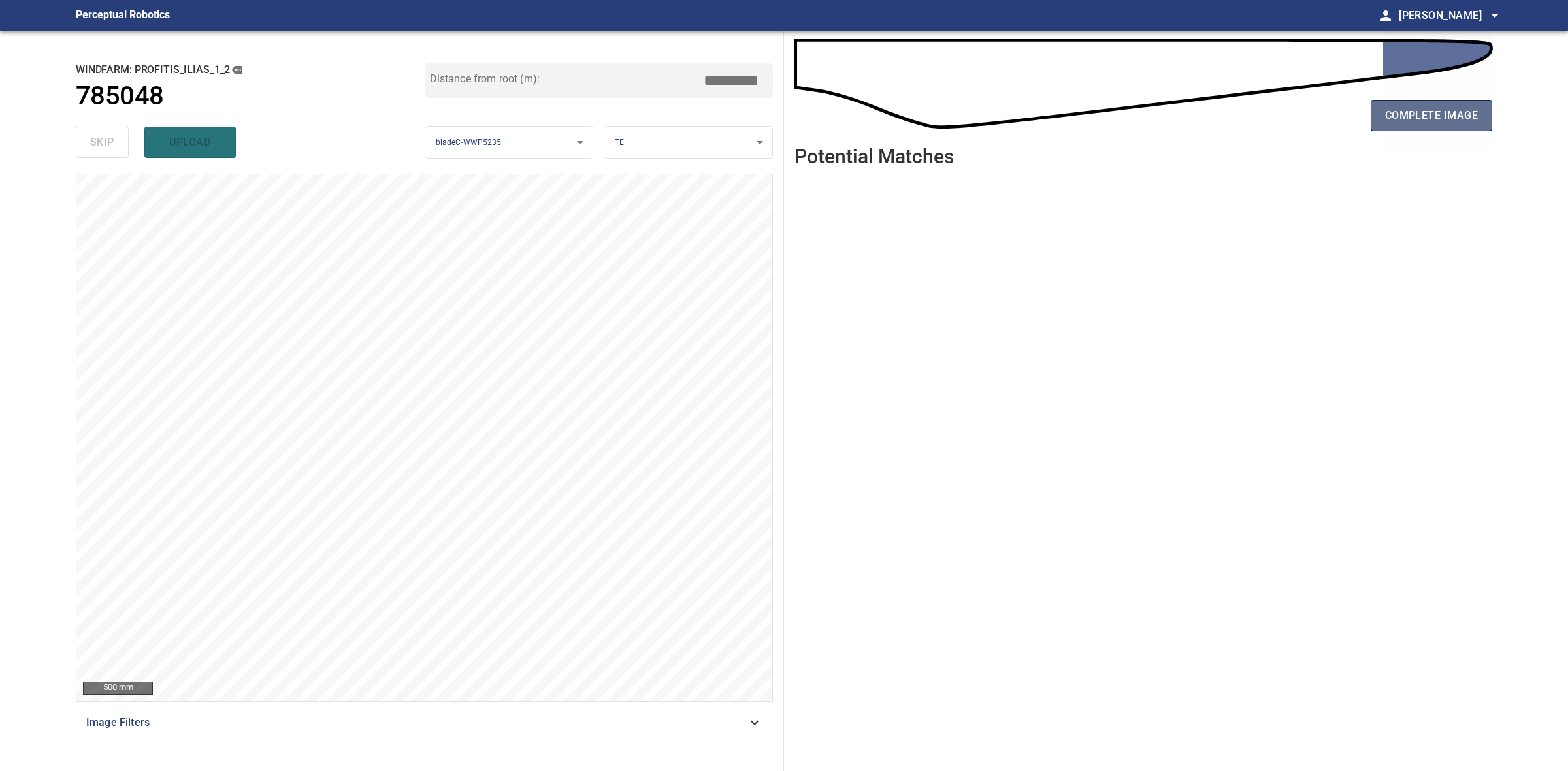
click at [1389, 113] on span "complete image" at bounding box center [1431, 116] width 93 height 19
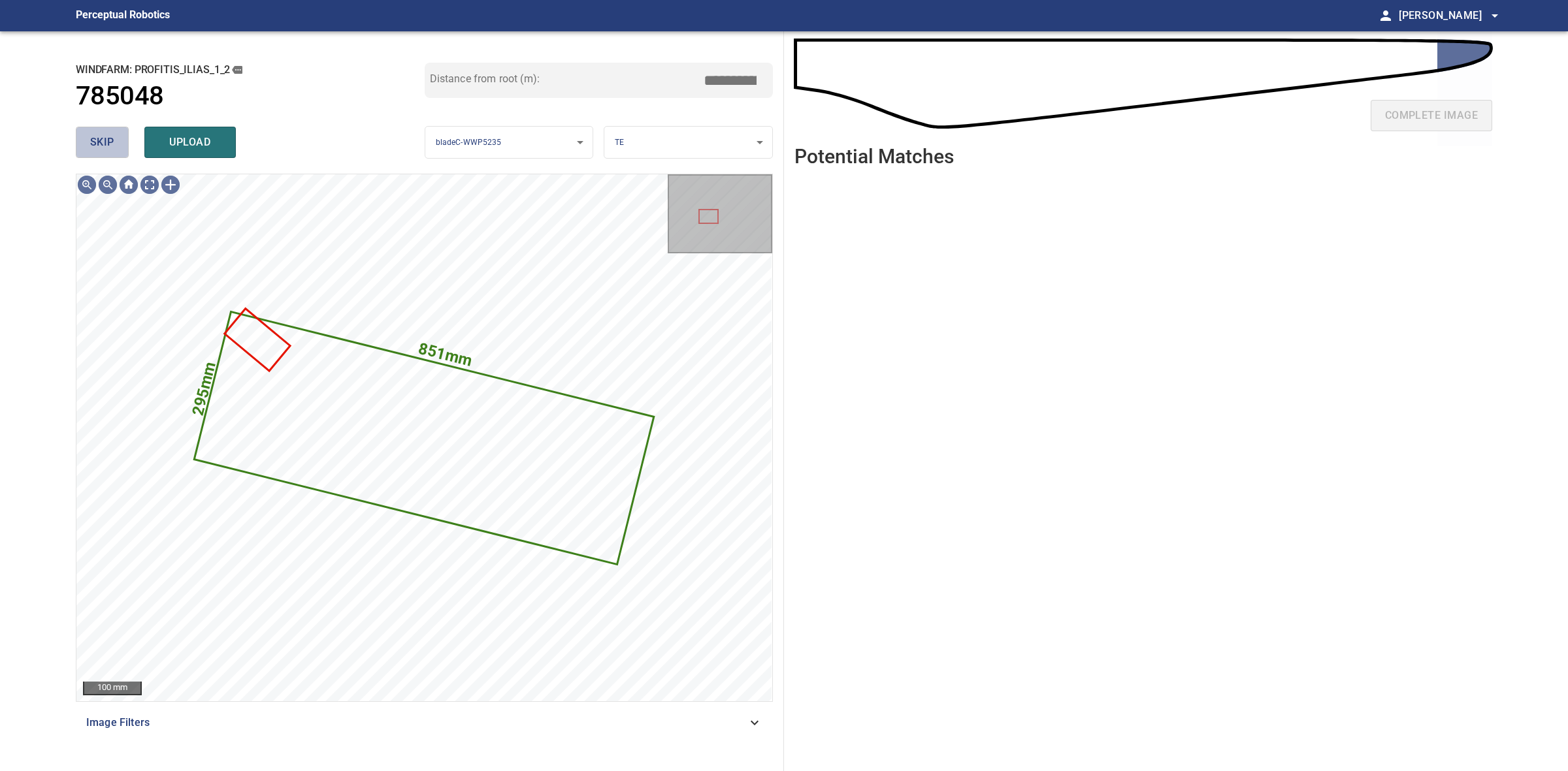
click at [117, 144] on button "skip" at bounding box center [102, 142] width 53 height 31
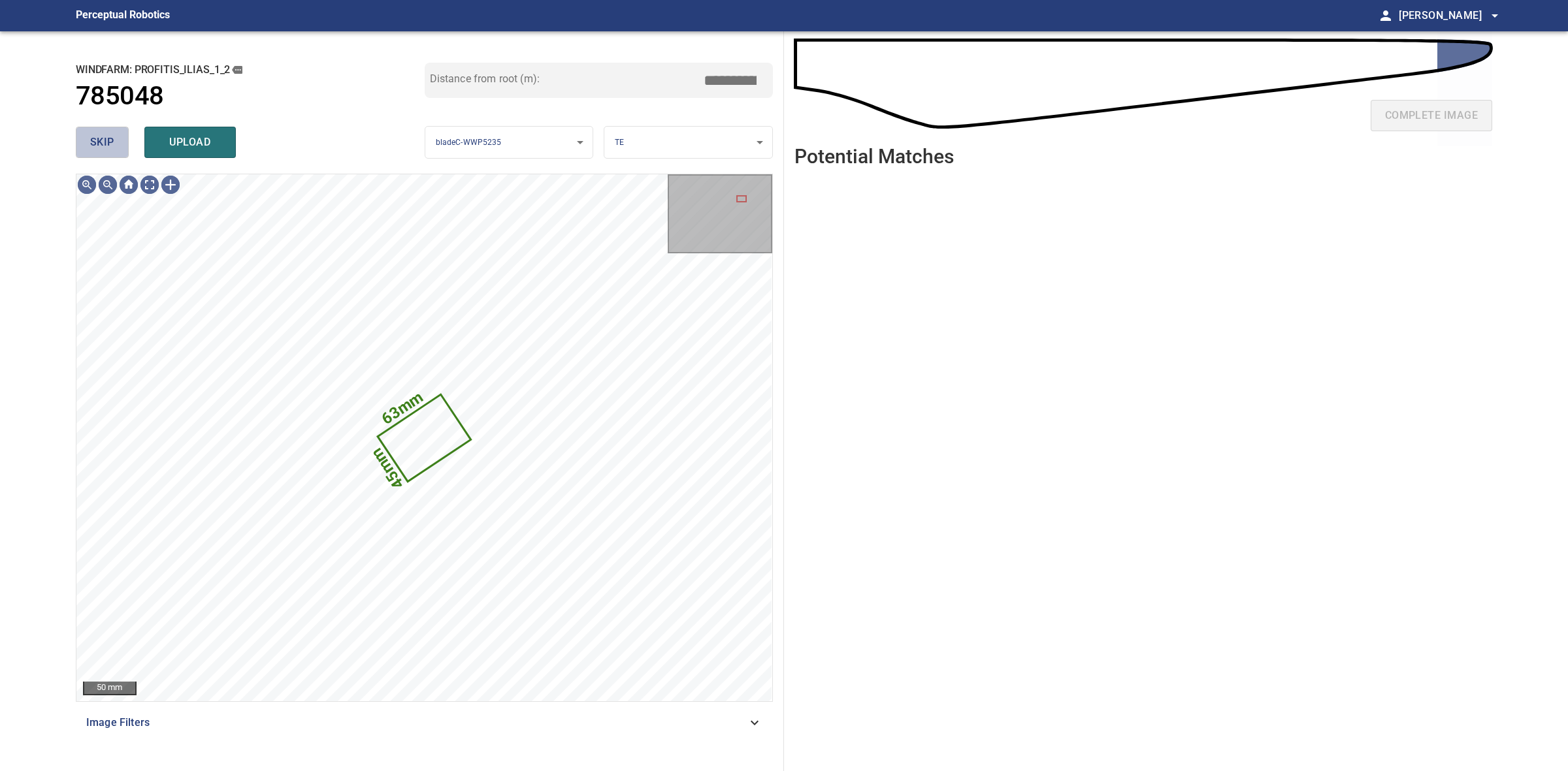
click at [117, 142] on button "skip" at bounding box center [102, 142] width 53 height 31
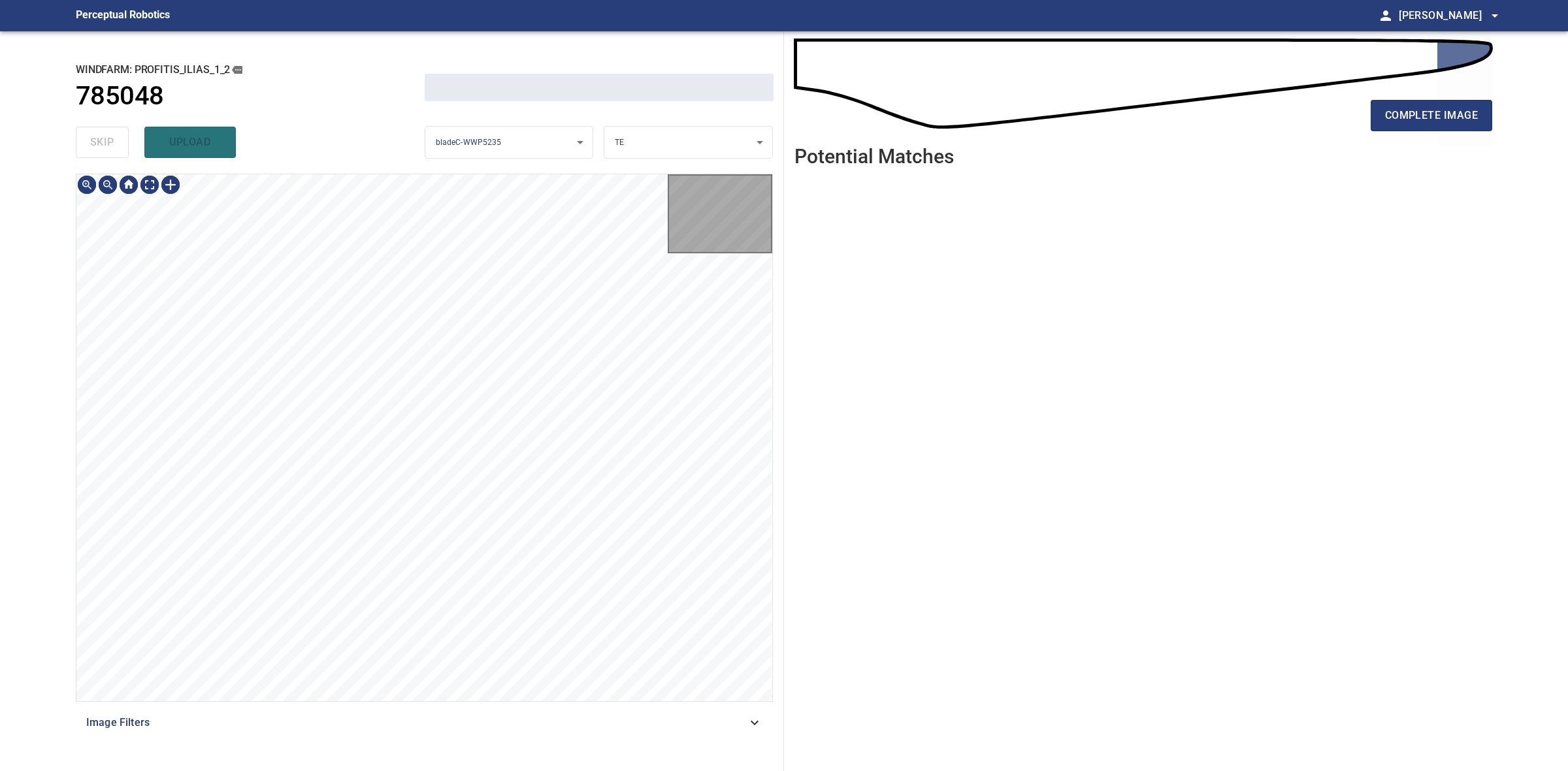
click at [117, 142] on div "skip upload" at bounding box center [250, 142] width 349 height 42
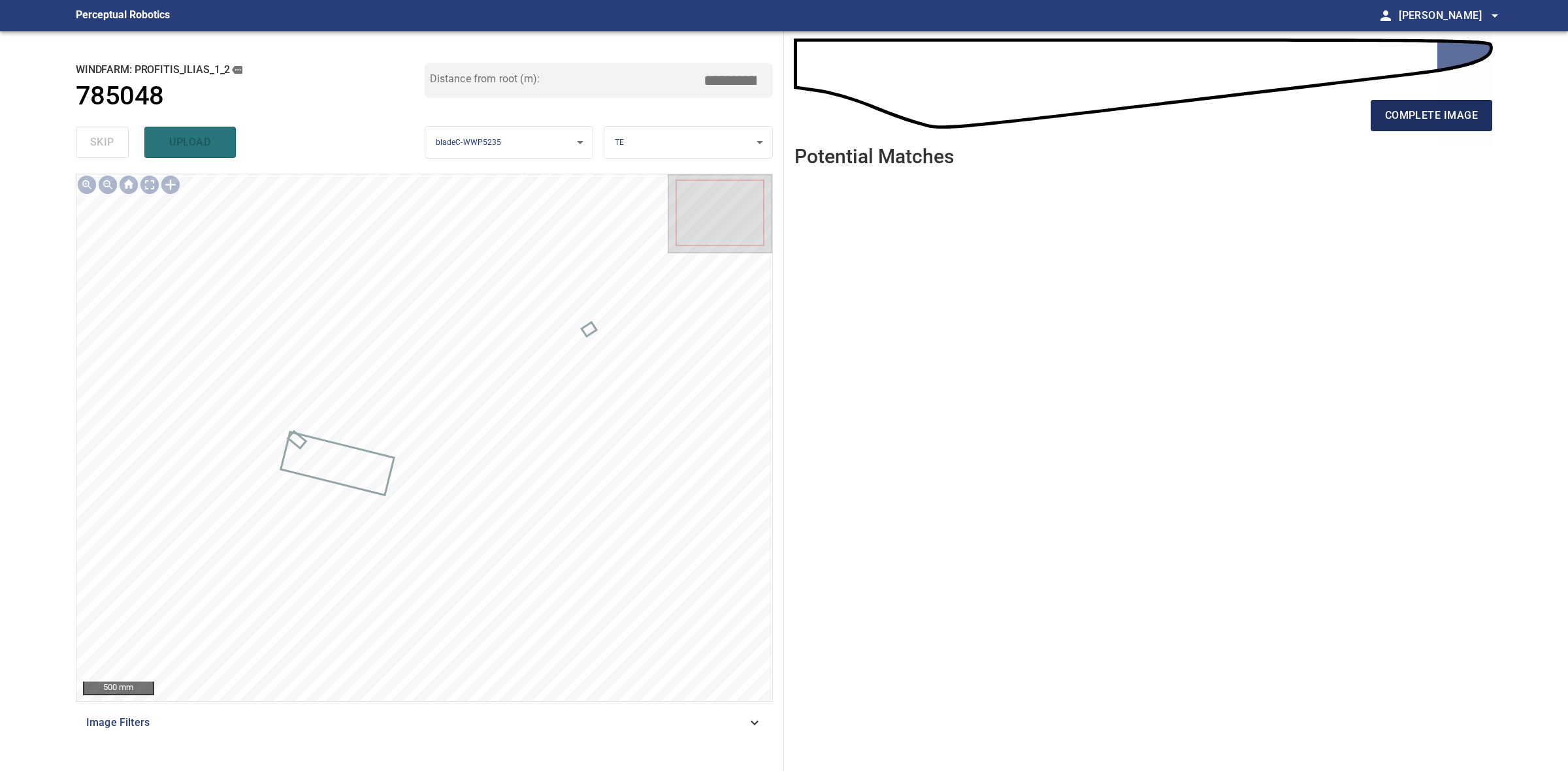
click at [1447, 120] on span "complete image" at bounding box center [1431, 116] width 93 height 19
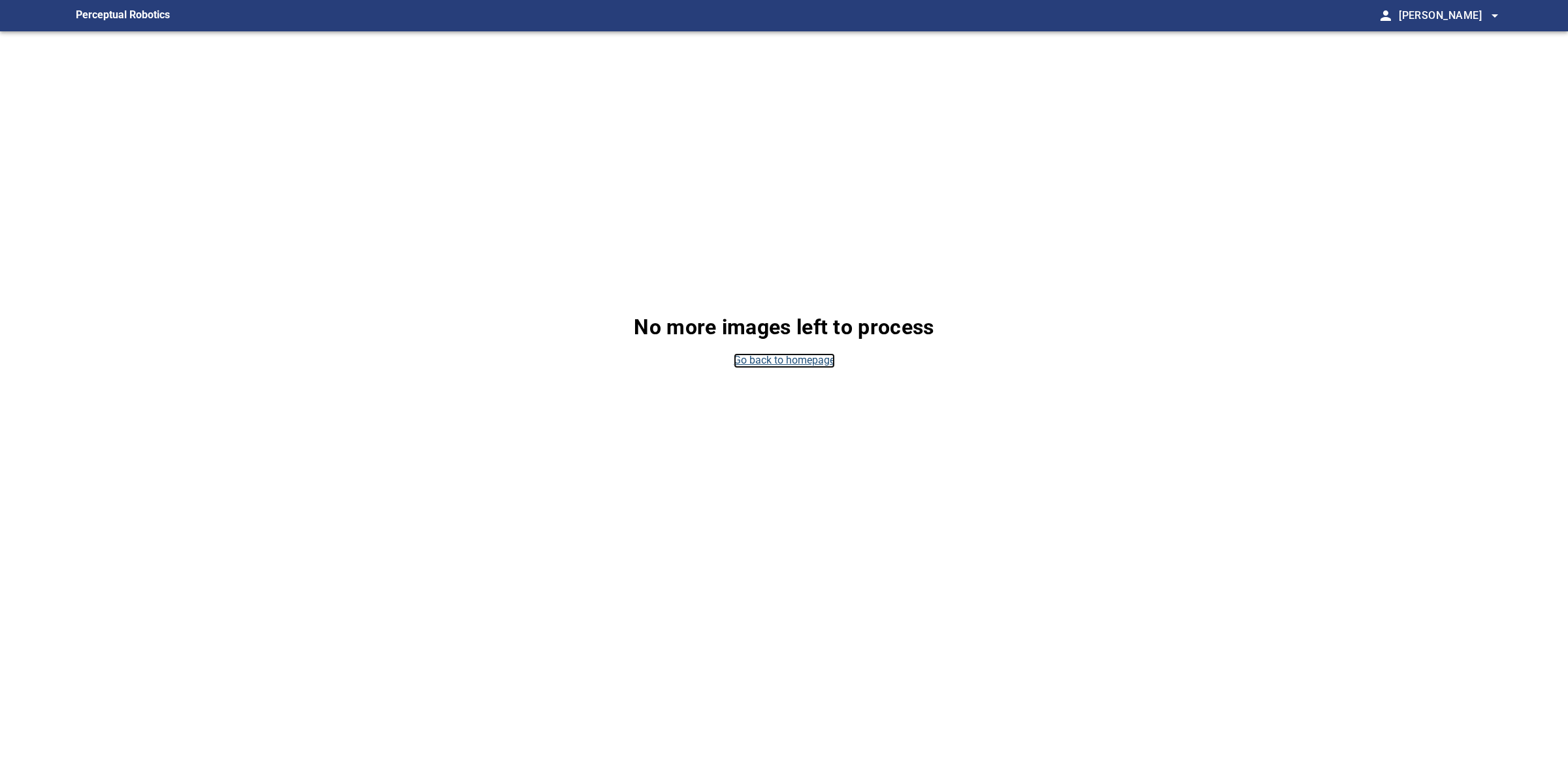
click at [761, 359] on link "Go back to homepage" at bounding box center [784, 361] width 101 height 15
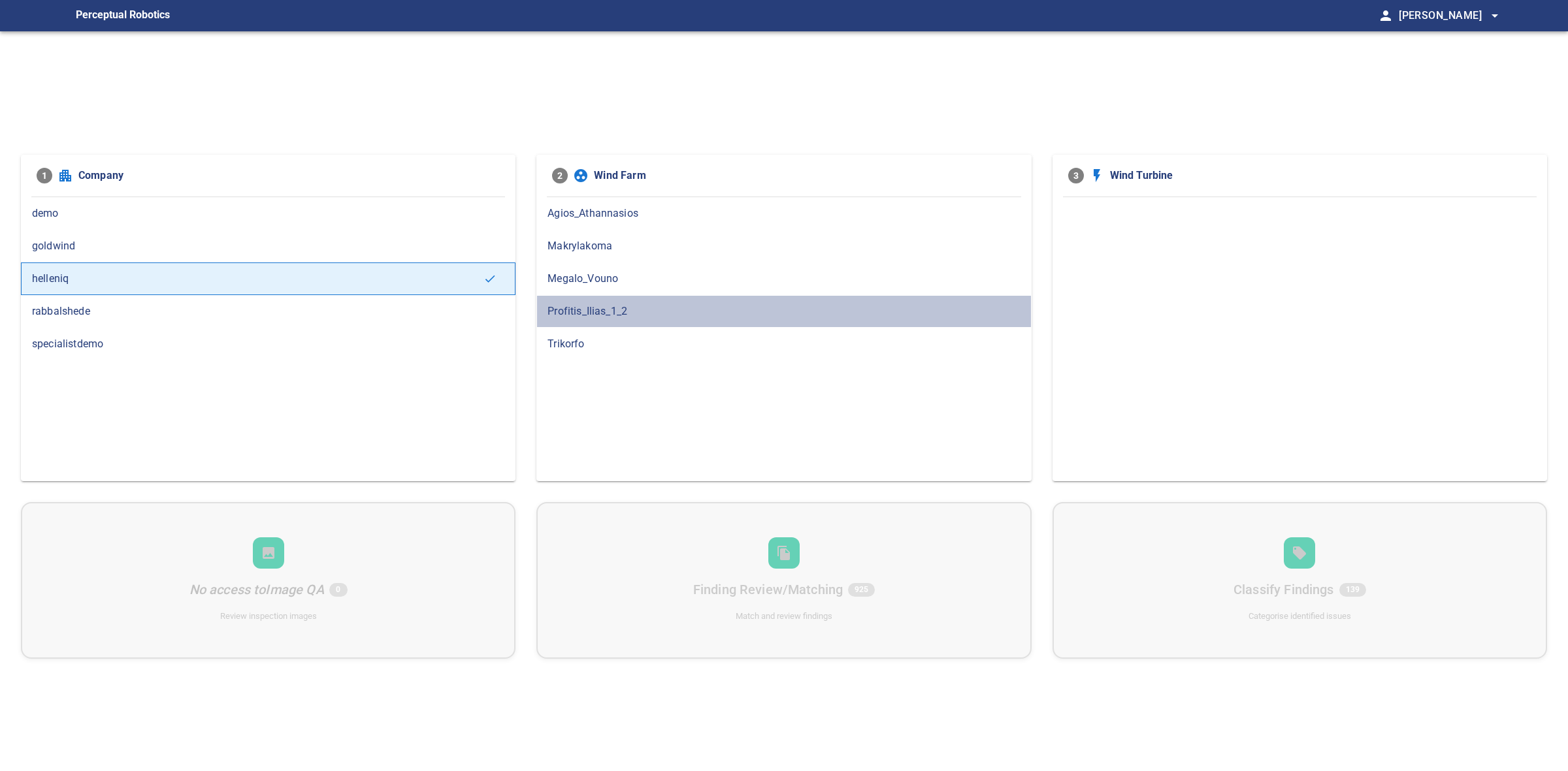
click at [644, 311] on span "Profitis_Ilias_1_2" at bounding box center [784, 311] width 473 height 16
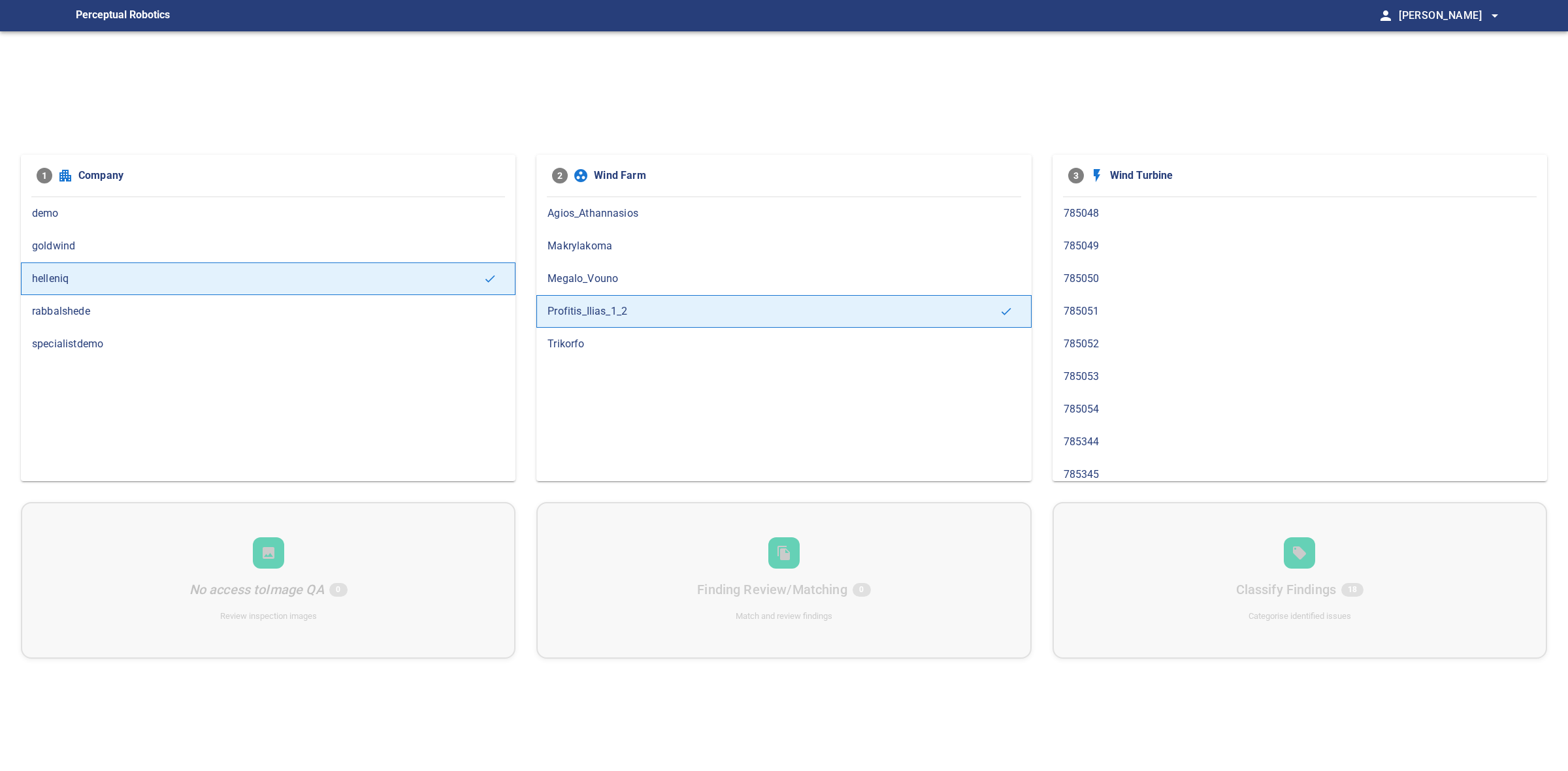
click at [1117, 211] on span "785048" at bounding box center [1300, 213] width 473 height 16
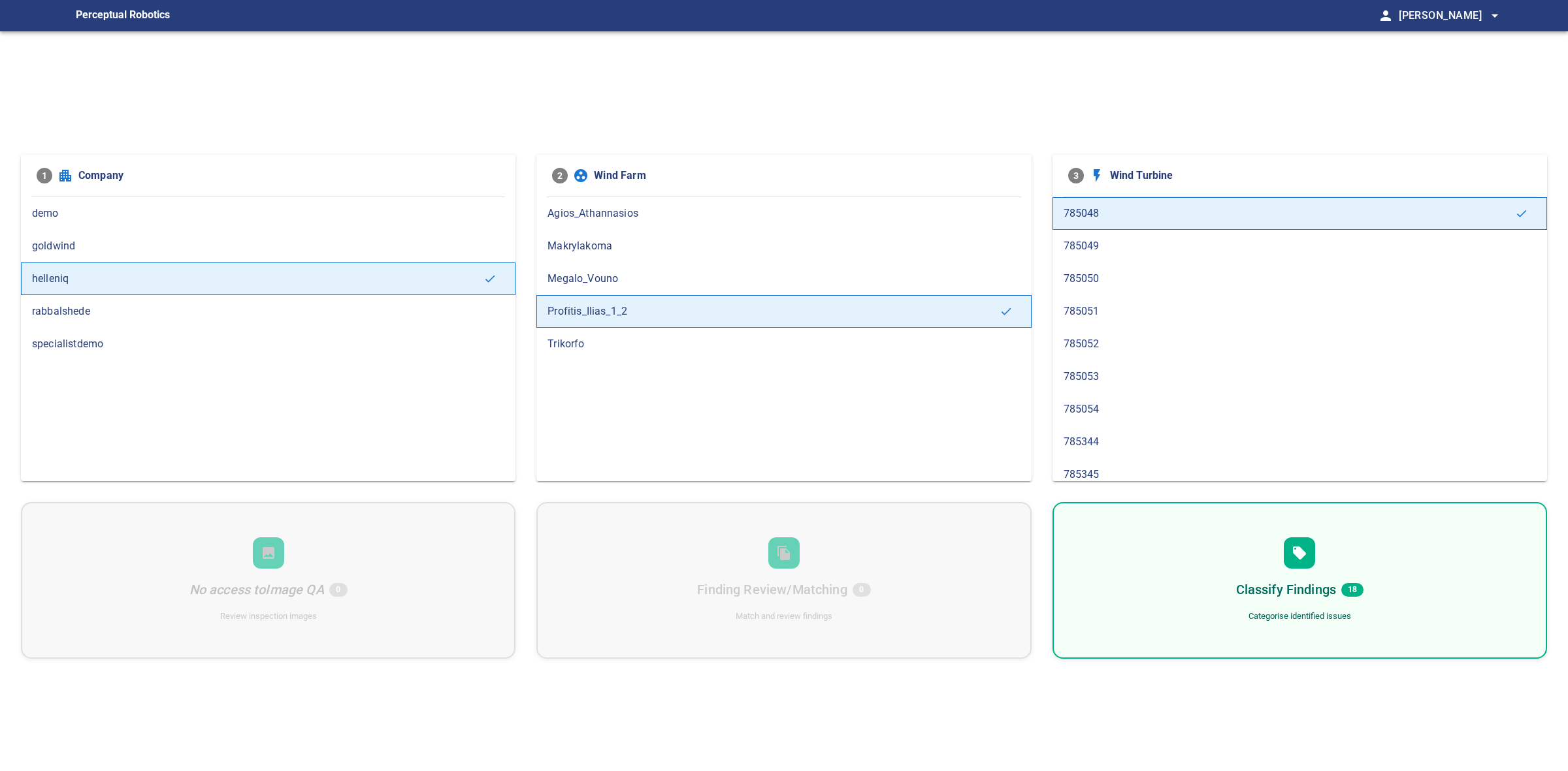
click at [1239, 543] on div "Classify Findings 18 Categorise identified issues" at bounding box center [1300, 581] width 495 height 157
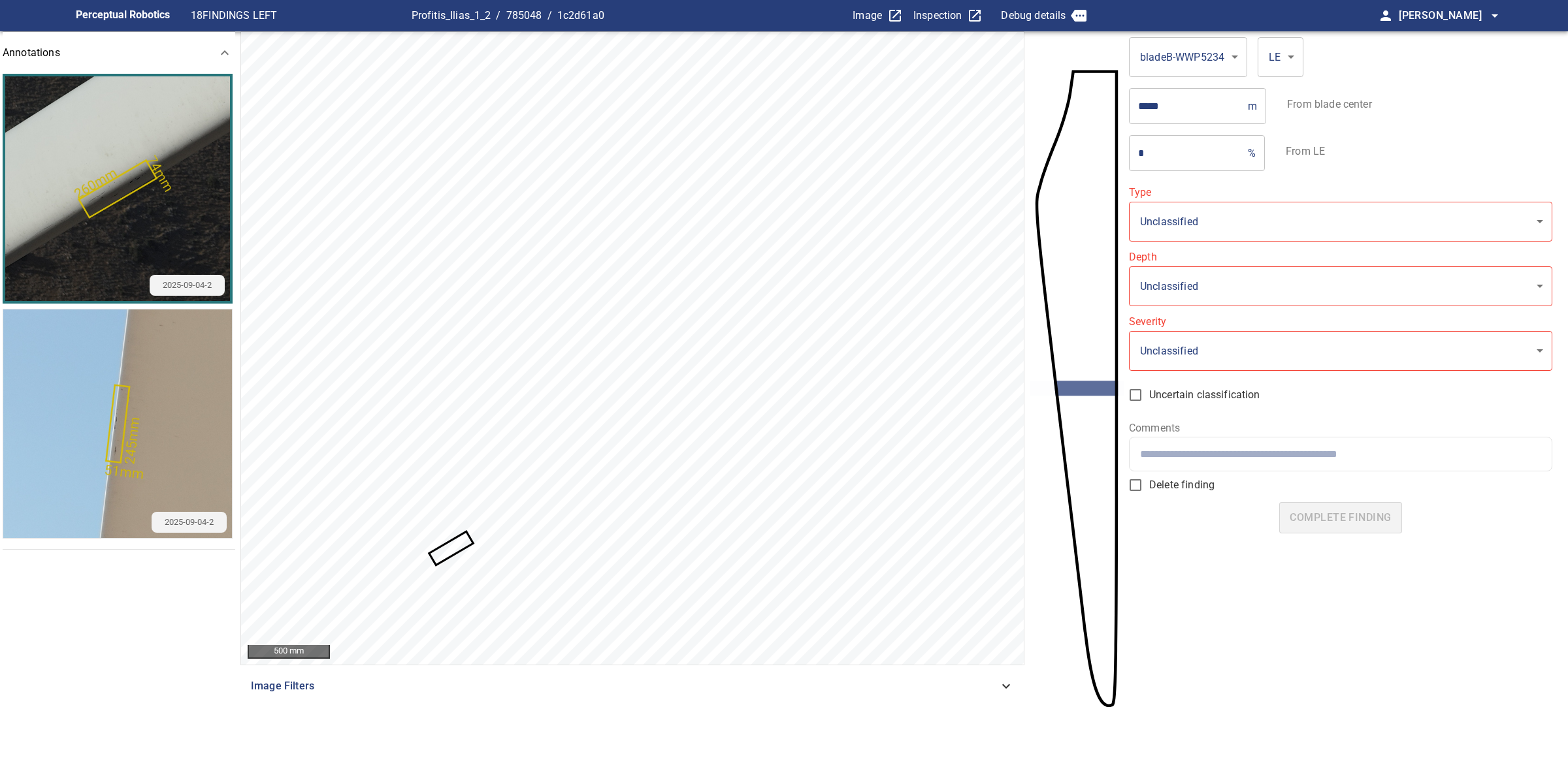
click at [460, 540] on icon at bounding box center [450, 548] width 41 height 31
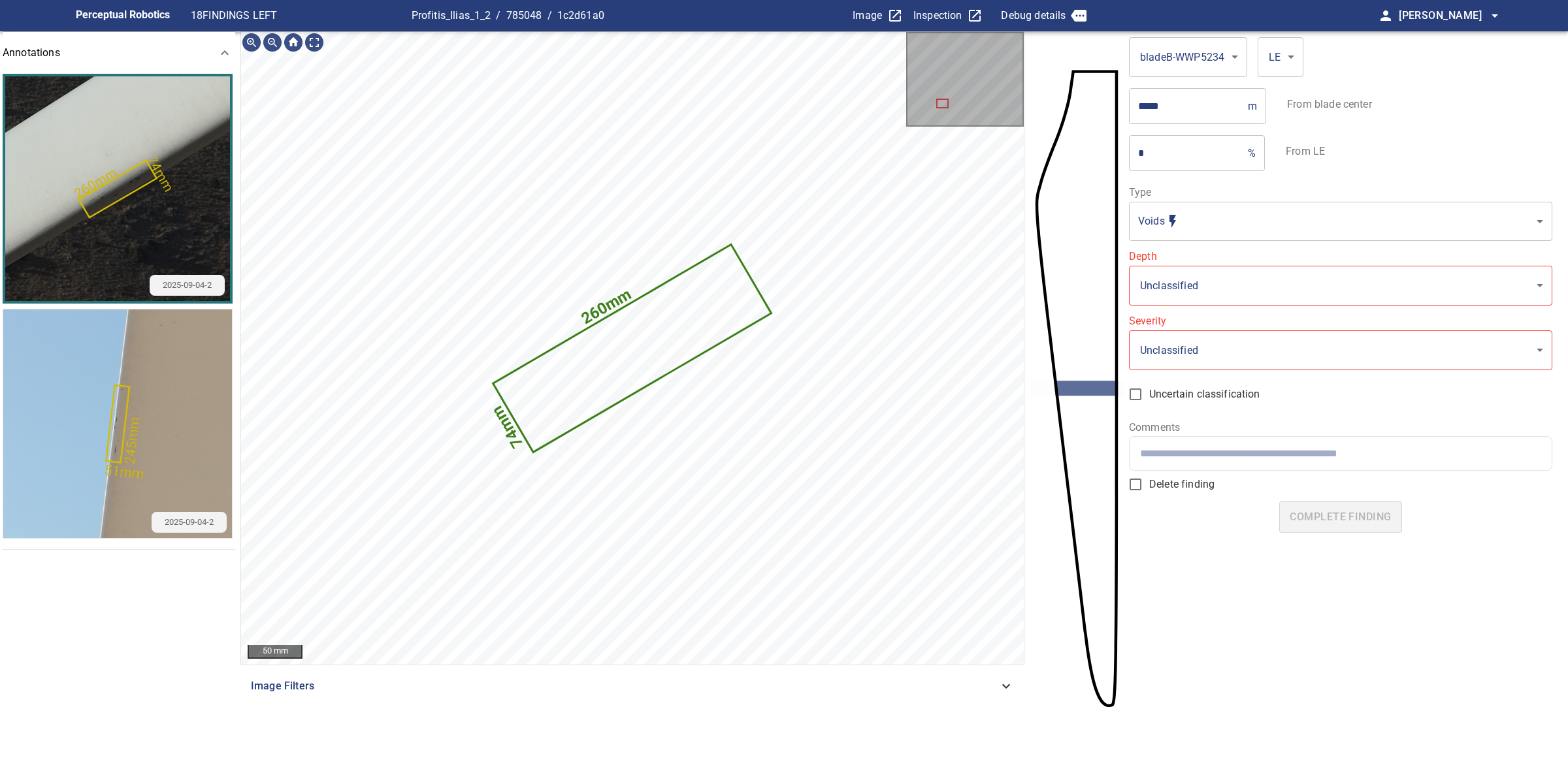
click at [1213, 223] on body "**********" at bounding box center [784, 385] width 1568 height 771
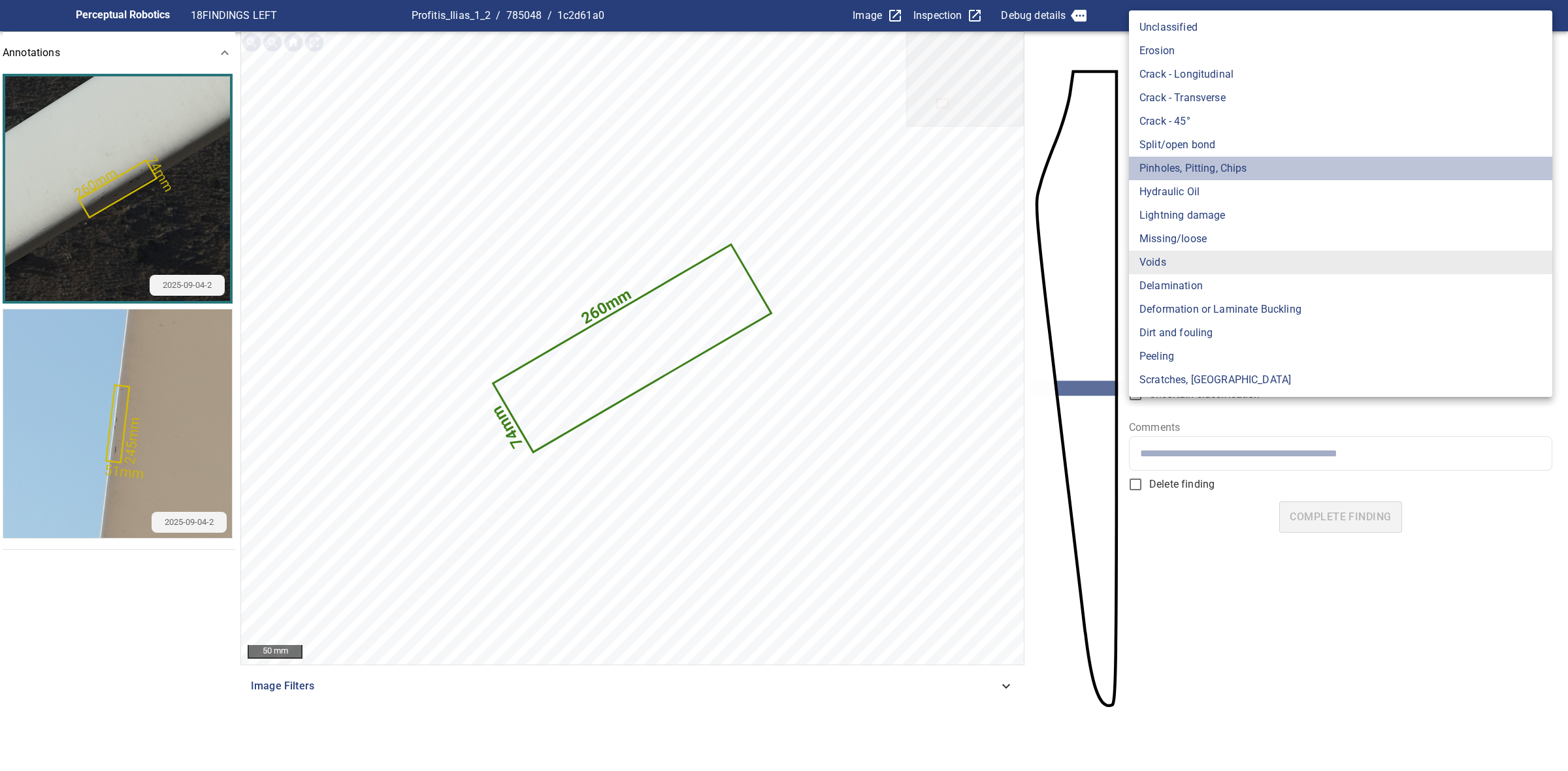
click at [1244, 170] on li "Pinholes, Pitting, Chips" at bounding box center [1340, 168] width 423 height 24
type input "*******"
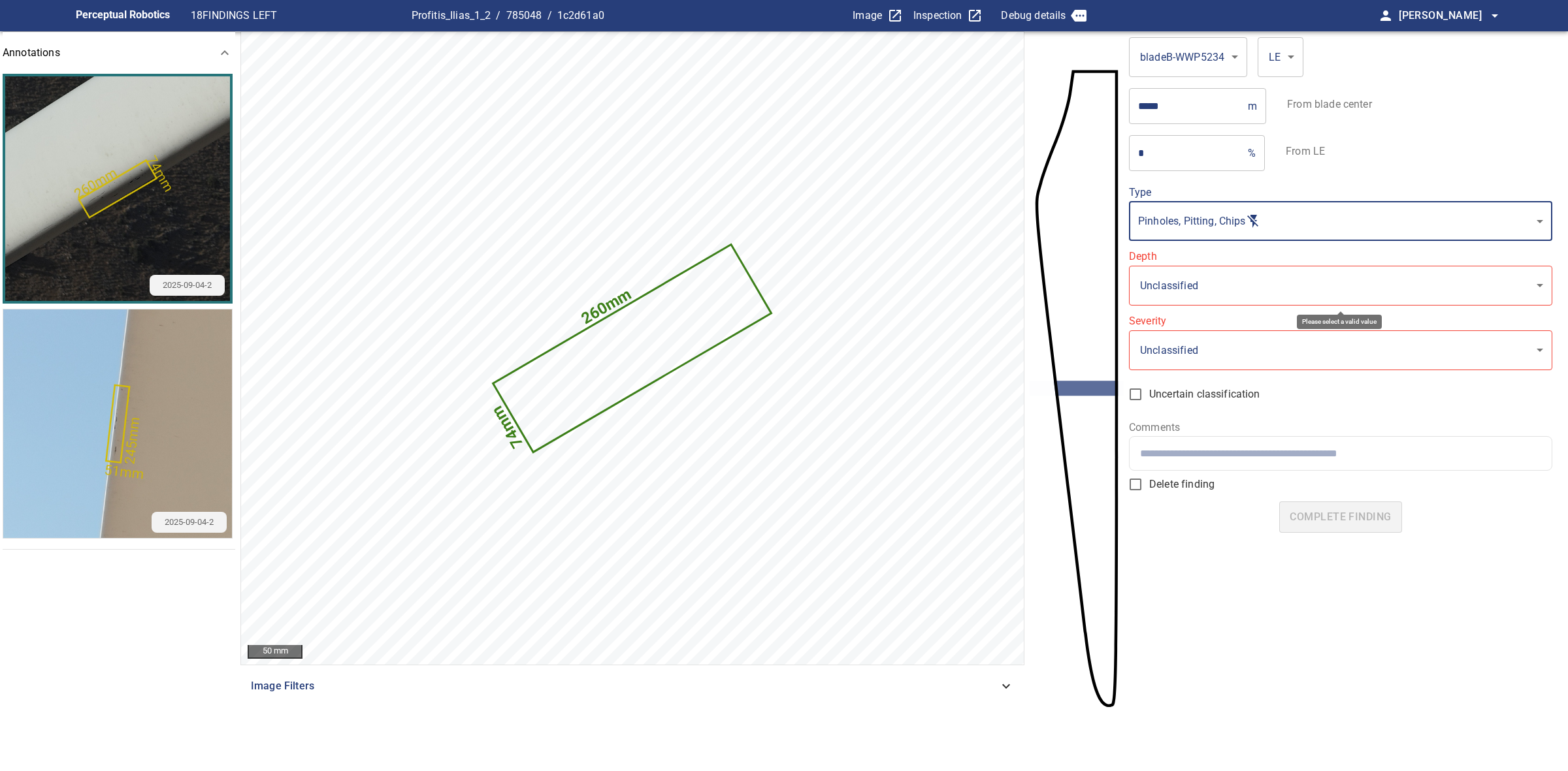
click at [1196, 276] on body "**********" at bounding box center [784, 385] width 1568 height 771
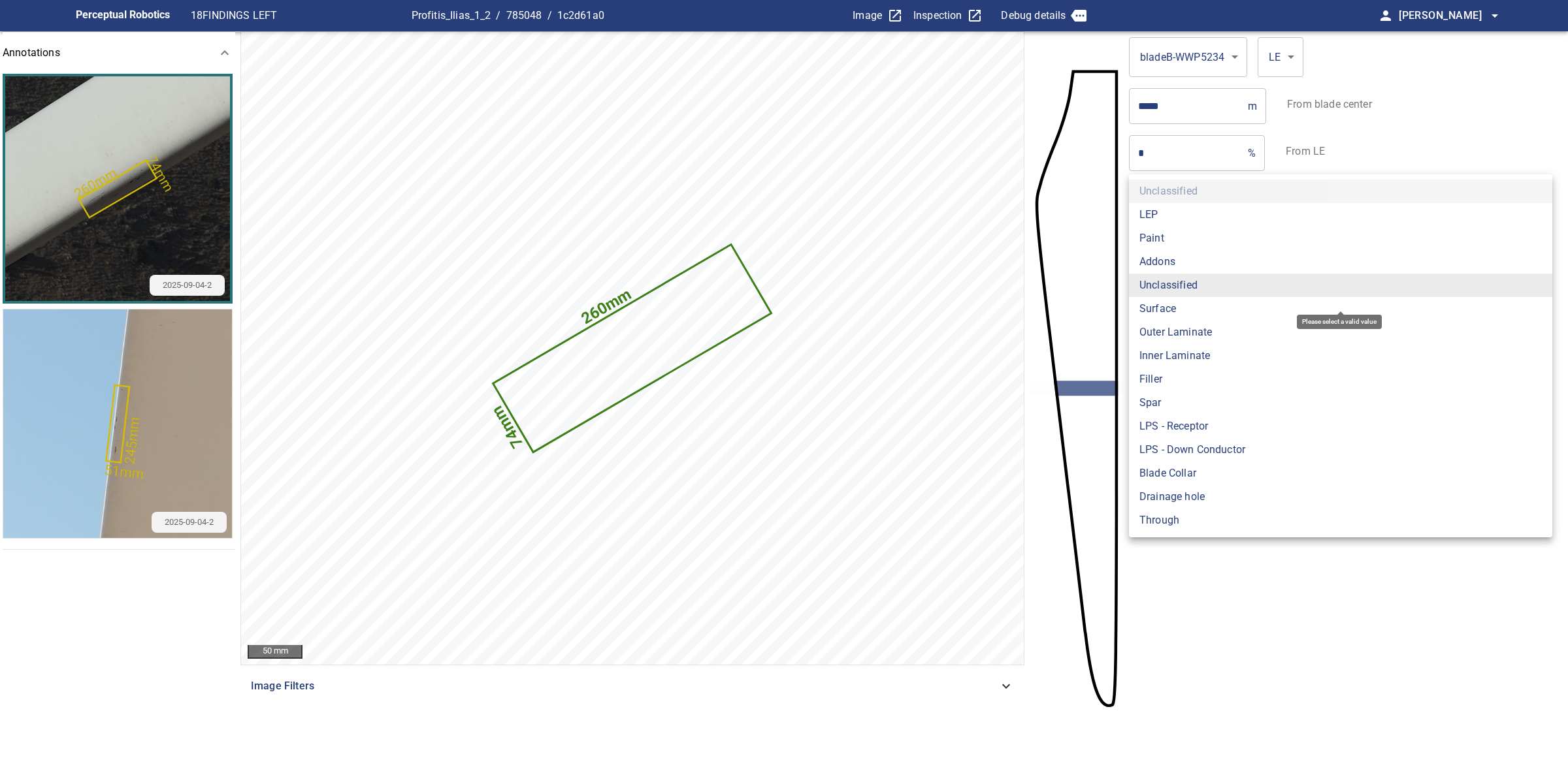
click at [1170, 238] on li "Paint" at bounding box center [1340, 238] width 423 height 24
type input "*****"
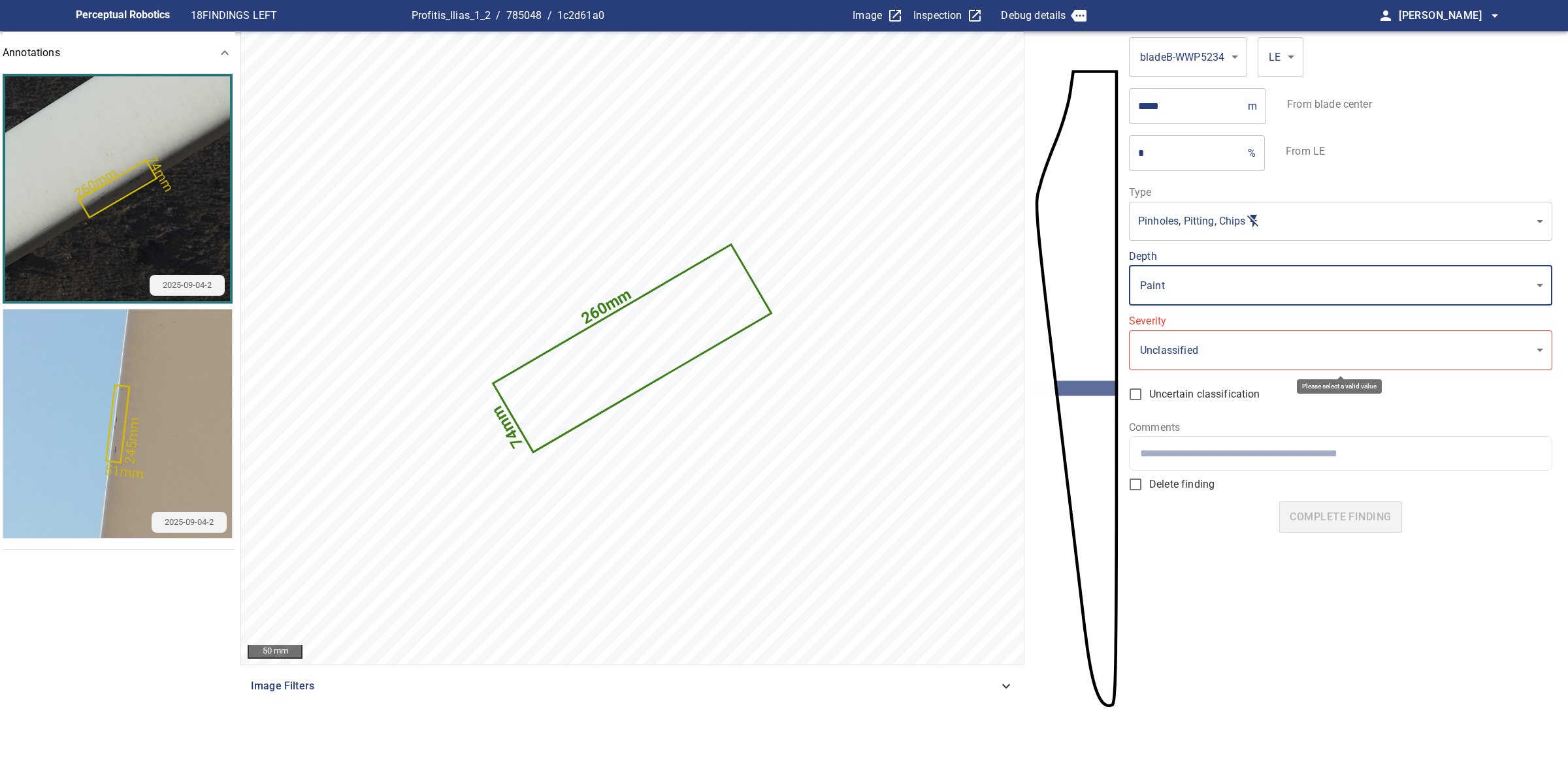
click at [1201, 360] on body "**********" at bounding box center [784, 385] width 1568 height 771
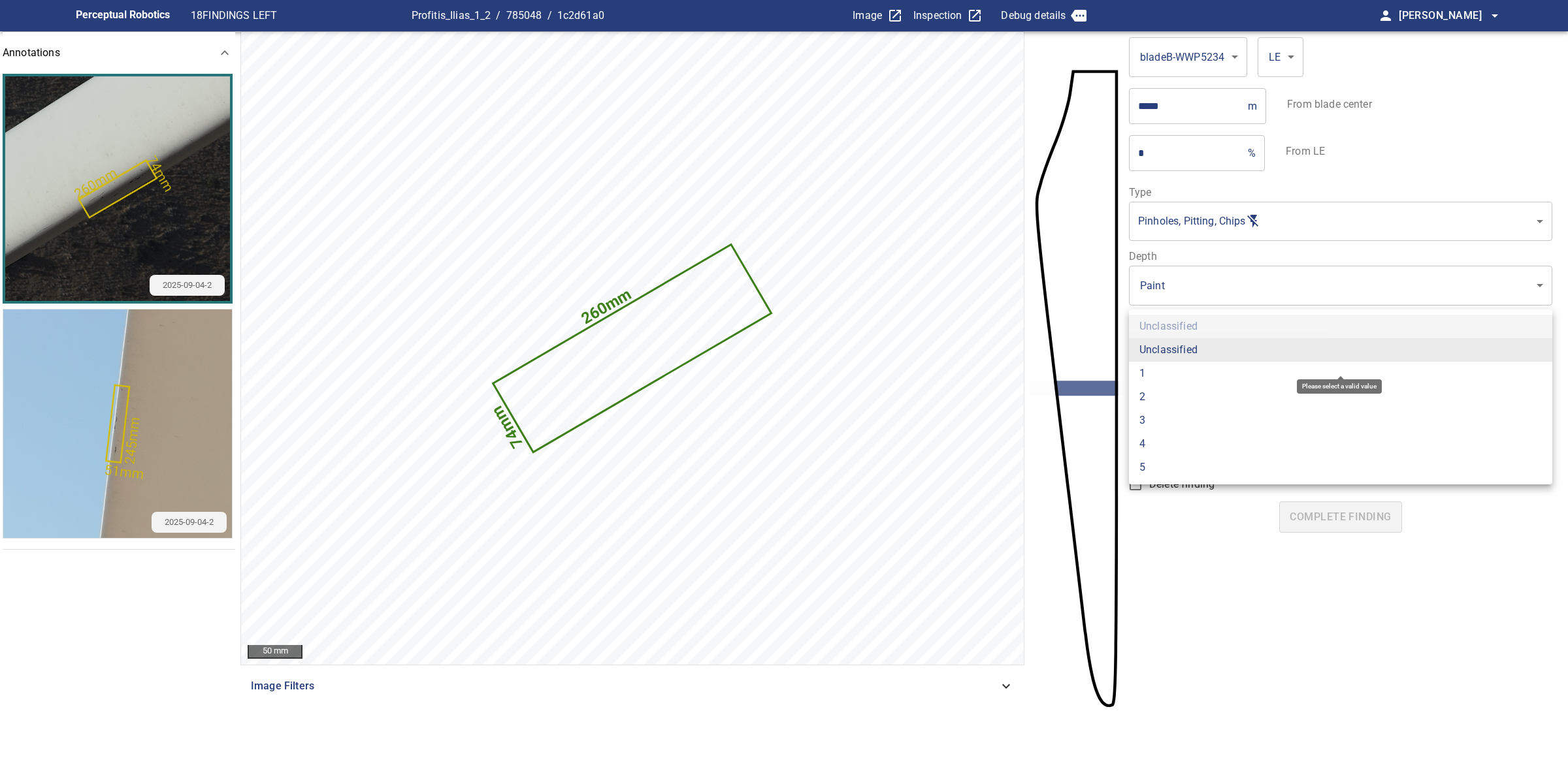
click at [1176, 387] on li "2" at bounding box center [1340, 397] width 423 height 24
type input "*"
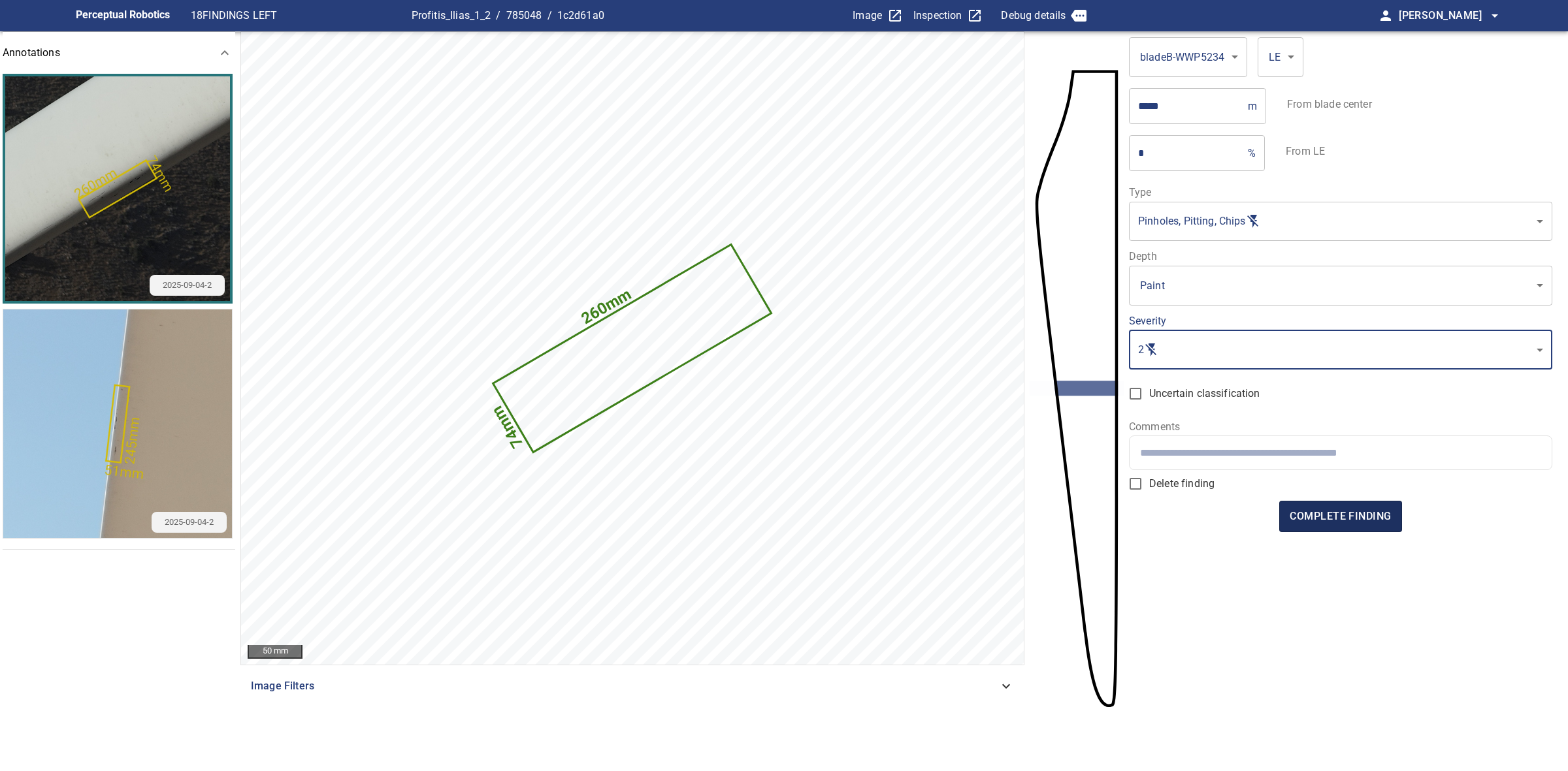
click at [1302, 502] on button "complete finding" at bounding box center [1340, 517] width 122 height 31
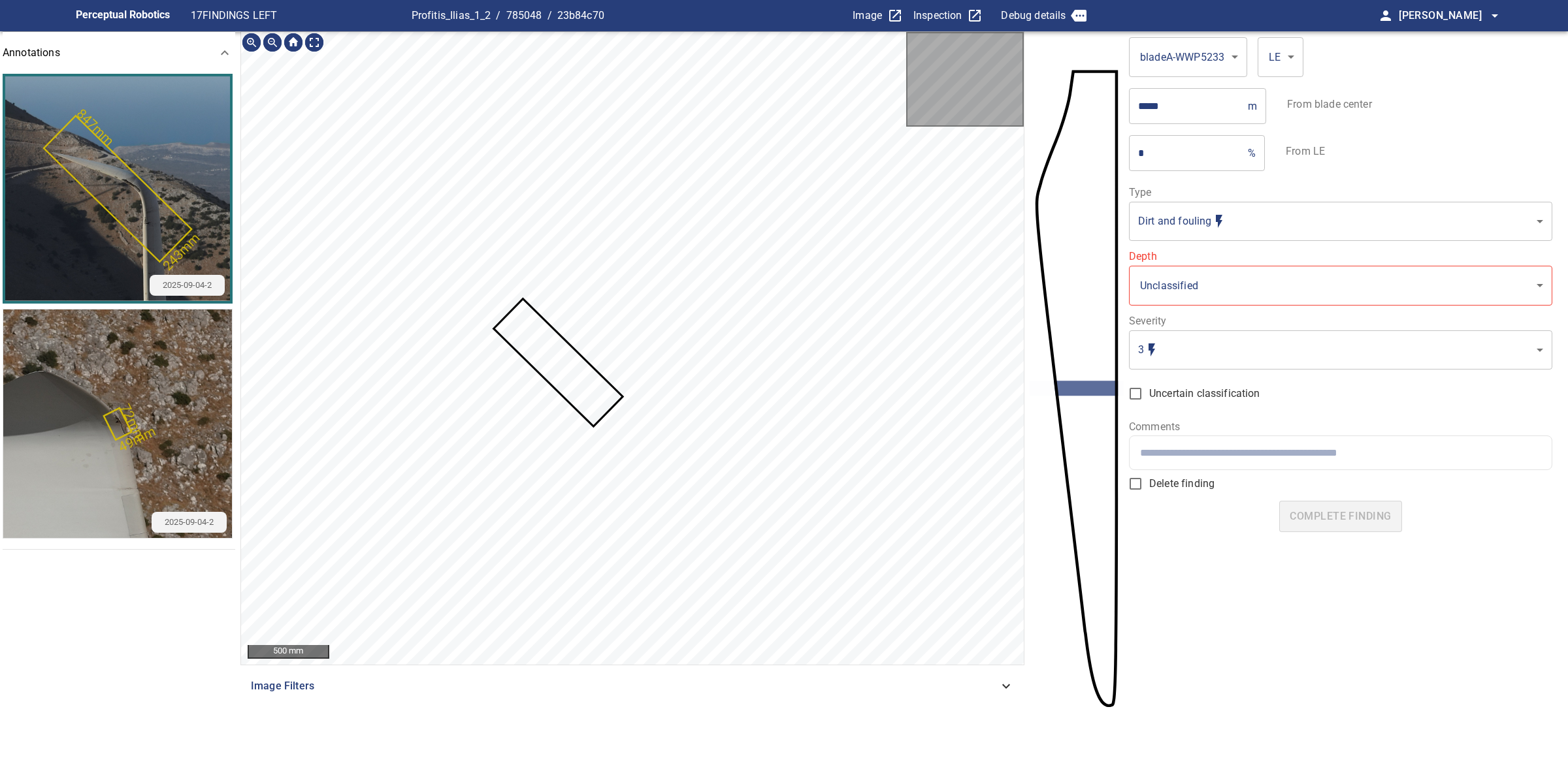
type input "**********"
type input "*"
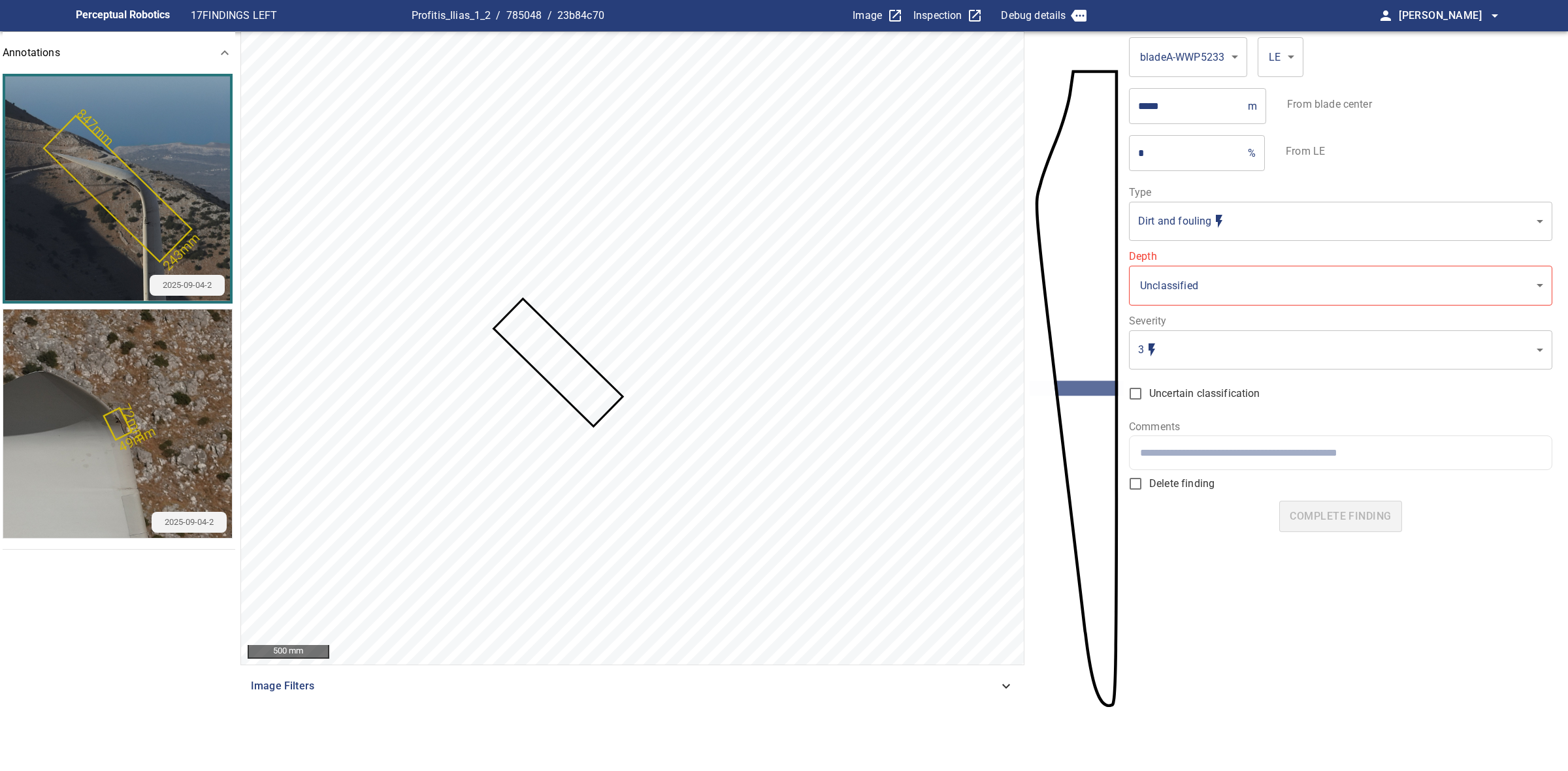
click at [570, 356] on icon at bounding box center [558, 362] width 126 height 125
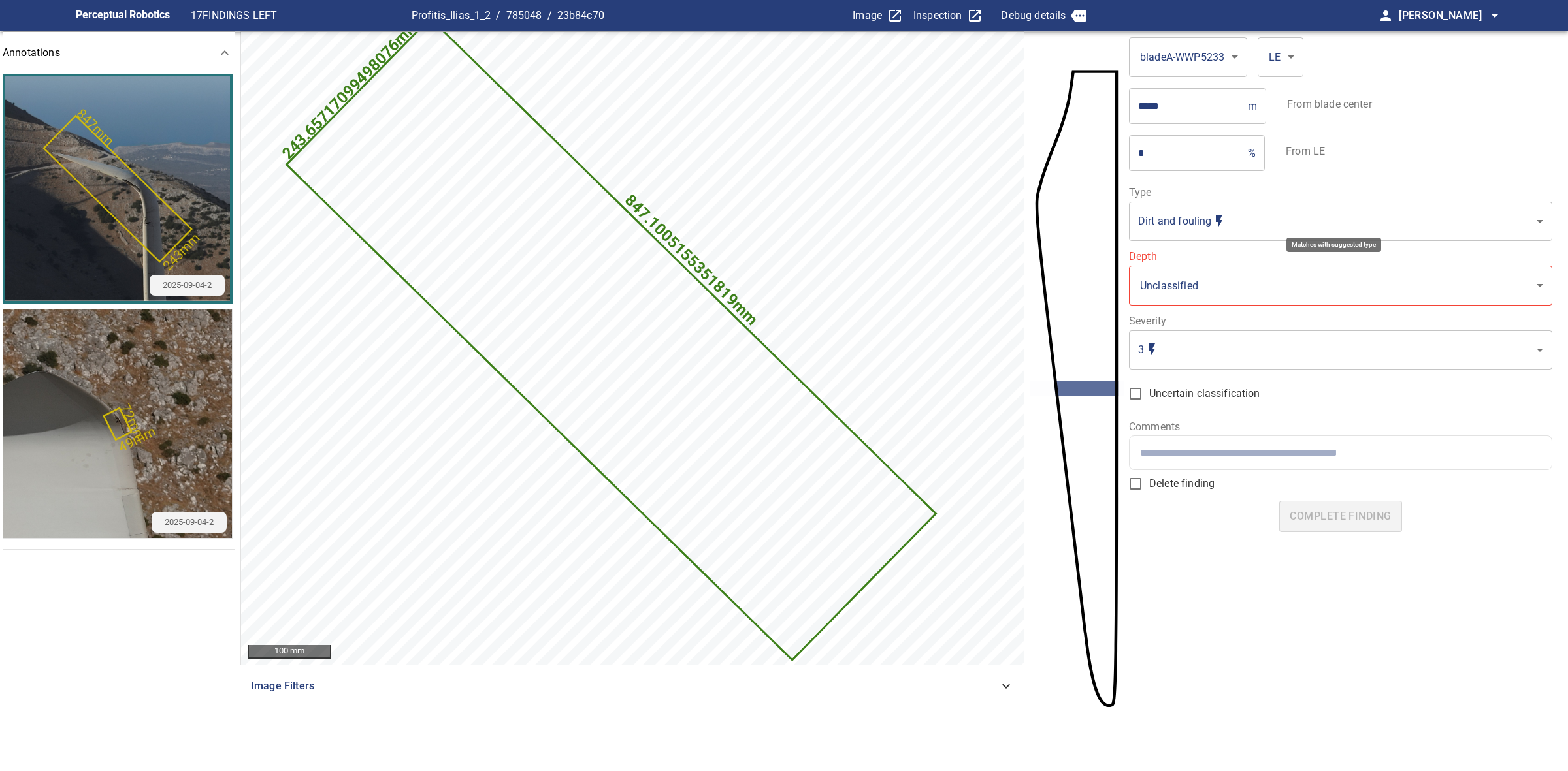
click at [1228, 213] on body "**********" at bounding box center [784, 385] width 1568 height 771
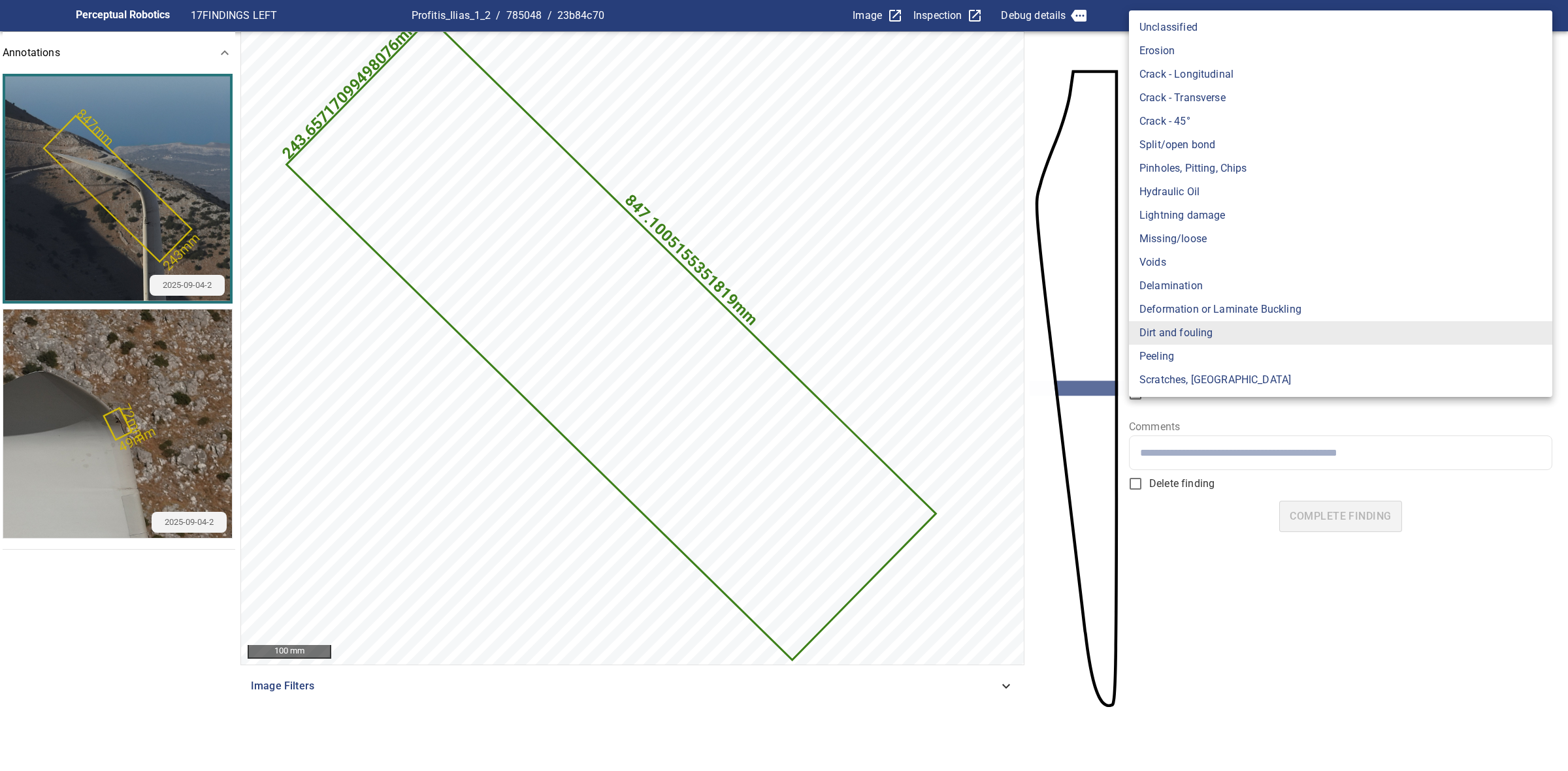
click at [1203, 54] on li "Erosion" at bounding box center [1340, 51] width 423 height 24
type input "*******"
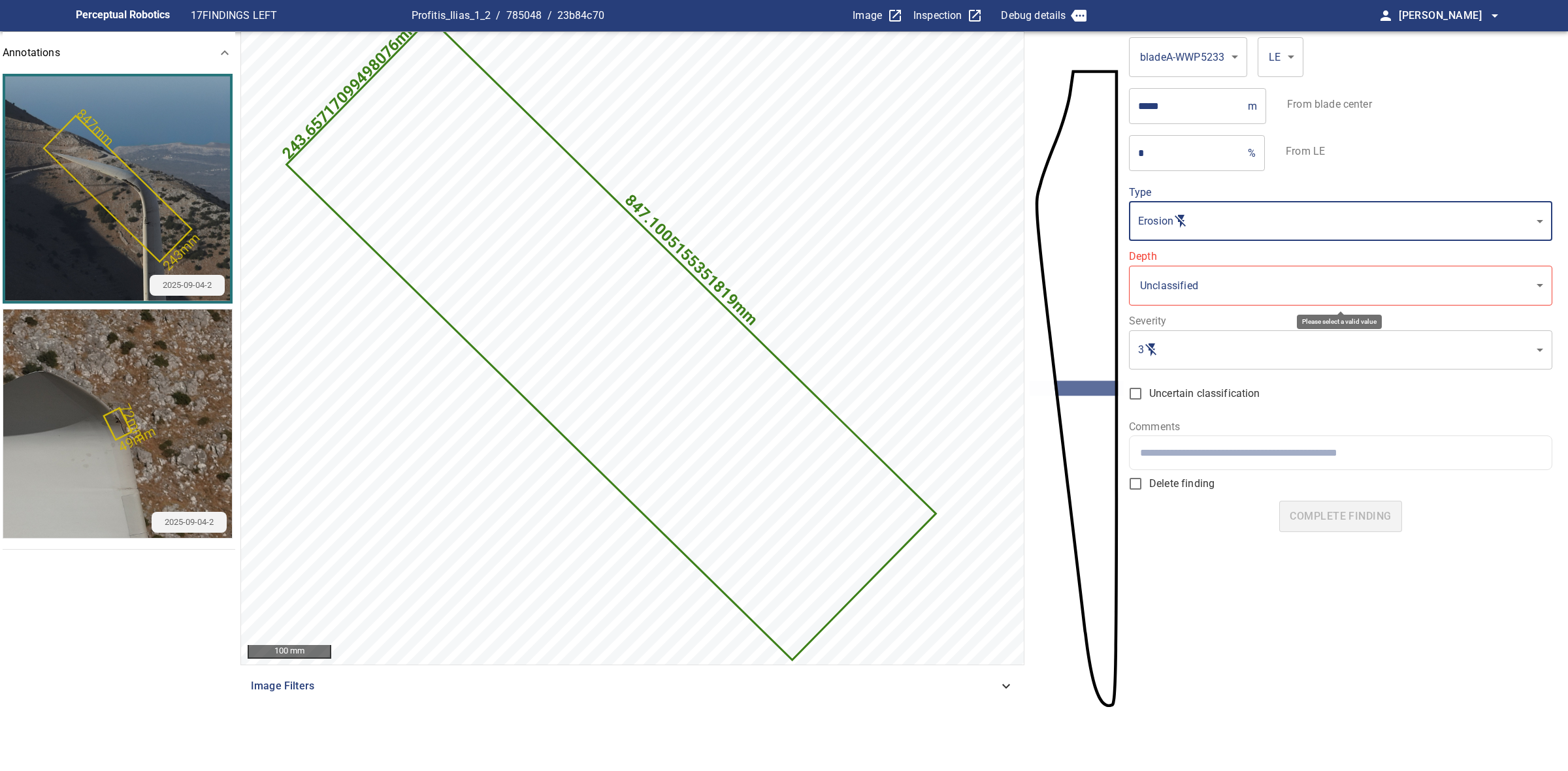
click at [1210, 276] on body "**********" at bounding box center [784, 385] width 1568 height 771
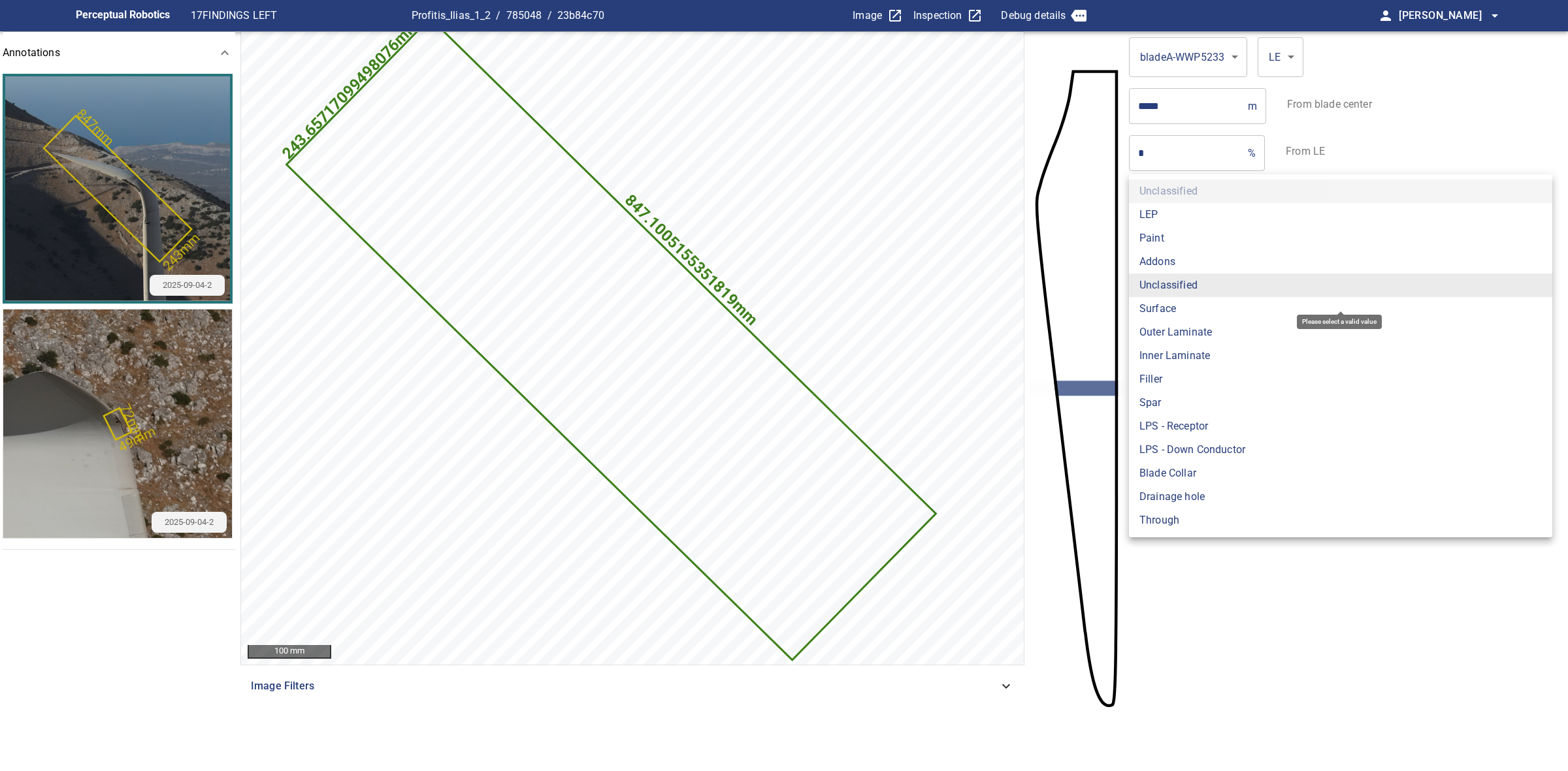
click at [1188, 233] on li "Paint" at bounding box center [1340, 238] width 423 height 24
type input "*****"
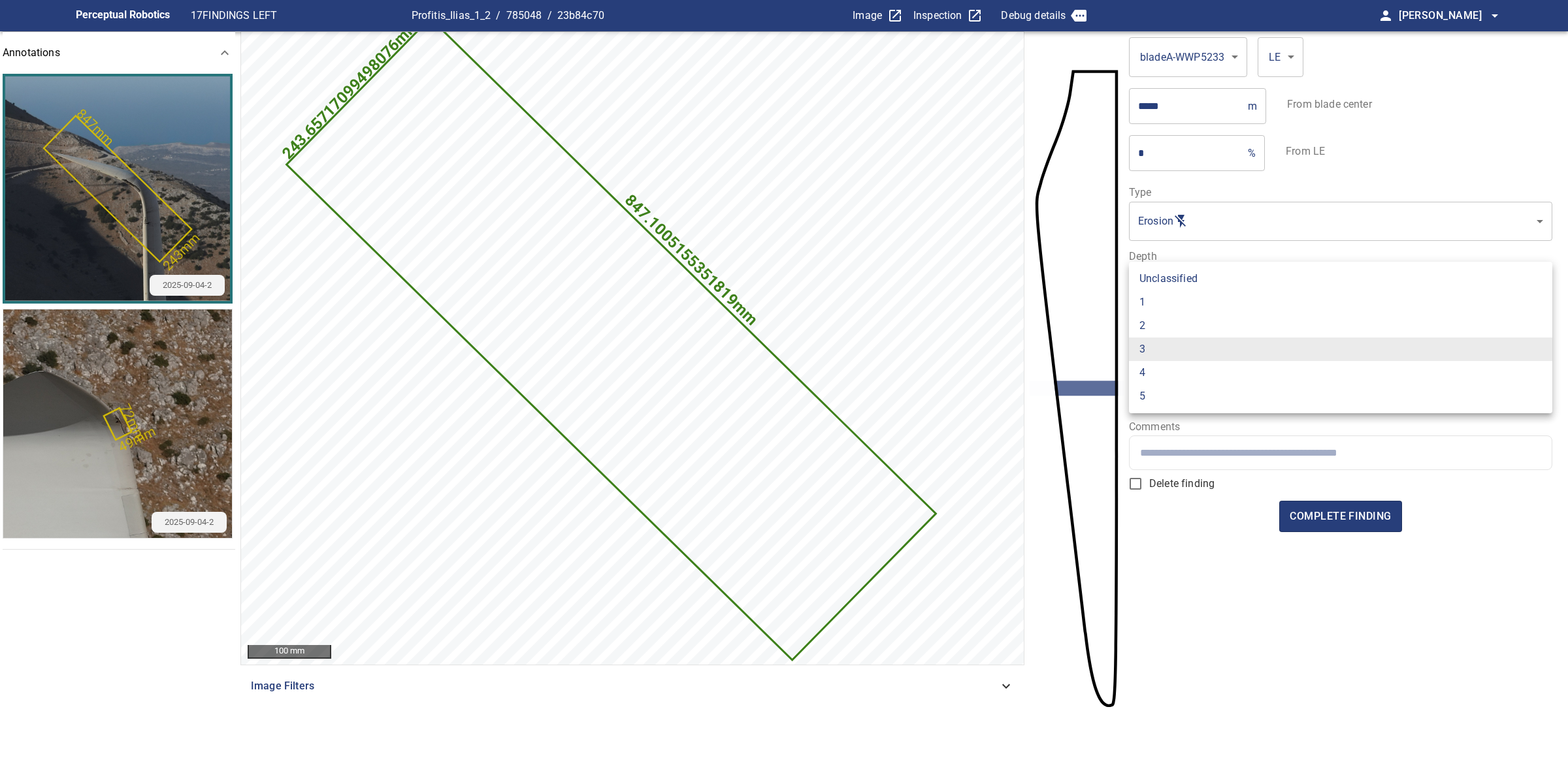
click at [1275, 354] on body "**********" at bounding box center [784, 385] width 1568 height 771
click at [1209, 331] on li "2" at bounding box center [1340, 326] width 423 height 24
type input "*"
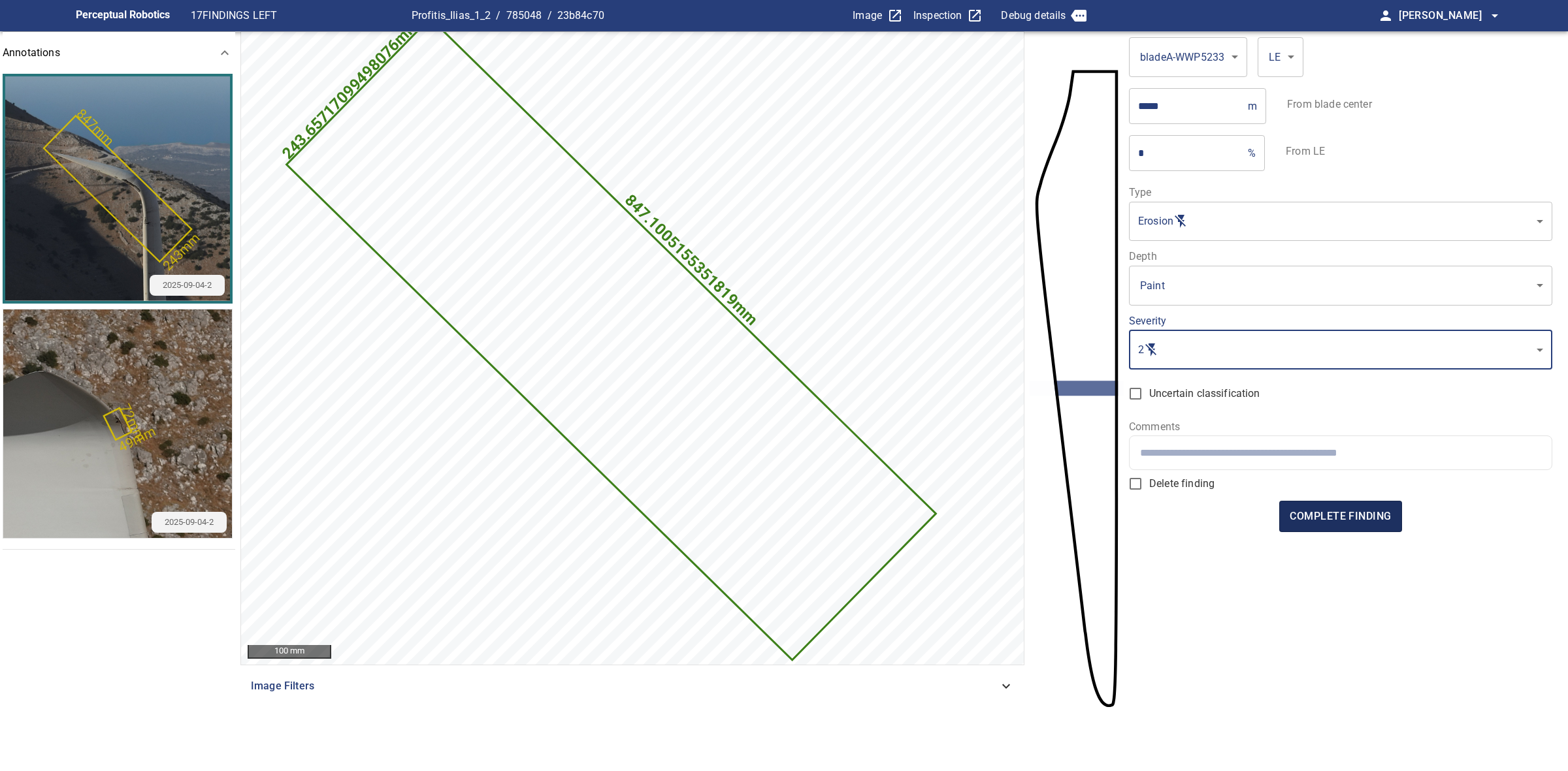
click at [1315, 513] on span "complete finding" at bounding box center [1340, 517] width 101 height 19
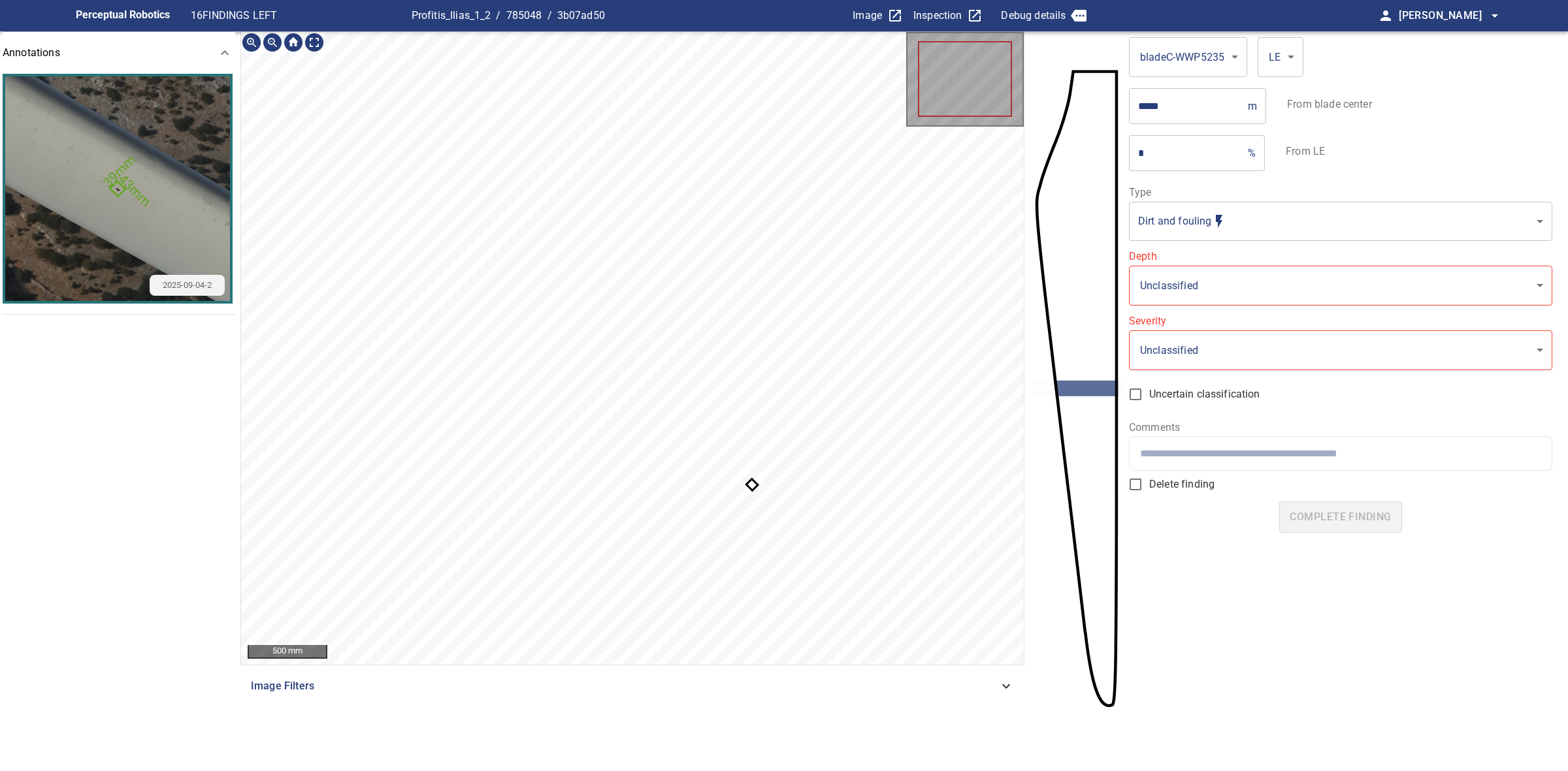
click at [752, 480] on icon at bounding box center [752, 485] width 9 height 9
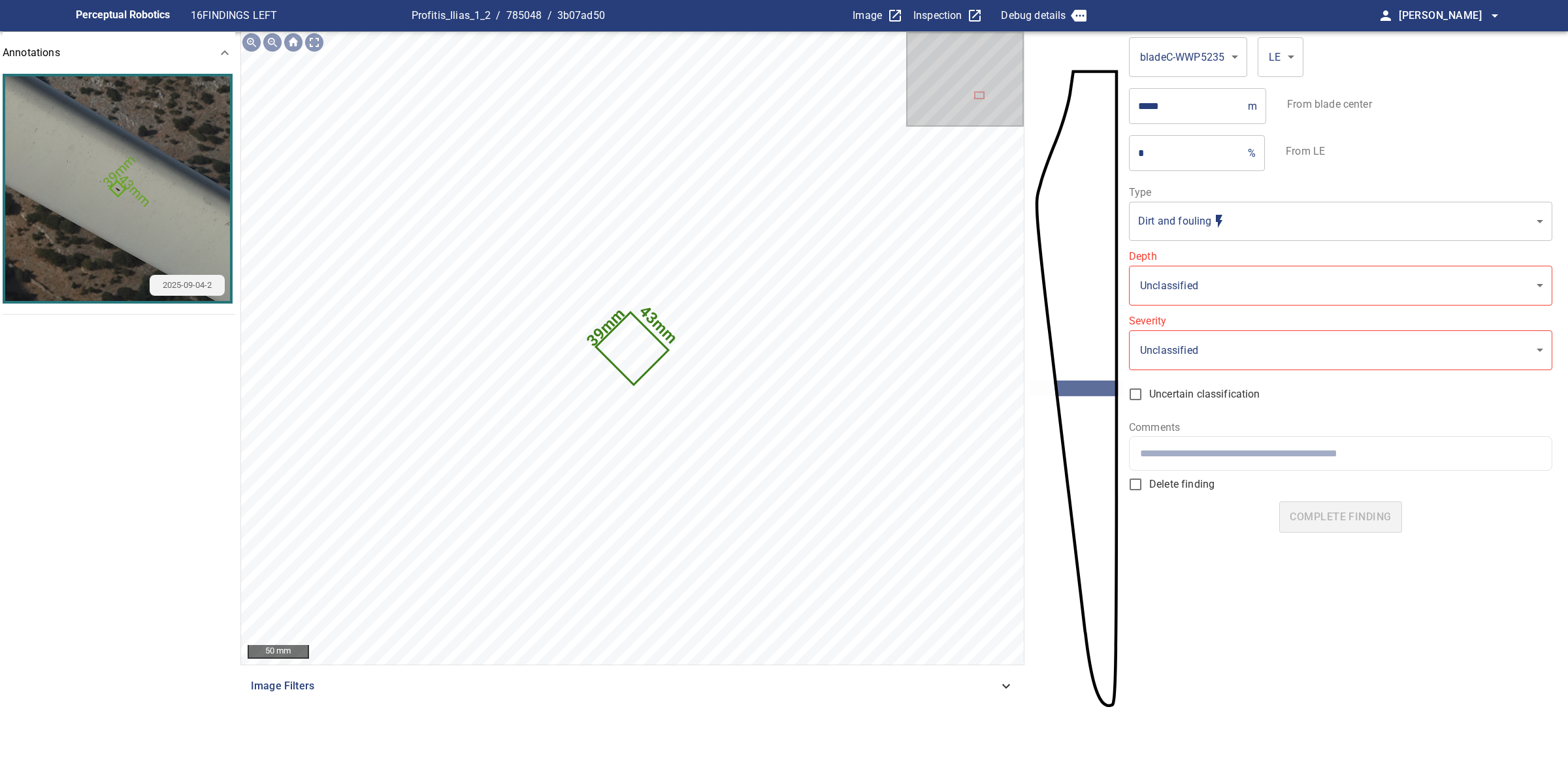
click at [1194, 232] on body "**********" at bounding box center [784, 385] width 1568 height 771
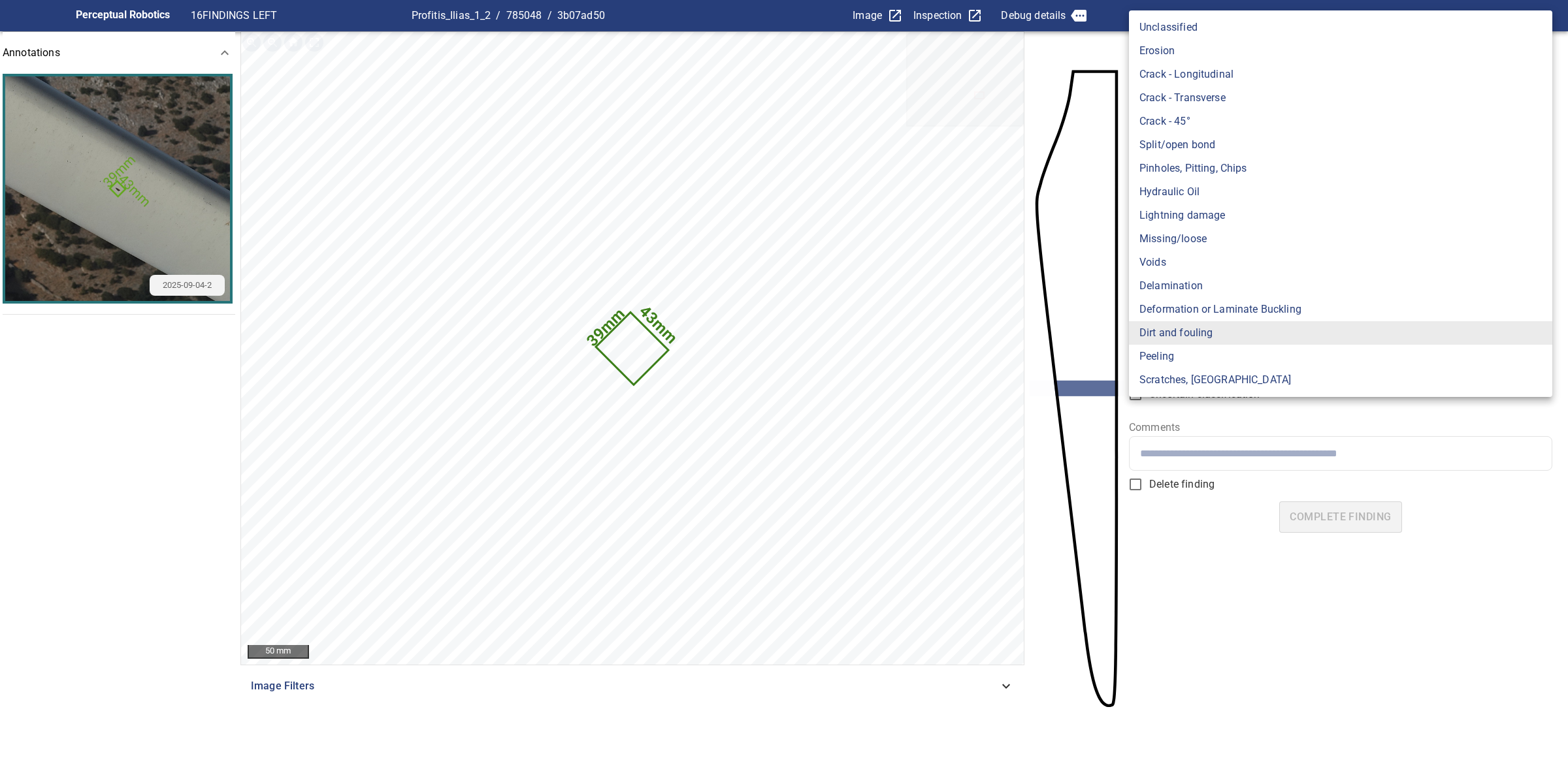
click at [1182, 266] on li "Voids" at bounding box center [1340, 262] width 423 height 24
type input "*****"
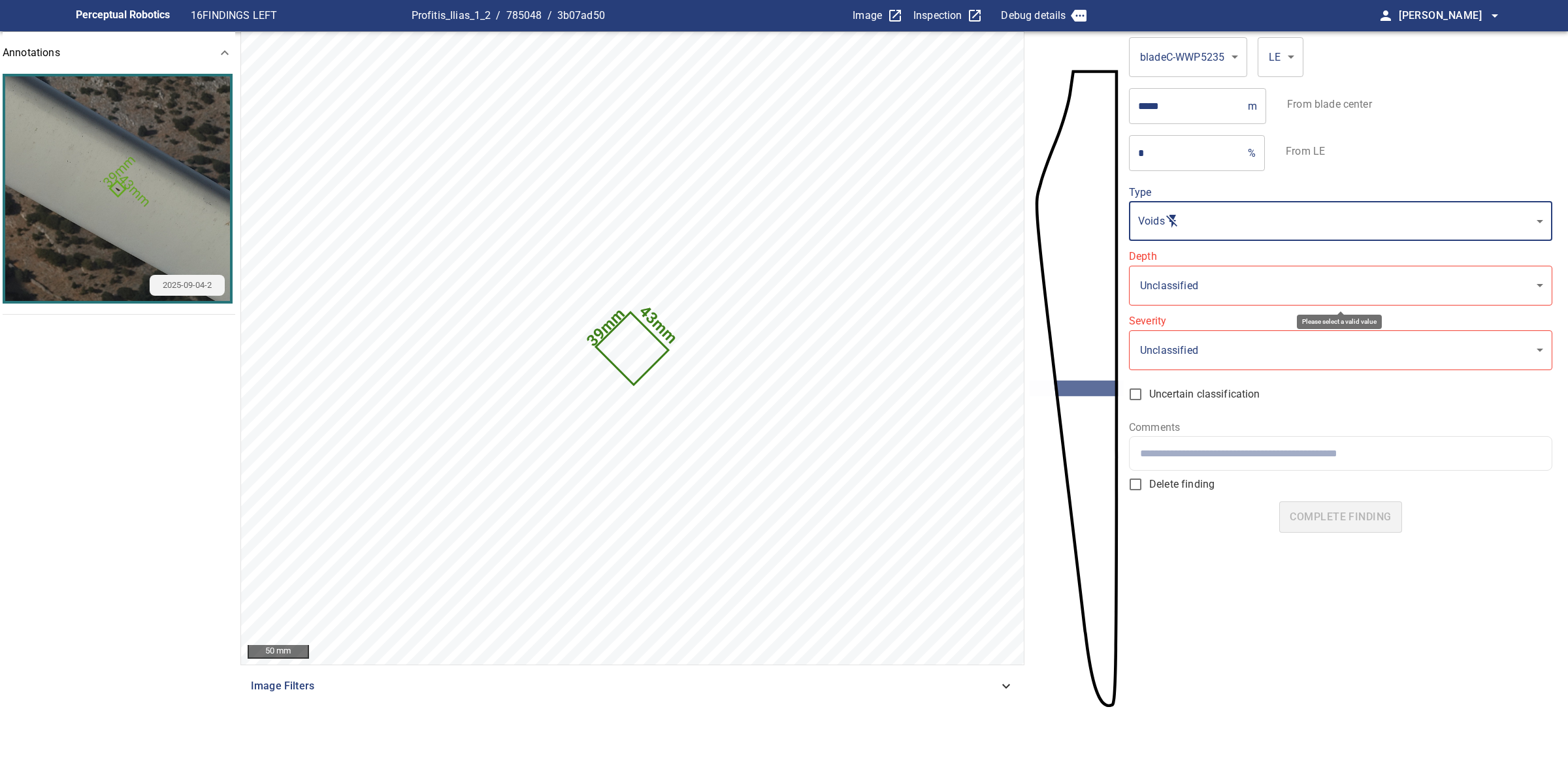
click at [1171, 292] on body "**********" at bounding box center [784, 385] width 1568 height 771
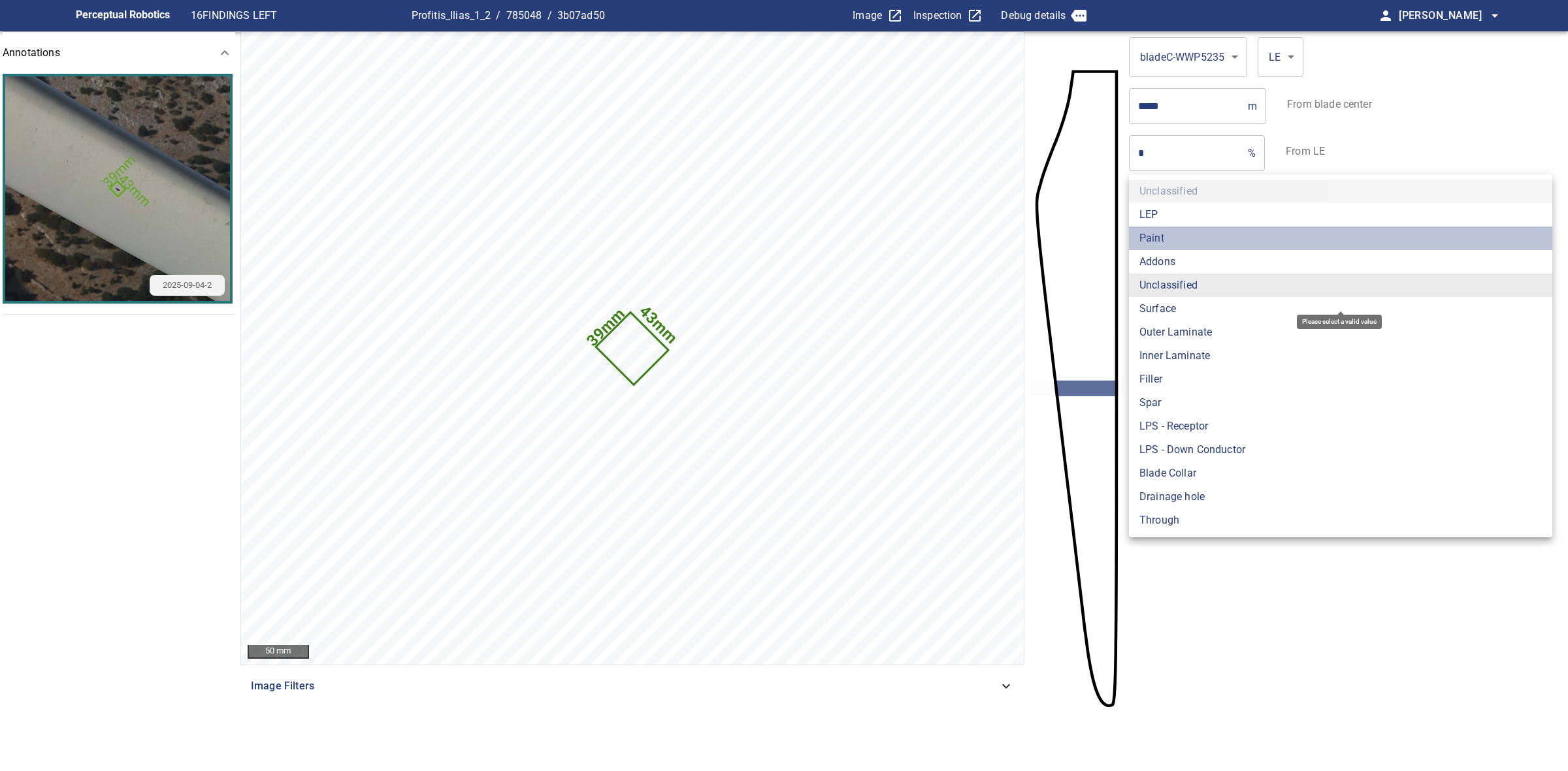
click at [1174, 236] on li "Paint" at bounding box center [1340, 238] width 423 height 24
type input "*****"
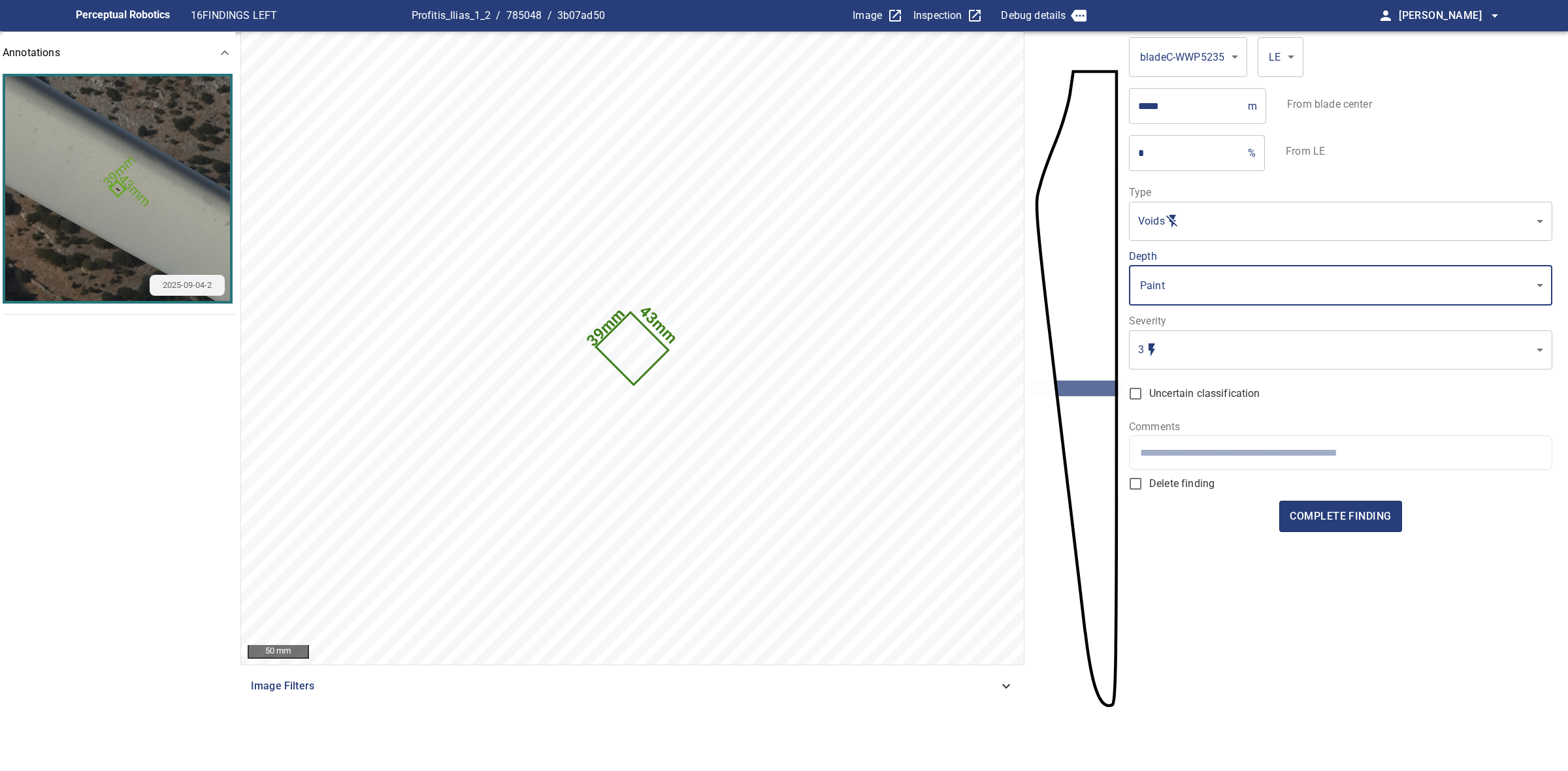
click at [1170, 338] on body "**********" at bounding box center [784, 385] width 1568 height 771
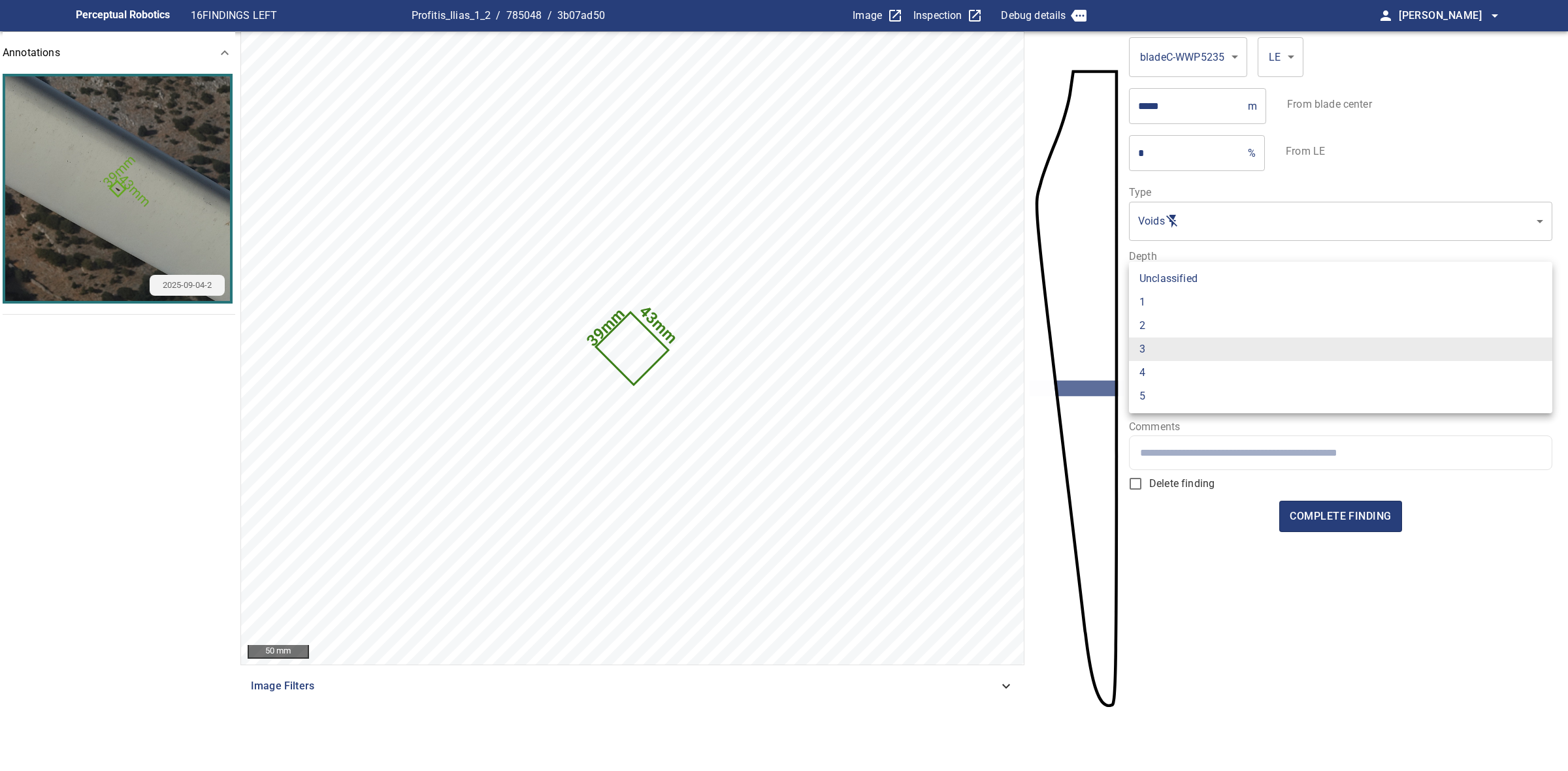
click at [1163, 304] on li "1" at bounding box center [1340, 302] width 423 height 24
type input "*"
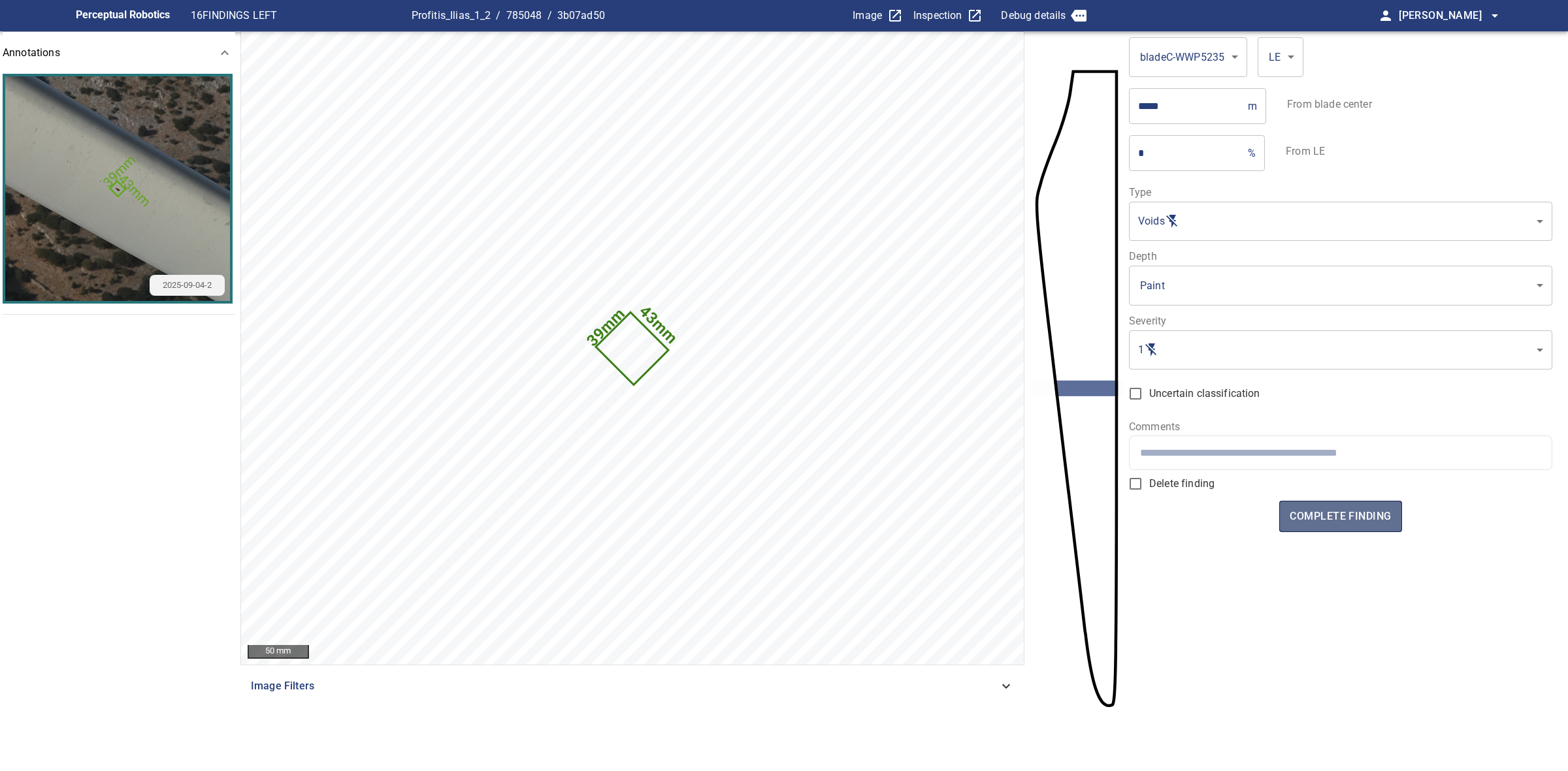
click at [1308, 508] on span "complete finding" at bounding box center [1340, 517] width 101 height 19
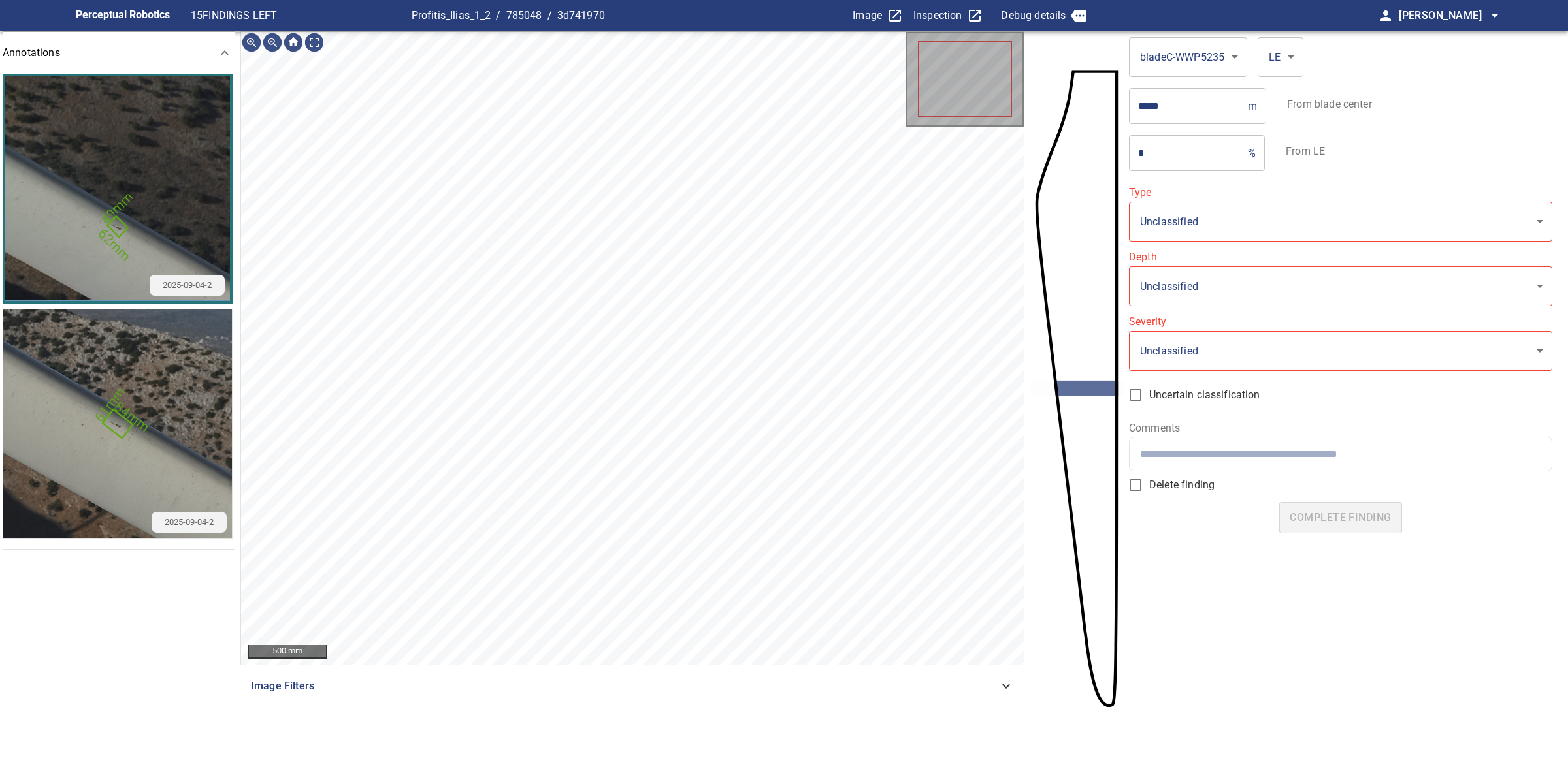
type input "**********"
click at [120, 414] on img "button" at bounding box center [117, 423] width 228 height 228
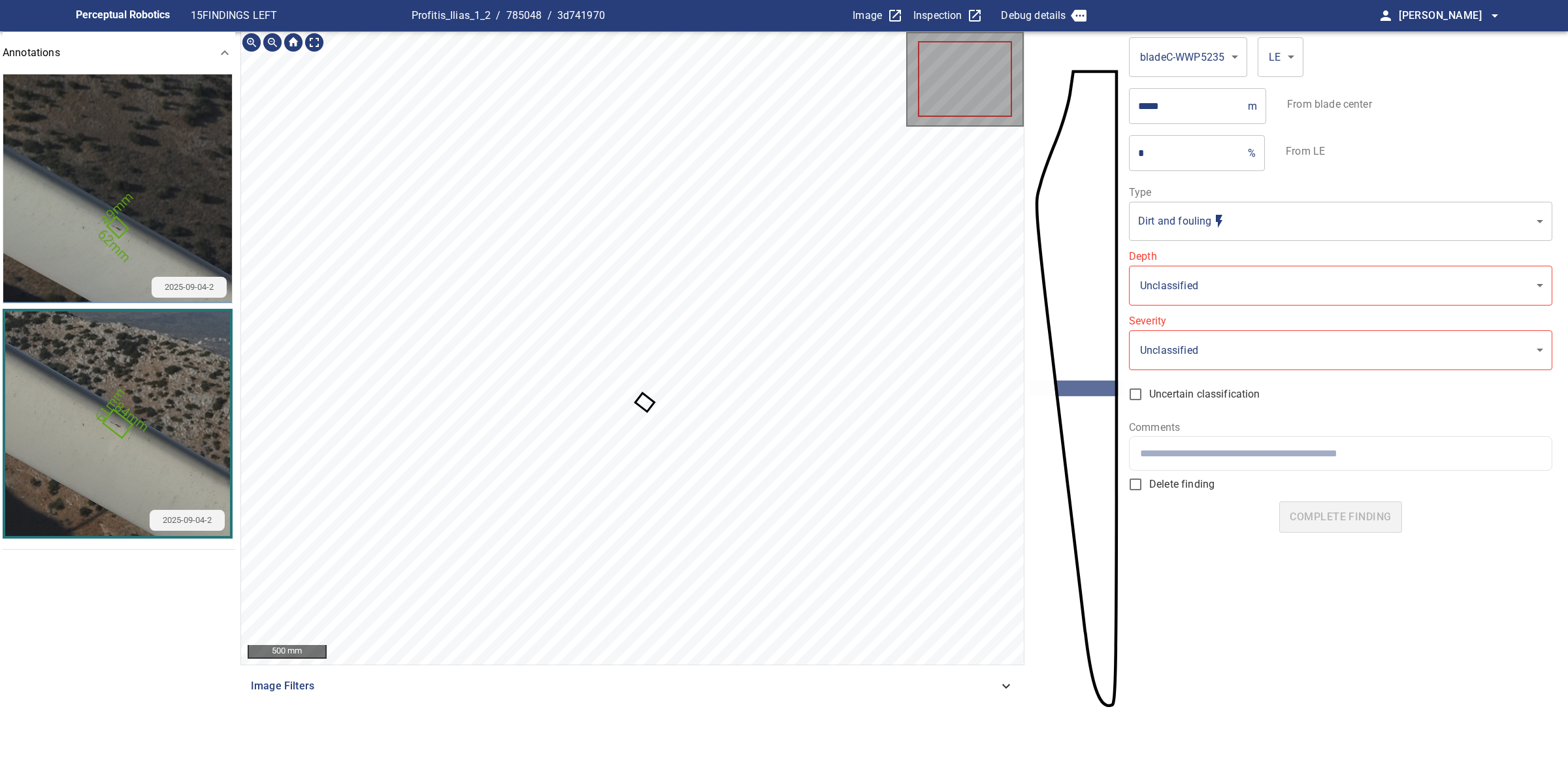
click at [644, 402] on icon at bounding box center [644, 402] width 16 height 16
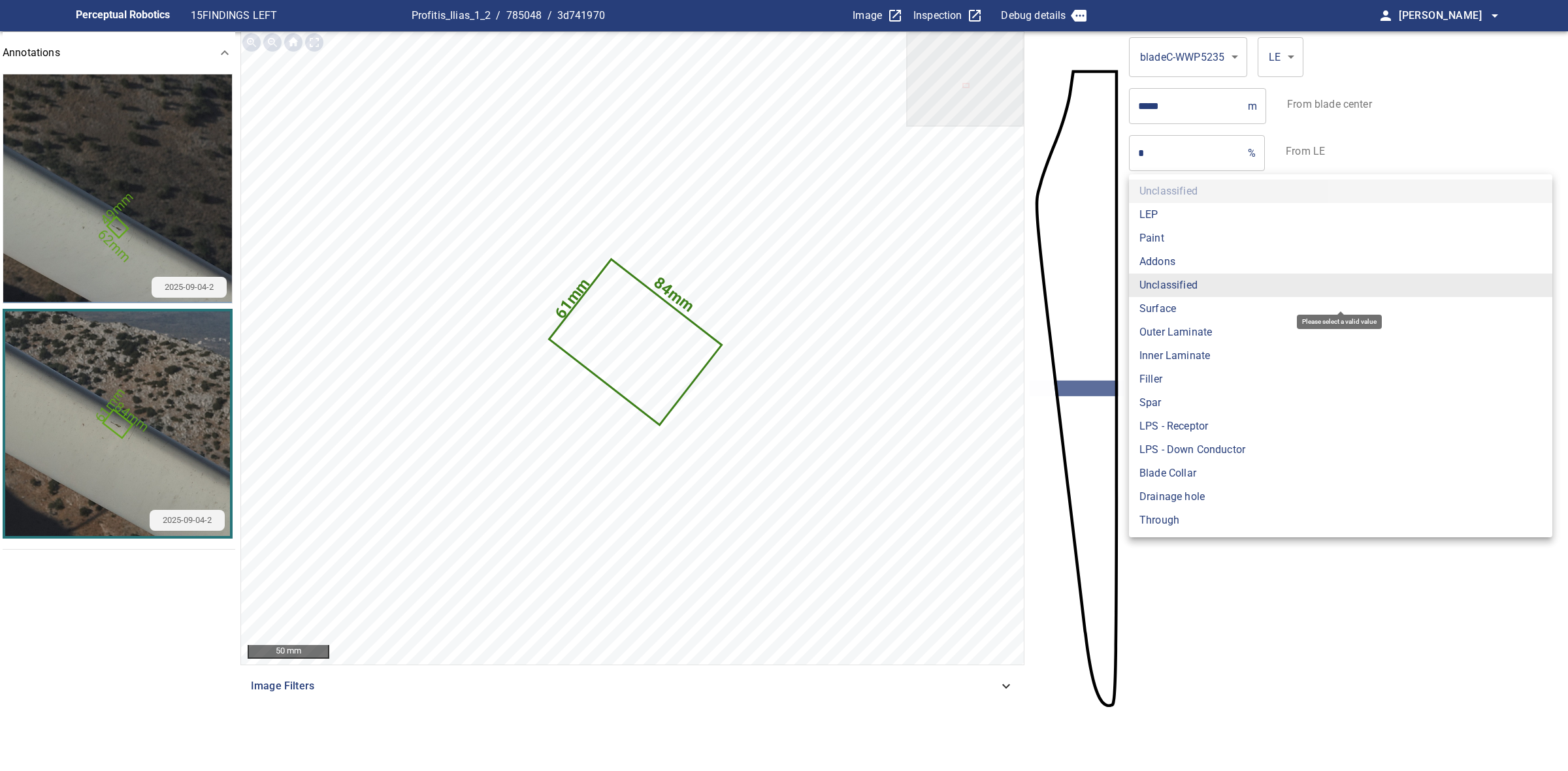
click at [1221, 276] on body "**********" at bounding box center [784, 385] width 1568 height 771
click at [1164, 311] on li "Surface" at bounding box center [1340, 309] width 423 height 24
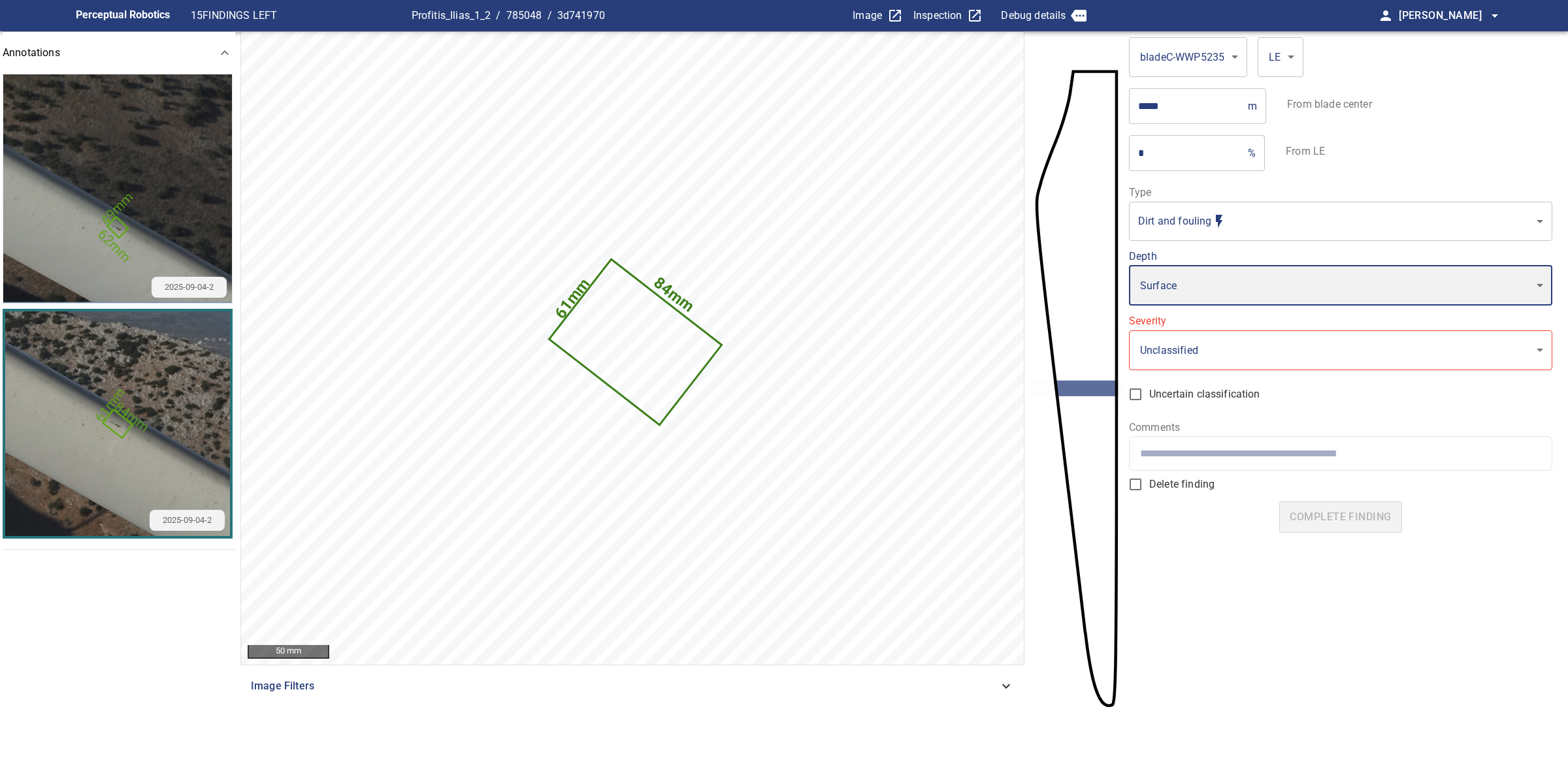
type input "*******"
type input "*"
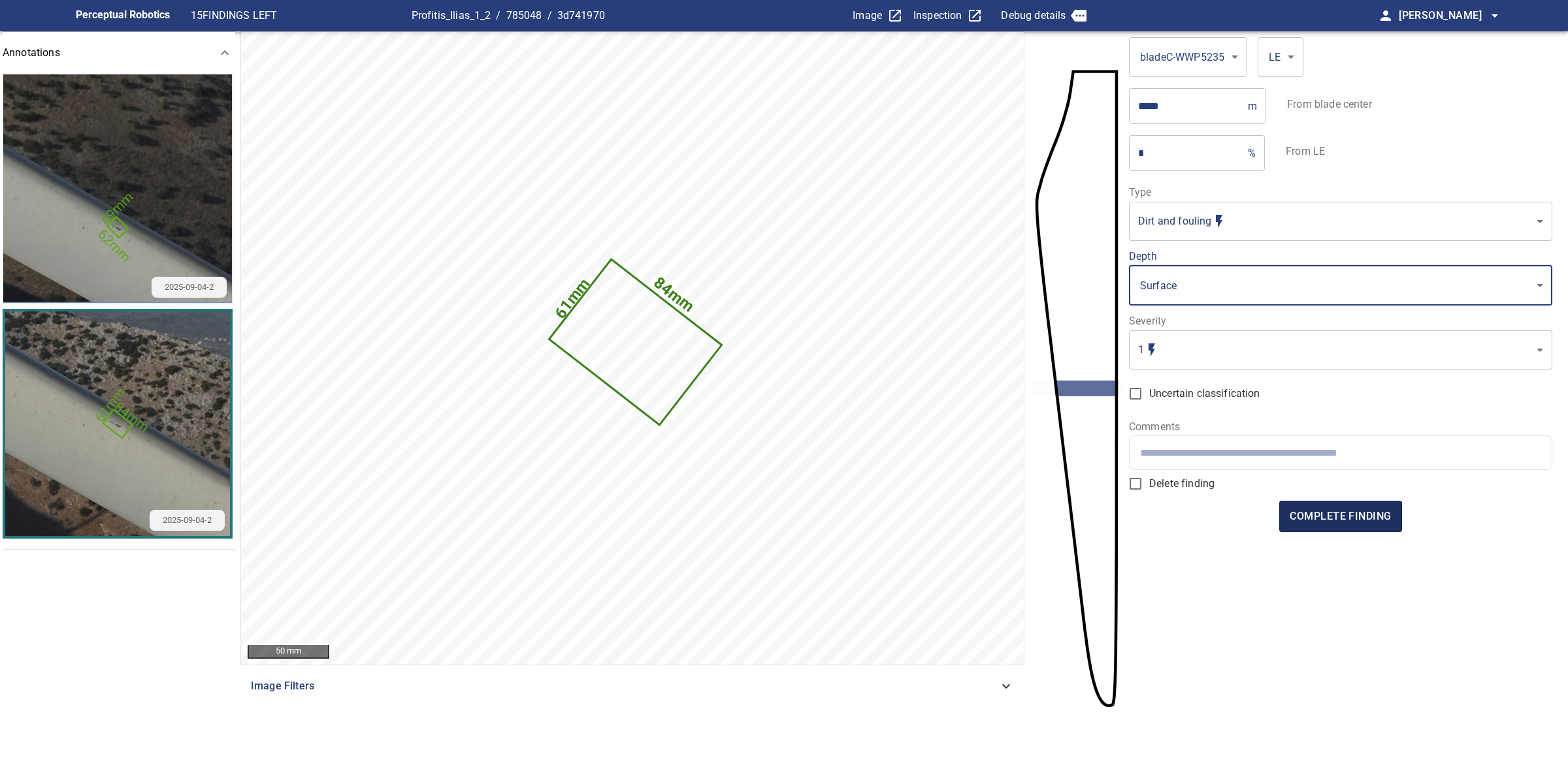
click at [1295, 510] on span "complete finding" at bounding box center [1340, 517] width 101 height 19
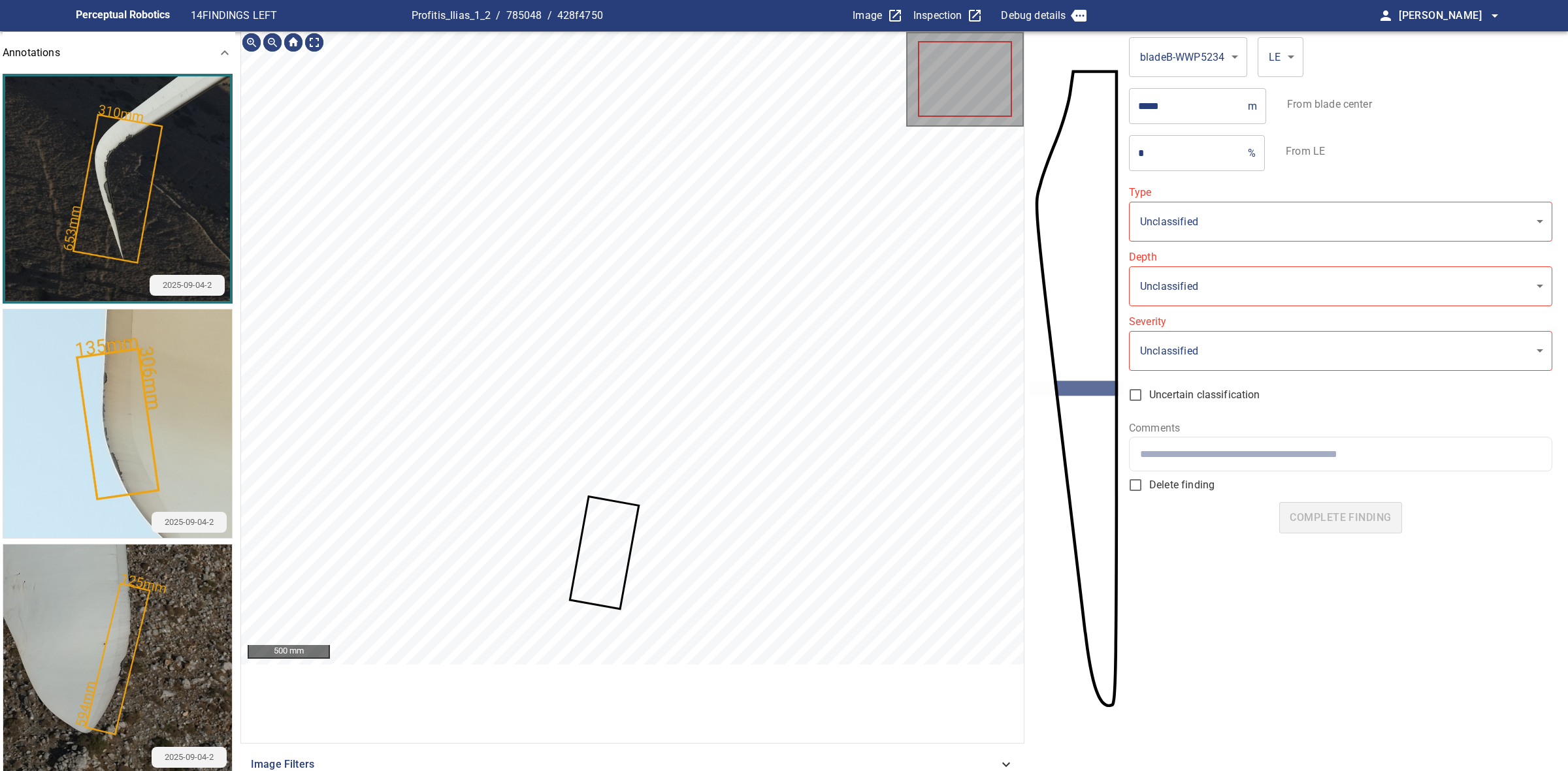
type input "*******"
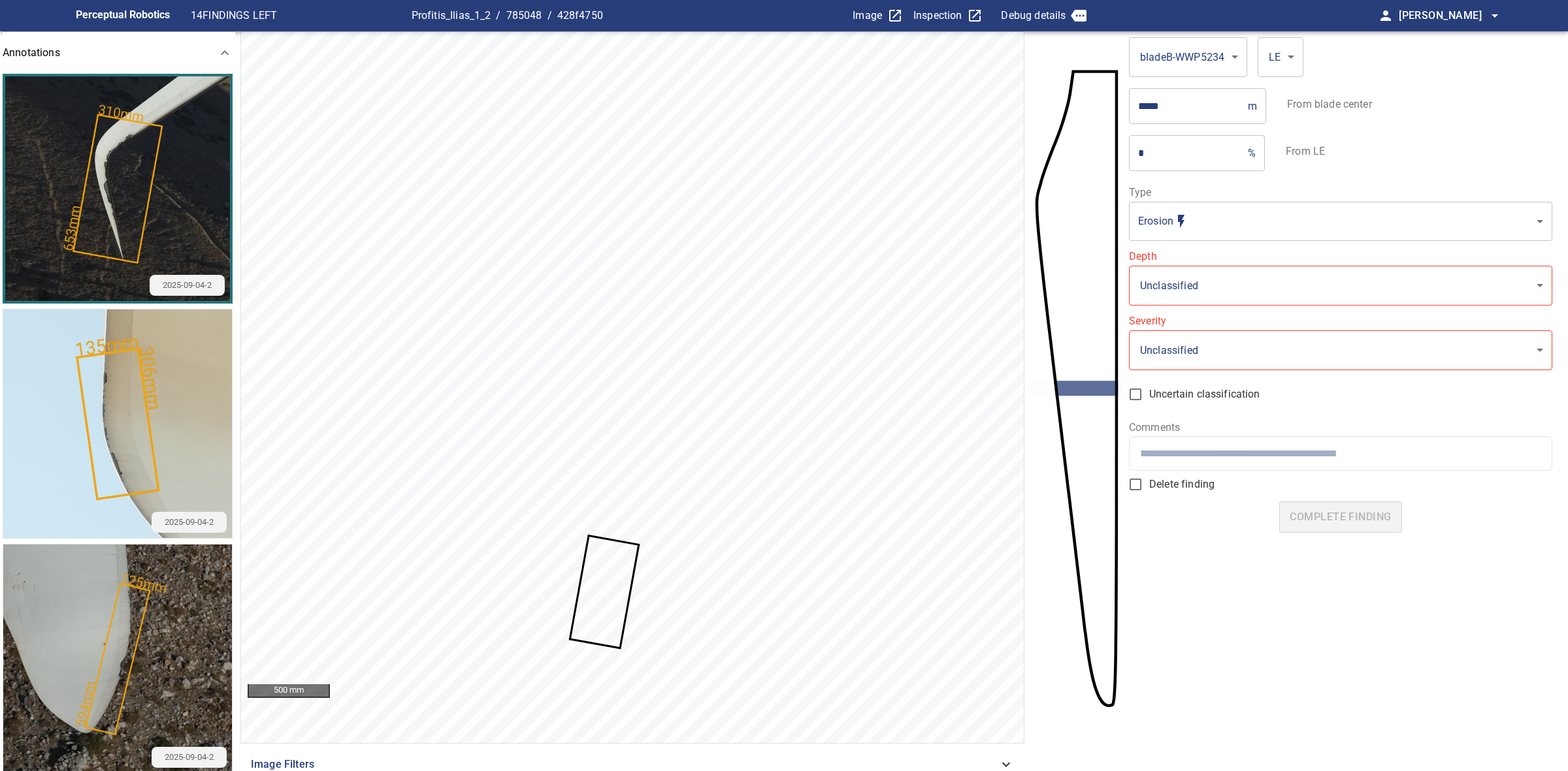
click at [605, 560] on icon at bounding box center [604, 592] width 67 height 110
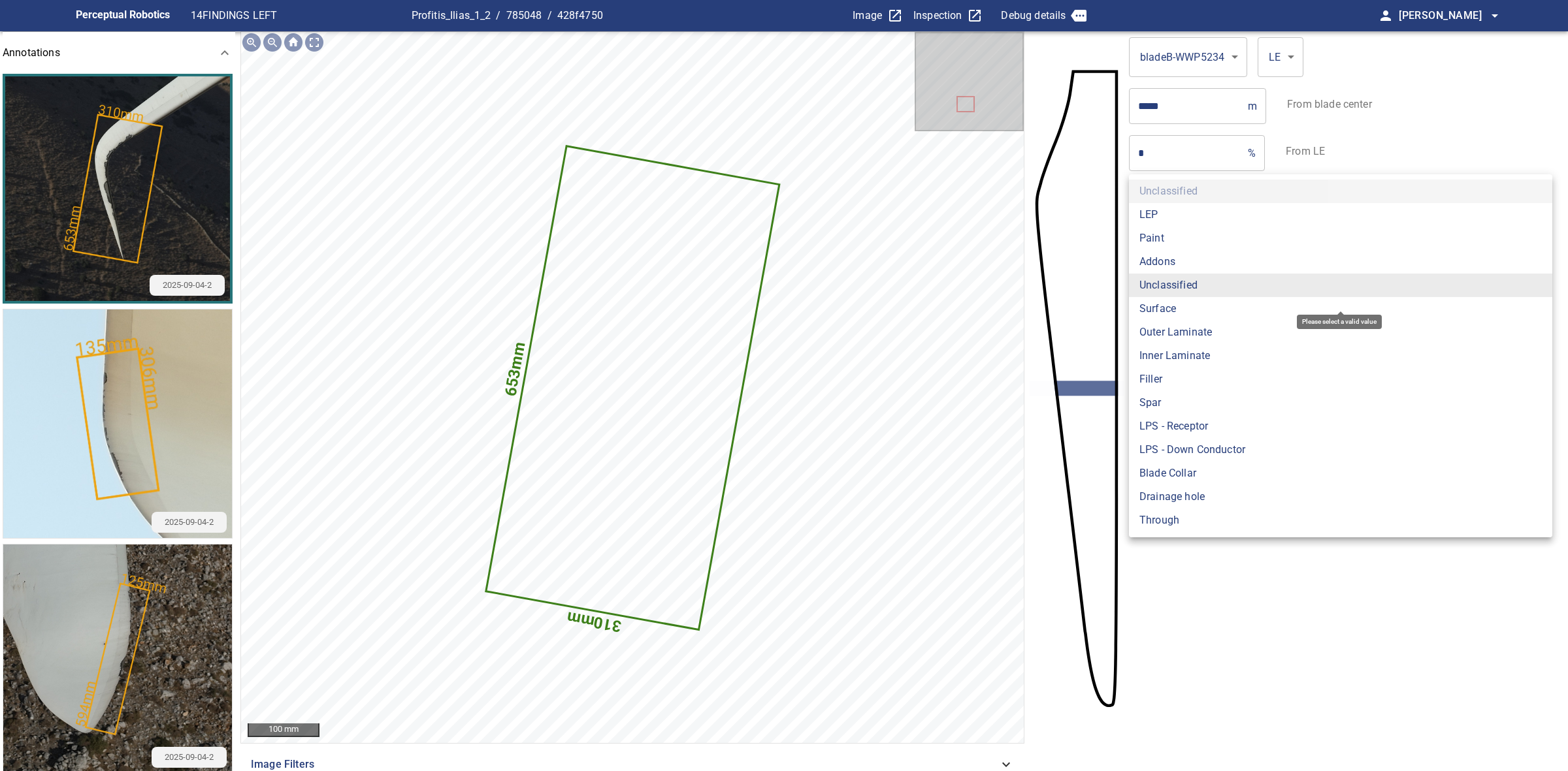
click at [1236, 279] on body "**********" at bounding box center [784, 385] width 1568 height 771
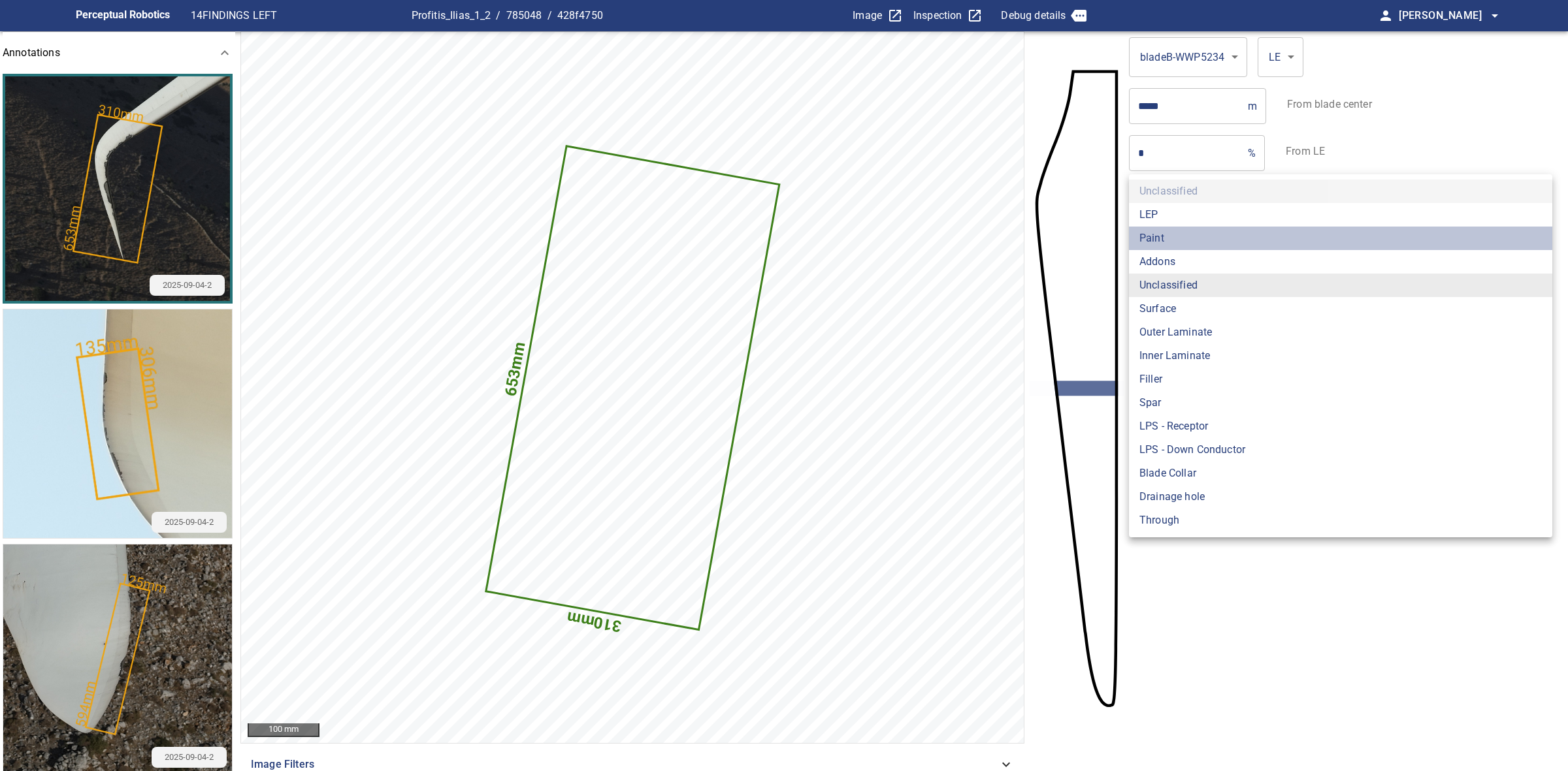
click at [1184, 242] on li "Paint" at bounding box center [1340, 238] width 423 height 24
type input "*****"
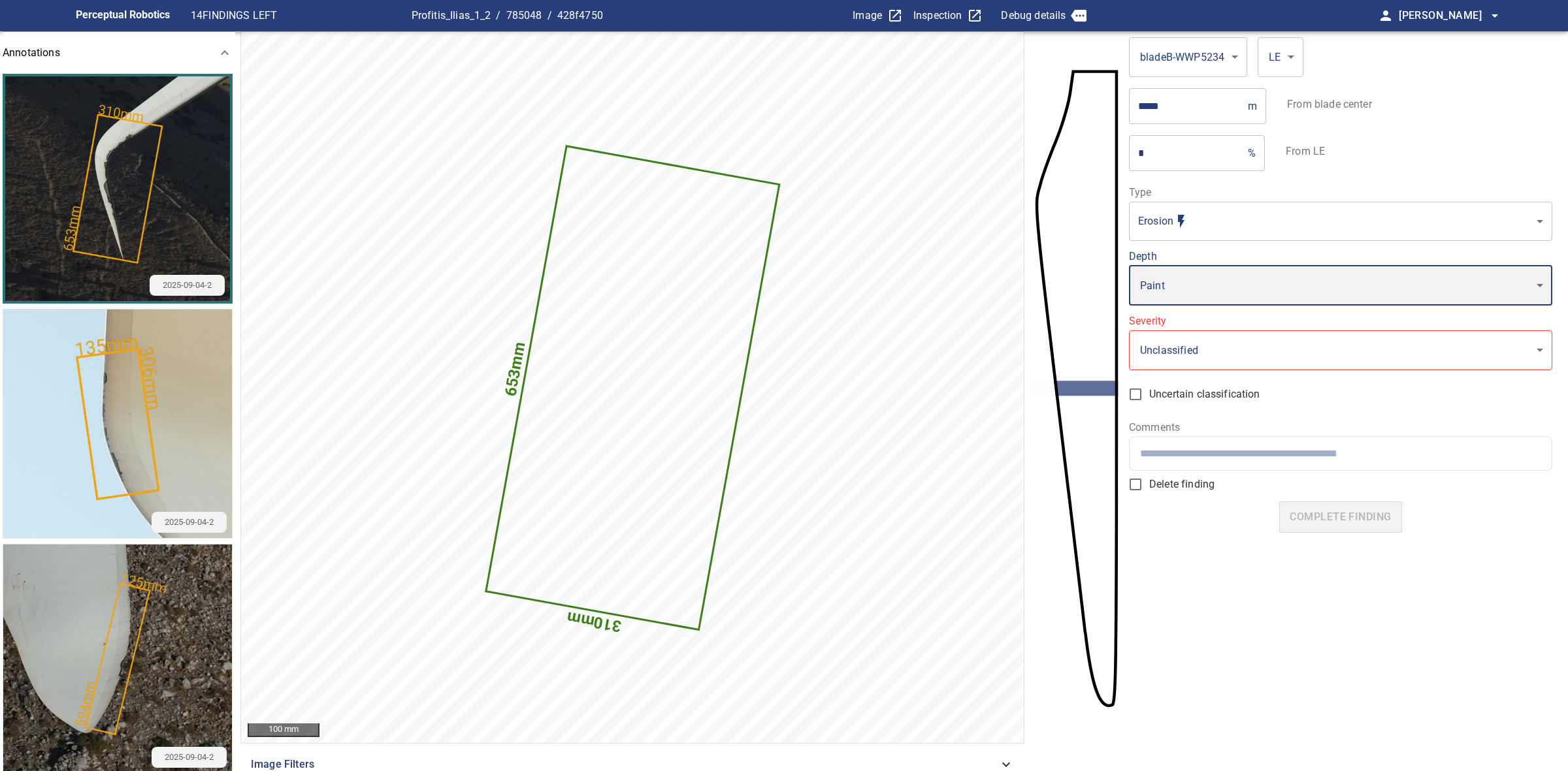
type input "*"
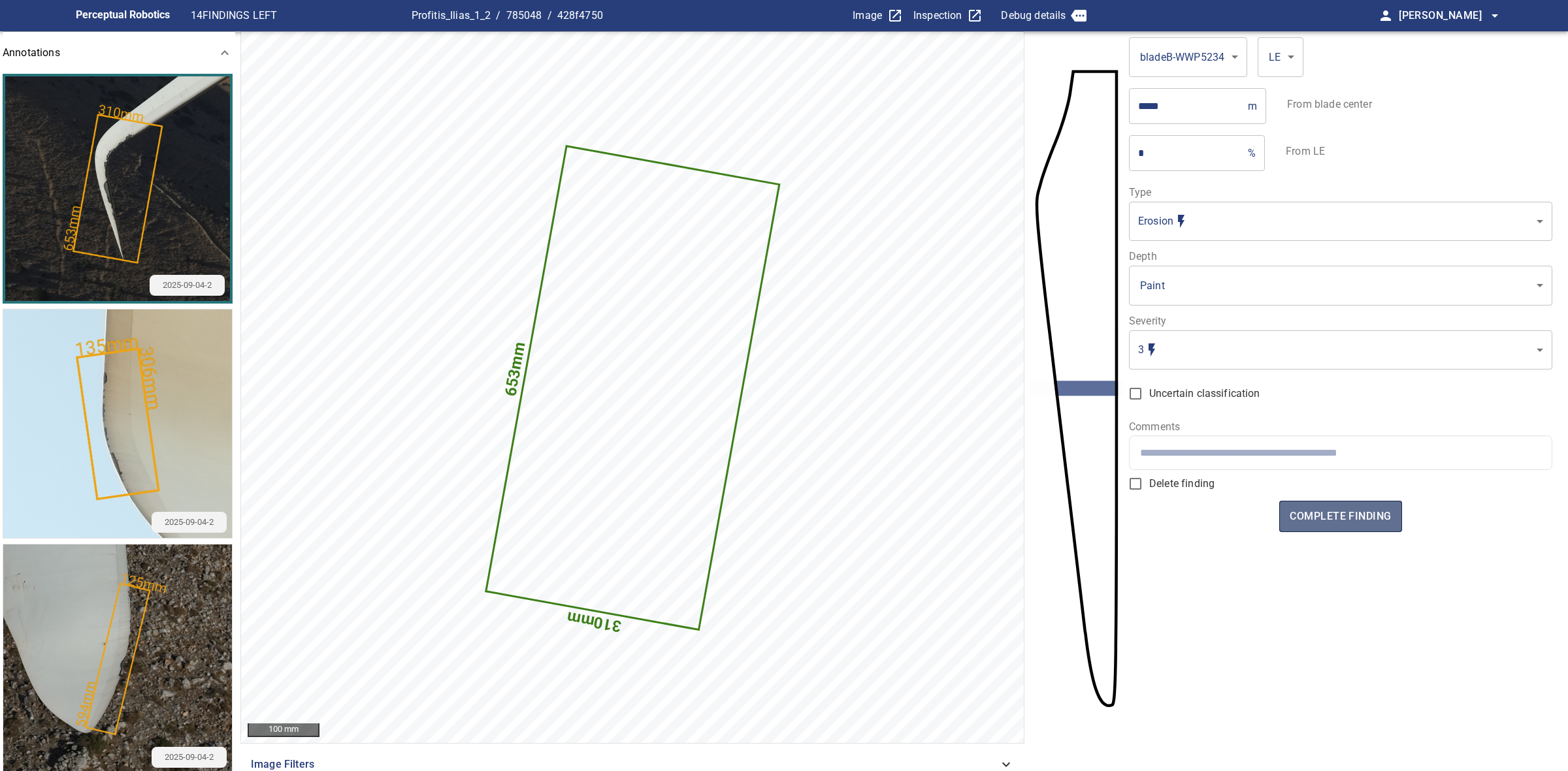
click at [1303, 511] on span "complete finding" at bounding box center [1340, 517] width 101 height 19
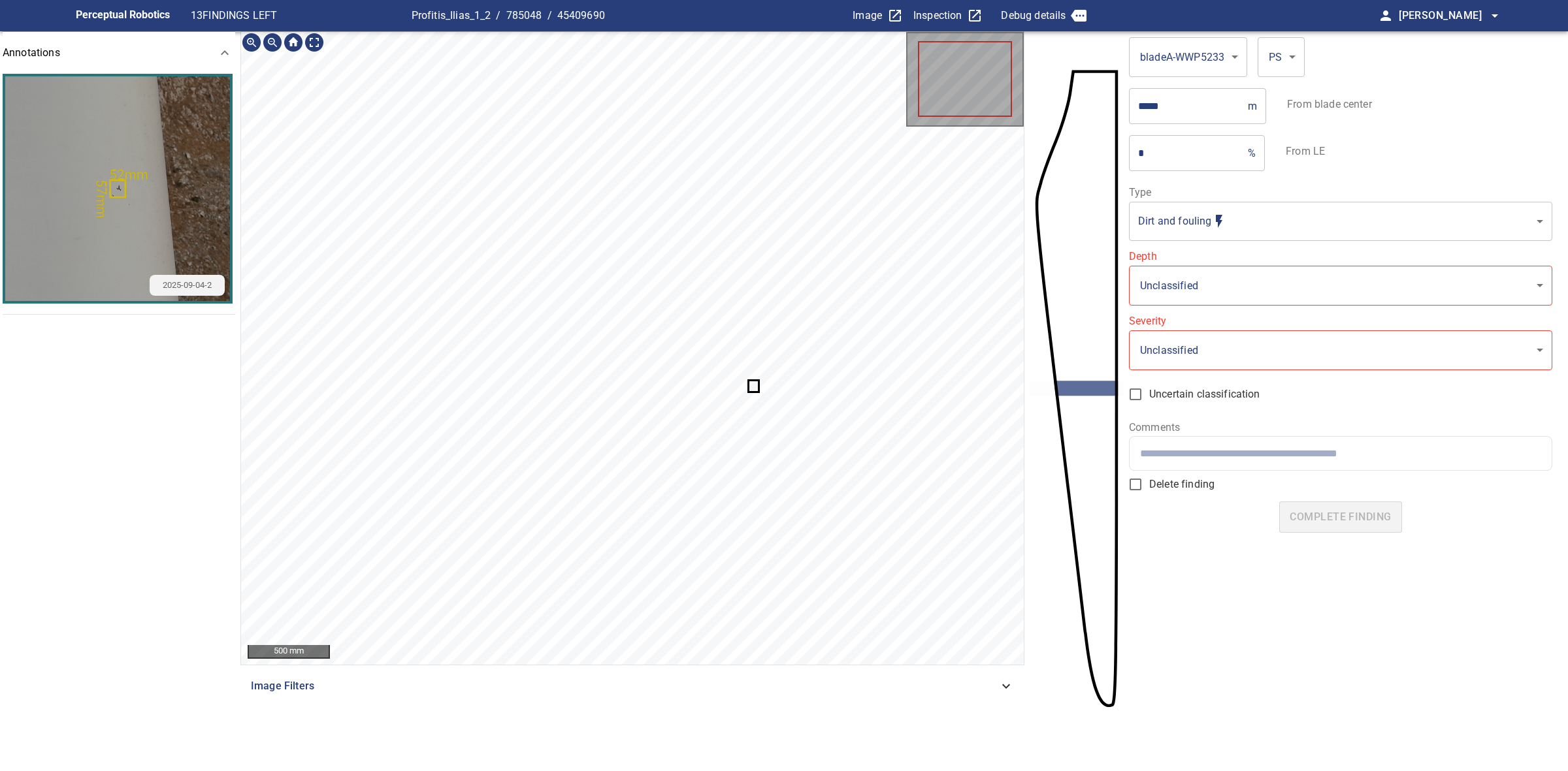
click at [751, 382] on icon at bounding box center [753, 387] width 9 height 10
click at [637, 344] on icon at bounding box center [631, 349] width 63 height 71
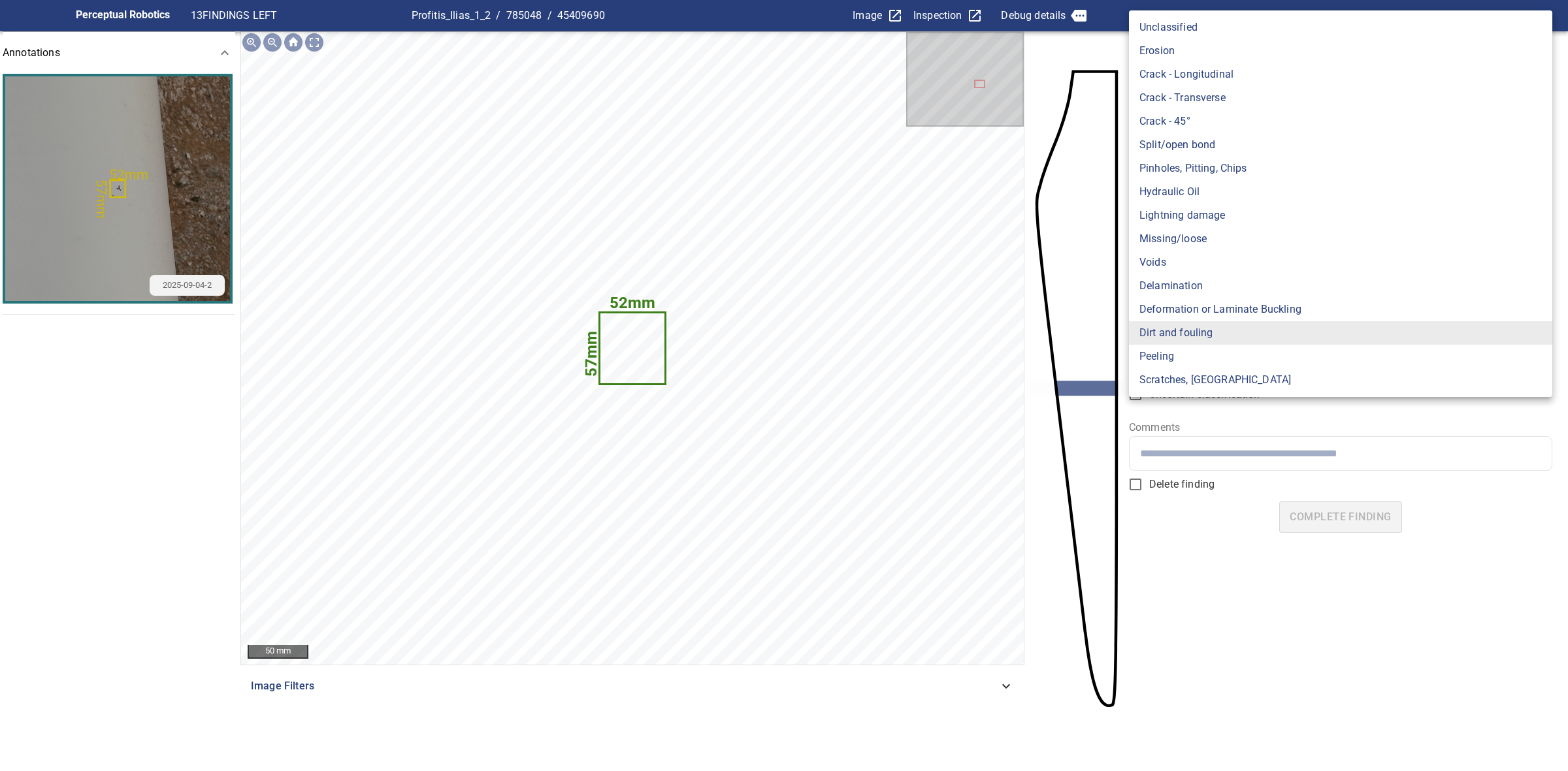
click at [1221, 236] on body "**********" at bounding box center [784, 385] width 1568 height 771
click at [1196, 258] on li "Voids" at bounding box center [1340, 262] width 423 height 24
type input "*****"
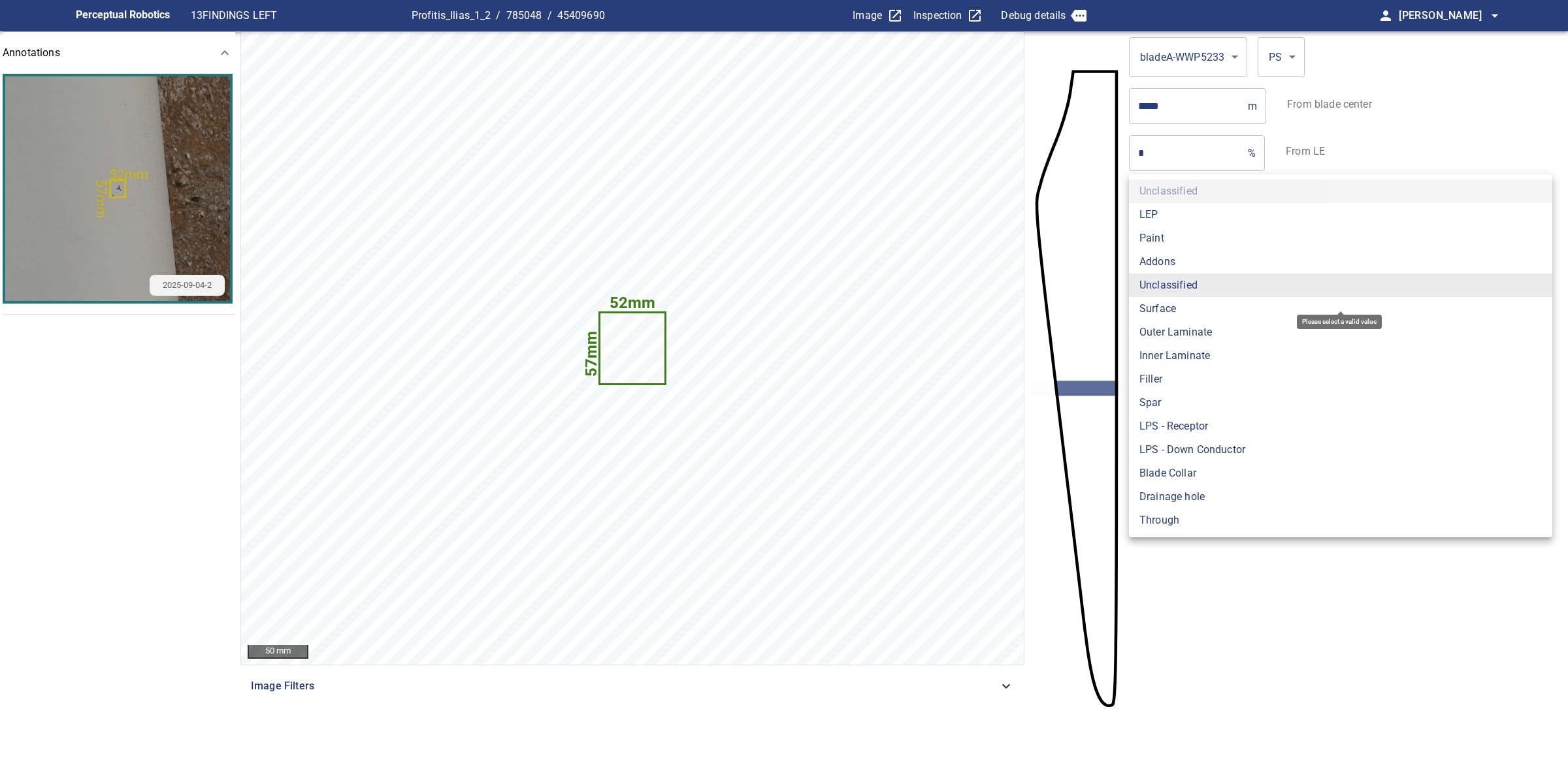
click at [1171, 301] on body "**********" at bounding box center [784, 385] width 1568 height 771
click at [1170, 238] on li "Paint" at bounding box center [1340, 238] width 423 height 24
type input "*****"
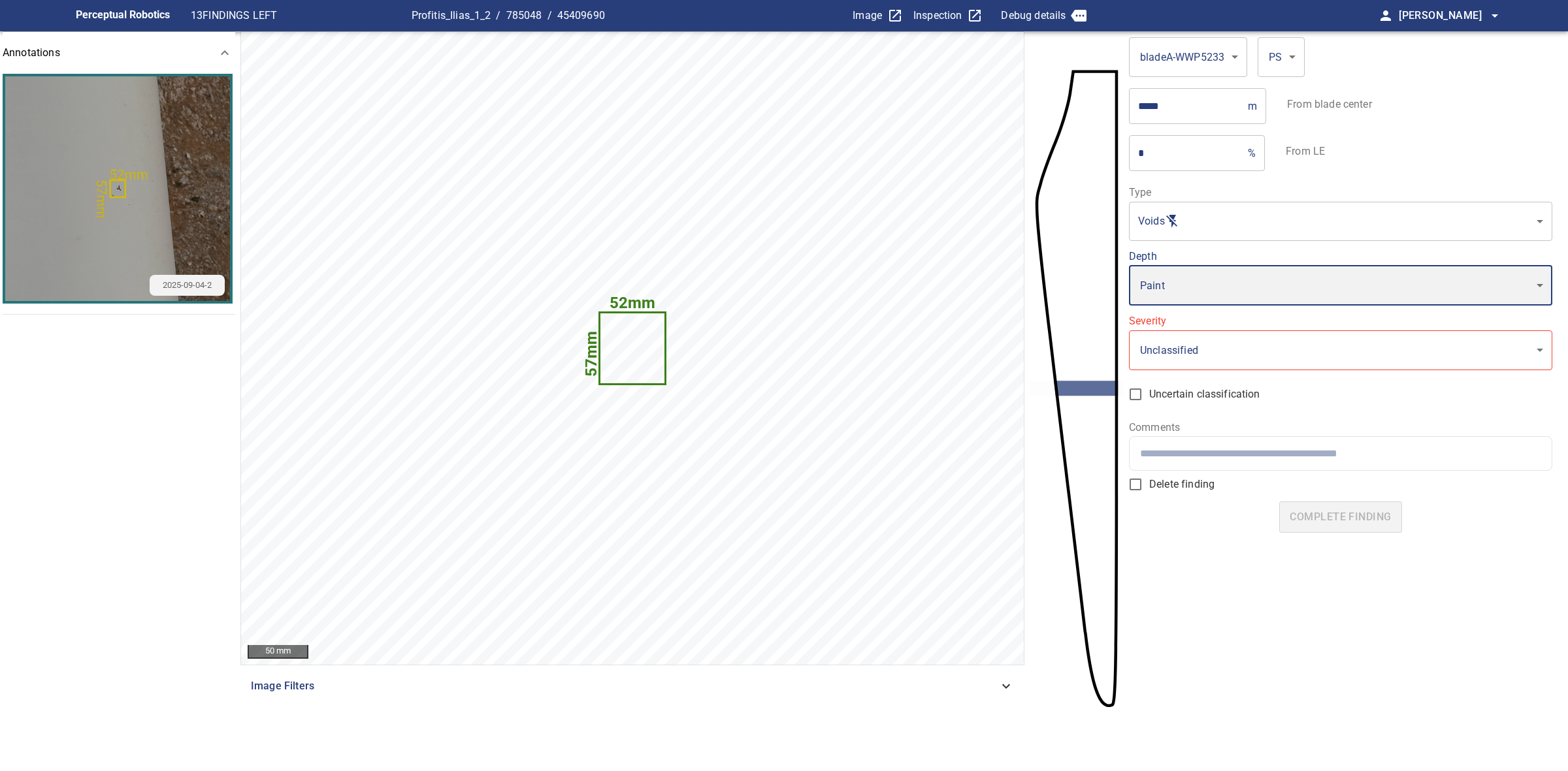
type input "*"
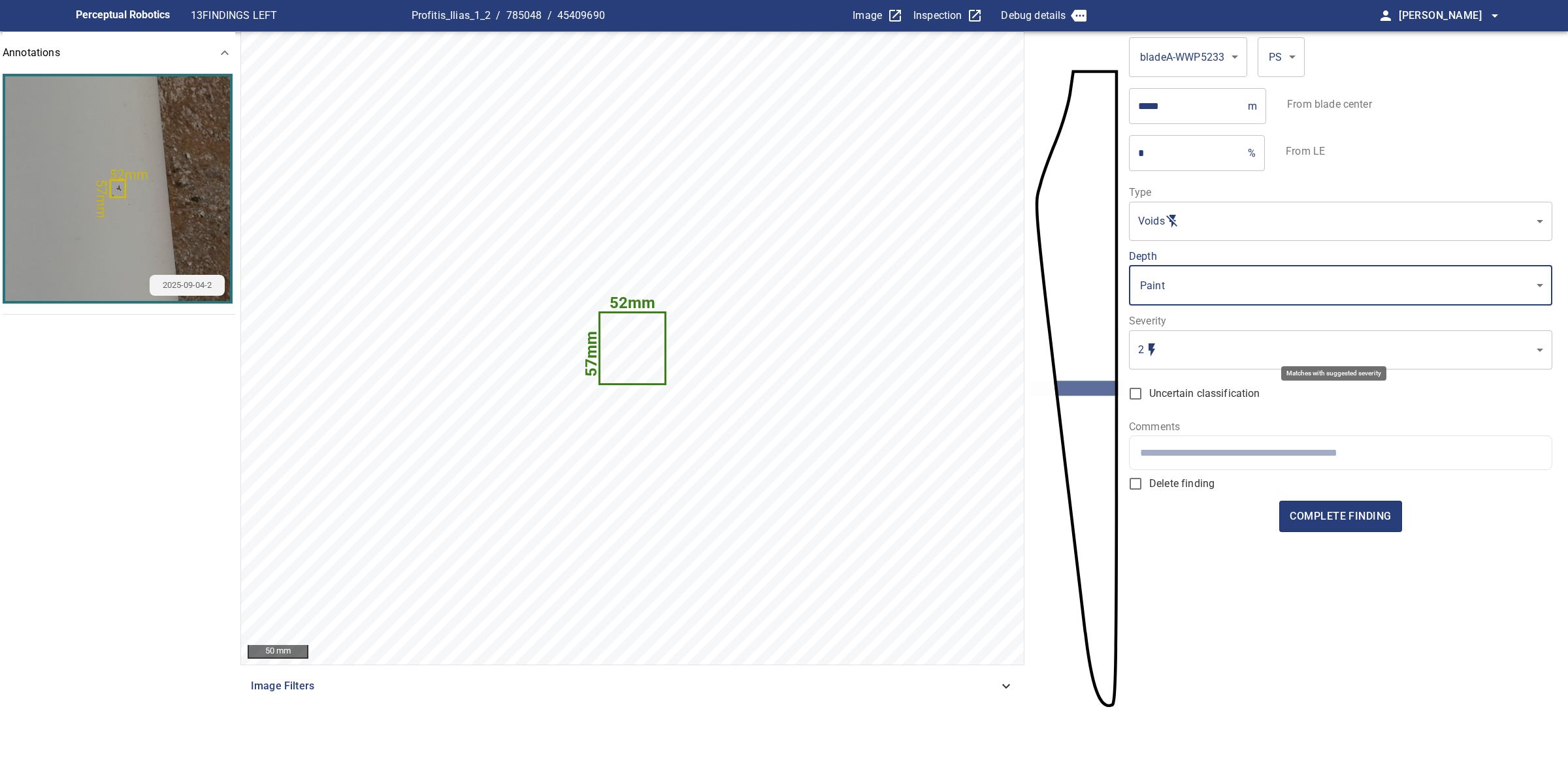
click at [1180, 341] on body "**********" at bounding box center [784, 385] width 1568 height 771
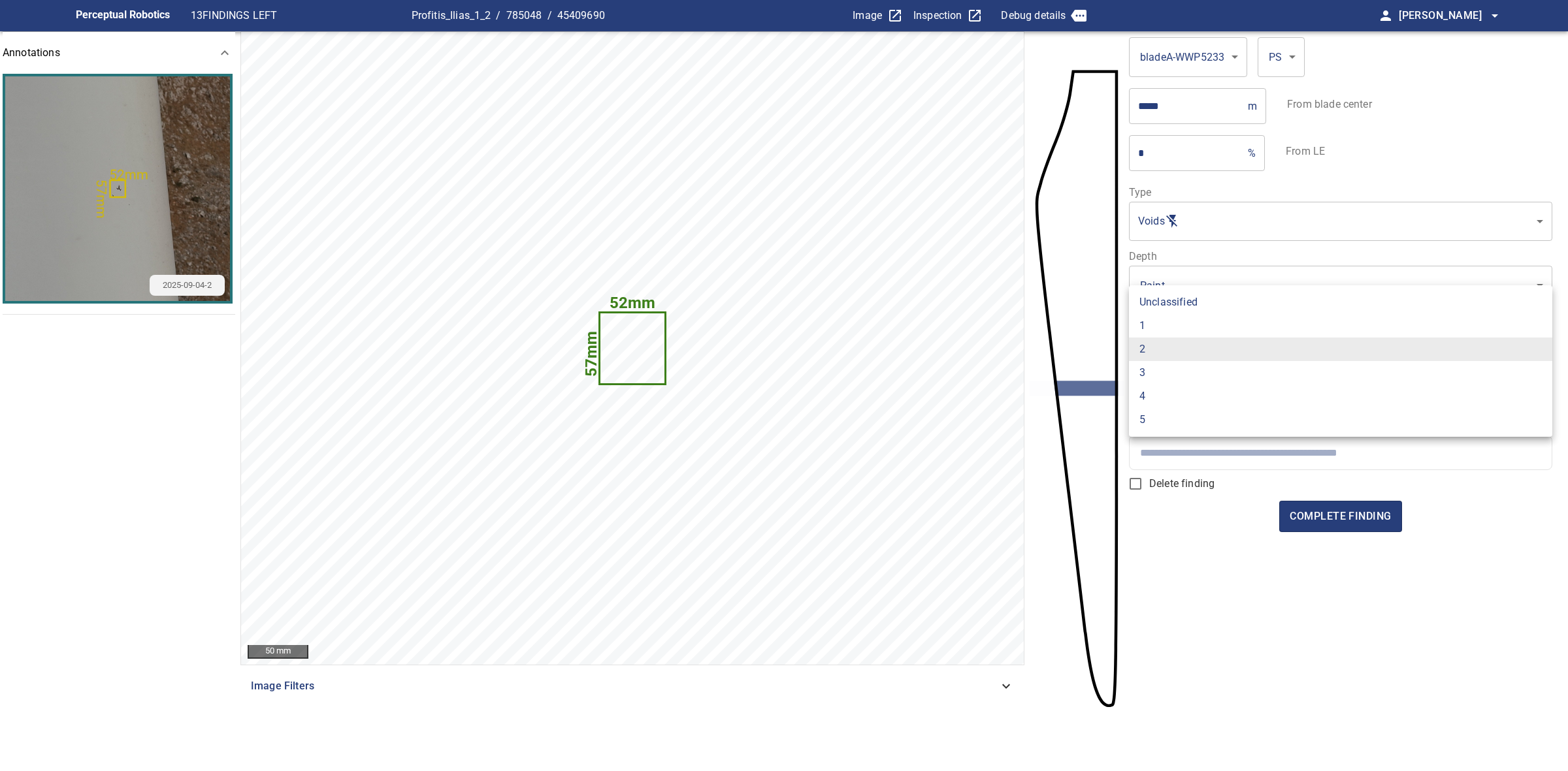
click at [1244, 518] on div at bounding box center [784, 385] width 1568 height 771
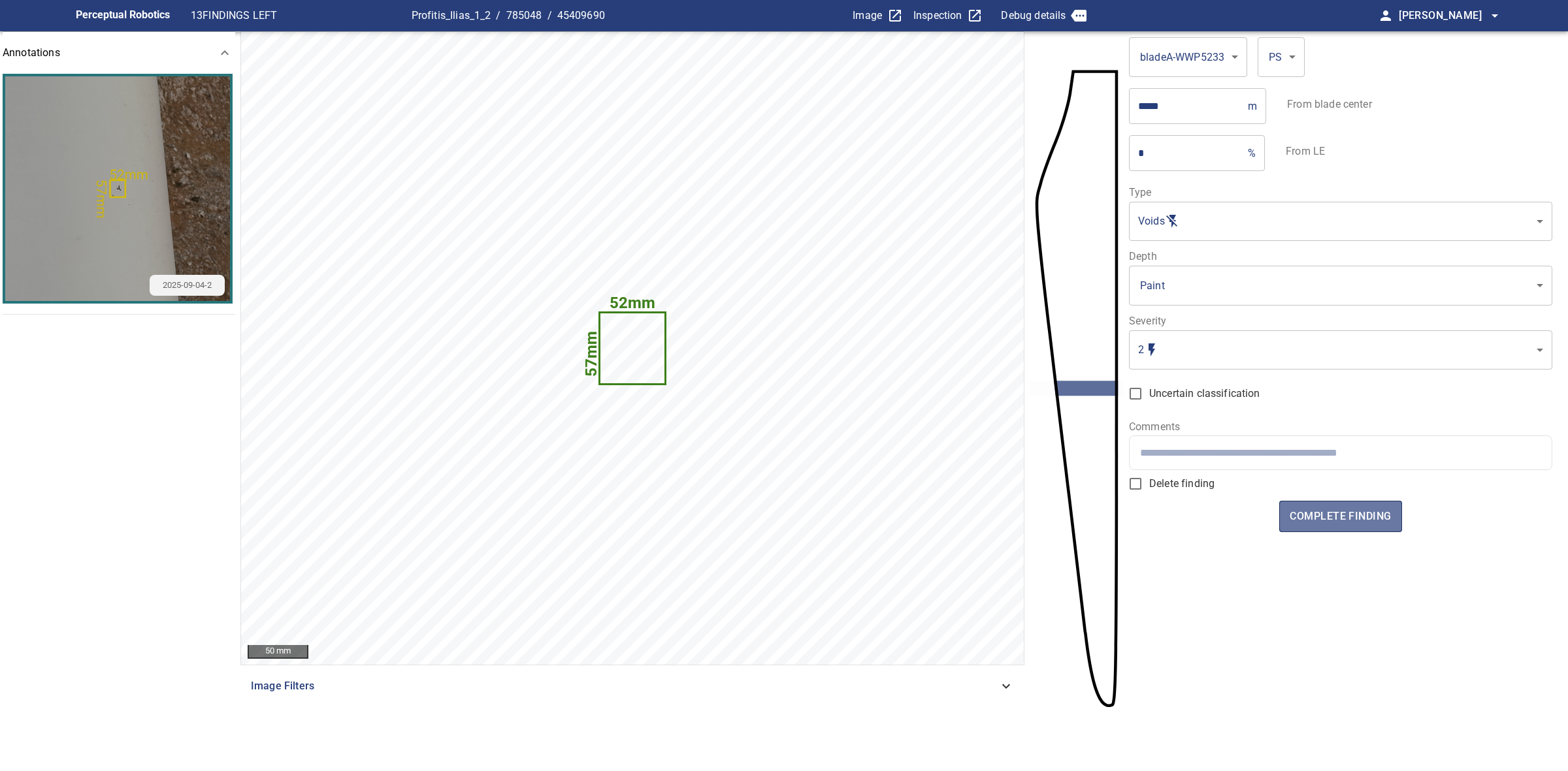
click at [1300, 519] on span "complete finding" at bounding box center [1340, 517] width 101 height 19
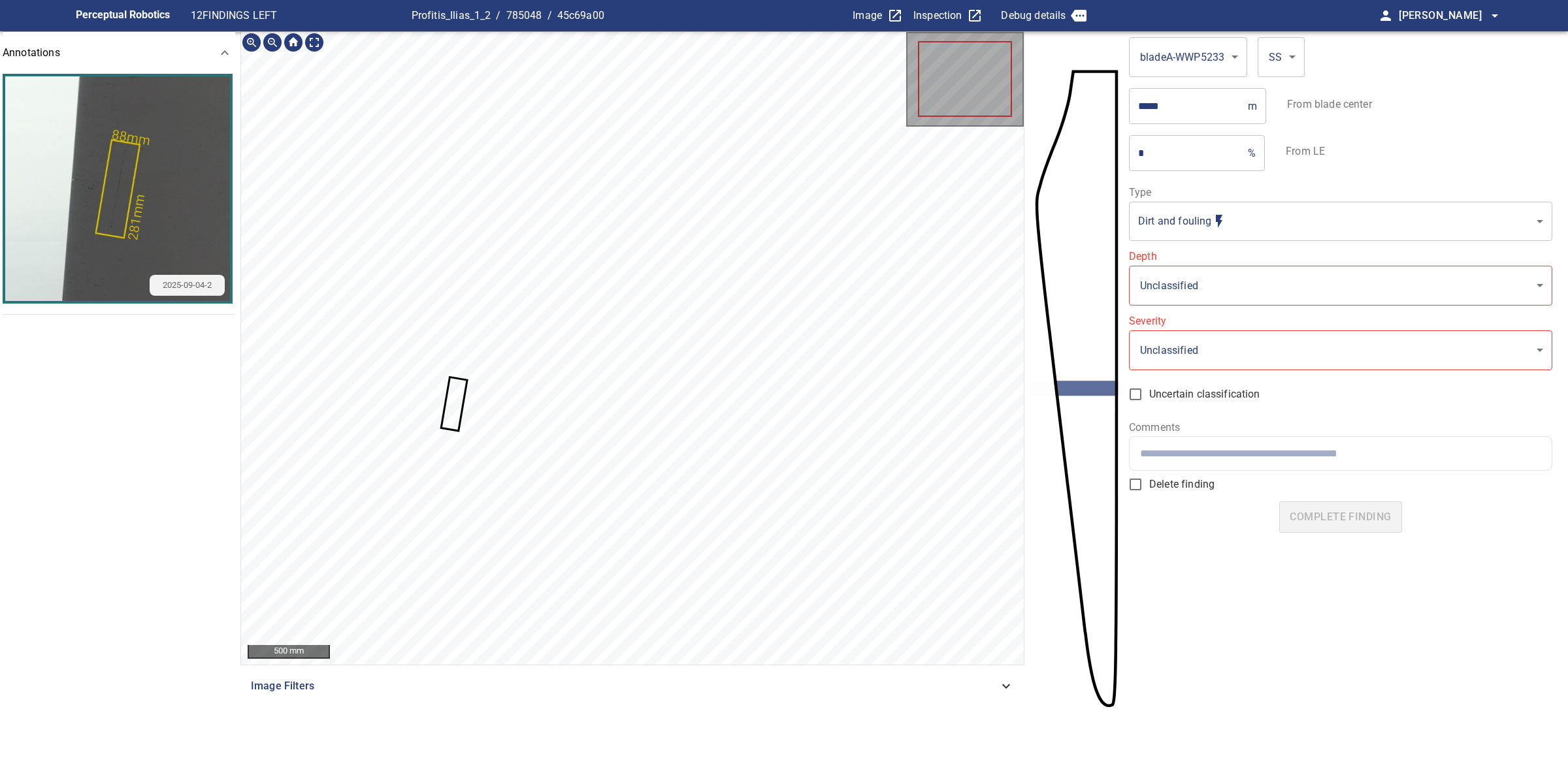
click at [450, 406] on icon at bounding box center [454, 404] width 24 height 52
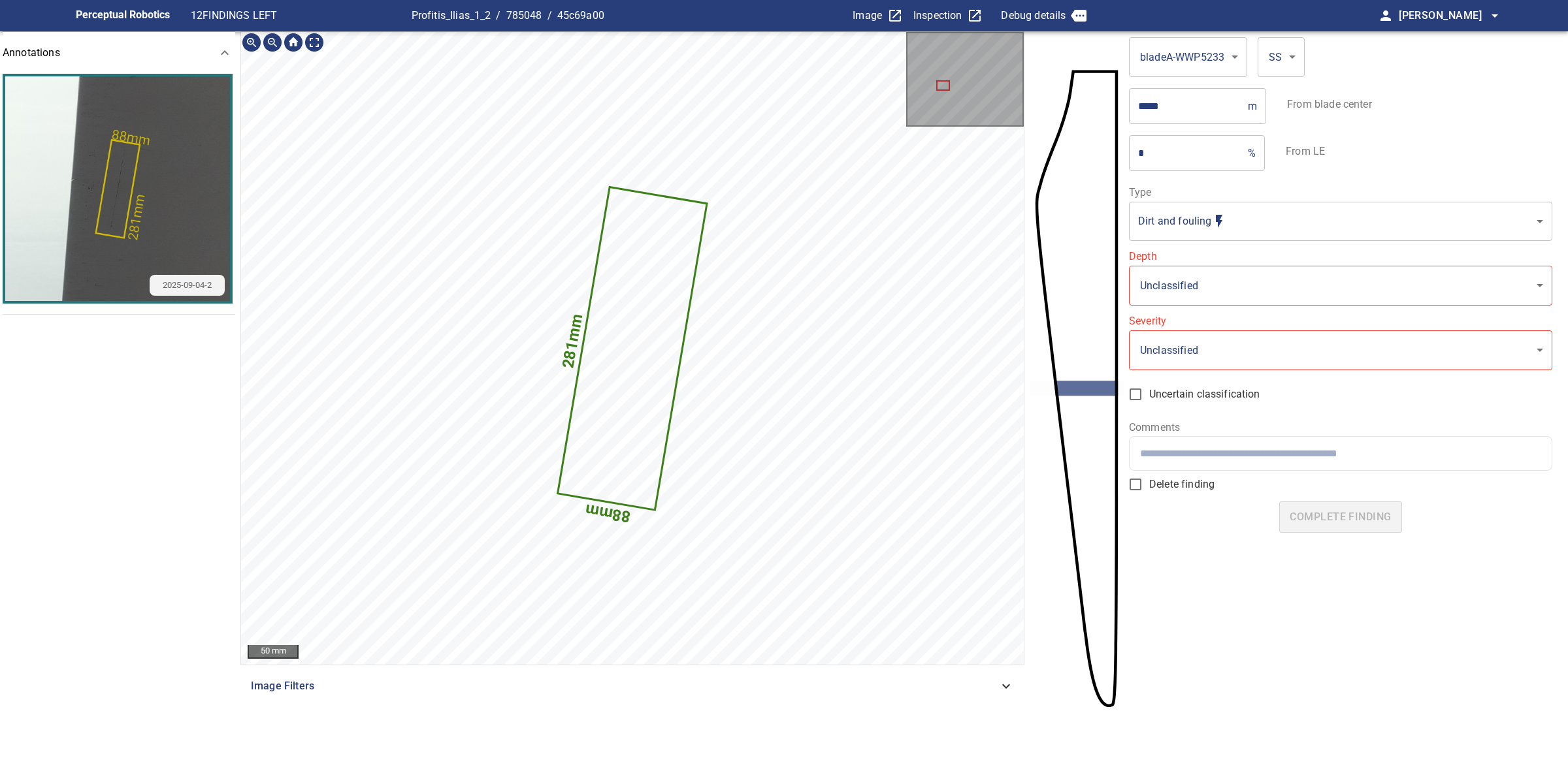
click at [598, 379] on icon at bounding box center [632, 349] width 147 height 321
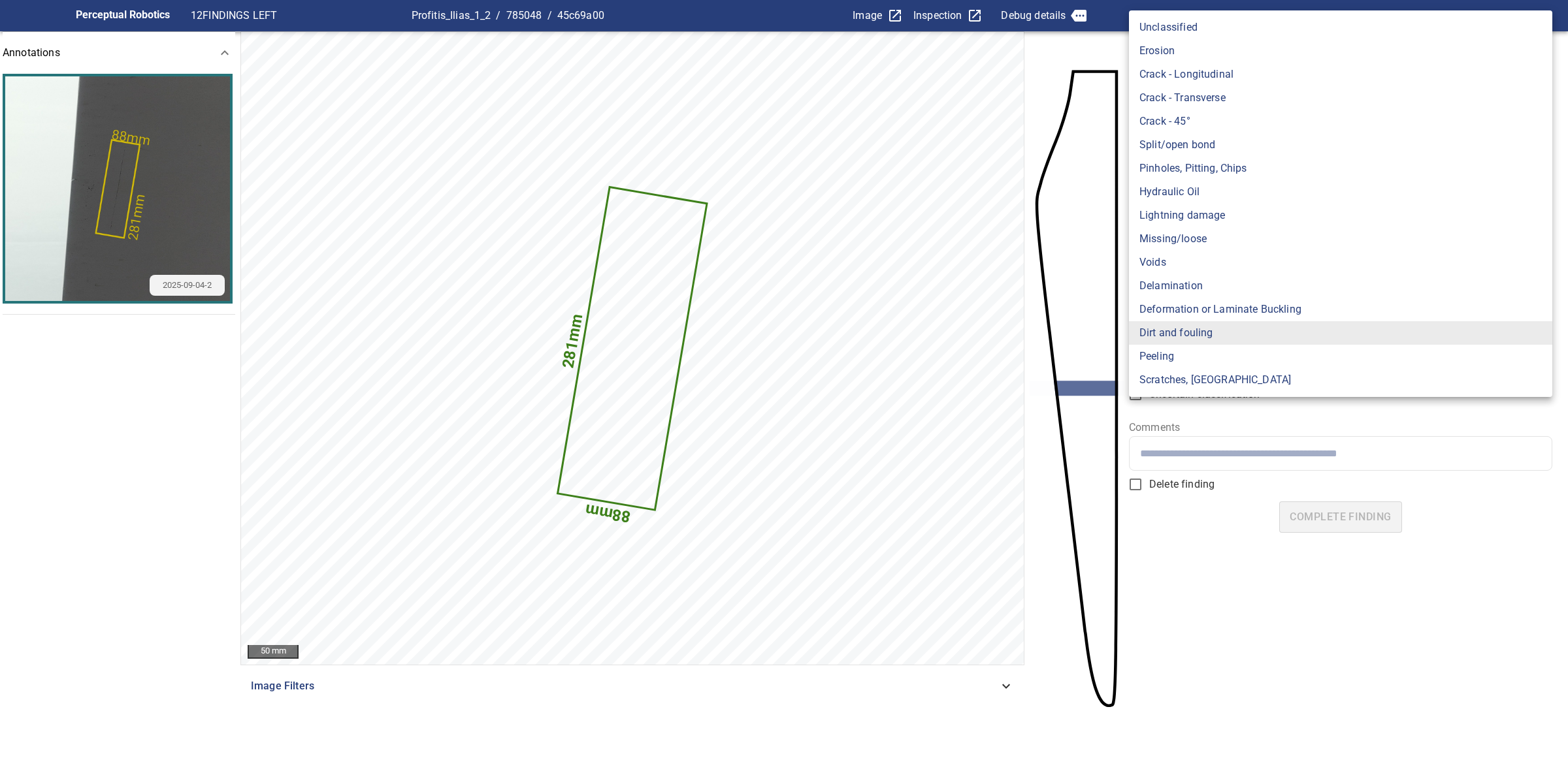
click at [1226, 232] on body "**********" at bounding box center [784, 385] width 1568 height 771
click at [1235, 175] on li "Pinholes, Pitting, Chips" at bounding box center [1340, 168] width 423 height 24
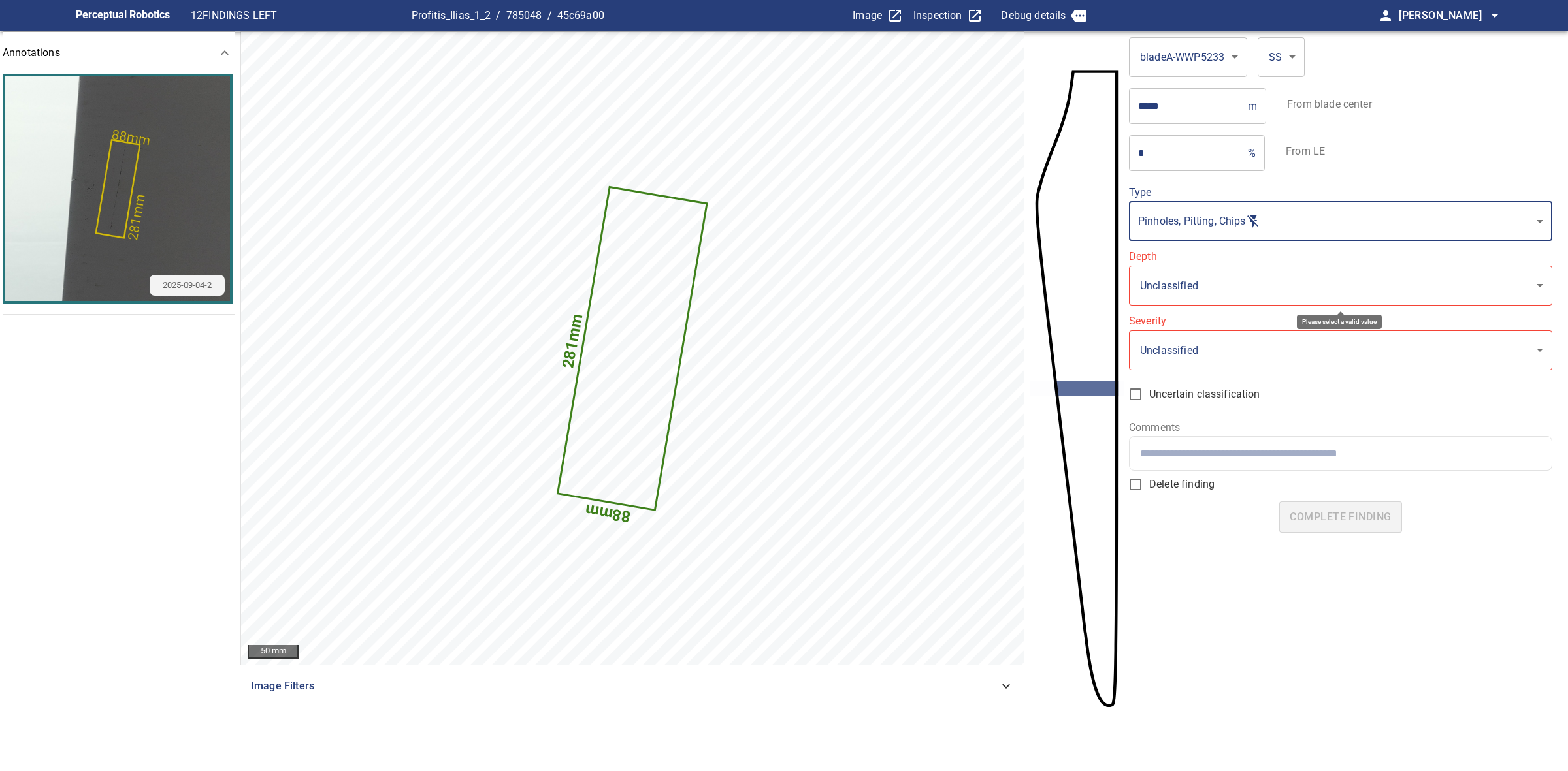
click at [1229, 274] on body "**********" at bounding box center [784, 385] width 1568 height 771
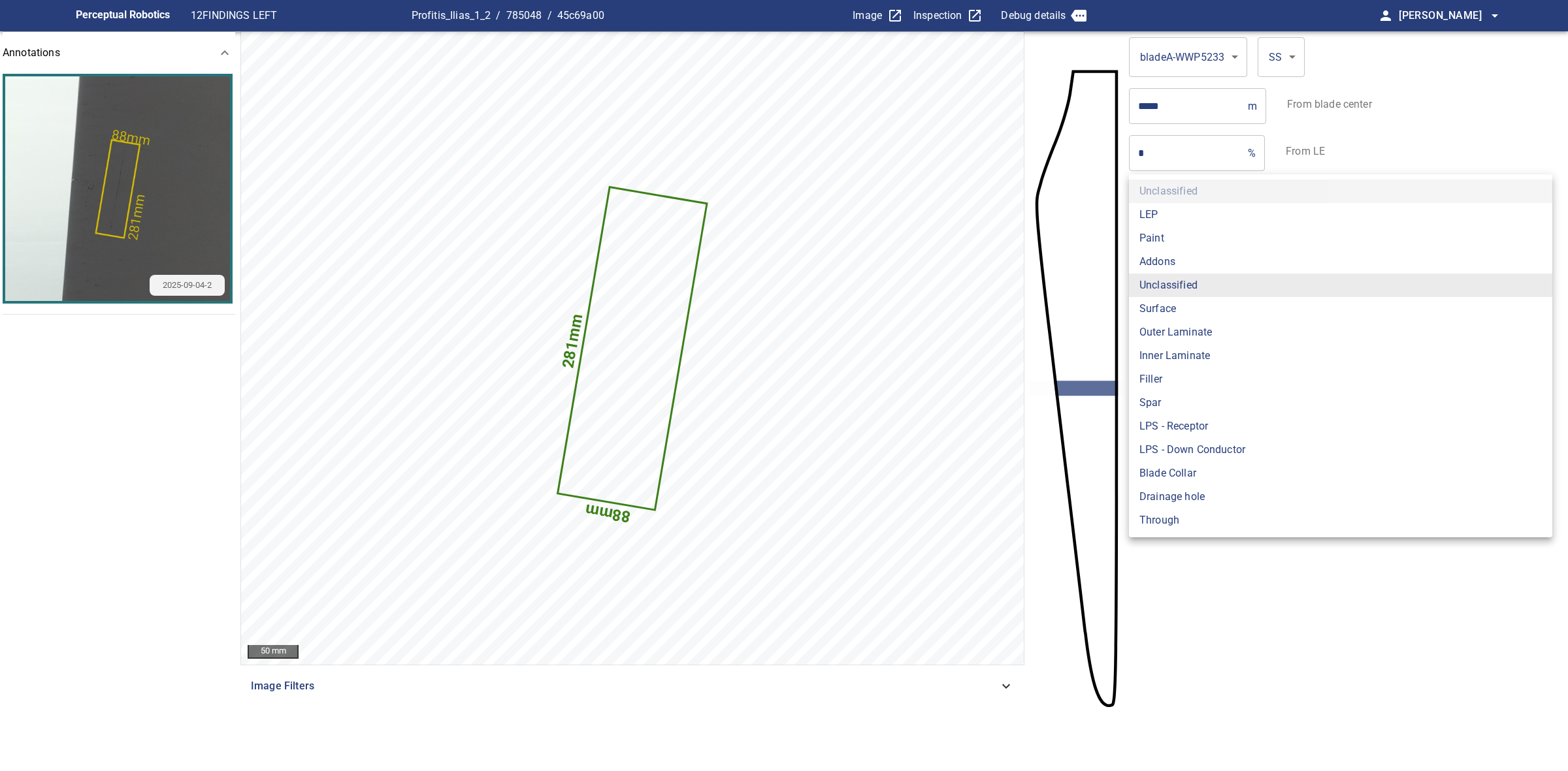
click at [1415, 136] on div at bounding box center [784, 385] width 1568 height 771
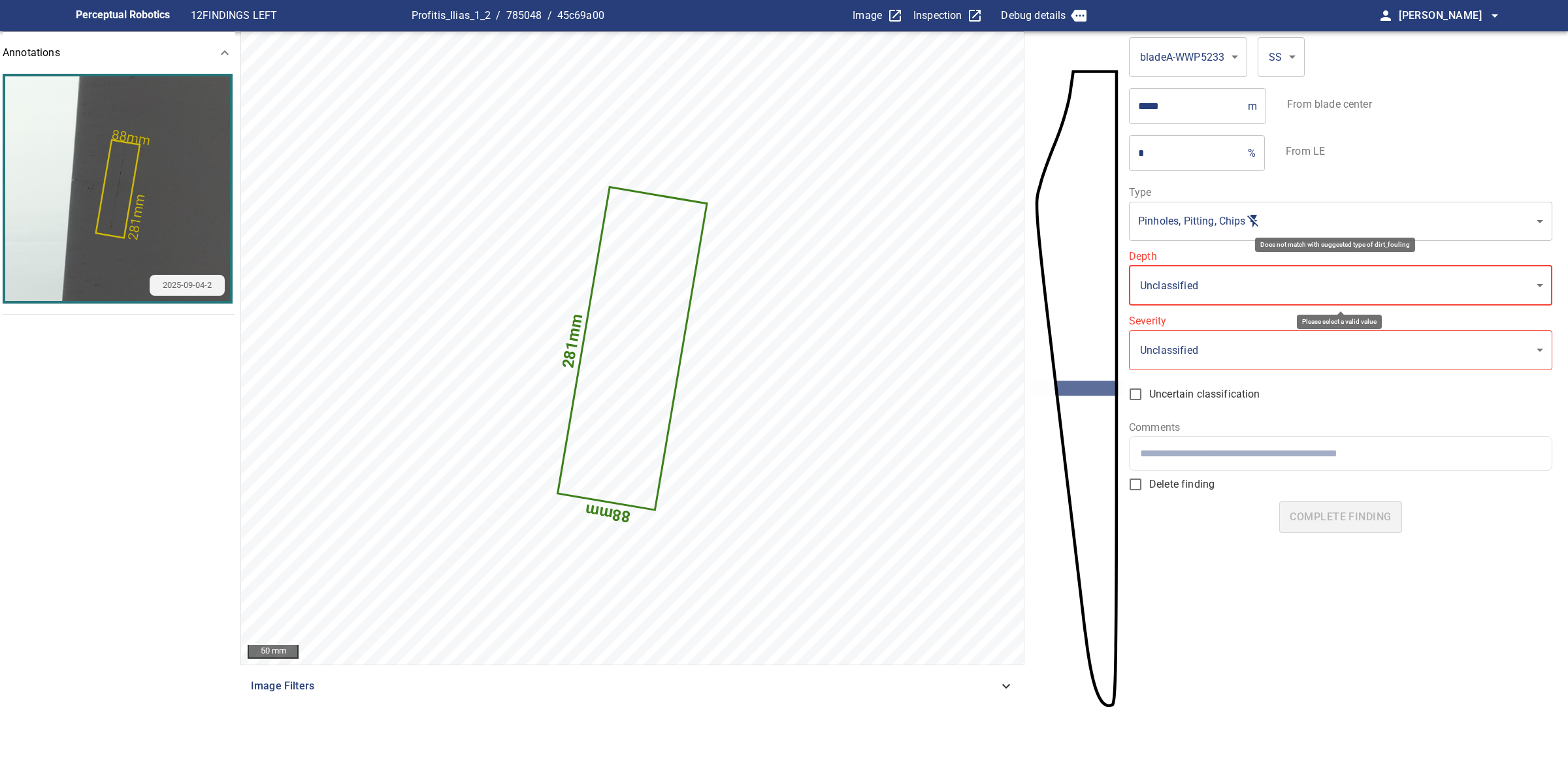
click at [1331, 213] on body "**********" at bounding box center [784, 385] width 1568 height 771
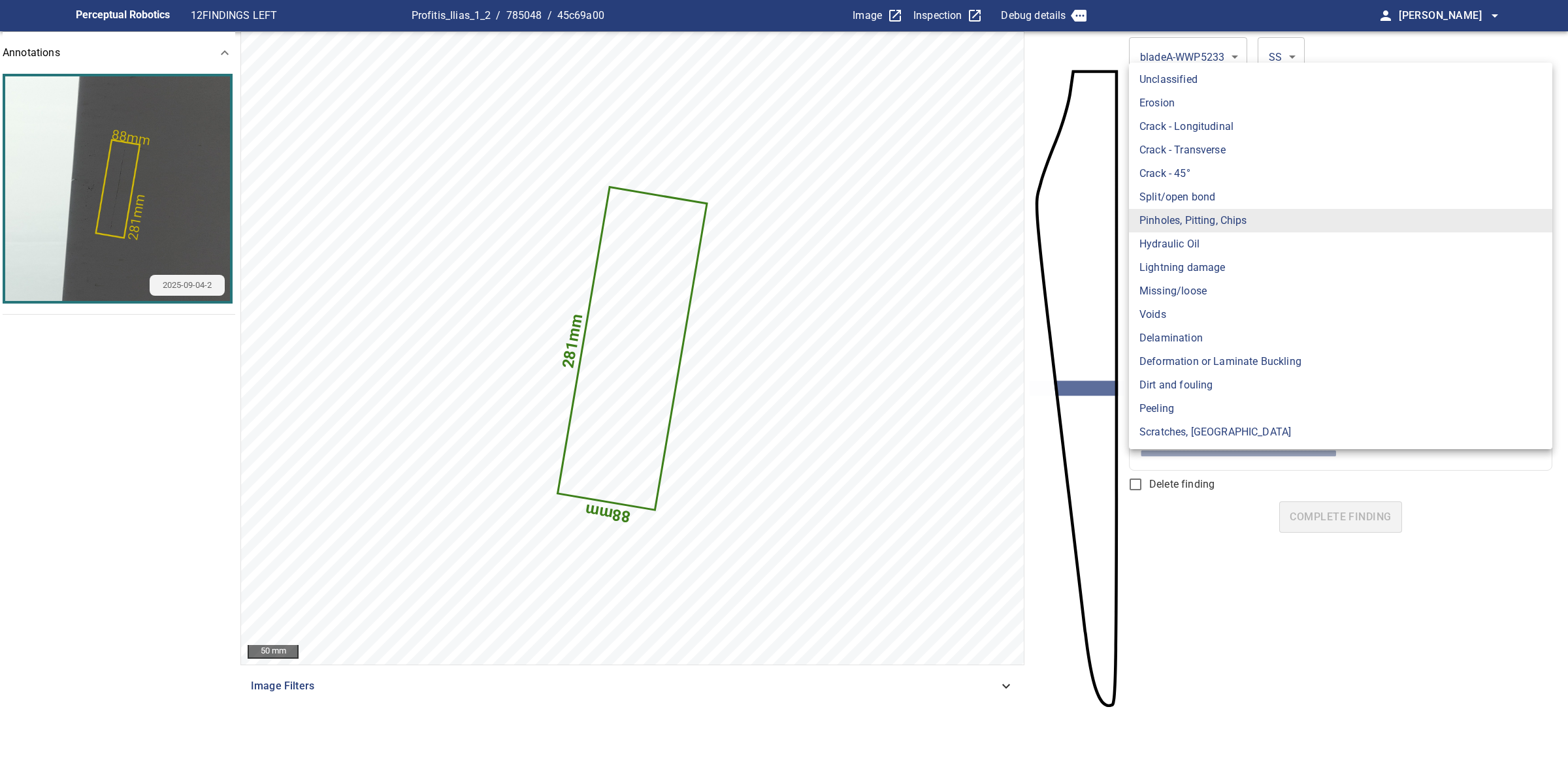
click at [1232, 428] on li "Scratches, Gouges" at bounding box center [1340, 432] width 423 height 24
type input "**********"
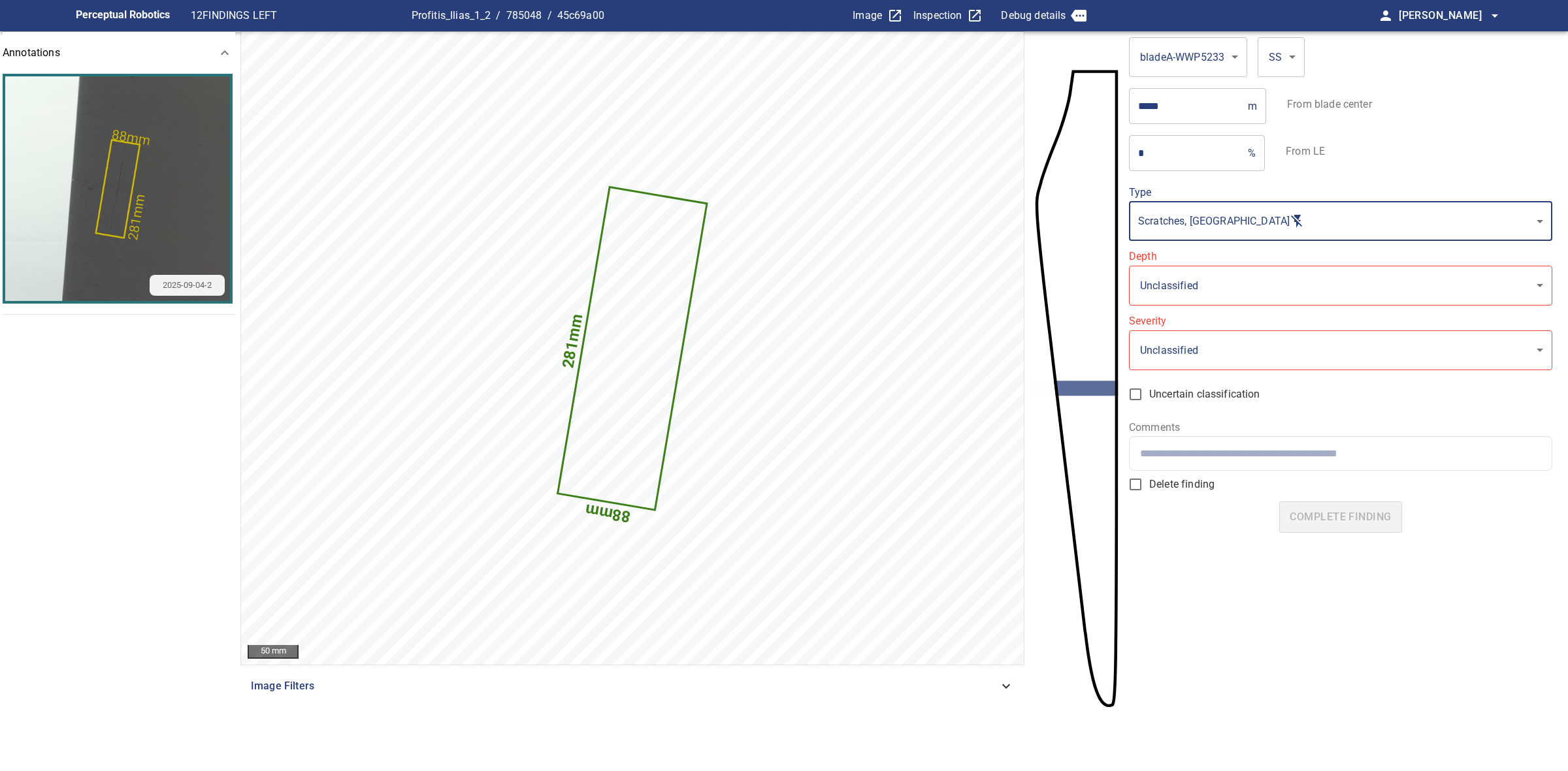
click at [1224, 291] on body "**********" at bounding box center [784, 385] width 1568 height 771
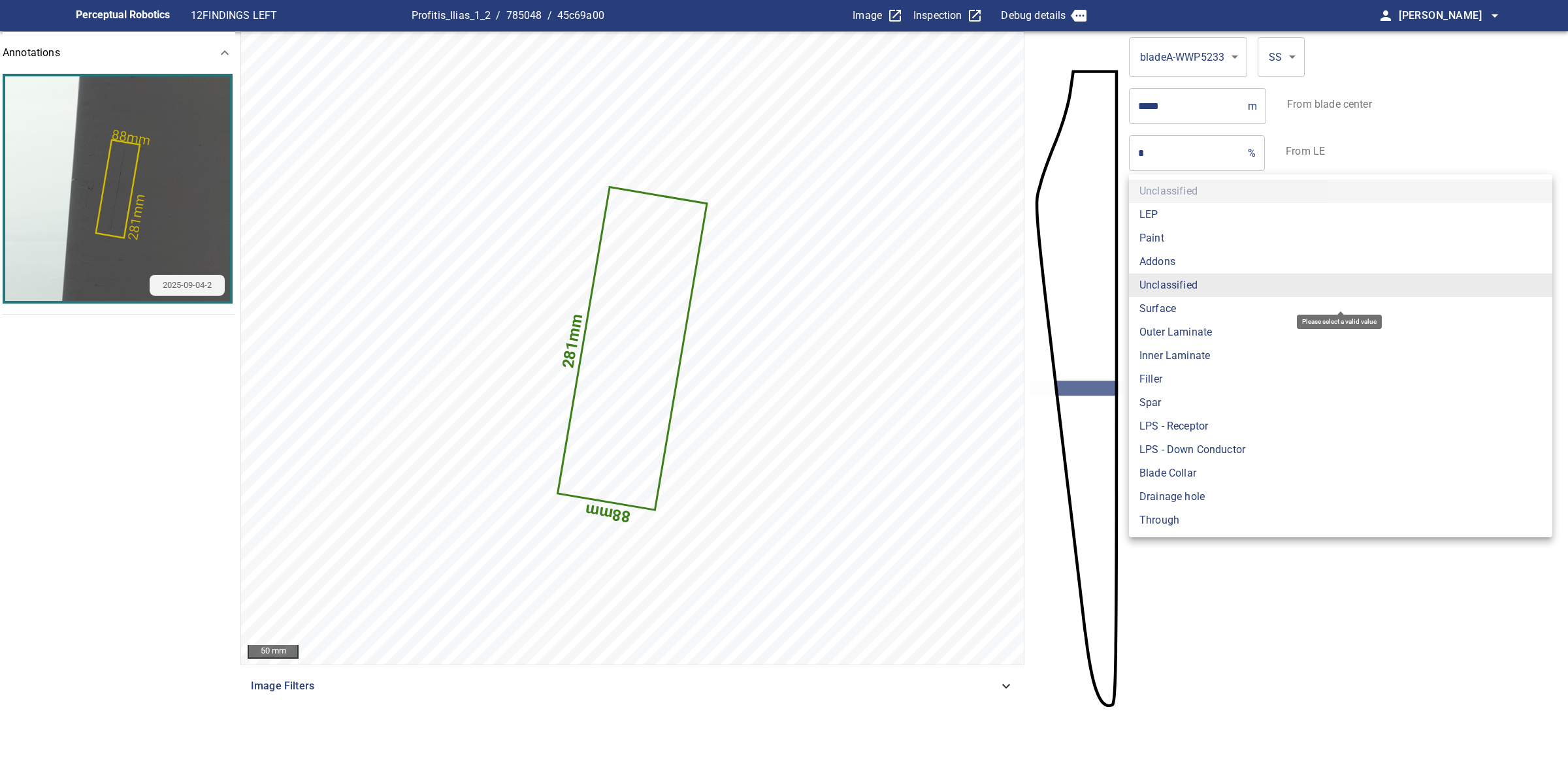
click at [1189, 239] on li "Paint" at bounding box center [1340, 238] width 423 height 24
type input "*****"
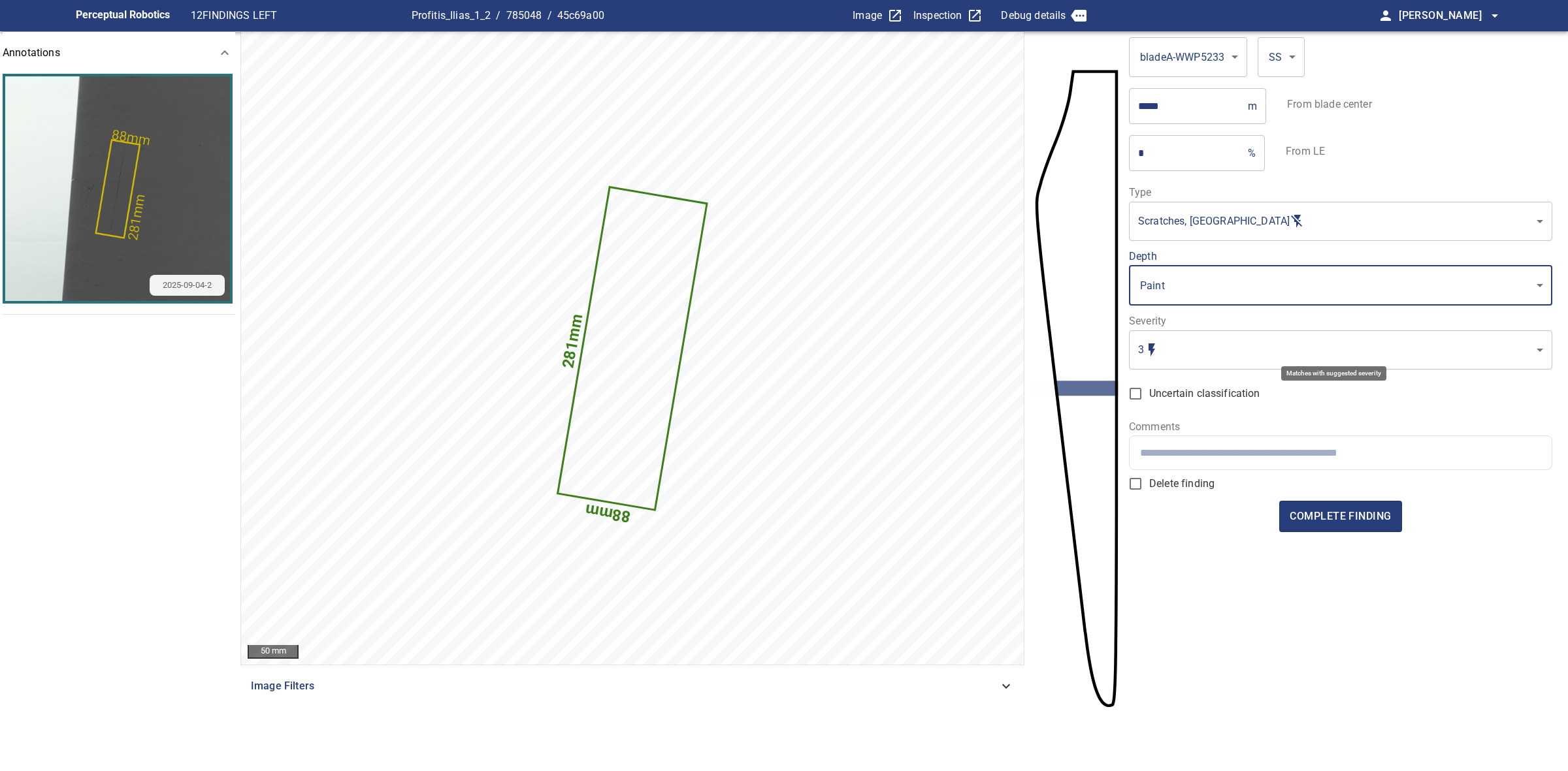
click at [1196, 351] on body "**********" at bounding box center [784, 385] width 1568 height 771
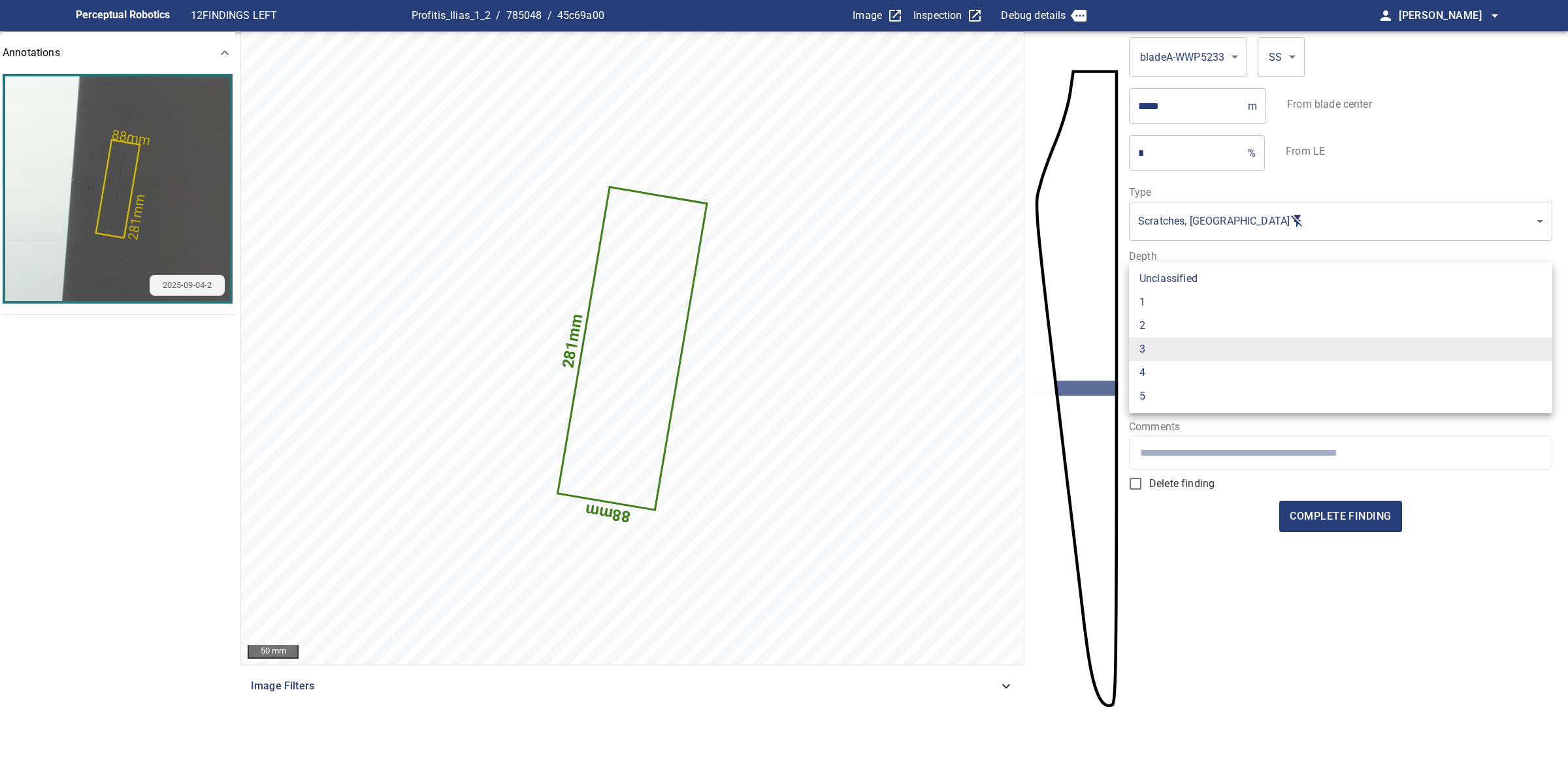
click at [1189, 334] on li "2" at bounding box center [1340, 326] width 423 height 24
type input "*"
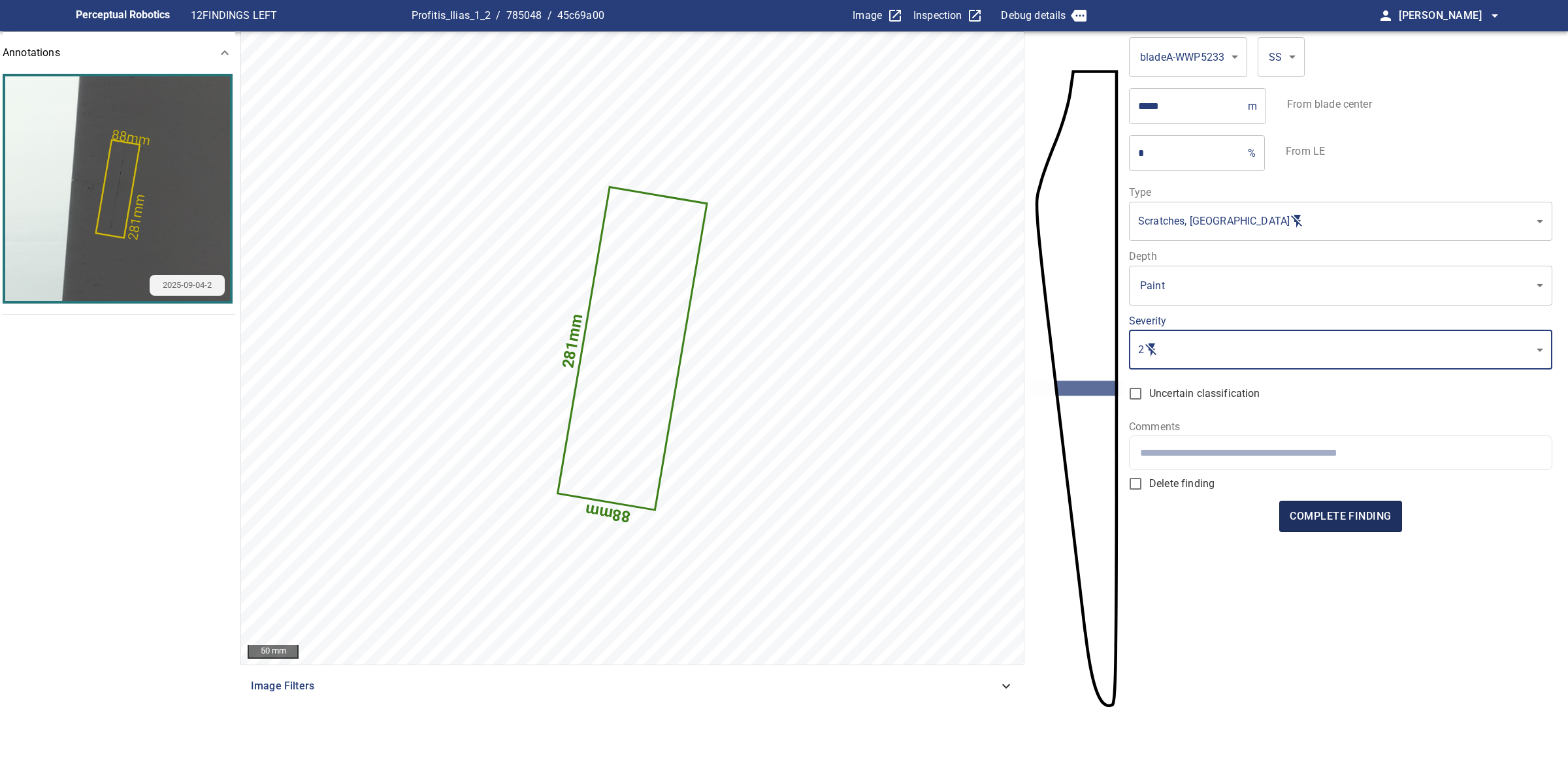
click at [1295, 513] on span "complete finding" at bounding box center [1340, 517] width 101 height 19
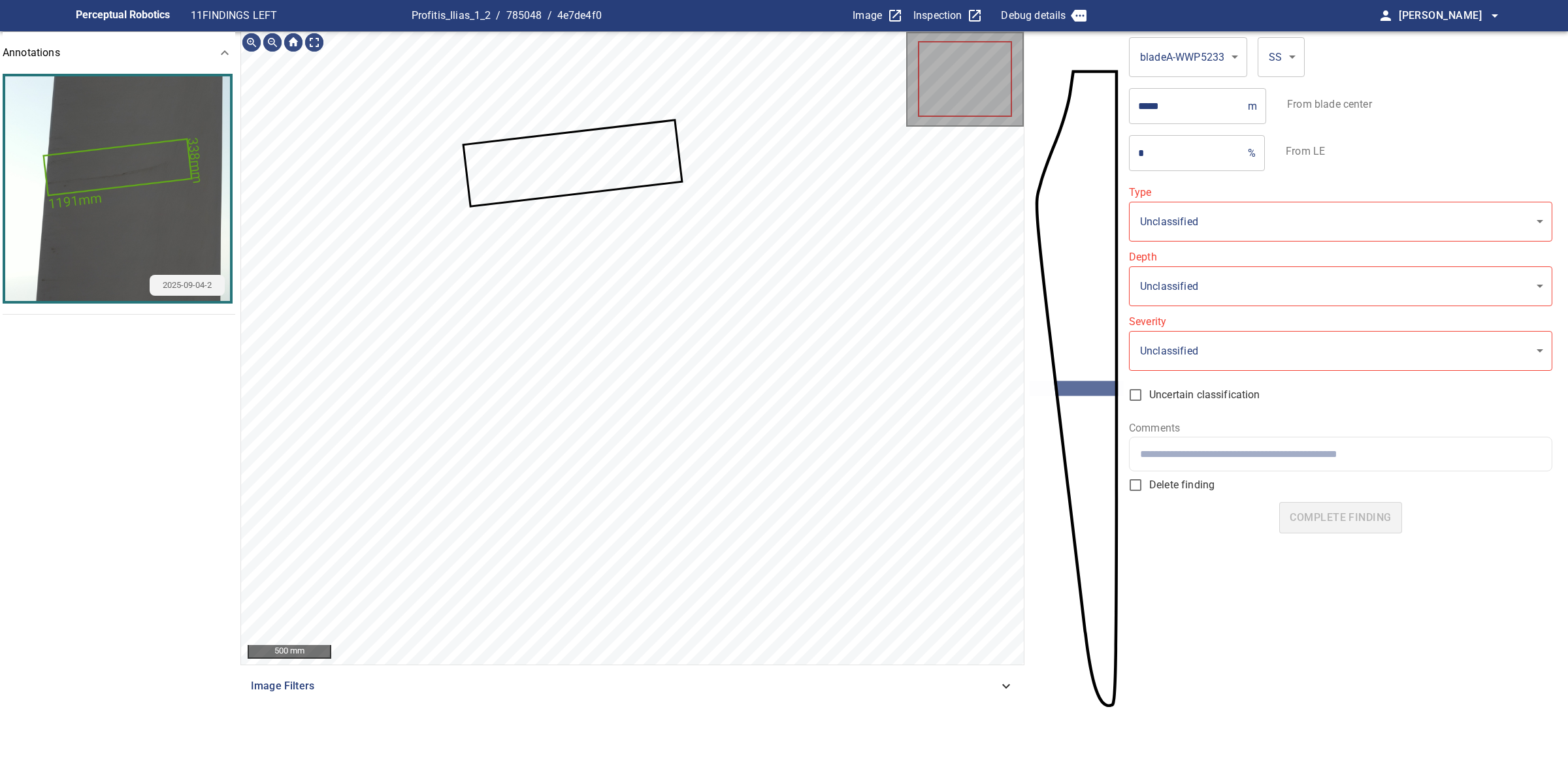
type input "**********"
click at [632, 177] on icon at bounding box center [573, 163] width 216 height 84
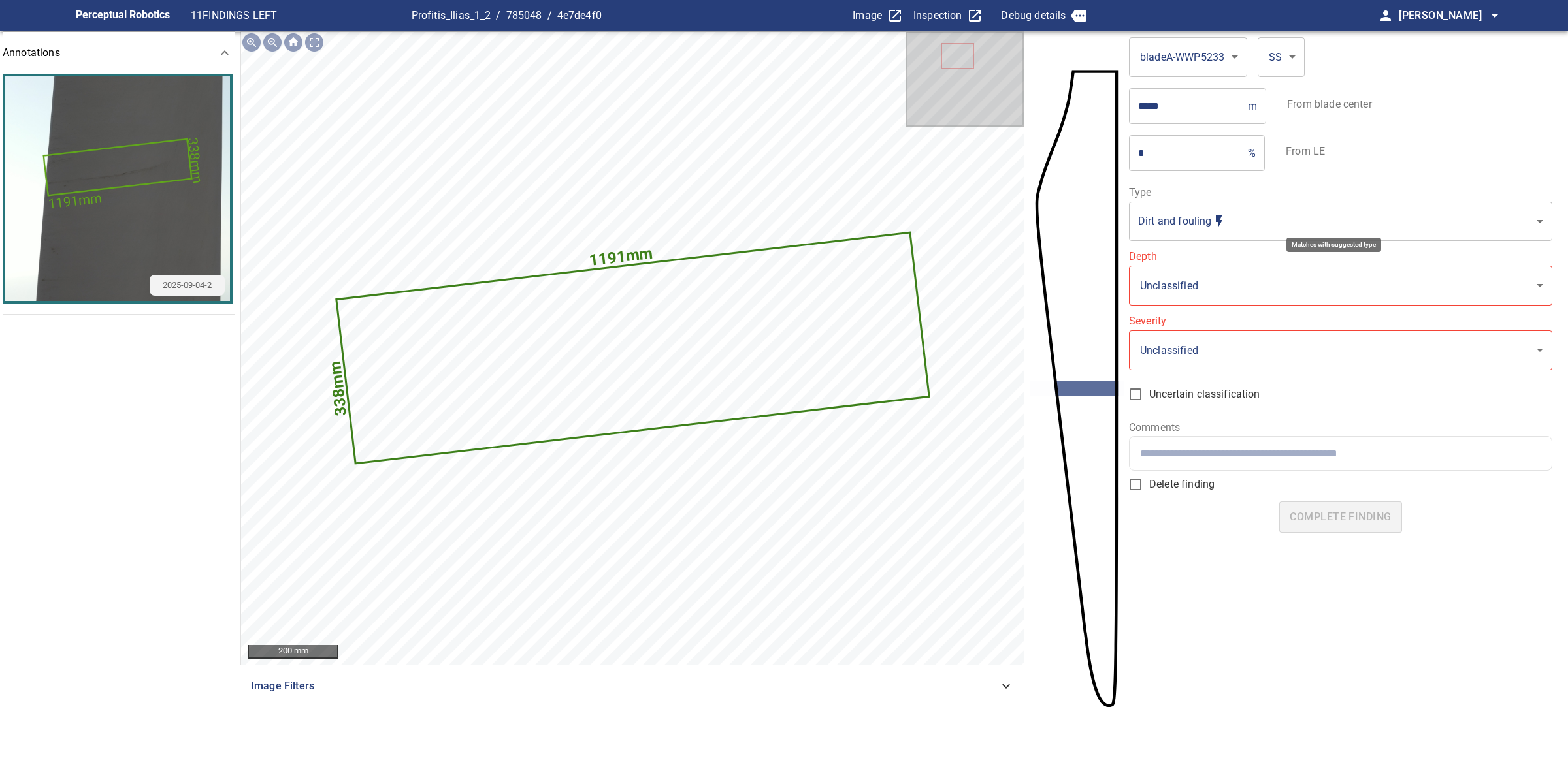
click at [1280, 222] on body "**********" at bounding box center [784, 385] width 1568 height 771
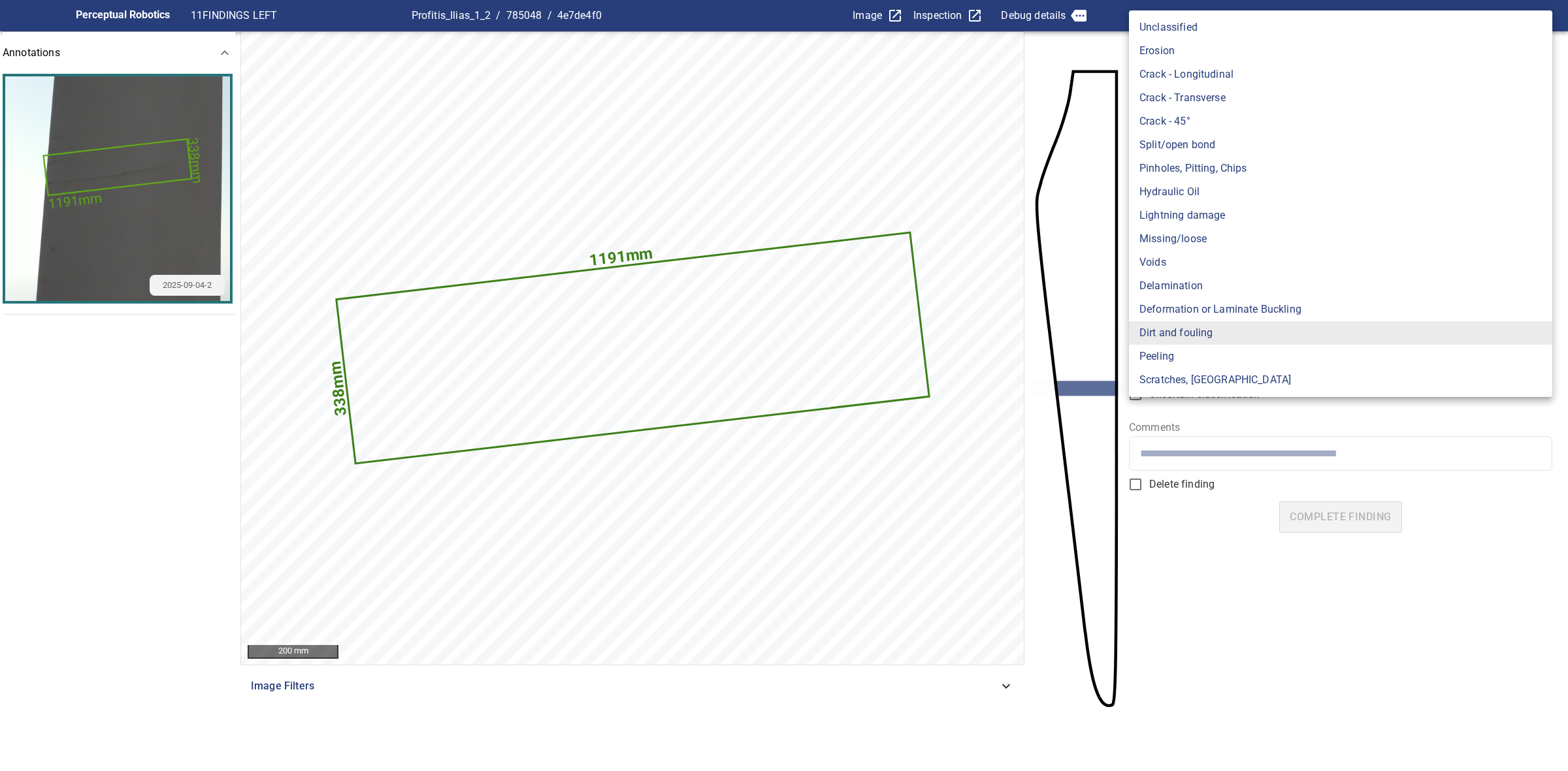
click at [1226, 546] on div at bounding box center [784, 385] width 1568 height 771
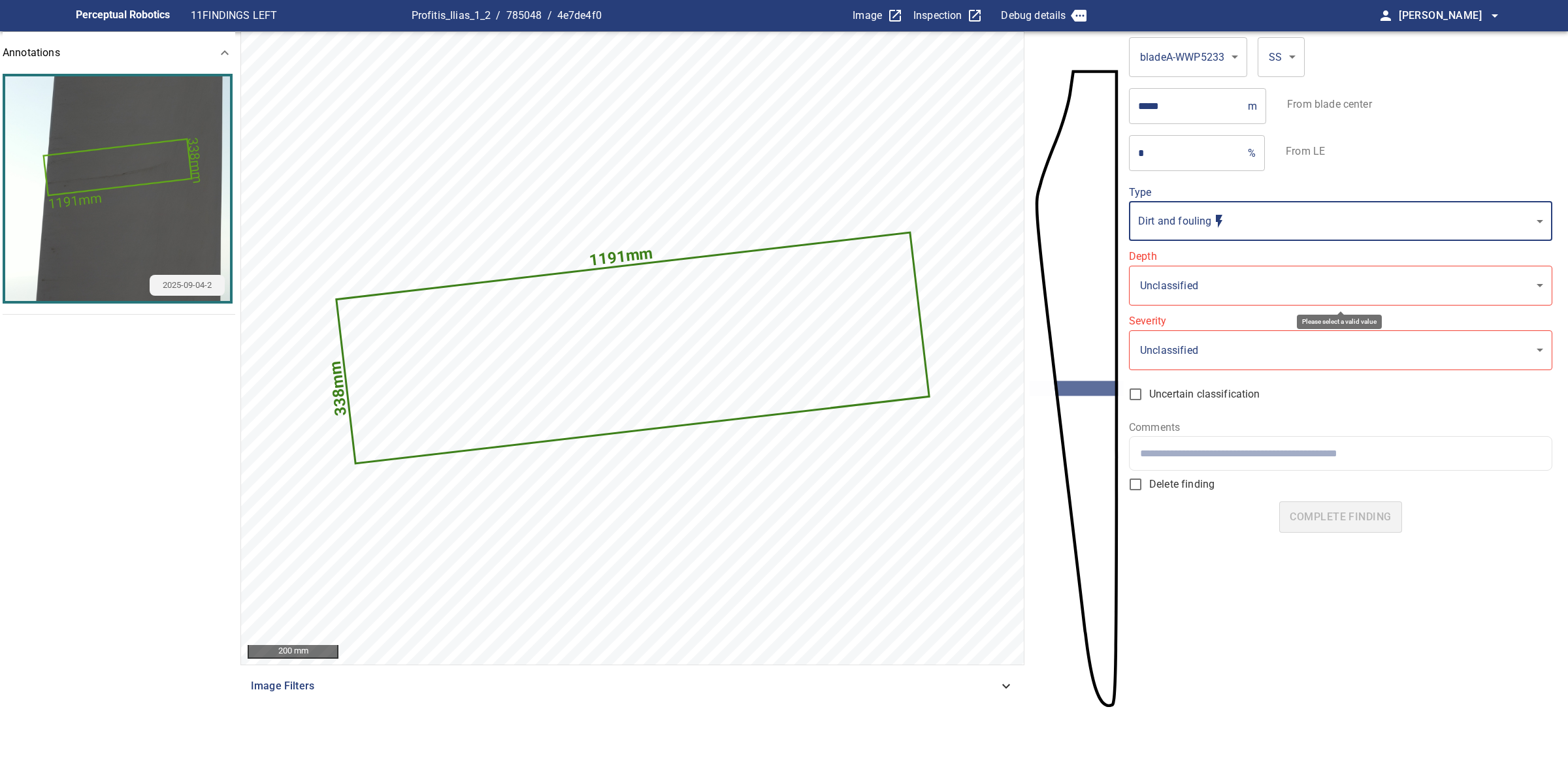
click at [1257, 278] on body "**********" at bounding box center [784, 385] width 1568 height 771
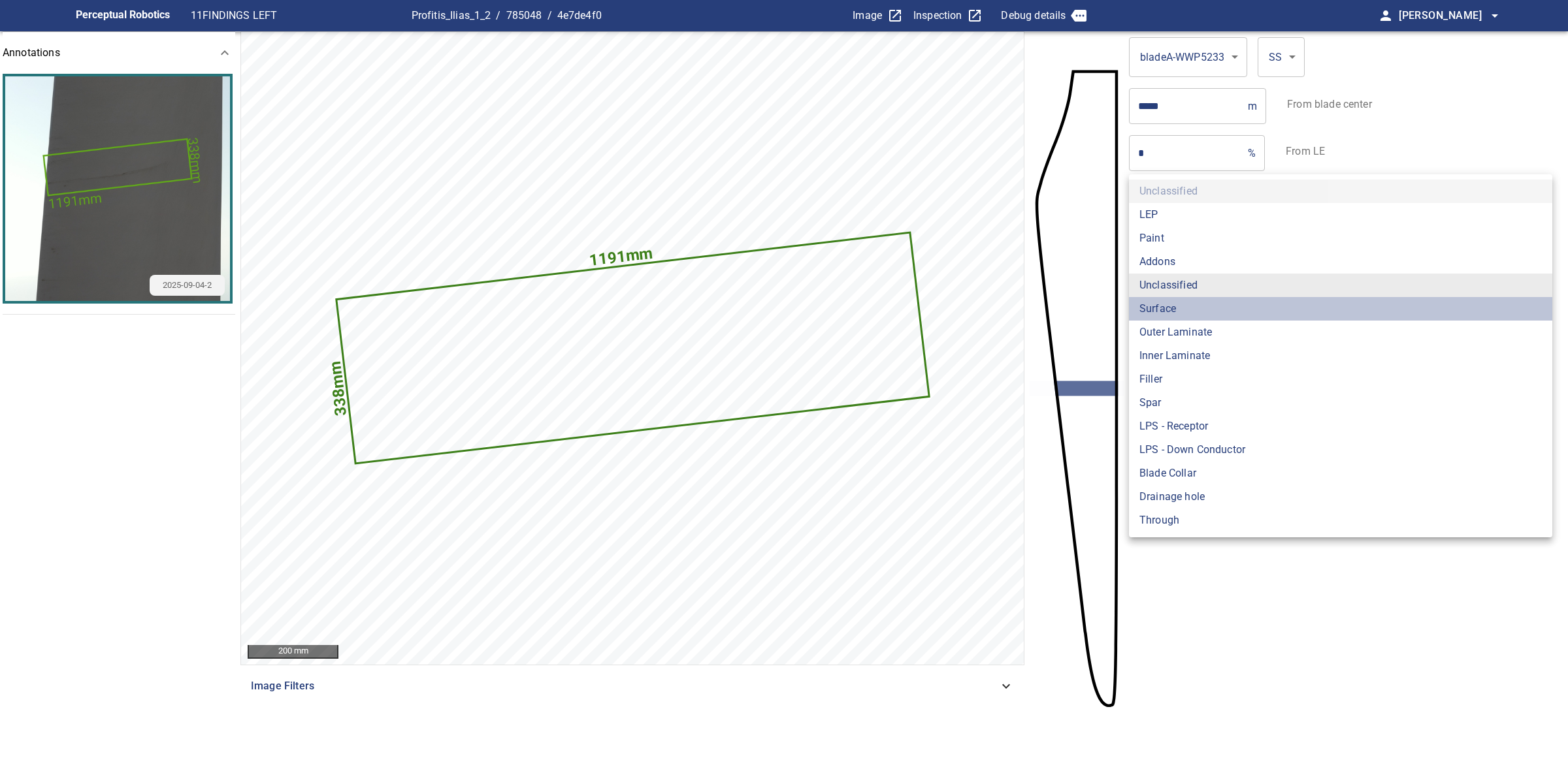
click at [1194, 301] on li "Surface" at bounding box center [1340, 309] width 423 height 24
type input "*******"
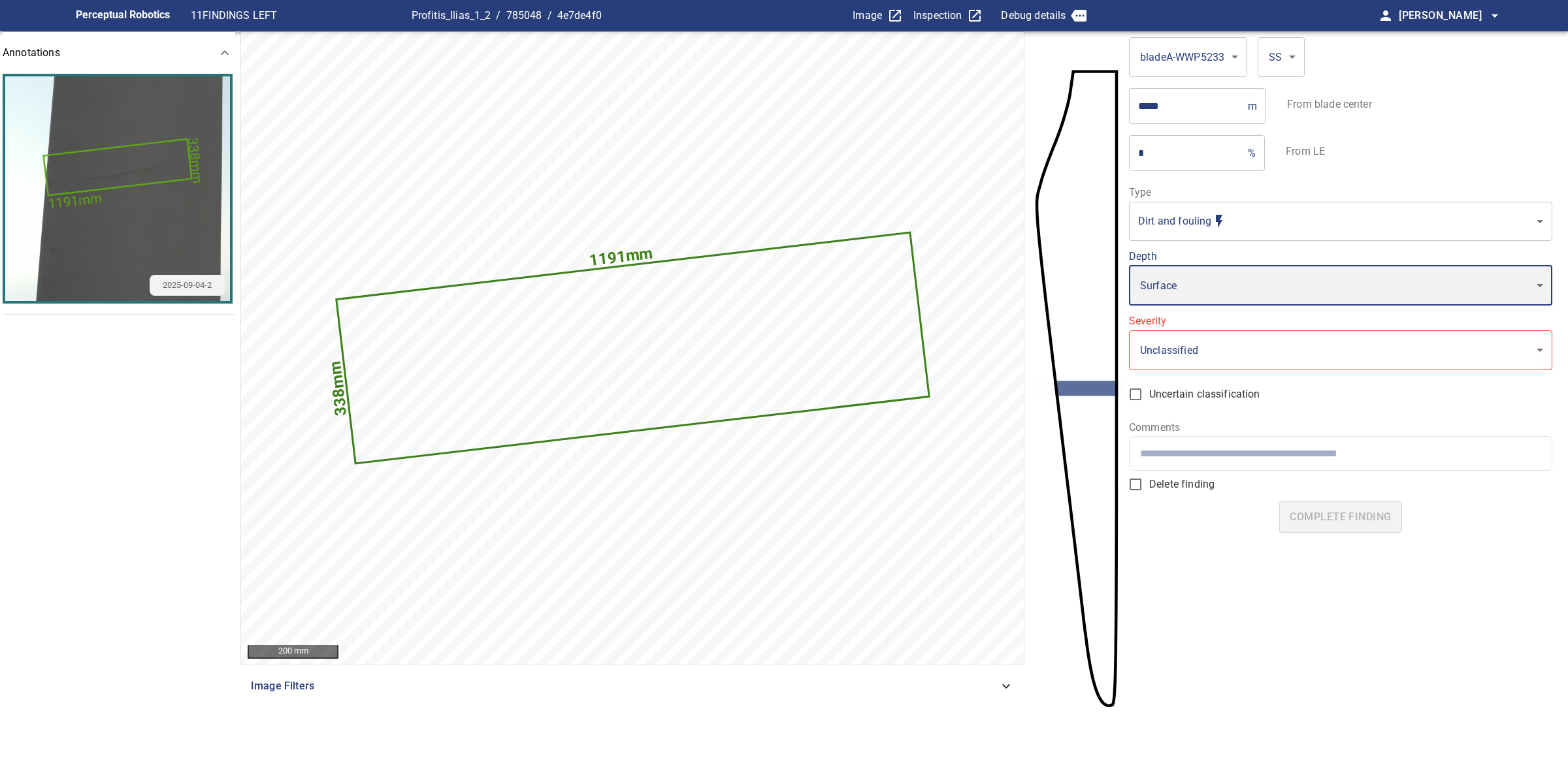
type input "*"
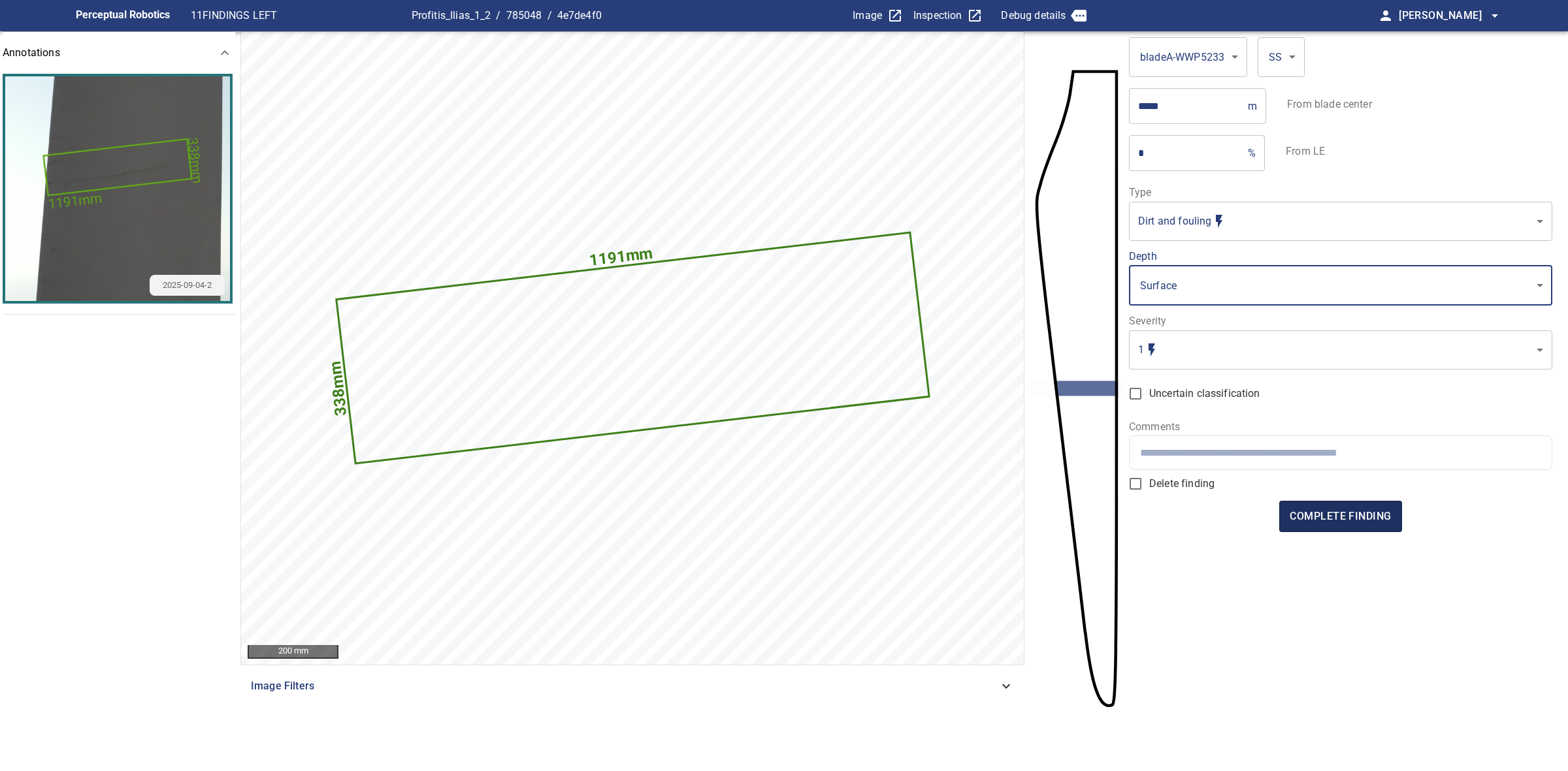
click at [1352, 526] on button "complete finding" at bounding box center [1340, 517] width 122 height 31
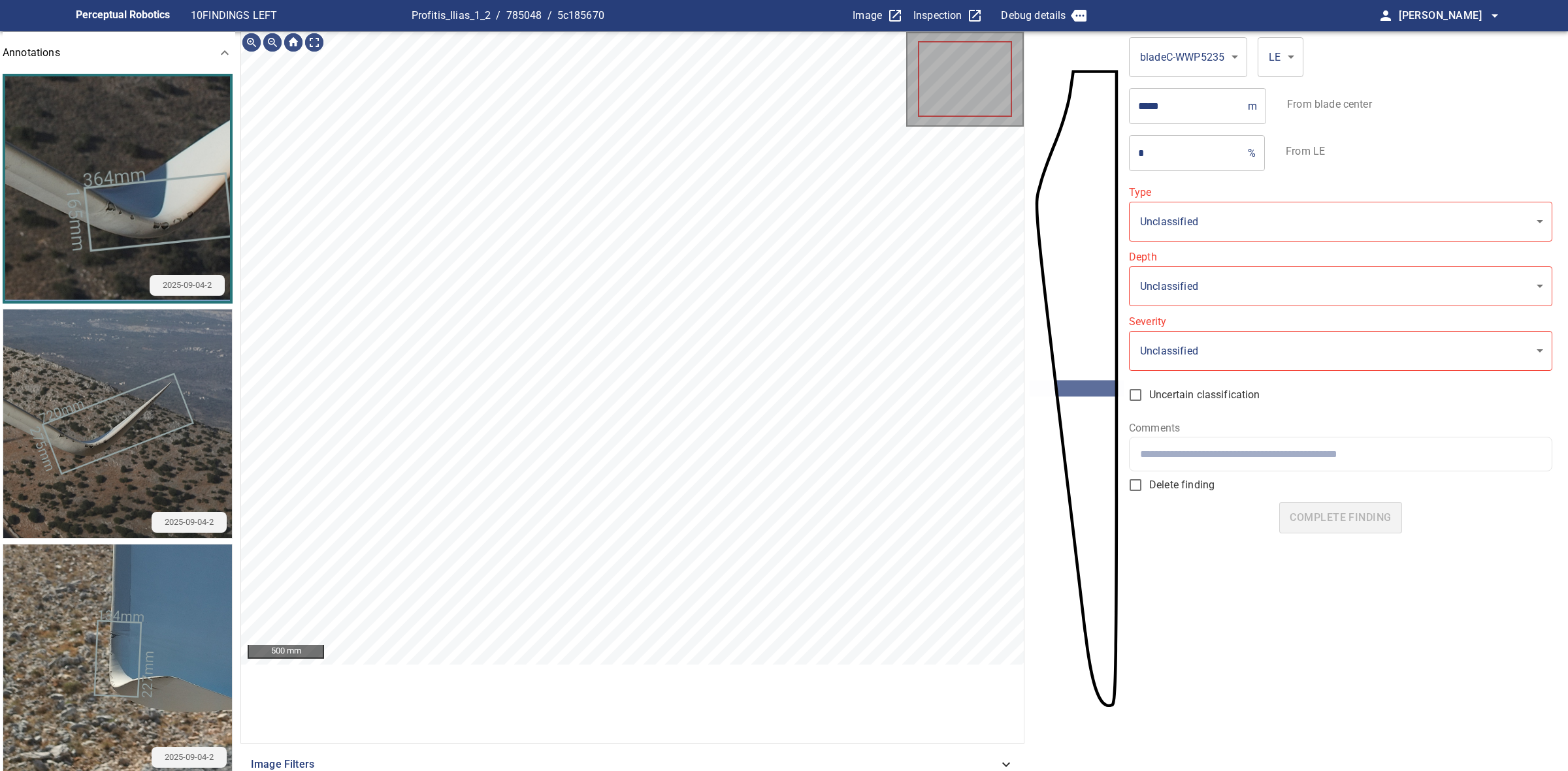
type input "*******"
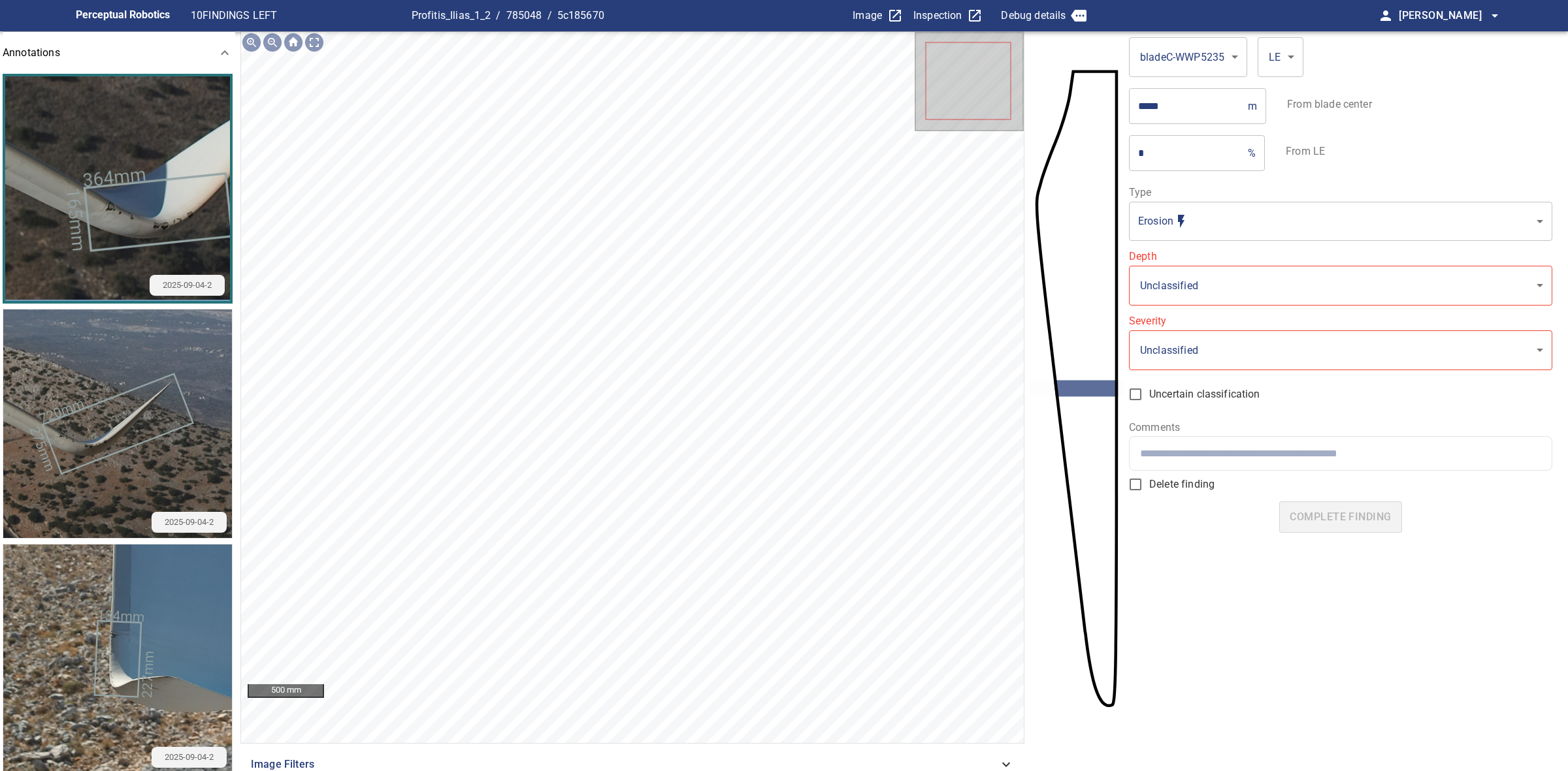
click at [160, 227] on img "button" at bounding box center [117, 189] width 225 height 225
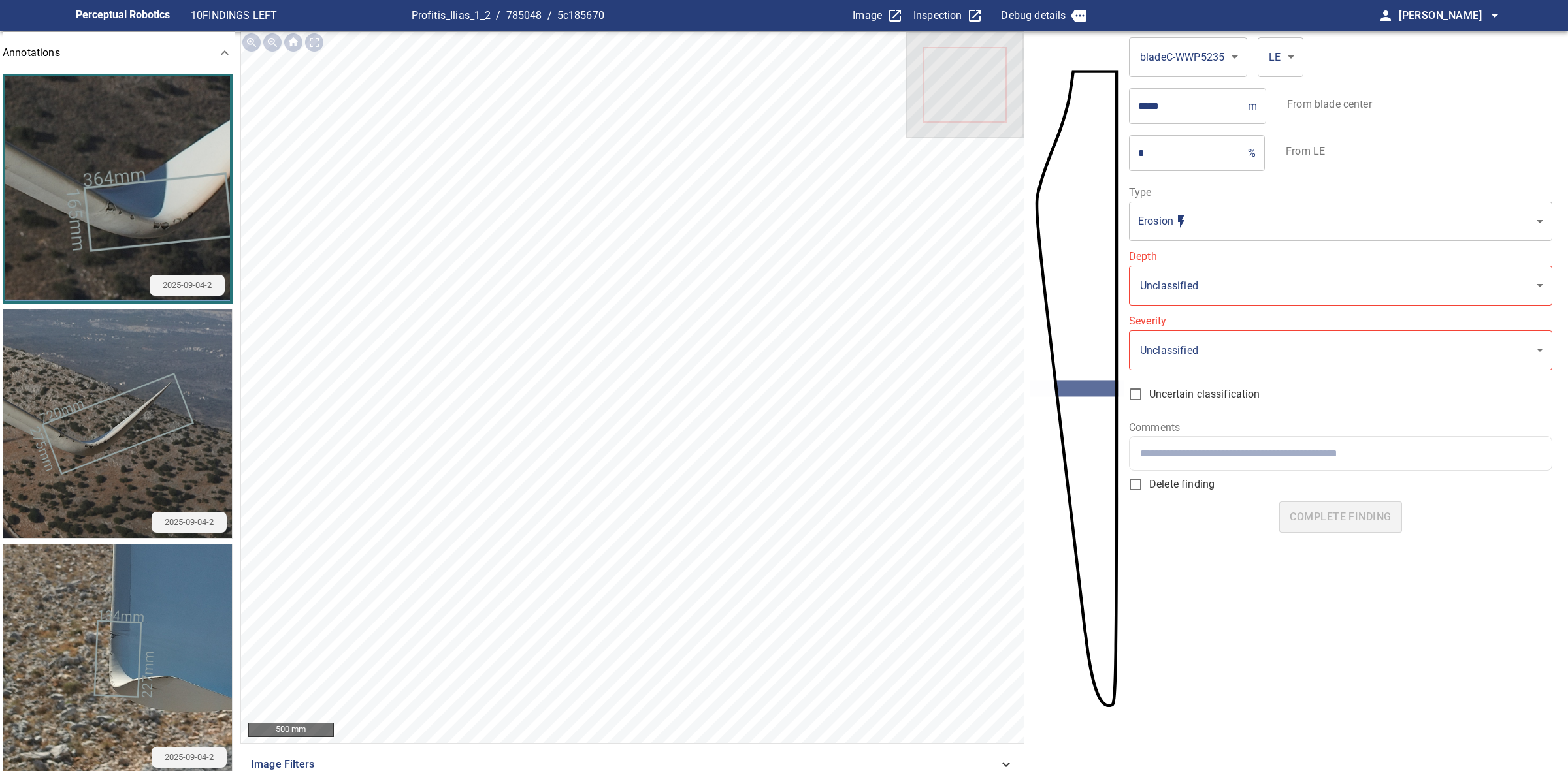
click at [1194, 306] on div "**********" at bounding box center [1340, 299] width 423 height 224
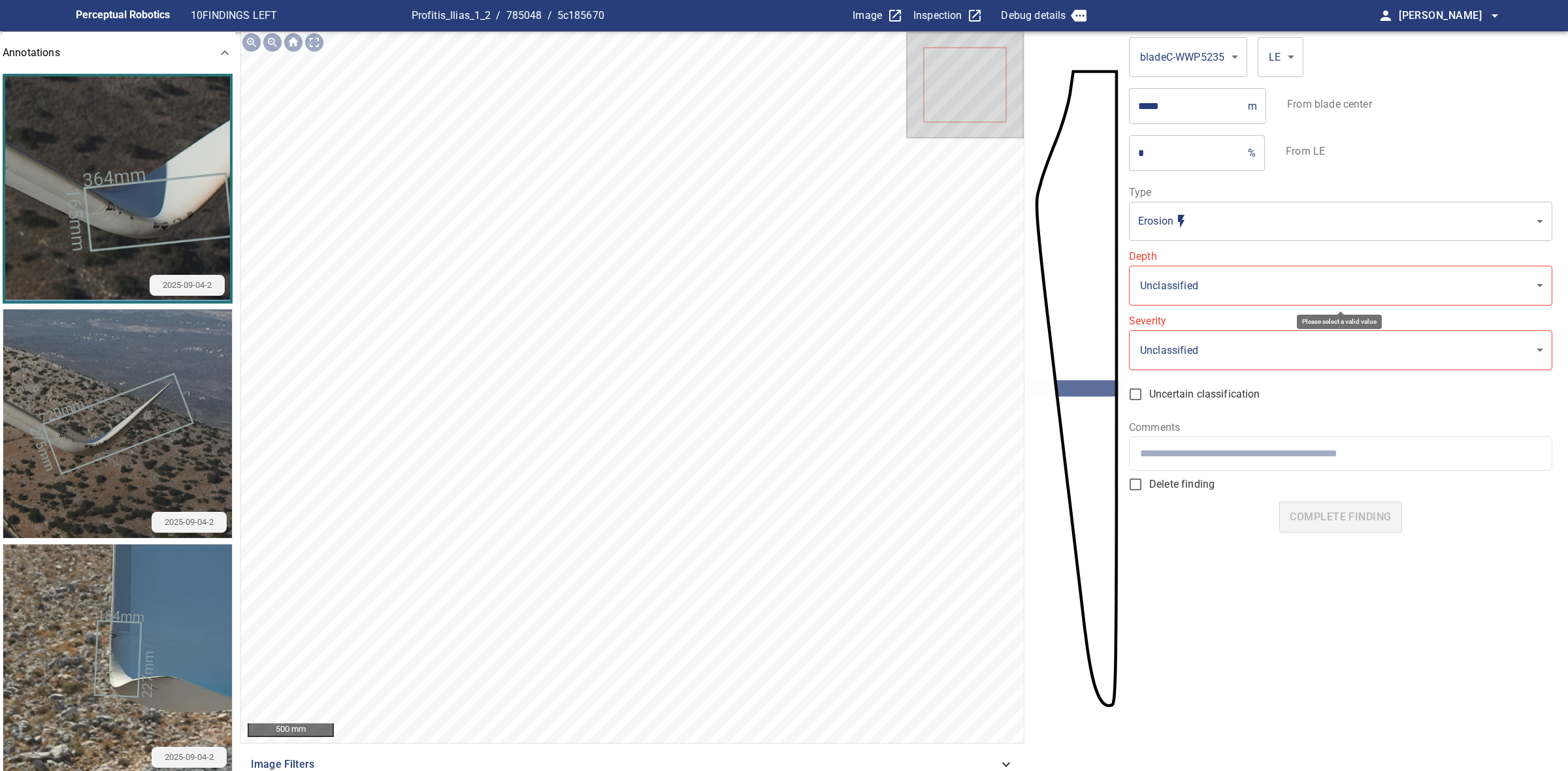
click at [1284, 274] on body "**********" at bounding box center [784, 385] width 1568 height 771
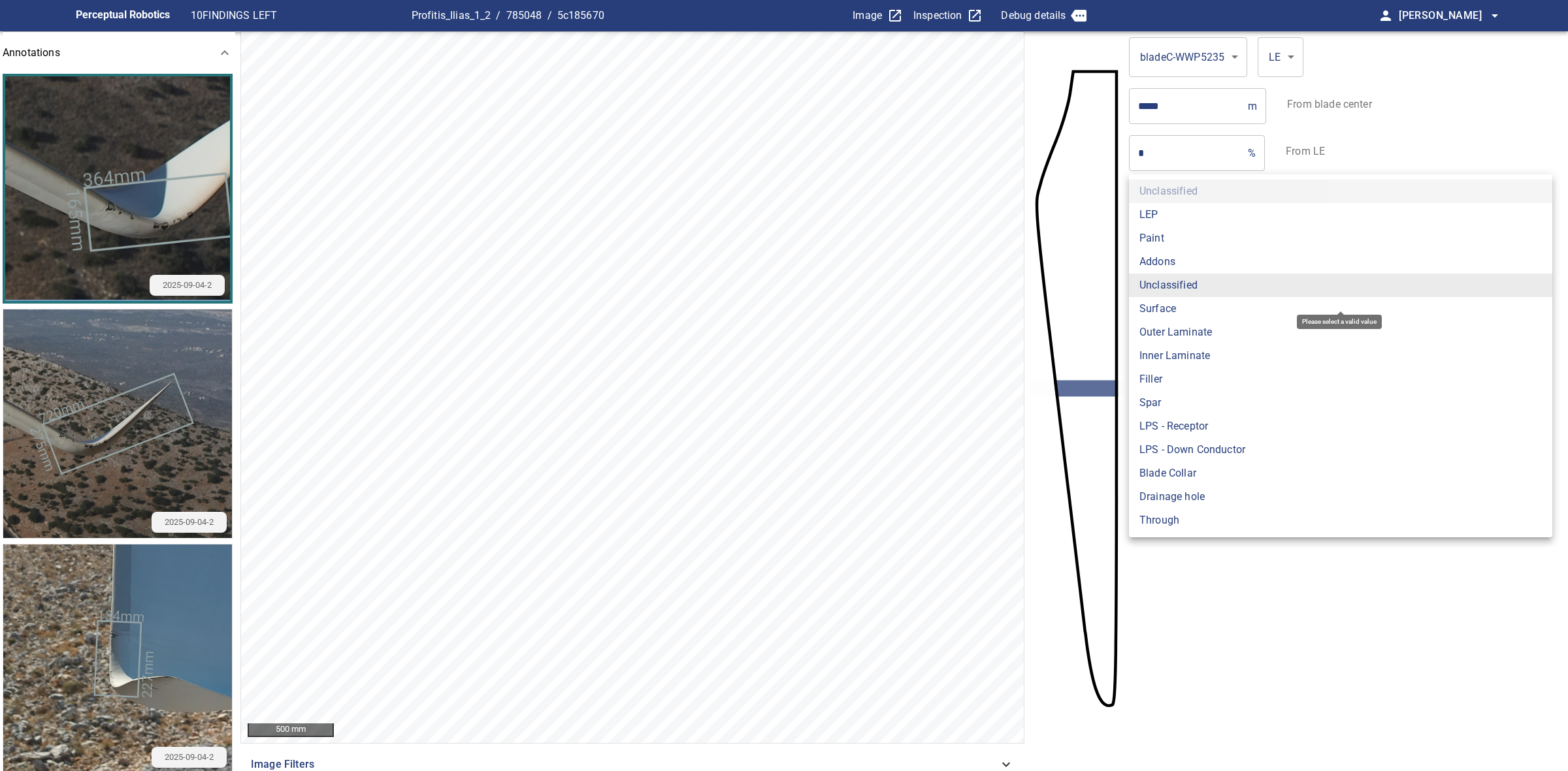
click at [1182, 240] on li "Paint" at bounding box center [1340, 238] width 423 height 24
type input "*****"
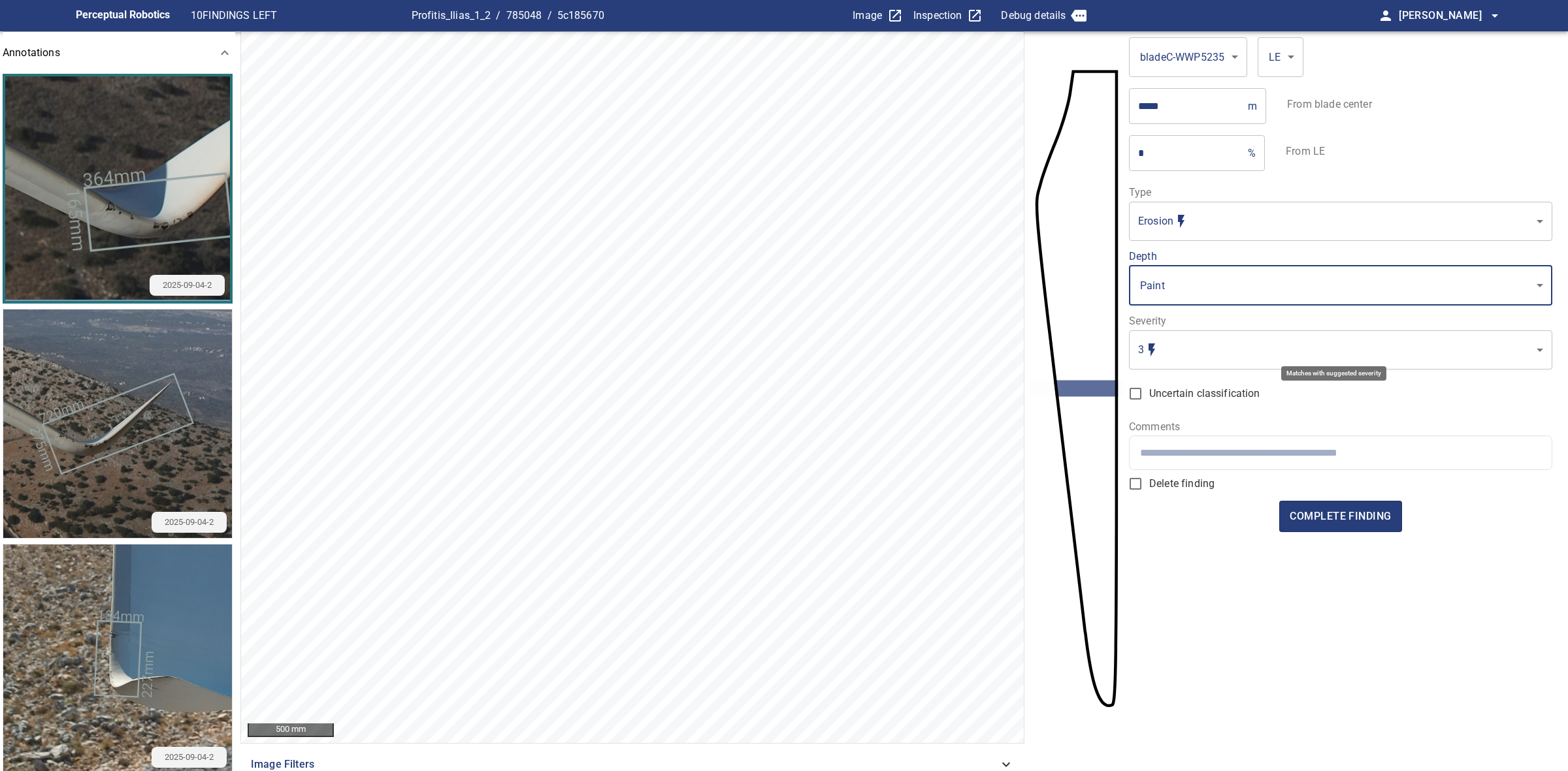
click at [1213, 343] on body "**********" at bounding box center [784, 385] width 1568 height 771
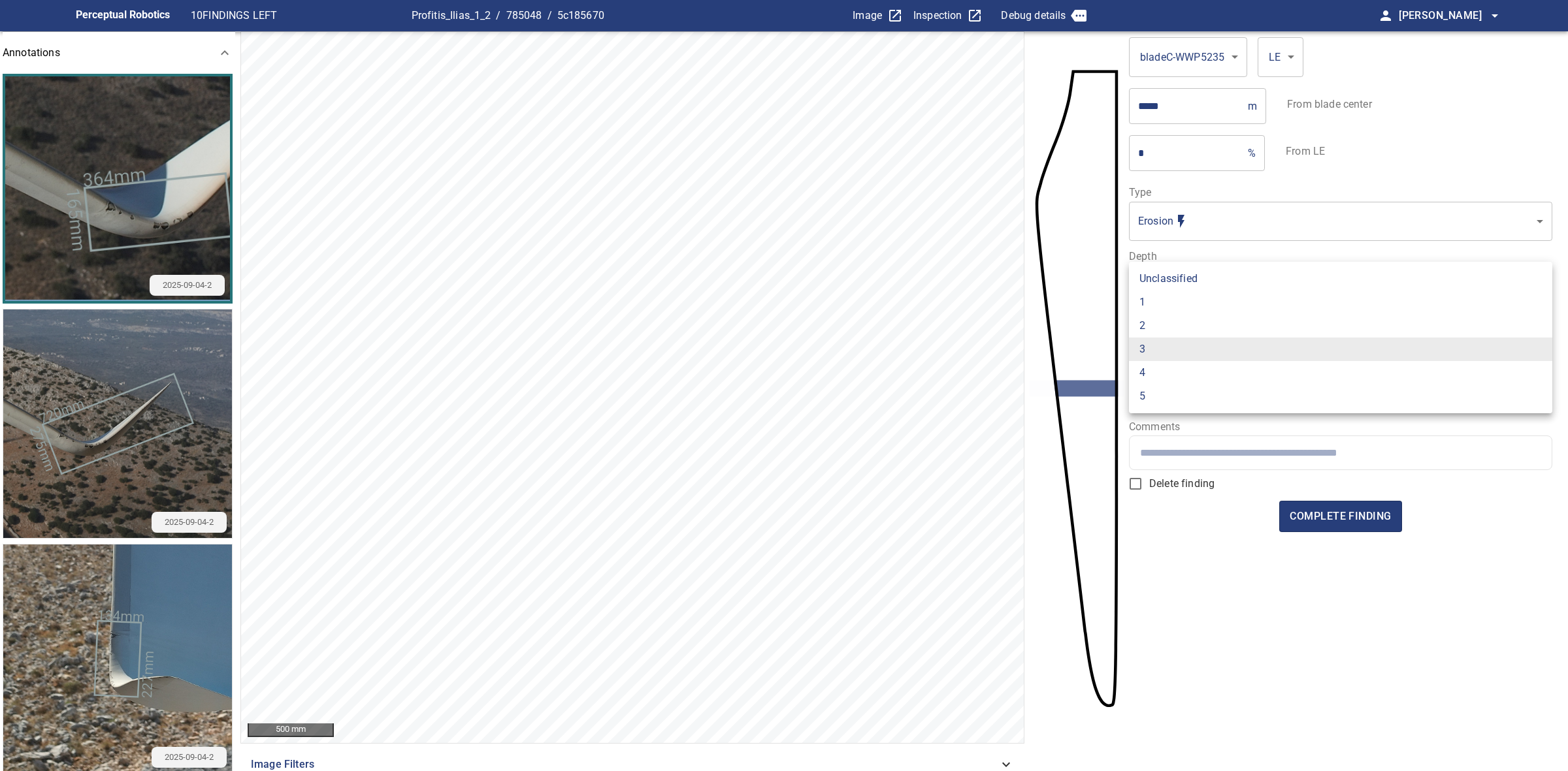
click at [1206, 331] on li "2" at bounding box center [1340, 326] width 423 height 24
type input "*"
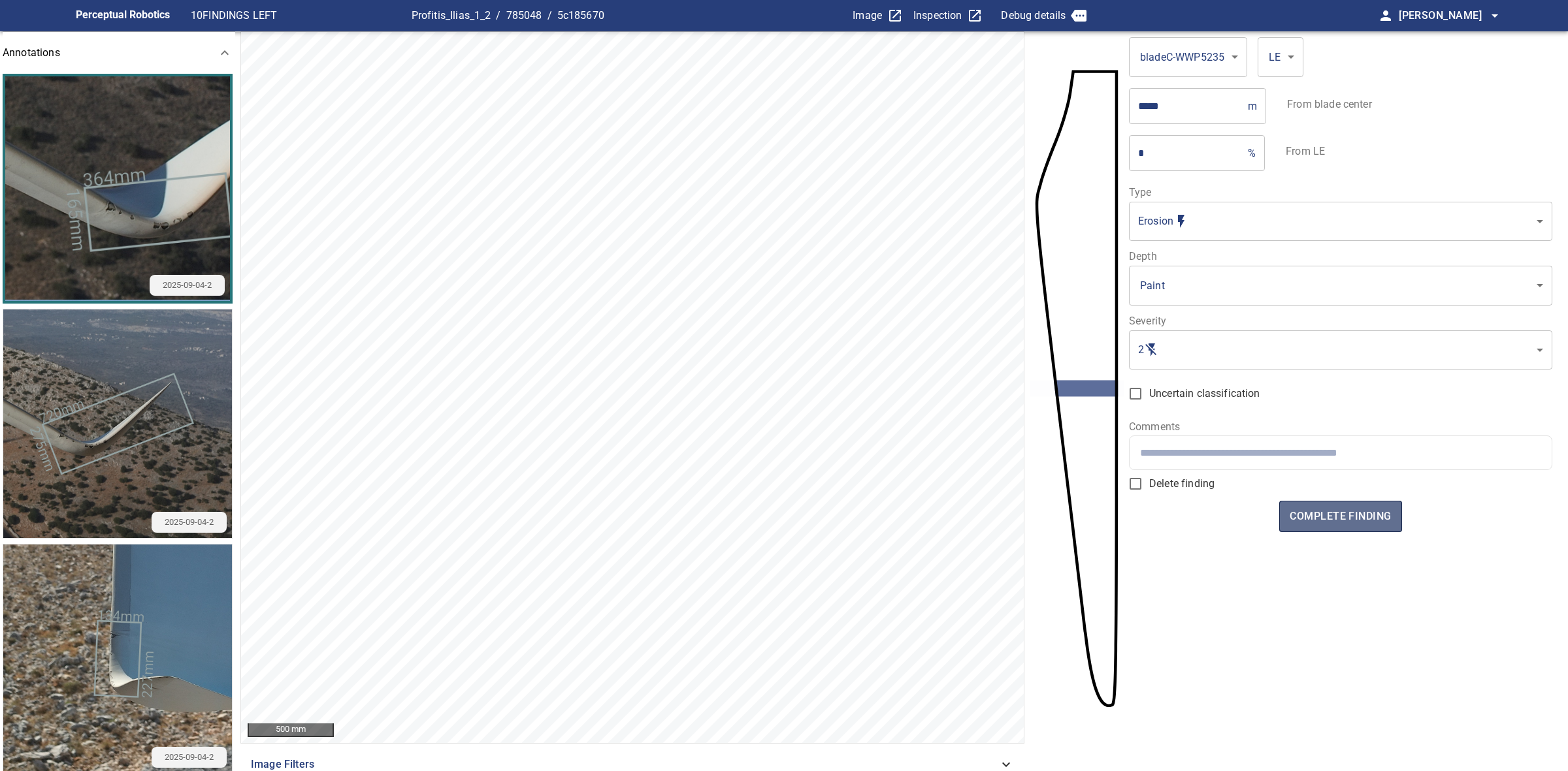
click at [1330, 513] on span "complete finding" at bounding box center [1340, 517] width 101 height 19
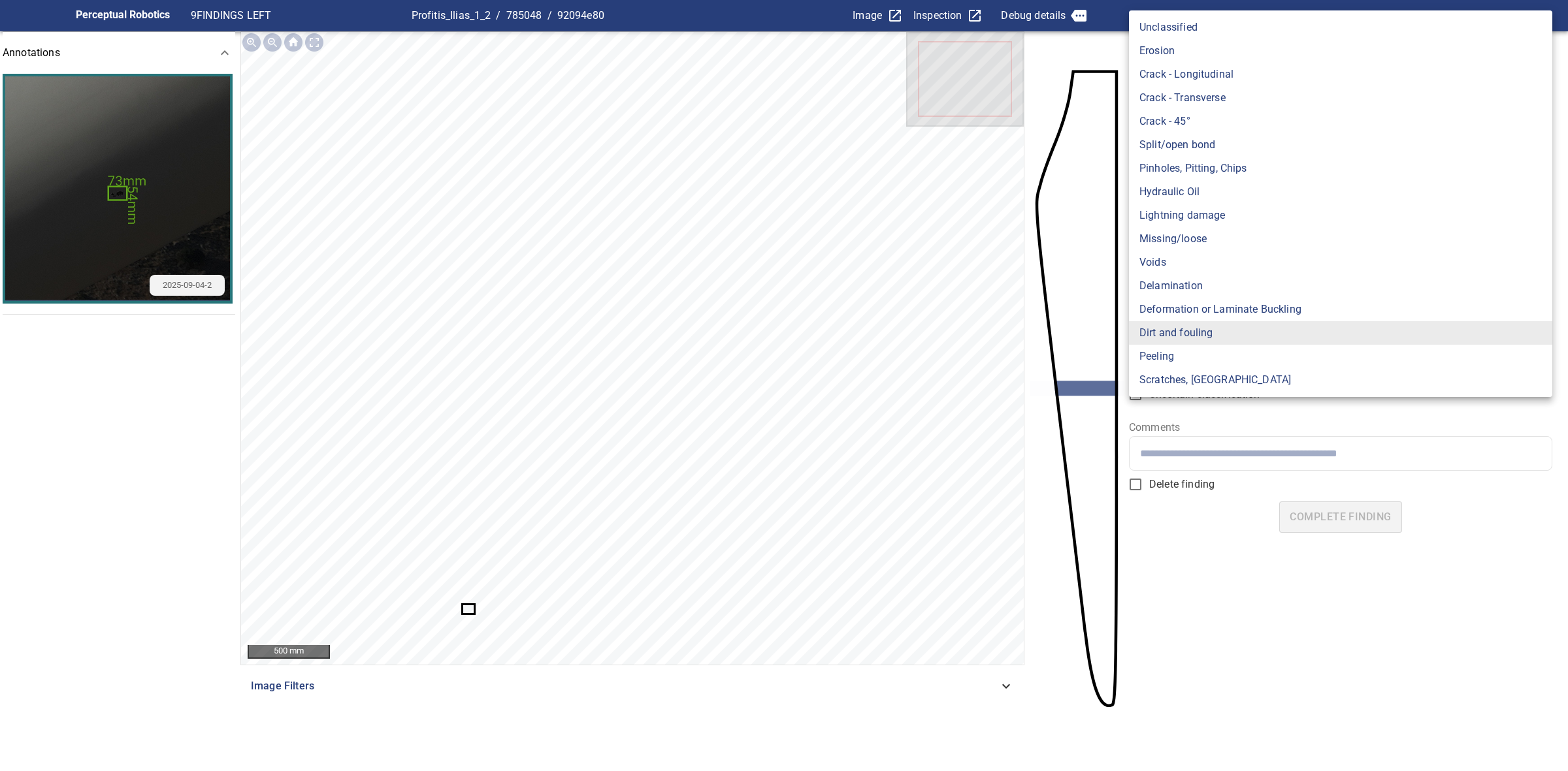
click at [1262, 214] on body "**********" at bounding box center [784, 385] width 1568 height 771
click at [1242, 170] on li "Pinholes, Pitting, Chips" at bounding box center [1340, 168] width 423 height 24
type input "*******"
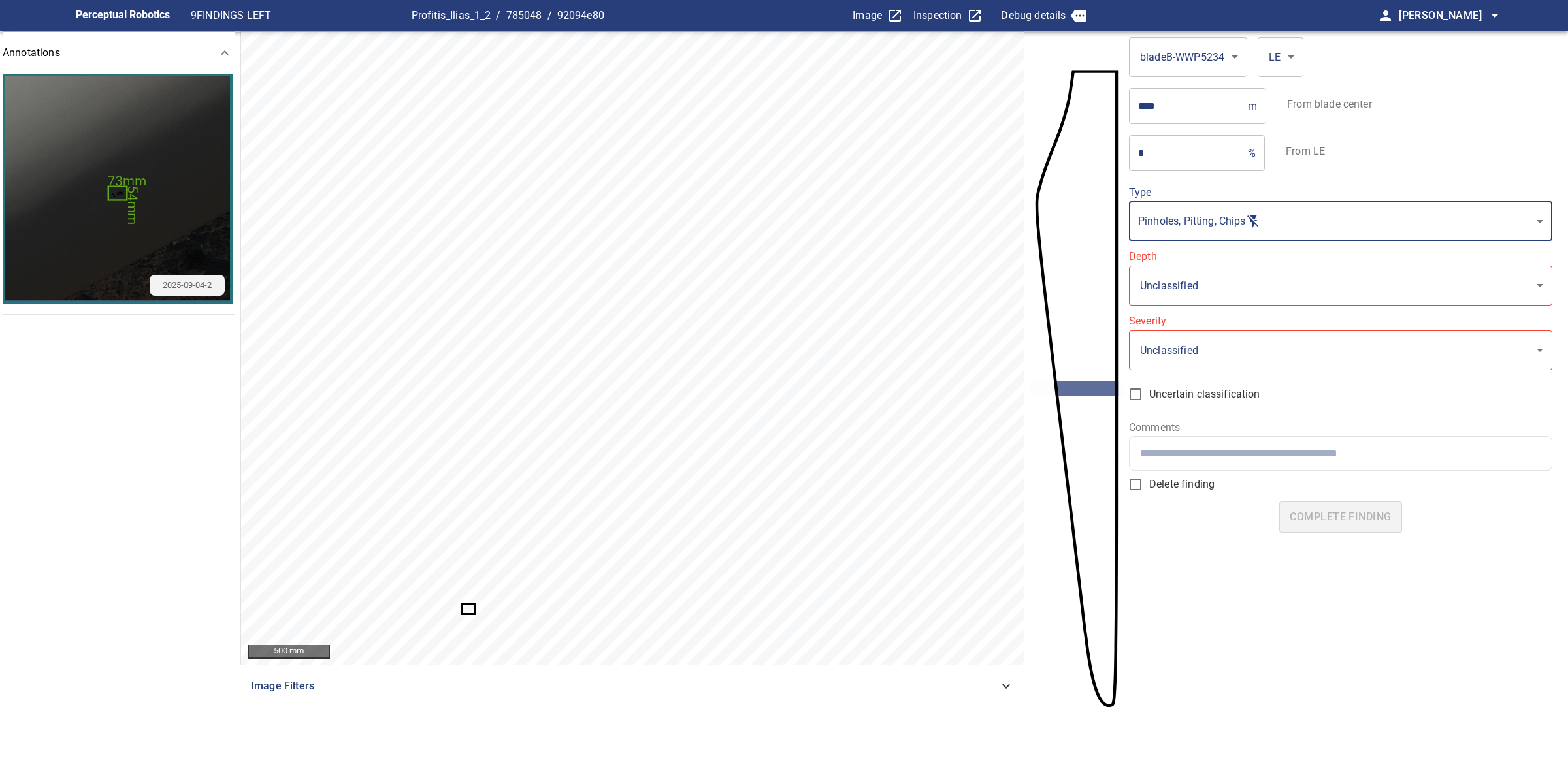
click at [1202, 282] on body "**********" at bounding box center [784, 385] width 1568 height 771
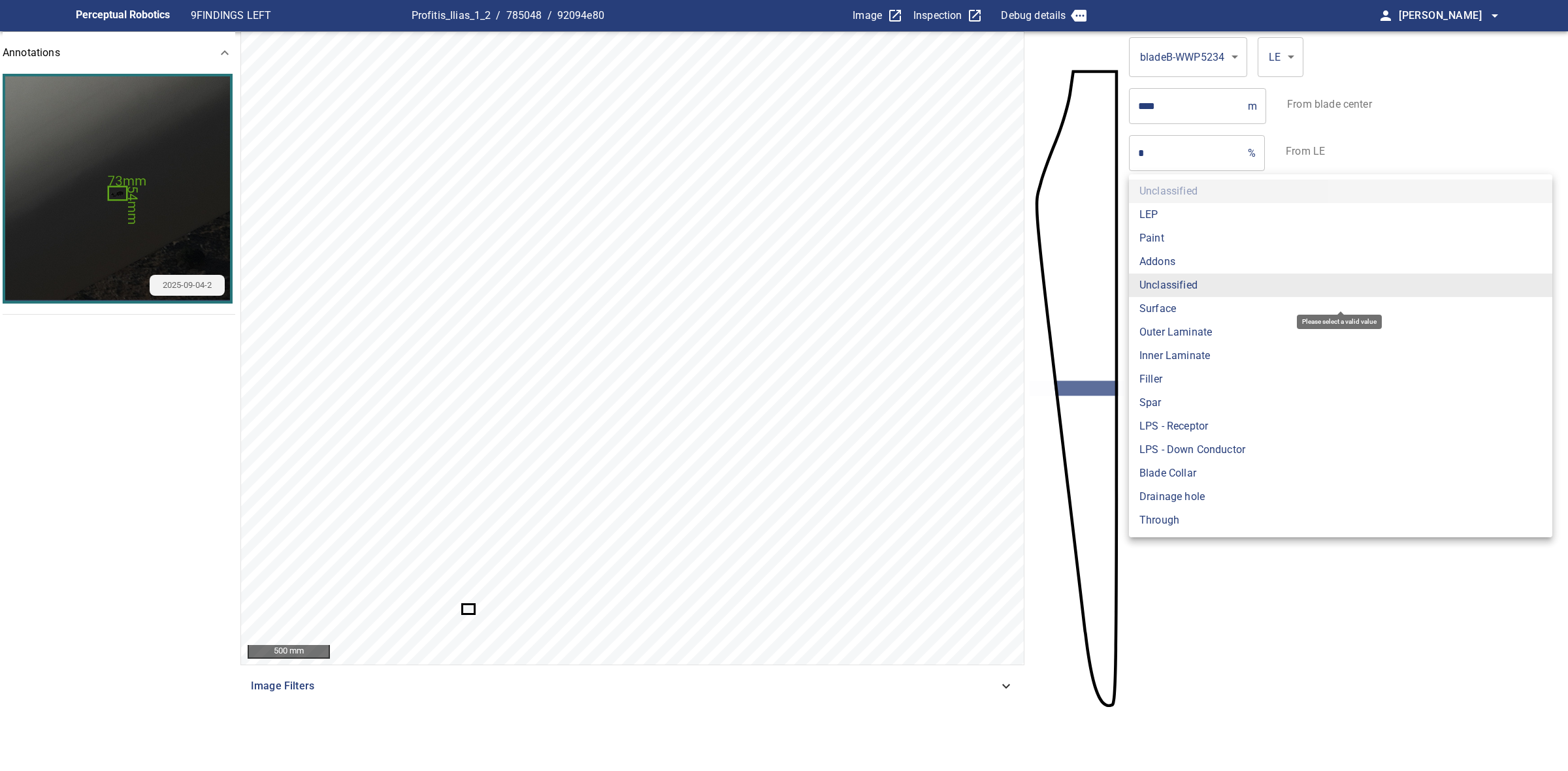
click at [1201, 235] on li "Paint" at bounding box center [1340, 238] width 423 height 24
type input "*****"
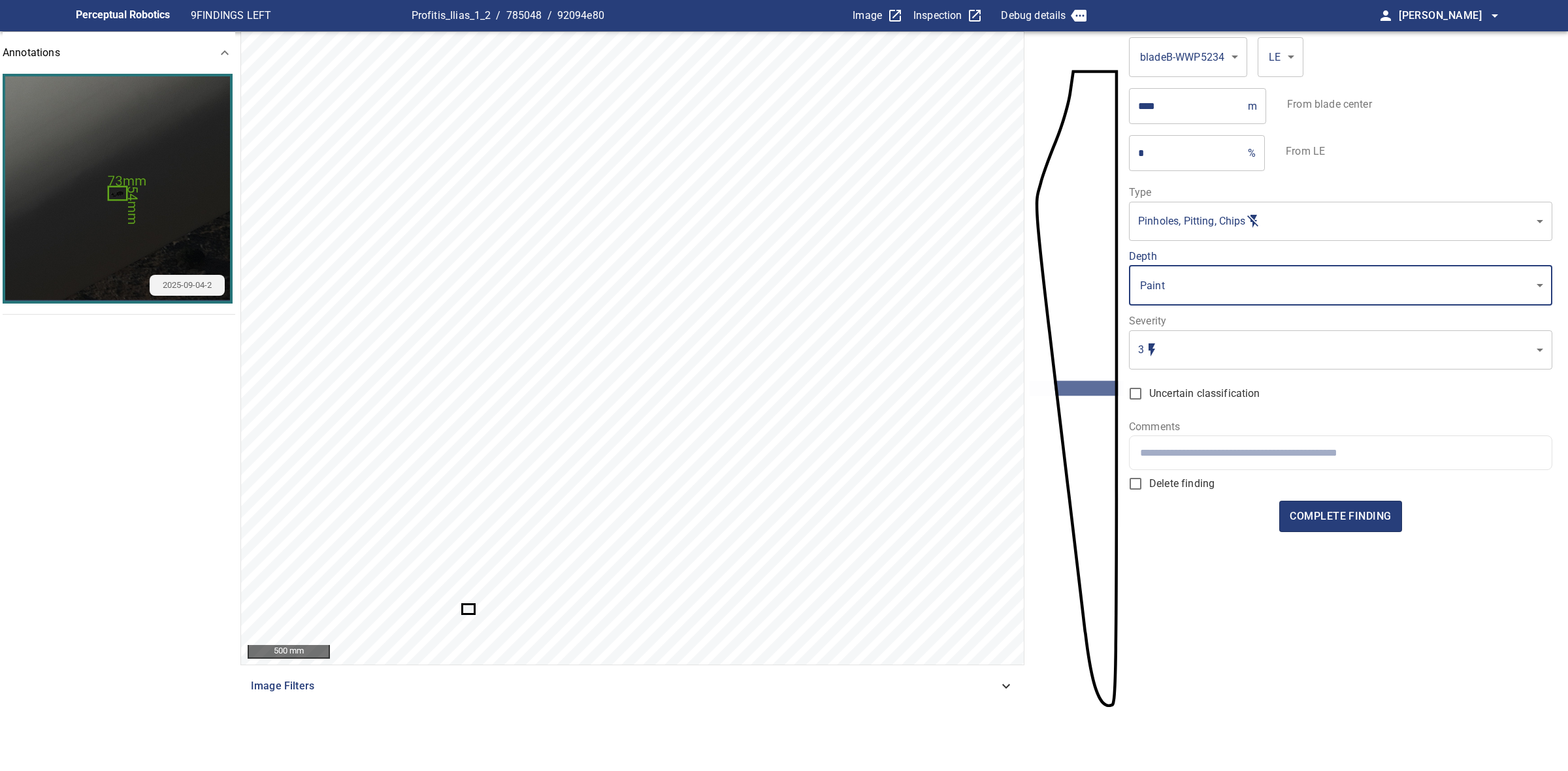
click at [1203, 366] on body "**********" at bounding box center [784, 385] width 1568 height 771
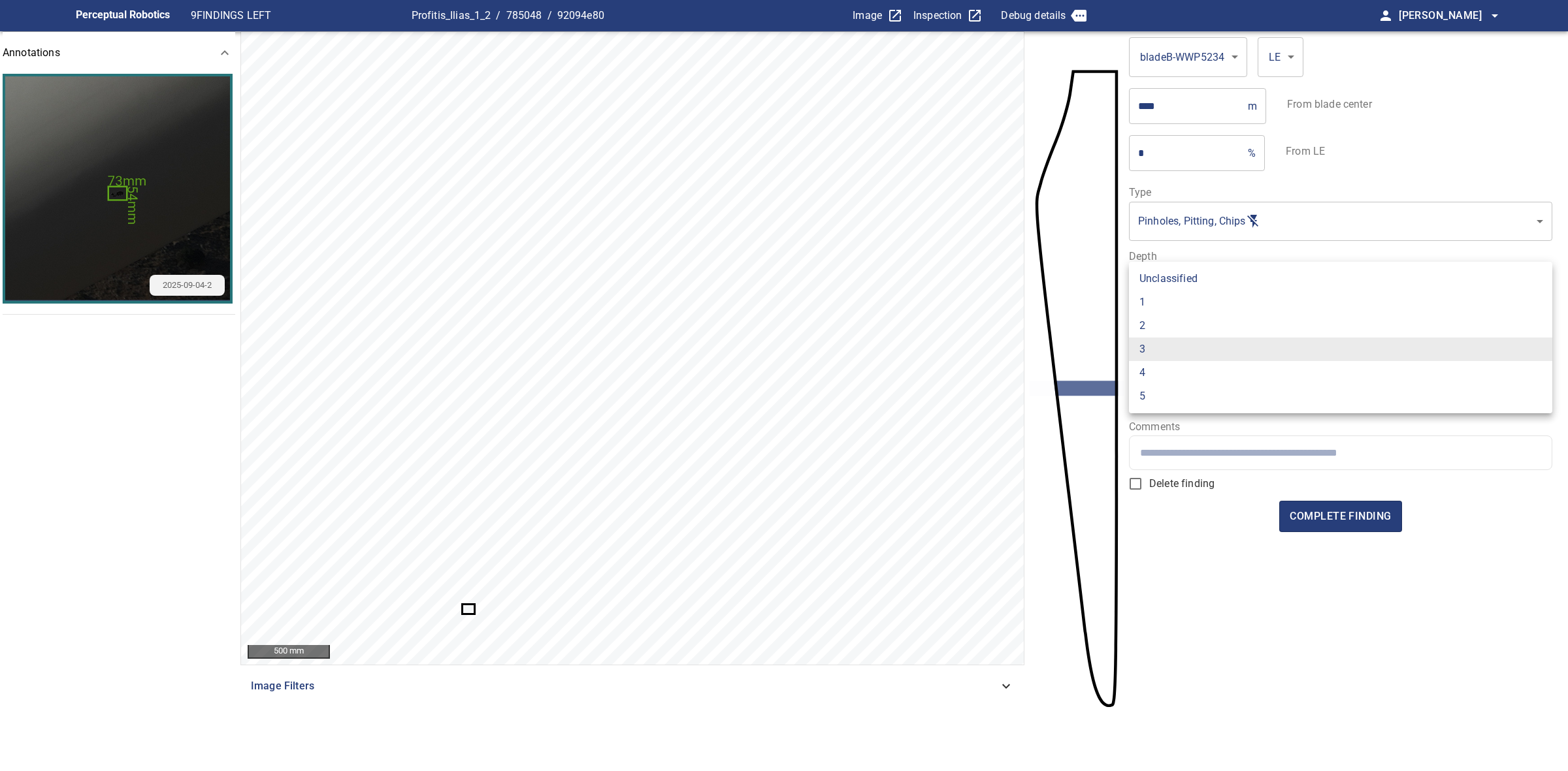
click at [1177, 307] on li "1" at bounding box center [1340, 302] width 423 height 24
type input "*"
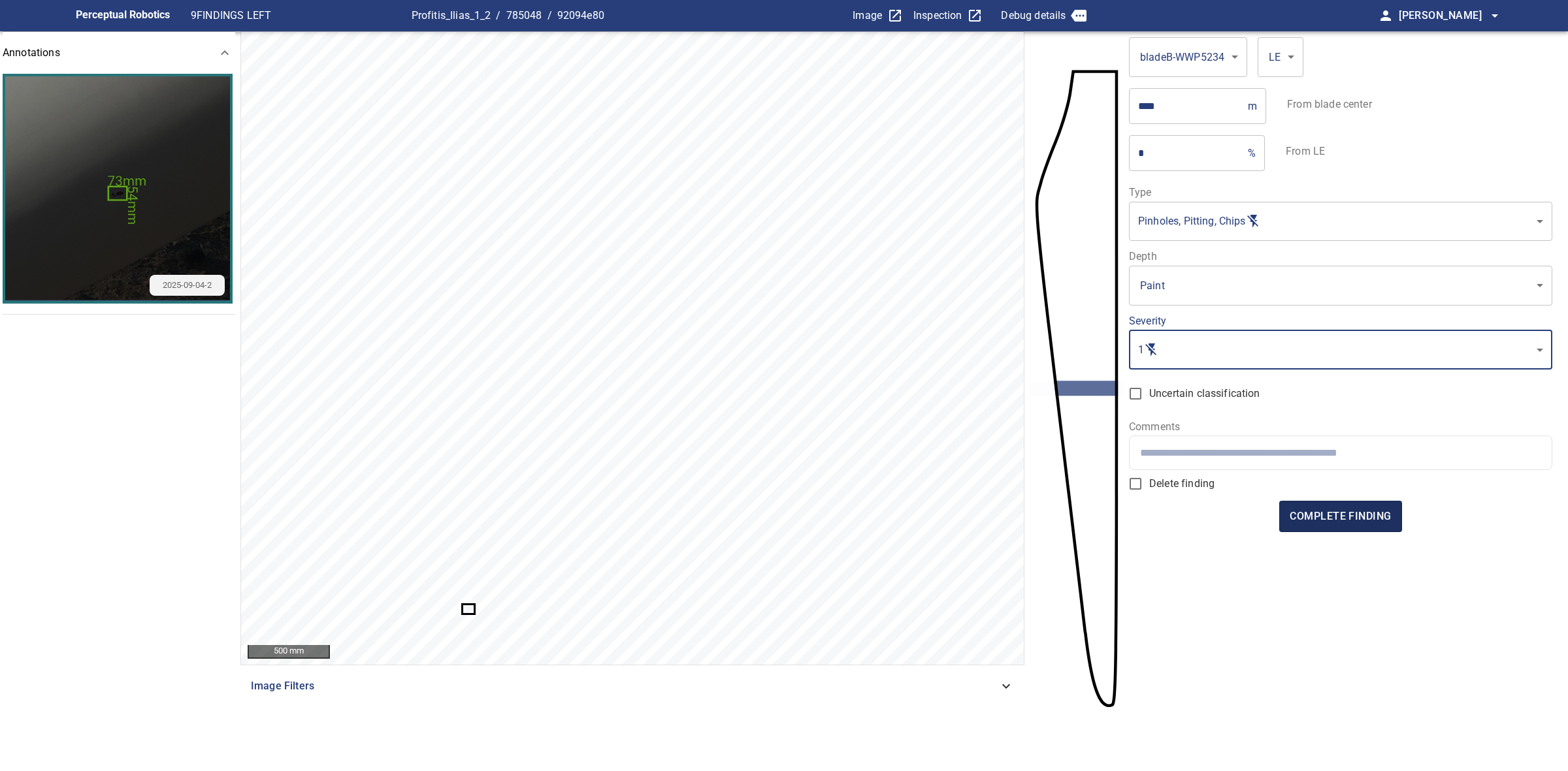
click at [1324, 503] on button "complete finding" at bounding box center [1340, 517] width 122 height 31
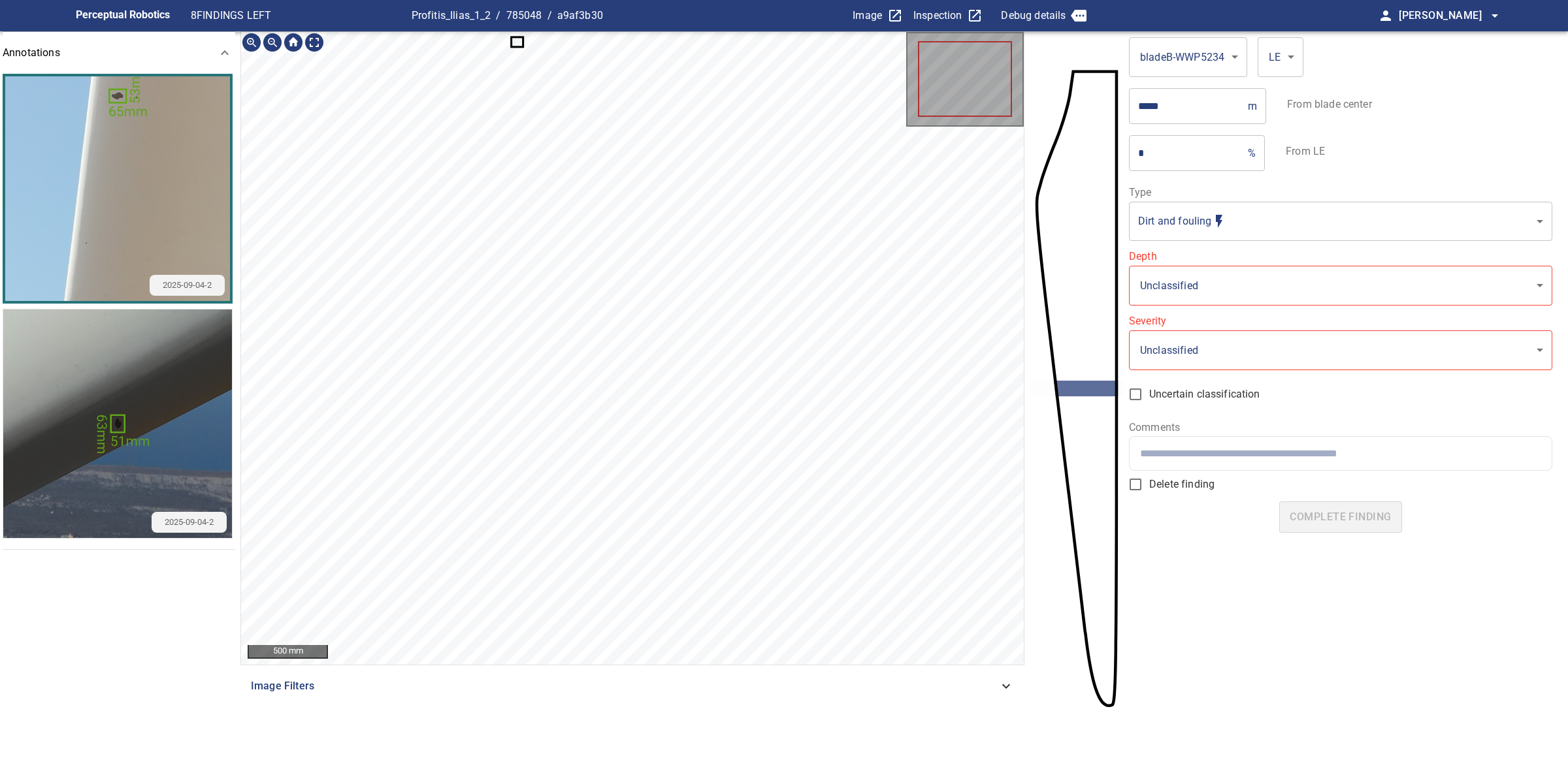
click at [513, 38] on icon at bounding box center [518, 42] width 10 height 8
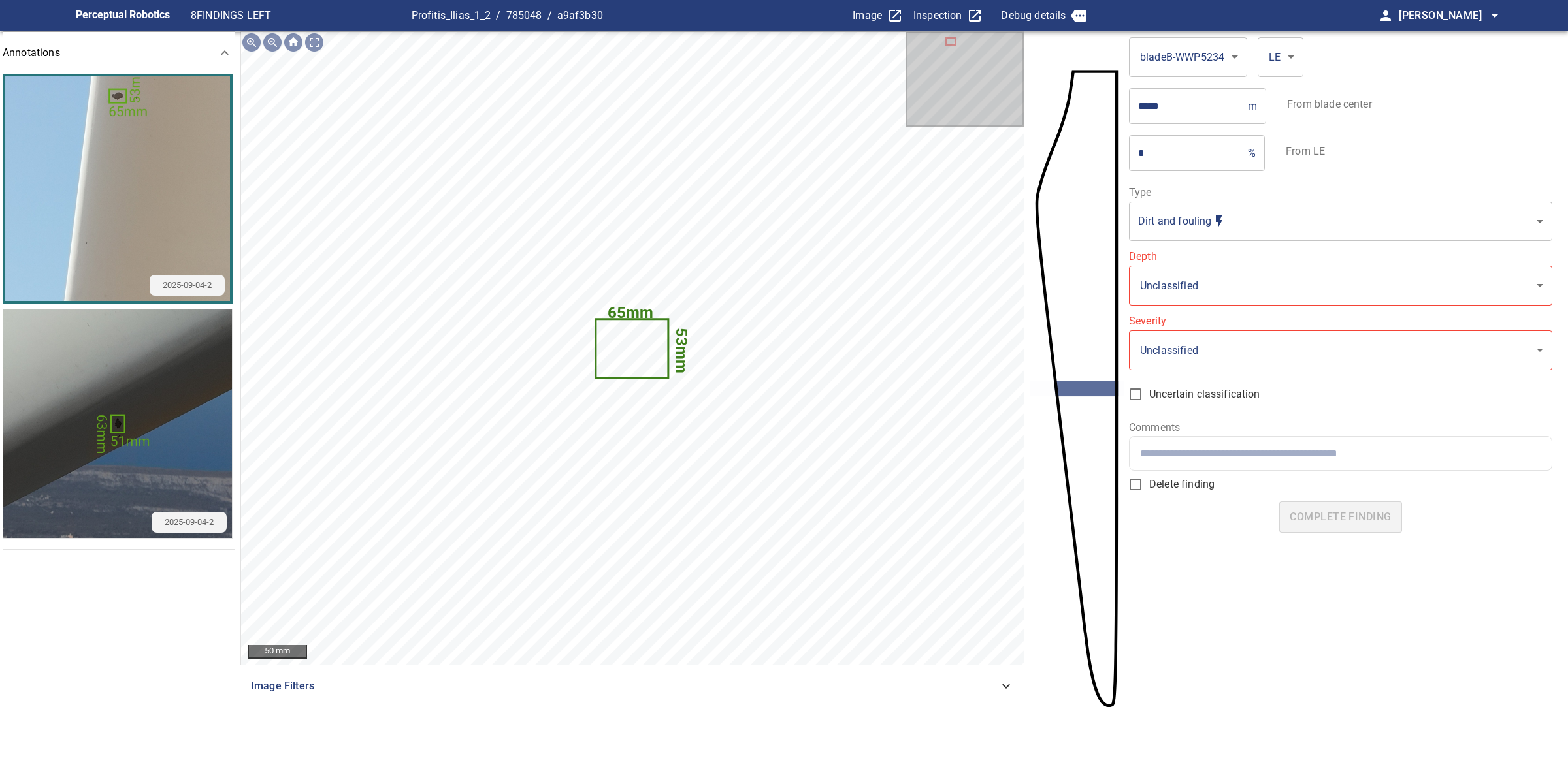
click at [1305, 230] on body "**********" at bounding box center [784, 385] width 1568 height 771
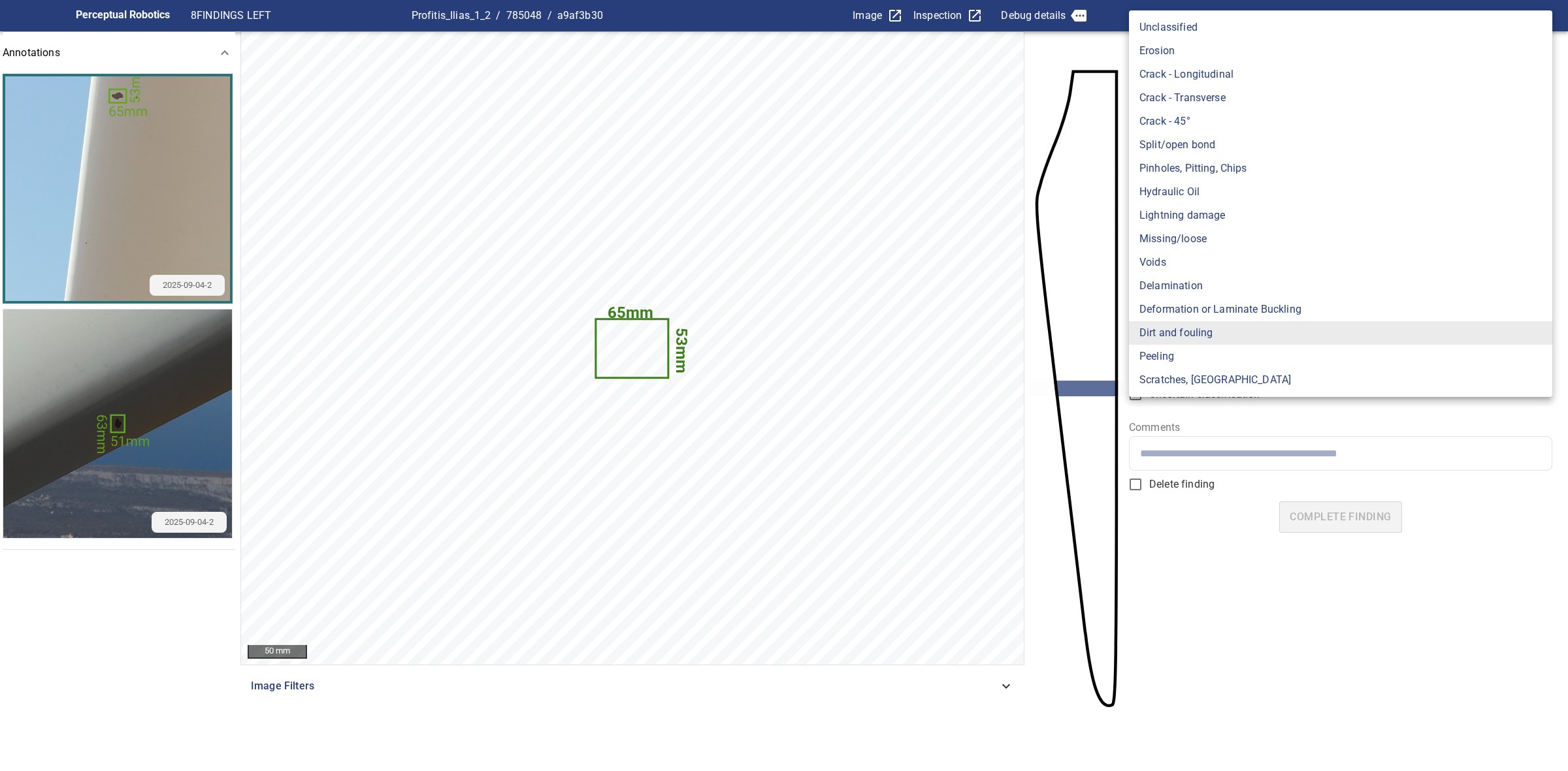
click at [1181, 576] on div at bounding box center [784, 385] width 1568 height 771
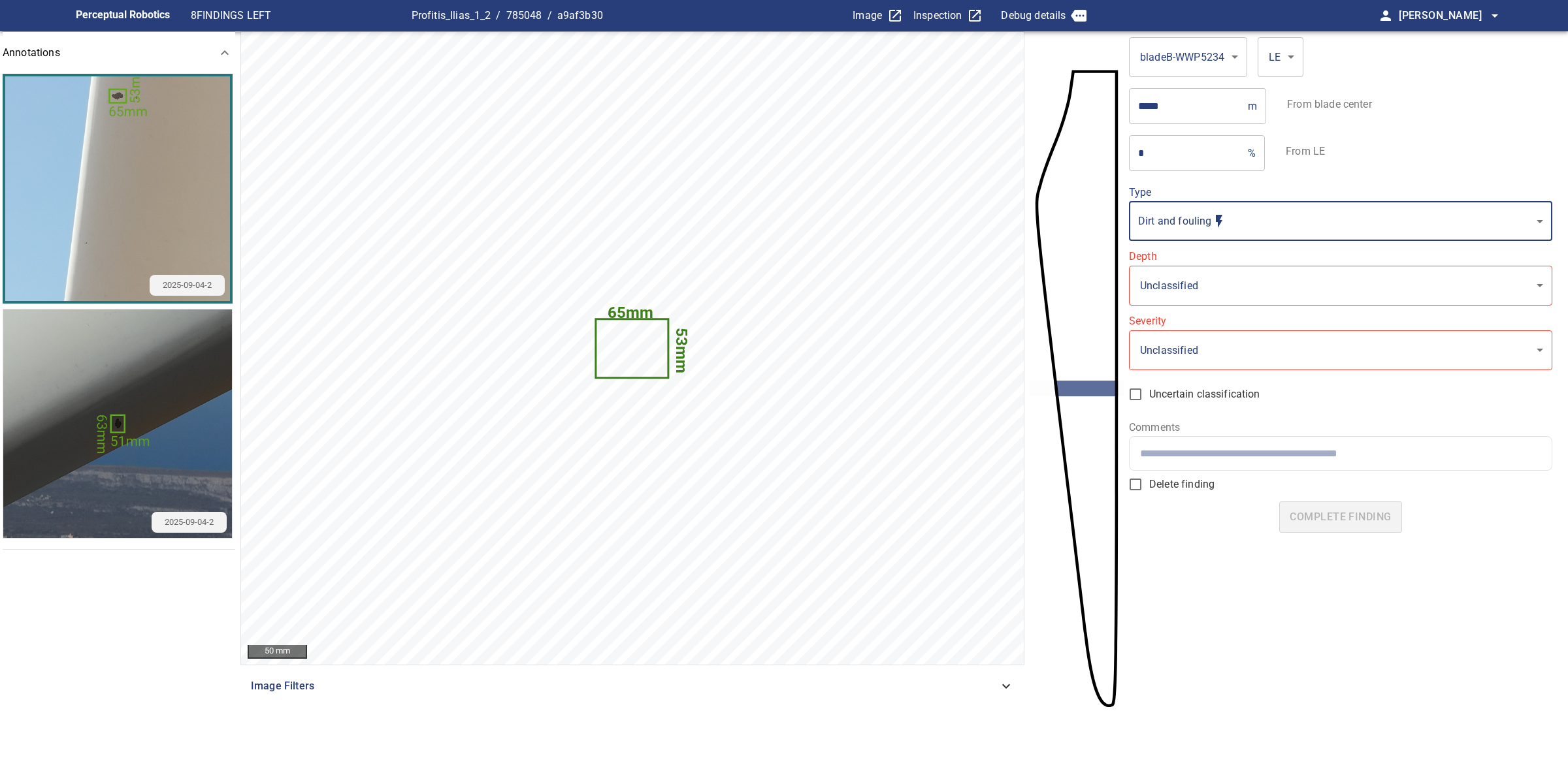
click at [1237, 231] on body "**********" at bounding box center [784, 385] width 1568 height 771
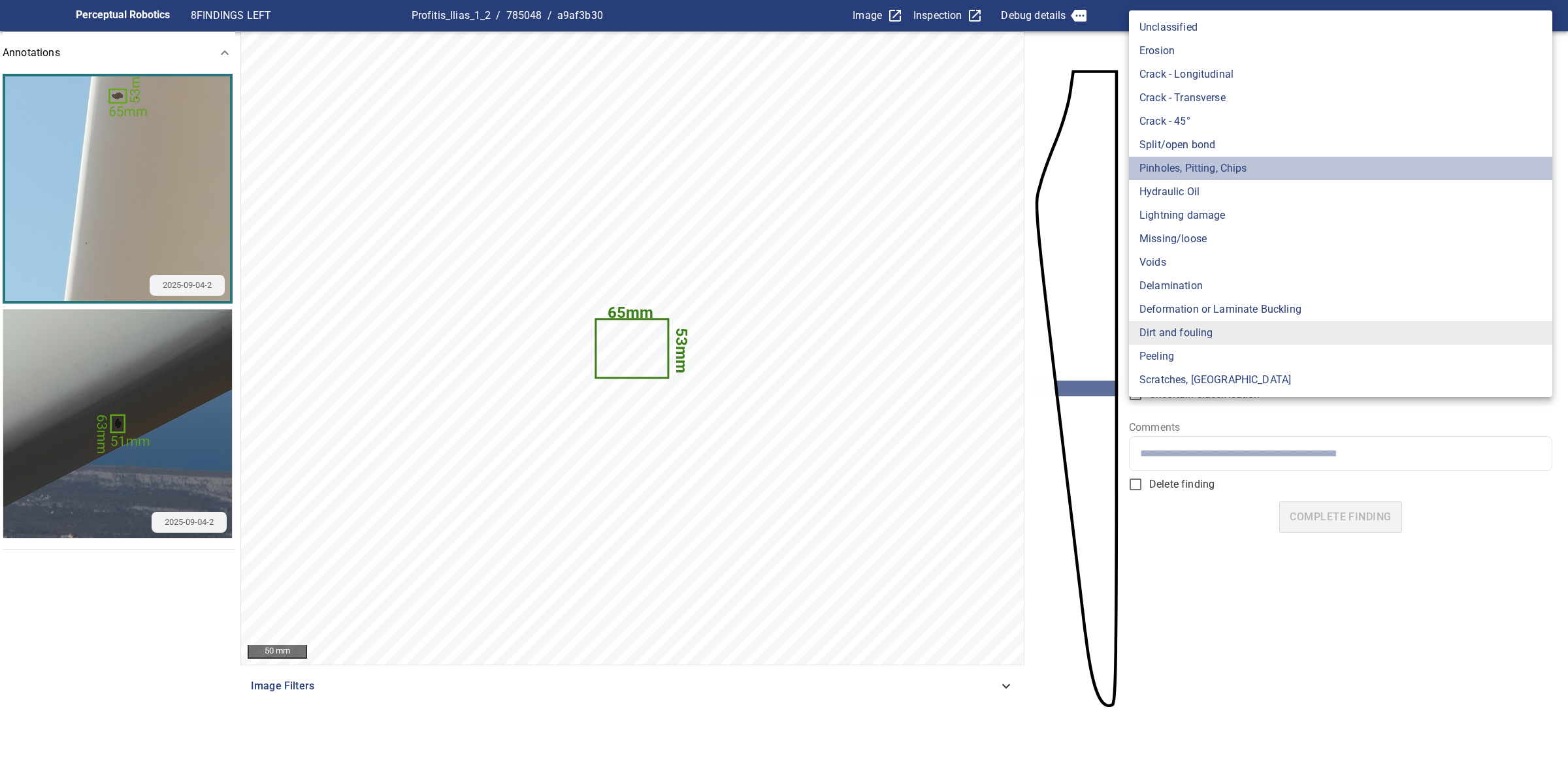
click at [1234, 164] on li "Pinholes, Pitting, Chips" at bounding box center [1340, 168] width 423 height 24
type input "*******"
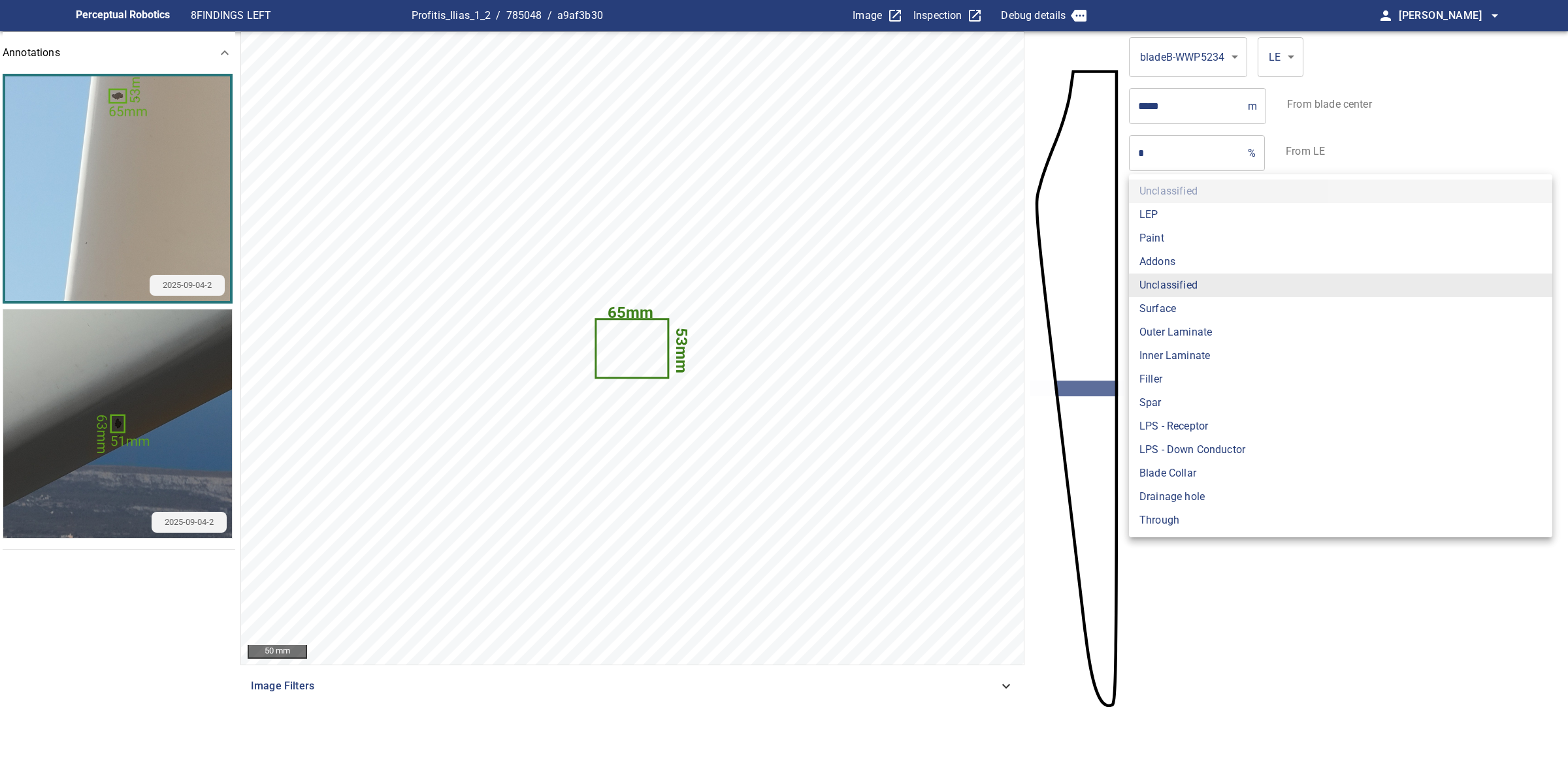
click at [1261, 282] on body "**********" at bounding box center [784, 385] width 1568 height 771
click at [1226, 230] on li "Paint" at bounding box center [1340, 238] width 423 height 24
type input "*****"
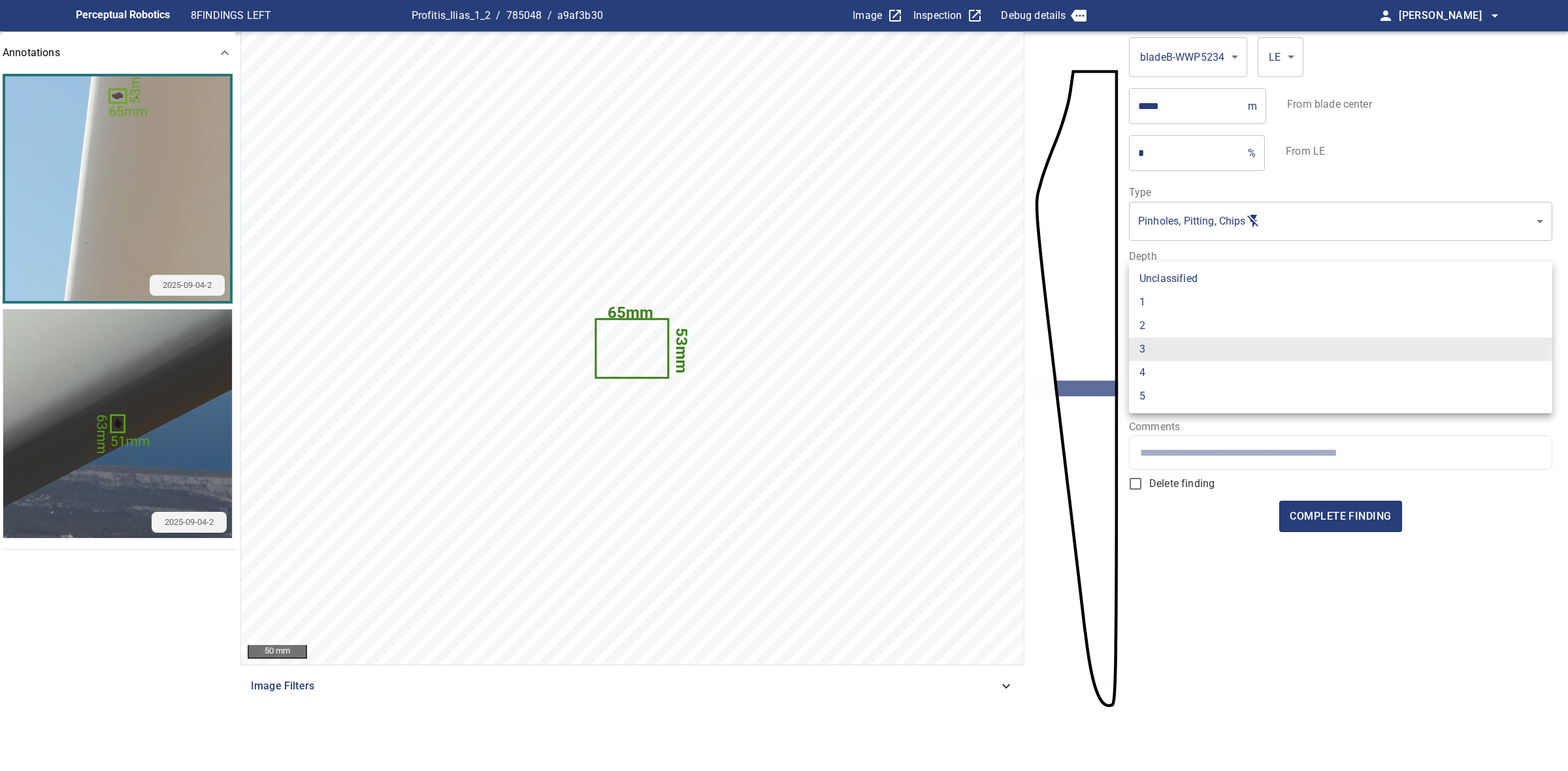
click at [1237, 343] on body "**********" at bounding box center [784, 385] width 1568 height 771
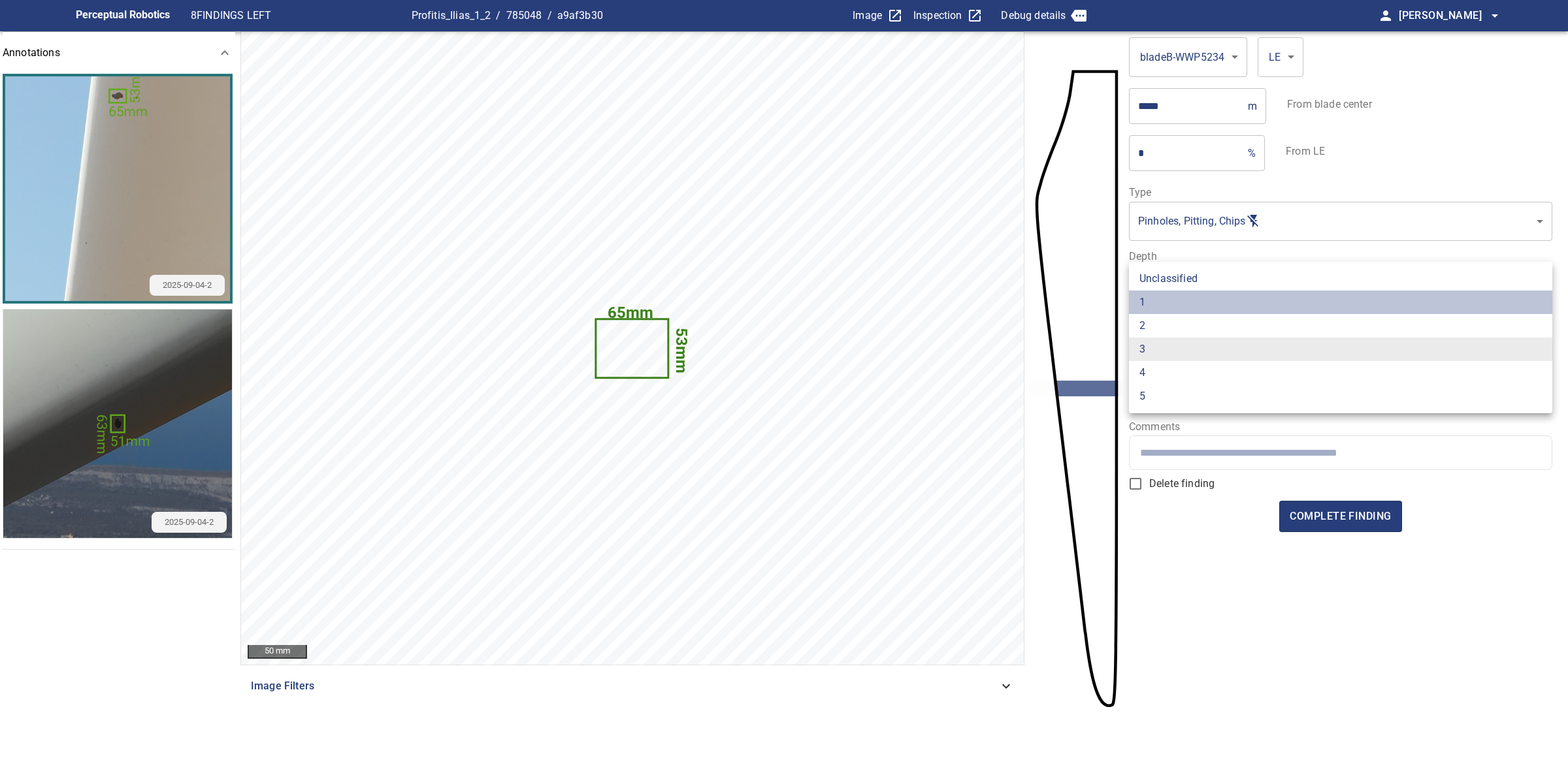
click at [1231, 311] on li "1" at bounding box center [1340, 302] width 423 height 24
type input "*"
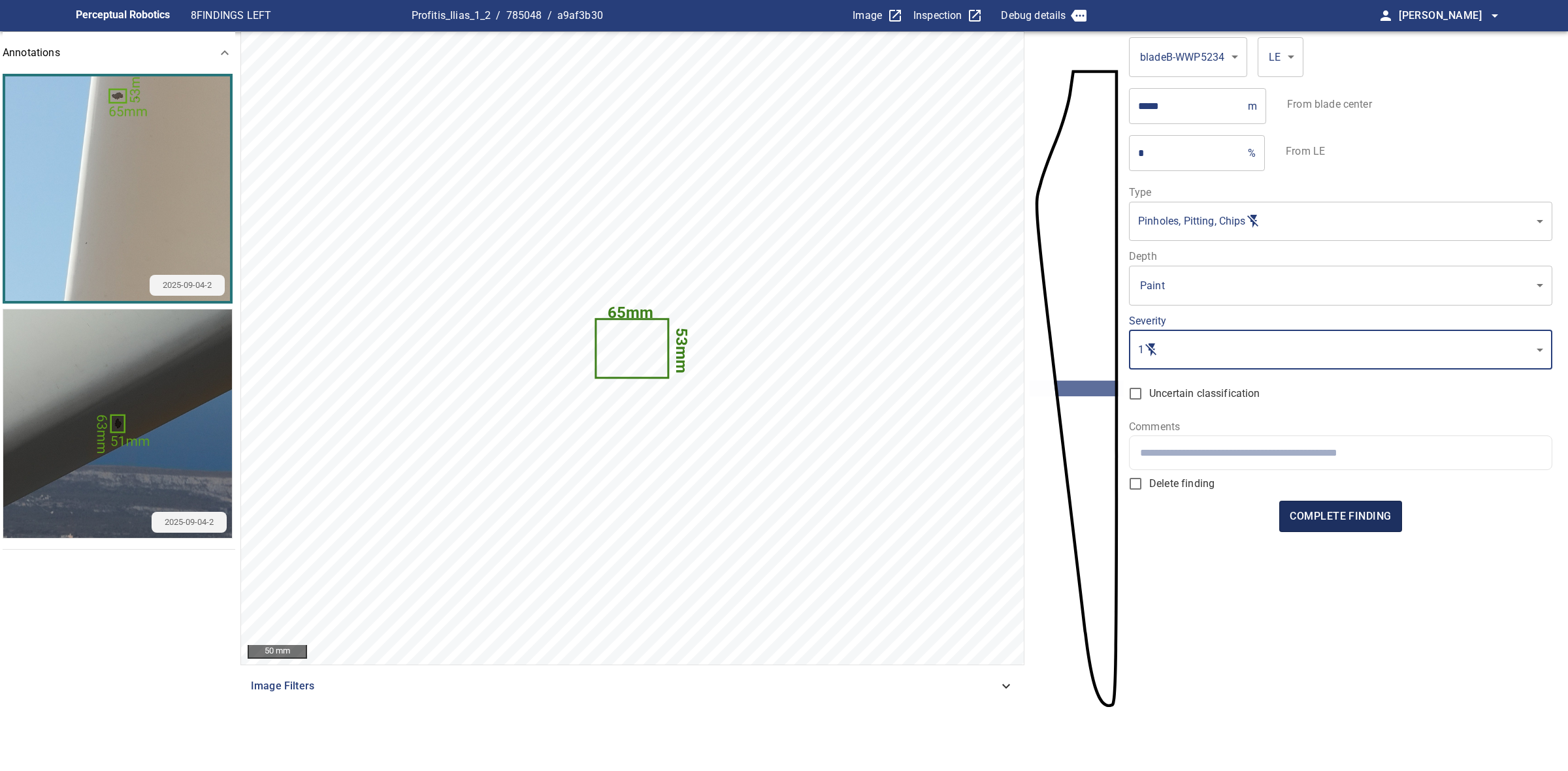
click at [1335, 523] on span "complete finding" at bounding box center [1340, 517] width 101 height 19
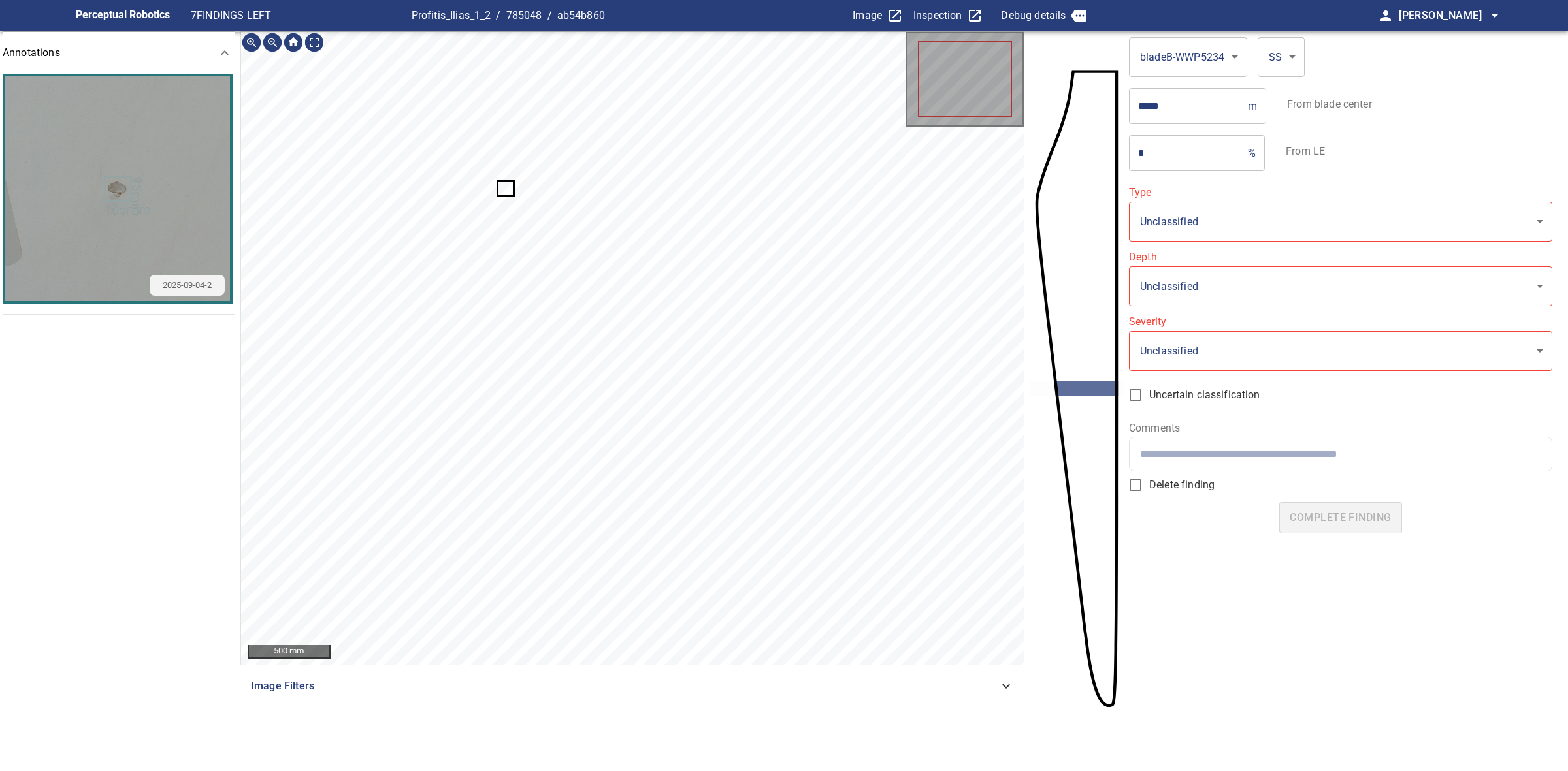
type input "**********"
click at [503, 193] on icon at bounding box center [515, 190] width 27 height 25
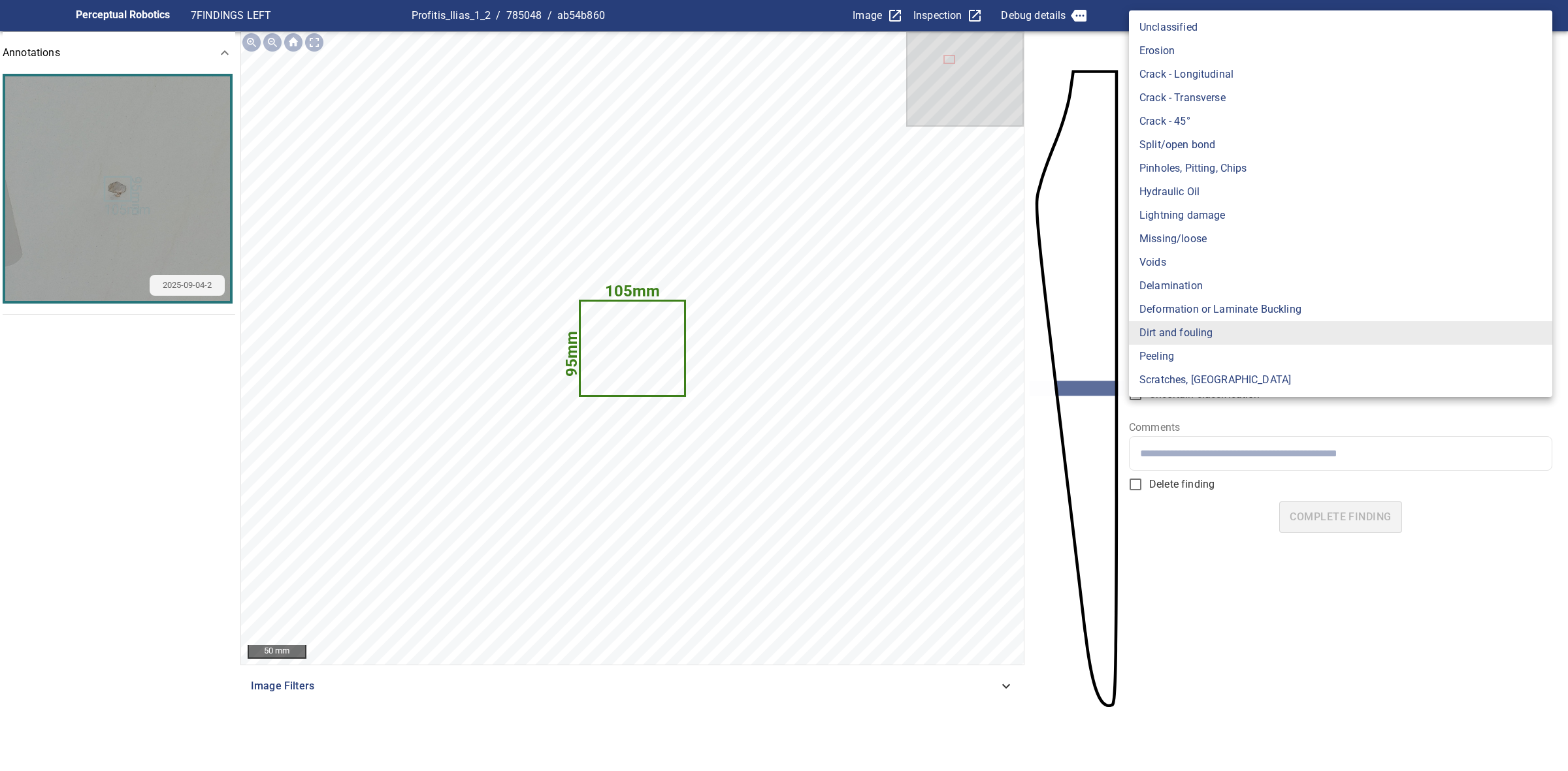
click at [1253, 229] on body "**********" at bounding box center [784, 385] width 1568 height 771
drag, startPoint x: 795, startPoint y: 432, endPoint x: 795, endPoint y: 517, distance: 85.0
click at [795, 517] on div at bounding box center [784, 385] width 1568 height 771
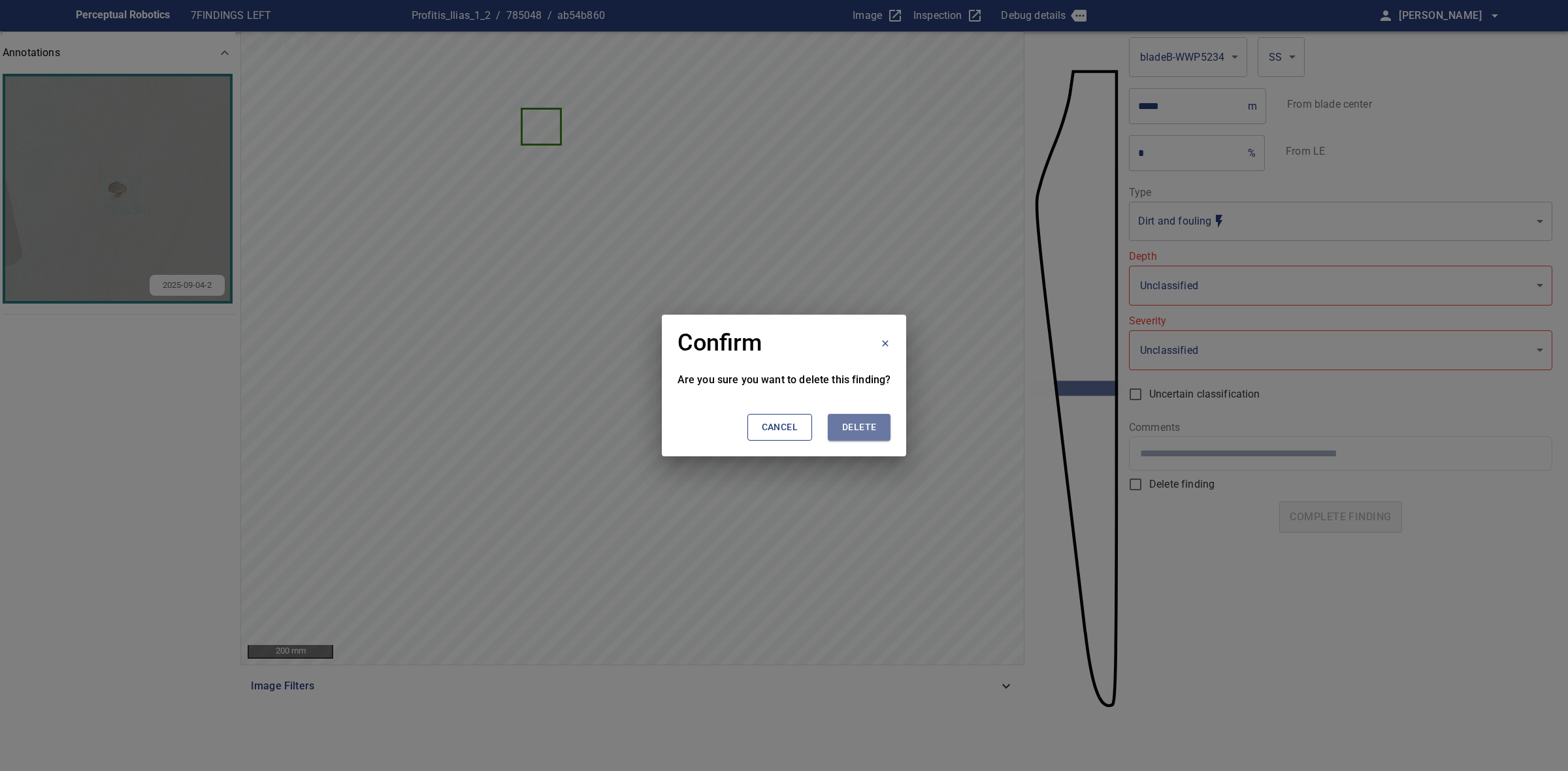
click at [861, 420] on span "Delete" at bounding box center [858, 427] width 34 height 16
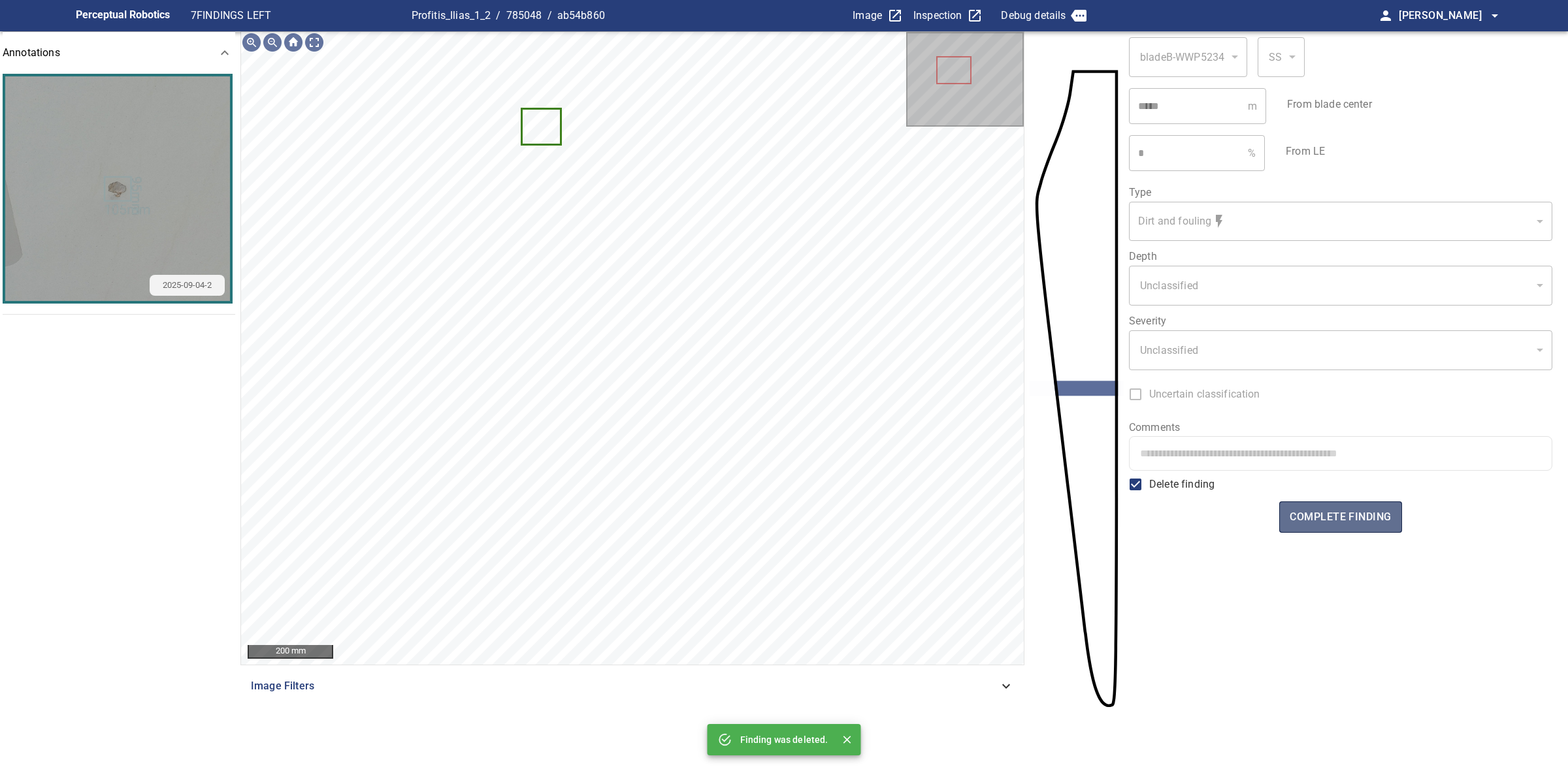
click at [1314, 504] on button "complete finding" at bounding box center [1340, 518] width 122 height 31
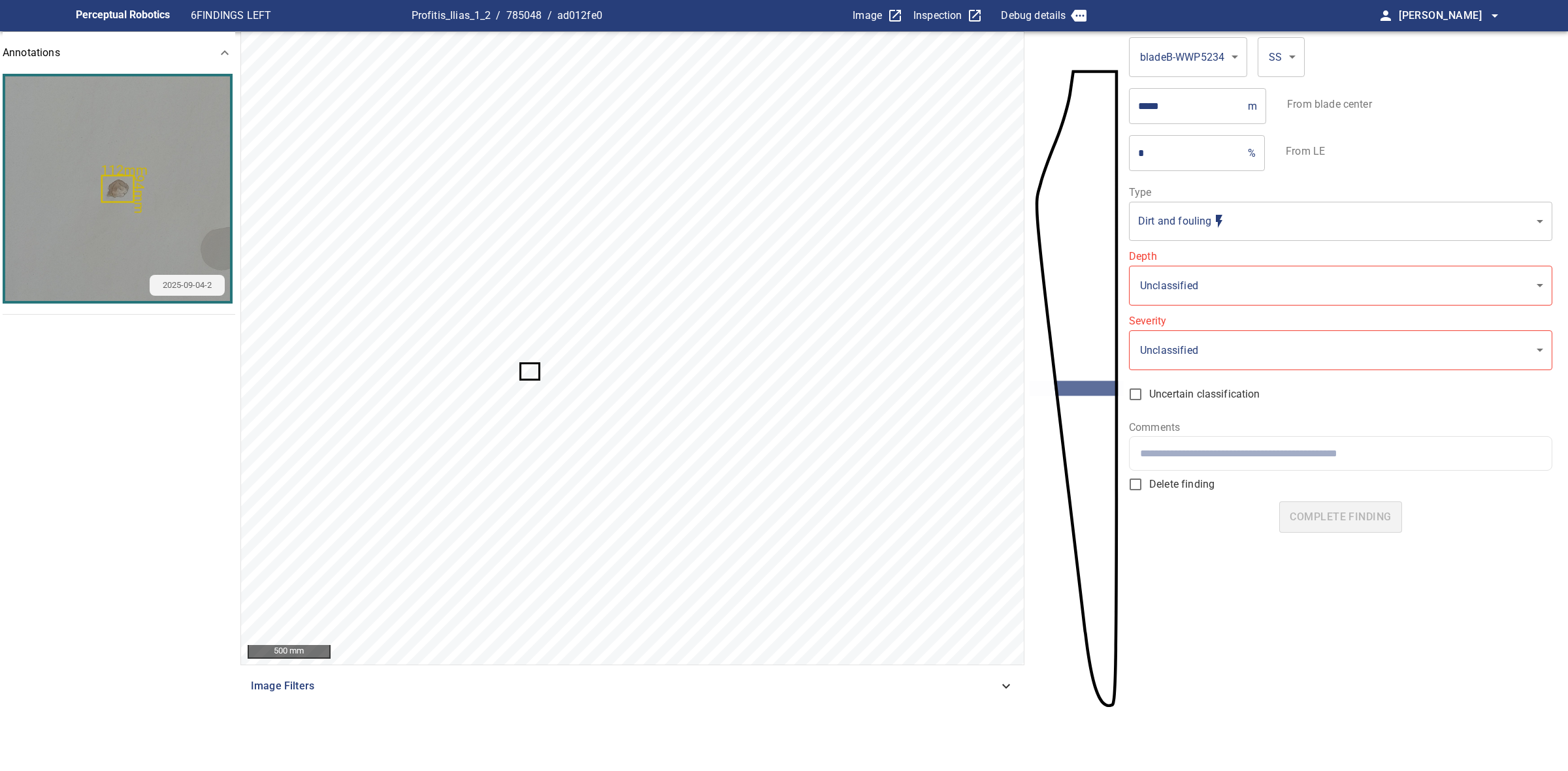
click at [530, 374] on icon at bounding box center [530, 372] width 17 height 14
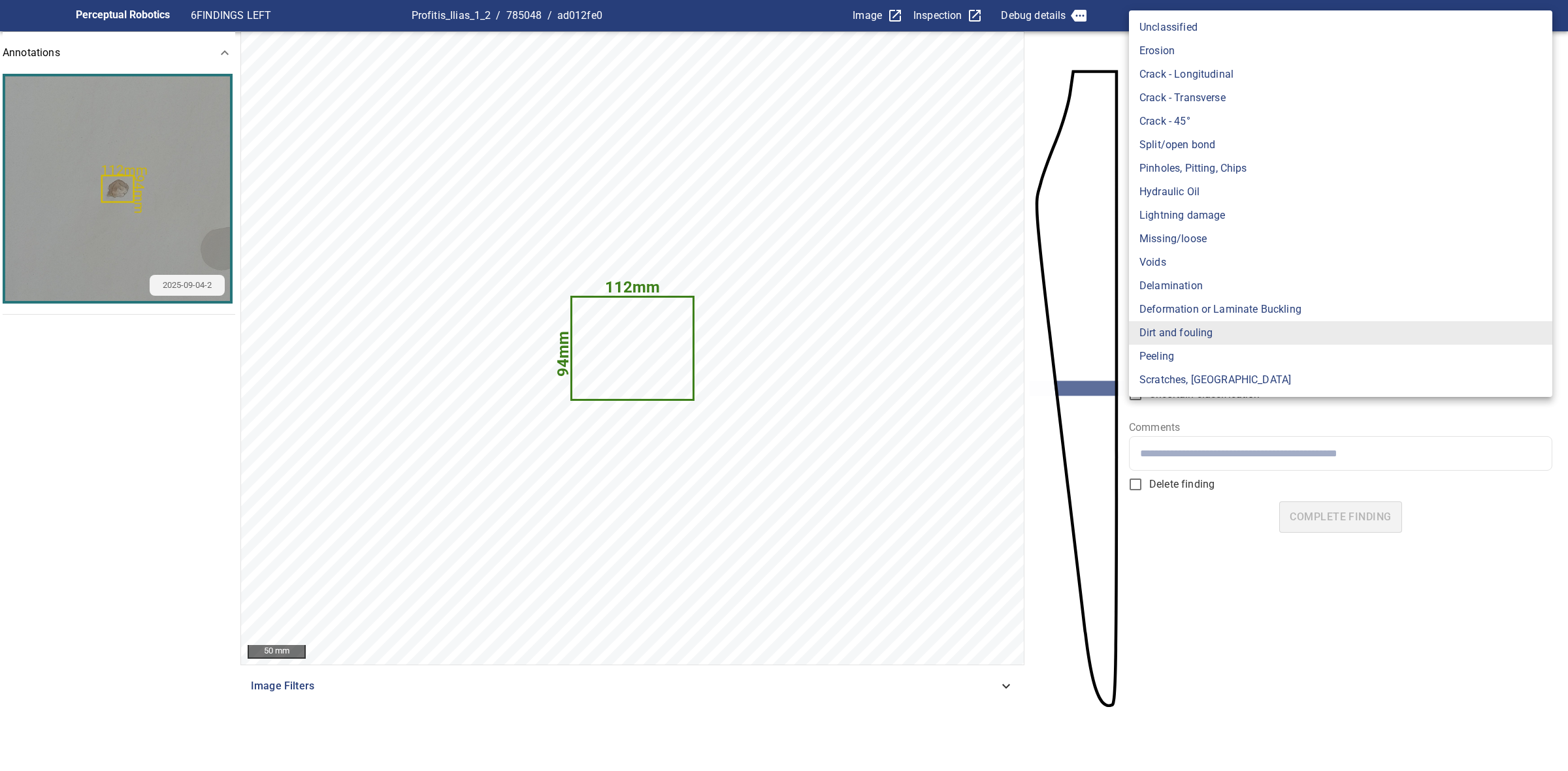
click at [1189, 223] on body "**********" at bounding box center [784, 385] width 1568 height 771
click at [1210, 173] on li "Pinholes, Pitting, Chips" at bounding box center [1340, 168] width 423 height 24
type input "*******"
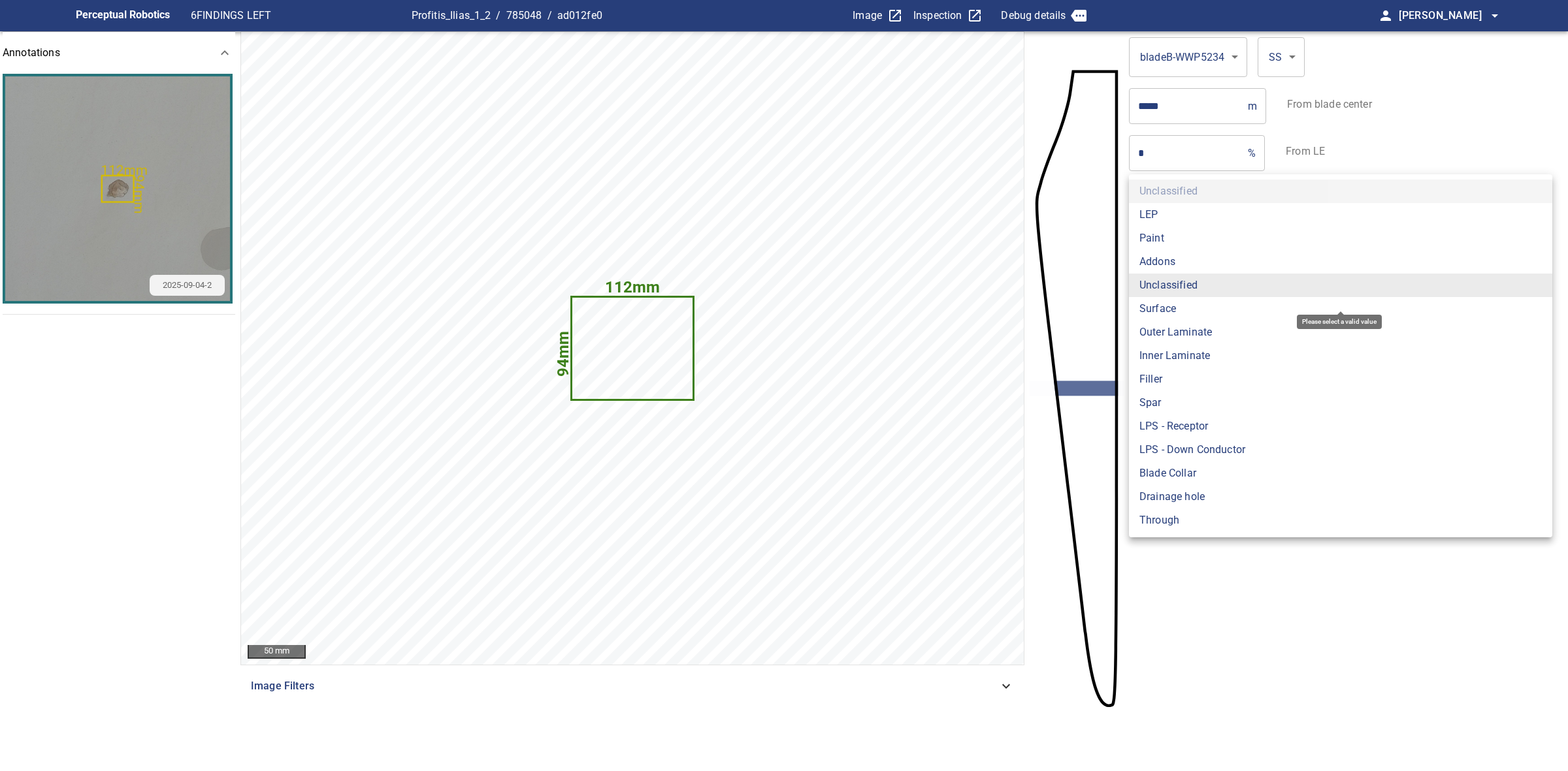
click at [1171, 291] on body "**********" at bounding box center [784, 385] width 1568 height 771
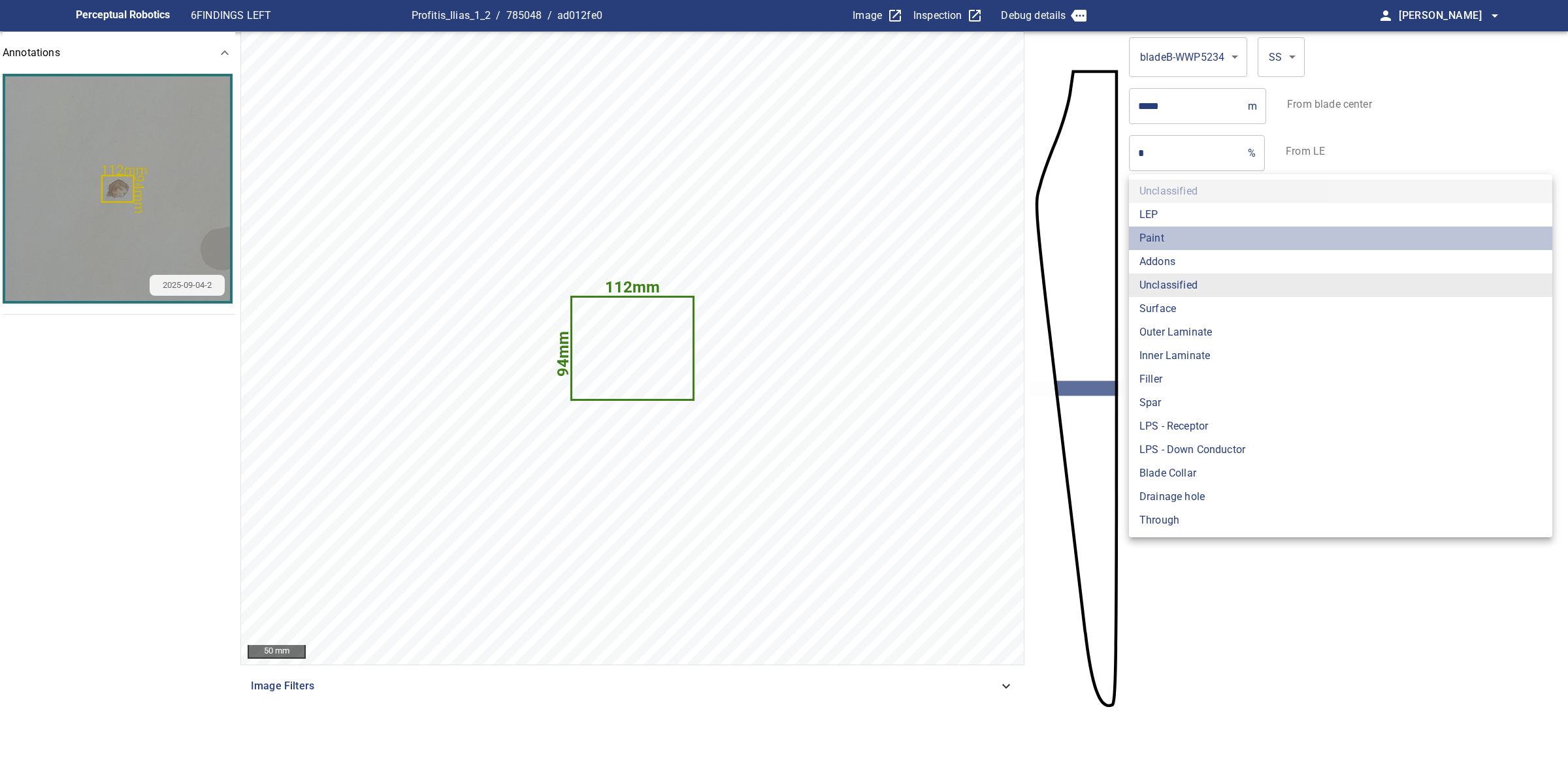
click at [1166, 241] on li "Paint" at bounding box center [1340, 238] width 423 height 24
type input "*****"
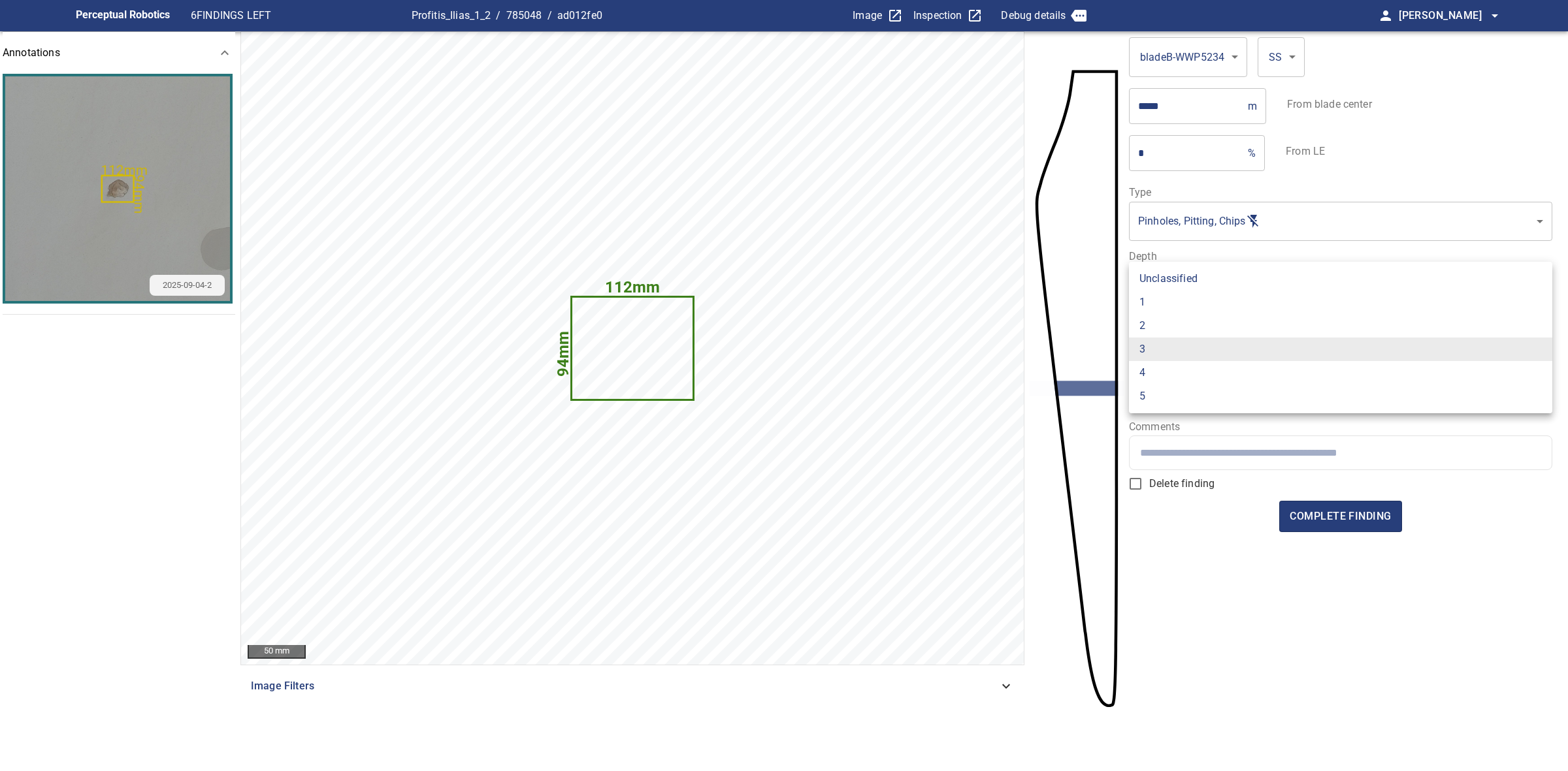
click at [1170, 351] on body "**********" at bounding box center [784, 385] width 1568 height 771
click at [1158, 329] on li "2" at bounding box center [1340, 326] width 423 height 24
type input "*"
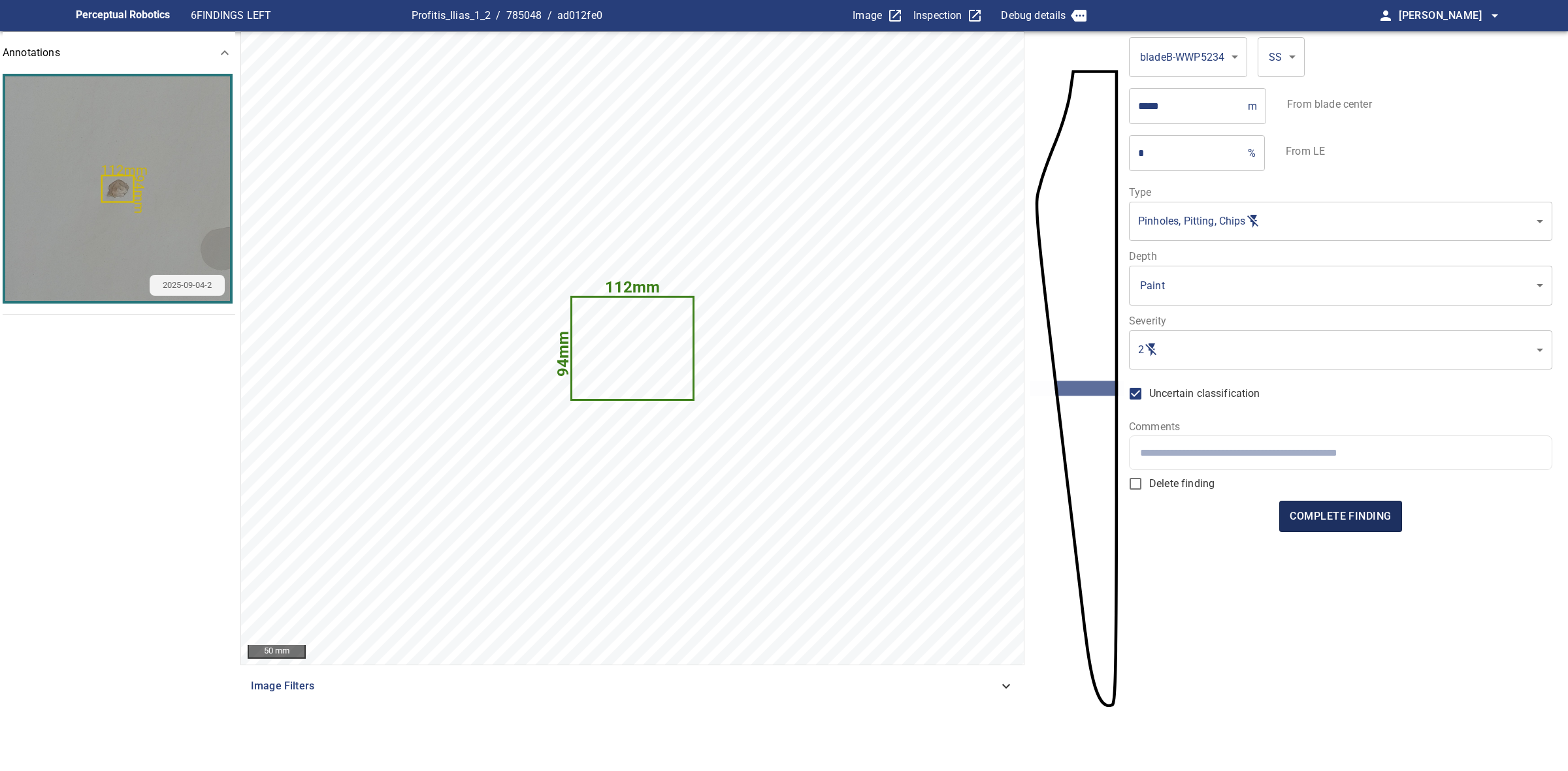
click at [1332, 524] on span "complete finding" at bounding box center [1340, 517] width 101 height 19
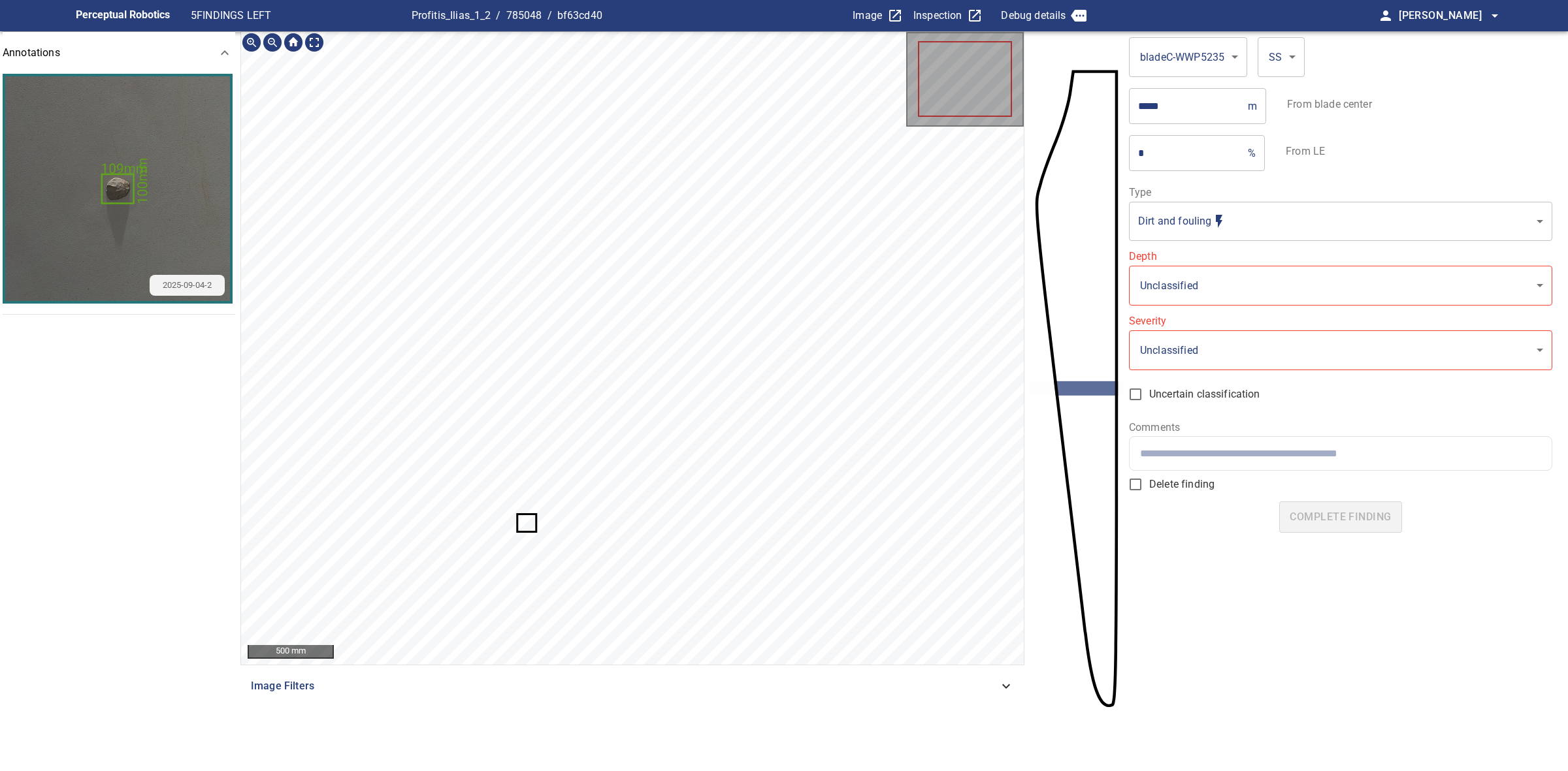
click at [531, 520] on icon at bounding box center [526, 523] width 17 height 16
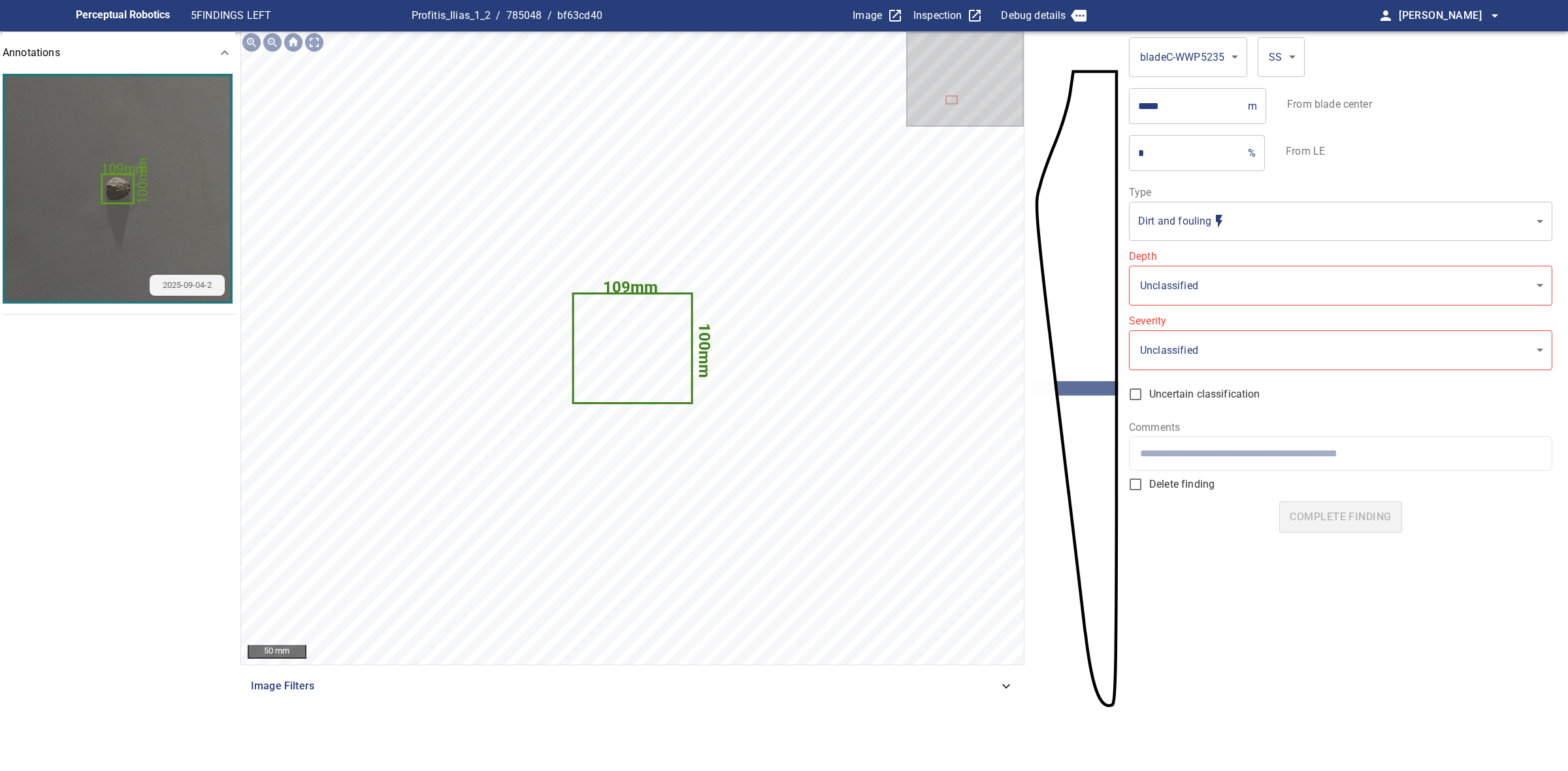
click at [1242, 203] on body "**********" at bounding box center [784, 385] width 1568 height 771
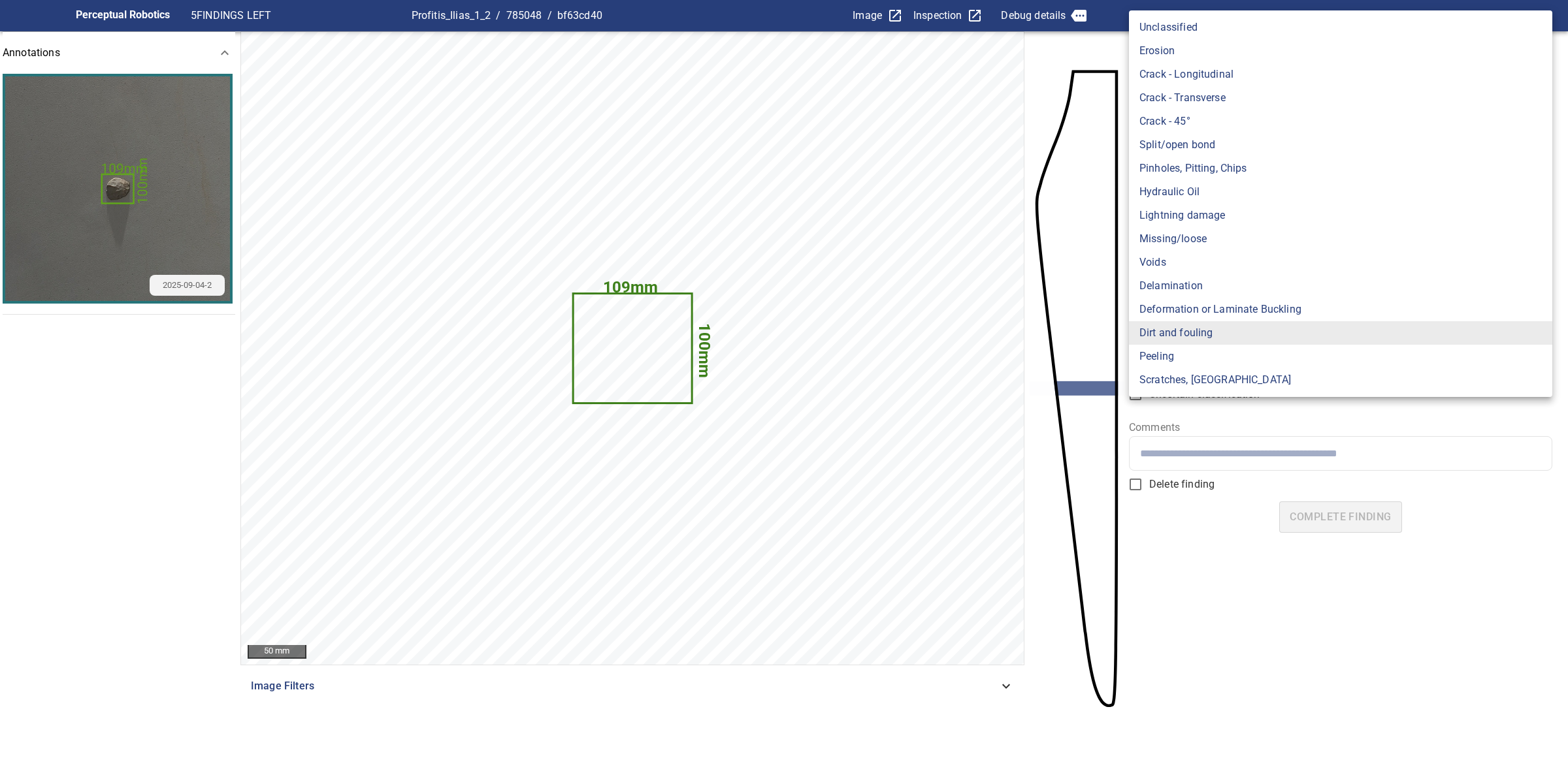
click at [1236, 165] on li "Pinholes, Pitting, Chips" at bounding box center [1340, 168] width 423 height 24
type input "*******"
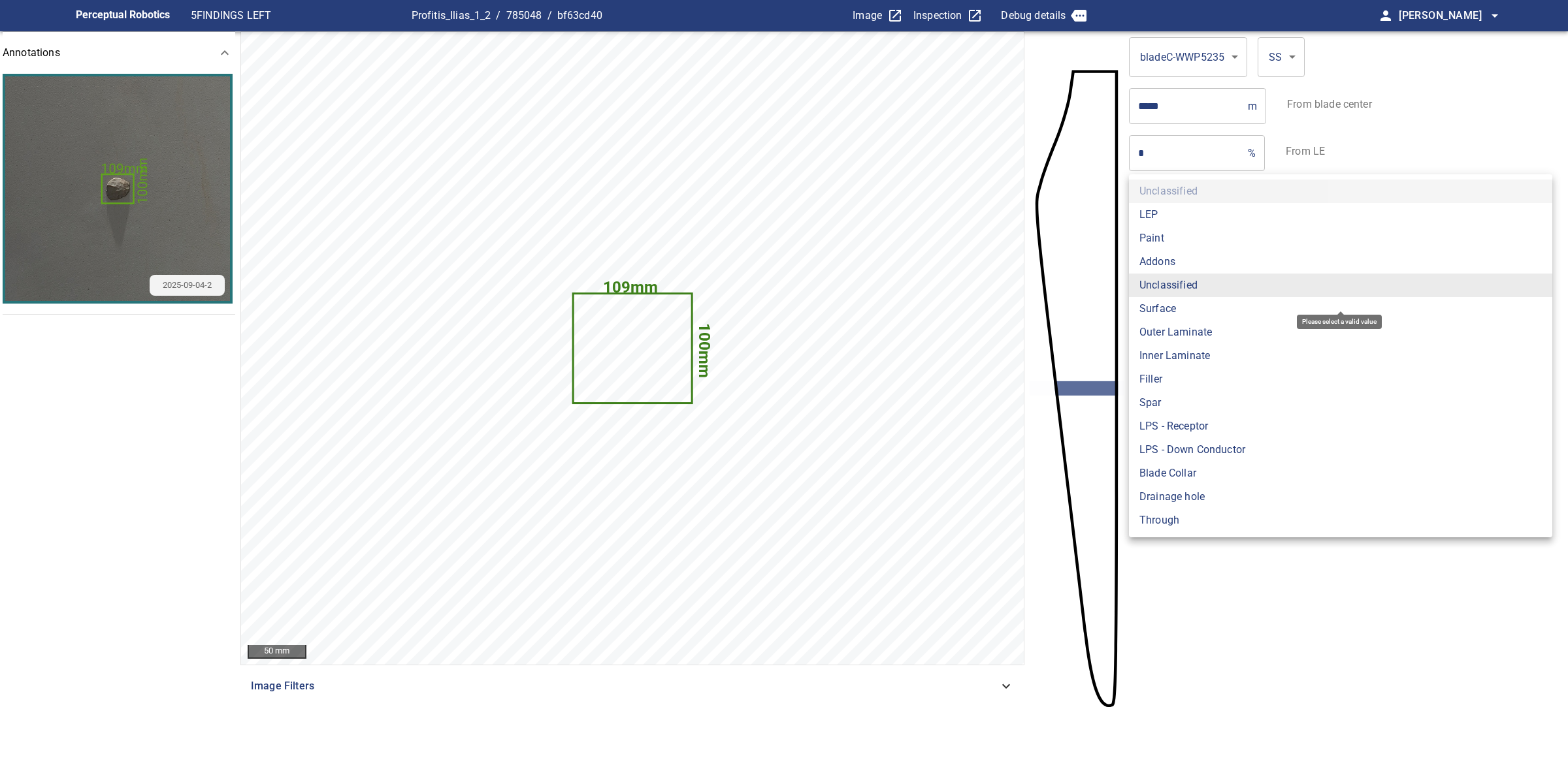
click at [1222, 274] on body "**********" at bounding box center [784, 385] width 1568 height 771
click at [1176, 307] on li "Surface" at bounding box center [1340, 309] width 423 height 24
type input "*******"
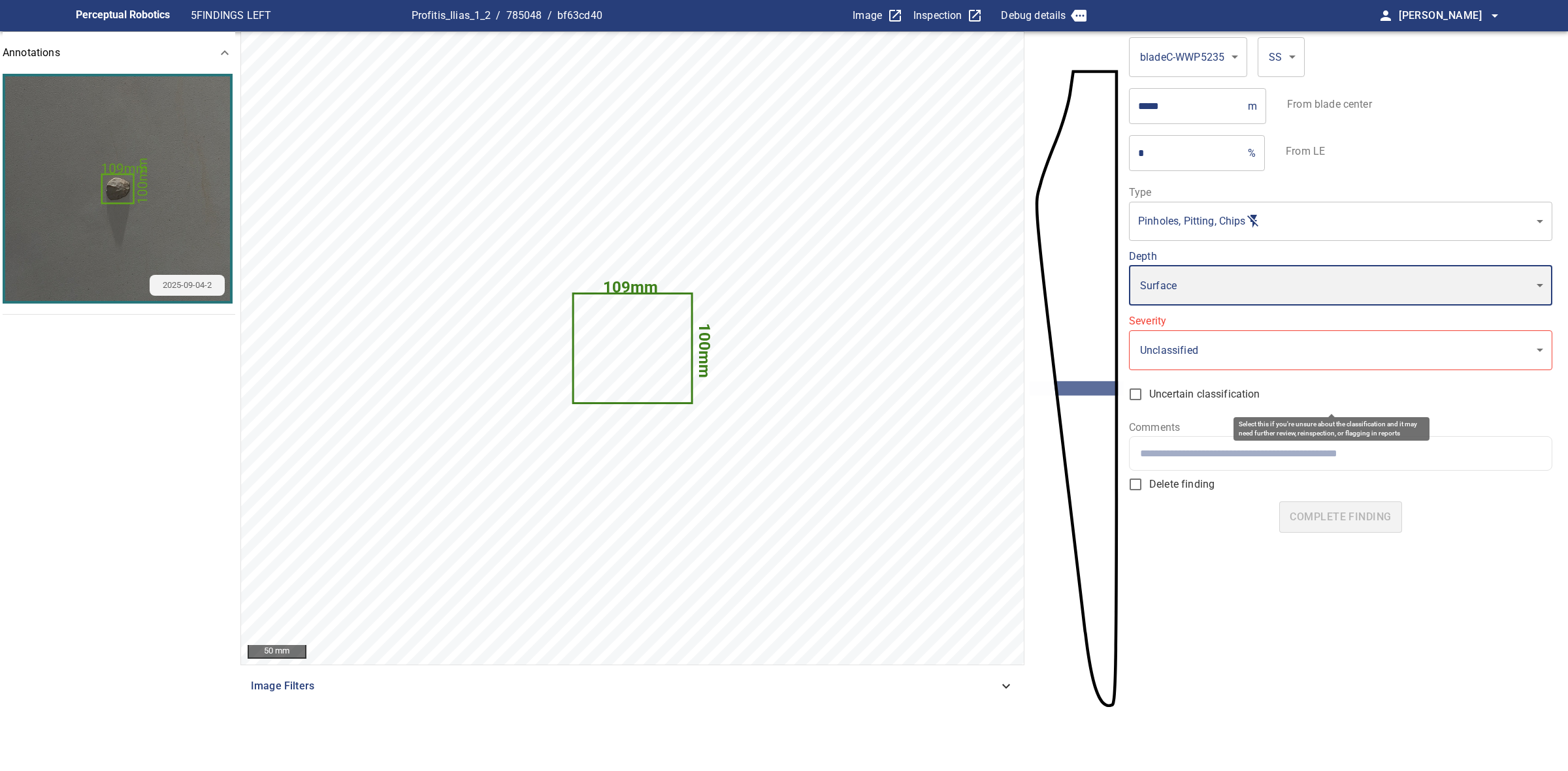
type input "*"
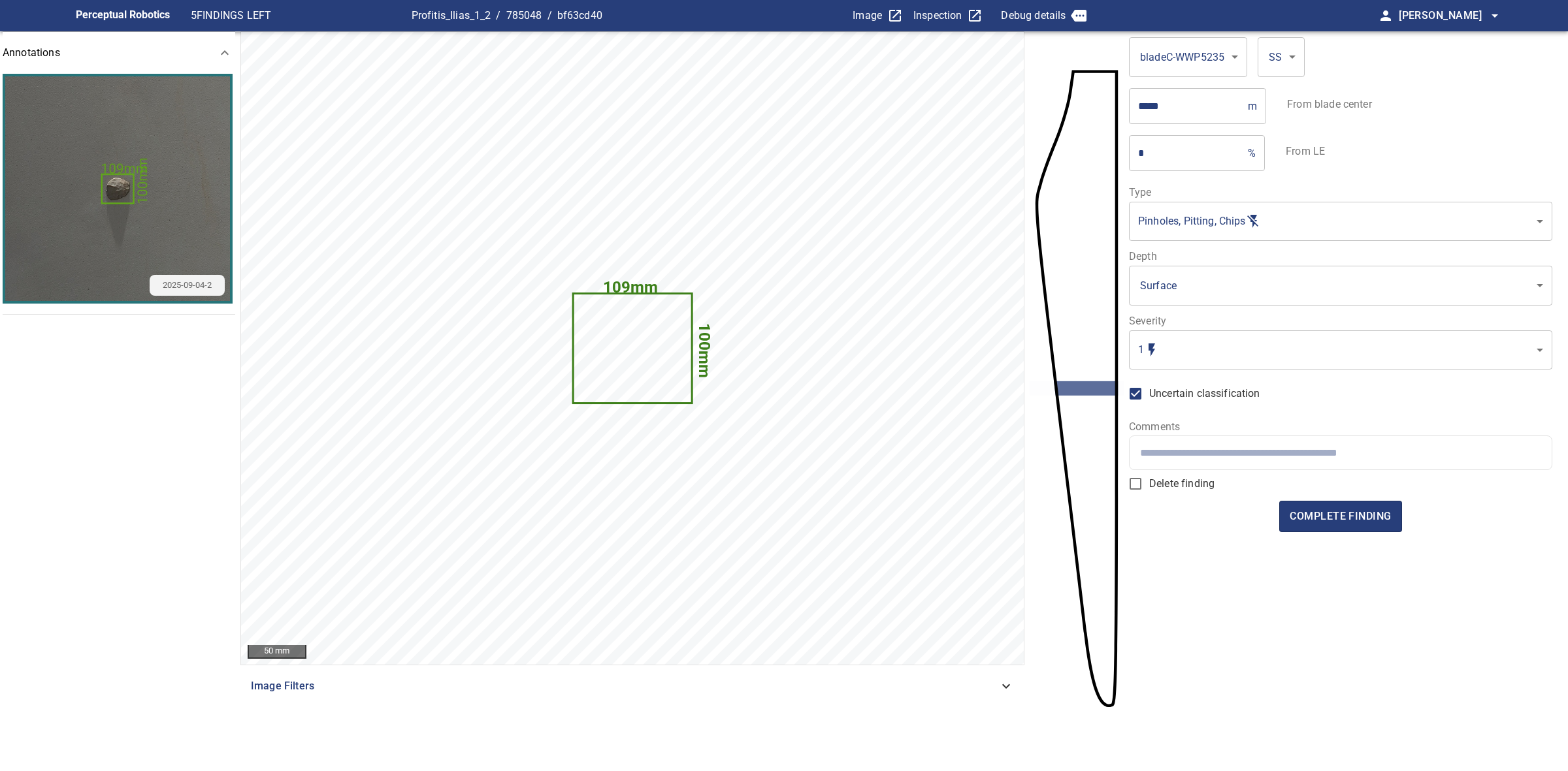
click at [1274, 517] on form "**********" at bounding box center [1340, 384] width 423 height 704
click at [1284, 518] on button "complete finding" at bounding box center [1340, 517] width 122 height 31
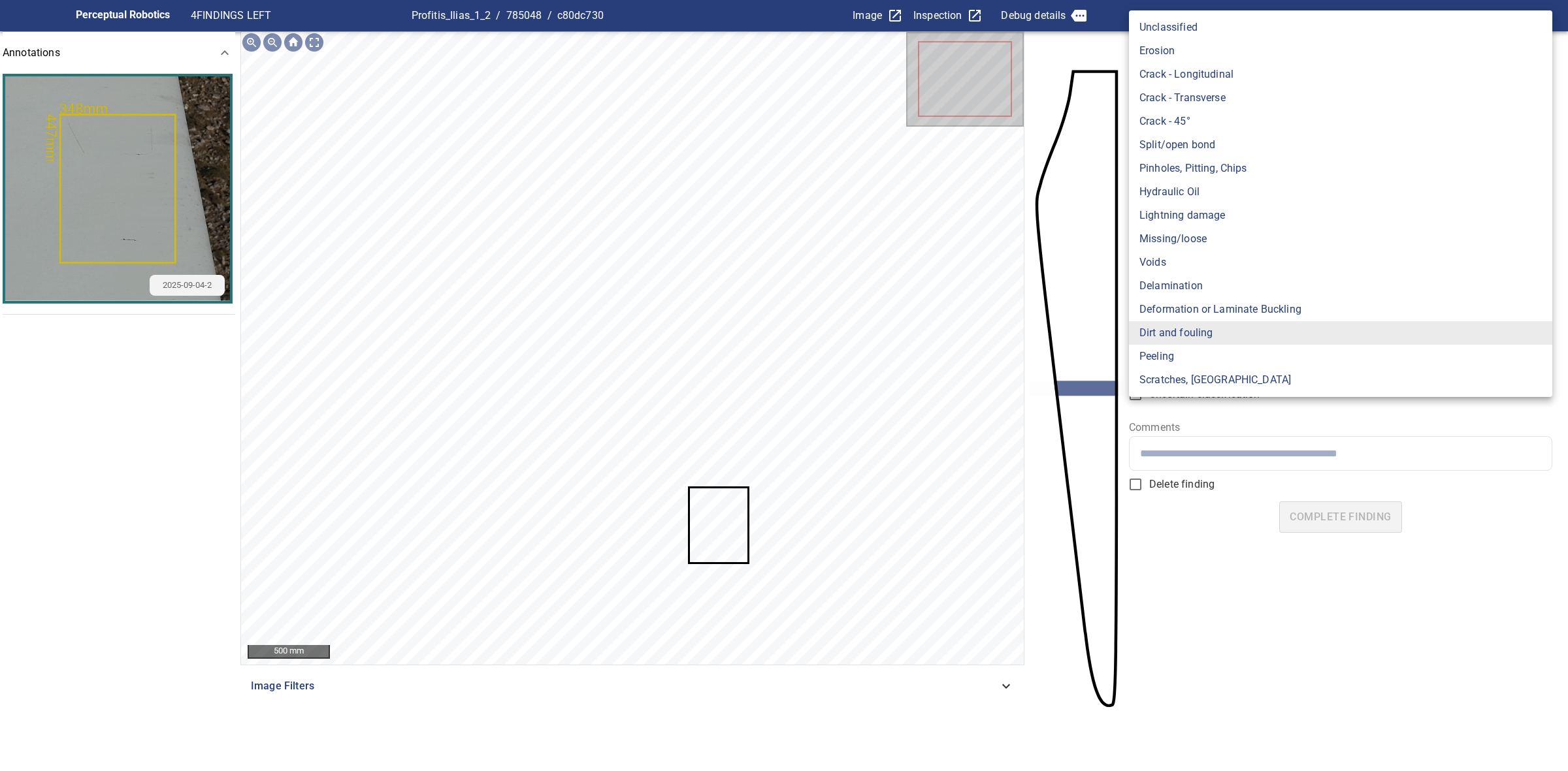
click at [1224, 208] on body "**********" at bounding box center [784, 385] width 1568 height 771
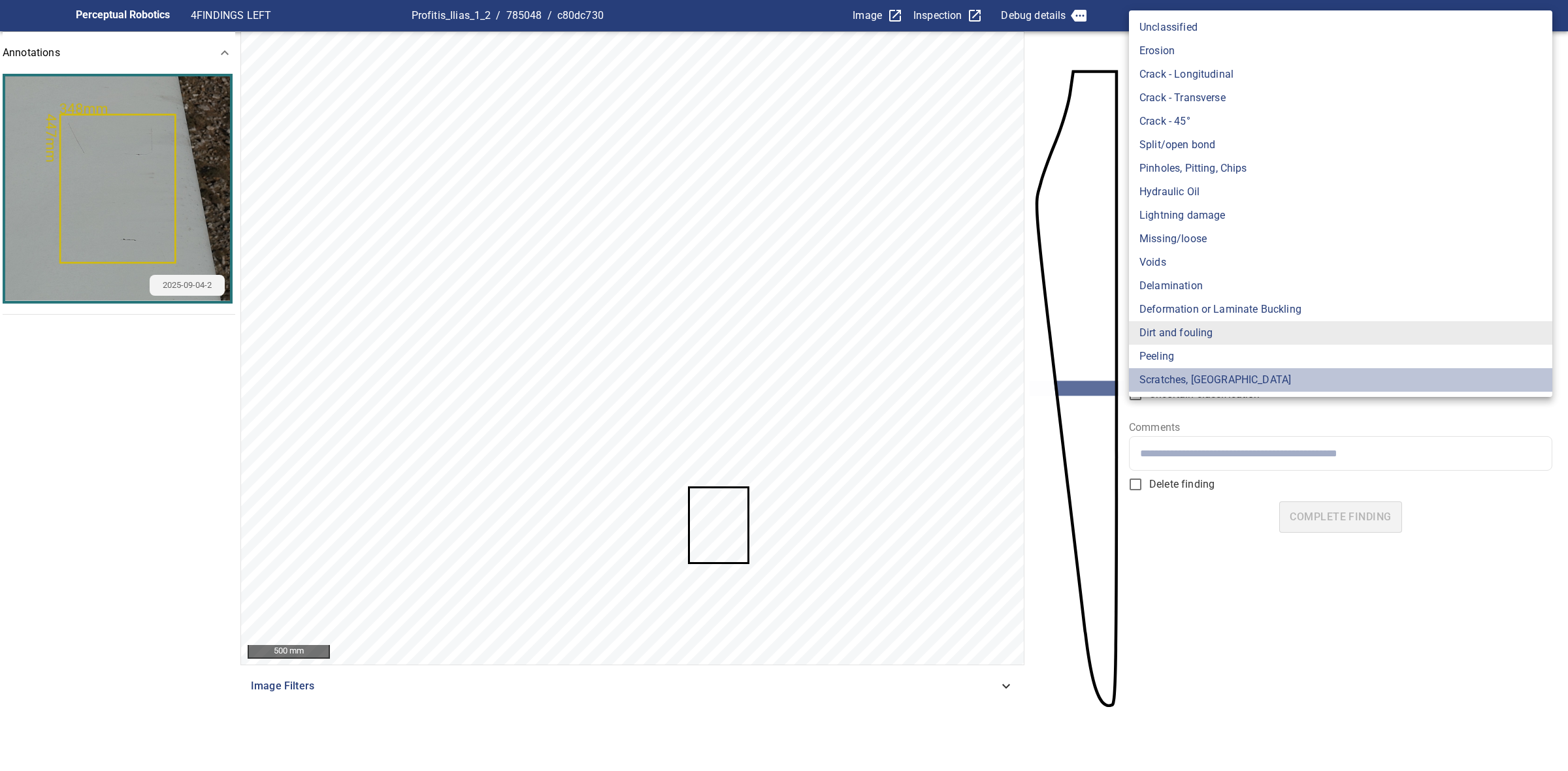
click at [1229, 369] on li "Scratches, Gouges" at bounding box center [1340, 380] width 423 height 24
type input "**********"
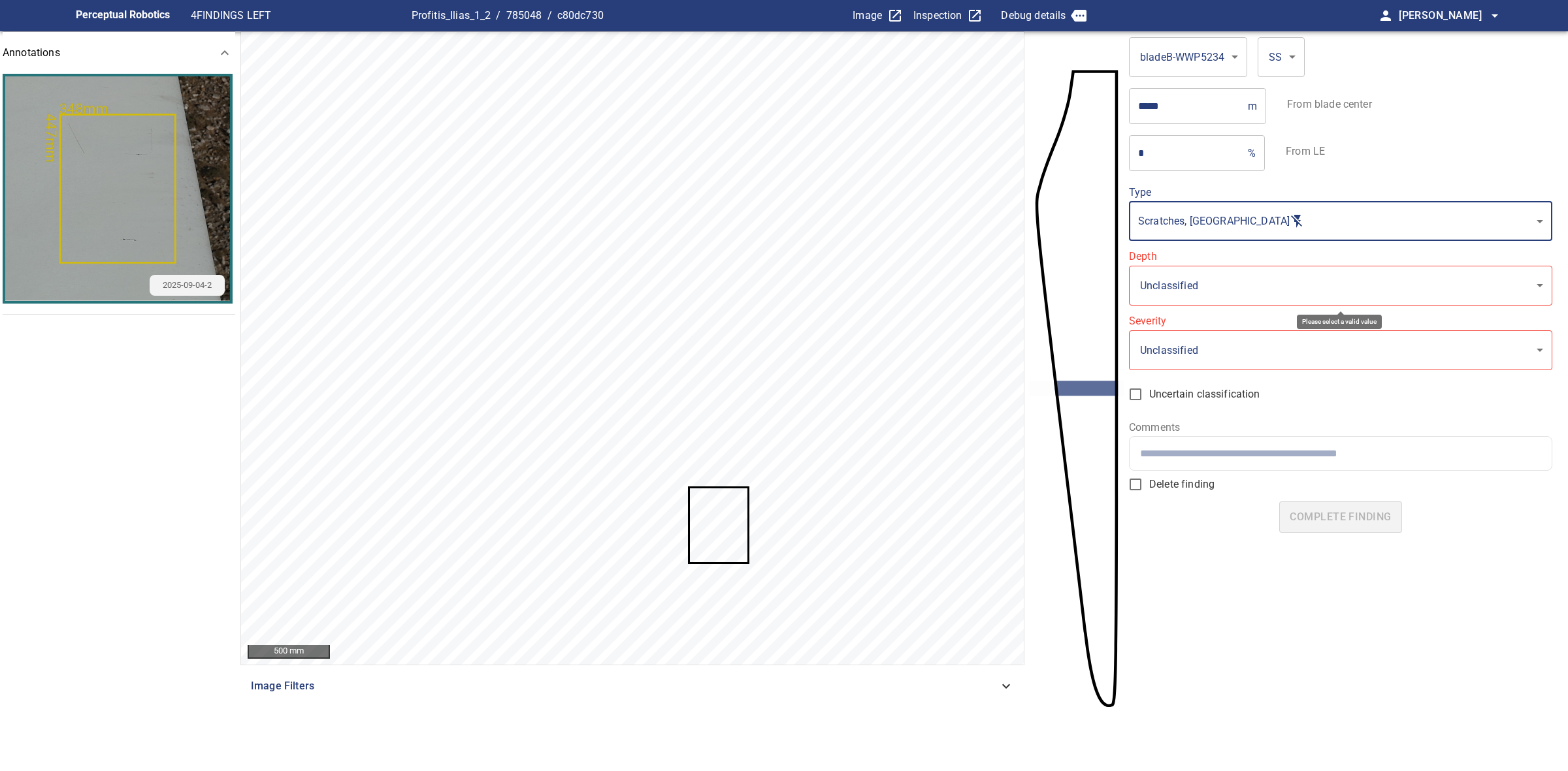
click at [1209, 301] on body "**********" at bounding box center [784, 385] width 1568 height 771
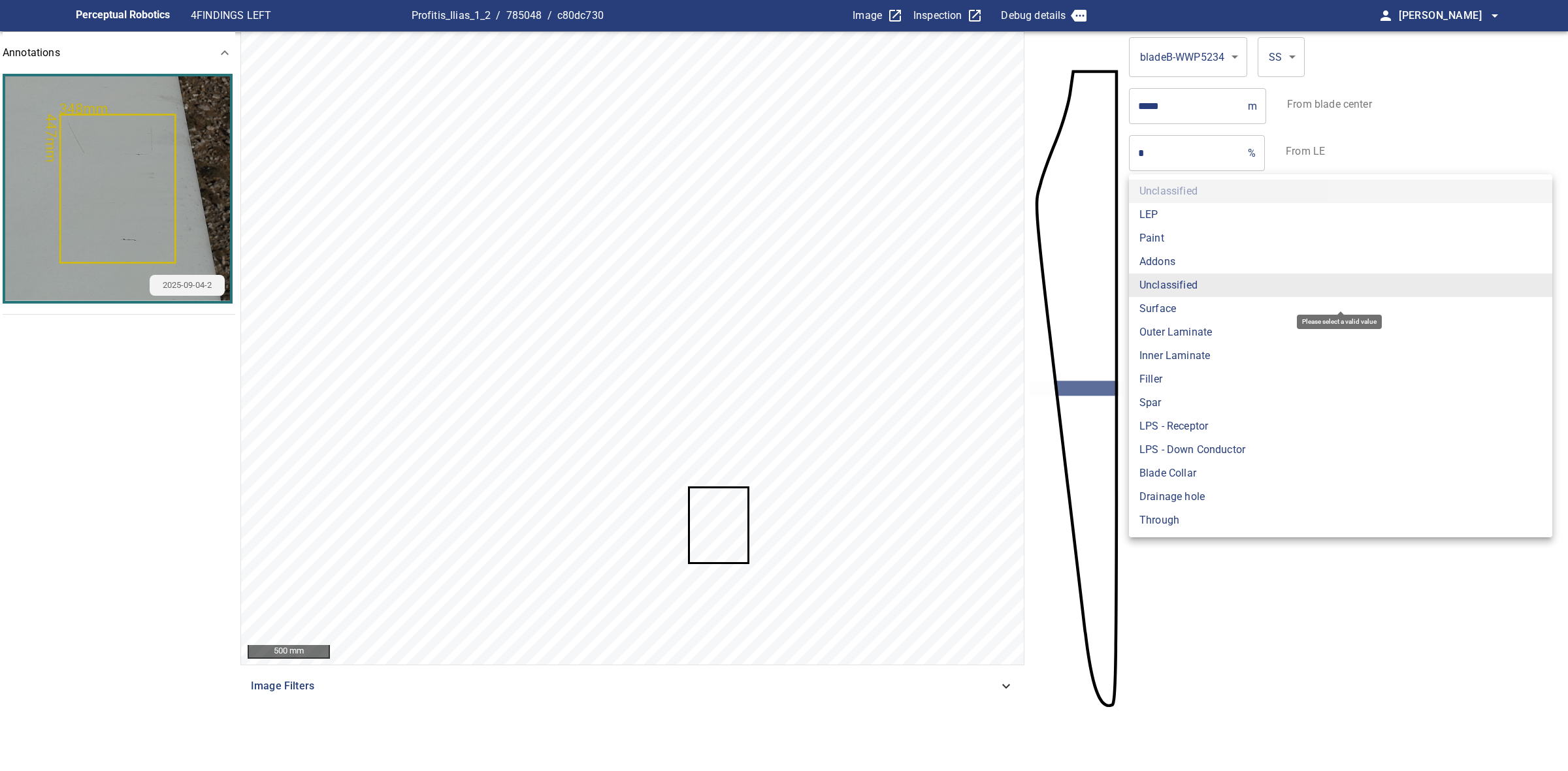
click at [1197, 241] on li "Paint" at bounding box center [1340, 238] width 423 height 24
type input "*****"
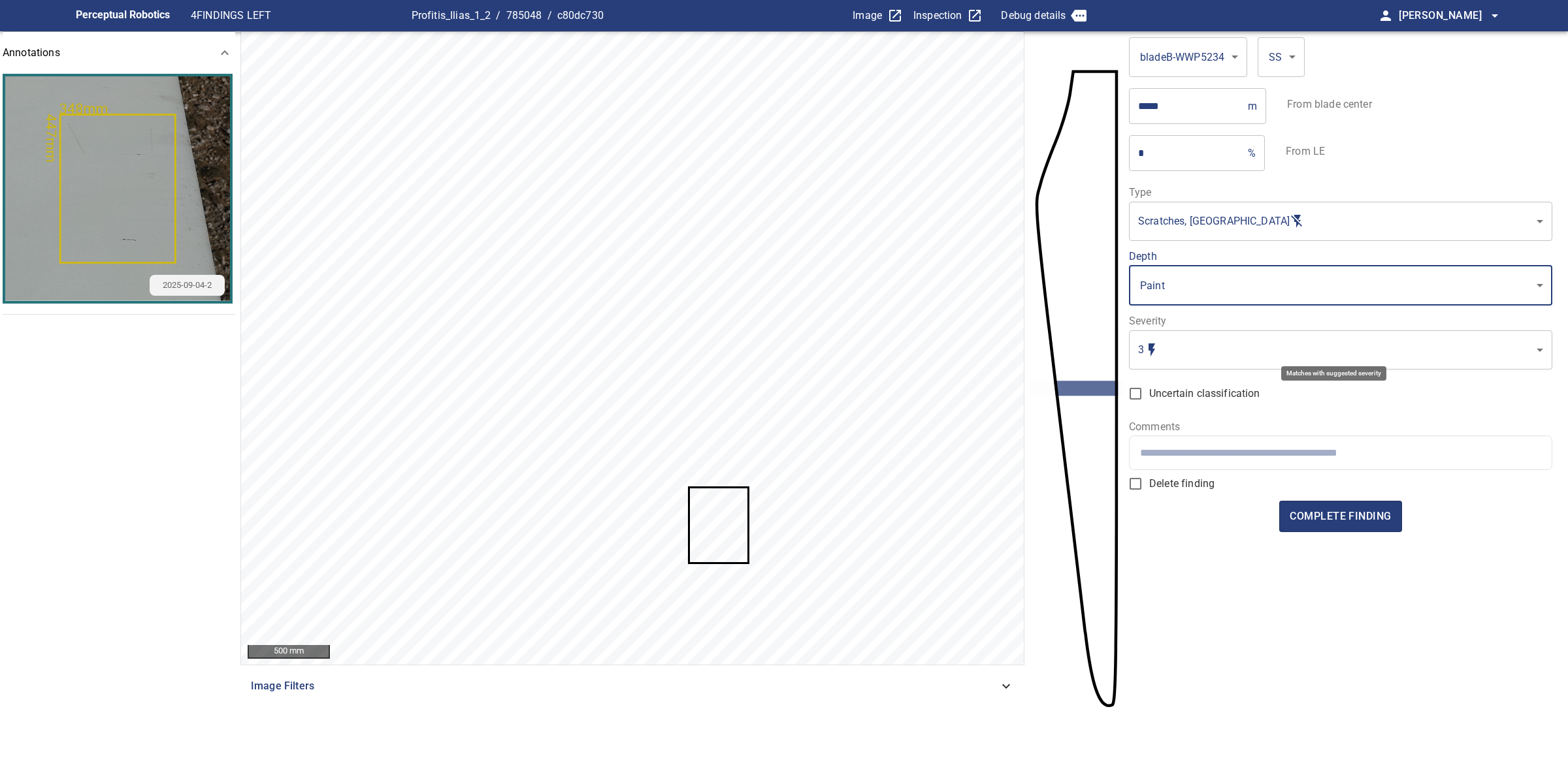
click at [1184, 345] on body "**********" at bounding box center [784, 385] width 1568 height 771
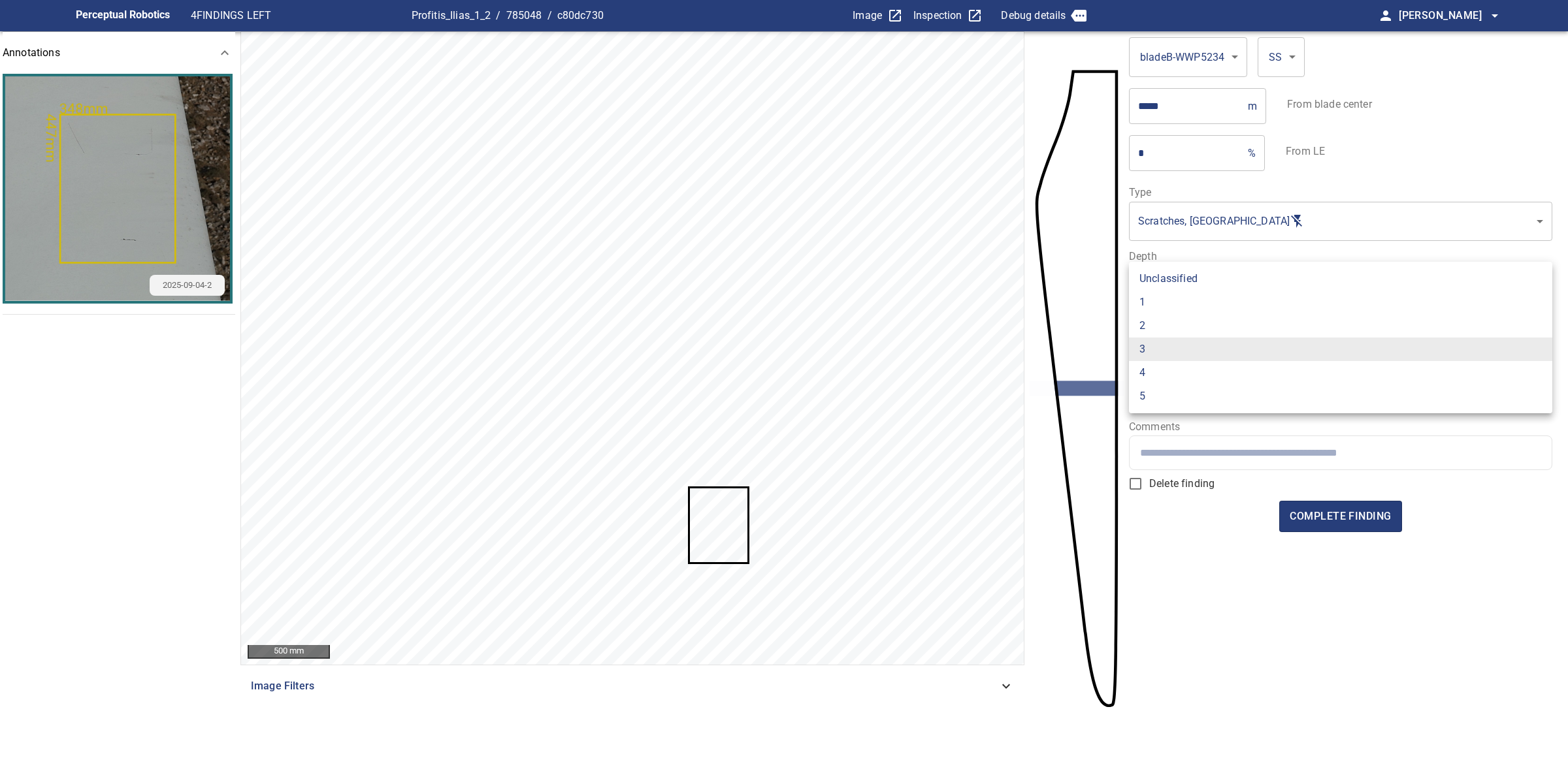
click at [1176, 331] on li "2" at bounding box center [1340, 326] width 423 height 24
type input "*"
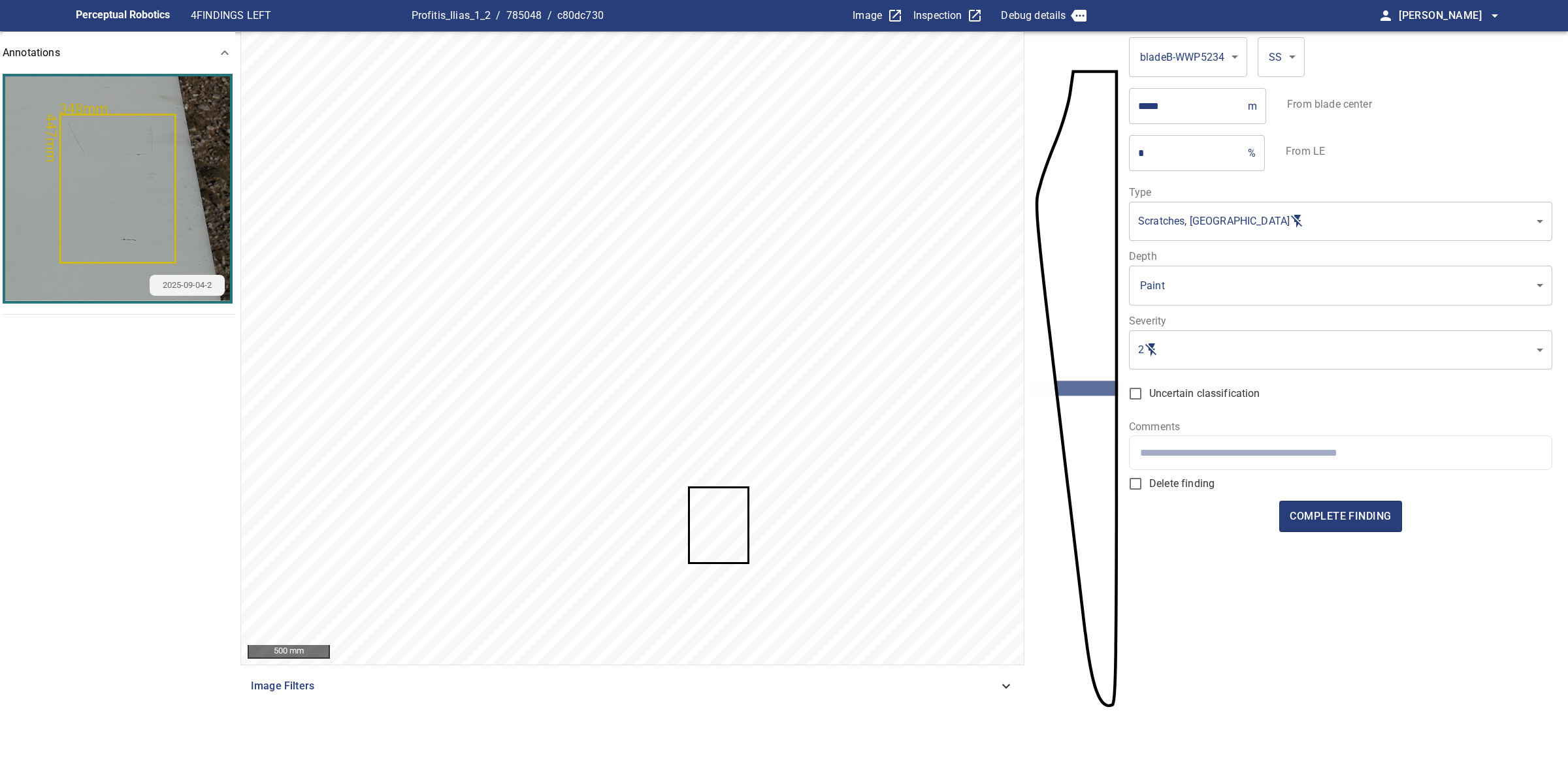
click at [1285, 500] on form "**********" at bounding box center [1340, 384] width 423 height 704
click at [1292, 508] on span "complete finding" at bounding box center [1340, 517] width 101 height 19
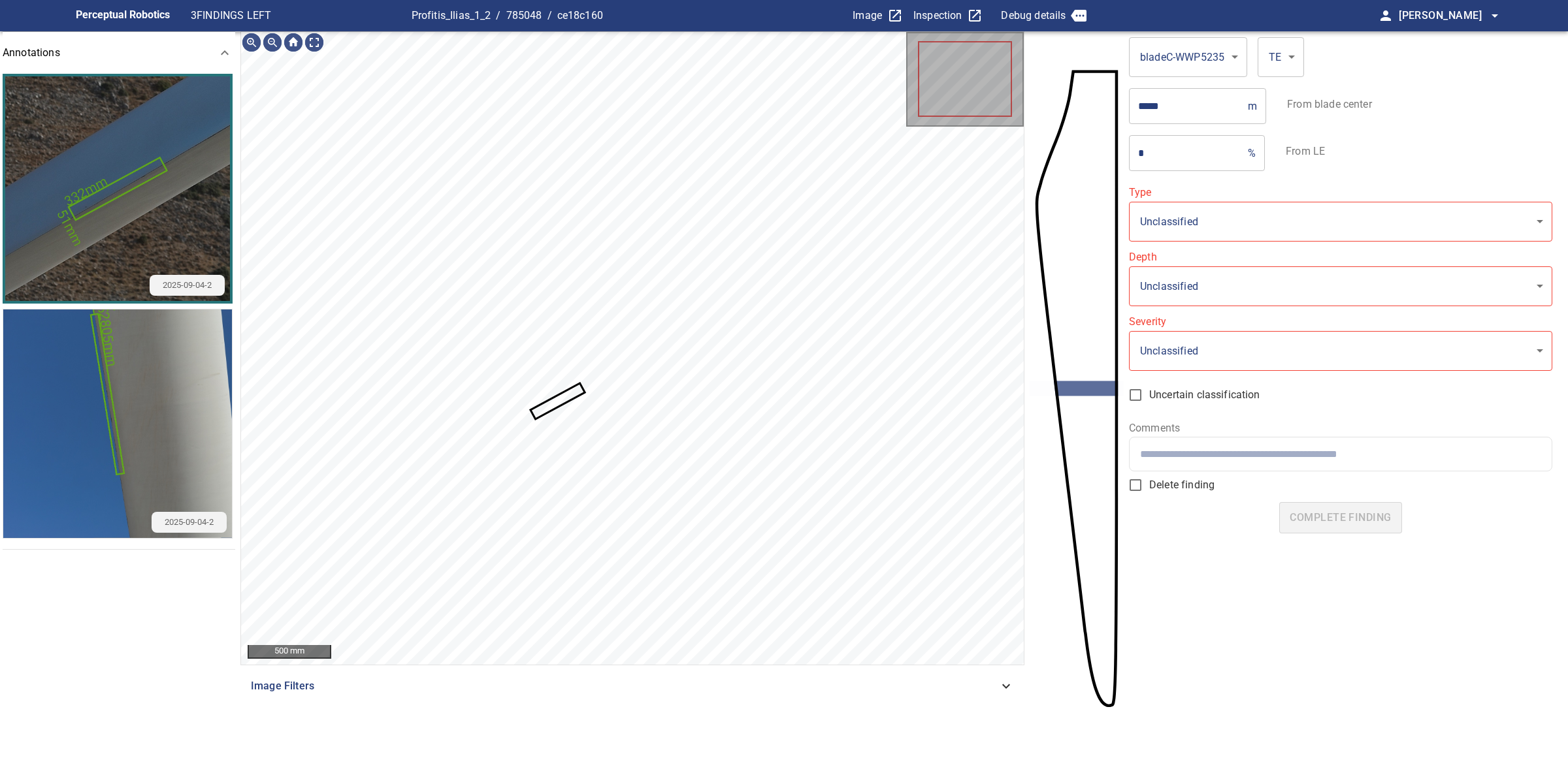
type input "**********"
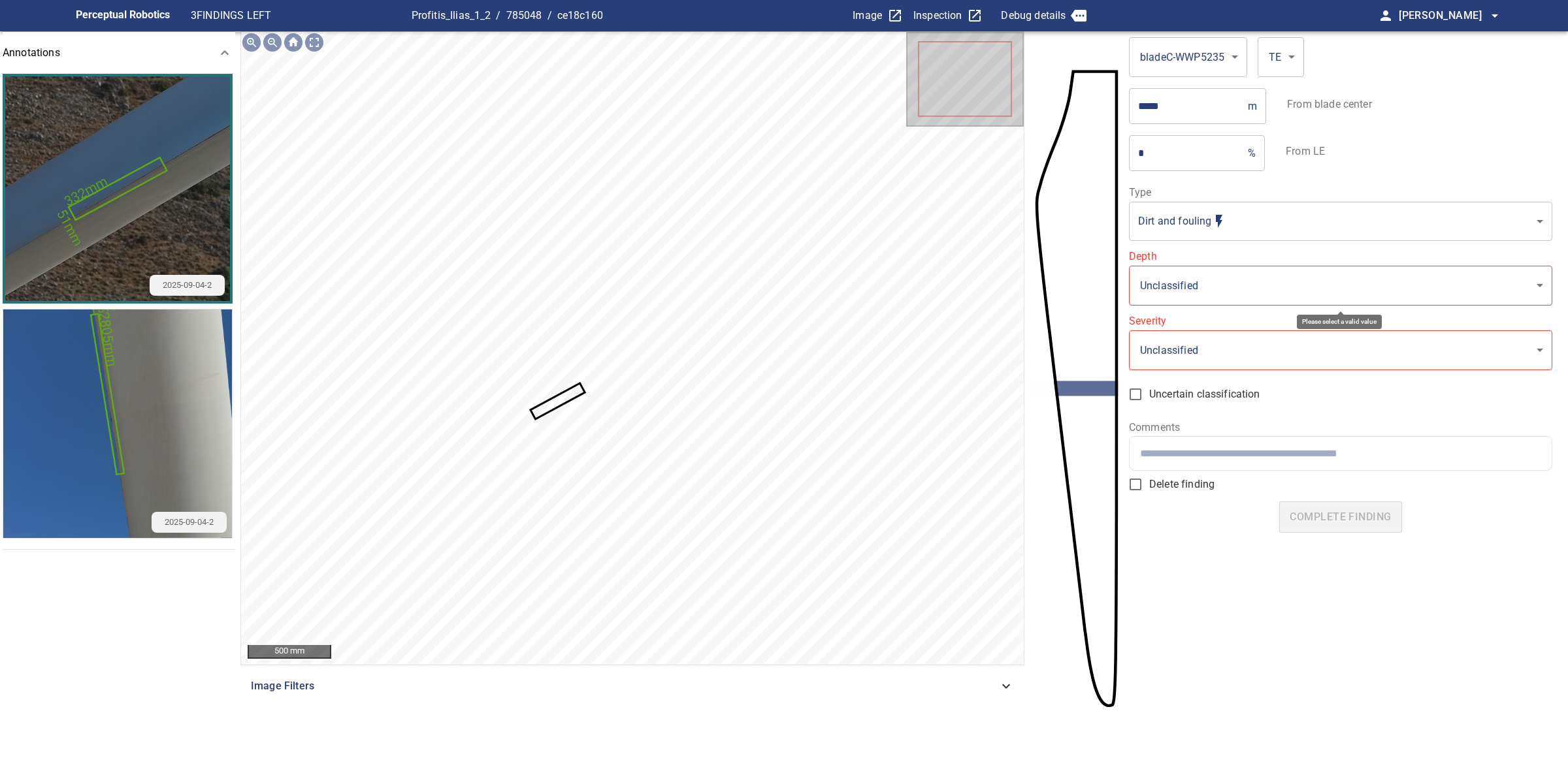
click at [1223, 276] on body "**********" at bounding box center [784, 385] width 1568 height 771
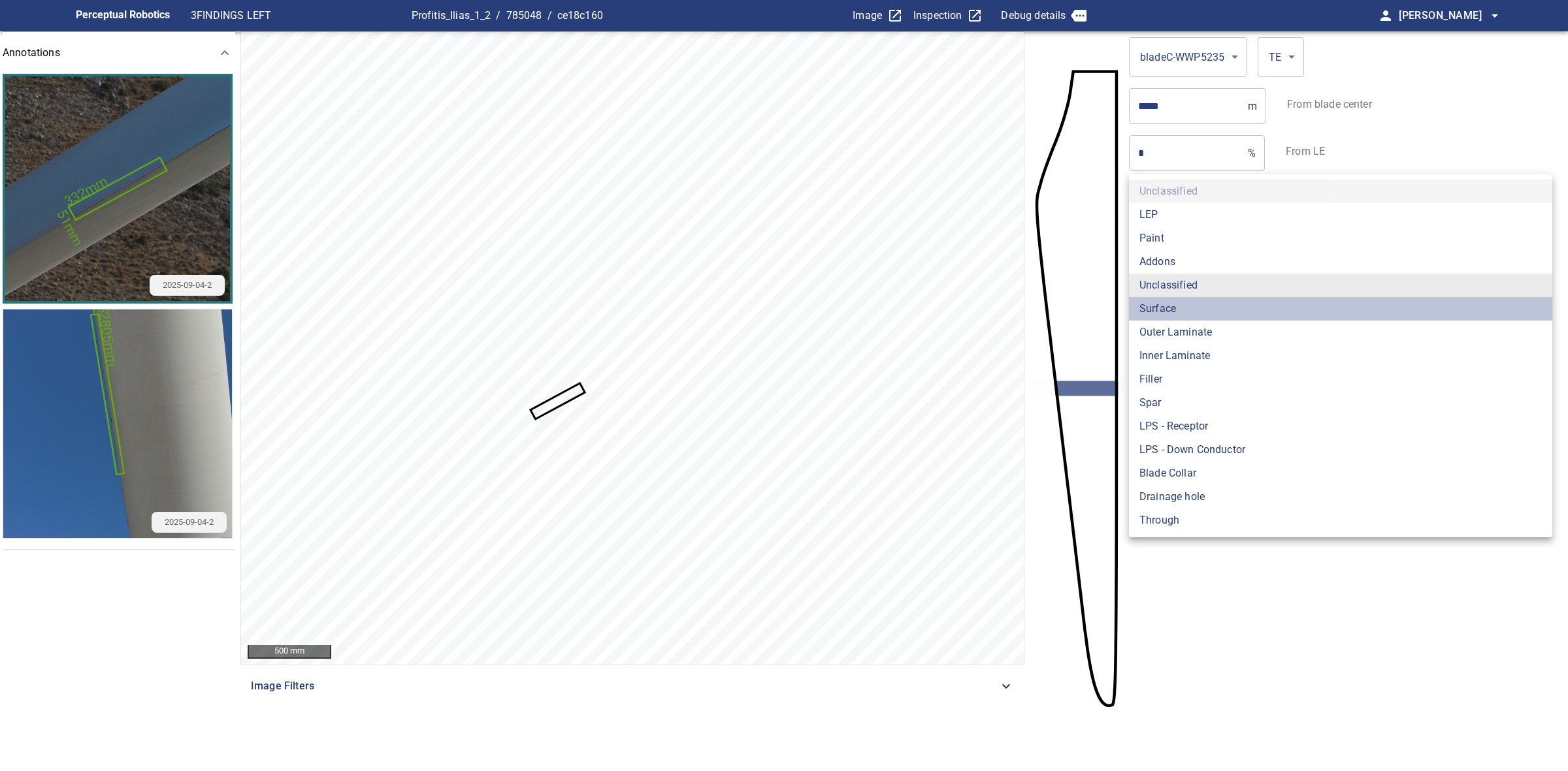
click at [1166, 316] on li "Surface" at bounding box center [1340, 309] width 423 height 24
type input "*******"
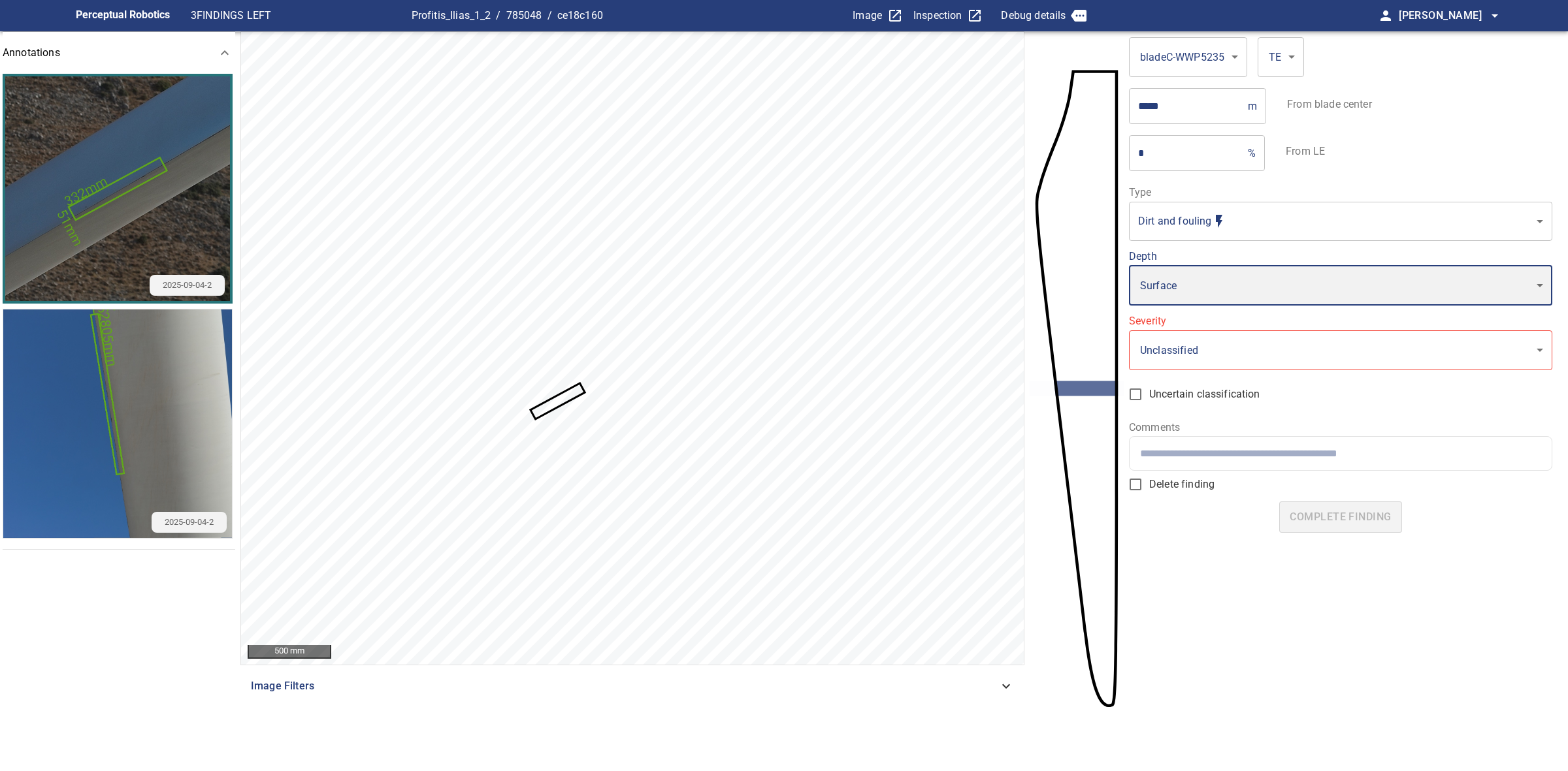
type input "*"
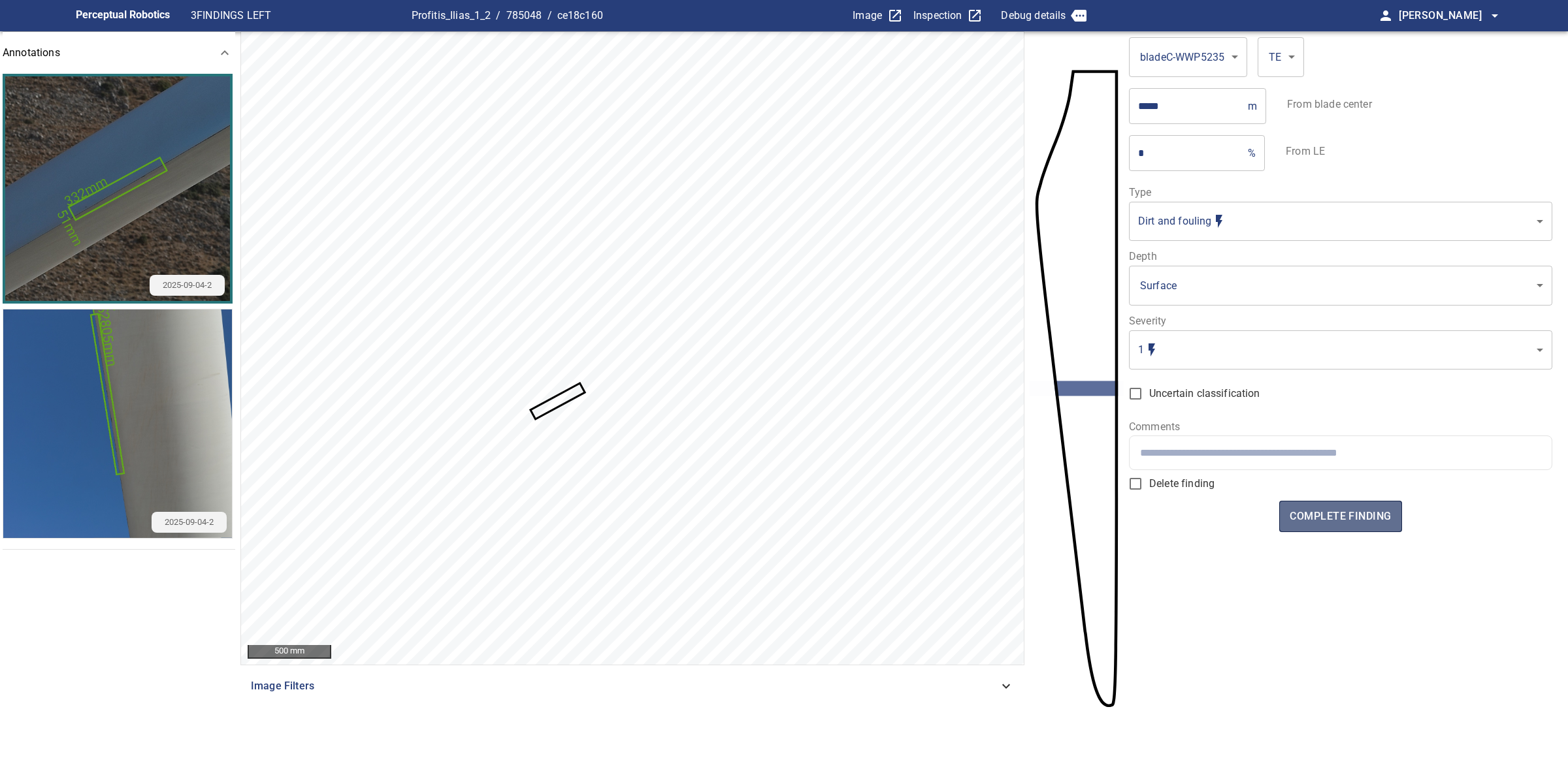
click at [1332, 513] on span "complete finding" at bounding box center [1340, 517] width 101 height 19
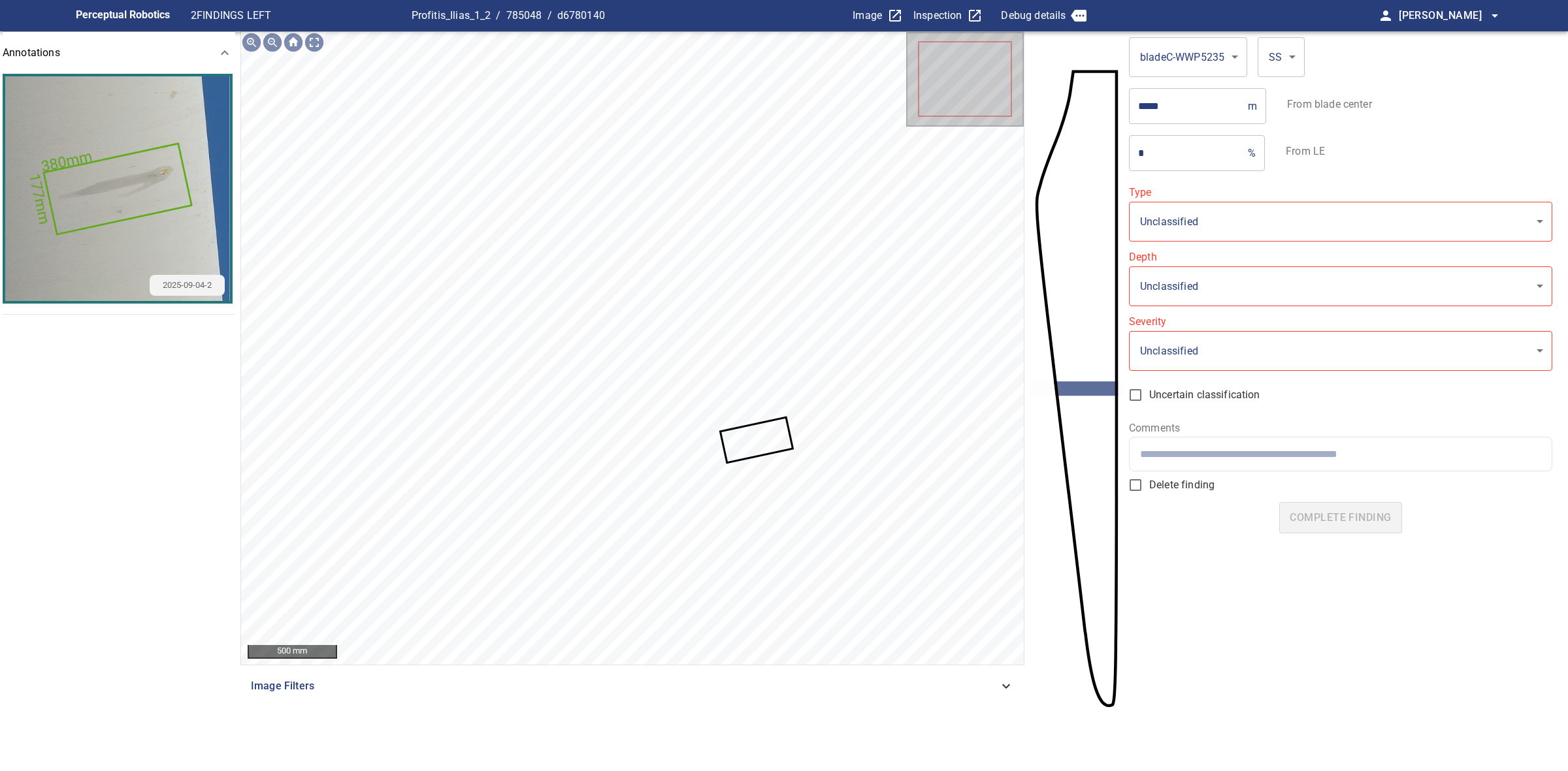
type input "**********"
click at [761, 443] on icon at bounding box center [756, 440] width 70 height 43
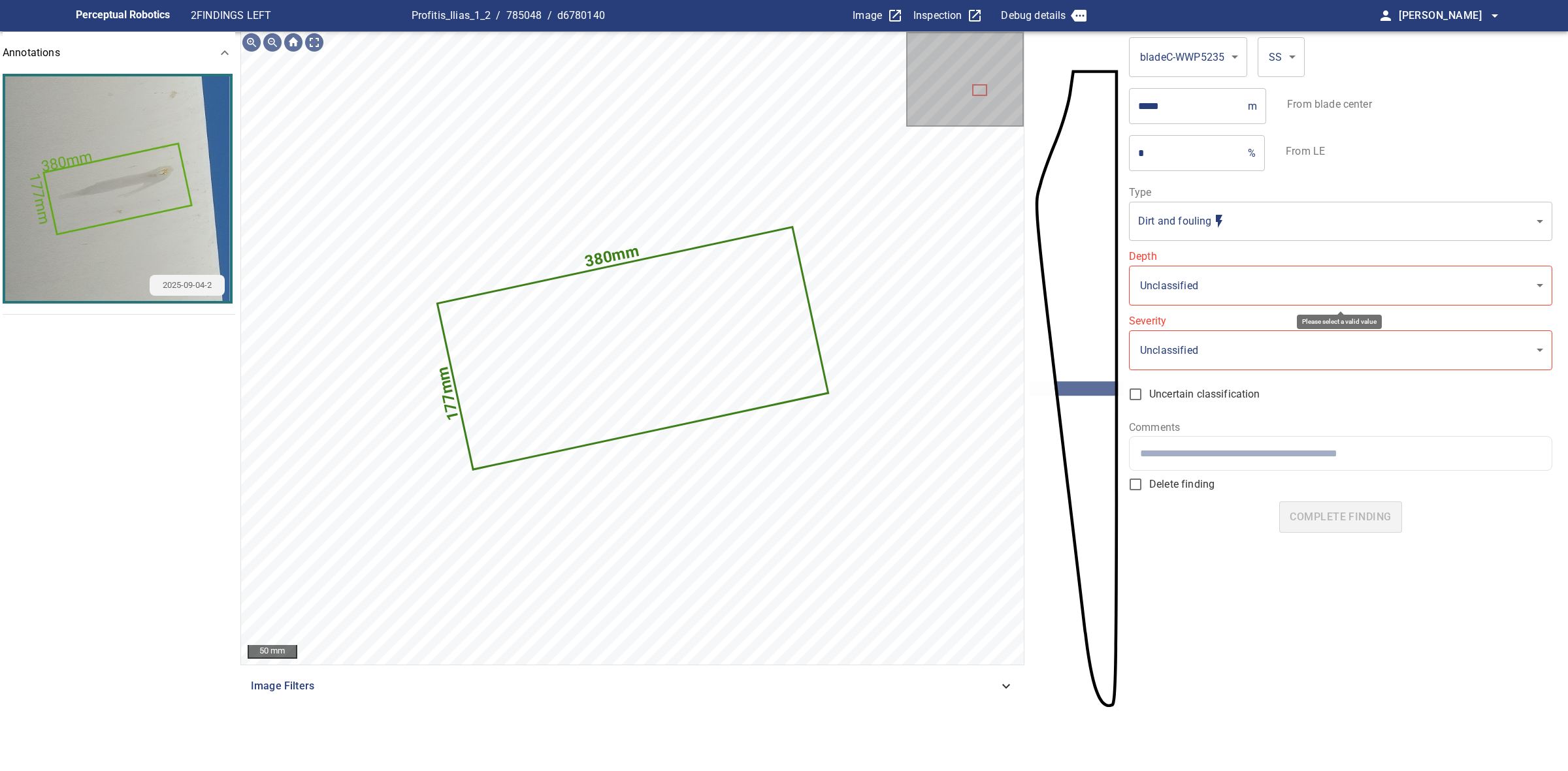
click at [1201, 278] on body "**********" at bounding box center [784, 385] width 1568 height 771
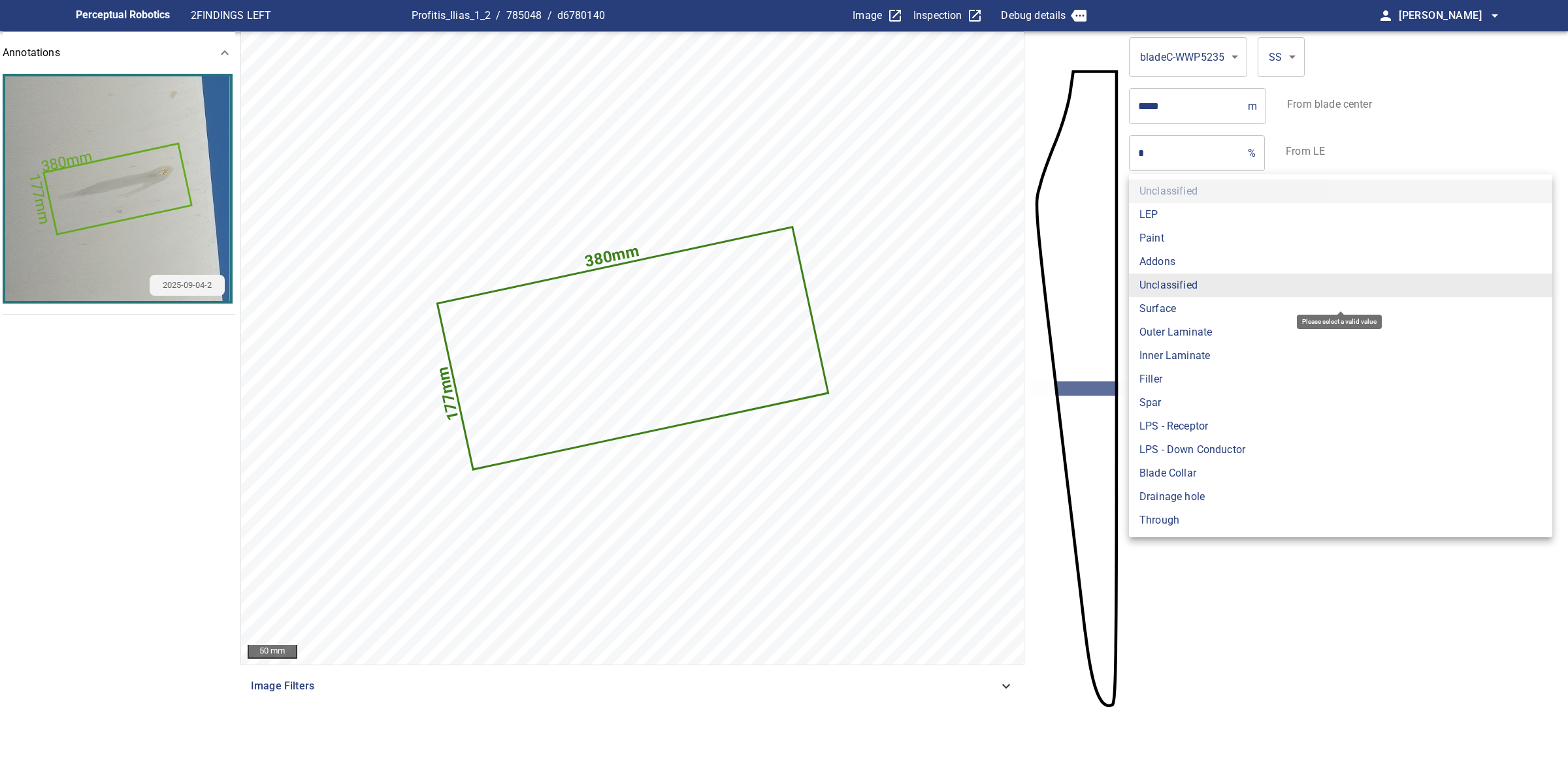
click at [1189, 316] on li "Surface" at bounding box center [1340, 309] width 423 height 24
type input "*******"
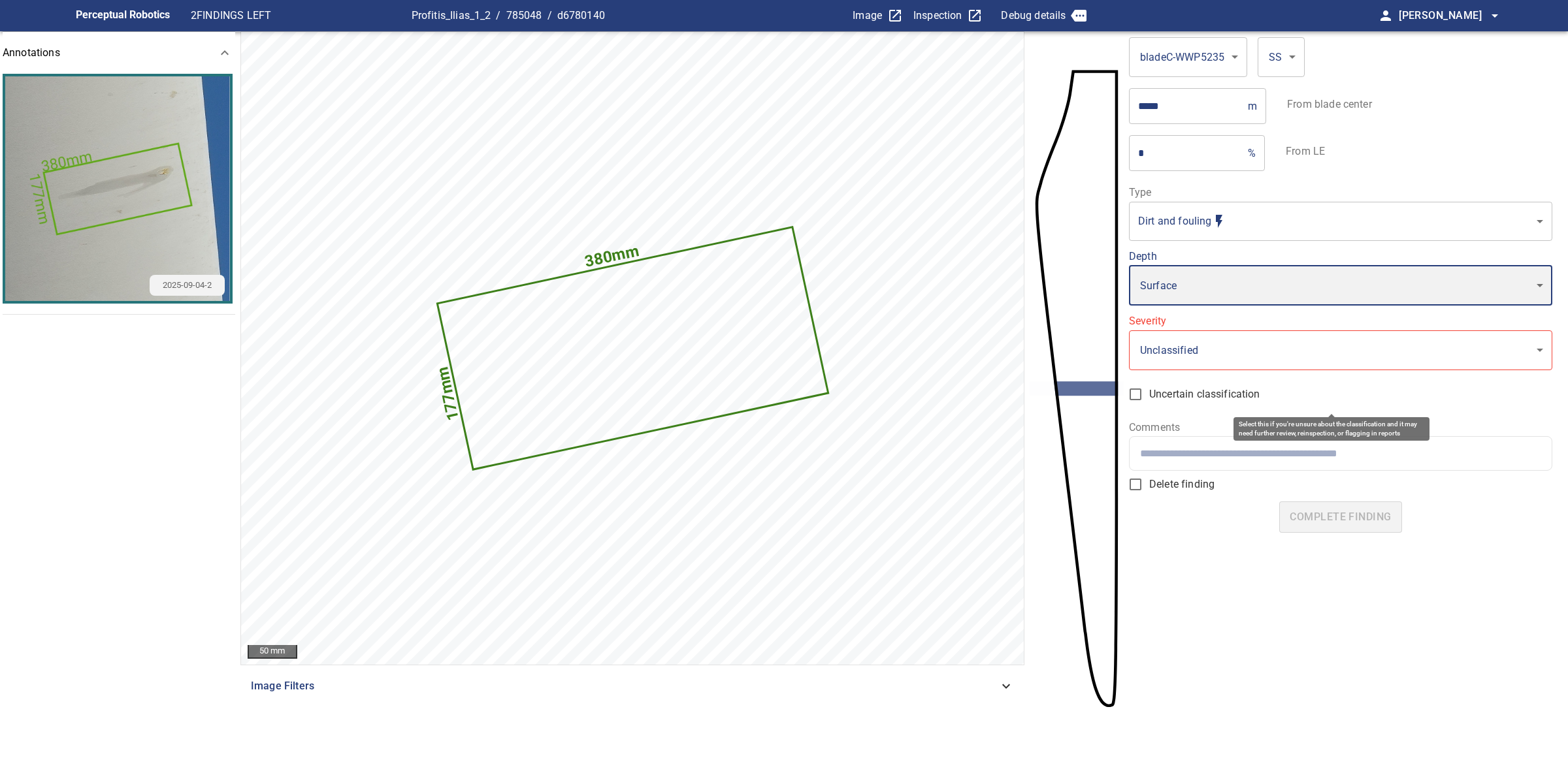
type input "*"
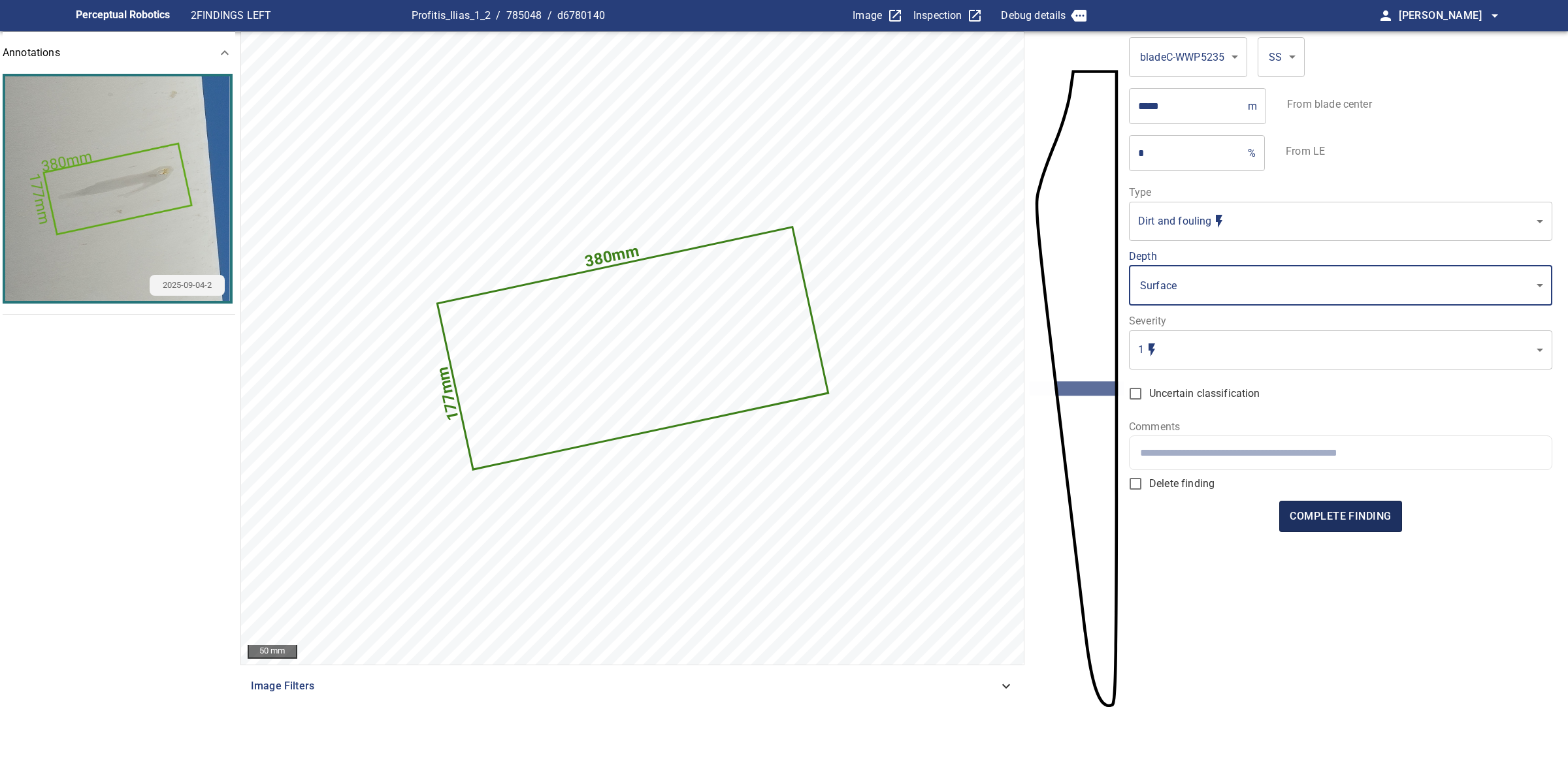
click at [1314, 518] on span "complete finding" at bounding box center [1340, 517] width 101 height 19
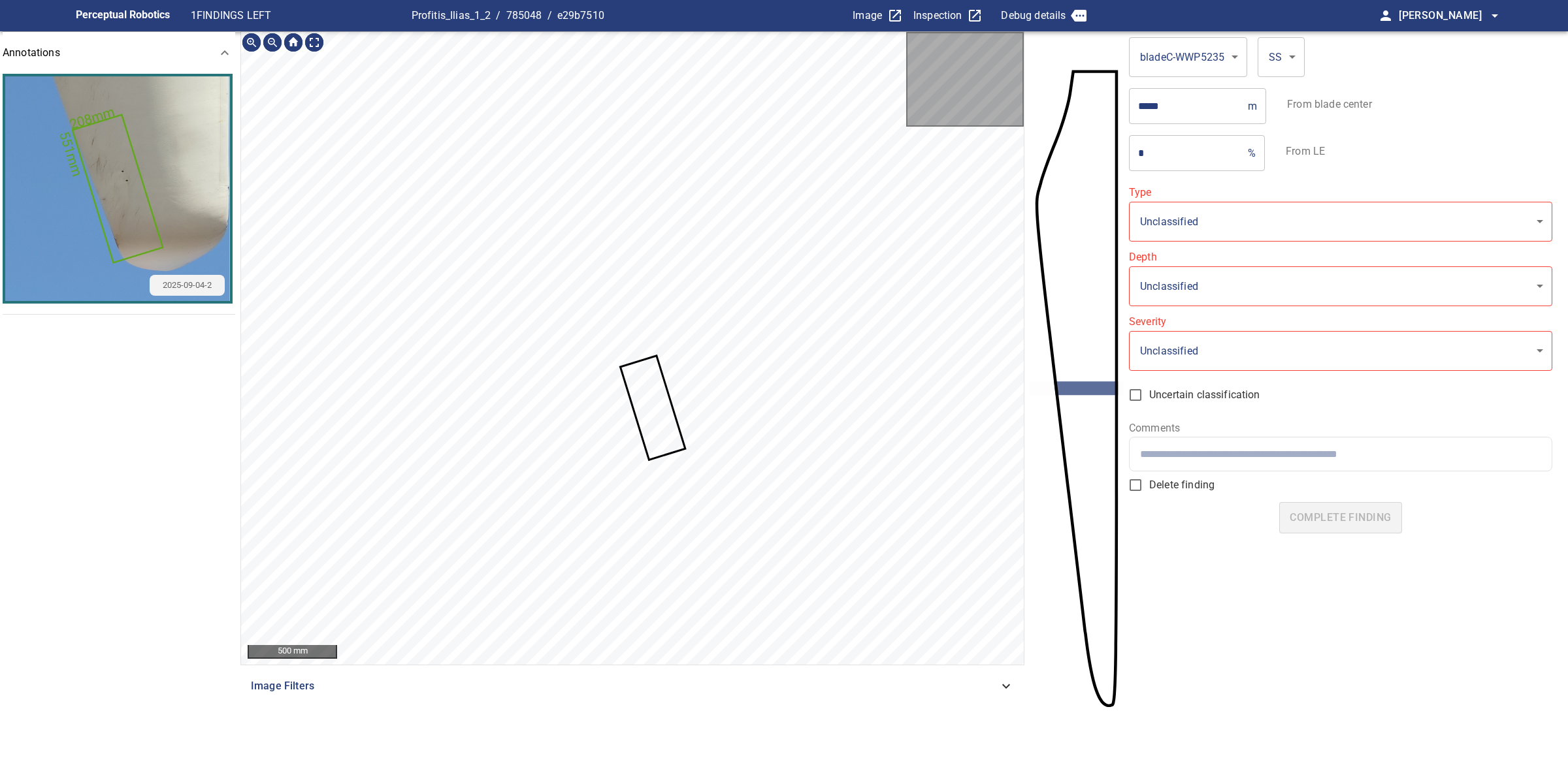
type input "**********"
click at [659, 396] on icon at bounding box center [653, 407] width 63 height 102
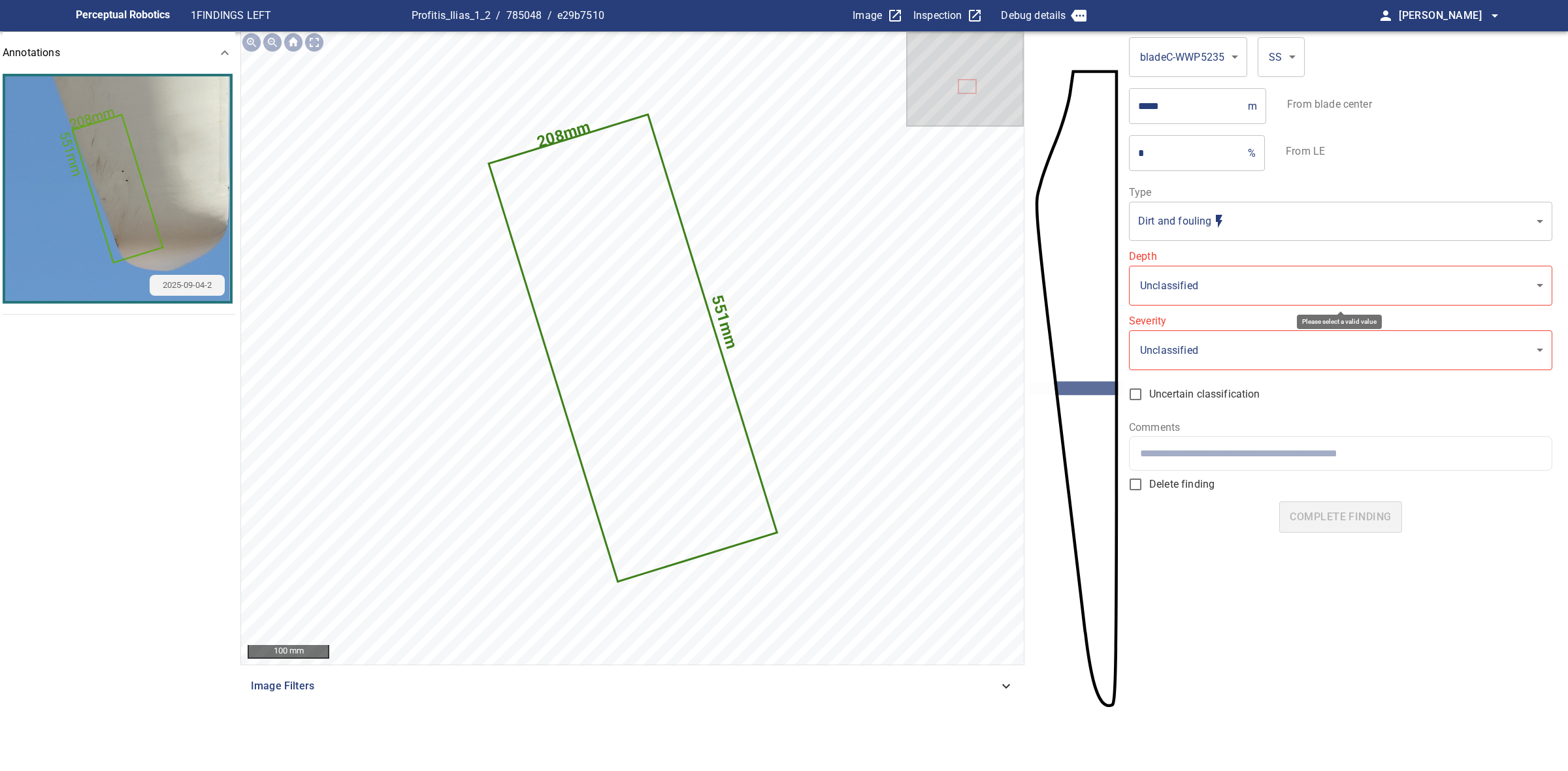
click at [1214, 279] on body "**********" at bounding box center [784, 385] width 1568 height 771
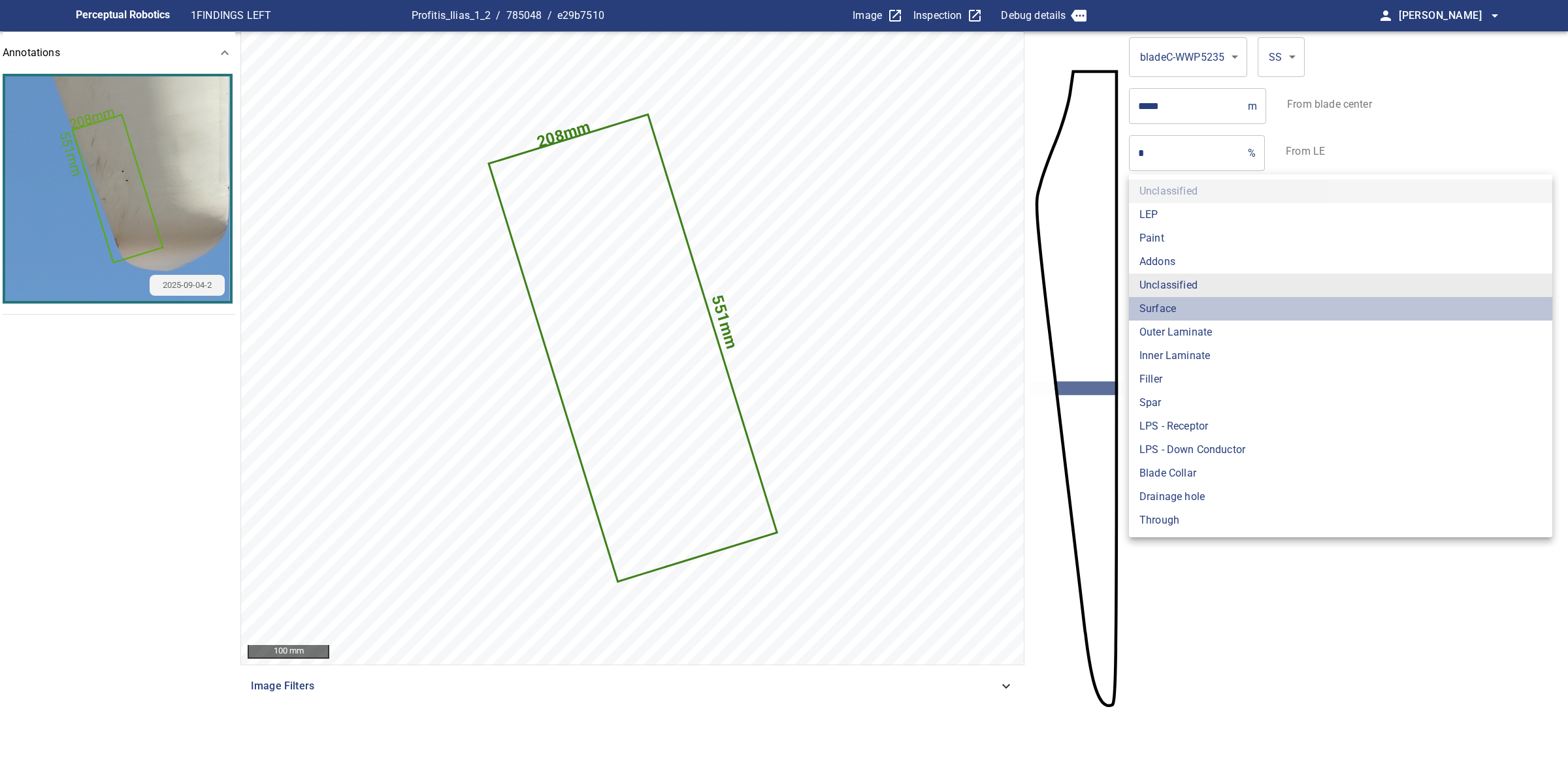
click at [1194, 304] on li "Surface" at bounding box center [1340, 309] width 423 height 24
type input "*******"
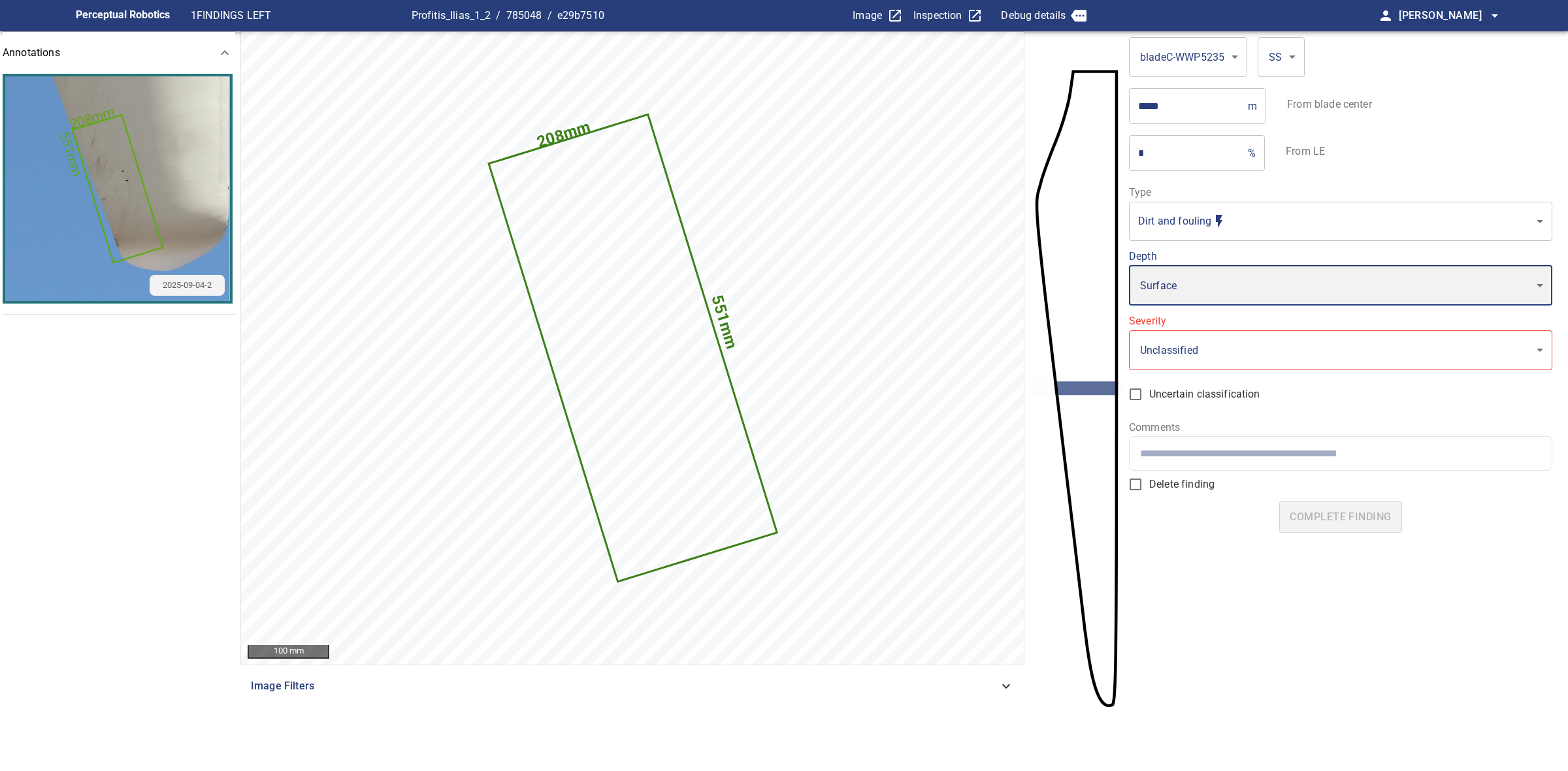
type input "*"
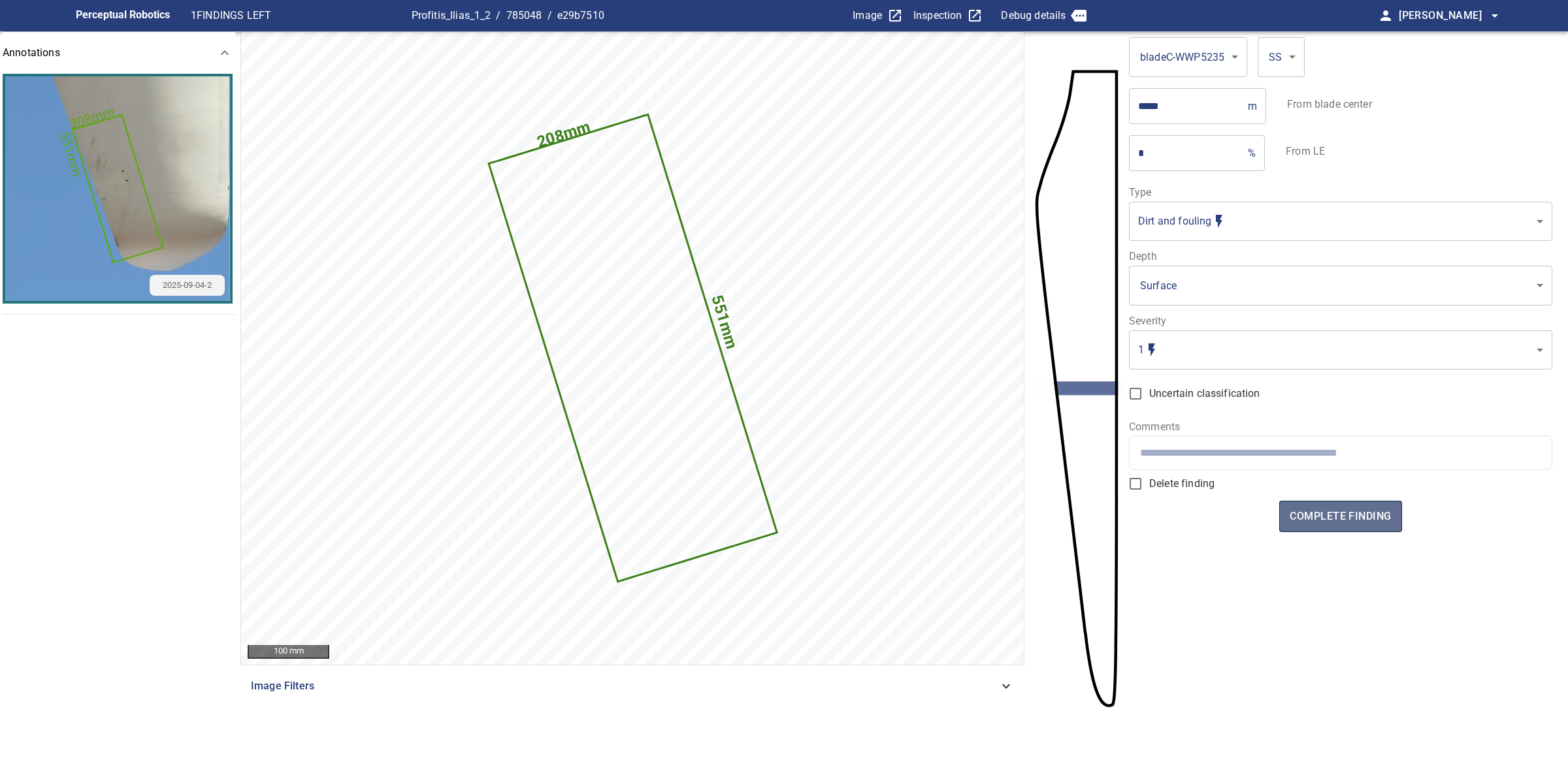
click at [1314, 510] on span "complete finding" at bounding box center [1340, 517] width 101 height 19
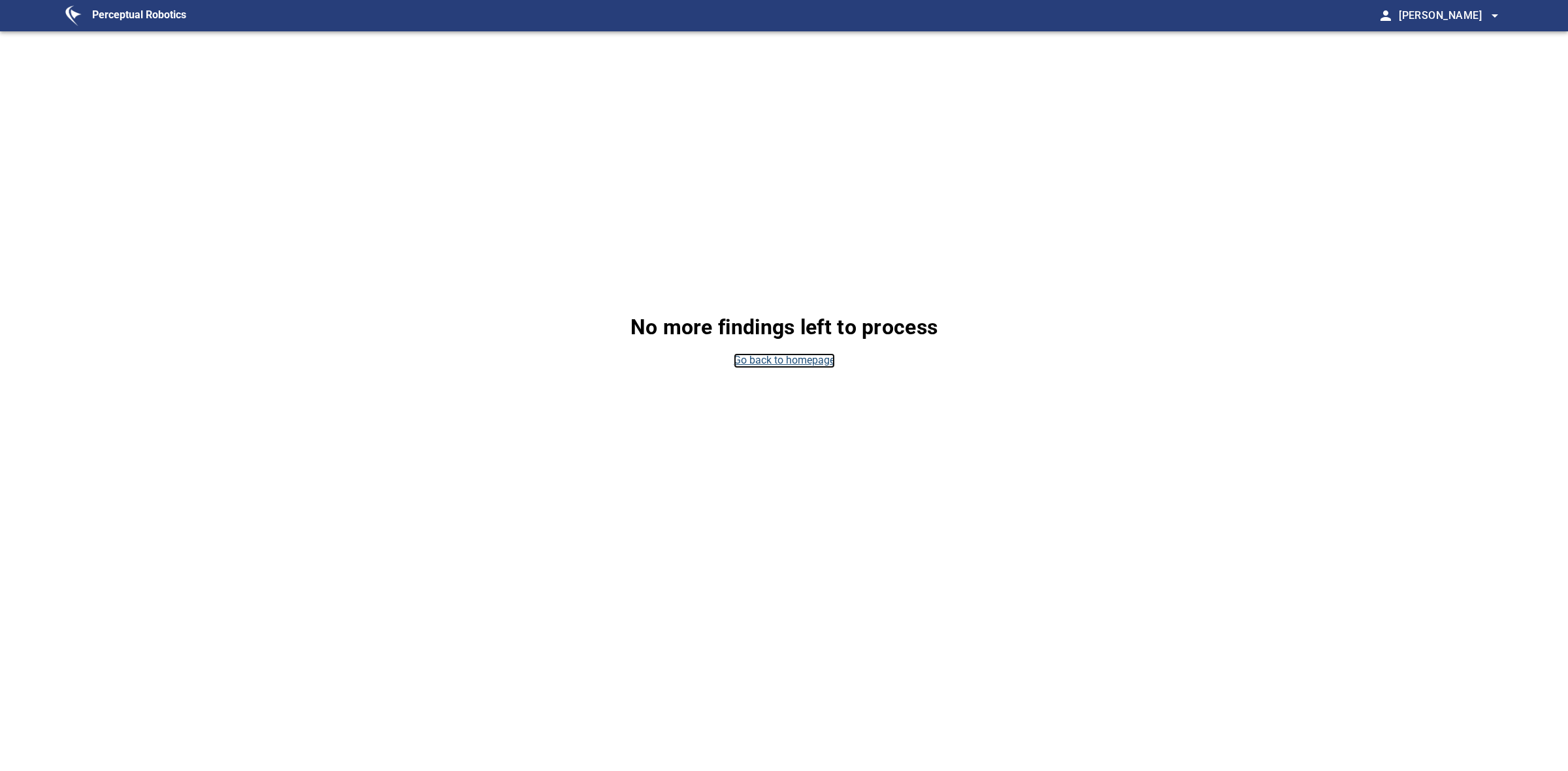
click at [805, 357] on link "Go back to homepage" at bounding box center [784, 361] width 101 height 15
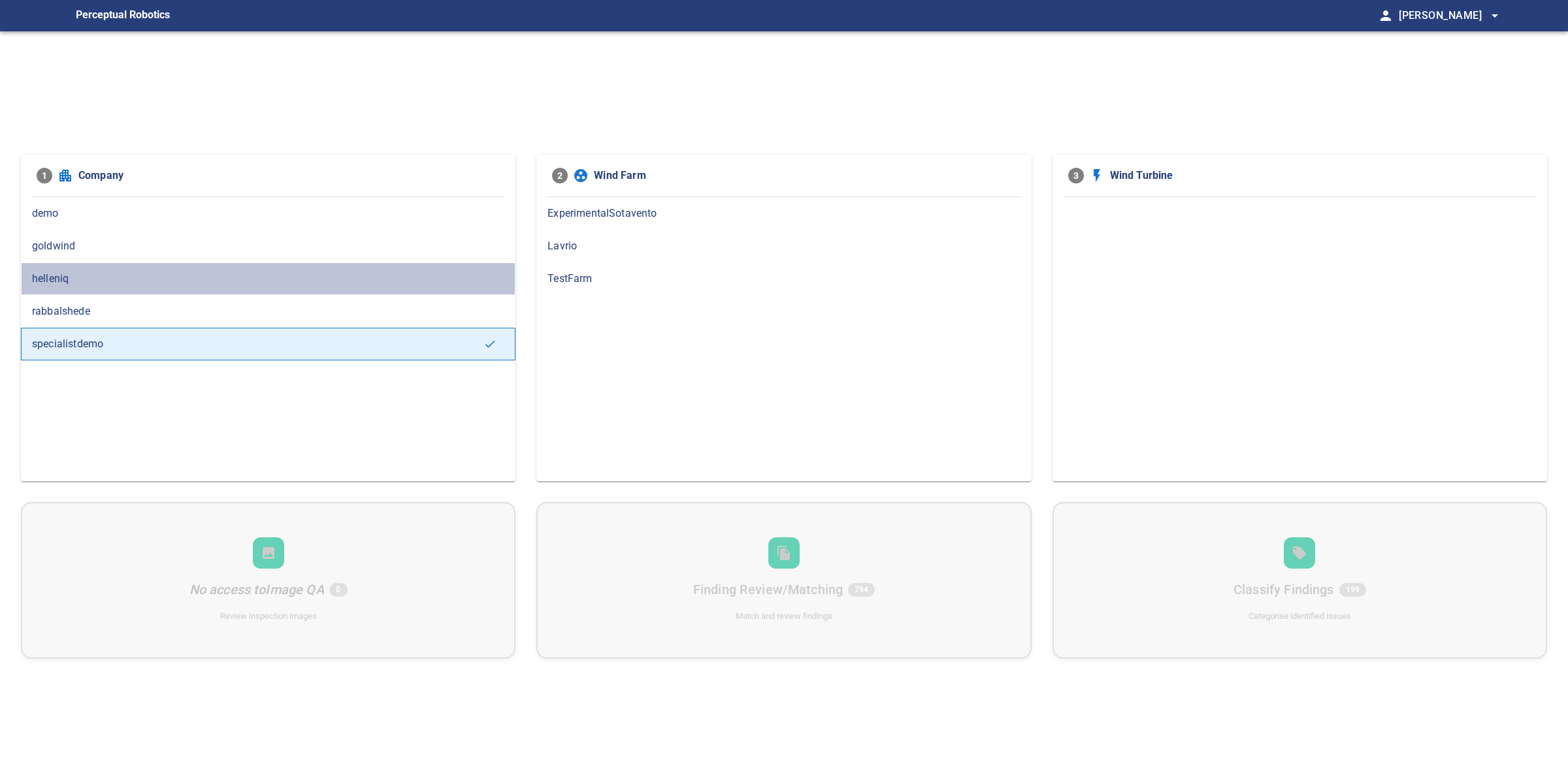
click at [184, 279] on span "helleniq" at bounding box center [268, 279] width 473 height 16
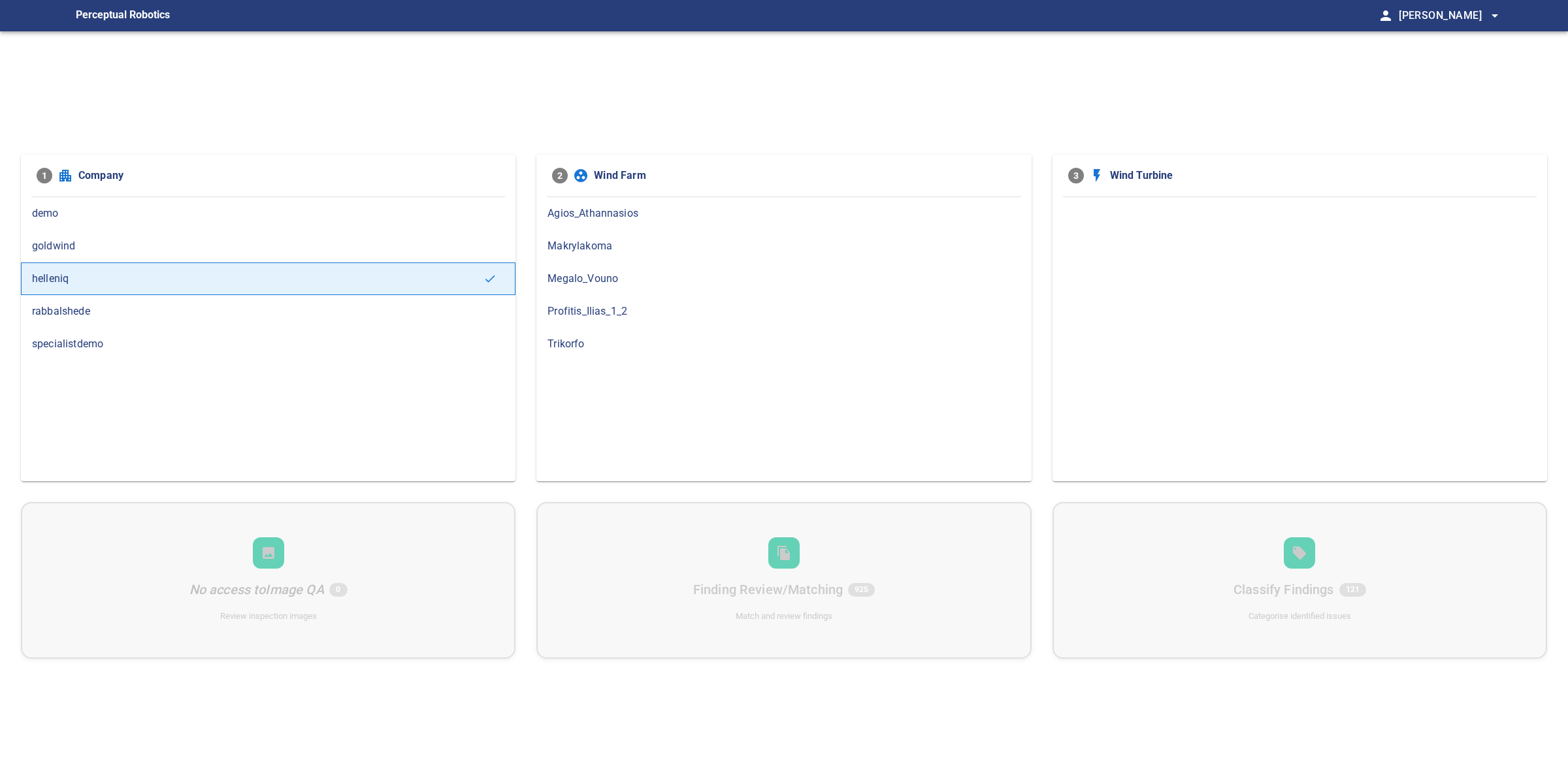
click at [652, 309] on span "Profitis_Ilias_1_2" at bounding box center [784, 311] width 473 height 16
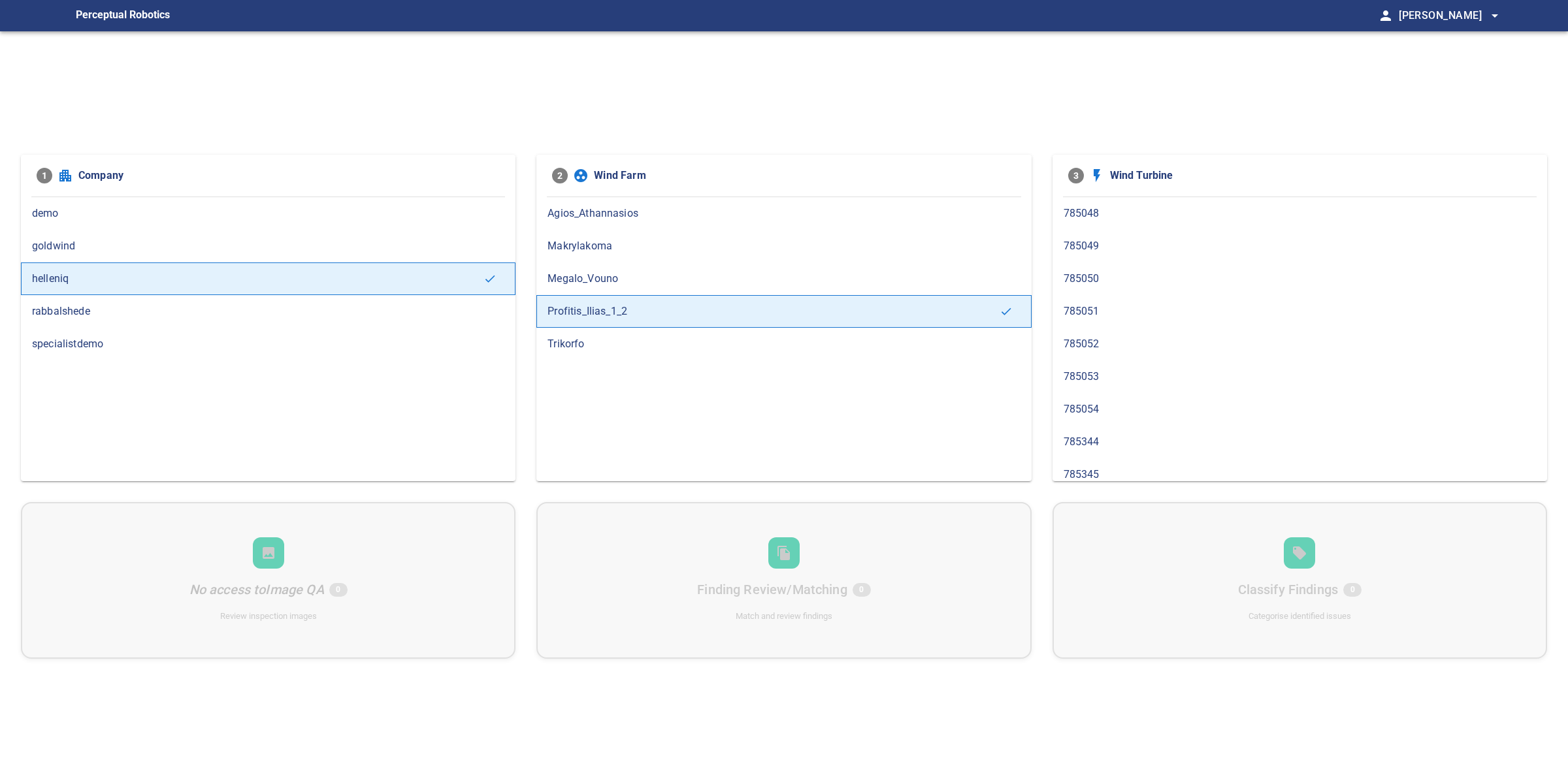
click at [644, 251] on span "Makrylakoma" at bounding box center [784, 246] width 473 height 16
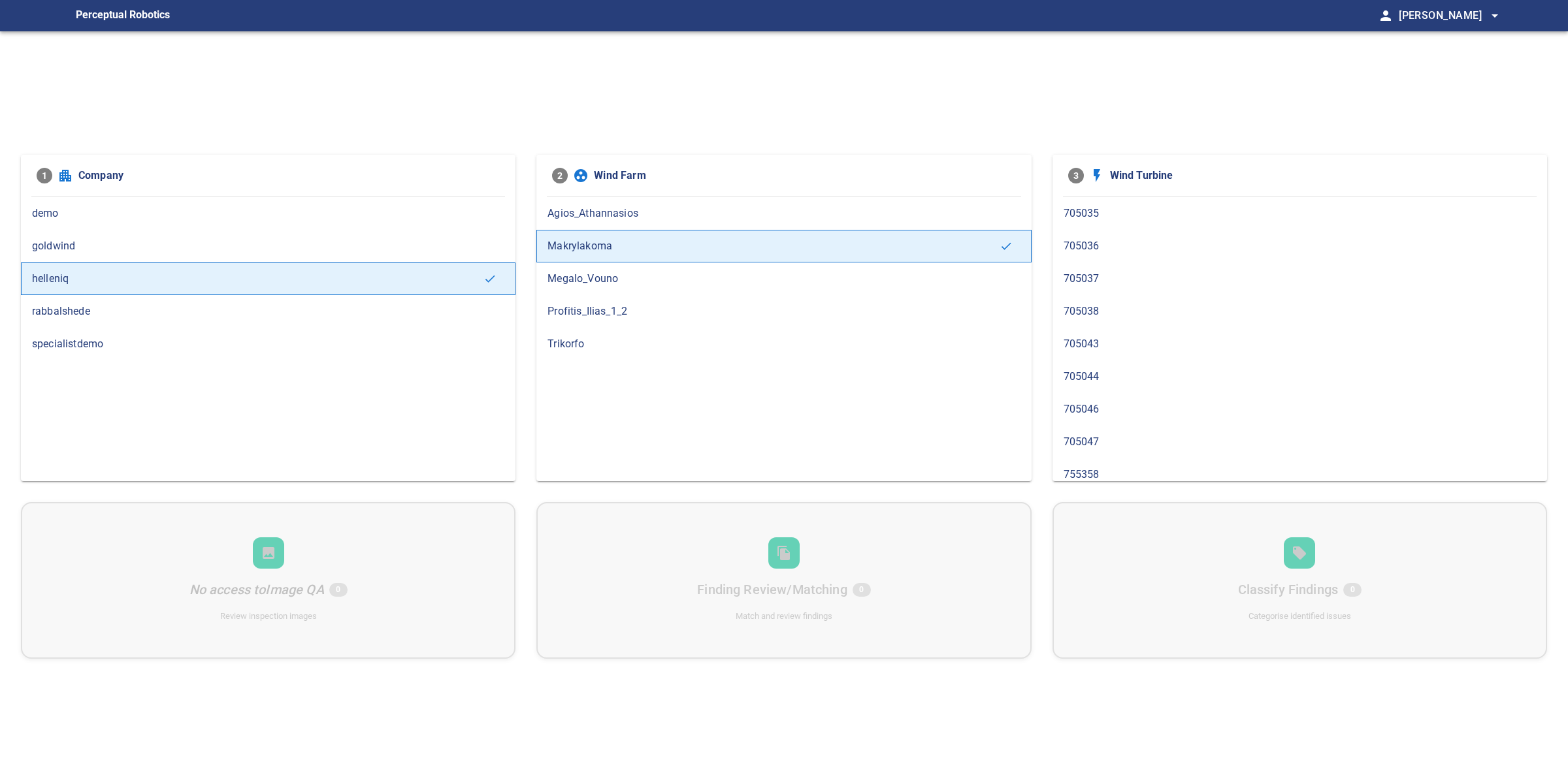
click at [644, 301] on div "Profitis_Ilias_1_2" at bounding box center [783, 311] width 495 height 33
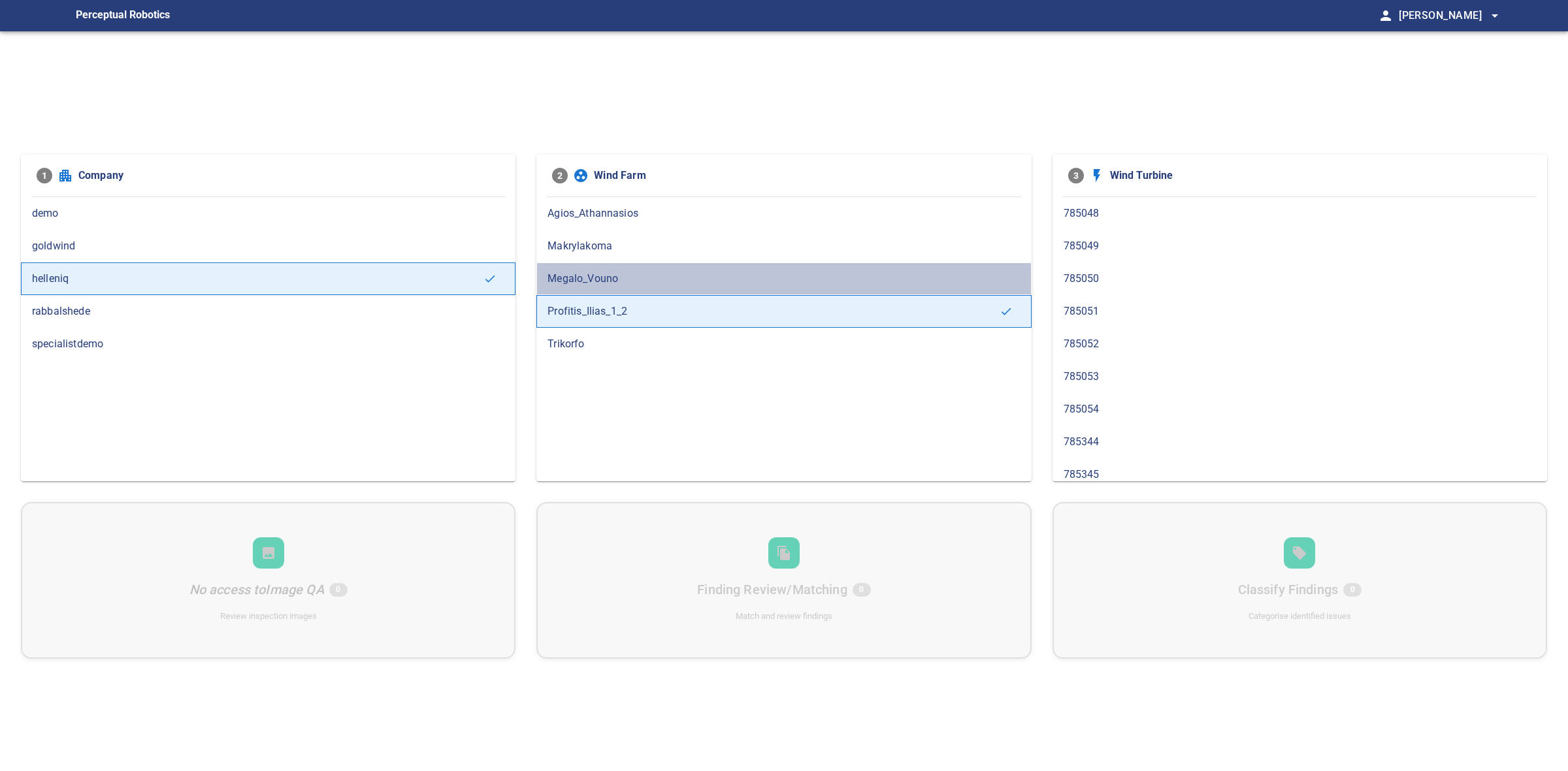
click at [632, 276] on span "Megalo_Vouno" at bounding box center [784, 279] width 473 height 16
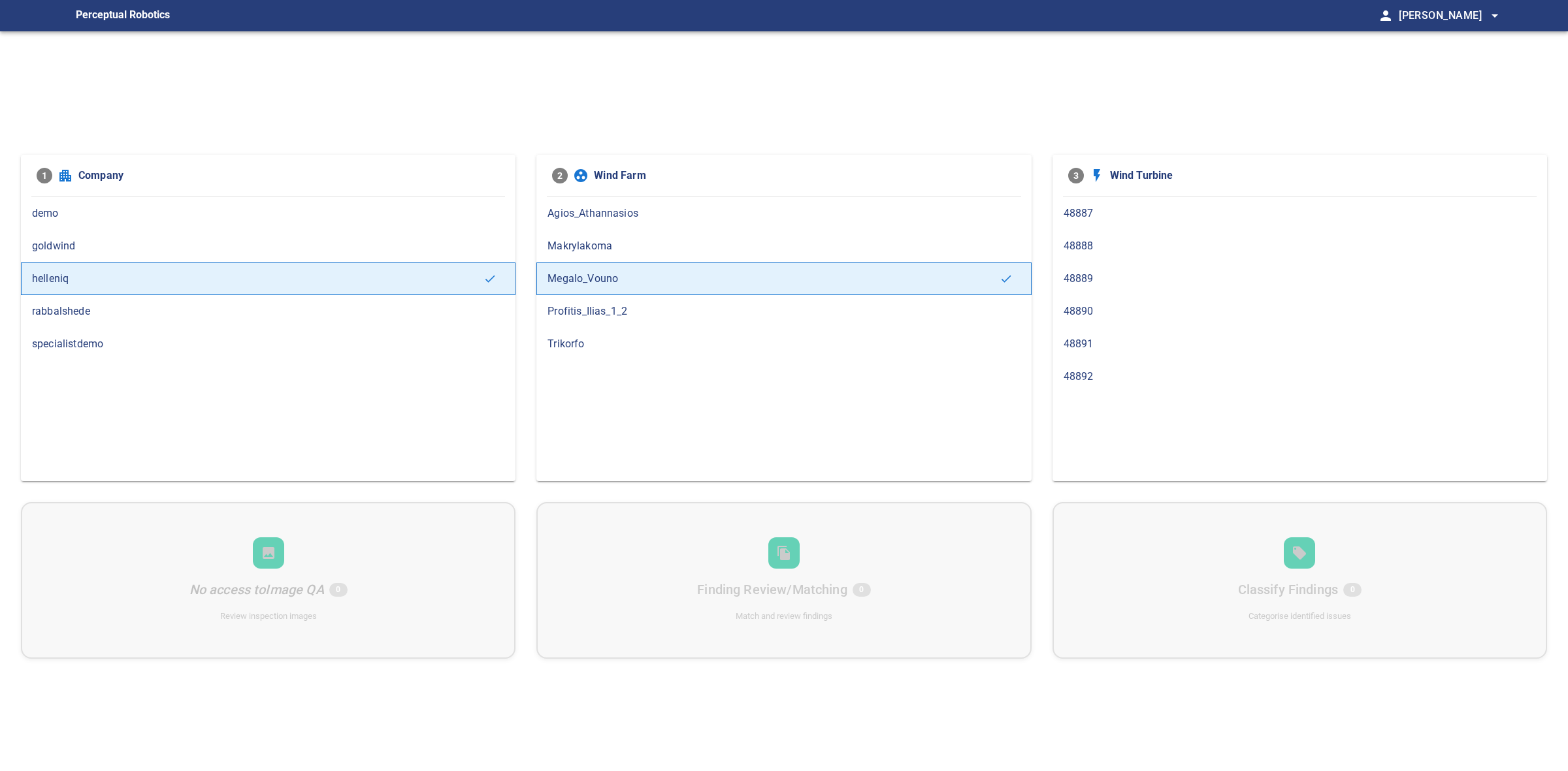
click at [629, 339] on span "Trikorfo" at bounding box center [784, 344] width 473 height 16
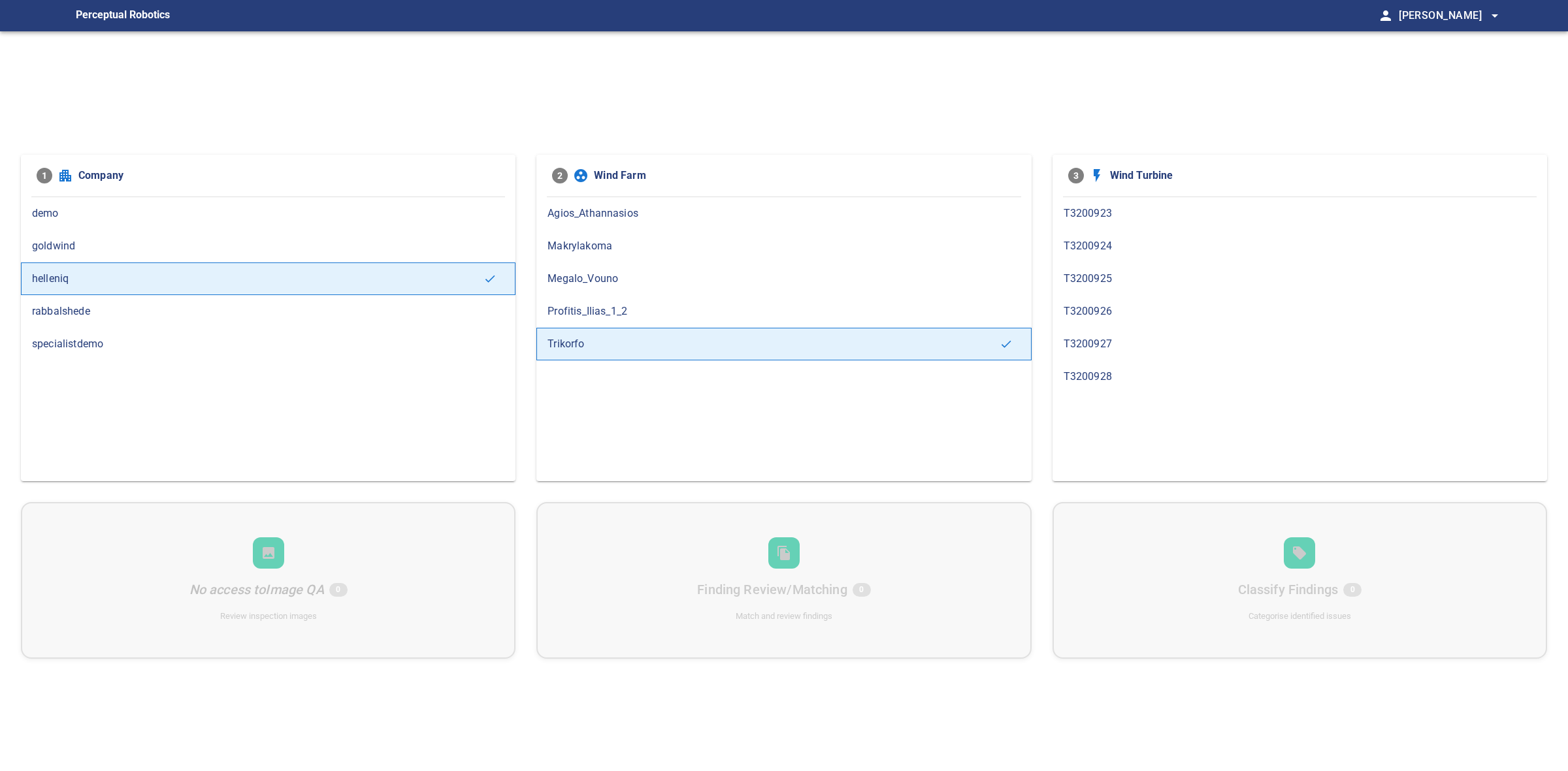
drag, startPoint x: 629, startPoint y: 316, endPoint x: 629, endPoint y: 309, distance: 7.0
click at [629, 315] on span "Profitis_Ilias_1_2" at bounding box center [784, 311] width 473 height 16
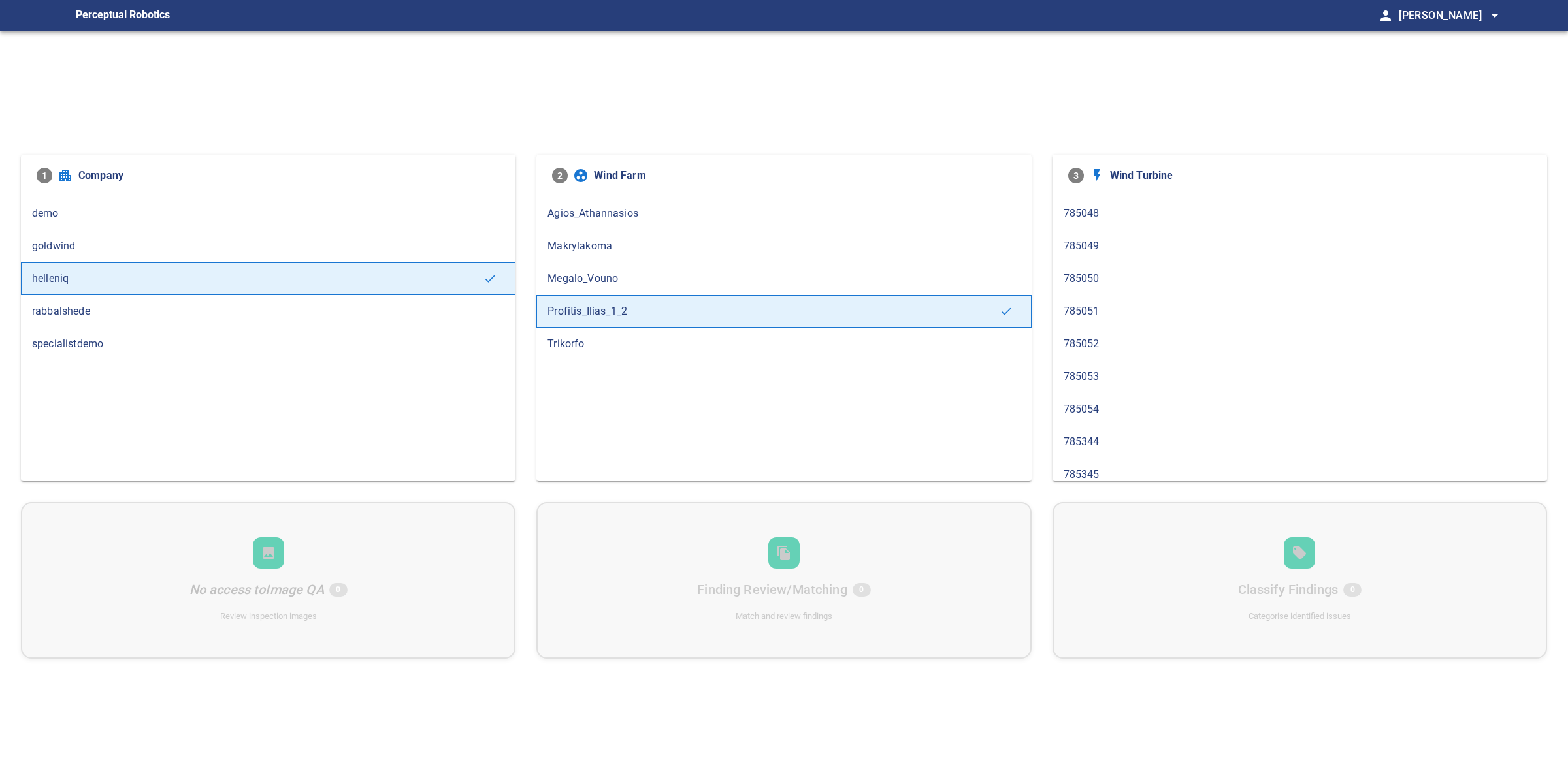
scroll to position [78, 0]
